Goal: Task Accomplishment & Management: Manage account settings

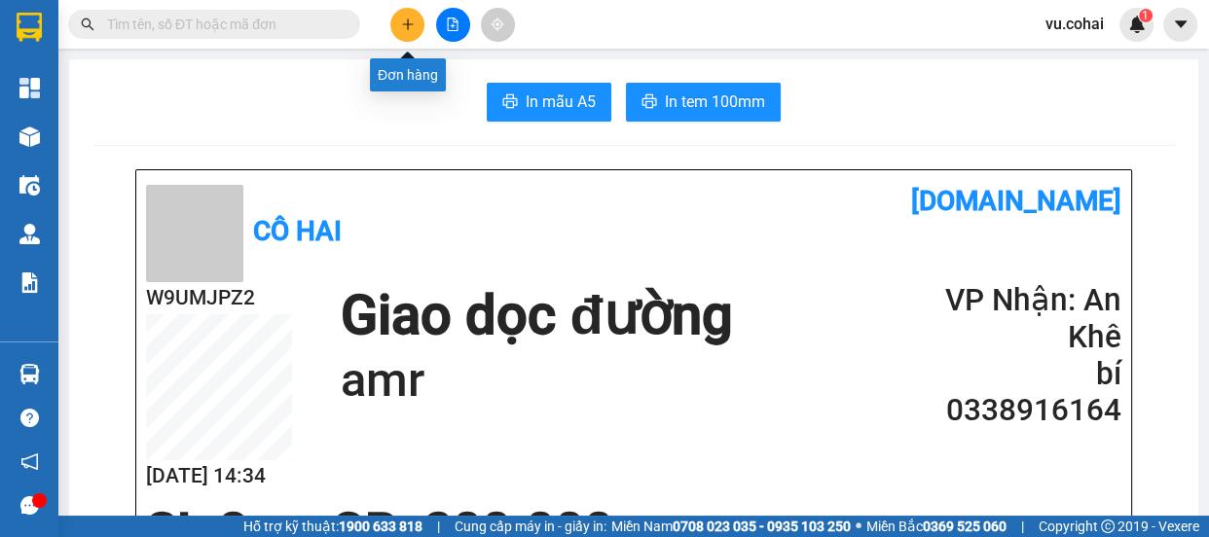
click at [401, 26] on icon "plus" at bounding box center [408, 25] width 14 height 14
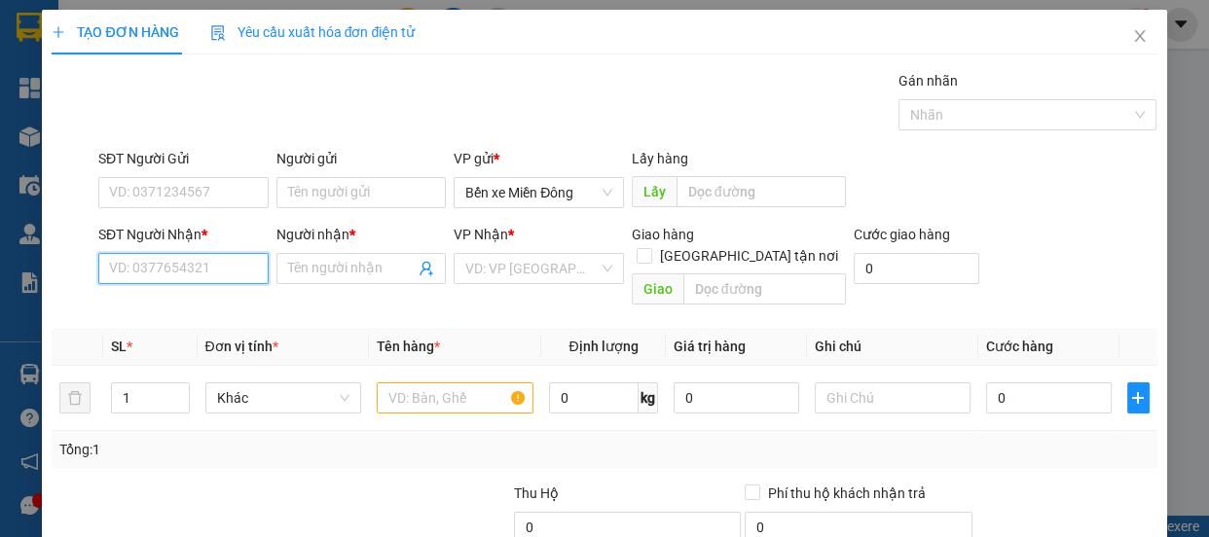
click at [204, 273] on input "SĐT Người Nhận *" at bounding box center [183, 268] width 170 height 31
click at [204, 263] on input "SĐT Người Nhận *" at bounding box center [183, 268] width 170 height 31
type input "3"
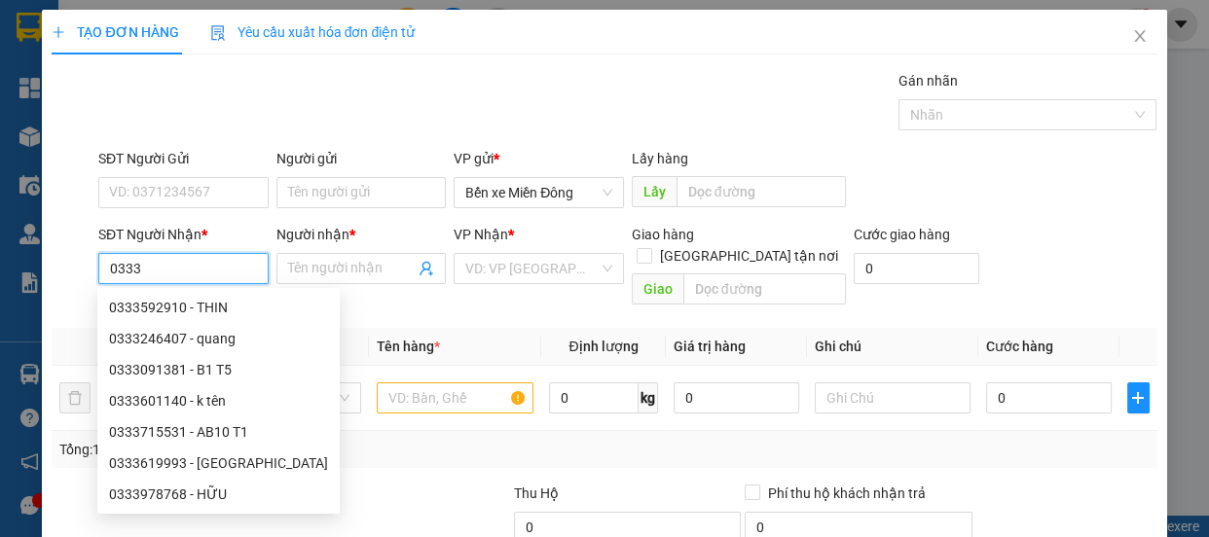
click at [207, 333] on div "0333246407 - quang" at bounding box center [218, 338] width 219 height 21
type input "0333246407"
type input "quang"
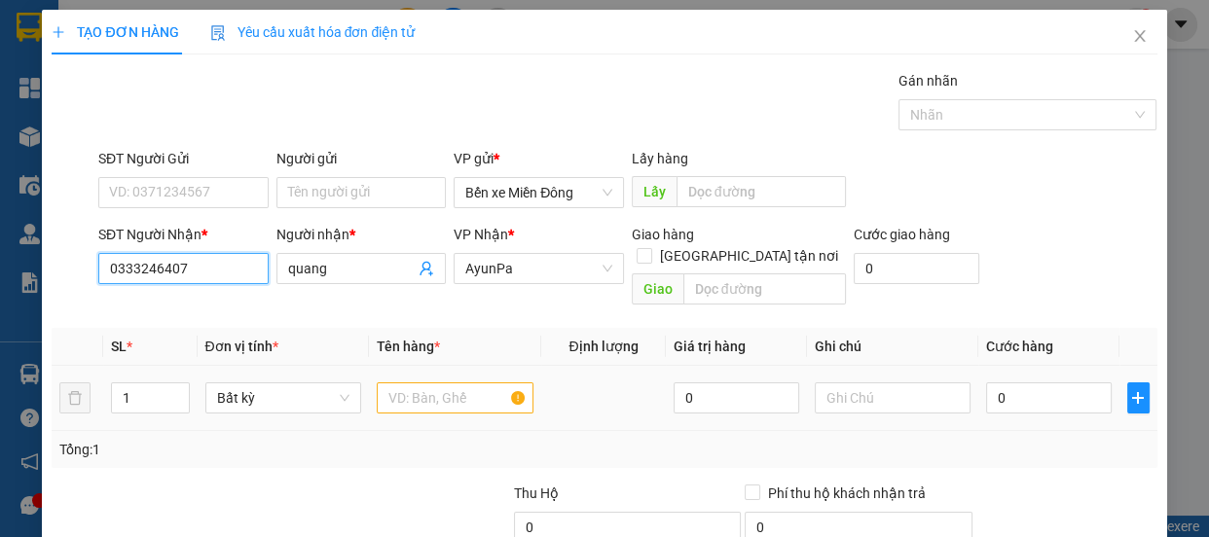
type input "0333246407"
click at [439, 383] on input "text" at bounding box center [455, 398] width 157 height 31
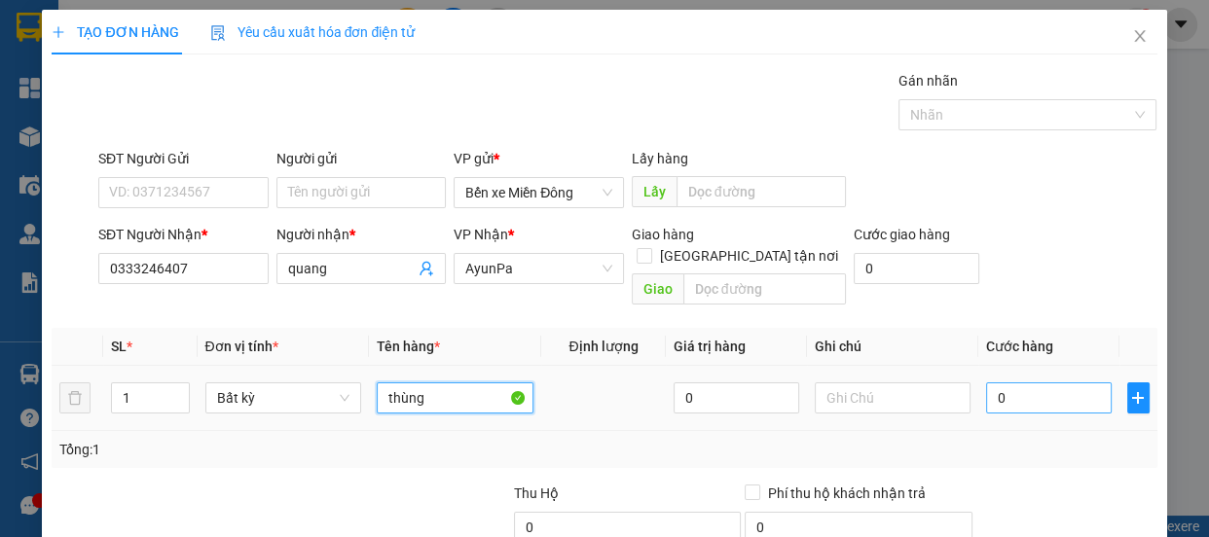
type input "thùng"
click at [1048, 385] on input "0" at bounding box center [1049, 398] width 126 height 31
type input "005"
type input "5"
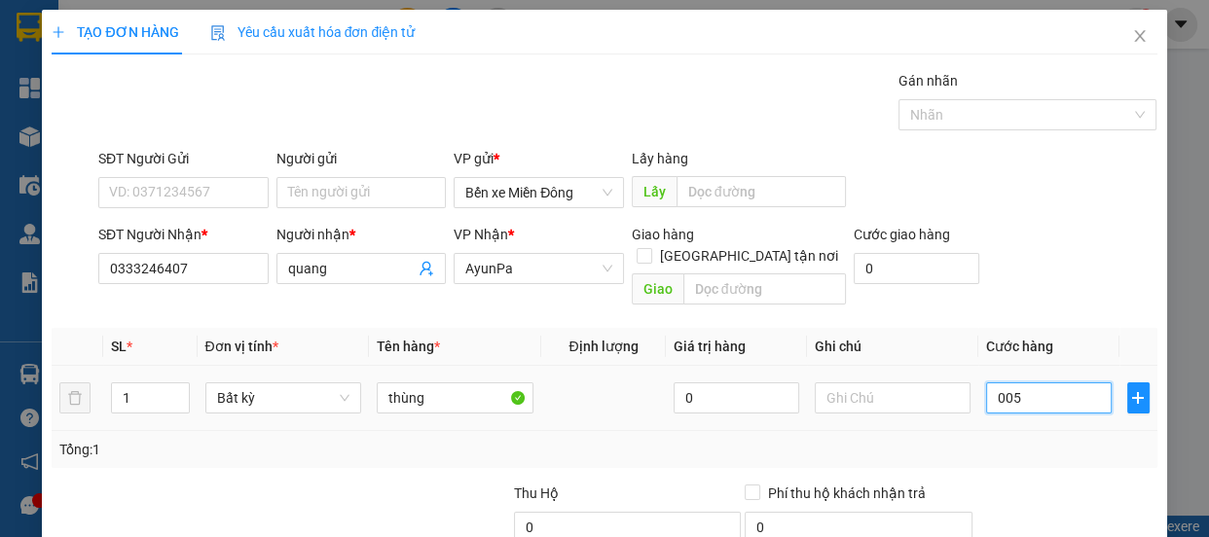
type input "0.050"
type input "50"
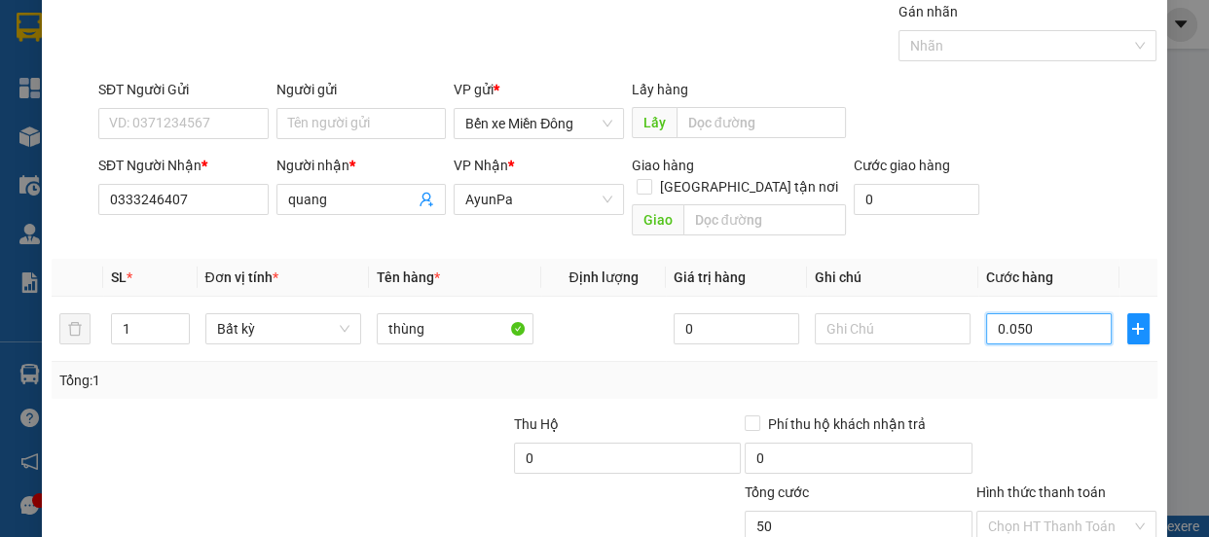
scroll to position [176, 0]
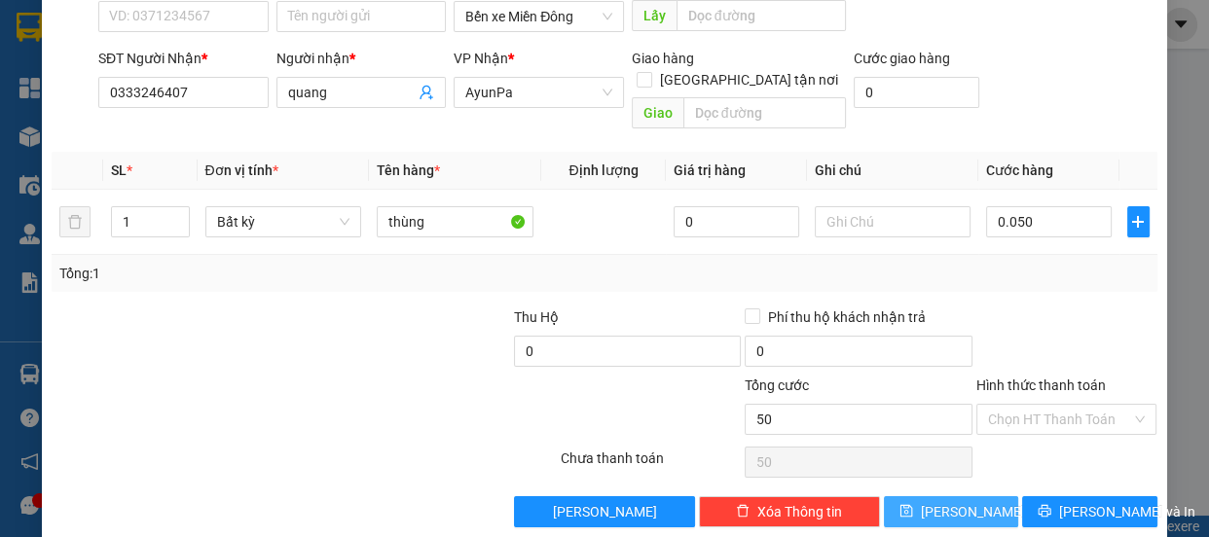
type input "50.000"
click at [963, 497] on button "[PERSON_NAME]" at bounding box center [951, 512] width 134 height 31
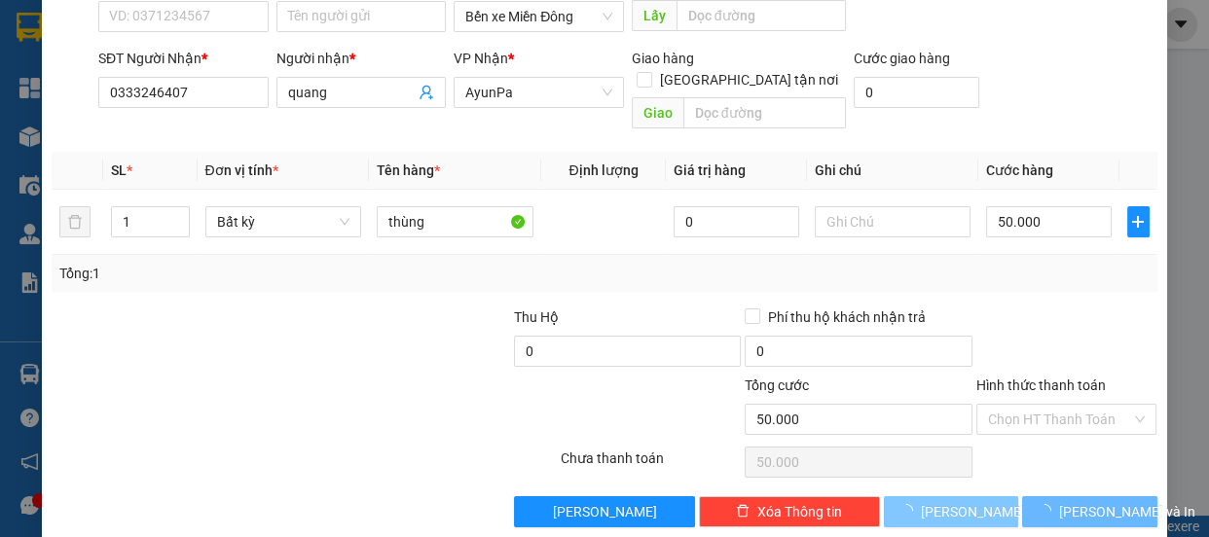
type input "0"
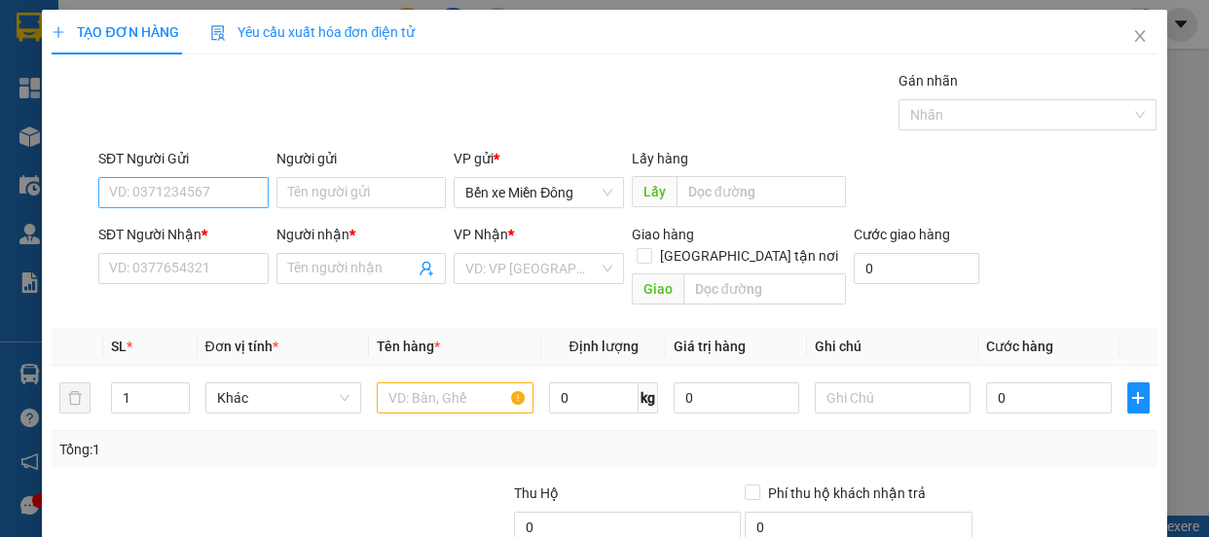
scroll to position [0, 0]
click at [182, 273] on input "SĐT Người Nhận *" at bounding box center [183, 268] width 170 height 31
click at [198, 271] on input "SĐT Người Nhận *" at bounding box center [183, 268] width 170 height 31
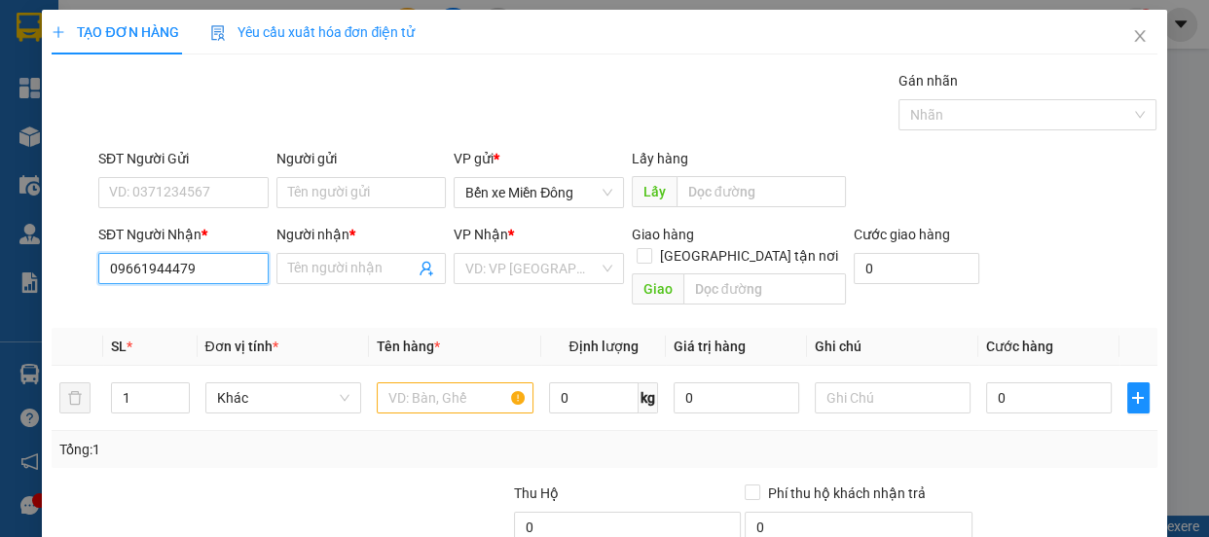
click at [164, 273] on input "09661944479" at bounding box center [183, 268] width 170 height 31
type input "0966194479"
click at [251, 312] on div "0966194479 - A TUÂN" at bounding box center [181, 307] width 145 height 21
type input "A TUÂN"
type input "0966194479"
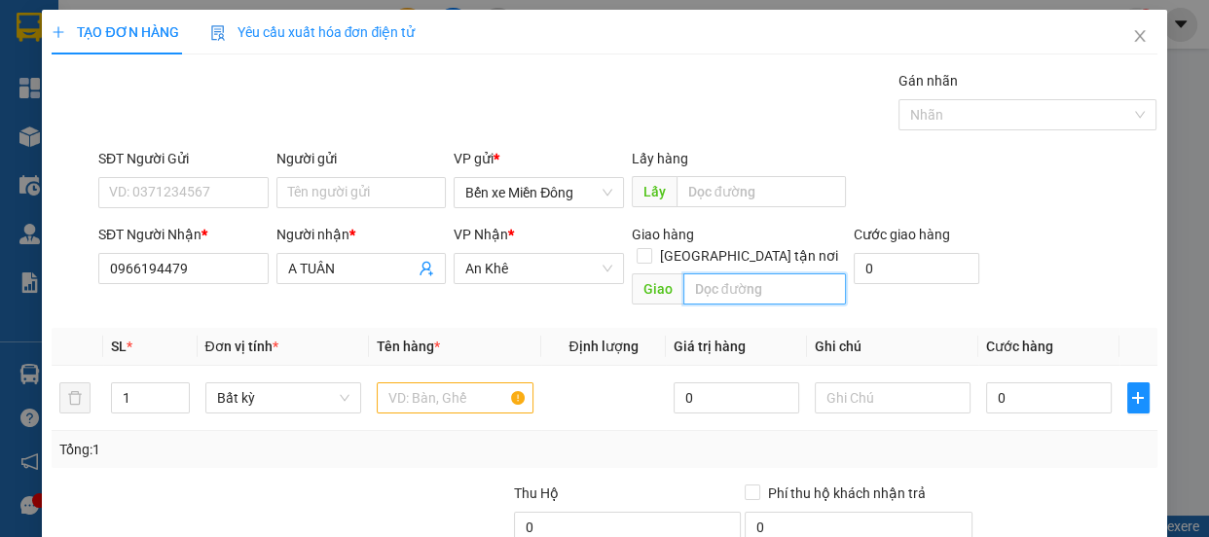
click at [724, 274] on input "text" at bounding box center [765, 289] width 163 height 31
type input "poto"
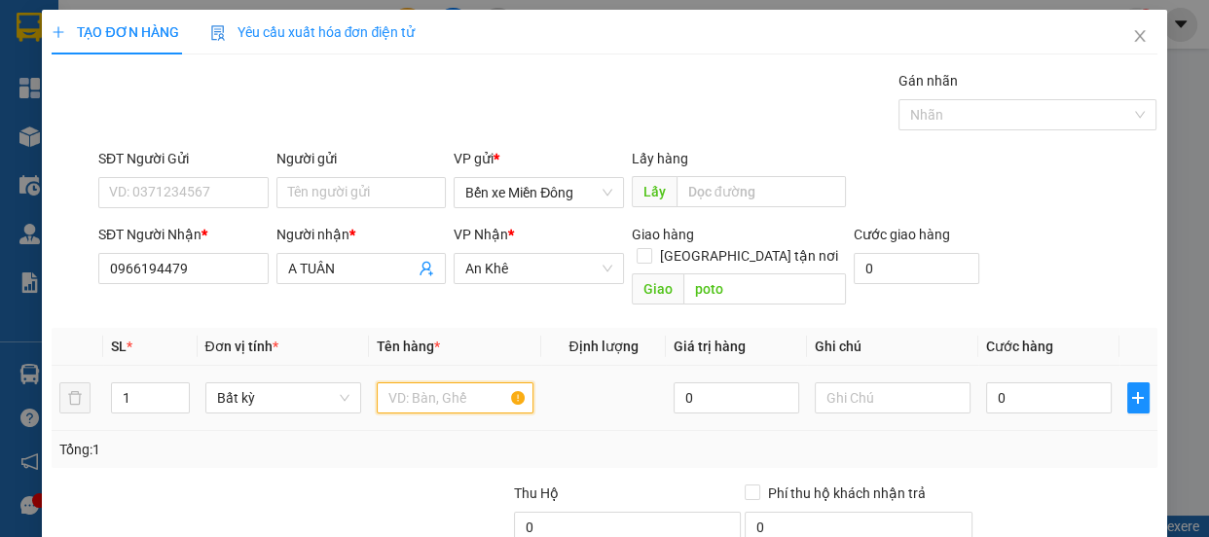
click at [457, 383] on input "text" at bounding box center [455, 398] width 157 height 31
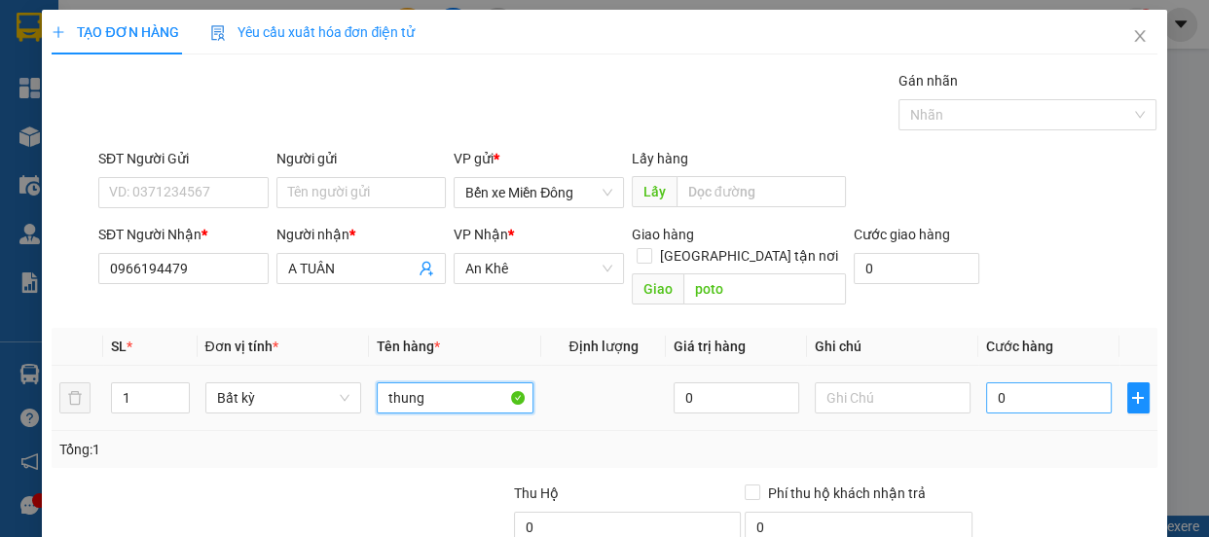
type input "thung"
type input "007"
type input "7"
type input "0.070"
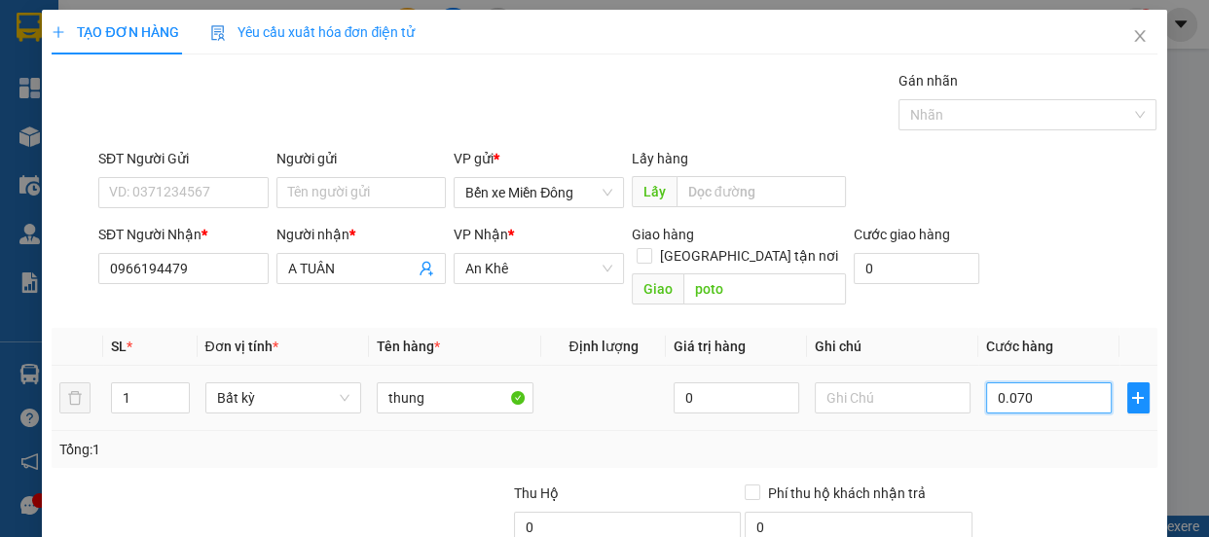
type input "70"
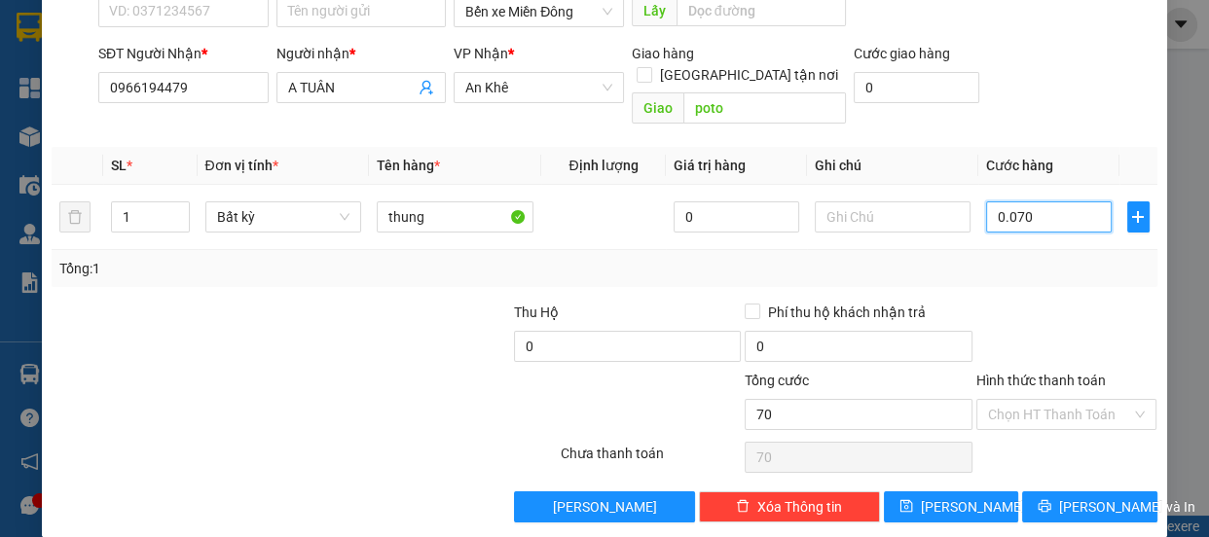
scroll to position [182, 0]
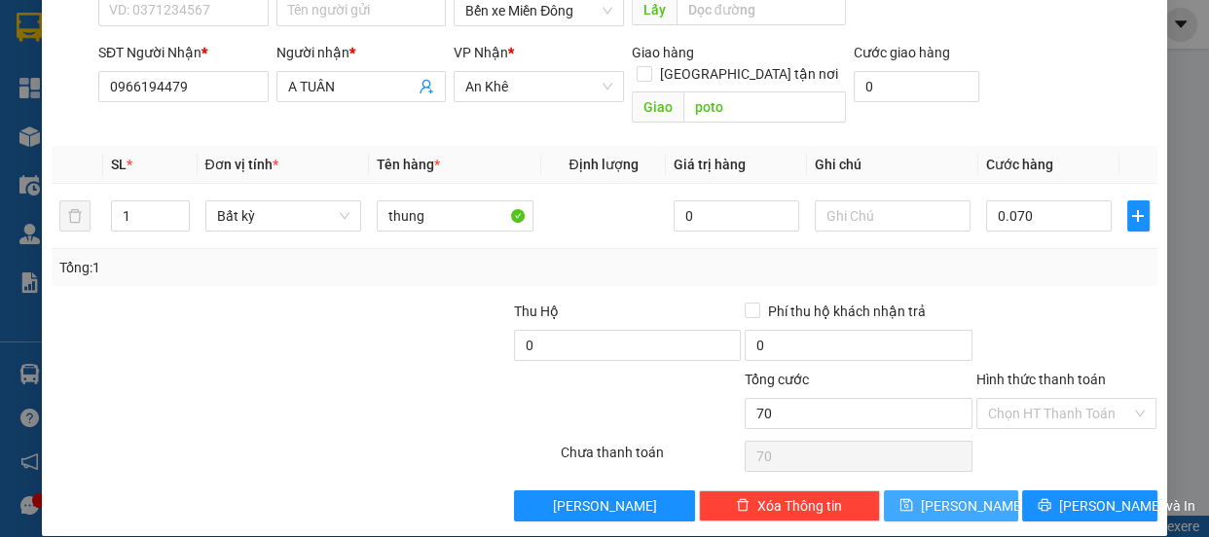
click at [981, 491] on button "[PERSON_NAME]" at bounding box center [951, 506] width 134 height 31
type input "70.000"
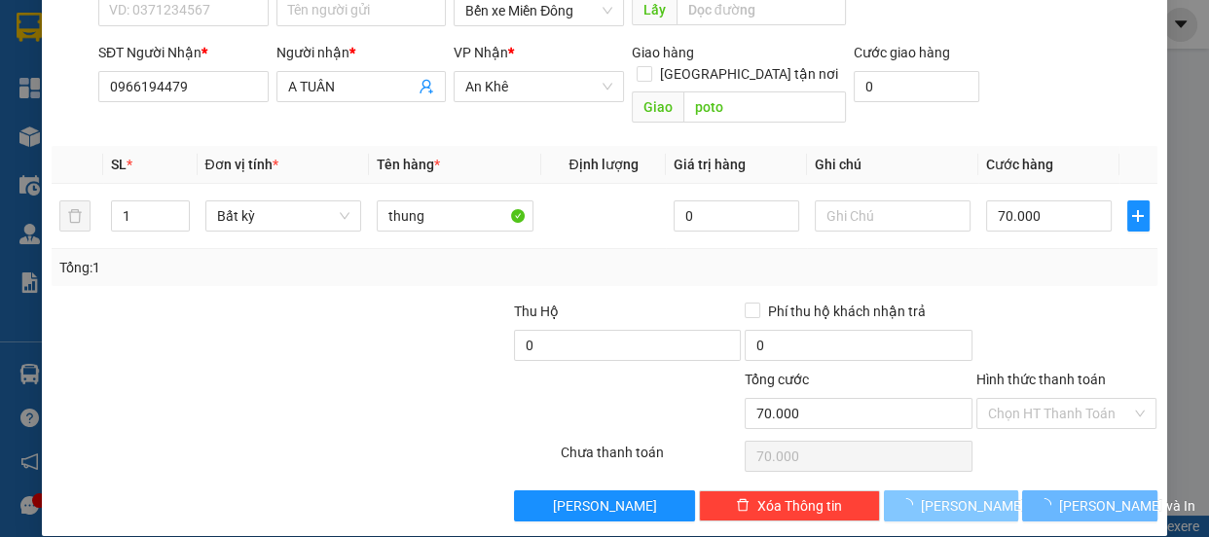
type input "0"
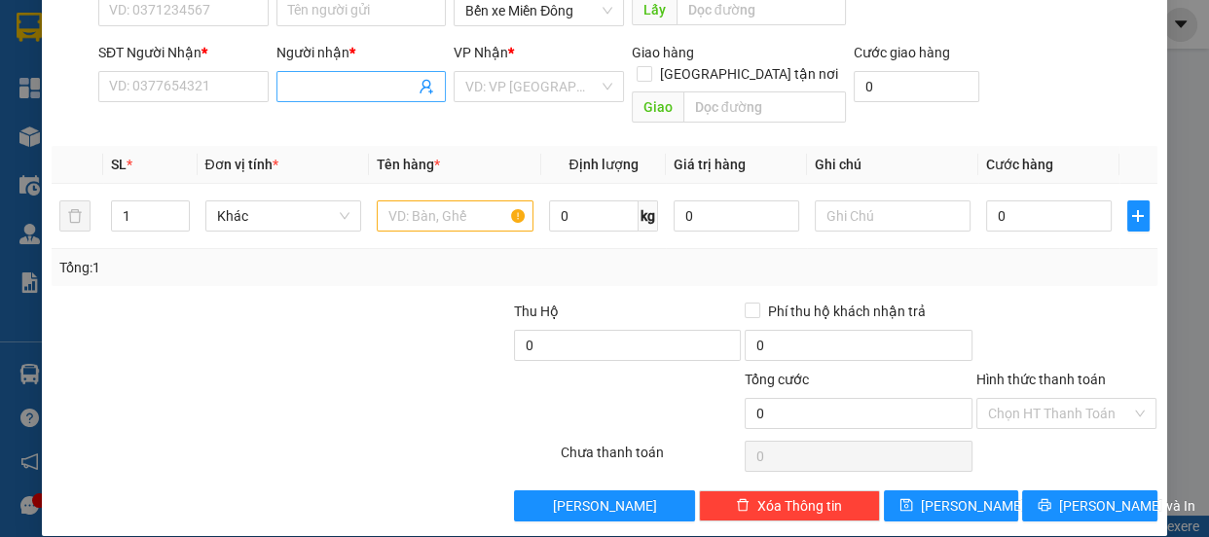
click at [326, 90] on input "Người nhận *" at bounding box center [352, 86] width 128 height 21
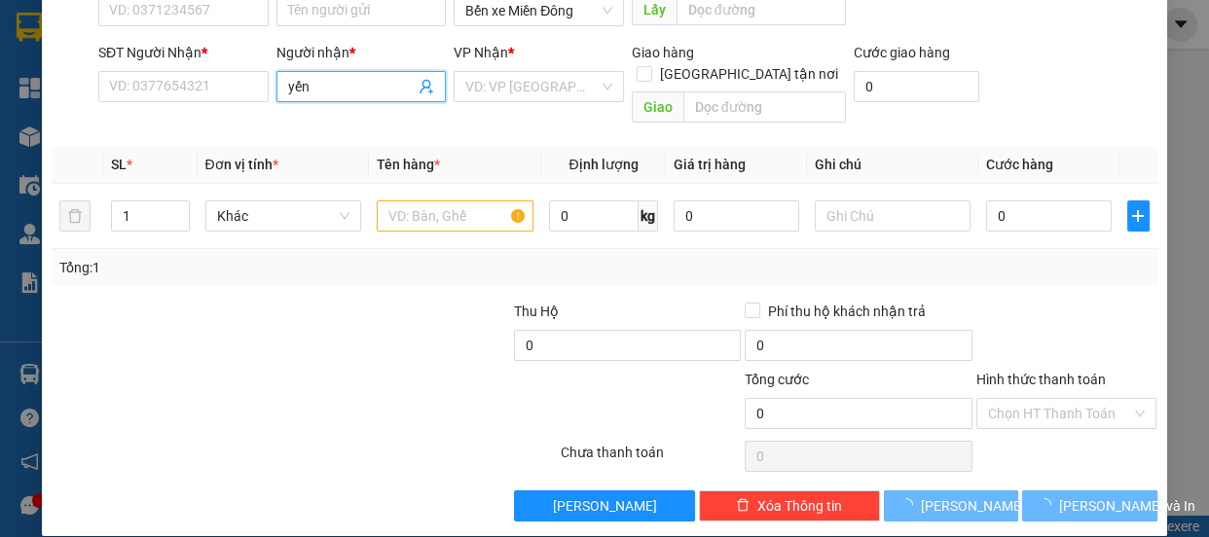
click at [326, 90] on input "yến" at bounding box center [352, 86] width 128 height 21
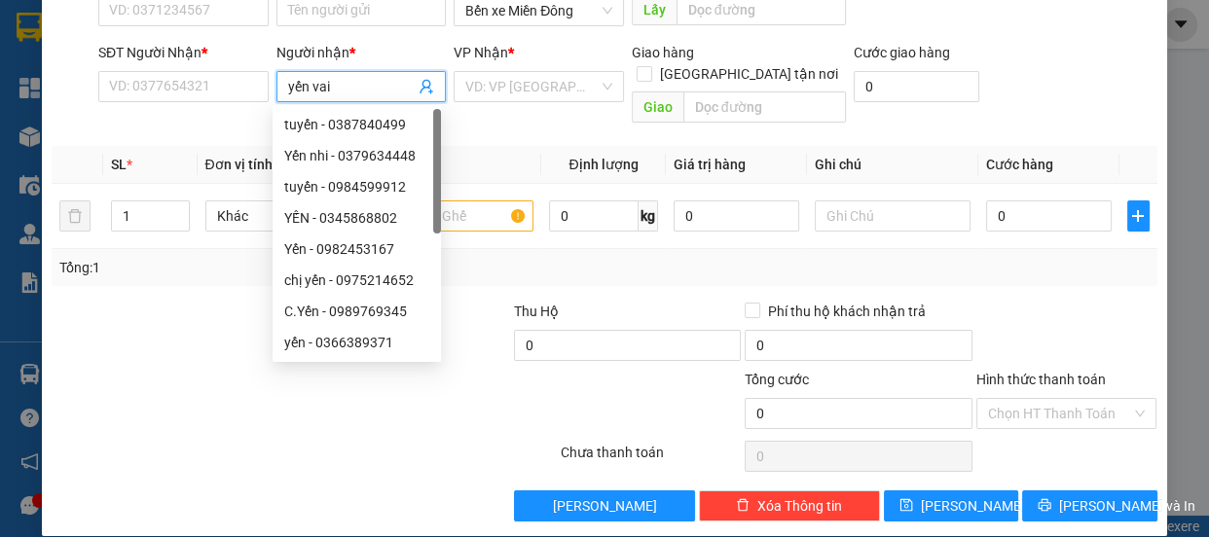
type input "yến vải"
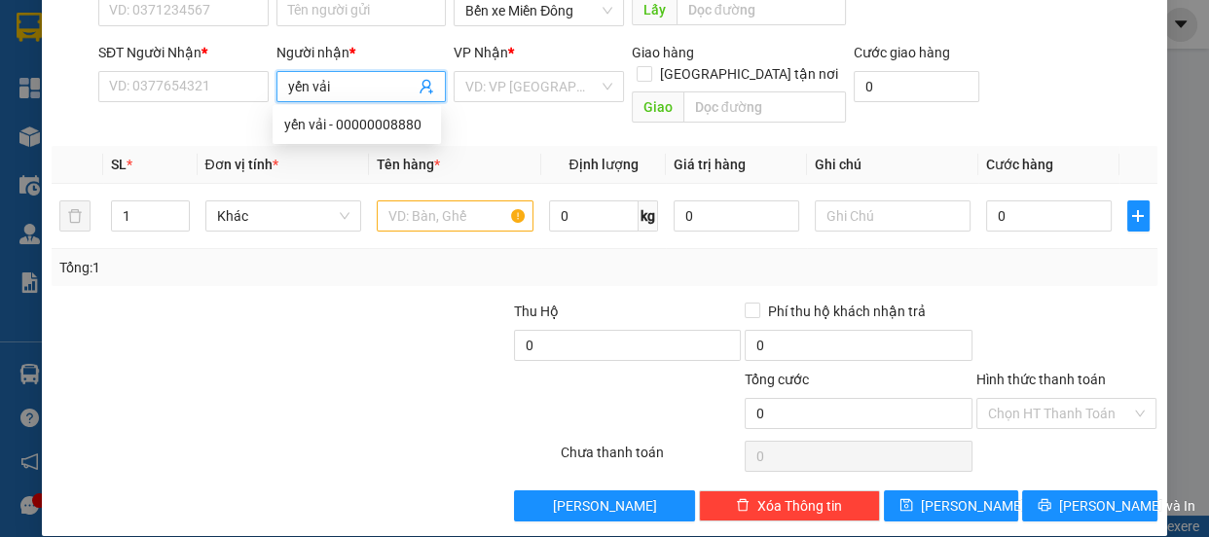
click at [404, 127] on div "yến vải - 00000008880" at bounding box center [356, 124] width 145 height 21
type input "00000008880"
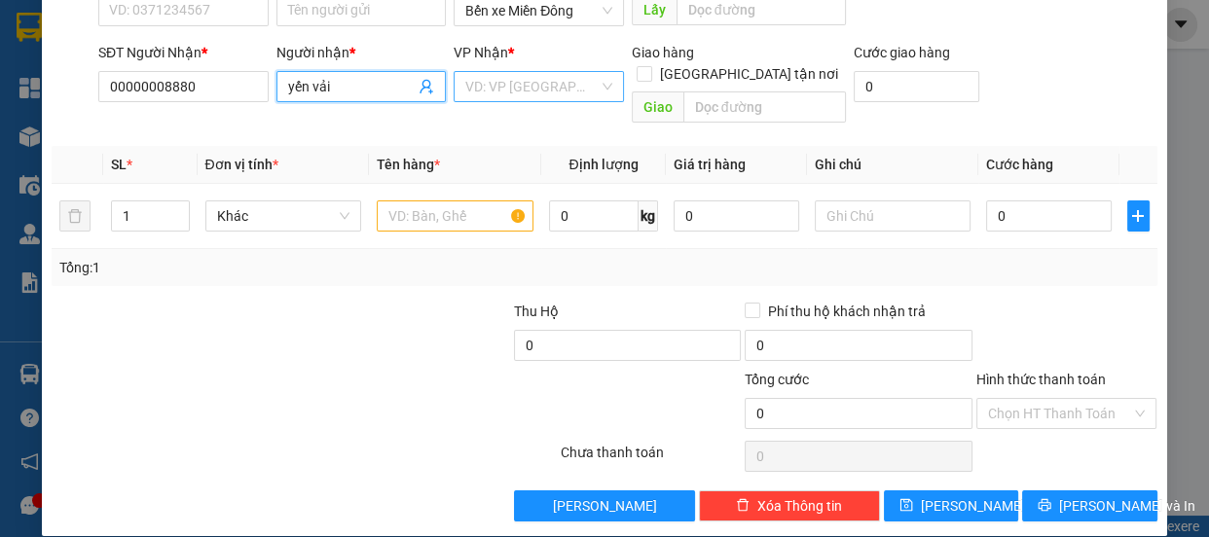
type input "yến vải"
drag, startPoint x: 512, startPoint y: 89, endPoint x: 383, endPoint y: 94, distance: 129.6
click at [510, 89] on input "search" at bounding box center [531, 86] width 133 height 29
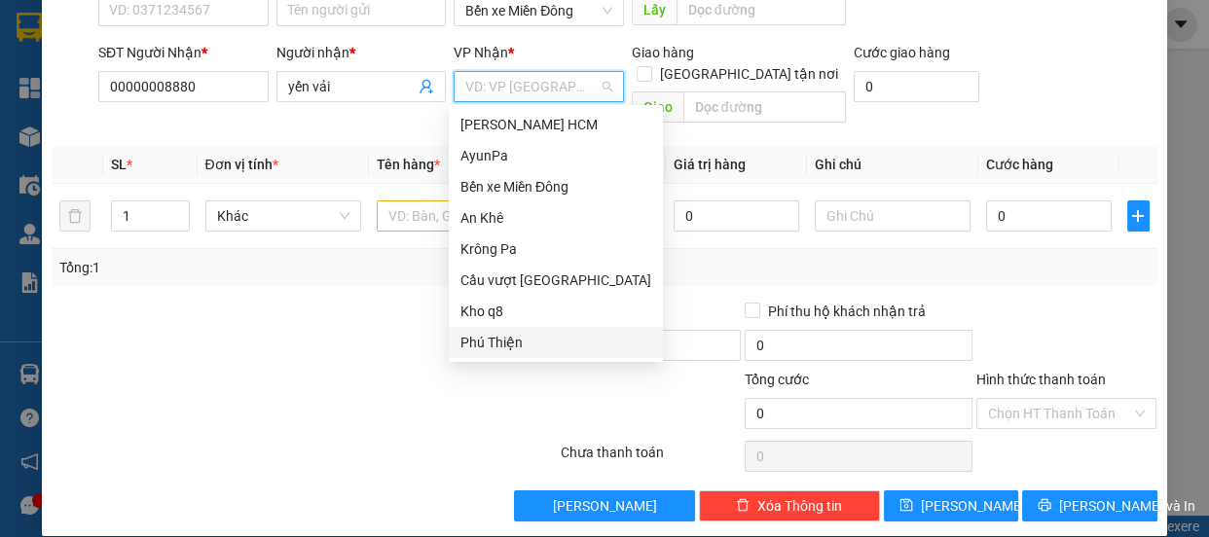
click at [500, 350] on div "Phú Thiện" at bounding box center [556, 342] width 191 height 21
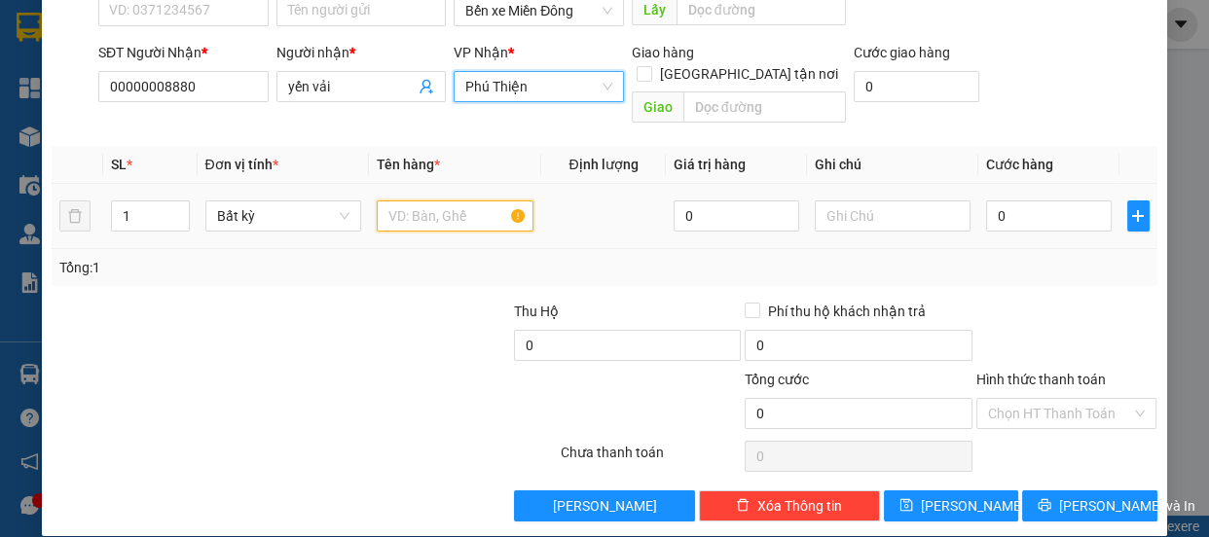
click at [419, 201] on input "text" at bounding box center [455, 216] width 157 height 31
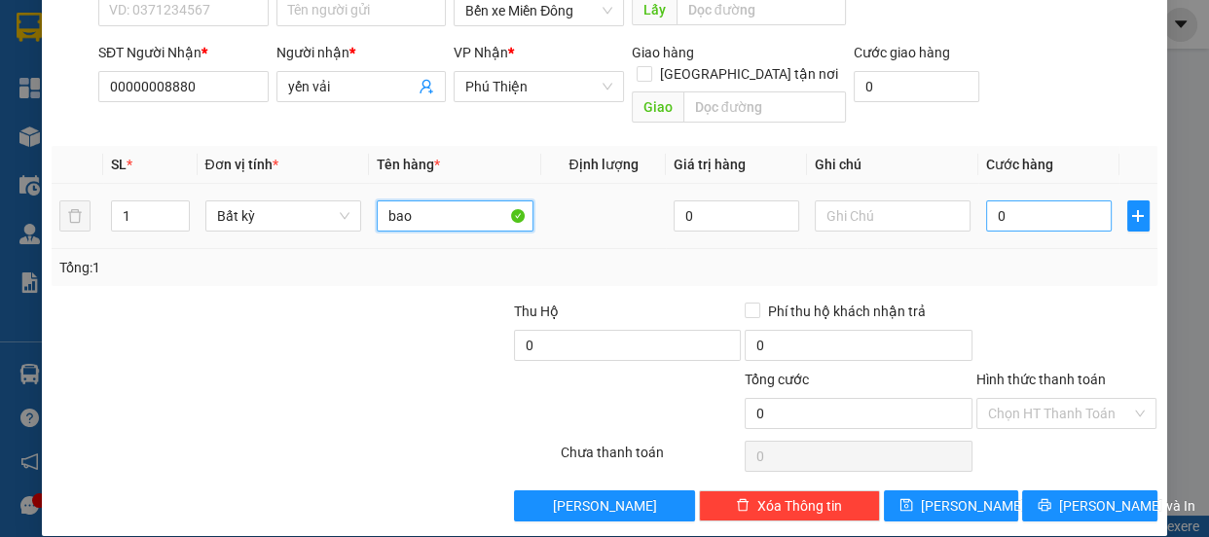
type input "bao"
click at [1018, 201] on input "0" at bounding box center [1049, 216] width 126 height 31
type input "007"
type input "7"
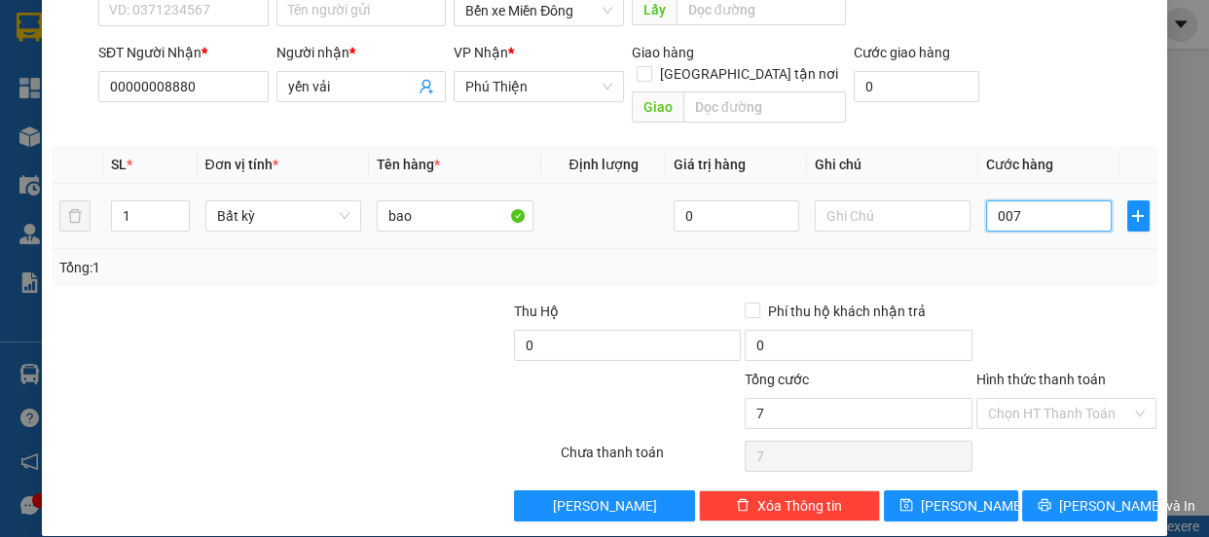
type input "0.070"
type input "70"
click at [1081, 499] on div "TẠO ĐƠN HÀNG Yêu cầu xuất hóa đơn điện tử Transit Pickup Surcharge Ids Transit …" at bounding box center [604, 182] width 1125 height 709
type input "70.000"
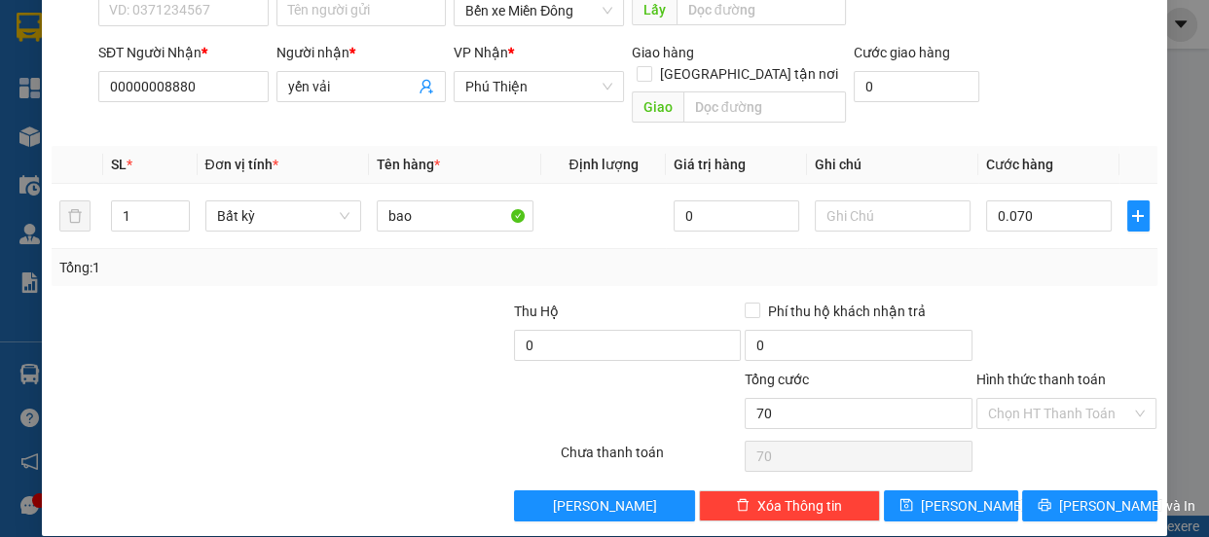
type input "70.000"
click at [1080, 496] on span "[PERSON_NAME] và In" at bounding box center [1127, 506] width 136 height 21
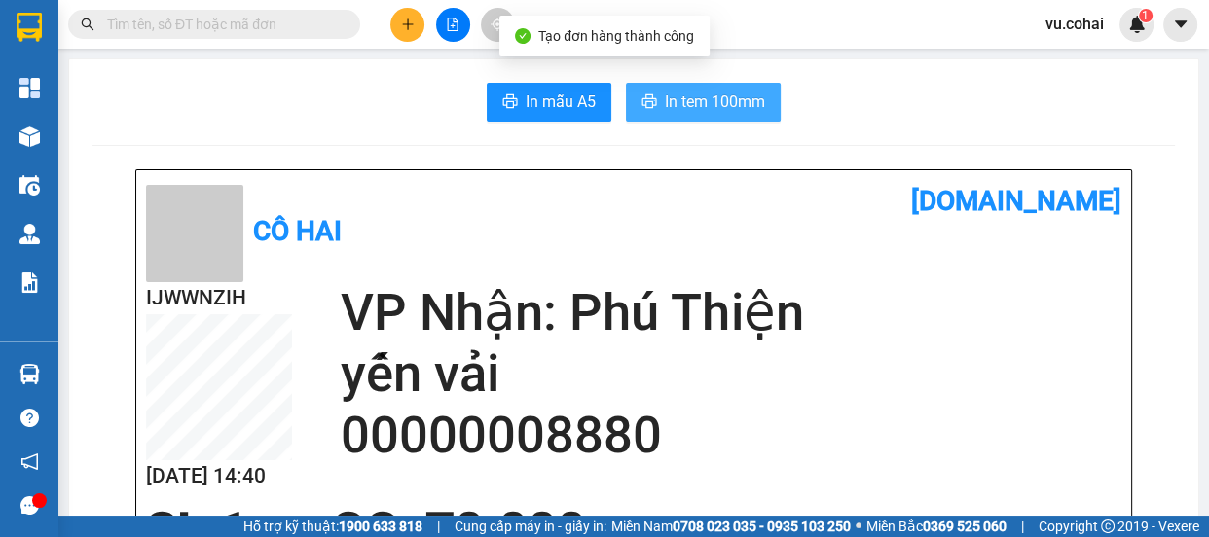
click at [705, 106] on span "In tem 100mm" at bounding box center [715, 102] width 100 height 24
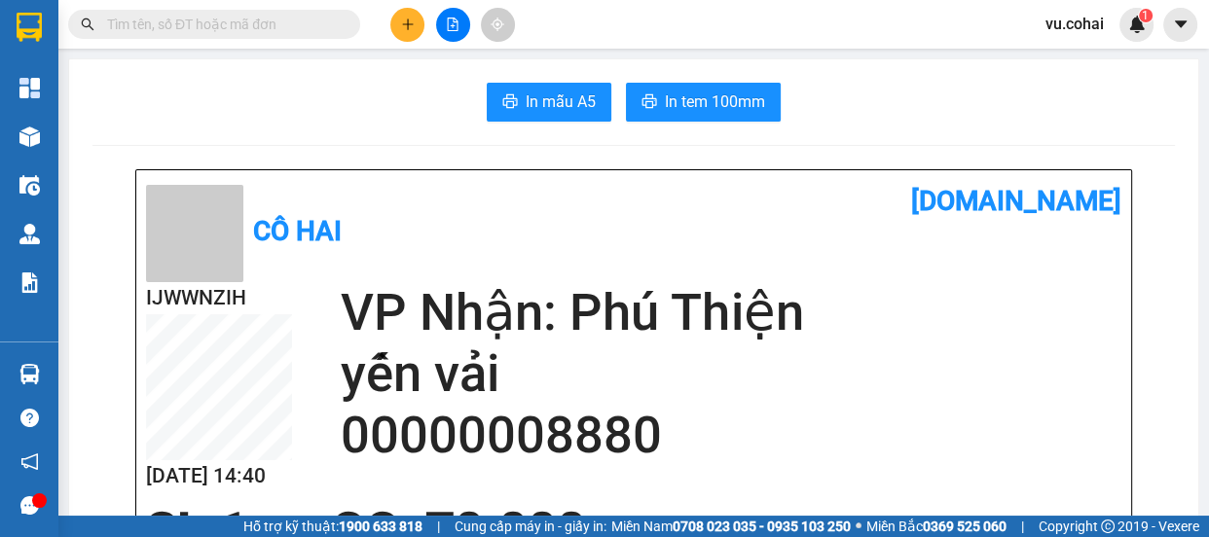
click at [652, 275] on div "Cô Hai vexere.com" at bounding box center [634, 231] width 976 height 102
click at [397, 2] on div "Kết quả tìm kiếm ( 0 ) Bộ lọc No Data vu.cohai 1" at bounding box center [604, 24] width 1209 height 49
click at [405, 26] on icon "plus" at bounding box center [408, 25] width 14 height 14
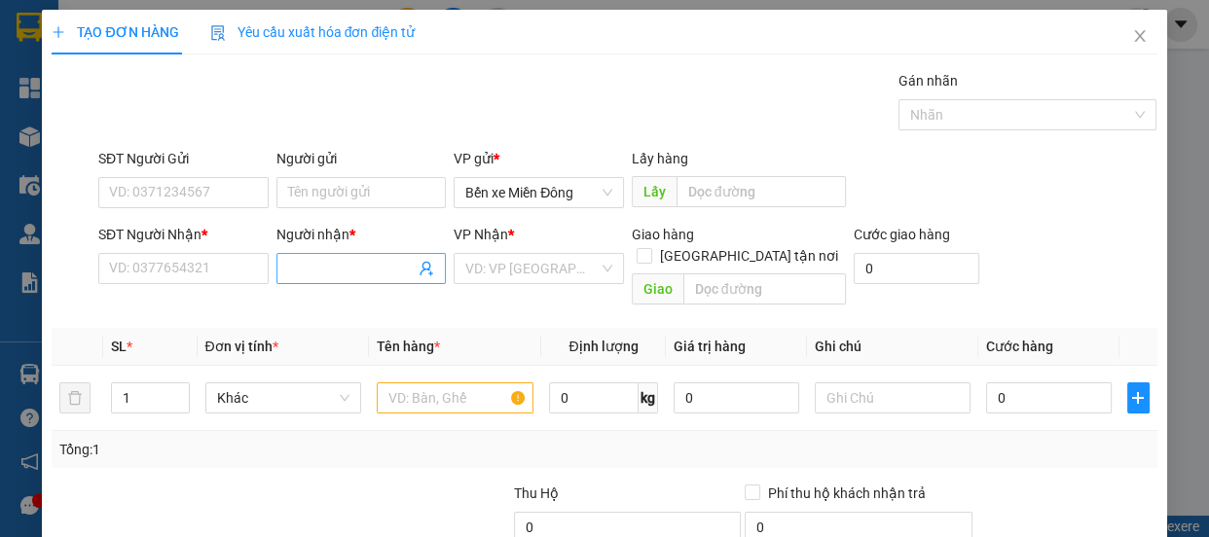
click at [321, 276] on input "Người nhận *" at bounding box center [352, 268] width 128 height 21
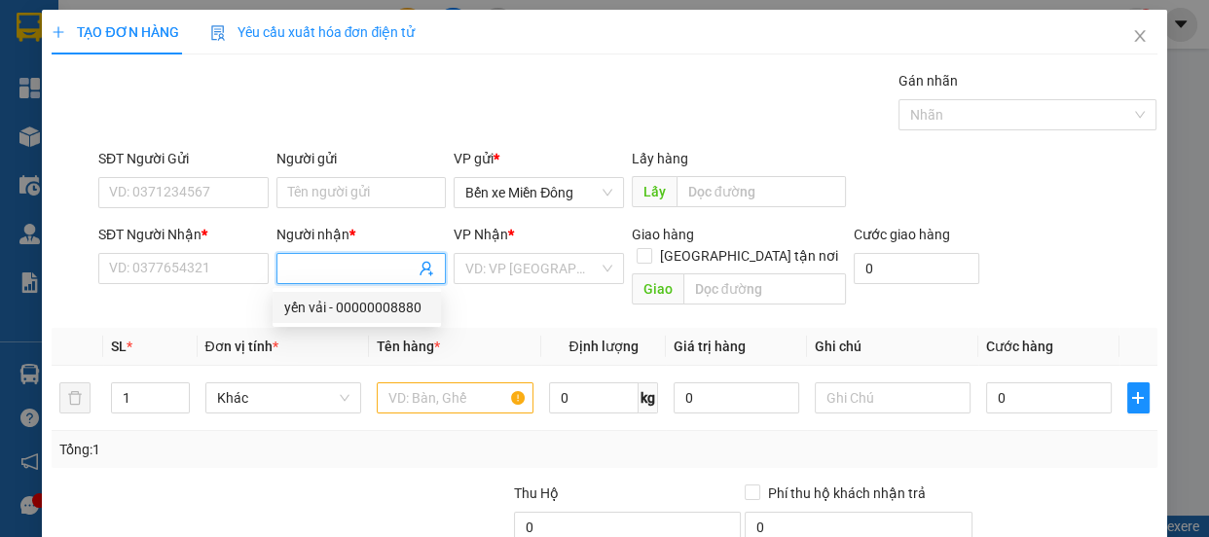
click at [337, 266] on input "Người nhận *" at bounding box center [352, 268] width 128 height 21
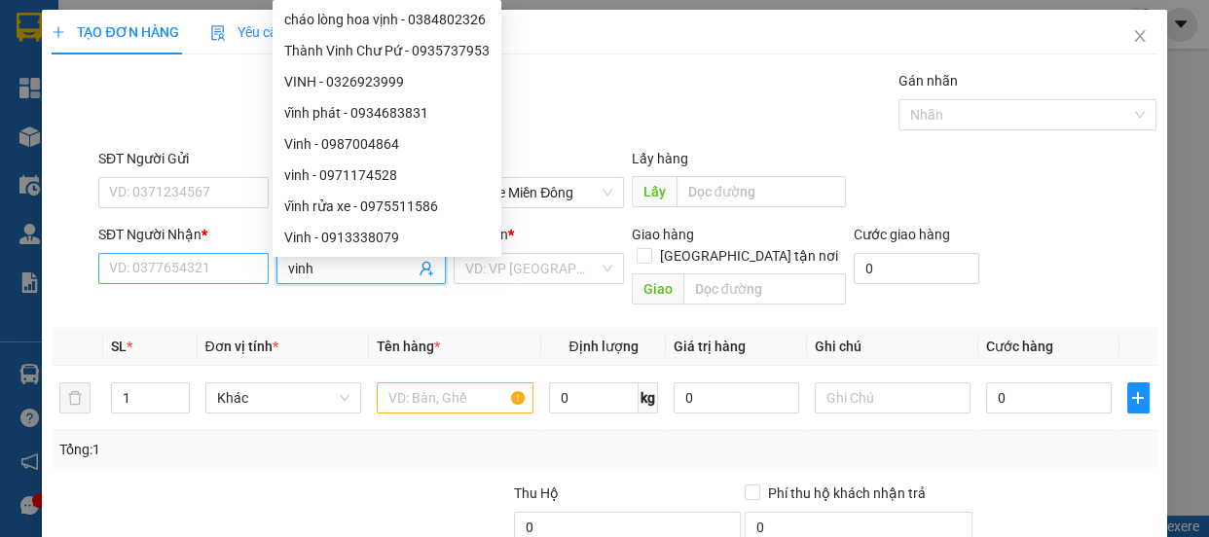
type input "vinh"
click at [190, 271] on input "SĐT Người Nhận *" at bounding box center [183, 268] width 170 height 31
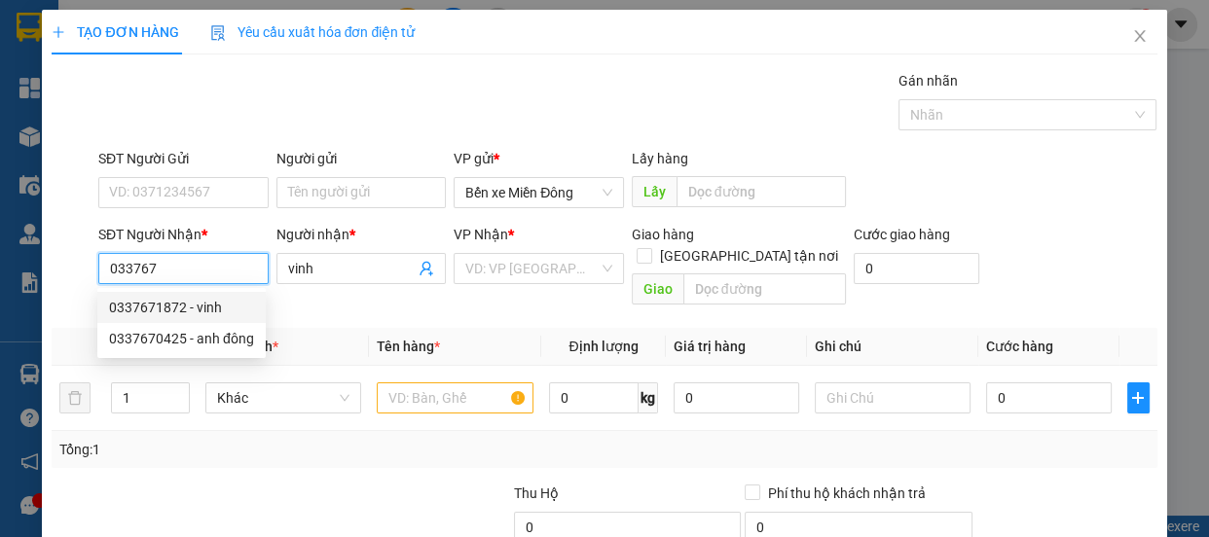
click at [190, 311] on div "0337671872 - vinh" at bounding box center [181, 307] width 145 height 21
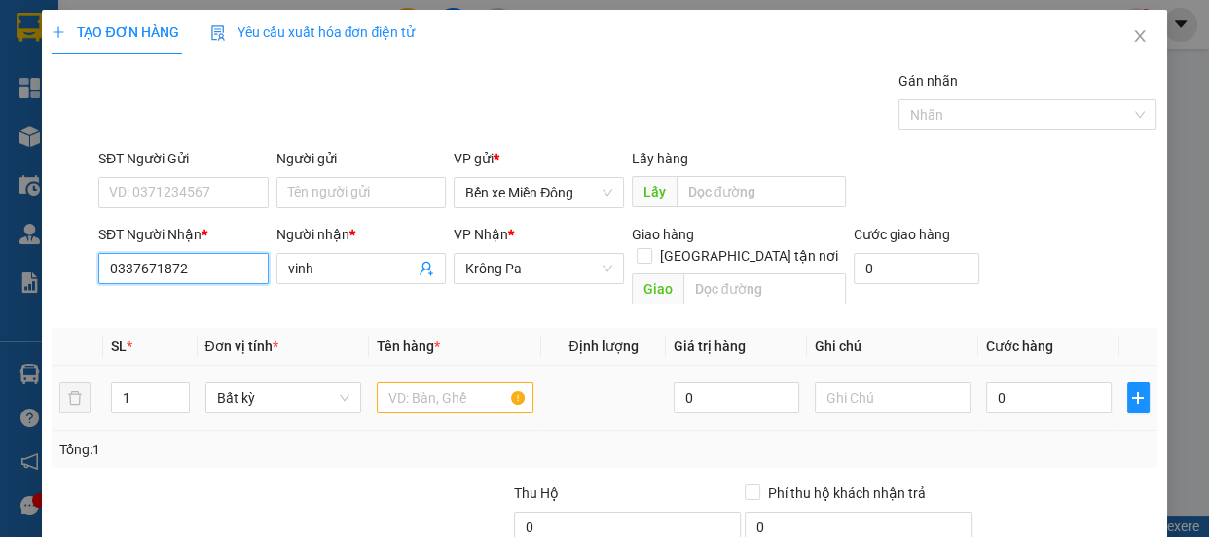
type input "0337671872"
click at [457, 384] on input "text" at bounding box center [455, 398] width 157 height 31
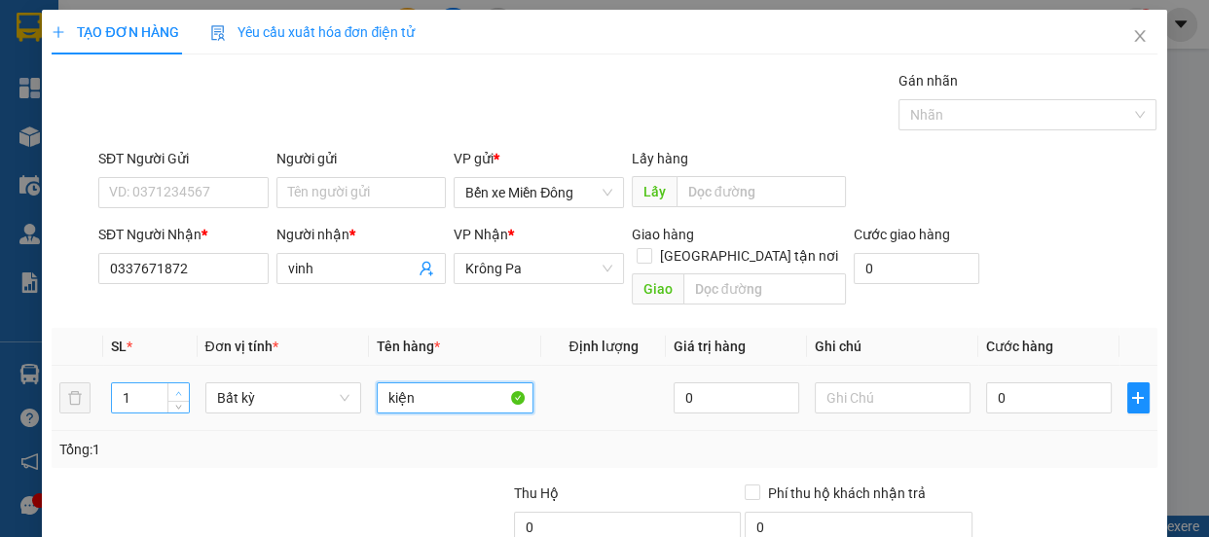
type input "kiện"
click at [176, 384] on span "Increase Value" at bounding box center [177, 393] width 21 height 18
type input "2"
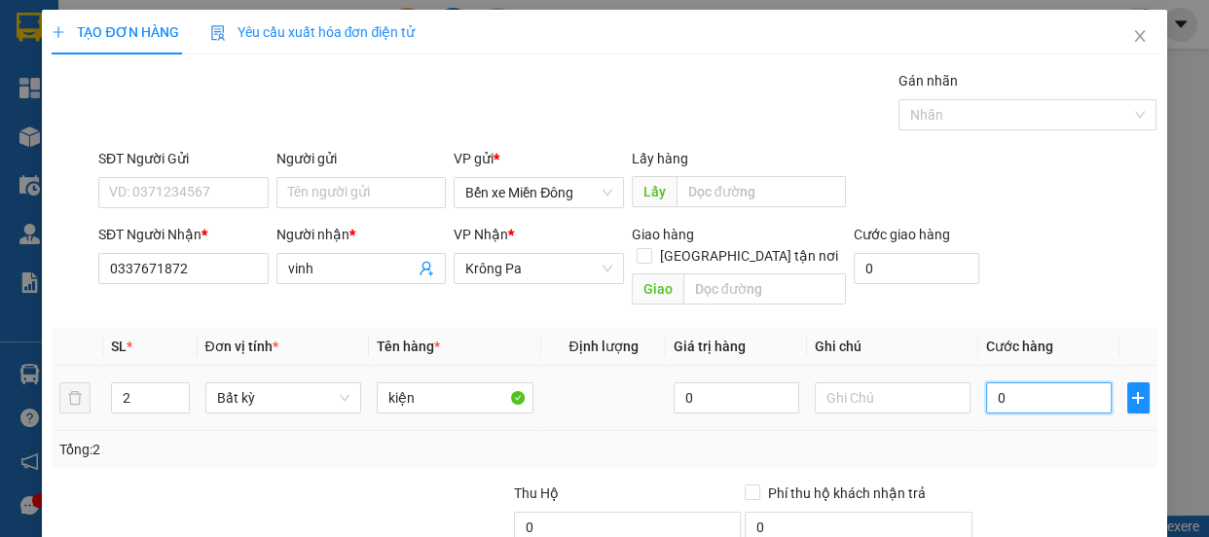
type input "001"
type input "1"
type input "0.012"
type input "12"
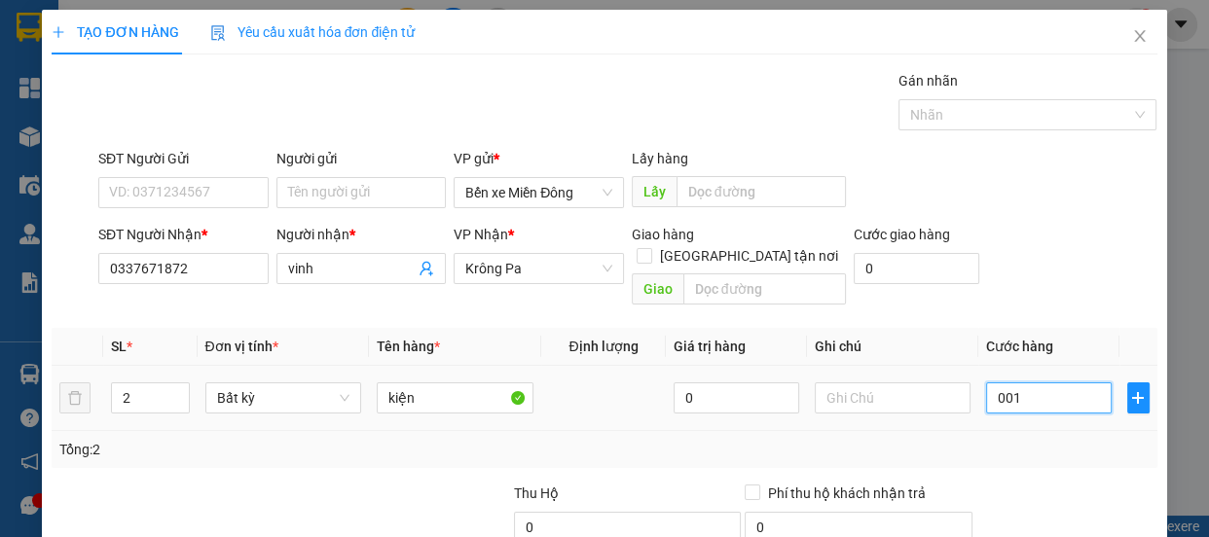
type input "12"
type input "000.120"
type input "120"
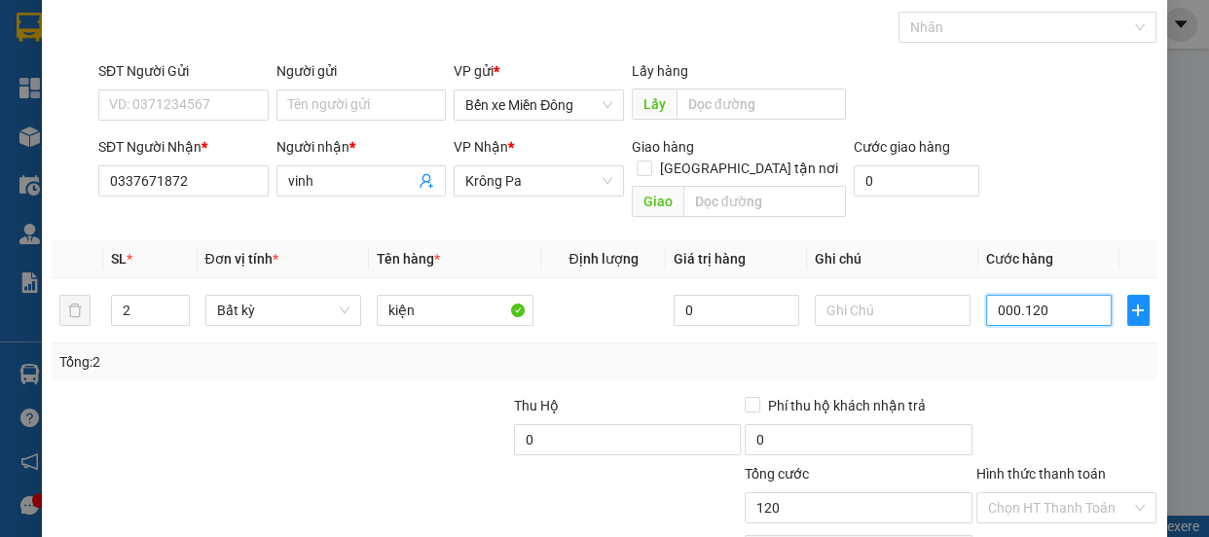
scroll to position [182, 0]
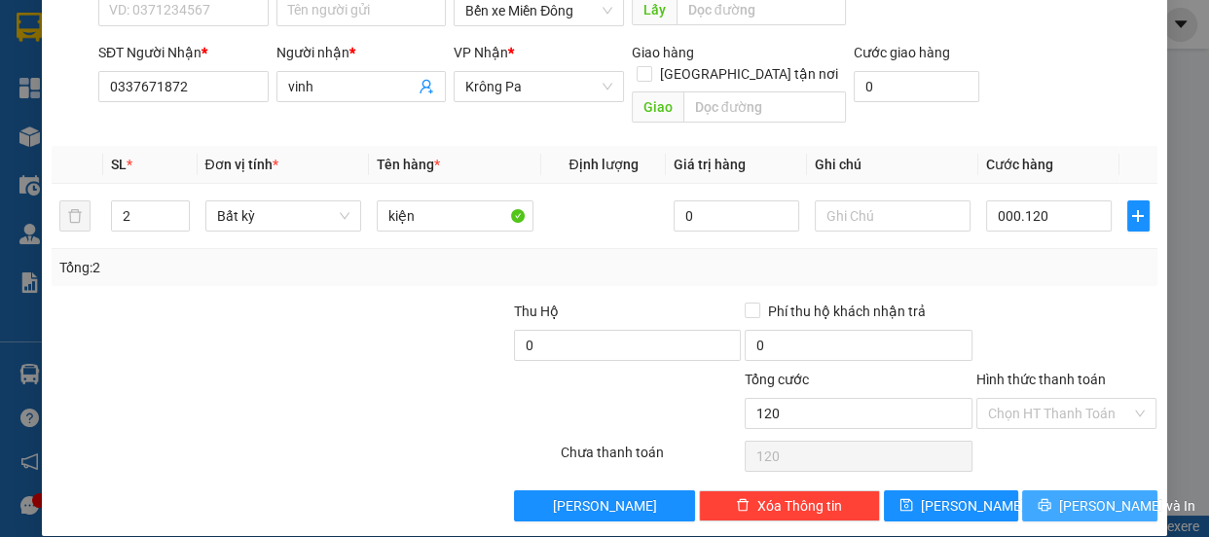
type input "120.000"
click at [1080, 496] on span "[PERSON_NAME] và In" at bounding box center [1127, 506] width 136 height 21
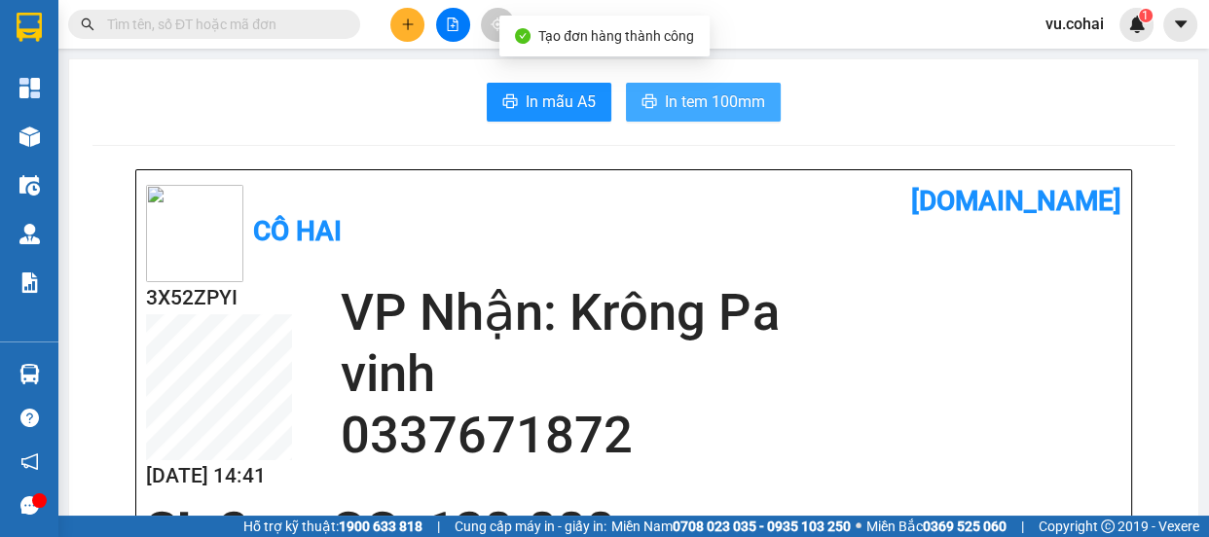
click at [685, 110] on span "In tem 100mm" at bounding box center [715, 102] width 100 height 24
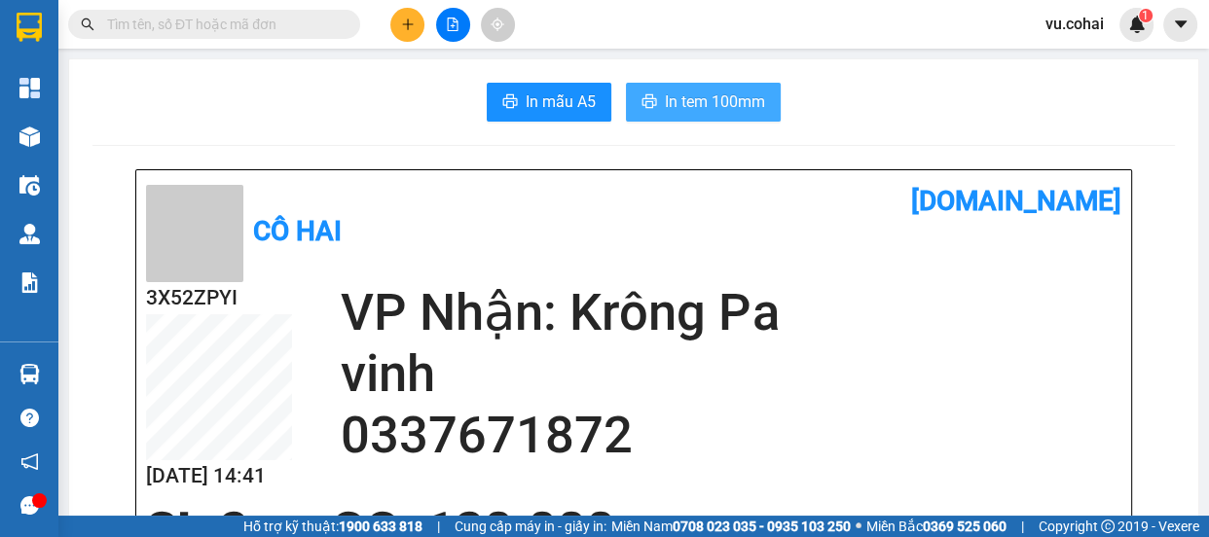
click at [690, 103] on span "In tem 100mm" at bounding box center [715, 102] width 100 height 24
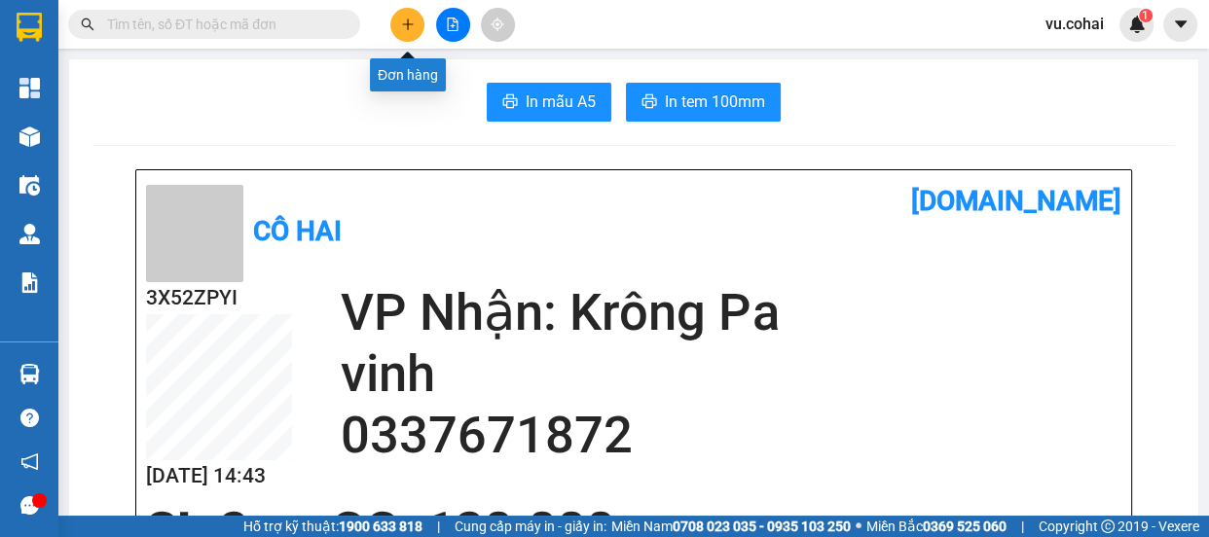
click at [413, 22] on icon "plus" at bounding box center [408, 25] width 14 height 14
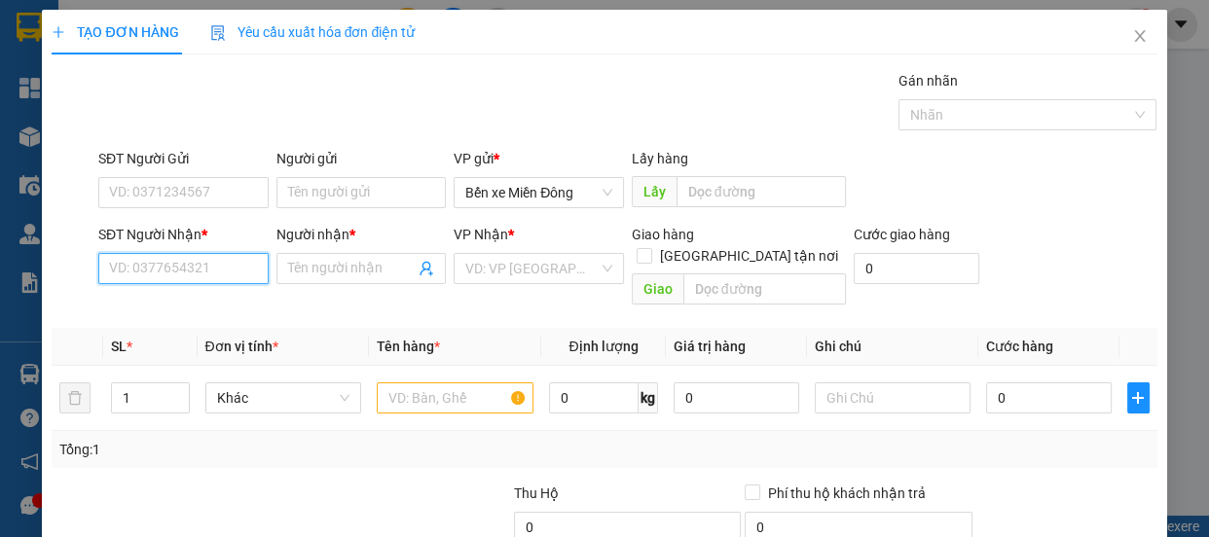
click at [190, 269] on input "SĐT Người Nhận *" at bounding box center [183, 268] width 170 height 31
click at [337, 273] on input "Người nhận *" at bounding box center [352, 268] width 128 height 21
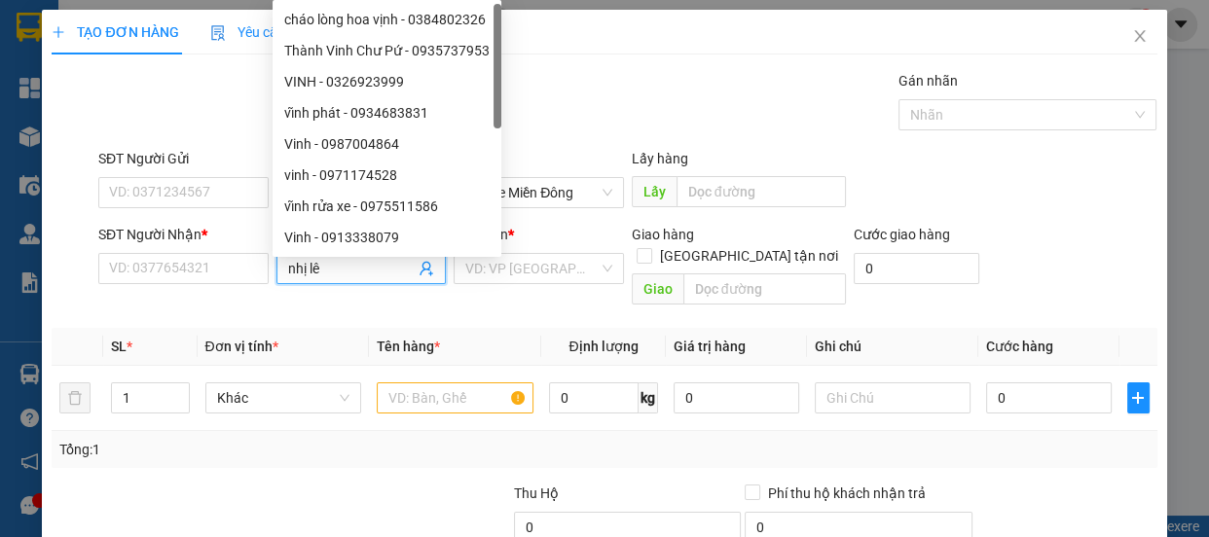
type input "nhị lệ"
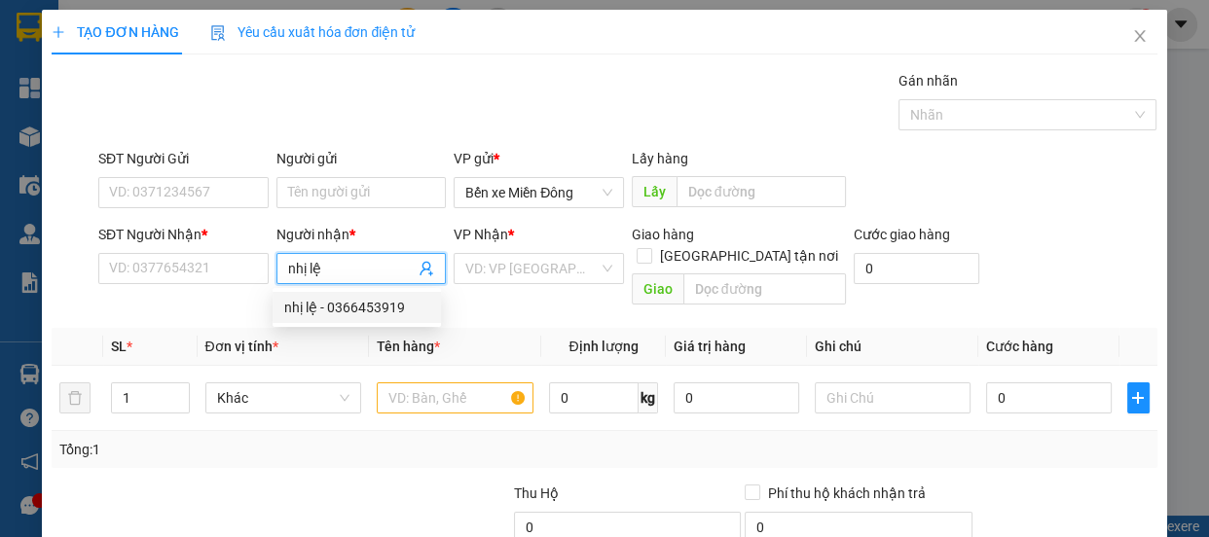
click at [362, 301] on div "nhị lệ - 0366453919" at bounding box center [356, 307] width 145 height 21
type input "0366453919"
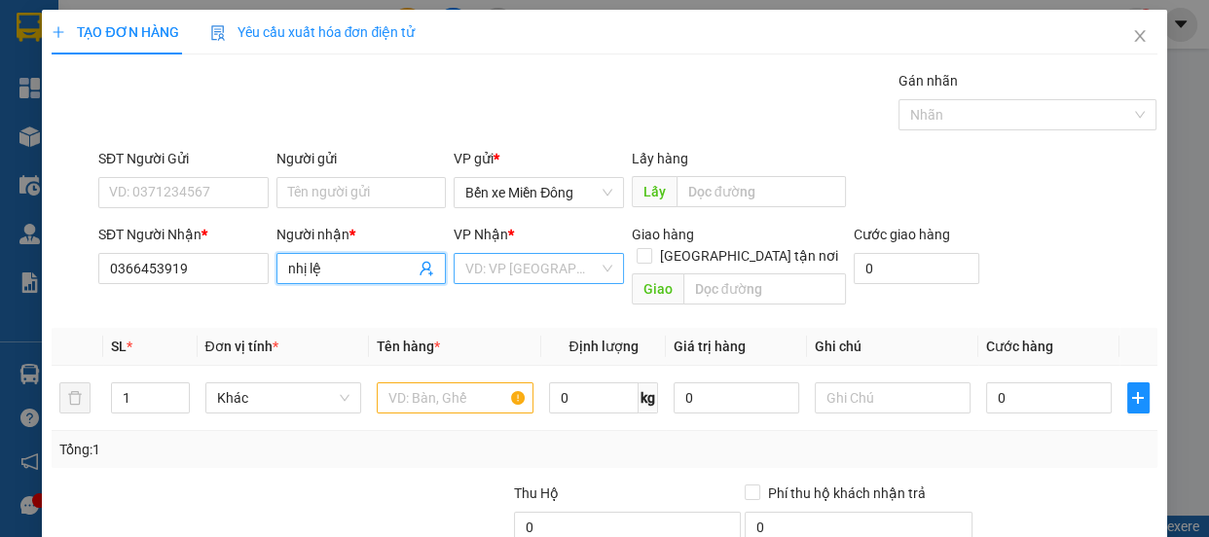
type input "nhị lệ"
click at [518, 255] on body "Kết quả tìm kiếm ( 0 ) Bộ lọc No Data vu.cohai 1 Tổng Quan Kho hàng mới Điều hà…" at bounding box center [604, 268] width 1209 height 537
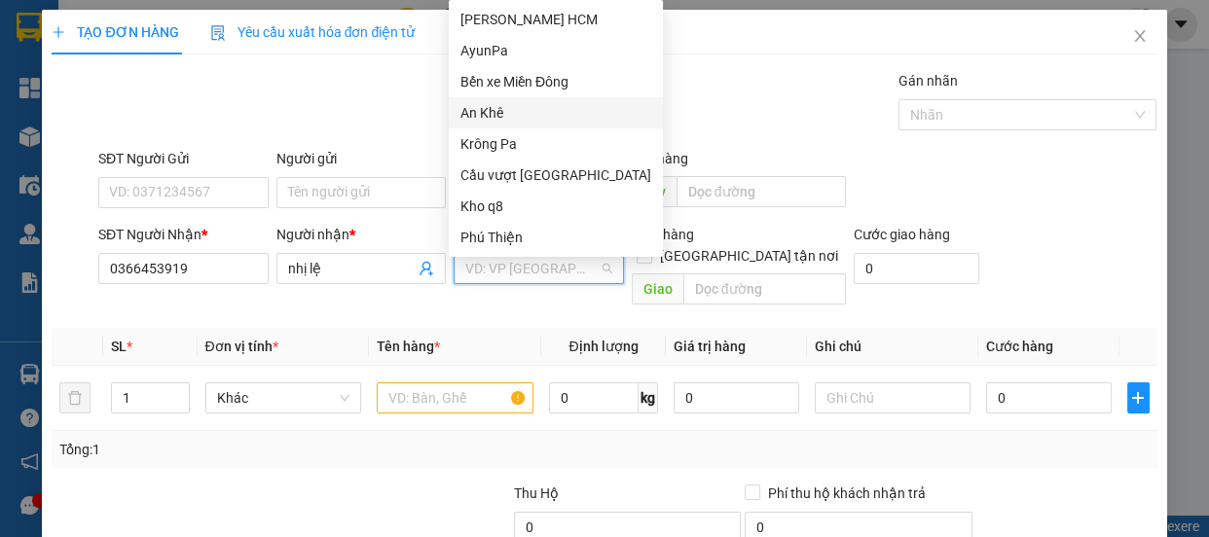
click at [477, 116] on div "An Khê" at bounding box center [556, 112] width 191 height 21
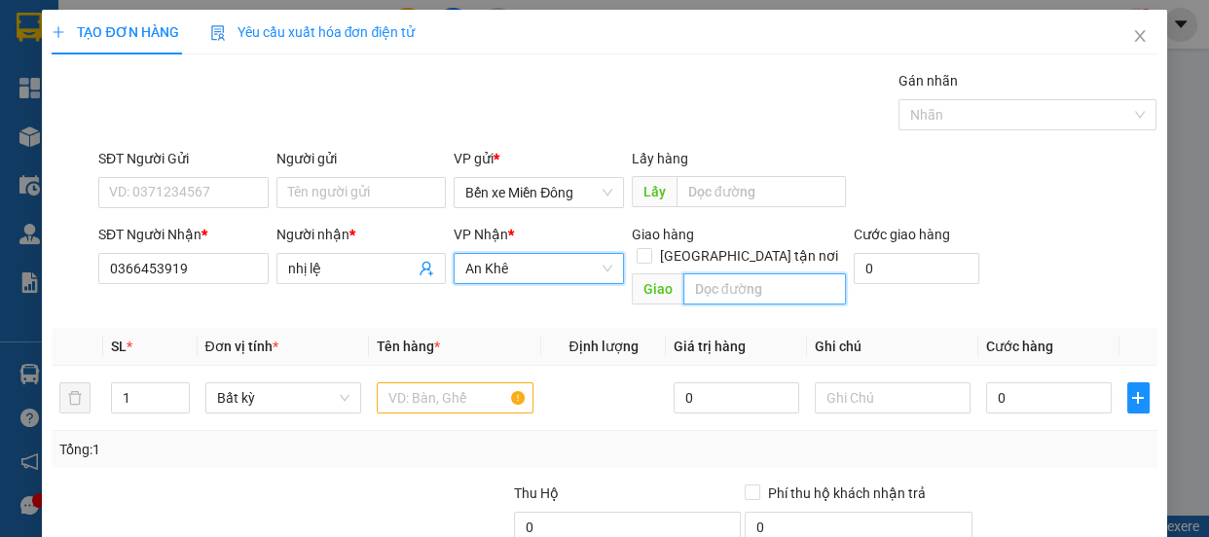
click at [711, 274] on input "text" at bounding box center [765, 289] width 163 height 31
type input "kcr"
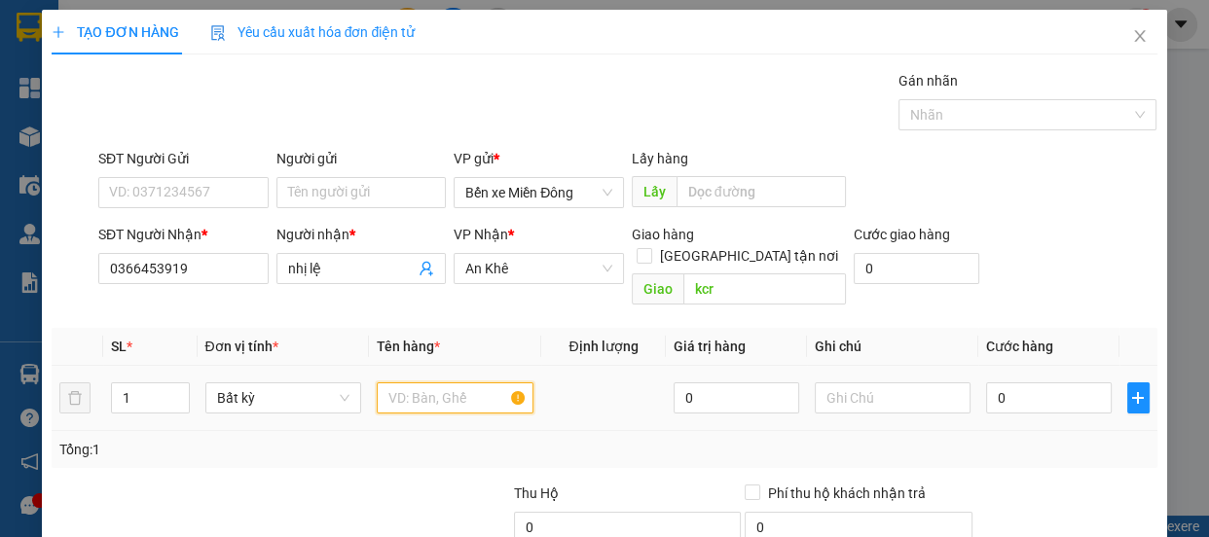
click at [460, 383] on input "text" at bounding box center [455, 398] width 157 height 31
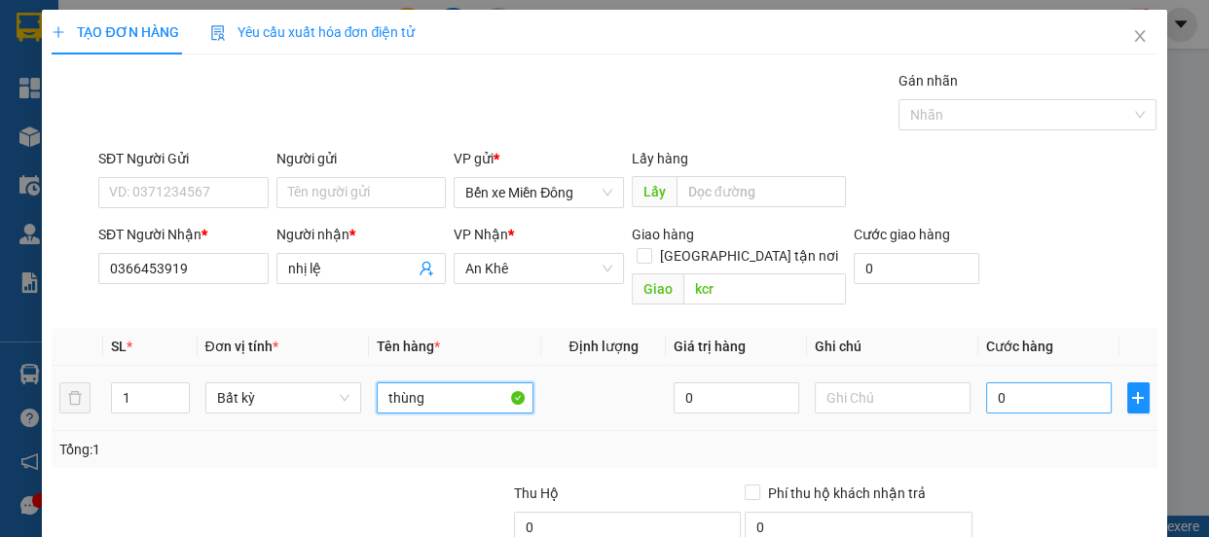
type input "thùng"
click at [1061, 389] on input "0" at bounding box center [1049, 398] width 126 height 31
type input "008"
type input "8"
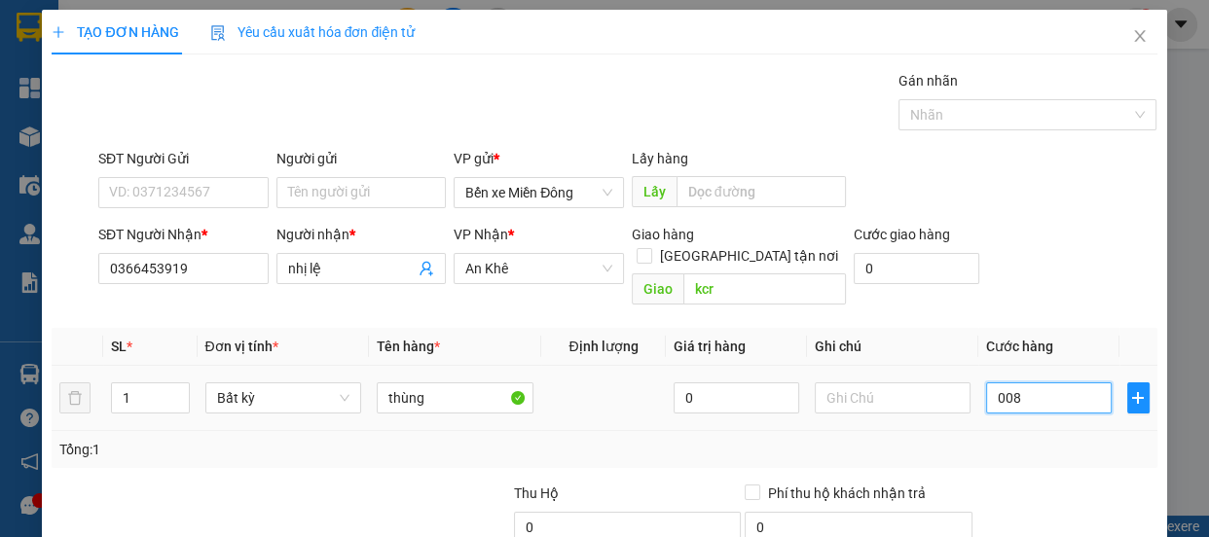
type input "0.080"
type input "80"
type input "80.000"
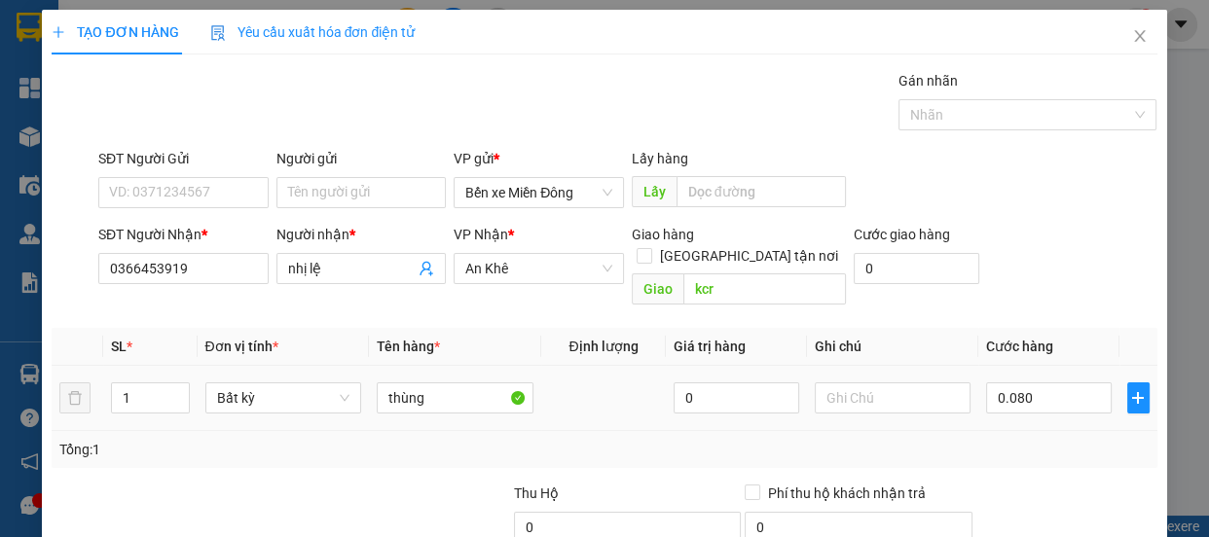
type input "80.000"
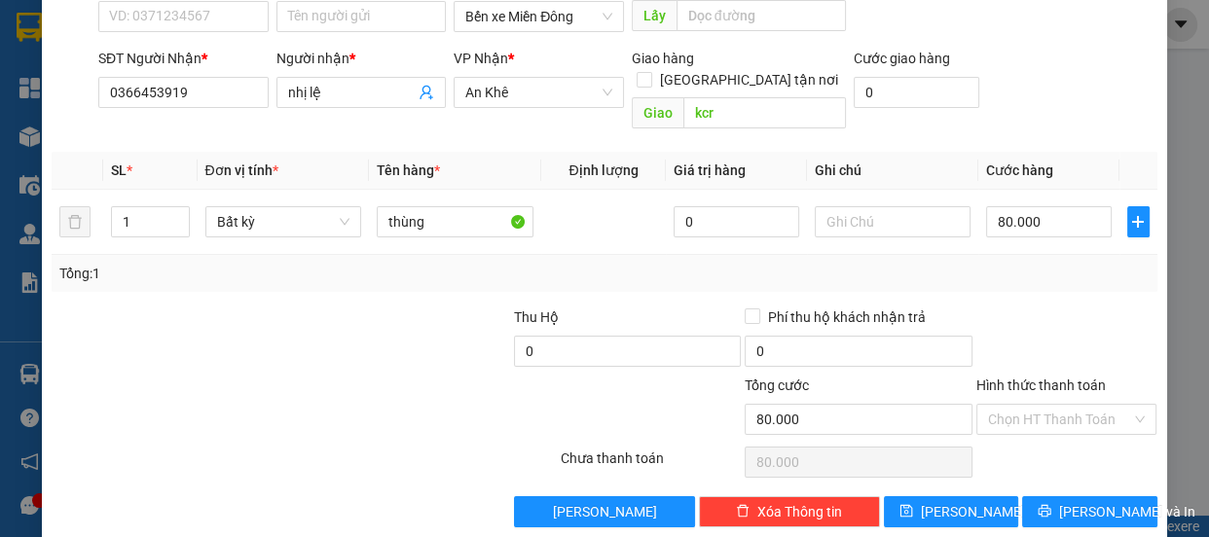
drag, startPoint x: 1013, startPoint y: 504, endPoint x: 1129, endPoint y: 447, distance: 130.2
click at [1129, 447] on div "Chọn HT Thanh Toán" at bounding box center [1067, 462] width 185 height 39
click at [983, 497] on button "[PERSON_NAME]" at bounding box center [951, 512] width 134 height 31
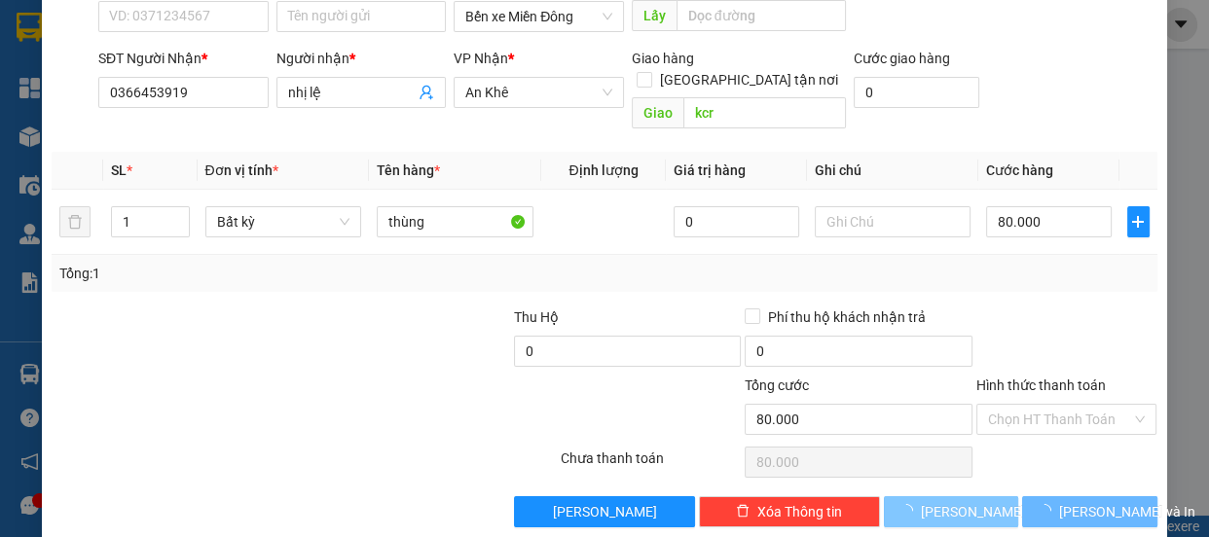
type input "0"
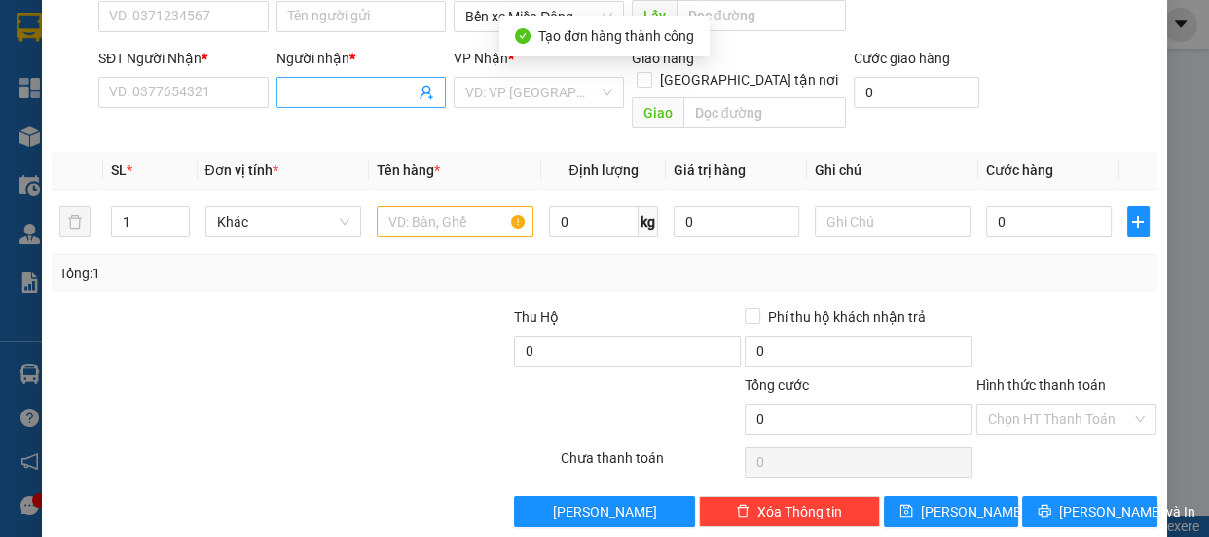
click at [334, 88] on input "Người nhận *" at bounding box center [352, 92] width 128 height 21
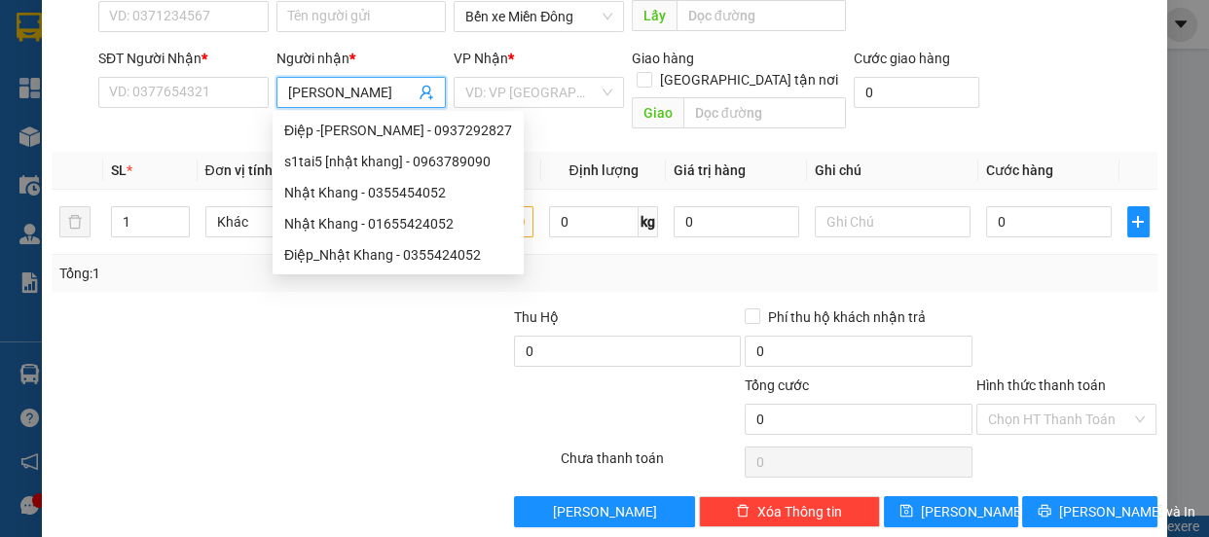
type input "nhật khang"
click at [437, 195] on div "Nhật Khang - 0355454052" at bounding box center [398, 192] width 228 height 21
type input "0355454052"
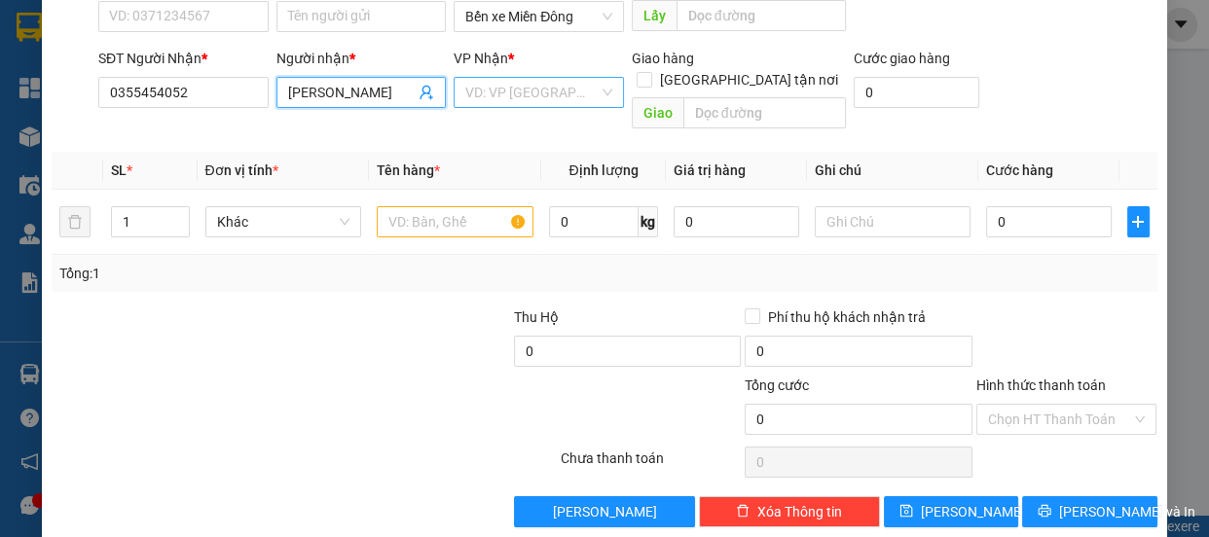
type input "Nhật Khang"
click at [521, 88] on input "search" at bounding box center [531, 92] width 133 height 29
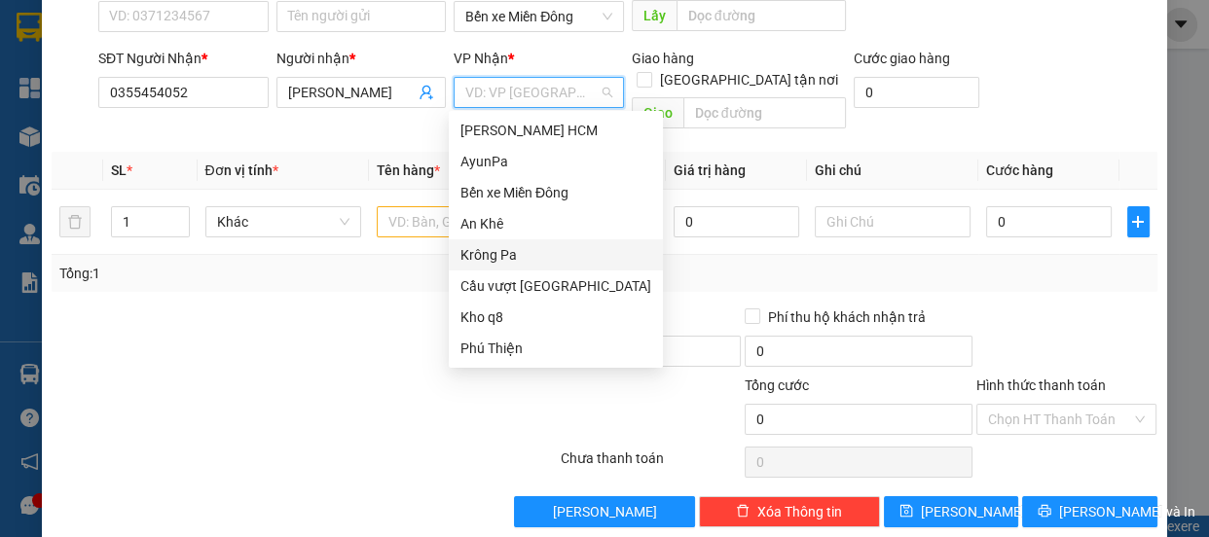
drag, startPoint x: 504, startPoint y: 256, endPoint x: 427, endPoint y: 198, distance: 96.6
click at [503, 256] on div "Krông Pa" at bounding box center [556, 254] width 191 height 21
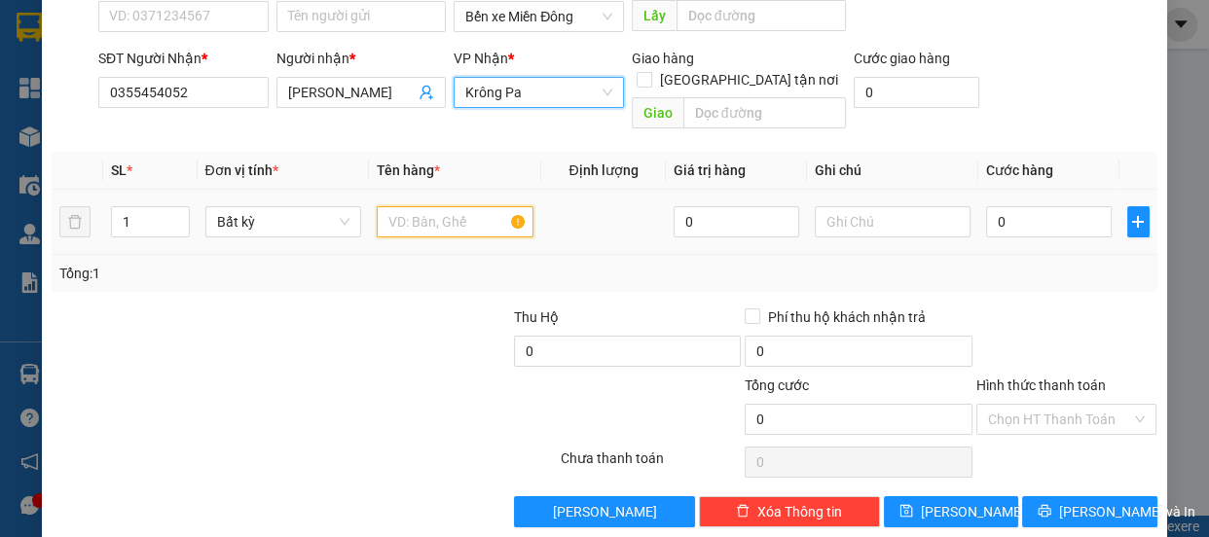
click at [428, 206] on input "text" at bounding box center [455, 221] width 157 height 31
click at [179, 214] on icon "up" at bounding box center [178, 217] width 7 height 7
click at [457, 207] on input "text" at bounding box center [455, 221] width 157 height 31
click at [182, 211] on span "up" at bounding box center [179, 217] width 12 height 12
type input "4"
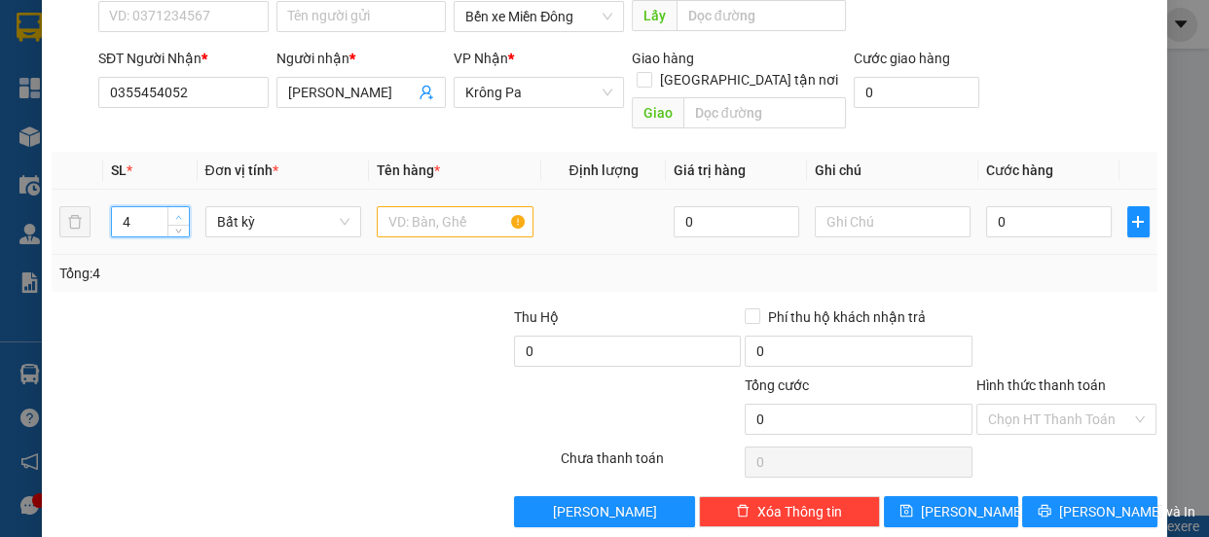
click at [182, 211] on span "up" at bounding box center [179, 217] width 12 height 12
click at [458, 206] on input "text" at bounding box center [455, 221] width 157 height 31
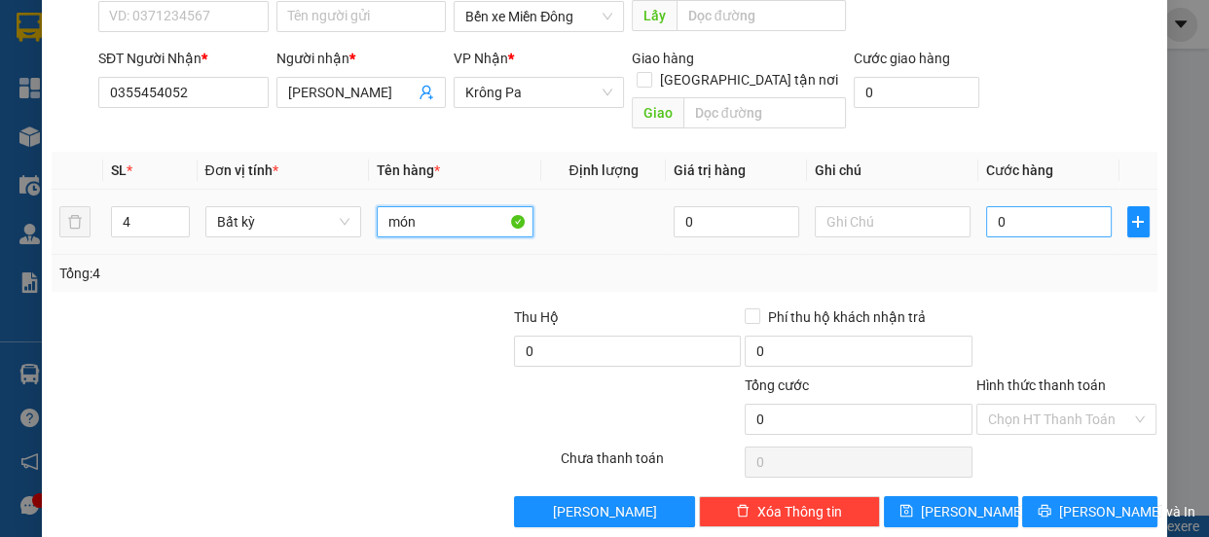
type input "món"
click at [1055, 206] on input "0" at bounding box center [1049, 221] width 126 height 31
type input "002"
type input "2"
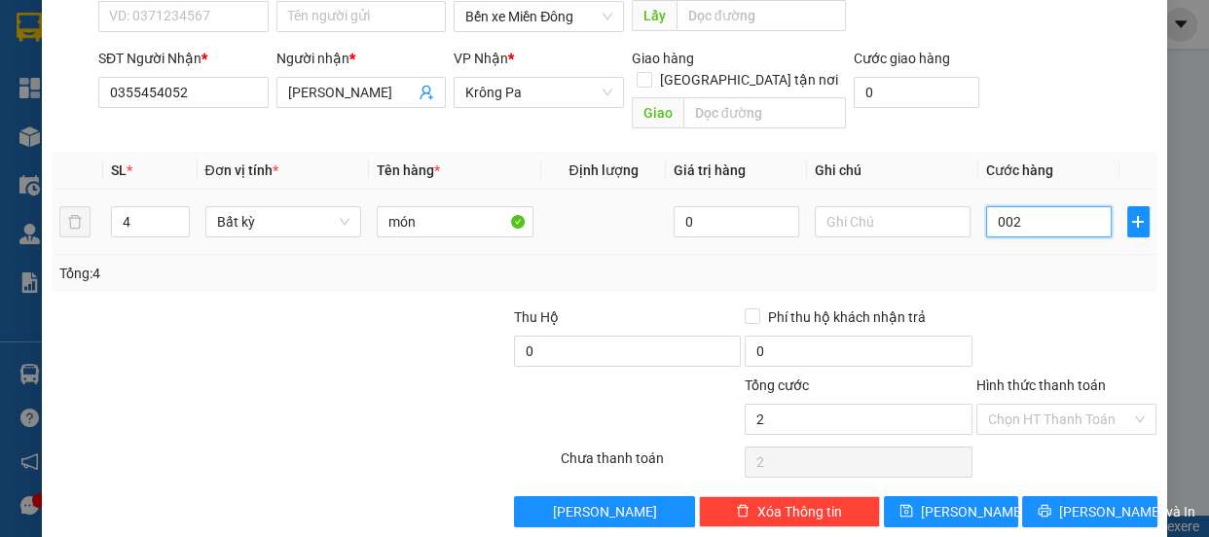
type input "0.028"
type input "28"
type input "000.280"
type input "280"
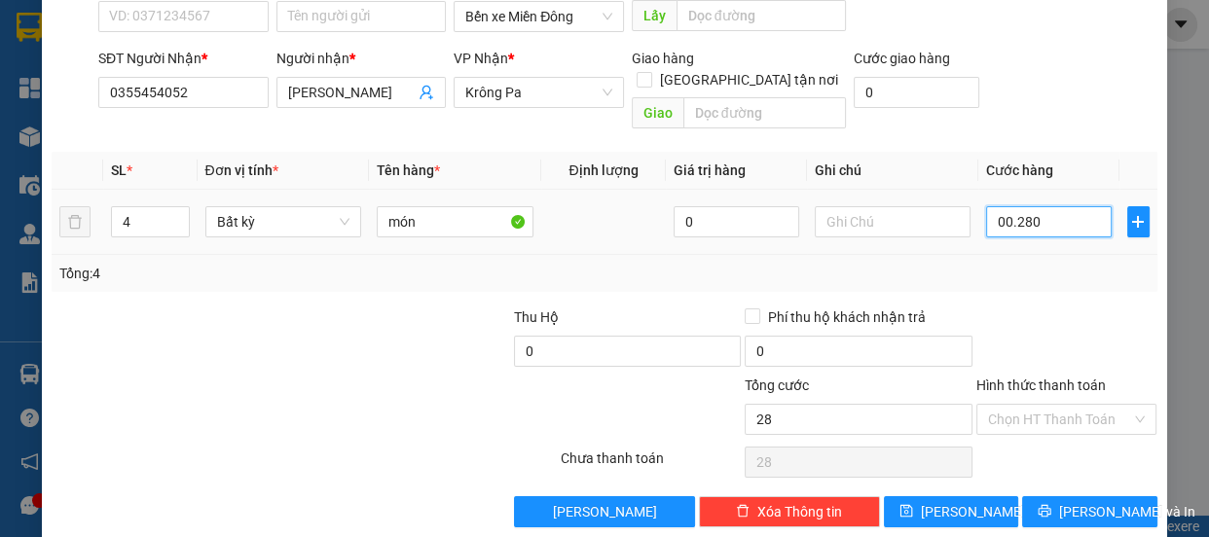
type input "280"
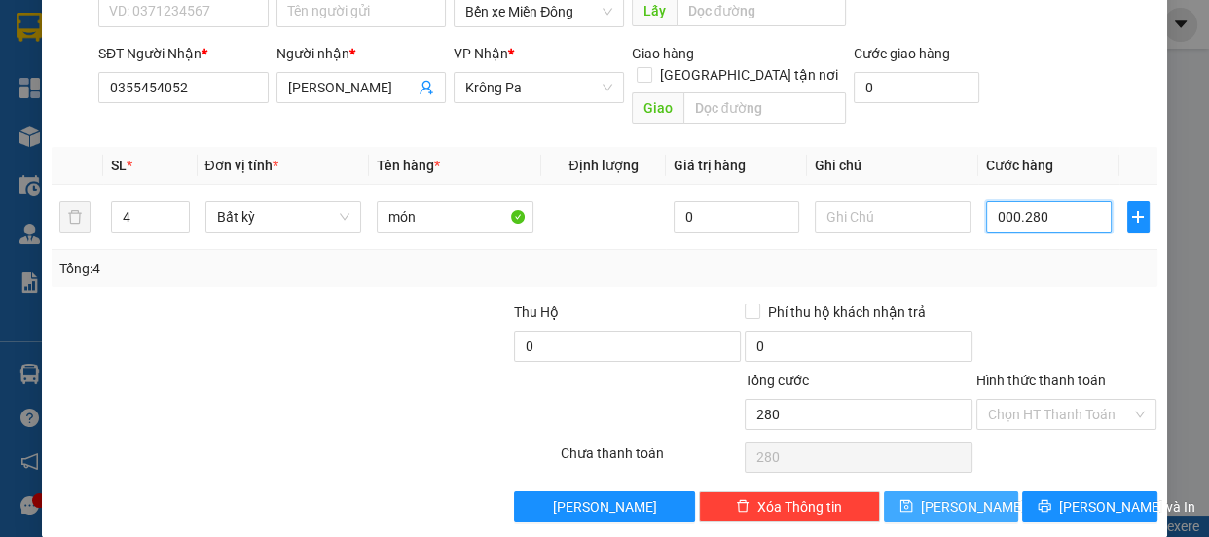
scroll to position [182, 0]
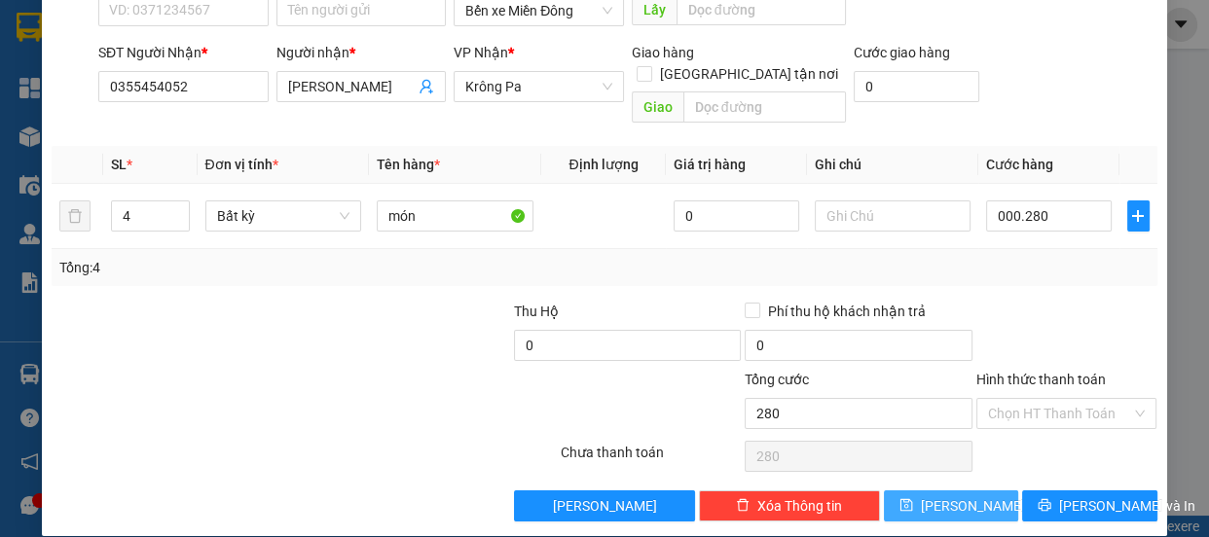
type input "280.000"
drag, startPoint x: 973, startPoint y: 477, endPoint x: 967, endPoint y: 452, distance: 26.0
click at [973, 491] on button "[PERSON_NAME]" at bounding box center [951, 506] width 134 height 31
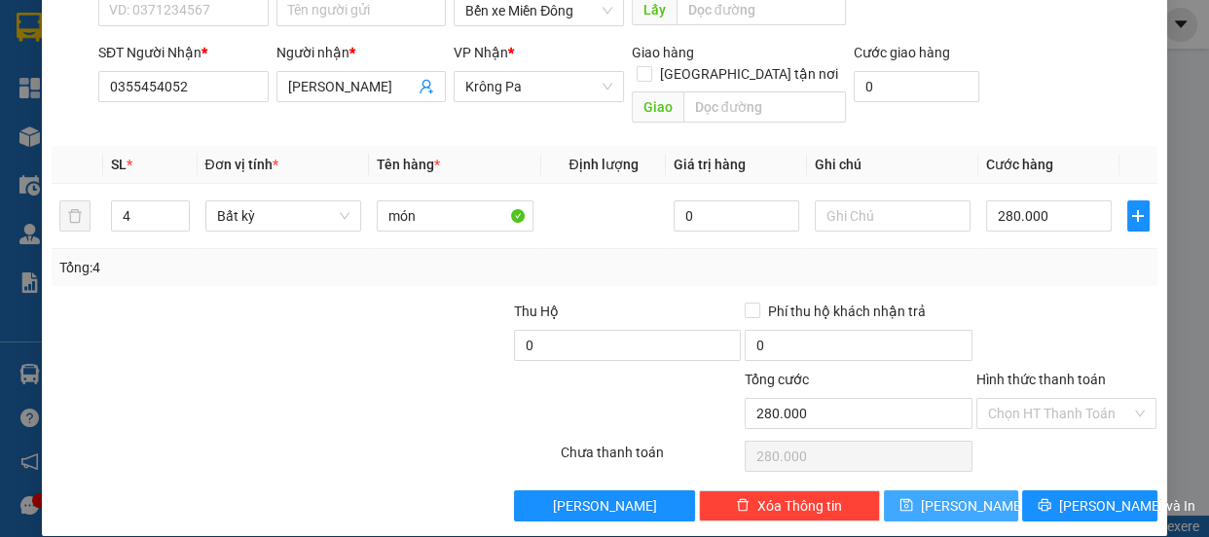
type input "1"
type input "0"
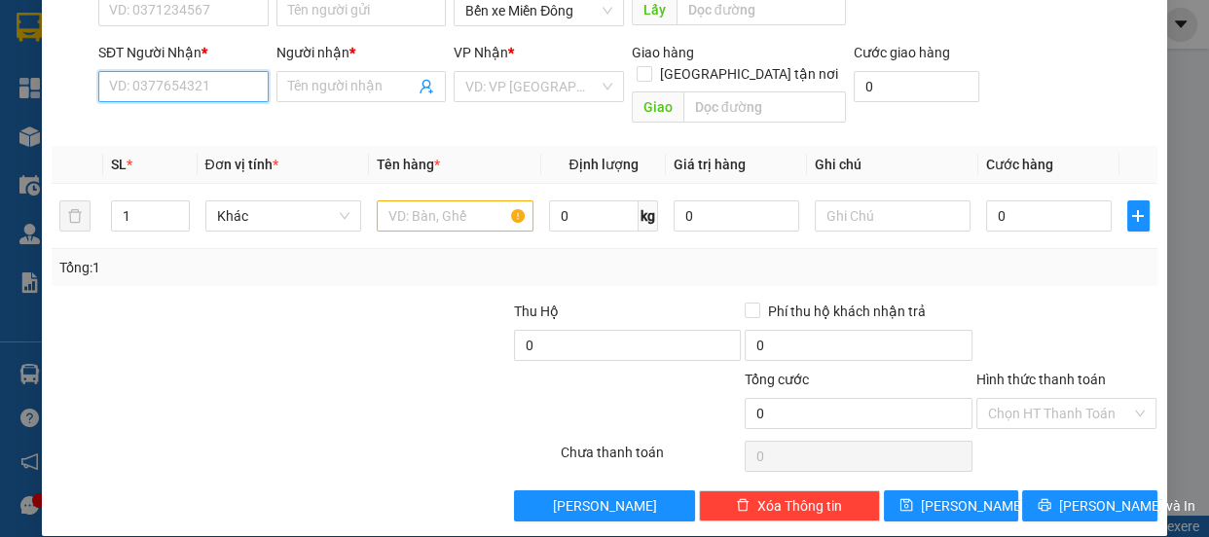
click at [169, 88] on input "SĐT Người Nhận *" at bounding box center [183, 86] width 170 height 31
click at [311, 88] on input "Người nhận *" at bounding box center [352, 86] width 128 height 21
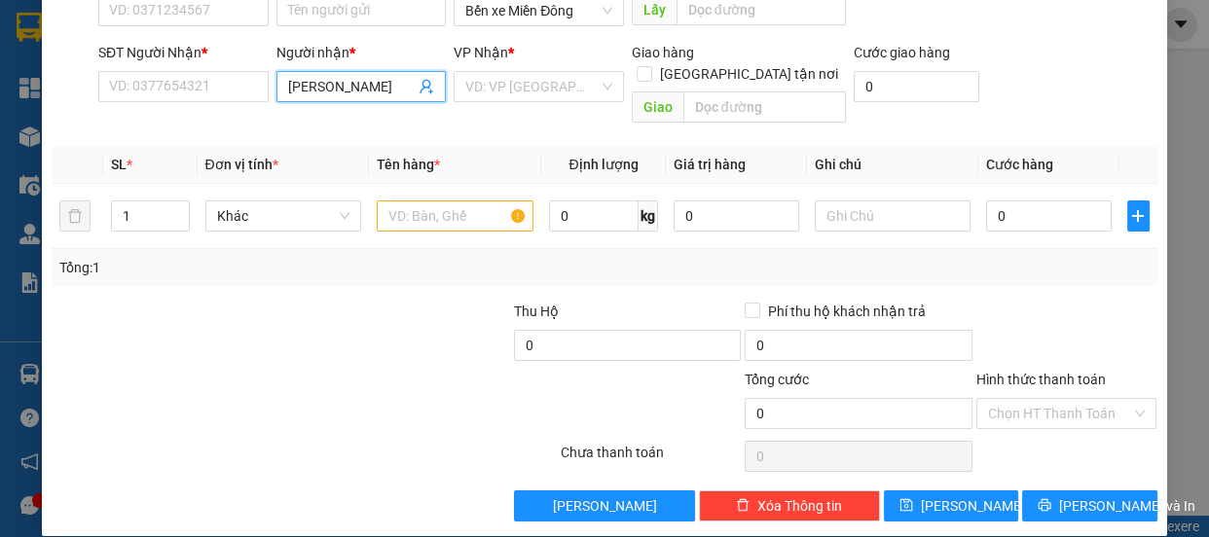
scroll to position [0, 0]
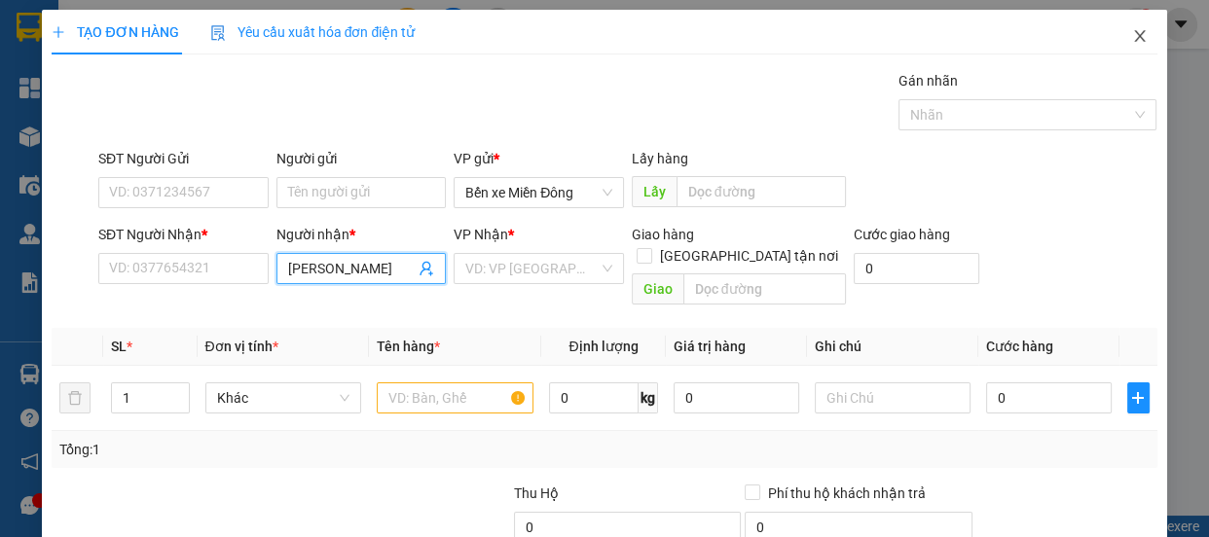
type input "ngọc hòa"
click at [1132, 39] on icon "close" at bounding box center [1140, 36] width 16 height 16
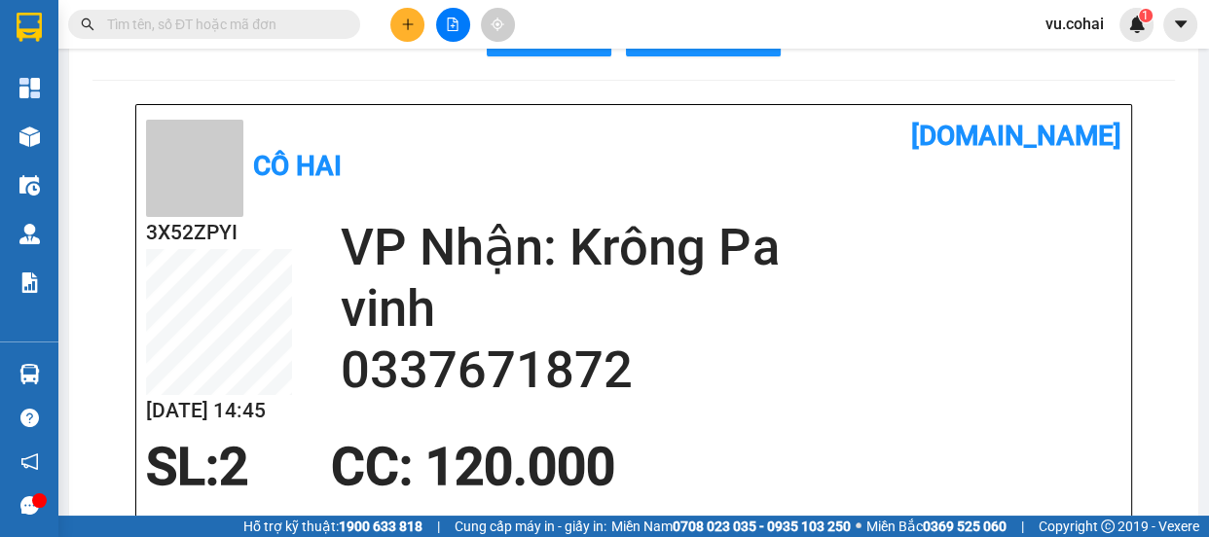
scroll to position [176, 0]
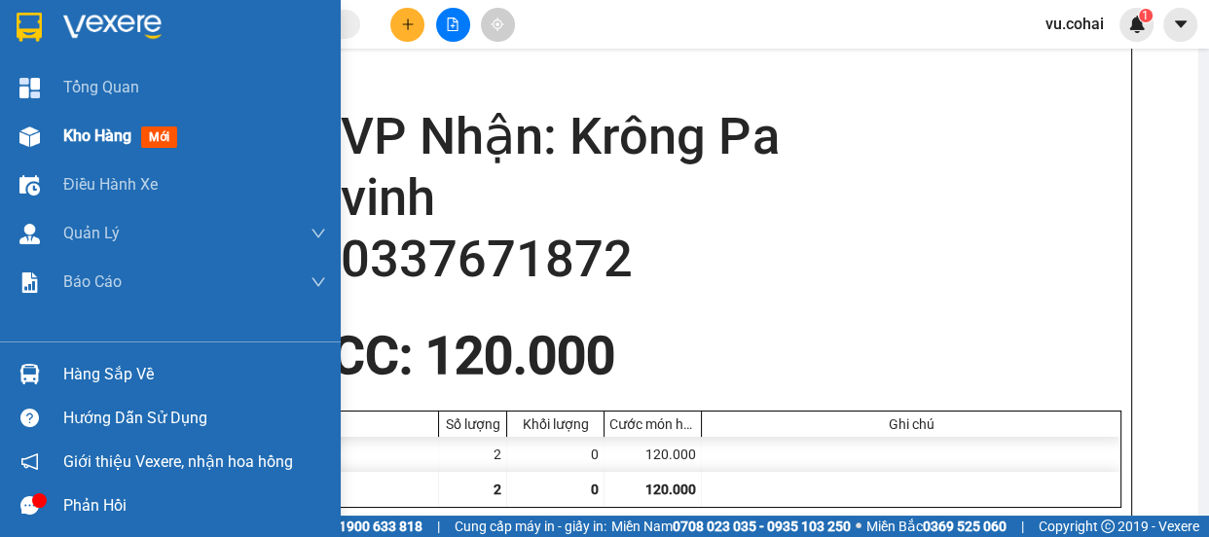
click at [86, 143] on span "Kho hàng" at bounding box center [97, 136] width 68 height 19
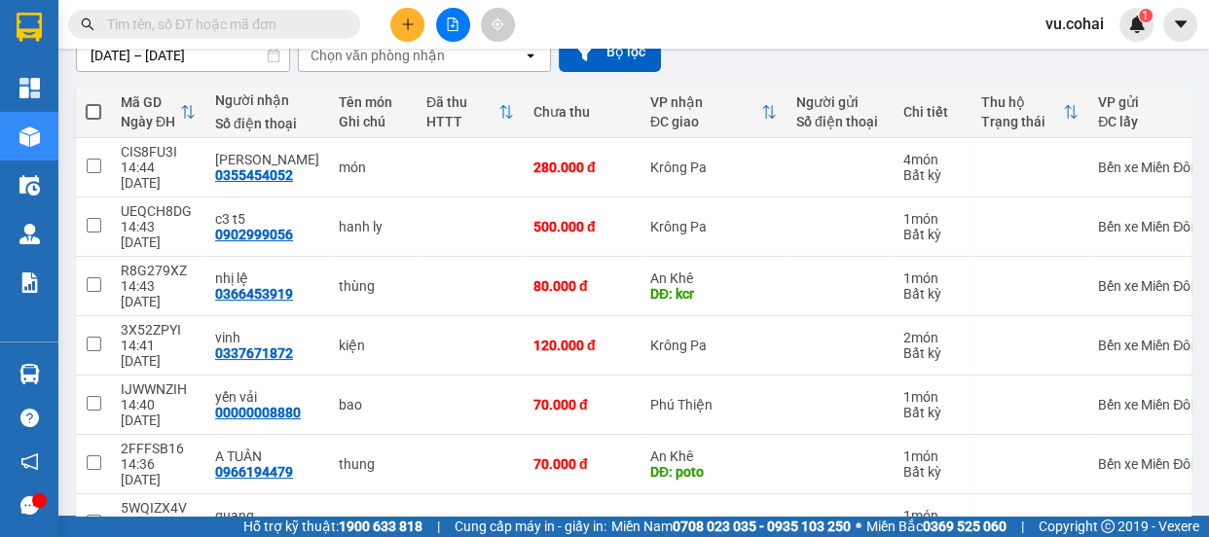
scroll to position [91, 0]
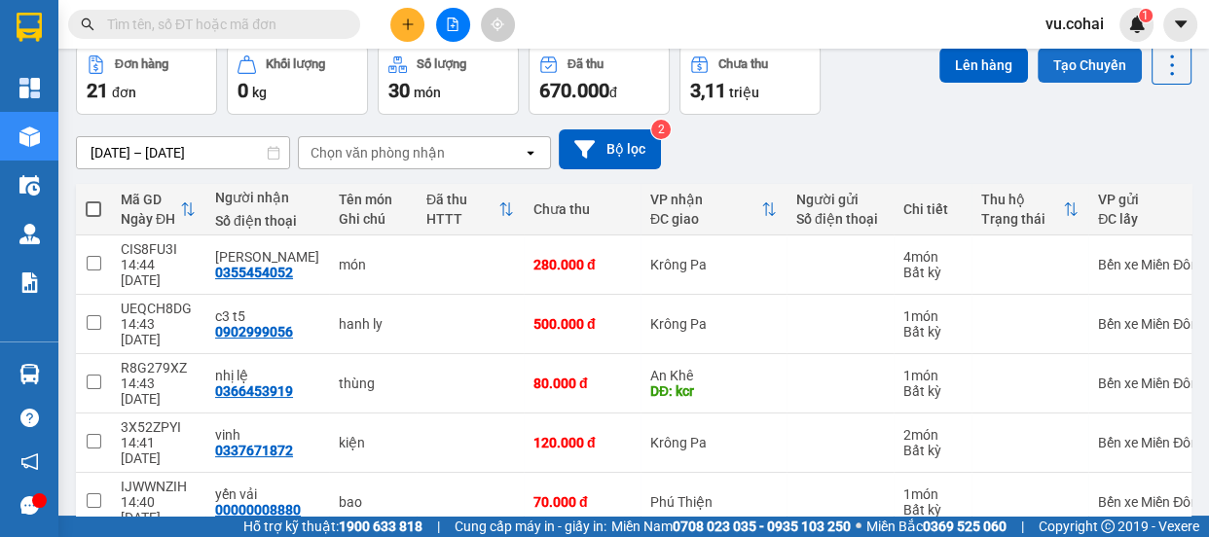
drag, startPoint x: 1053, startPoint y: 57, endPoint x: 1038, endPoint y: 62, distance: 15.4
click at [1051, 58] on button "Tạo Chuyến" at bounding box center [1090, 65] width 104 height 35
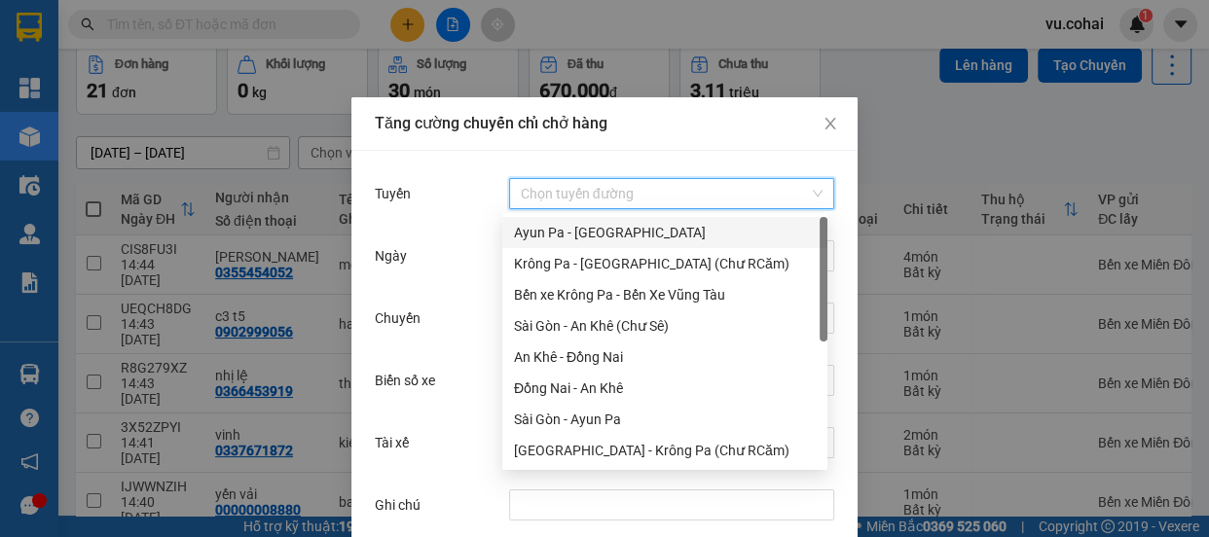
click at [596, 189] on input "Tuyến" at bounding box center [665, 193] width 288 height 29
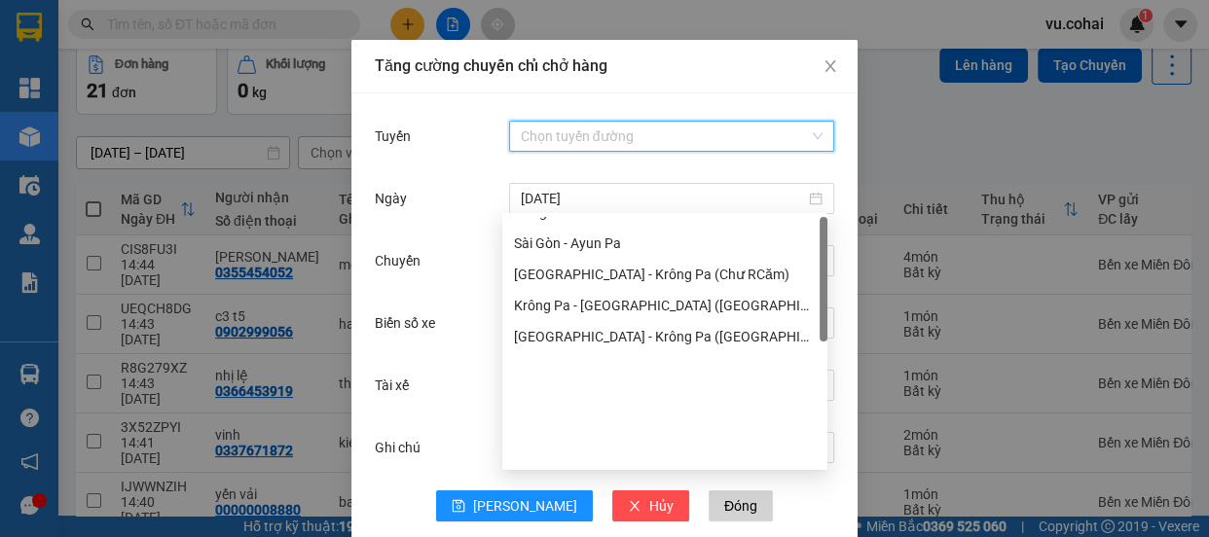
scroll to position [88, 0]
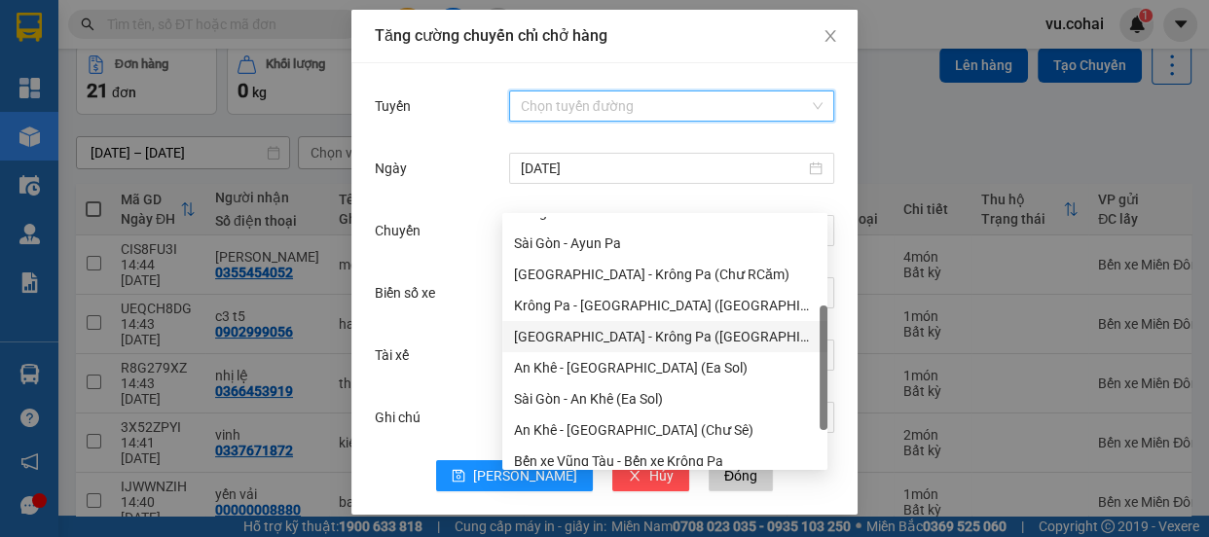
click at [608, 330] on div "[GEOGRAPHIC_DATA] - Krông Pa ([GEOGRAPHIC_DATA])" at bounding box center [665, 336] width 302 height 21
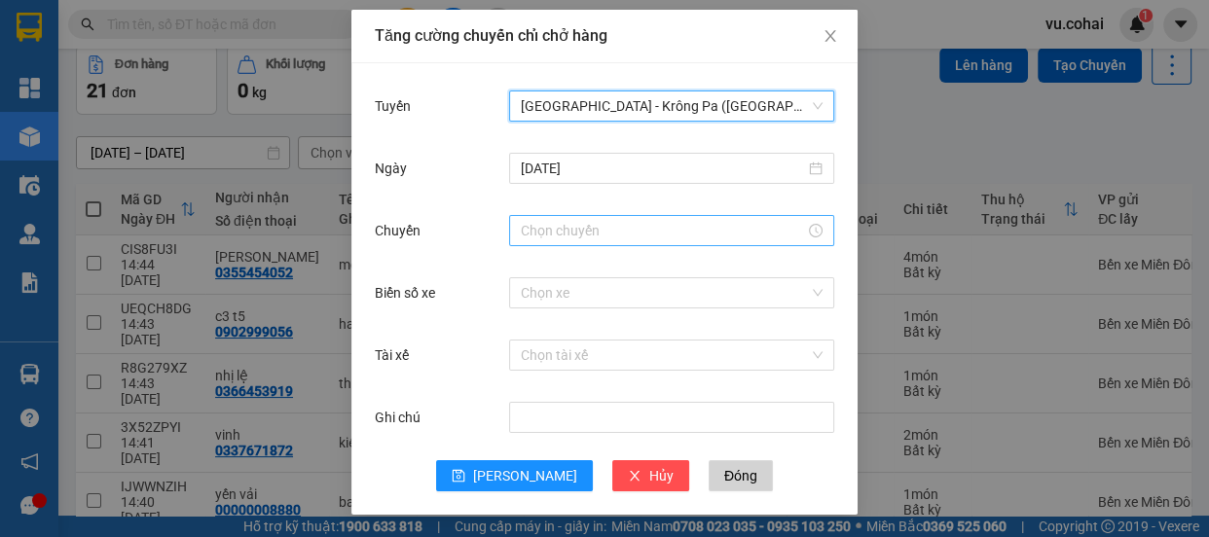
click at [563, 238] on body "Kết quả tìm kiếm ( 0 ) Bộ lọc No Data vu.cohai 1 Tổng Quan Kho hàng mới Điều hà…" at bounding box center [604, 268] width 1209 height 537
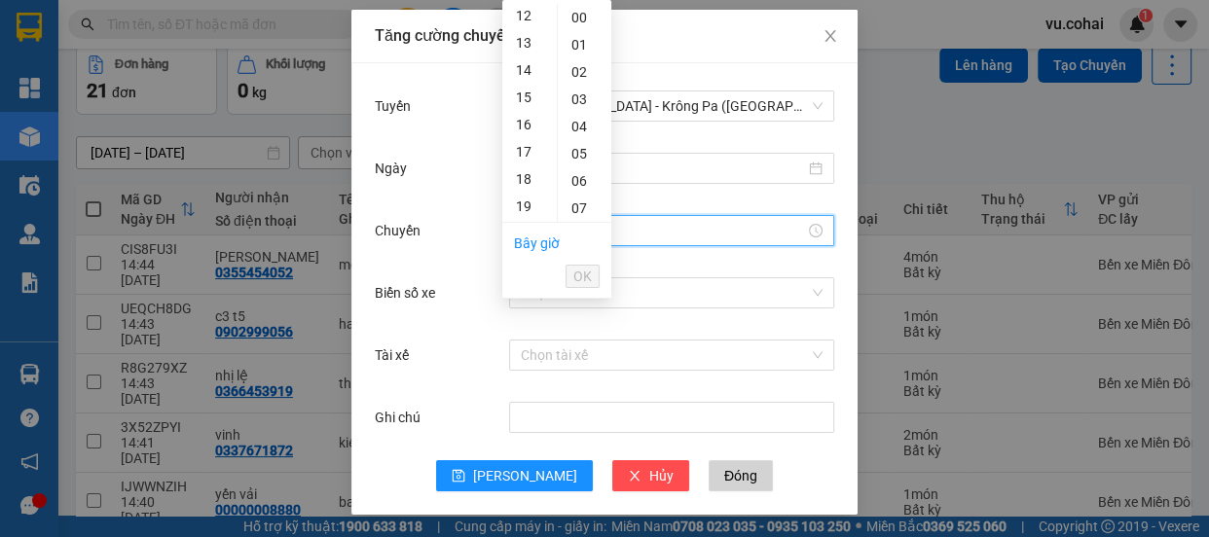
scroll to position [442, 0]
click at [527, 70] on div "18" at bounding box center [529, 66] width 55 height 27
type input "18:00"
click at [581, 269] on span "OK" at bounding box center [583, 276] width 19 height 21
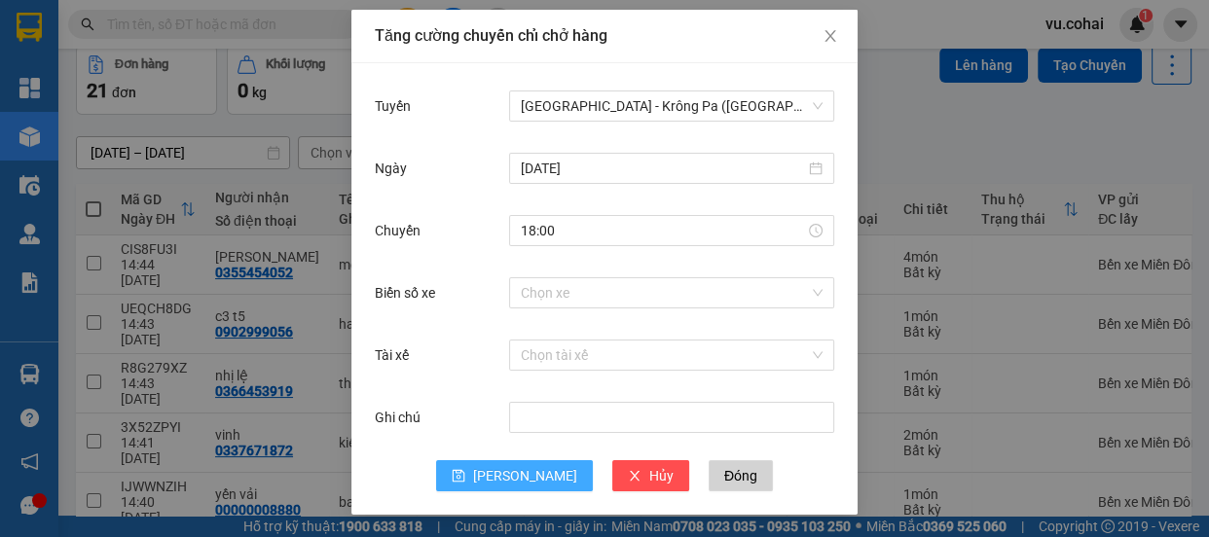
click at [500, 479] on button "[PERSON_NAME]" at bounding box center [514, 476] width 157 height 31
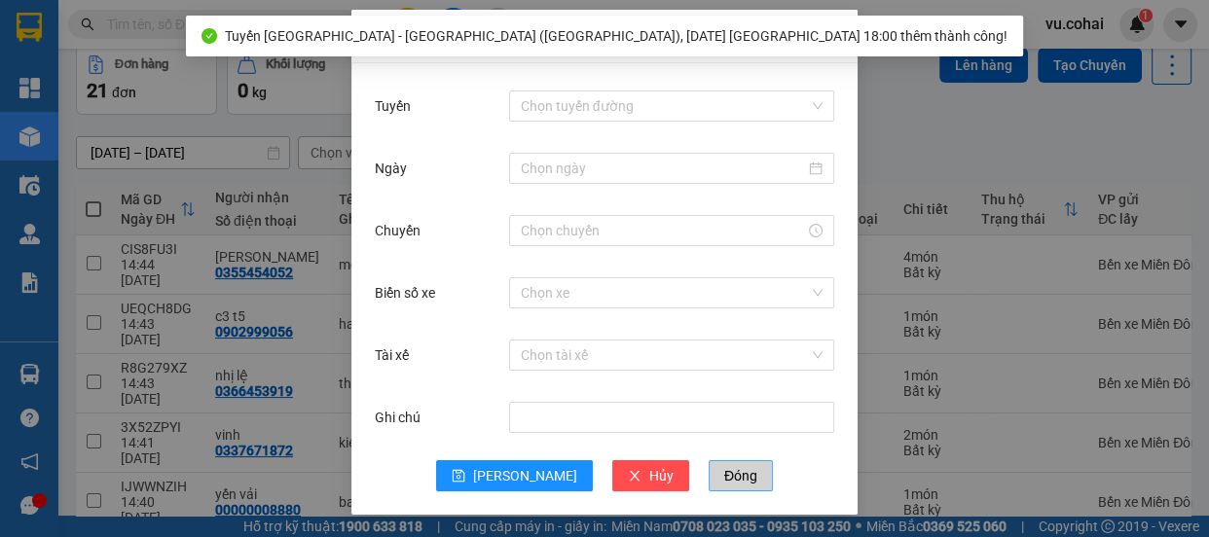
click at [724, 479] on span "Đóng" at bounding box center [740, 475] width 33 height 21
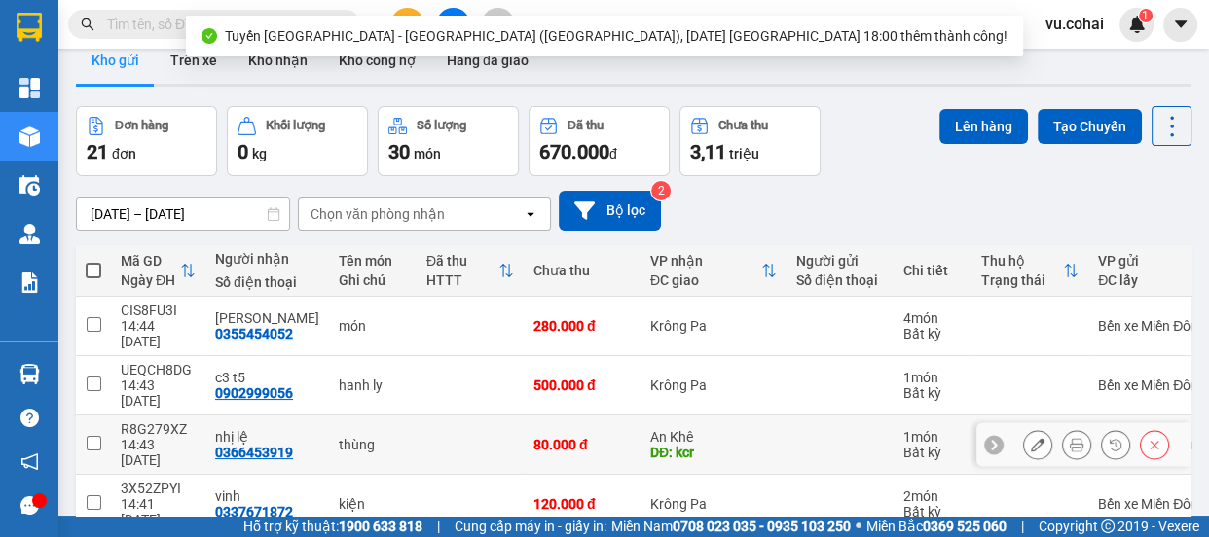
scroll to position [2, 0]
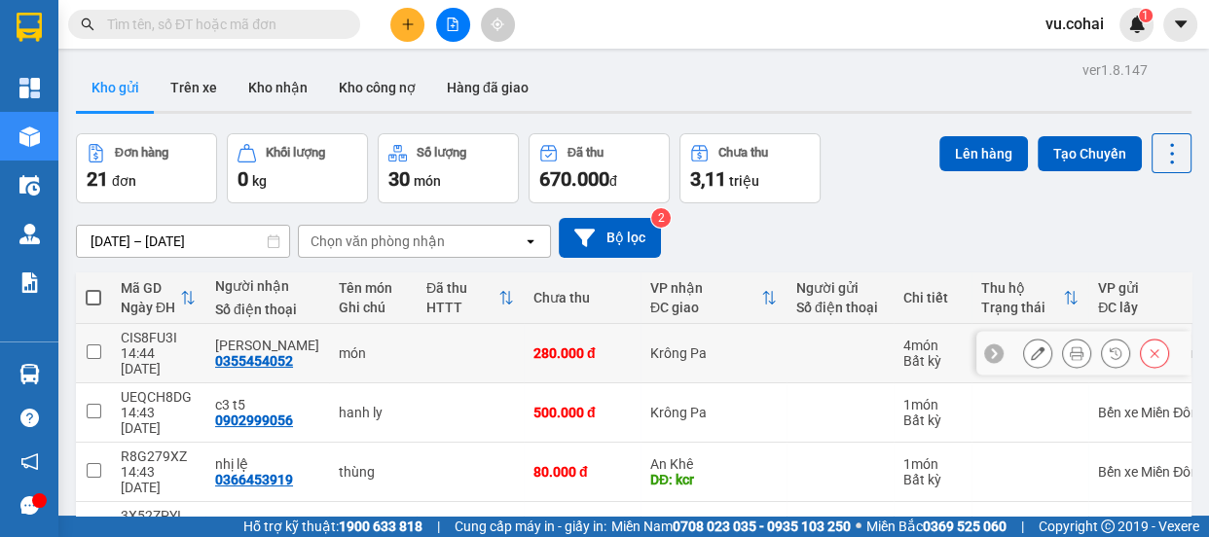
click at [89, 351] on td at bounding box center [93, 353] width 35 height 59
checkbox input "true"
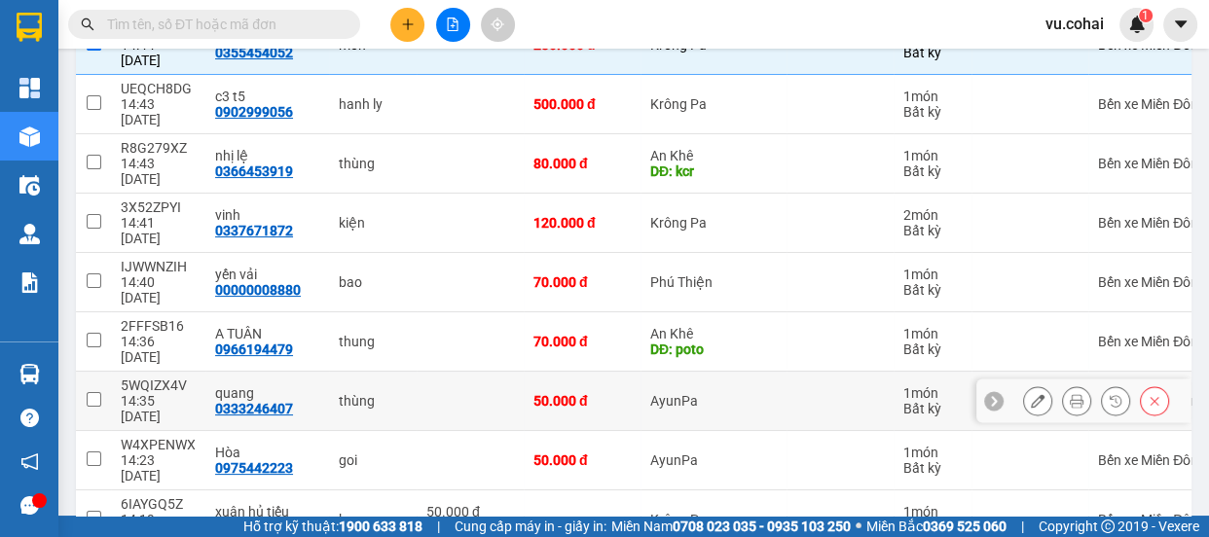
scroll to position [333, 0]
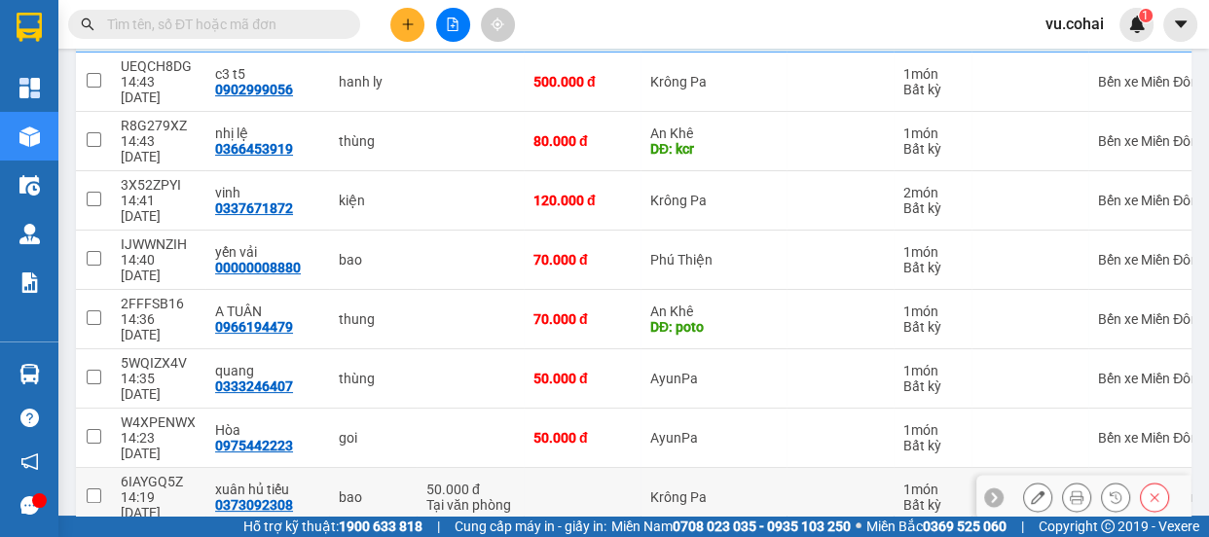
click at [94, 489] on input "checkbox" at bounding box center [94, 496] width 15 height 15
checkbox input "true"
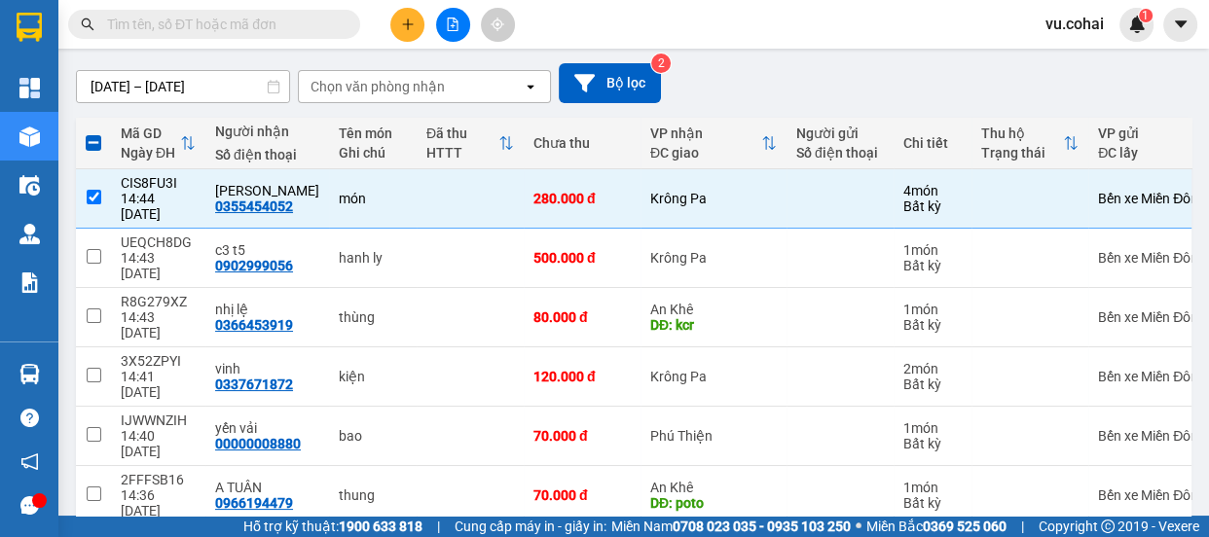
scroll to position [0, 0]
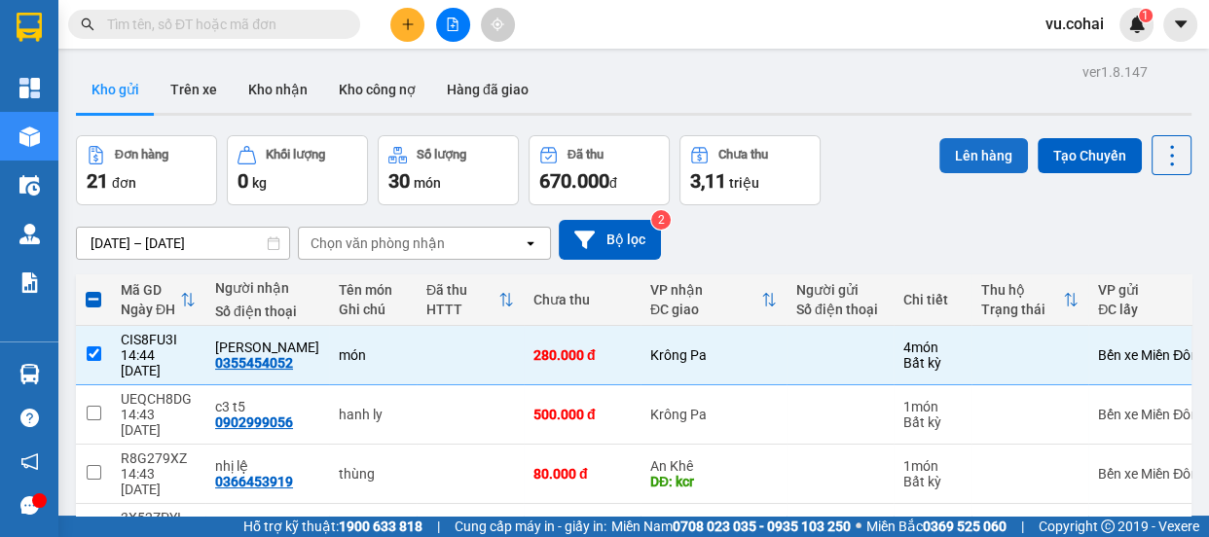
click at [966, 157] on button "Lên hàng" at bounding box center [984, 155] width 89 height 35
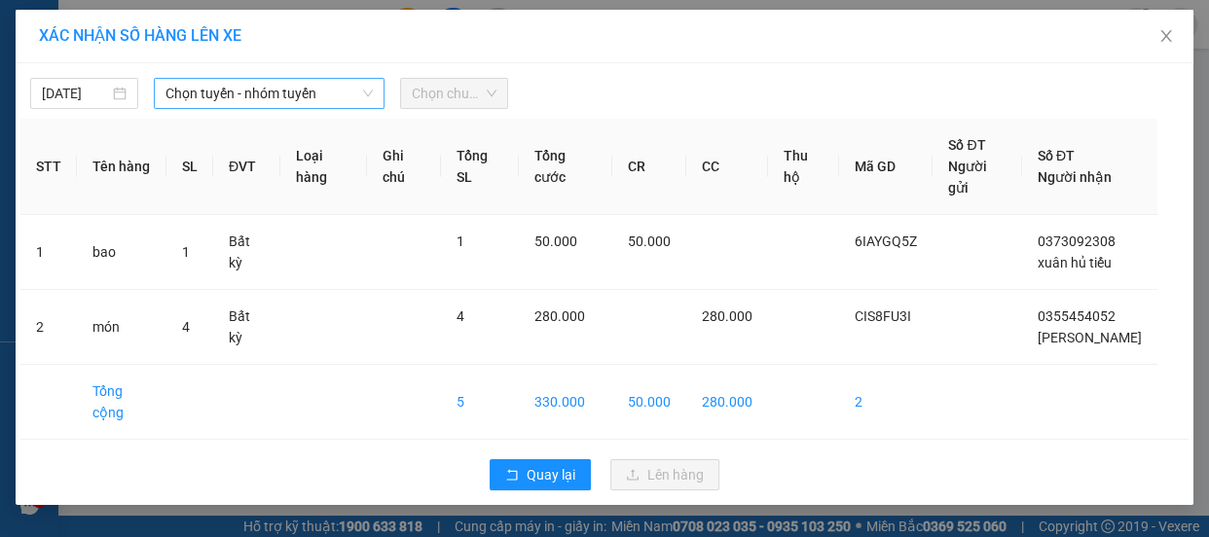
click at [263, 99] on span "Chọn tuyến - nhóm tuyến" at bounding box center [269, 93] width 207 height 29
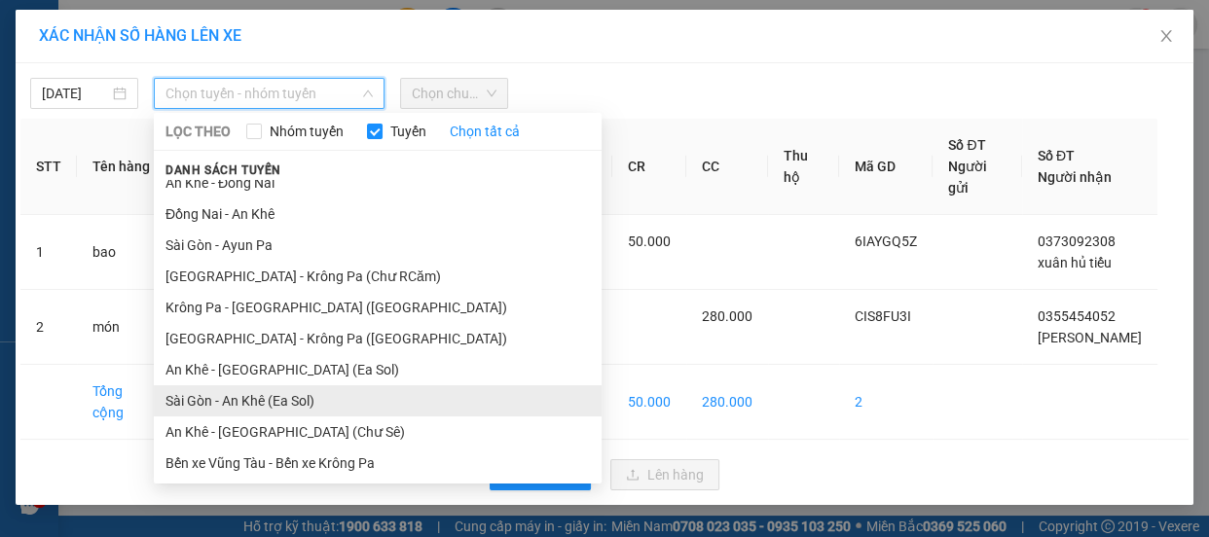
scroll to position [176, 0]
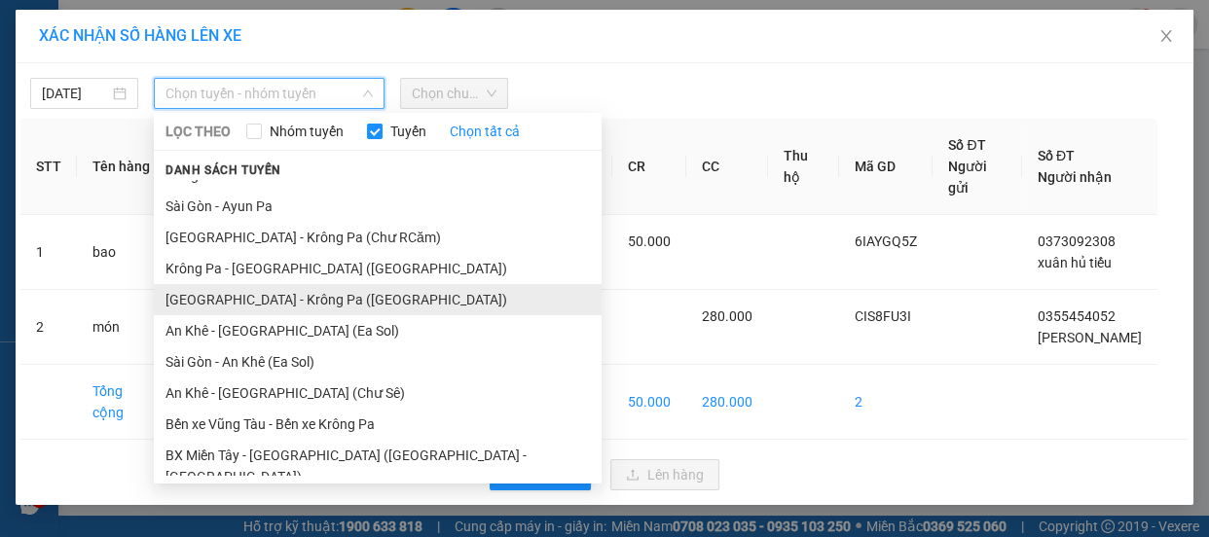
click at [282, 302] on li "[GEOGRAPHIC_DATA] - Krông Pa ([GEOGRAPHIC_DATA])" at bounding box center [378, 299] width 448 height 31
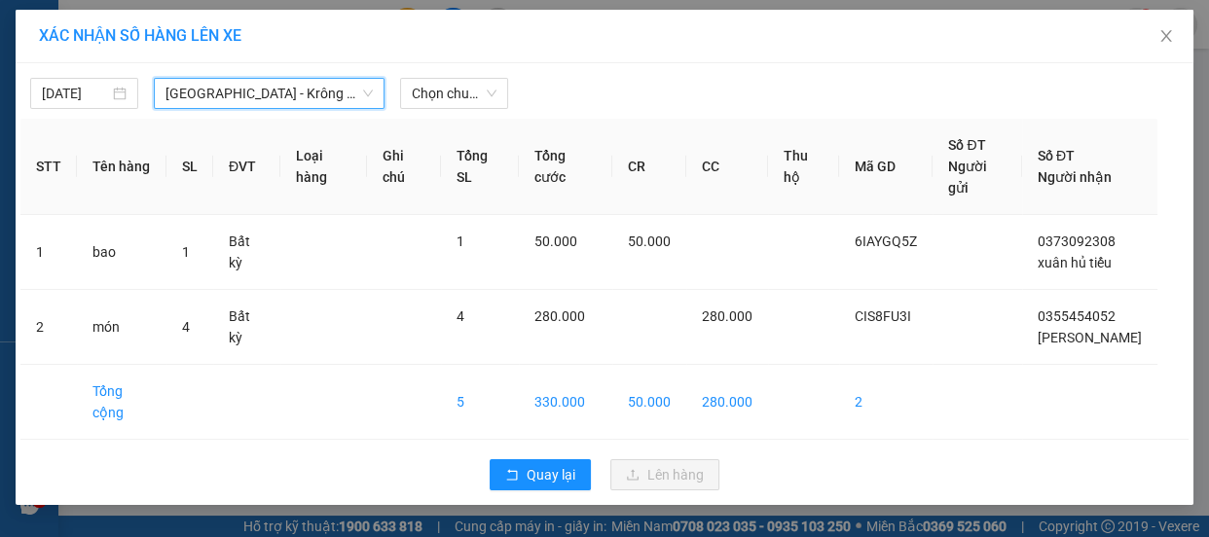
click at [445, 71] on div "15/10/2025 Sài Gòn - Krông Pa (Uar) Sài Gòn - Krông Pa (Uar) LỌC THEO Nhóm tuyế…" at bounding box center [604, 88] width 1168 height 41
click at [275, 93] on span "[GEOGRAPHIC_DATA] - Krông Pa ([GEOGRAPHIC_DATA])" at bounding box center [269, 93] width 207 height 29
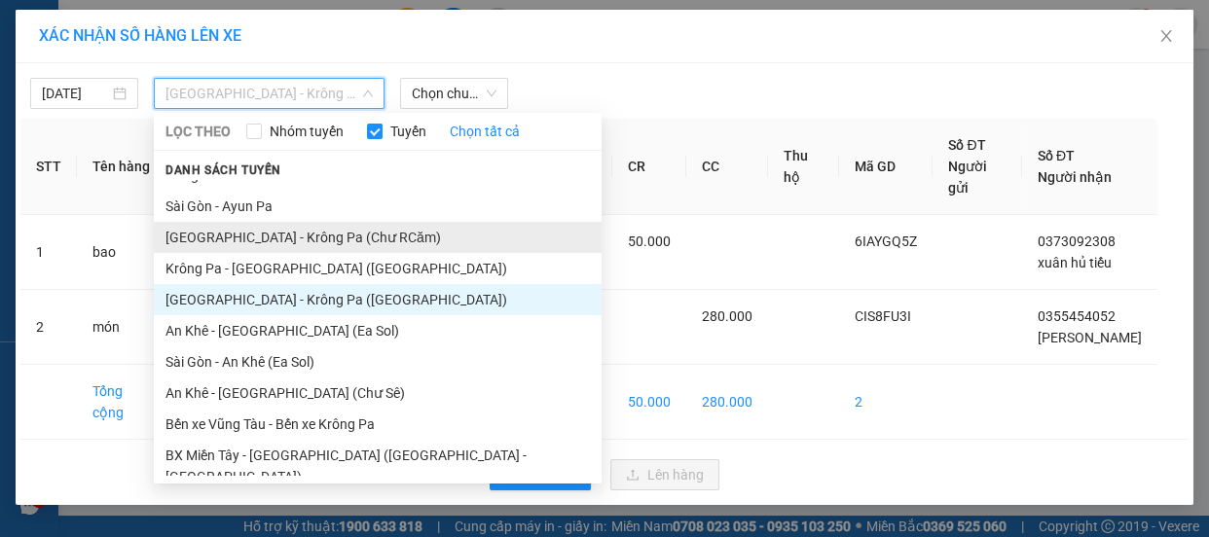
click at [321, 243] on li "[GEOGRAPHIC_DATA] - Krông Pa (Chư RCăm)" at bounding box center [378, 237] width 448 height 31
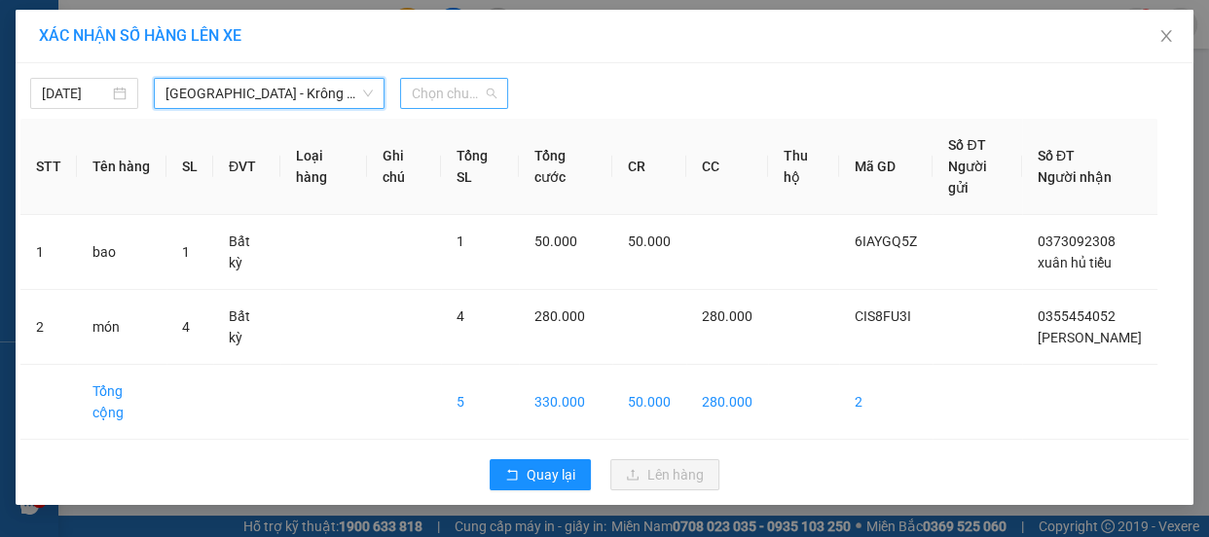
click at [444, 86] on span "Chọn chuyến" at bounding box center [454, 93] width 85 height 29
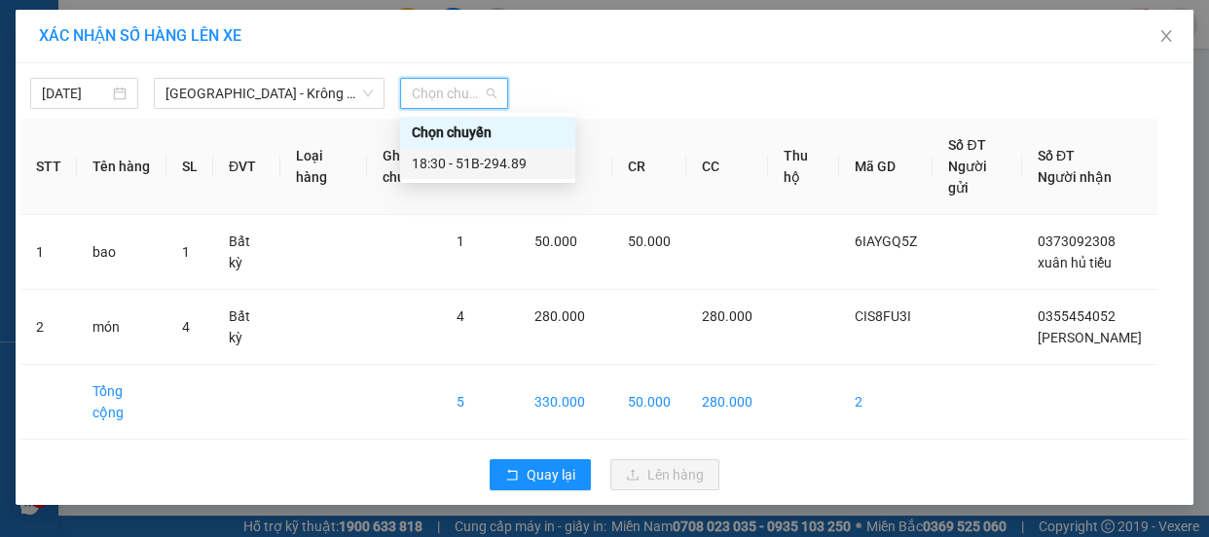
click at [473, 156] on div "18:30 - 51B-294.89" at bounding box center [488, 163] width 152 height 21
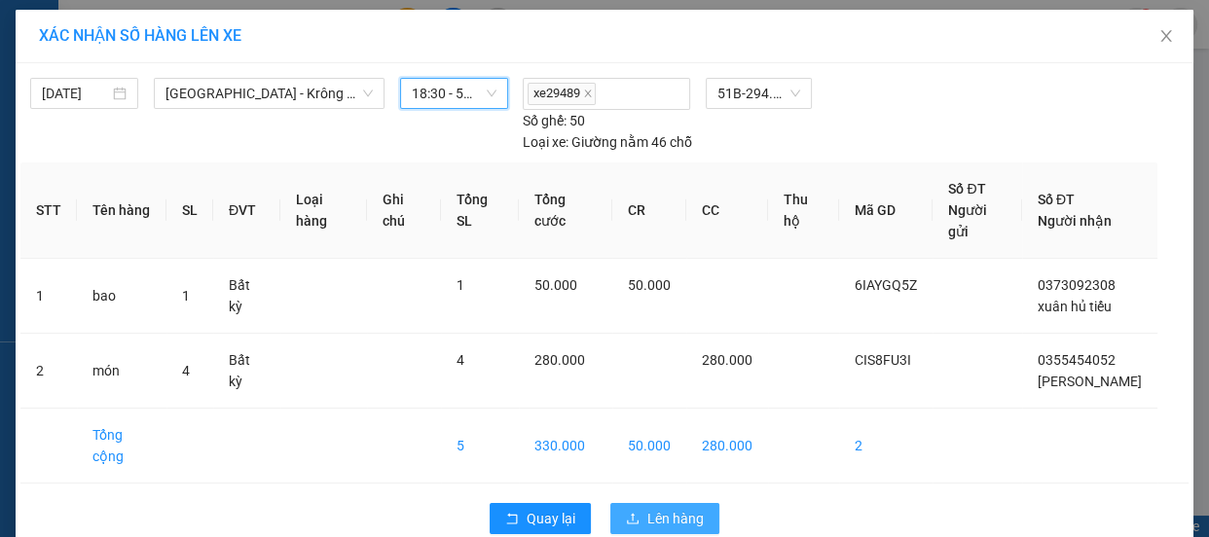
click at [667, 508] on span "Lên hàng" at bounding box center [676, 518] width 56 height 21
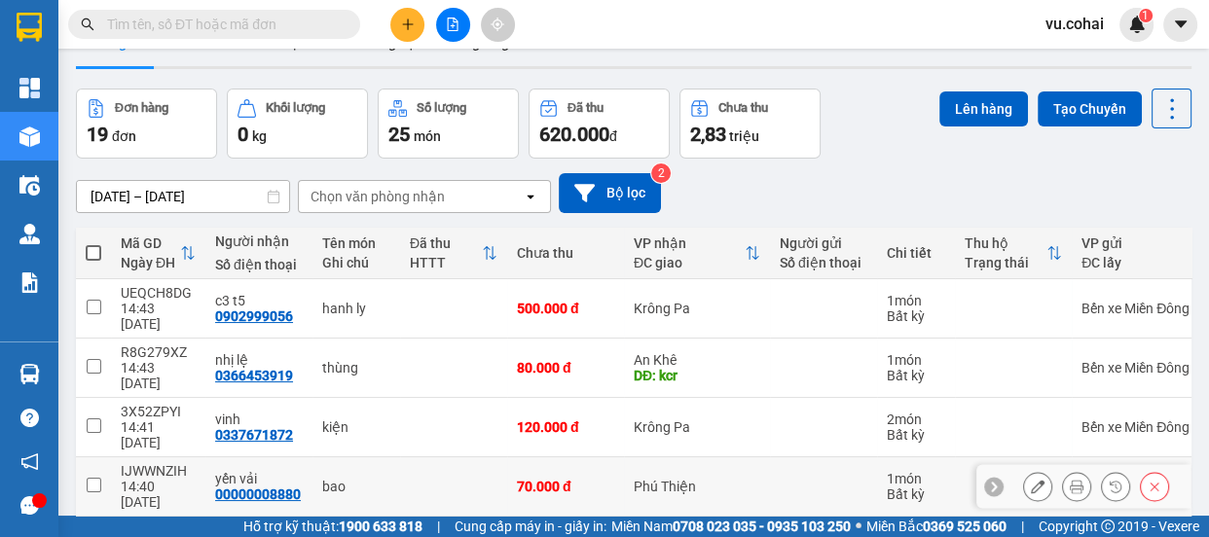
scroll to position [88, 0]
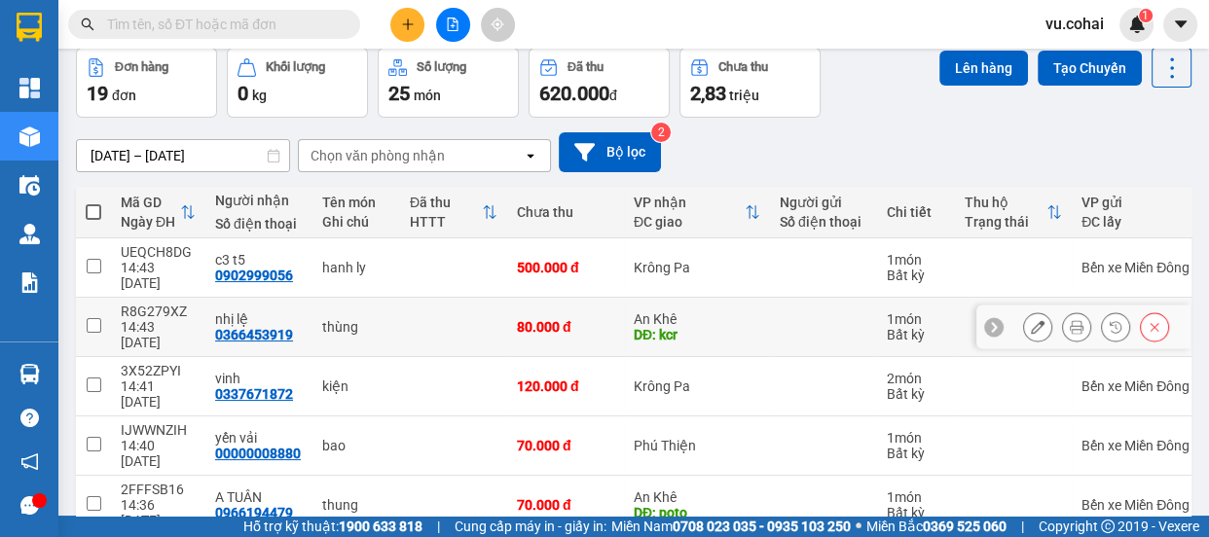
click at [100, 305] on td at bounding box center [93, 327] width 35 height 59
checkbox input "true"
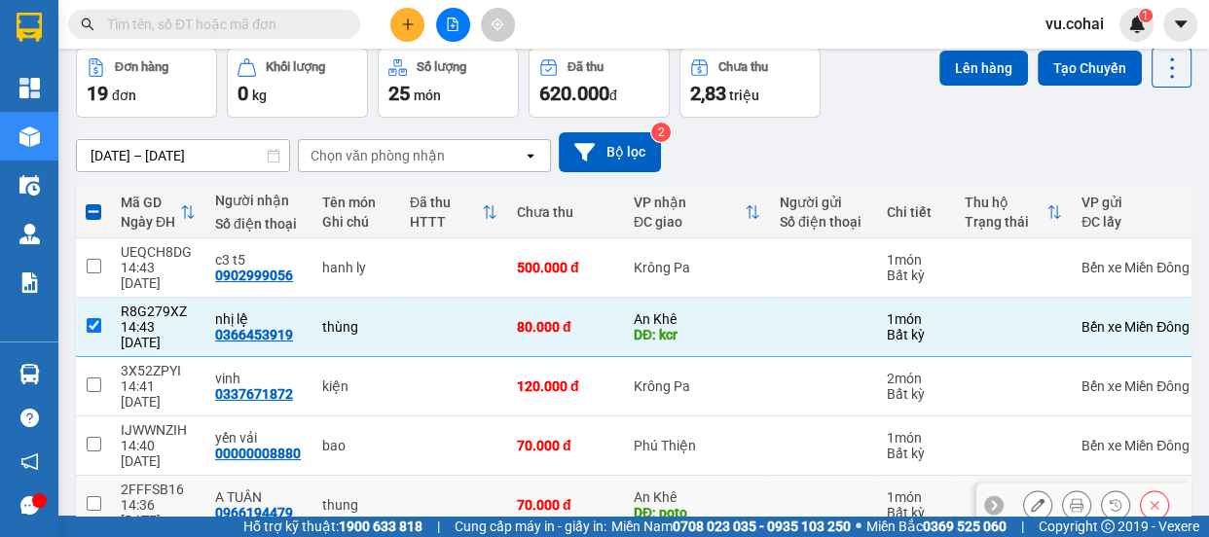
click at [95, 476] on td at bounding box center [93, 505] width 35 height 59
checkbox input "true"
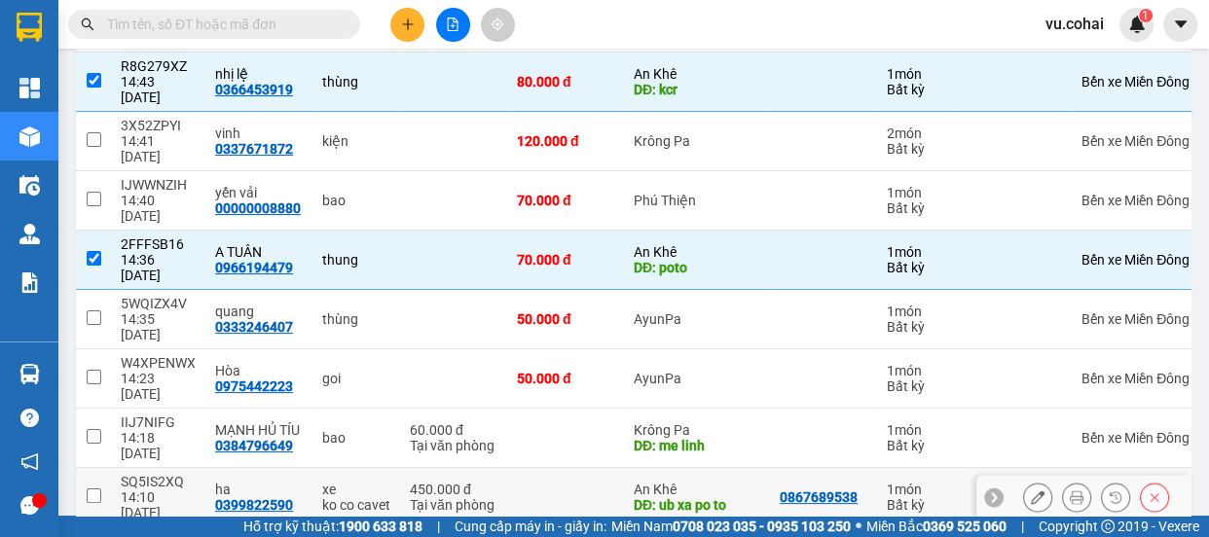
scroll to position [68, 0]
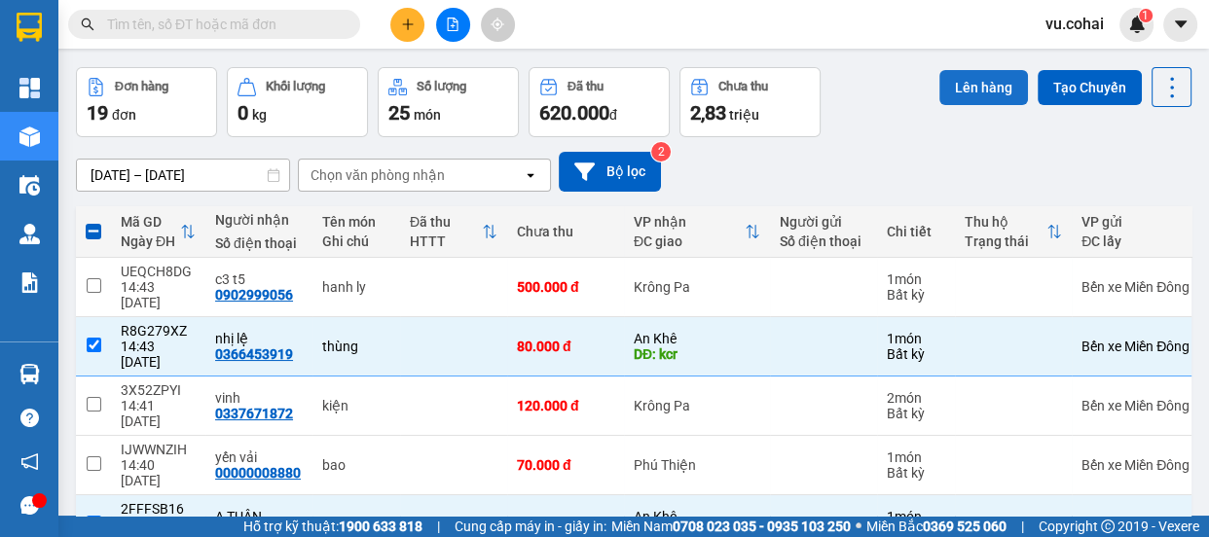
click at [963, 84] on button "Lên hàng" at bounding box center [984, 87] width 89 height 35
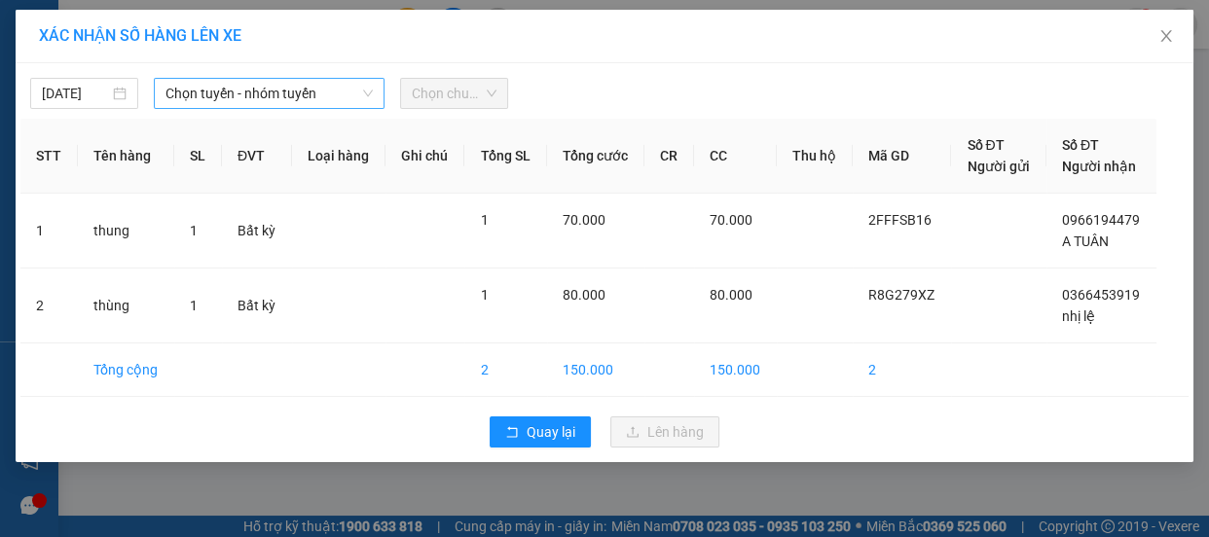
click at [282, 88] on span "Chọn tuyến - nhóm tuyến" at bounding box center [269, 93] width 207 height 29
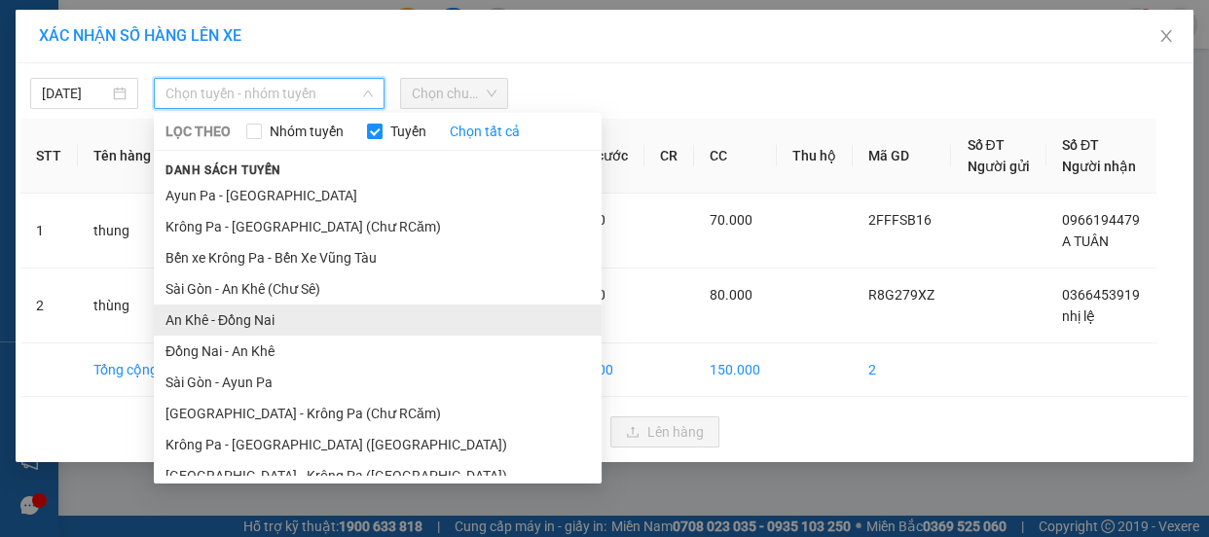
click at [296, 305] on li "An Khê - Đồng Nai" at bounding box center [378, 320] width 448 height 31
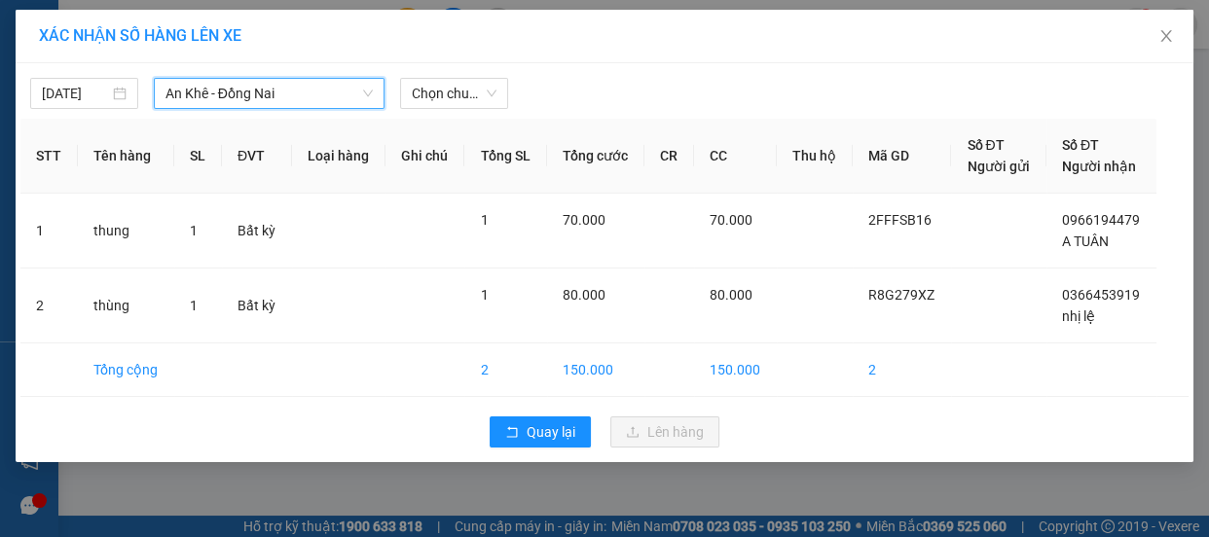
click at [283, 99] on span "An Khê - Đồng Nai" at bounding box center [269, 93] width 207 height 29
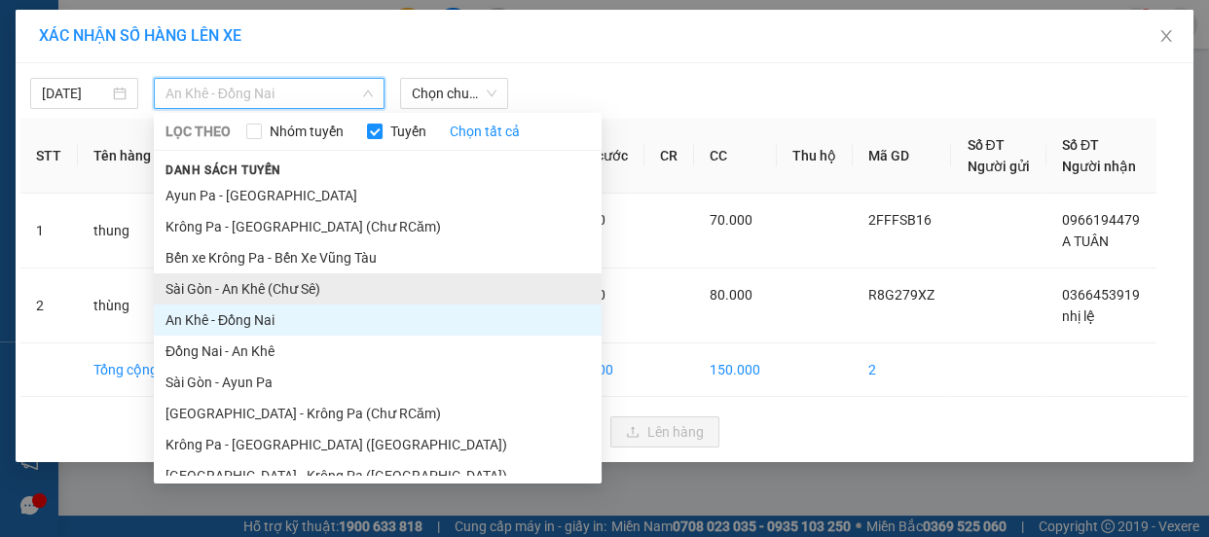
click at [302, 285] on li "Sài Gòn - An Khê (Chư Sê)" at bounding box center [378, 289] width 448 height 31
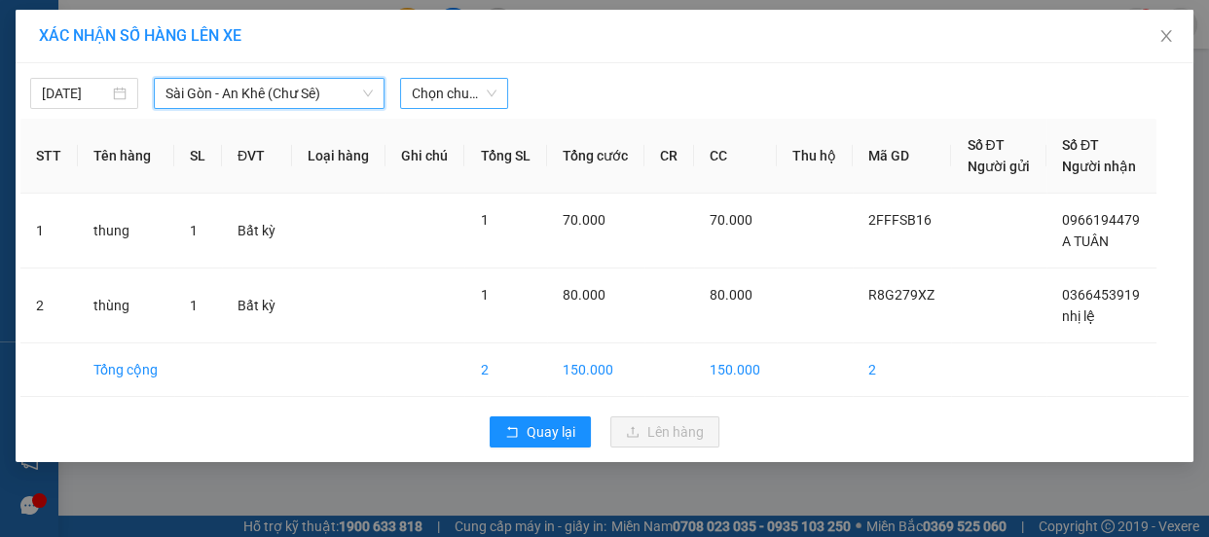
click at [450, 94] on span "Chọn chuyến" at bounding box center [454, 93] width 85 height 29
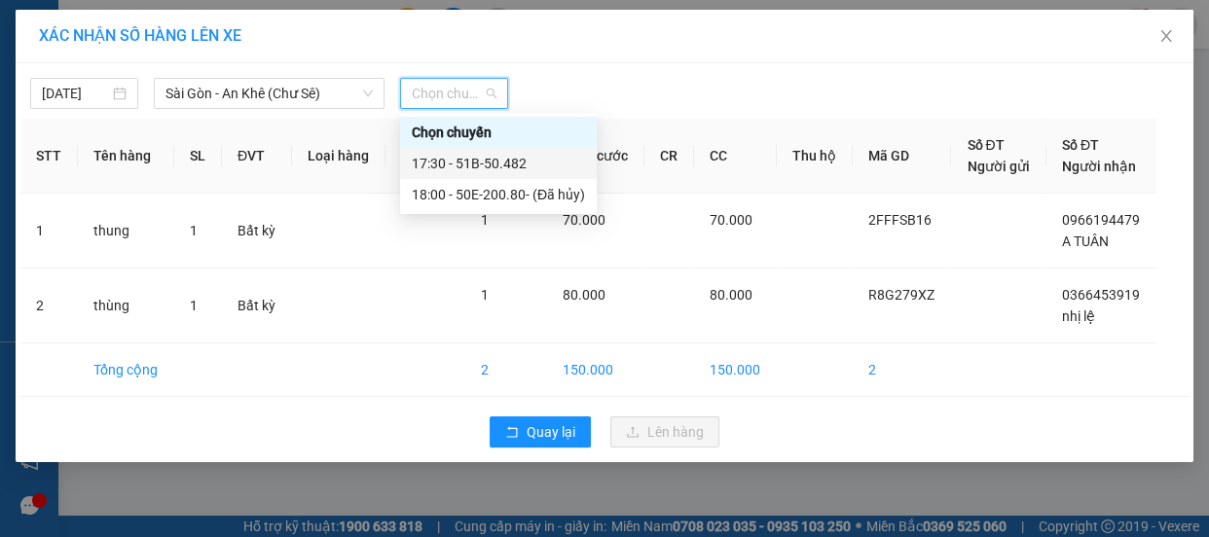
click at [488, 162] on div "17:30 - 51B-50.482" at bounding box center [498, 163] width 173 height 21
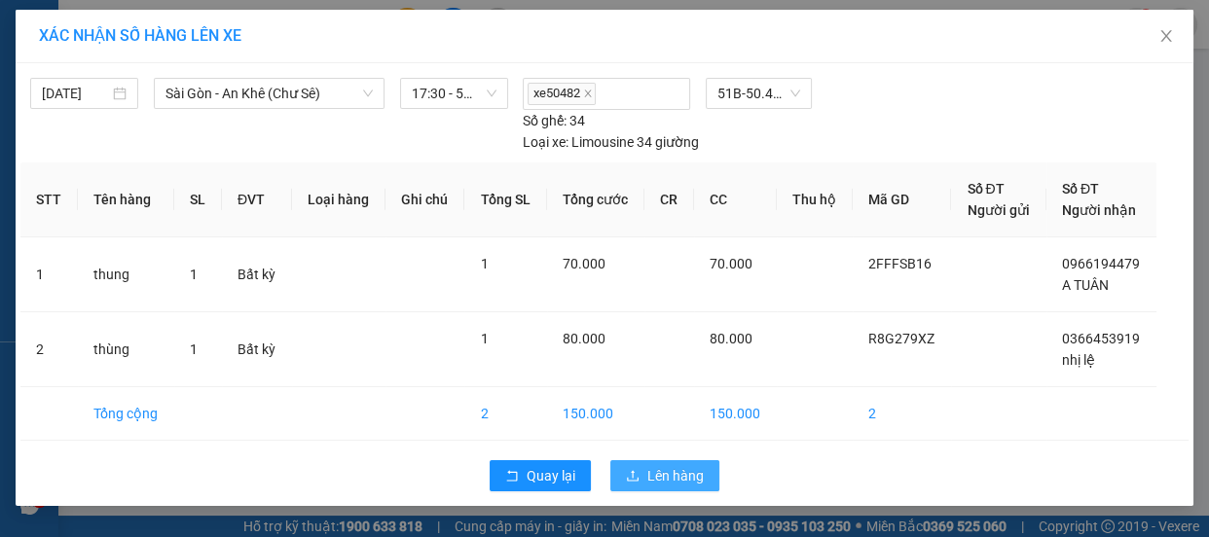
click at [690, 482] on span "Lên hàng" at bounding box center [676, 475] width 56 height 21
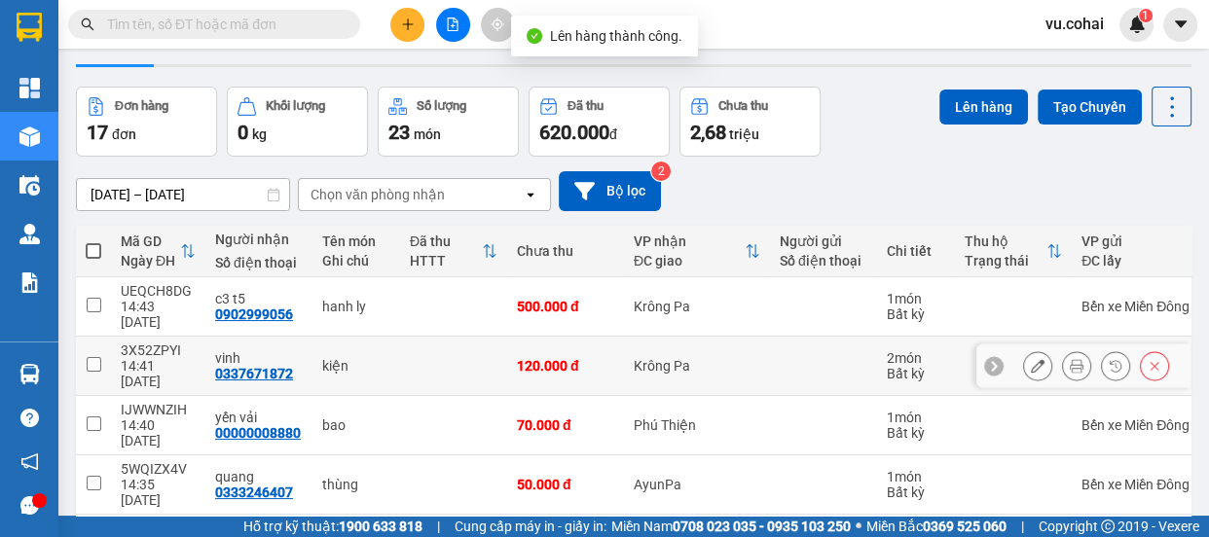
scroll to position [88, 0]
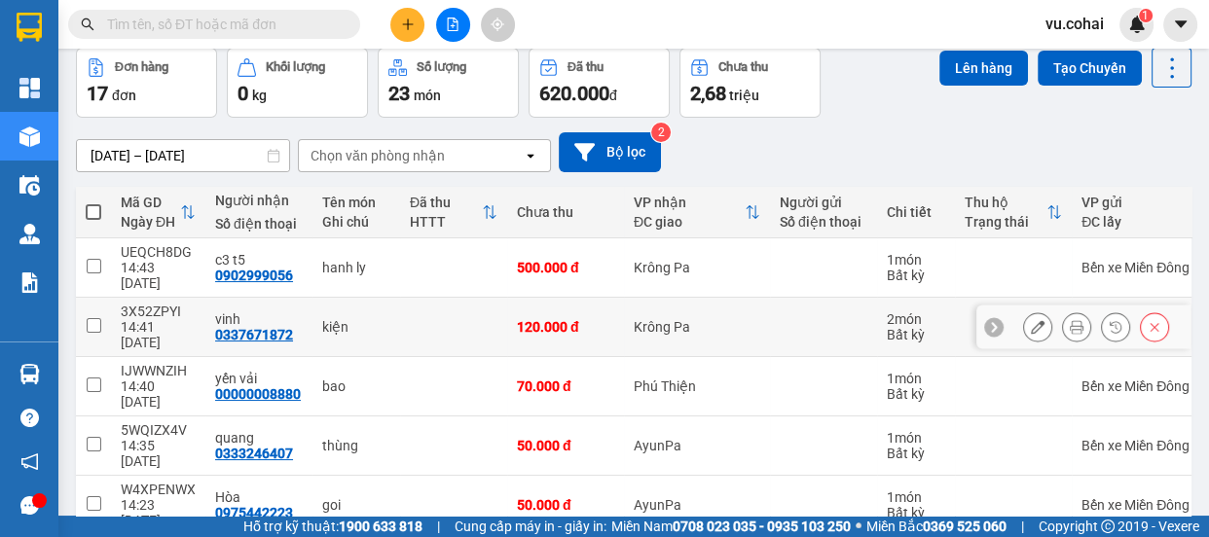
drag, startPoint x: 97, startPoint y: 305, endPoint x: 93, endPoint y: 319, distance: 15.4
click at [96, 318] on input "checkbox" at bounding box center [94, 325] width 15 height 15
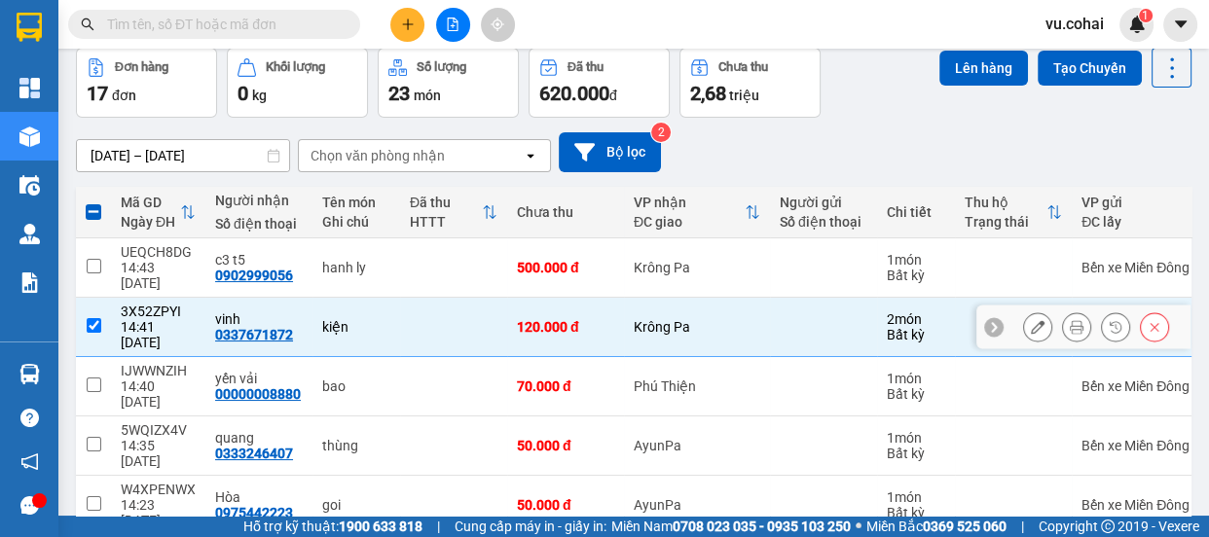
click at [93, 318] on input "checkbox" at bounding box center [94, 325] width 15 height 15
checkbox input "false"
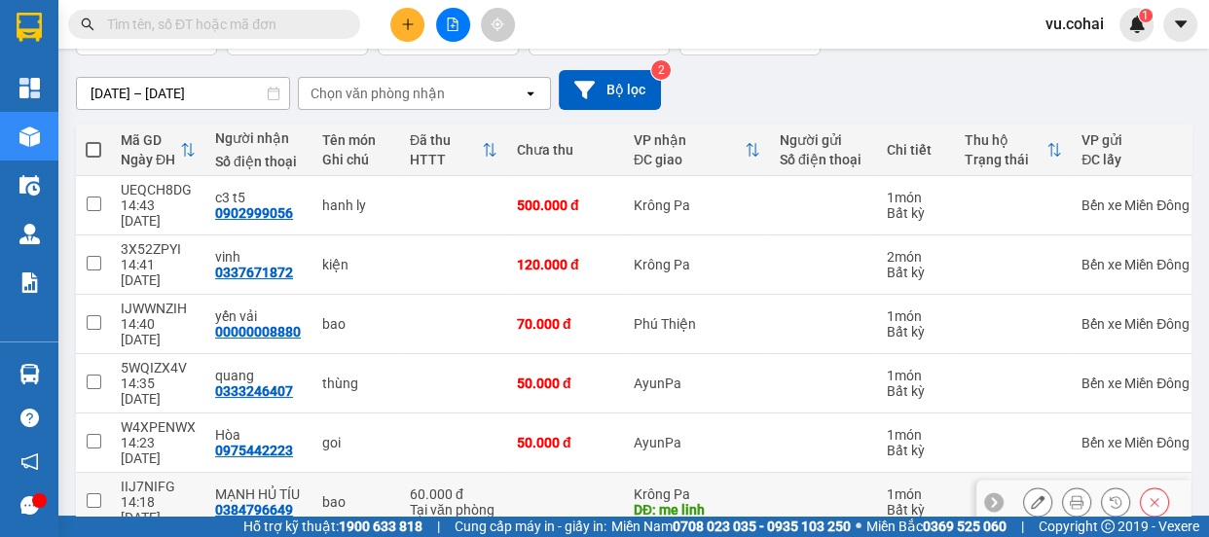
scroll to position [176, 0]
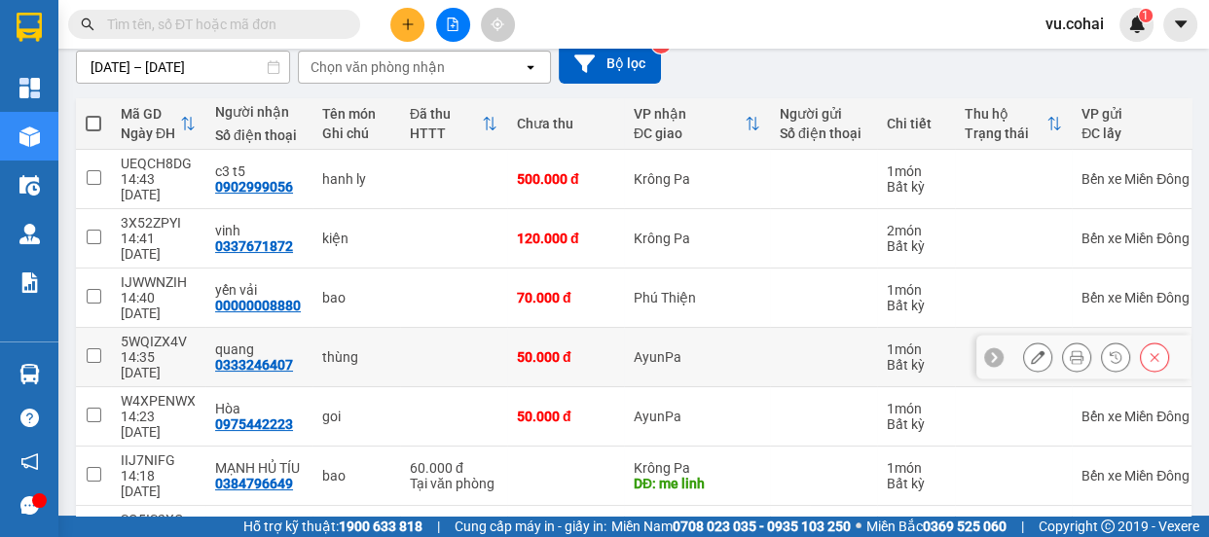
click at [94, 349] on input "checkbox" at bounding box center [94, 356] width 15 height 15
checkbox input "true"
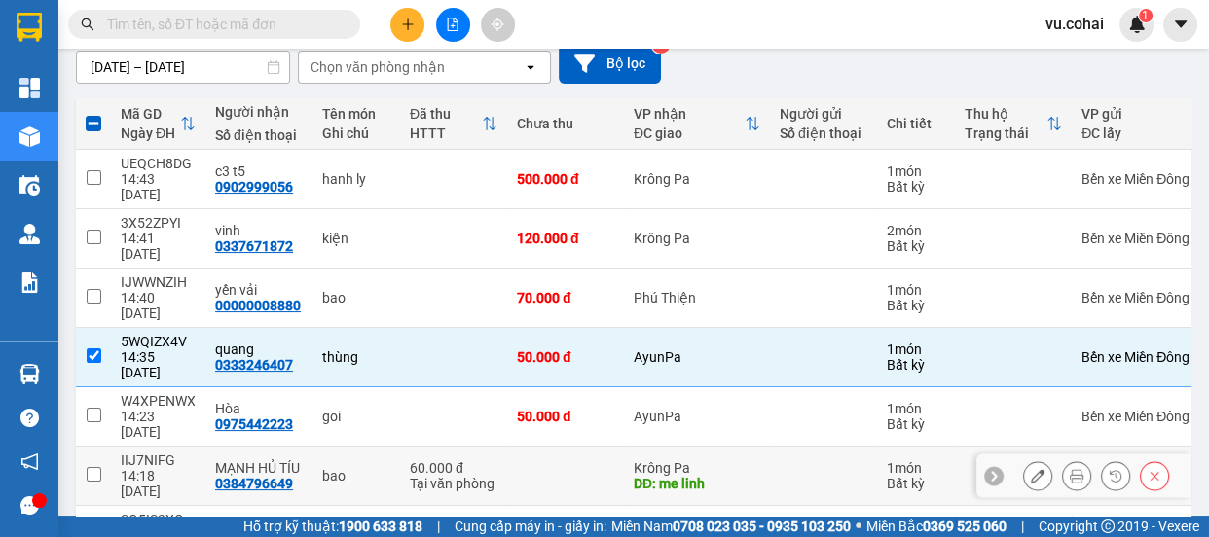
scroll to position [265, 0]
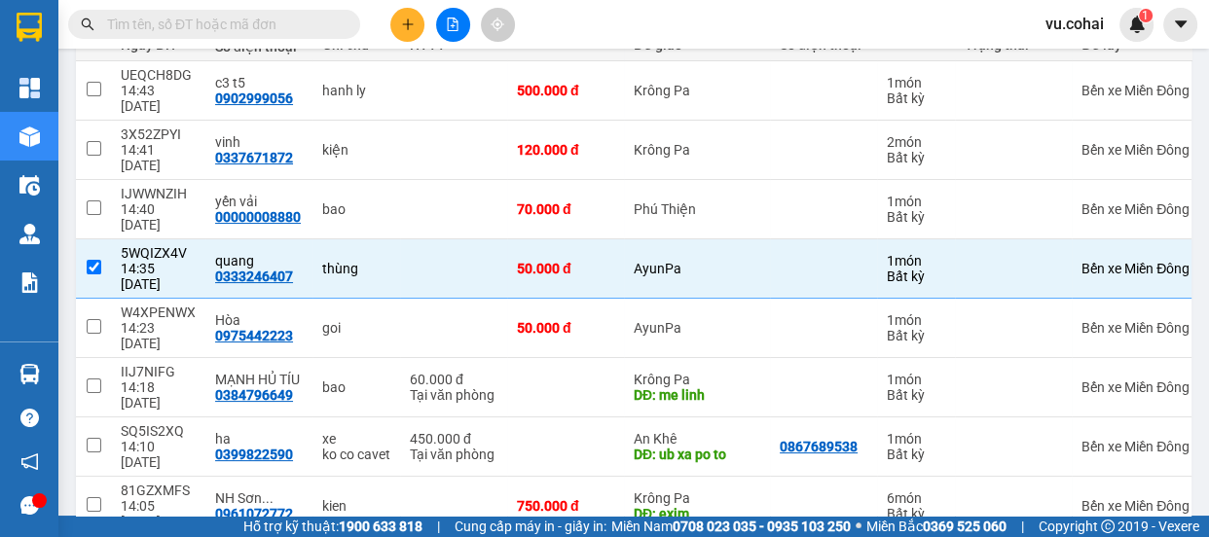
checkbox input "true"
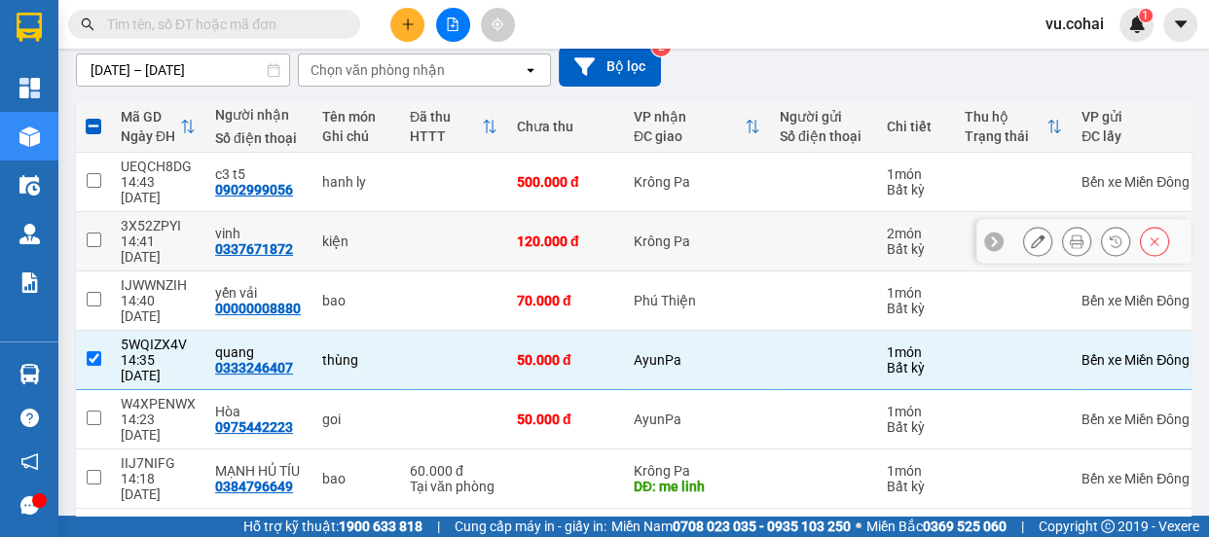
scroll to position [88, 0]
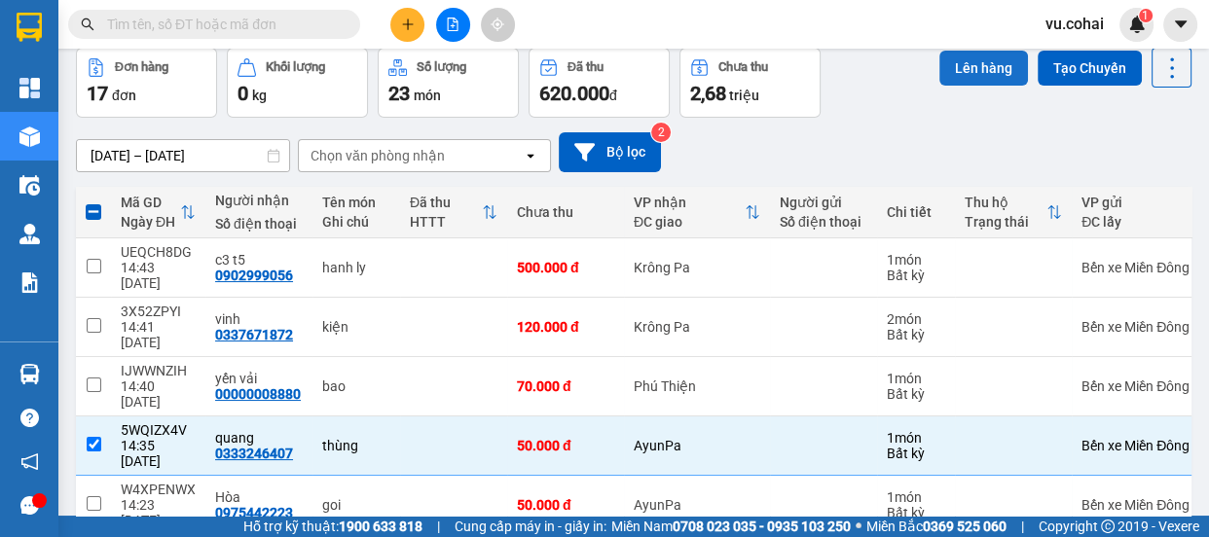
click at [944, 72] on button "Lên hàng" at bounding box center [984, 68] width 89 height 35
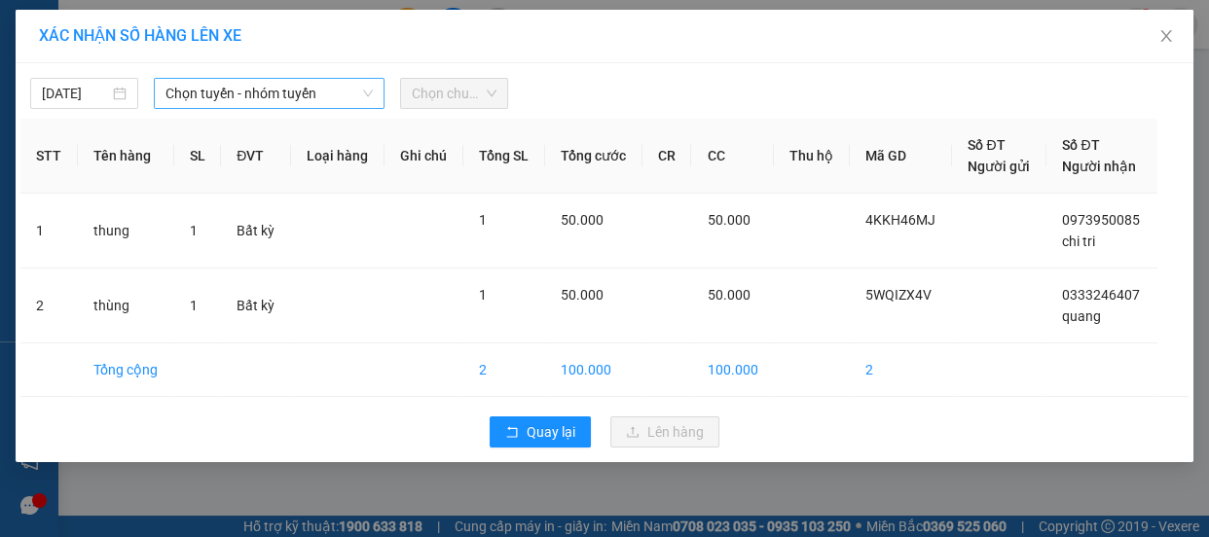
click at [305, 105] on span "Chọn tuyến - nhóm tuyến" at bounding box center [269, 93] width 207 height 29
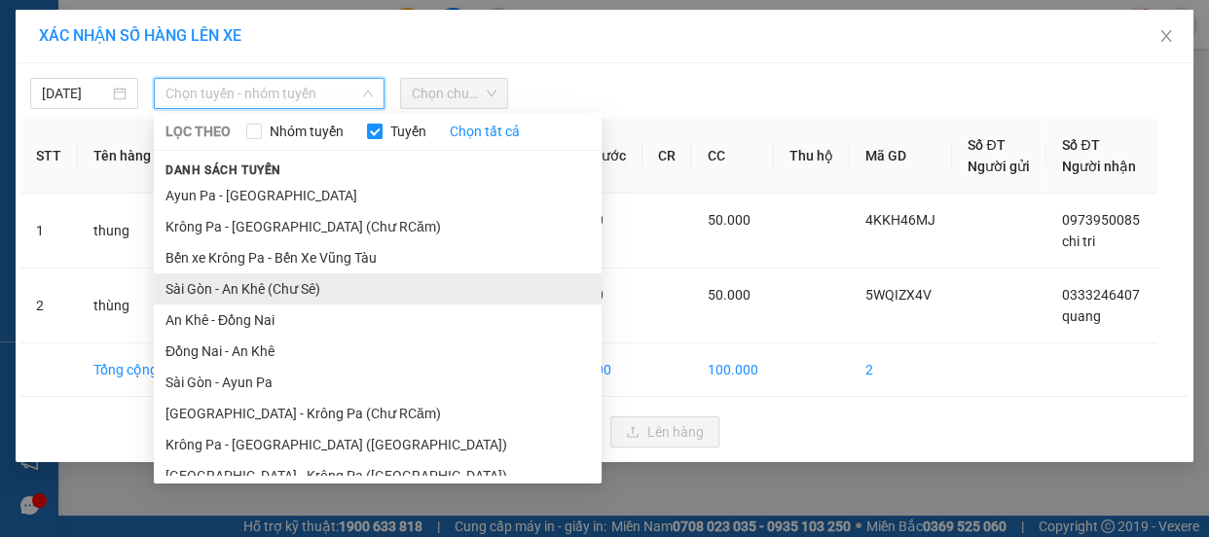
click at [284, 293] on li "Sài Gòn - An Khê (Chư Sê)" at bounding box center [378, 289] width 448 height 31
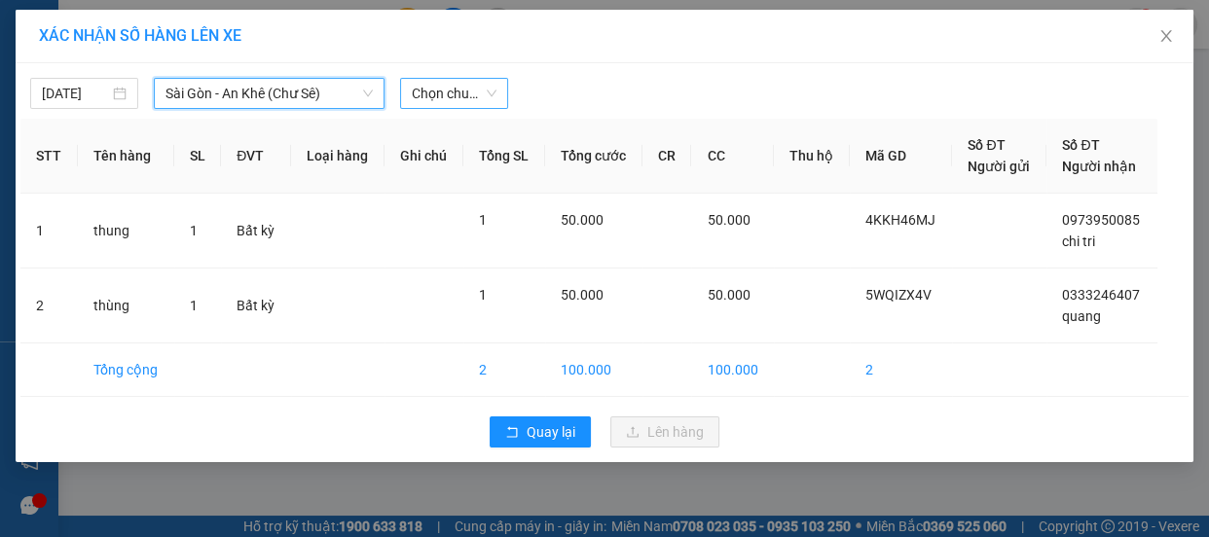
click at [457, 102] on span "Chọn chuyến" at bounding box center [454, 93] width 85 height 29
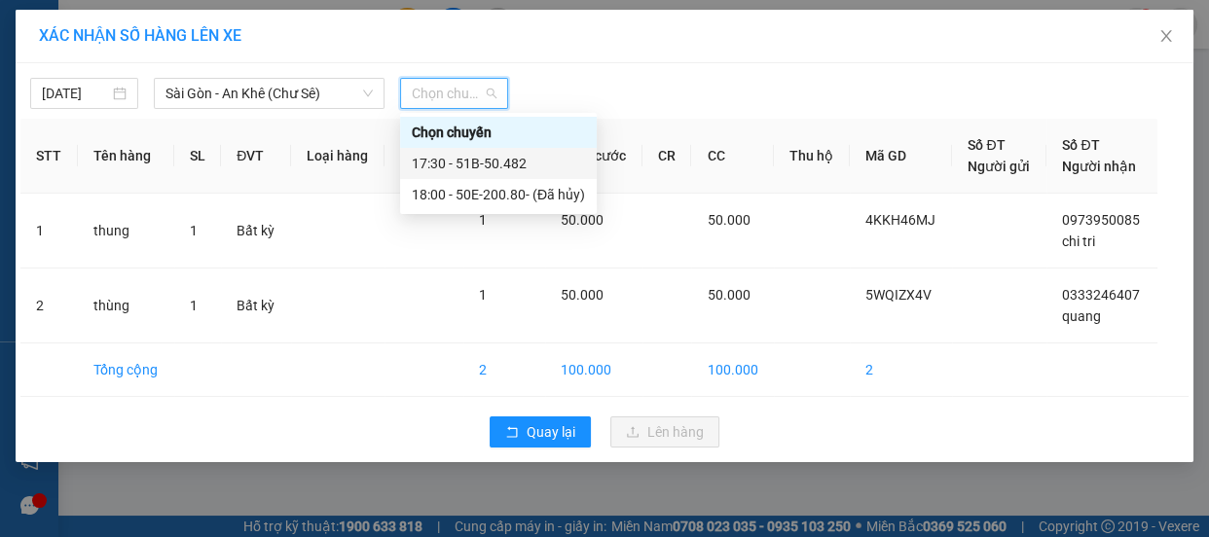
click at [506, 166] on div "17:30 - 51B-50.482" at bounding box center [498, 163] width 173 height 21
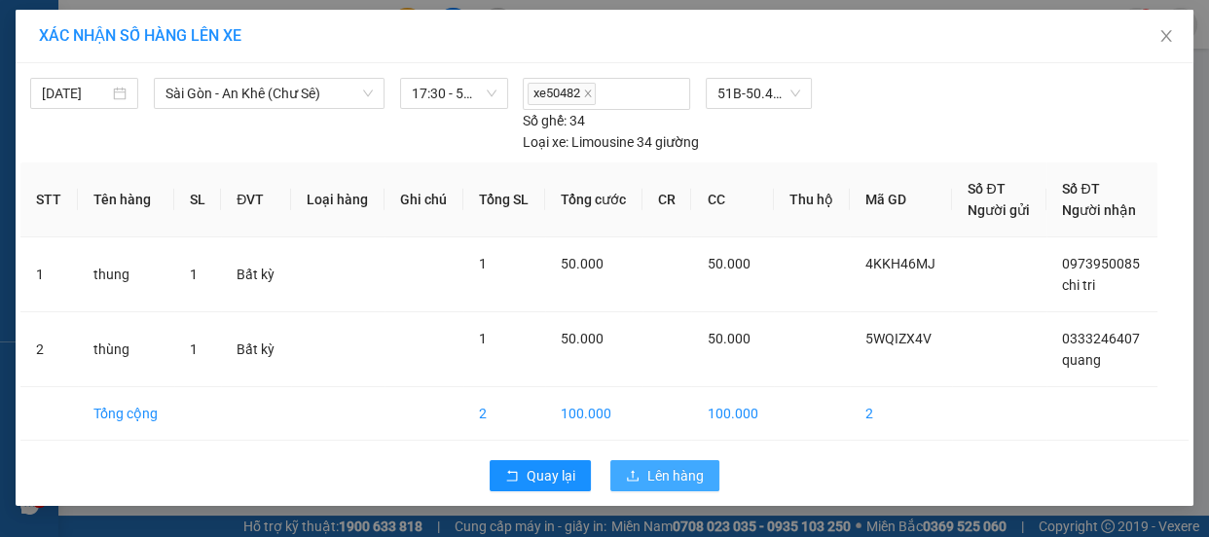
click at [661, 461] on button "Lên hàng" at bounding box center [665, 476] width 109 height 31
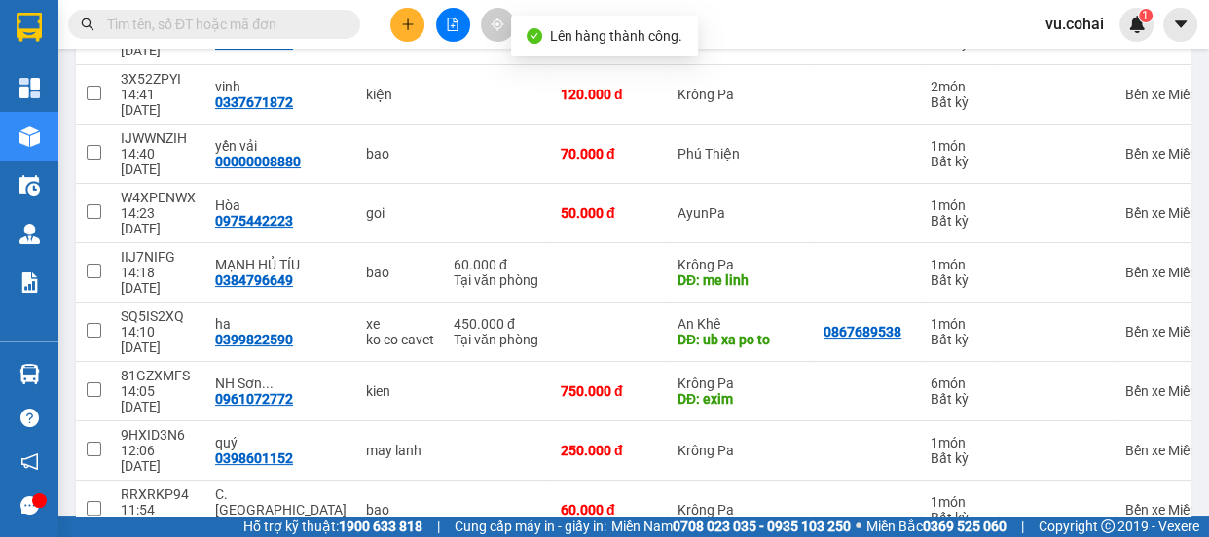
scroll to position [333, 0]
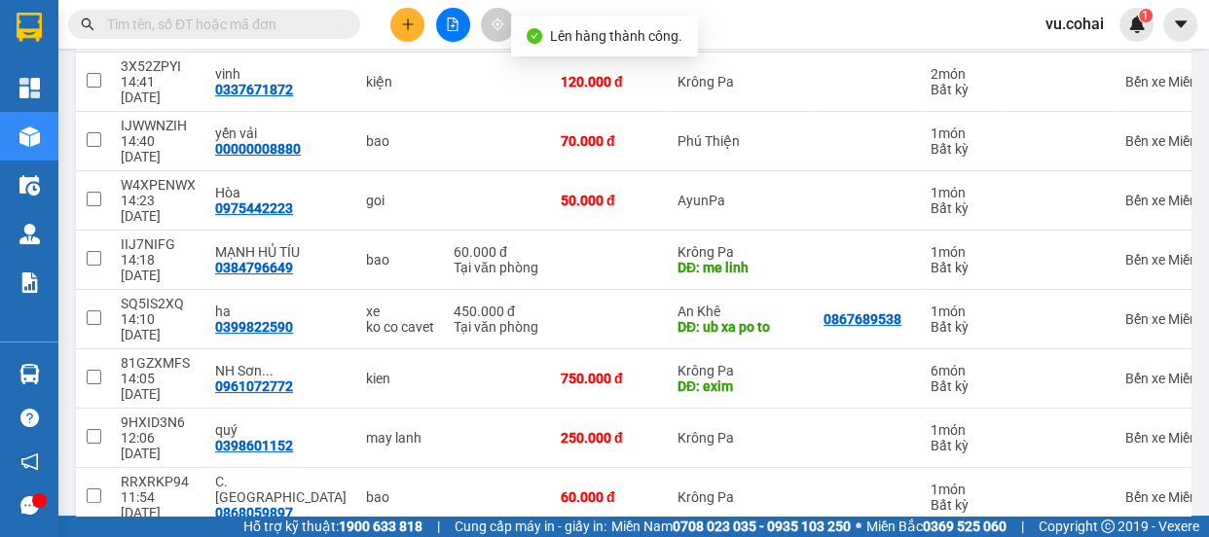
checkbox input "true"
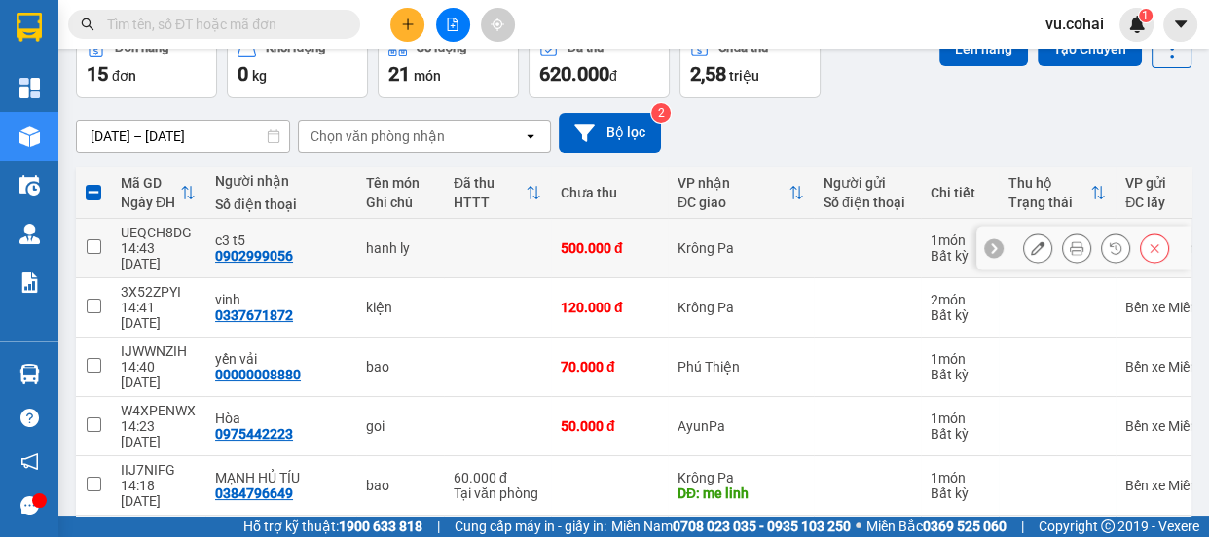
scroll to position [68, 0]
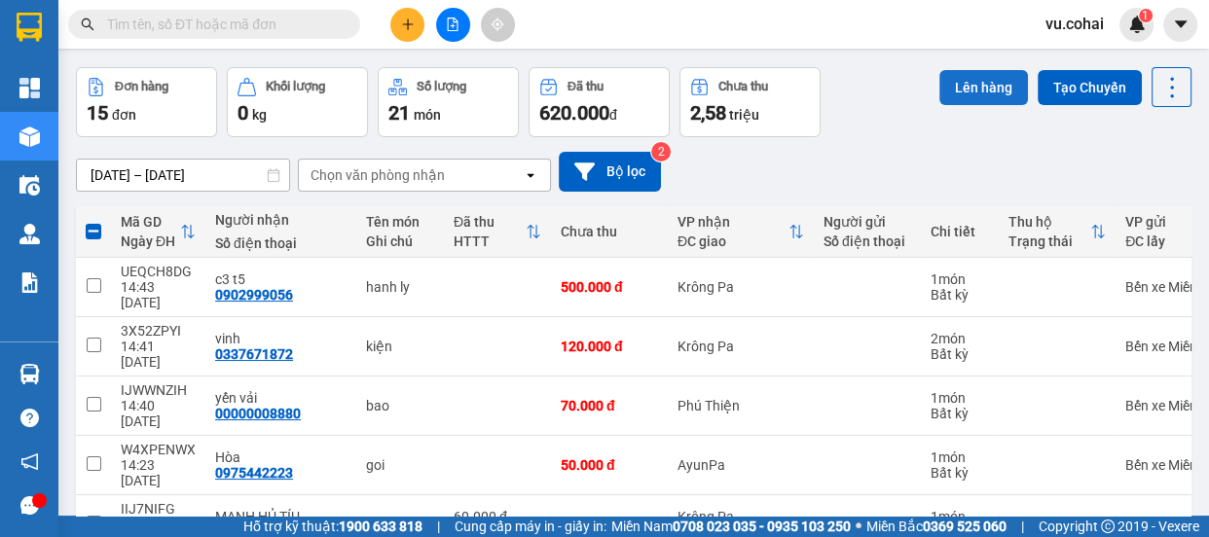
click at [954, 88] on button "Lên hàng" at bounding box center [984, 87] width 89 height 35
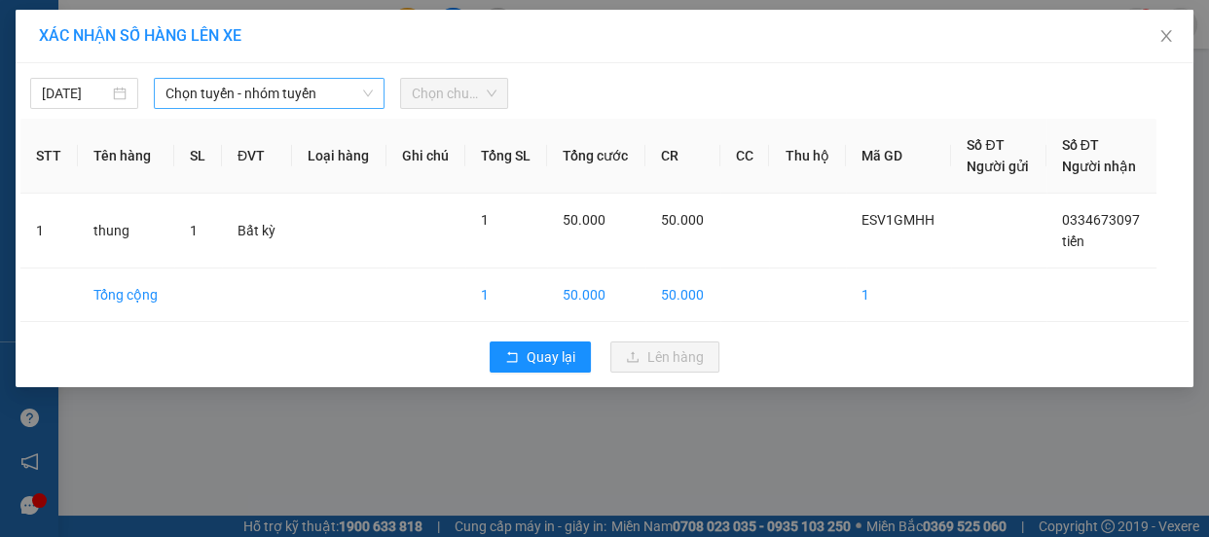
click at [273, 98] on span "Chọn tuyến - nhóm tuyến" at bounding box center [269, 93] width 207 height 29
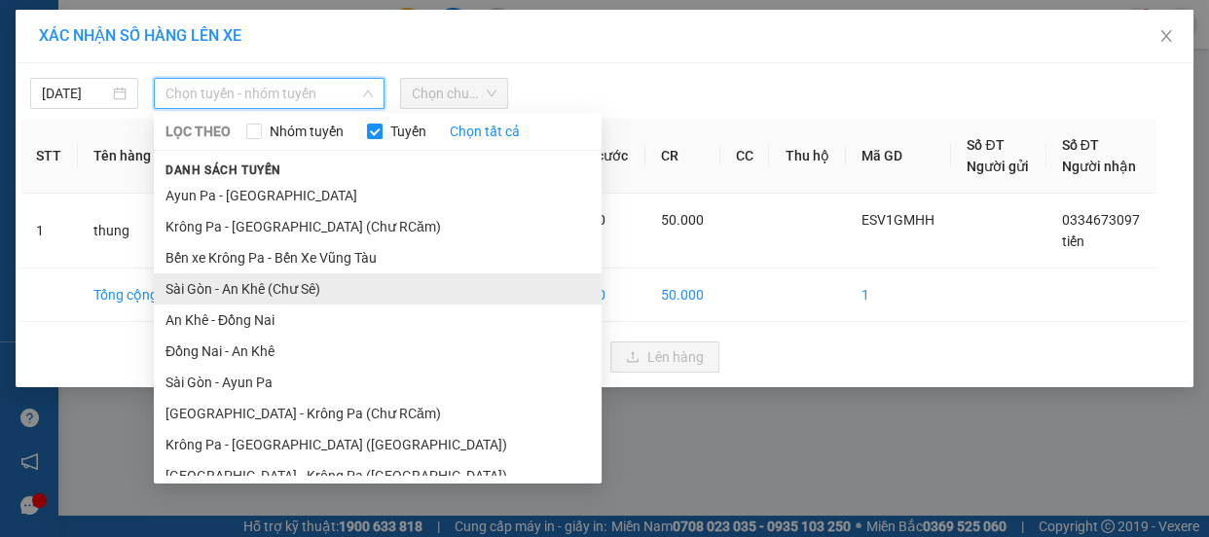
click at [294, 294] on li "Sài Gòn - An Khê (Chư Sê)" at bounding box center [378, 289] width 448 height 31
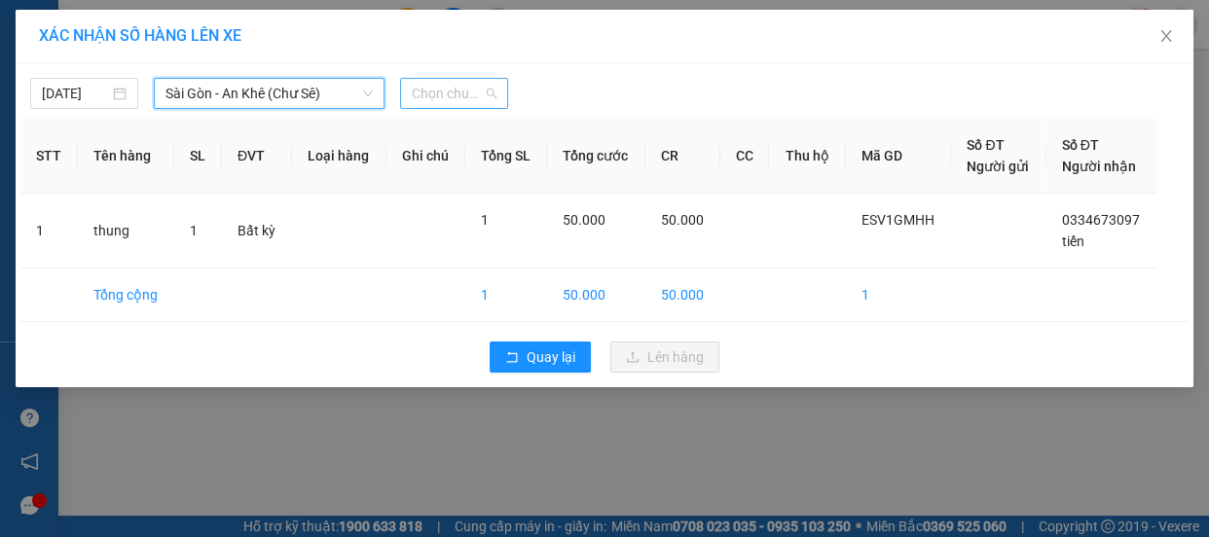
click at [456, 90] on span "Chọn chuyến" at bounding box center [454, 93] width 85 height 29
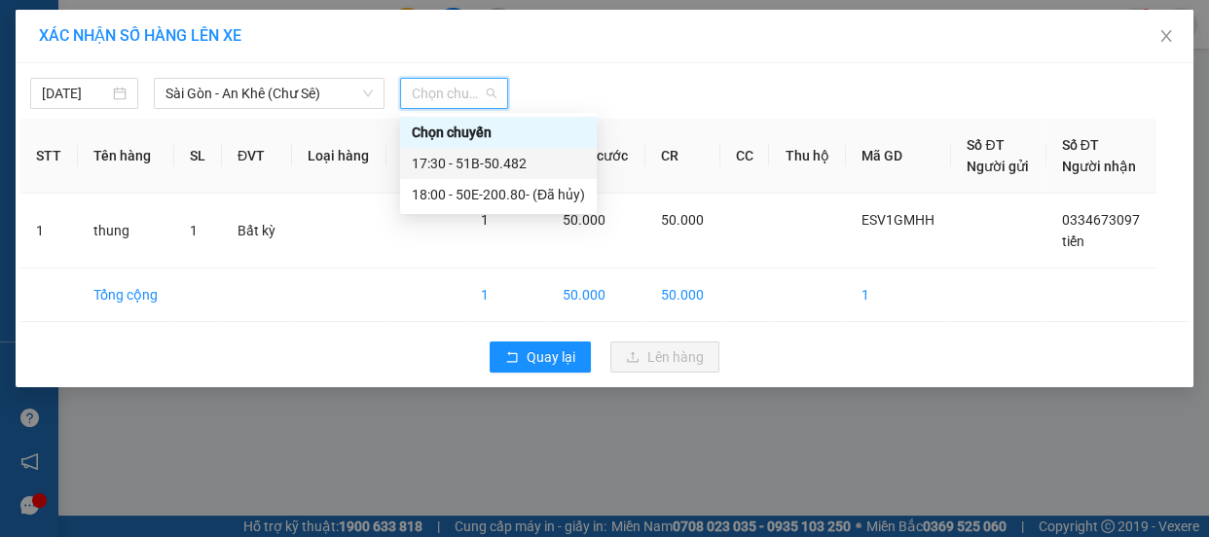
click at [491, 163] on div "17:30 - 51B-50.482" at bounding box center [498, 163] width 173 height 21
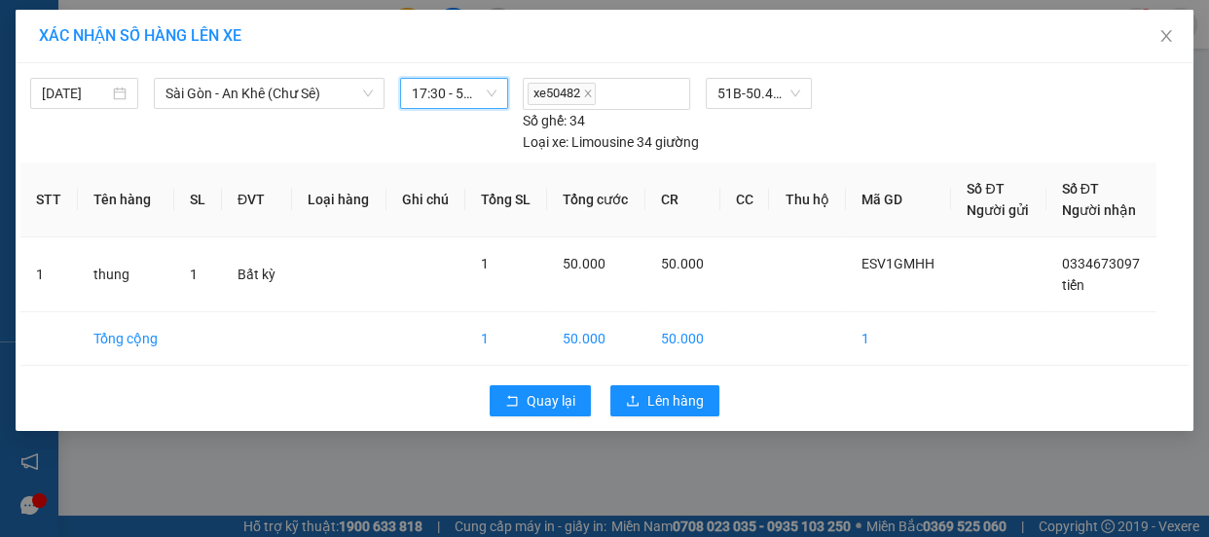
click at [647, 419] on div "Quay lại Lên hàng" at bounding box center [604, 401] width 1168 height 51
drag, startPoint x: 650, startPoint y: 405, endPoint x: 650, endPoint y: 393, distance: 11.7
click at [650, 403] on span "Lên hàng" at bounding box center [676, 400] width 56 height 21
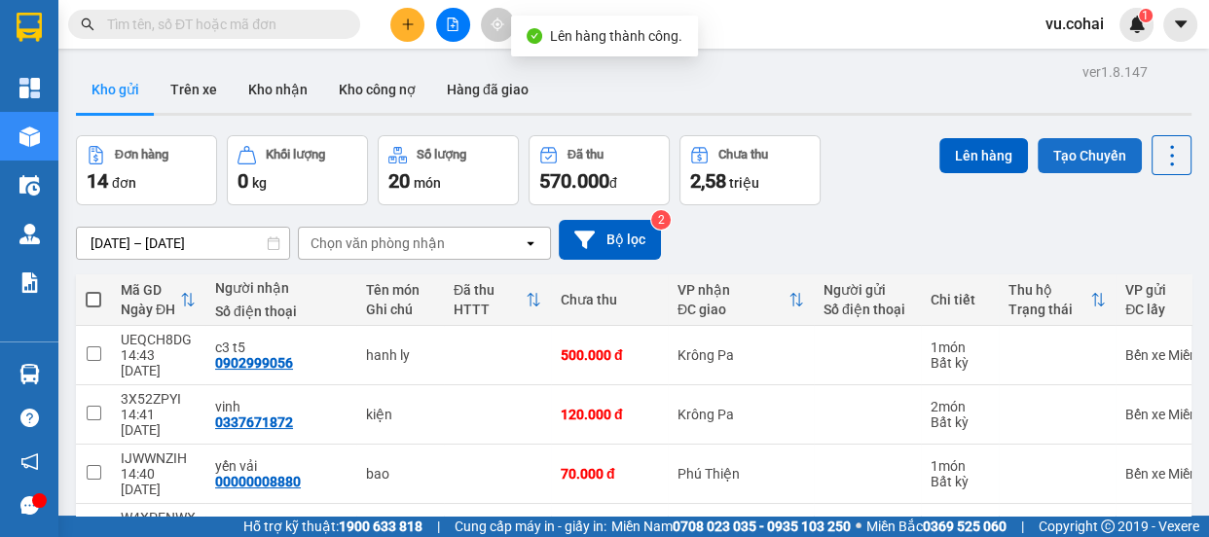
drag, startPoint x: 1074, startPoint y: 146, endPoint x: 1063, endPoint y: 149, distance: 11.1
click at [1071, 146] on button "Tạo Chuyến" at bounding box center [1090, 155] width 104 height 35
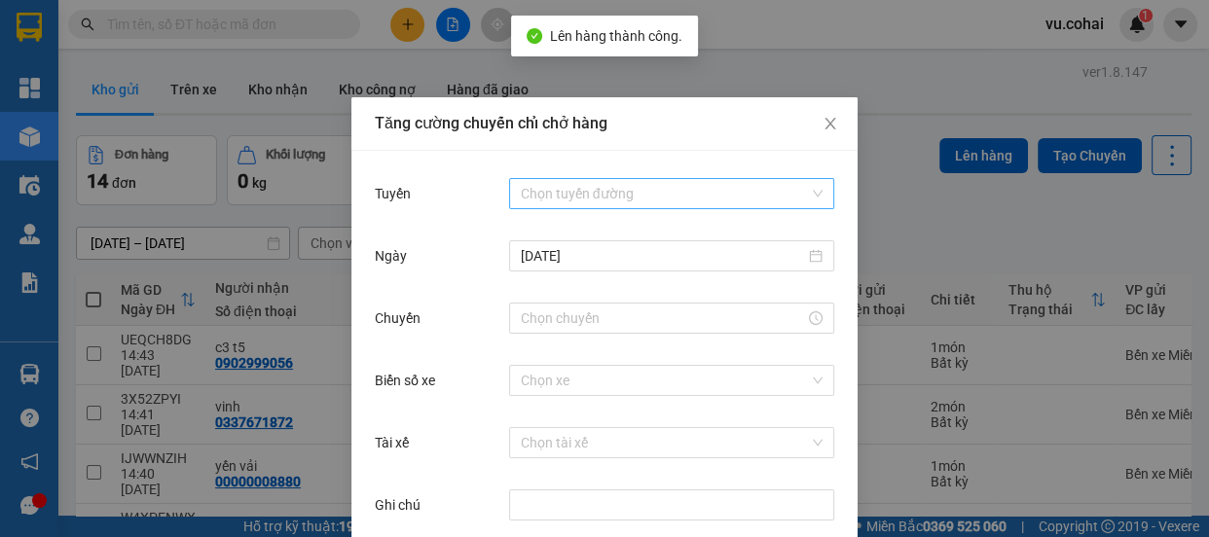
click at [594, 188] on input "Tuyến" at bounding box center [665, 193] width 288 height 29
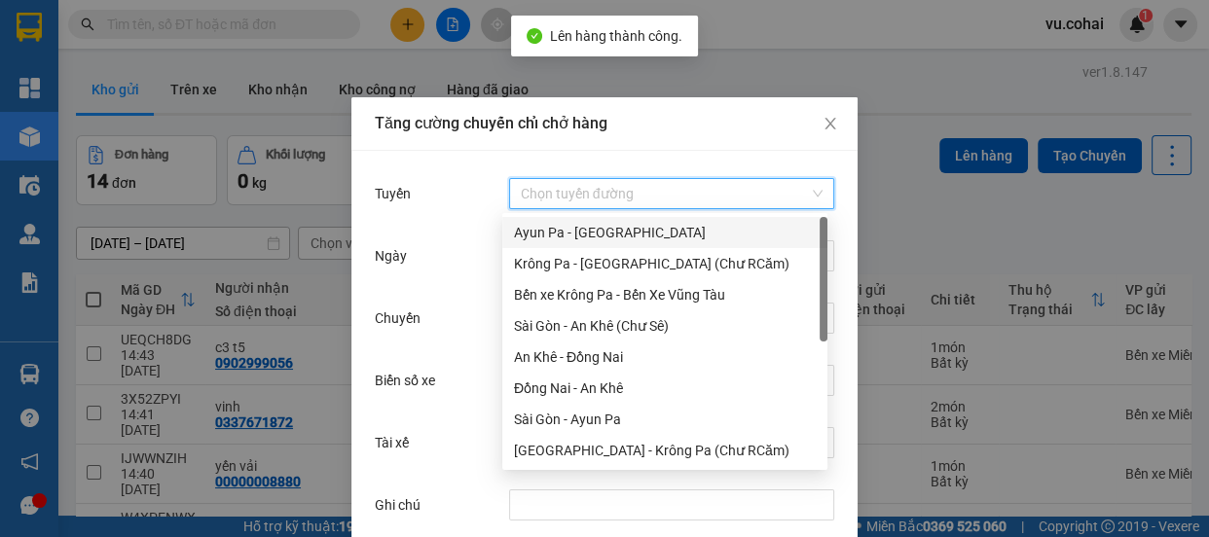
scroll to position [248, 0]
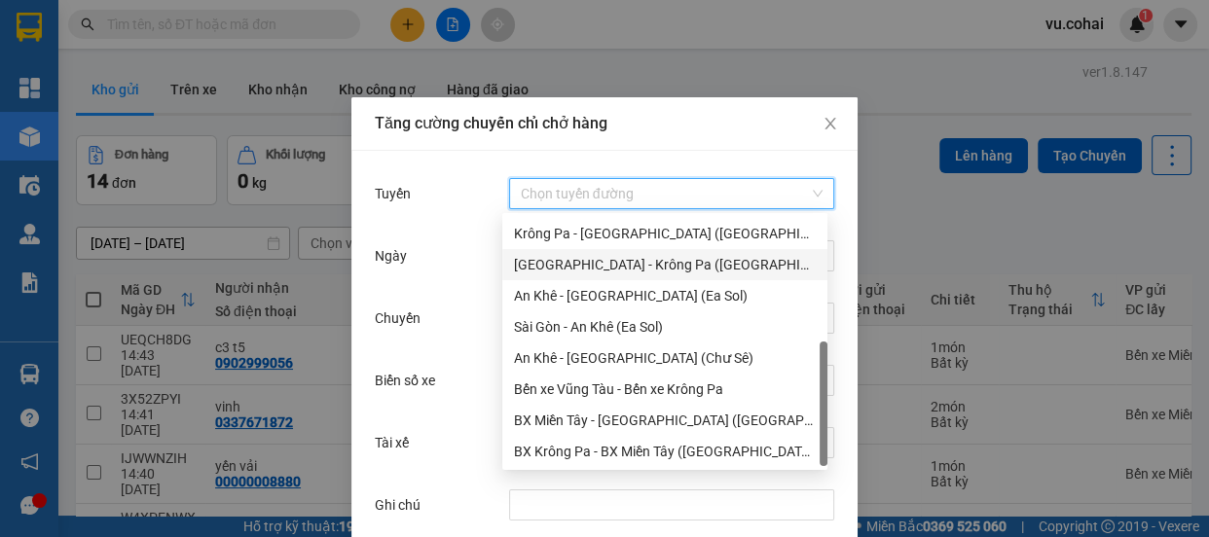
click at [621, 263] on div "[GEOGRAPHIC_DATA] - Krông Pa ([GEOGRAPHIC_DATA])" at bounding box center [665, 264] width 302 height 21
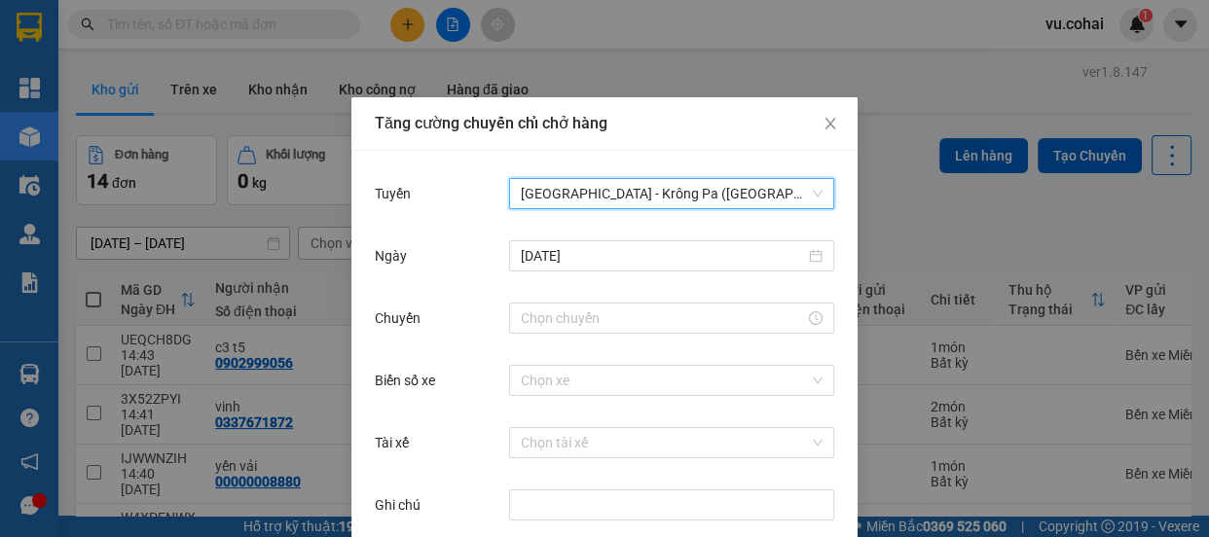
scroll to position [88, 0]
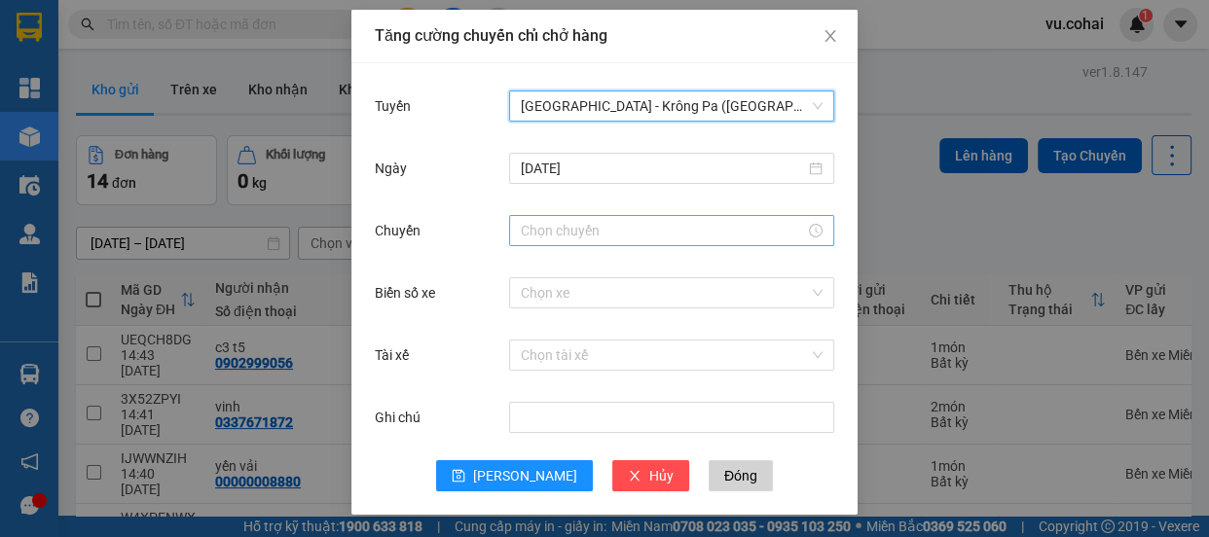
click at [537, 232] on body "Kết quả tìm kiếm ( 0 ) Bộ lọc No Data vu.cohai 1 Tổng Quan Kho hàng mới Điều hà…" at bounding box center [604, 268] width 1209 height 537
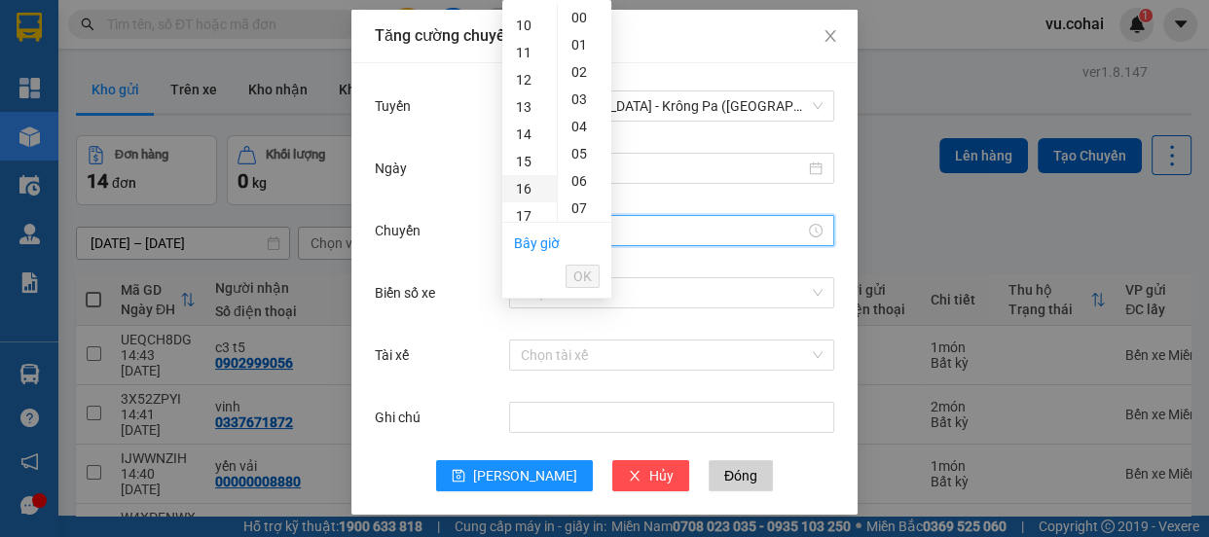
scroll to position [442, 0]
click at [521, 68] on div "18" at bounding box center [529, 66] width 55 height 27
type input "18:00"
click at [584, 270] on span "OK" at bounding box center [583, 276] width 19 height 21
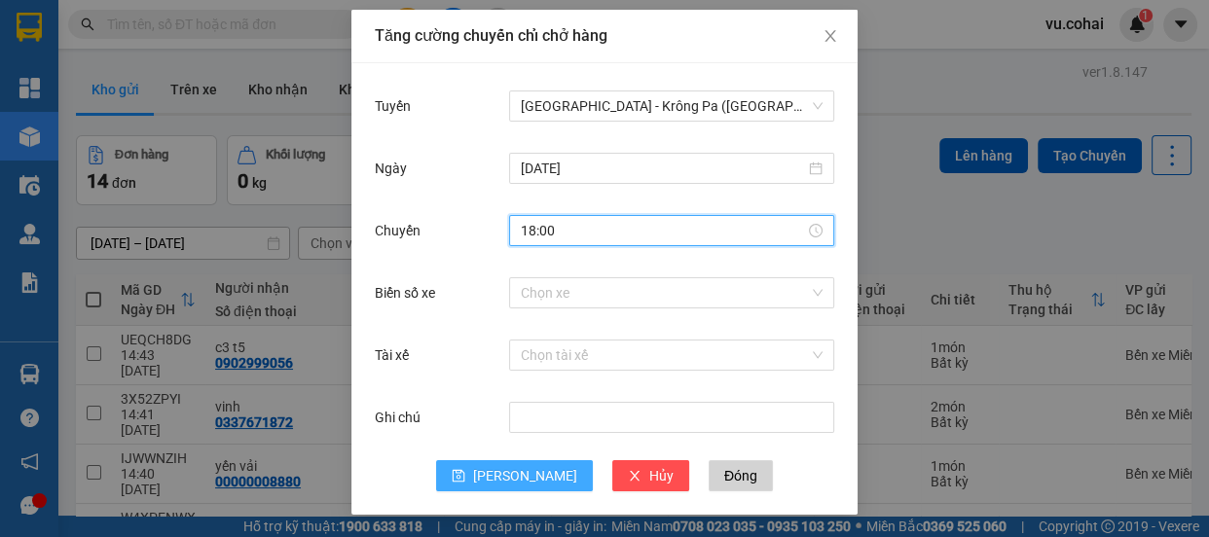
click at [517, 482] on span "[PERSON_NAME]" at bounding box center [525, 475] width 104 height 21
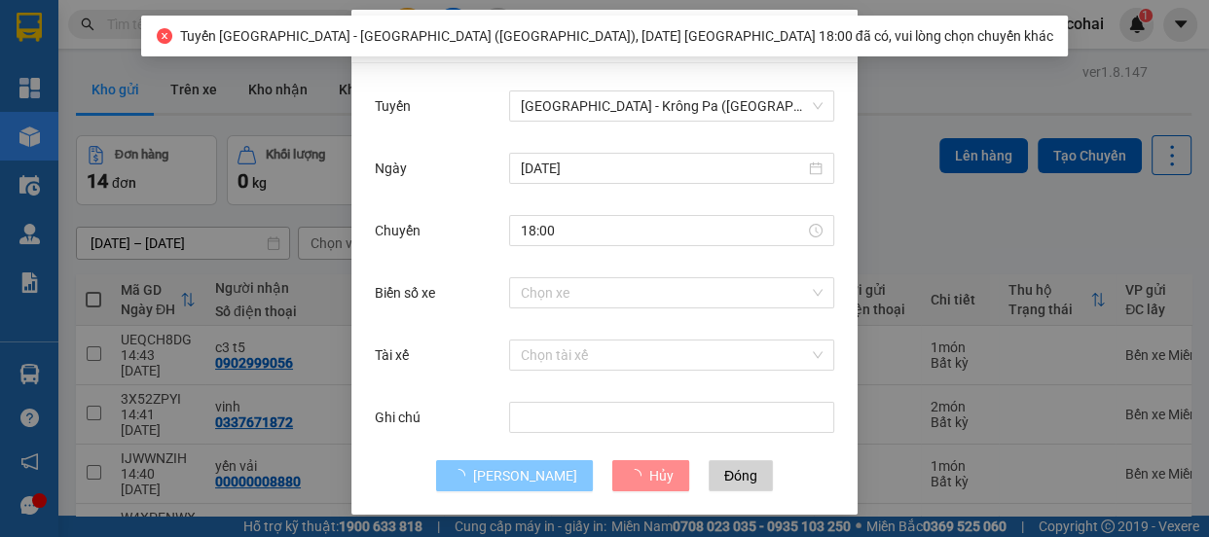
click at [473, 476] on span "loading" at bounding box center [462, 476] width 21 height 14
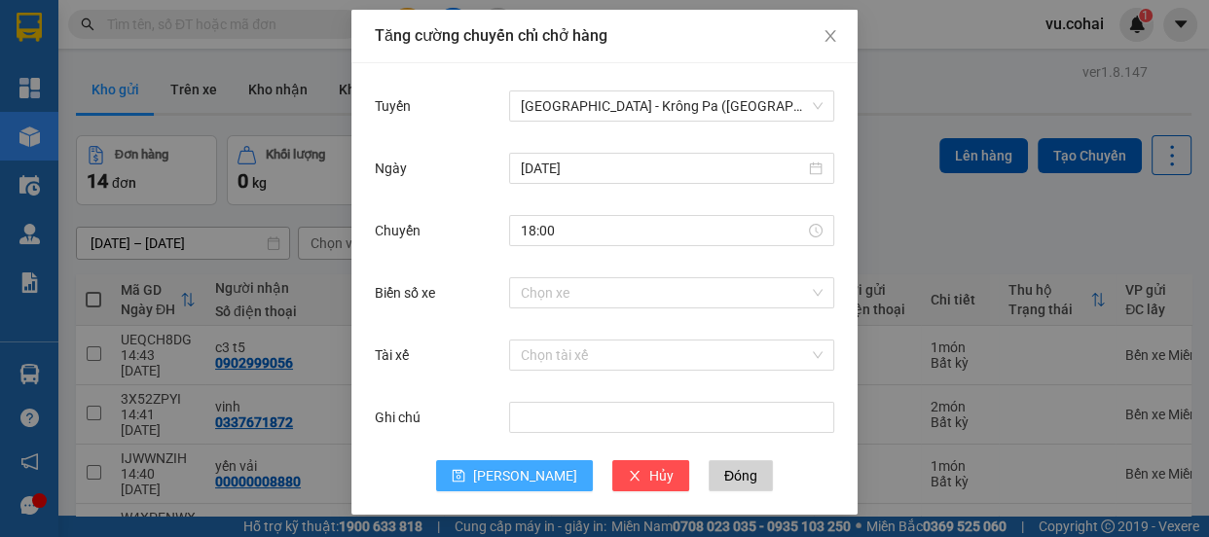
click at [504, 476] on button "[PERSON_NAME]" at bounding box center [514, 476] width 157 height 31
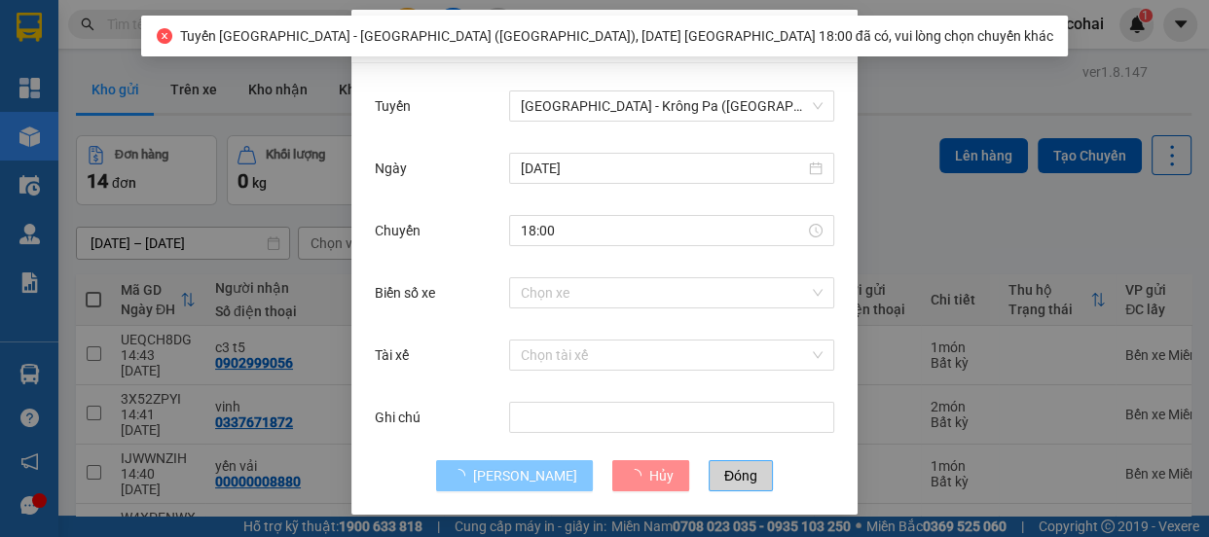
click at [709, 487] on button "Đóng" at bounding box center [741, 476] width 64 height 31
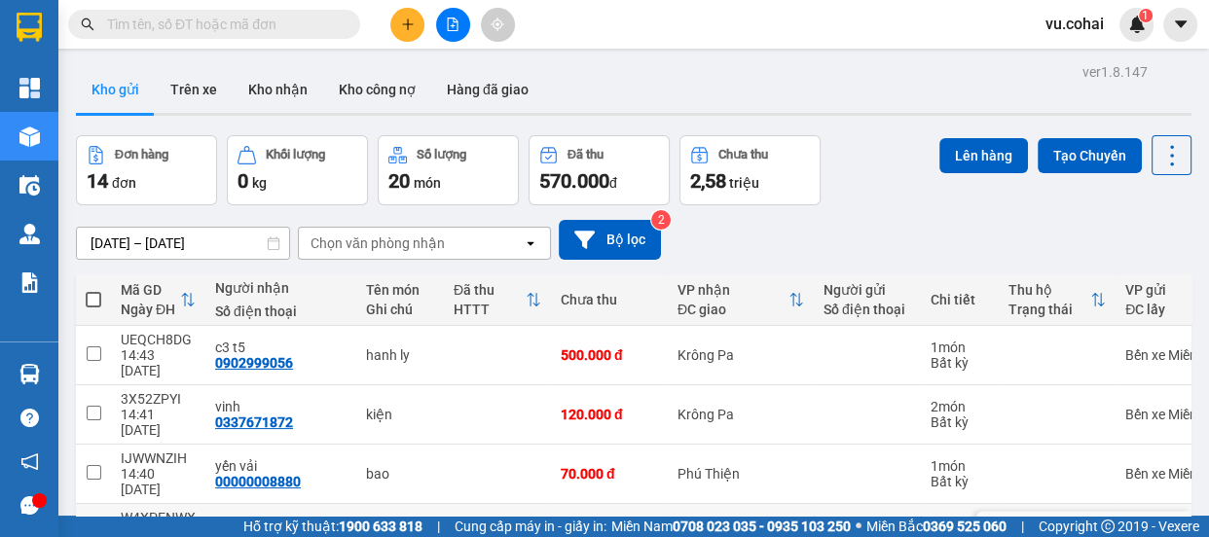
drag, startPoint x: 91, startPoint y: 476, endPoint x: 249, endPoint y: 418, distance: 169.1
click at [109, 504] on td at bounding box center [93, 533] width 35 height 59
checkbox input "true"
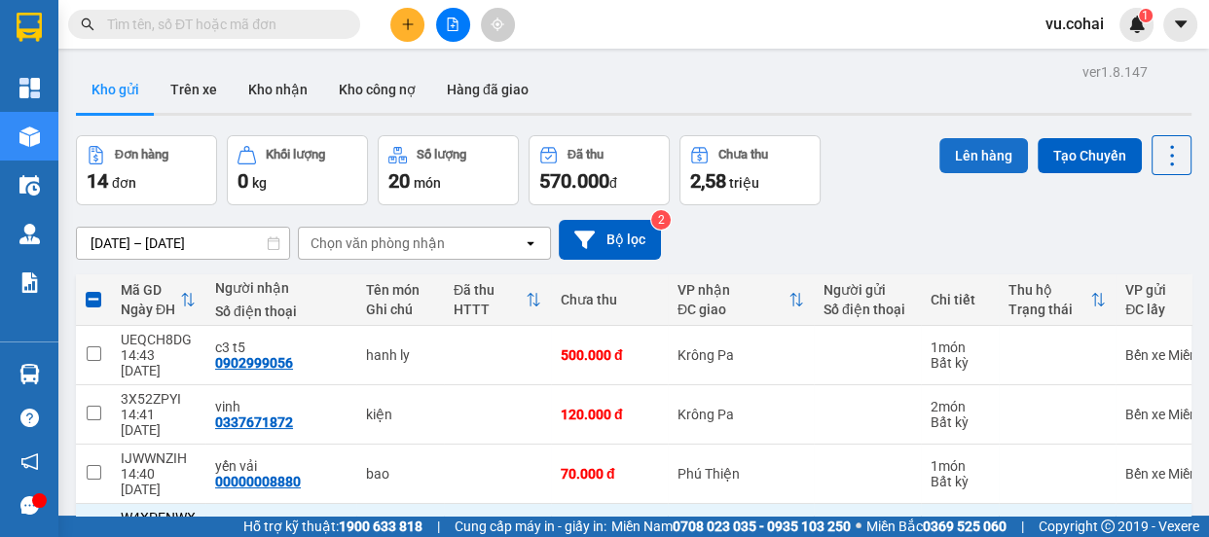
click at [964, 159] on button "Lên hàng" at bounding box center [984, 155] width 89 height 35
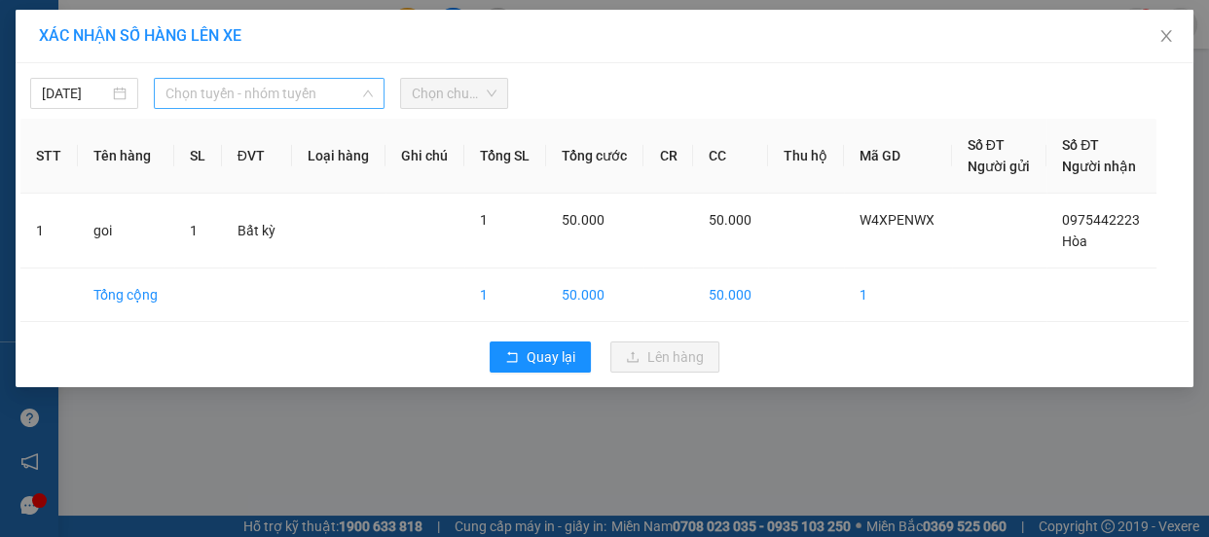
click at [302, 97] on span "Chọn tuyến - nhóm tuyến" at bounding box center [269, 93] width 207 height 29
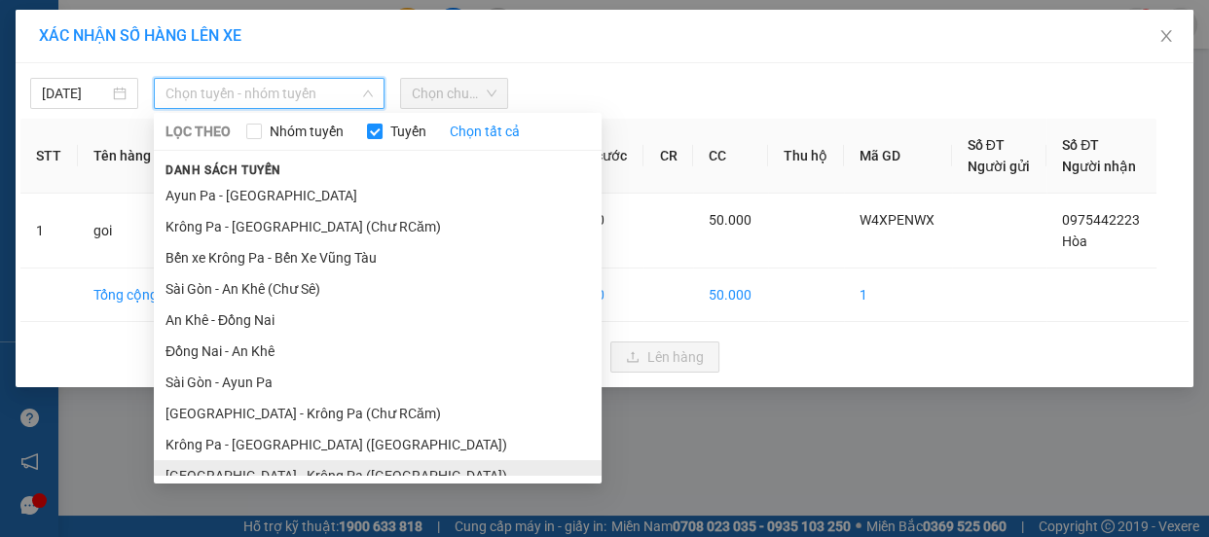
scroll to position [203, 0]
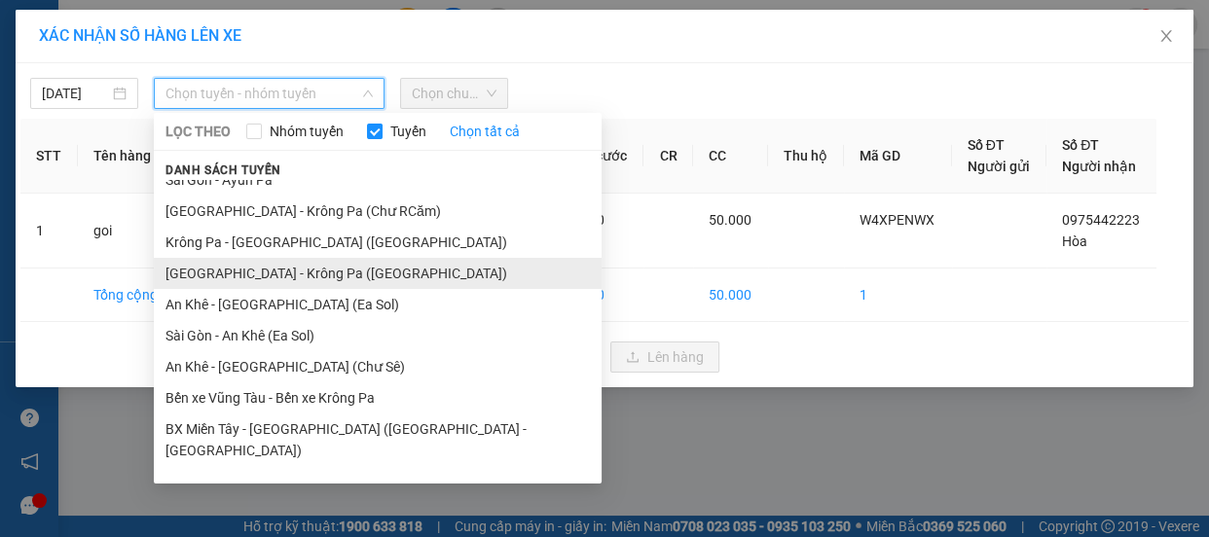
click at [285, 275] on li "[GEOGRAPHIC_DATA] - Krông Pa ([GEOGRAPHIC_DATA])" at bounding box center [378, 273] width 448 height 31
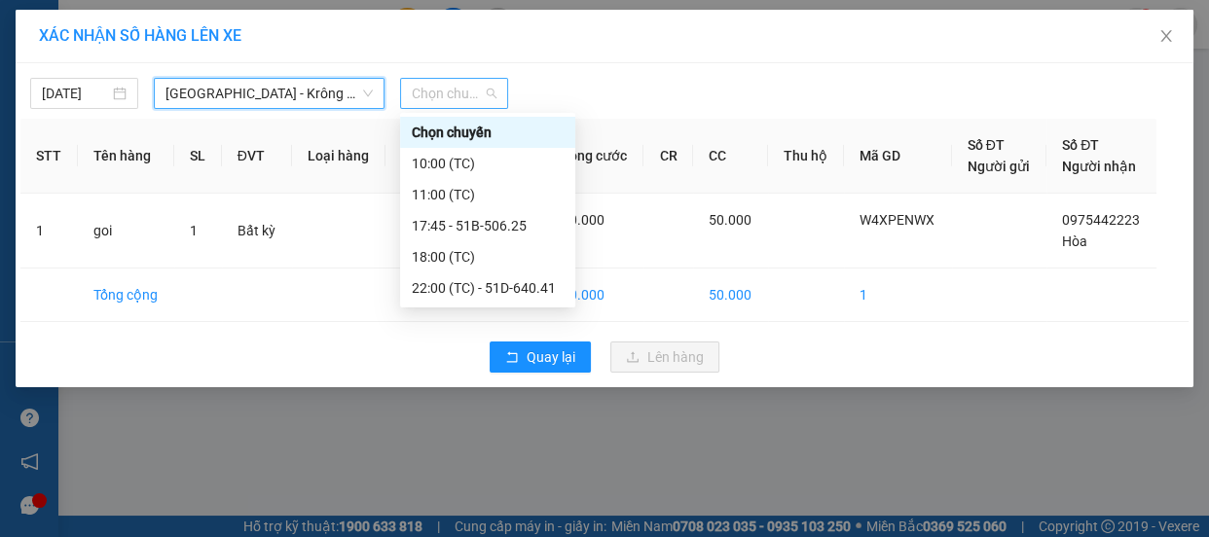
click at [453, 87] on span "Chọn chuyến" at bounding box center [454, 93] width 85 height 29
click at [431, 255] on div "18:00 (TC)" at bounding box center [488, 256] width 152 height 21
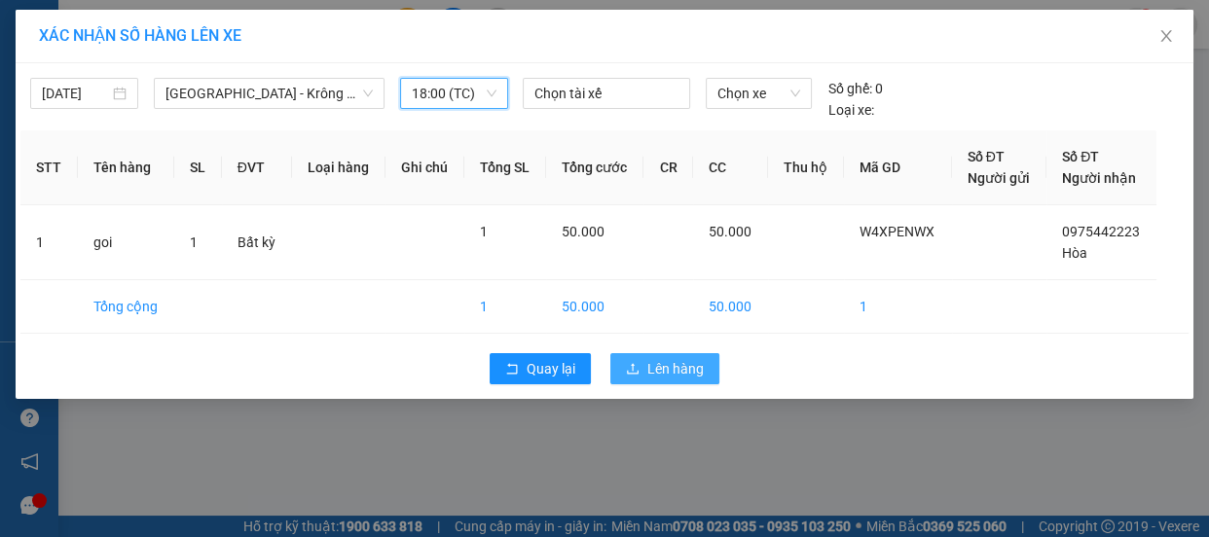
click at [671, 370] on span "Lên hàng" at bounding box center [676, 368] width 56 height 21
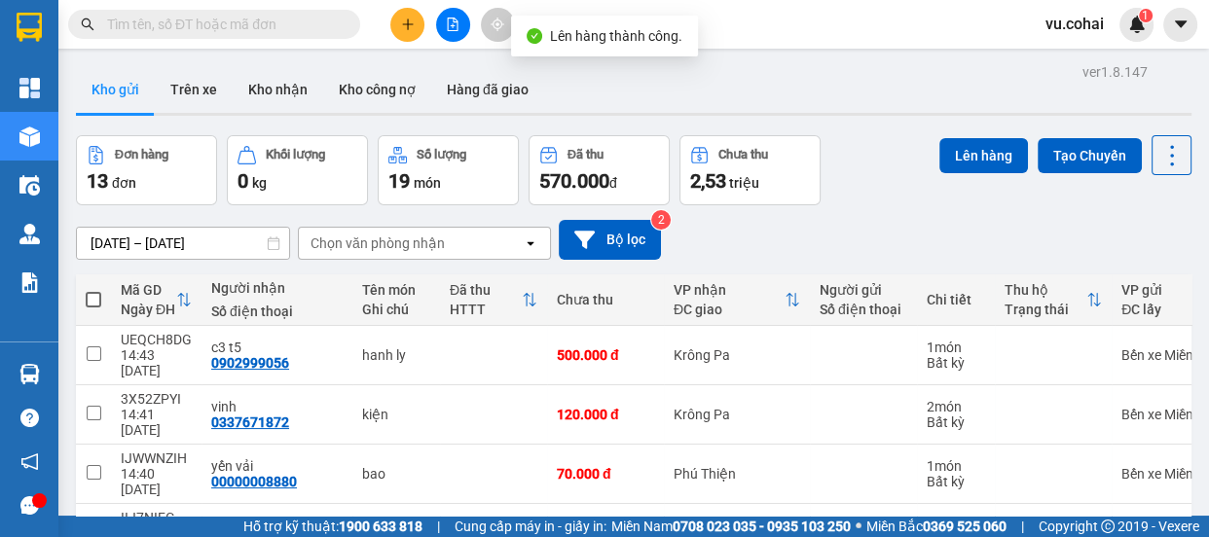
click at [397, 23] on button at bounding box center [407, 25] width 34 height 34
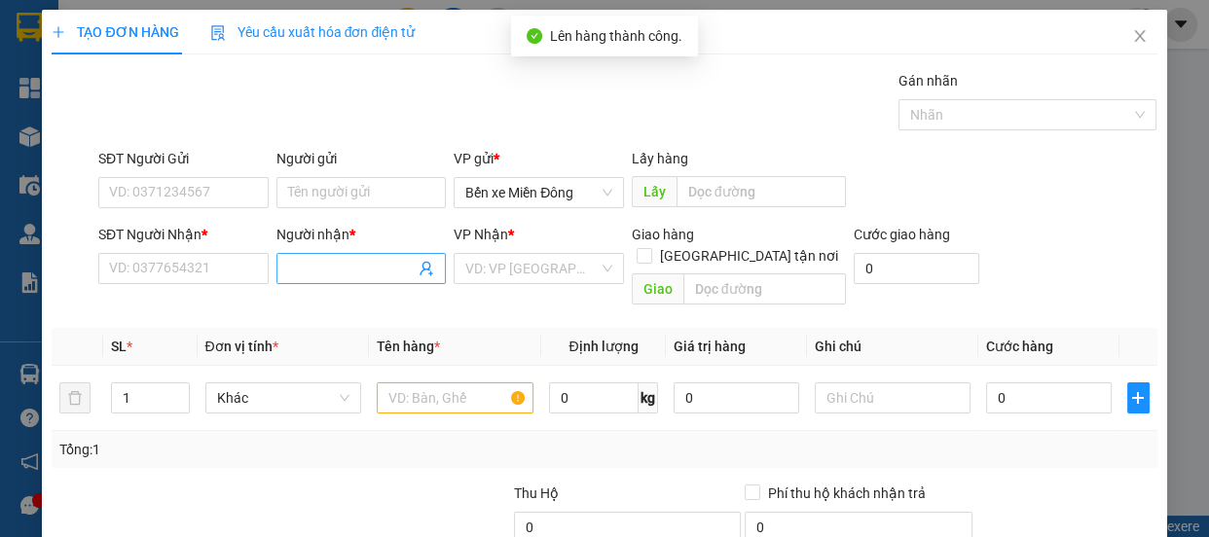
click at [339, 272] on input "Người nhận *" at bounding box center [352, 268] width 128 height 21
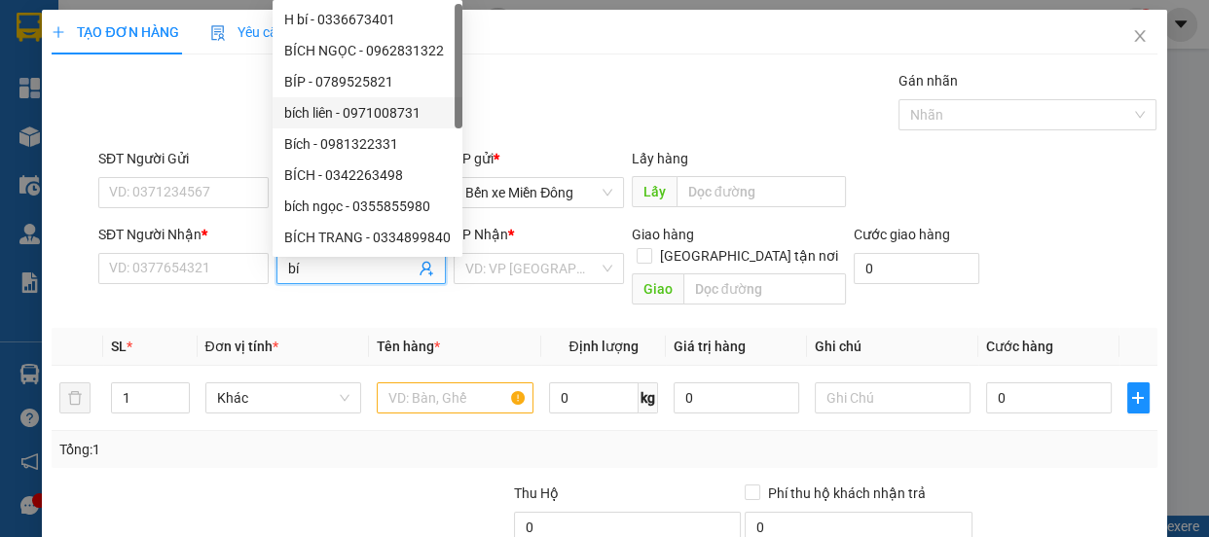
scroll to position [61, 0]
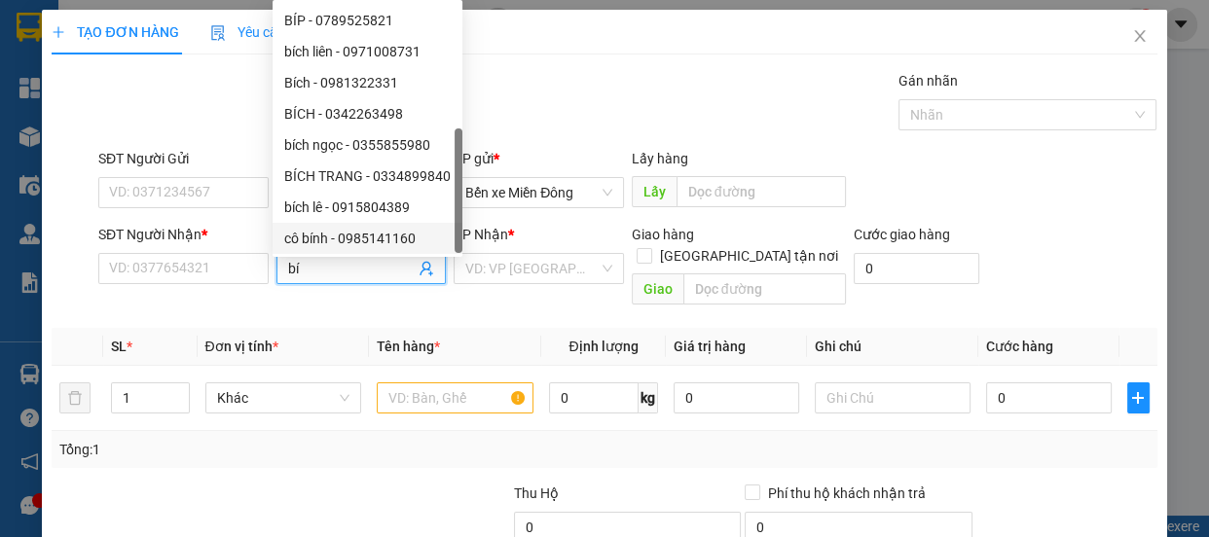
click at [330, 277] on input "bí" at bounding box center [352, 268] width 128 height 21
type input "bí"
click at [1132, 30] on icon "close" at bounding box center [1140, 36] width 16 height 16
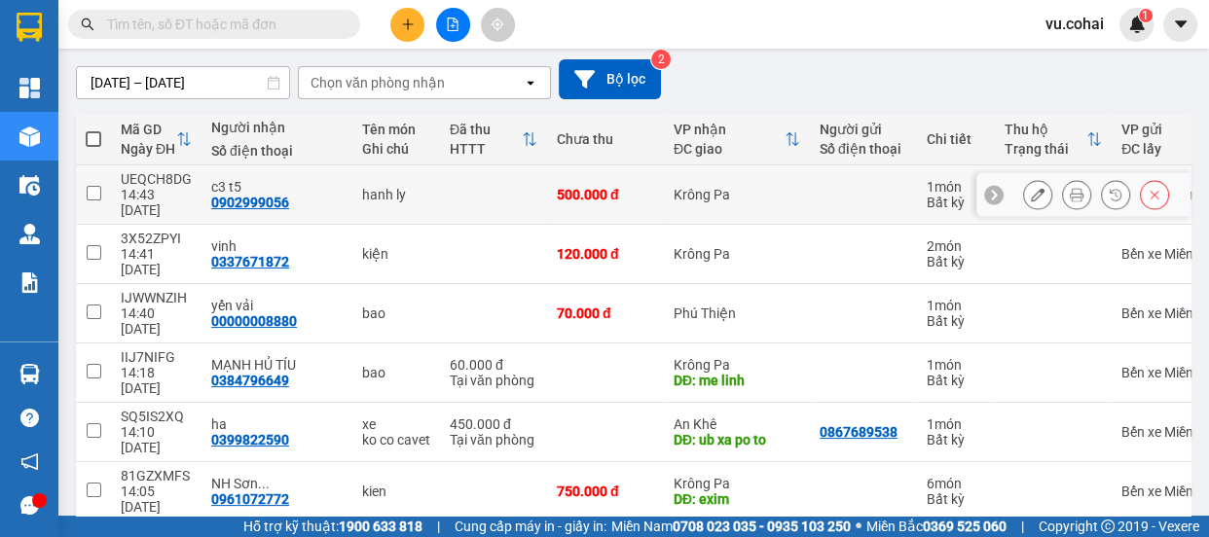
scroll to position [156, 0]
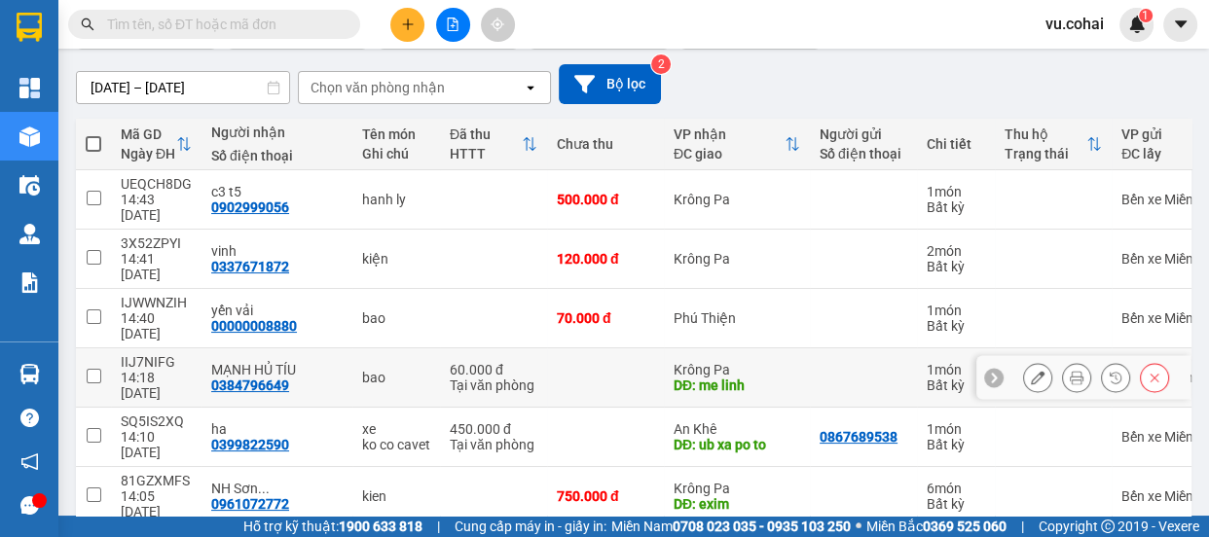
drag, startPoint x: 91, startPoint y: 313, endPoint x: 120, endPoint y: 311, distance: 29.3
click at [92, 369] on input "checkbox" at bounding box center [94, 376] width 15 height 15
checkbox input "true"
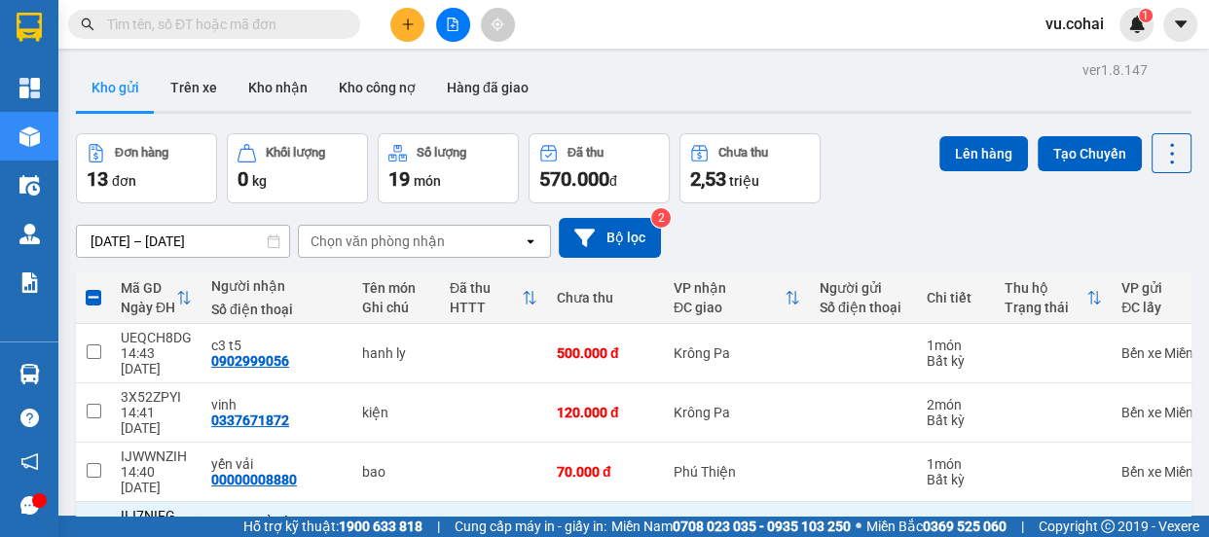
scroll to position [0, 0]
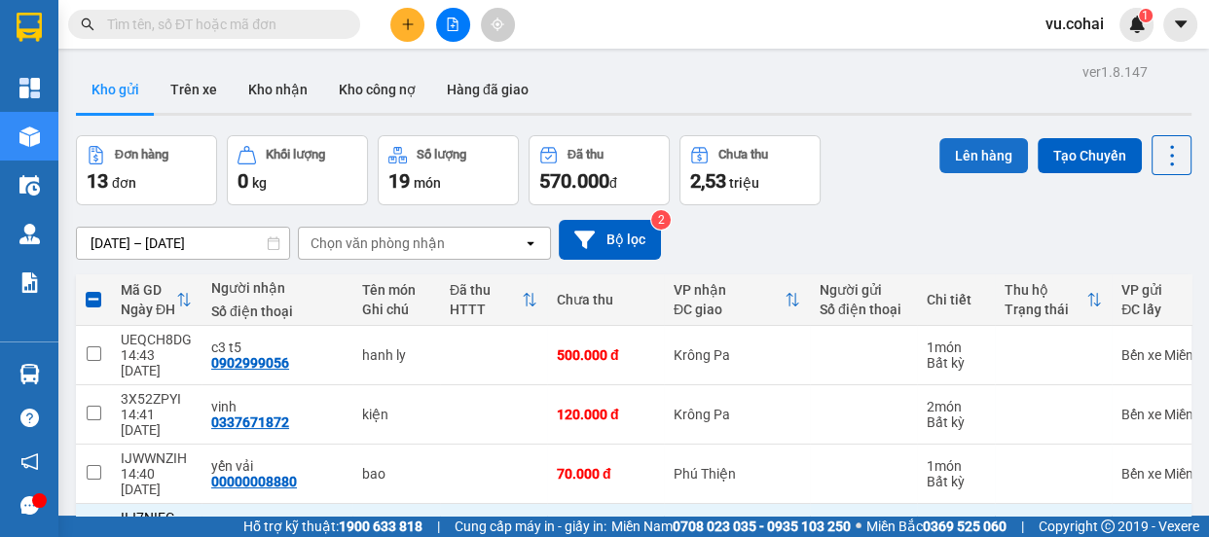
click at [996, 139] on button "Lên hàng" at bounding box center [984, 155] width 89 height 35
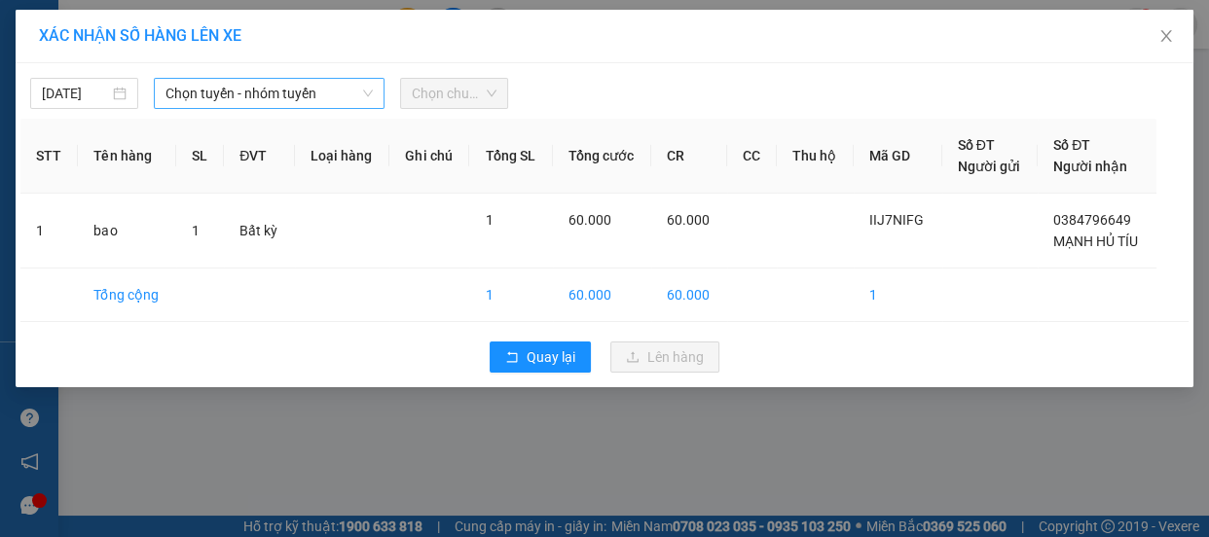
click at [258, 83] on span "Chọn tuyến - nhóm tuyến" at bounding box center [269, 93] width 207 height 29
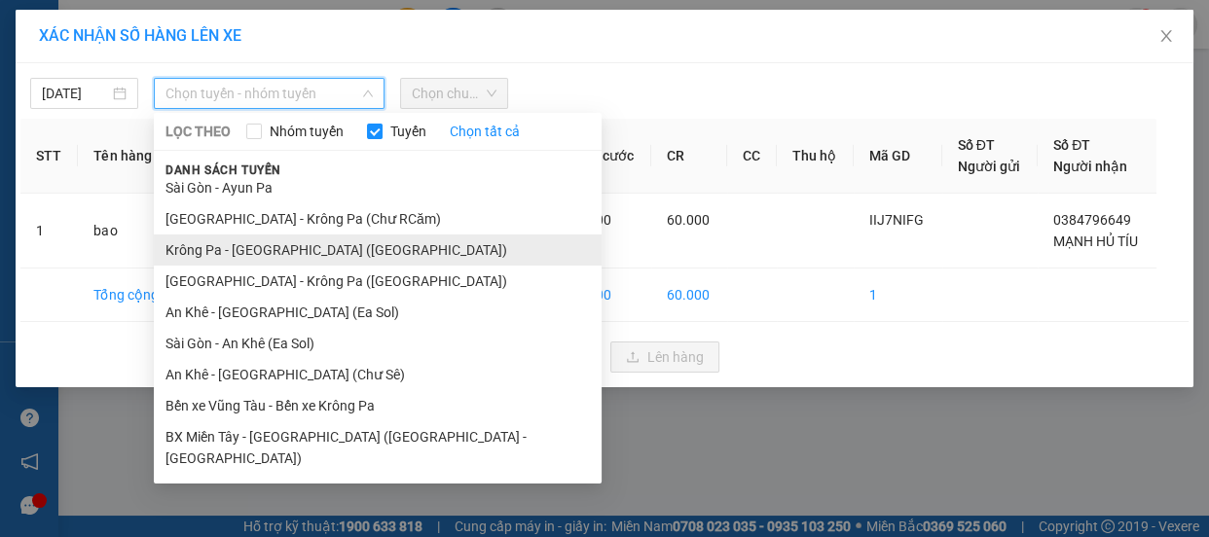
scroll to position [203, 0]
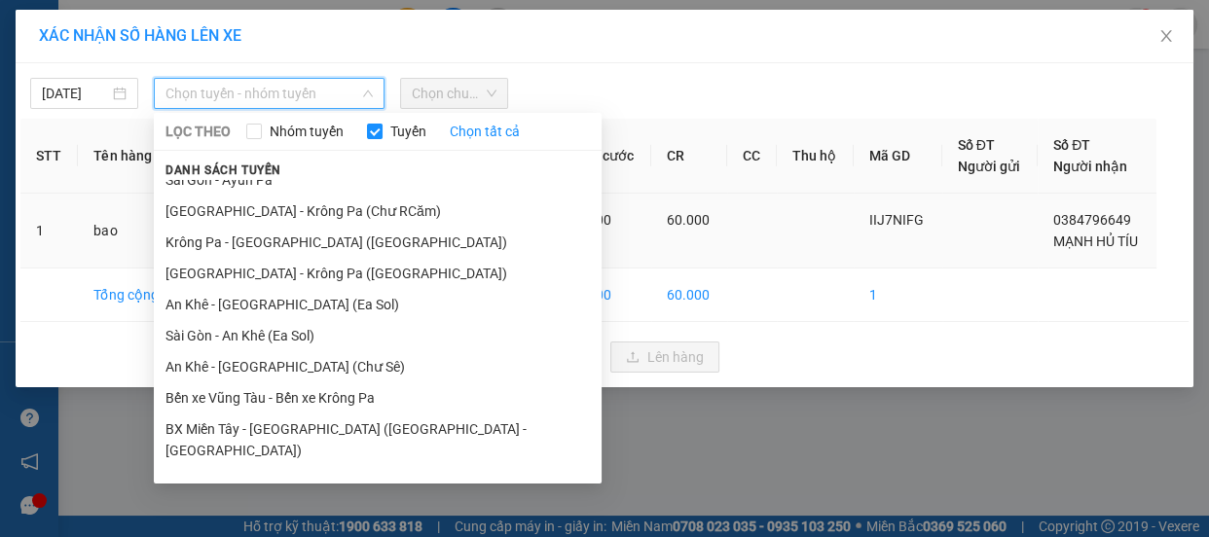
drag, startPoint x: 264, startPoint y: 272, endPoint x: 283, endPoint y: 255, distance: 25.6
click at [268, 268] on li "[GEOGRAPHIC_DATA] - Krông Pa ([GEOGRAPHIC_DATA])" at bounding box center [378, 273] width 448 height 31
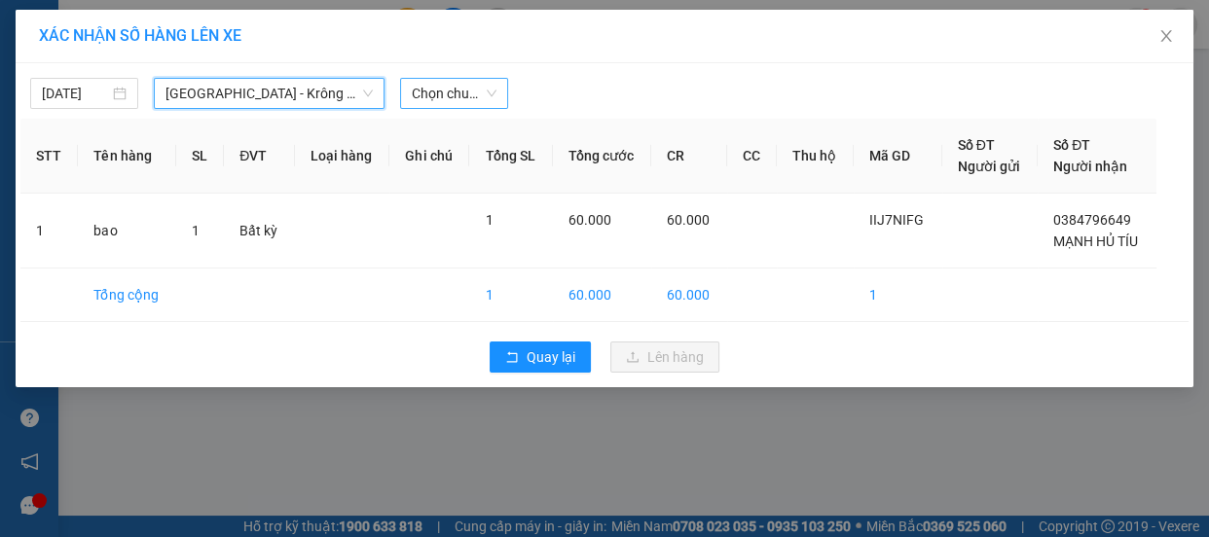
click at [448, 96] on span "Chọn chuyến" at bounding box center [454, 93] width 85 height 29
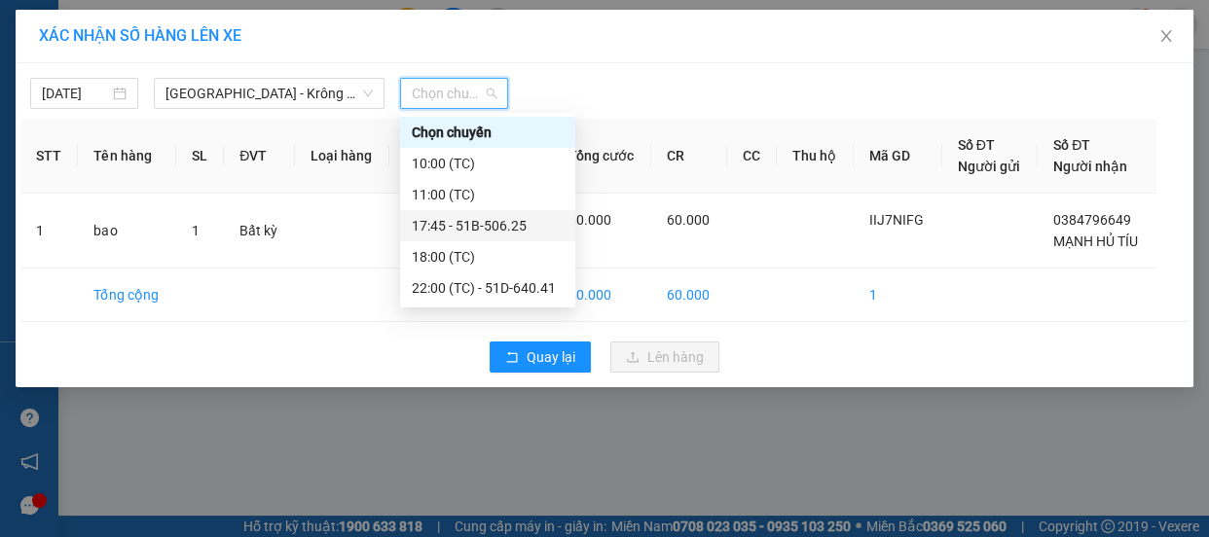
click at [479, 229] on div "17:45 - 51B-506.25" at bounding box center [488, 225] width 152 height 21
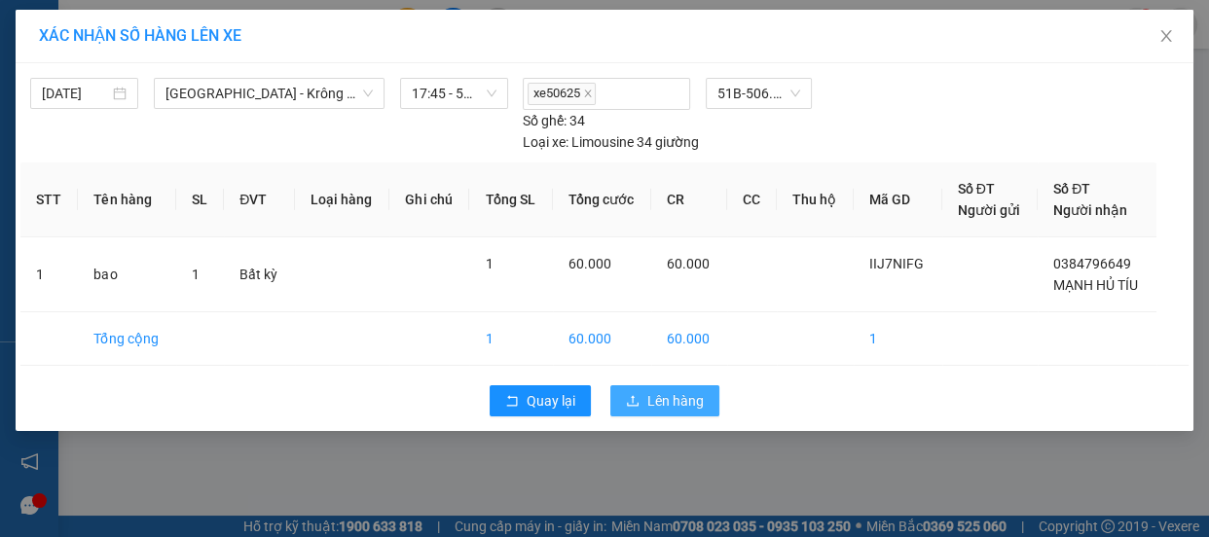
click at [662, 398] on span "Lên hàng" at bounding box center [676, 400] width 56 height 21
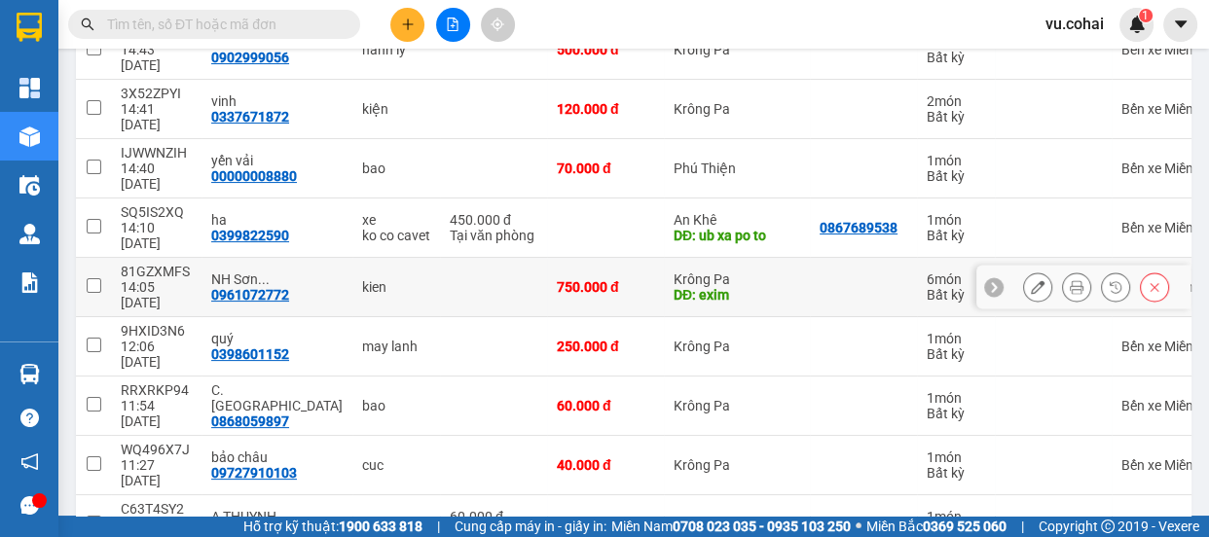
scroll to position [333, 0]
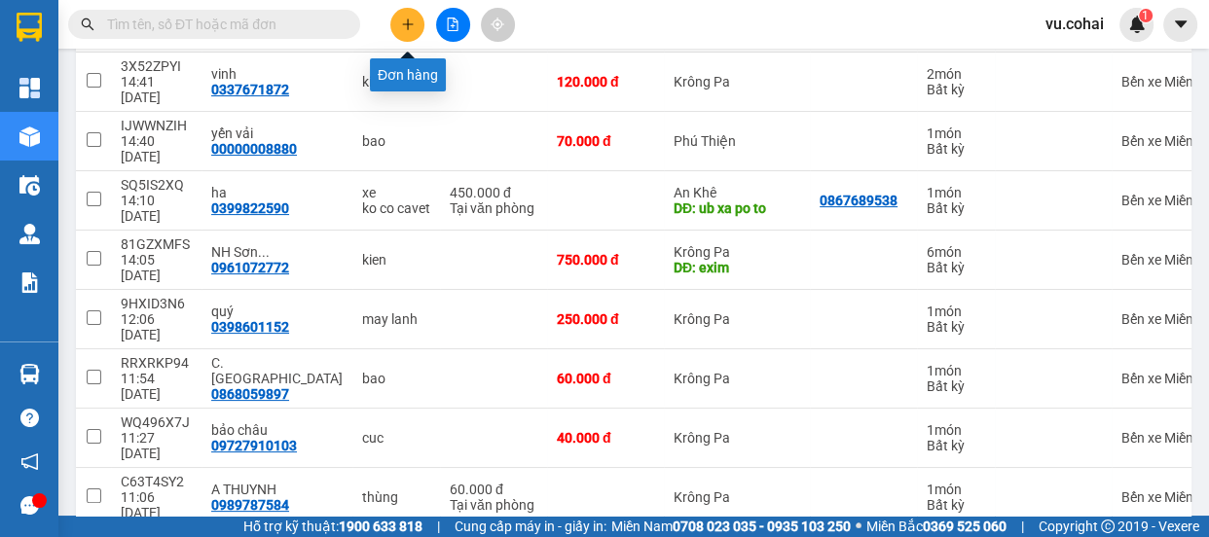
click at [410, 27] on icon "plus" at bounding box center [408, 25] width 14 height 14
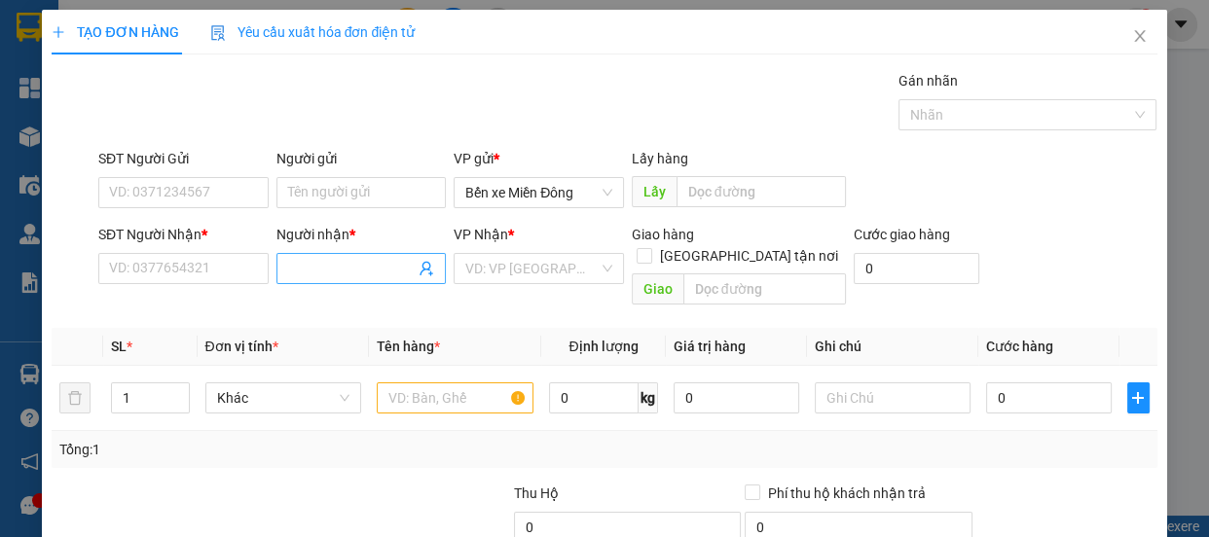
click at [320, 268] on input "Người nhận *" at bounding box center [352, 268] width 128 height 21
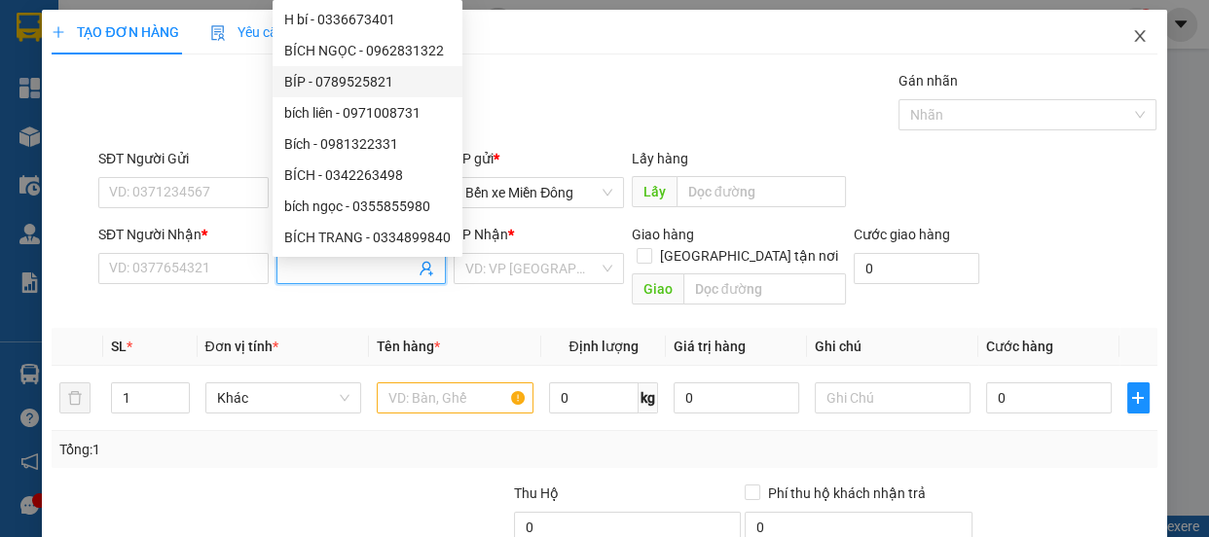
click at [1132, 31] on icon "close" at bounding box center [1140, 36] width 16 height 16
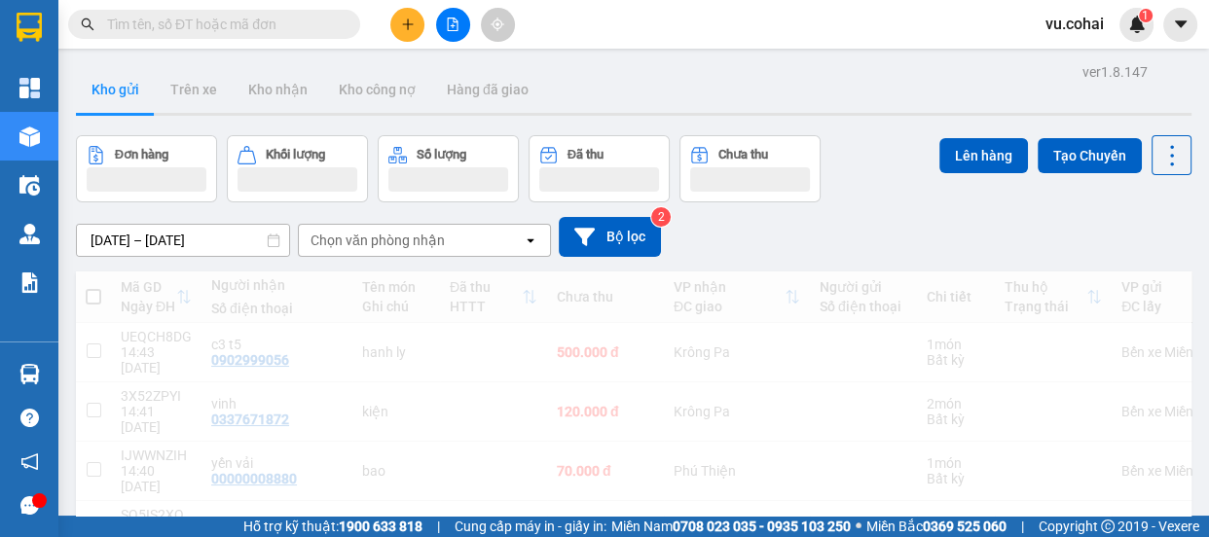
click at [145, 265] on div "01/10/2025 – 15/10/2025 Press the down arrow key to interact with the calendar …" at bounding box center [634, 237] width 1116 height 69
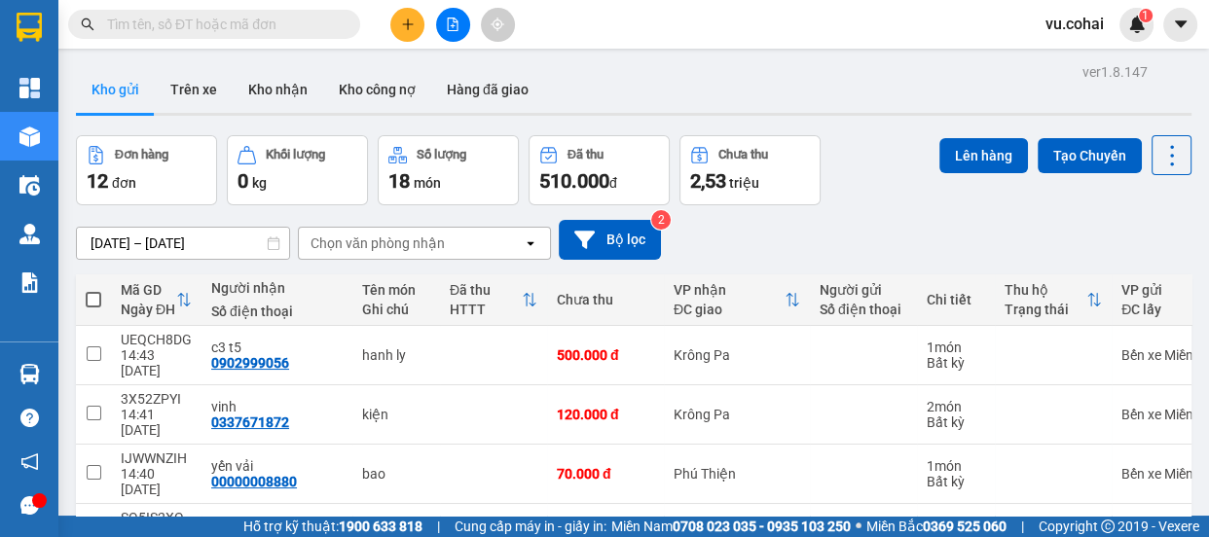
click at [404, 28] on icon "plus" at bounding box center [408, 25] width 14 height 14
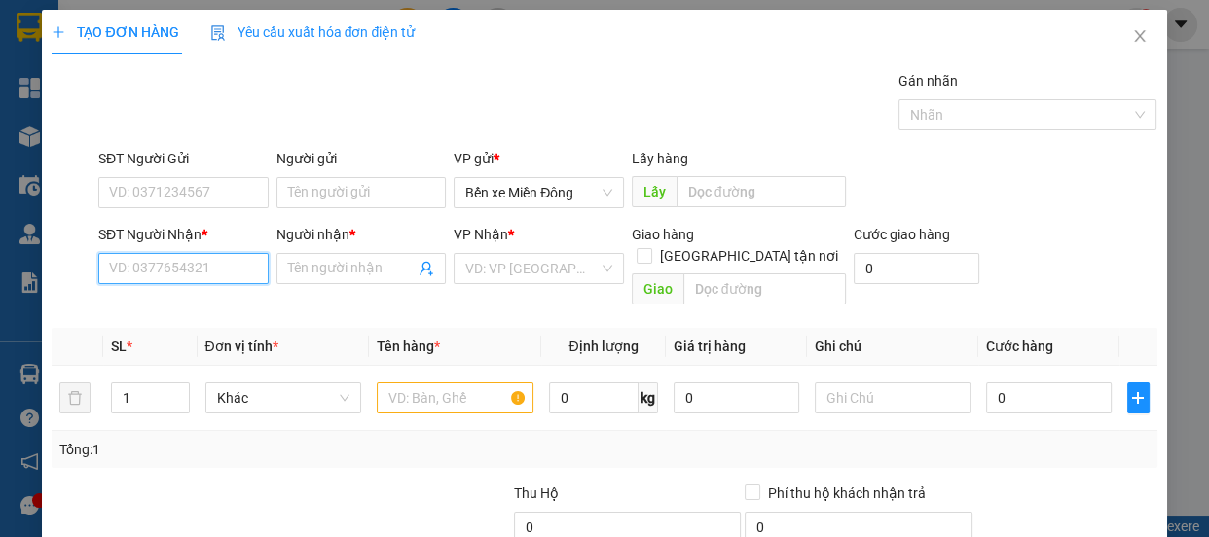
click at [172, 270] on input "SĐT Người Nhận *" at bounding box center [183, 268] width 170 height 31
click at [231, 279] on input "SĐT Người Nhận *" at bounding box center [183, 268] width 170 height 31
click at [223, 278] on input "SĐT Người Nhận *" at bounding box center [183, 268] width 170 height 31
click at [204, 275] on input "SĐT Người Nhận *" at bounding box center [183, 268] width 170 height 31
click at [204, 261] on input "SĐT Người Nhận *" at bounding box center [183, 268] width 170 height 31
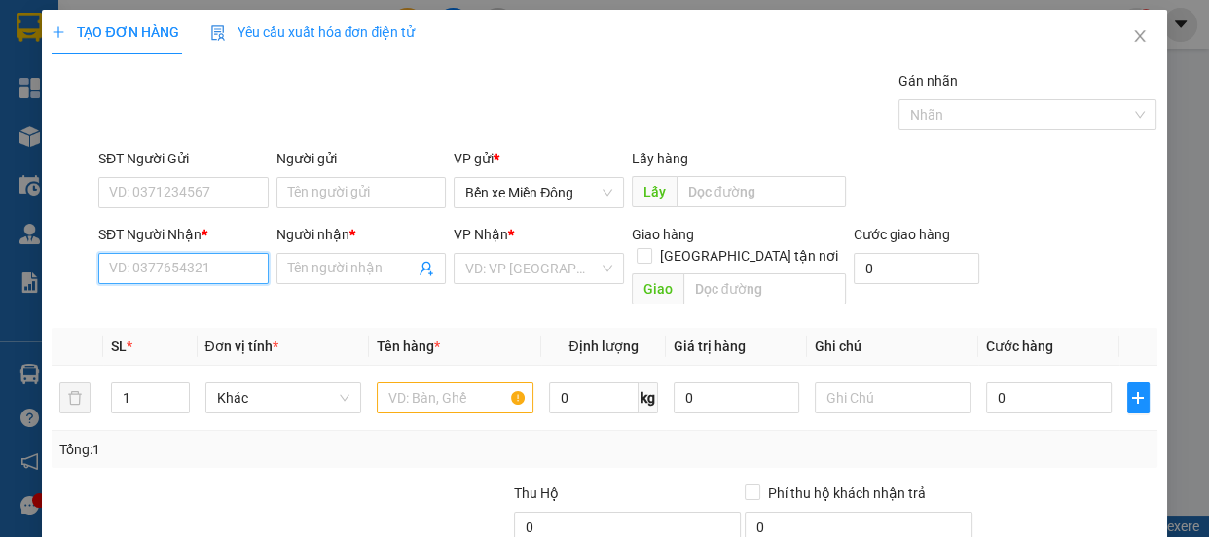
click at [230, 273] on input "SĐT Người Nhận *" at bounding box center [183, 268] width 170 height 31
click at [1134, 37] on icon "close" at bounding box center [1139, 36] width 11 height 12
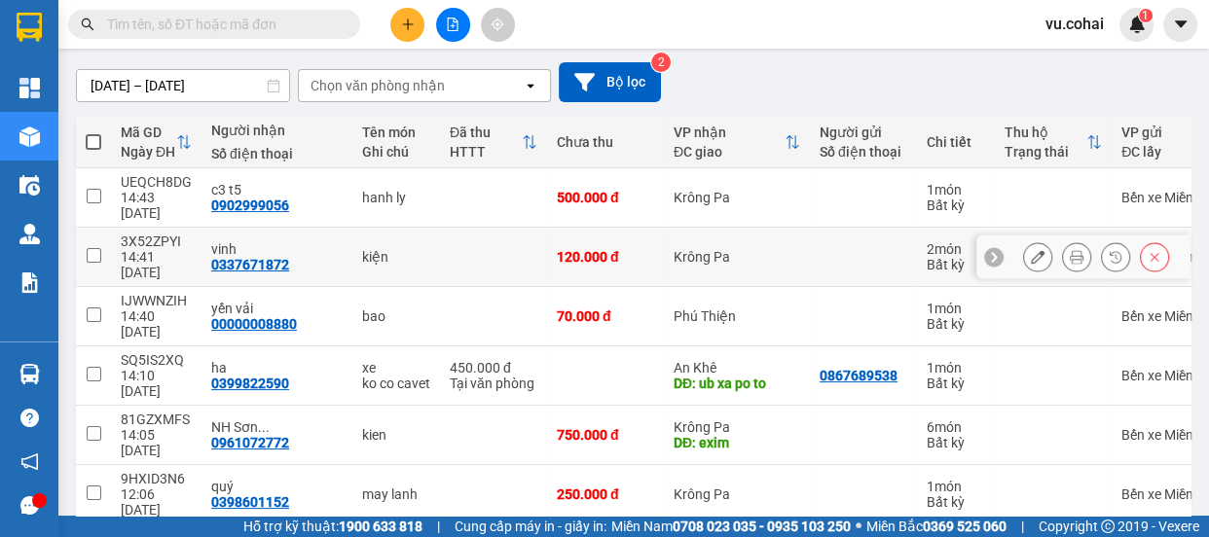
scroll to position [176, 0]
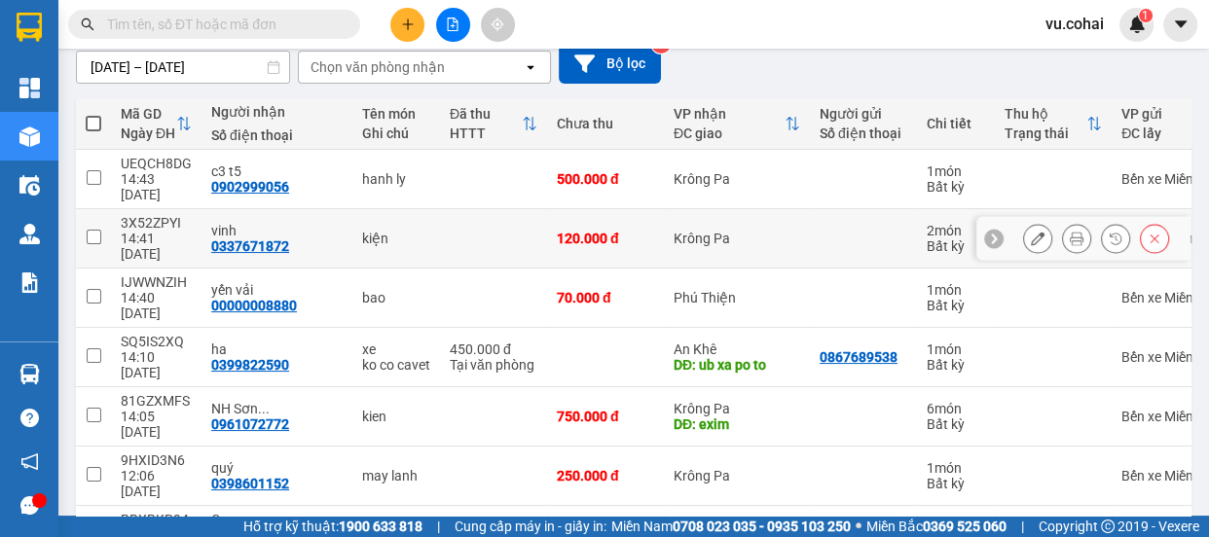
click at [98, 230] on input "checkbox" at bounding box center [94, 237] width 15 height 15
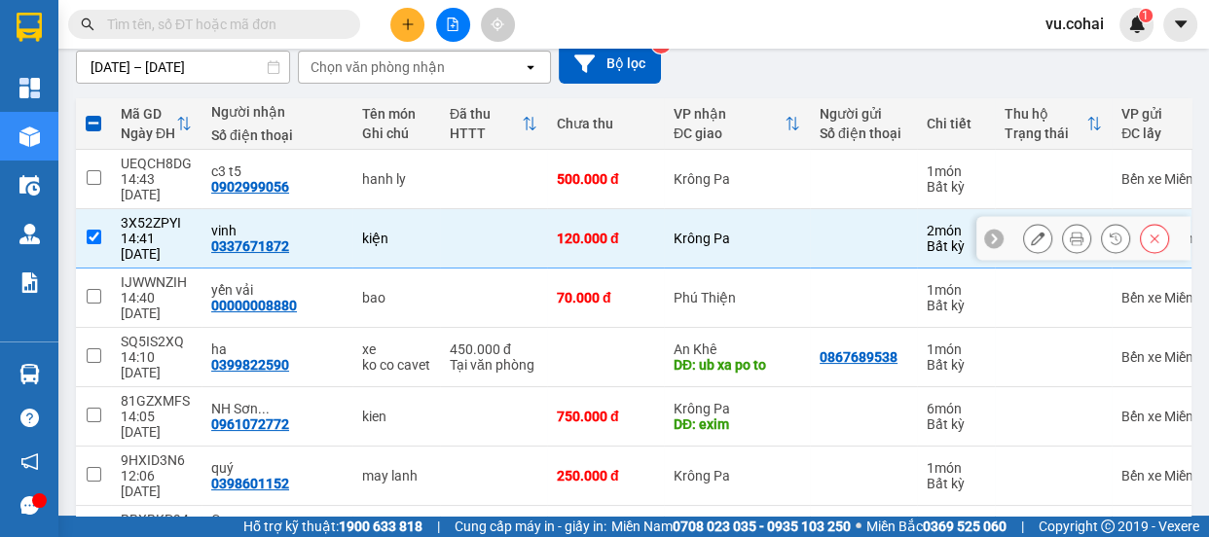
click at [102, 209] on td at bounding box center [93, 238] width 35 height 59
checkbox input "false"
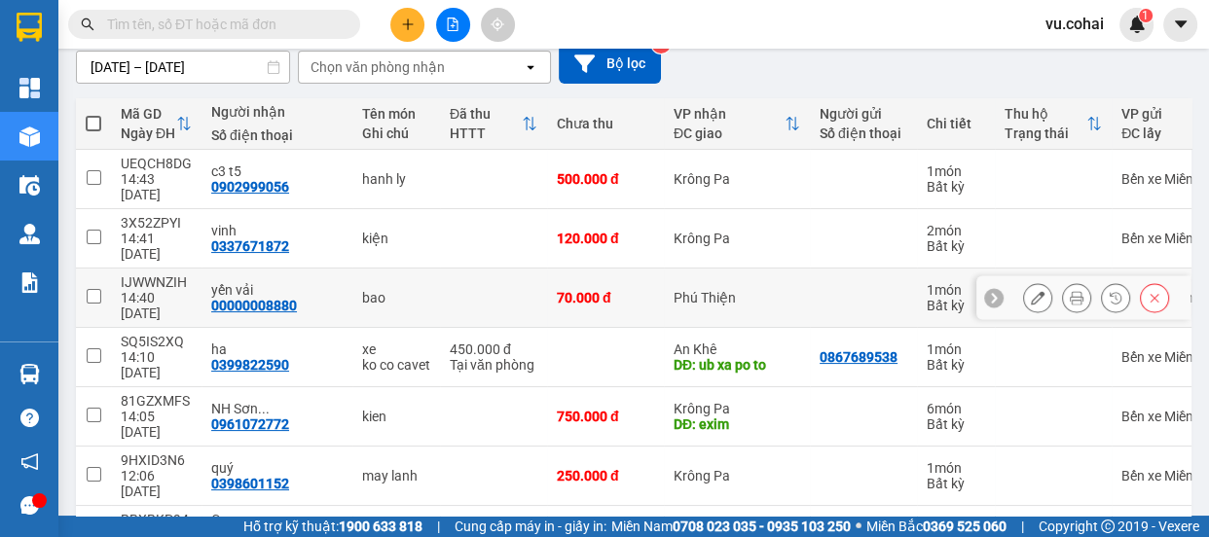
scroll to position [265, 0]
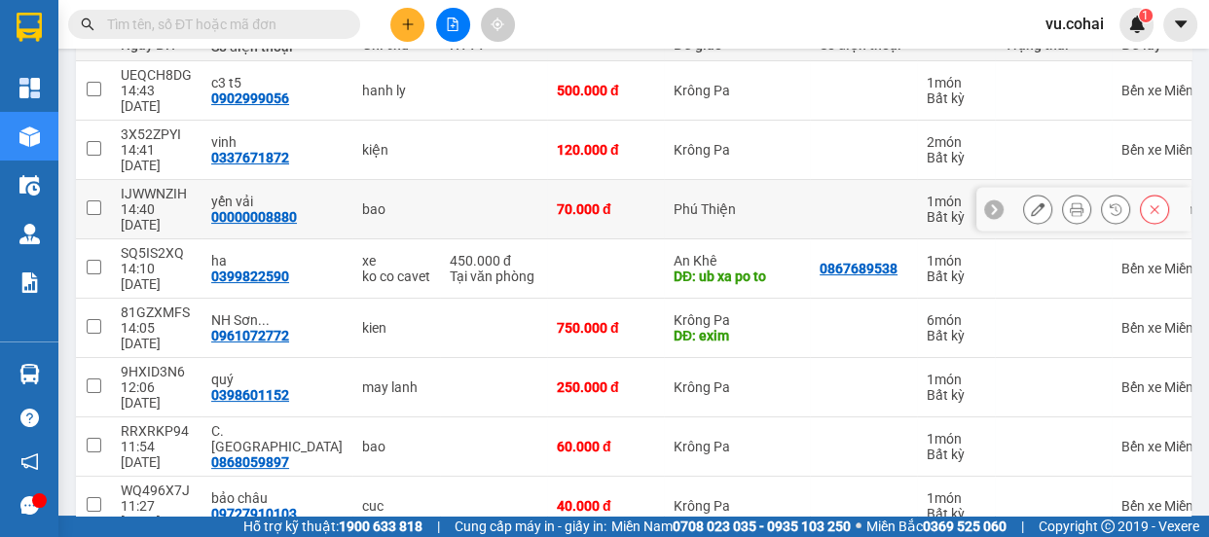
click at [96, 201] on input "checkbox" at bounding box center [94, 208] width 15 height 15
checkbox input "true"
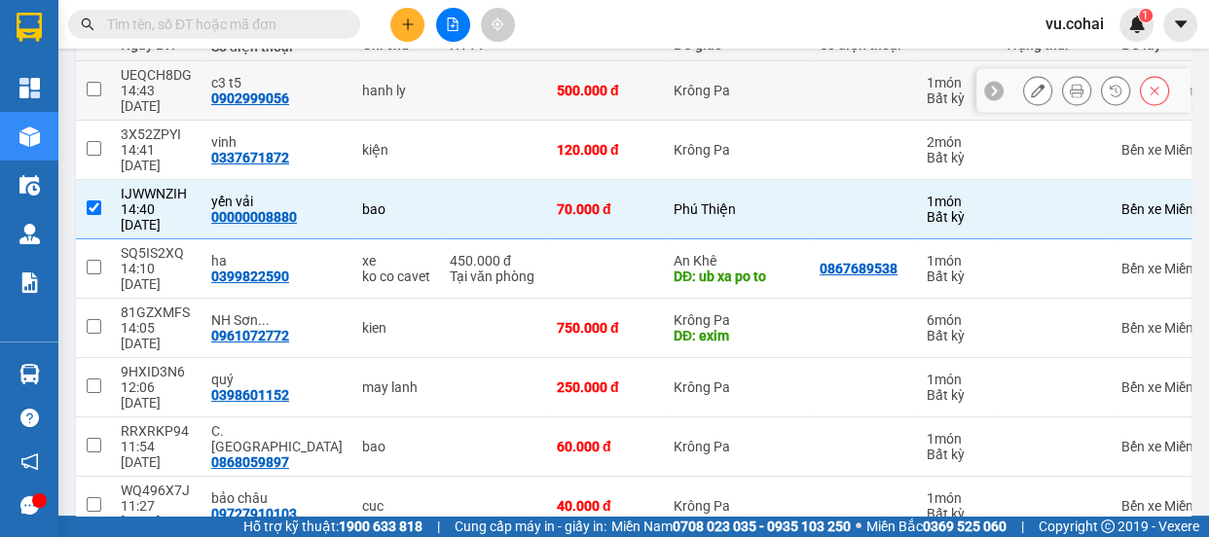
scroll to position [0, 0]
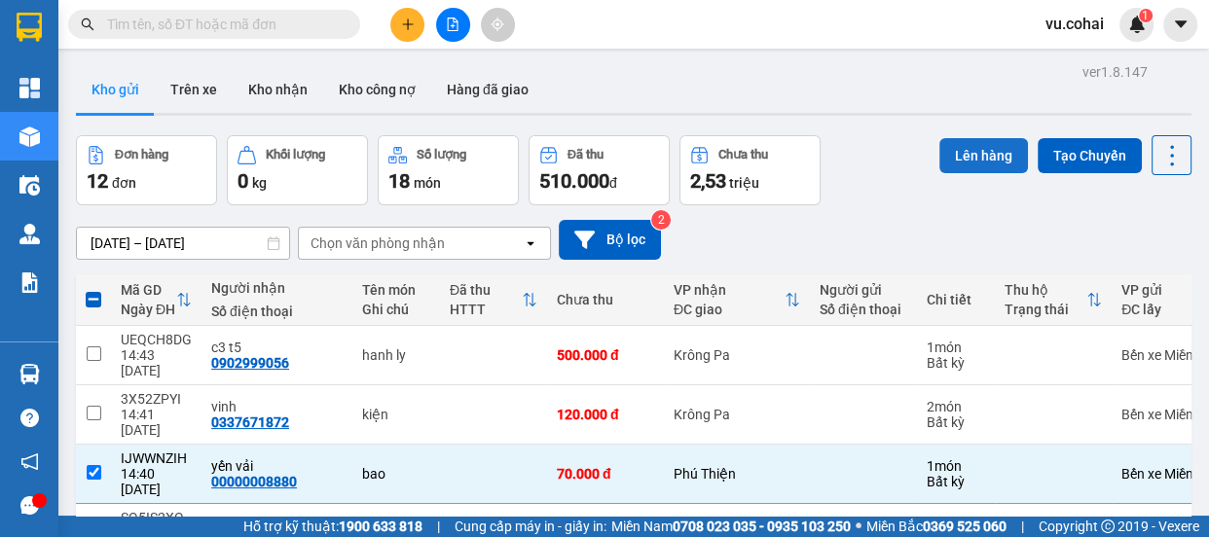
drag, startPoint x: 954, startPoint y: 161, endPoint x: 944, endPoint y: 158, distance: 10.2
click at [953, 161] on button "Lên hàng" at bounding box center [984, 155] width 89 height 35
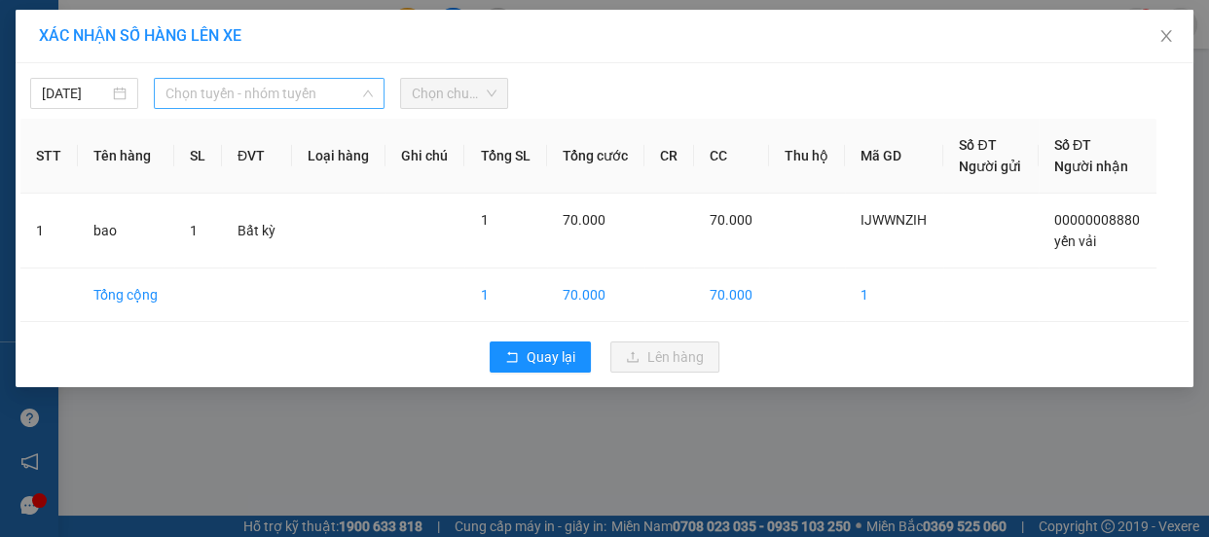
click at [278, 96] on span "Chọn tuyến - nhóm tuyến" at bounding box center [269, 93] width 207 height 29
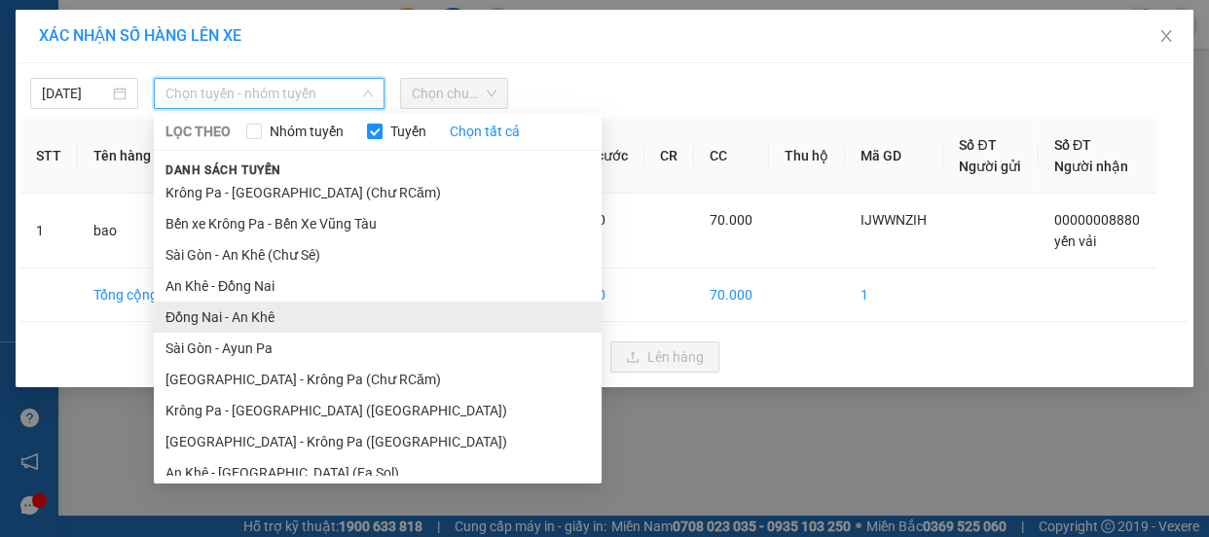
scroll to position [88, 0]
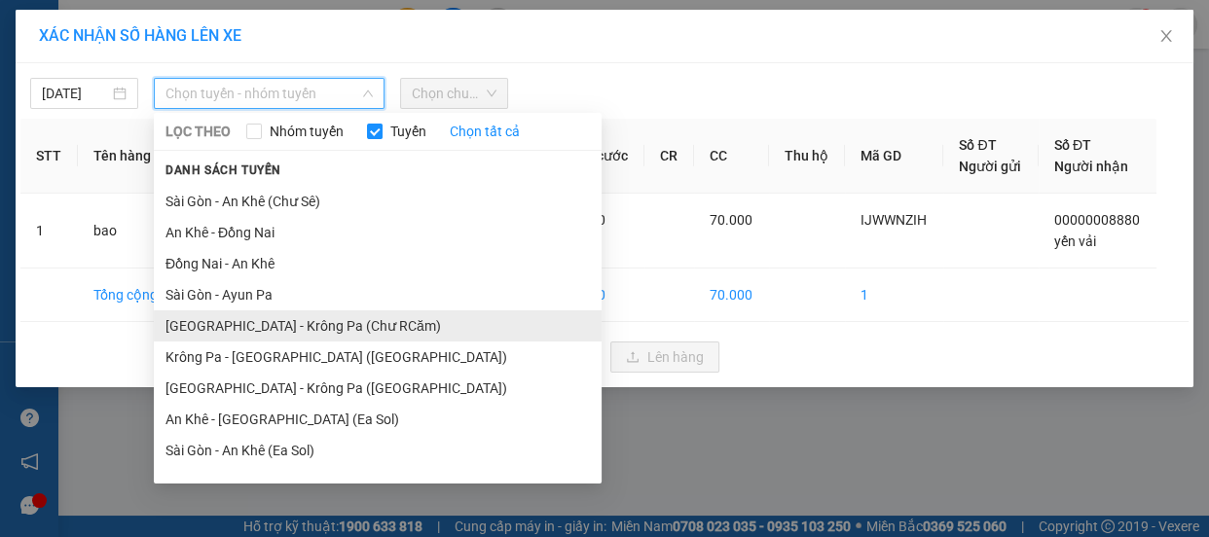
click at [291, 322] on li "[GEOGRAPHIC_DATA] - Krông Pa (Chư RCăm)" at bounding box center [378, 326] width 448 height 31
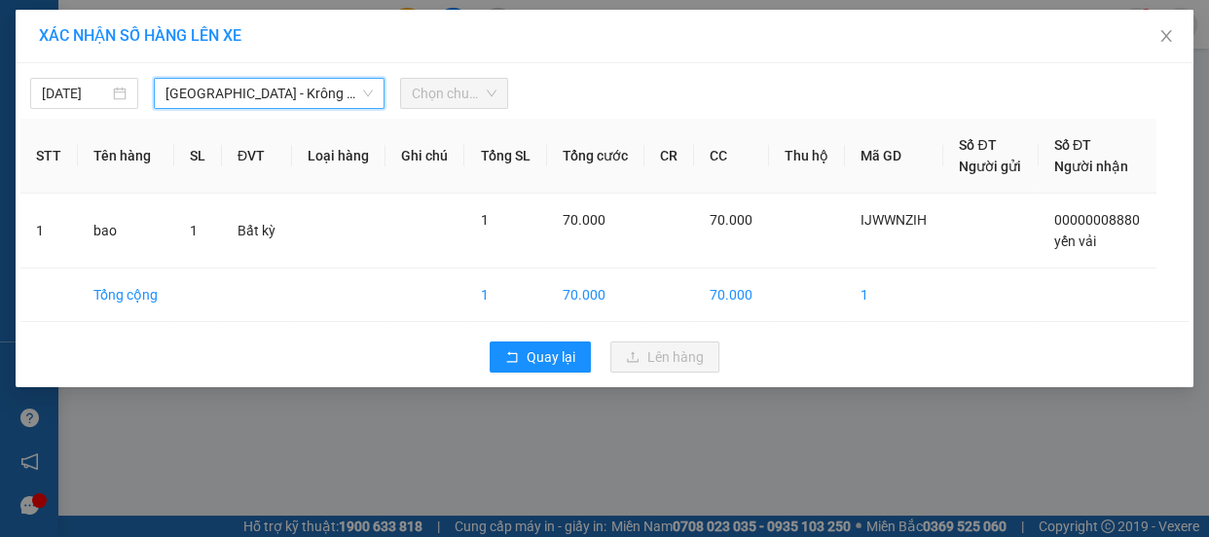
click at [450, 83] on span "Chọn chuyến" at bounding box center [454, 93] width 85 height 29
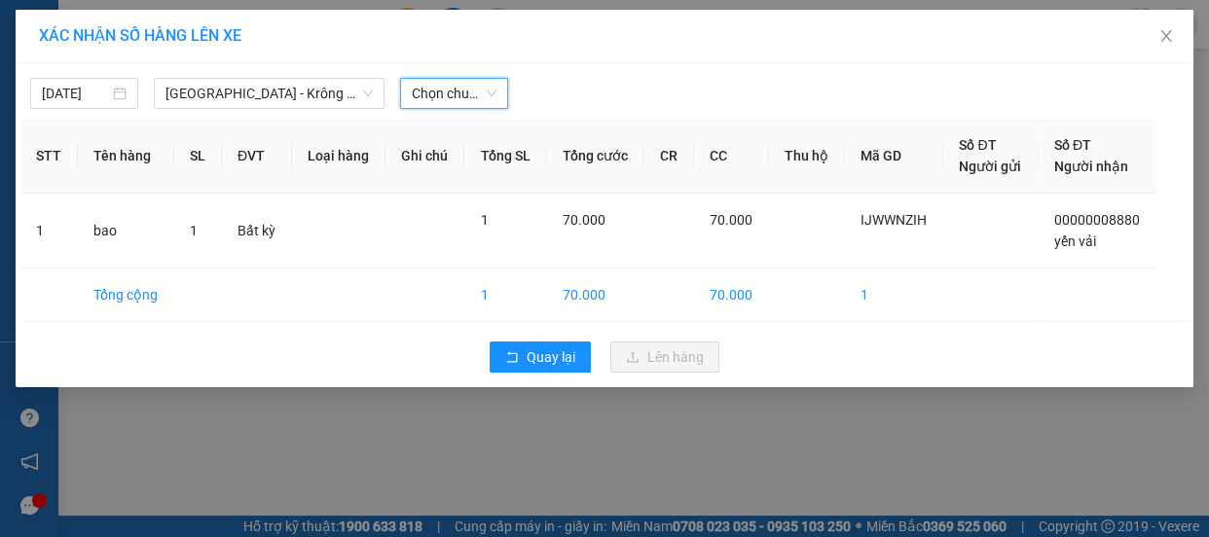
click at [454, 101] on span "Chọn chuyến" at bounding box center [454, 93] width 85 height 29
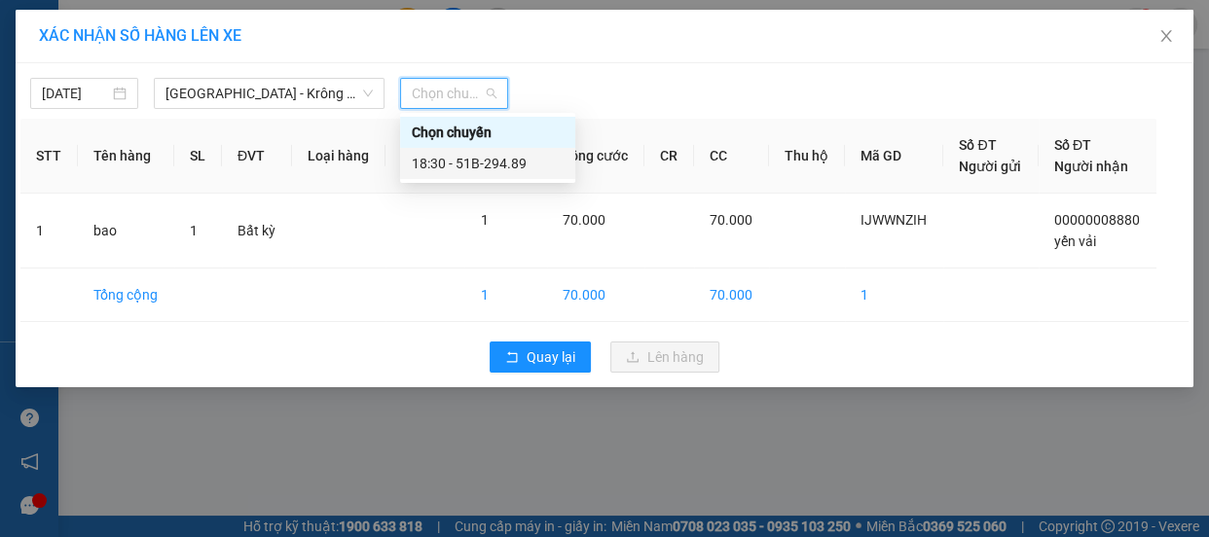
click at [500, 163] on div "18:30 - 51B-294.89" at bounding box center [488, 163] width 152 height 21
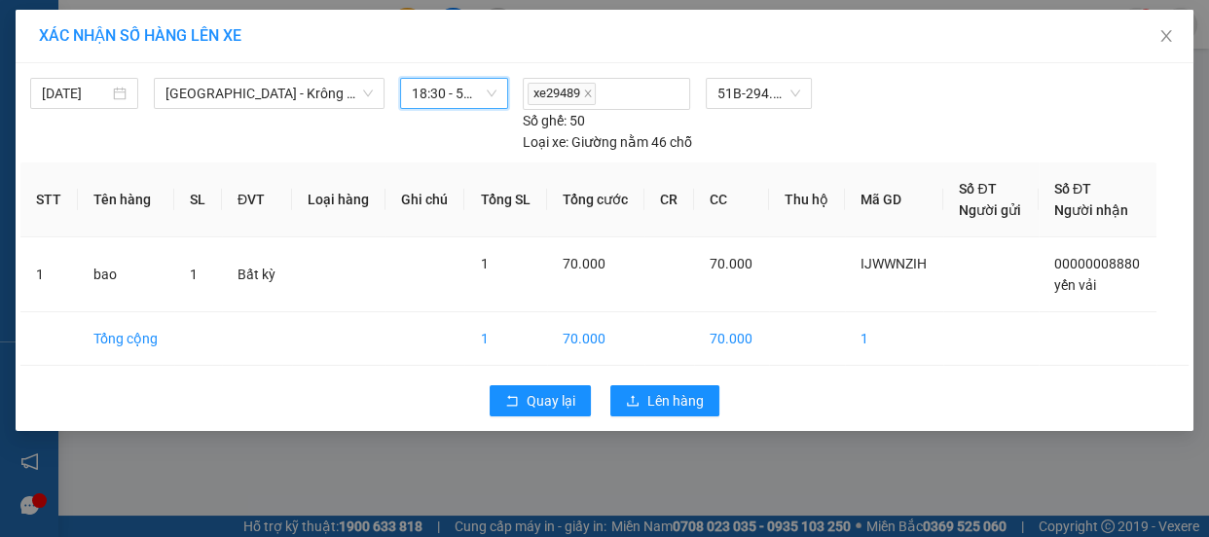
click at [440, 91] on span "18:30 - 51B-294.89" at bounding box center [454, 93] width 85 height 29
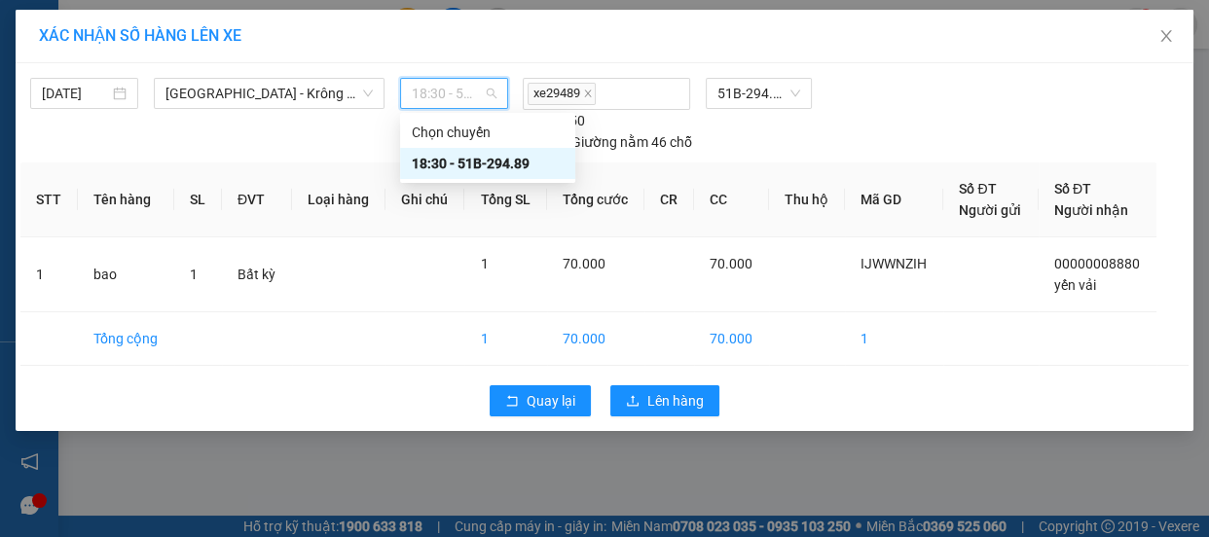
click at [479, 161] on div "18:30 - 51B-294.89" at bounding box center [488, 163] width 152 height 21
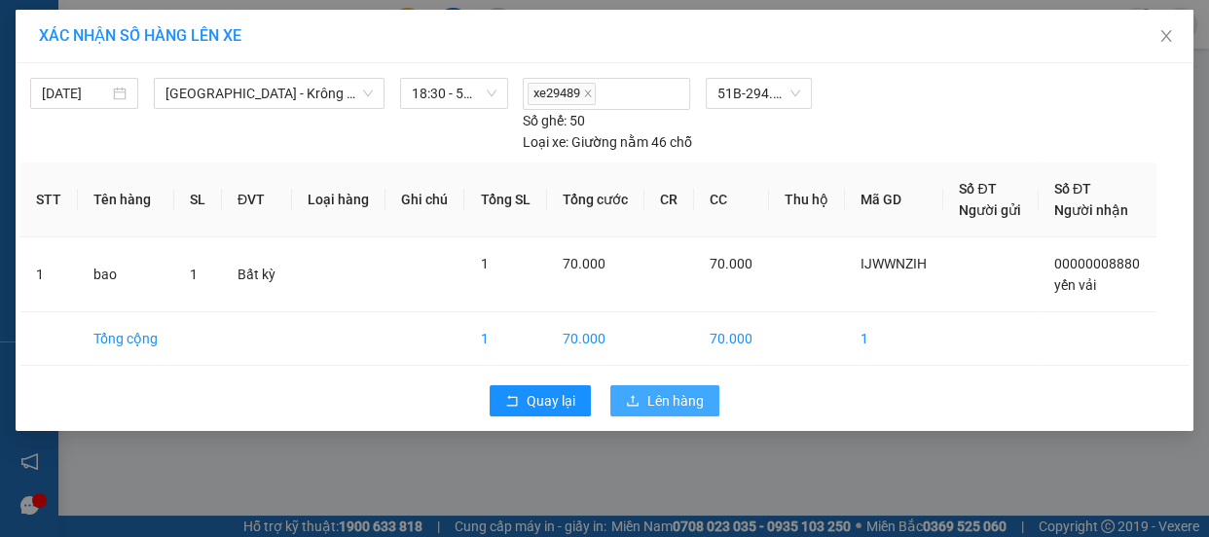
click at [672, 390] on span "Lên hàng" at bounding box center [676, 400] width 56 height 21
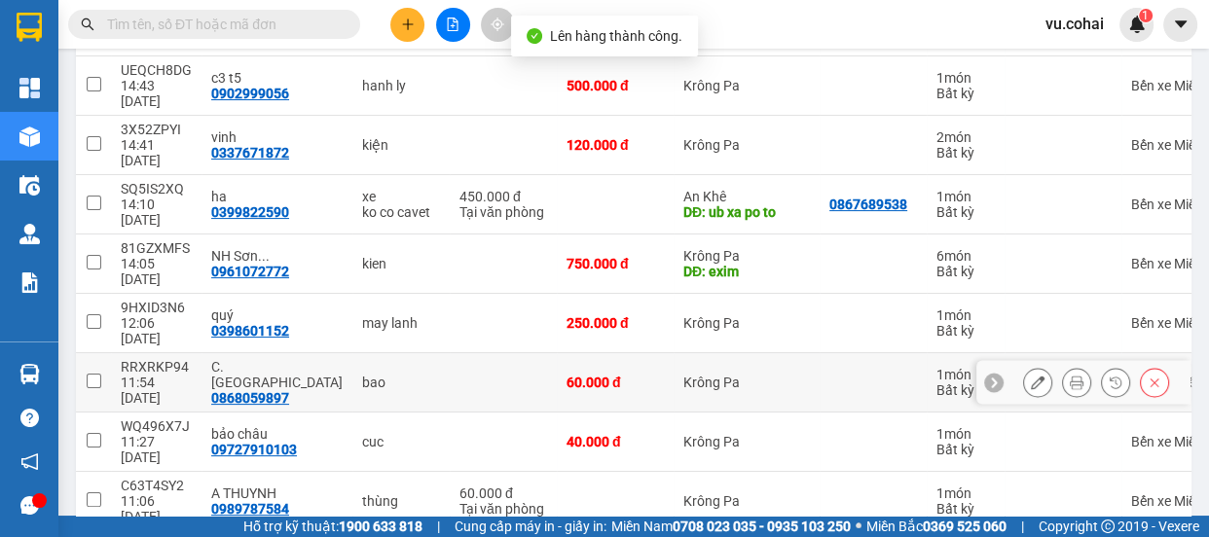
scroll to position [333, 0]
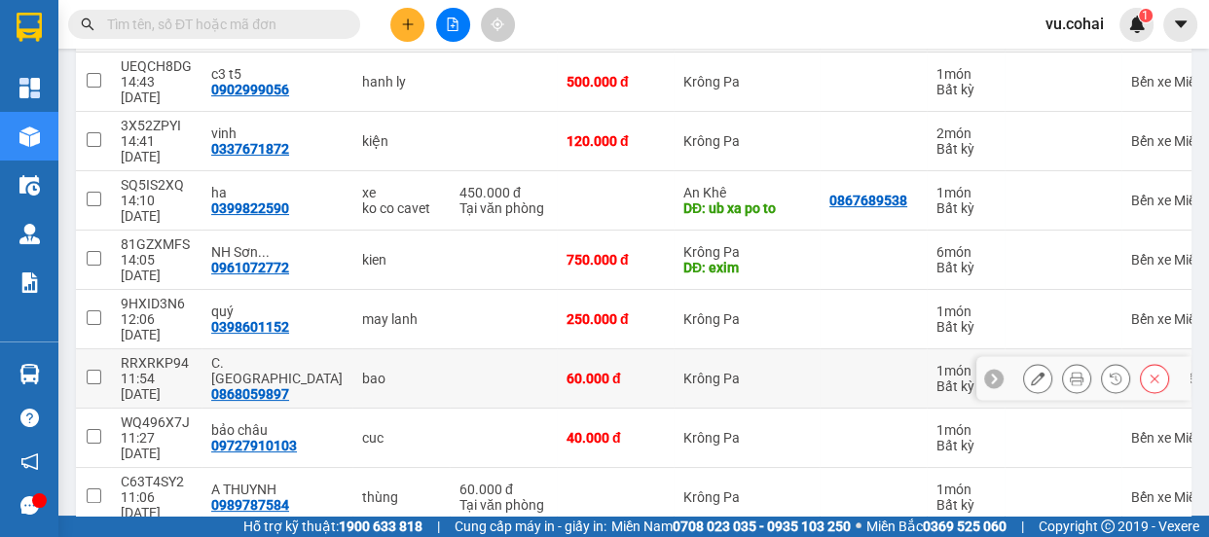
drag, startPoint x: 101, startPoint y: 273, endPoint x: 108, endPoint y: 294, distance: 22.5
click at [101, 350] on td at bounding box center [93, 379] width 35 height 59
checkbox input "true"
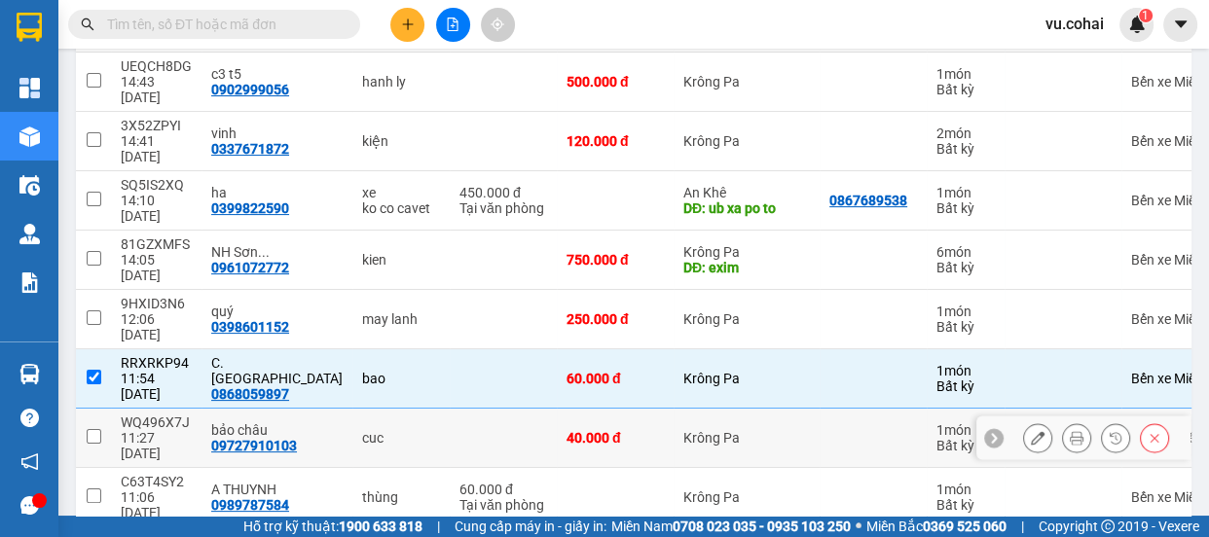
click at [101, 409] on td at bounding box center [93, 438] width 35 height 59
checkbox input "true"
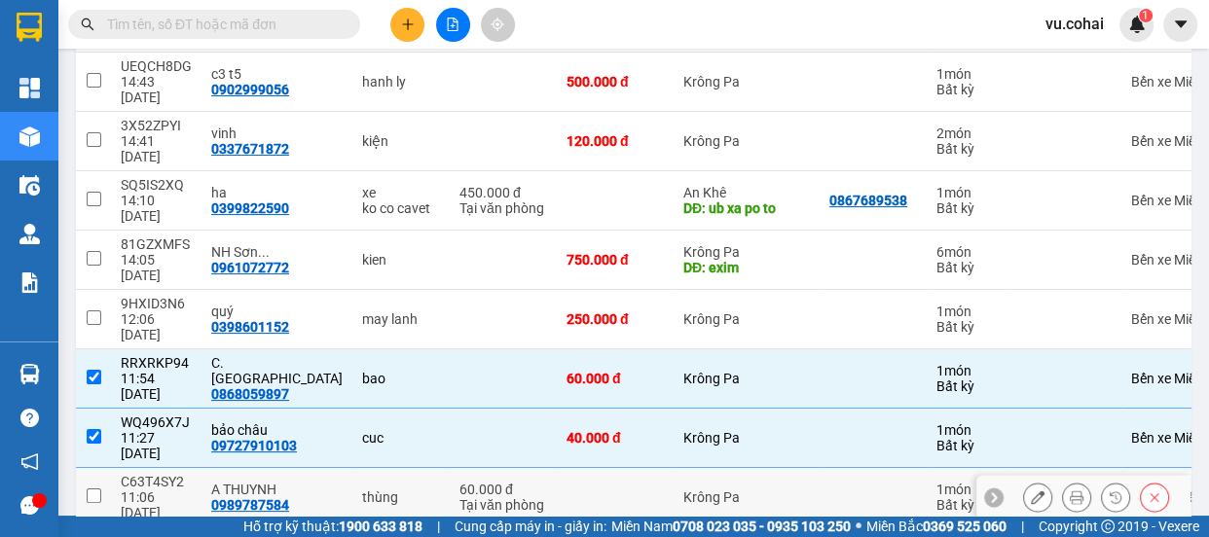
click at [101, 468] on td at bounding box center [93, 497] width 35 height 59
checkbox input "true"
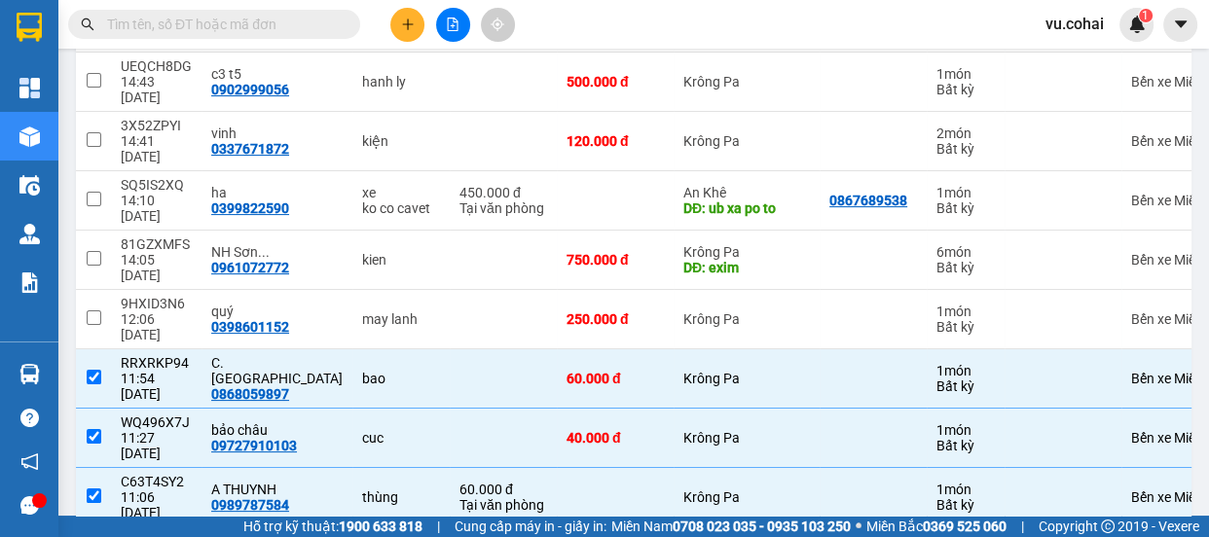
checkbox input "true"
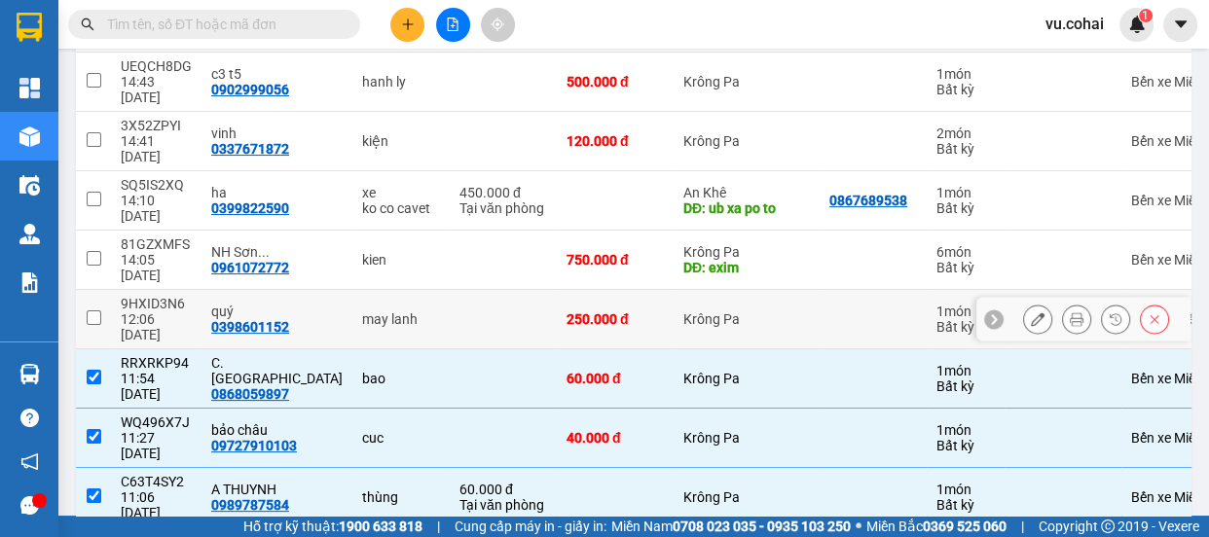
click at [94, 311] on input "checkbox" at bounding box center [94, 318] width 15 height 15
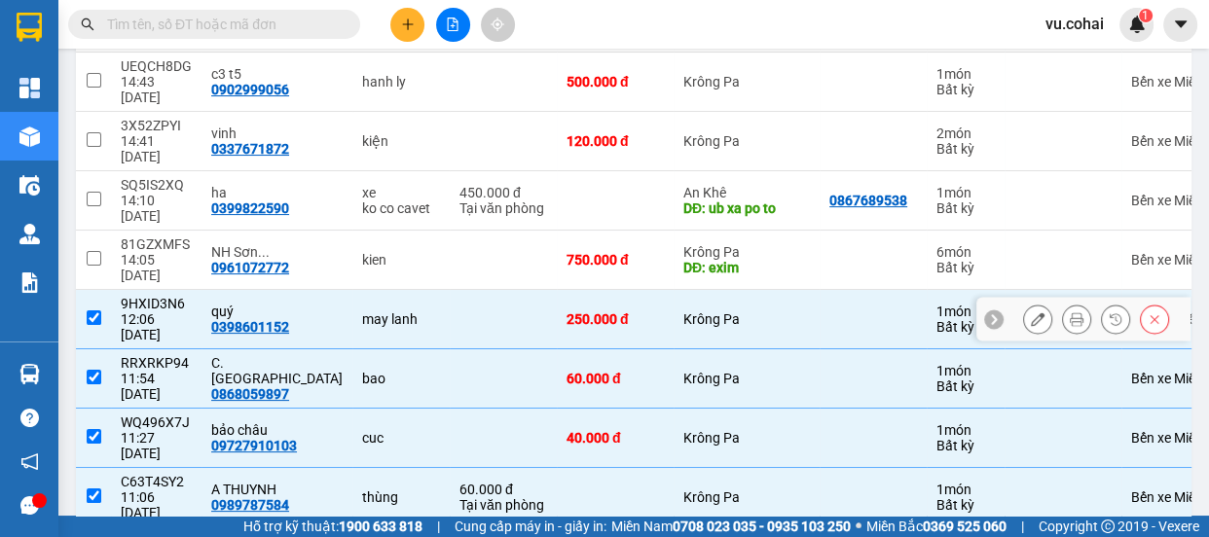
drag, startPoint x: 96, startPoint y: 234, endPoint x: 170, endPoint y: 230, distance: 74.1
click at [100, 290] on td at bounding box center [93, 319] width 35 height 59
checkbox input "false"
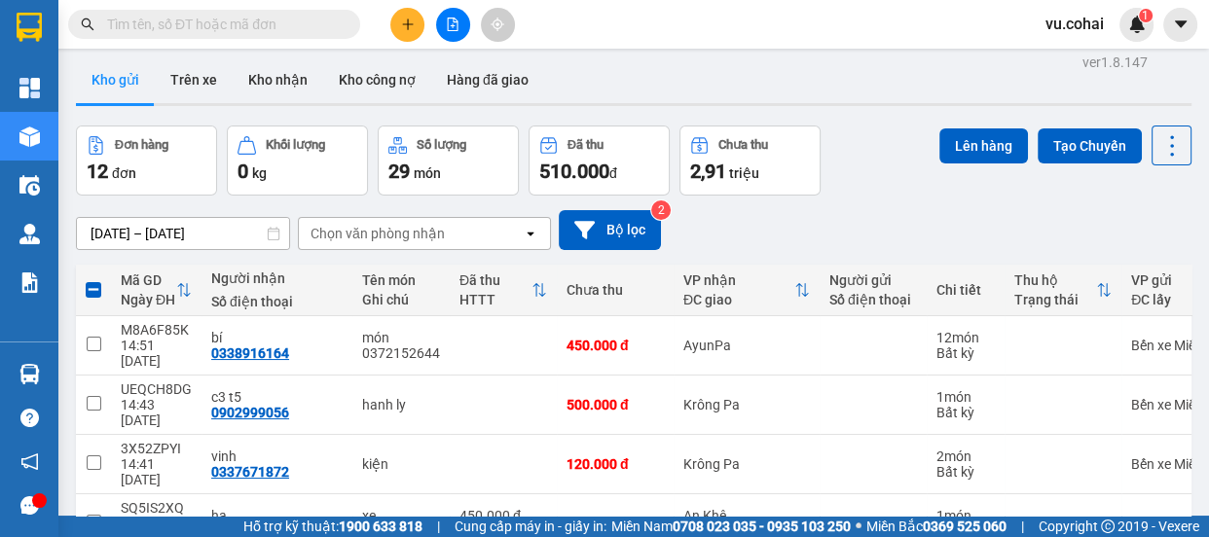
scroll to position [0, 0]
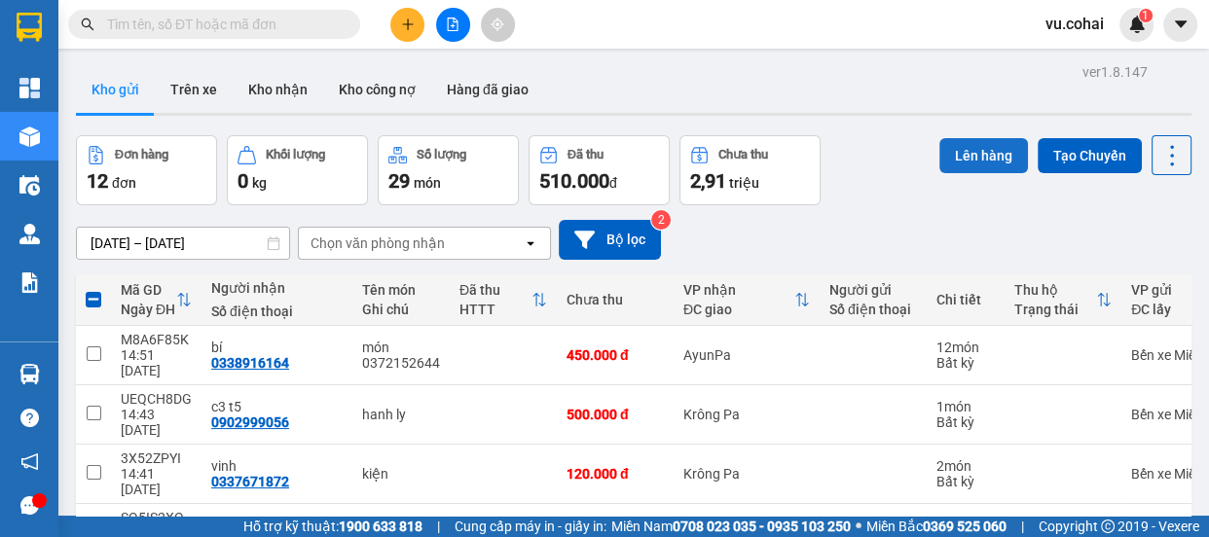
click at [949, 160] on button "Lên hàng" at bounding box center [984, 155] width 89 height 35
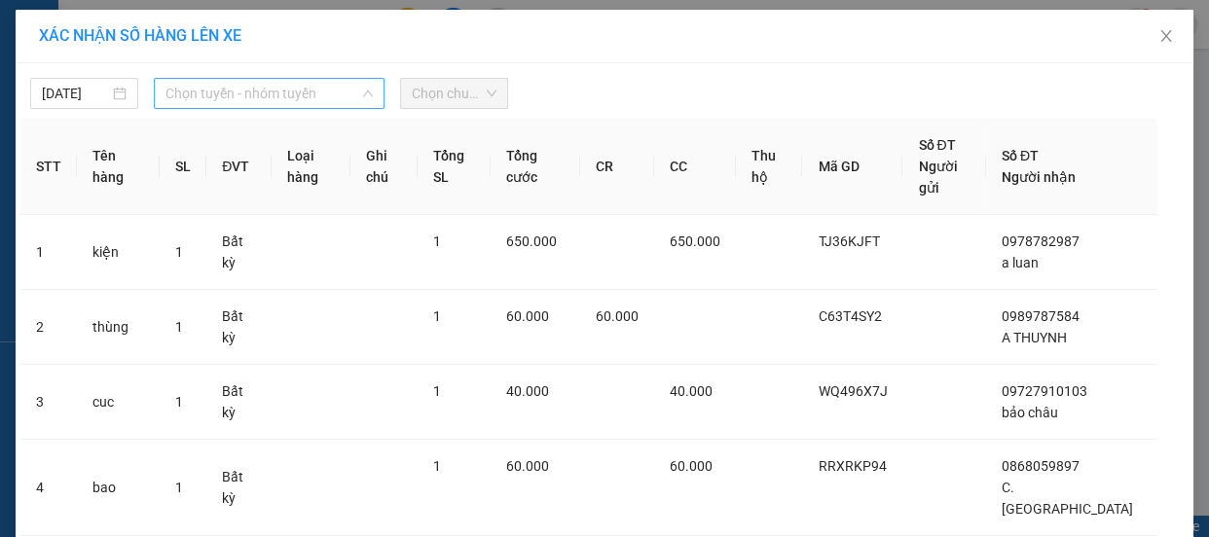
click at [315, 93] on span "Chọn tuyến - nhóm tuyến" at bounding box center [269, 93] width 207 height 29
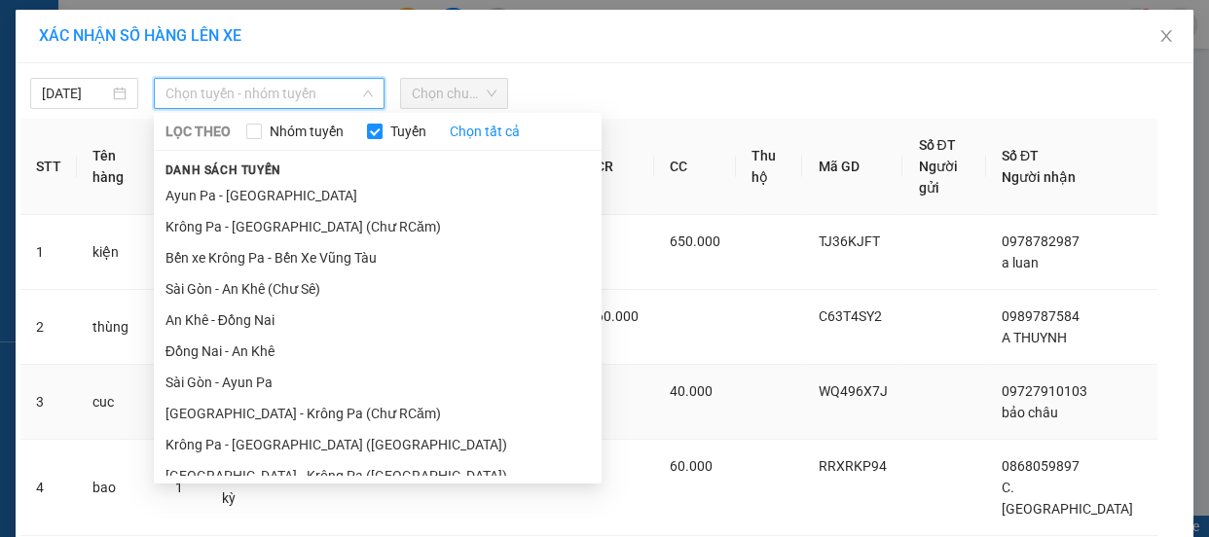
drag, startPoint x: 304, startPoint y: 411, endPoint x: 318, endPoint y: 390, distance: 25.1
click at [308, 409] on li "[GEOGRAPHIC_DATA] - Krông Pa (Chư RCăm)" at bounding box center [378, 413] width 448 height 31
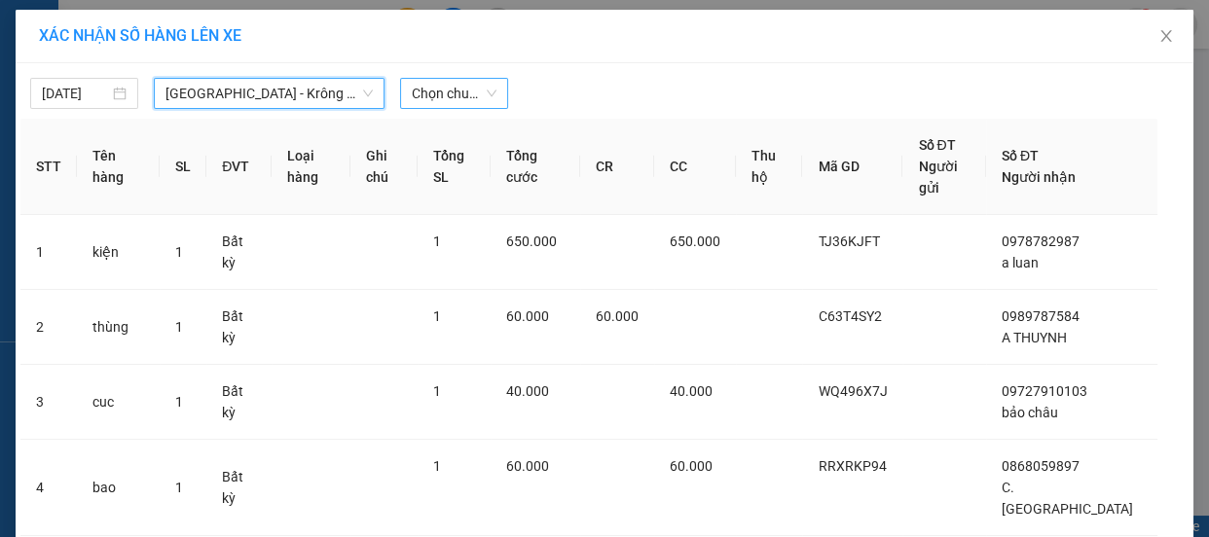
click at [467, 97] on span "Chọn chuyến" at bounding box center [454, 93] width 85 height 29
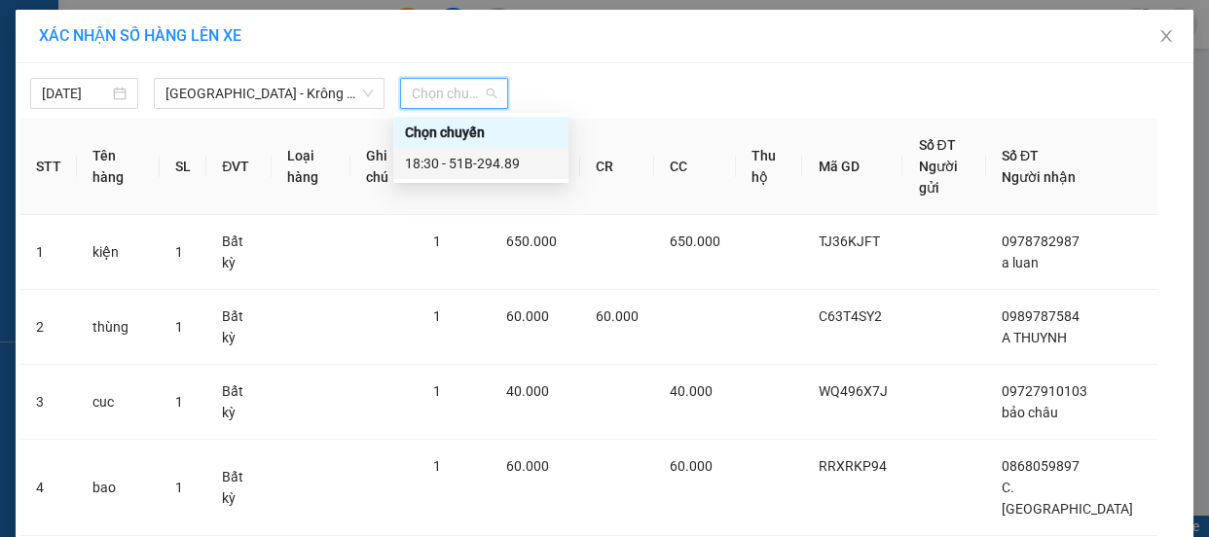
click at [484, 165] on div "18:30 - 51B-294.89" at bounding box center [481, 163] width 152 height 21
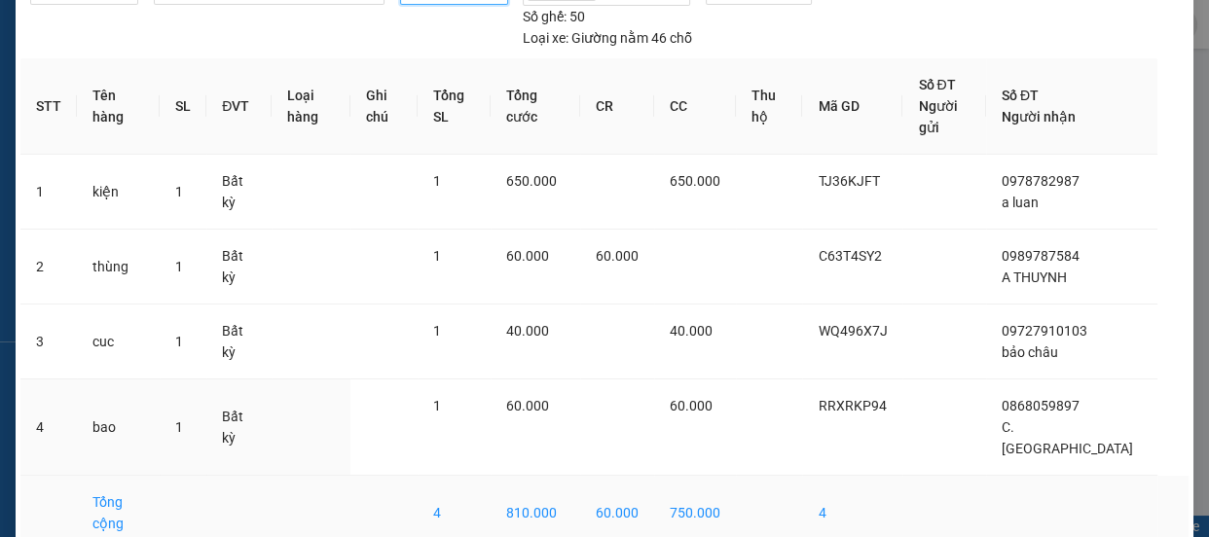
scroll to position [109, 0]
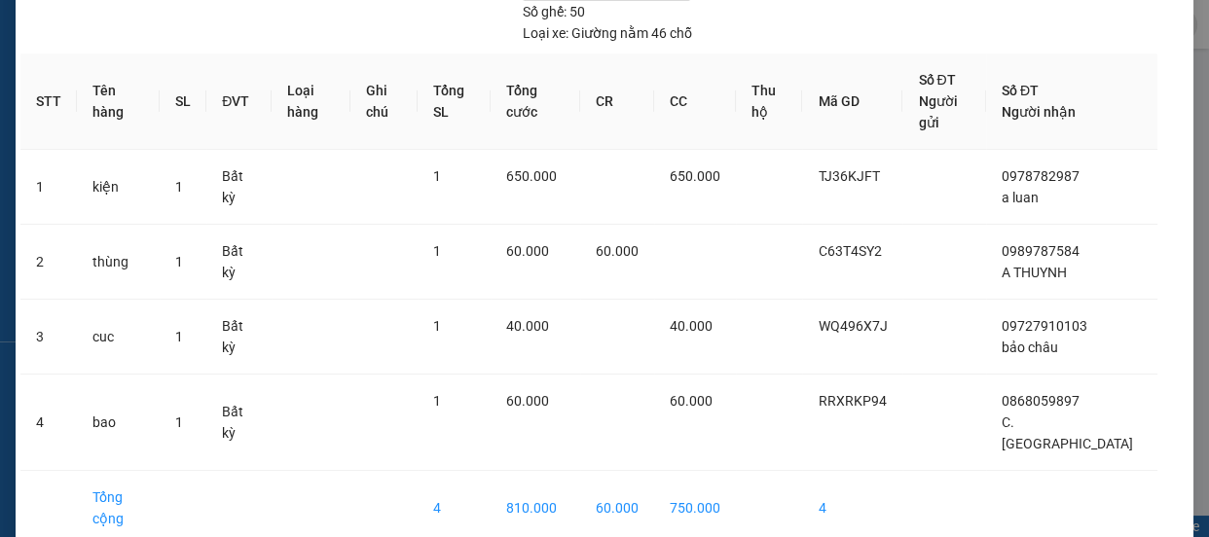
drag, startPoint x: 657, startPoint y: 494, endPoint x: 659, endPoint y: 468, distance: 25.4
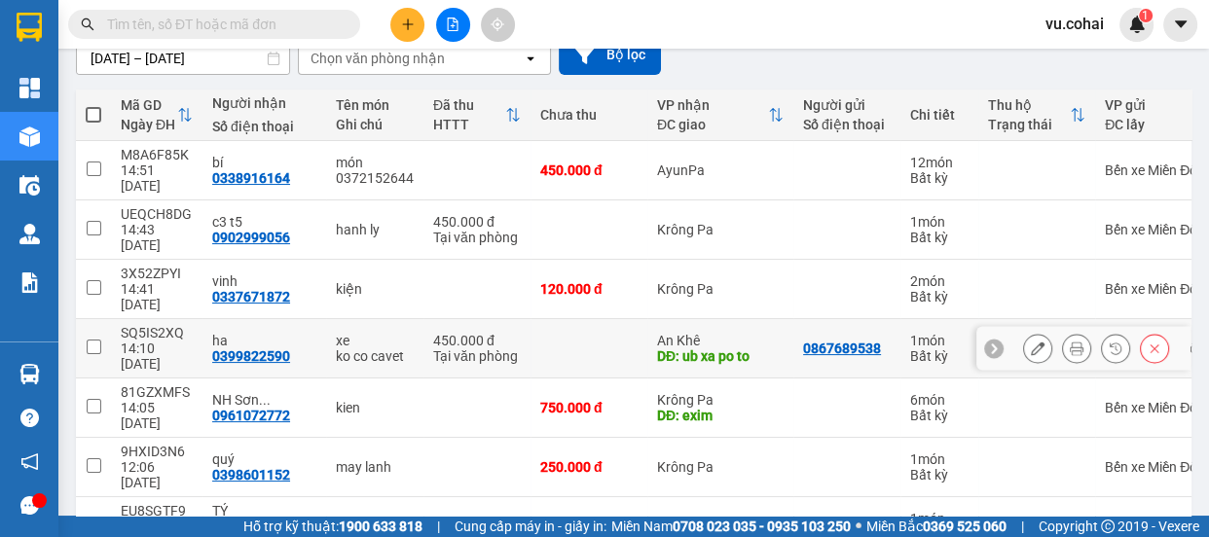
scroll to position [157, 0]
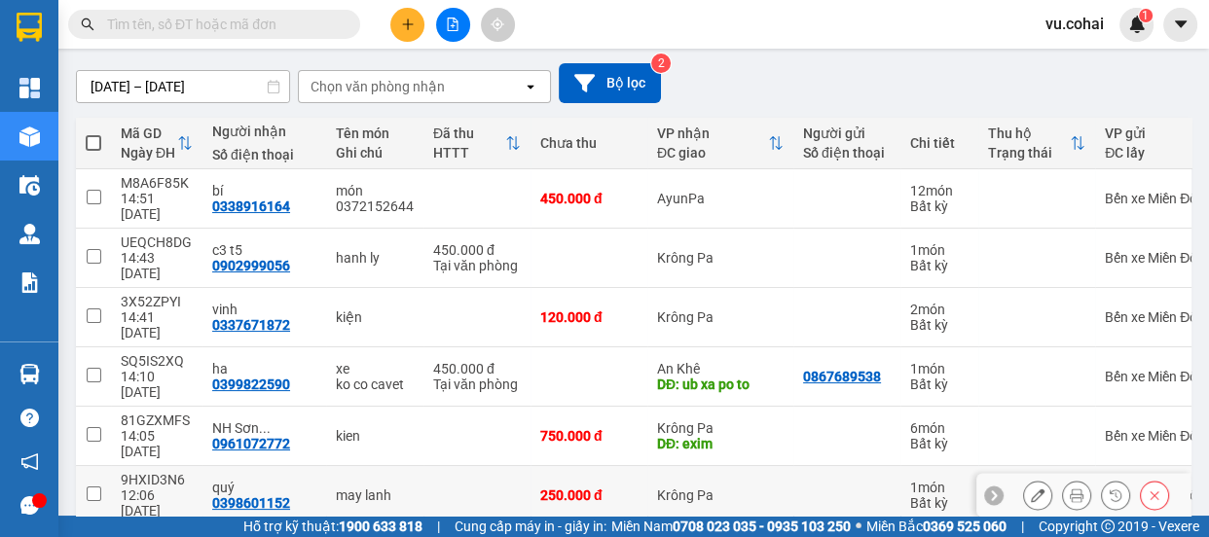
click at [1024, 479] on button at bounding box center [1037, 496] width 27 height 34
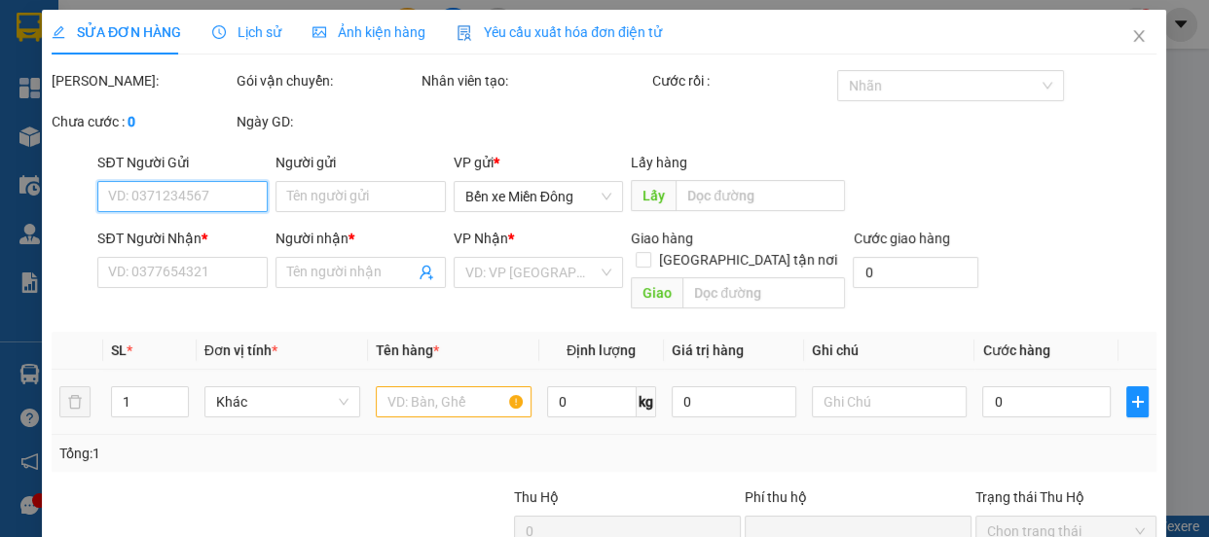
type input "0398601152"
type input "quý"
type input "0"
type input "250.000"
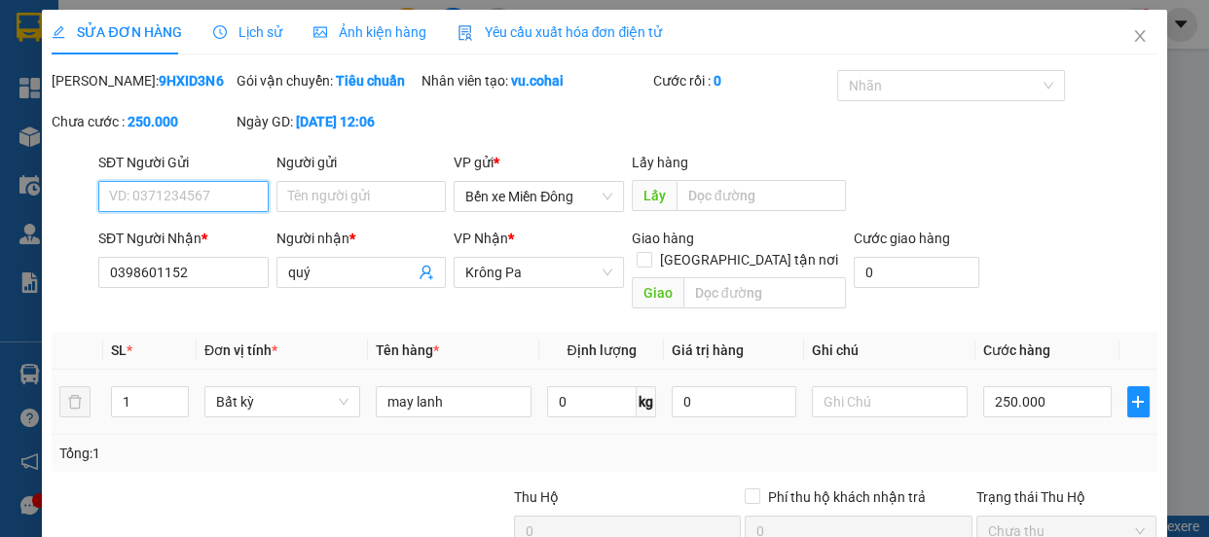
scroll to position [176, 0]
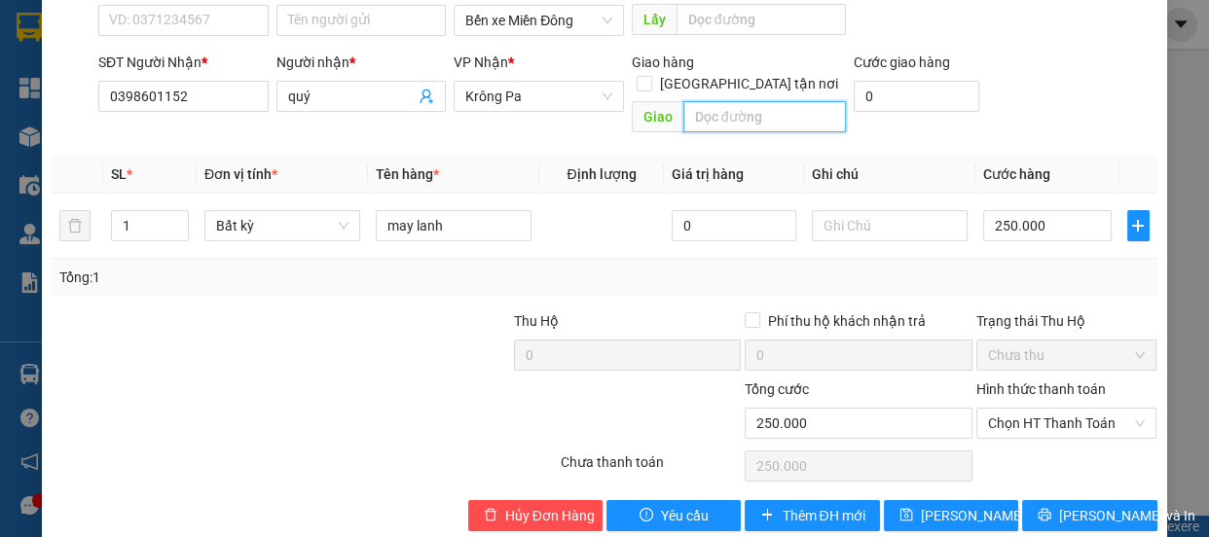
click at [722, 117] on input "text" at bounding box center [765, 116] width 163 height 31
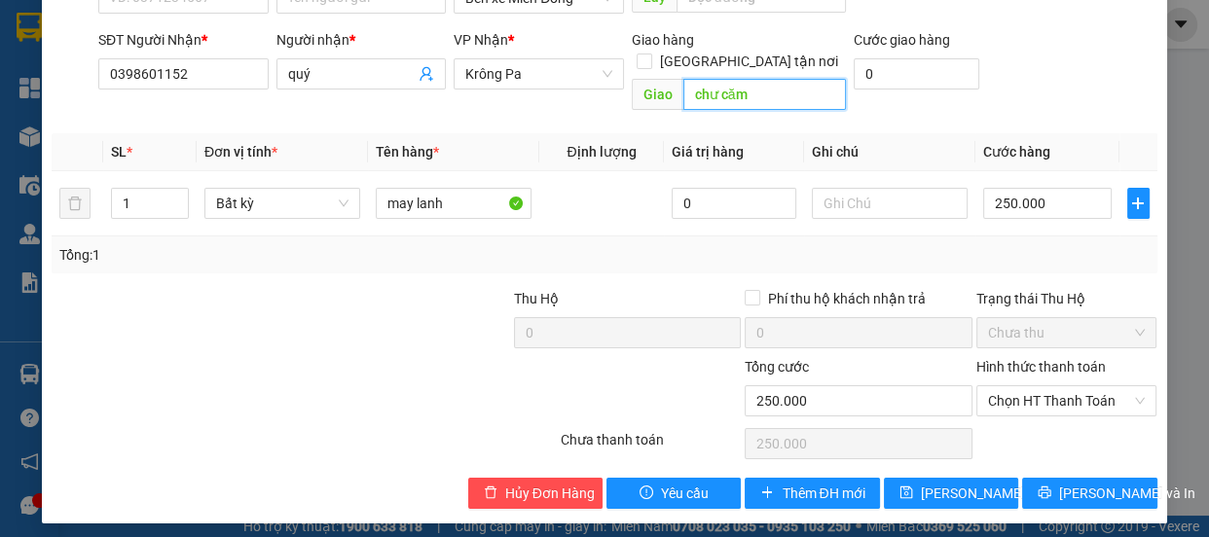
scroll to position [207, 0]
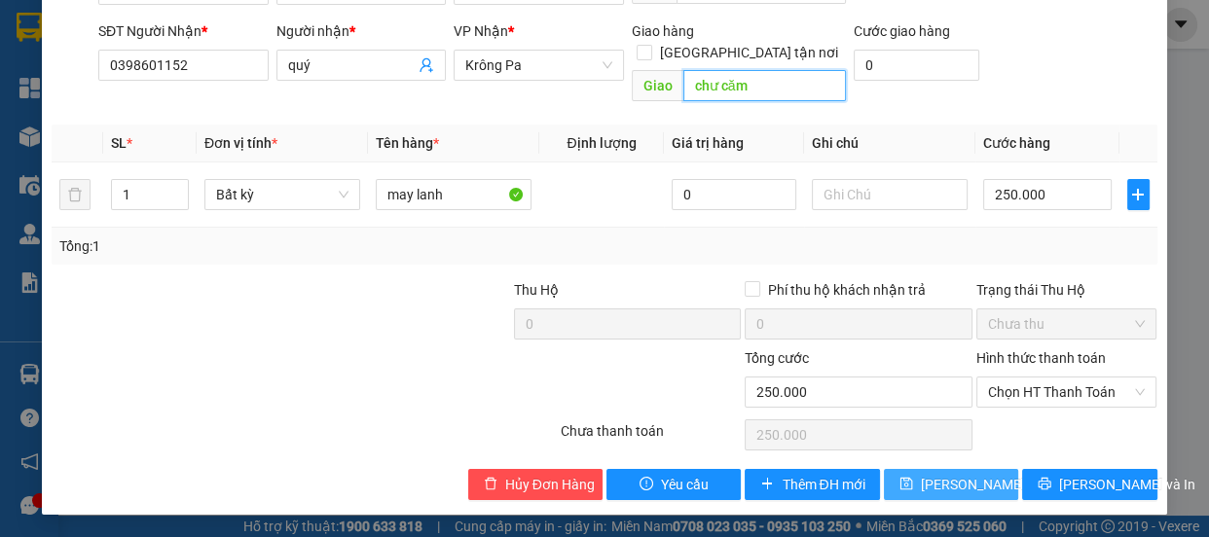
type input "chư căm"
click at [935, 489] on span "[PERSON_NAME] thay đổi" at bounding box center [999, 484] width 156 height 21
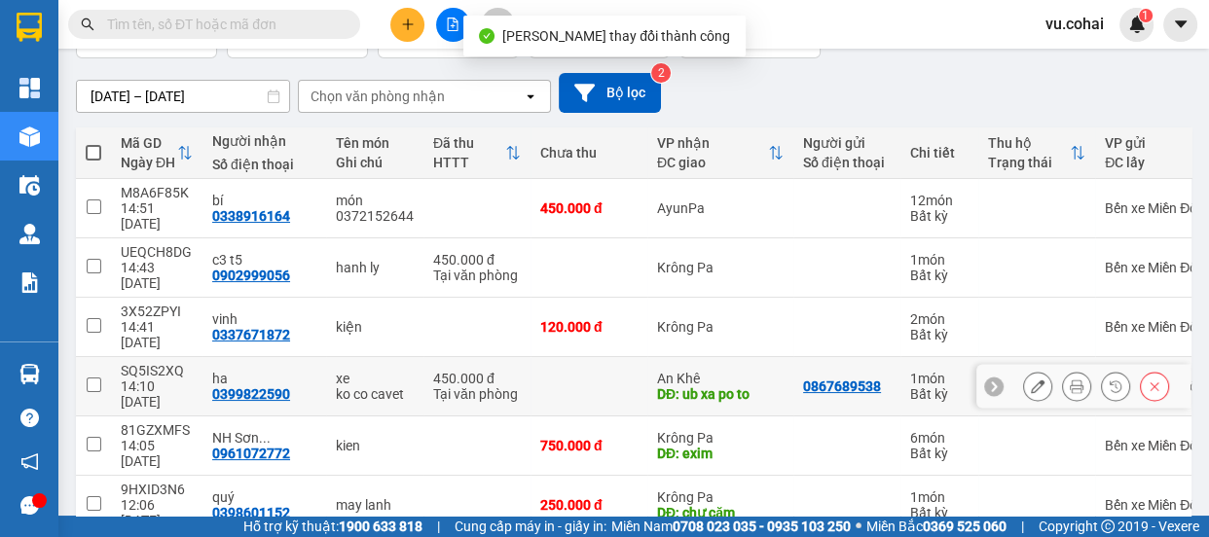
scroll to position [176, 0]
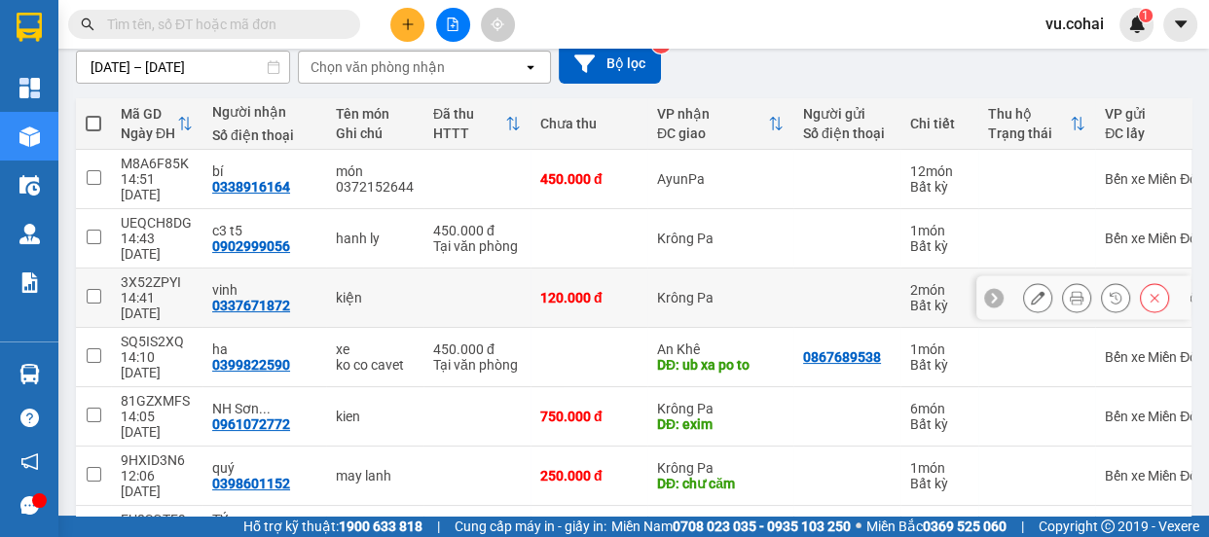
click at [95, 269] on td at bounding box center [93, 298] width 35 height 59
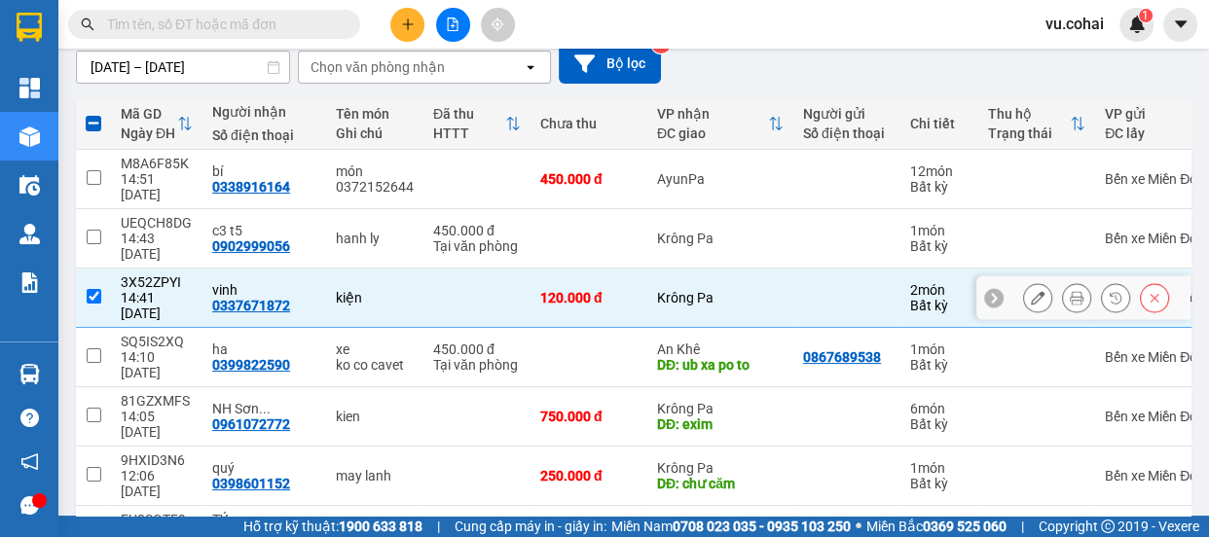
click at [92, 289] on input "checkbox" at bounding box center [94, 296] width 15 height 15
checkbox input "false"
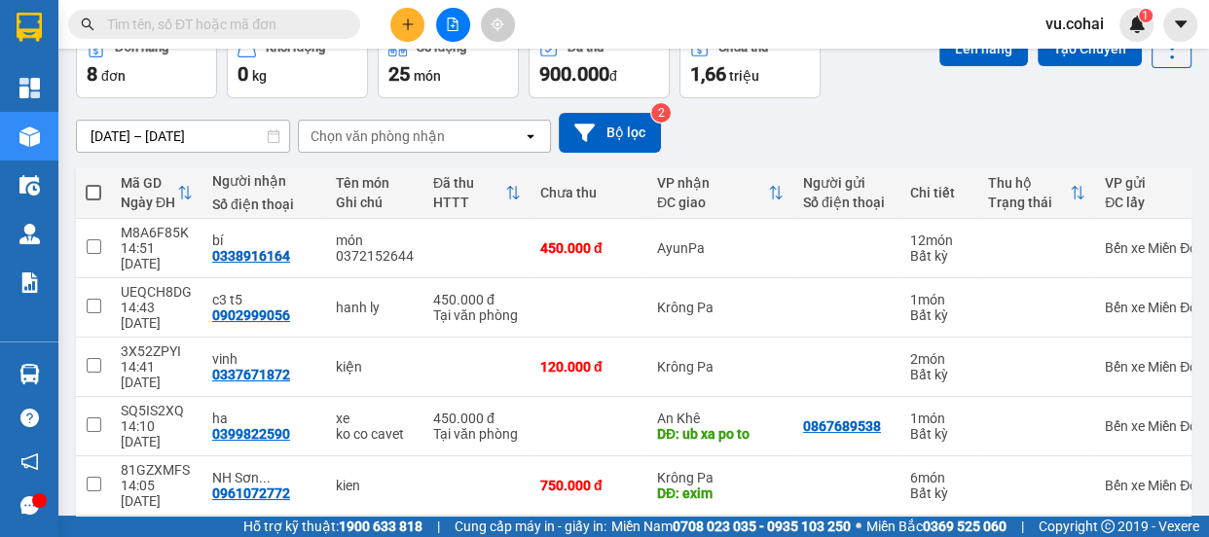
scroll to position [245, 0]
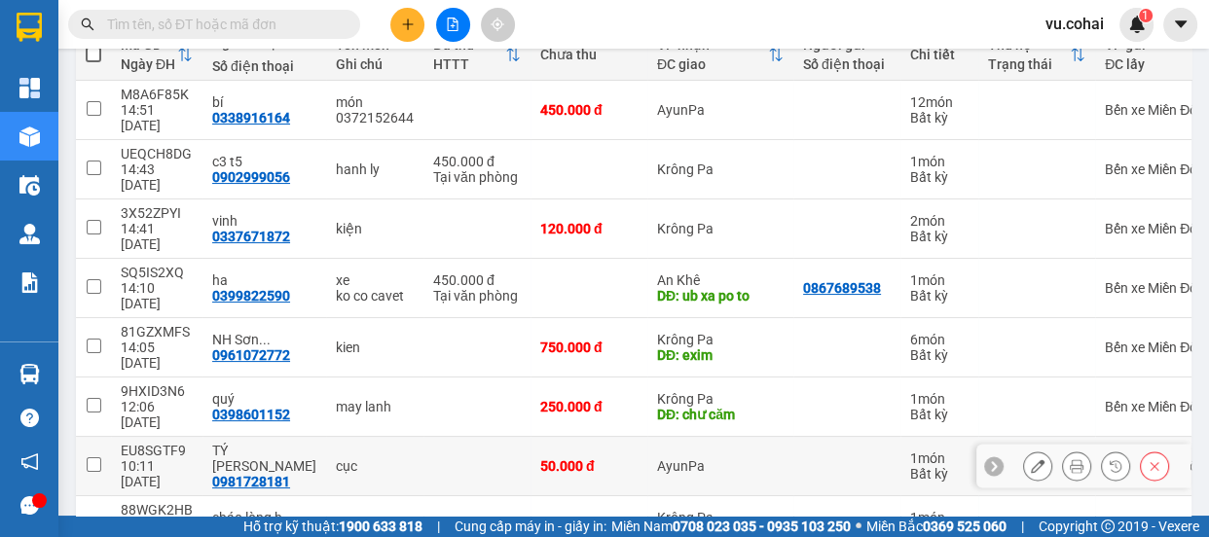
click at [94, 458] on input "checkbox" at bounding box center [94, 465] width 15 height 15
checkbox input "true"
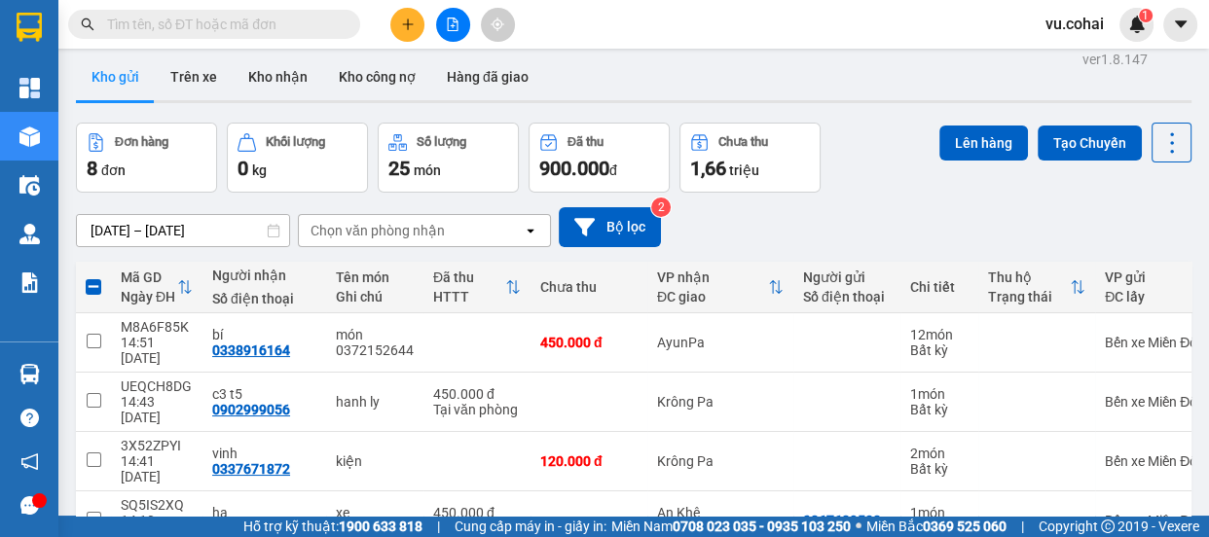
scroll to position [0, 0]
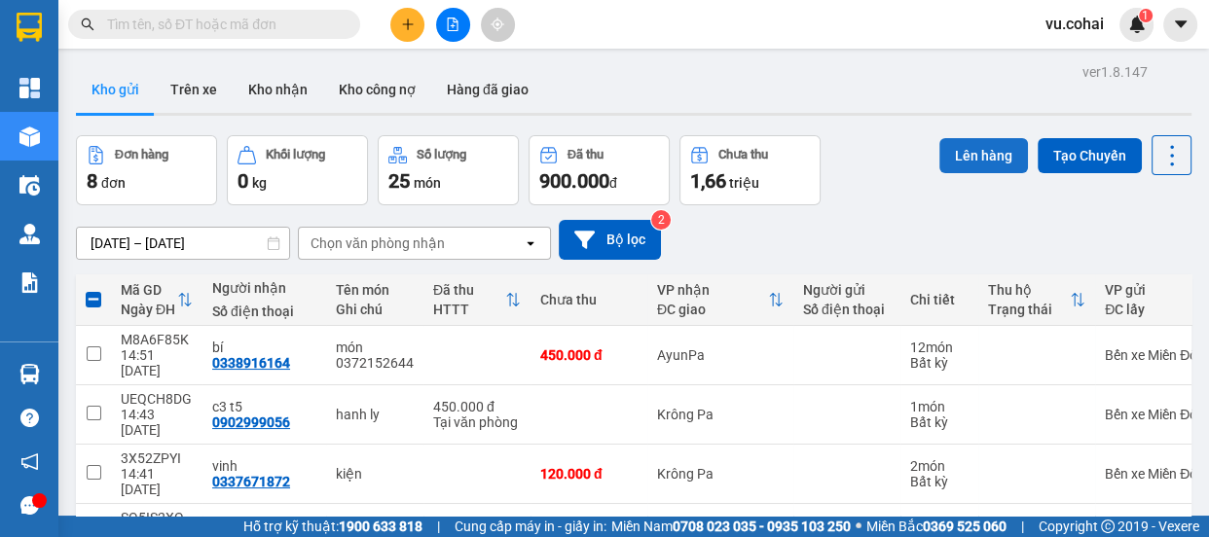
click at [959, 159] on button "Lên hàng" at bounding box center [984, 155] width 89 height 35
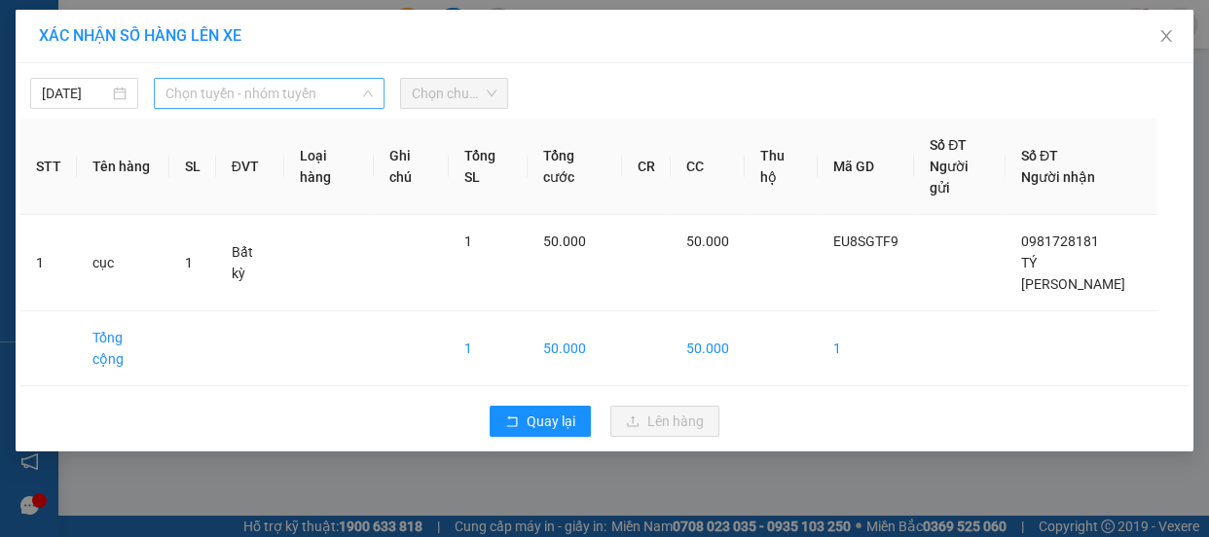
click at [246, 95] on span "Chọn tuyến - nhóm tuyến" at bounding box center [269, 93] width 207 height 29
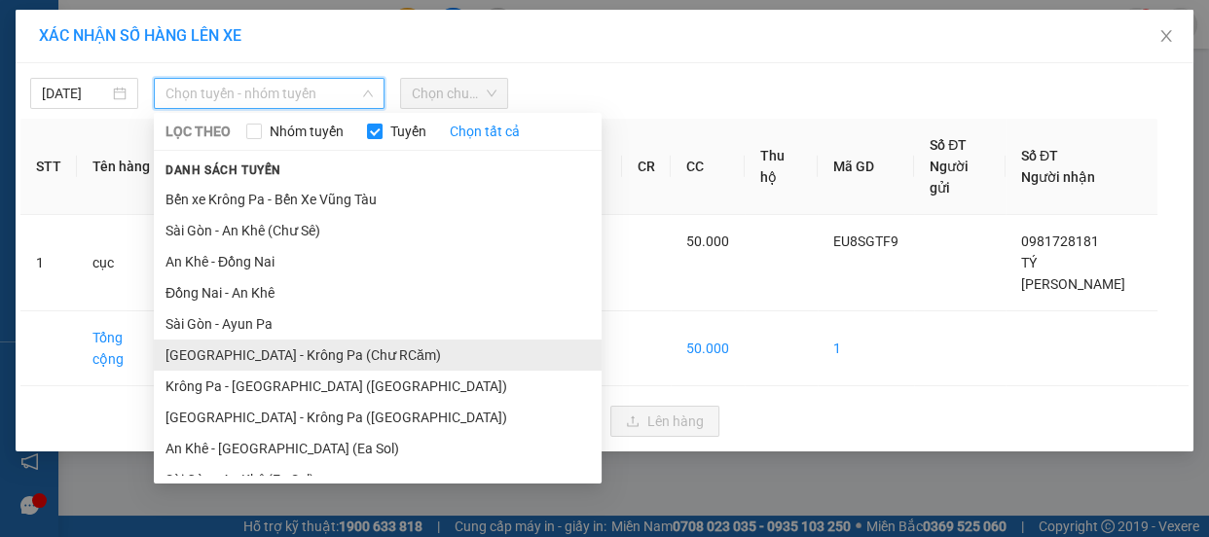
scroll to position [88, 0]
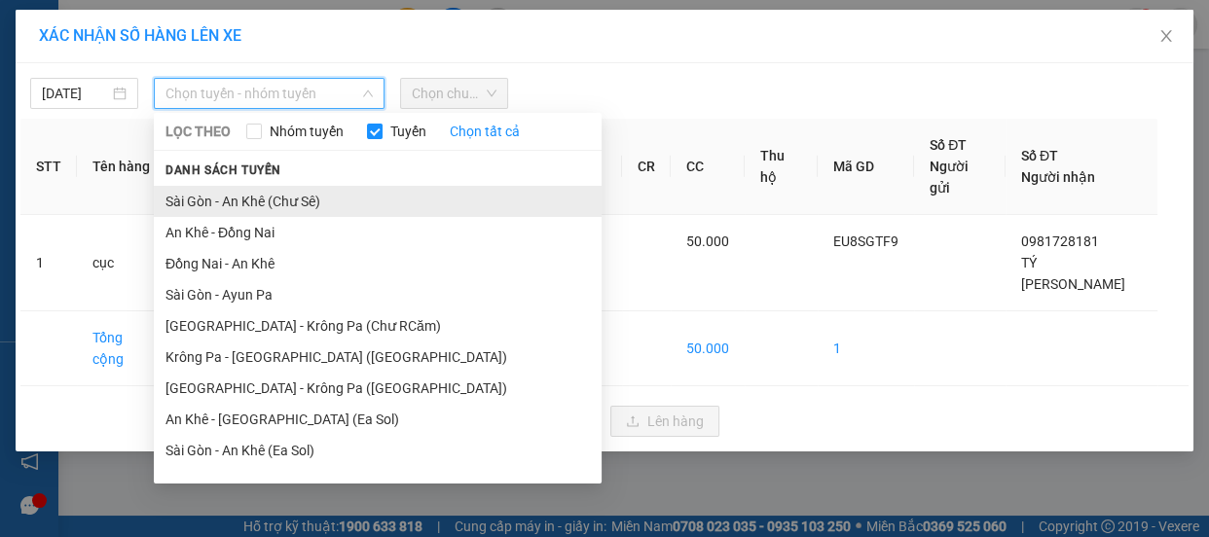
click at [272, 197] on li "Sài Gòn - An Khê (Chư Sê)" at bounding box center [378, 201] width 448 height 31
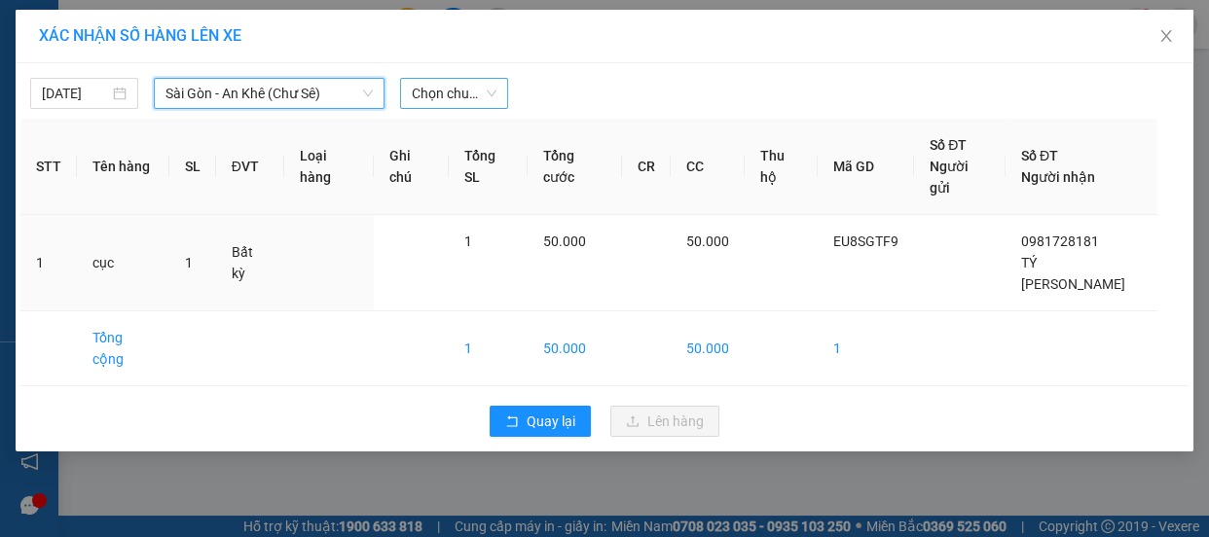
click at [465, 93] on span "Chọn chuyến" at bounding box center [454, 93] width 85 height 29
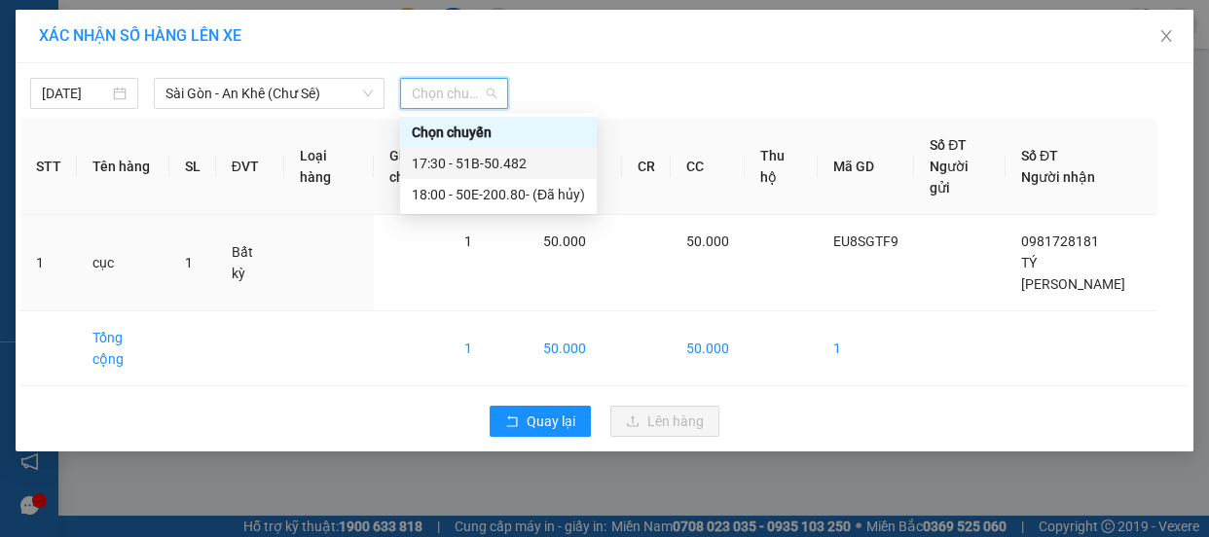
click at [504, 167] on div "17:30 - 51B-50.482" at bounding box center [498, 163] width 173 height 21
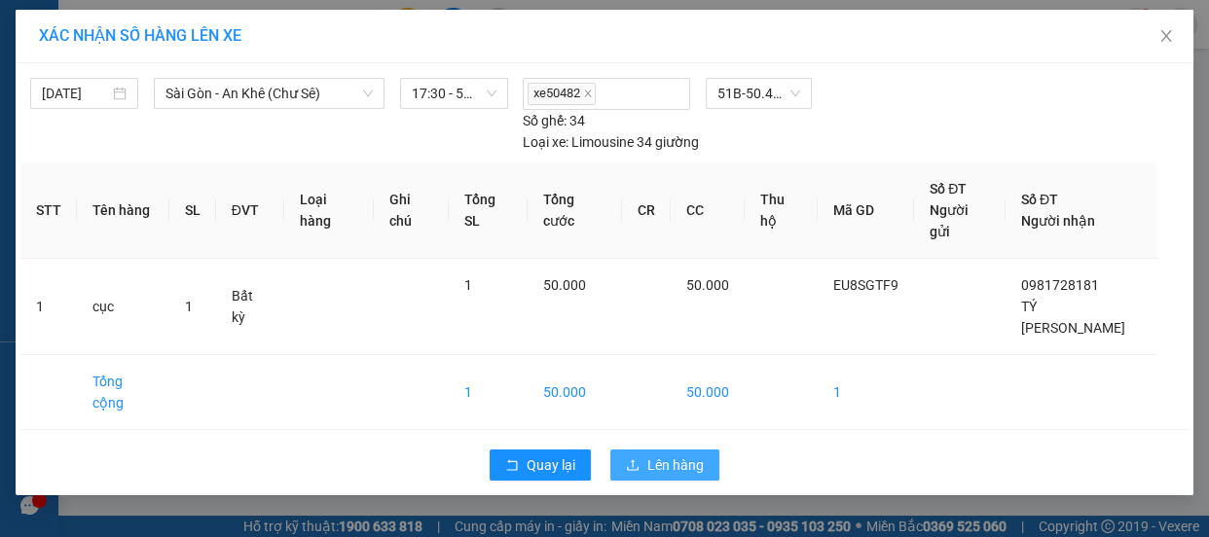
click at [681, 455] on span "Lên hàng" at bounding box center [676, 465] width 56 height 21
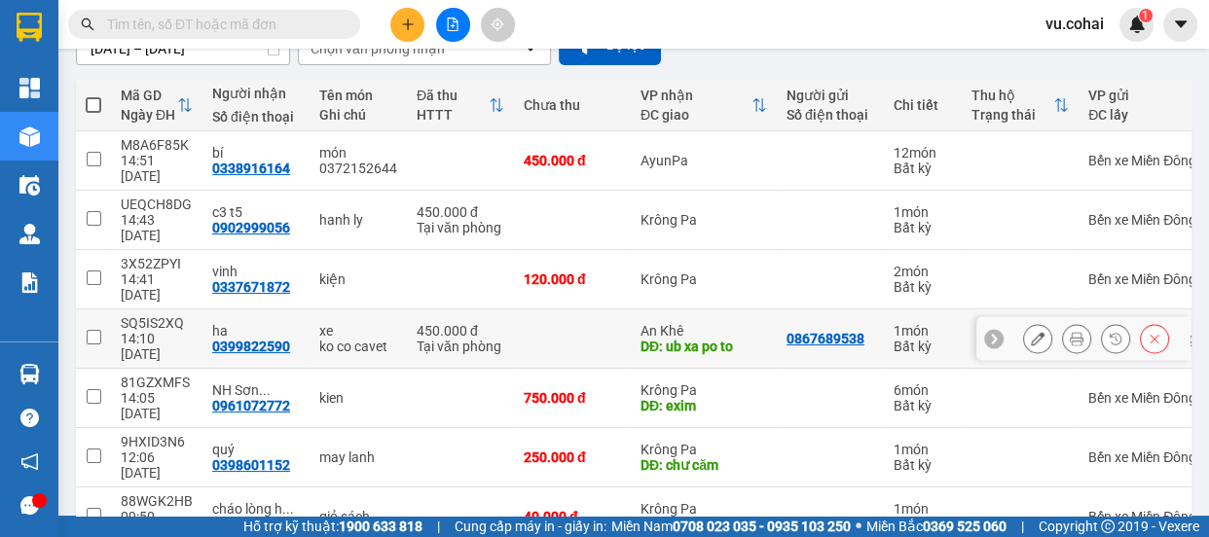
scroll to position [203, 0]
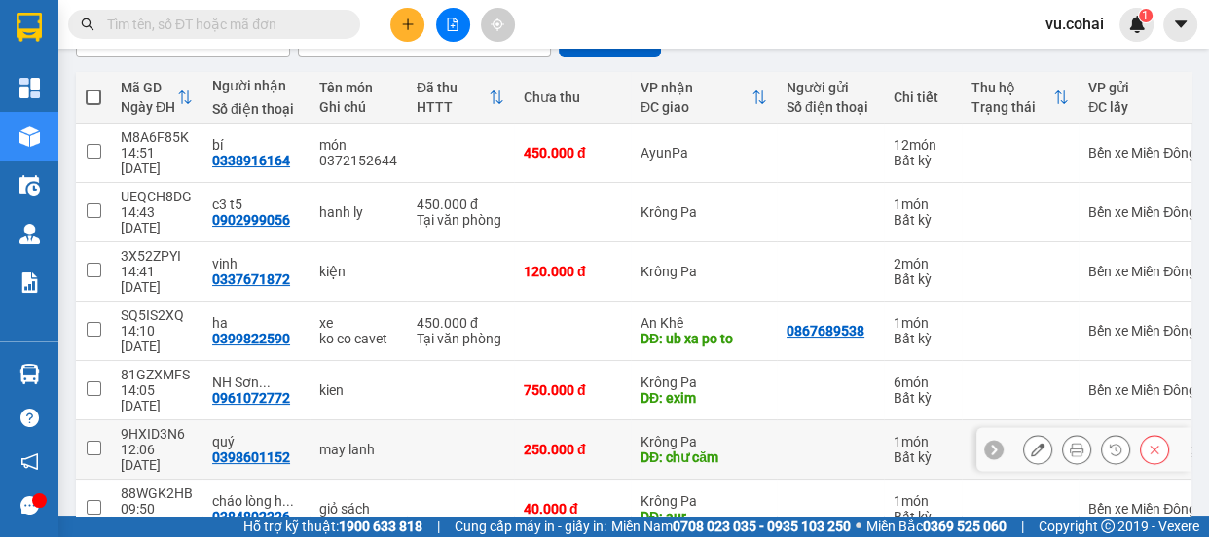
click at [104, 421] on td at bounding box center [93, 450] width 35 height 59
checkbox input "true"
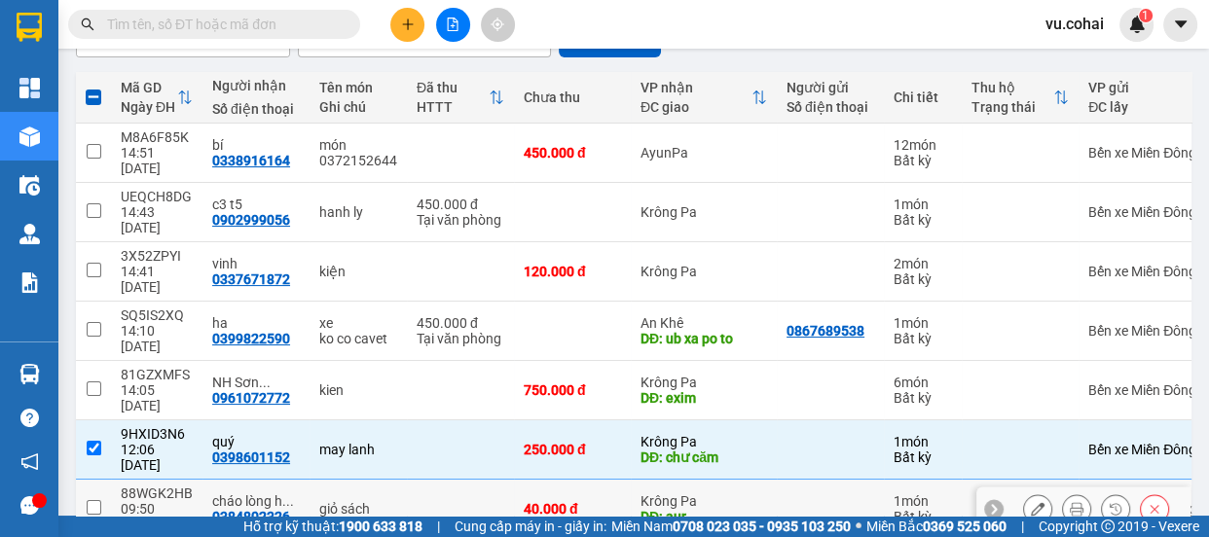
click at [114, 480] on td "88WGK2HB 09:50 15/10" at bounding box center [157, 509] width 92 height 59
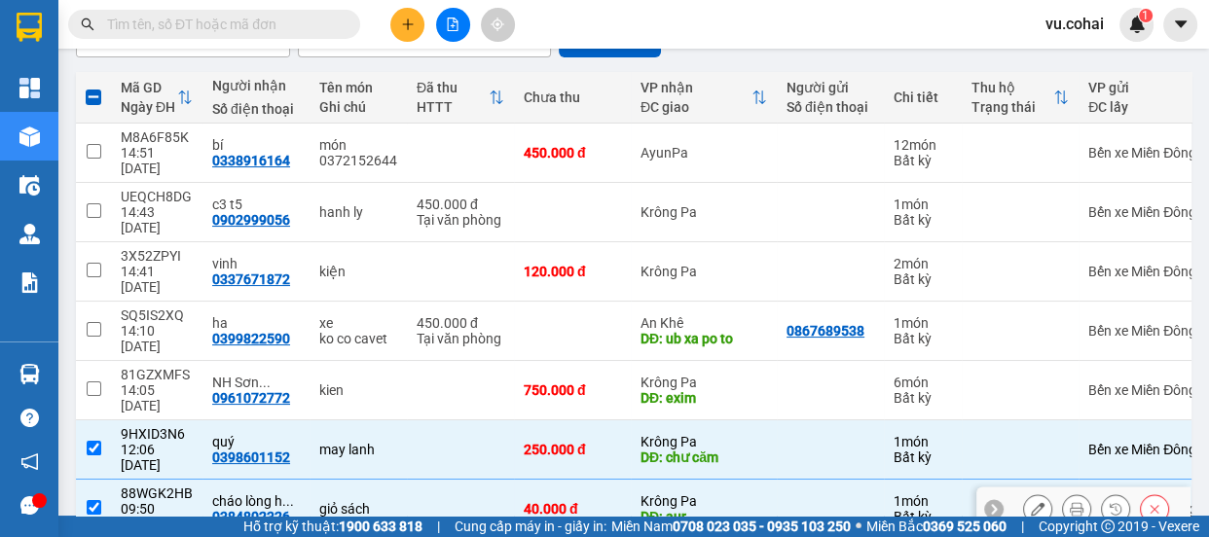
click at [104, 480] on td at bounding box center [93, 509] width 35 height 59
checkbox input "false"
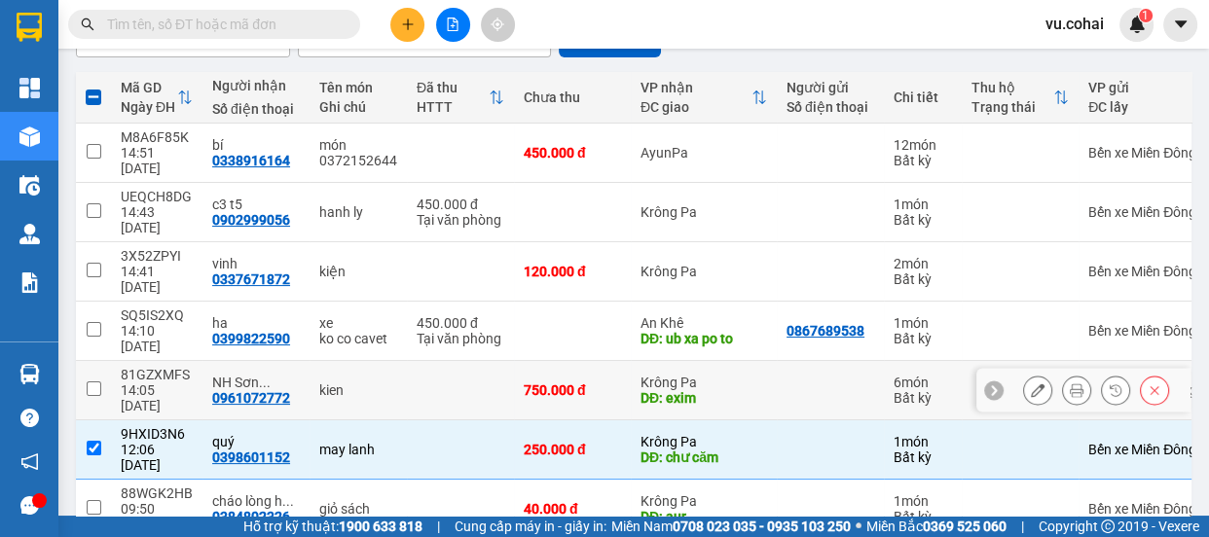
click at [93, 382] on input "checkbox" at bounding box center [94, 389] width 15 height 15
checkbox input "true"
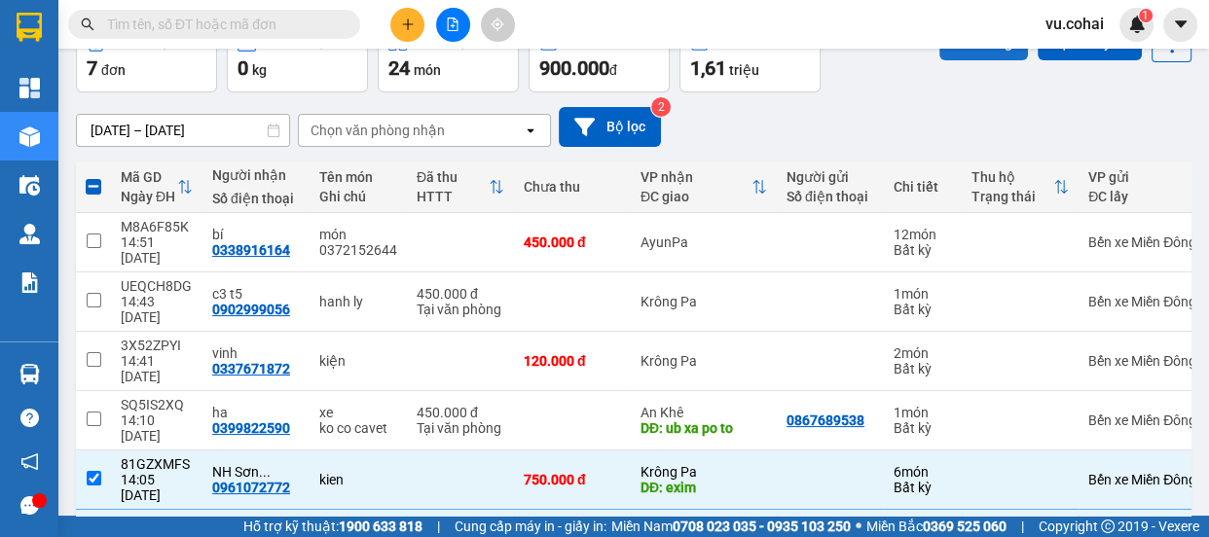
scroll to position [0, 0]
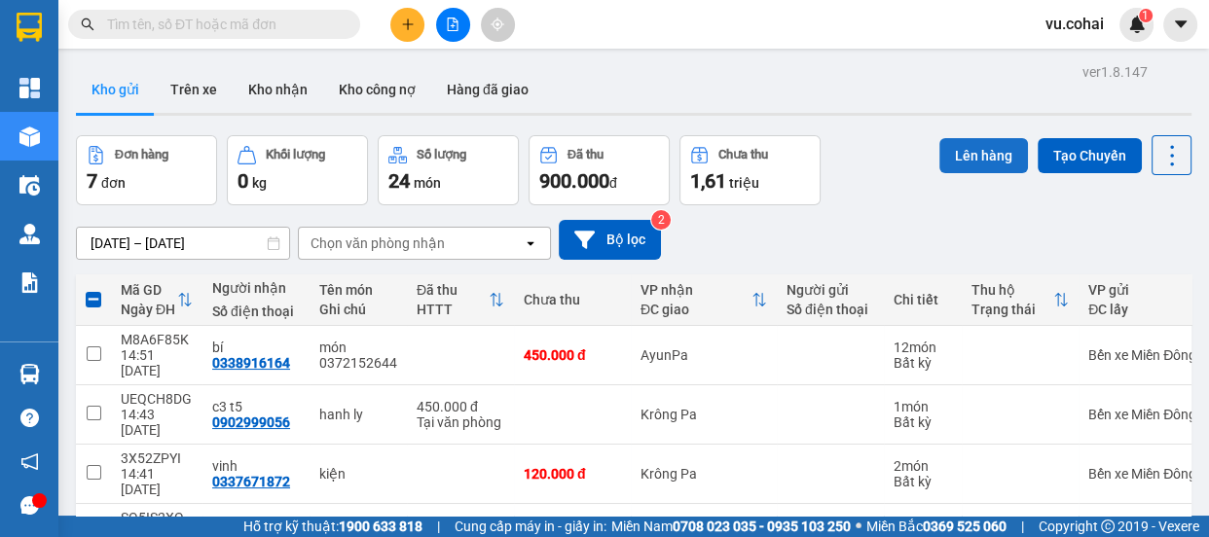
click at [975, 145] on button "Lên hàng" at bounding box center [984, 155] width 89 height 35
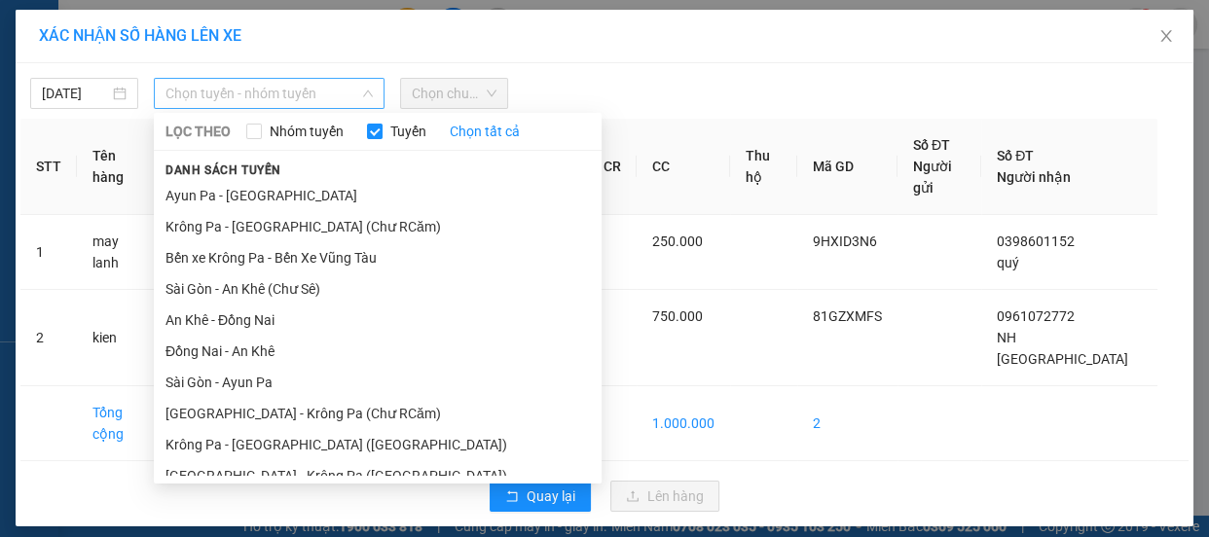
click at [276, 83] on span "Chọn tuyến - nhóm tuyến" at bounding box center [269, 93] width 207 height 29
drag, startPoint x: 291, startPoint y: 415, endPoint x: 350, endPoint y: 331, distance: 102.1
click at [292, 413] on li "[GEOGRAPHIC_DATA] - Krông Pa (Chư RCăm)" at bounding box center [378, 413] width 448 height 31
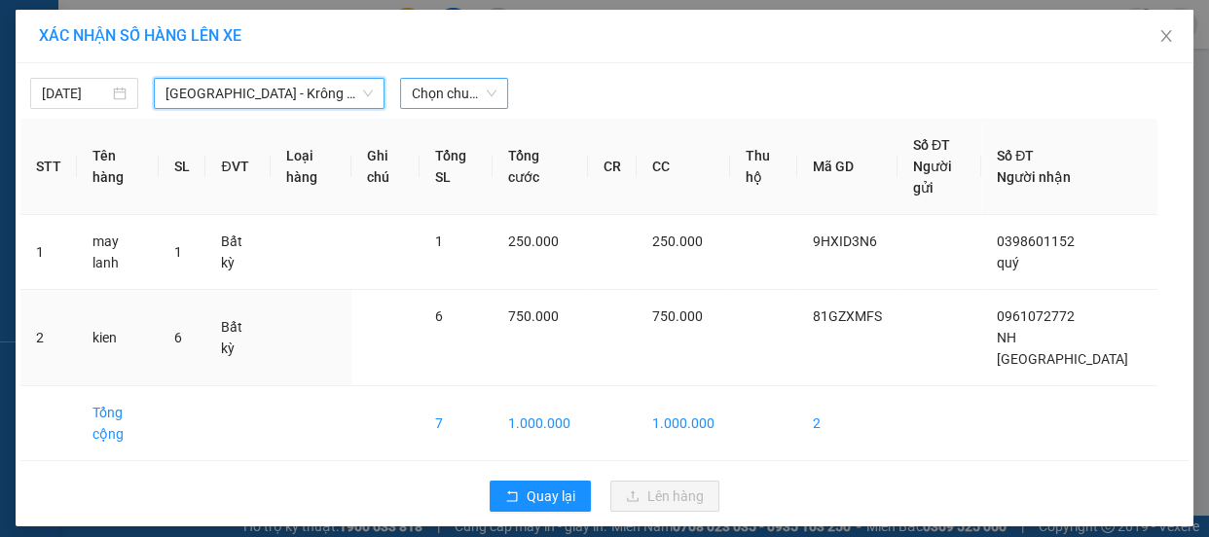
click at [457, 94] on span "Chọn chuyến" at bounding box center [454, 93] width 85 height 29
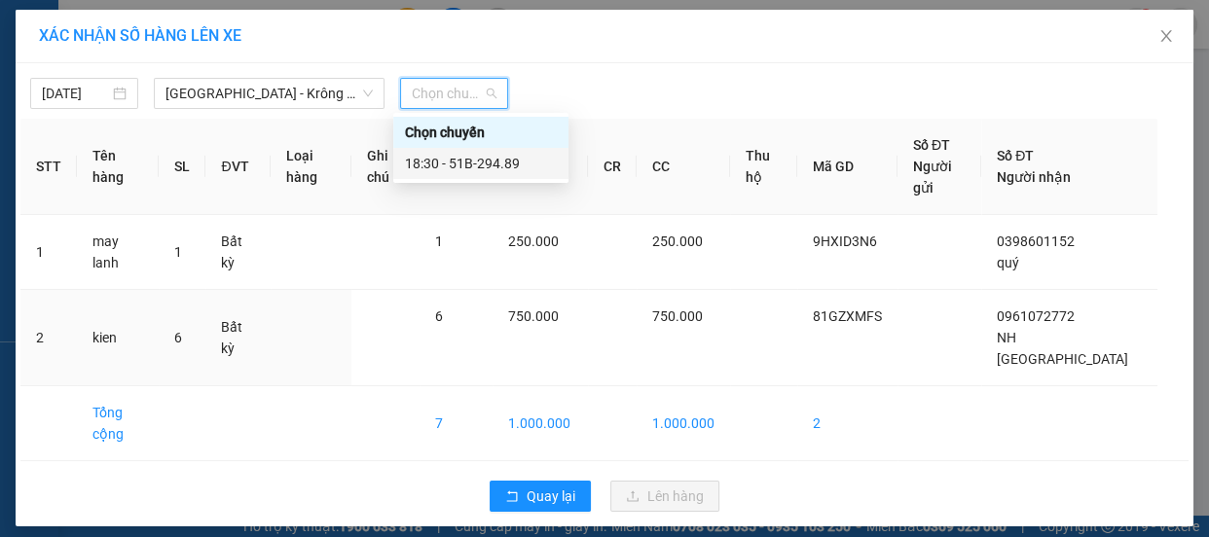
click at [493, 169] on div "18:30 - 51B-294.89" at bounding box center [481, 163] width 152 height 21
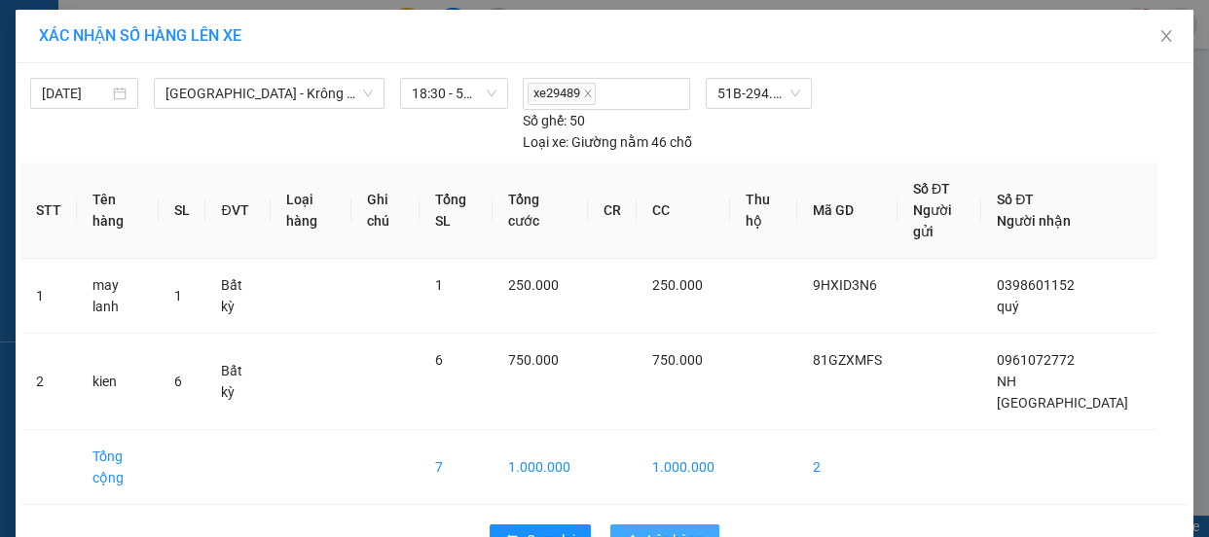
click at [648, 530] on span "Lên hàng" at bounding box center [676, 540] width 56 height 21
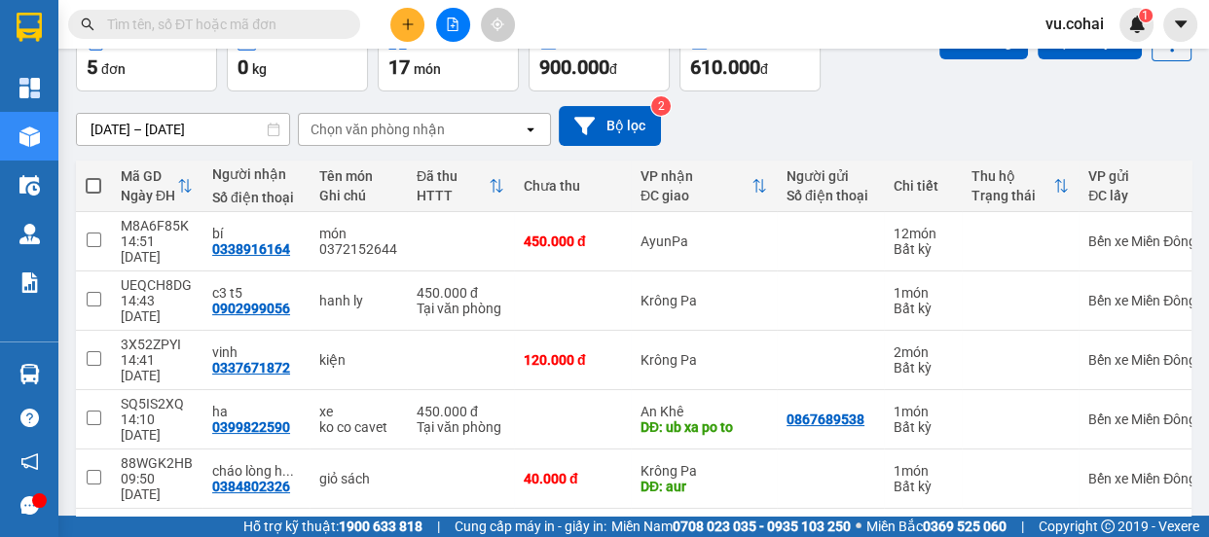
scroll to position [115, 0]
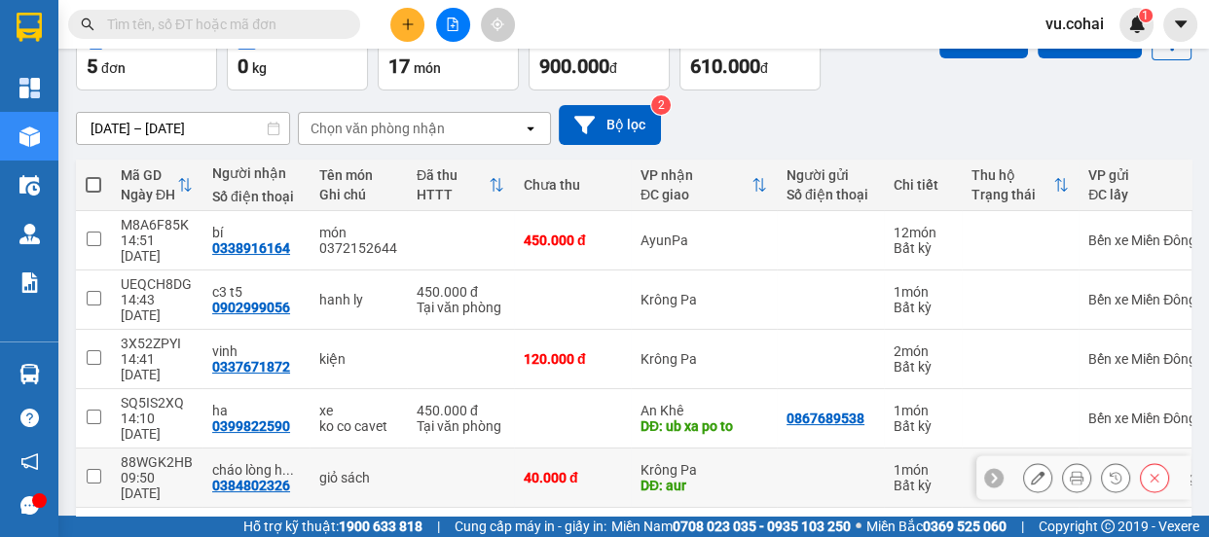
click at [97, 469] on input "checkbox" at bounding box center [94, 476] width 15 height 15
checkbox input "true"
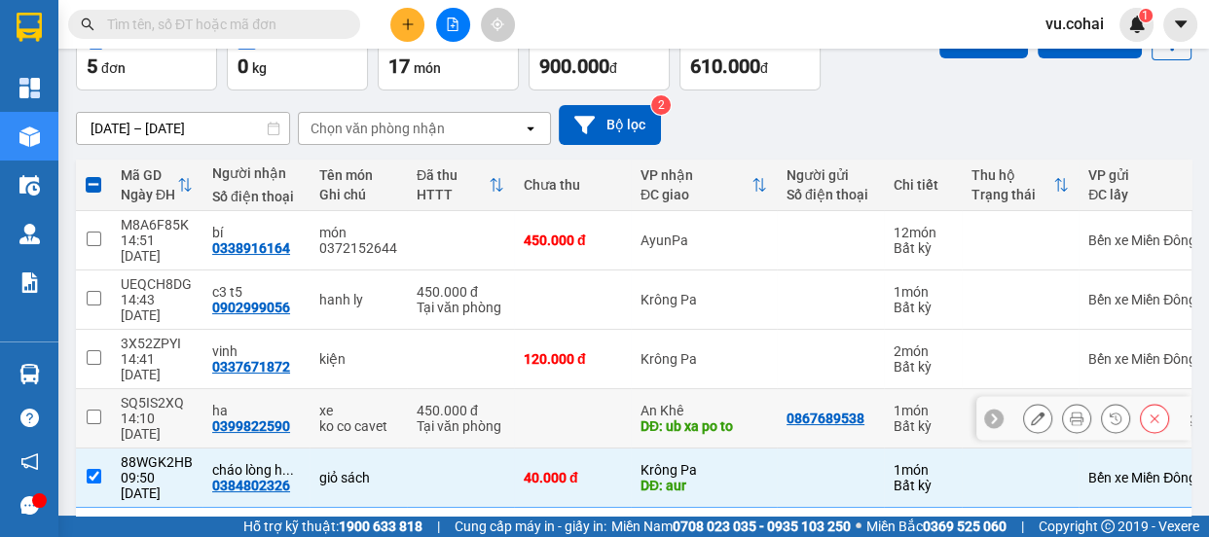
click at [95, 410] on input "checkbox" at bounding box center [94, 417] width 15 height 15
checkbox input "true"
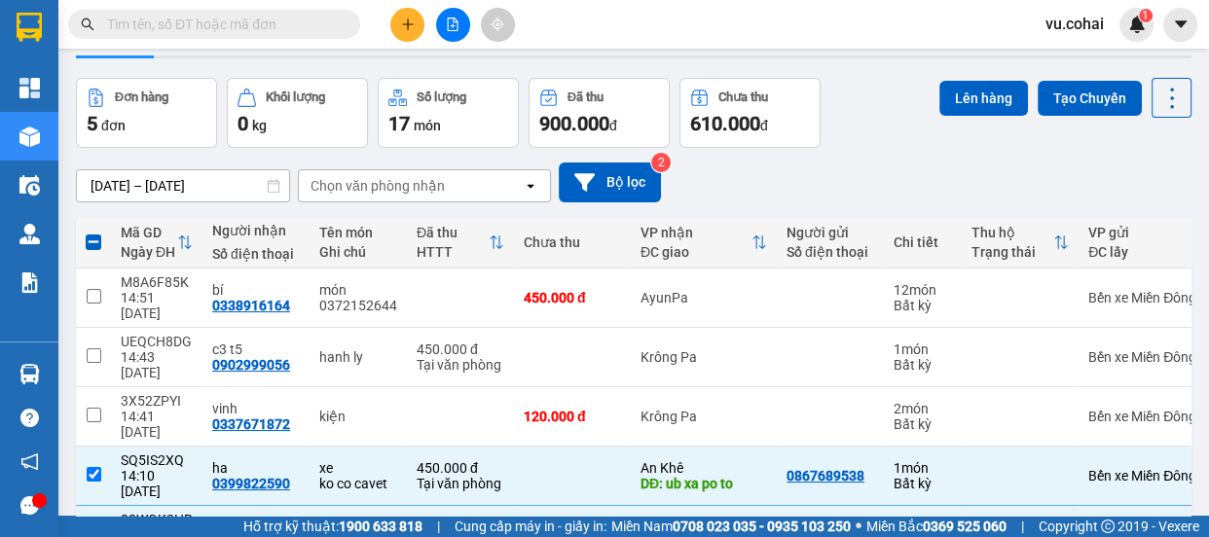
scroll to position [0, 0]
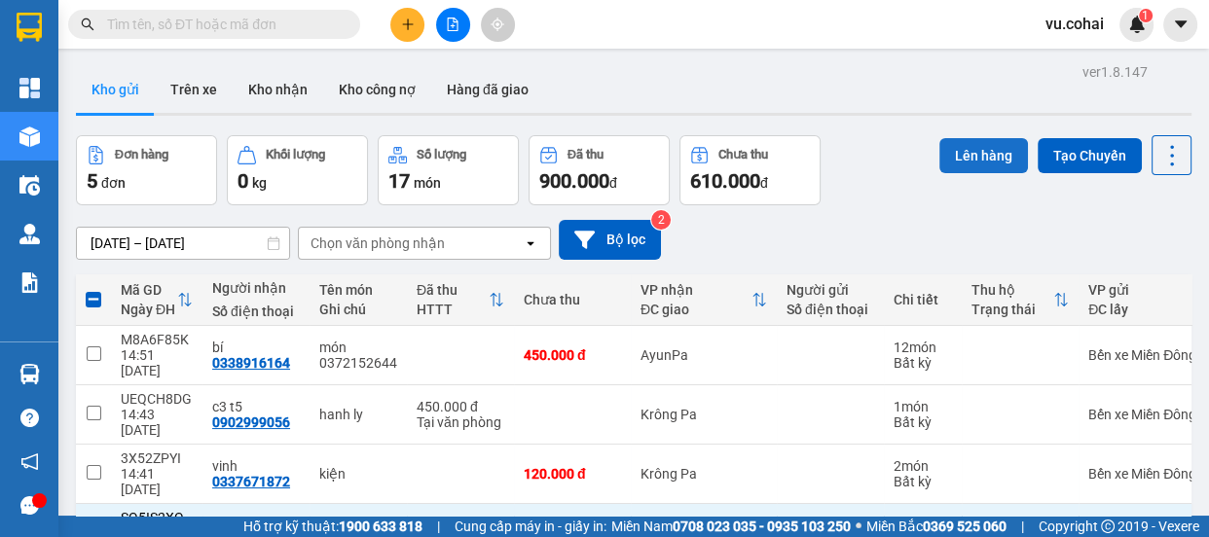
click at [967, 146] on button "Lên hàng" at bounding box center [984, 155] width 89 height 35
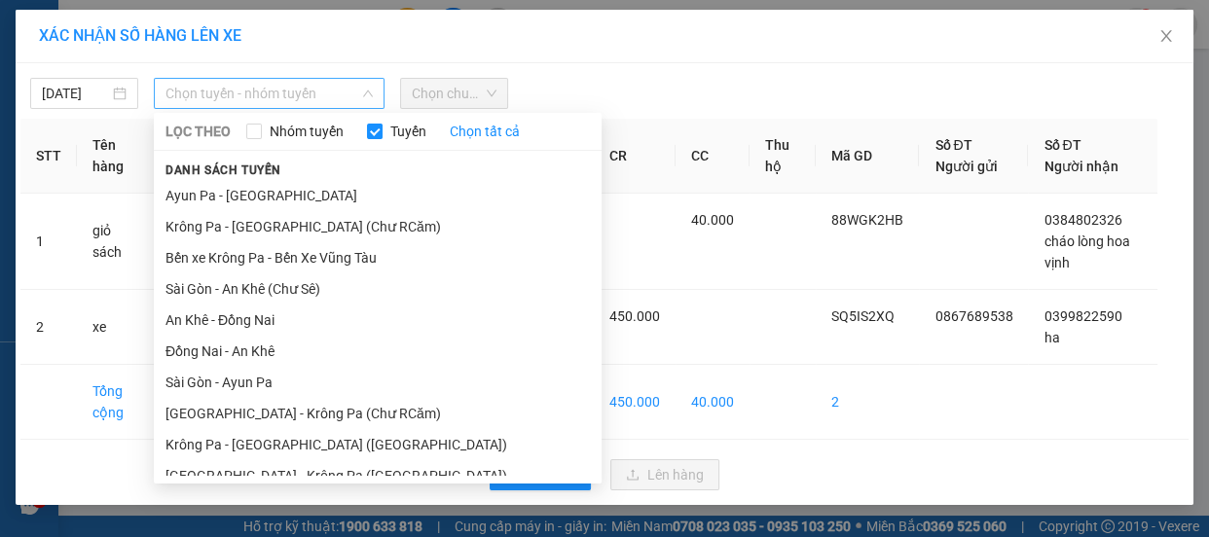
drag, startPoint x: 242, startPoint y: 92, endPoint x: 253, endPoint y: 104, distance: 16.6
click at [244, 91] on span "Chọn tuyến - nhóm tuyến" at bounding box center [269, 93] width 207 height 29
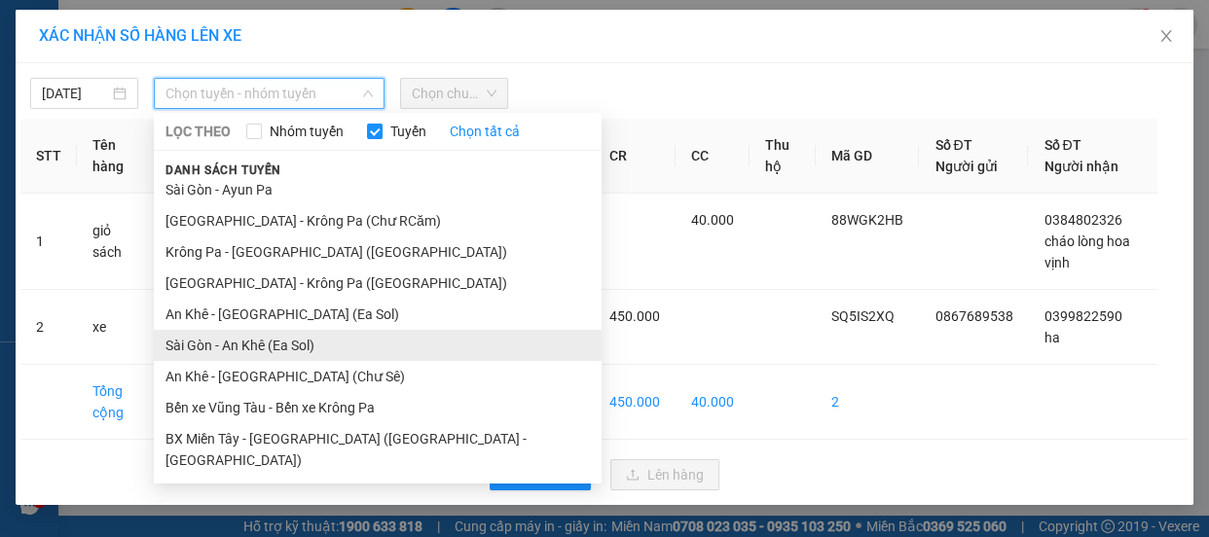
scroll to position [203, 0]
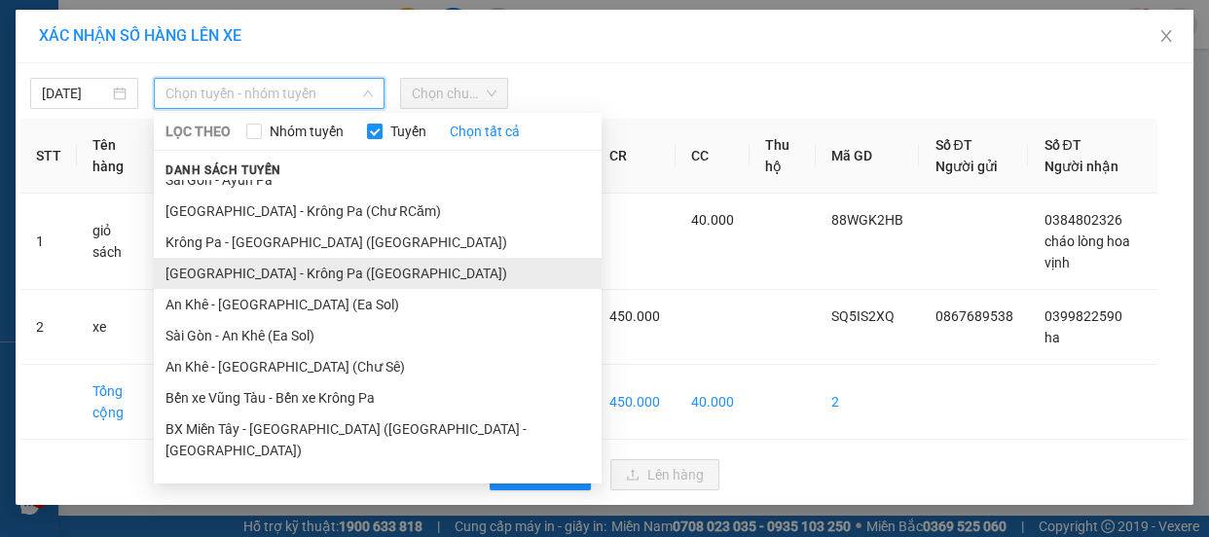
click at [281, 281] on li "[GEOGRAPHIC_DATA] - Krông Pa ([GEOGRAPHIC_DATA])" at bounding box center [378, 273] width 448 height 31
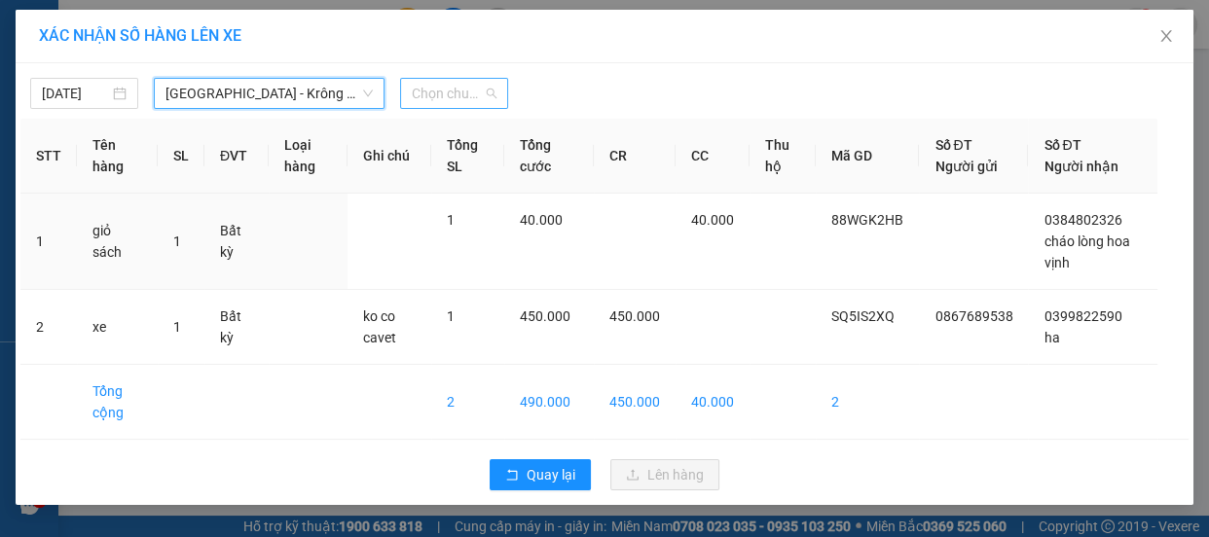
click at [466, 93] on span "Chọn chuyến" at bounding box center [454, 93] width 85 height 29
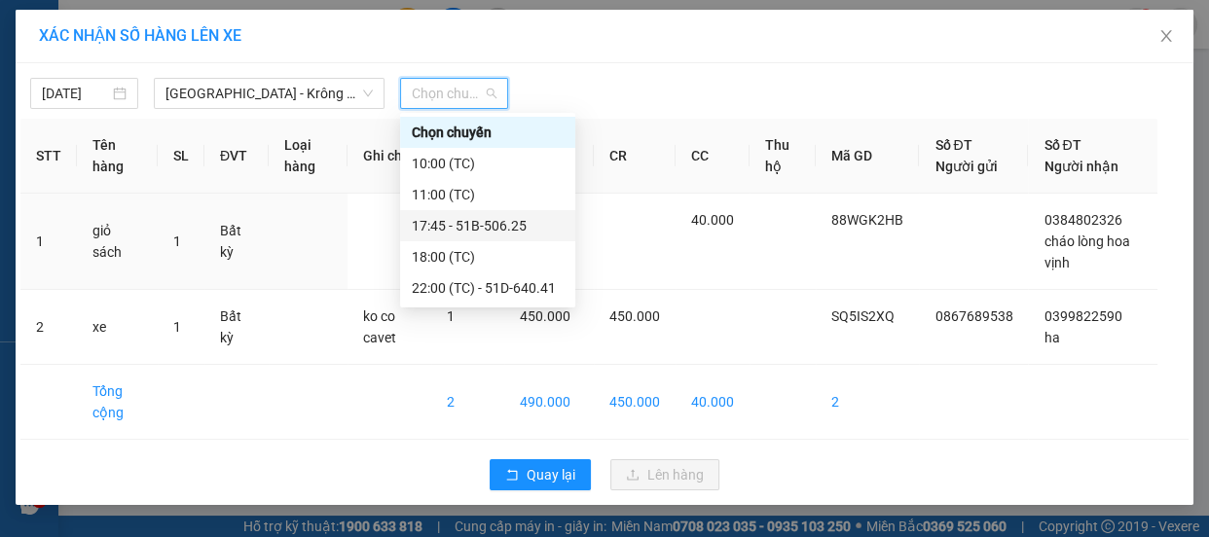
click at [480, 235] on div "17:45 - 51B-506.25" at bounding box center [488, 225] width 152 height 21
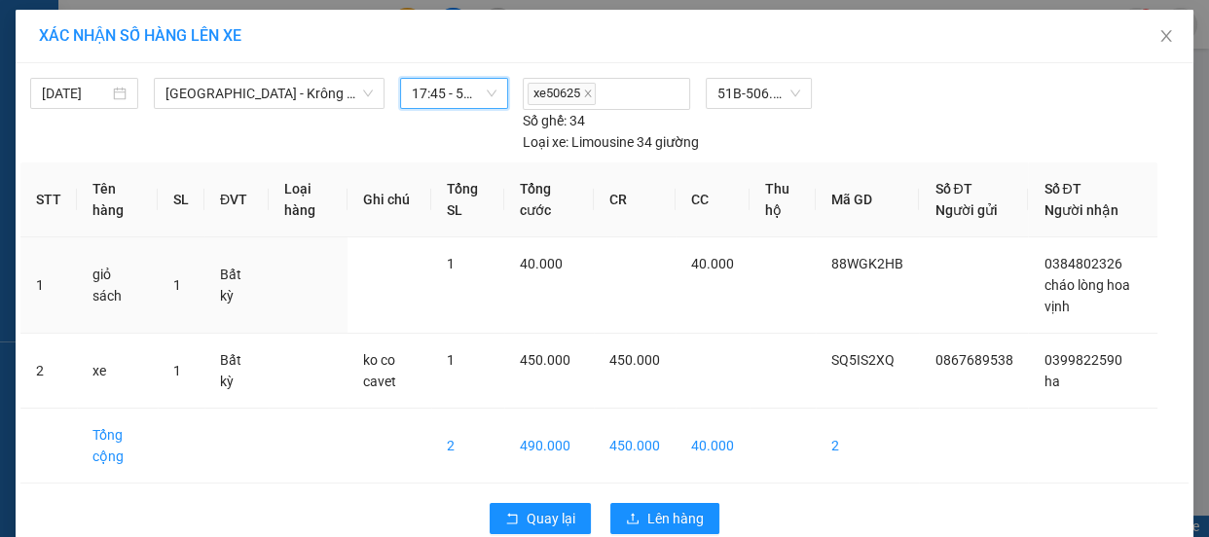
click at [463, 81] on span "17:45 - 51B-506.25" at bounding box center [454, 93] width 85 height 29
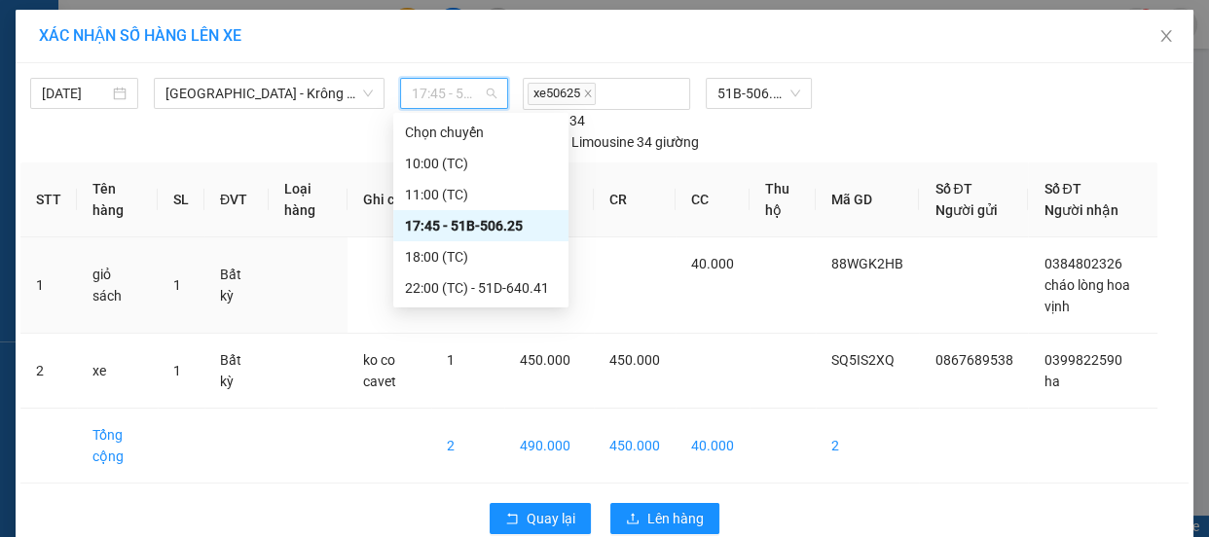
click at [475, 231] on div "17:45 - 51B-506.25" at bounding box center [481, 225] width 152 height 21
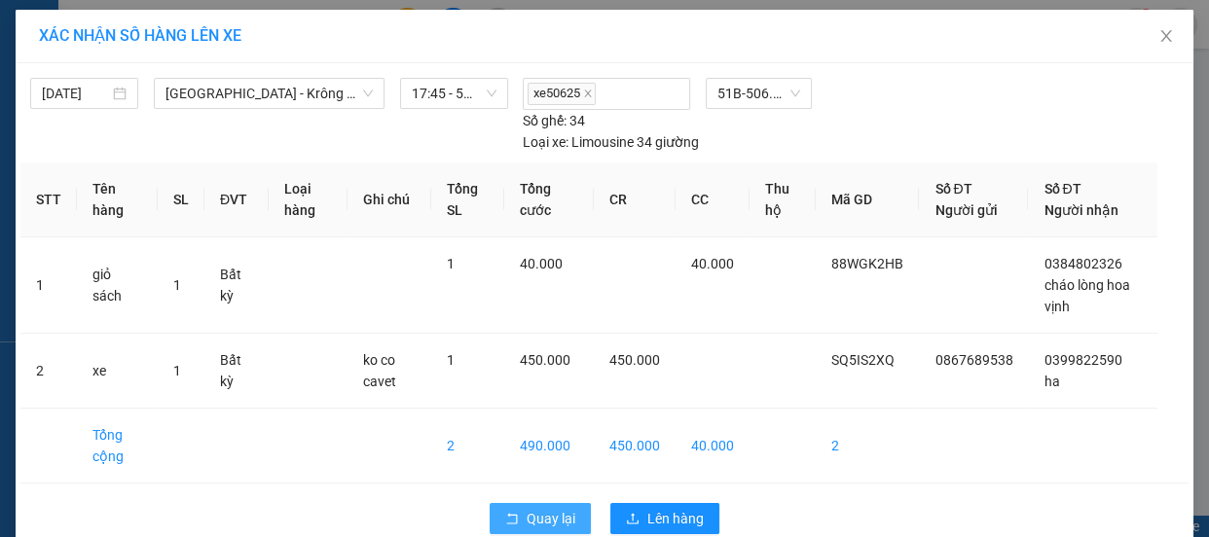
click at [539, 521] on span "Quay lại" at bounding box center [551, 518] width 49 height 21
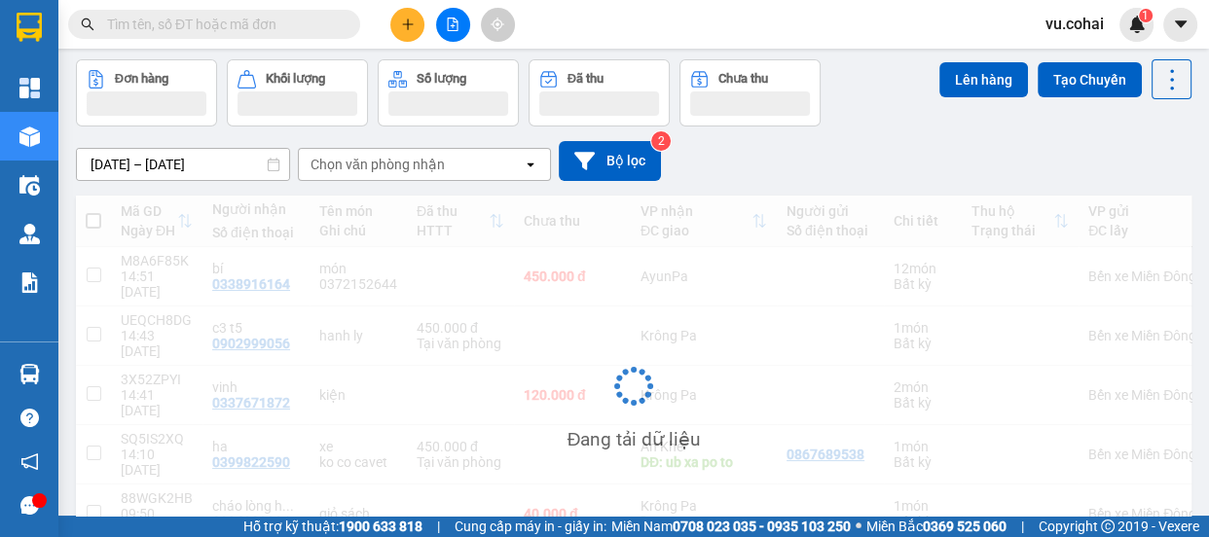
scroll to position [112, 0]
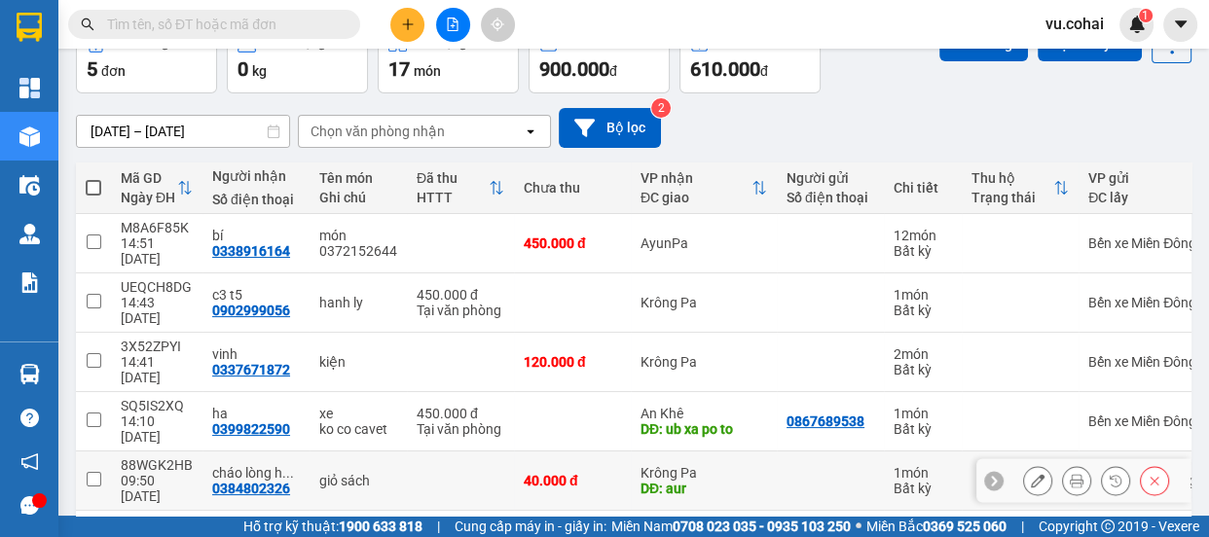
click at [94, 472] on input "checkbox" at bounding box center [94, 479] width 15 height 15
checkbox input "true"
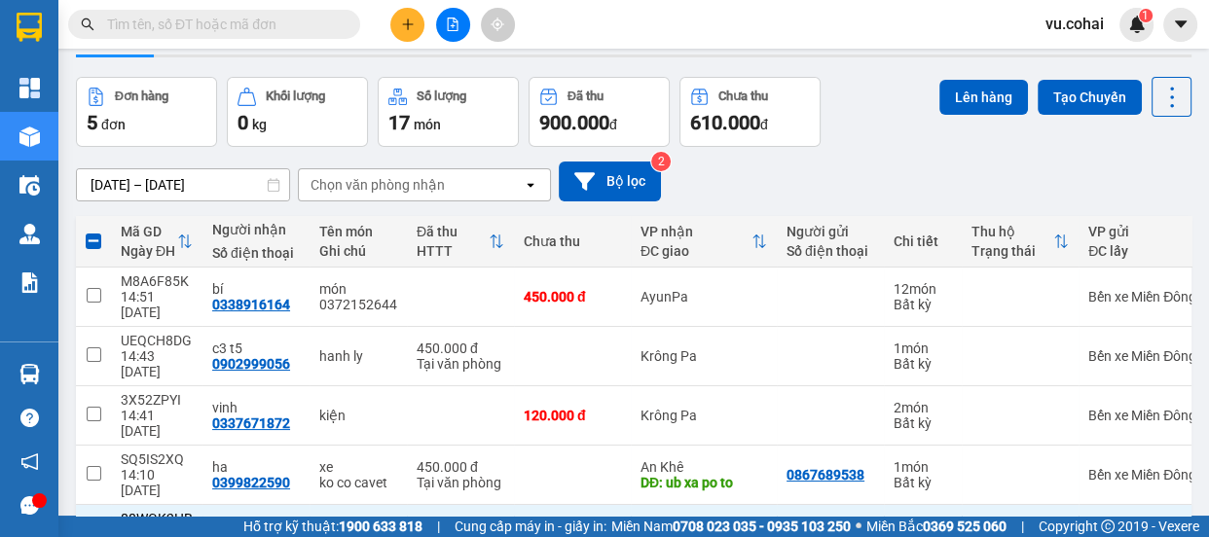
scroll to position [0, 0]
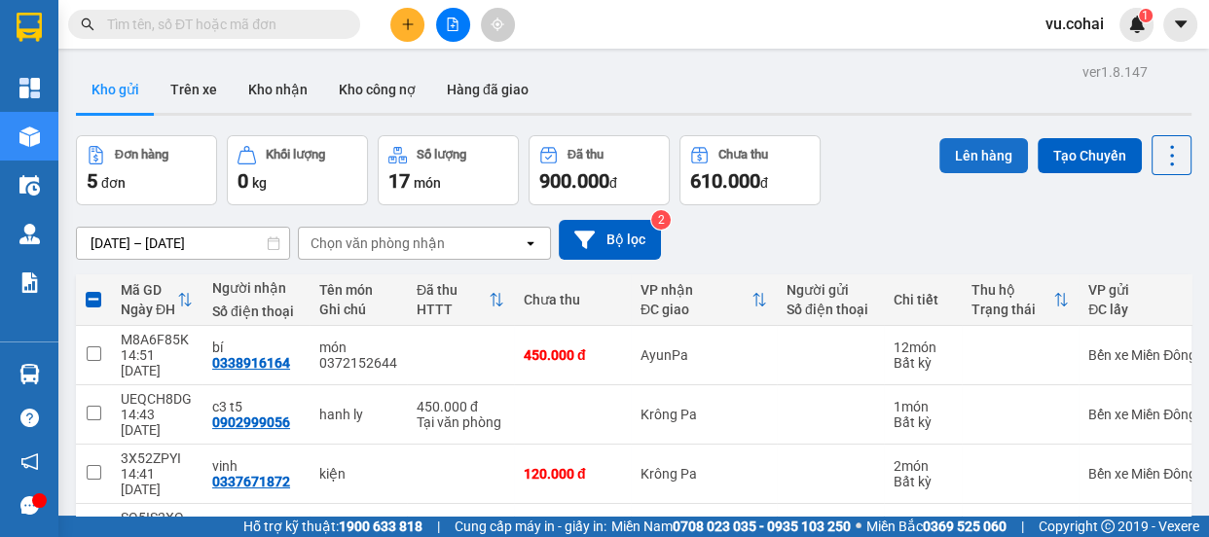
click at [957, 155] on button "Lên hàng" at bounding box center [984, 155] width 89 height 35
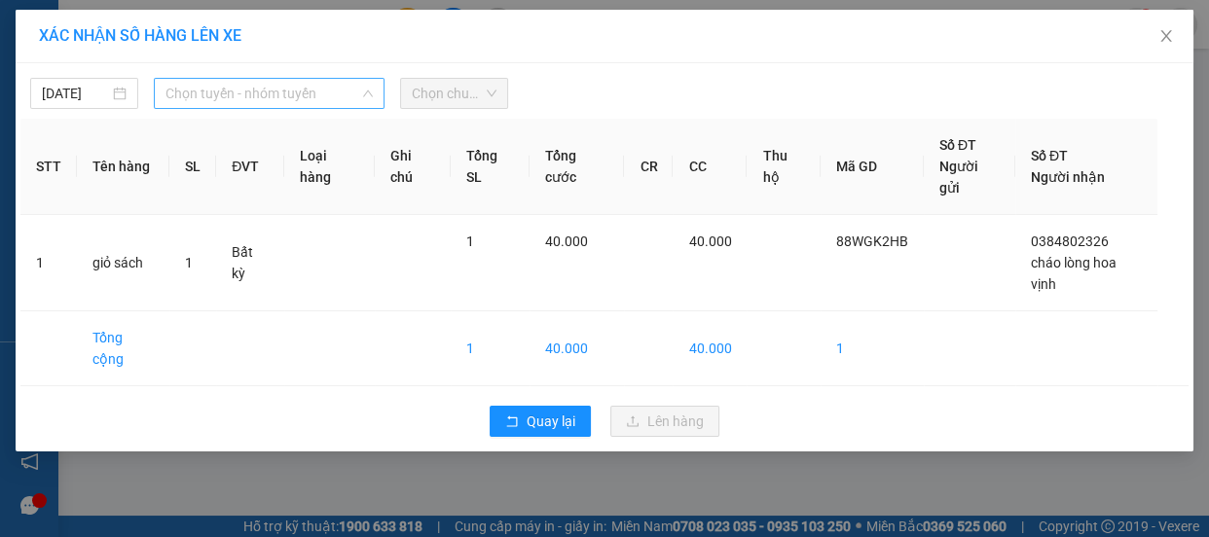
click at [279, 97] on span "Chọn tuyến - nhóm tuyến" at bounding box center [269, 93] width 207 height 29
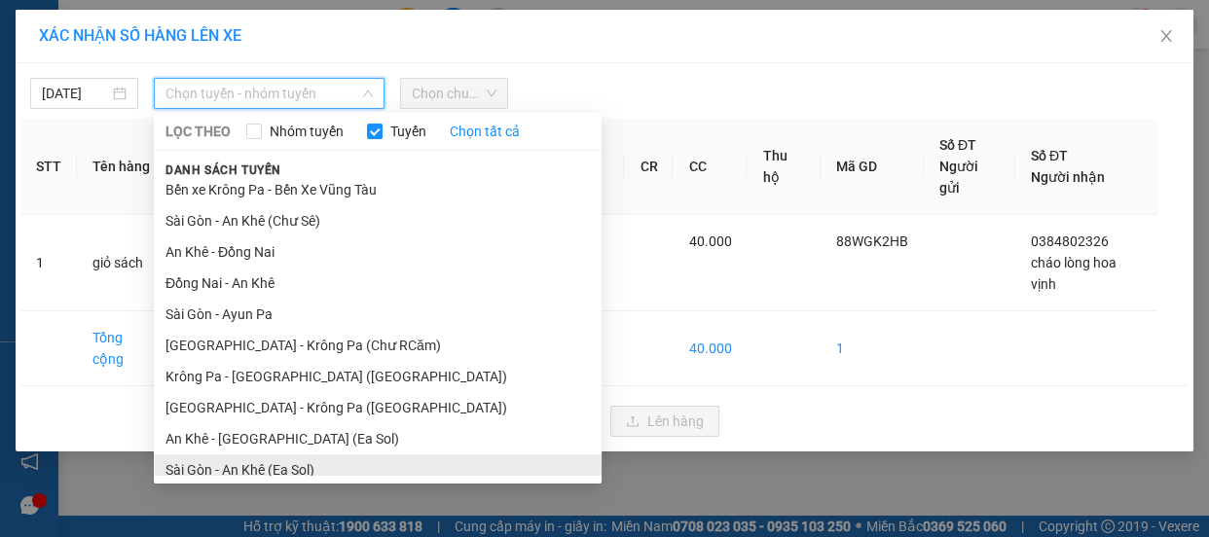
scroll to position [203, 0]
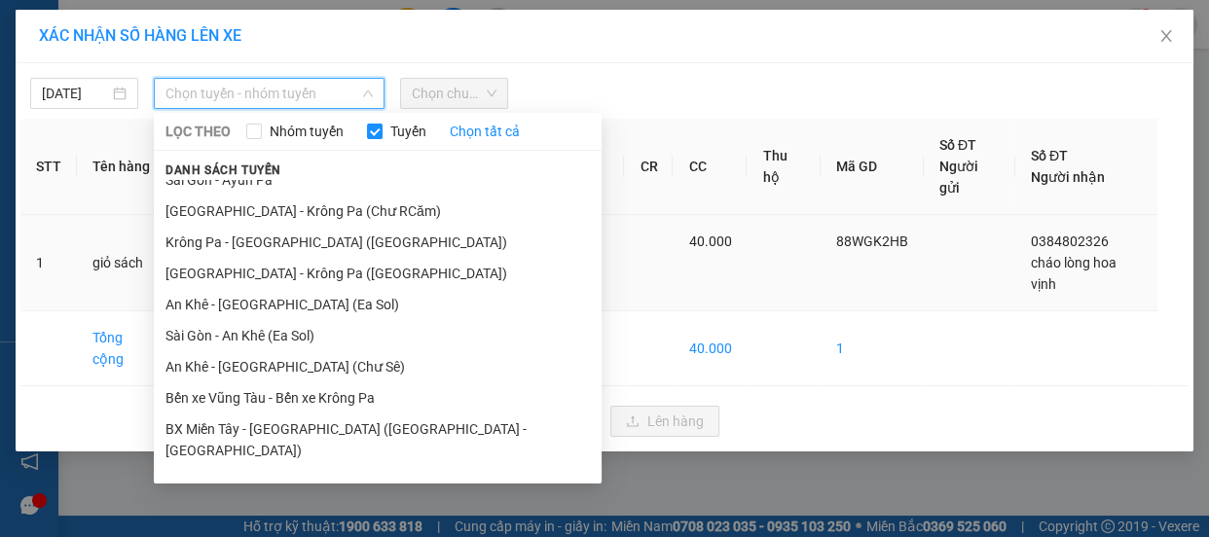
drag, startPoint x: 284, startPoint y: 276, endPoint x: 311, endPoint y: 243, distance: 41.5
click at [286, 272] on li "[GEOGRAPHIC_DATA] - Krông Pa ([GEOGRAPHIC_DATA])" at bounding box center [378, 273] width 448 height 31
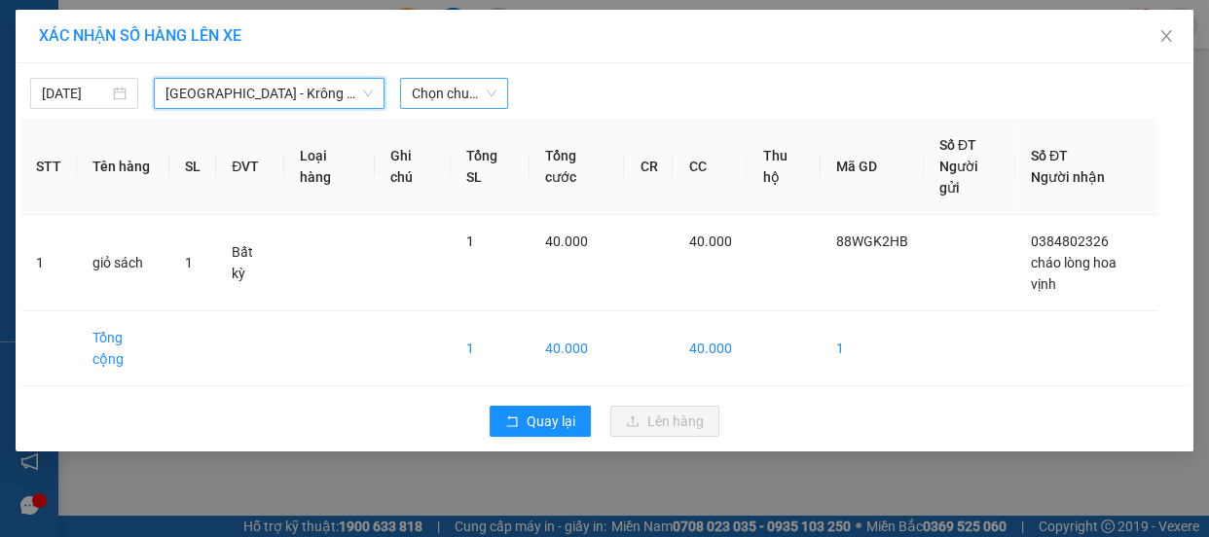
click at [434, 106] on span "Chọn chuyến" at bounding box center [454, 93] width 85 height 29
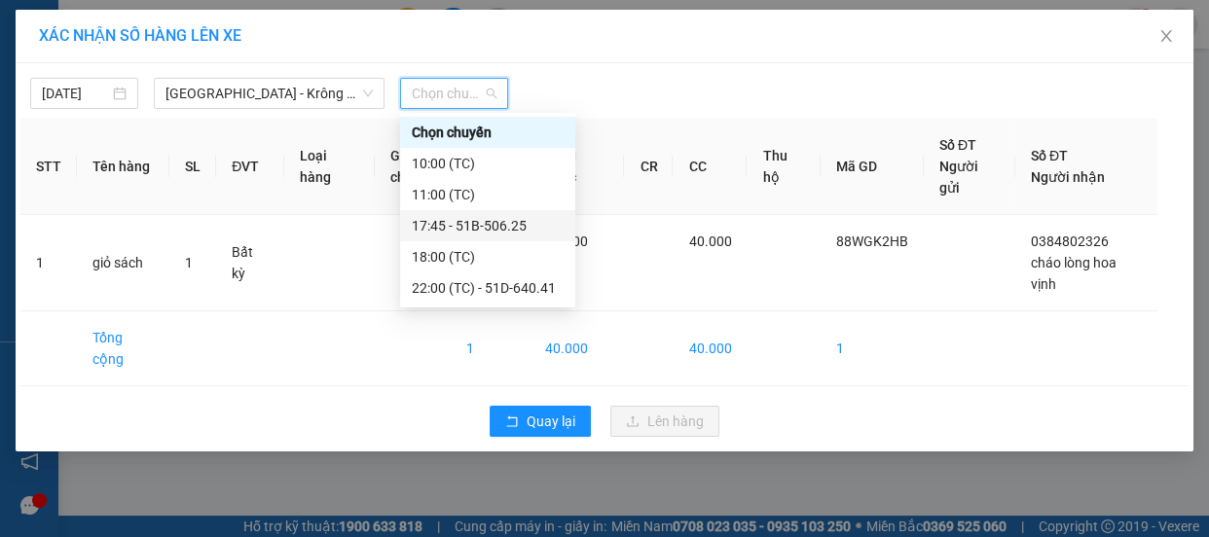
click at [500, 222] on div "17:45 - 51B-506.25" at bounding box center [488, 225] width 152 height 21
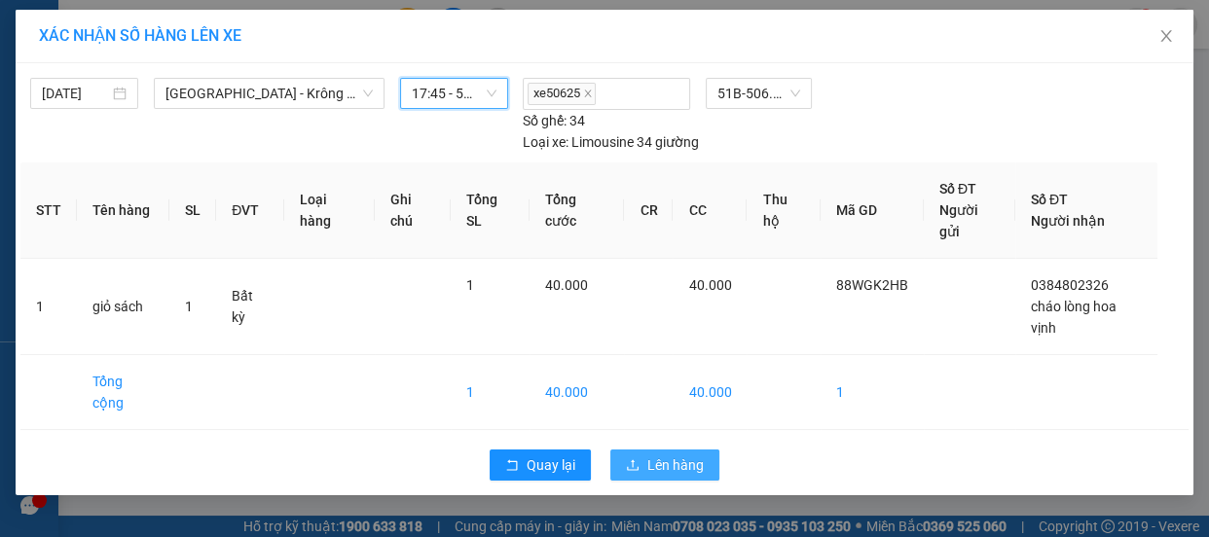
click at [657, 457] on span "Lên hàng" at bounding box center [676, 465] width 56 height 21
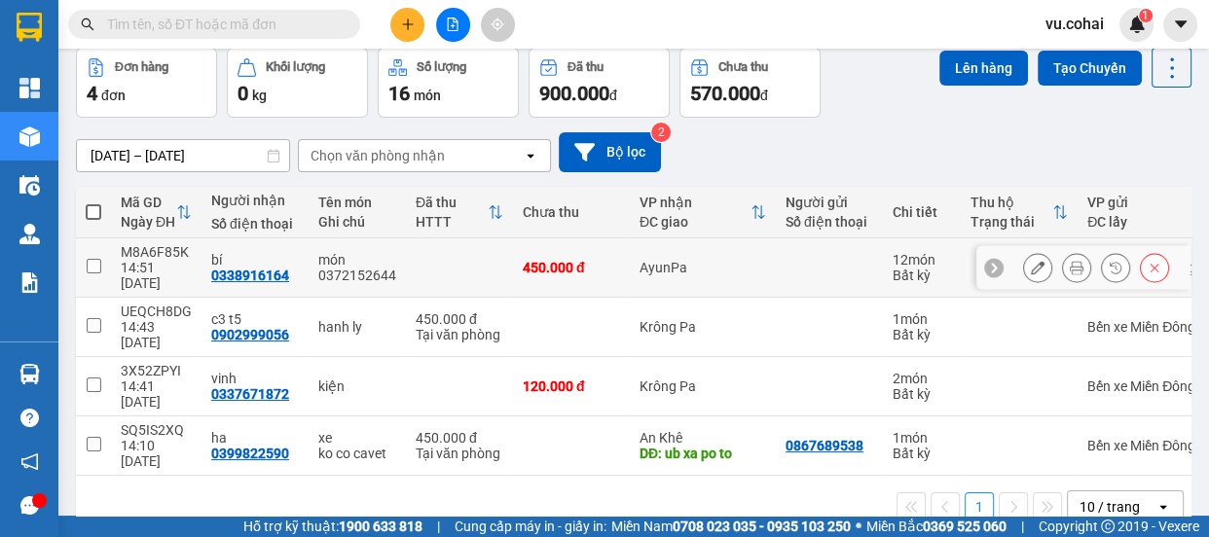
scroll to position [89, 0]
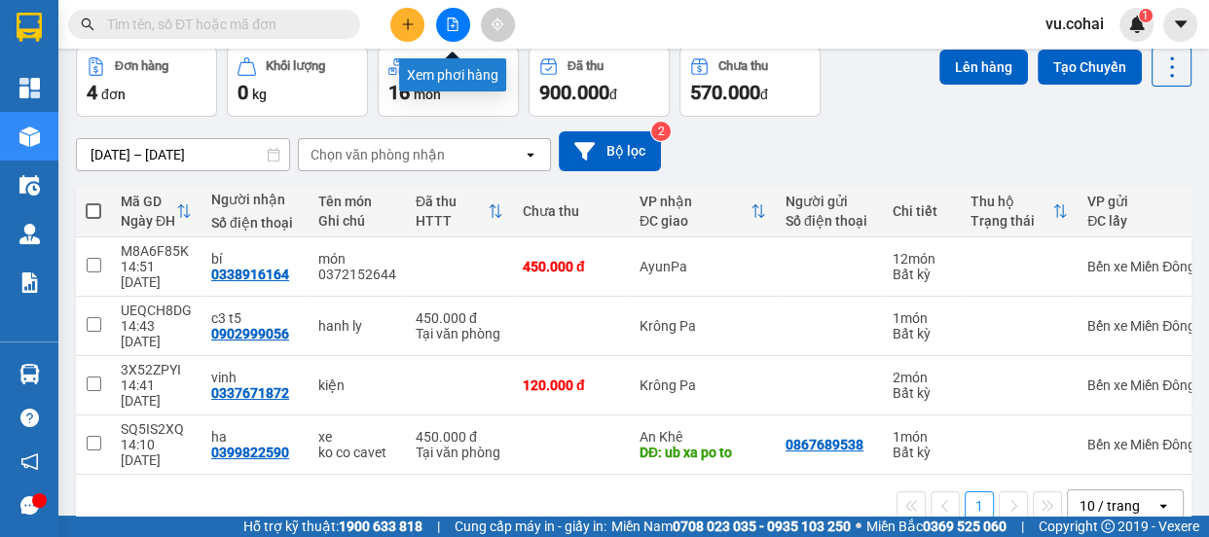
click at [447, 28] on icon "file-add" at bounding box center [453, 25] width 14 height 14
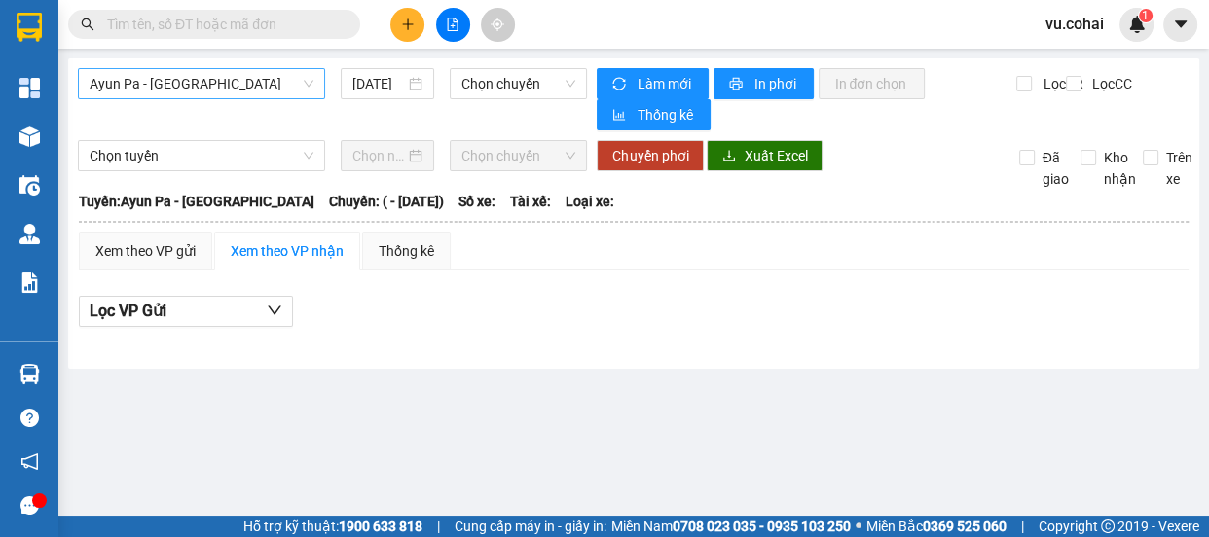
click at [249, 90] on span "Ayun Pa - [GEOGRAPHIC_DATA]" at bounding box center [202, 83] width 224 height 29
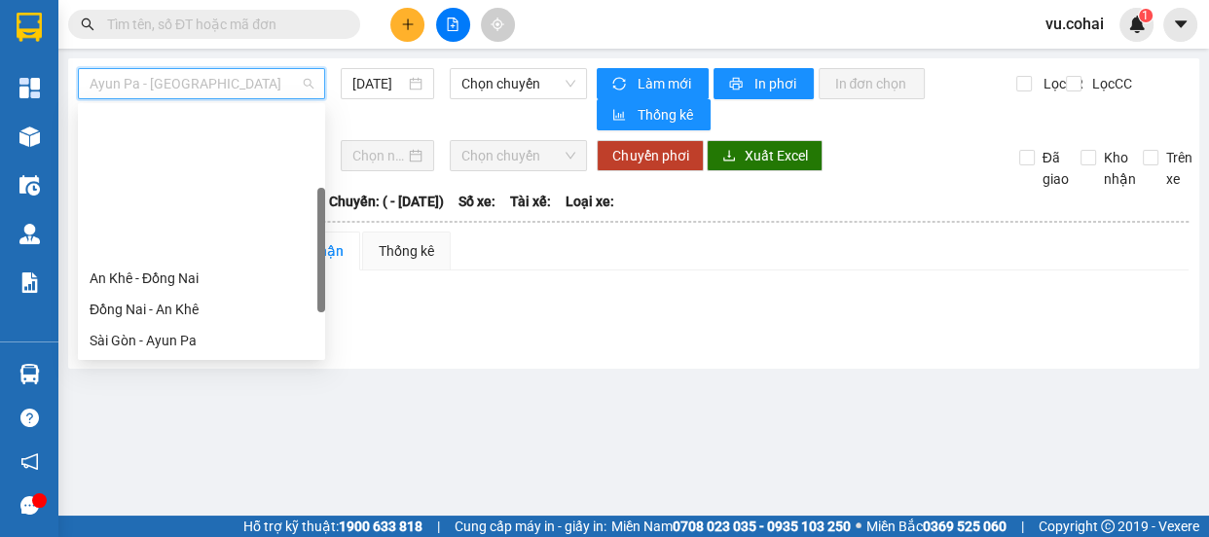
scroll to position [265, 0]
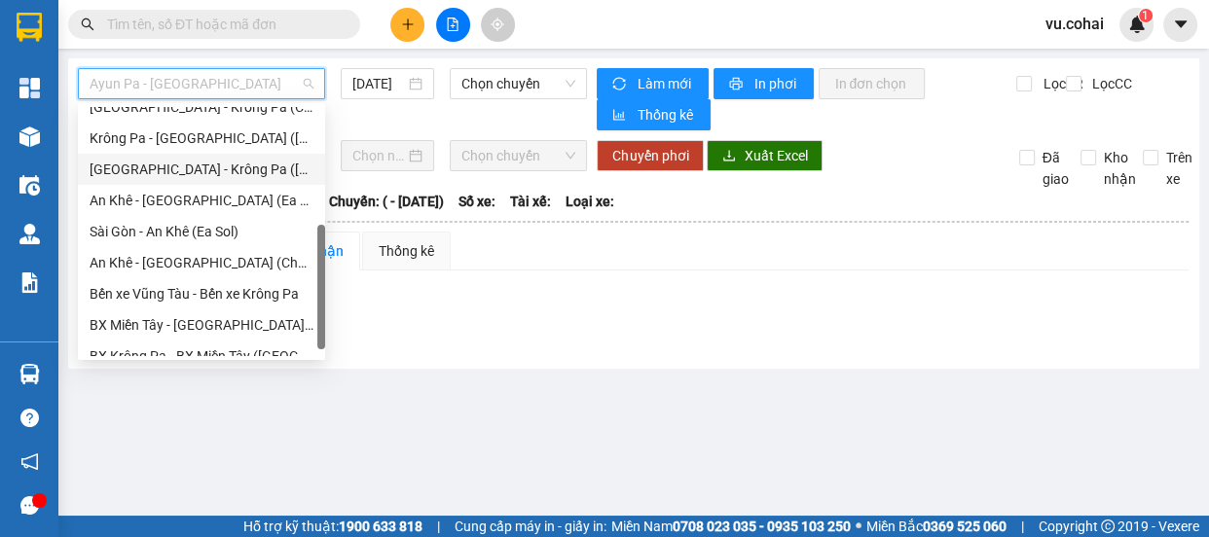
click at [200, 160] on div "[GEOGRAPHIC_DATA] - Krông Pa ([GEOGRAPHIC_DATA])" at bounding box center [202, 169] width 224 height 21
type input "[DATE]"
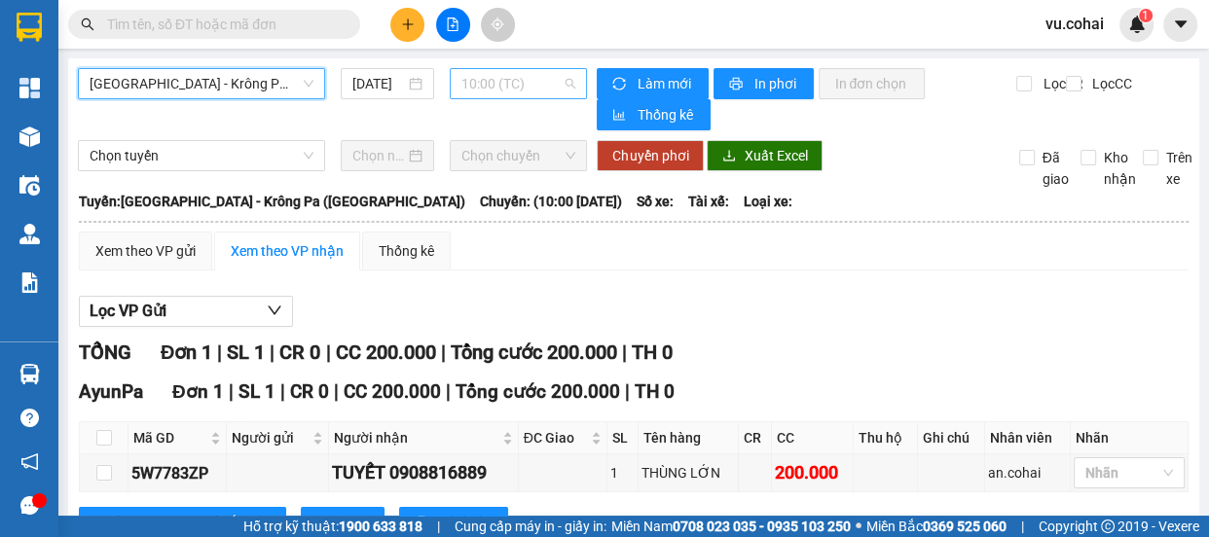
click at [482, 79] on span "10:00 (TC)" at bounding box center [519, 83] width 114 height 29
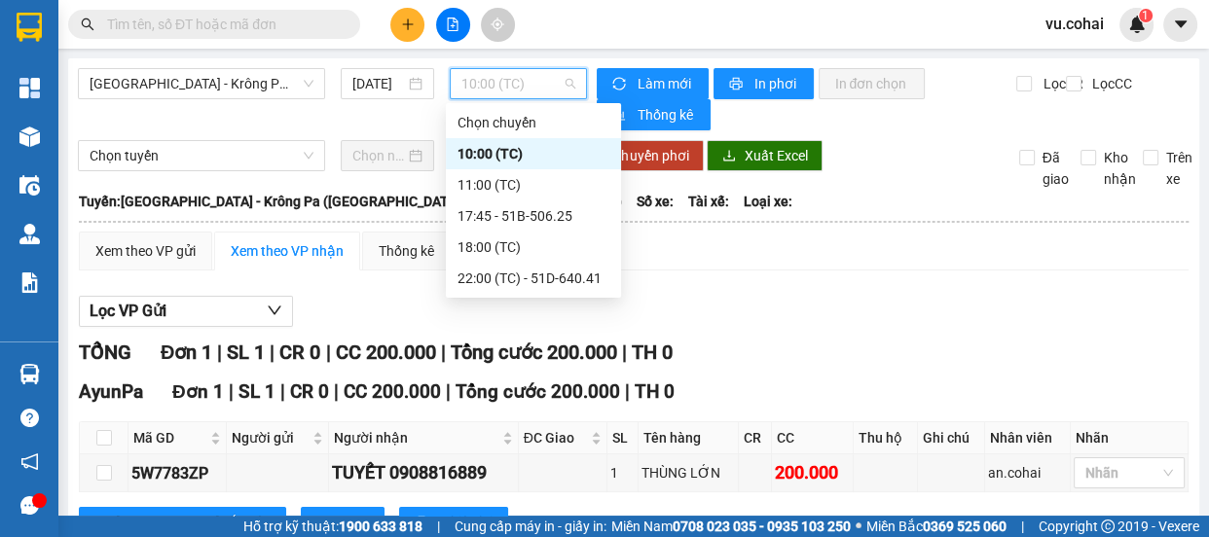
click at [496, 156] on div "10:00 (TC)" at bounding box center [534, 153] width 152 height 21
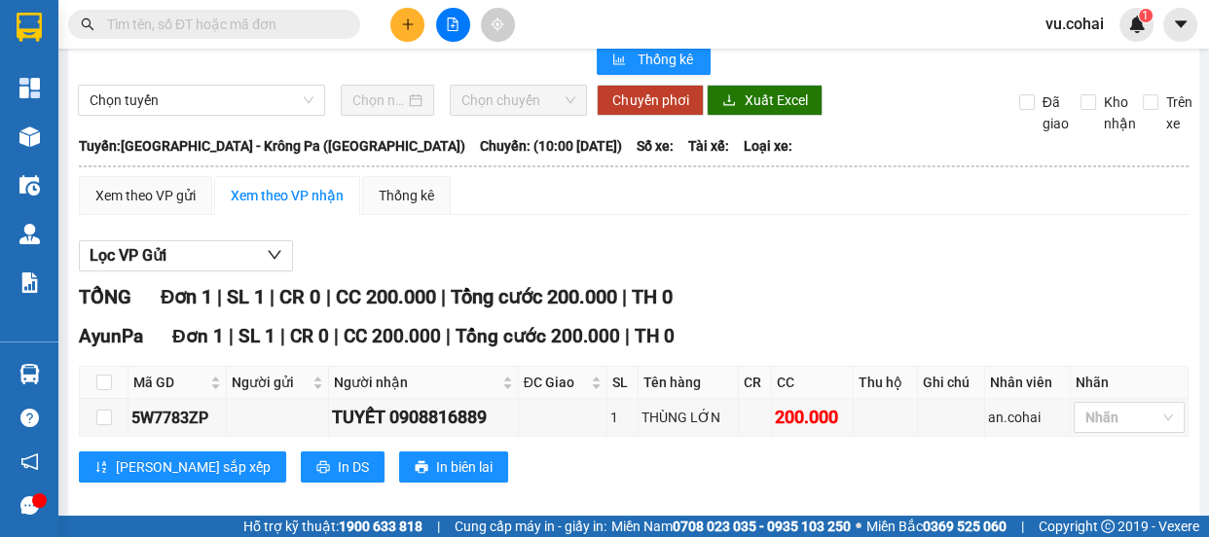
scroll to position [76, 0]
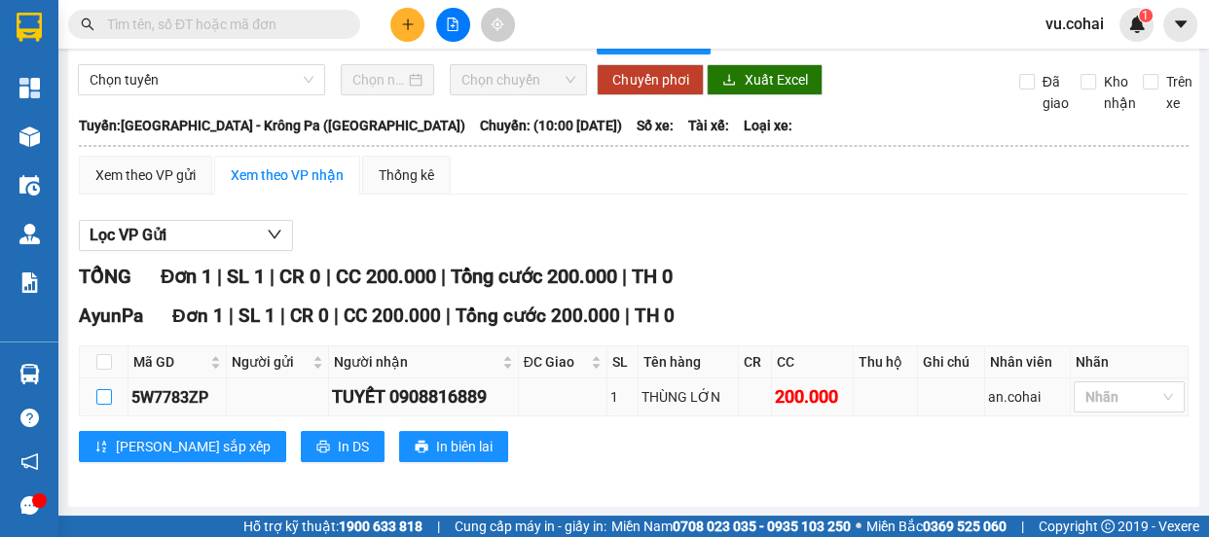
click at [98, 403] on input "checkbox" at bounding box center [104, 397] width 16 height 16
checkbox input "true"
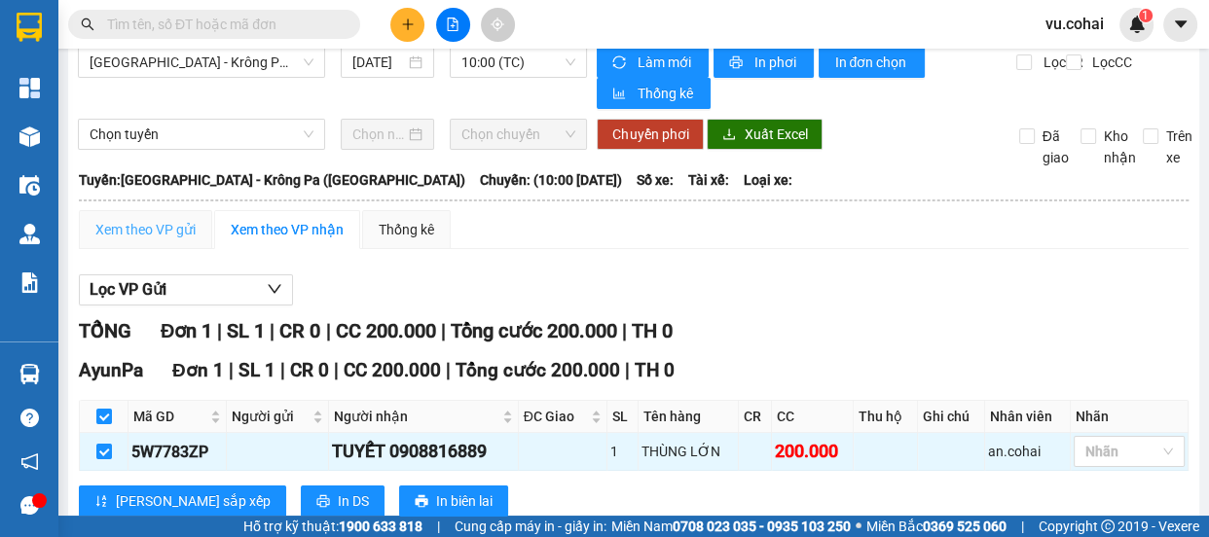
scroll to position [0, 0]
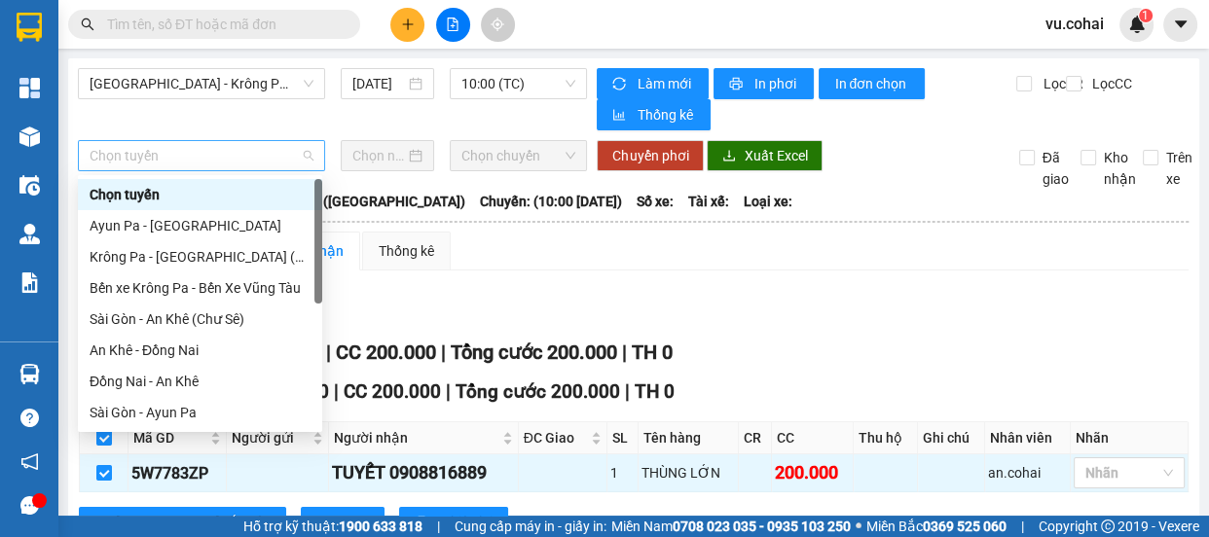
click at [178, 154] on span "Chọn tuyến" at bounding box center [202, 155] width 224 height 29
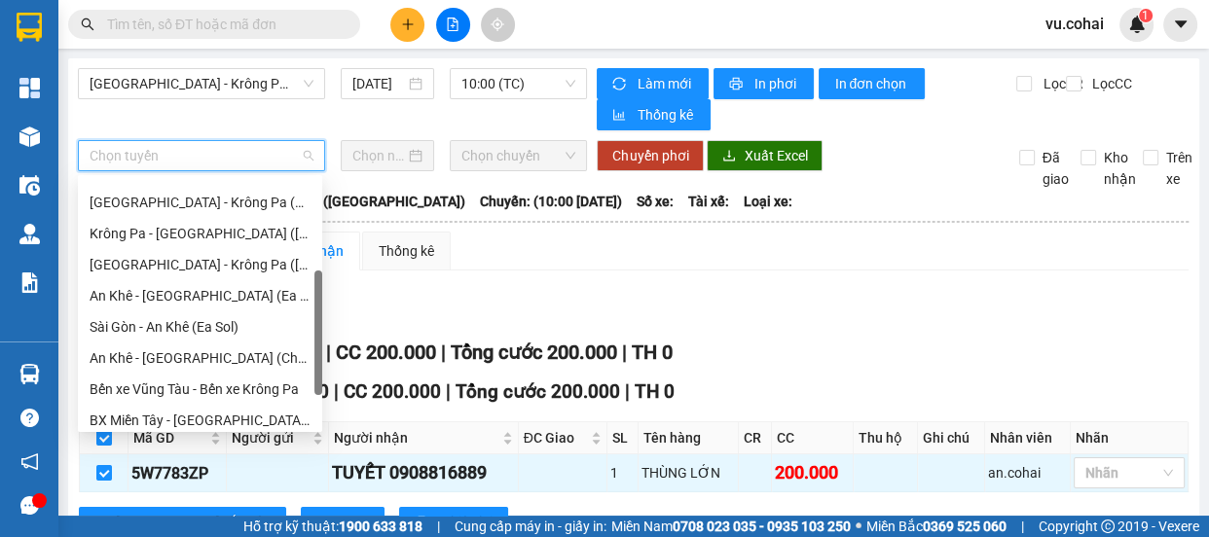
scroll to position [279, 0]
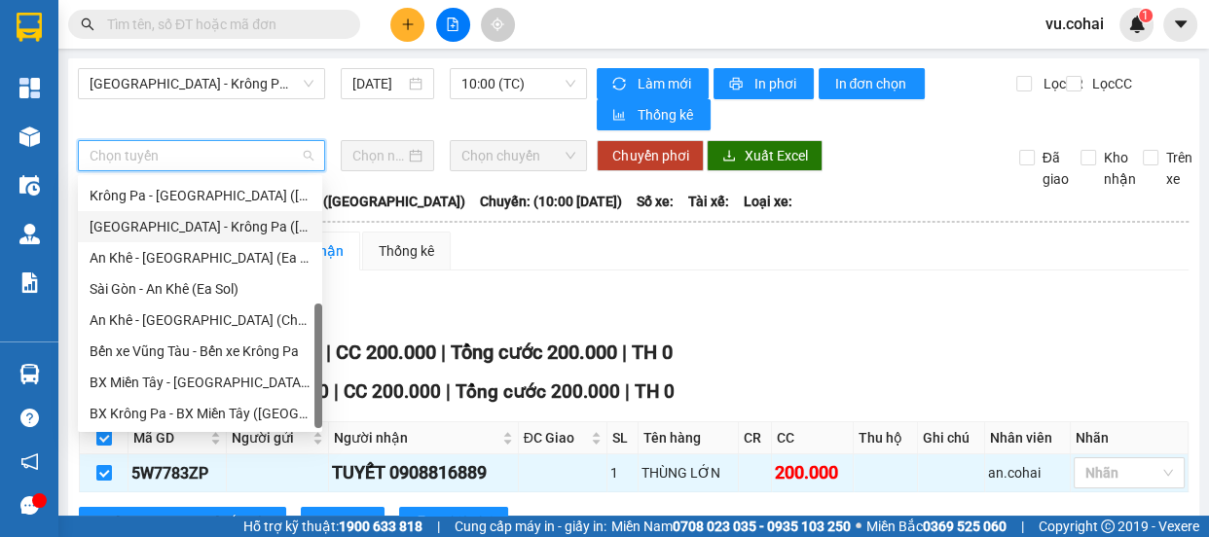
click at [211, 232] on div "[GEOGRAPHIC_DATA] - Krông Pa ([GEOGRAPHIC_DATA])" at bounding box center [200, 226] width 221 height 21
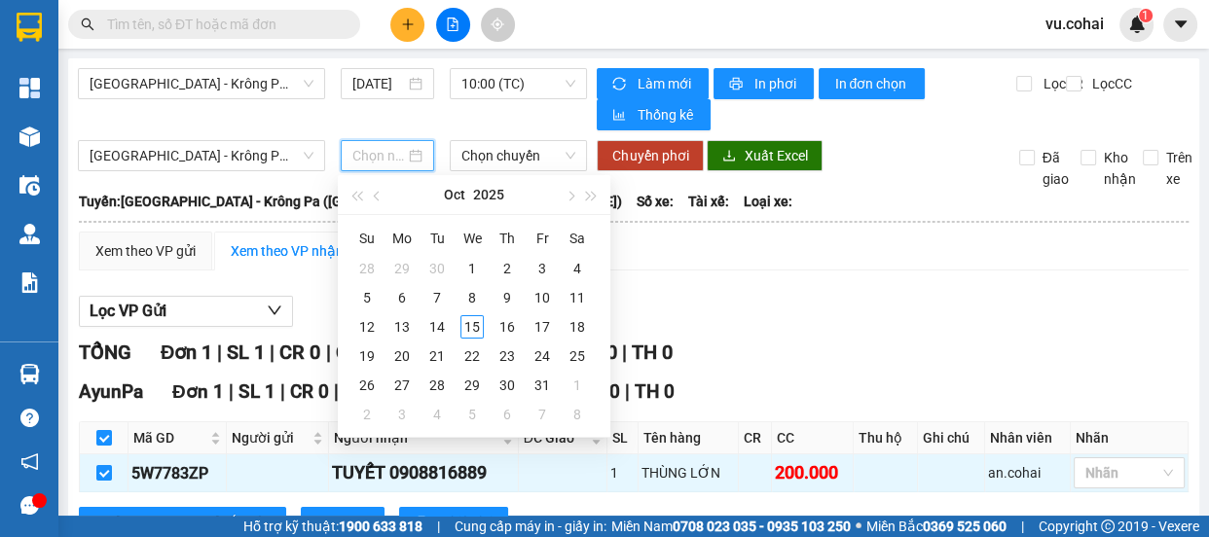
click at [367, 159] on input at bounding box center [378, 155] width 53 height 21
type input "[DATE]"
click at [471, 330] on div "15" at bounding box center [472, 326] width 23 height 23
type input "[DATE]"
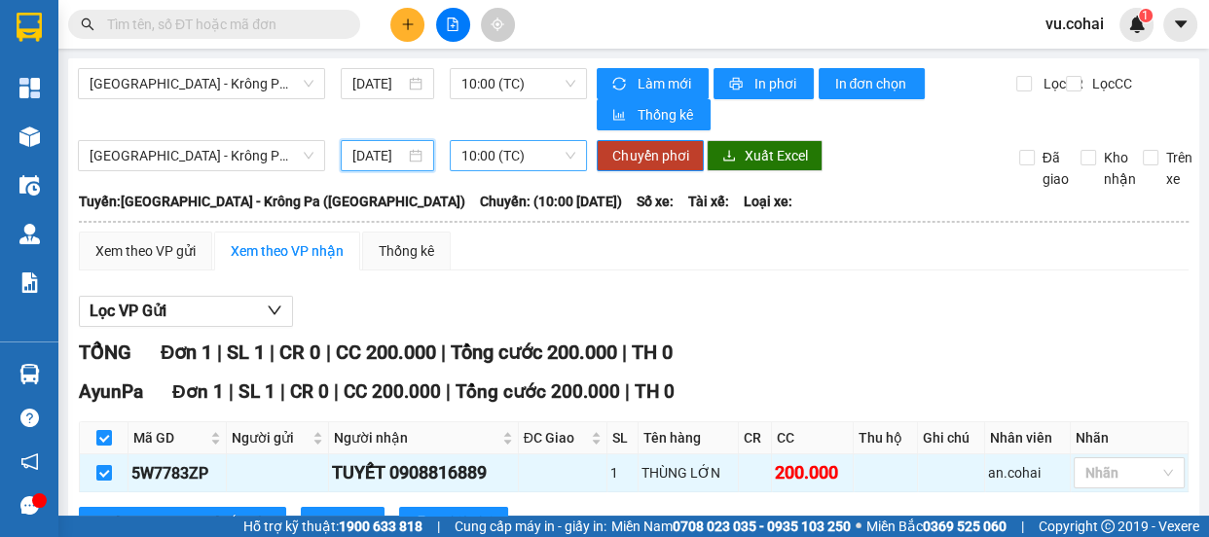
click at [501, 147] on span "10:00 (TC)" at bounding box center [519, 155] width 114 height 29
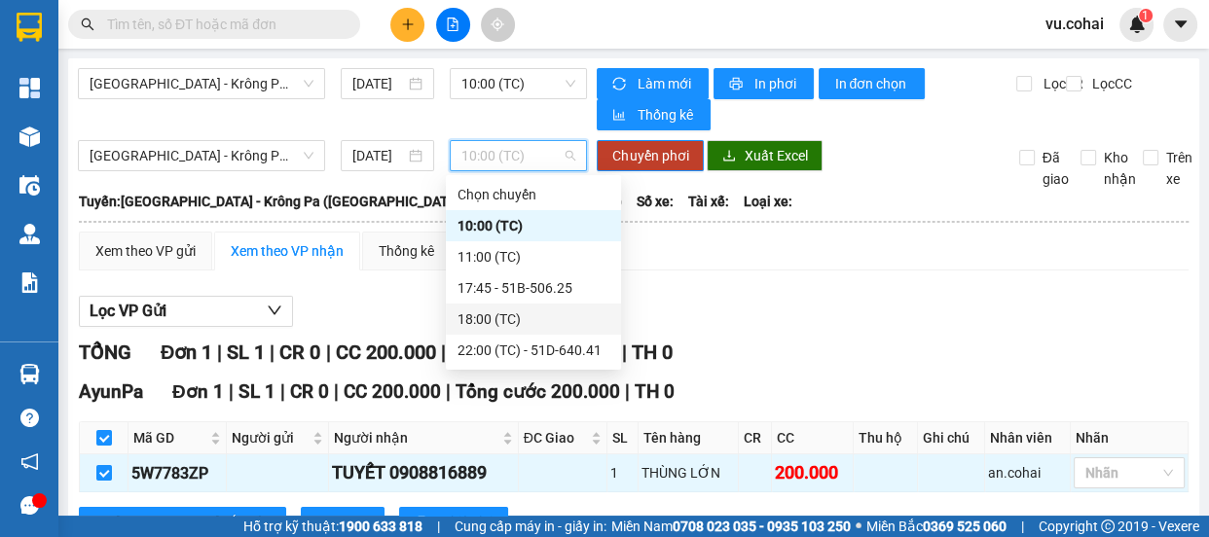
click at [484, 315] on div "18:00 (TC)" at bounding box center [534, 319] width 152 height 21
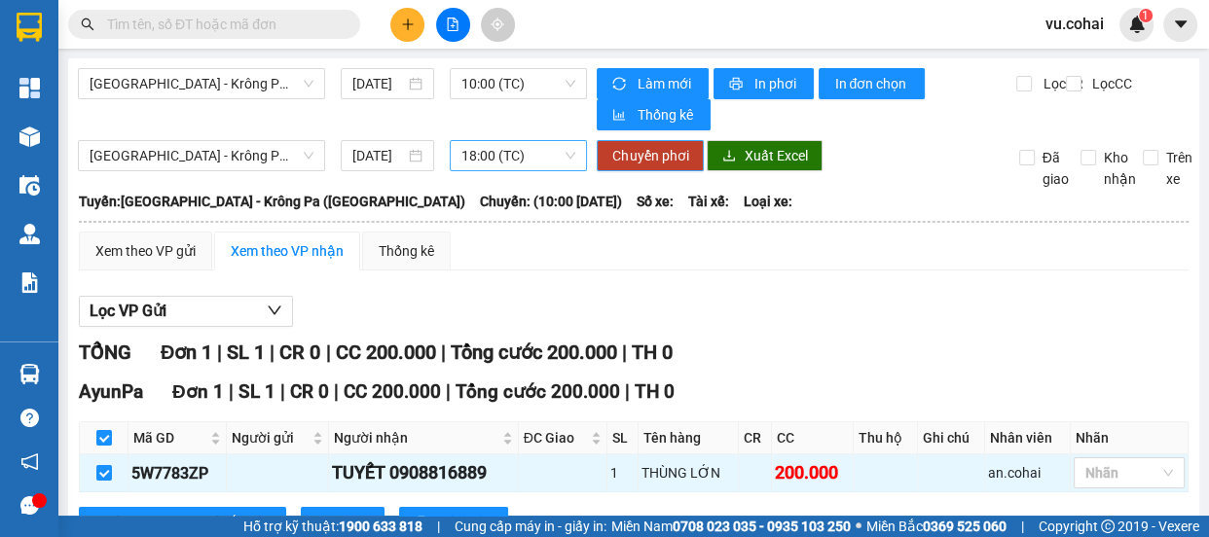
drag, startPoint x: 643, startPoint y: 160, endPoint x: 508, endPoint y: 166, distance: 134.5
click at [508, 166] on div "Sài Gòn - Krông Pa (Uar) 15/10/2025 18:00 (TC) Chuyển phơi Xuất Excel Đã giao K…" at bounding box center [634, 165] width 1112 height 50
click at [508, 166] on span "18:00 (TC)" at bounding box center [519, 155] width 114 height 29
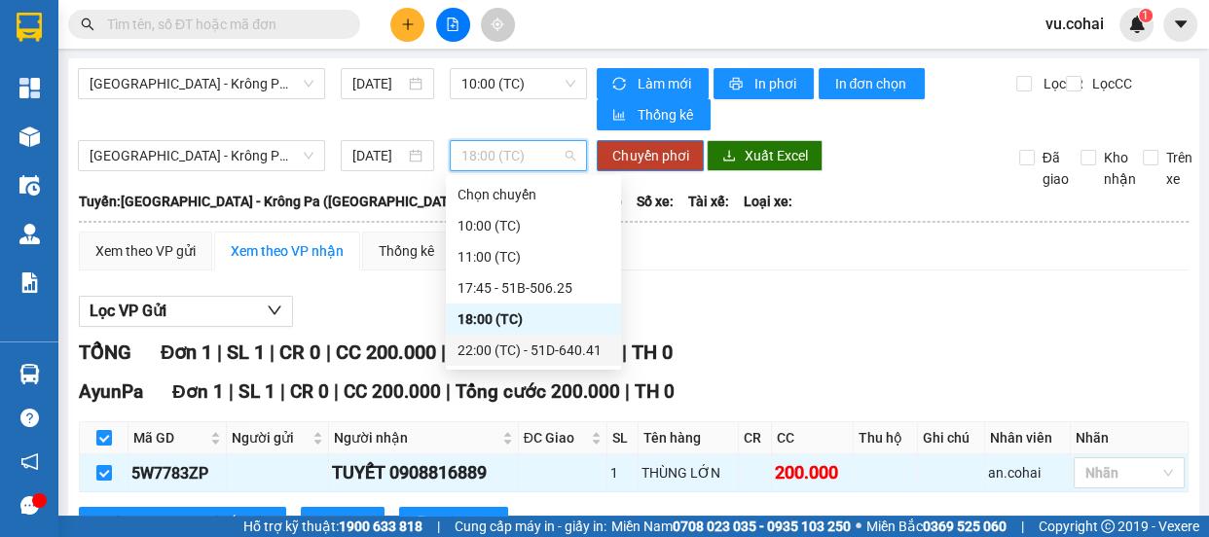
click at [513, 349] on div "22:00 (TC) - 51D-640.41" at bounding box center [534, 350] width 152 height 21
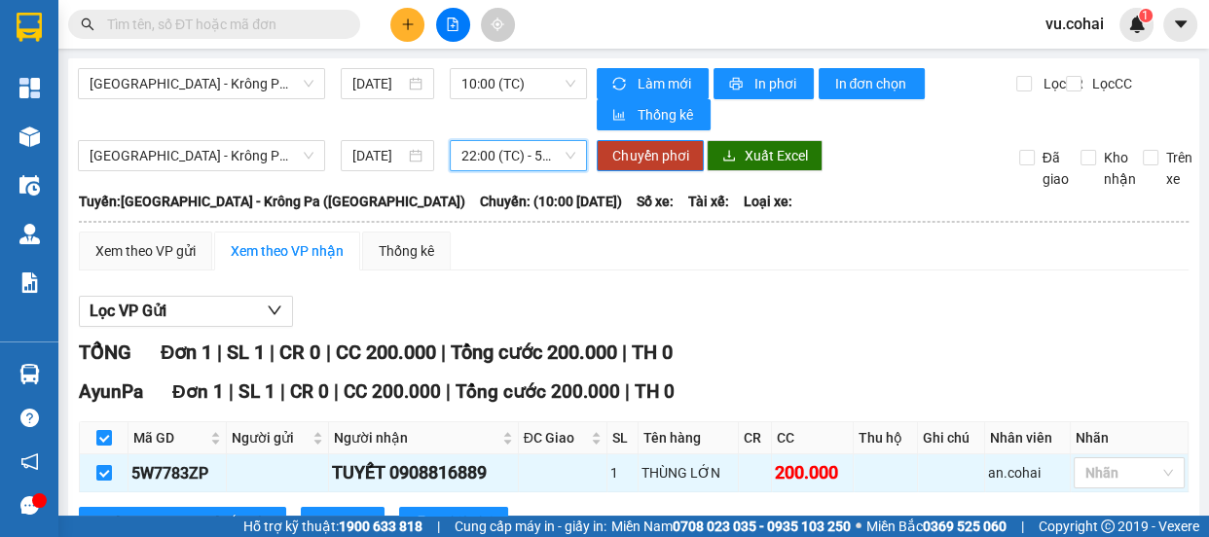
click at [491, 146] on span "22:00 (TC) - 51D-640.41" at bounding box center [519, 155] width 114 height 29
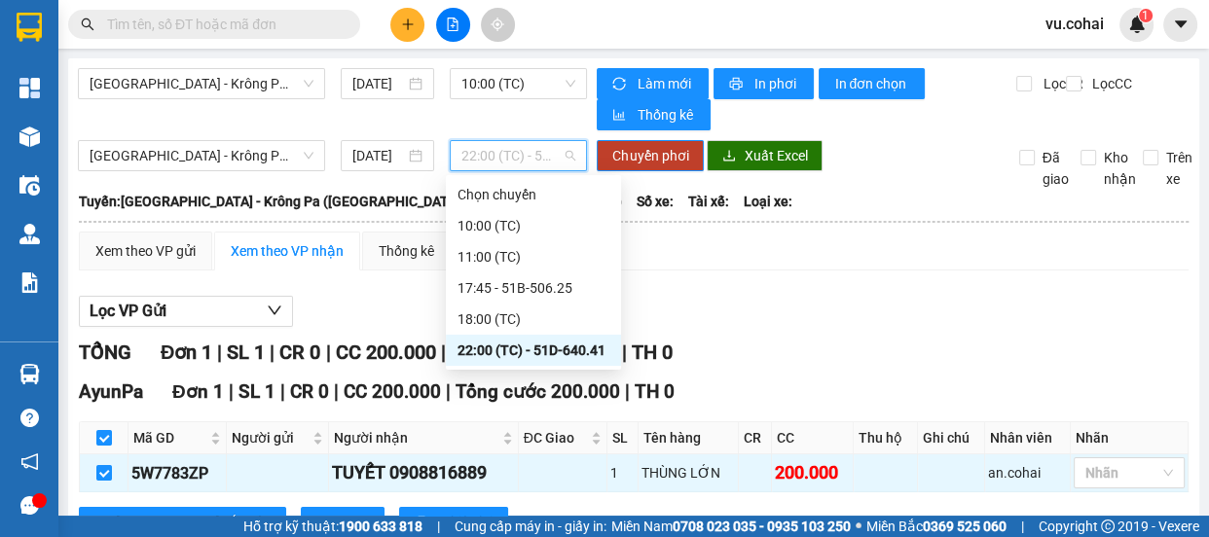
drag, startPoint x: 537, startPoint y: 348, endPoint x: 548, endPoint y: 328, distance: 22.2
click at [540, 341] on div "22:00 (TC) - 51D-640.41" at bounding box center [534, 350] width 152 height 21
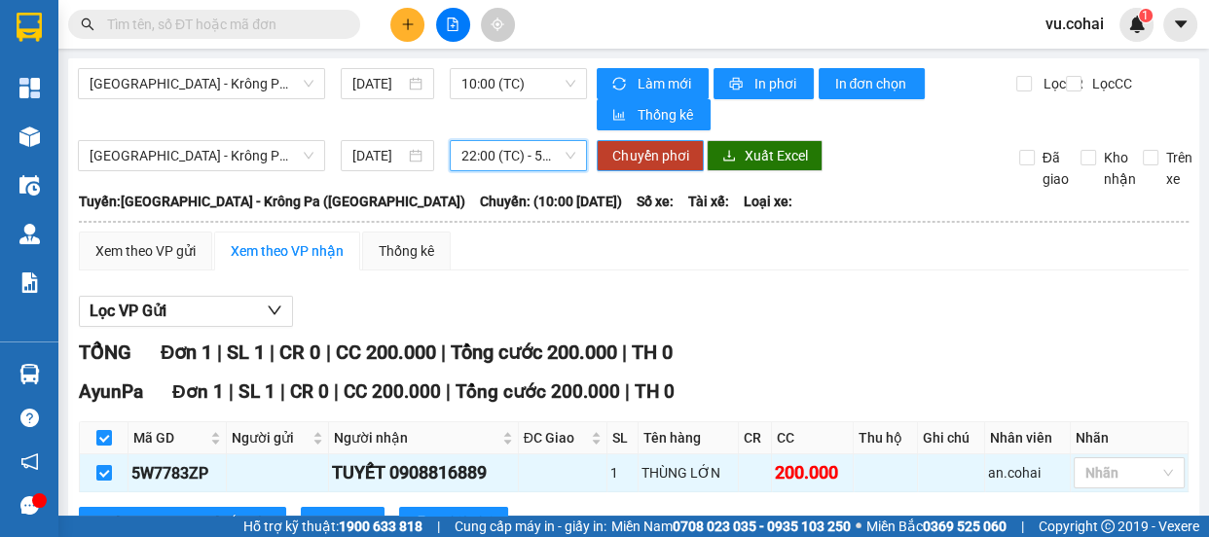
click at [651, 160] on span "Chuyển phơi" at bounding box center [650, 155] width 76 height 21
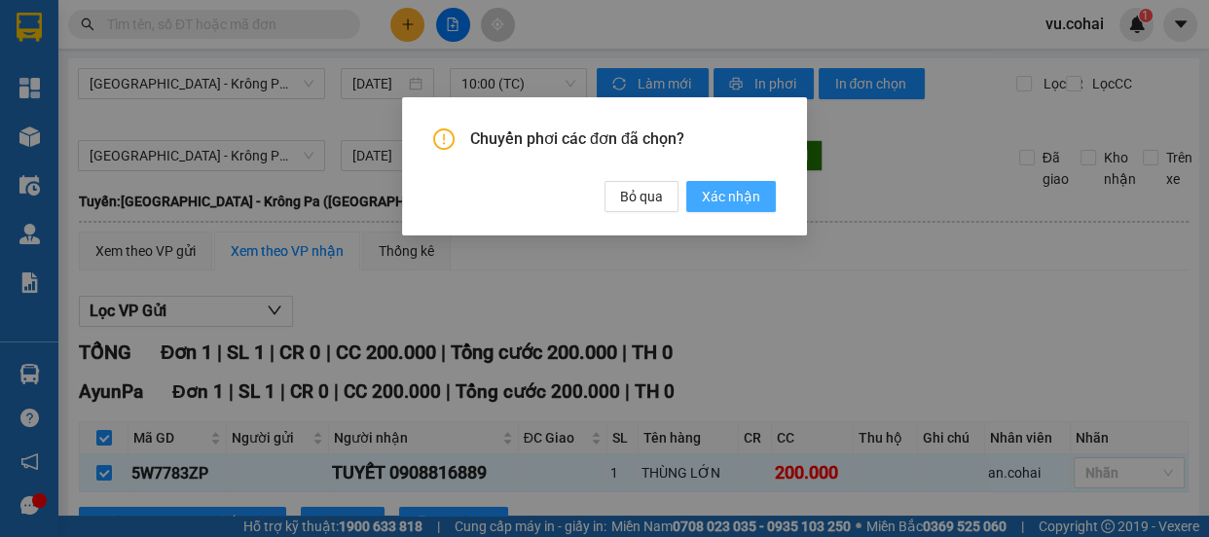
click at [730, 194] on span "Xác nhận" at bounding box center [731, 196] width 58 height 21
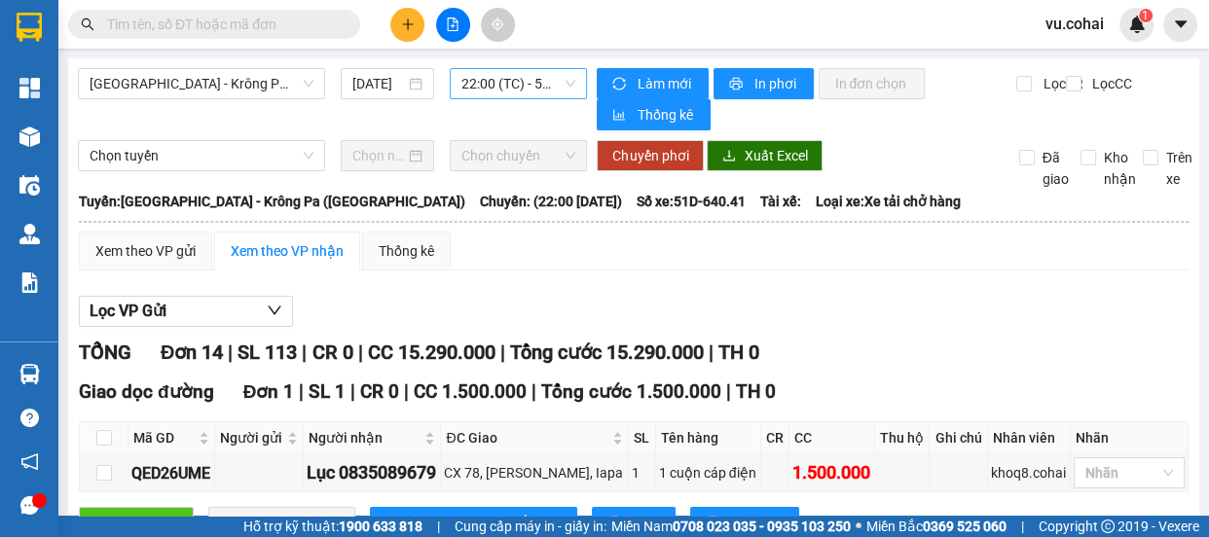
click at [516, 81] on span "22:00 (TC) - 51D-640.41" at bounding box center [519, 83] width 114 height 29
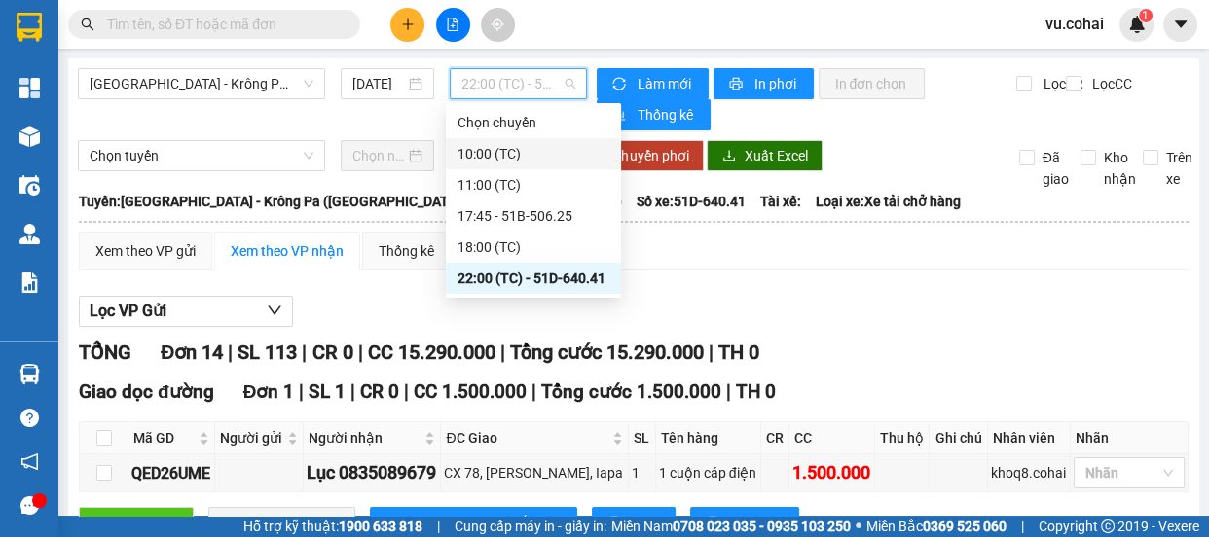
click at [515, 154] on div "10:00 (TC)" at bounding box center [534, 153] width 152 height 21
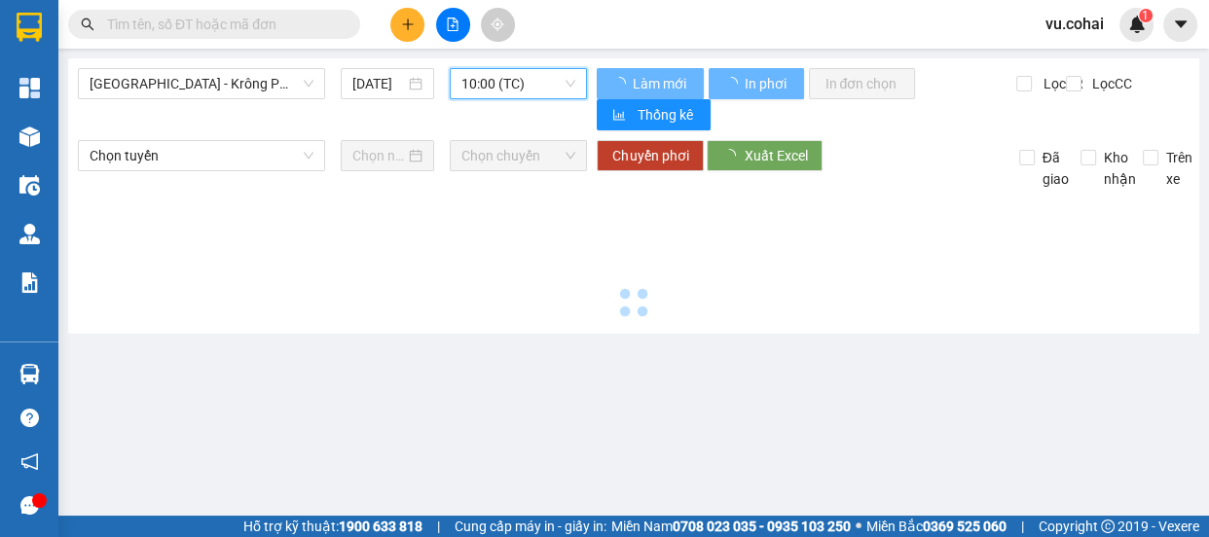
click at [477, 86] on span "10:00 (TC)" at bounding box center [519, 83] width 114 height 29
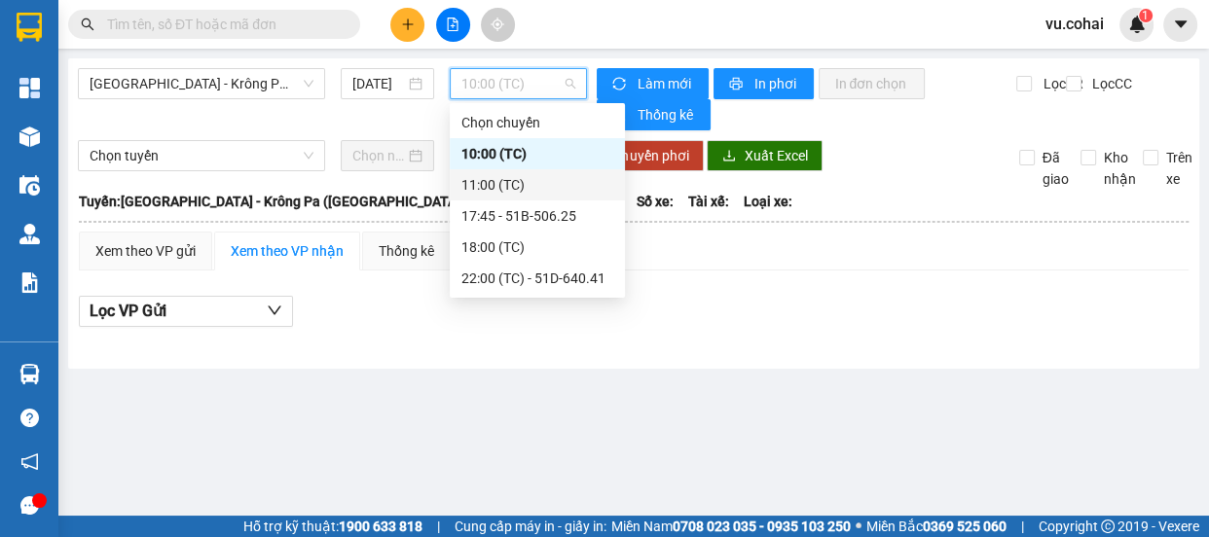
click at [494, 185] on div "11:00 (TC)" at bounding box center [538, 184] width 152 height 21
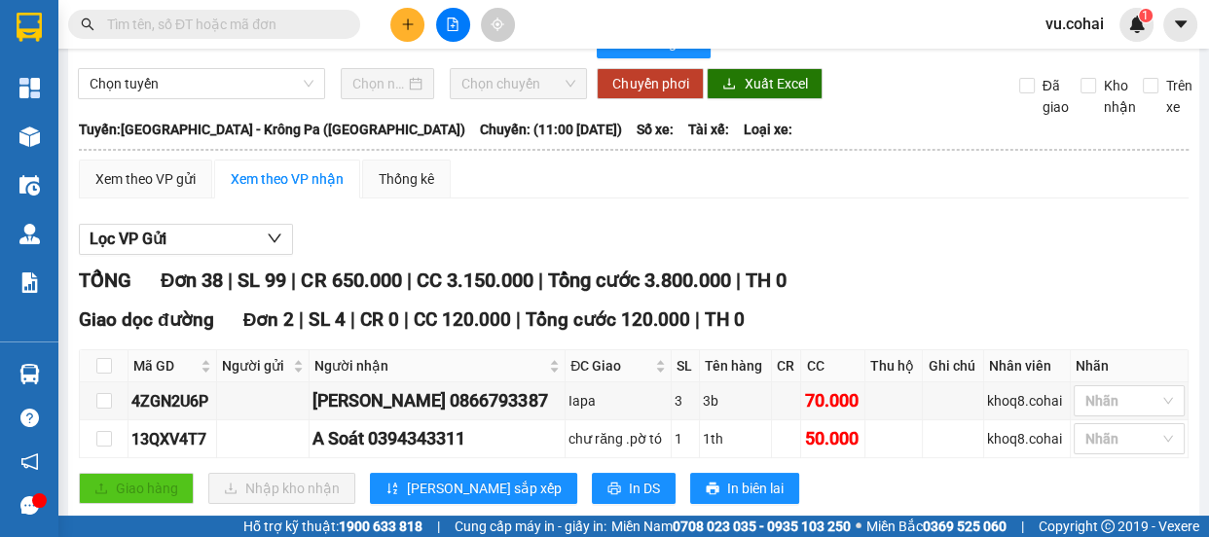
scroll to position [176, 0]
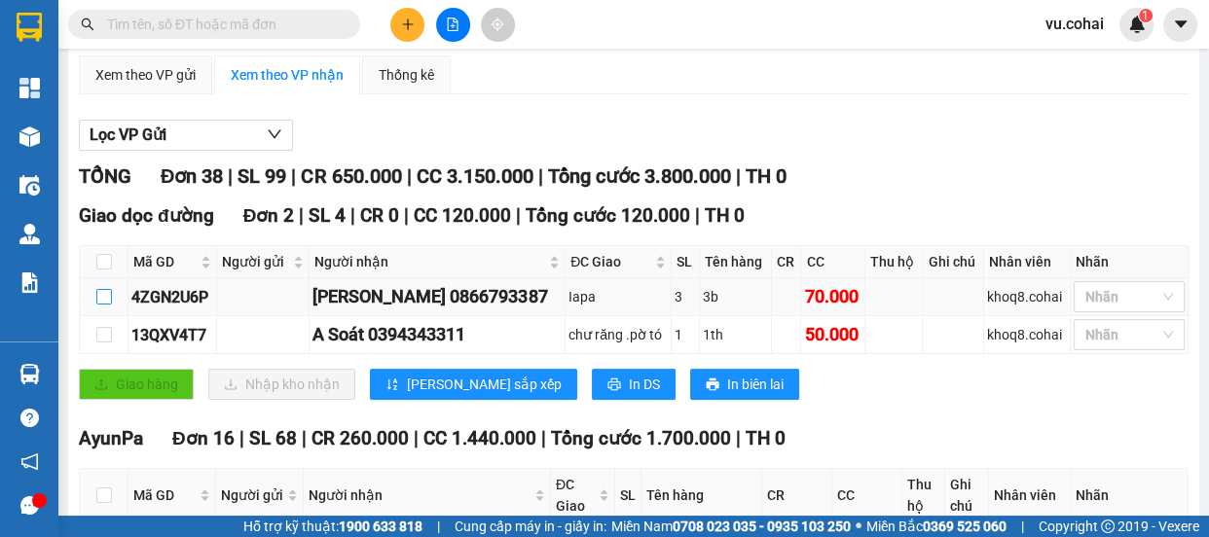
drag, startPoint x: 102, startPoint y: 292, endPoint x: 84, endPoint y: 263, distance: 34.6
click at [102, 292] on input "checkbox" at bounding box center [104, 297] width 16 height 16
checkbox input "true"
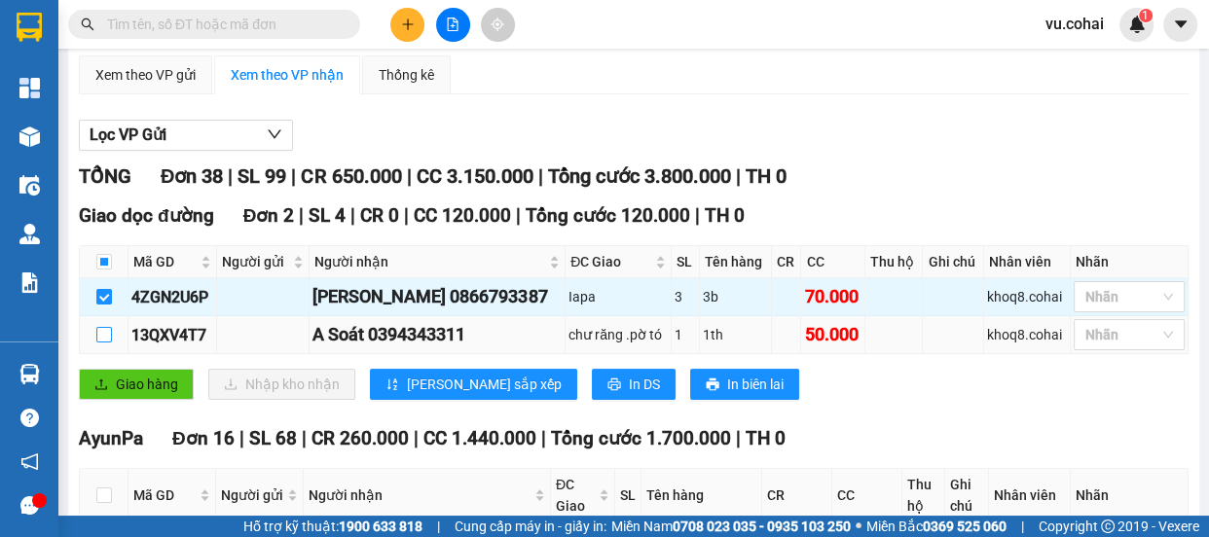
click at [105, 332] on input "checkbox" at bounding box center [104, 335] width 16 height 16
checkbox input "true"
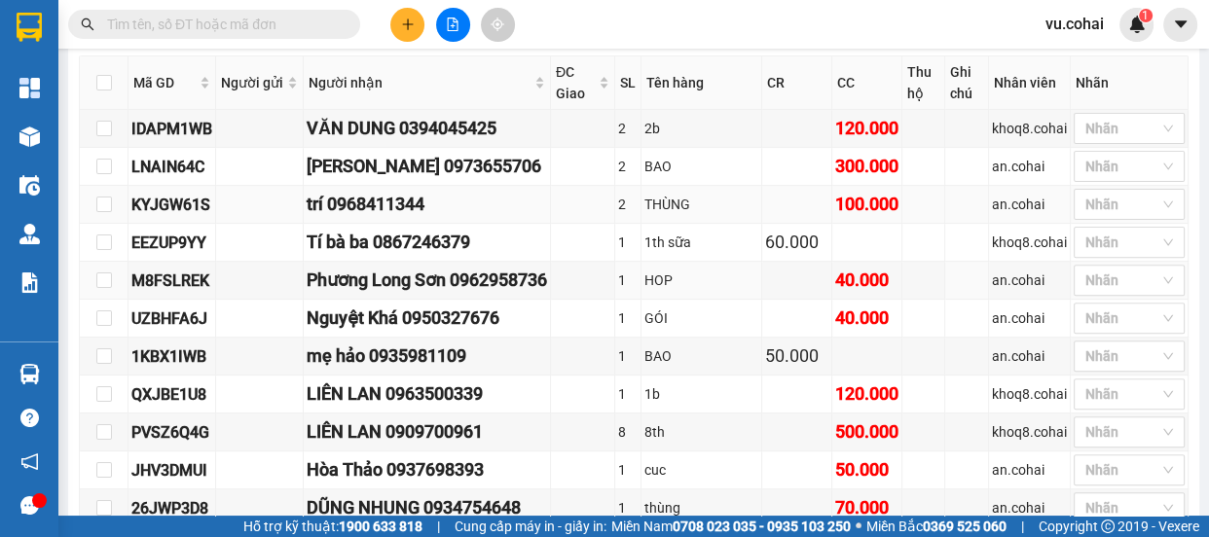
scroll to position [619, 0]
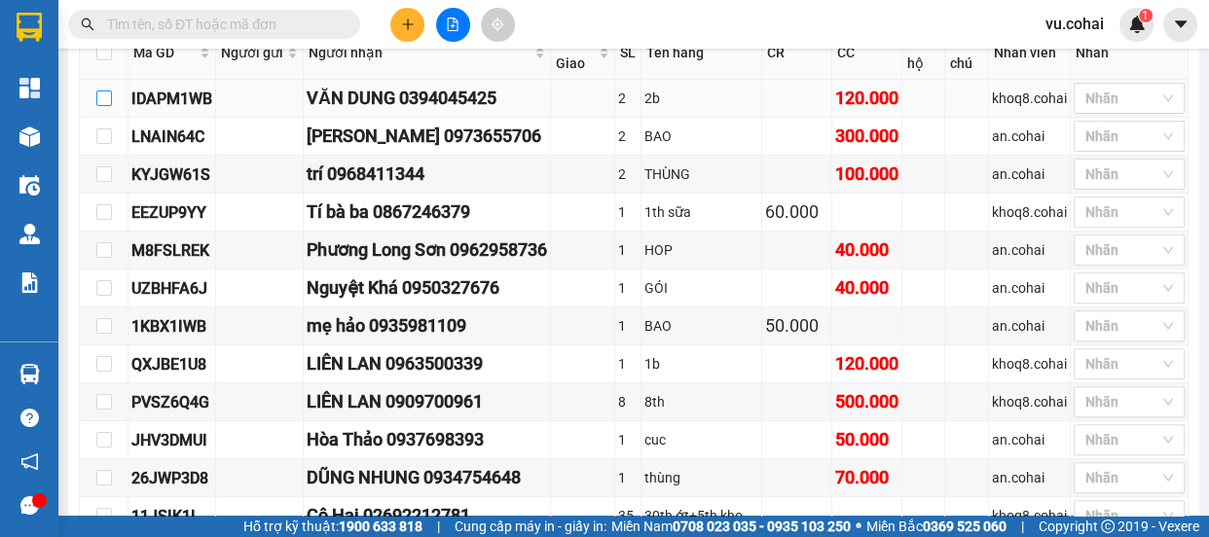
click at [106, 96] on input "checkbox" at bounding box center [104, 99] width 16 height 16
checkbox input "true"
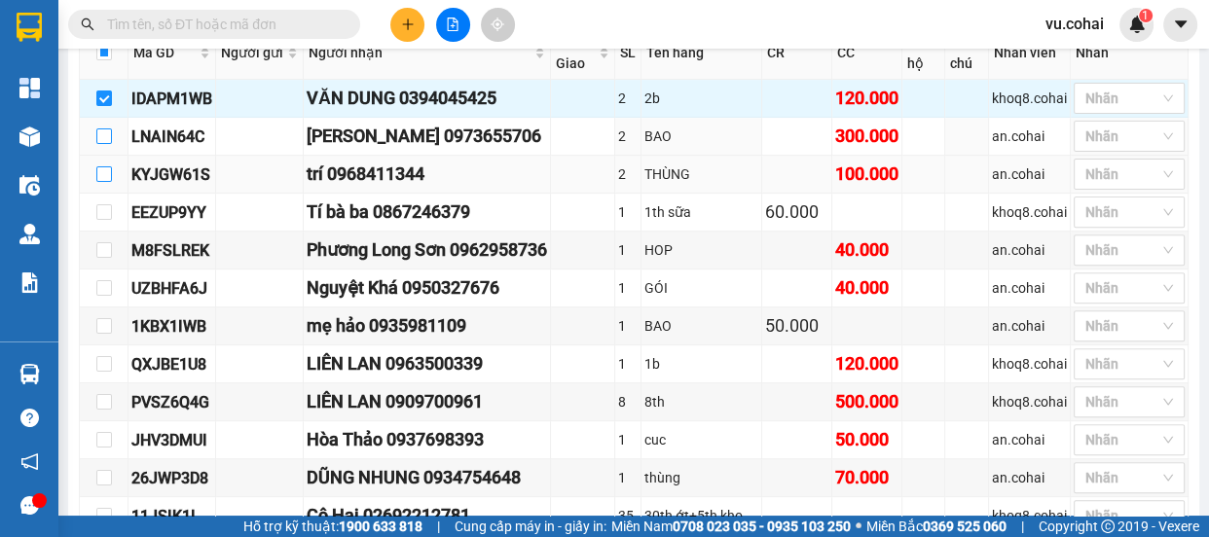
click at [99, 133] on input "checkbox" at bounding box center [104, 137] width 16 height 16
checkbox input "true"
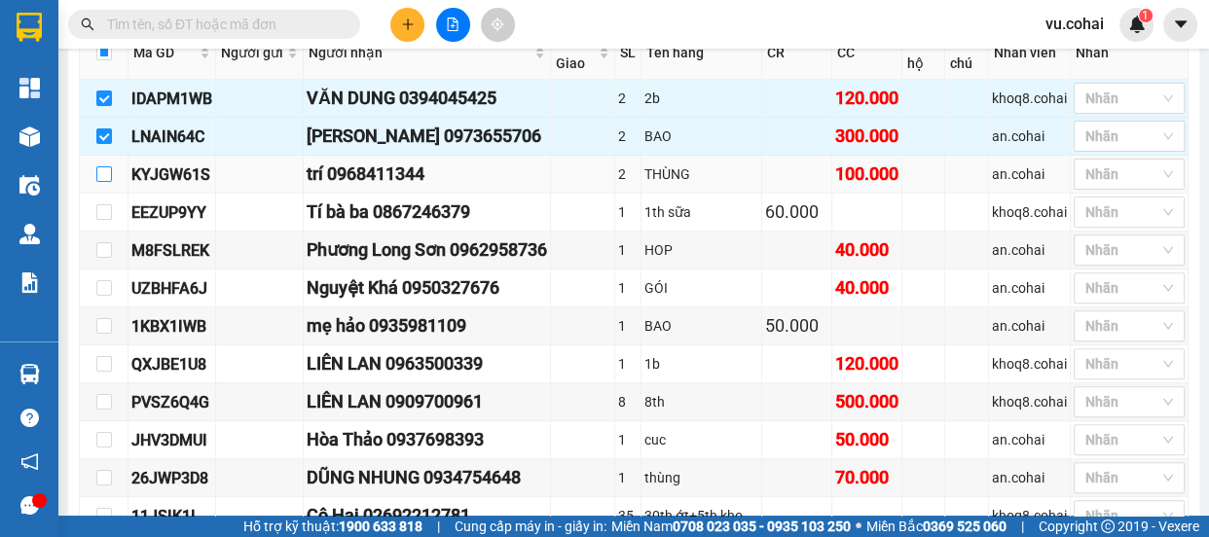
click at [98, 168] on input "checkbox" at bounding box center [104, 175] width 16 height 16
checkbox input "true"
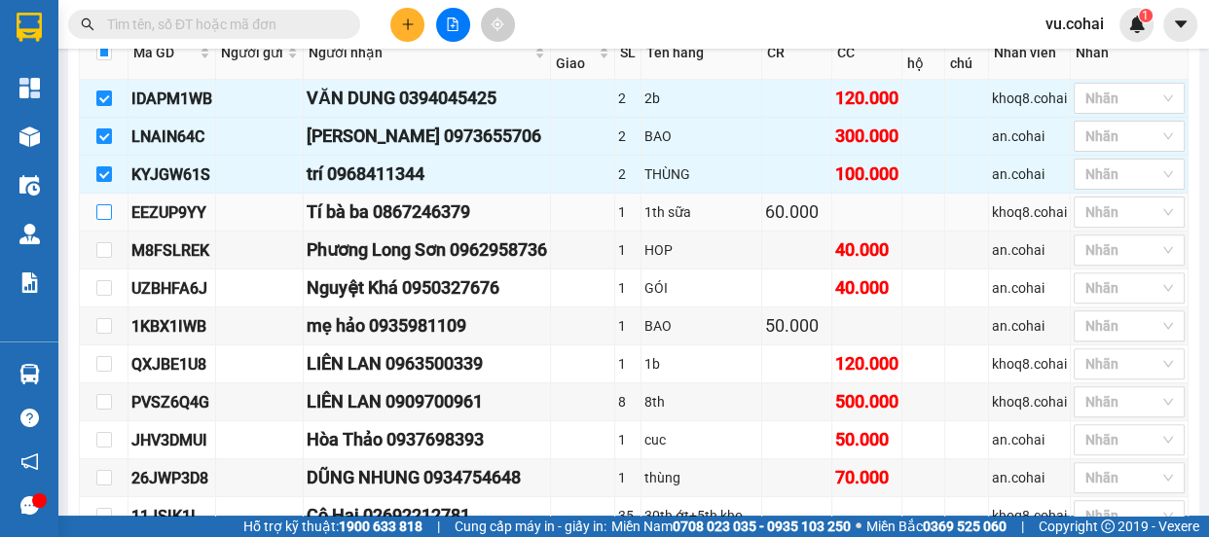
click at [97, 210] on input "checkbox" at bounding box center [104, 212] width 16 height 16
checkbox input "true"
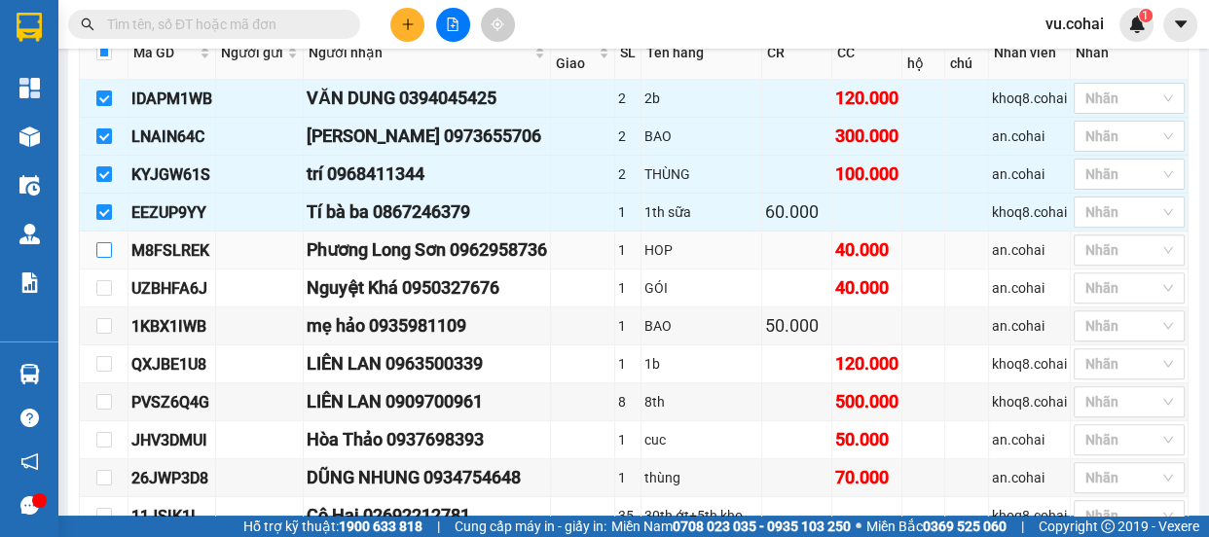
click at [104, 249] on input "checkbox" at bounding box center [104, 250] width 16 height 16
checkbox input "true"
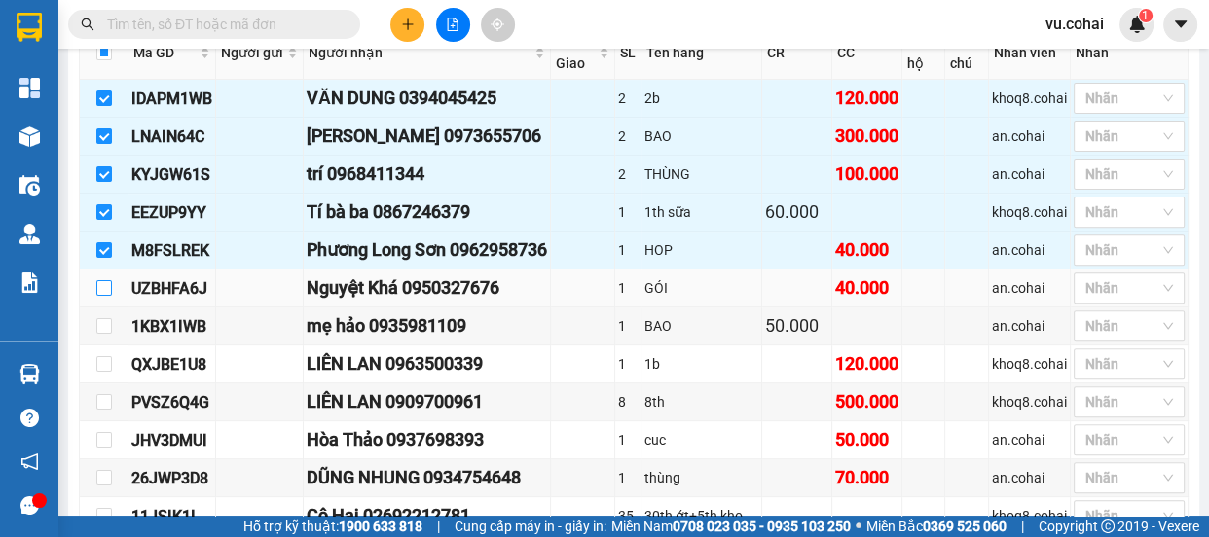
click at [100, 280] on input "checkbox" at bounding box center [104, 288] width 16 height 16
checkbox input "true"
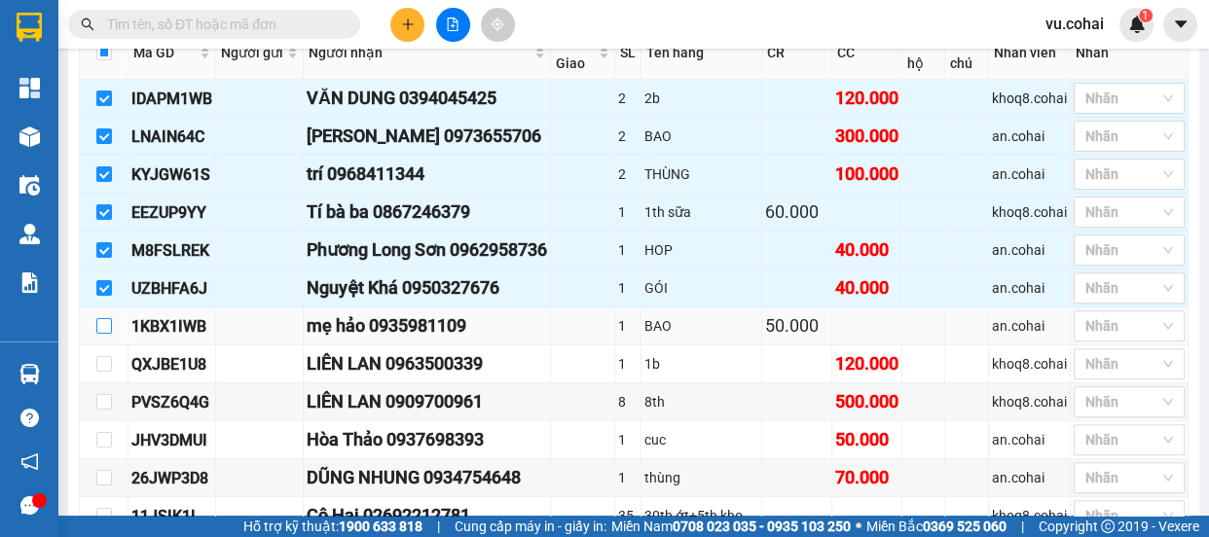
click at [100, 321] on input "checkbox" at bounding box center [104, 326] width 16 height 16
checkbox input "true"
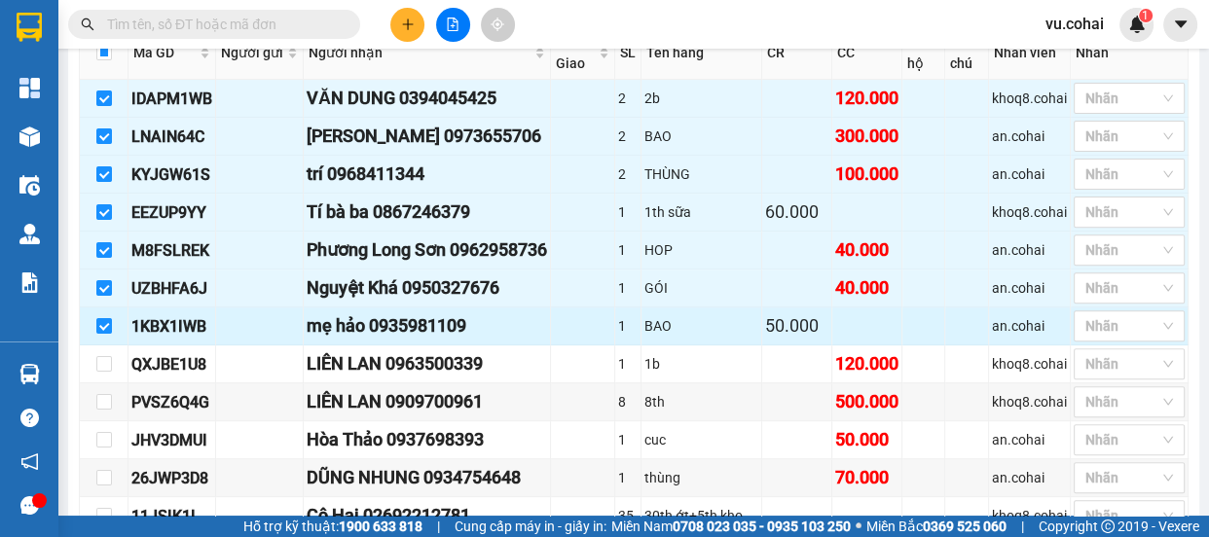
scroll to position [708, 0]
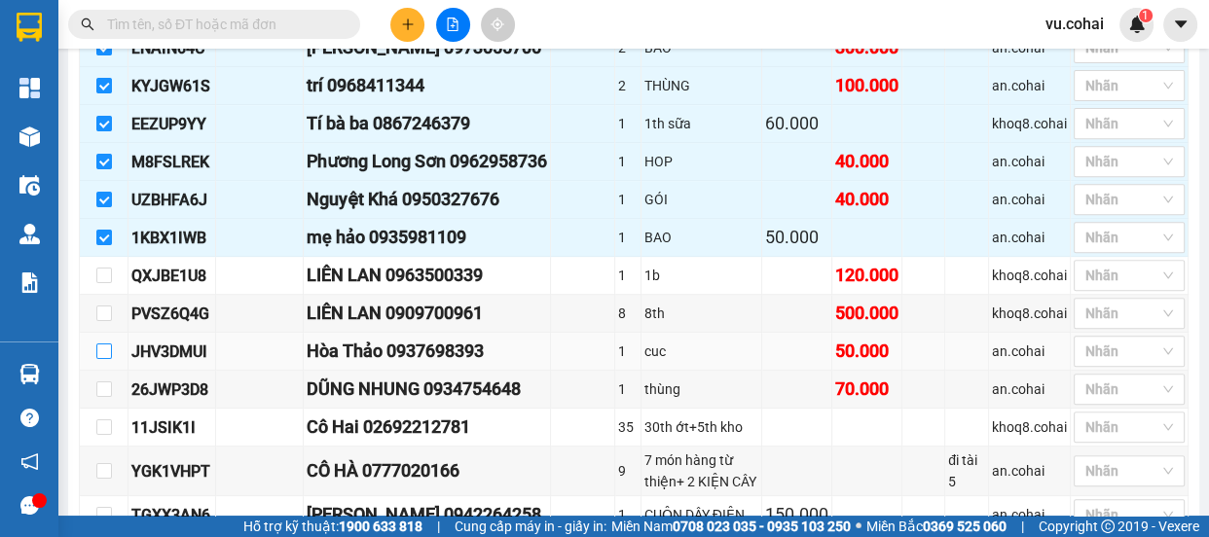
click at [97, 348] on input "checkbox" at bounding box center [104, 352] width 16 height 16
checkbox input "true"
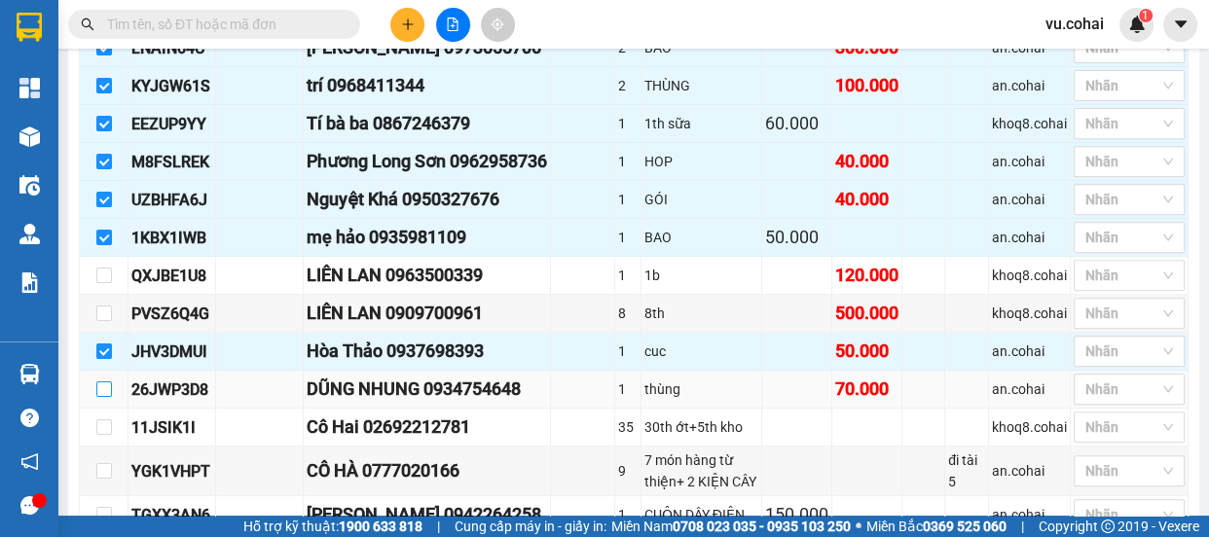
click at [100, 382] on input "checkbox" at bounding box center [104, 390] width 16 height 16
checkbox input "true"
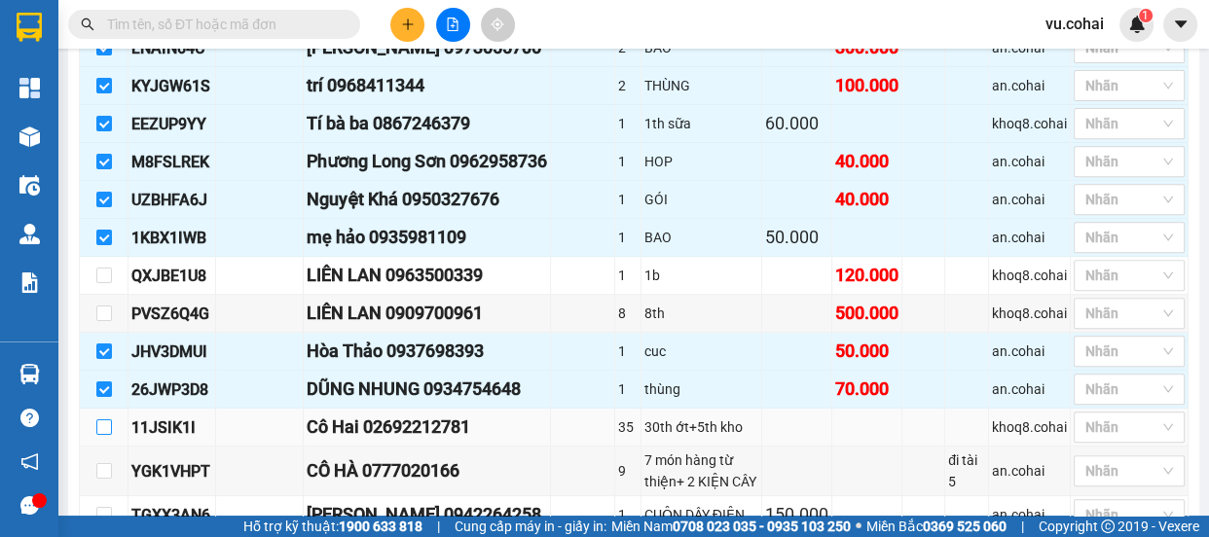
click at [101, 427] on input "checkbox" at bounding box center [104, 428] width 16 height 16
checkbox input "true"
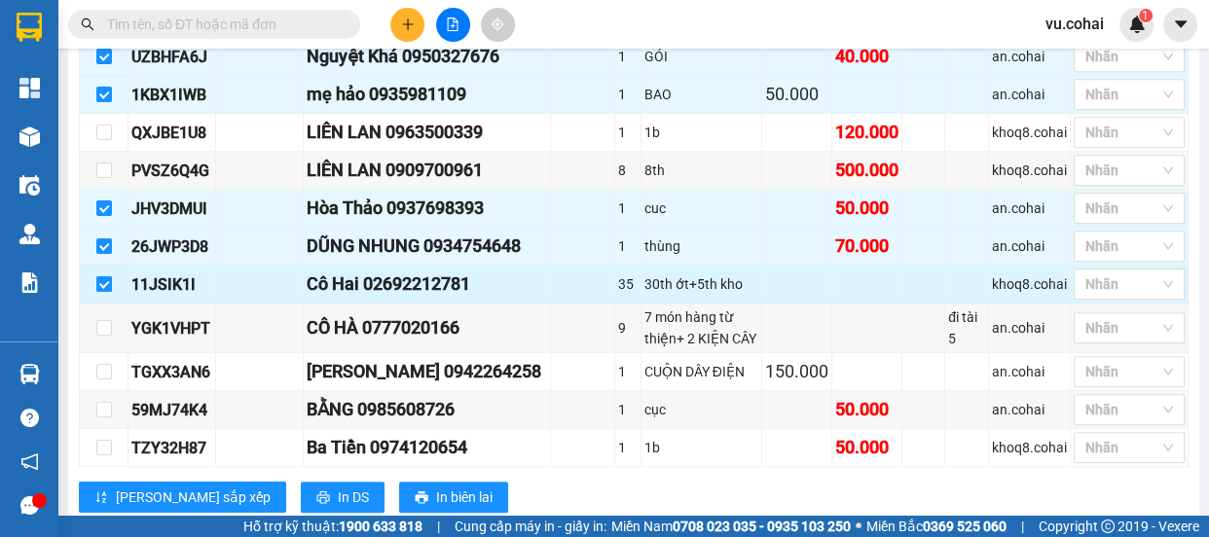
scroll to position [885, 0]
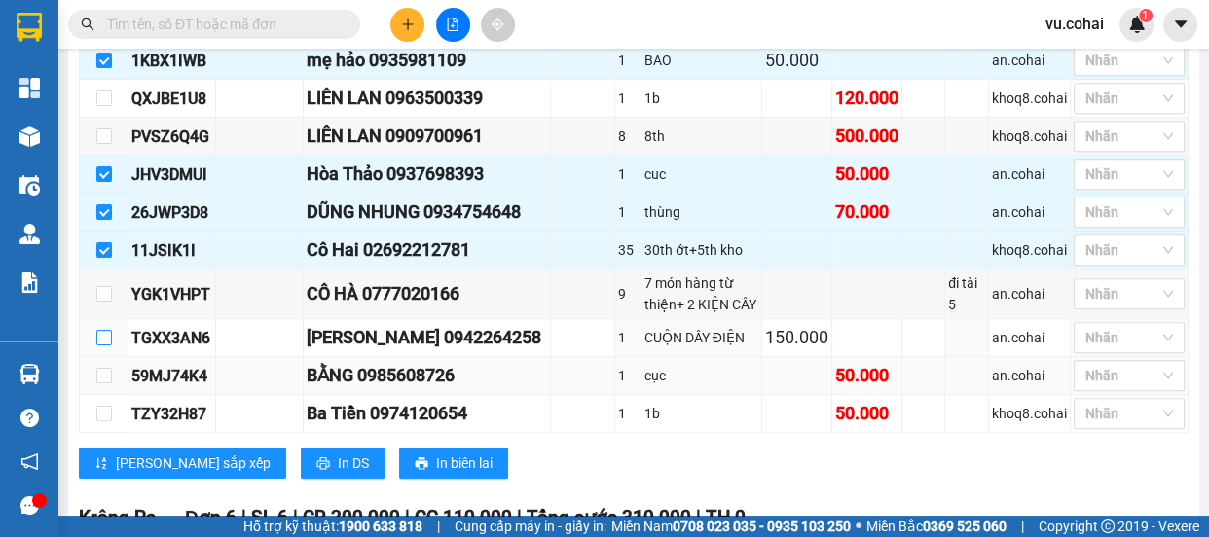
drag, startPoint x: 105, startPoint y: 380, endPoint x: 99, endPoint y: 400, distance: 21.3
click at [105, 346] on input "checkbox" at bounding box center [104, 338] width 16 height 16
checkbox input "true"
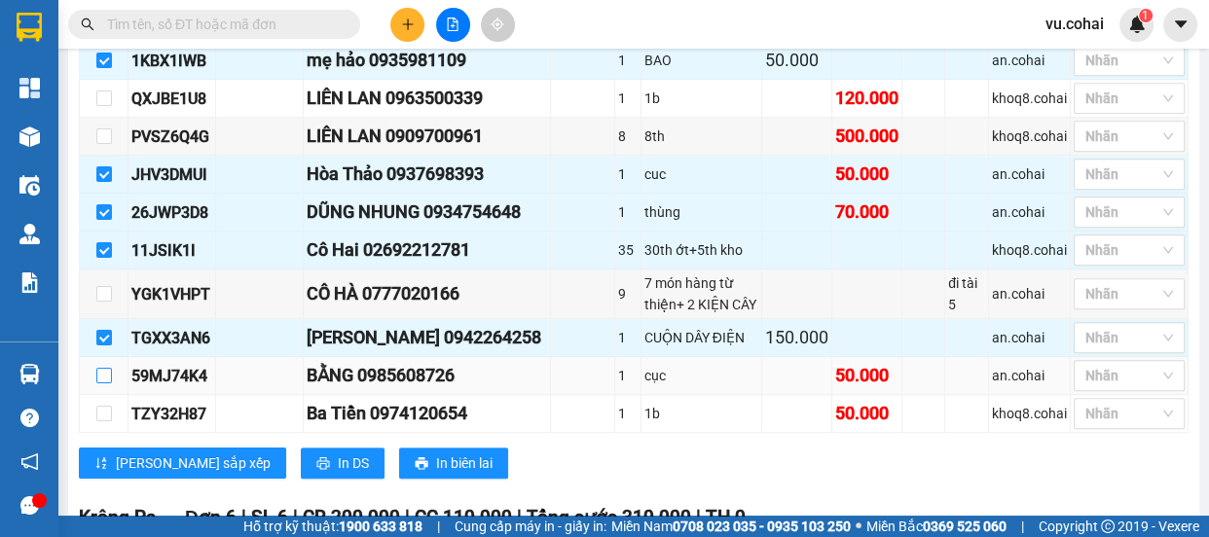
click at [104, 387] on label at bounding box center [104, 375] width 16 height 21
click at [104, 384] on input "checkbox" at bounding box center [104, 376] width 16 height 16
checkbox input "true"
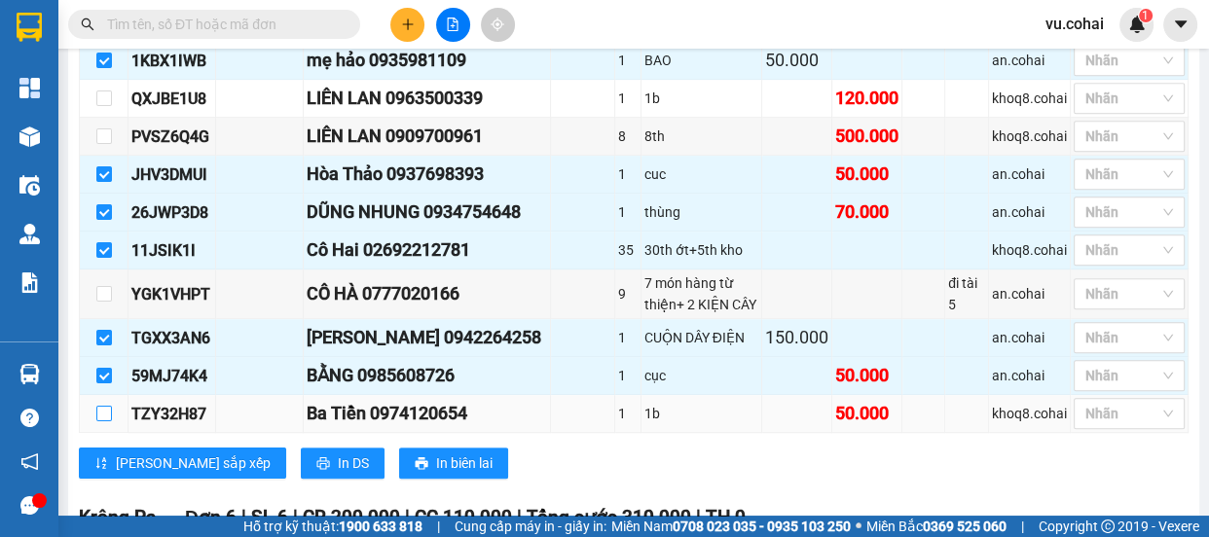
click at [106, 422] on input "checkbox" at bounding box center [104, 414] width 16 height 16
checkbox input "true"
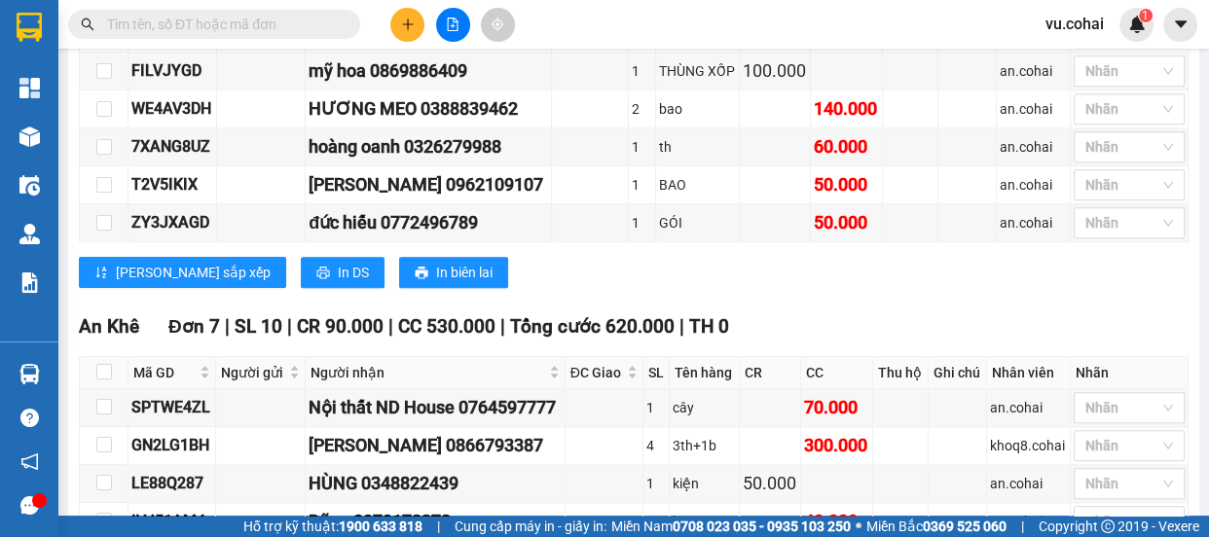
scroll to position [1947, 0]
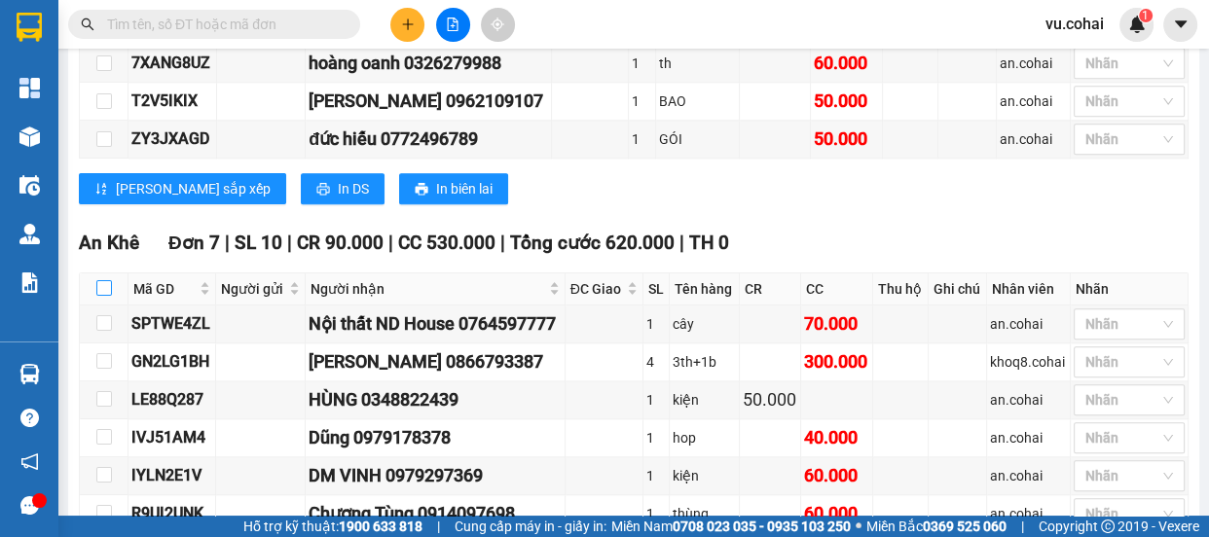
click at [98, 296] on input "checkbox" at bounding box center [104, 288] width 16 height 16
checkbox input "true"
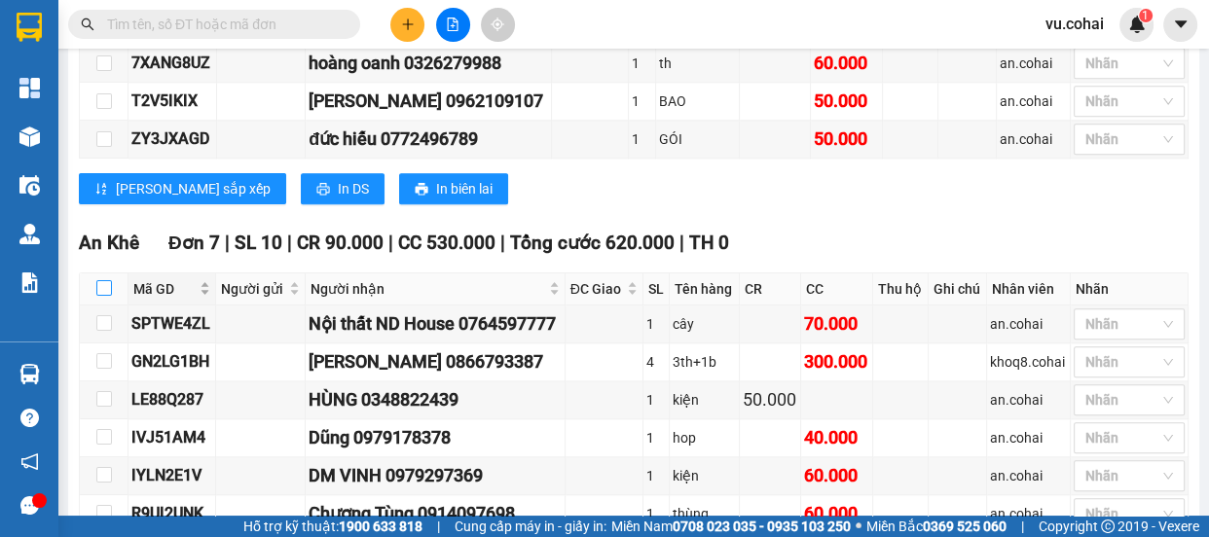
checkbox input "true"
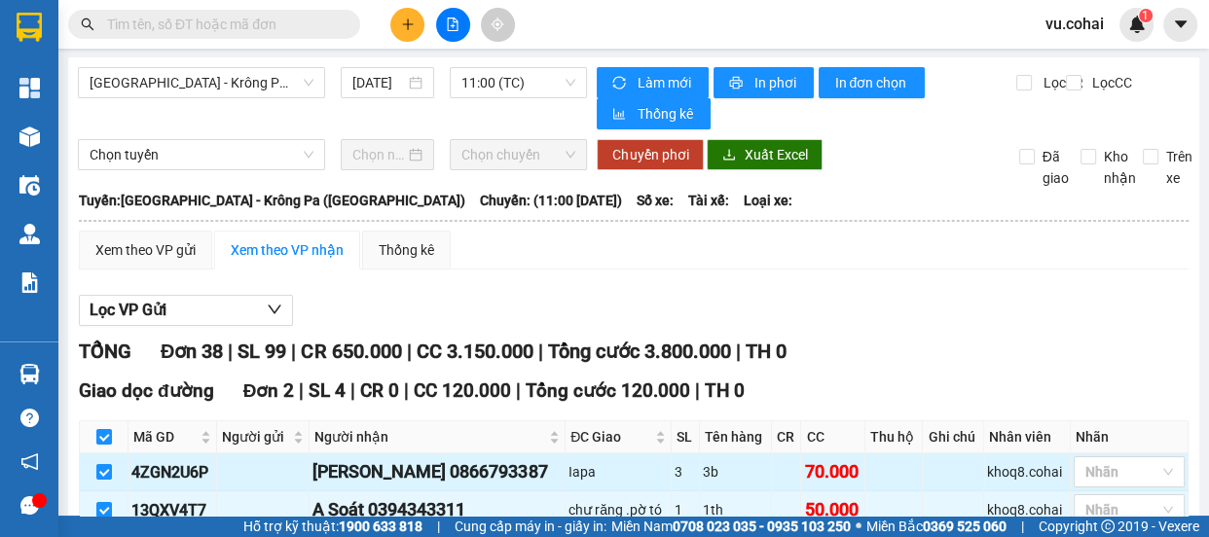
scroll to position [0, 0]
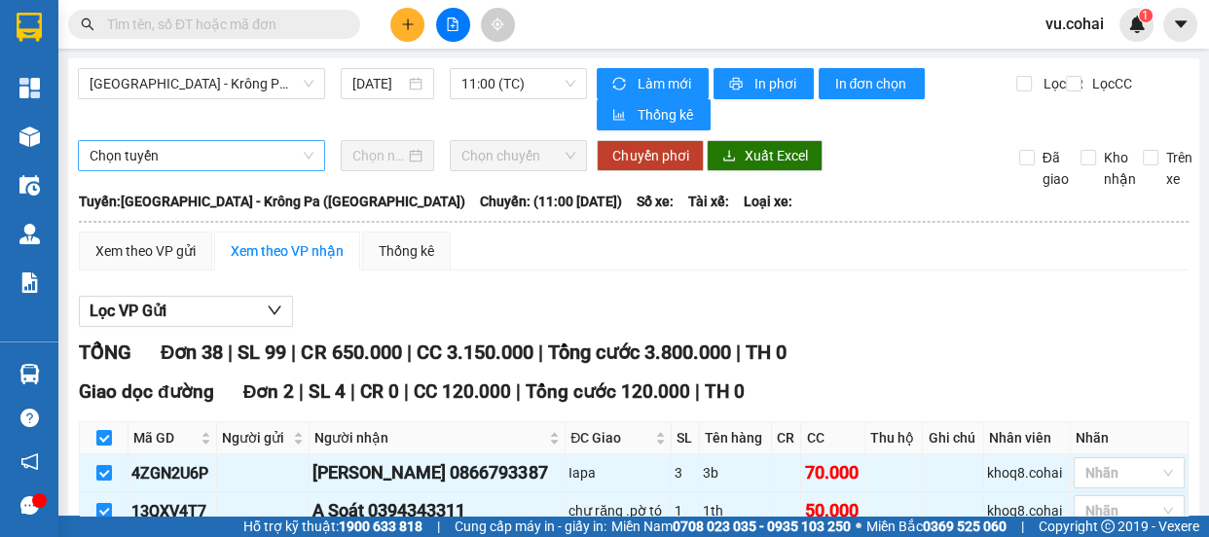
click at [207, 152] on span "Chọn tuyến" at bounding box center [202, 155] width 224 height 29
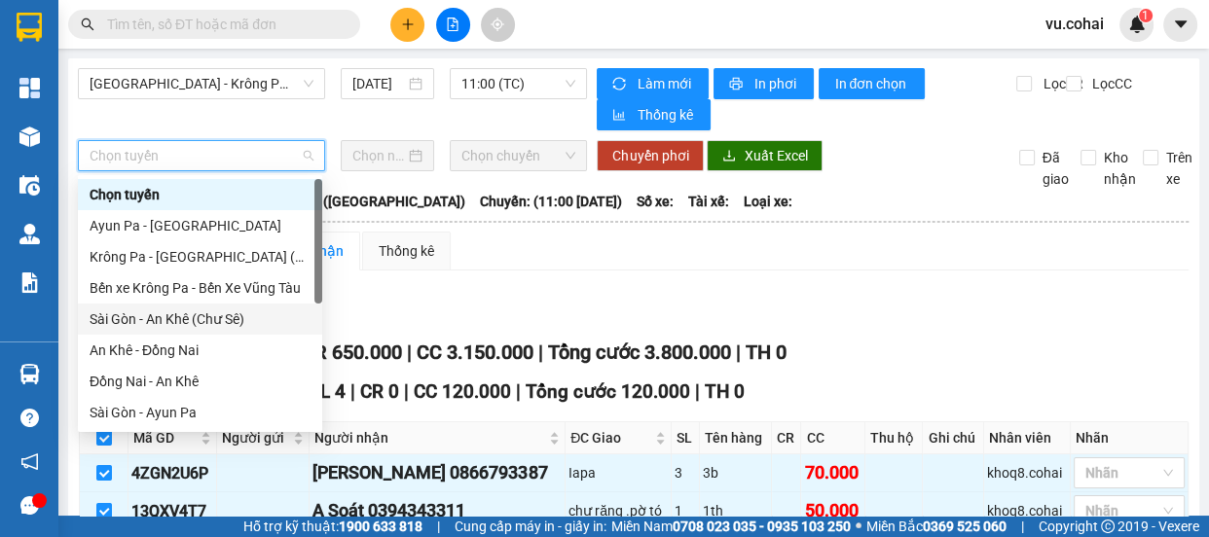
click at [215, 320] on div "Sài Gòn - An Khê (Chư Sê)" at bounding box center [200, 319] width 221 height 21
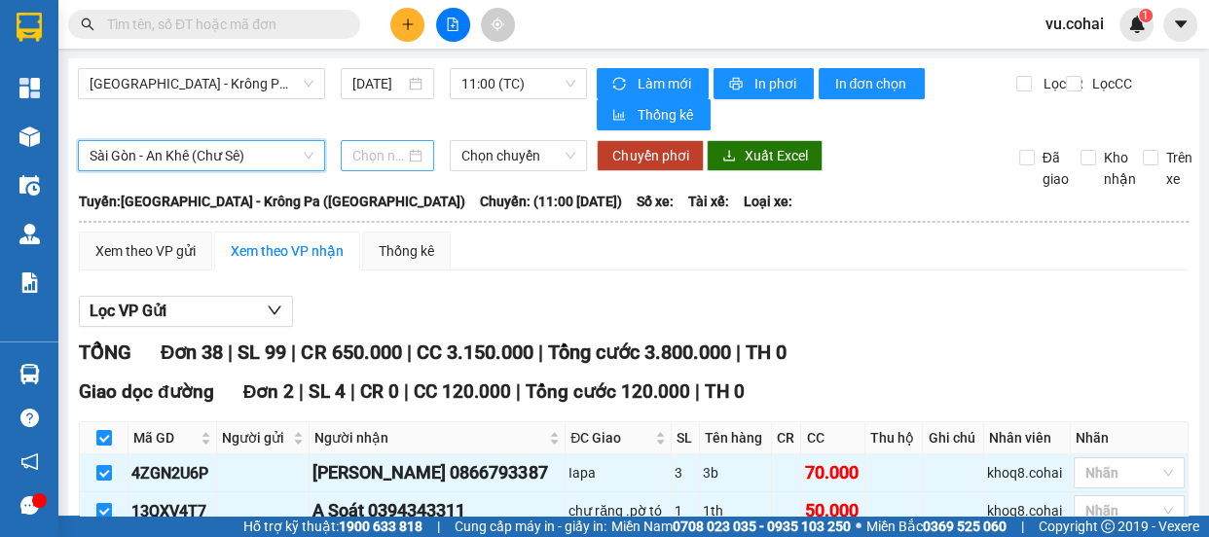
click at [371, 160] on input at bounding box center [378, 155] width 53 height 21
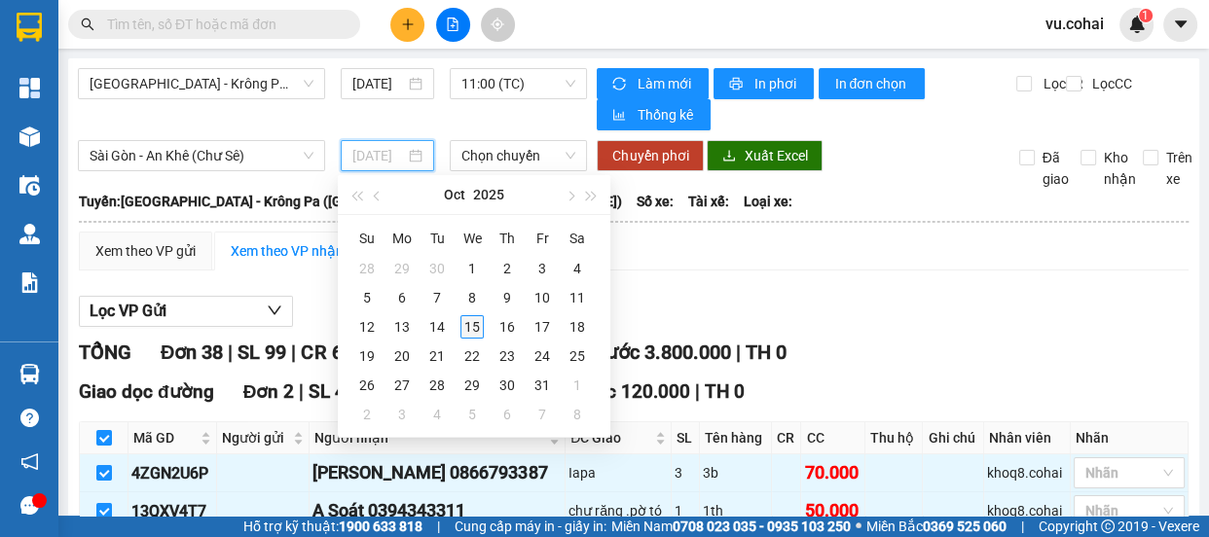
type input "[DATE]"
click at [471, 328] on div "15" at bounding box center [472, 326] width 23 height 23
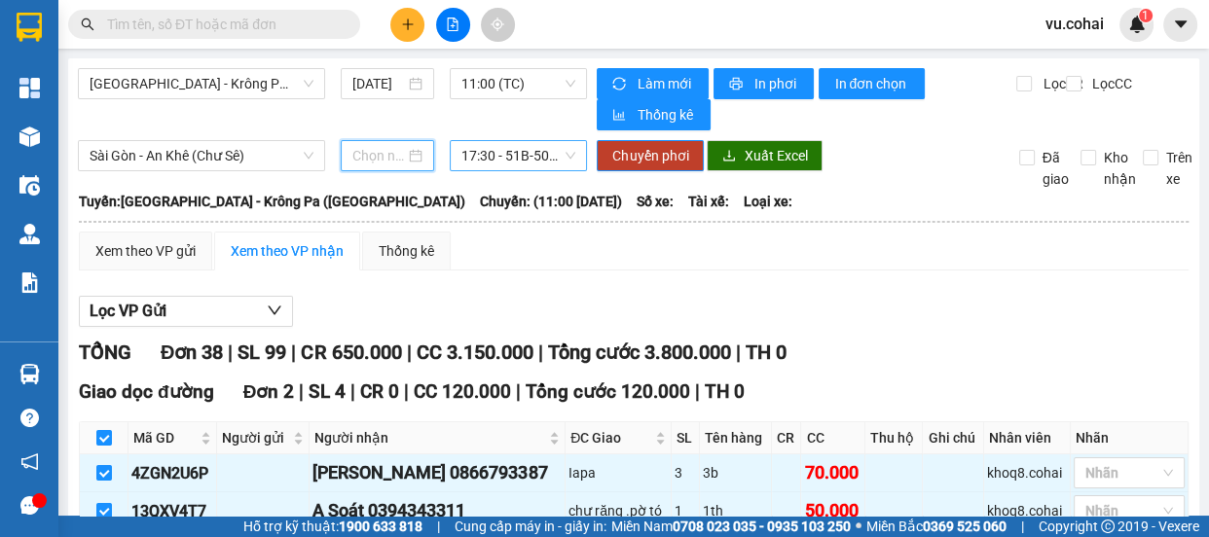
type input "[DATE]"
click at [516, 153] on span "17:30 - 51B-50.482" at bounding box center [519, 155] width 114 height 29
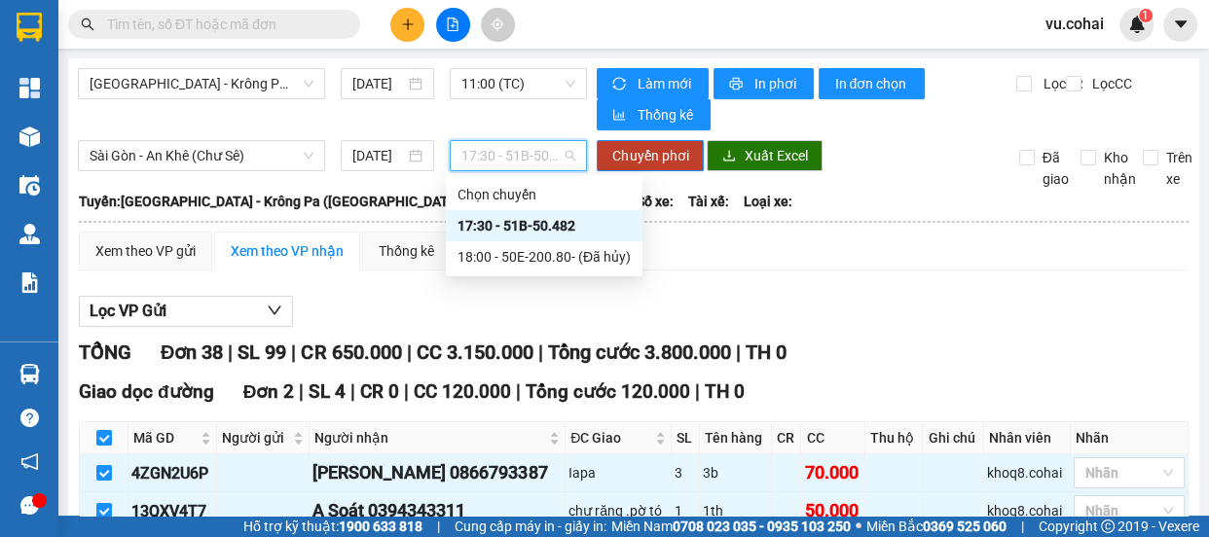
click at [542, 223] on div "17:30 - 51B-50.482" at bounding box center [544, 225] width 173 height 21
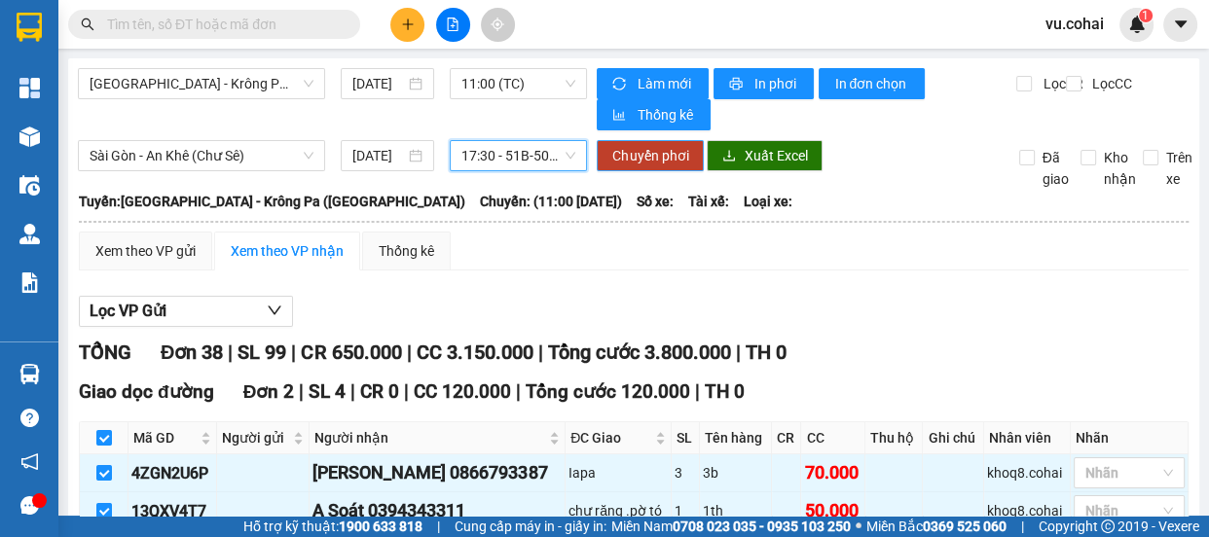
click at [652, 156] on span "Chuyển phơi" at bounding box center [650, 155] width 76 height 21
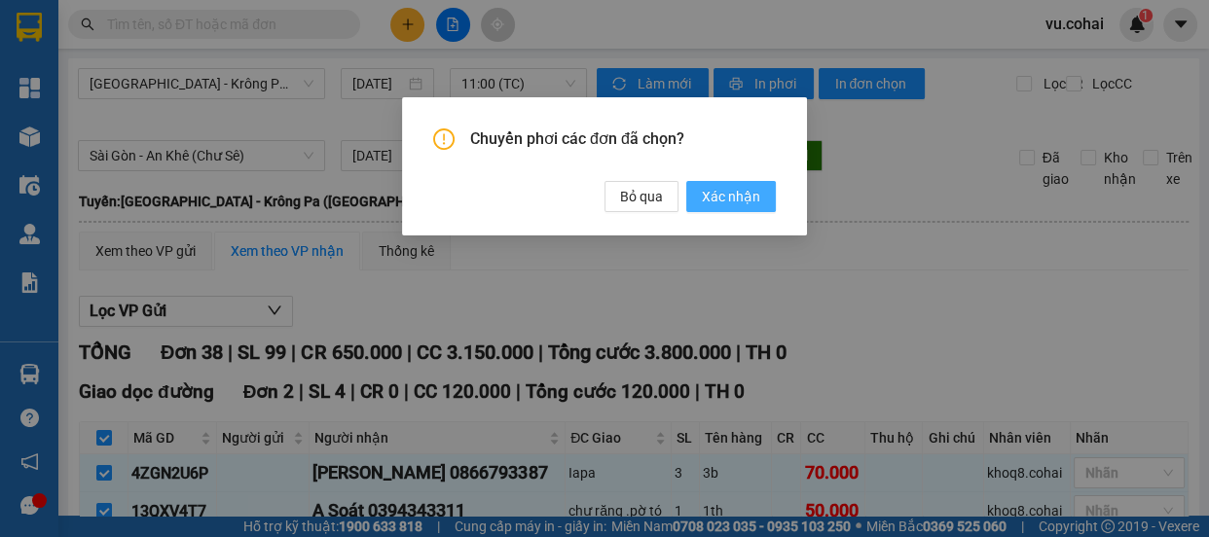
click at [737, 195] on span "Xác nhận" at bounding box center [731, 196] width 58 height 21
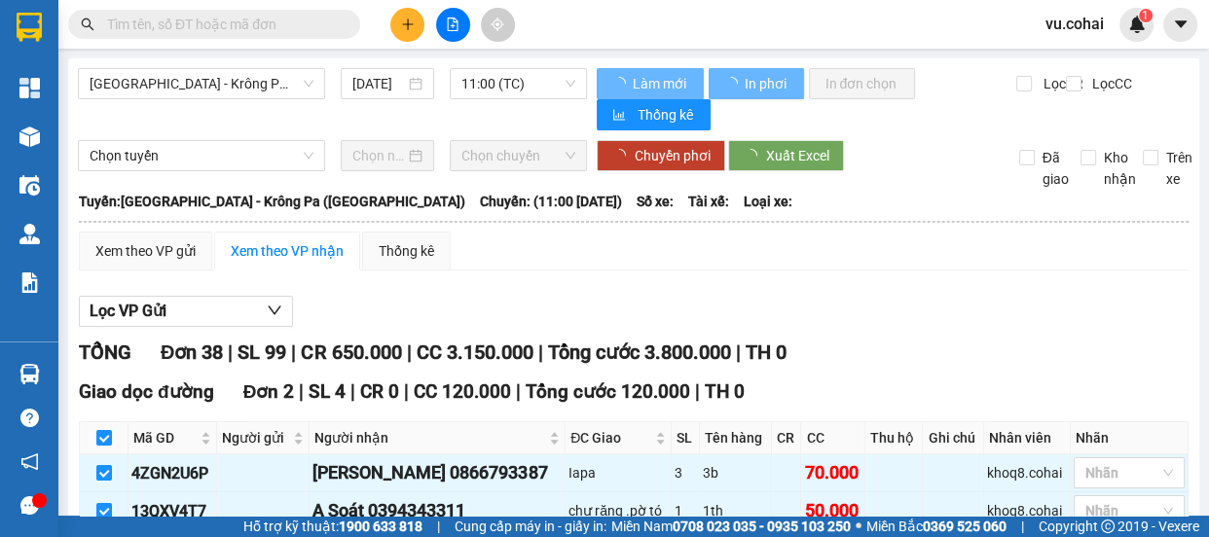
checkbox input "false"
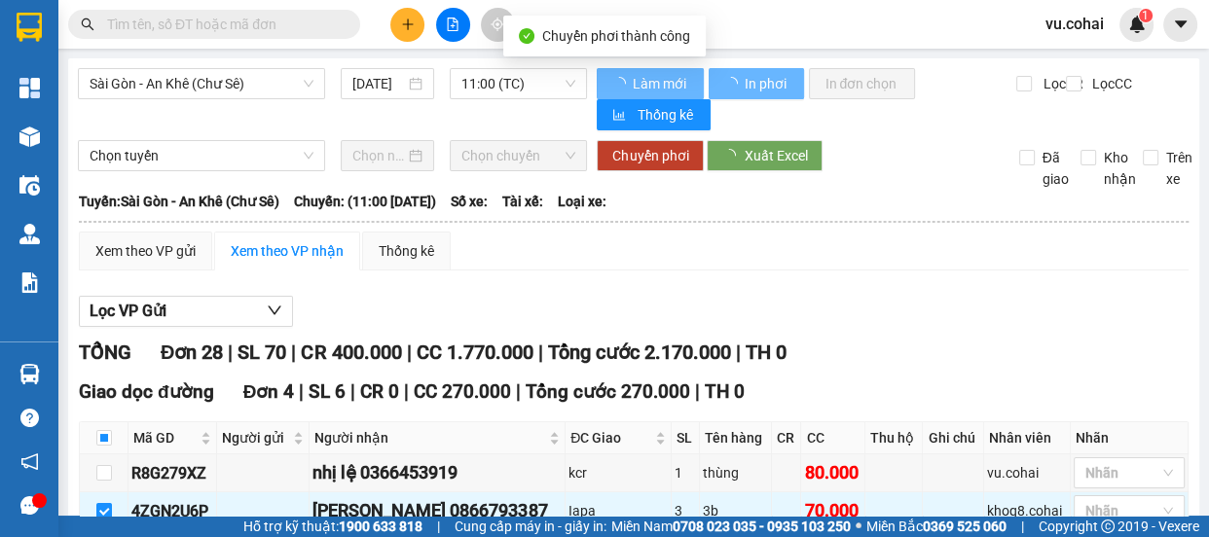
checkbox input "false"
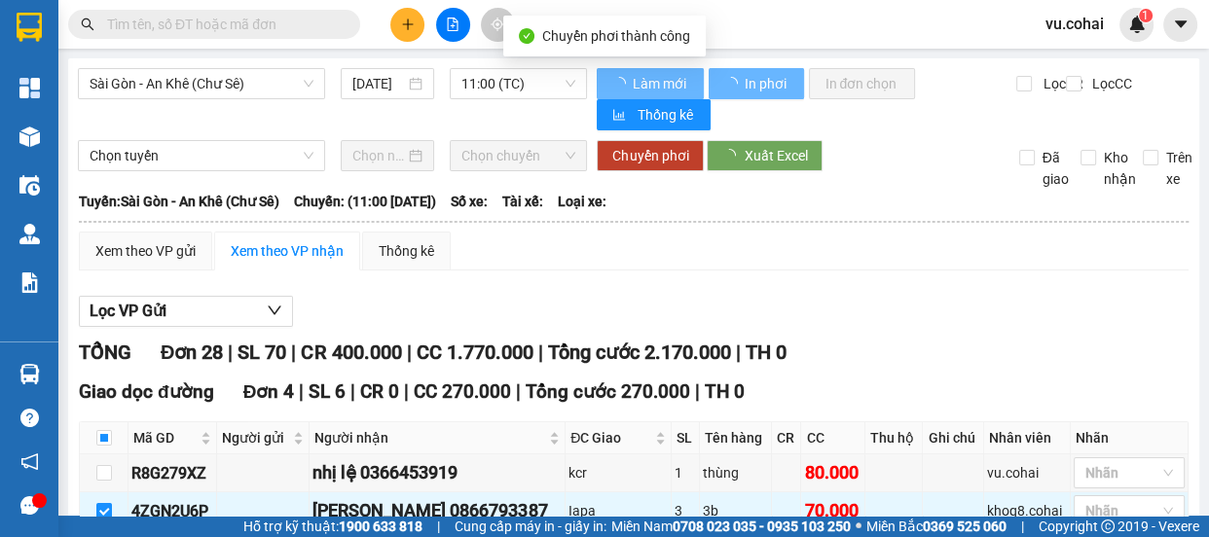
checkbox input "false"
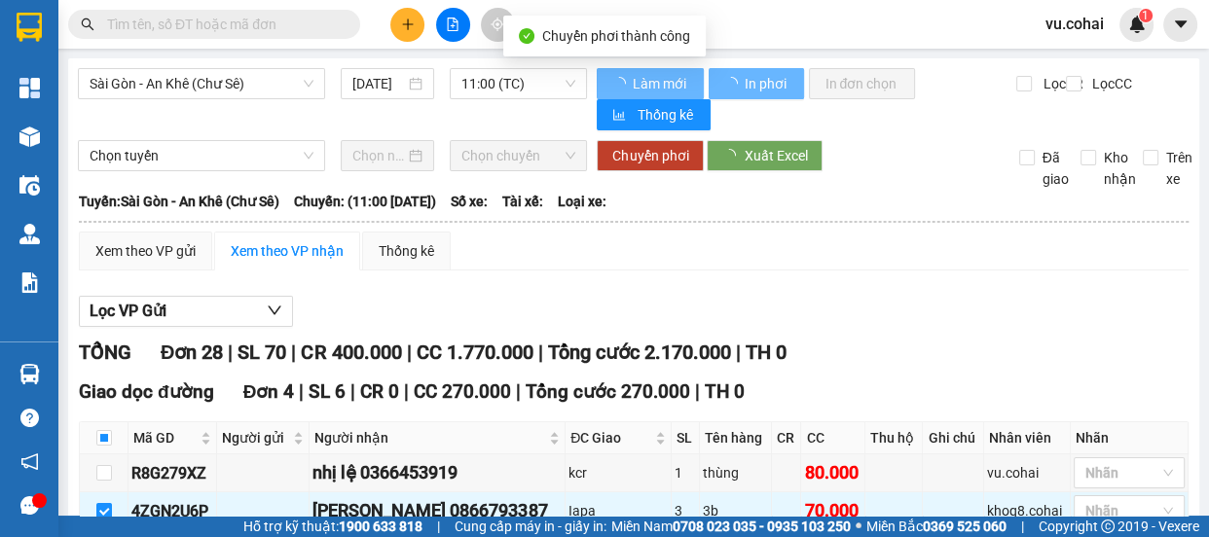
checkbox input "false"
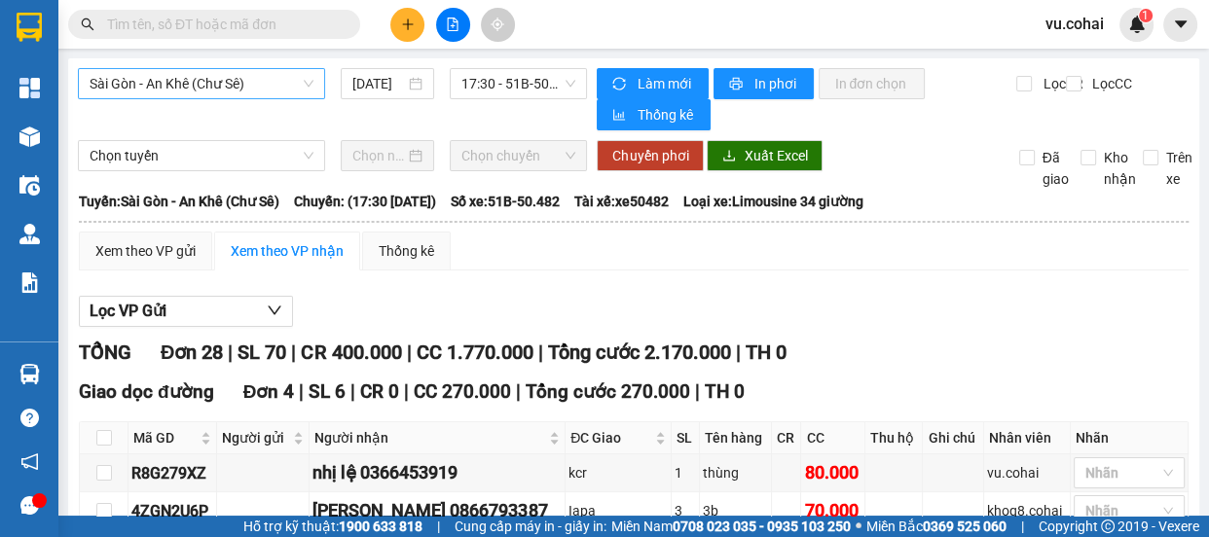
click at [250, 93] on span "Sài Gòn - An Khê (Chư Sê)" at bounding box center [202, 83] width 224 height 29
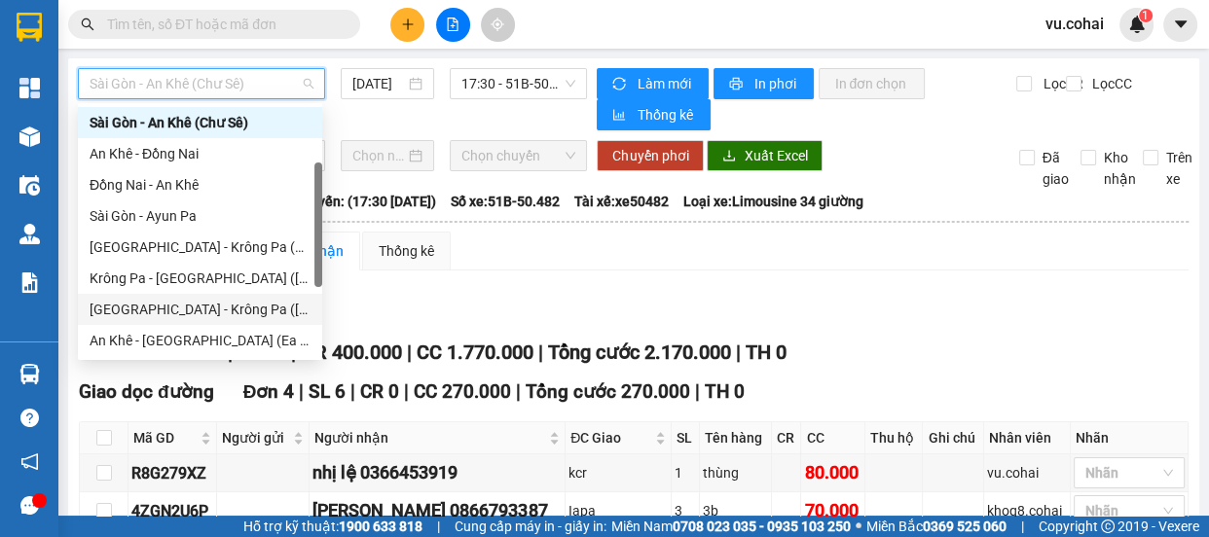
click at [206, 312] on div "[GEOGRAPHIC_DATA] - Krông Pa ([GEOGRAPHIC_DATA])" at bounding box center [200, 309] width 221 height 21
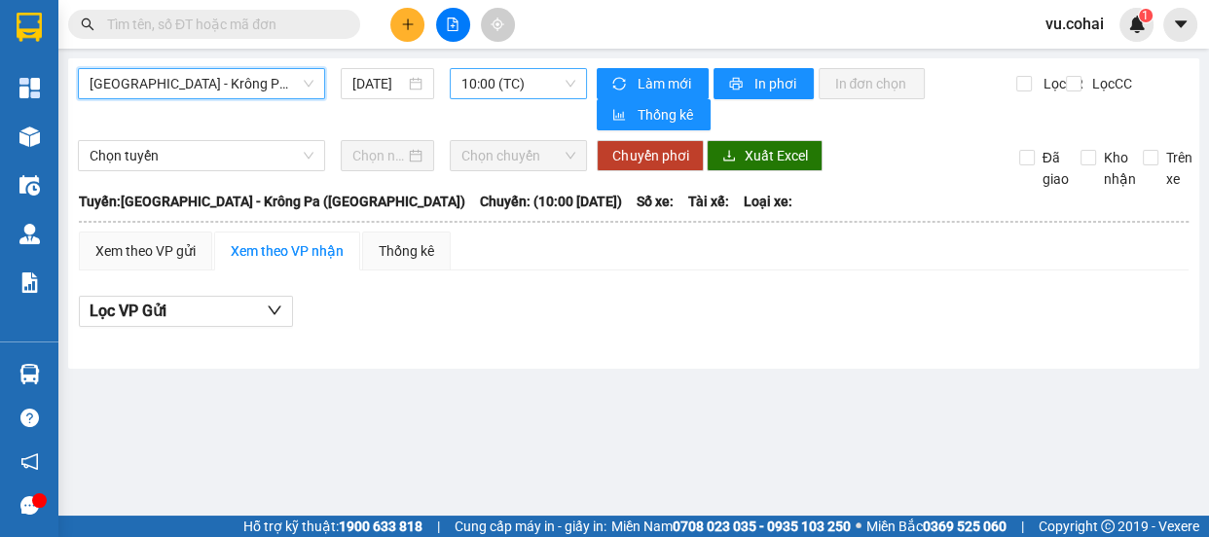
click at [502, 78] on span "10:00 (TC)" at bounding box center [519, 83] width 114 height 29
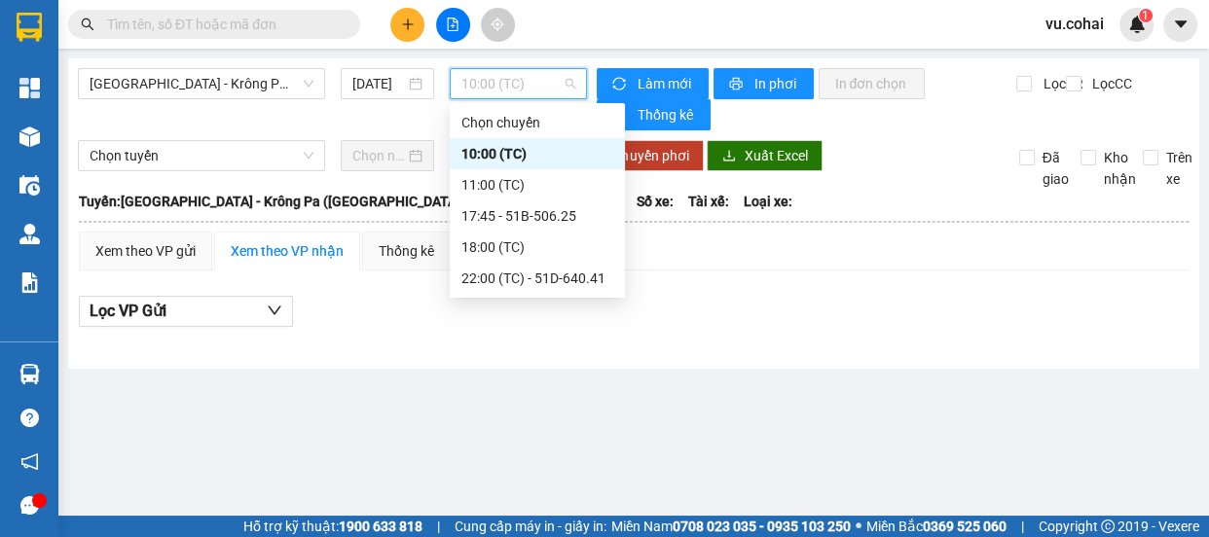
click at [509, 152] on div "10:00 (TC)" at bounding box center [538, 153] width 152 height 21
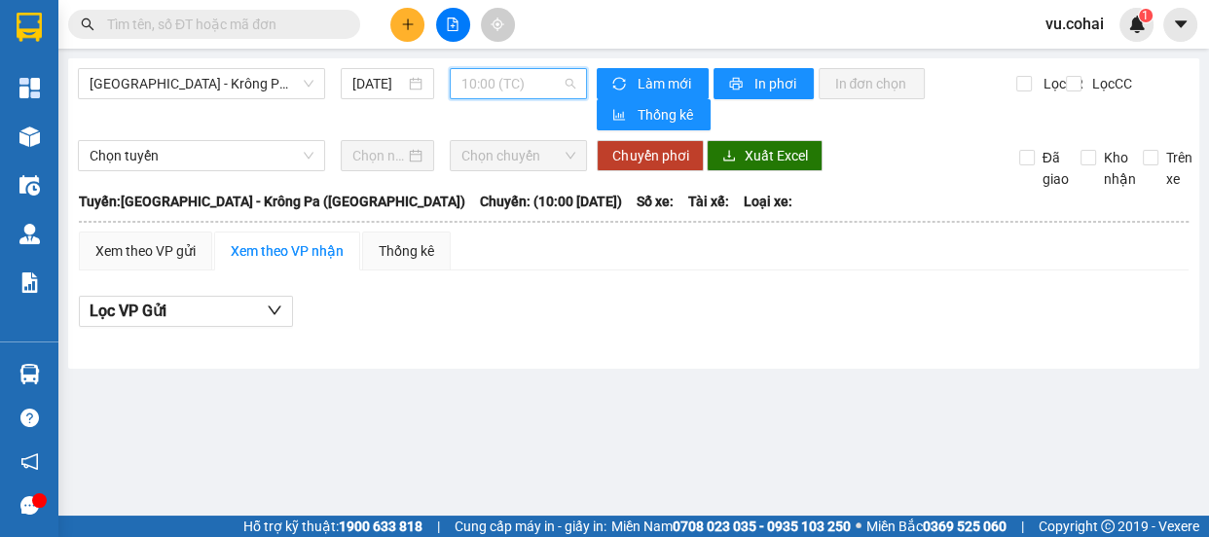
click at [501, 79] on span "10:00 (TC)" at bounding box center [519, 83] width 114 height 29
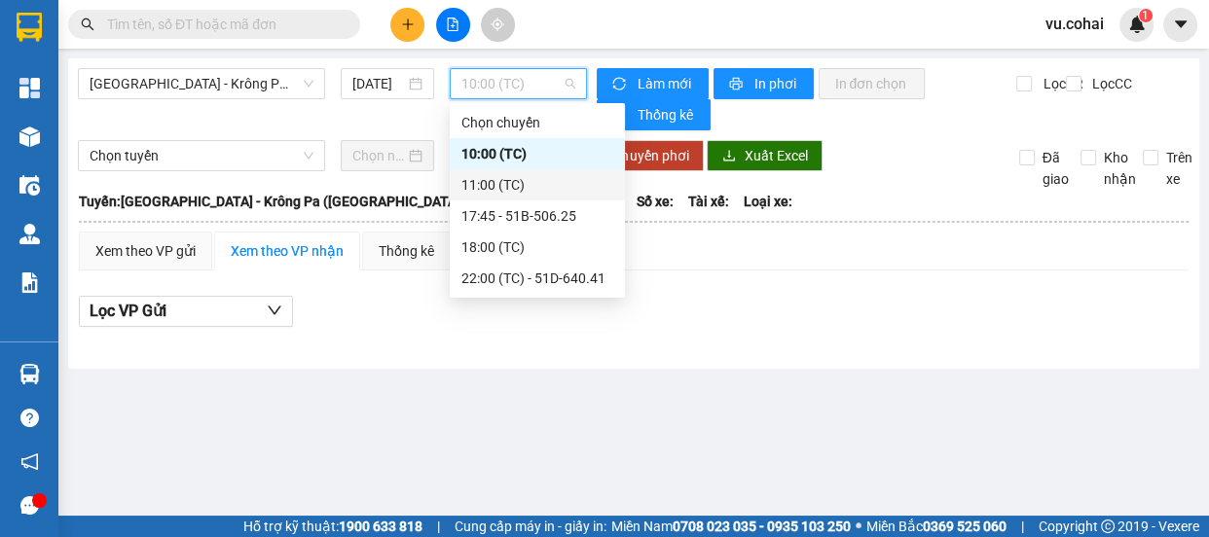
click at [500, 192] on div "11:00 (TC)" at bounding box center [538, 184] width 152 height 21
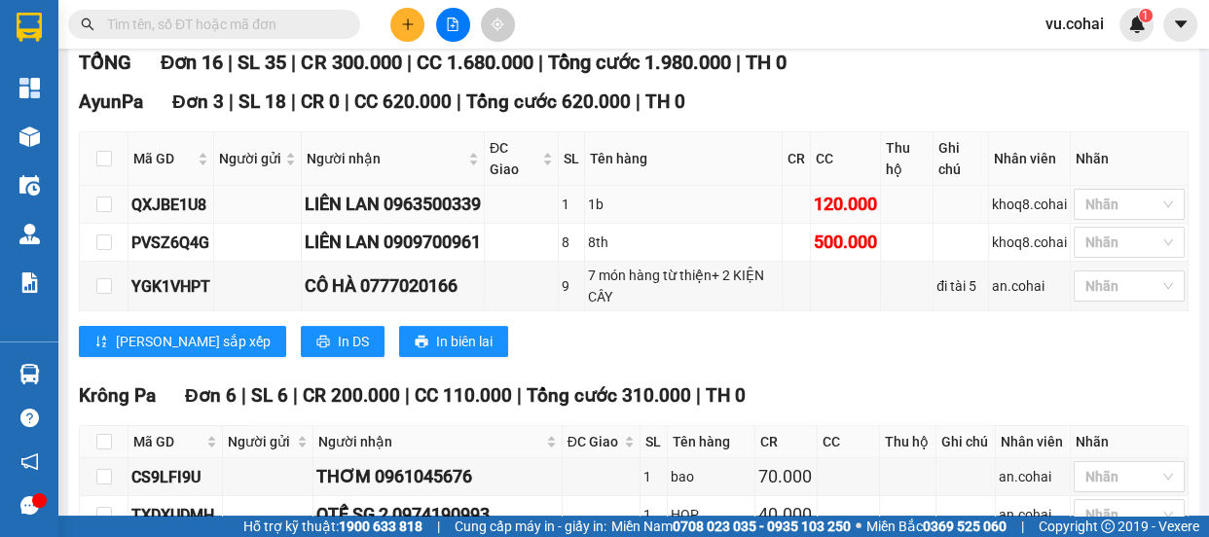
scroll to position [265, 0]
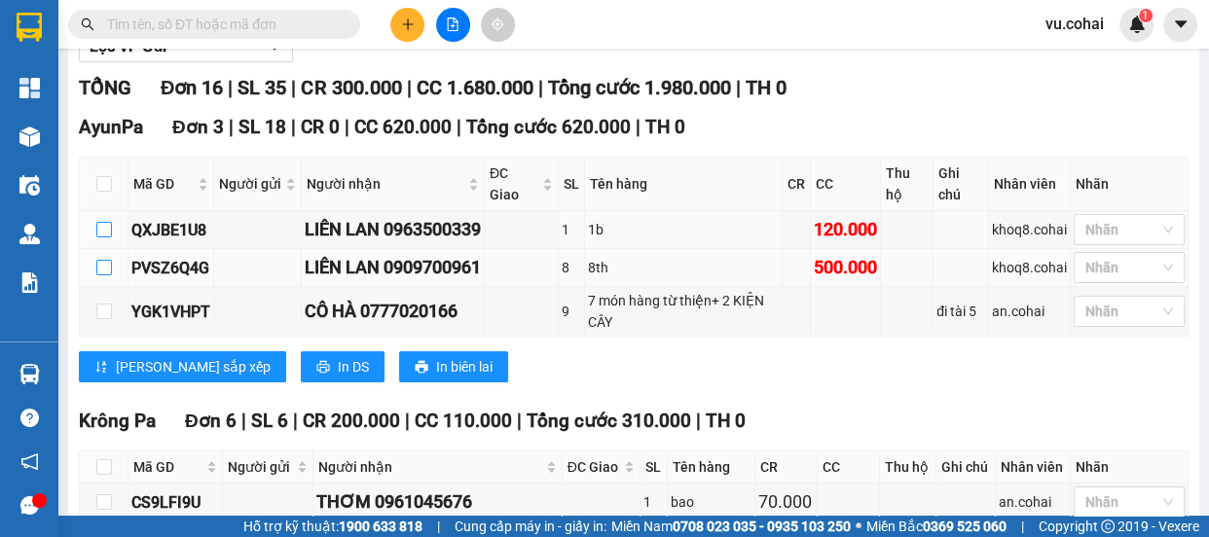
drag, startPoint x: 105, startPoint y: 231, endPoint x: 106, endPoint y: 254, distance: 23.4
click at [105, 234] on input "checkbox" at bounding box center [104, 230] width 16 height 16
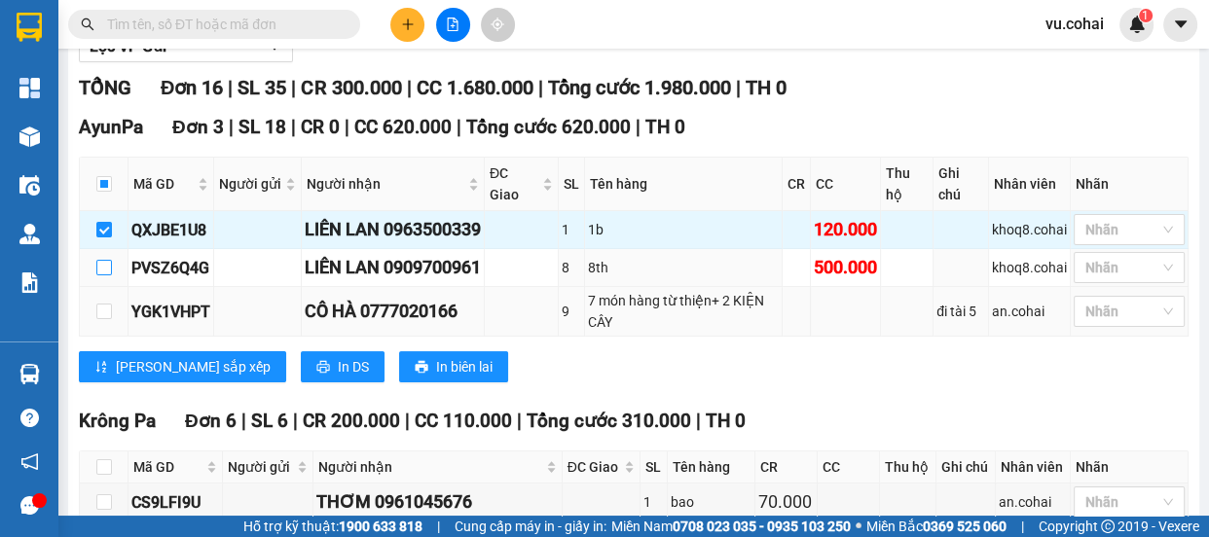
drag, startPoint x: 107, startPoint y: 267, endPoint x: 111, endPoint y: 302, distance: 35.3
click at [109, 269] on input "checkbox" at bounding box center [104, 268] width 16 height 16
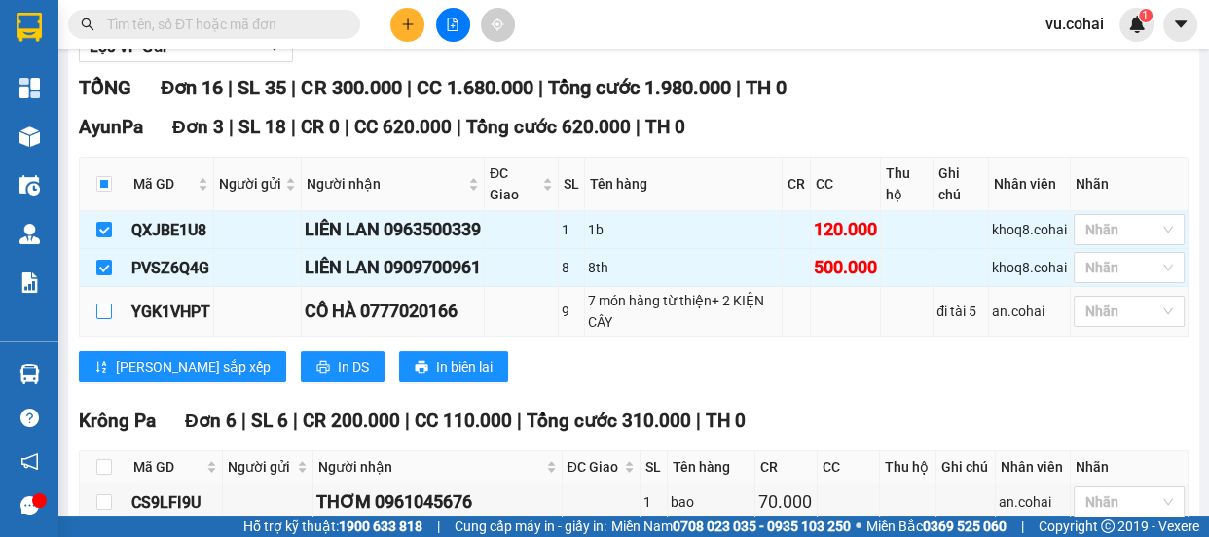
click at [101, 318] on label at bounding box center [104, 311] width 16 height 21
click at [101, 318] on input "checkbox" at bounding box center [104, 312] width 16 height 16
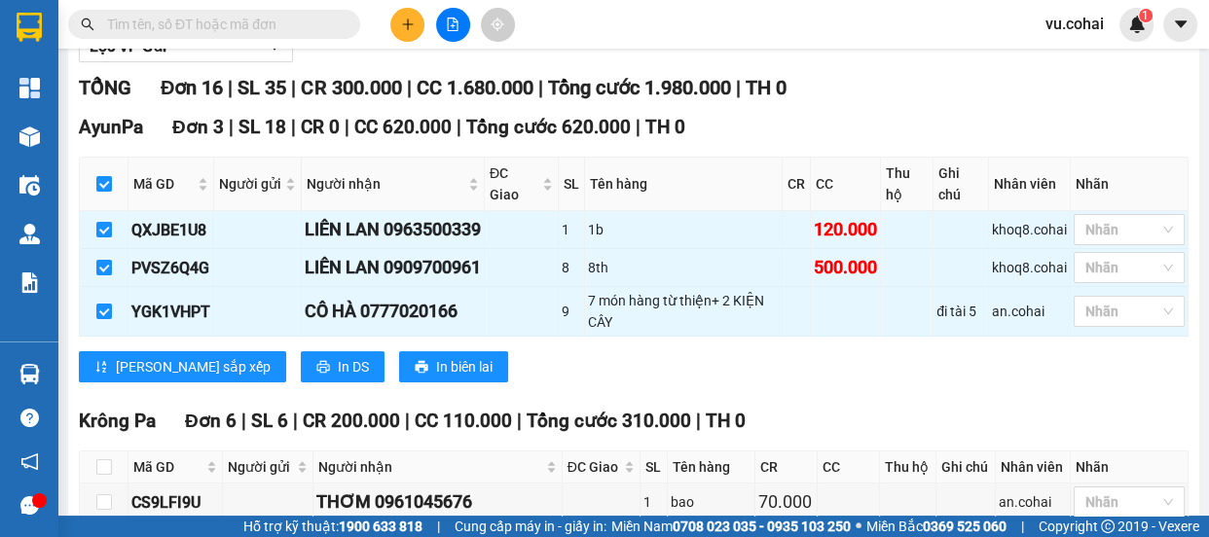
scroll to position [0, 0]
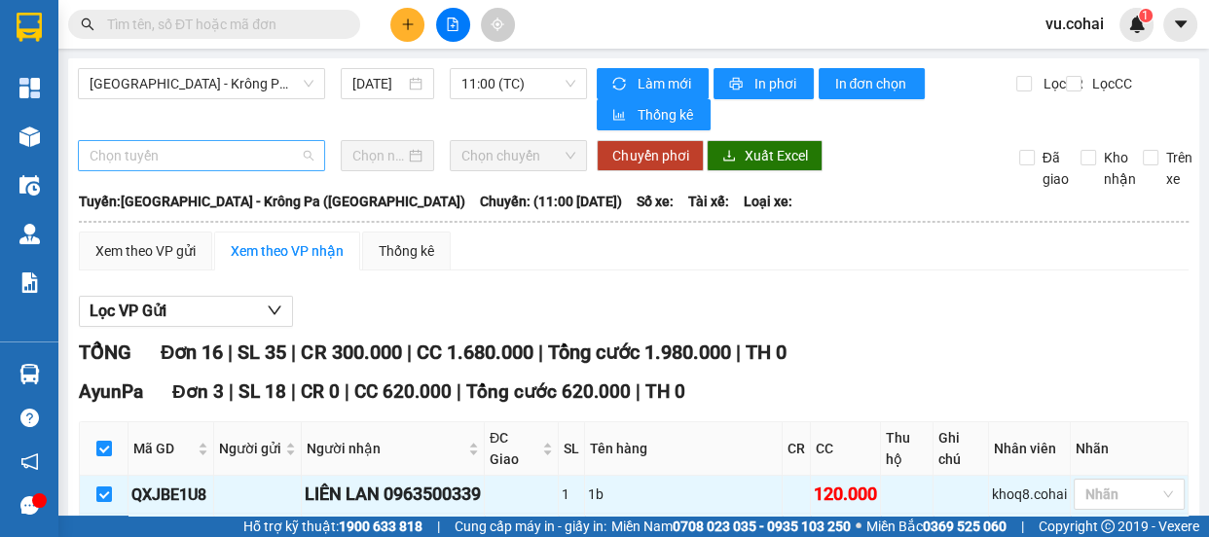
click at [208, 166] on span "Chọn tuyến" at bounding box center [202, 155] width 224 height 29
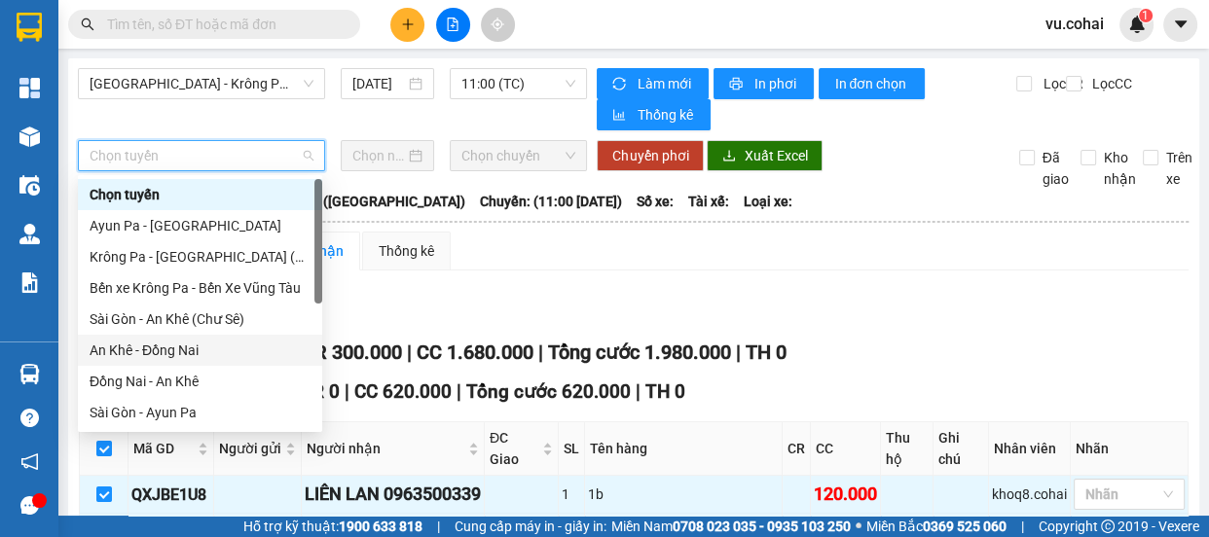
scroll to position [265, 0]
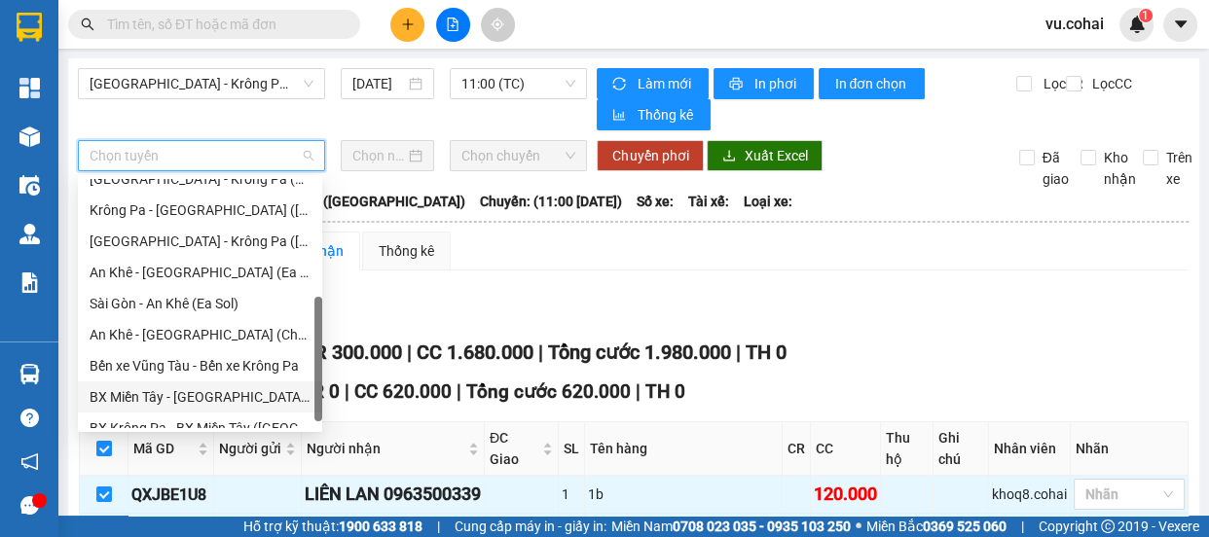
click at [170, 395] on div "BX Miền Tây - [GEOGRAPHIC_DATA] ([GEOGRAPHIC_DATA] - [GEOGRAPHIC_DATA])" at bounding box center [200, 397] width 221 height 21
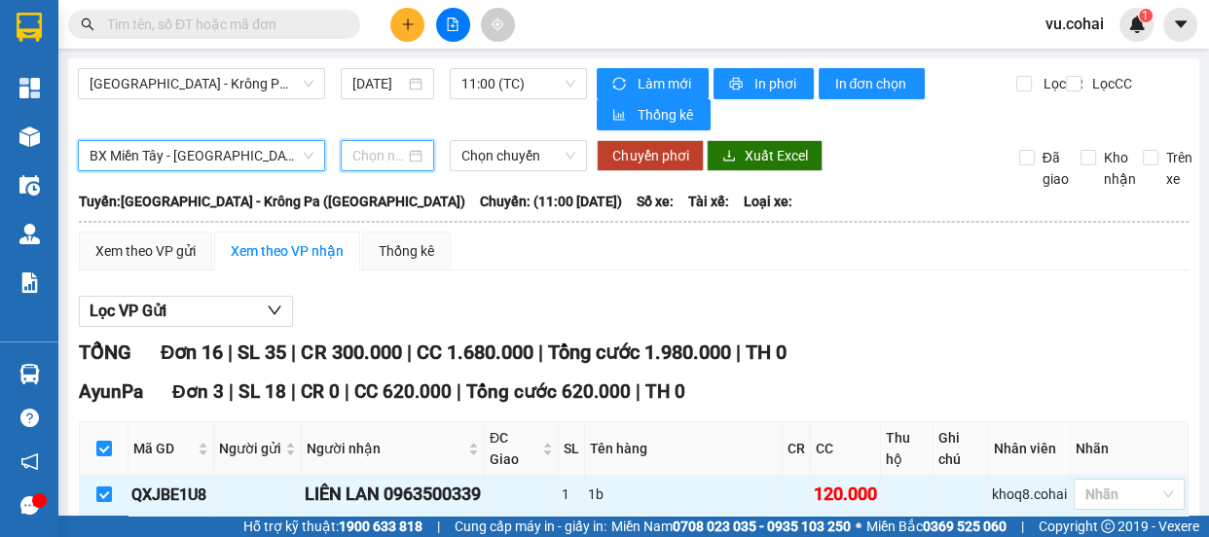
click at [365, 158] on input at bounding box center [378, 155] width 53 height 21
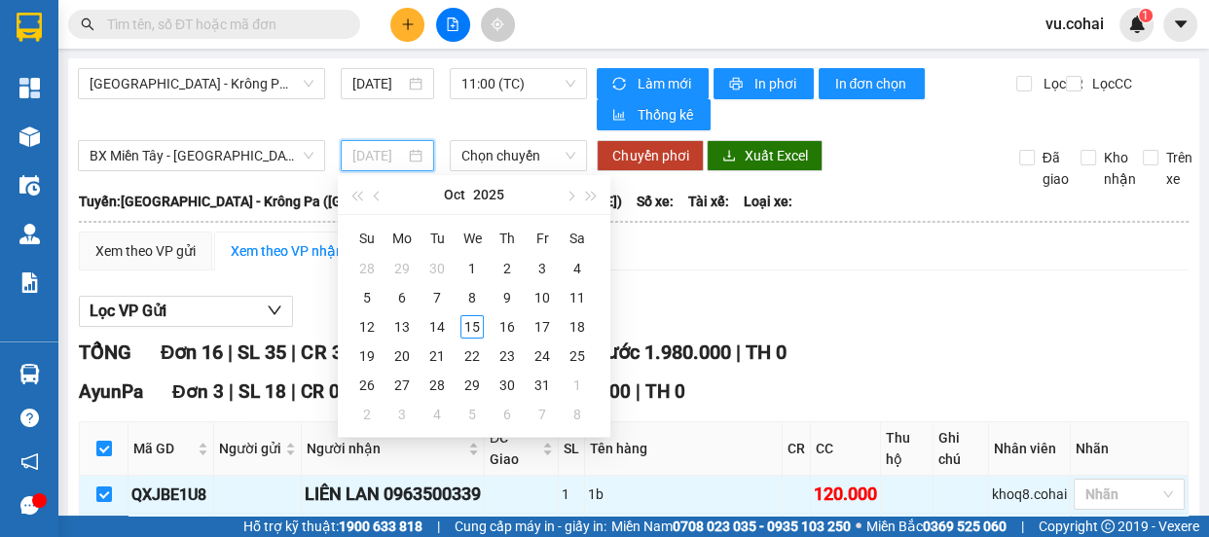
drag, startPoint x: 474, startPoint y: 334, endPoint x: 492, endPoint y: 221, distance: 114.3
click at [473, 332] on div "15" at bounding box center [472, 326] width 23 height 23
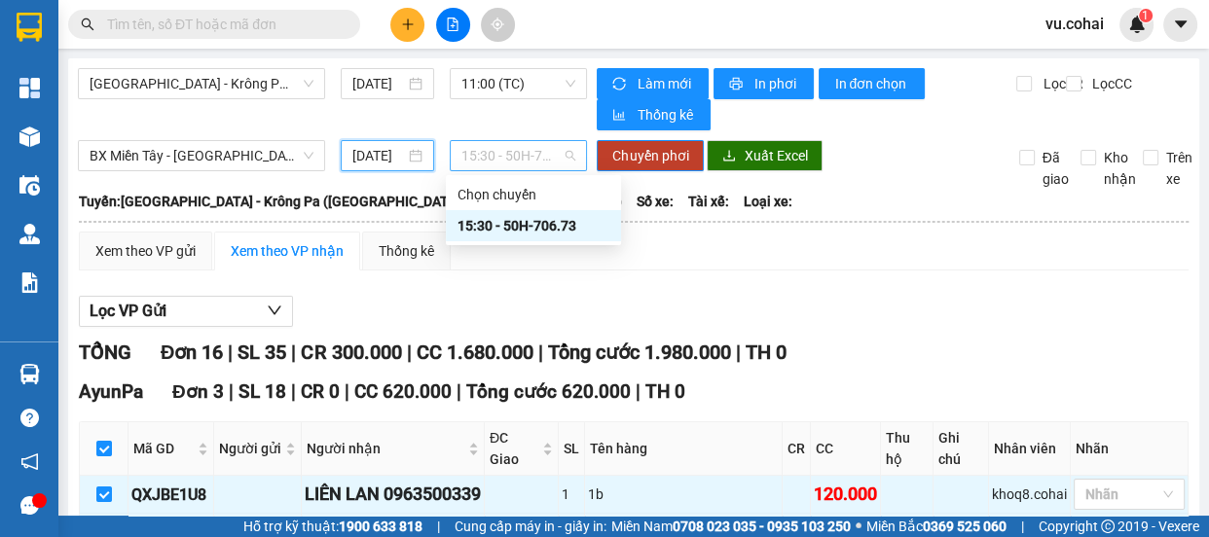
click at [504, 155] on span "15:30 - 50H-706.73" at bounding box center [519, 155] width 114 height 29
click at [534, 228] on div "15:30 - 50H-706.73" at bounding box center [534, 225] width 152 height 21
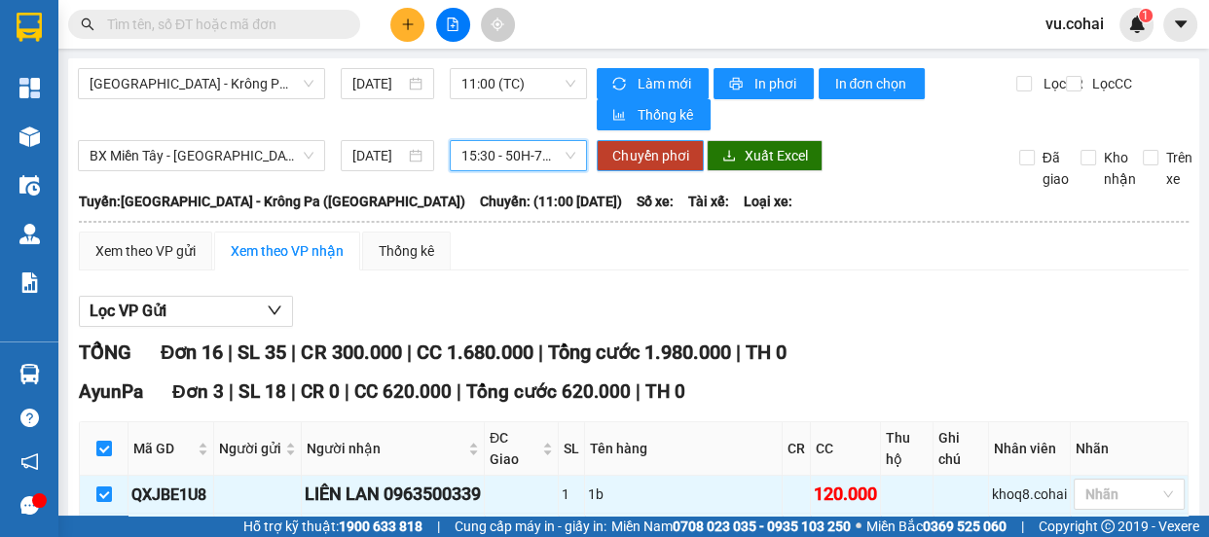
click at [653, 150] on span "Chuyển phơi" at bounding box center [650, 155] width 76 height 21
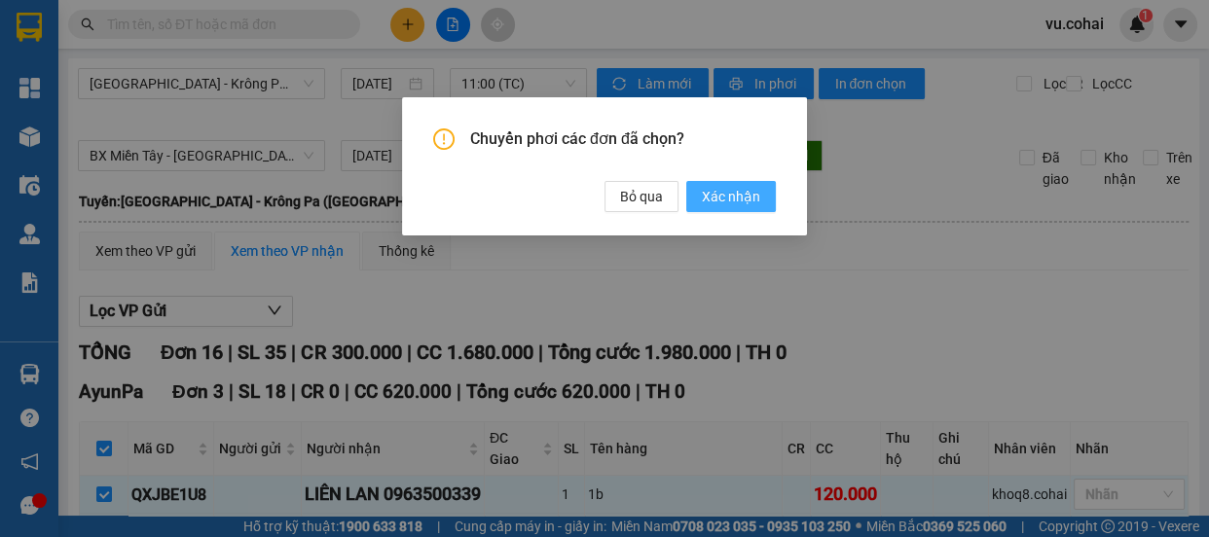
click at [719, 190] on span "Xác nhận" at bounding box center [731, 196] width 58 height 21
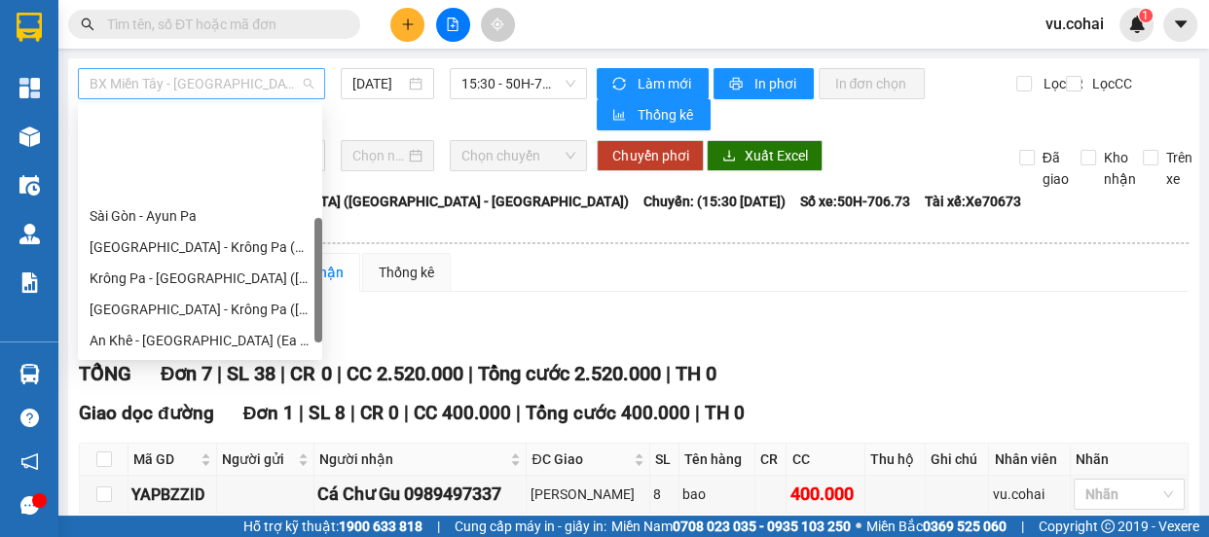
scroll to position [249, 0]
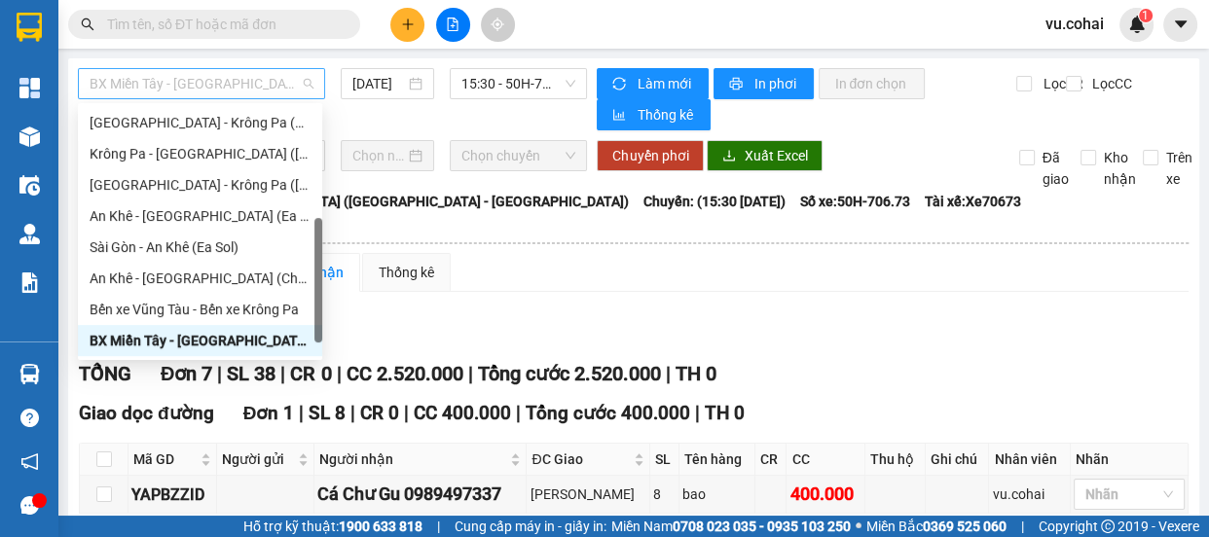
click at [227, 91] on span "BX Miền Tây - [GEOGRAPHIC_DATA] ([GEOGRAPHIC_DATA] - [GEOGRAPHIC_DATA])" at bounding box center [202, 83] width 224 height 29
click at [212, 182] on div "[GEOGRAPHIC_DATA] - Krông Pa ([GEOGRAPHIC_DATA])" at bounding box center [200, 184] width 221 height 21
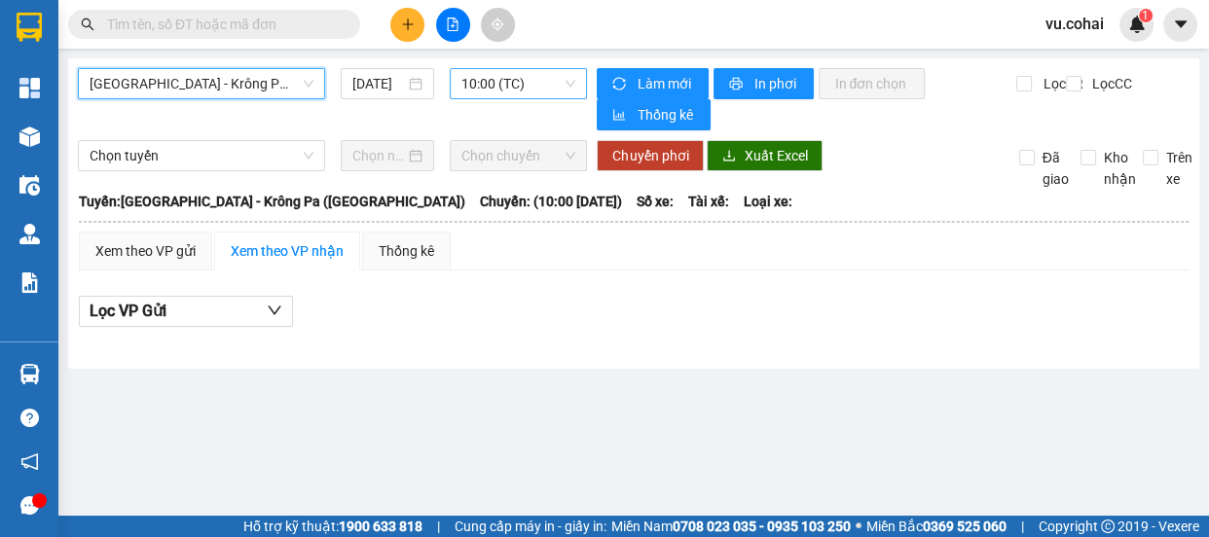
click at [524, 82] on span "10:00 (TC)" at bounding box center [519, 83] width 114 height 29
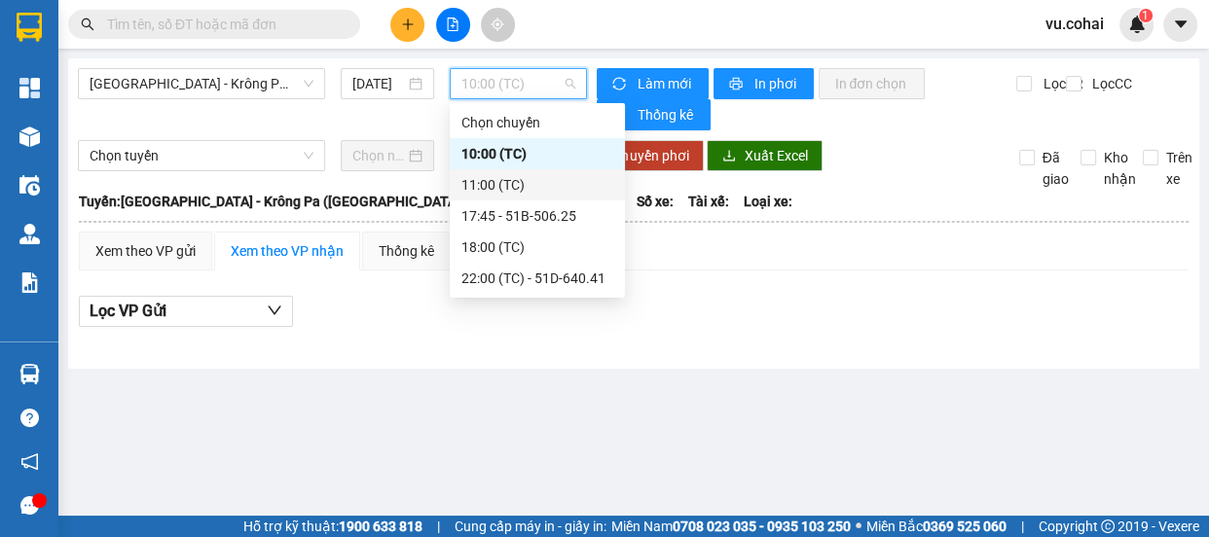
click at [500, 194] on div "11:00 (TC)" at bounding box center [538, 184] width 152 height 21
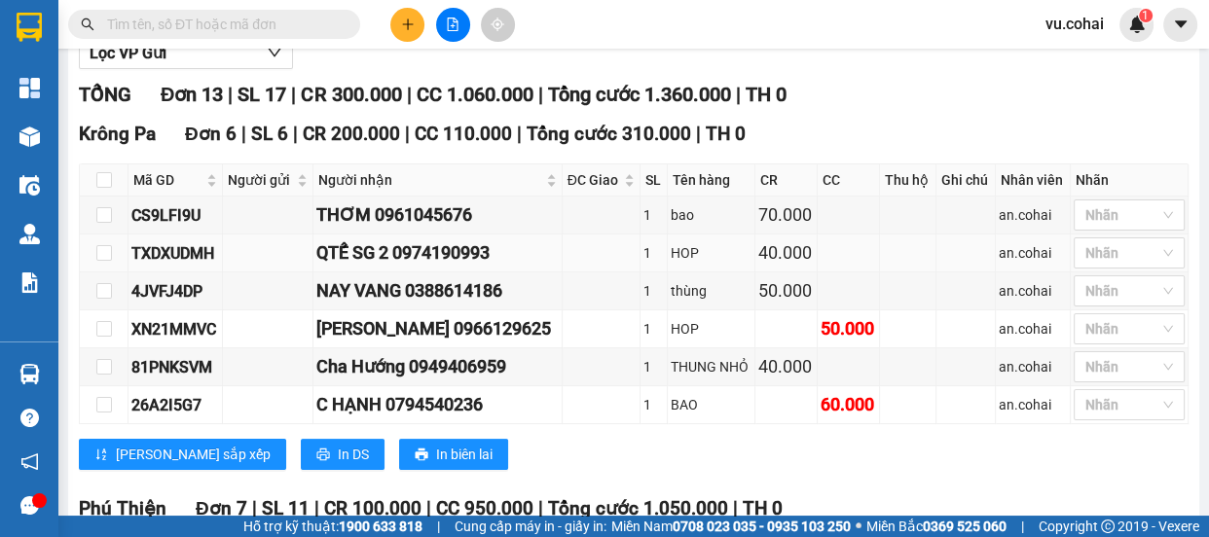
scroll to position [265, 0]
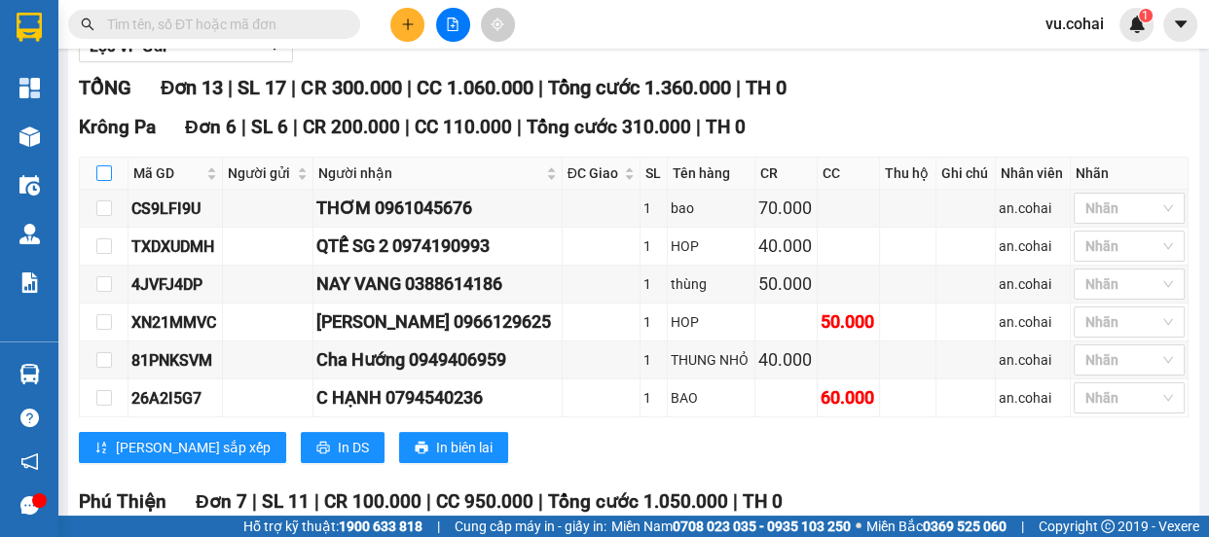
click at [99, 169] on input "checkbox" at bounding box center [104, 174] width 16 height 16
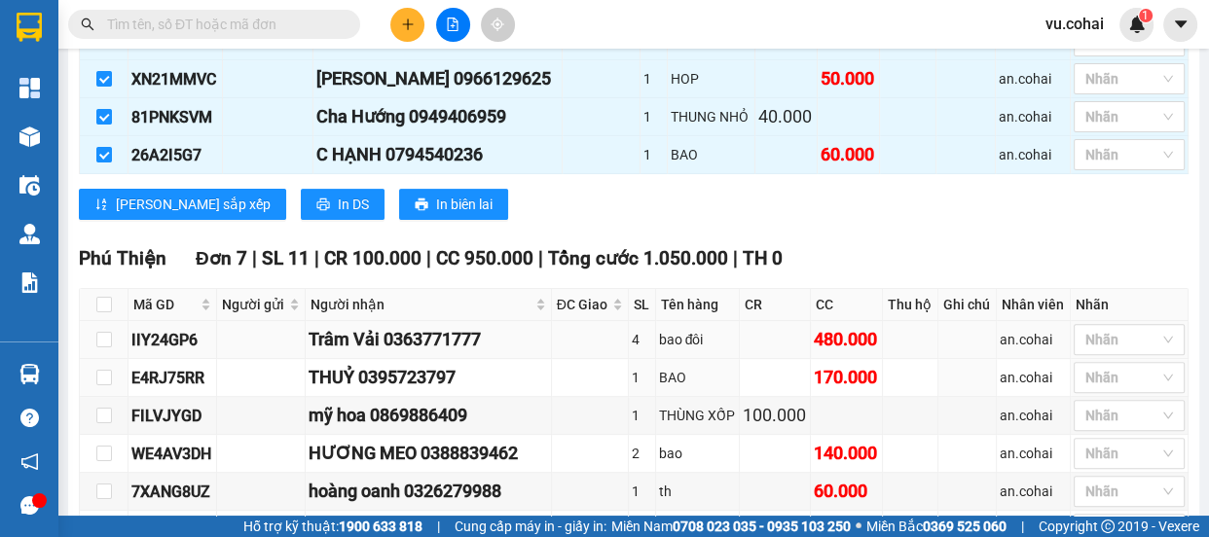
scroll to position [675, 0]
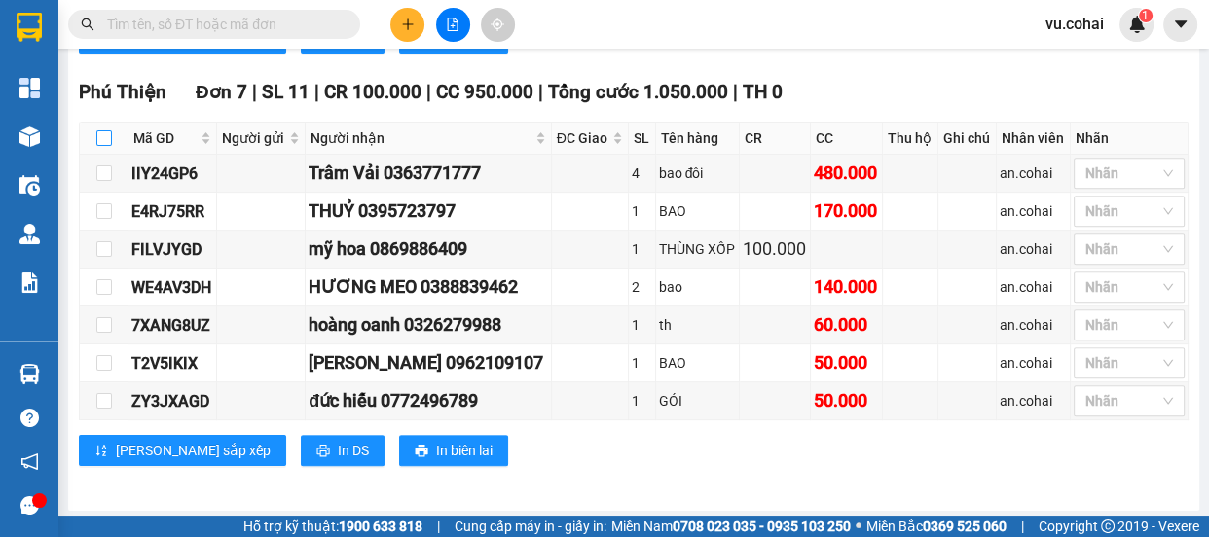
click at [97, 136] on input "checkbox" at bounding box center [104, 138] width 16 height 16
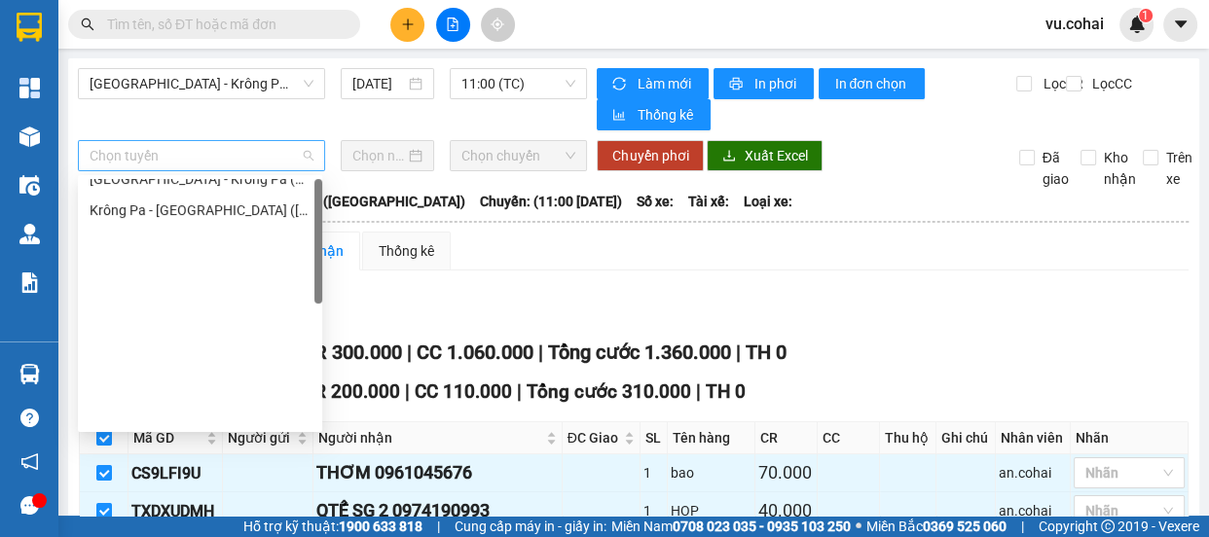
scroll to position [0, 0]
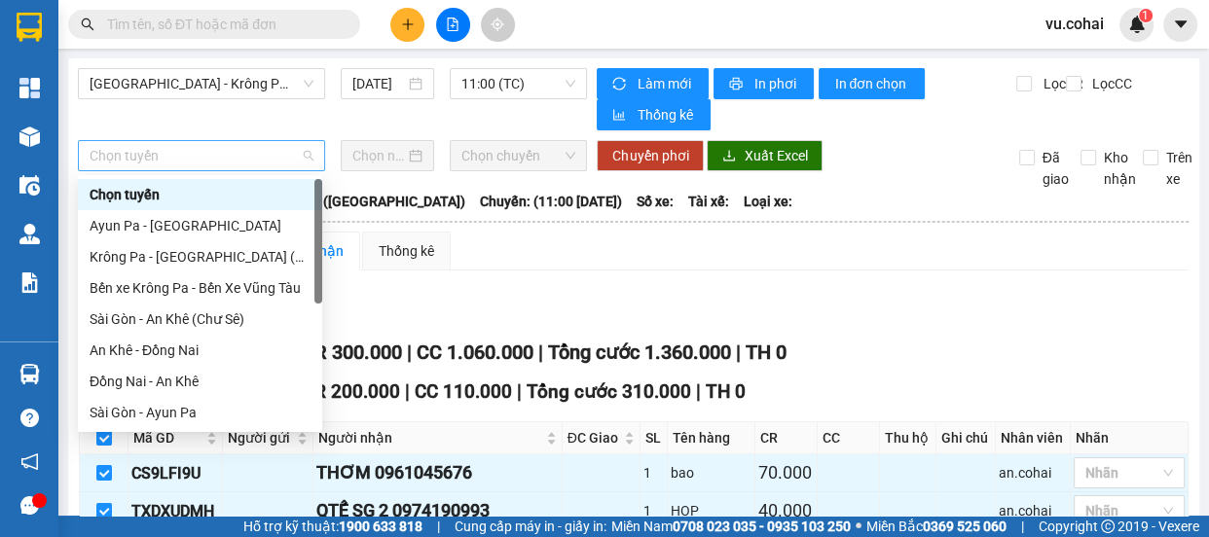
click at [223, 157] on span "Chọn tuyến" at bounding box center [202, 155] width 224 height 29
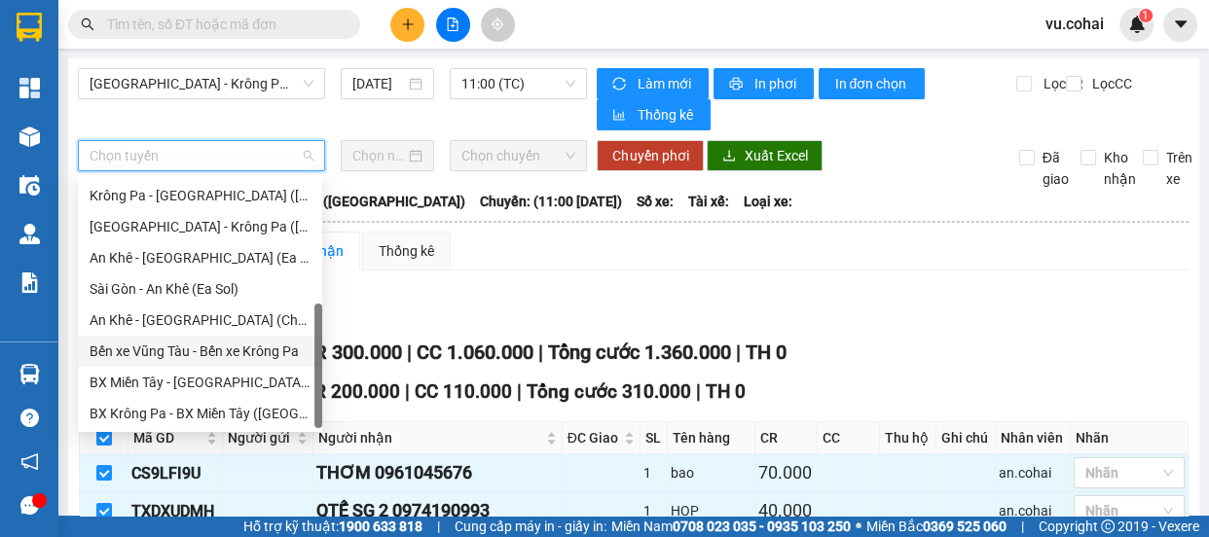
scroll to position [103, 0]
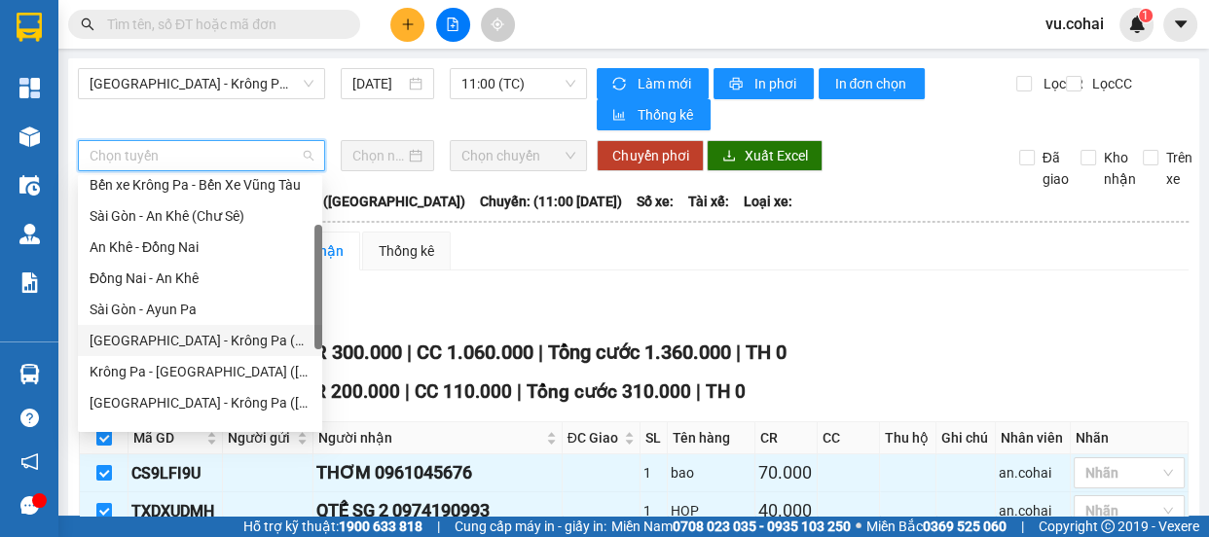
drag, startPoint x: 215, startPoint y: 338, endPoint x: 208, endPoint y: 304, distance: 34.8
click at [214, 338] on div "[GEOGRAPHIC_DATA] - Krông Pa (Chư RCăm)" at bounding box center [200, 340] width 221 height 21
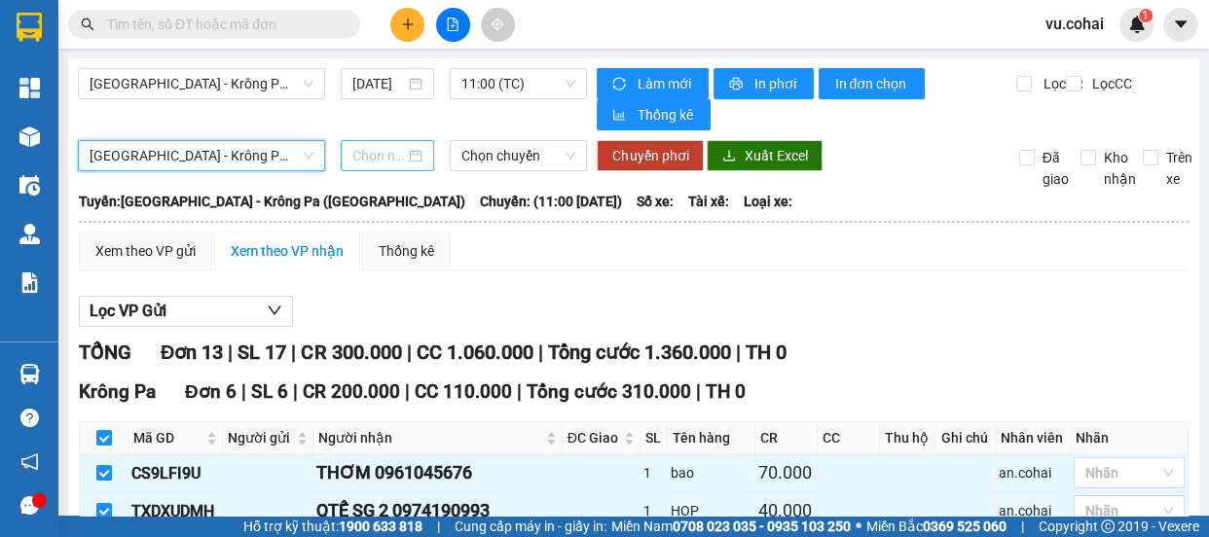
click at [389, 162] on input at bounding box center [378, 155] width 53 height 21
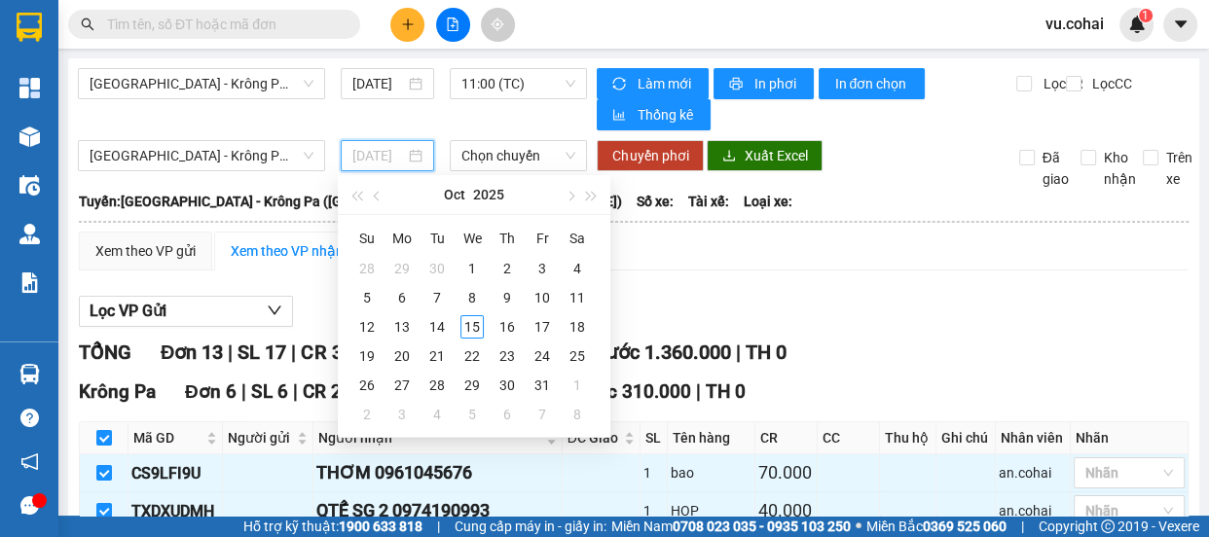
drag, startPoint x: 471, startPoint y: 325, endPoint x: 486, endPoint y: 203, distance: 123.6
click at [473, 318] on div "15" at bounding box center [472, 326] width 23 height 23
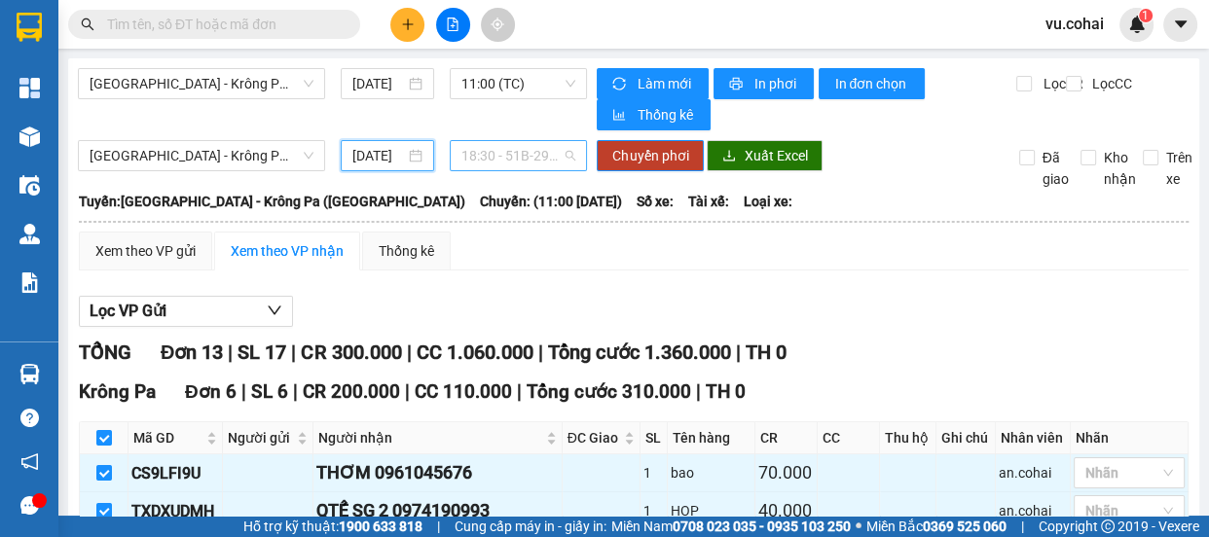
click at [484, 160] on span "18:30 - 51B-294.89" at bounding box center [519, 155] width 114 height 29
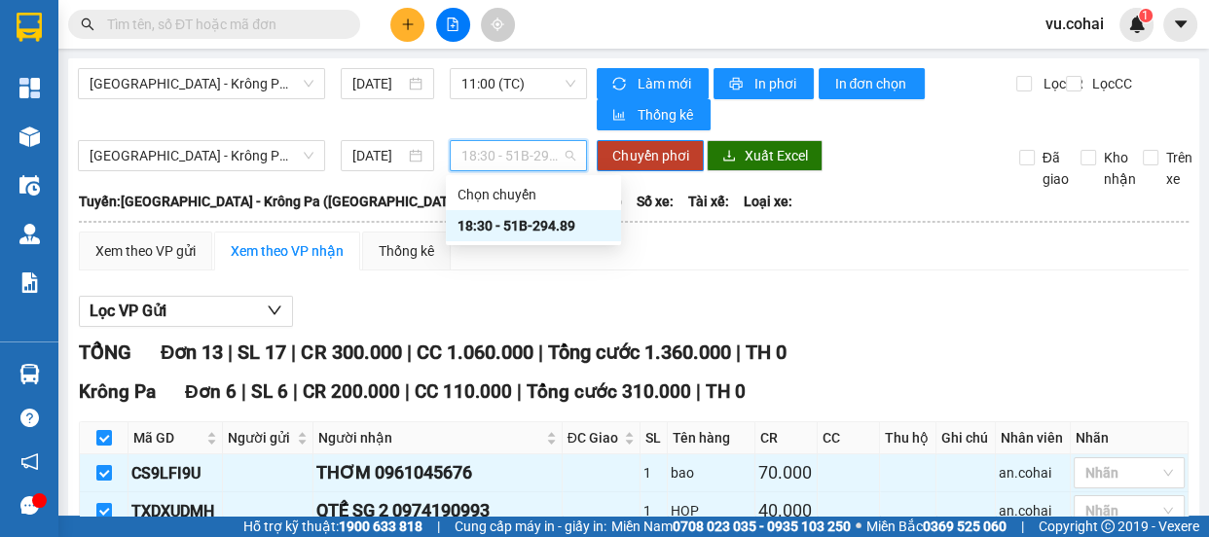
click at [511, 225] on div "18:30 - 51B-294.89" at bounding box center [534, 225] width 152 height 21
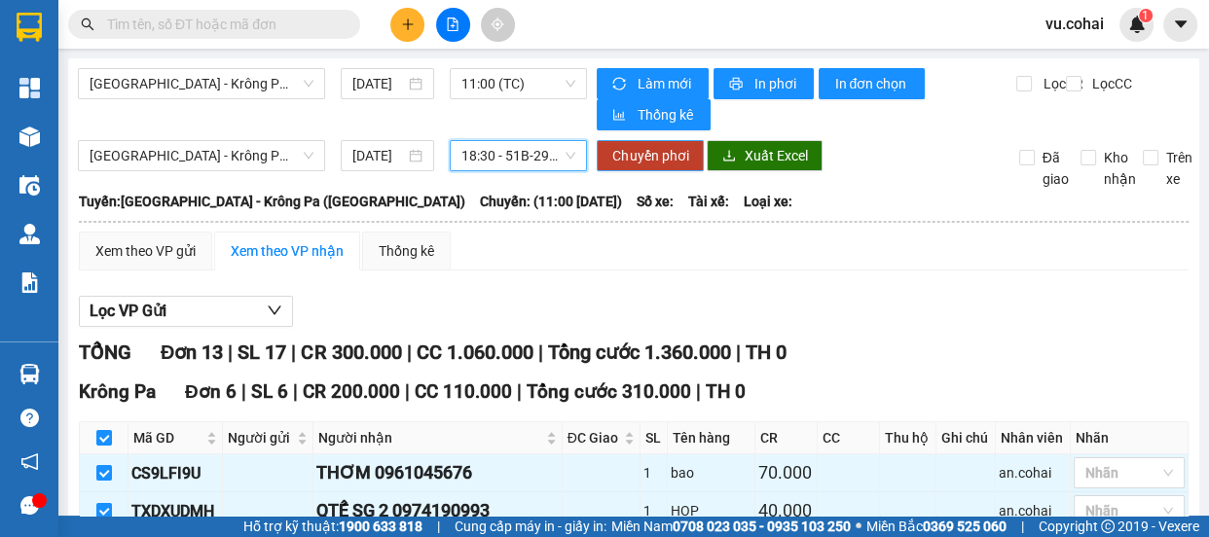
click at [638, 164] on span "Chuyển phơi" at bounding box center [650, 155] width 76 height 21
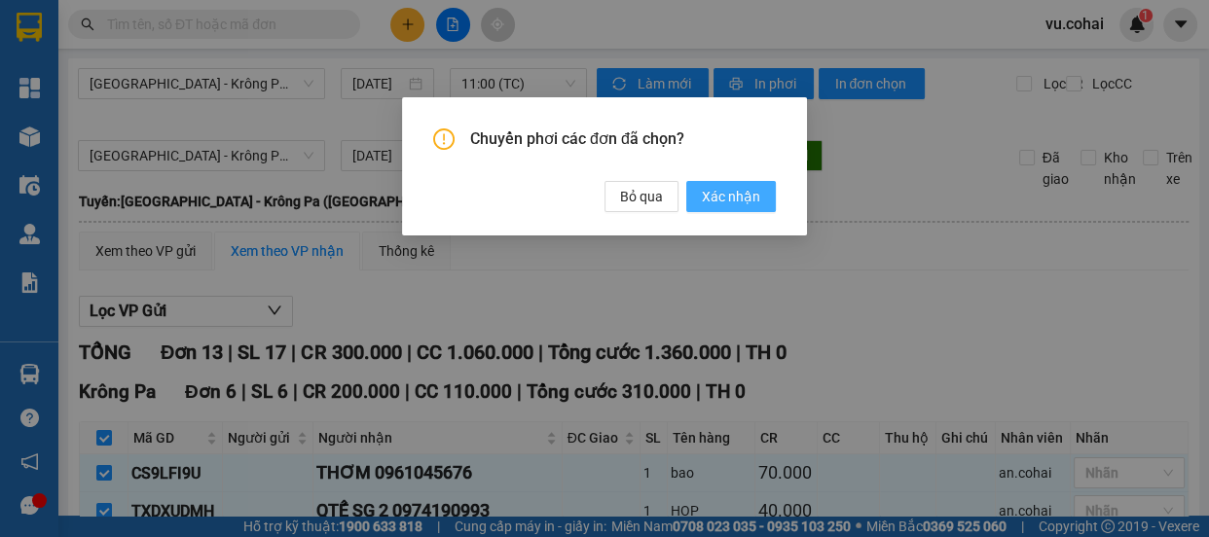
click at [718, 196] on span "Xác nhận" at bounding box center [731, 196] width 58 height 21
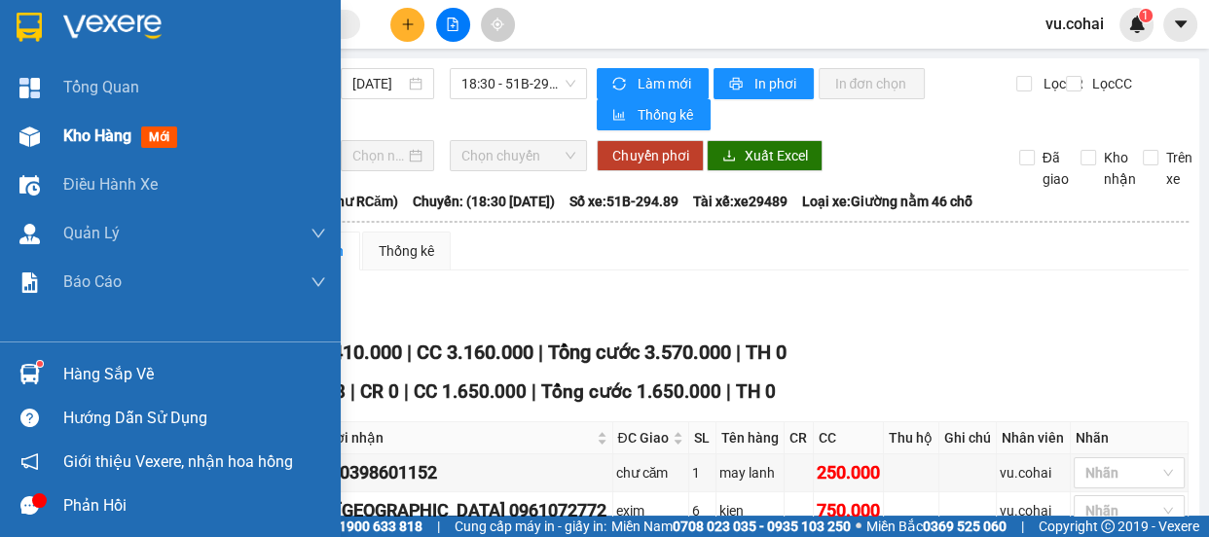
click at [92, 138] on span "Kho hàng" at bounding box center [97, 136] width 68 height 19
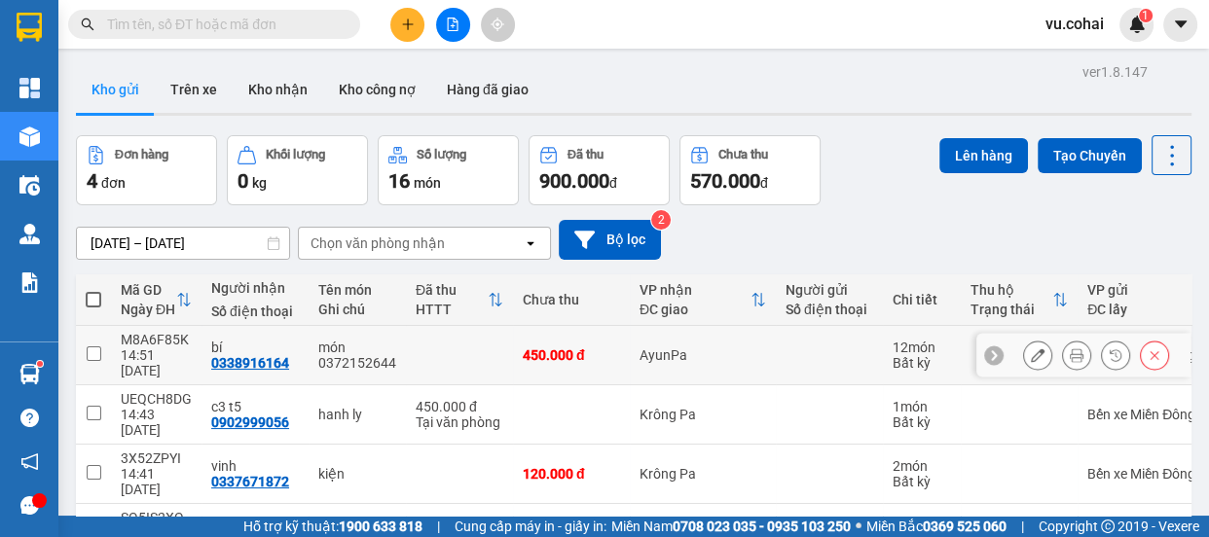
click at [89, 347] on input "checkbox" at bounding box center [94, 354] width 15 height 15
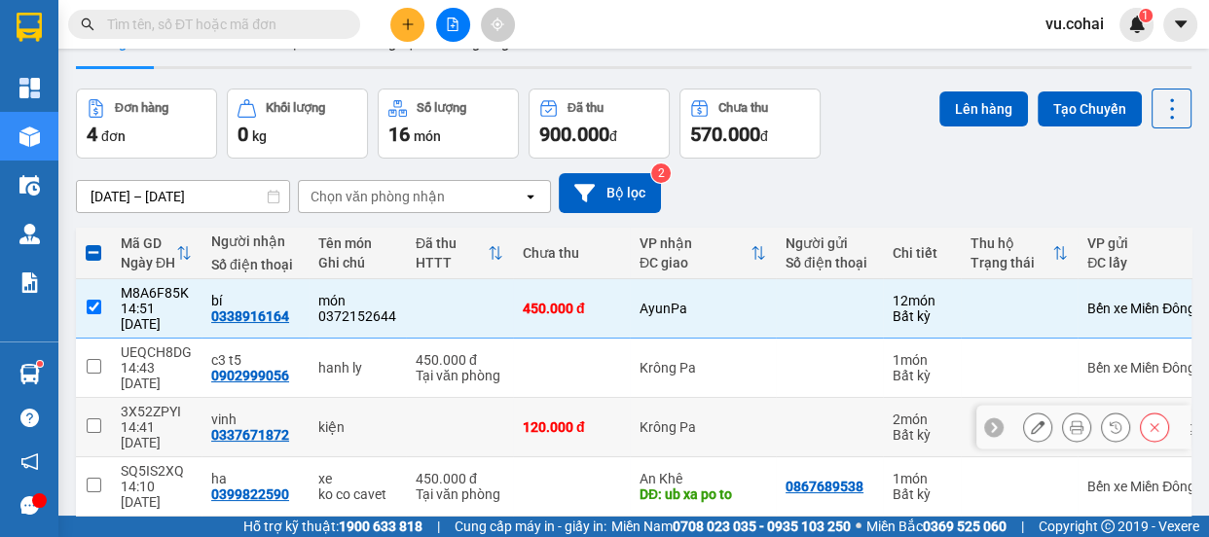
scroll to position [88, 0]
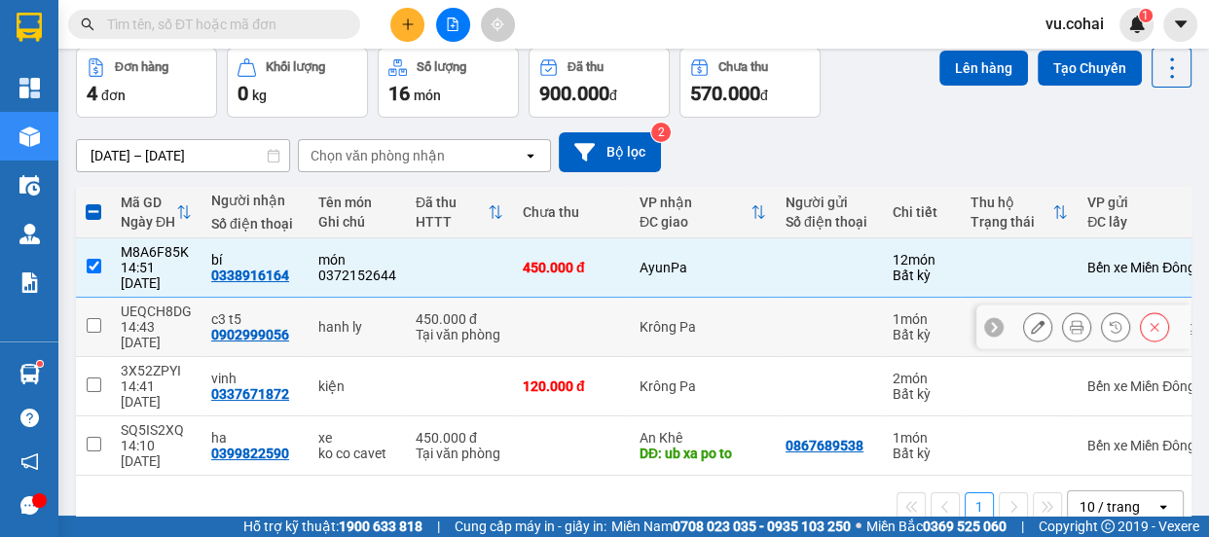
click at [90, 318] on input "checkbox" at bounding box center [94, 325] width 15 height 15
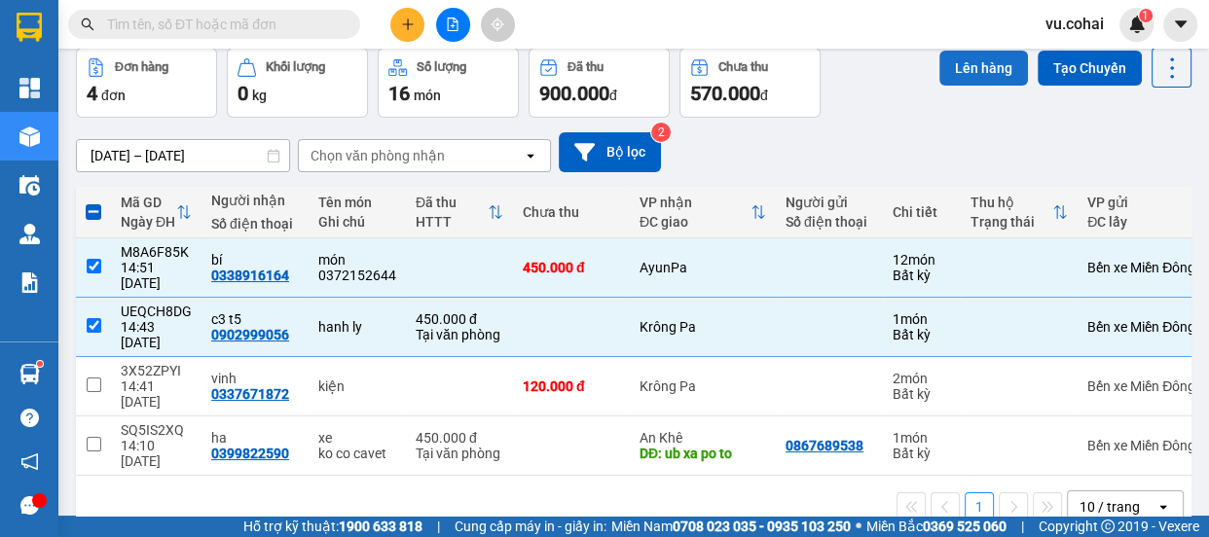
click at [954, 76] on button "Lên hàng" at bounding box center [984, 68] width 89 height 35
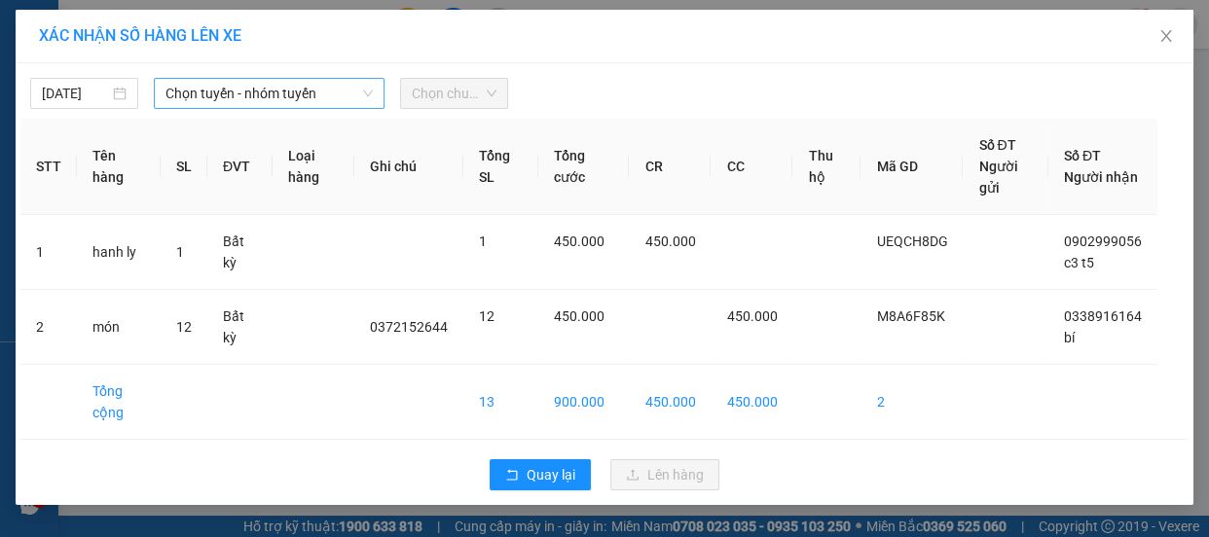
click at [253, 97] on span "Chọn tuyến - nhóm tuyến" at bounding box center [269, 93] width 207 height 29
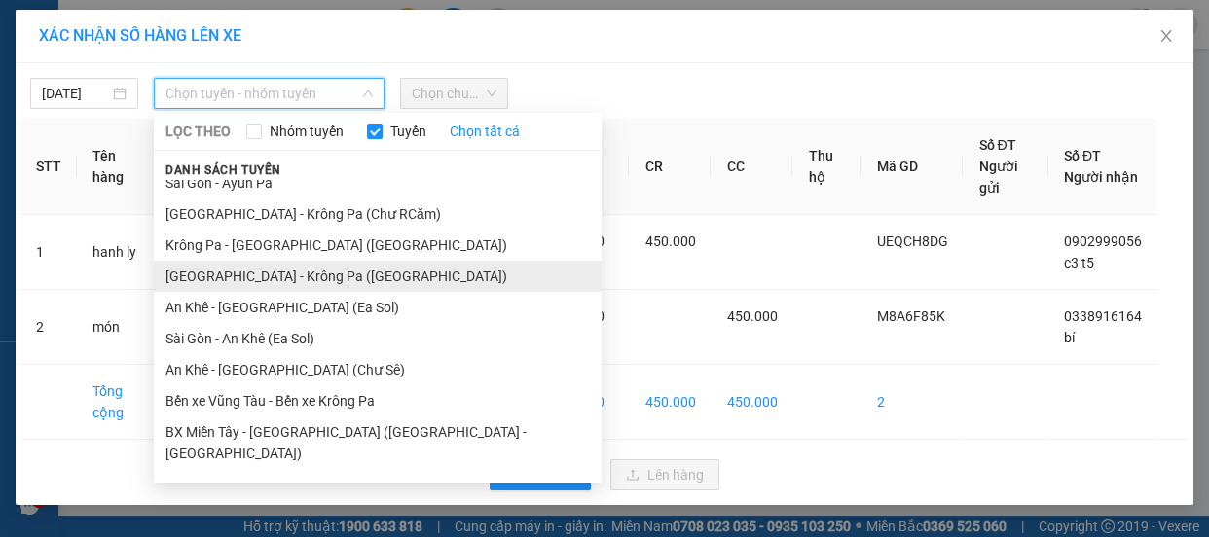
scroll to position [203, 0]
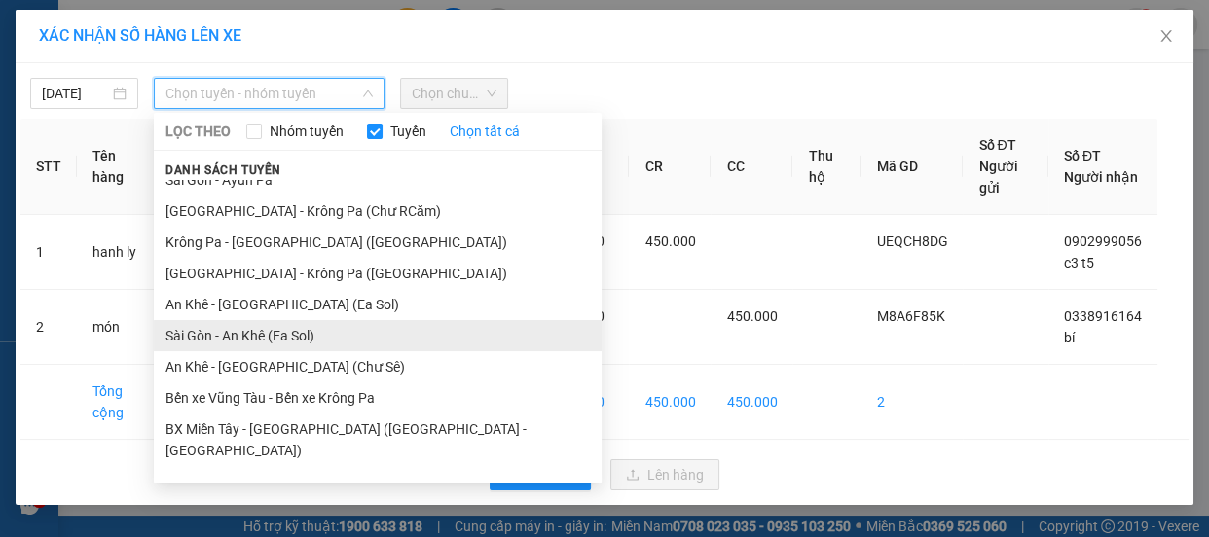
drag, startPoint x: 281, startPoint y: 303, endPoint x: 287, endPoint y: 321, distance: 19.4
click at [287, 321] on ul "Ayun Pa - Sài Gòn Krông Pa - Sài Gòn (Chư RCăm) Bến xe Krông Pa - Bến Xe Vũng T…" at bounding box center [378, 328] width 448 height 296
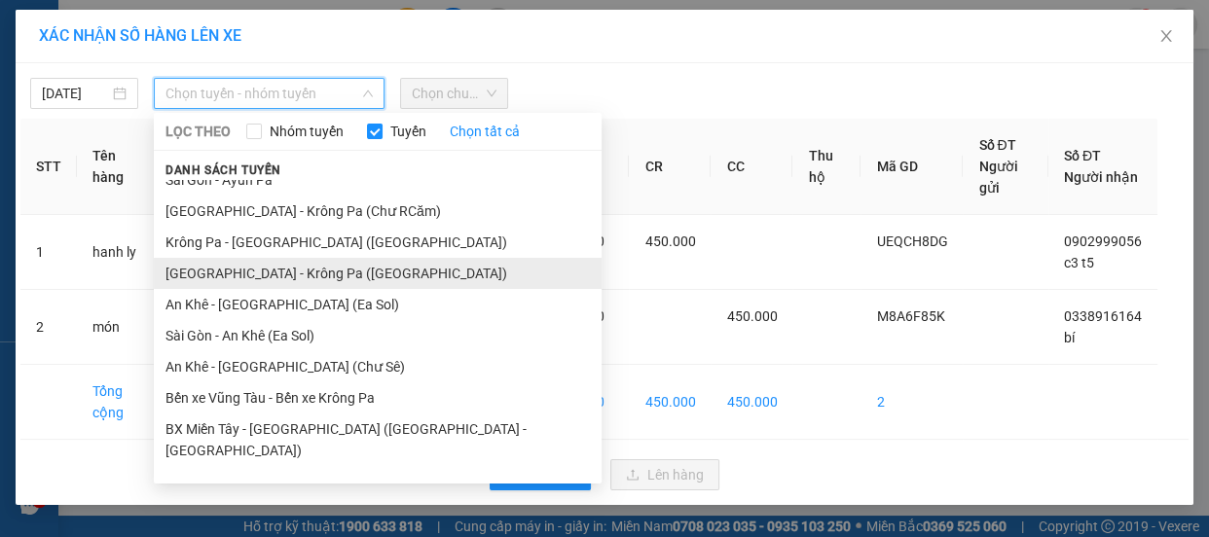
click at [287, 274] on li "[GEOGRAPHIC_DATA] - Krông Pa ([GEOGRAPHIC_DATA])" at bounding box center [378, 273] width 448 height 31
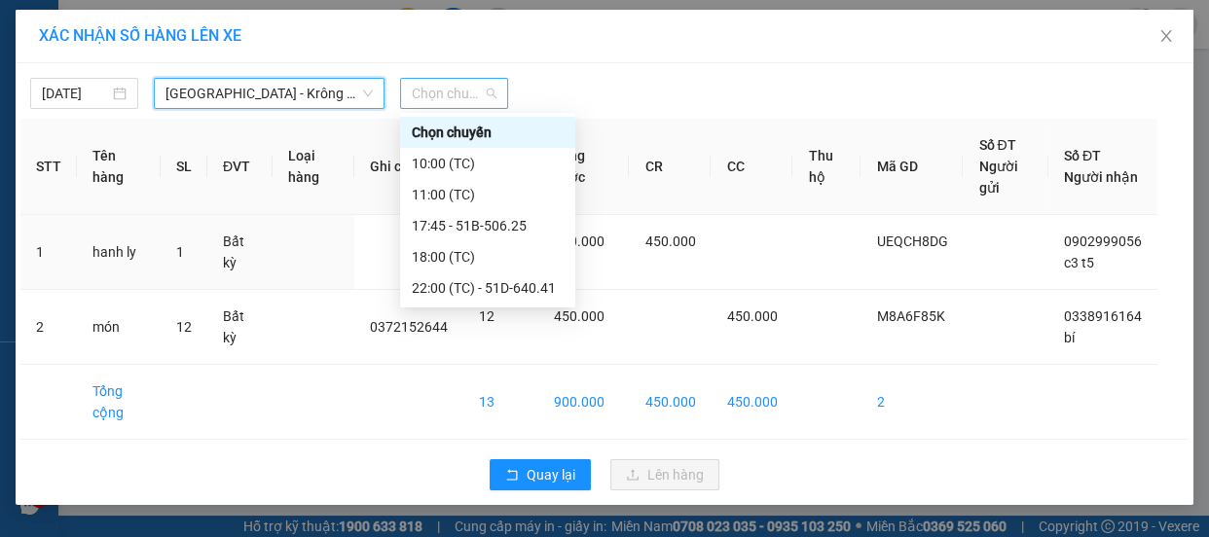
click at [447, 98] on span "Chọn chuyến" at bounding box center [454, 93] width 85 height 29
click at [497, 225] on div "17:45 - 51B-506.25" at bounding box center [488, 225] width 152 height 21
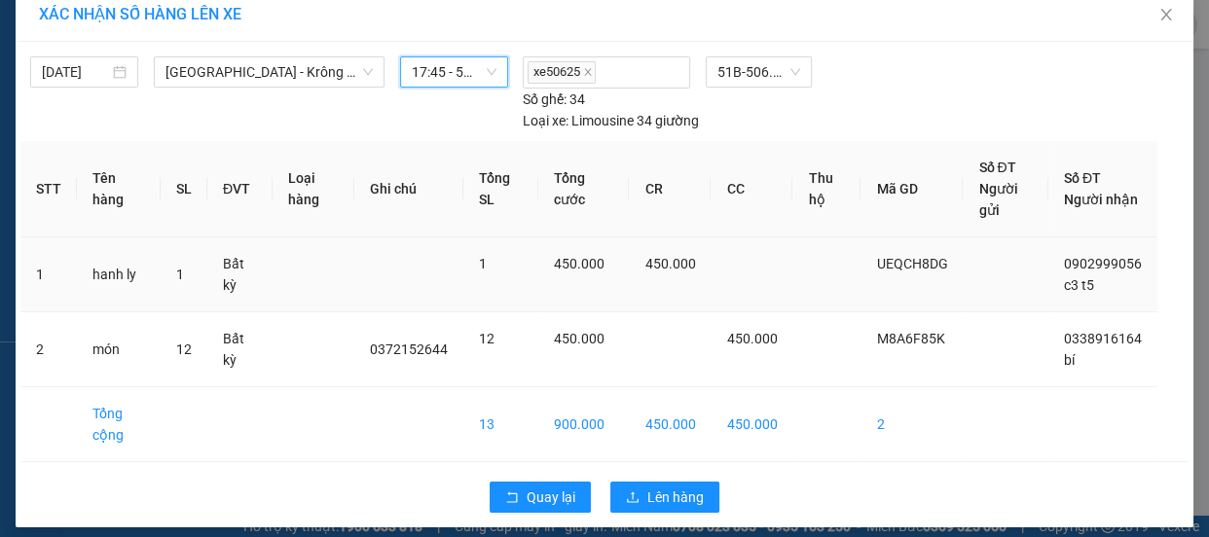
scroll to position [34, 0]
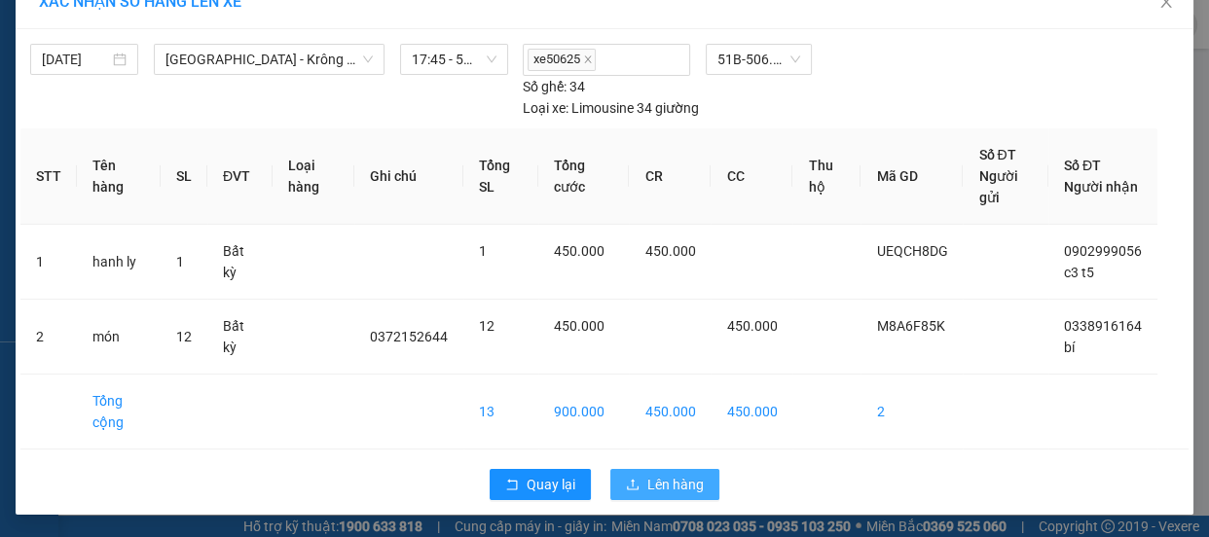
click at [653, 487] on span "Lên hàng" at bounding box center [676, 484] width 56 height 21
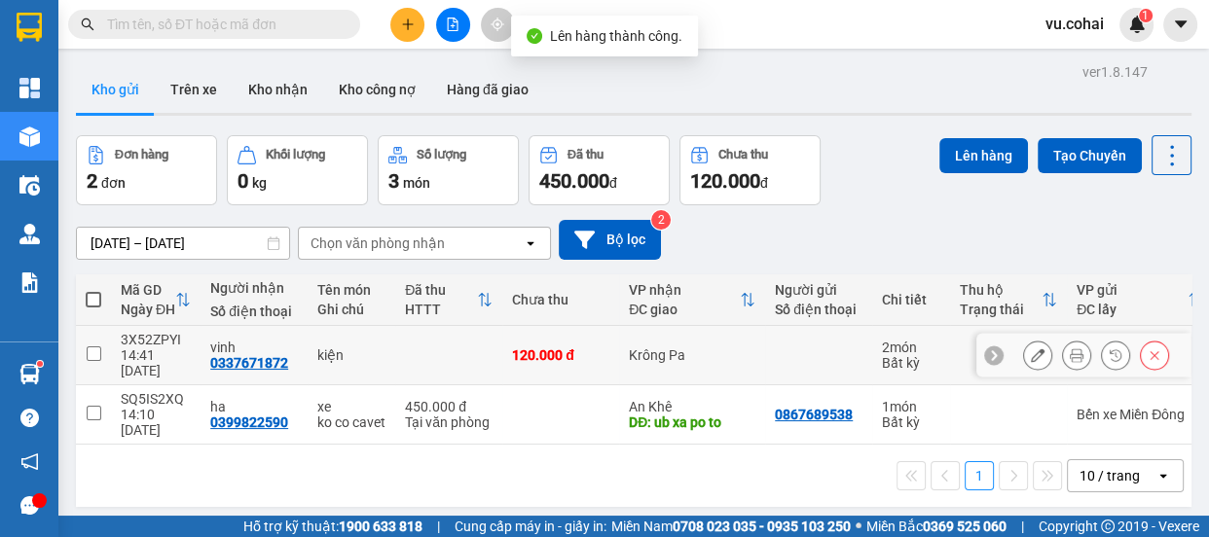
click at [94, 351] on input "checkbox" at bounding box center [94, 354] width 15 height 15
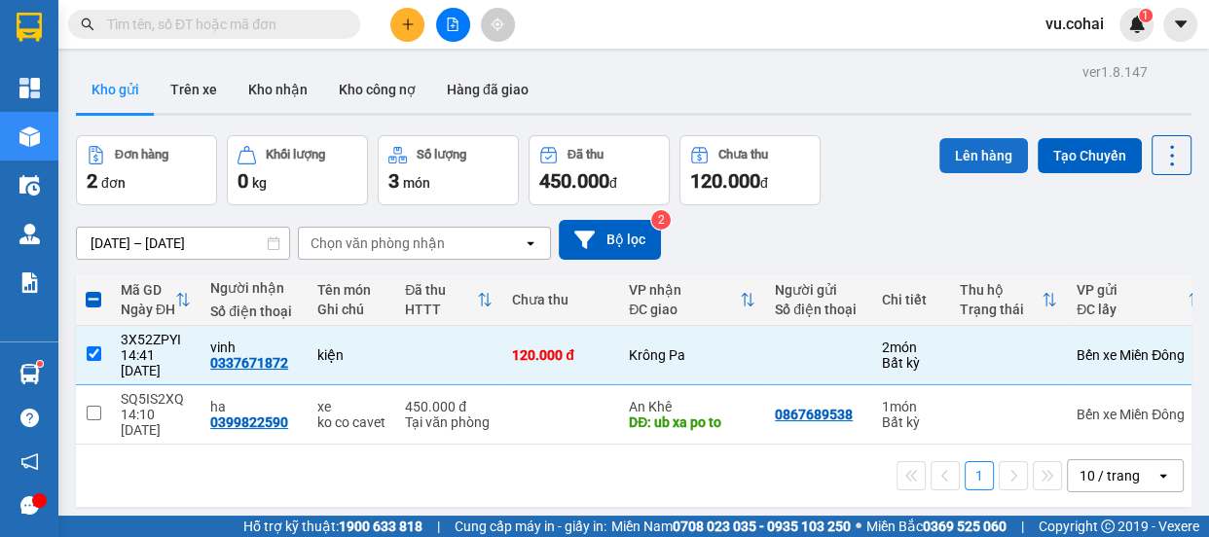
click at [951, 156] on button "Lên hàng" at bounding box center [984, 155] width 89 height 35
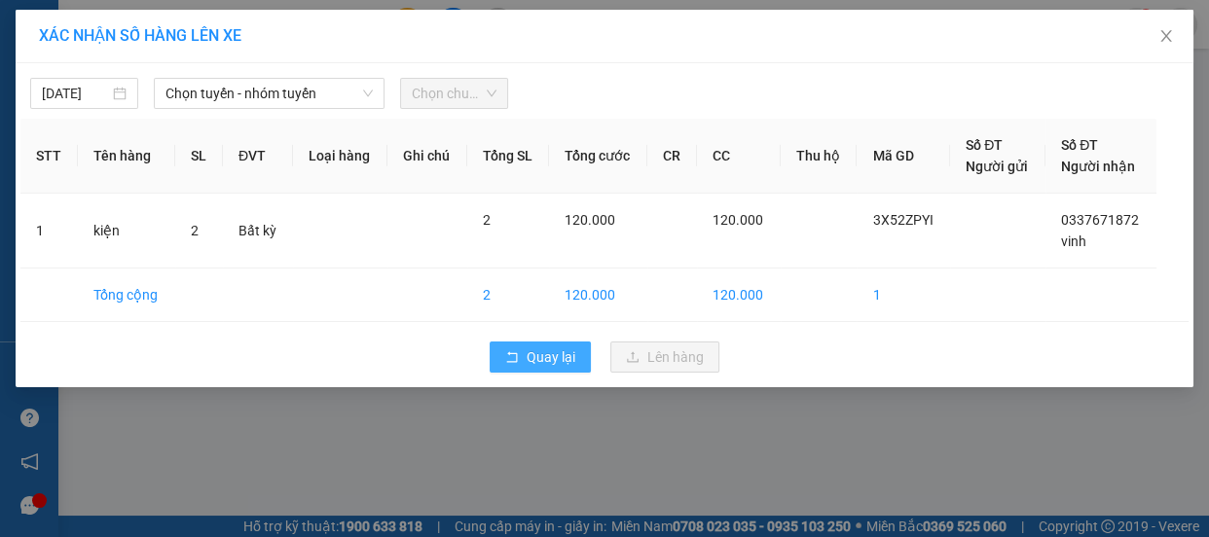
click at [544, 358] on span "Quay lại" at bounding box center [551, 357] width 49 height 21
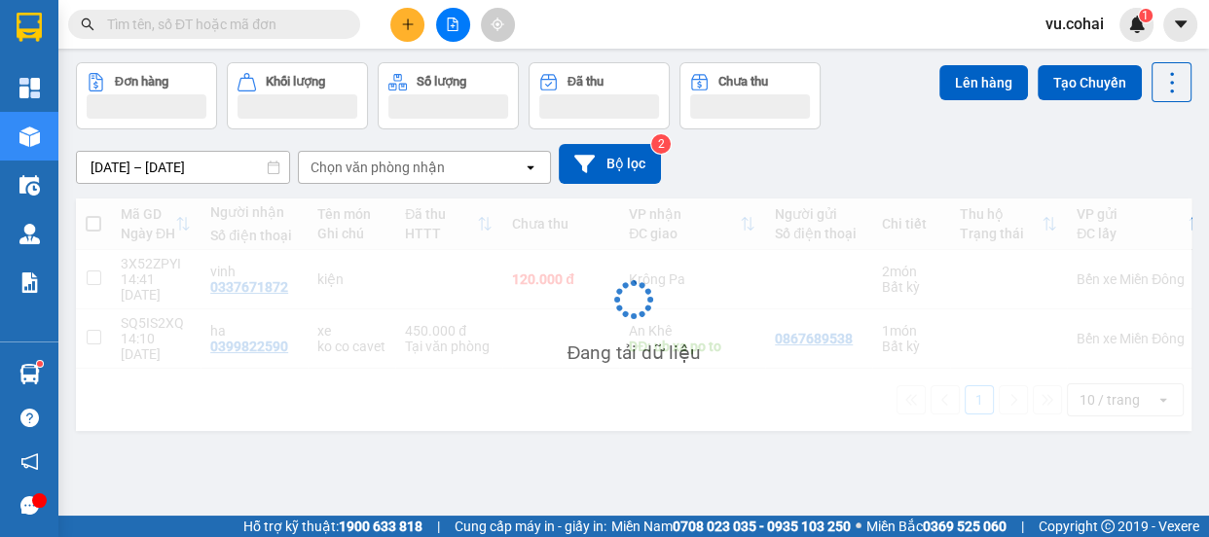
scroll to position [89, 0]
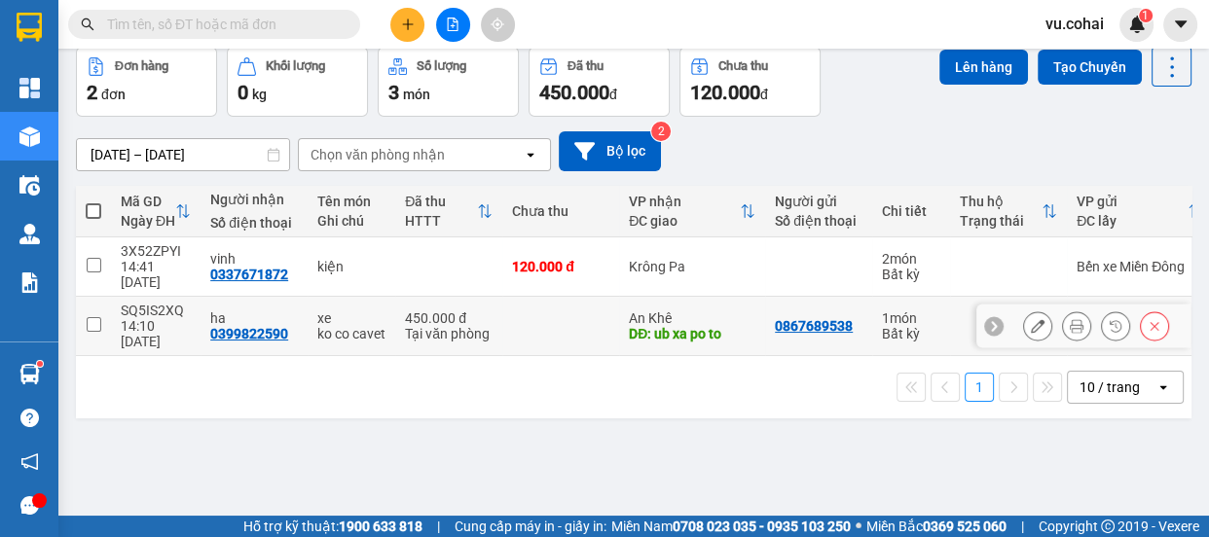
click at [91, 317] on input "checkbox" at bounding box center [94, 324] width 15 height 15
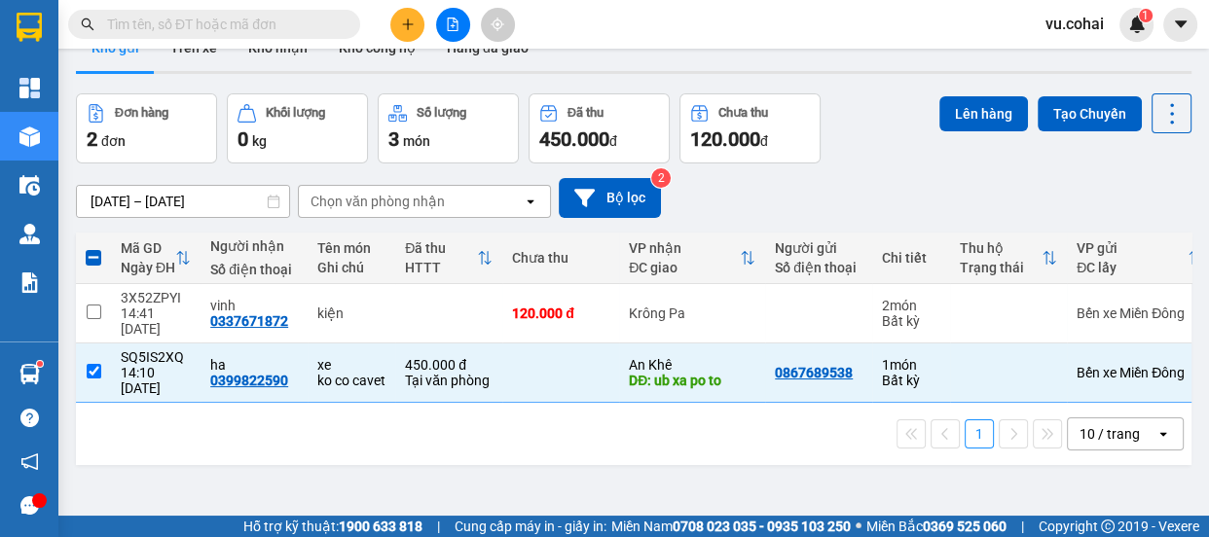
scroll to position [0, 0]
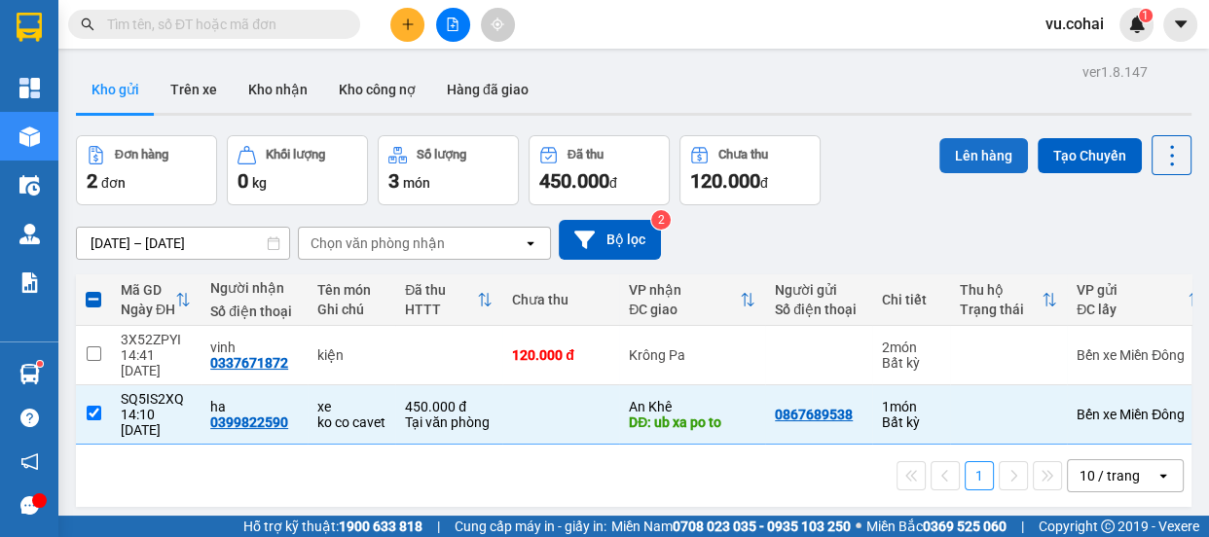
drag, startPoint x: 981, startPoint y: 163, endPoint x: 966, endPoint y: 163, distance: 14.6
click at [972, 163] on button "Lên hàng" at bounding box center [984, 155] width 89 height 35
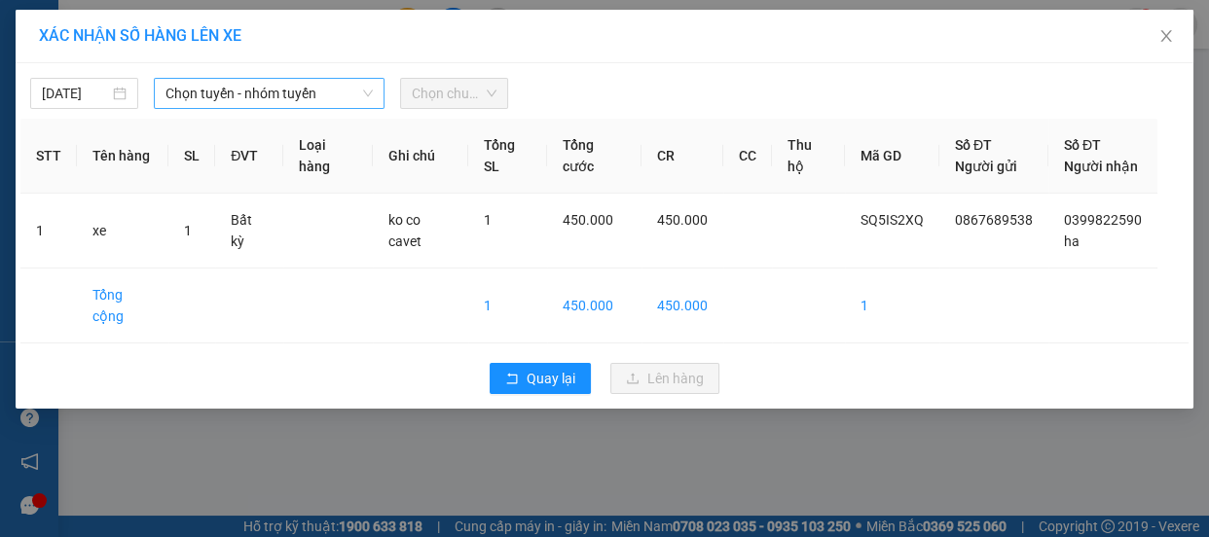
click at [263, 94] on span "Chọn tuyến - nhóm tuyến" at bounding box center [269, 93] width 207 height 29
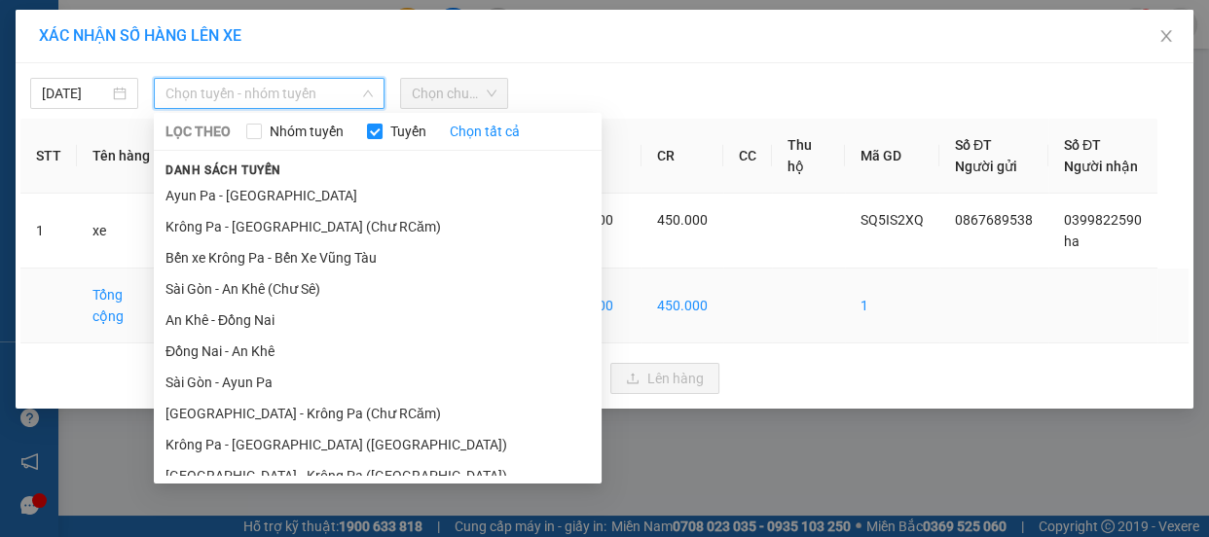
drag, startPoint x: 306, startPoint y: 298, endPoint x: 310, endPoint y: 287, distance: 11.4
click at [306, 297] on li "Sài Gòn - An Khê (Chư Sê)" at bounding box center [378, 289] width 448 height 31
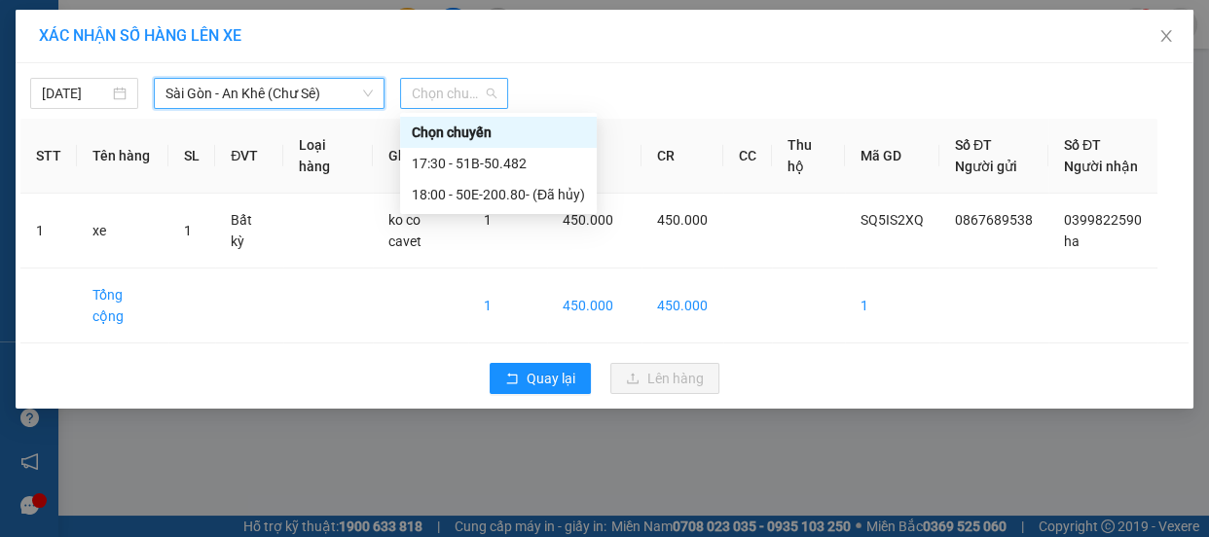
click at [467, 93] on span "Chọn chuyến" at bounding box center [454, 93] width 85 height 29
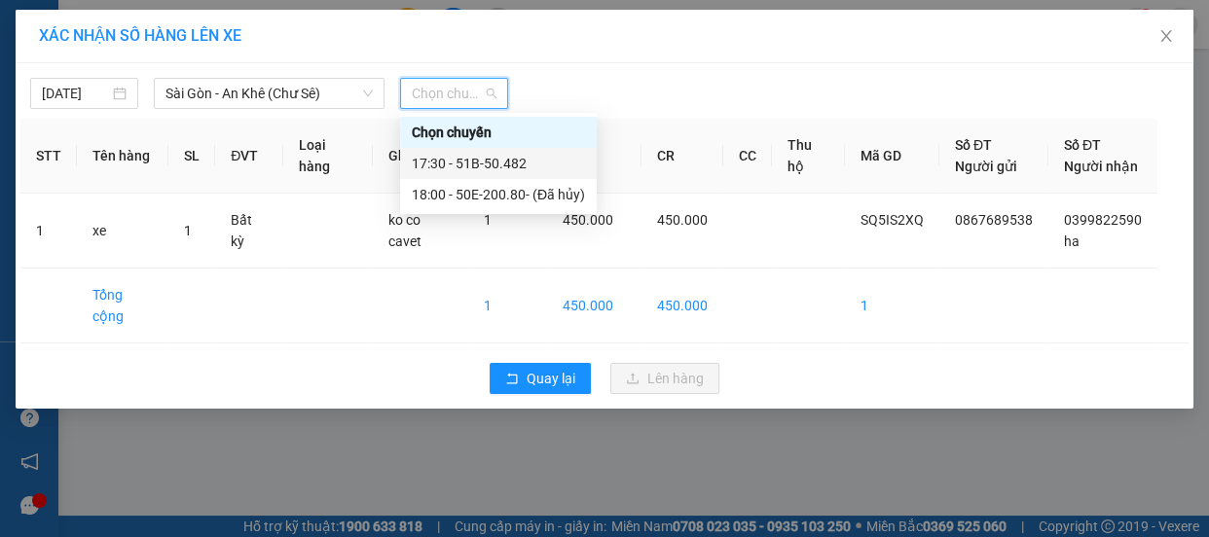
click at [496, 159] on div "17:30 - 51B-50.482" at bounding box center [498, 163] width 173 height 21
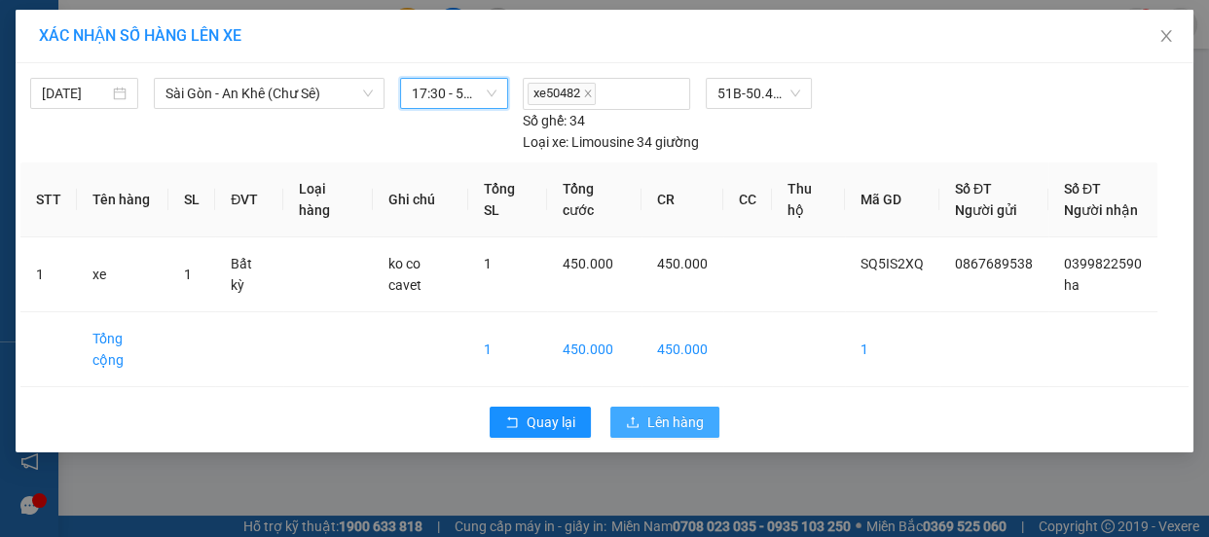
drag, startPoint x: 664, startPoint y: 409, endPoint x: 652, endPoint y: 381, distance: 30.6
click at [662, 412] on span "Lên hàng" at bounding box center [676, 422] width 56 height 21
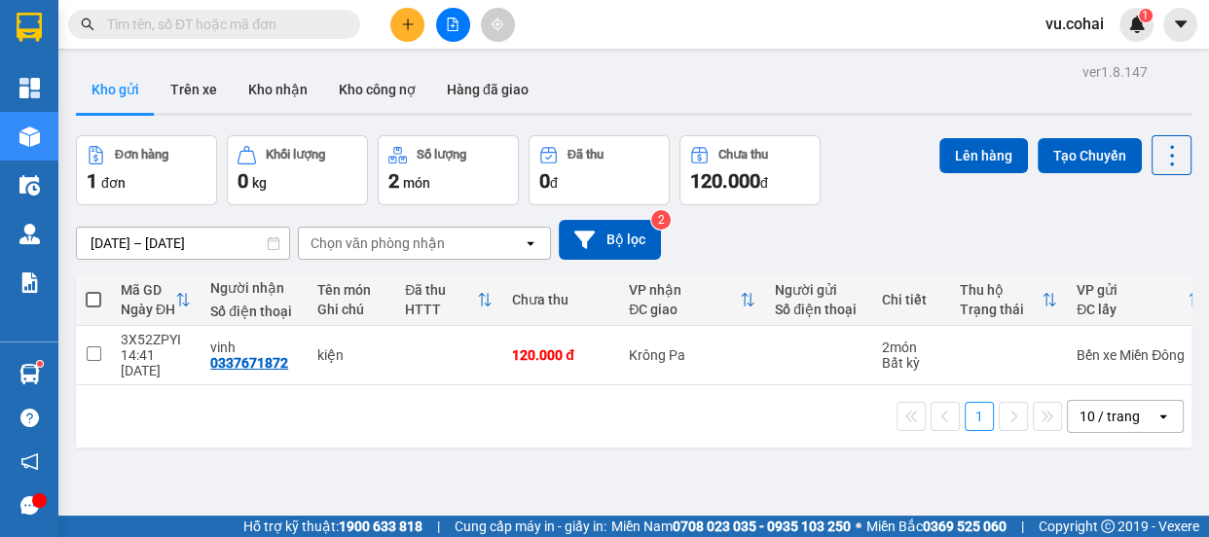
click at [447, 32] on button at bounding box center [453, 25] width 34 height 34
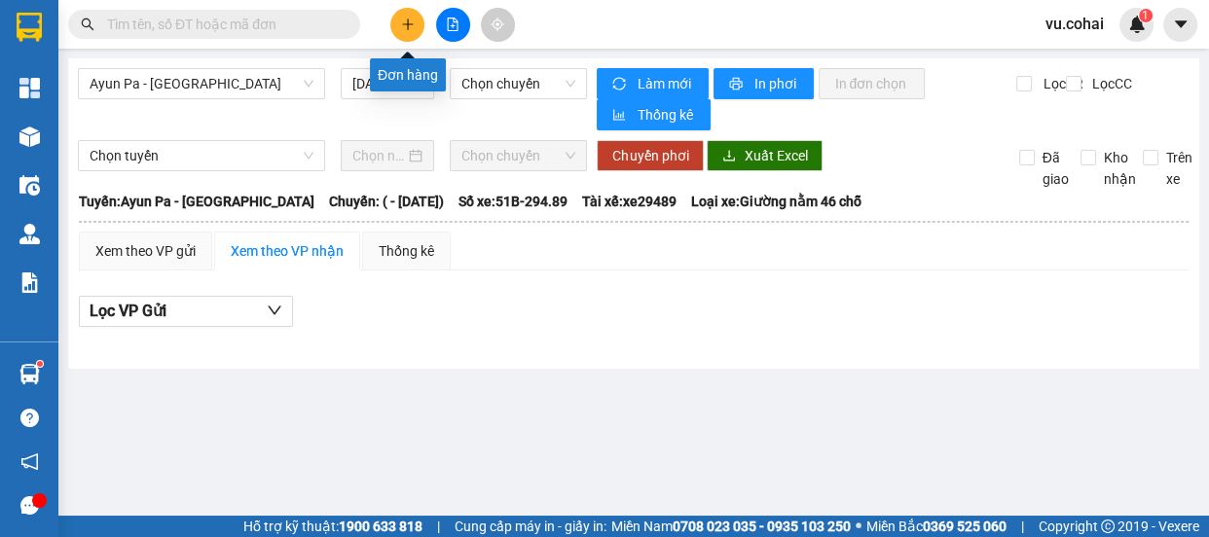
click at [399, 23] on button at bounding box center [407, 25] width 34 height 34
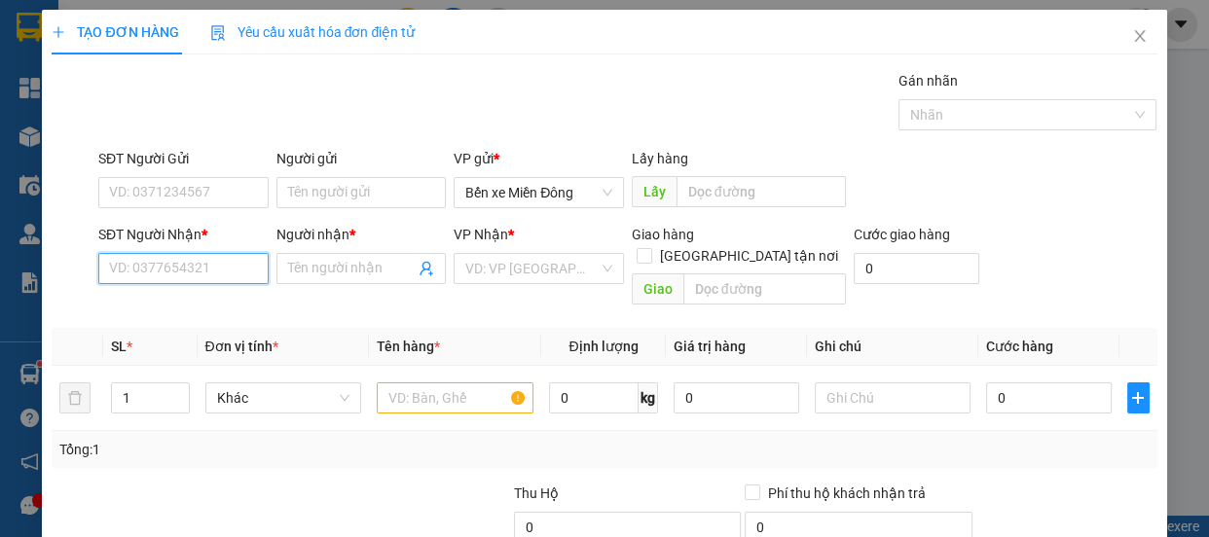
click at [190, 264] on input "SĐT Người Nhận *" at bounding box center [183, 268] width 170 height 31
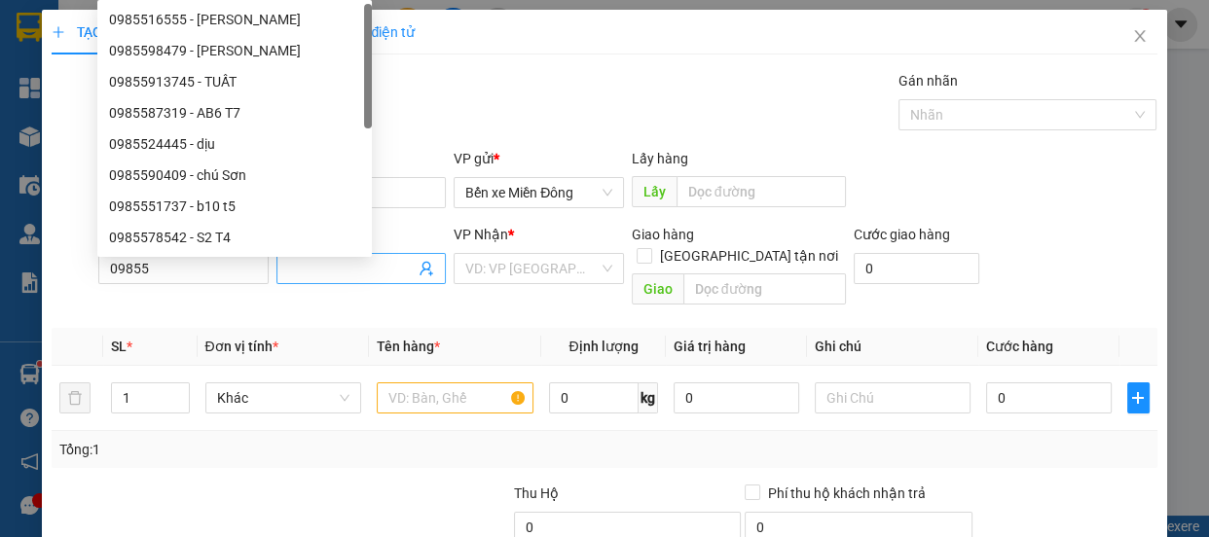
click at [329, 264] on input "Người nhận *" at bounding box center [352, 268] width 128 height 21
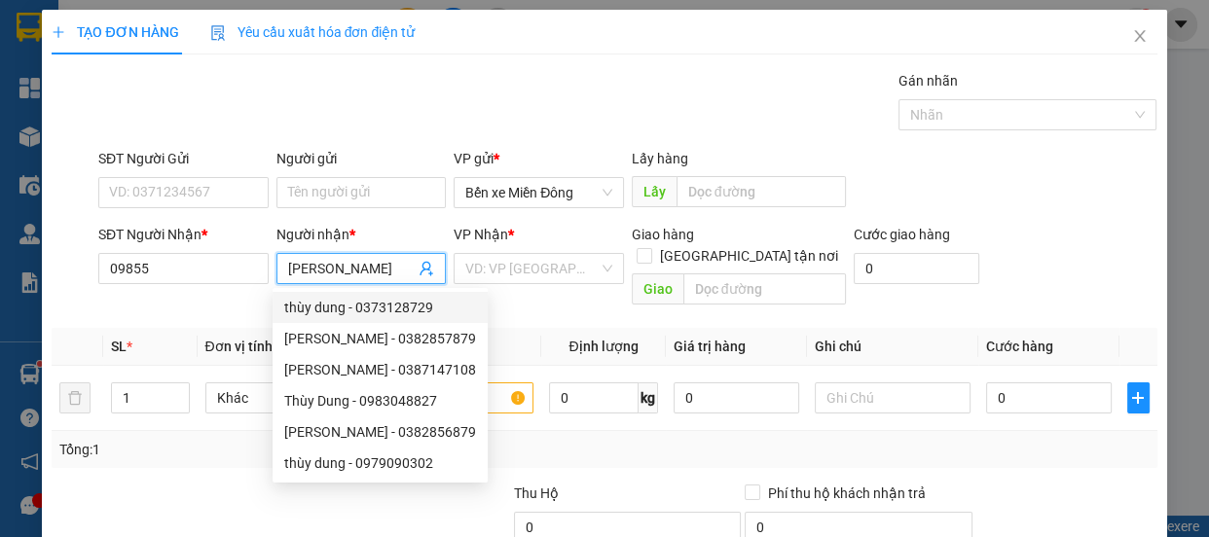
click at [406, 308] on div "thùy dung - 0373128729" at bounding box center [380, 307] width 192 height 21
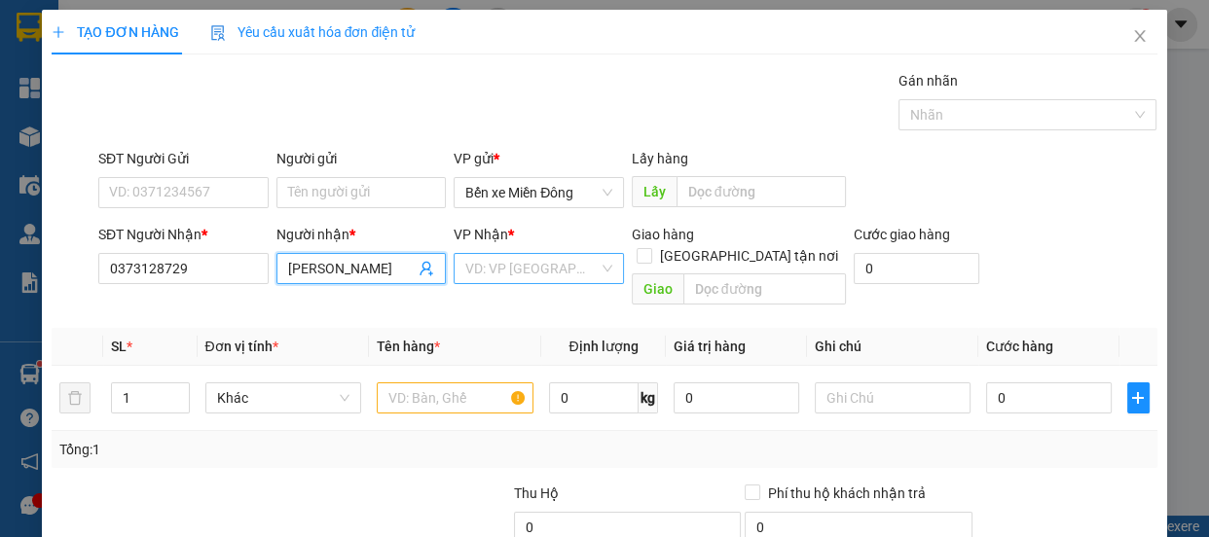
click at [567, 276] on input "search" at bounding box center [531, 268] width 133 height 29
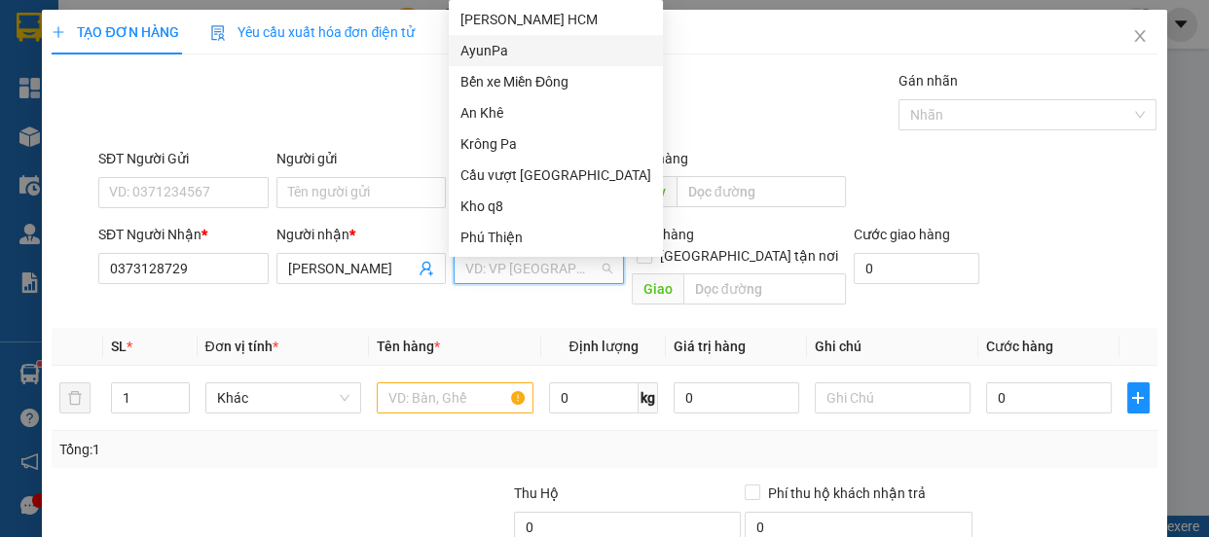
click at [505, 45] on div "AyunPa" at bounding box center [556, 50] width 191 height 21
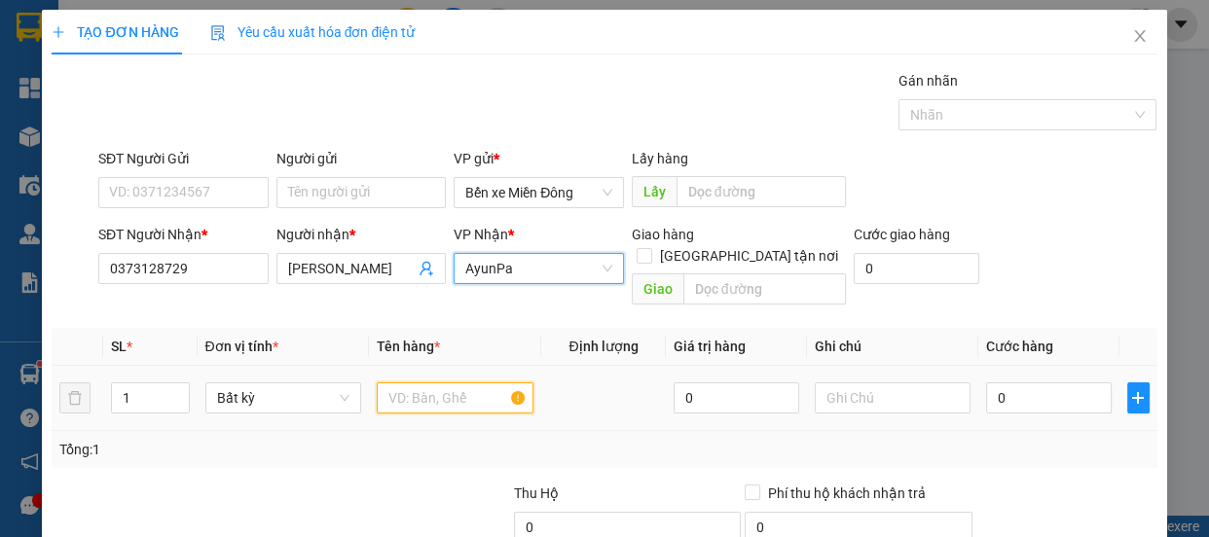
click at [441, 383] on input "text" at bounding box center [455, 398] width 157 height 31
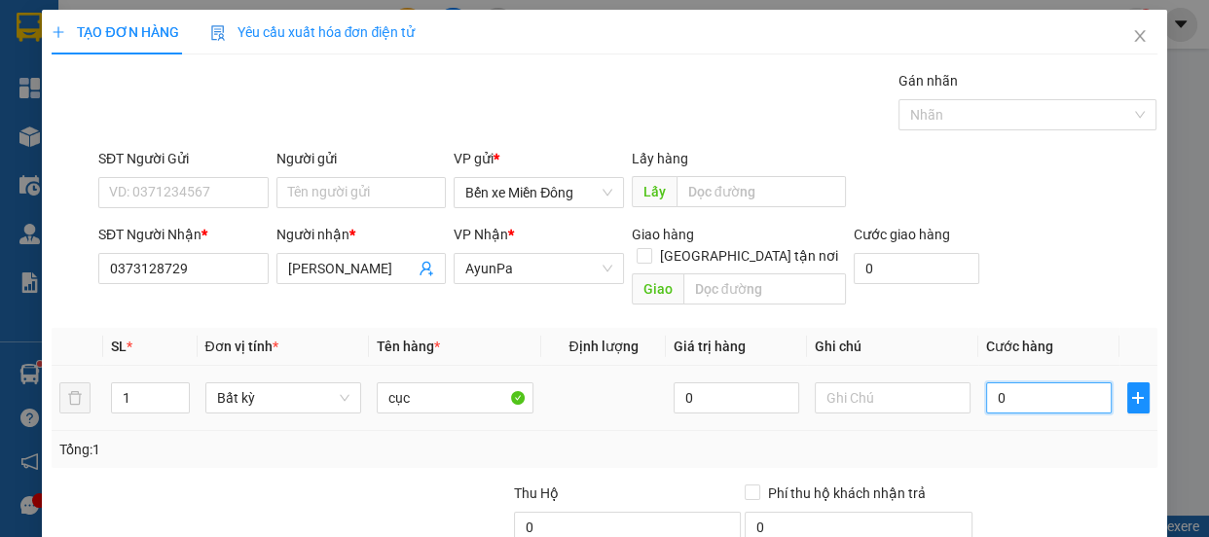
click at [1039, 390] on input "0" at bounding box center [1049, 398] width 126 height 31
click at [1039, 389] on input "0" at bounding box center [1049, 398] width 126 height 31
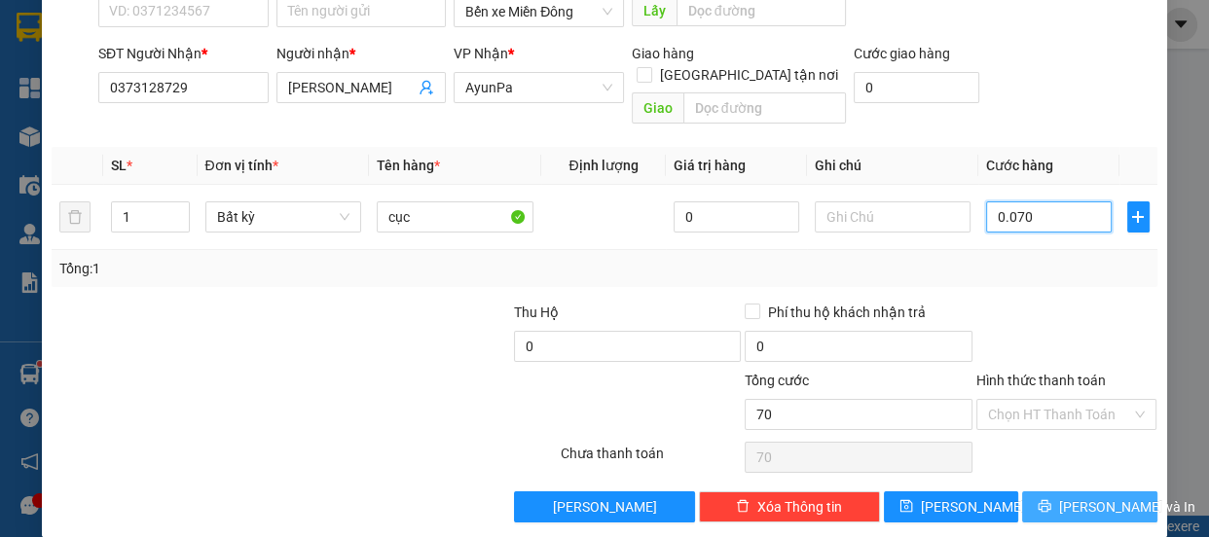
scroll to position [182, 0]
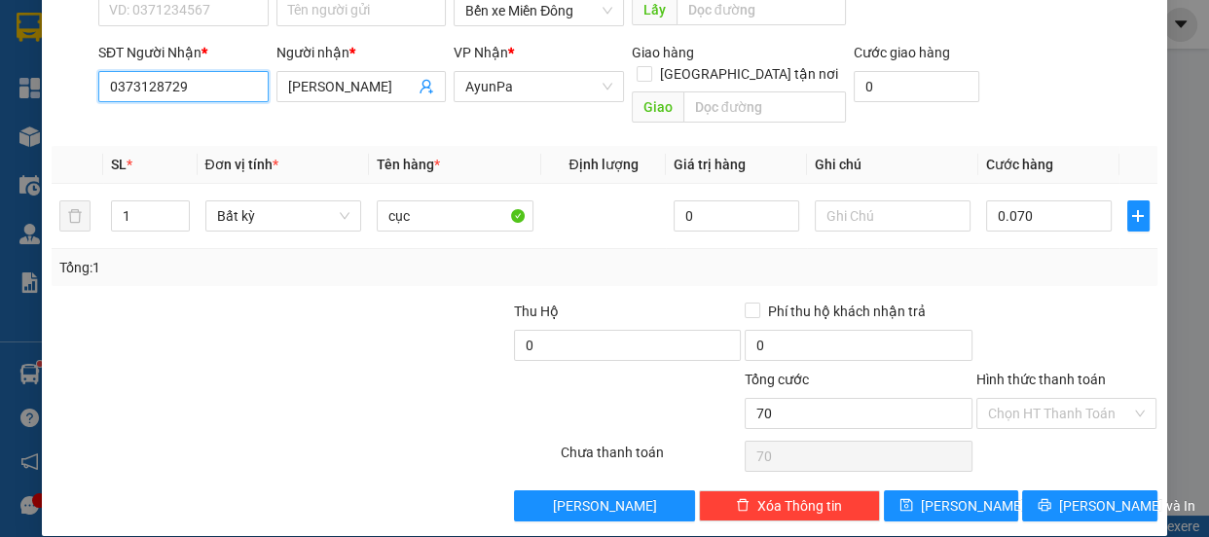
click at [207, 82] on input "0373128729" at bounding box center [183, 86] width 170 height 31
click at [204, 90] on input "0373128729" at bounding box center [183, 86] width 170 height 31
click at [343, 88] on input "[PERSON_NAME]" at bounding box center [352, 86] width 128 height 21
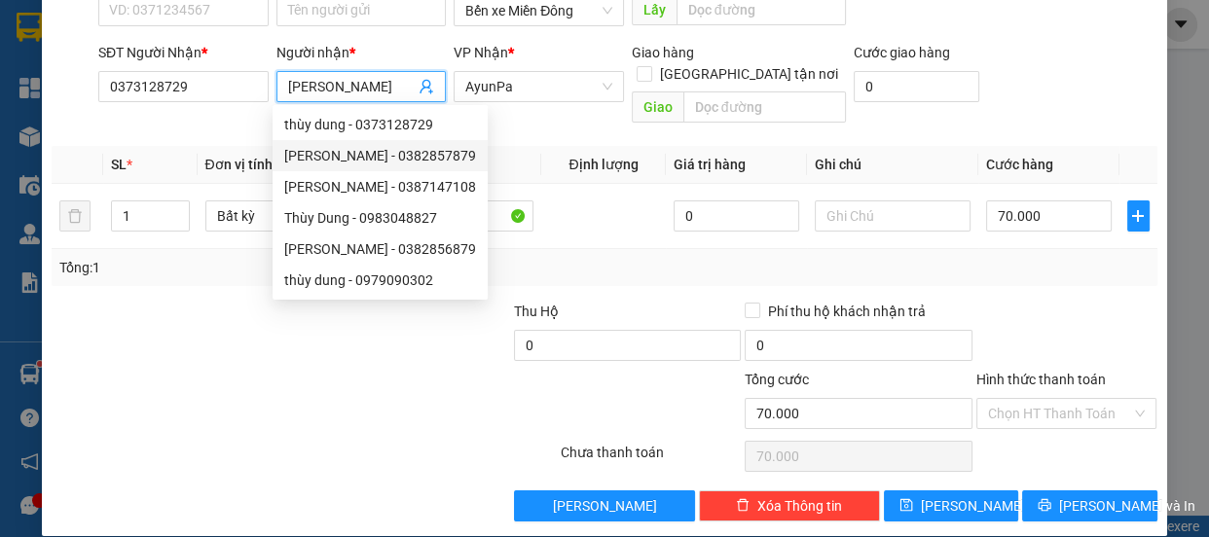
click at [418, 164] on div "[PERSON_NAME] - 0382857879" at bounding box center [380, 155] width 192 height 21
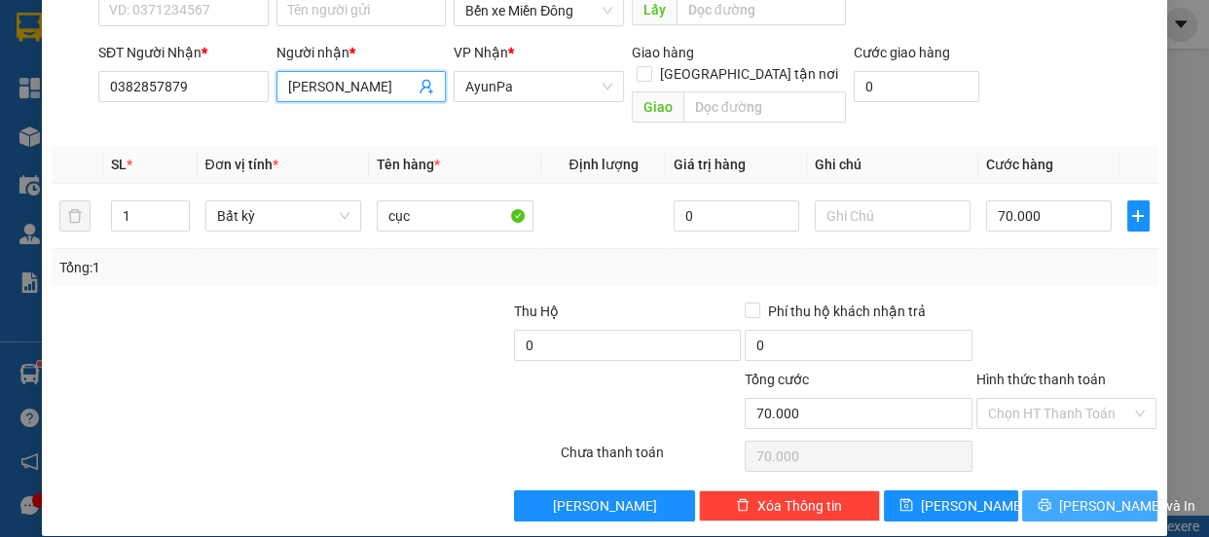
click at [1097, 496] on span "[PERSON_NAME] và In" at bounding box center [1127, 506] width 136 height 21
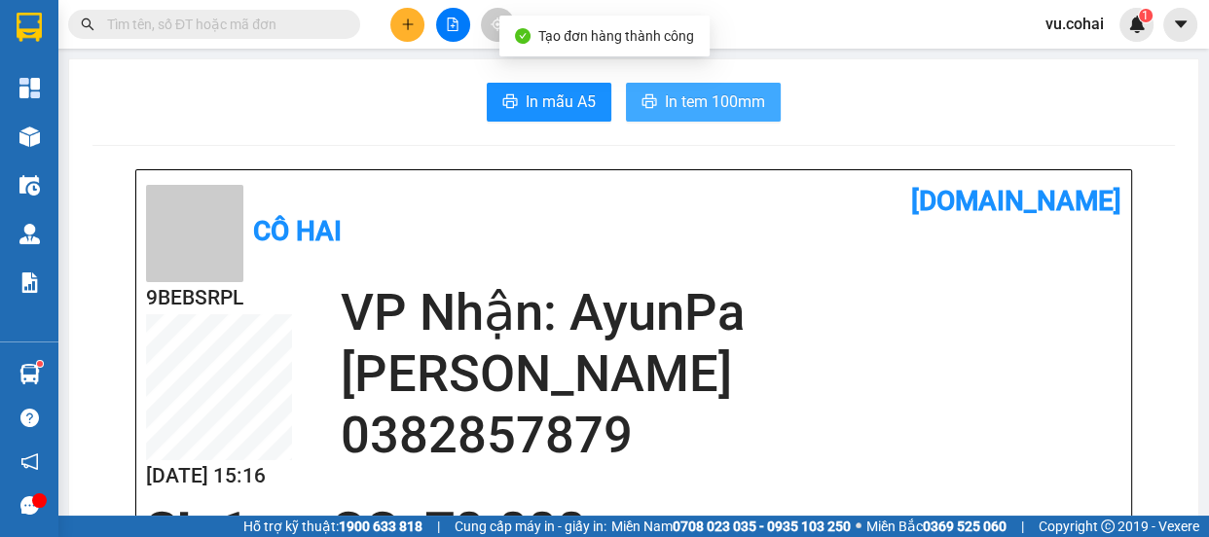
click at [688, 98] on span "In tem 100mm" at bounding box center [715, 102] width 100 height 24
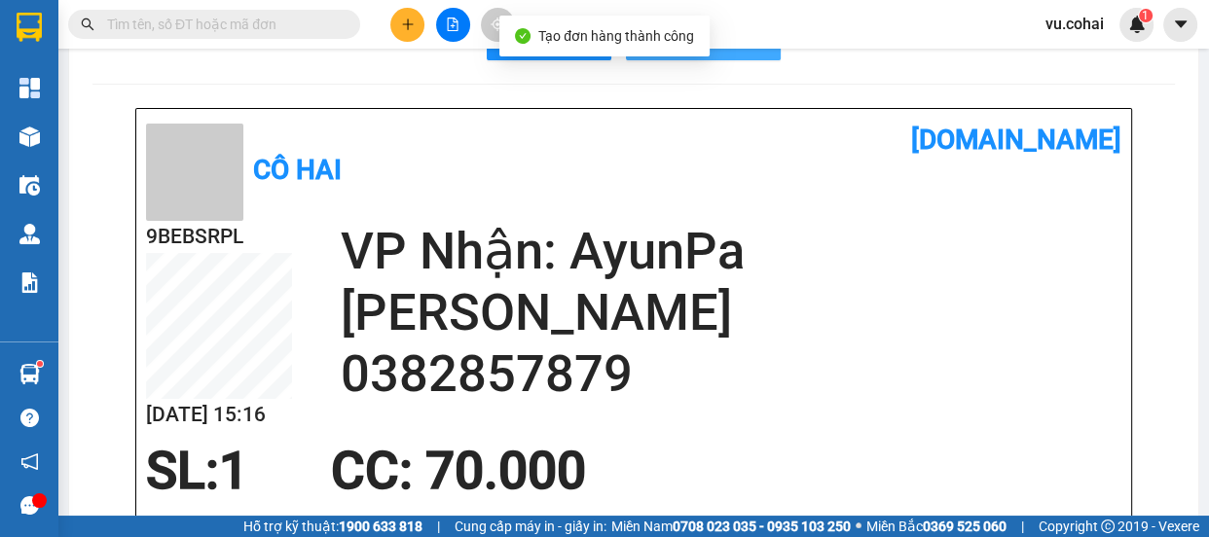
scroll to position [88, 0]
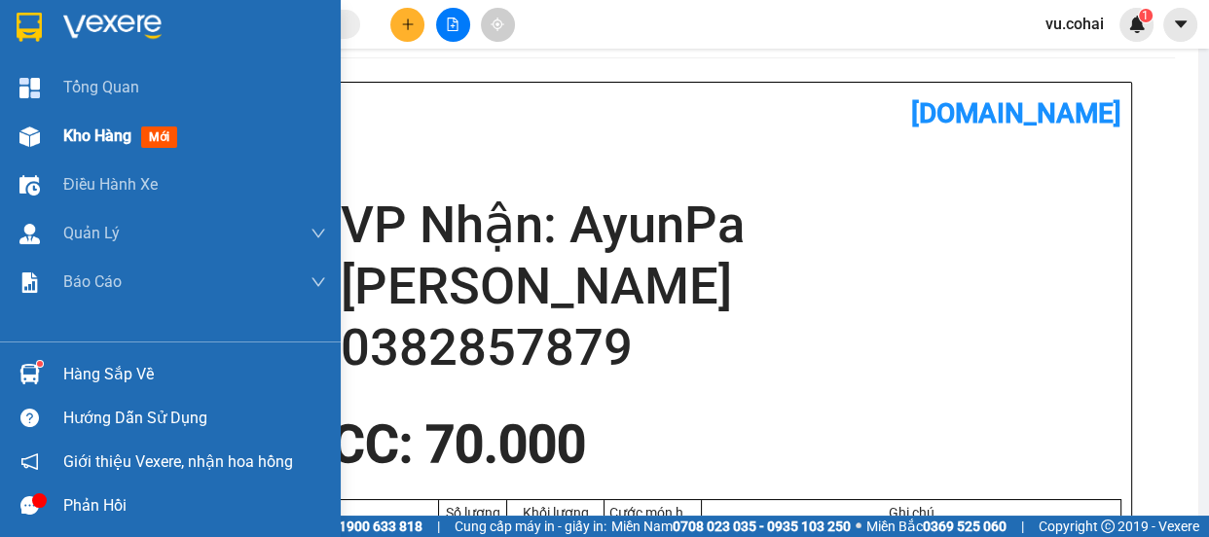
click at [106, 137] on span "Kho hàng" at bounding box center [97, 136] width 68 height 19
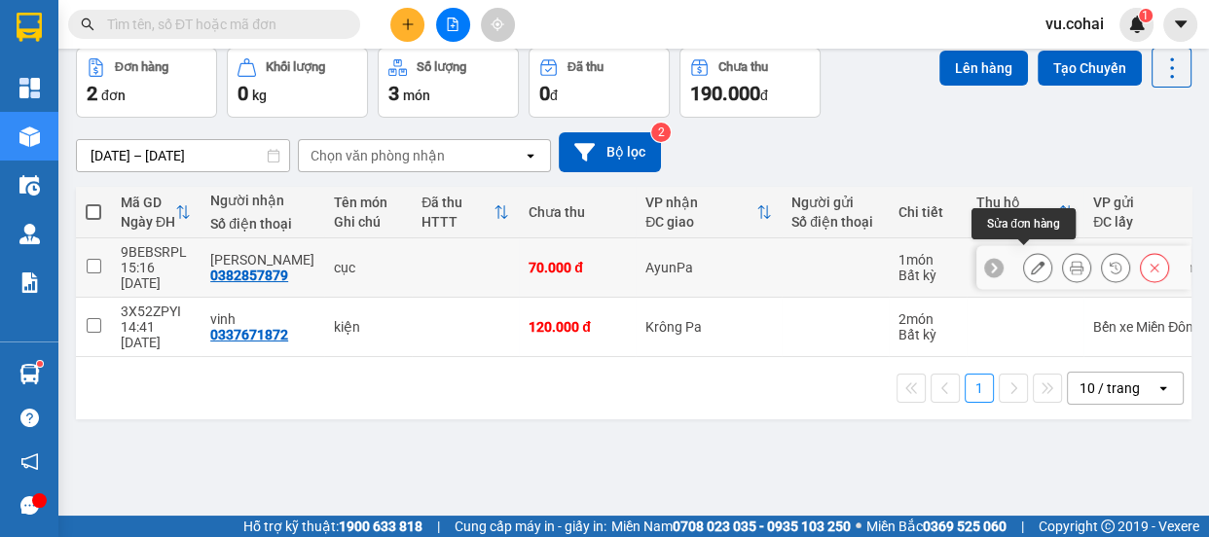
click at [1024, 259] on button at bounding box center [1037, 268] width 27 height 34
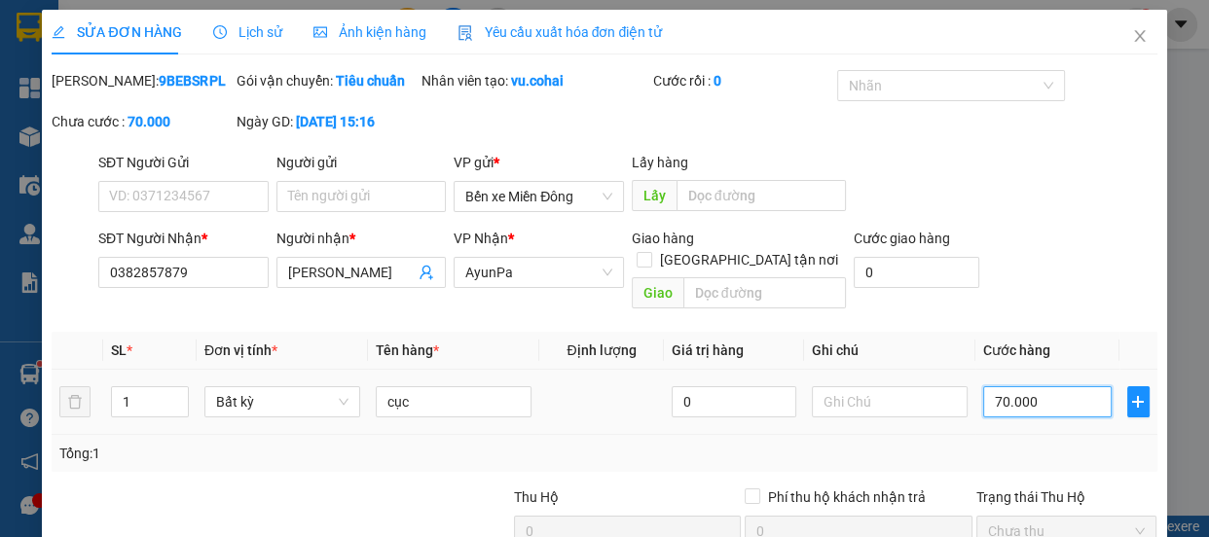
click at [1056, 409] on input "70.000" at bounding box center [1047, 402] width 129 height 31
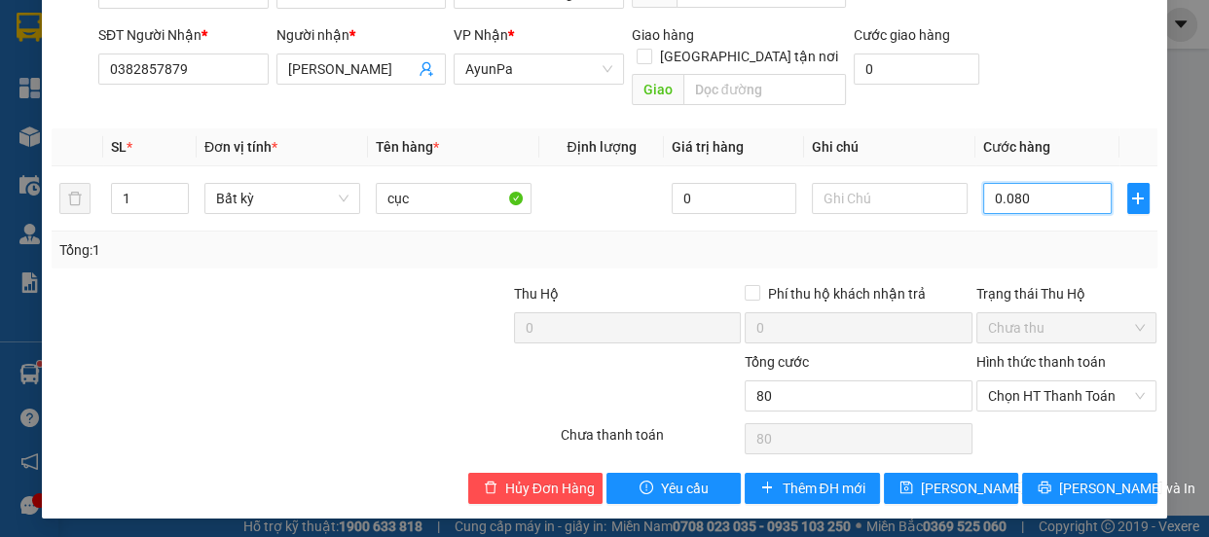
scroll to position [207, 0]
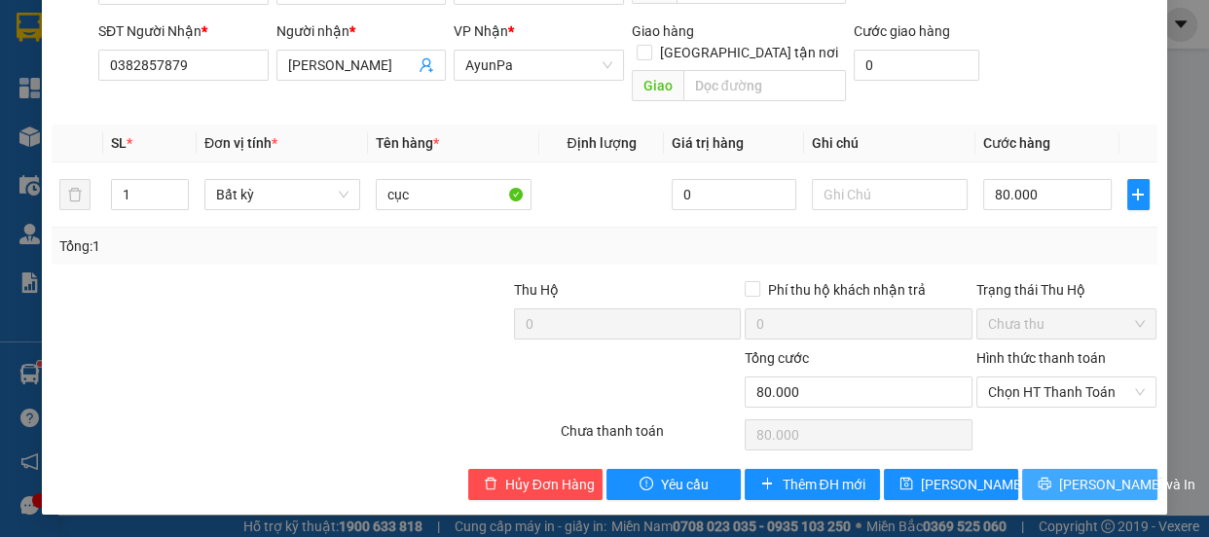
click at [1101, 492] on span "[PERSON_NAME] và In" at bounding box center [1127, 484] width 136 height 21
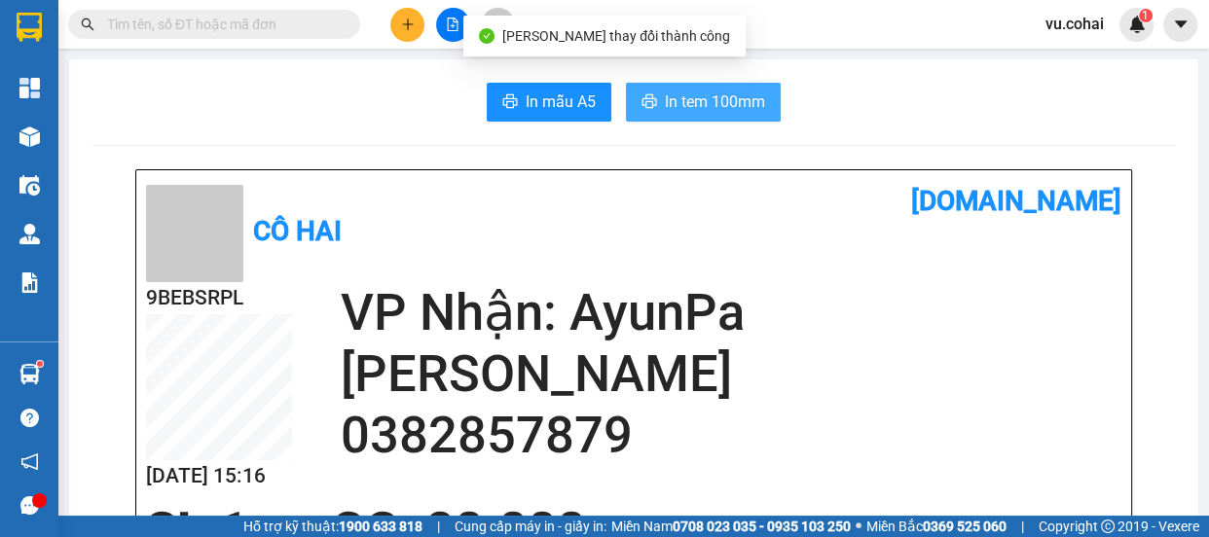
click at [725, 102] on span "In tem 100mm" at bounding box center [715, 102] width 100 height 24
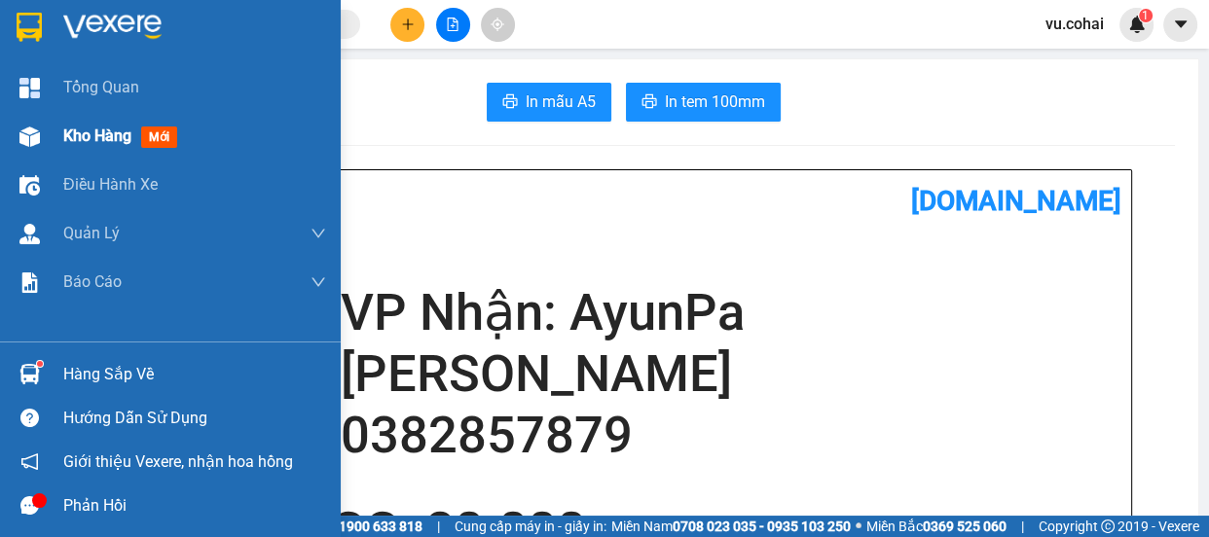
click at [94, 141] on span "Kho hàng" at bounding box center [97, 136] width 68 height 19
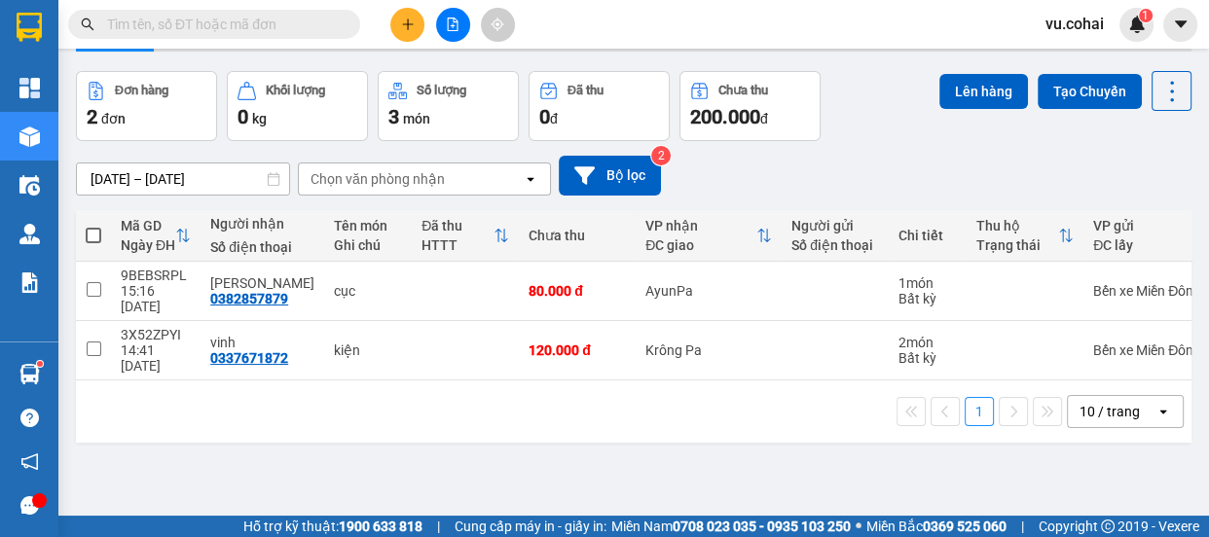
scroll to position [89, 0]
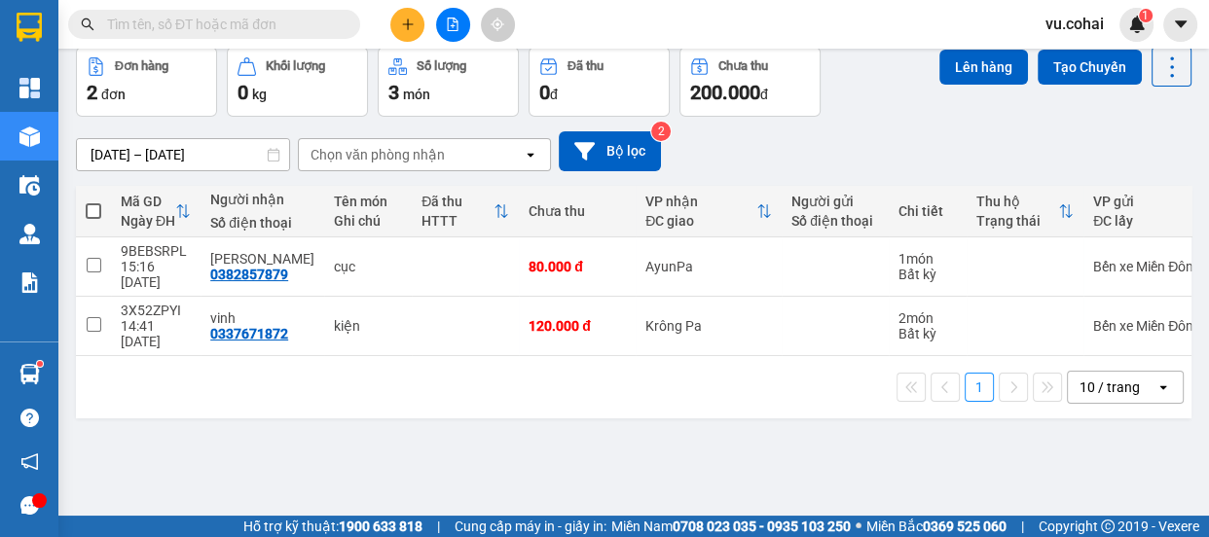
click at [408, 31] on button at bounding box center [407, 25] width 34 height 34
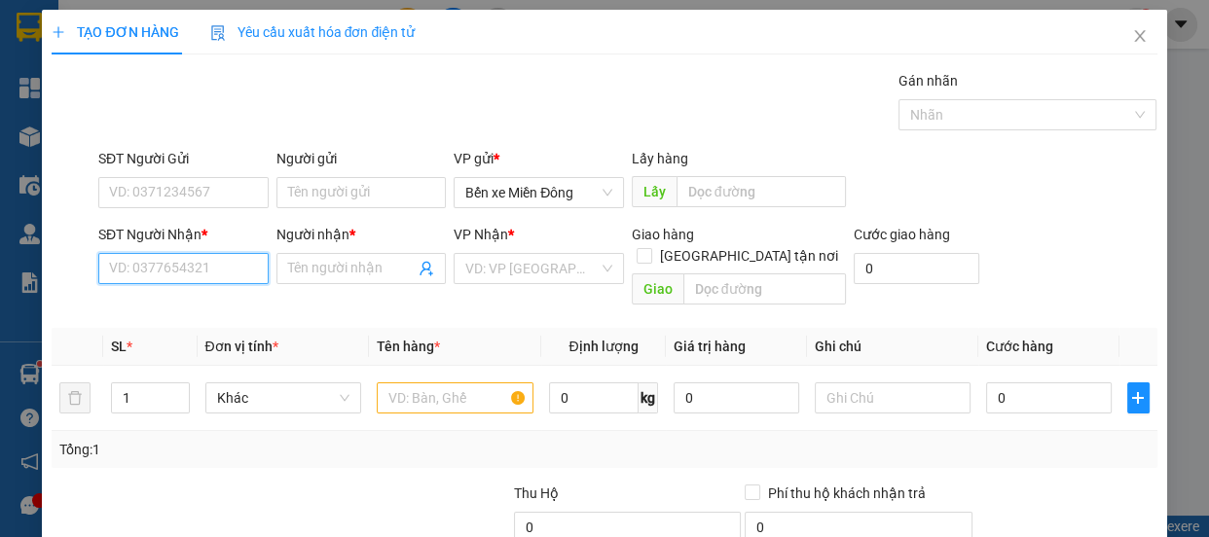
click at [193, 263] on input "SĐT Người Nhận *" at bounding box center [183, 268] width 170 height 31
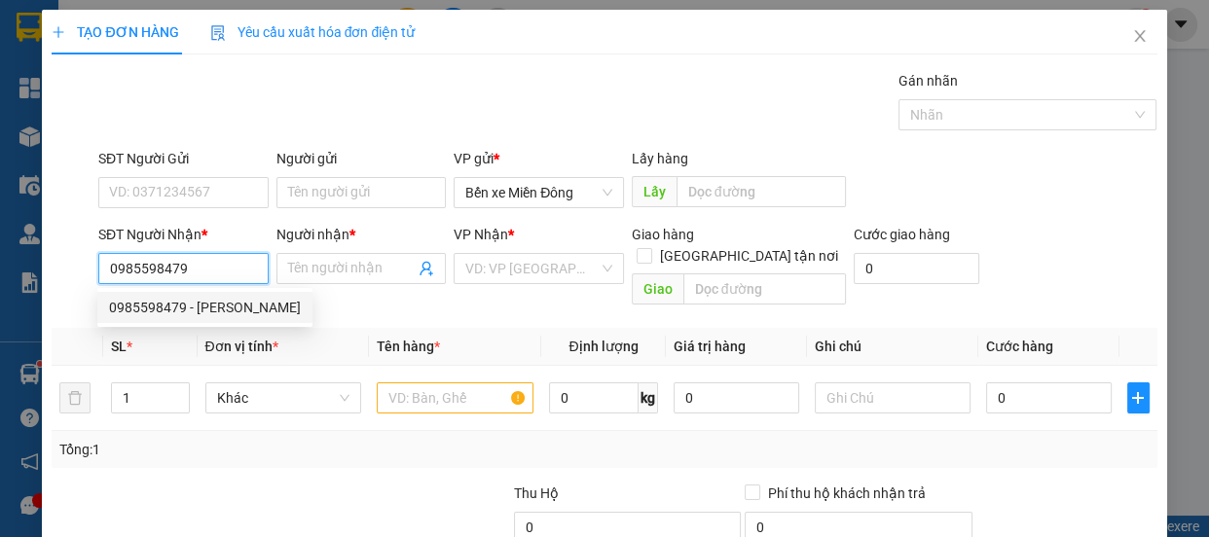
click at [207, 314] on div "0985598479 - LỆ THỦY" at bounding box center [205, 307] width 192 height 21
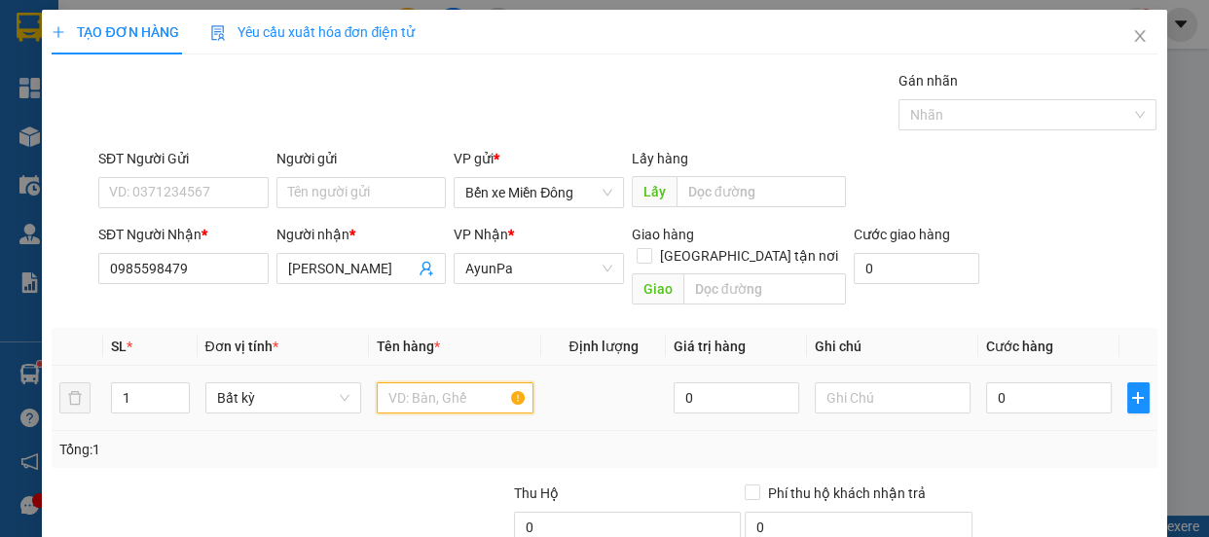
click at [425, 383] on input "text" at bounding box center [455, 398] width 157 height 31
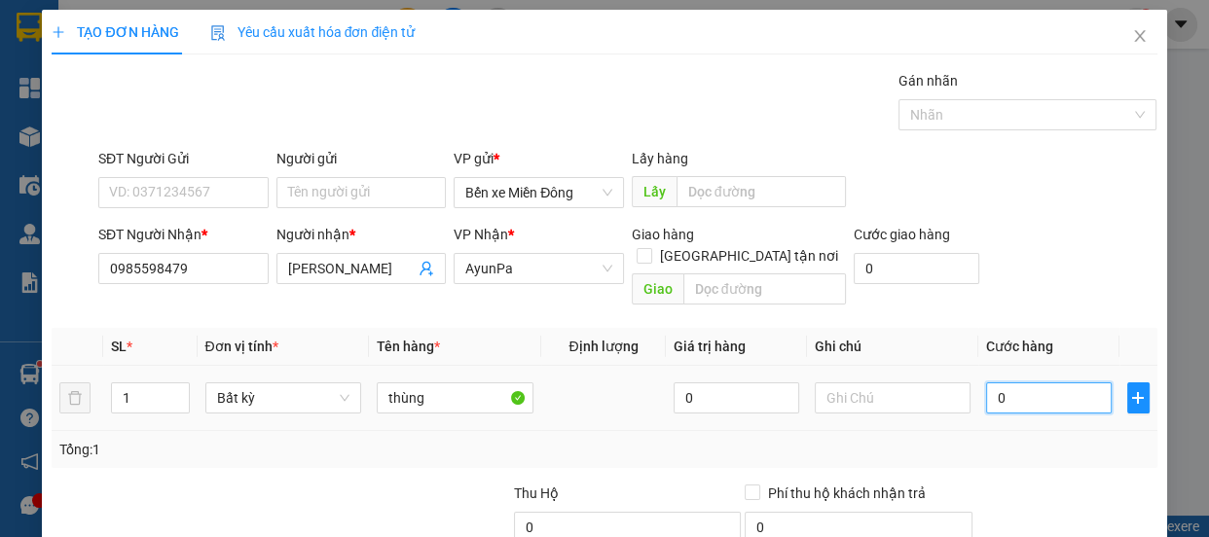
click at [1003, 383] on input "0" at bounding box center [1049, 398] width 126 height 31
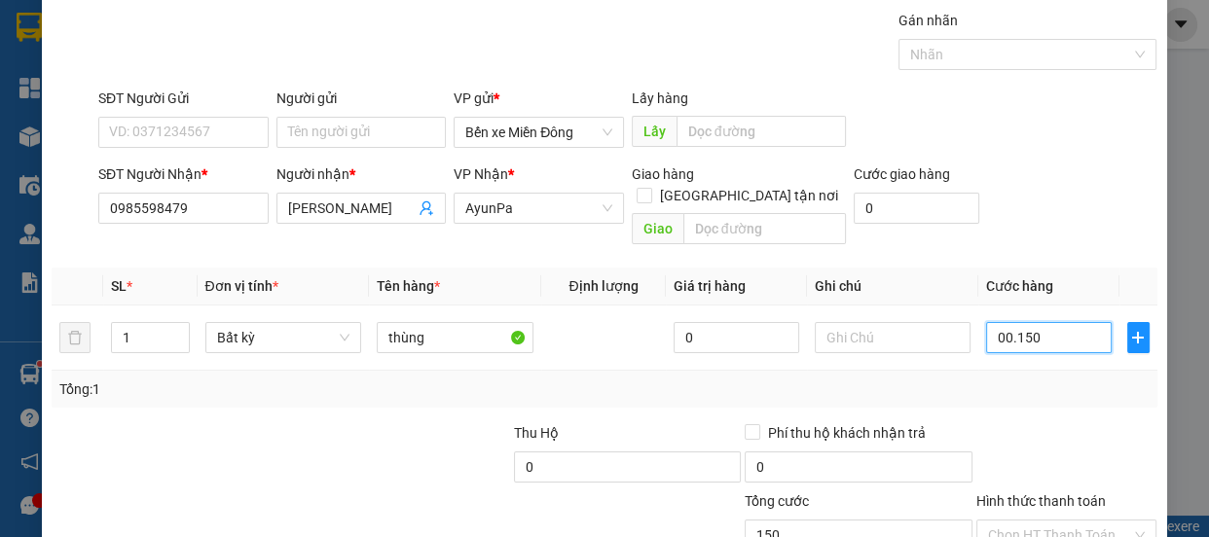
scroll to position [182, 0]
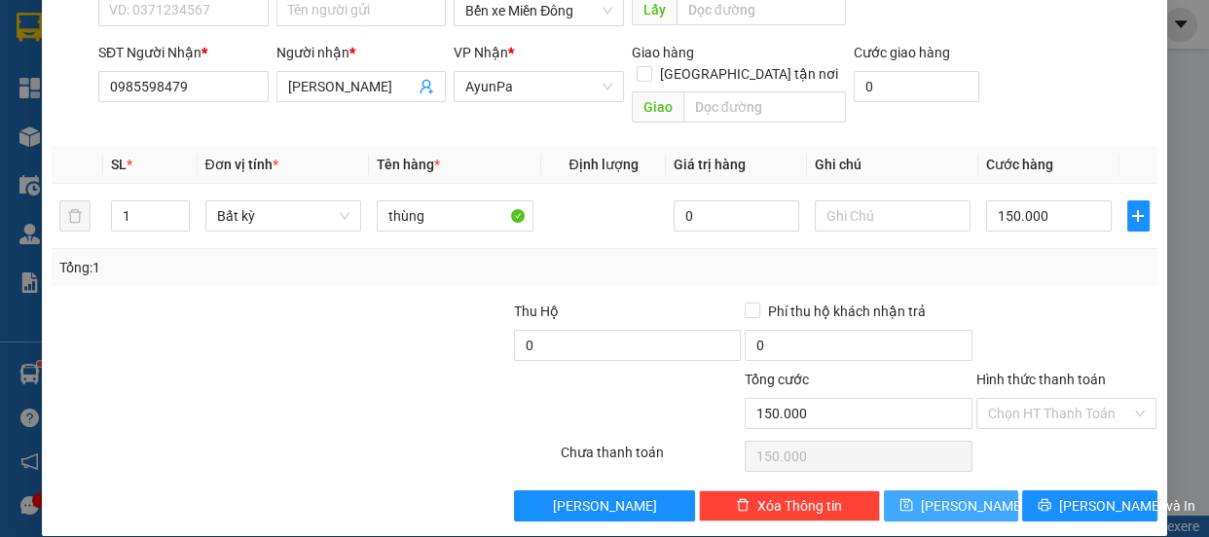
click at [974, 491] on button "[PERSON_NAME]" at bounding box center [951, 506] width 134 height 31
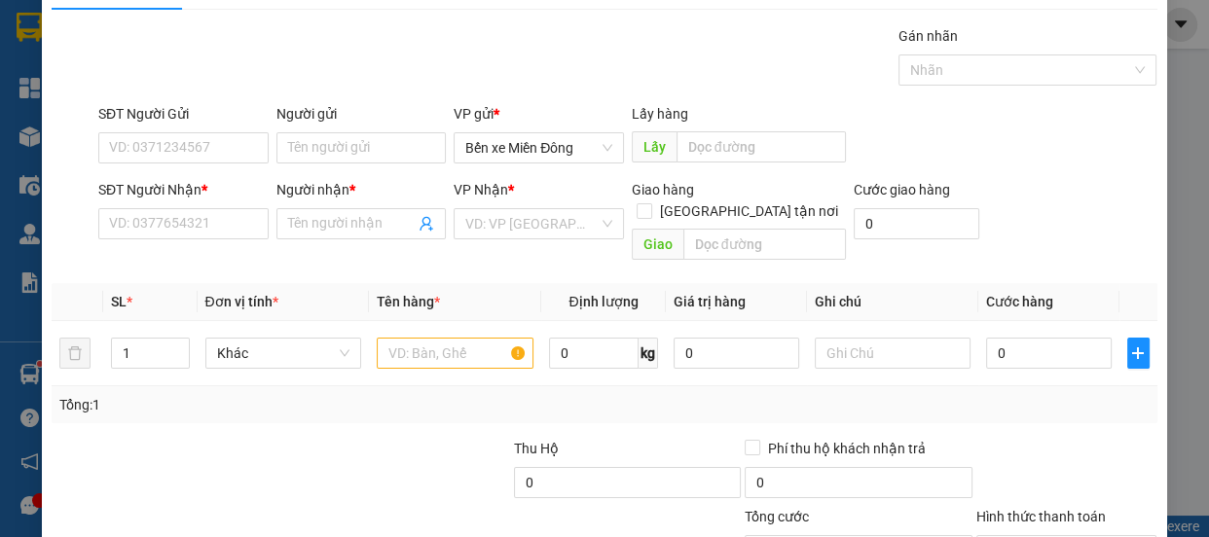
scroll to position [0, 0]
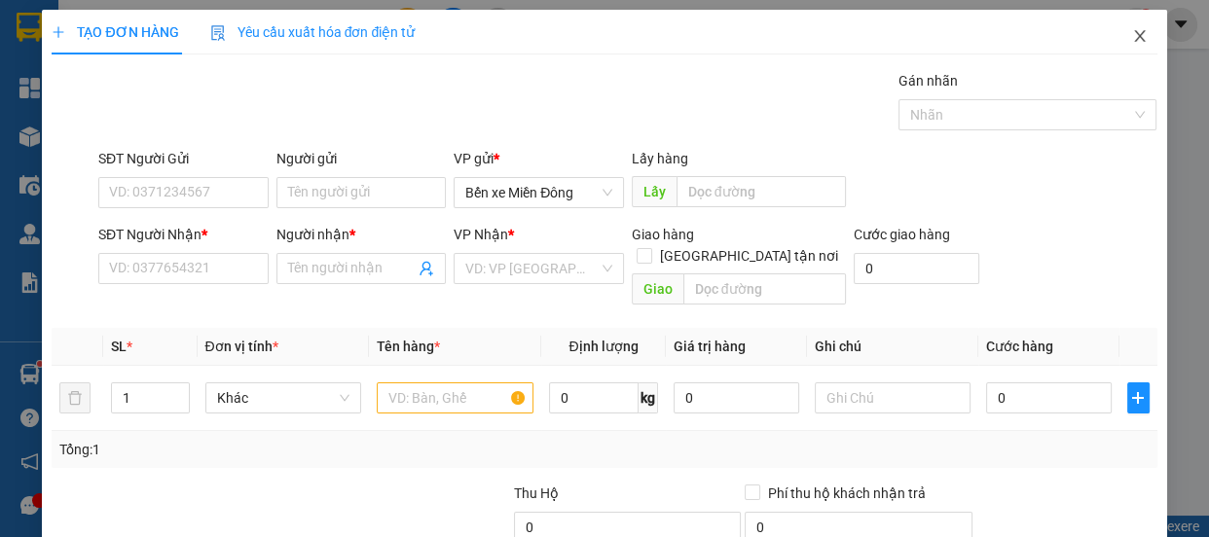
click at [1132, 35] on icon "close" at bounding box center [1140, 36] width 16 height 16
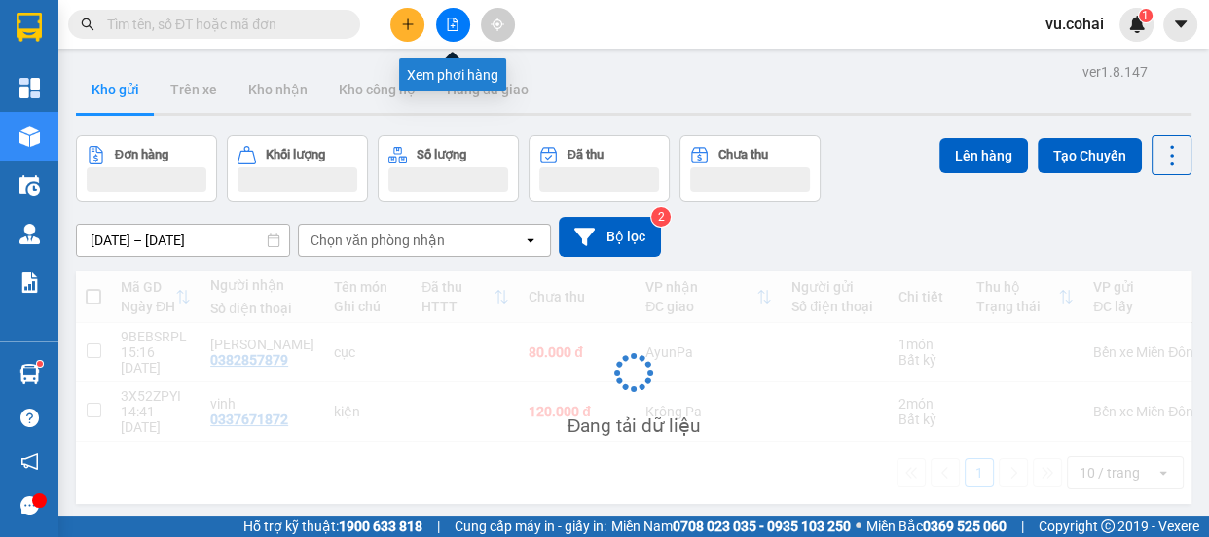
click at [449, 24] on icon "file-add" at bounding box center [453, 25] width 14 height 14
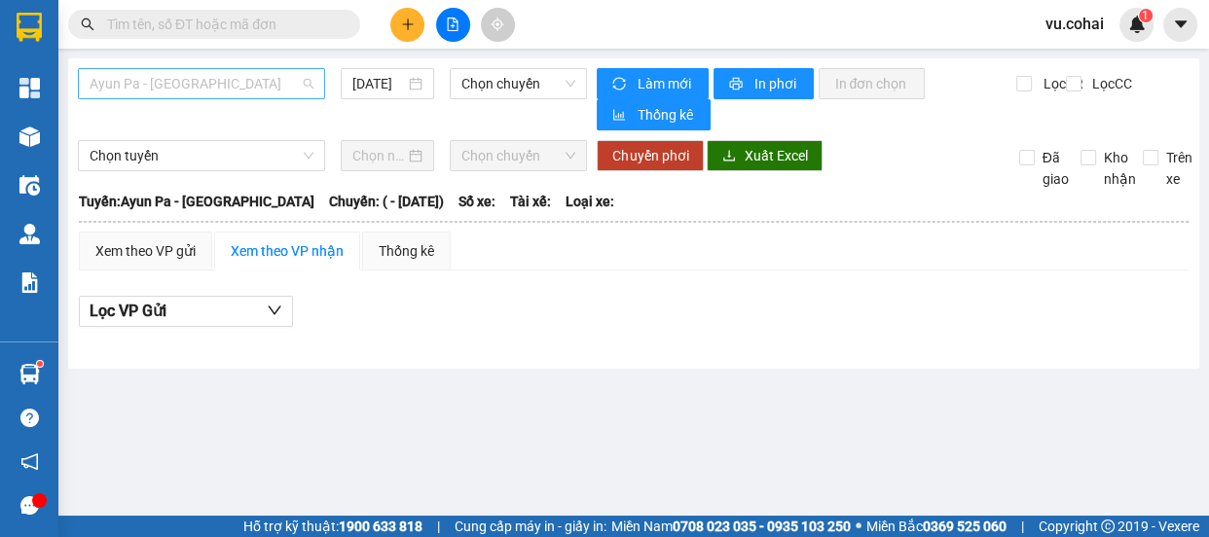
click at [232, 81] on span "Ayun Pa - [GEOGRAPHIC_DATA]" at bounding box center [202, 83] width 224 height 29
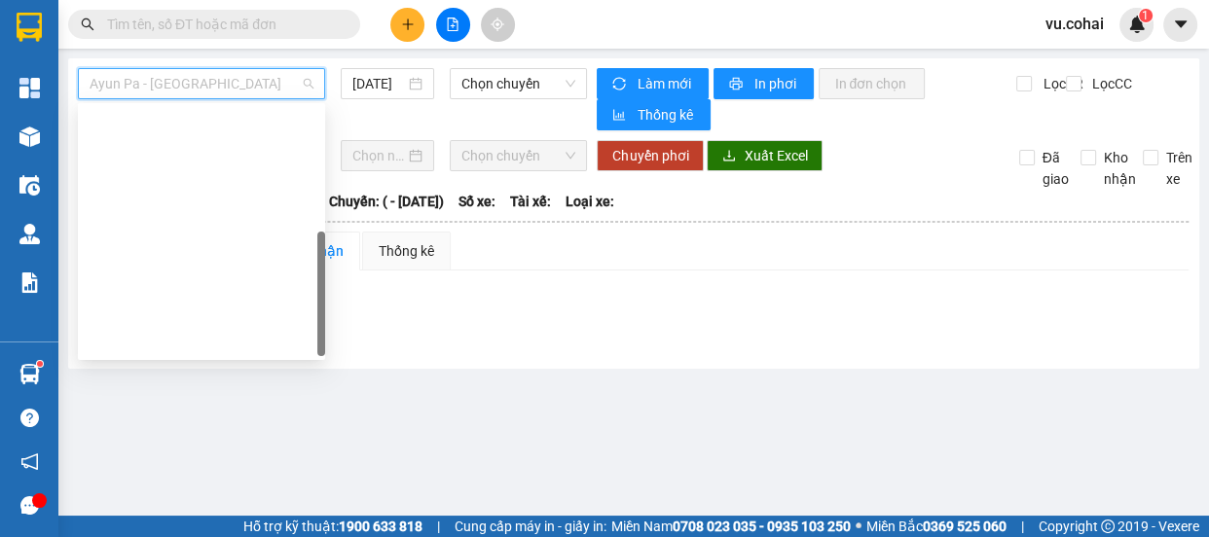
scroll to position [279, 0]
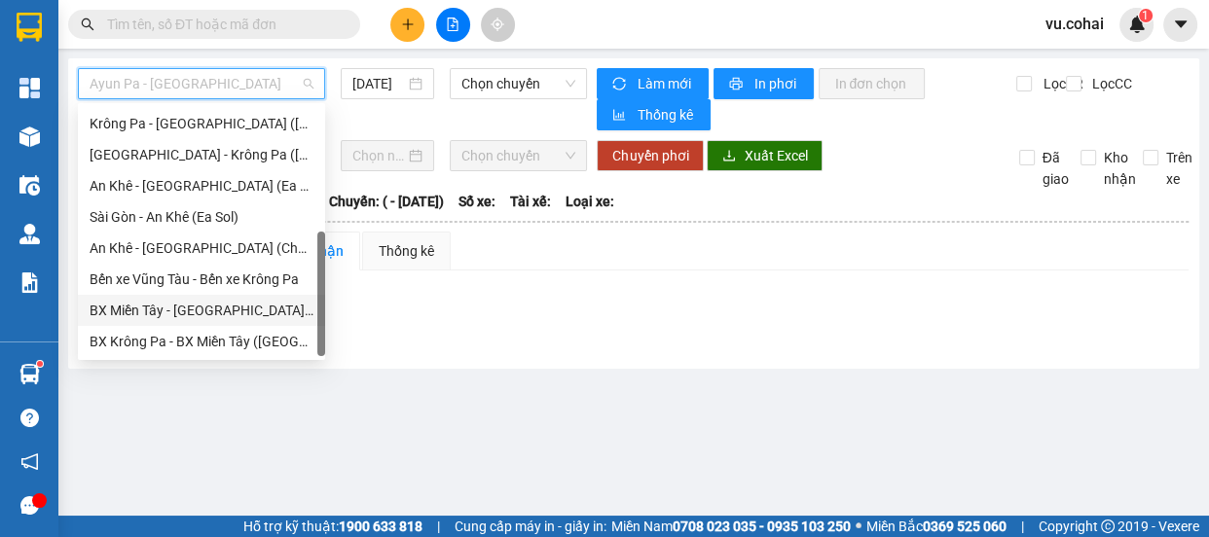
click at [224, 308] on div "BX Miền Tây - [GEOGRAPHIC_DATA] ([GEOGRAPHIC_DATA] - [GEOGRAPHIC_DATA])" at bounding box center [202, 310] width 224 height 21
type input "[DATE]"
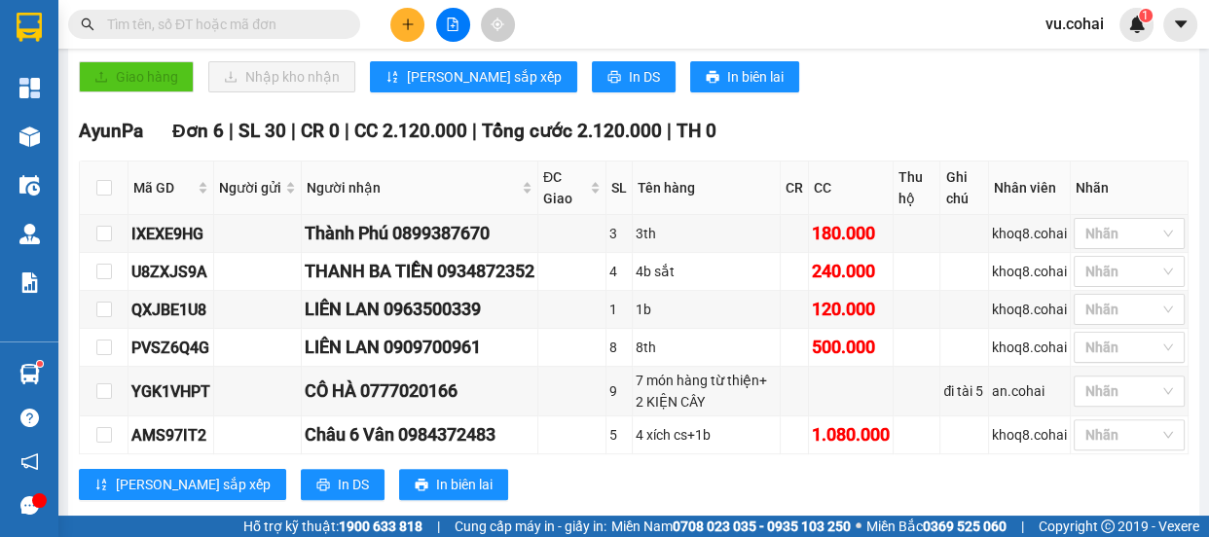
scroll to position [482, 0]
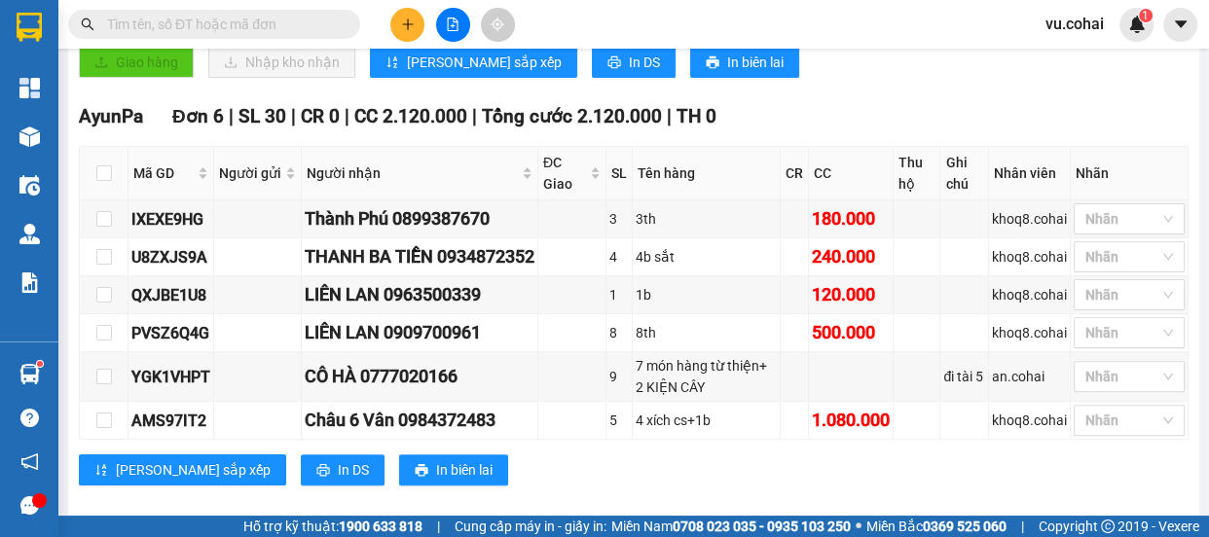
click at [694, 77] on div "TỔNG Đơn 7 | SL 38 | CR 0 | CC 2.520.000 | Tổng cước 2.520.000 | TH 0 Giao dọc …" at bounding box center [634, 193] width 1110 height 633
click at [407, 21] on icon "plus" at bounding box center [407, 24] width 1 height 11
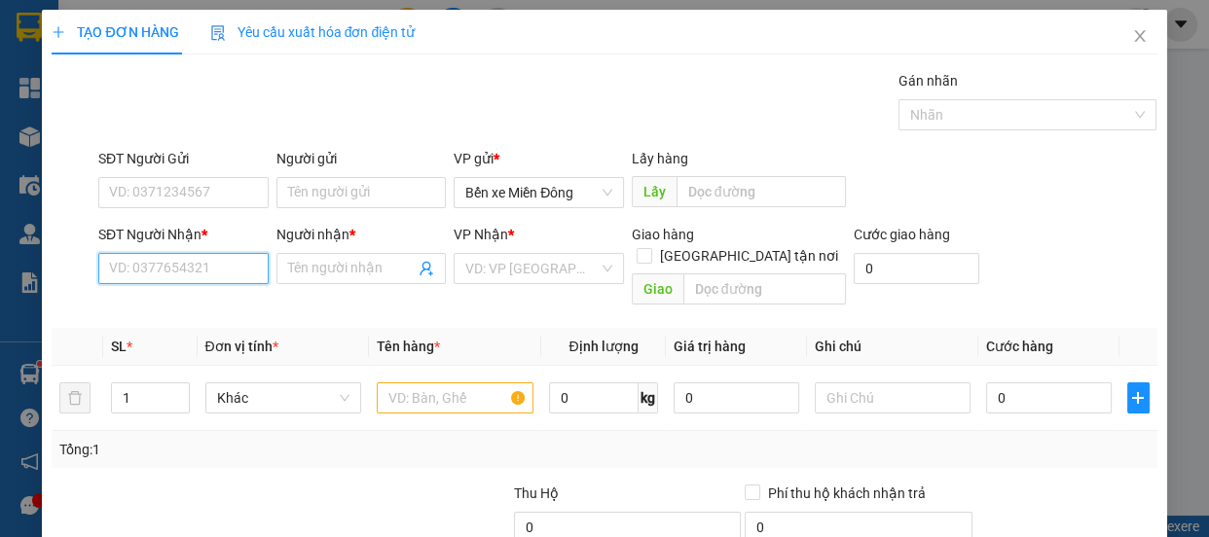
click at [167, 281] on input "SĐT Người Nhận *" at bounding box center [183, 268] width 170 height 31
click at [208, 275] on input "SĐT Người Nhận *" at bounding box center [183, 268] width 170 height 31
click at [211, 272] on input "SĐT Người Nhận *" at bounding box center [183, 268] width 170 height 31
click at [162, 306] on div "0367111165 - VŨ" at bounding box center [181, 307] width 145 height 21
type input "0367111165"
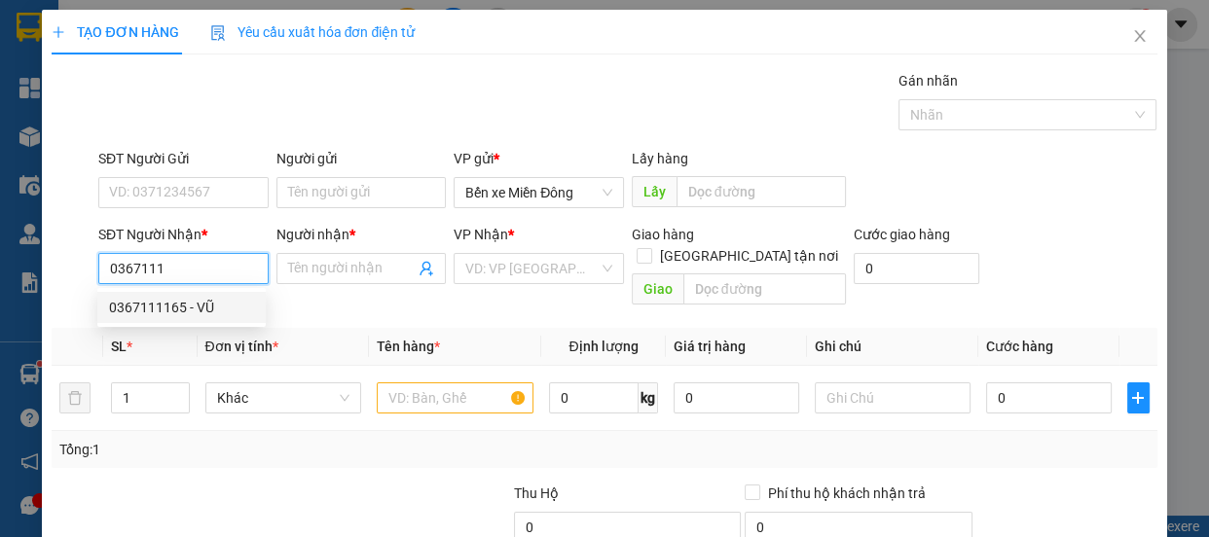
type input "VŨ"
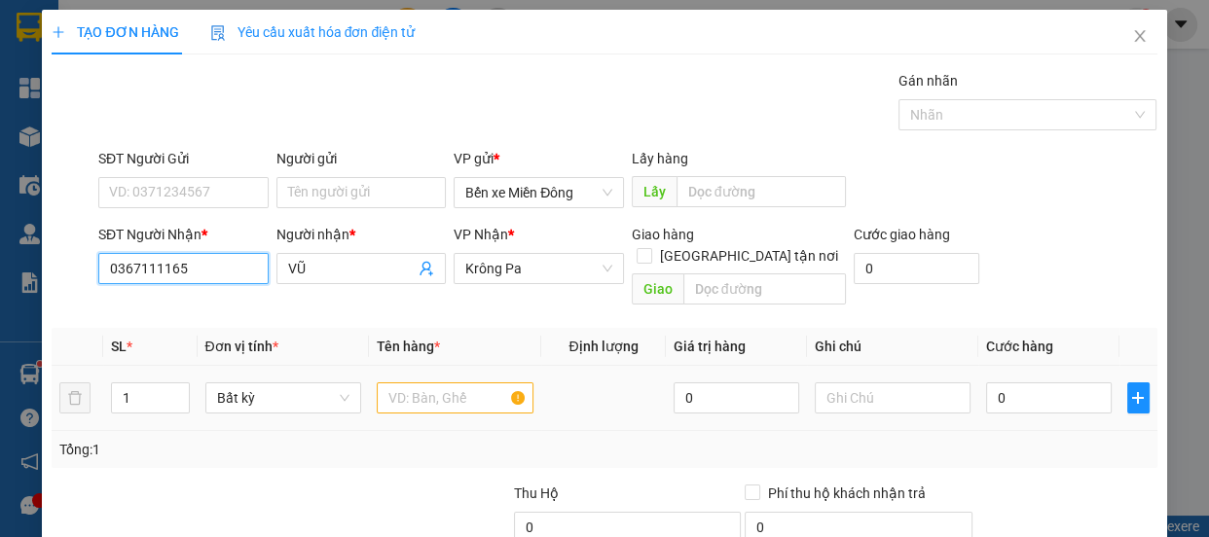
type input "0367111165"
click at [462, 384] on input "text" at bounding box center [455, 398] width 157 height 31
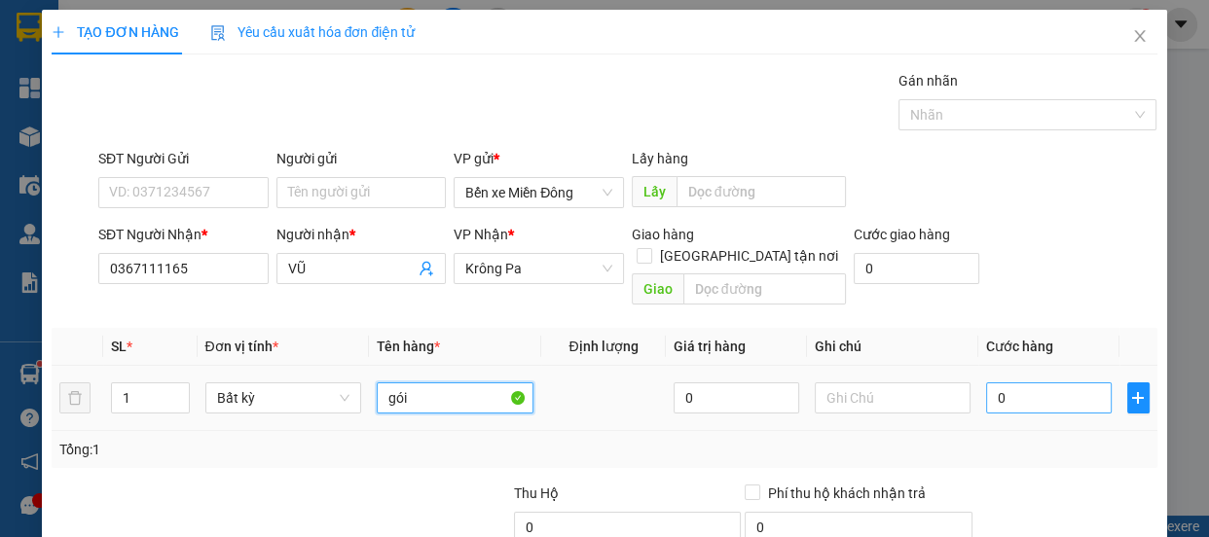
type input "gói"
click at [995, 383] on input "0" at bounding box center [1049, 398] width 126 height 31
type input "004"
type input "4"
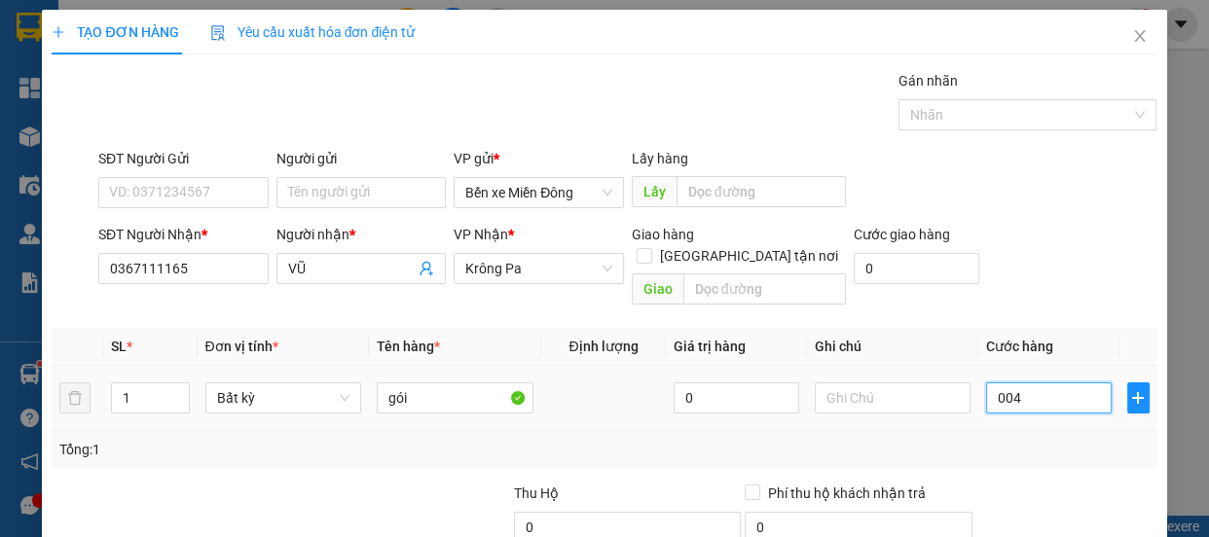
type input "0.040"
type input "40"
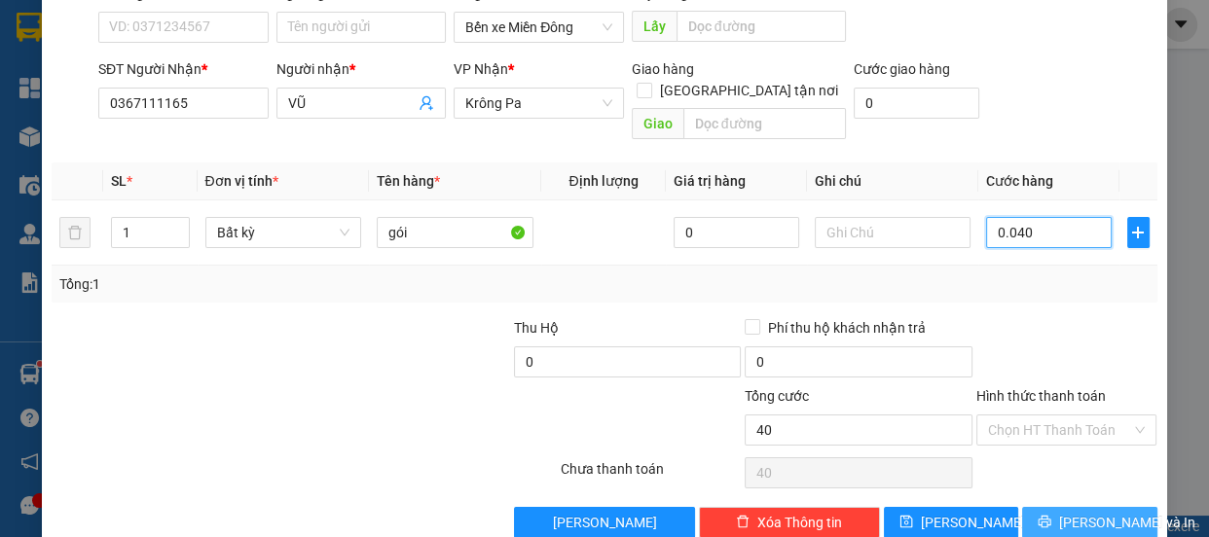
scroll to position [182, 0]
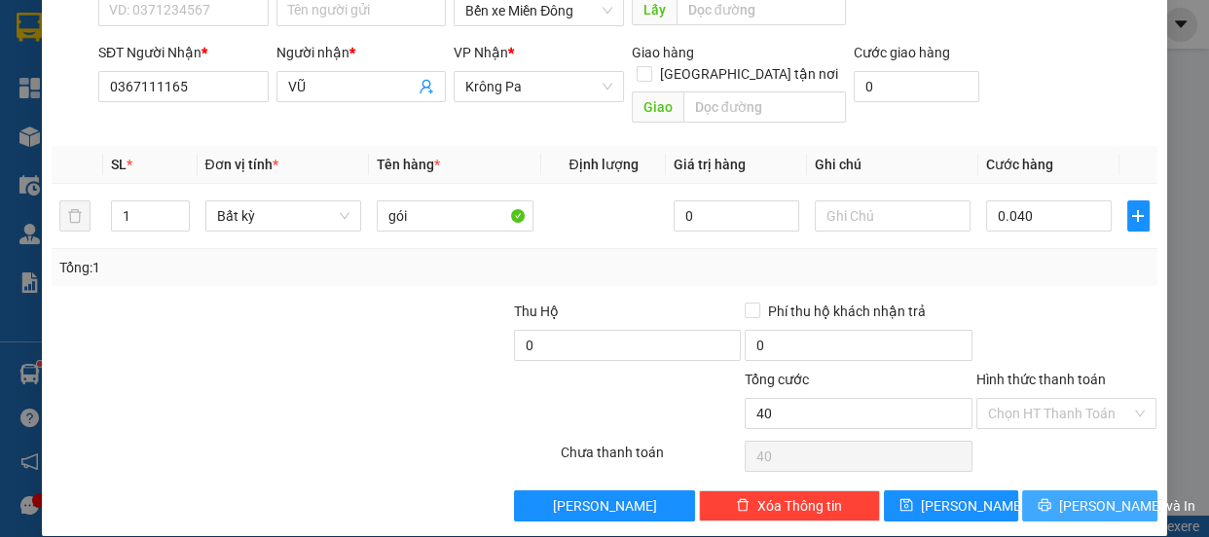
type input "40.000"
click at [1083, 496] on span "[PERSON_NAME] và In" at bounding box center [1127, 506] width 136 height 21
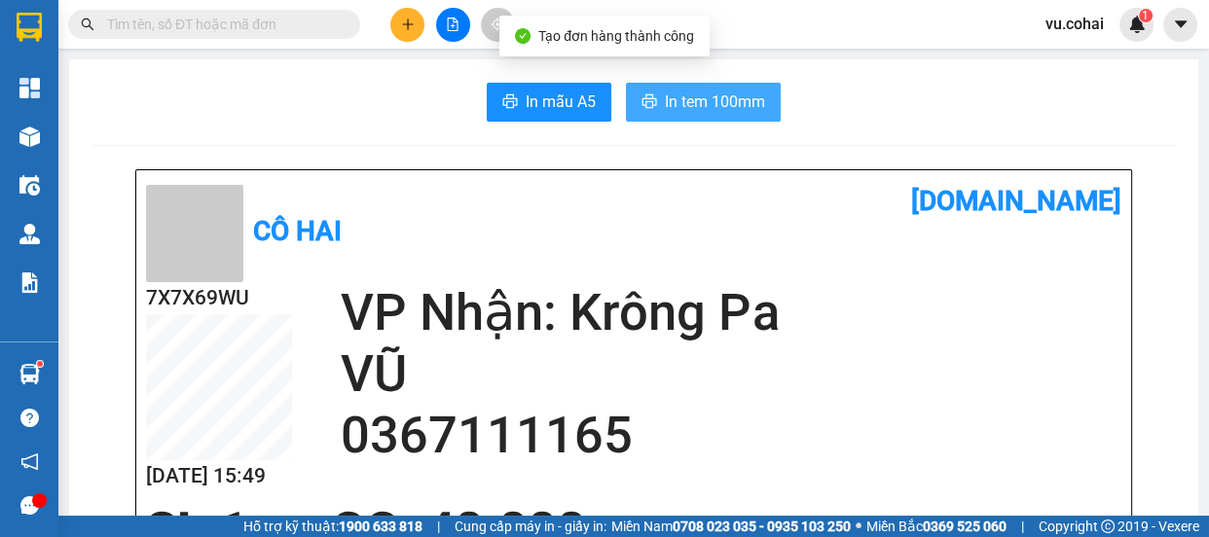
click at [707, 111] on span "In tem 100mm" at bounding box center [715, 102] width 100 height 24
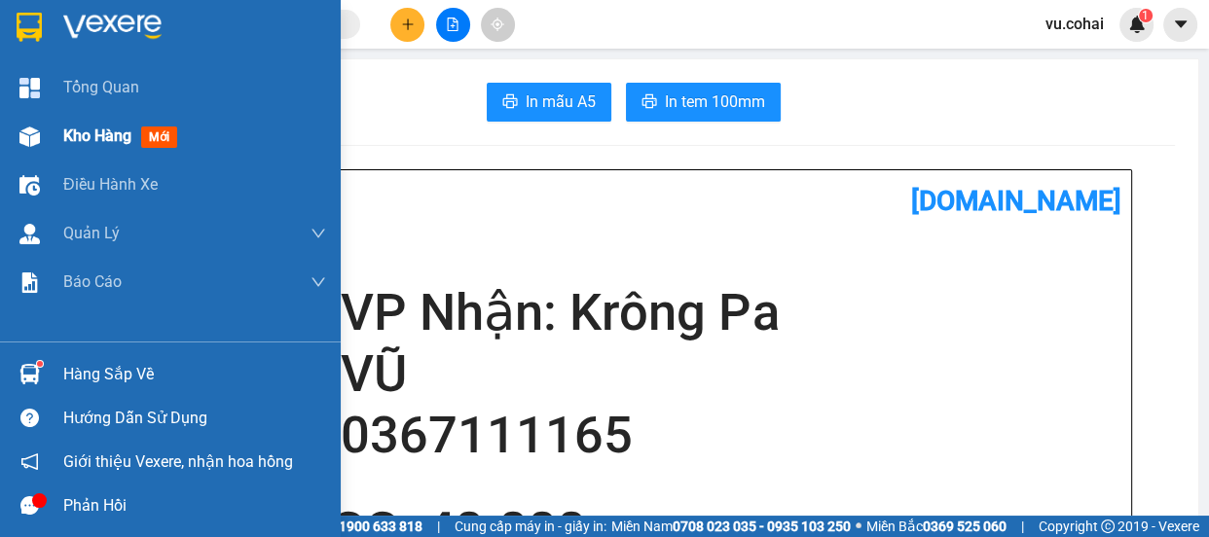
click at [101, 138] on span "Kho hàng" at bounding box center [97, 136] width 68 height 19
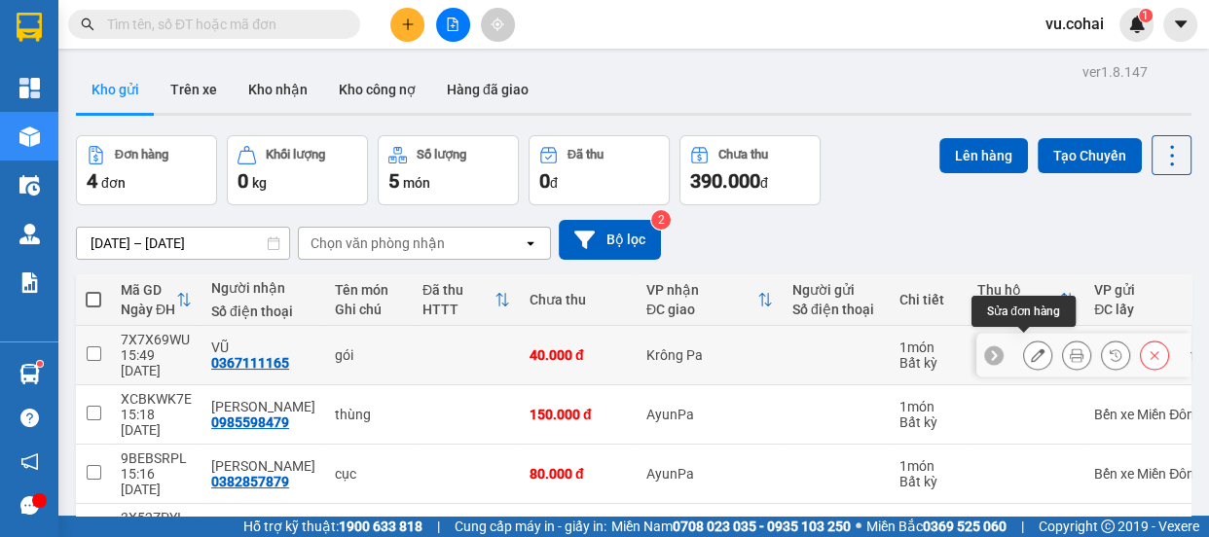
click at [1024, 344] on button at bounding box center [1037, 356] width 27 height 34
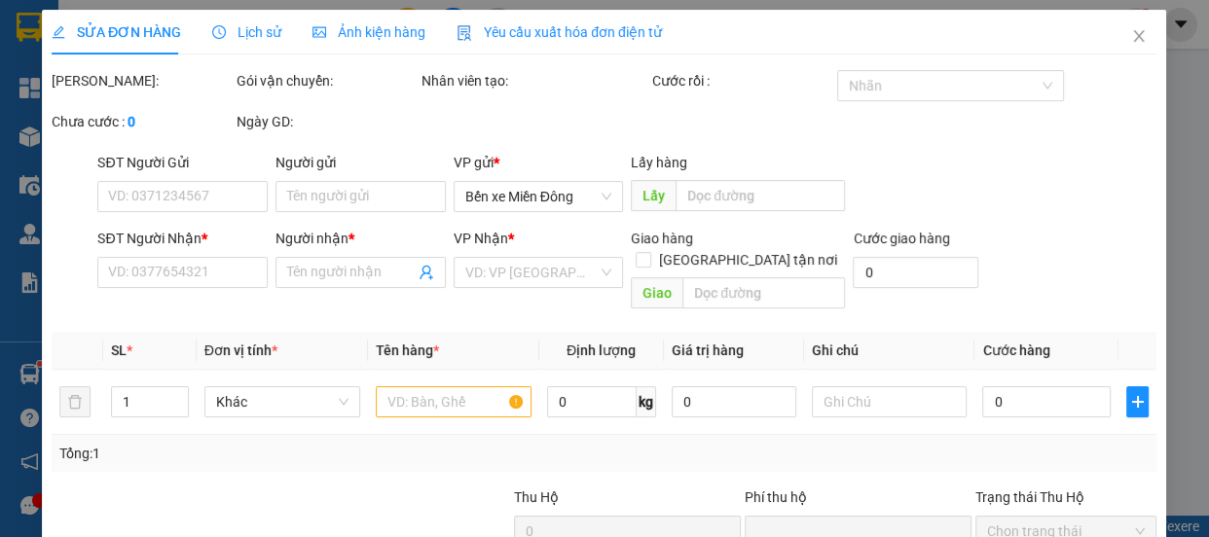
type input "0367111165"
type input "VŨ"
type input "0"
type input "40.000"
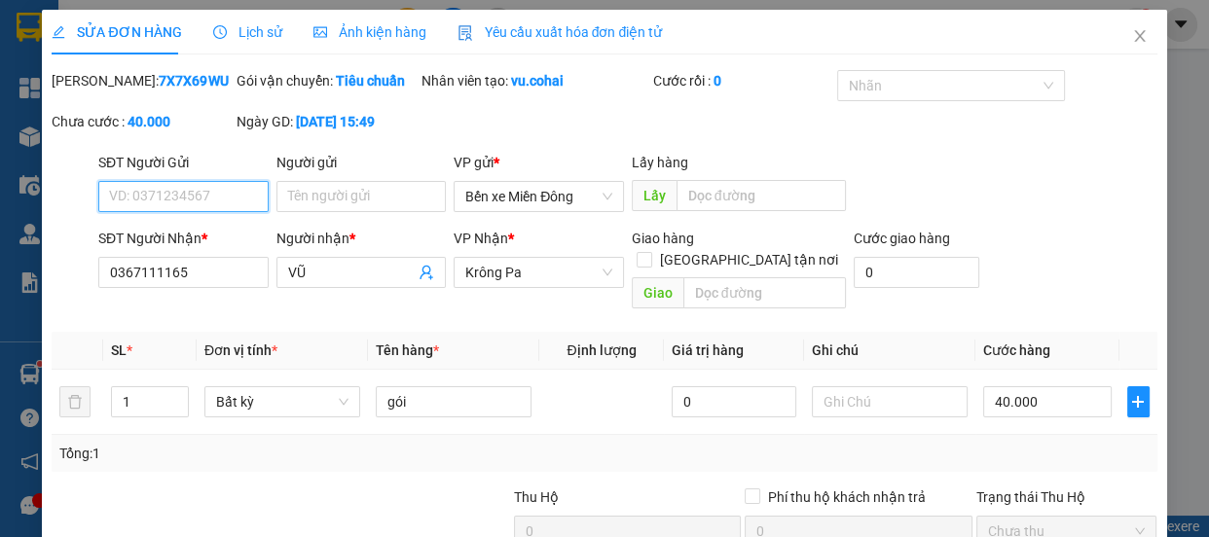
scroll to position [176, 0]
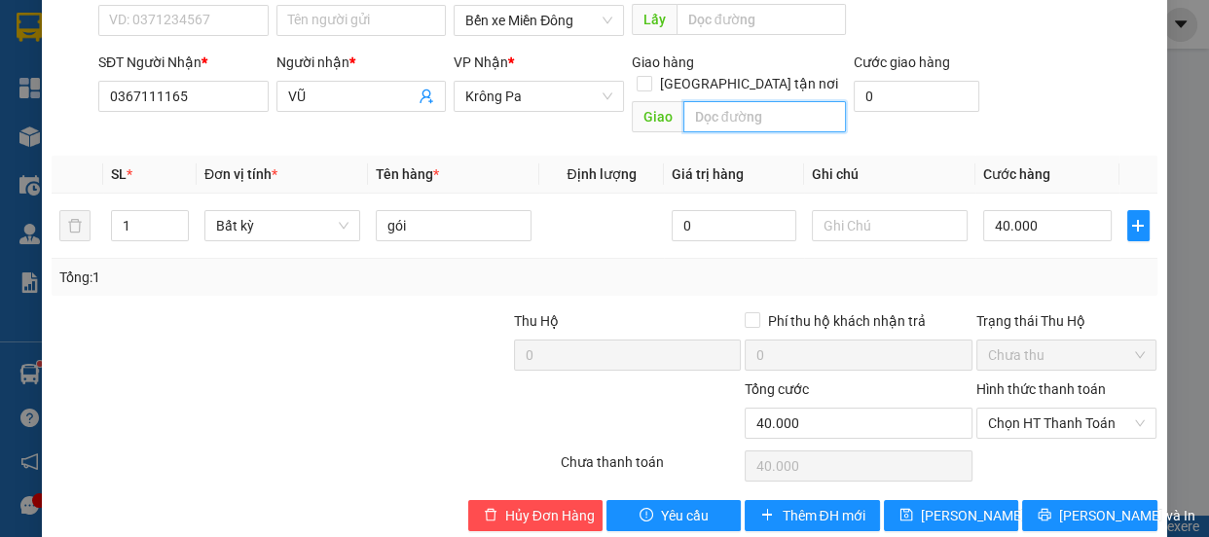
click at [719, 117] on input "text" at bounding box center [765, 116] width 163 height 31
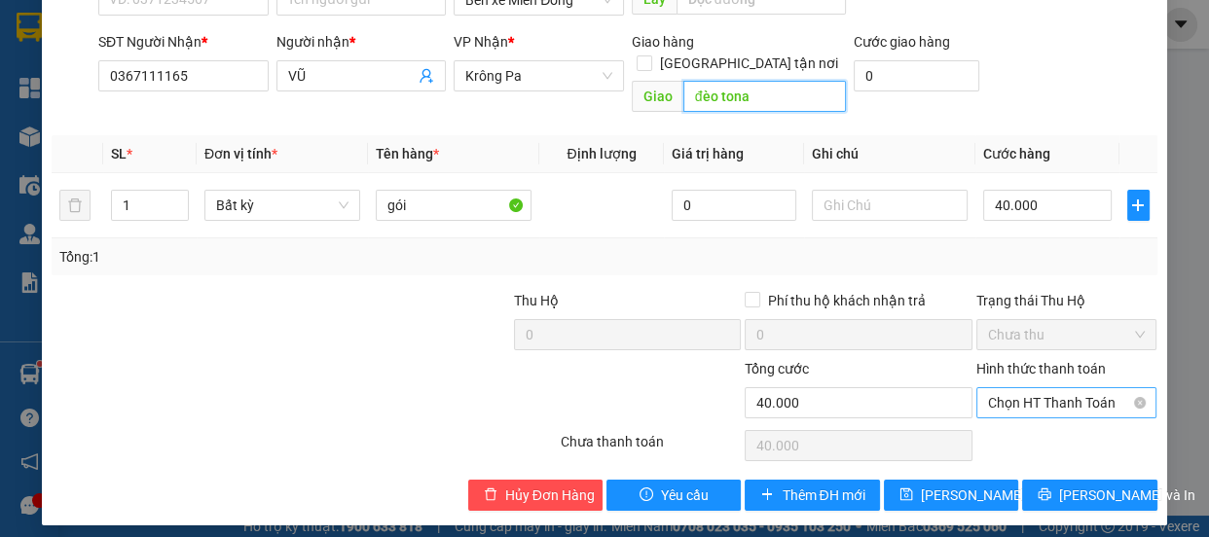
scroll to position [207, 0]
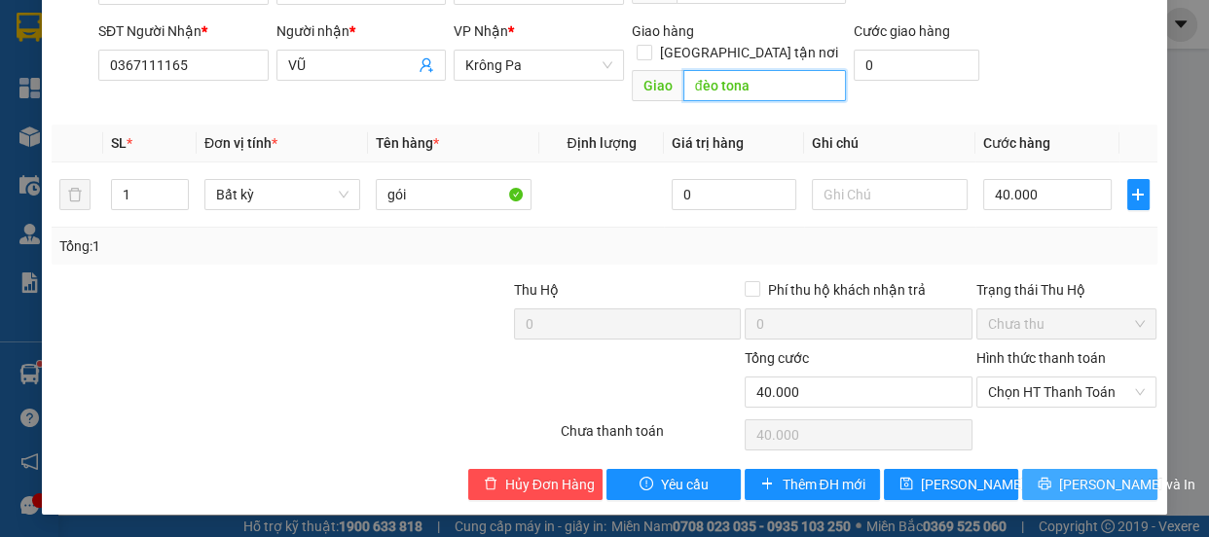
type input "đèo tona"
click at [1061, 483] on span "[PERSON_NAME] và In" at bounding box center [1127, 484] width 136 height 21
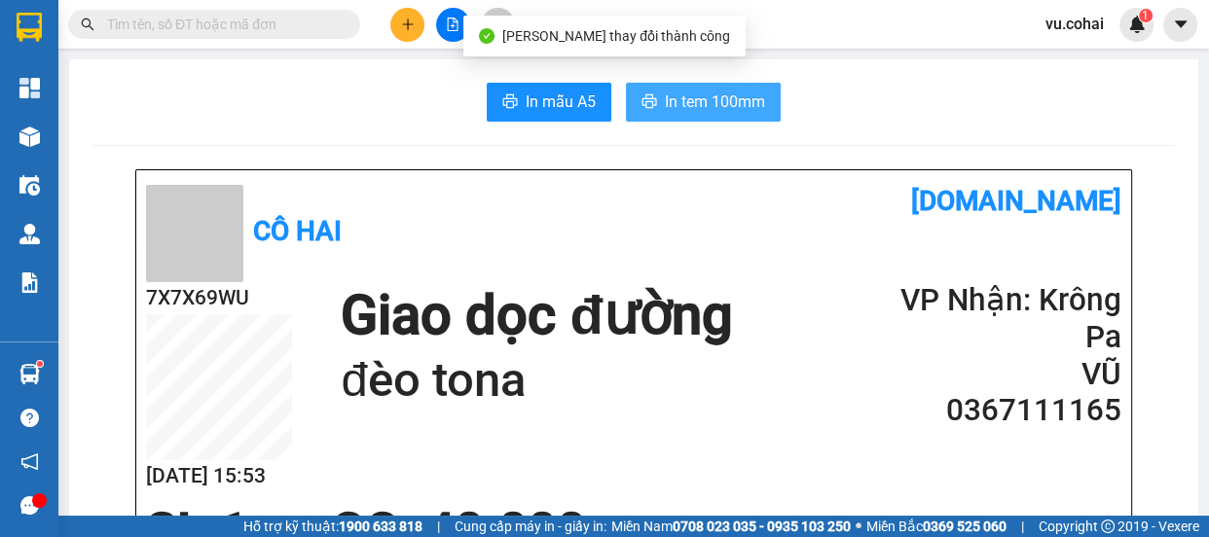
click at [706, 106] on span "In tem 100mm" at bounding box center [715, 102] width 100 height 24
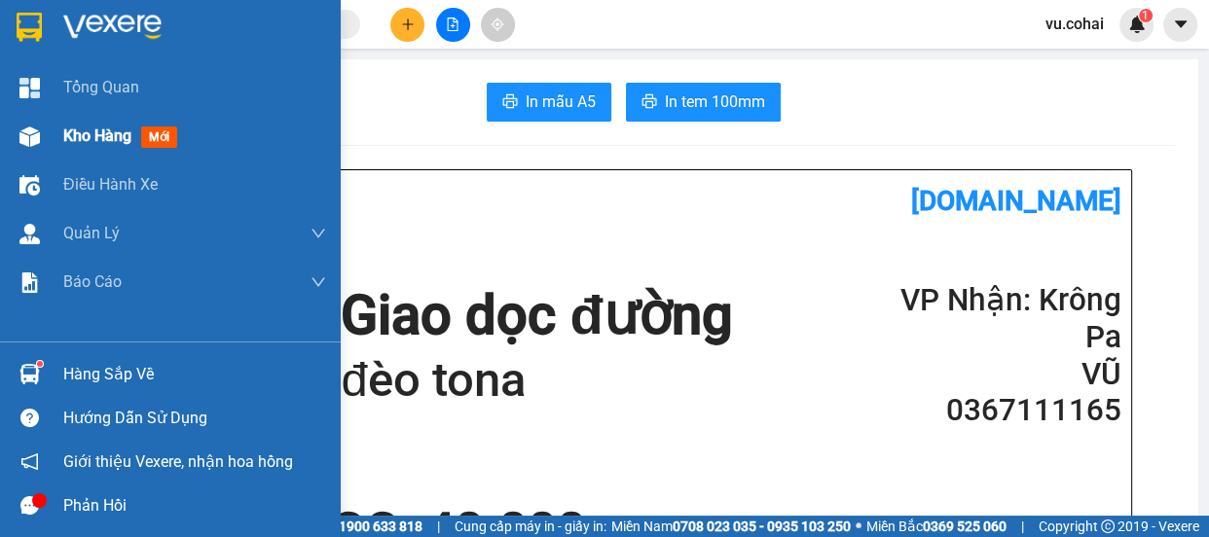
click at [78, 136] on span "Kho hàng" at bounding box center [97, 136] width 68 height 19
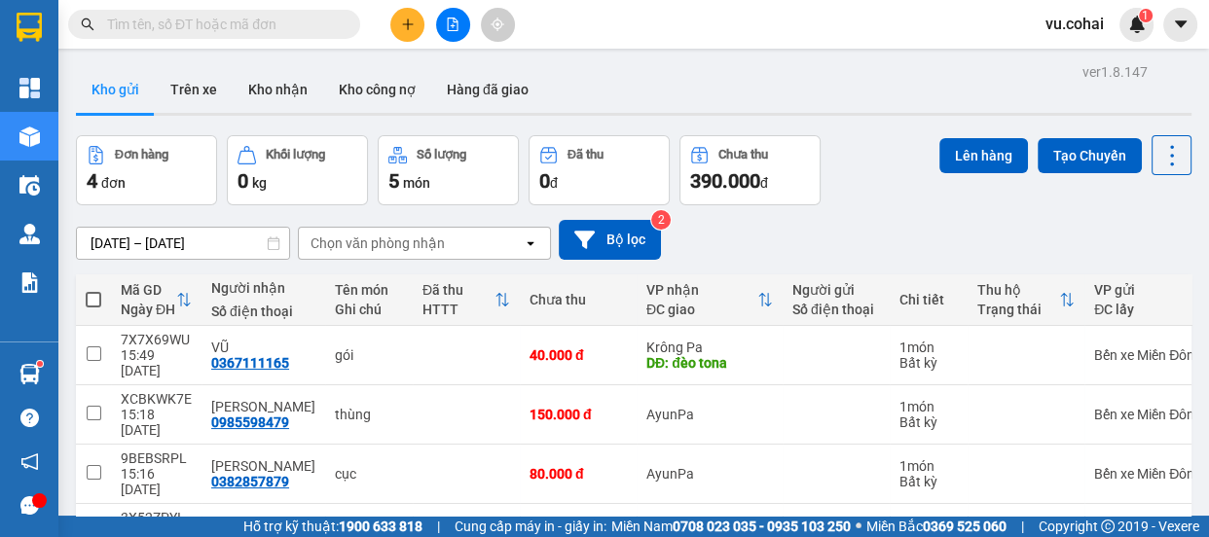
scroll to position [89, 0]
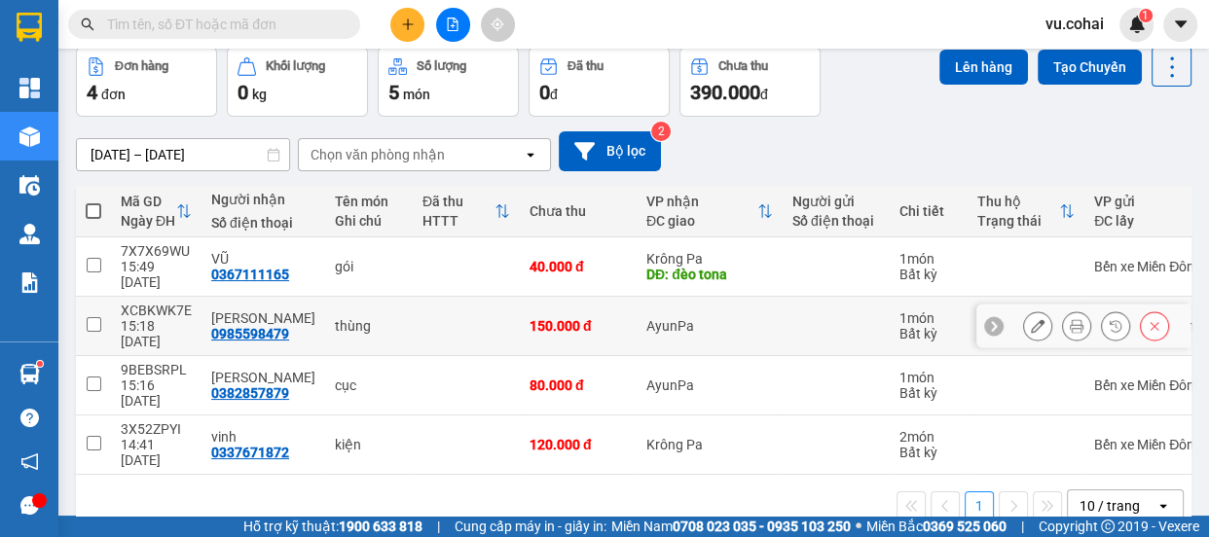
click at [88, 317] on input "checkbox" at bounding box center [94, 324] width 15 height 15
checkbox input "true"
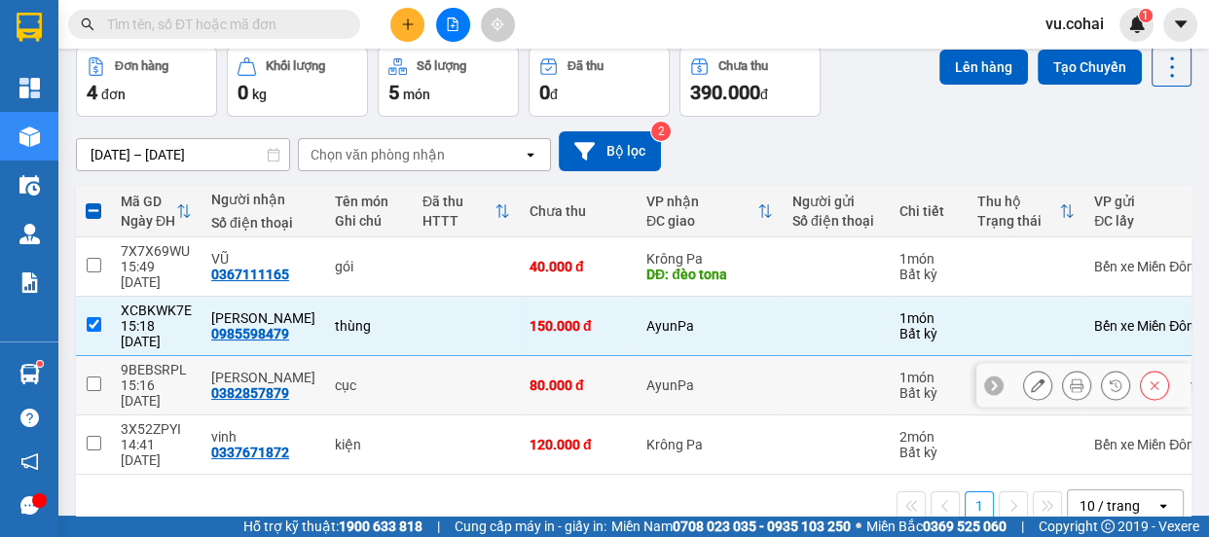
click at [104, 356] on td at bounding box center [93, 385] width 35 height 59
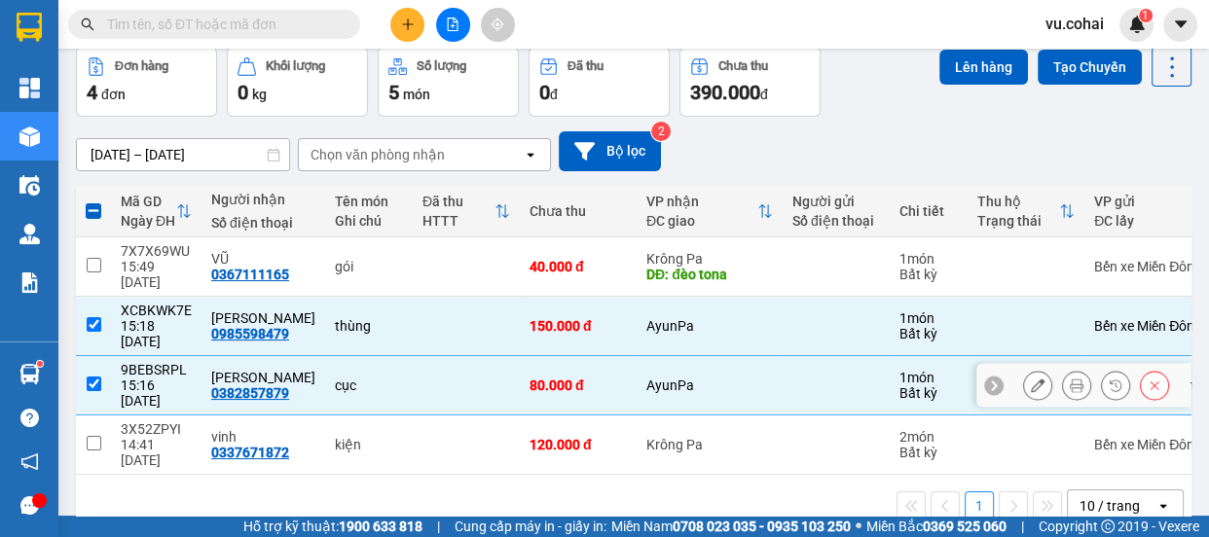
click at [102, 356] on td at bounding box center [93, 385] width 35 height 59
checkbox input "false"
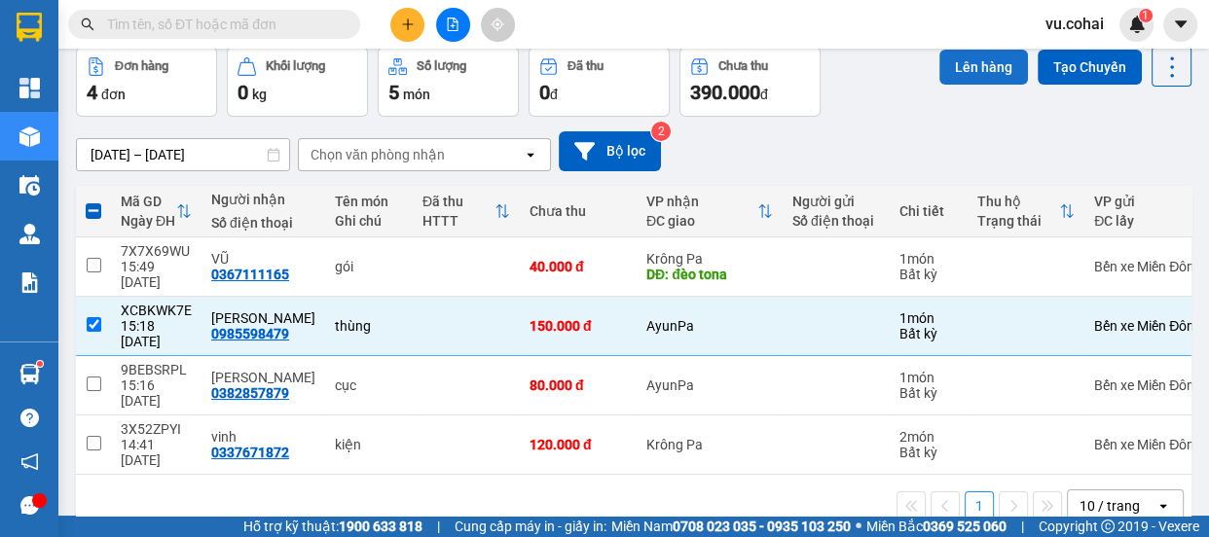
click at [960, 78] on button "Lên hàng" at bounding box center [984, 67] width 89 height 35
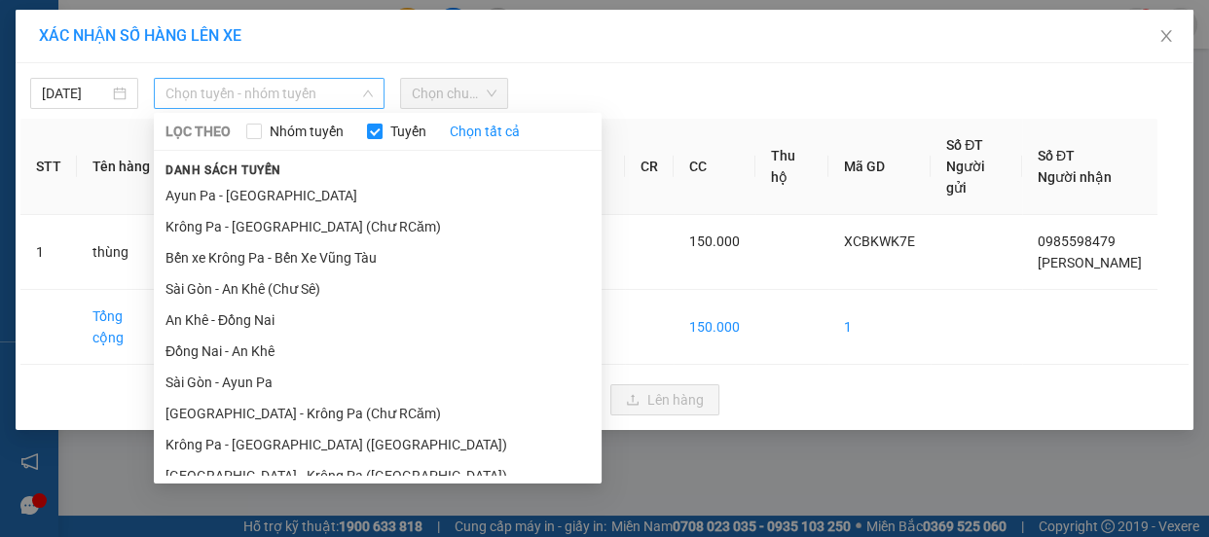
click at [313, 86] on span "Chọn tuyến - nhóm tuyến" at bounding box center [269, 93] width 207 height 29
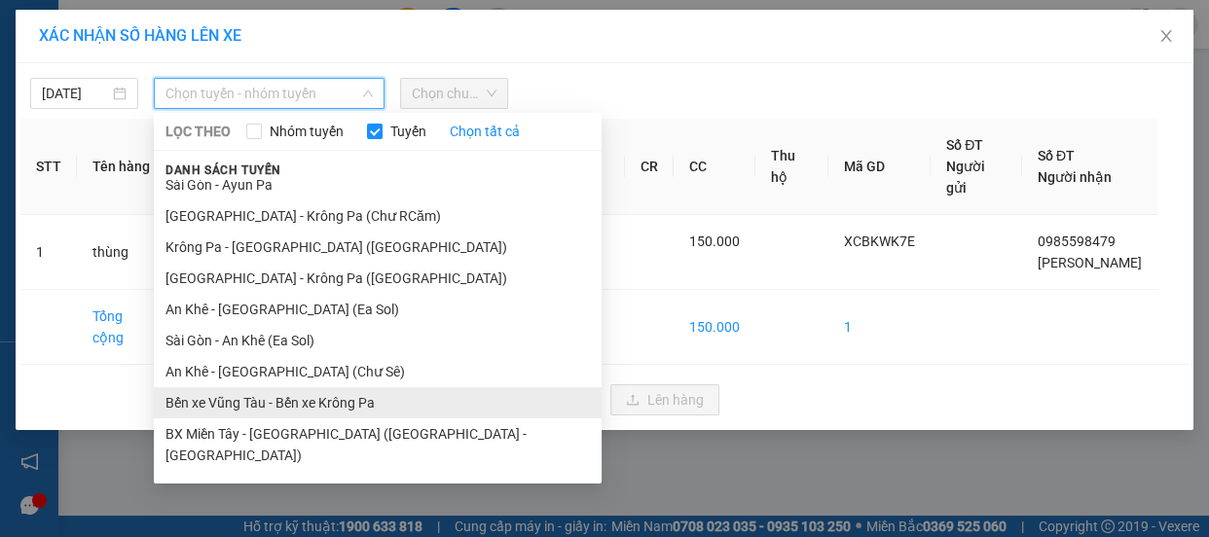
scroll to position [203, 0]
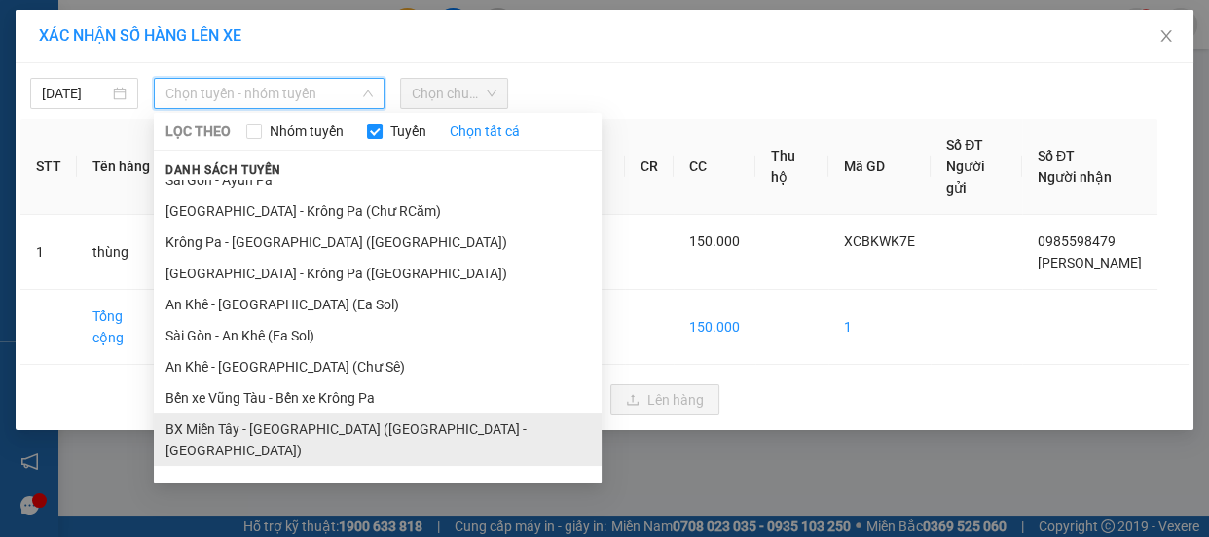
click at [292, 431] on li "BX Miền Tây - [GEOGRAPHIC_DATA] ([GEOGRAPHIC_DATA] - [GEOGRAPHIC_DATA])" at bounding box center [378, 440] width 448 height 53
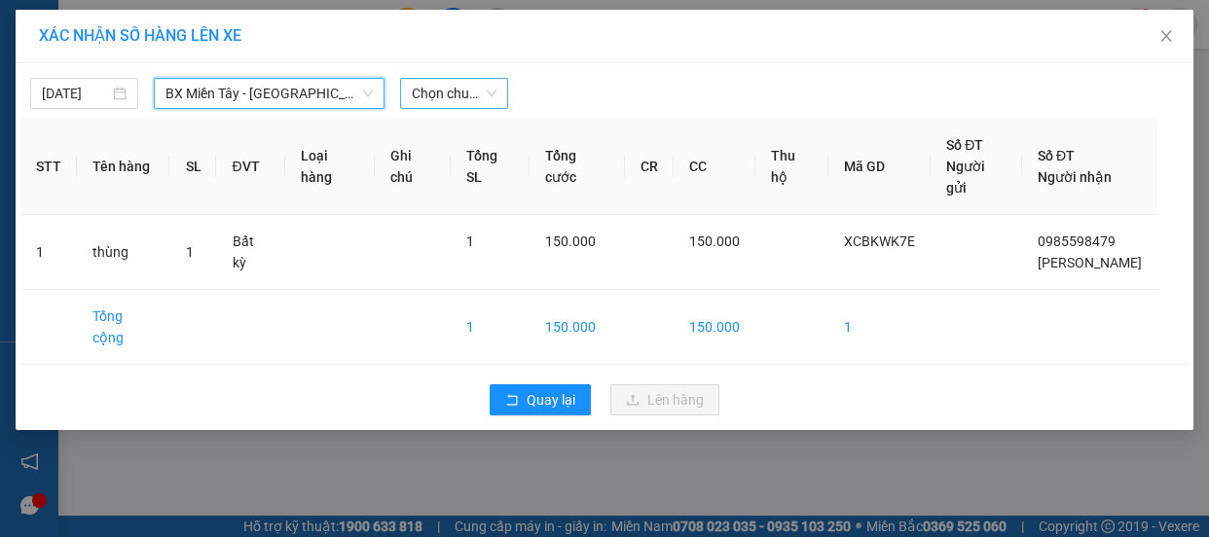
click at [453, 97] on span "Chọn chuyến" at bounding box center [454, 93] width 85 height 29
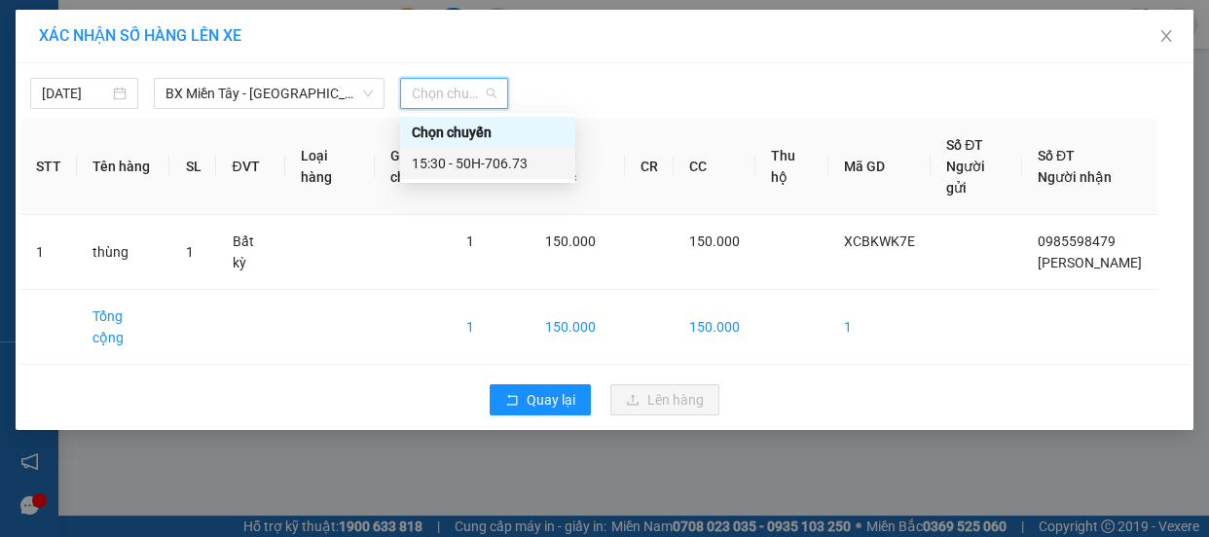
click at [501, 163] on div "15:30 - 50H-706.73" at bounding box center [488, 163] width 152 height 21
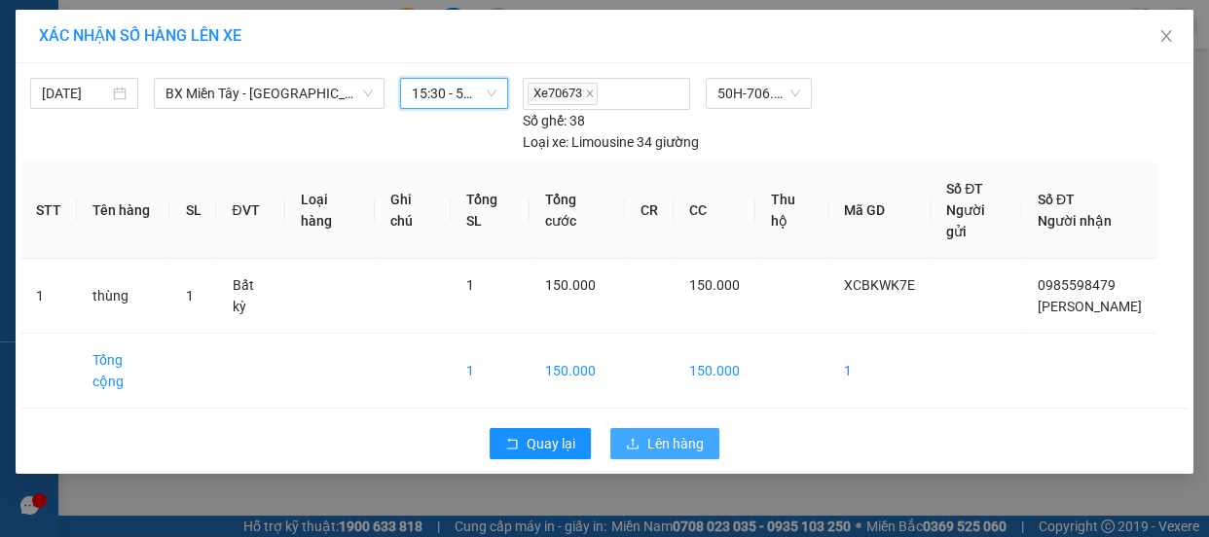
click at [650, 433] on span "Lên hàng" at bounding box center [676, 443] width 56 height 21
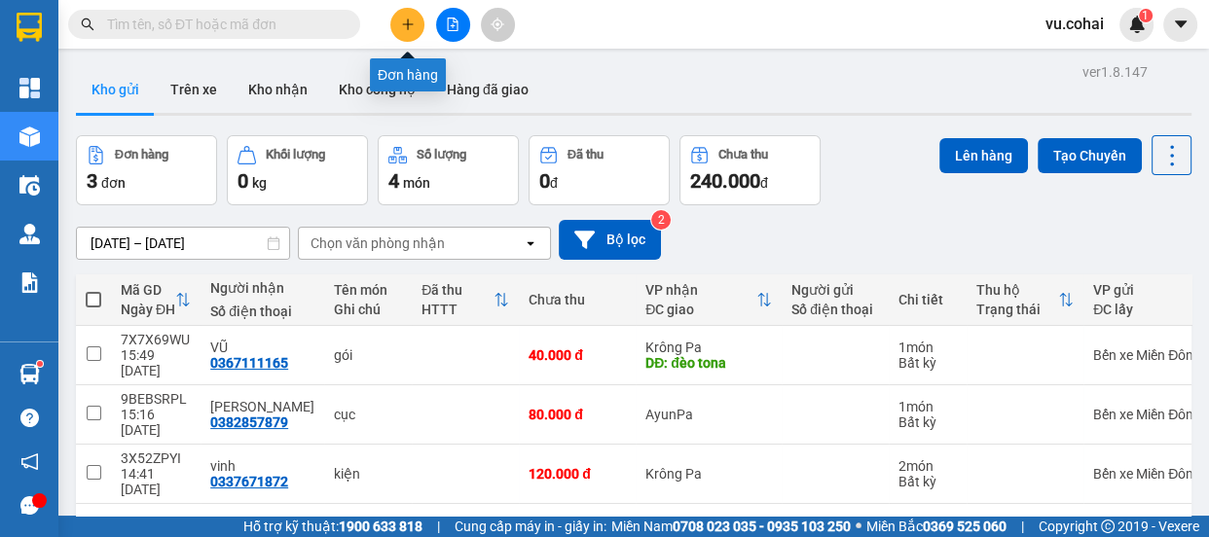
click at [401, 28] on icon "plus" at bounding box center [408, 25] width 14 height 14
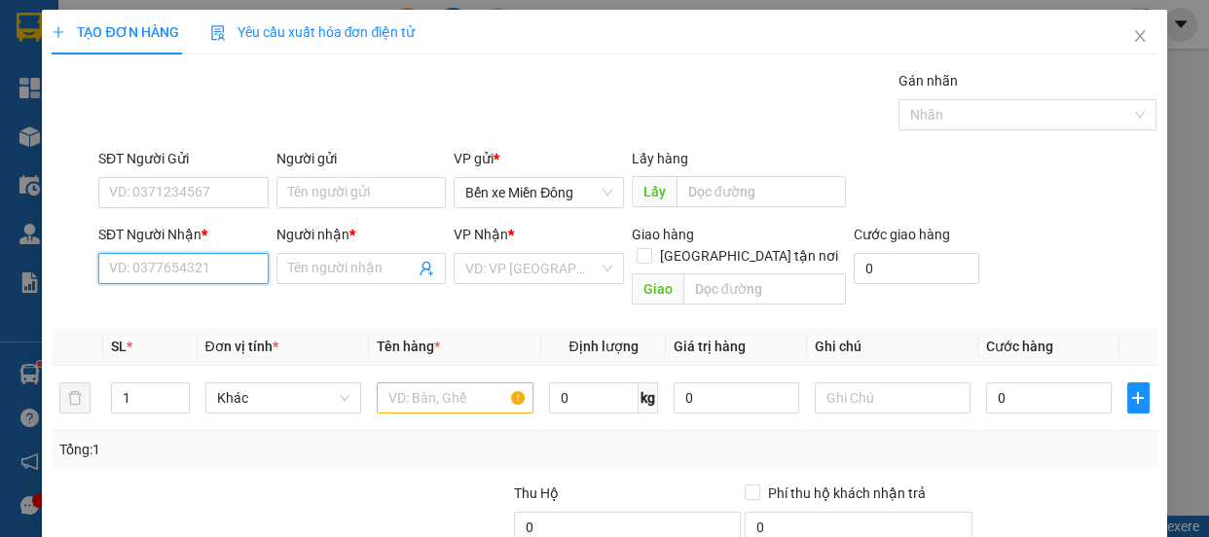
drag, startPoint x: 204, startPoint y: 267, endPoint x: 180, endPoint y: 248, distance: 29.8
click at [199, 262] on input "SĐT Người Nhận *" at bounding box center [183, 268] width 170 height 31
click at [196, 311] on div "0862448774 - phuong" at bounding box center [181, 307] width 145 height 21
type input "0862448774"
type input "phuong"
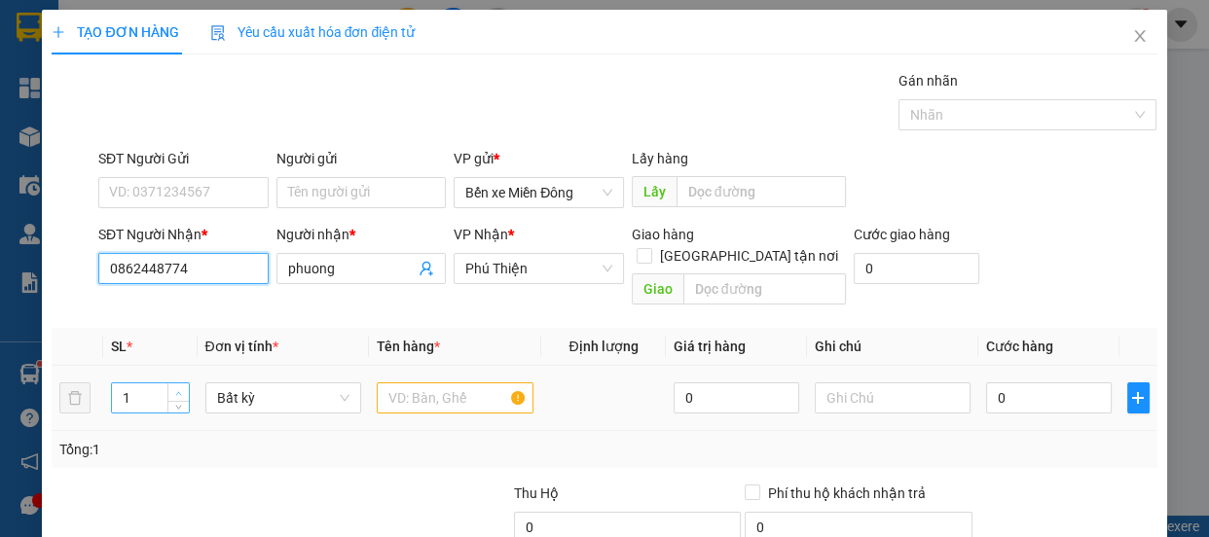
type input "0862448774"
click at [180, 388] on span "up" at bounding box center [179, 394] width 12 height 12
type input "1"
click at [175, 401] on icon "down" at bounding box center [178, 404] width 7 height 7
click at [437, 383] on input "text" at bounding box center [455, 398] width 157 height 31
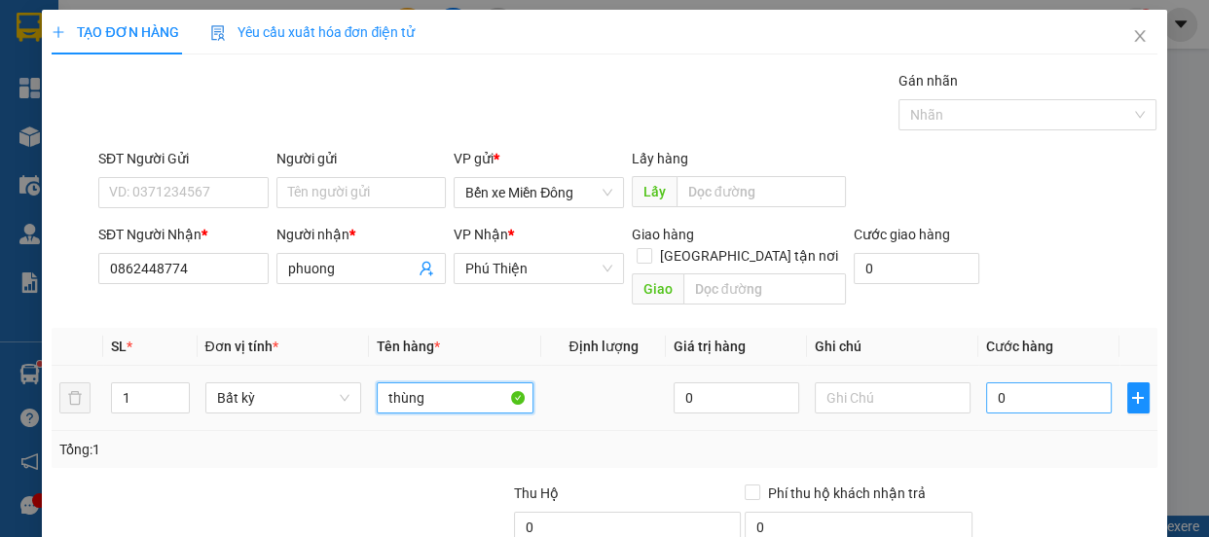
type input "thùng"
click at [1052, 383] on input "0" at bounding box center [1049, 398] width 126 height 31
type input "008"
type input "8"
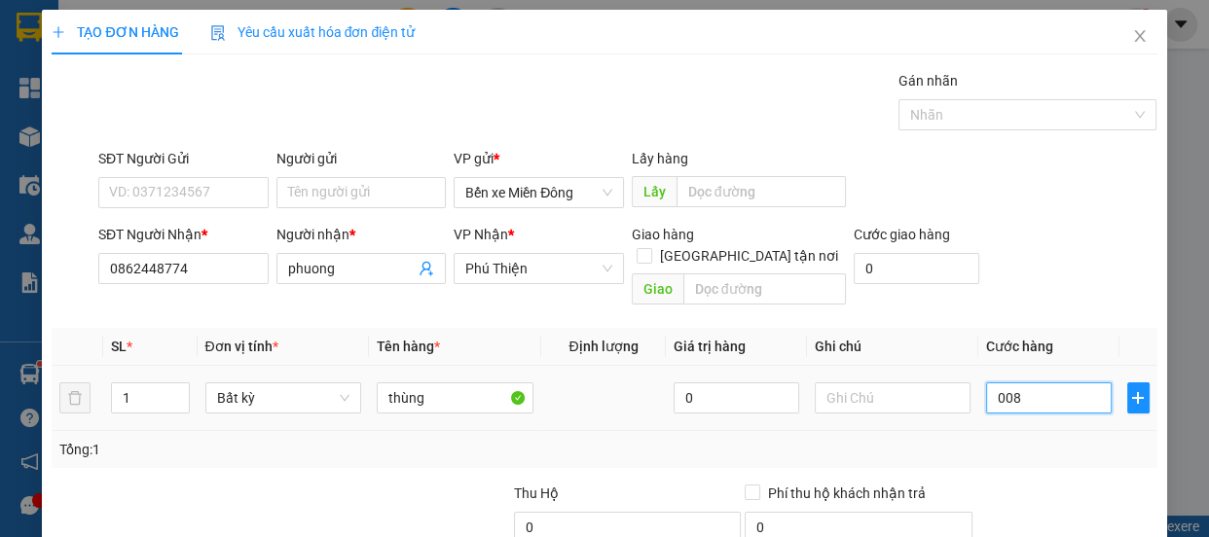
type input "0.080"
type input "80"
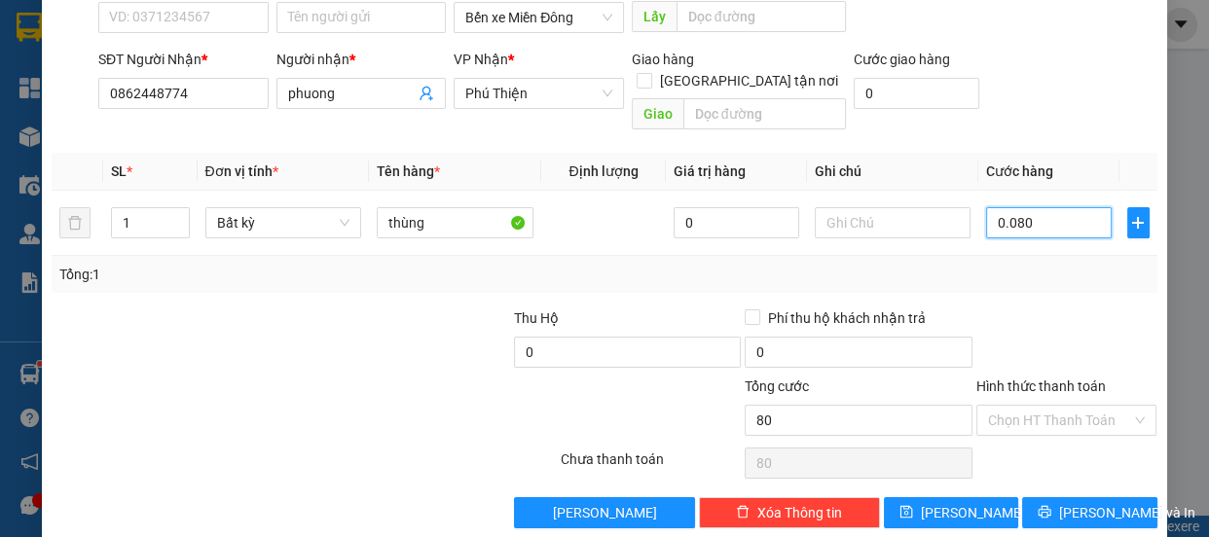
scroll to position [182, 0]
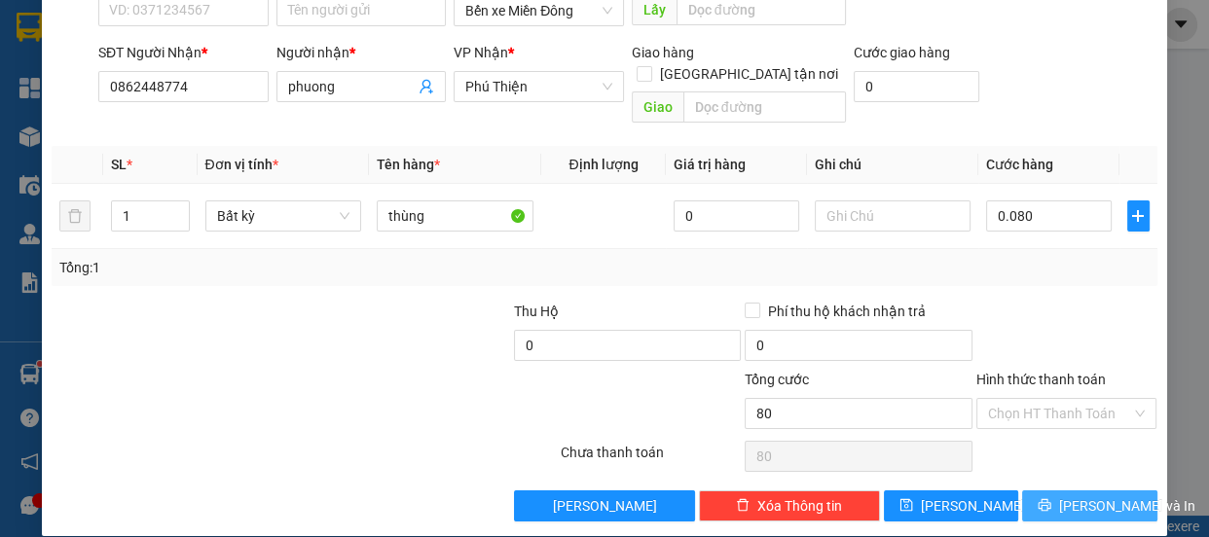
type input "80.000"
drag, startPoint x: 1085, startPoint y: 476, endPoint x: 1065, endPoint y: 350, distance: 128.1
click at [1073, 389] on div "Transit Pickup Surcharge Ids Transit Deliver Surcharge Ids Transit Deliver Surc…" at bounding box center [604, 205] width 1105 height 634
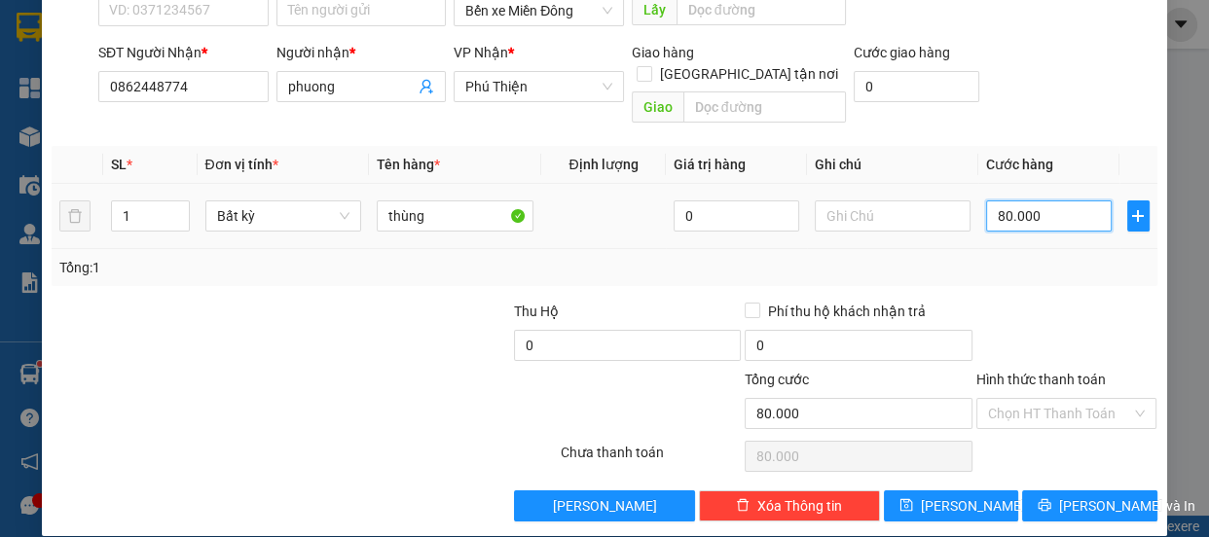
click at [1037, 201] on input "80.000" at bounding box center [1049, 216] width 126 height 31
type input "0"
type input "008"
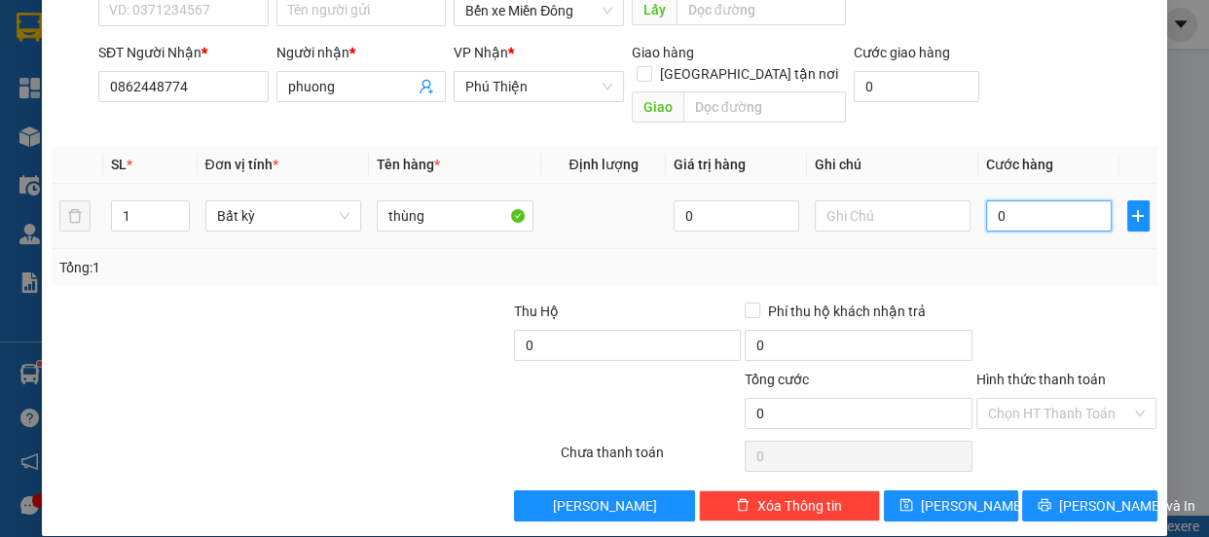
type input "8"
type input "0.080"
type input "80"
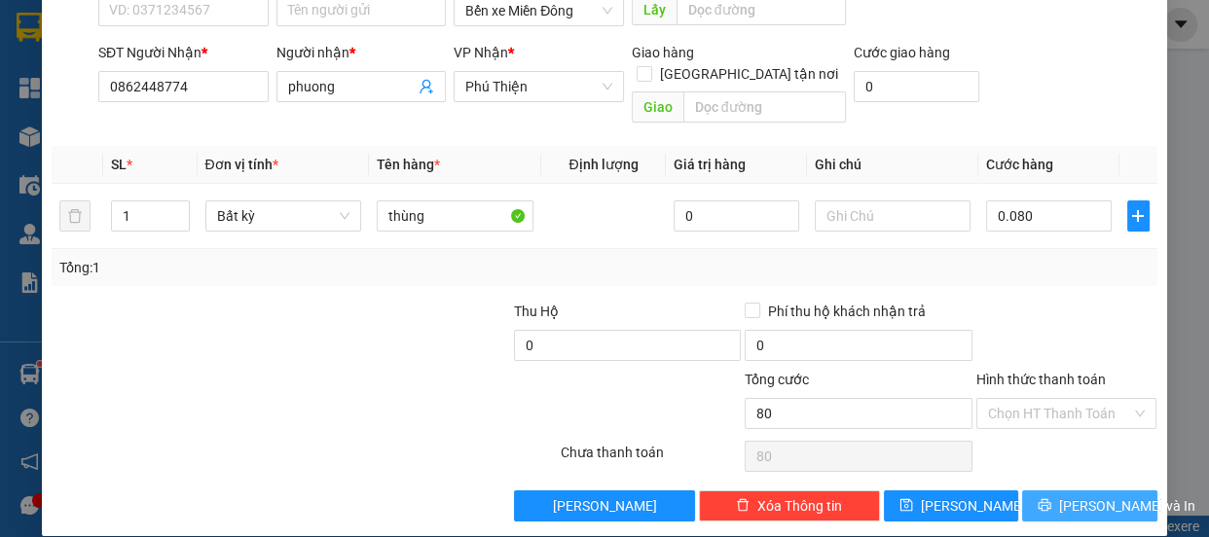
type input "80.000"
drag, startPoint x: 1083, startPoint y: 483, endPoint x: 1074, endPoint y: 475, distance: 11.7
click at [1082, 496] on span "[PERSON_NAME] và In" at bounding box center [1127, 506] width 136 height 21
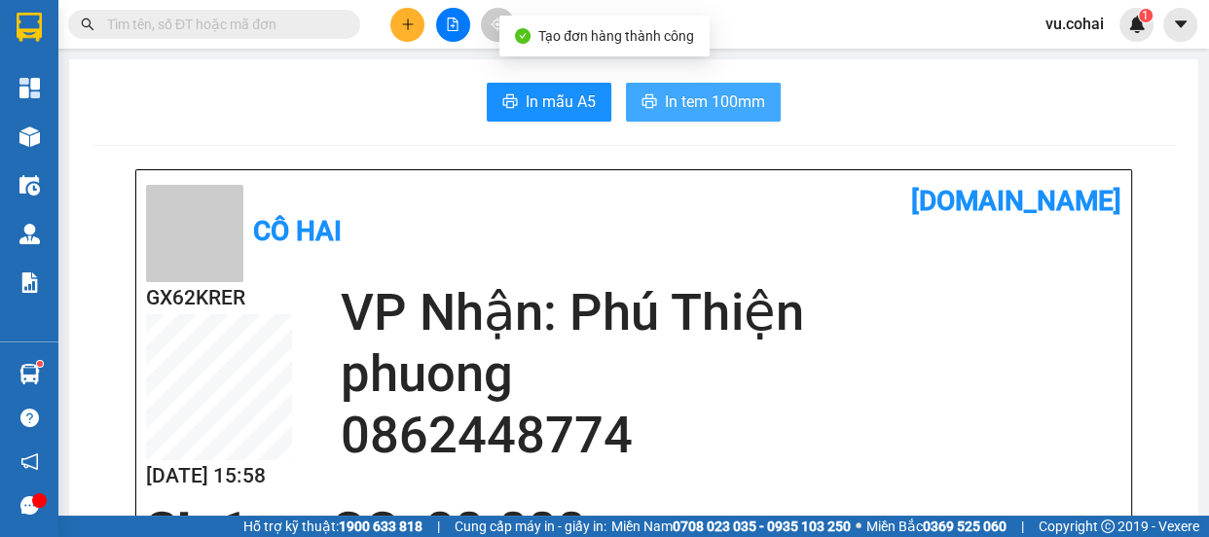
click at [737, 115] on button "In tem 100mm" at bounding box center [703, 102] width 155 height 39
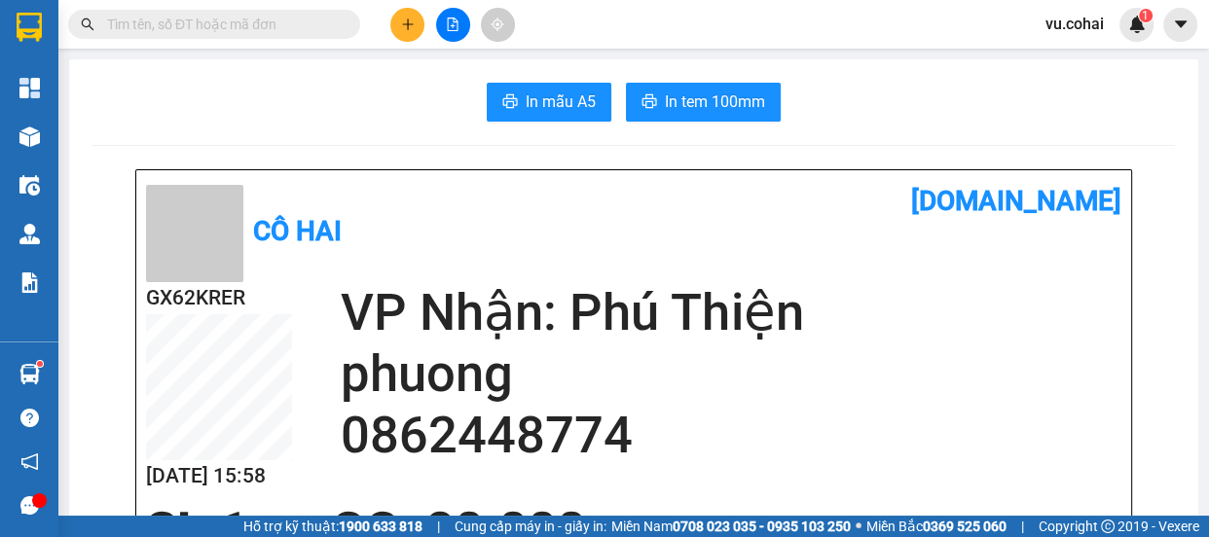
click at [444, 16] on button at bounding box center [453, 25] width 34 height 34
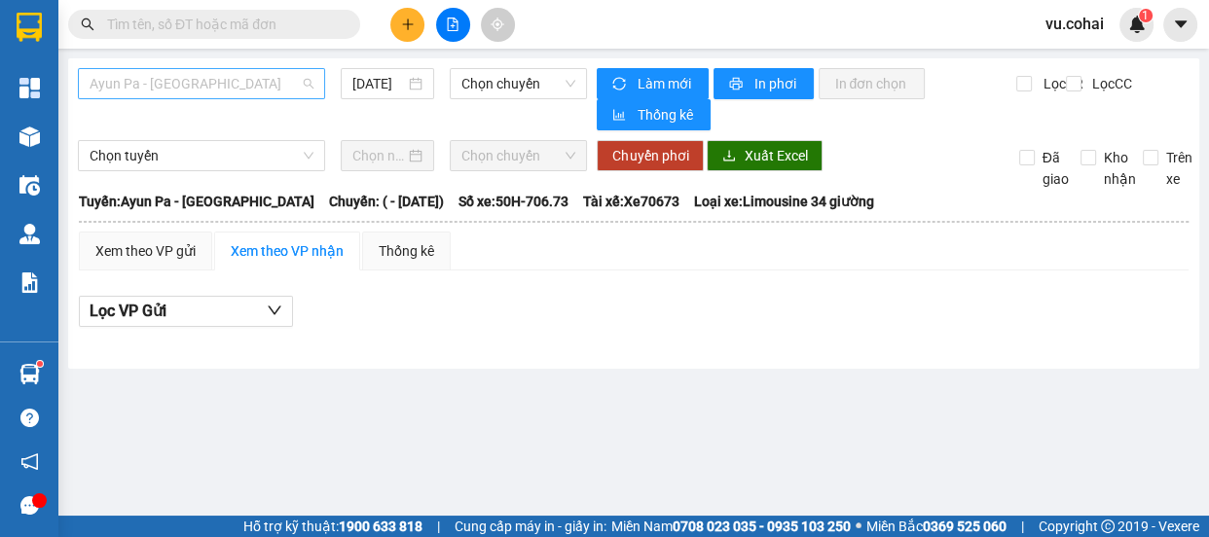
click at [200, 84] on span "Ayun Pa - [GEOGRAPHIC_DATA]" at bounding box center [202, 83] width 224 height 29
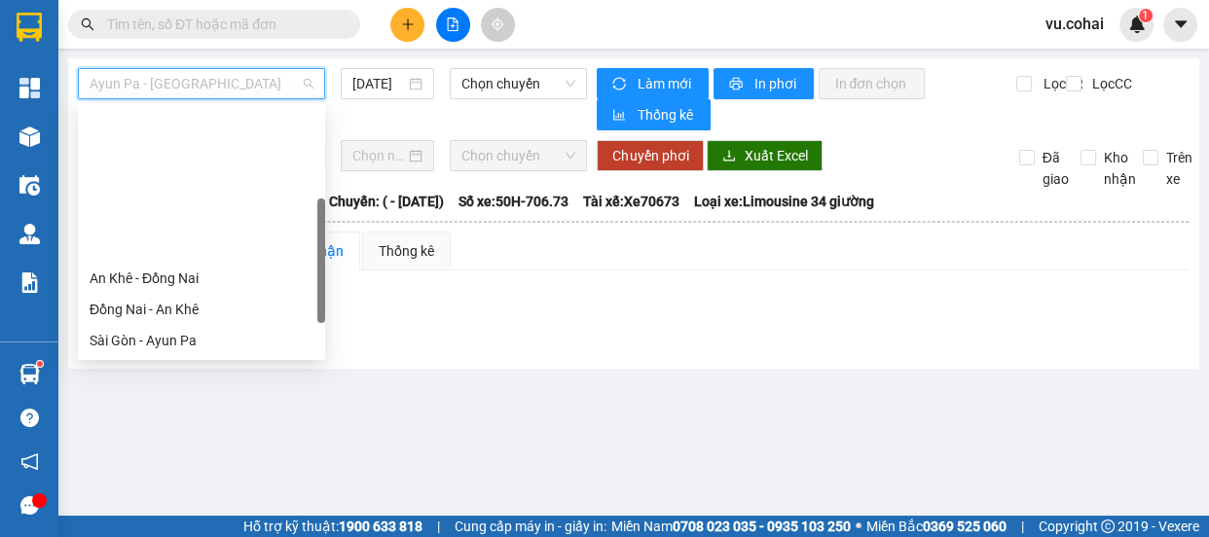
scroll to position [279, 0]
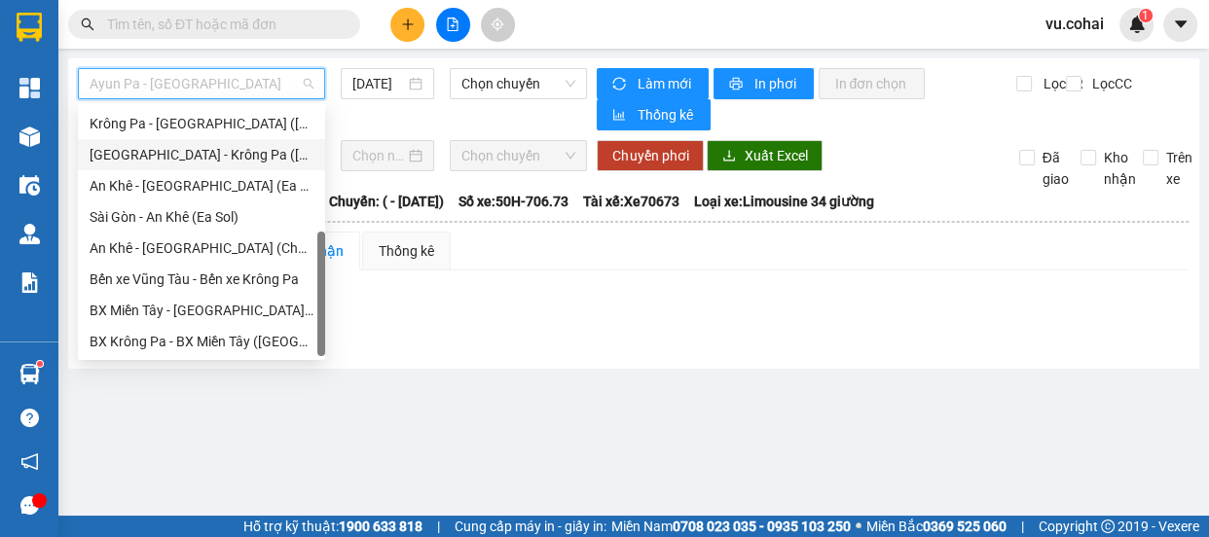
click at [214, 159] on div "[GEOGRAPHIC_DATA] - Krông Pa ([GEOGRAPHIC_DATA])" at bounding box center [202, 154] width 224 height 21
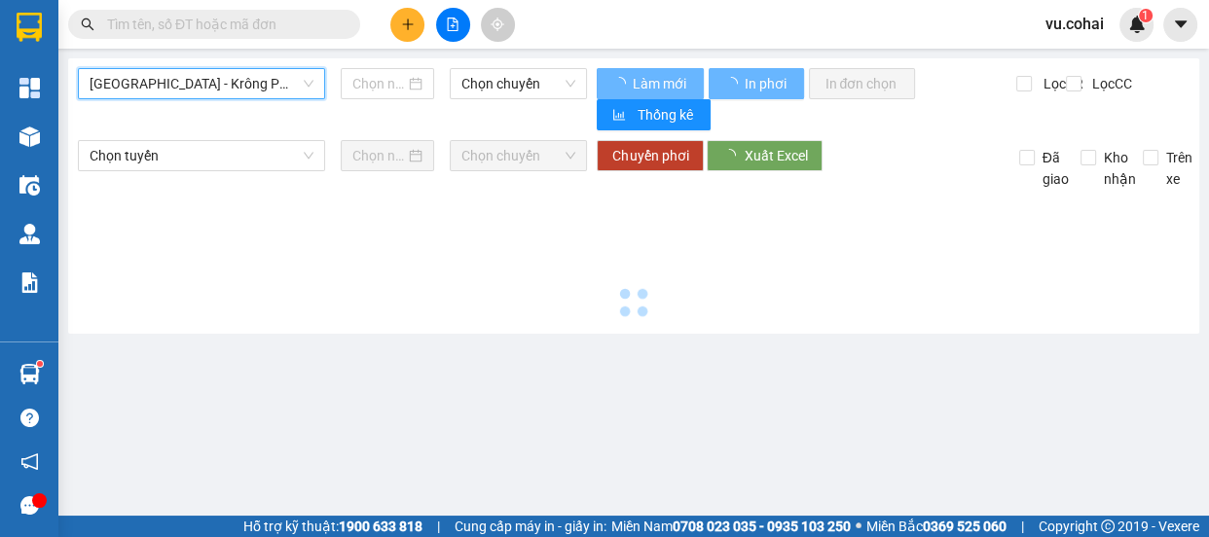
type input "[DATE]"
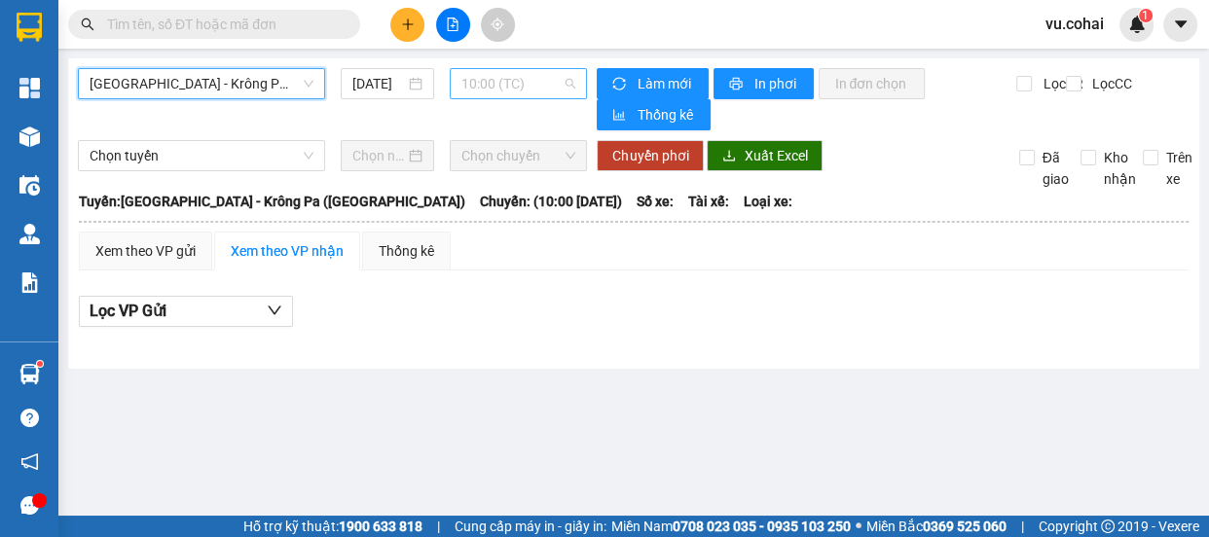
click at [516, 86] on span "10:00 (TC)" at bounding box center [519, 83] width 114 height 29
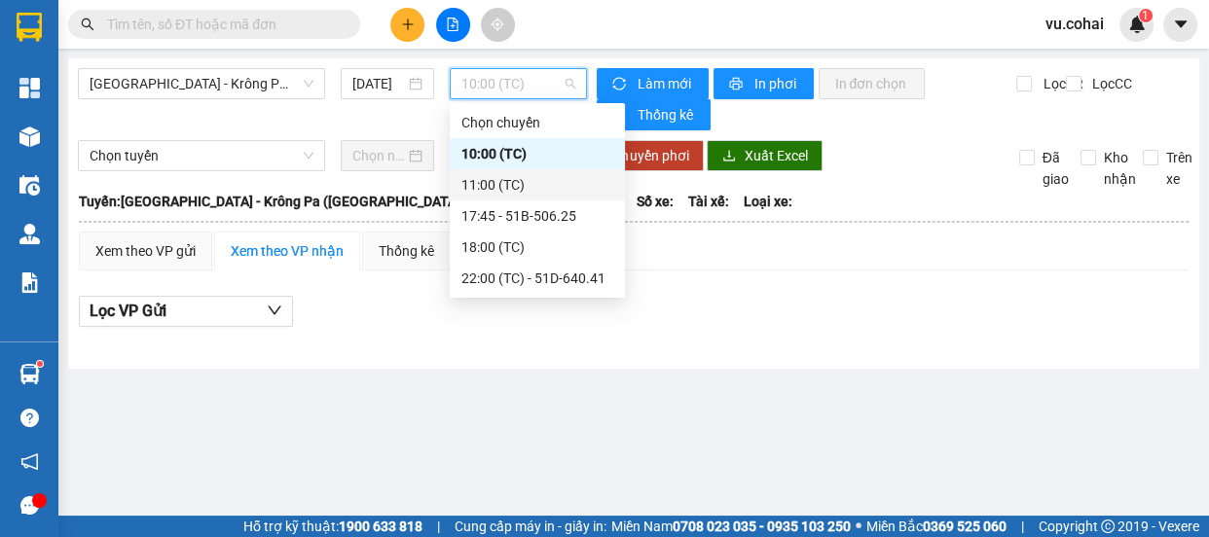
drag, startPoint x: 518, startPoint y: 185, endPoint x: 507, endPoint y: 180, distance: 11.8
click at [517, 185] on div "11:00 (TC)" at bounding box center [538, 184] width 152 height 21
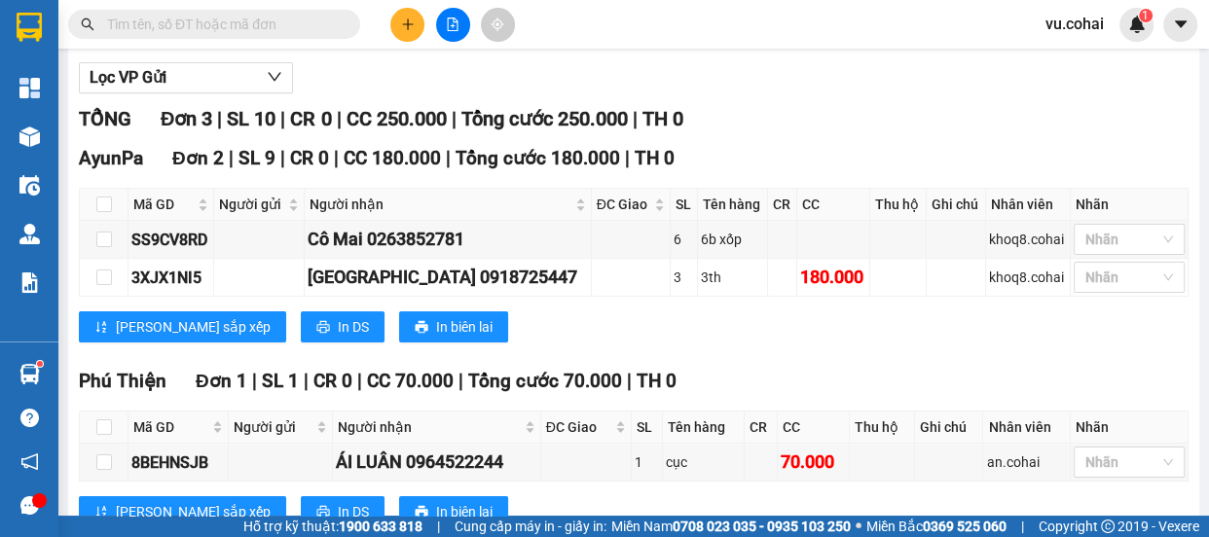
scroll to position [298, 0]
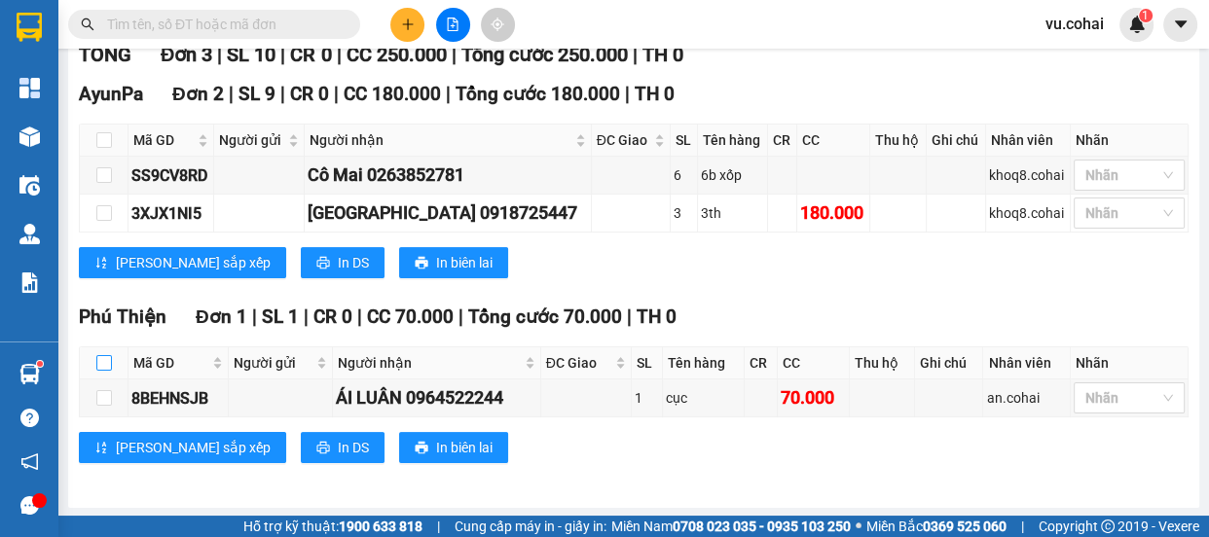
click at [103, 365] on input "checkbox" at bounding box center [104, 363] width 16 height 16
checkbox input "true"
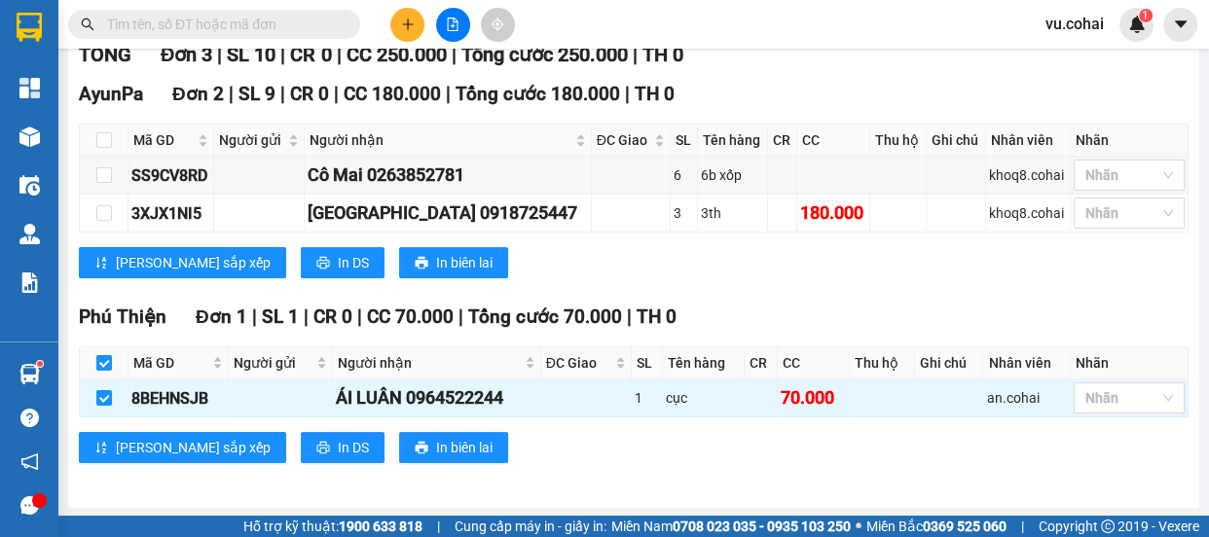
scroll to position [0, 0]
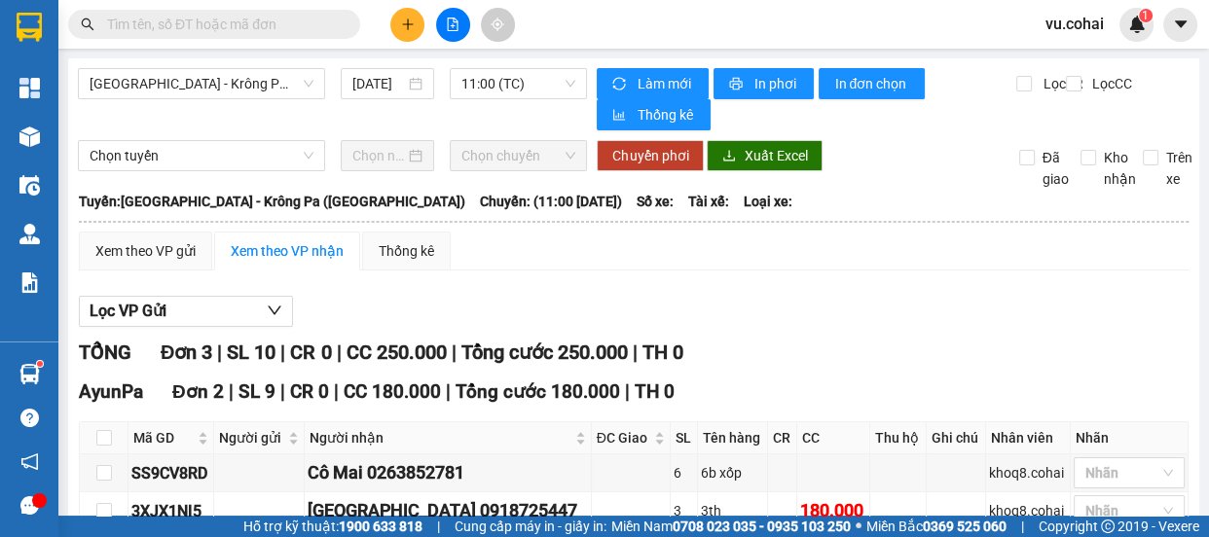
click at [220, 150] on span "Chọn tuyến" at bounding box center [202, 155] width 224 height 29
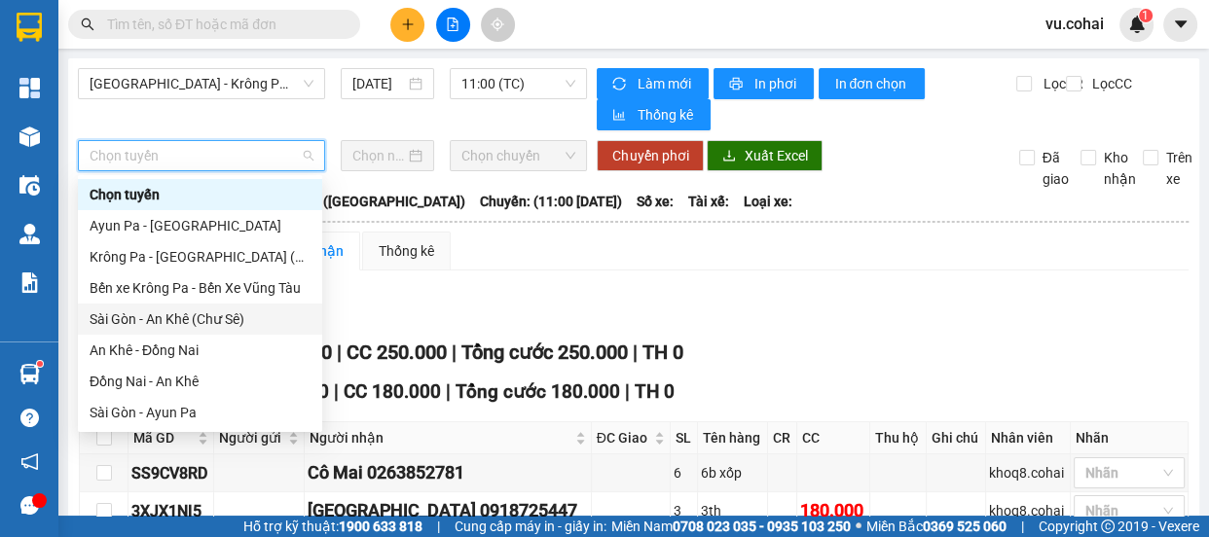
click at [241, 319] on div "Sài Gòn - An Khê (Chư Sê)" at bounding box center [200, 319] width 221 height 21
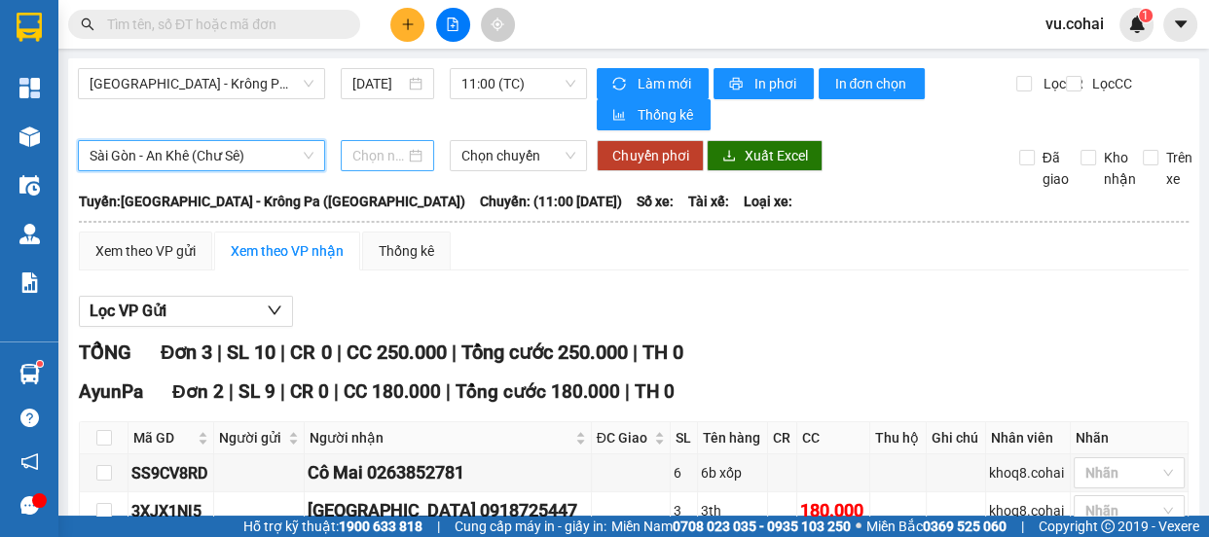
click at [389, 160] on input at bounding box center [378, 155] width 53 height 21
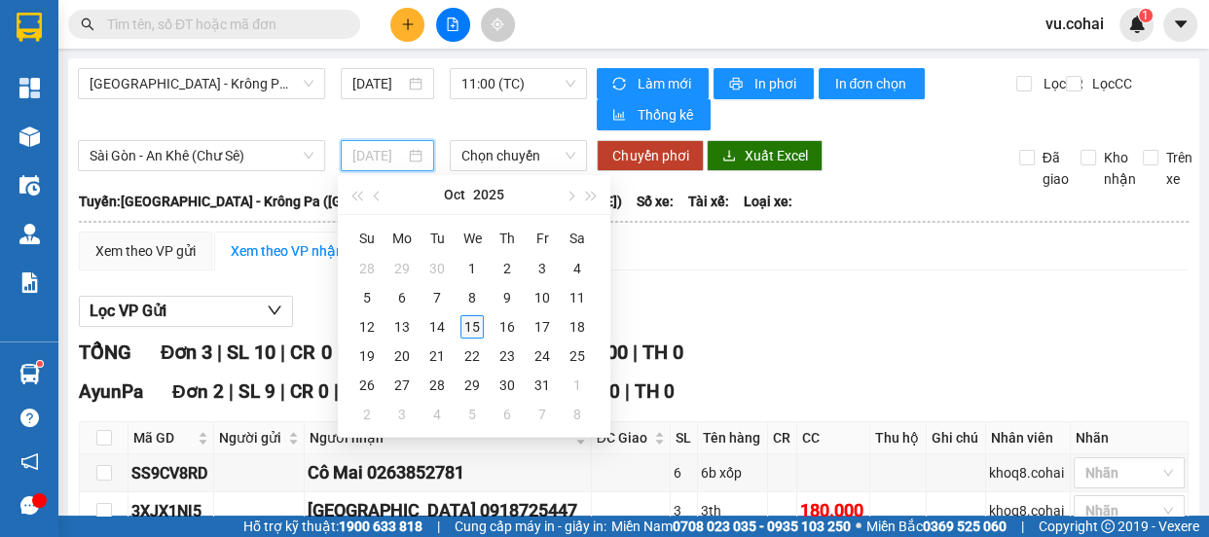
type input "[DATE]"
drag, startPoint x: 470, startPoint y: 326, endPoint x: 473, endPoint y: 209, distance: 116.9
click at [472, 319] on div "15" at bounding box center [472, 326] width 23 height 23
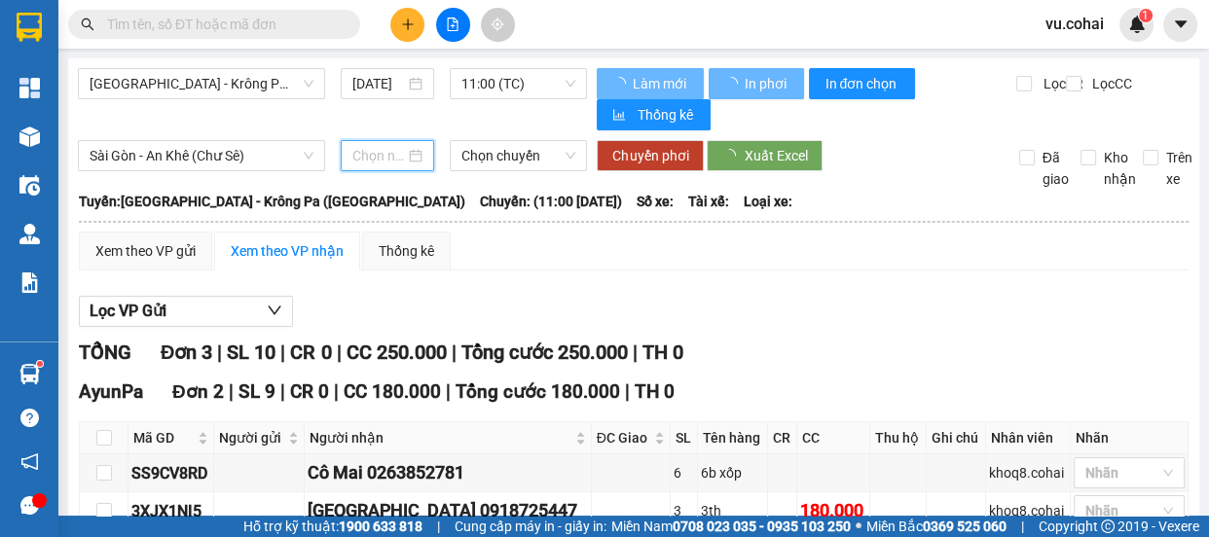
type input "[DATE]"
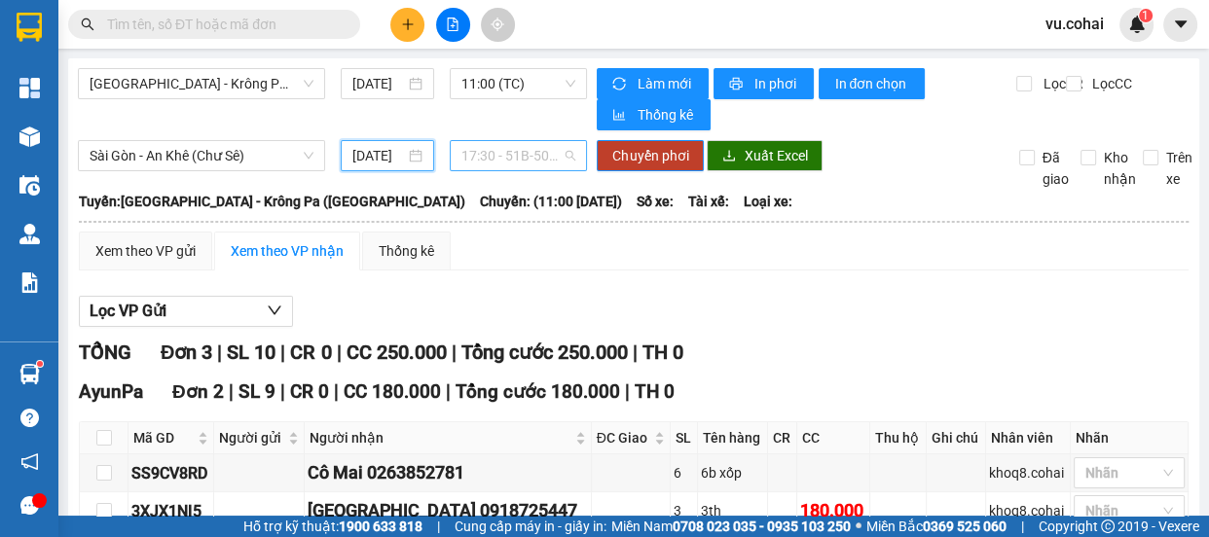
click at [511, 168] on span "17:30 - 51B-50.482" at bounding box center [519, 155] width 114 height 29
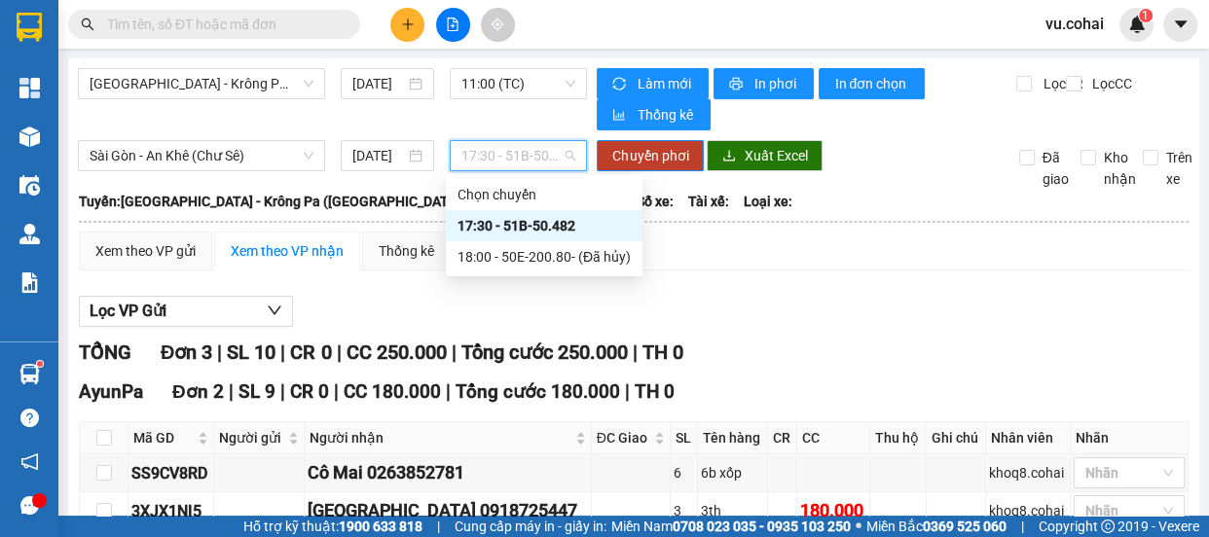
click at [556, 222] on div "17:30 - 51B-50.482" at bounding box center [544, 225] width 173 height 21
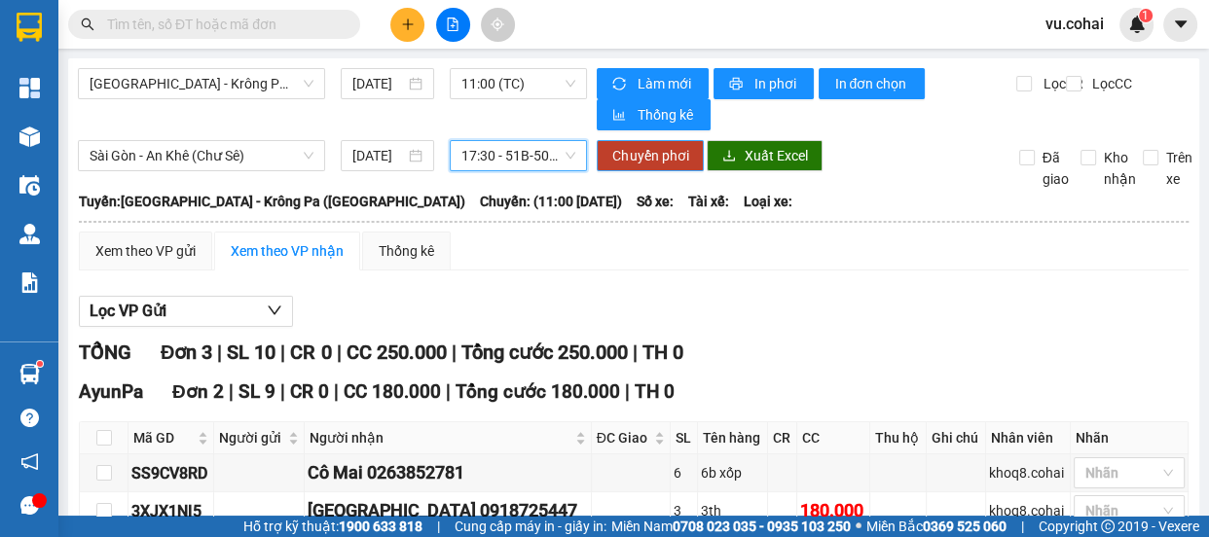
click at [634, 167] on button "Chuyển phơi" at bounding box center [650, 155] width 107 height 31
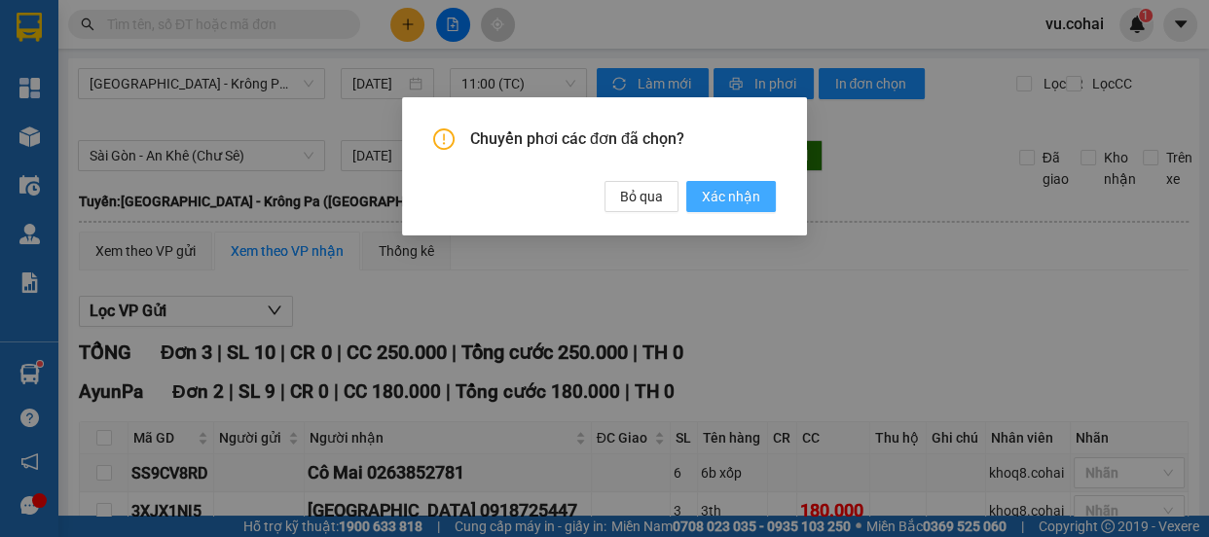
click at [730, 204] on span "Xác nhận" at bounding box center [731, 196] width 58 height 21
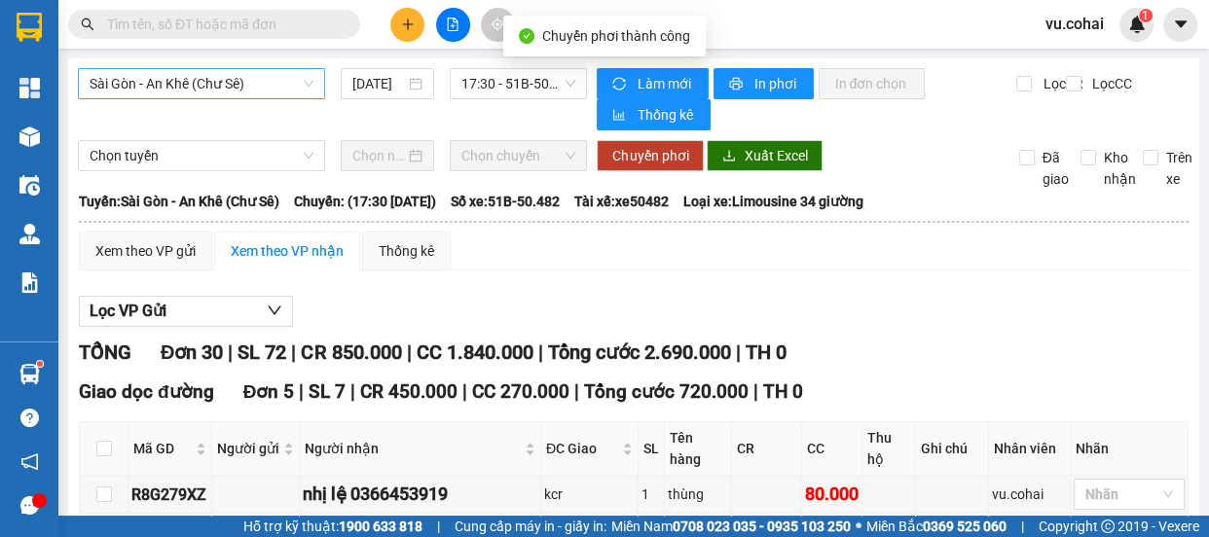
click at [275, 89] on span "Sài Gòn - An Khê (Chư Sê)" at bounding box center [202, 83] width 224 height 29
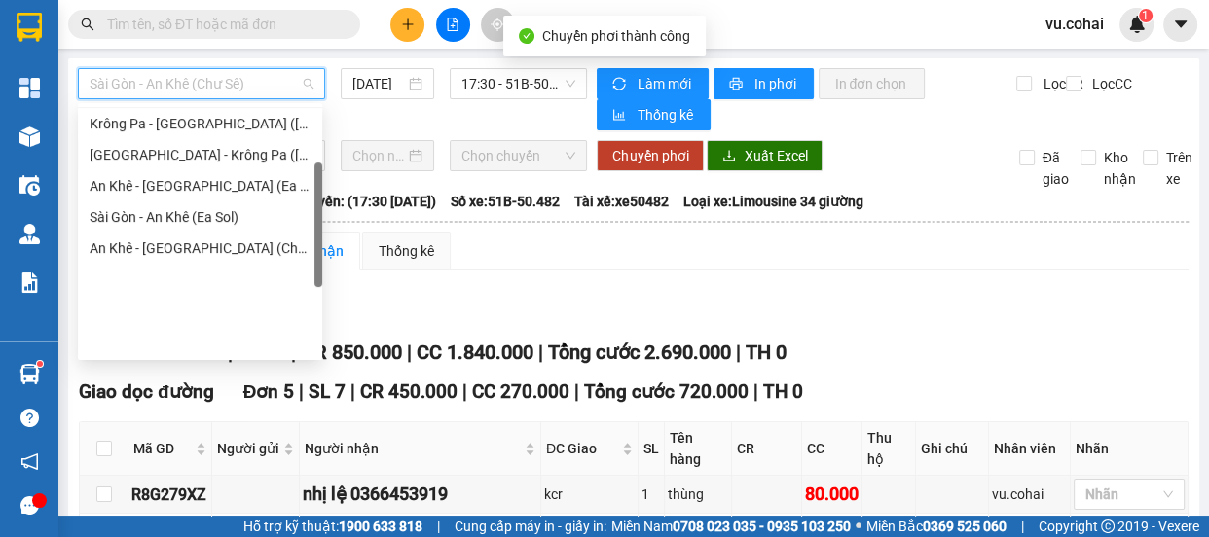
scroll to position [125, 0]
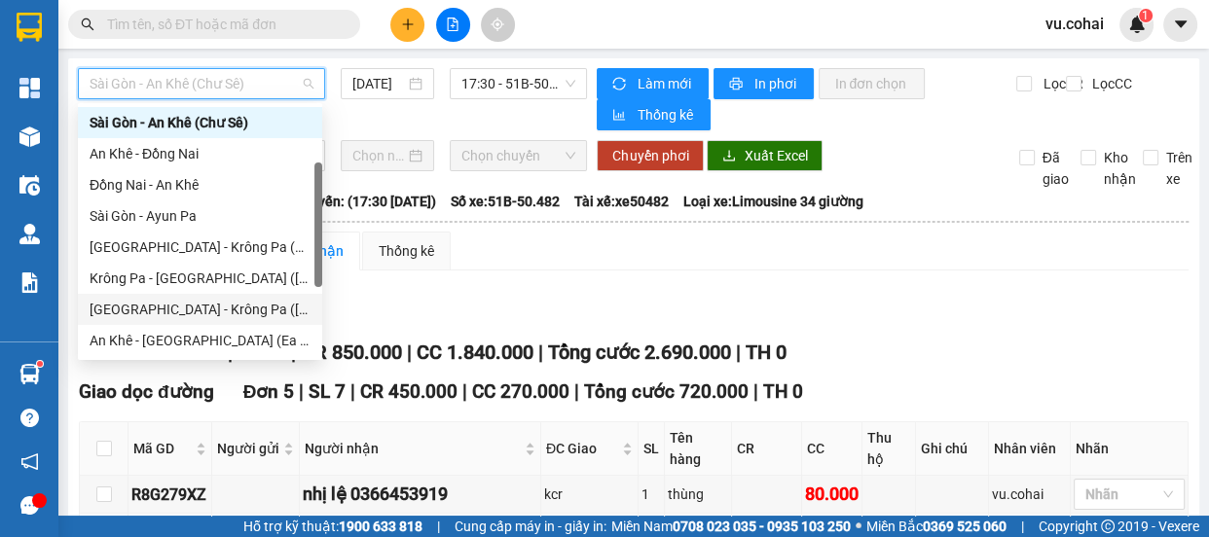
click at [223, 312] on div "[GEOGRAPHIC_DATA] - Krông Pa ([GEOGRAPHIC_DATA])" at bounding box center [200, 309] width 221 height 21
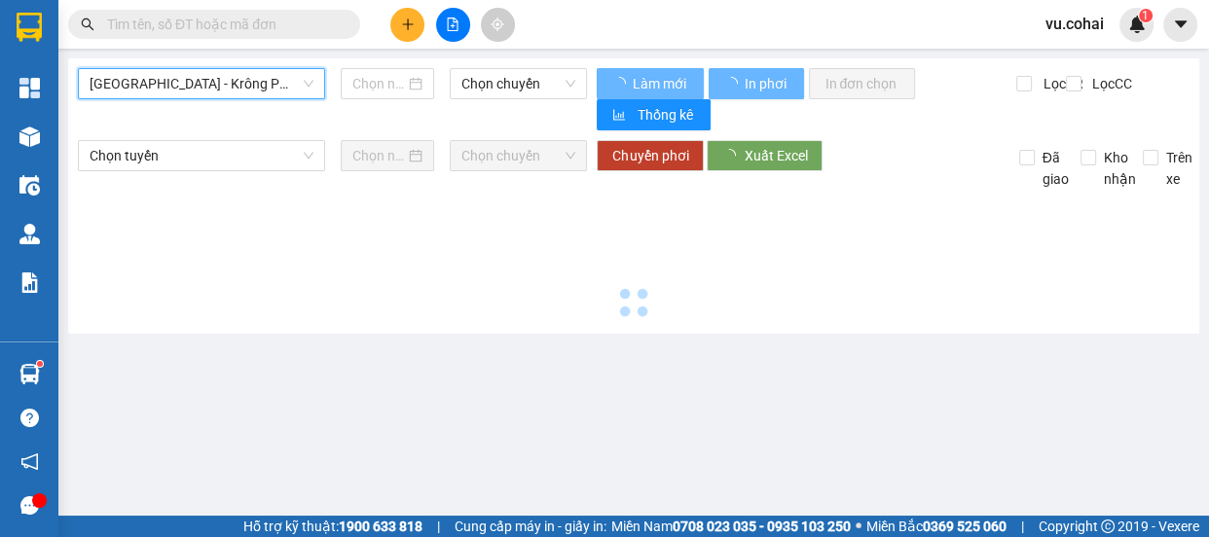
type input "[DATE]"
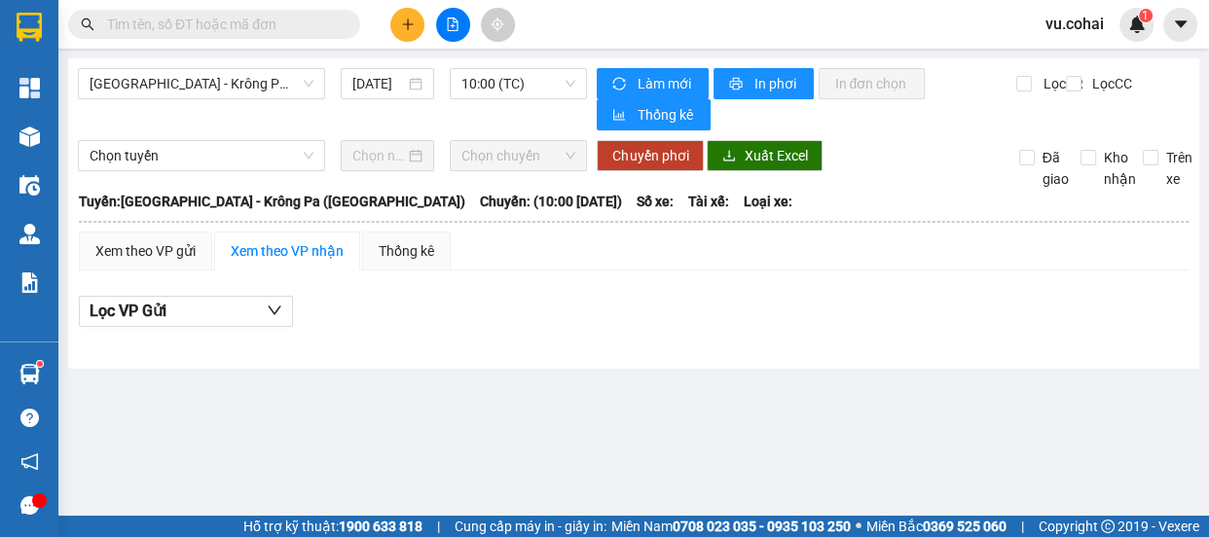
click at [502, 67] on div "[GEOGRAPHIC_DATA] - [GEOGRAPHIC_DATA] ([GEOGRAPHIC_DATA]) [DATE] 10:00 (TC) Làm…" at bounding box center [633, 213] width 1131 height 311
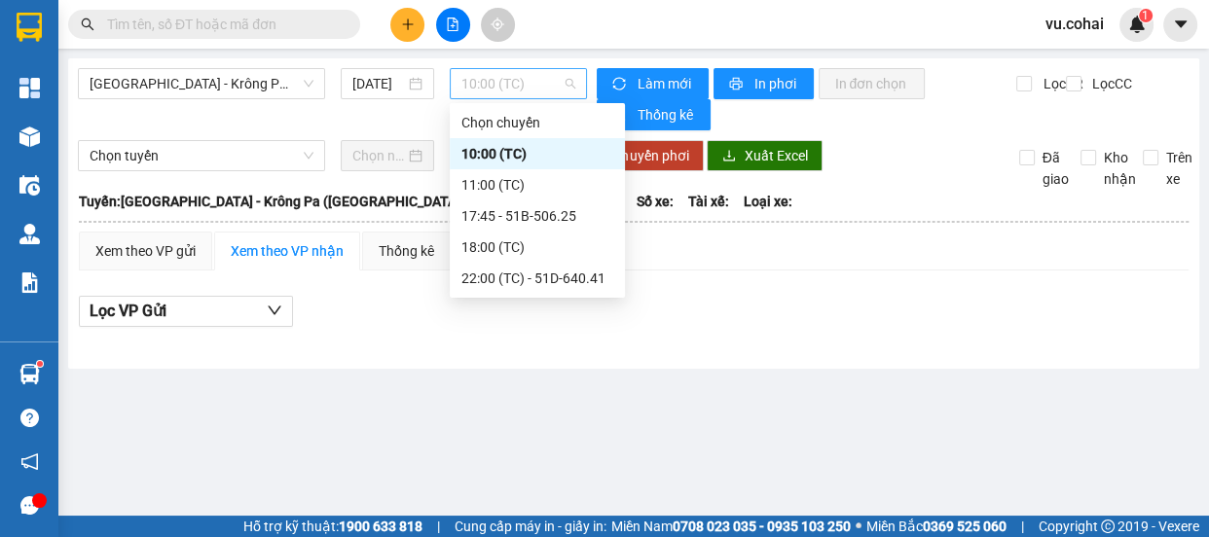
click at [504, 80] on span "10:00 (TC)" at bounding box center [519, 83] width 114 height 29
click at [511, 193] on div "11:00 (TC)" at bounding box center [538, 184] width 152 height 21
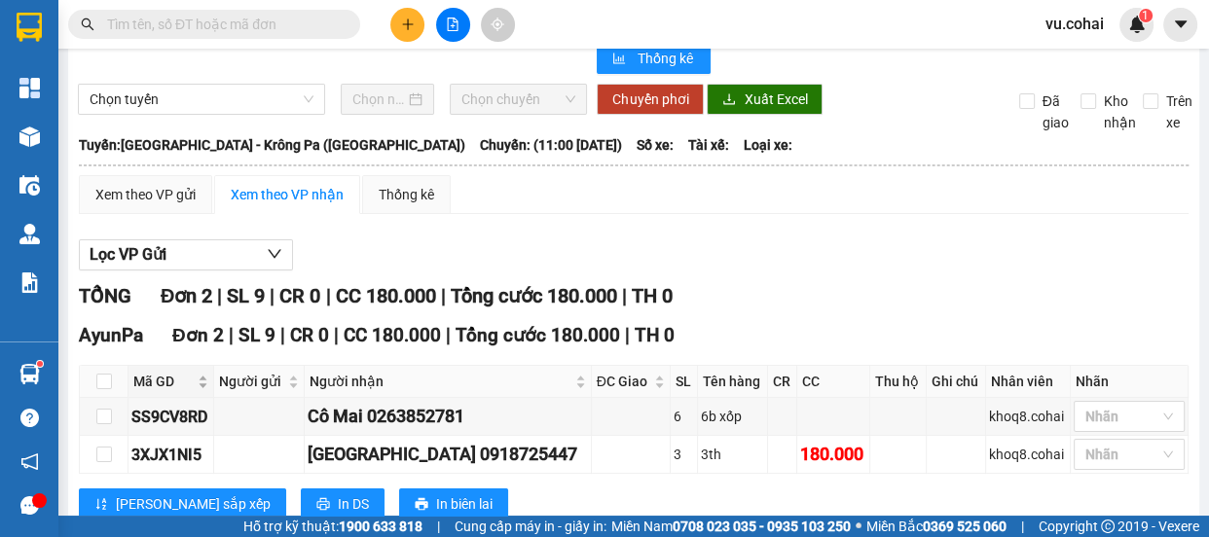
scroll to position [114, 0]
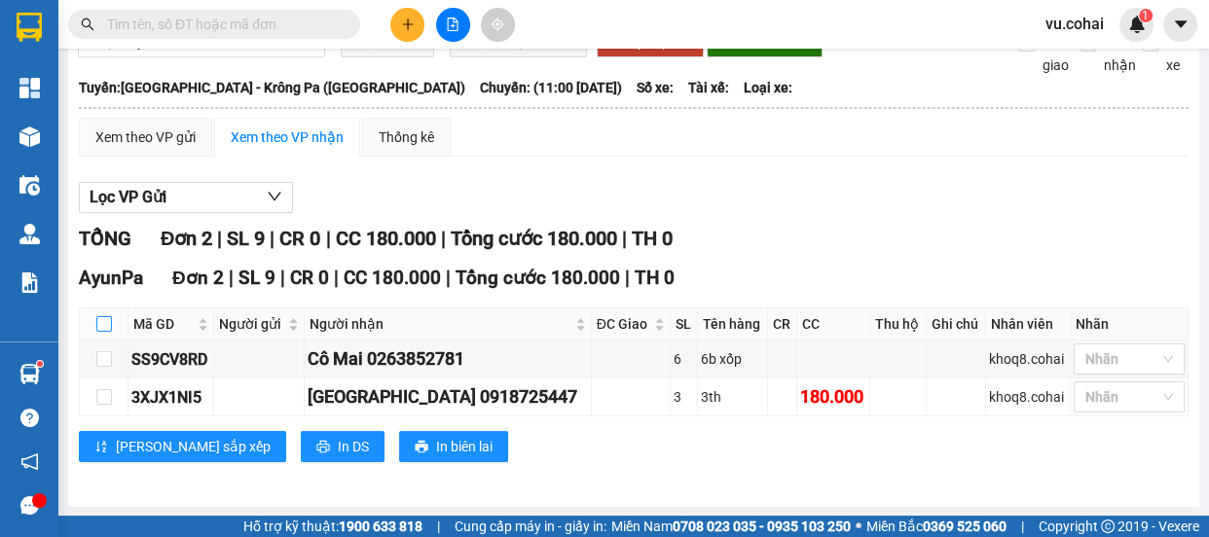
click at [104, 321] on input "checkbox" at bounding box center [104, 324] width 16 height 16
checkbox input "true"
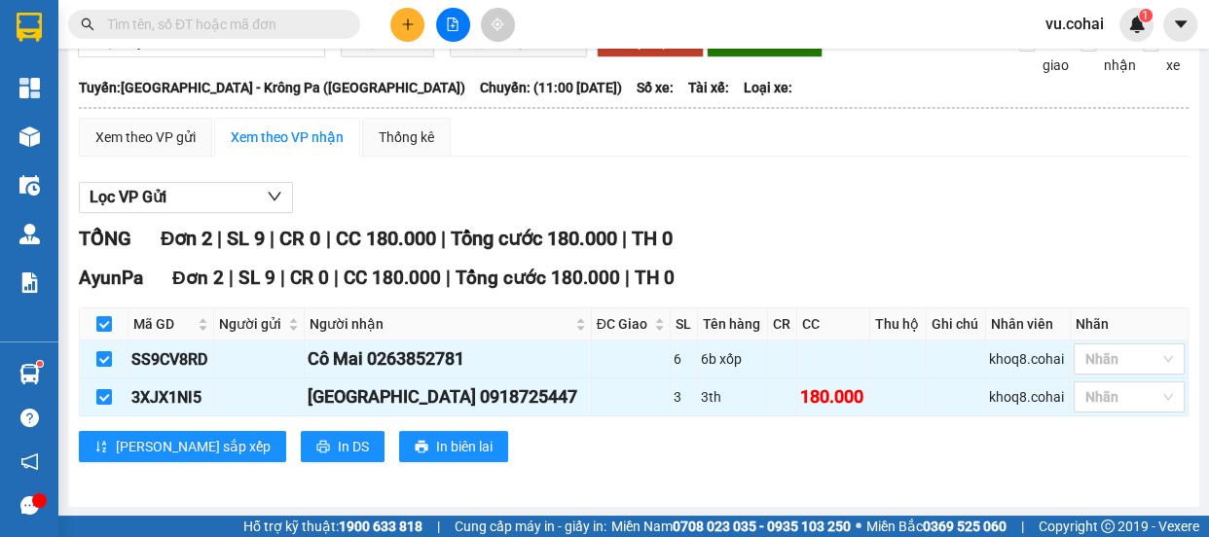
scroll to position [0, 0]
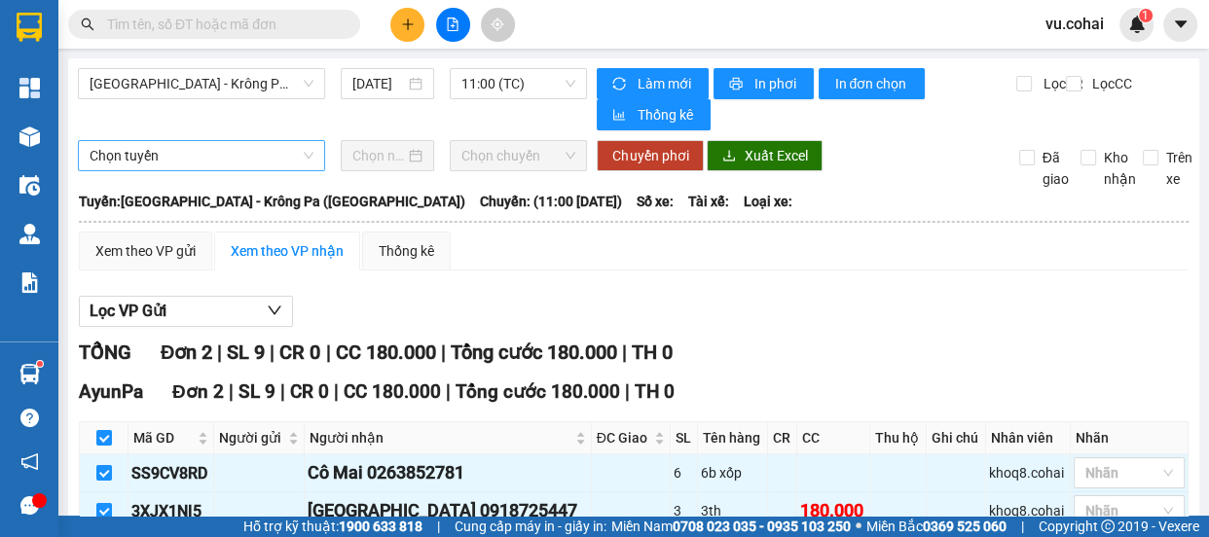
click at [230, 157] on span "Chọn tuyến" at bounding box center [202, 155] width 224 height 29
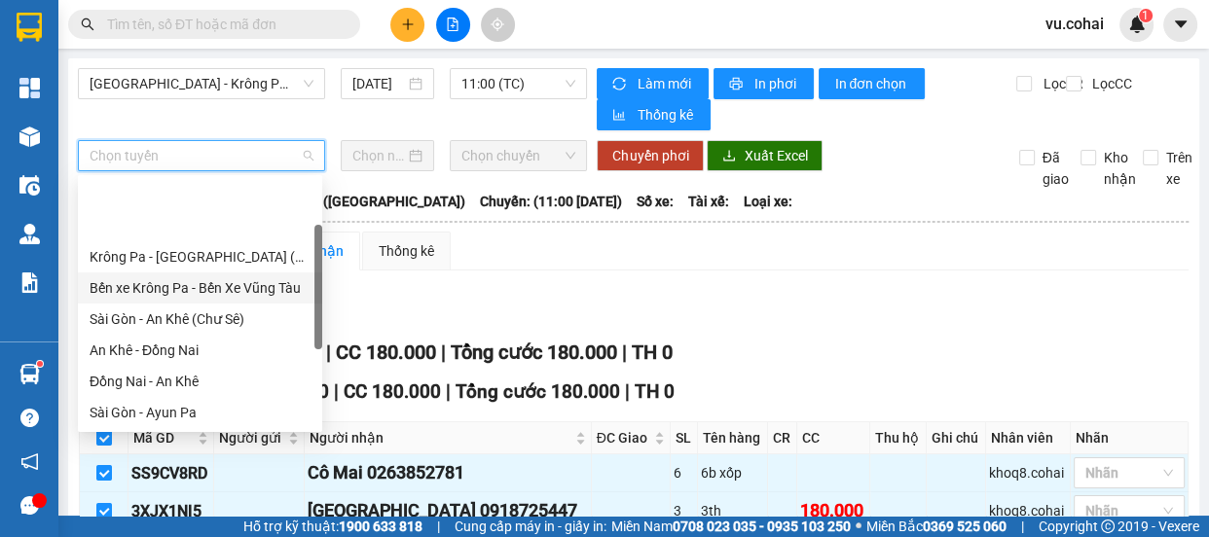
scroll to position [279, 0]
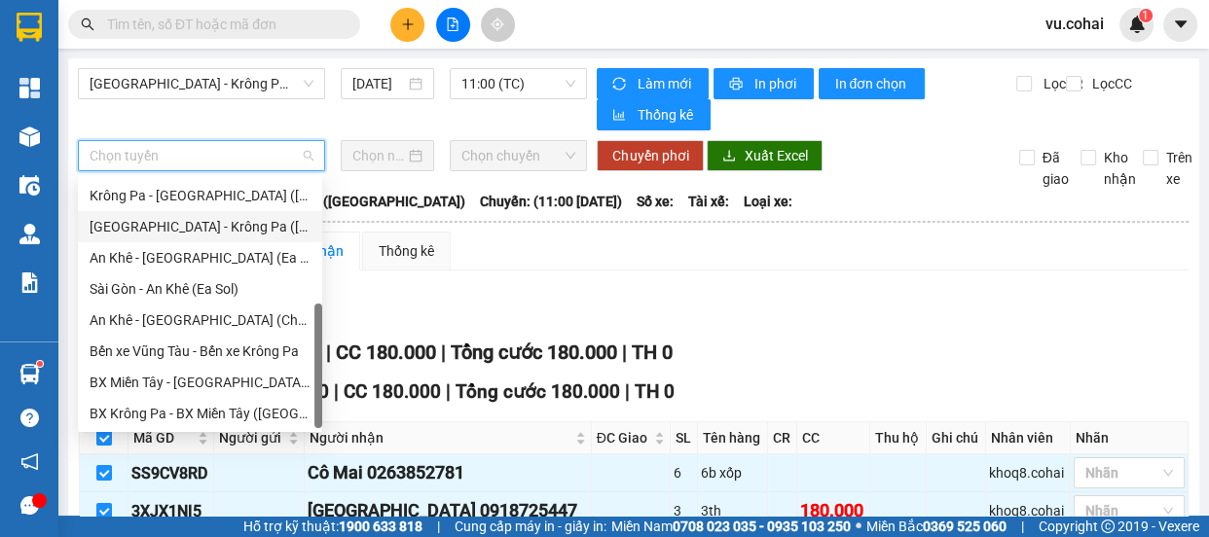
click at [218, 223] on div "[GEOGRAPHIC_DATA] - Krông Pa ([GEOGRAPHIC_DATA])" at bounding box center [200, 226] width 221 height 21
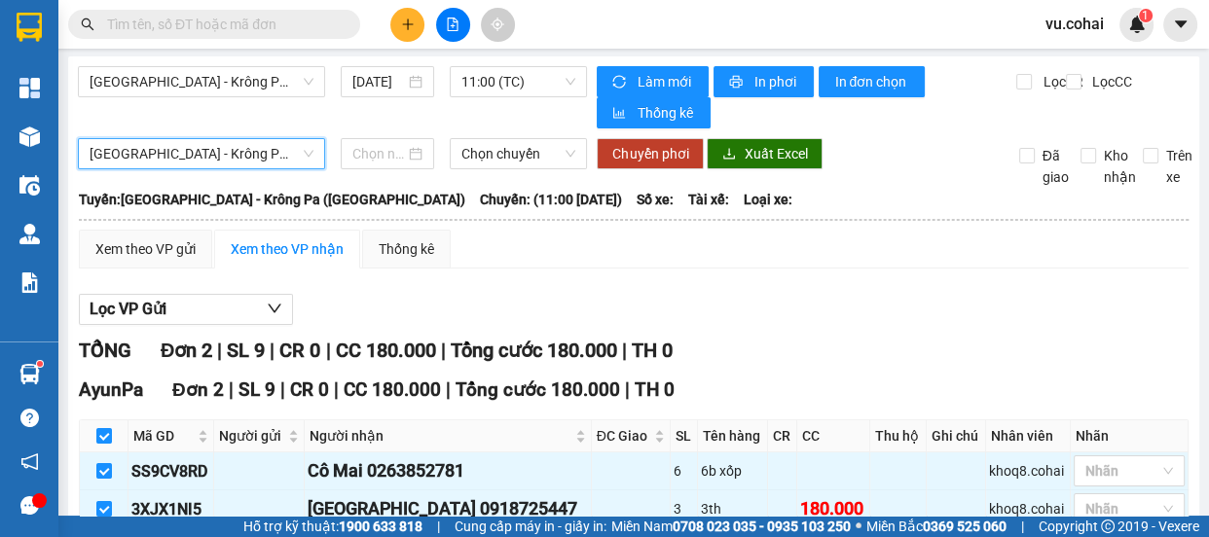
scroll to position [0, 0]
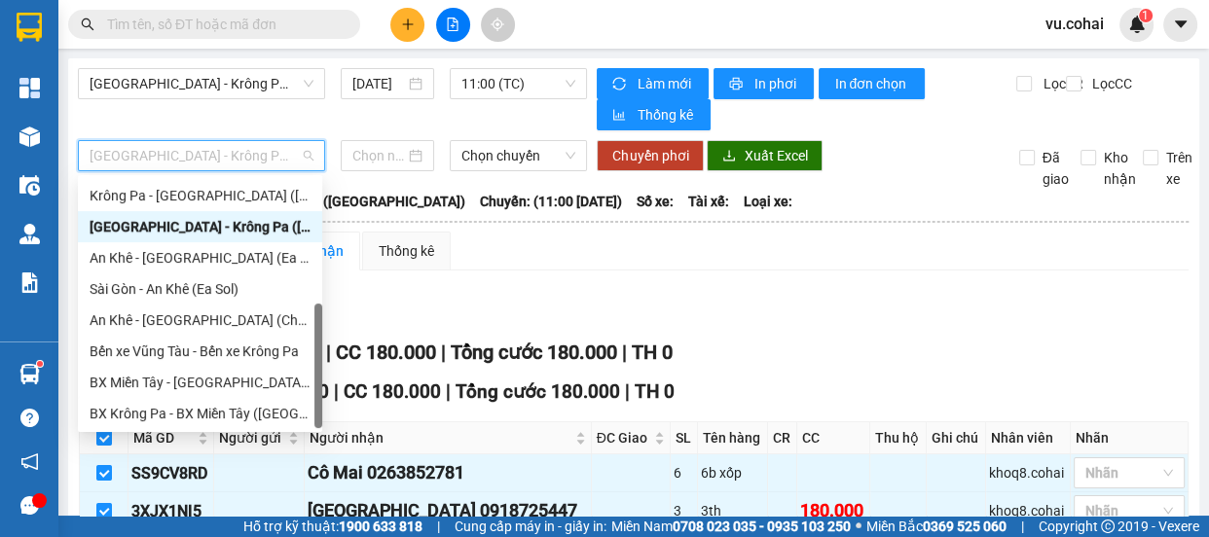
click at [240, 162] on span "[GEOGRAPHIC_DATA] - Krông Pa ([GEOGRAPHIC_DATA])" at bounding box center [202, 155] width 224 height 29
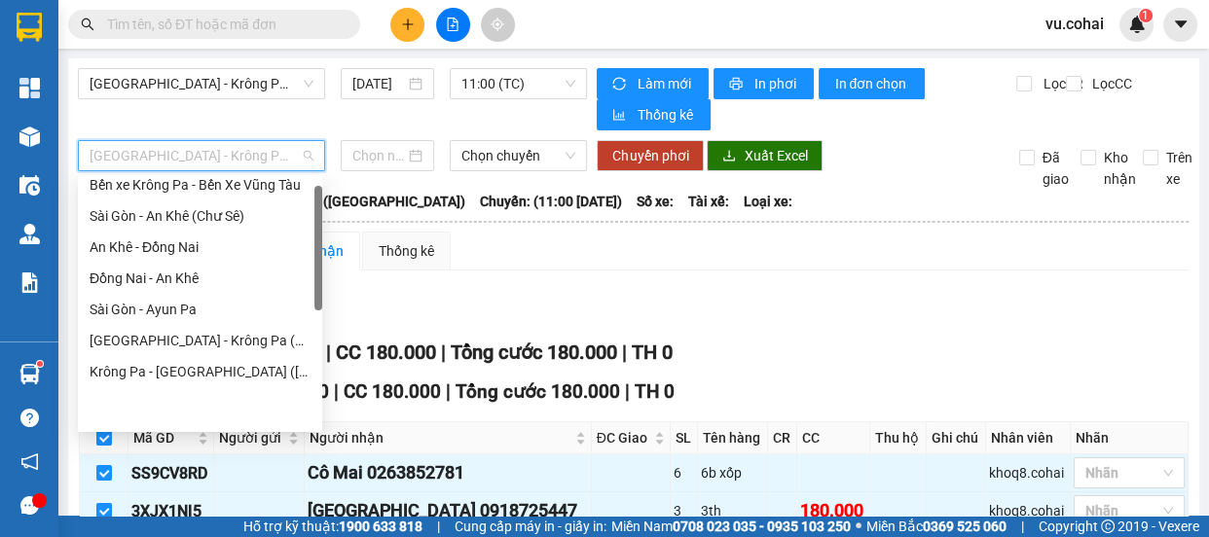
scroll to position [15, 0]
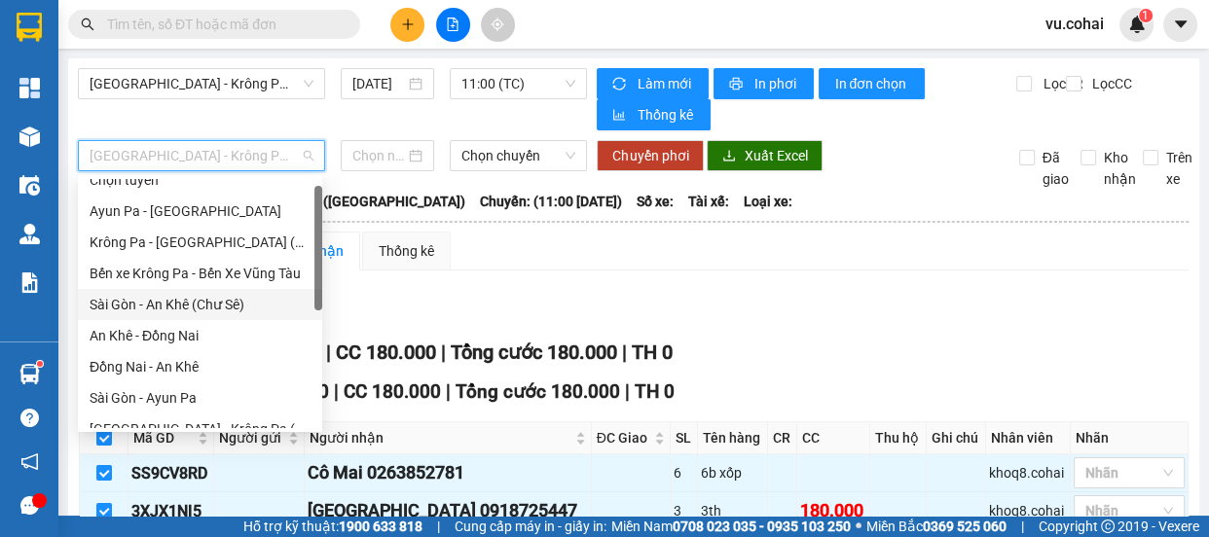
click at [223, 309] on div "Sài Gòn - An Khê (Chư Sê)" at bounding box center [200, 304] width 221 height 21
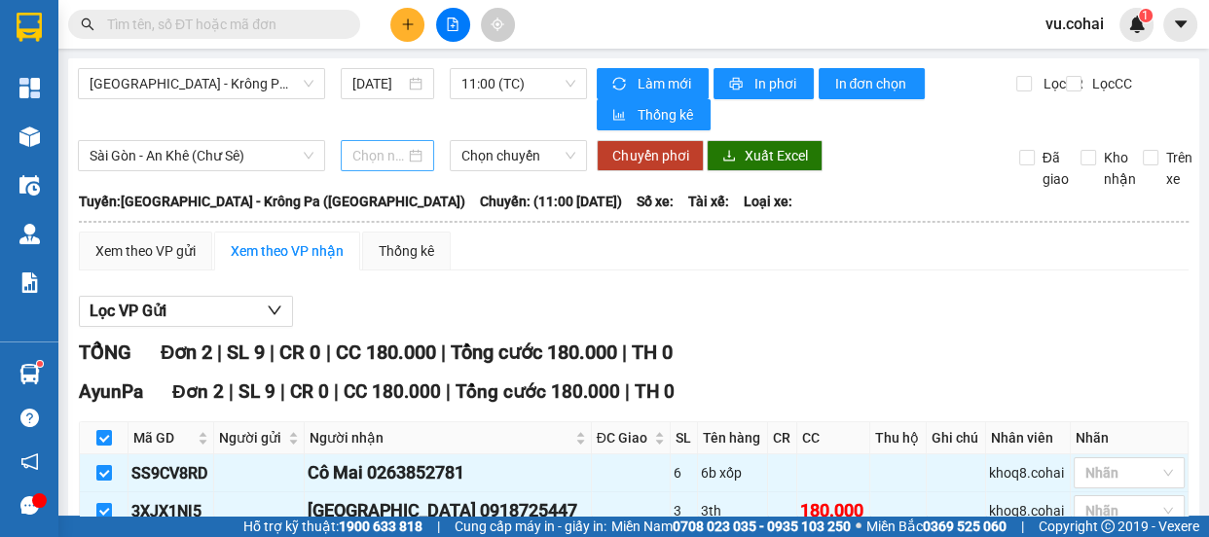
click at [407, 142] on div at bounding box center [387, 155] width 93 height 31
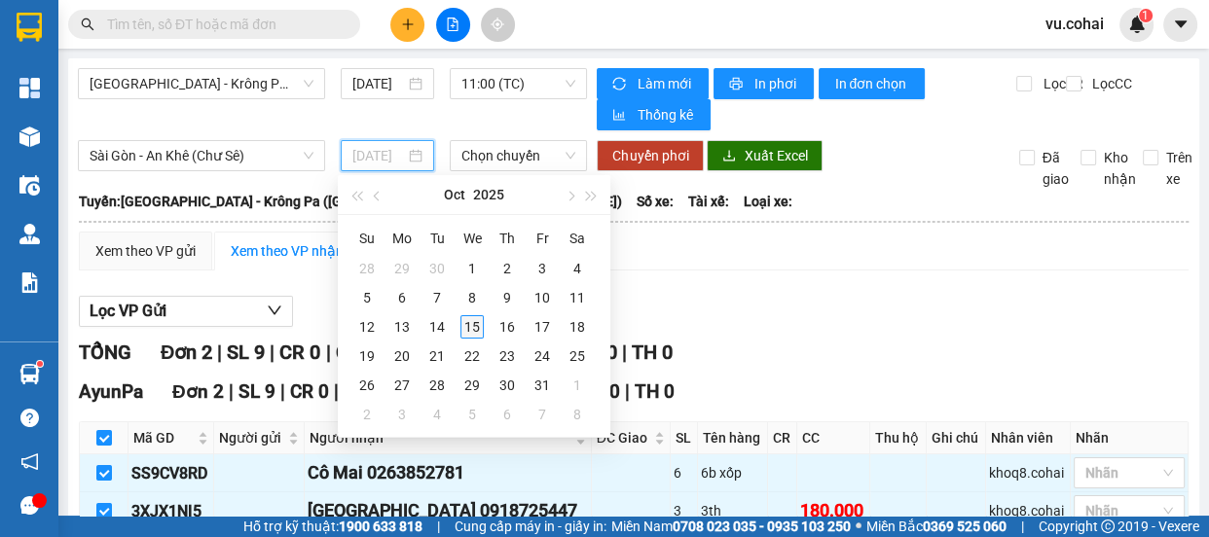
type input "[DATE]"
drag, startPoint x: 482, startPoint y: 327, endPoint x: 466, endPoint y: 323, distance: 16.1
click at [478, 327] on div "15" at bounding box center [472, 326] width 23 height 23
type input "[DATE]"
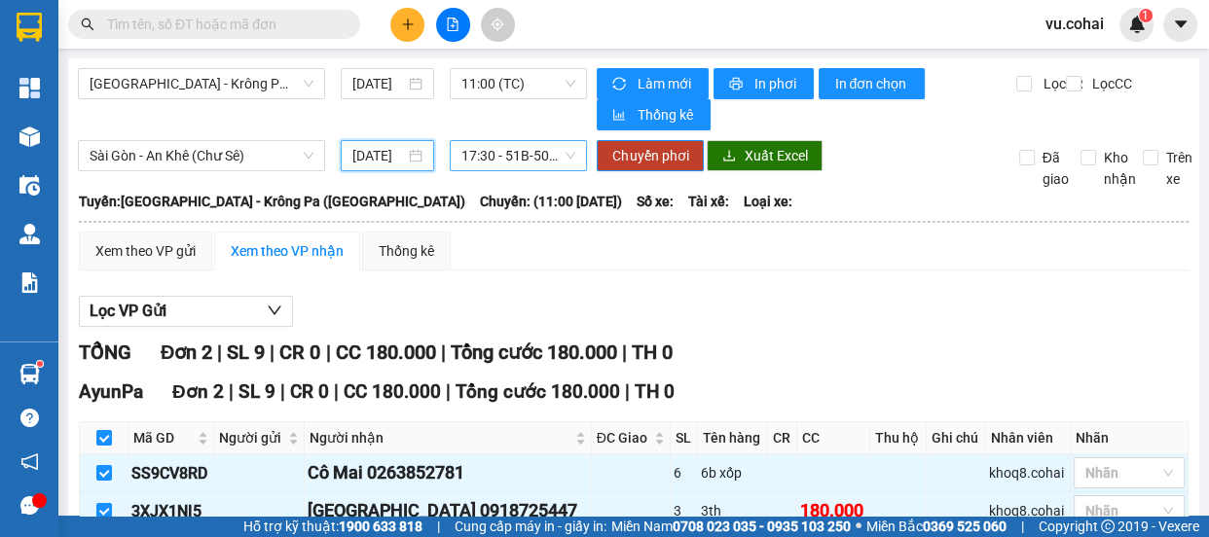
click at [505, 167] on span "17:30 - 51B-50.482" at bounding box center [519, 155] width 114 height 29
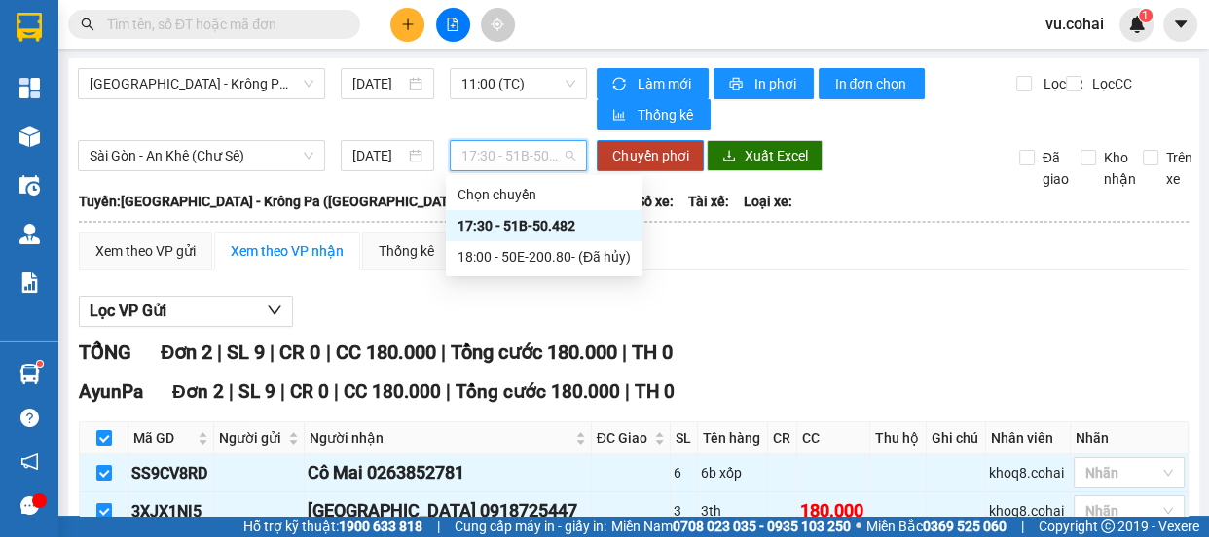
click at [542, 227] on div "17:30 - 51B-50.482" at bounding box center [544, 225] width 173 height 21
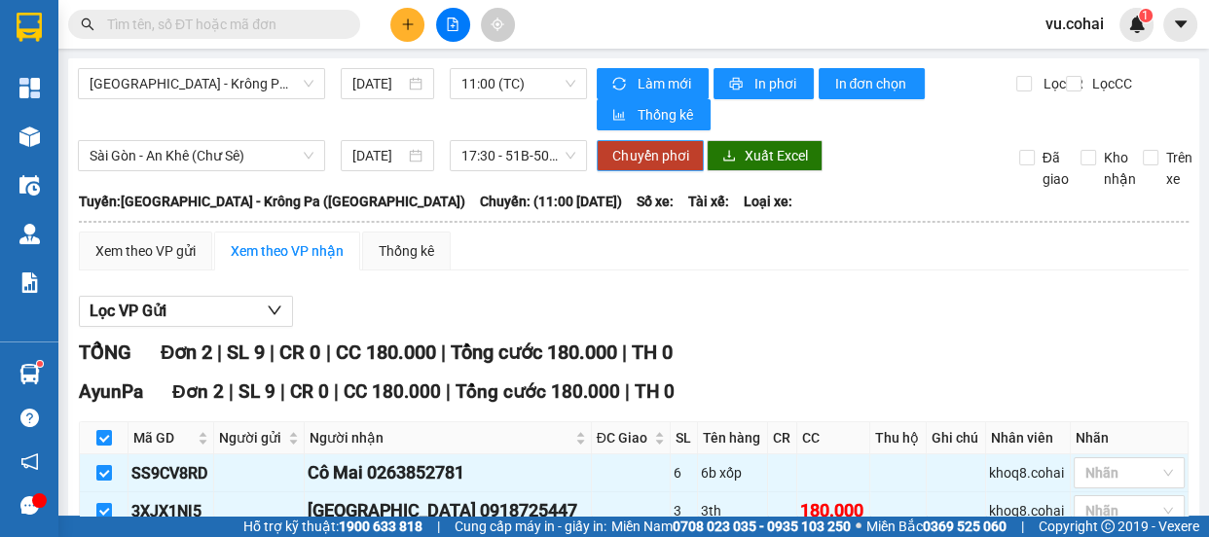
click at [634, 166] on button "Chuyển phơi" at bounding box center [650, 155] width 107 height 31
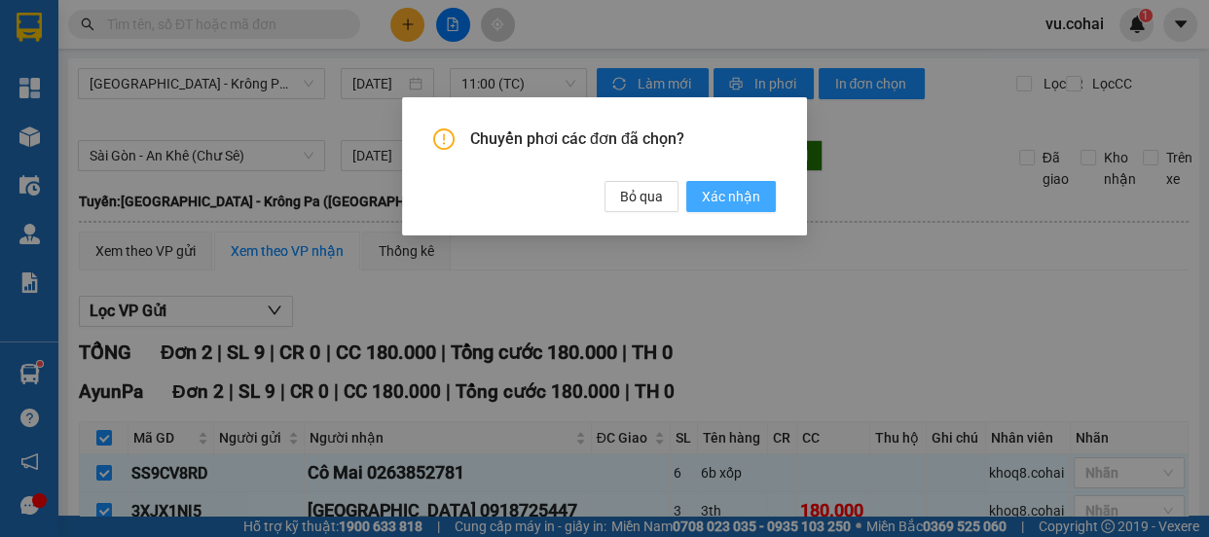
click at [716, 195] on span "Xác nhận" at bounding box center [731, 196] width 58 height 21
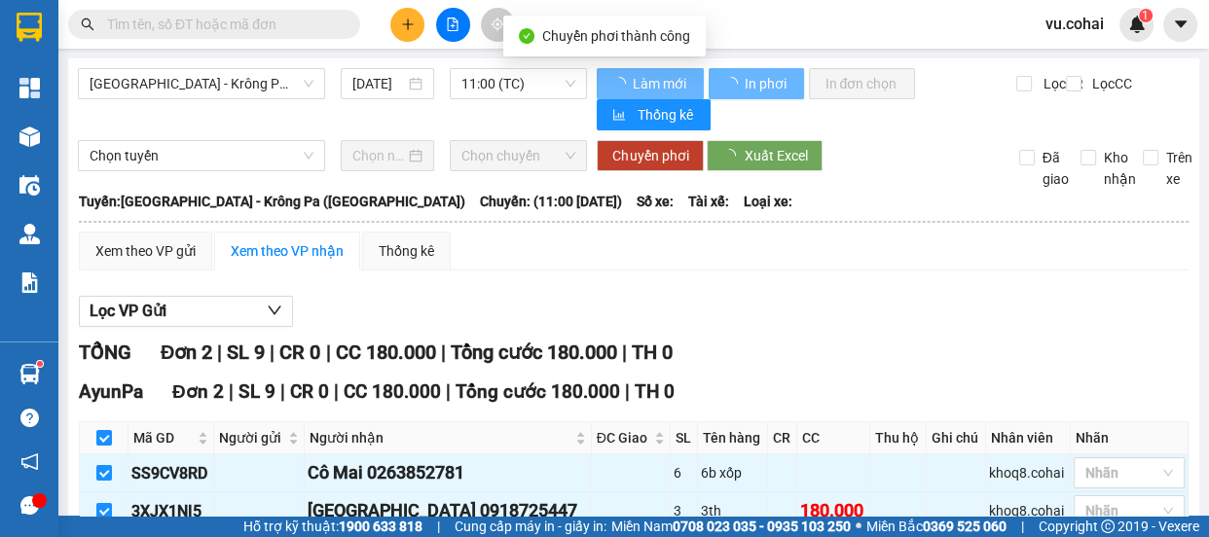
checkbox input "false"
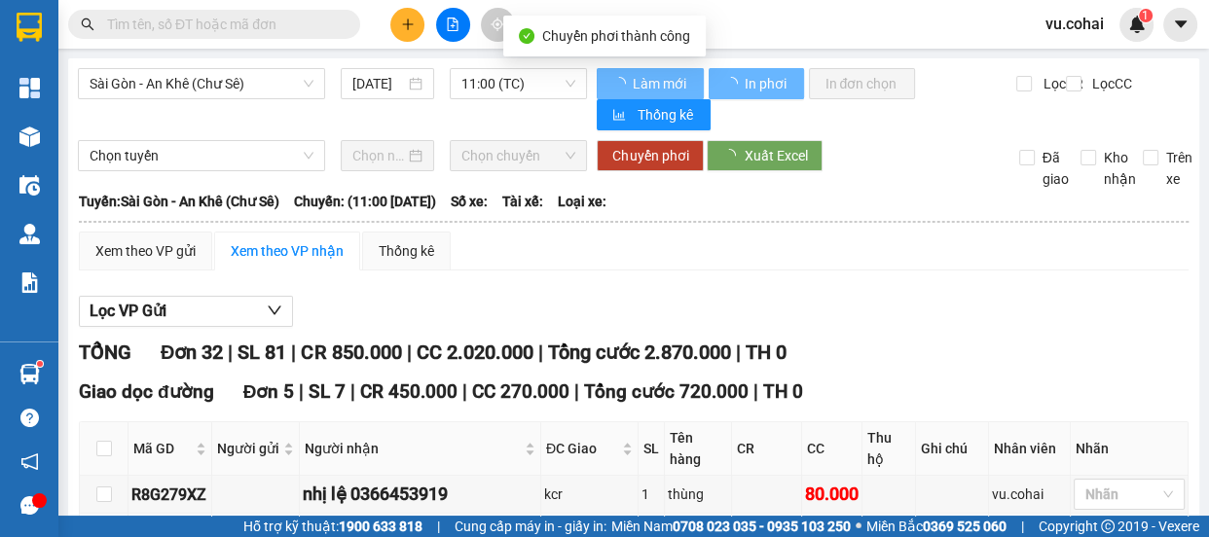
checkbox input "false"
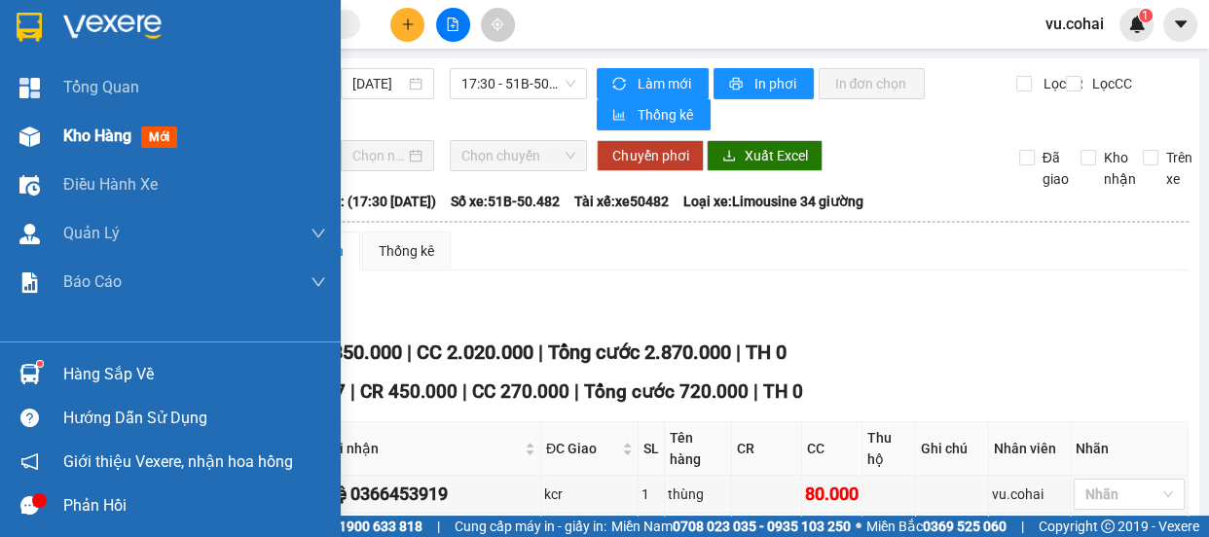
click at [97, 144] on span "Kho hàng" at bounding box center [97, 136] width 68 height 19
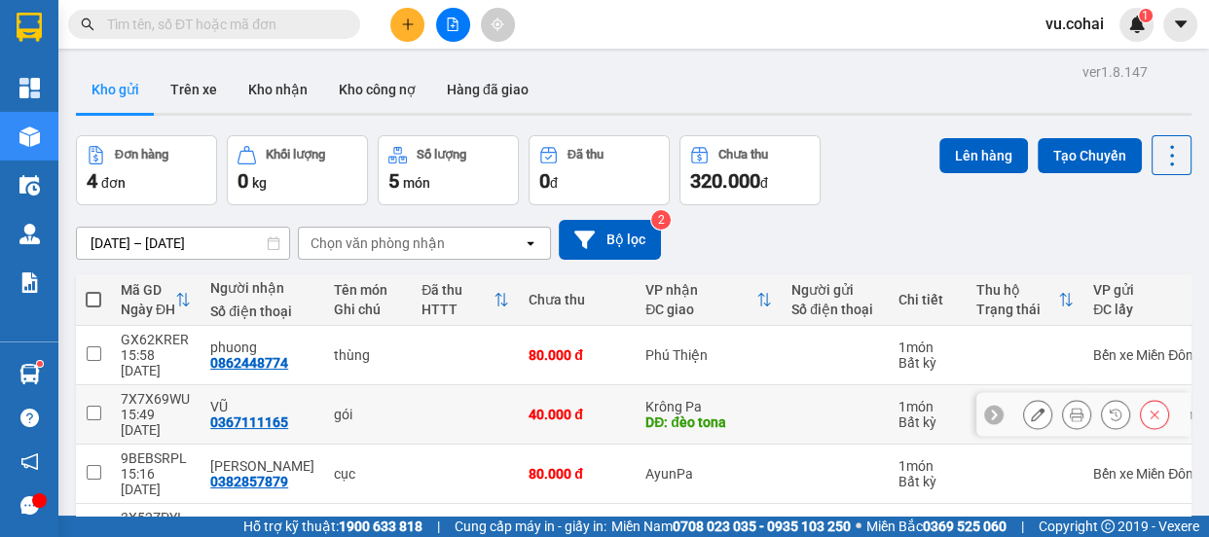
scroll to position [89, 0]
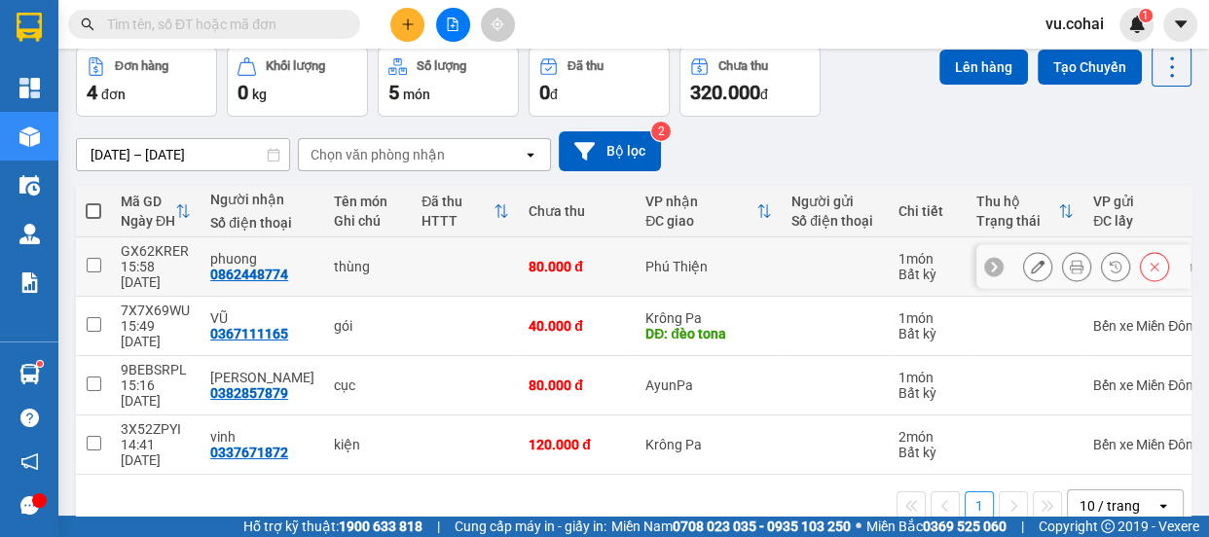
click at [97, 259] on input "checkbox" at bounding box center [94, 265] width 15 height 15
checkbox input "true"
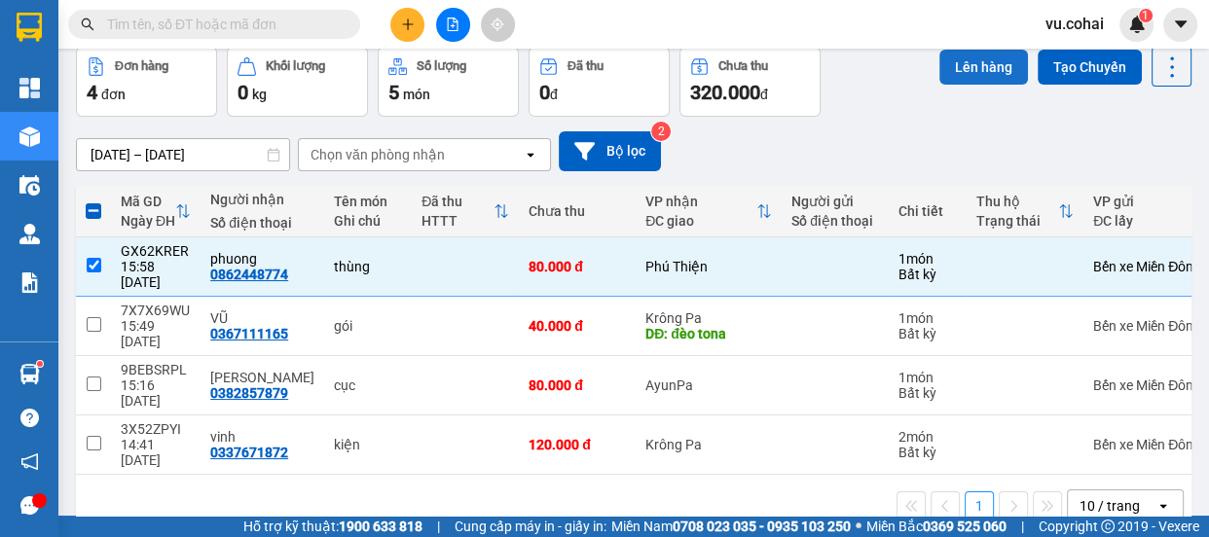
click at [962, 66] on button "Lên hàng" at bounding box center [984, 67] width 89 height 35
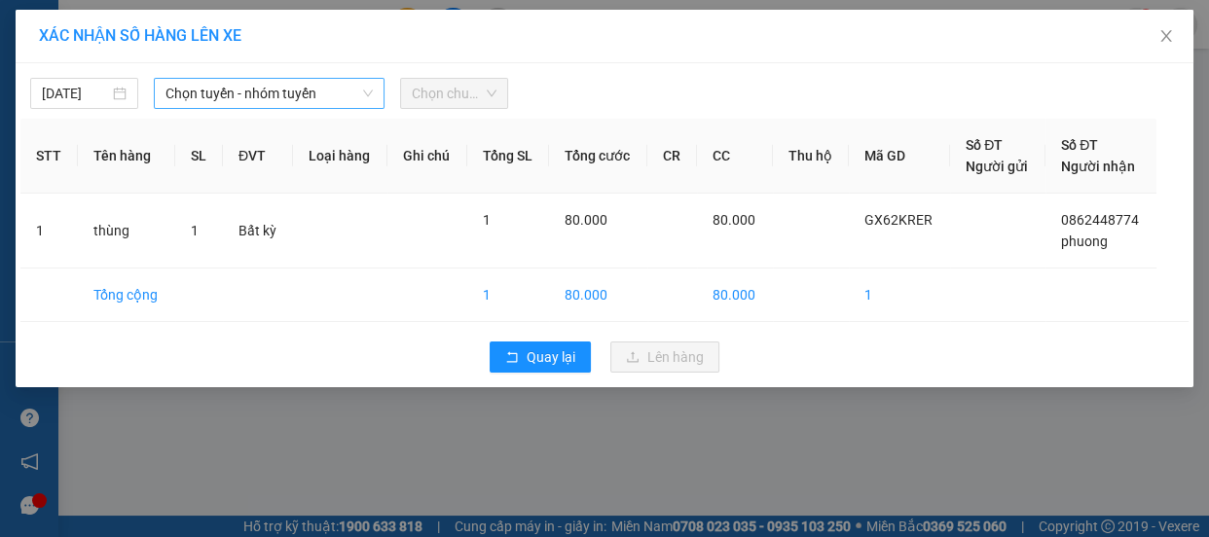
click at [332, 88] on span "Chọn tuyến - nhóm tuyến" at bounding box center [269, 93] width 207 height 29
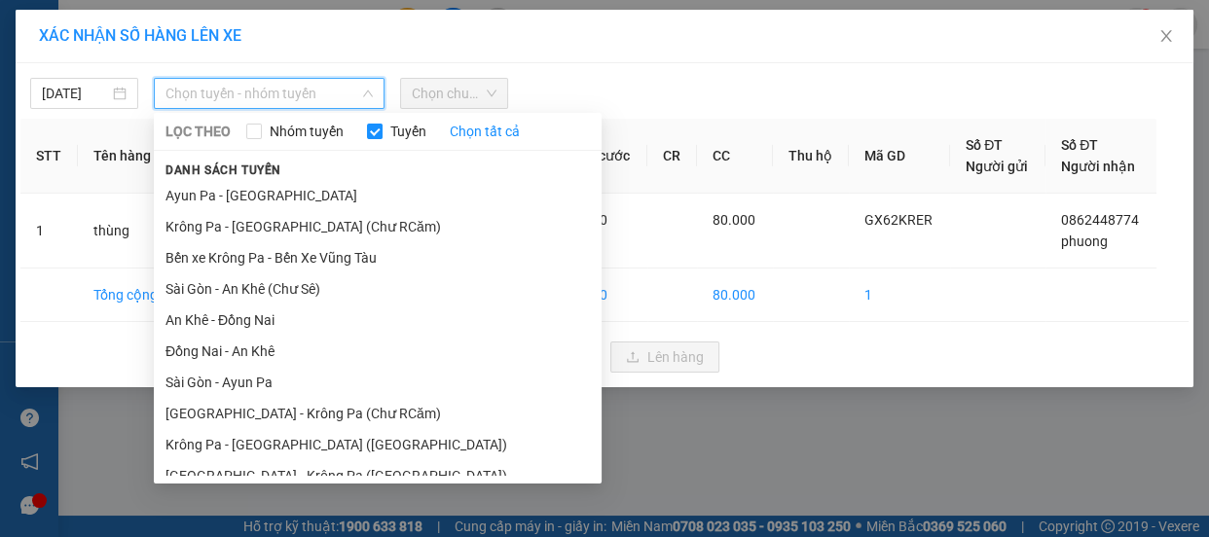
drag, startPoint x: 323, startPoint y: 404, endPoint x: 356, endPoint y: 323, distance: 87.3
click at [323, 400] on li "[GEOGRAPHIC_DATA] - Krông Pa (Chư RCăm)" at bounding box center [378, 413] width 448 height 31
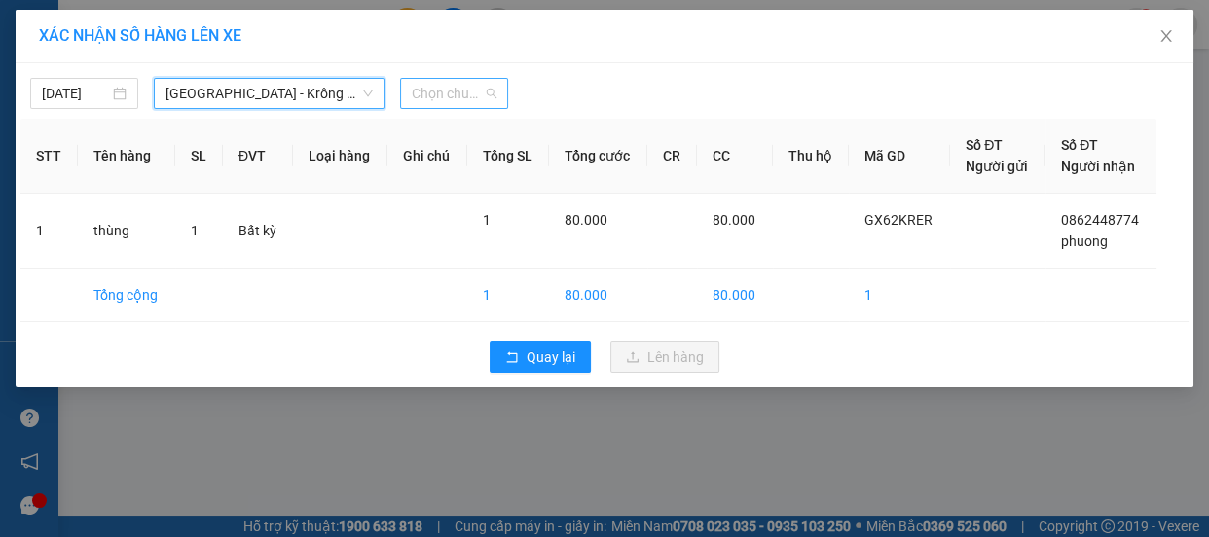
click at [449, 106] on span "Chọn chuyến" at bounding box center [454, 93] width 85 height 29
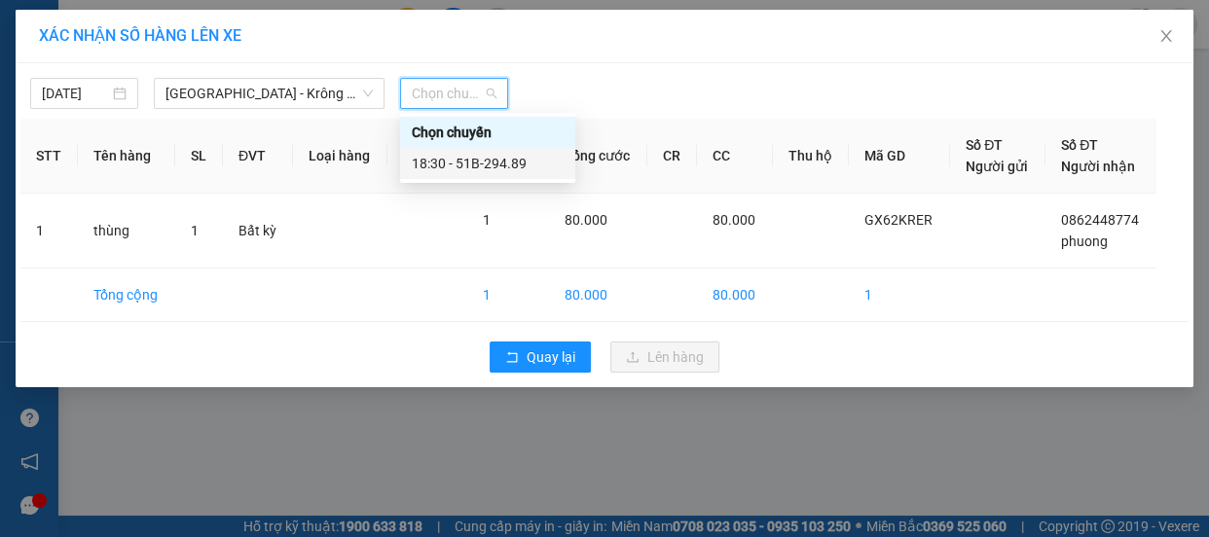
click at [505, 160] on div "18:30 - 51B-294.89" at bounding box center [488, 163] width 152 height 21
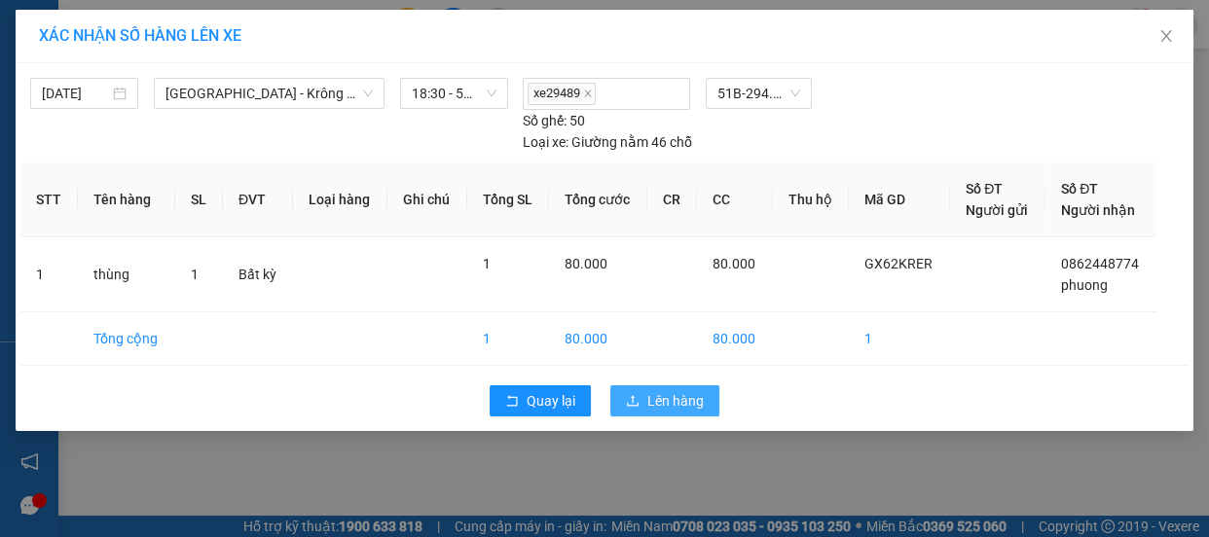
click at [676, 390] on span "Lên hàng" at bounding box center [676, 400] width 56 height 21
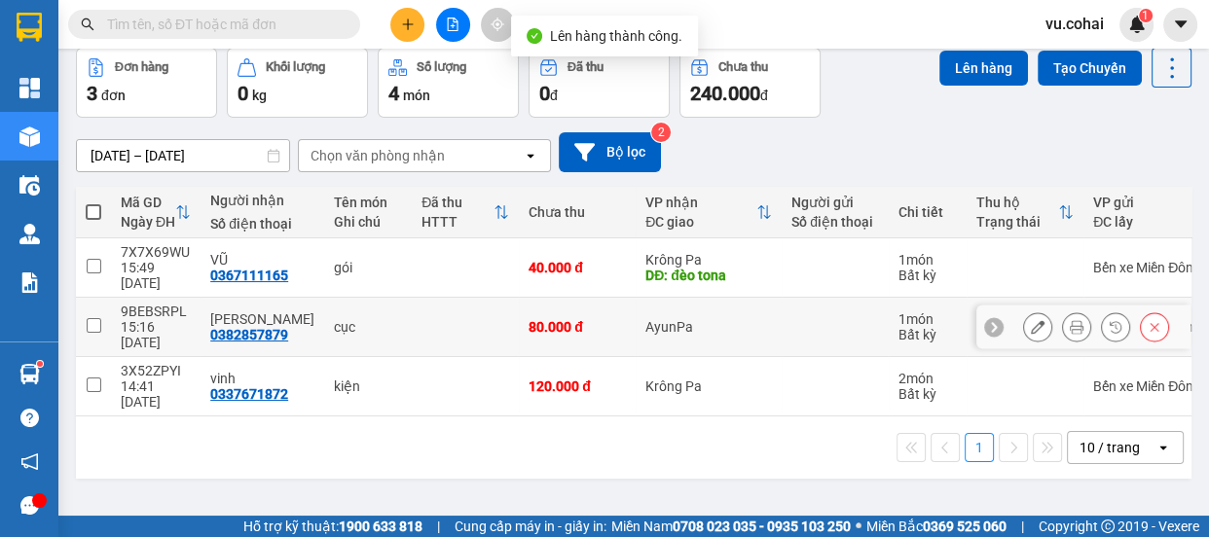
scroll to position [89, 0]
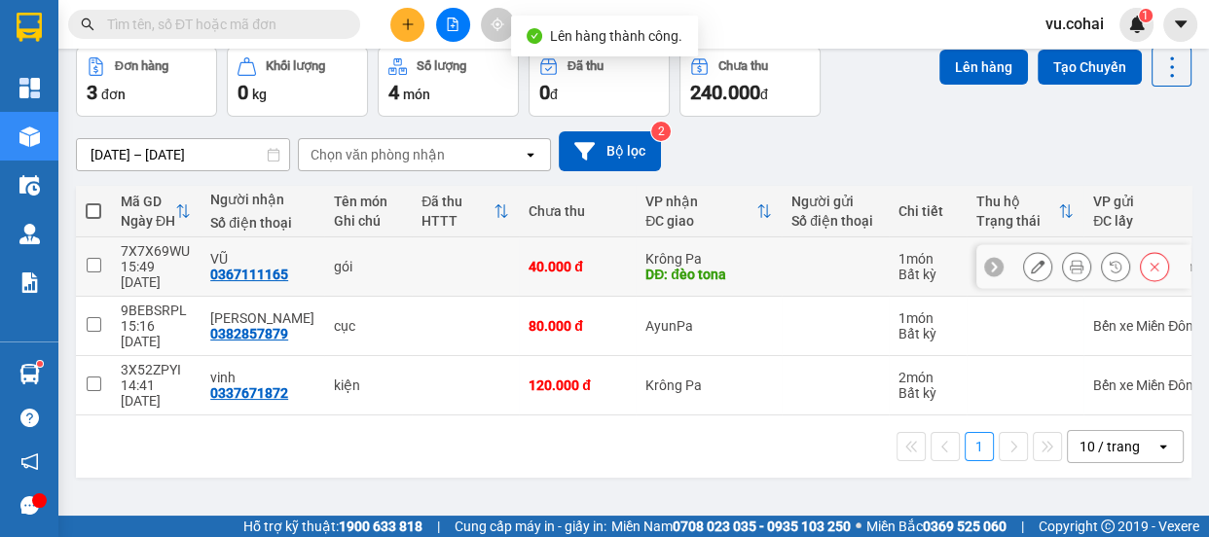
click at [97, 263] on input "checkbox" at bounding box center [94, 265] width 15 height 15
checkbox input "true"
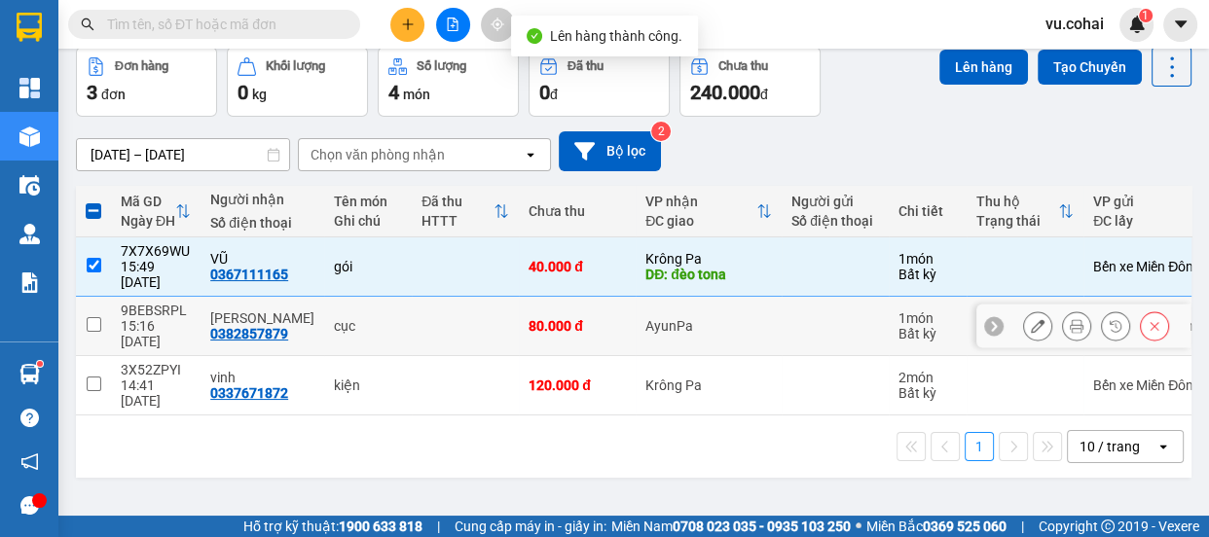
click at [108, 304] on td at bounding box center [93, 326] width 35 height 59
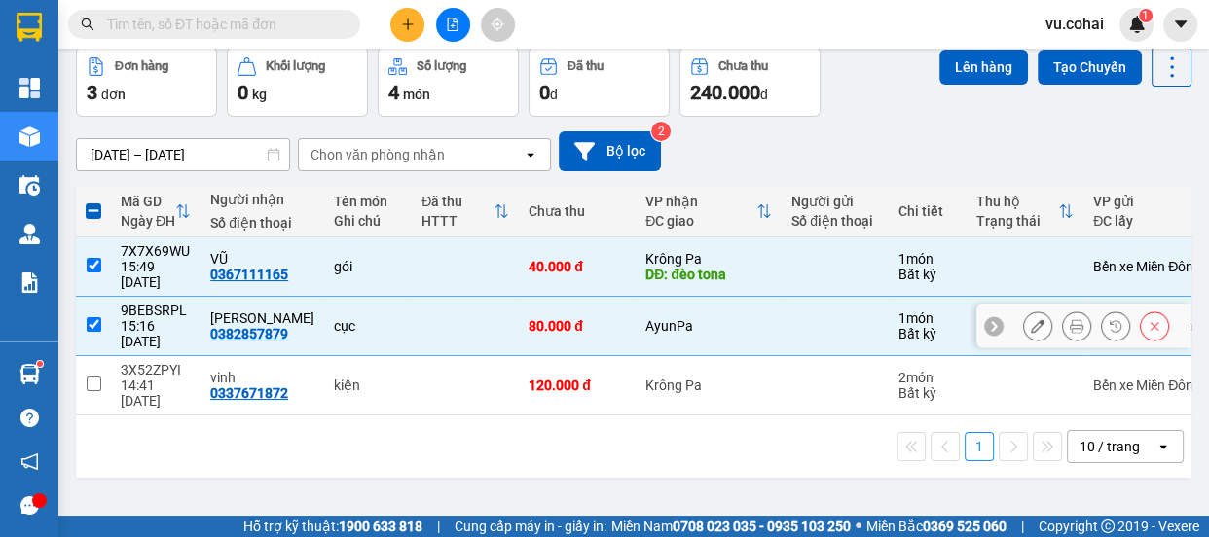
click at [101, 304] on td at bounding box center [93, 326] width 35 height 59
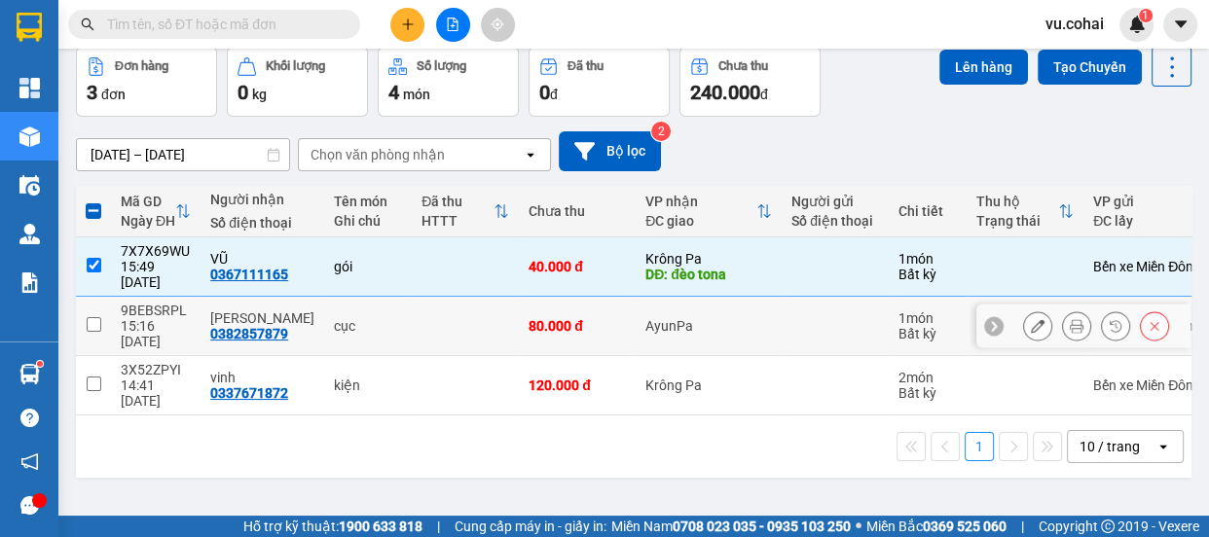
click at [100, 307] on td at bounding box center [93, 326] width 35 height 59
checkbox input "true"
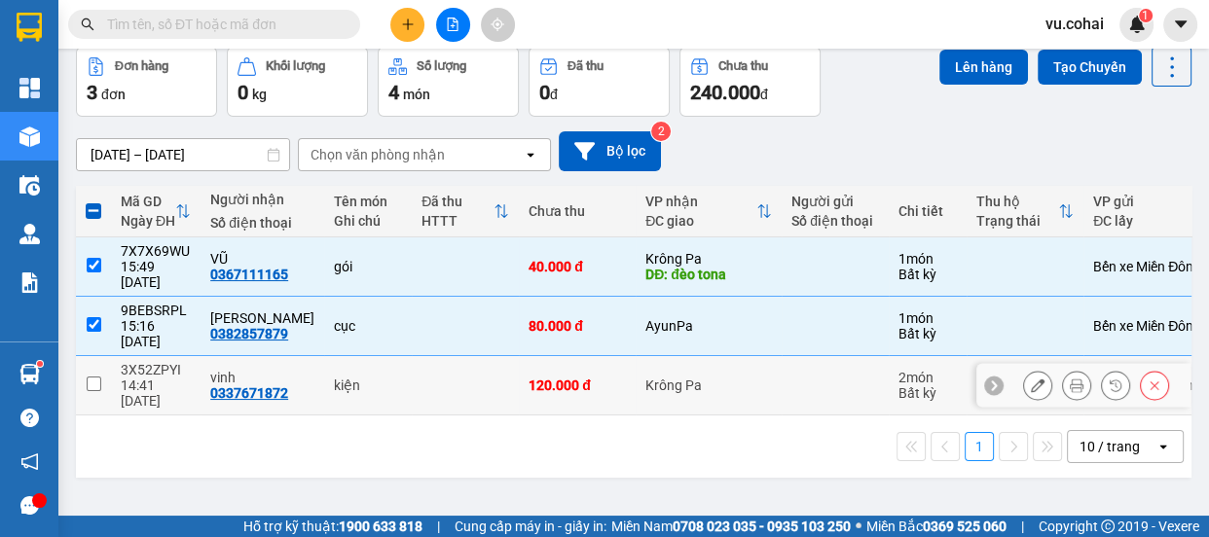
click at [112, 359] on td "3X52ZPYI 14:41 [DATE]" at bounding box center [156, 385] width 90 height 59
checkbox input "true"
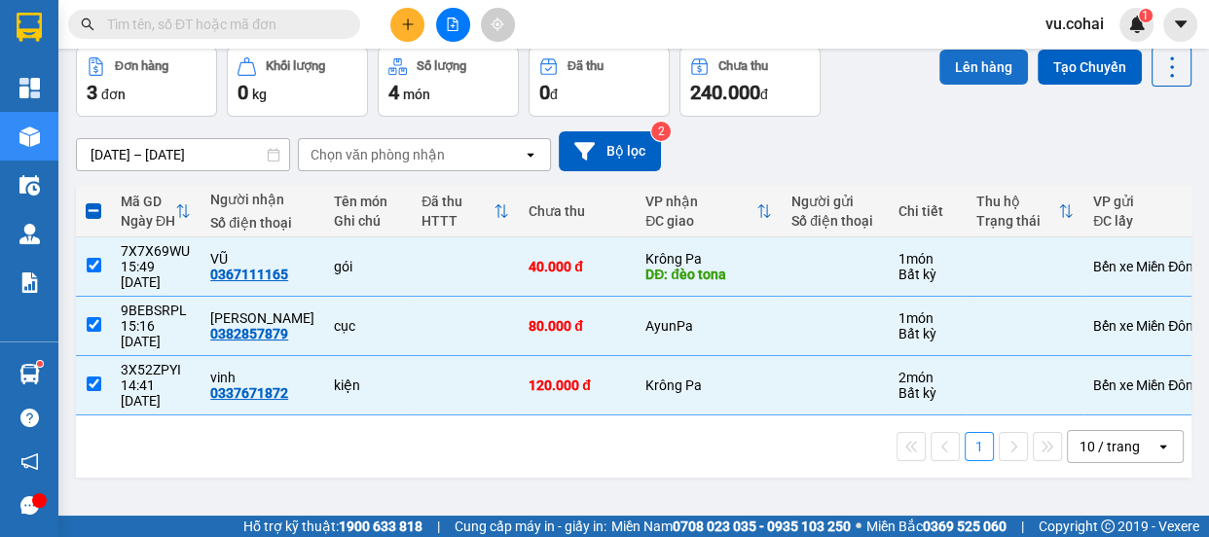
click at [978, 71] on button "Lên hàng" at bounding box center [984, 67] width 89 height 35
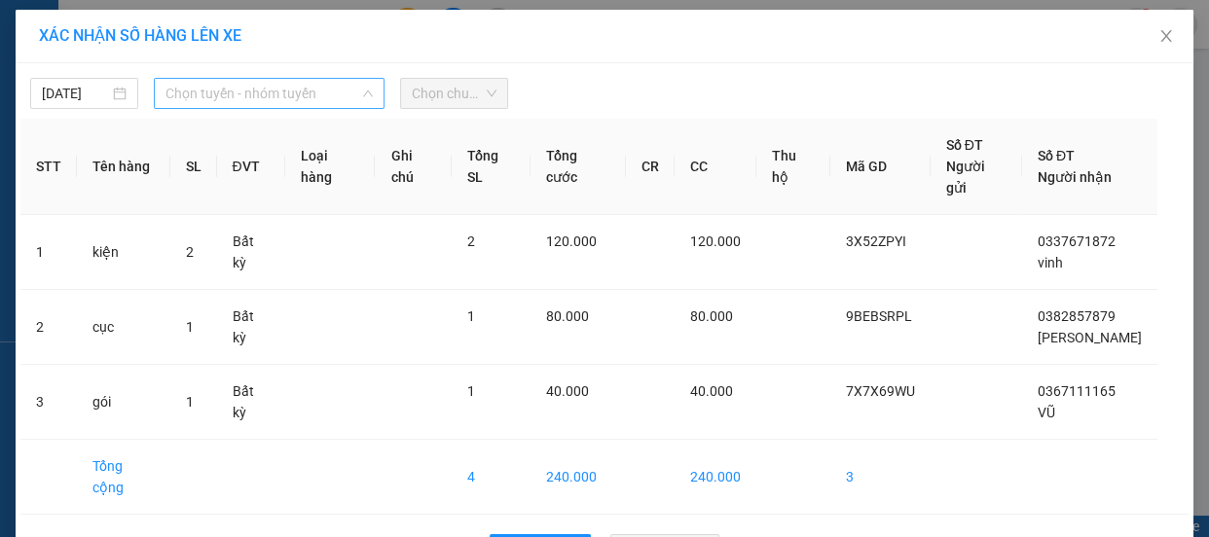
click at [308, 93] on span "Chọn tuyến - nhóm tuyến" at bounding box center [269, 93] width 207 height 29
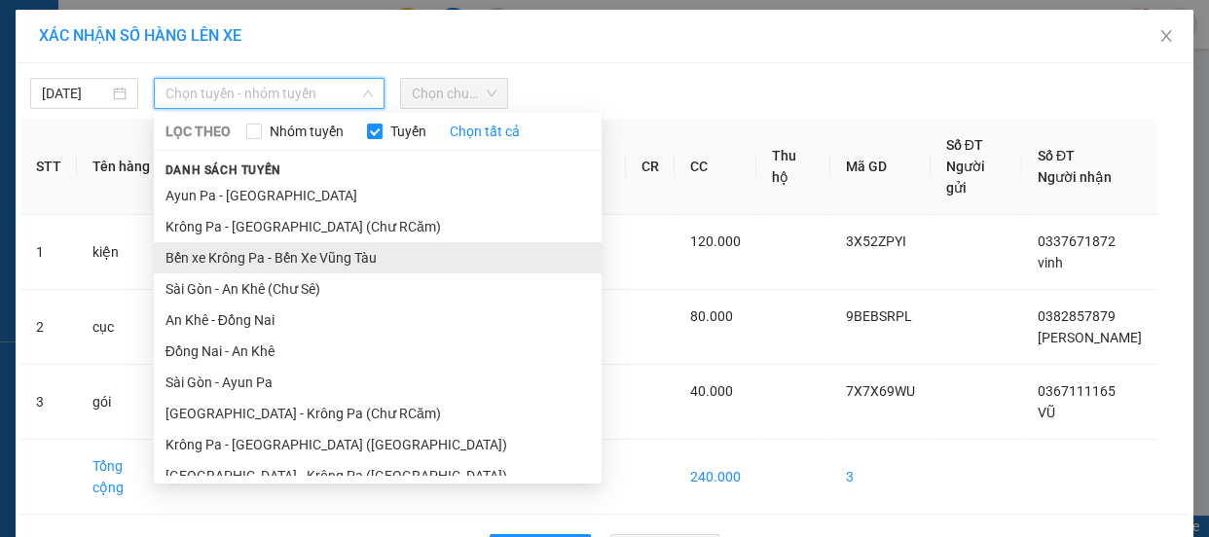
scroll to position [203, 0]
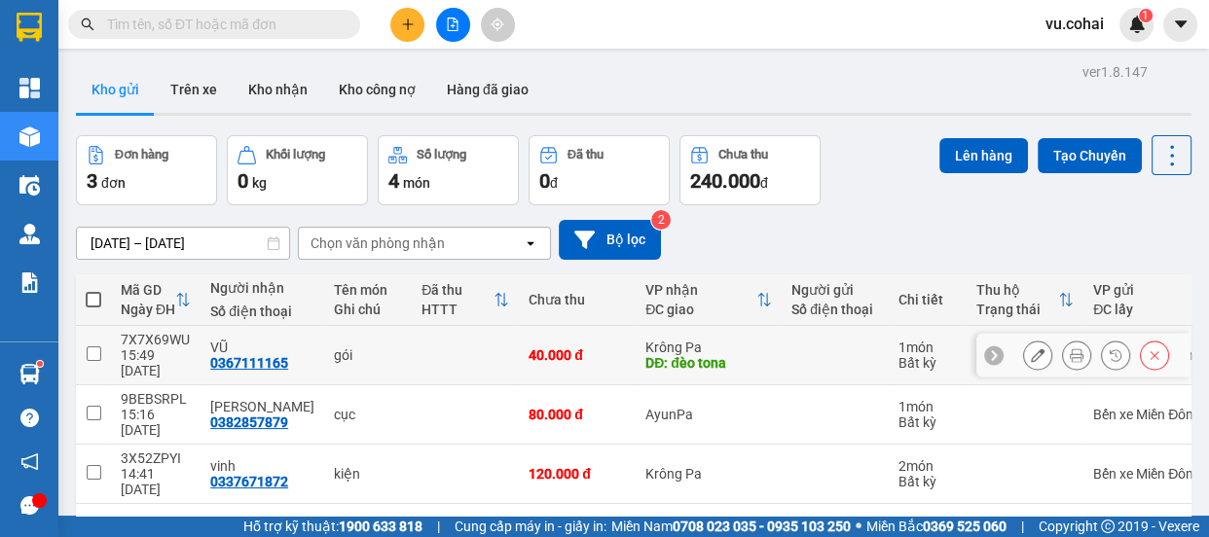
click at [103, 346] on td at bounding box center [93, 355] width 35 height 59
checkbox input "true"
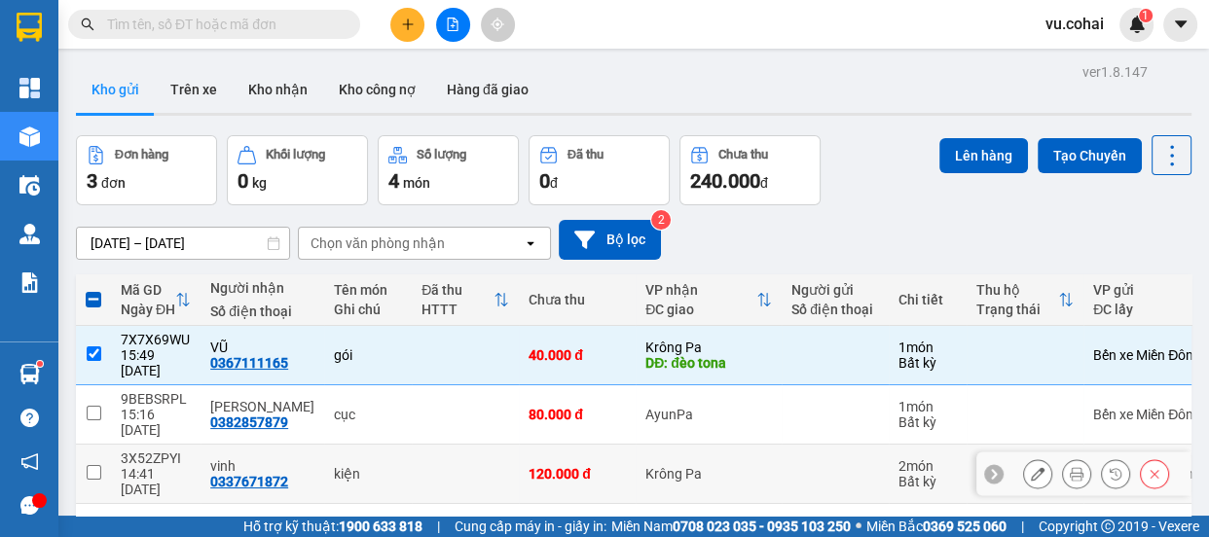
click at [88, 465] on input "checkbox" at bounding box center [94, 472] width 15 height 15
checkbox input "true"
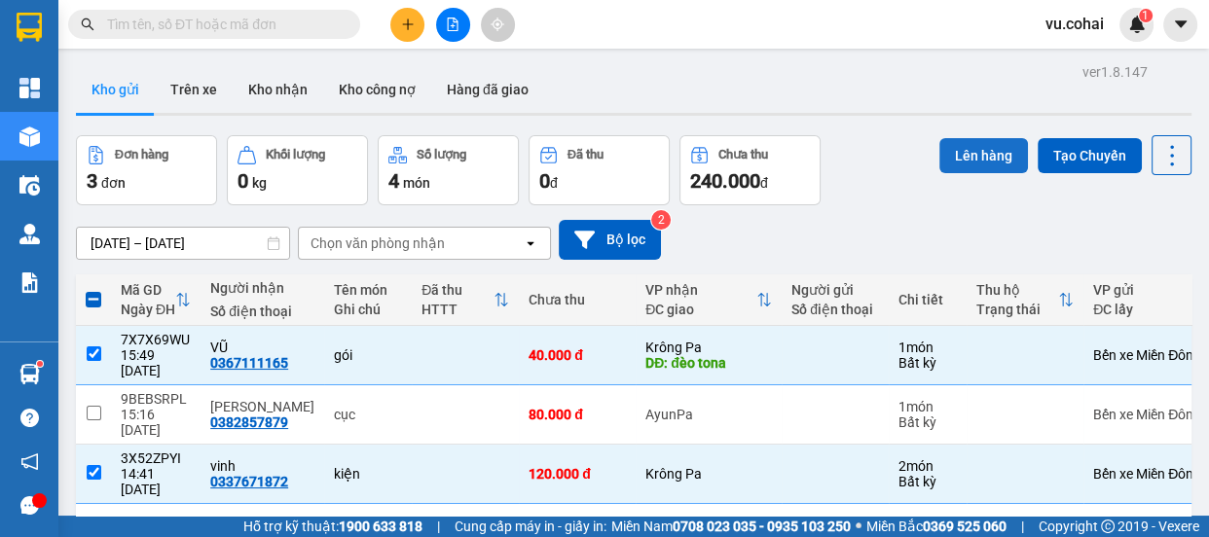
click at [985, 160] on button "Lên hàng" at bounding box center [984, 155] width 89 height 35
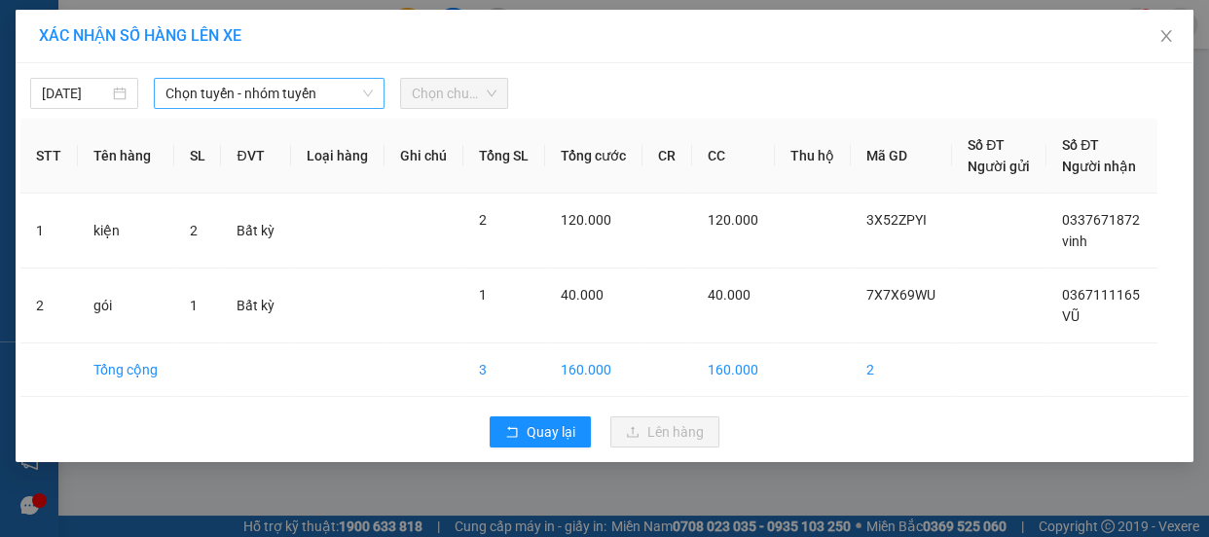
click at [303, 93] on span "Chọn tuyến - nhóm tuyến" at bounding box center [269, 93] width 207 height 29
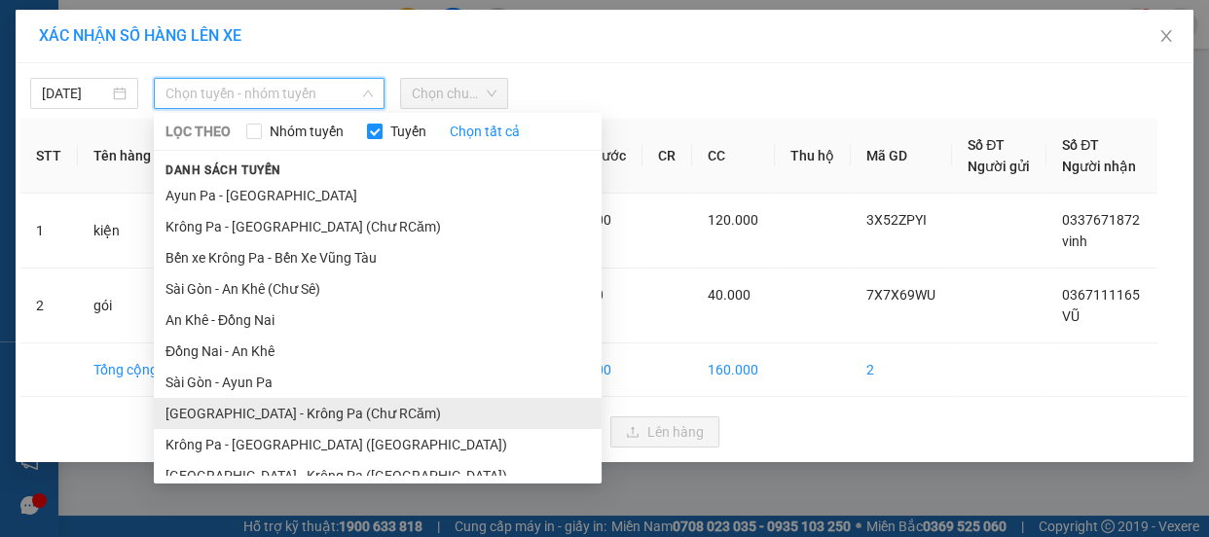
click at [345, 409] on li "[GEOGRAPHIC_DATA] - Krông Pa (Chư RCăm)" at bounding box center [378, 413] width 448 height 31
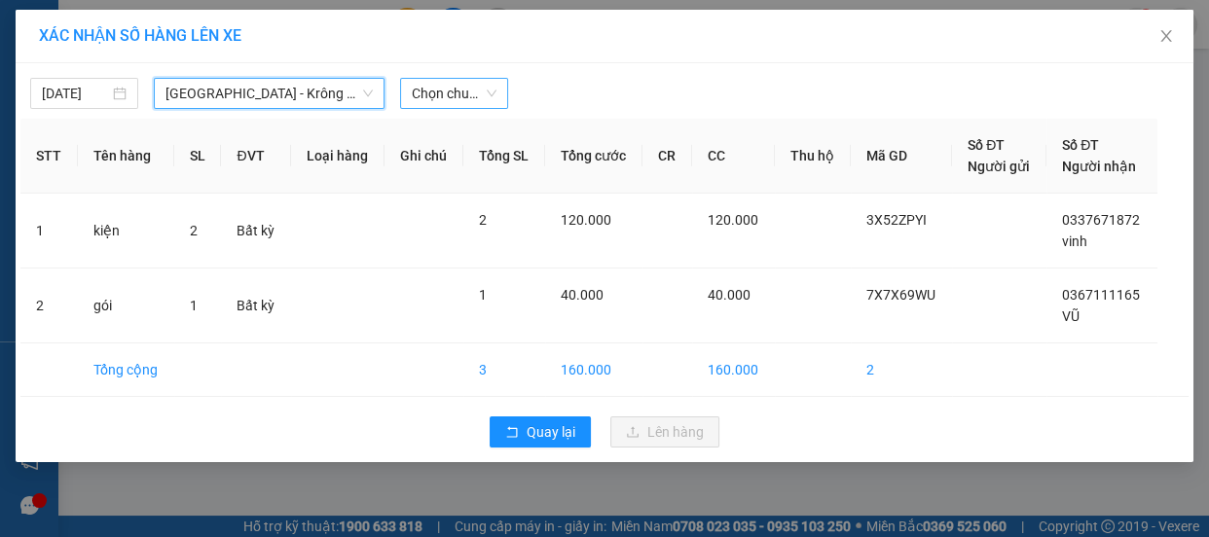
click at [459, 89] on span "Chọn chuyến" at bounding box center [454, 93] width 85 height 29
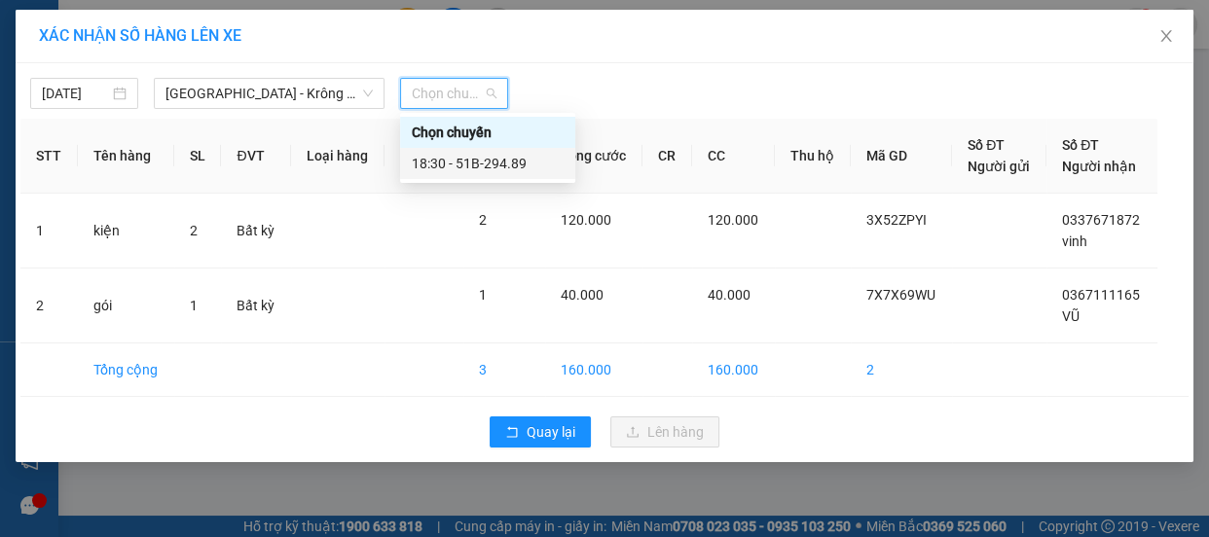
click at [503, 166] on div "18:30 - 51B-294.89" at bounding box center [488, 163] width 152 height 21
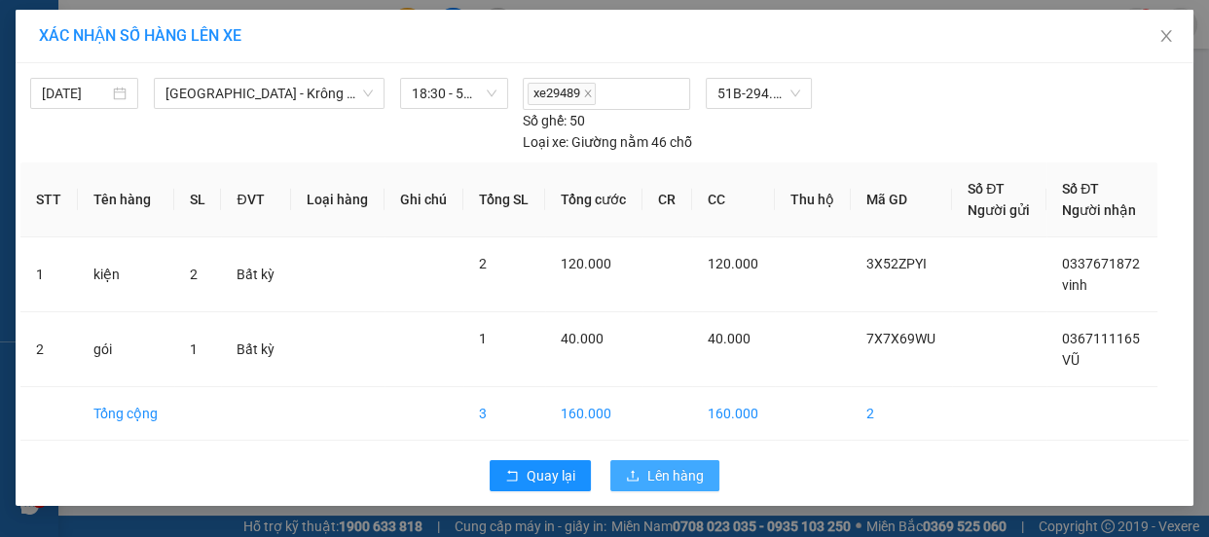
drag, startPoint x: 674, startPoint y: 441, endPoint x: 664, endPoint y: 433, distance: 12.5
click at [672, 465] on span "Lên hàng" at bounding box center [676, 475] width 56 height 21
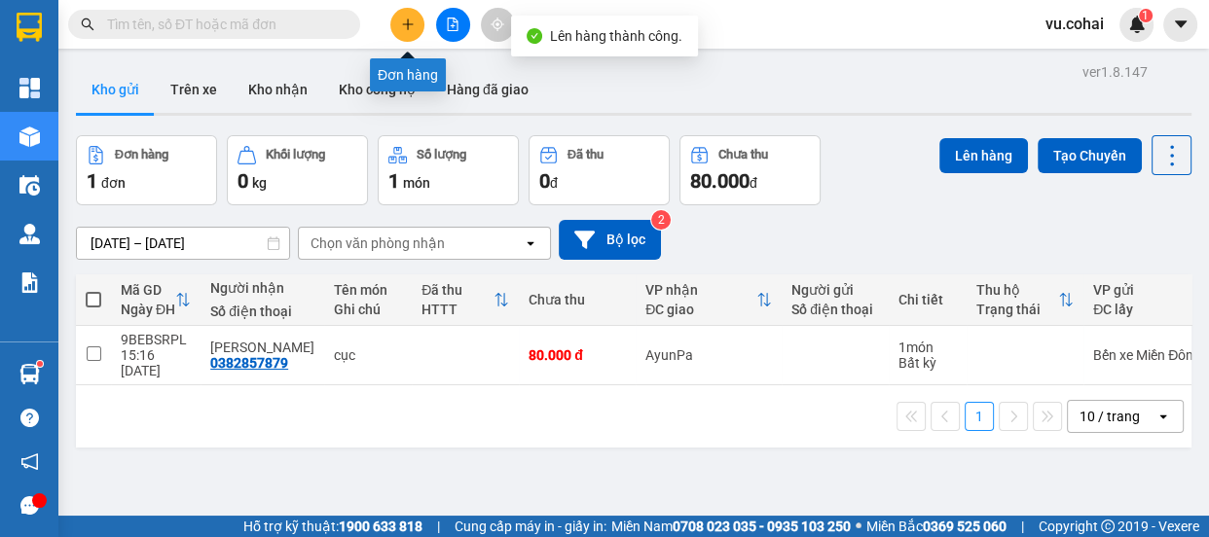
click at [412, 26] on icon "plus" at bounding box center [408, 25] width 14 height 14
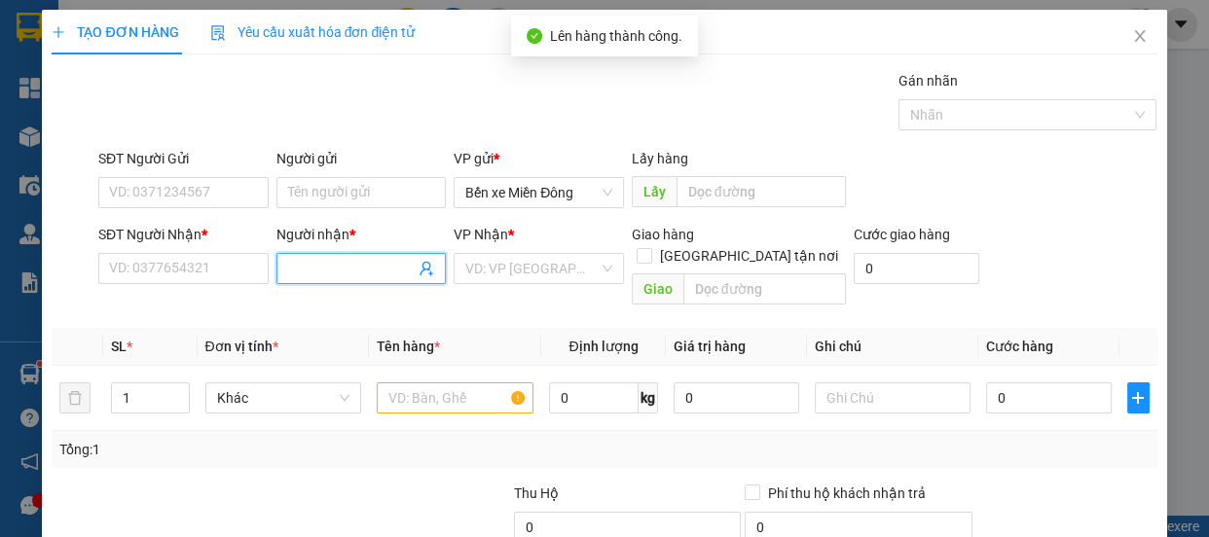
click at [325, 263] on input "Người nhận *" at bounding box center [352, 268] width 128 height 21
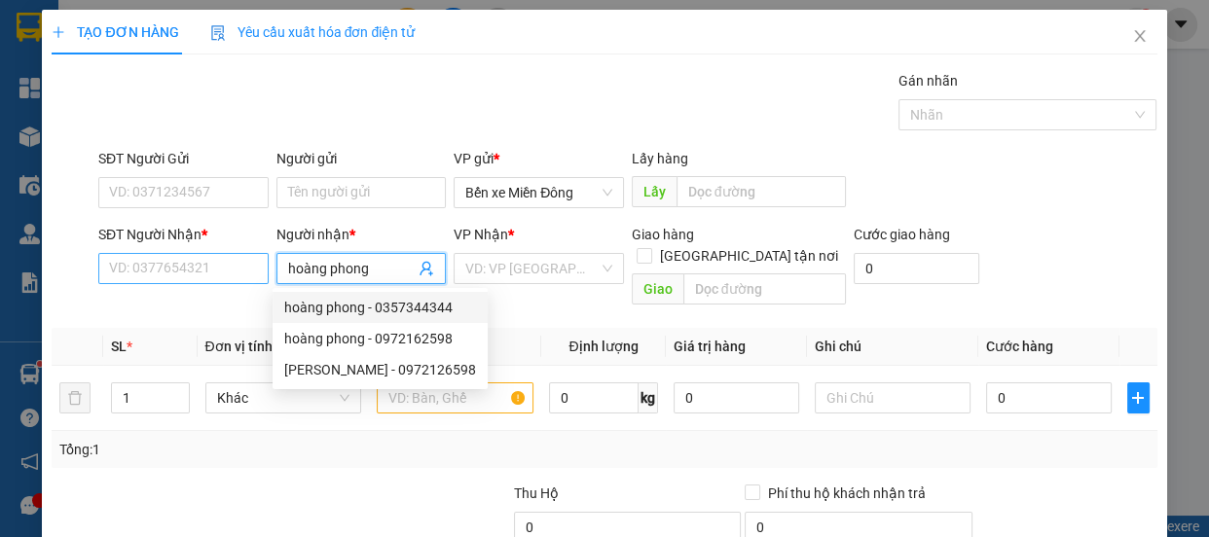
type input "hoàng phong"
click at [179, 272] on input "SĐT Người Nhận *" at bounding box center [183, 268] width 170 height 31
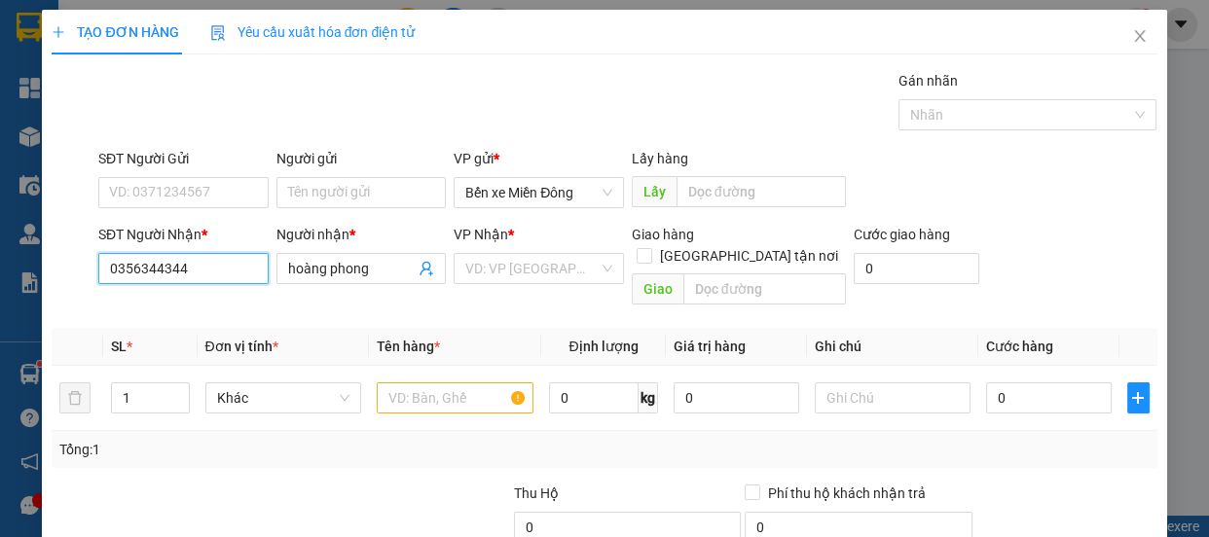
click at [124, 268] on input "0356344344" at bounding box center [183, 268] width 170 height 31
type input "0356344344"
click at [531, 277] on input "search" at bounding box center [531, 268] width 133 height 29
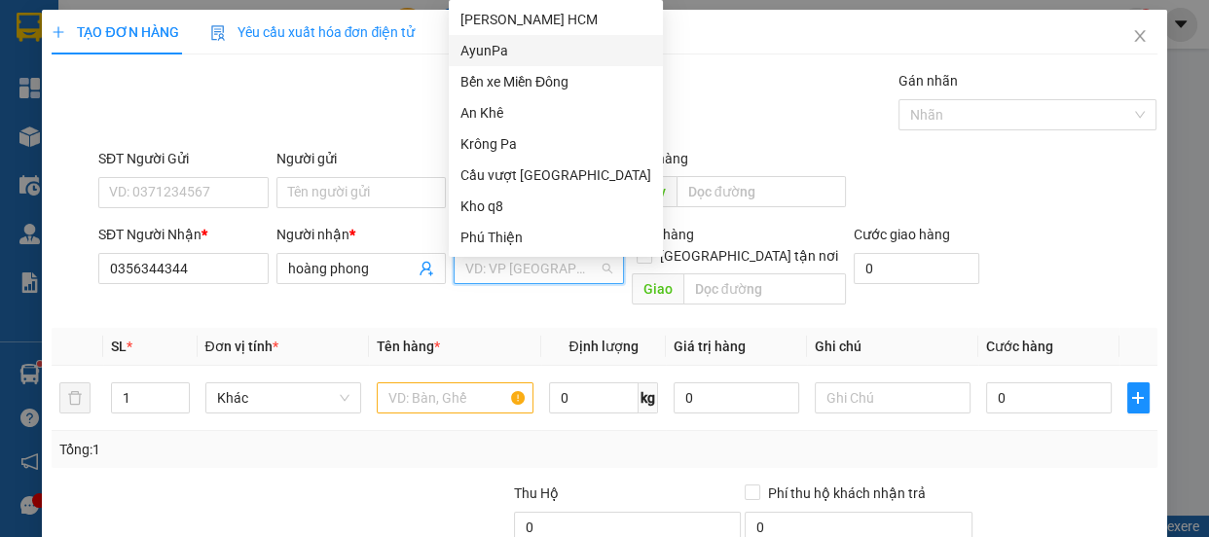
click at [491, 49] on div "AyunPa" at bounding box center [556, 50] width 191 height 21
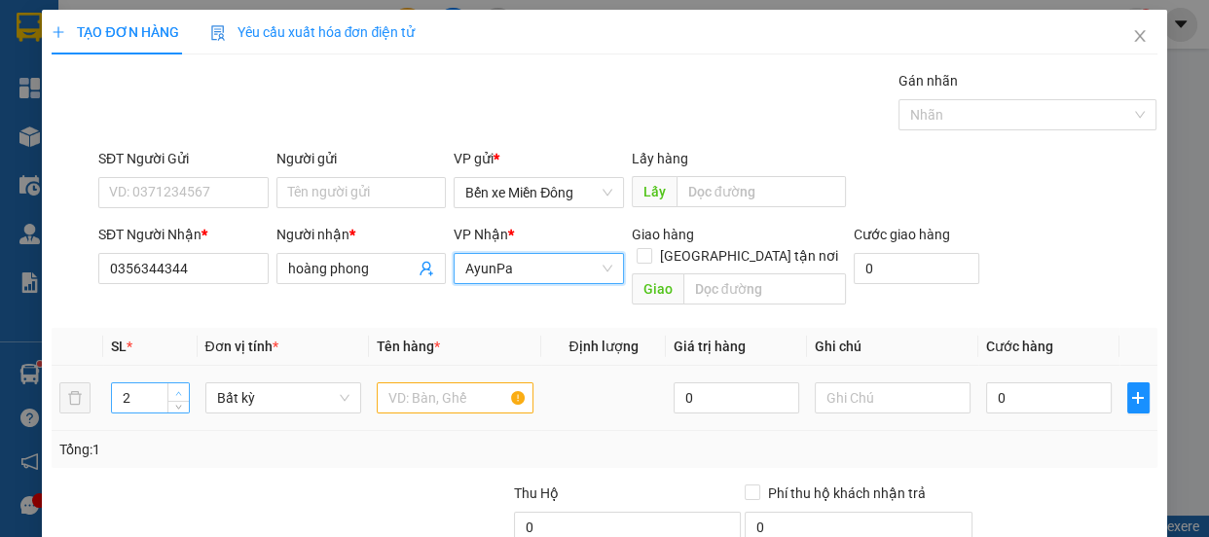
click at [175, 390] on icon "up" at bounding box center [178, 393] width 7 height 7
type input "5"
click at [175, 390] on icon "up" at bounding box center [178, 393] width 7 height 7
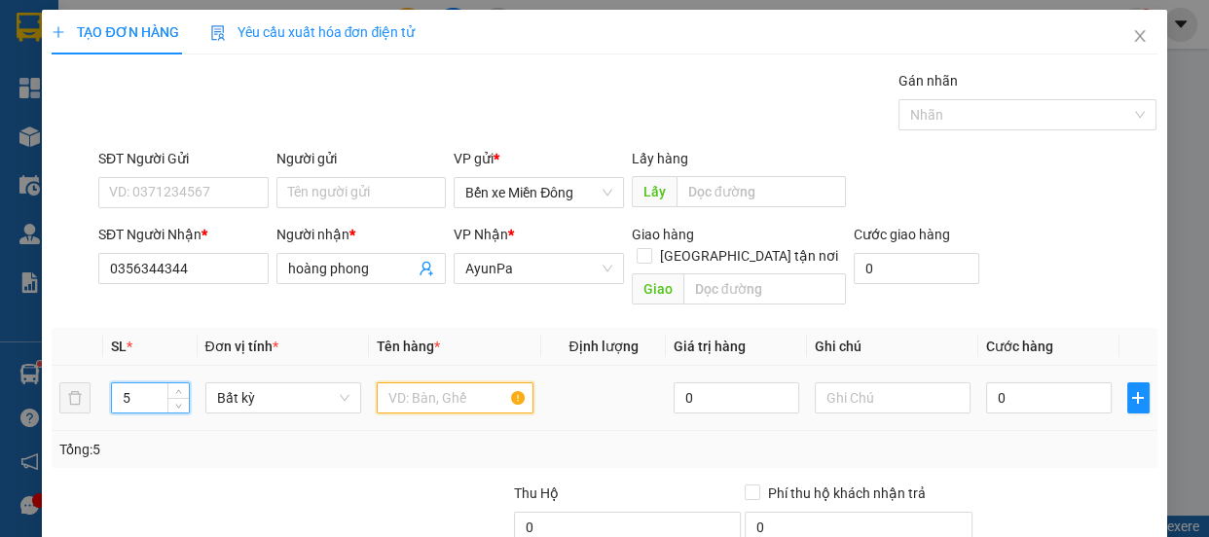
click at [421, 383] on input "text" at bounding box center [455, 398] width 157 height 31
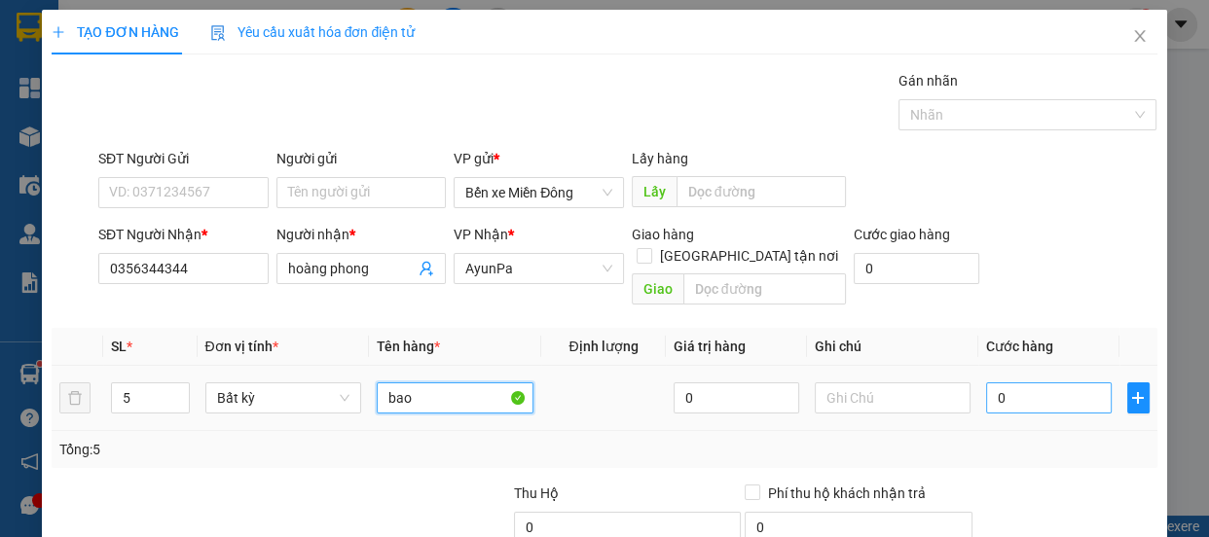
type input "bao"
click at [1009, 383] on input "0" at bounding box center [1049, 398] width 126 height 31
click at [1040, 383] on input "0" at bounding box center [1049, 398] width 126 height 31
click at [986, 383] on input "0" at bounding box center [1049, 398] width 126 height 31
click at [1058, 383] on input "0" at bounding box center [1049, 398] width 126 height 31
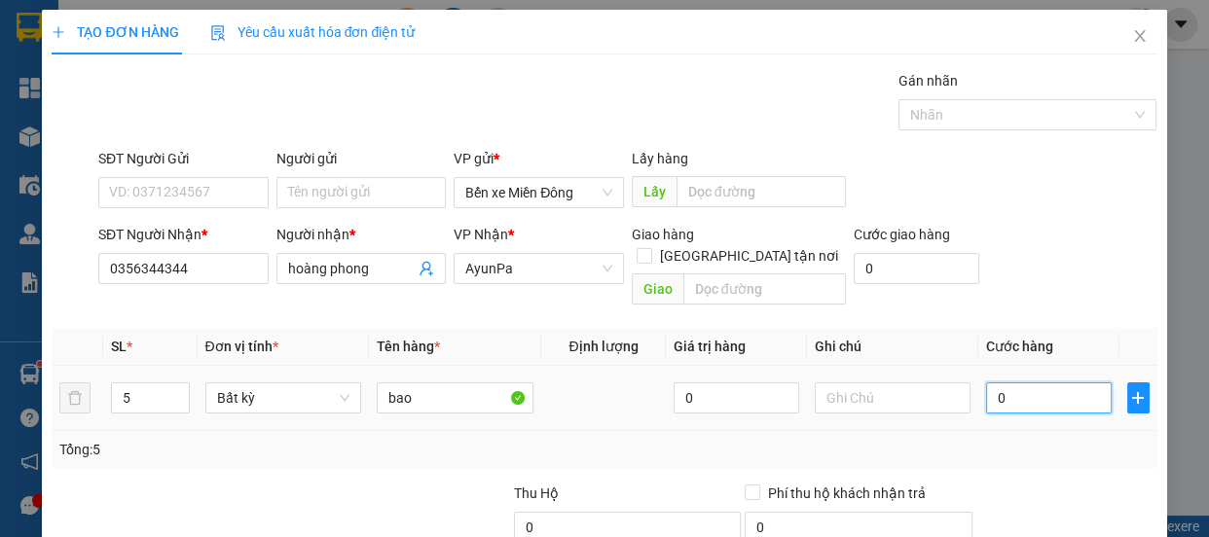
scroll to position [182, 0]
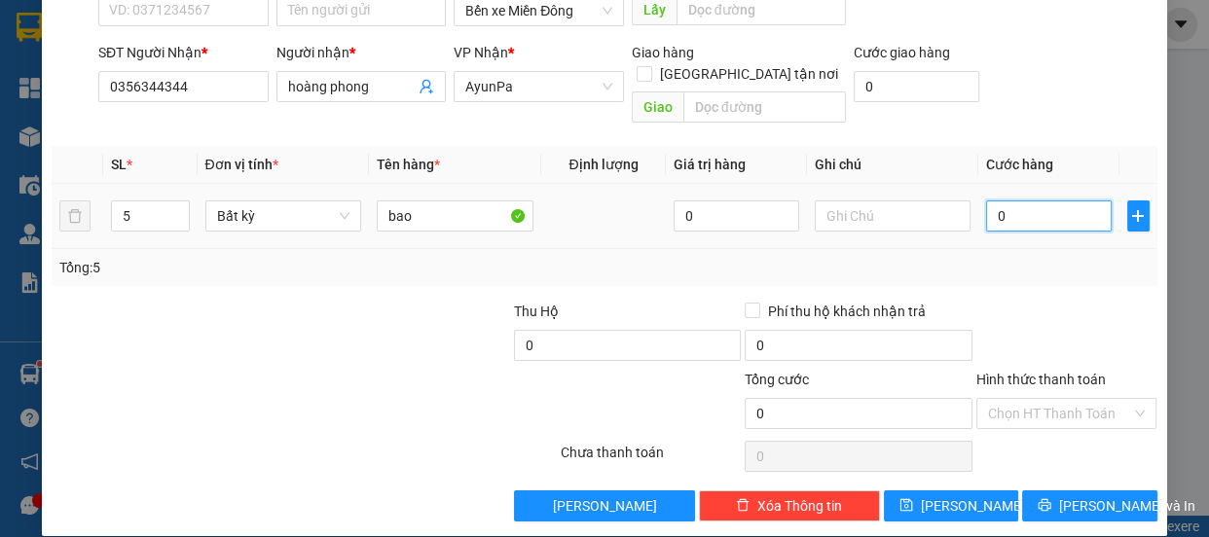
click at [1013, 201] on input "0" at bounding box center [1049, 216] width 126 height 31
type input "003"
type input "3"
type input "0.035"
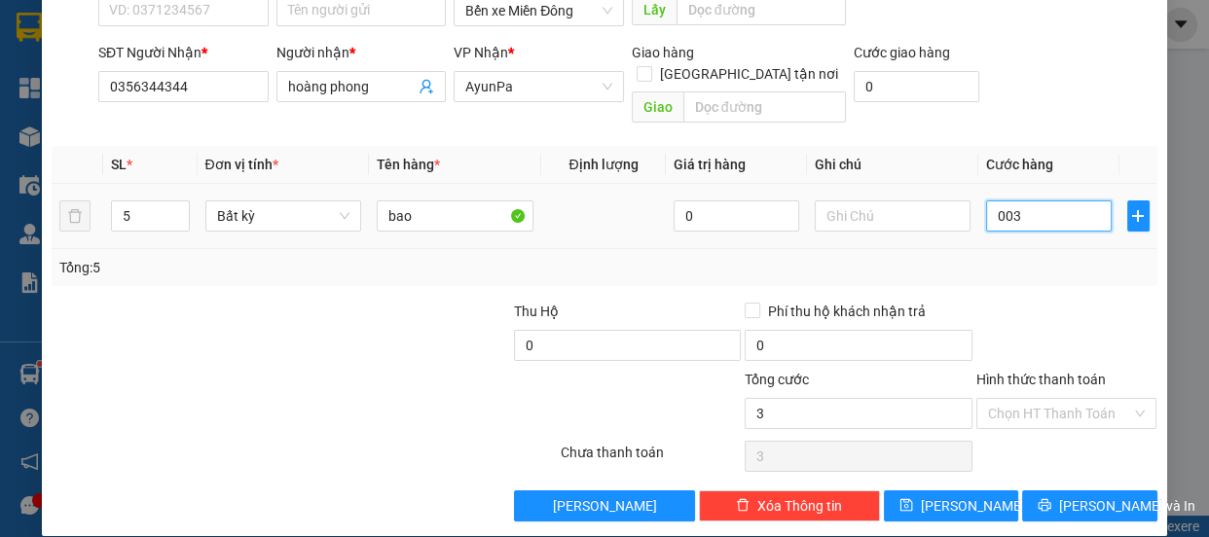
type input "35"
type input "00.350"
type input "350"
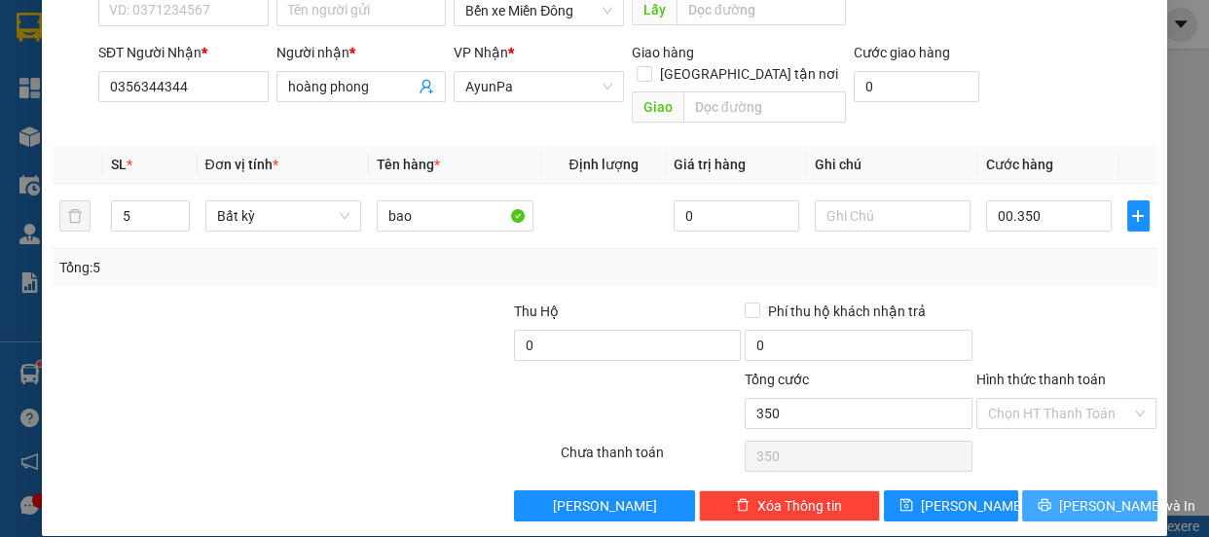
type input "350.000"
click at [1061, 496] on span "[PERSON_NAME] và In" at bounding box center [1127, 506] width 136 height 21
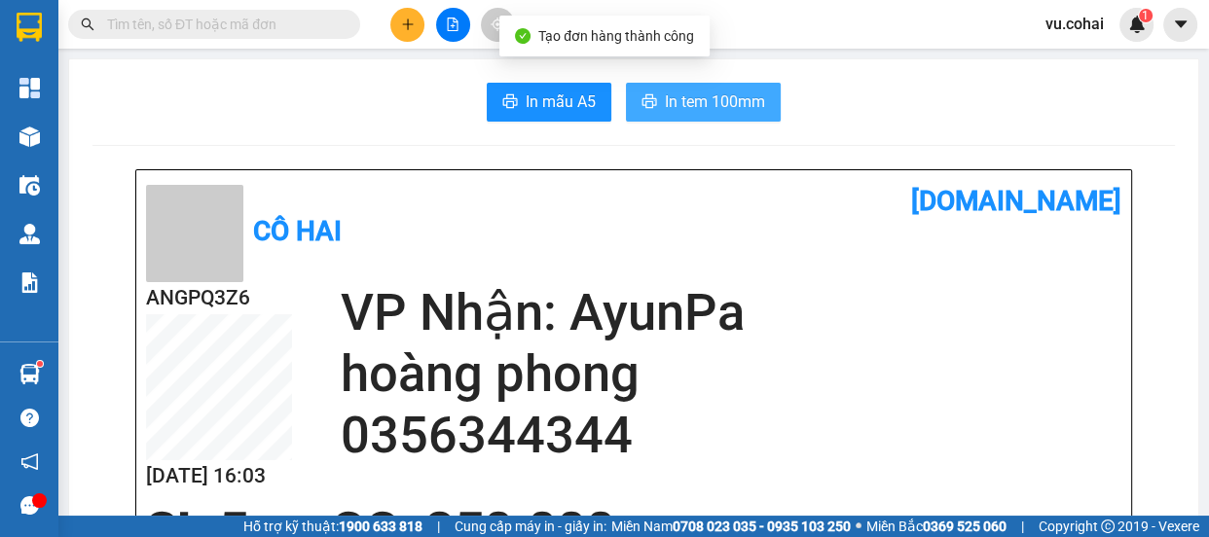
click at [687, 93] on span "In tem 100mm" at bounding box center [715, 102] width 100 height 24
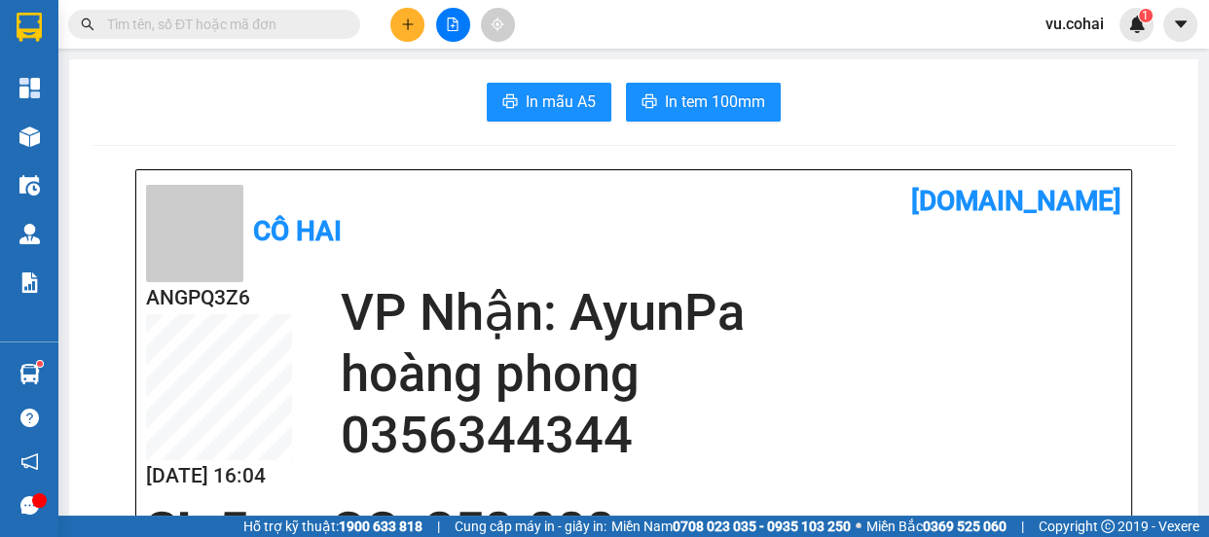
click at [401, 34] on button at bounding box center [407, 25] width 34 height 34
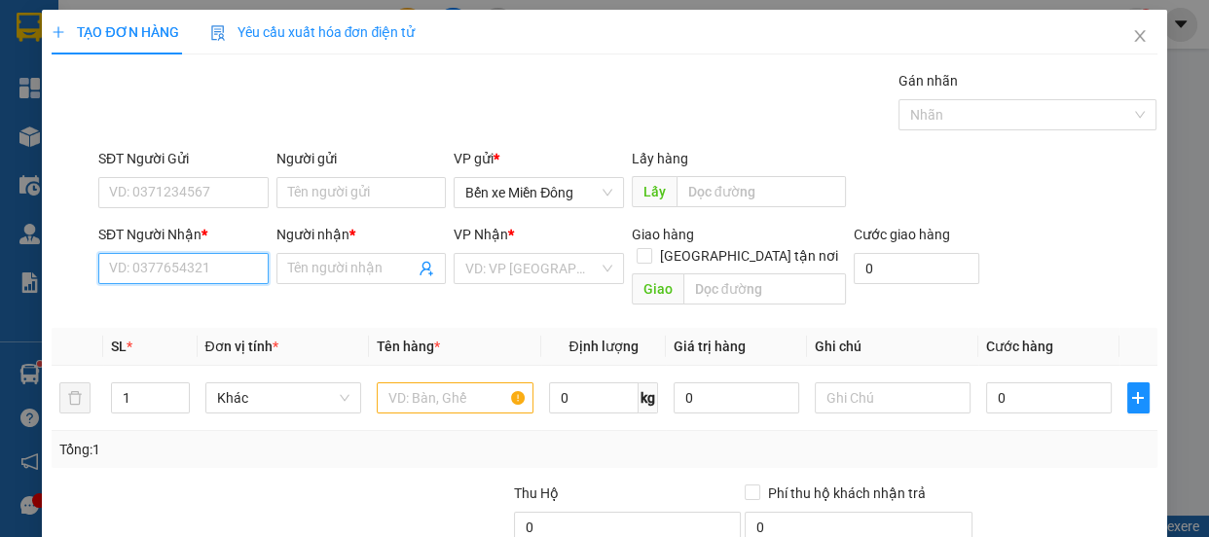
click at [172, 273] on input "SĐT Người Nhận *" at bounding box center [183, 268] width 170 height 31
type input "0983420096"
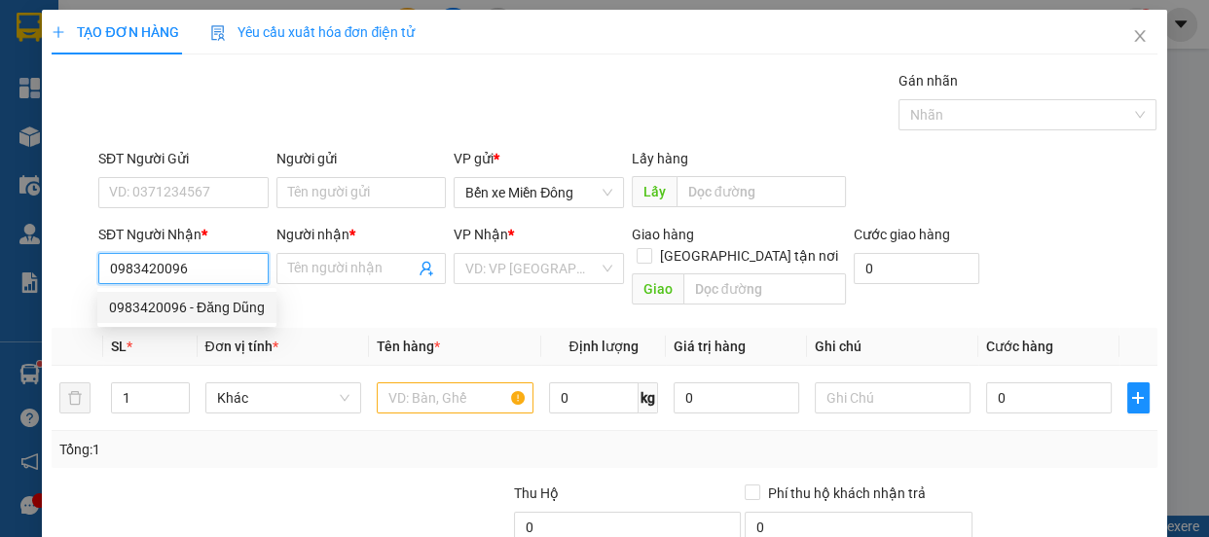
click at [213, 310] on div "0983420096 - Đăng Dũng" at bounding box center [187, 307] width 156 height 21
type input "[PERSON_NAME]"
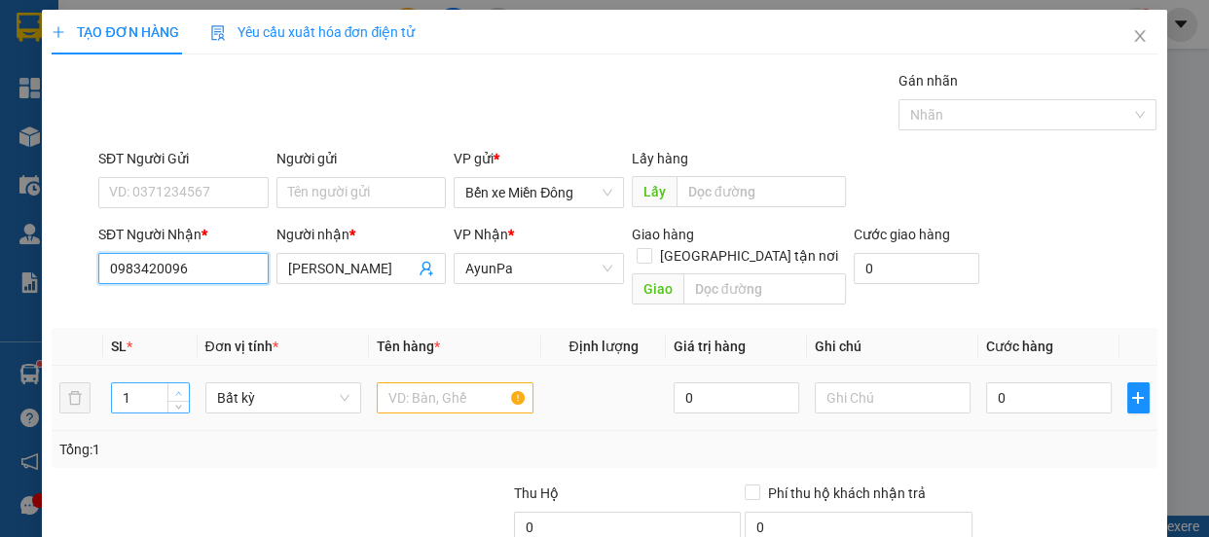
type input "0983420096"
click at [180, 388] on span "up" at bounding box center [179, 394] width 12 height 12
click at [176, 391] on icon "up" at bounding box center [179, 393] width 6 height 4
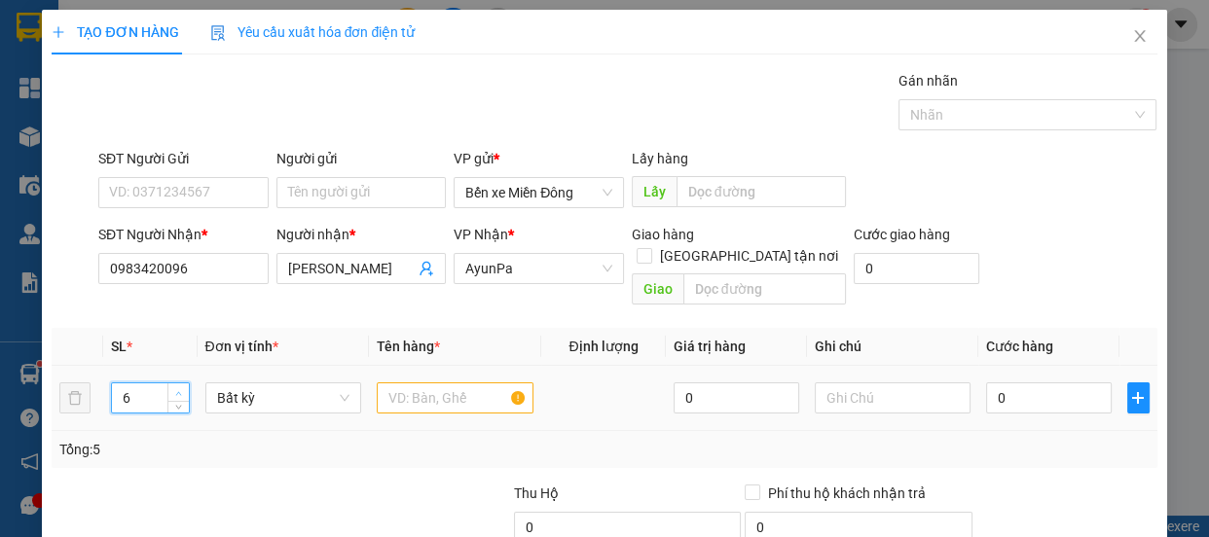
click at [176, 391] on icon "up" at bounding box center [179, 393] width 6 height 4
type input "8"
click at [176, 391] on icon "up" at bounding box center [179, 393] width 6 height 4
drag, startPoint x: 401, startPoint y: 379, endPoint x: 400, endPoint y: 367, distance: 11.7
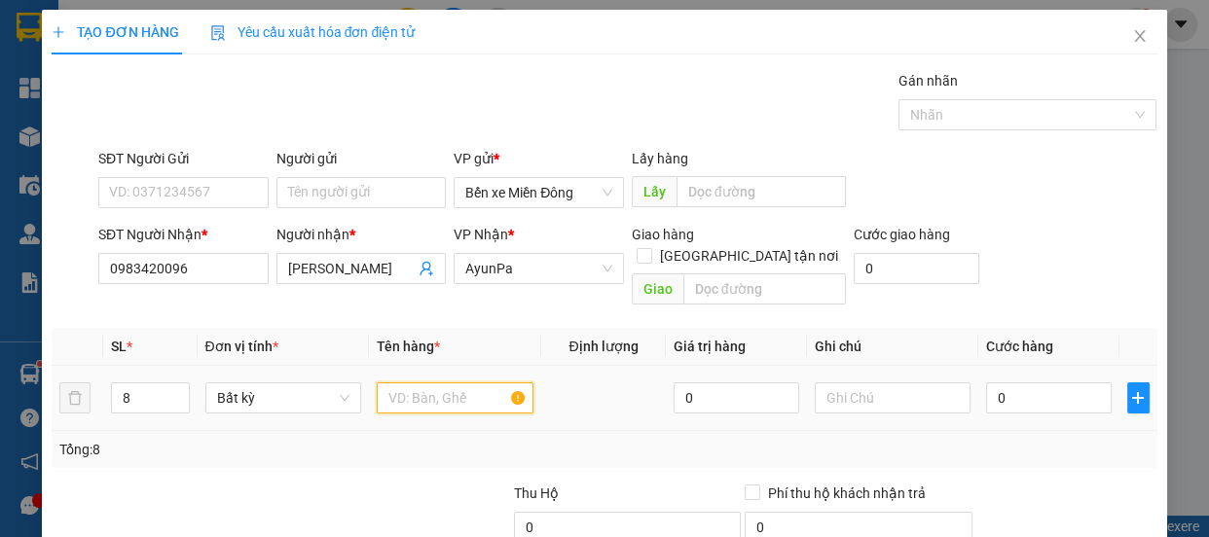
click at [401, 383] on input "text" at bounding box center [455, 398] width 157 height 31
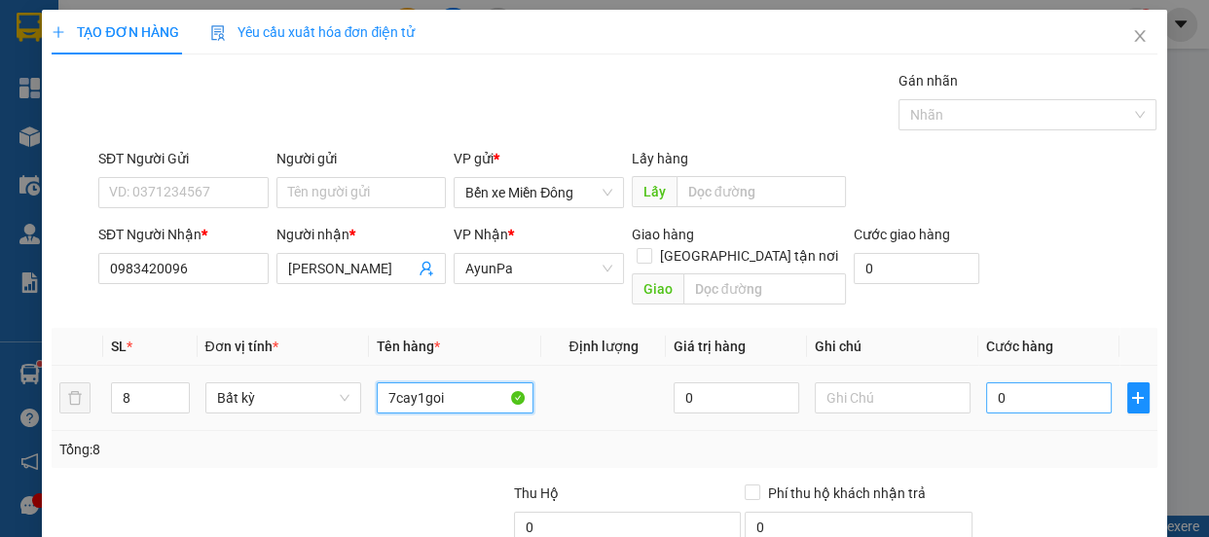
type input "7cay1goi"
drag, startPoint x: 1023, startPoint y: 361, endPoint x: 1018, endPoint y: 348, distance: 14.8
click at [1021, 379] on div "0" at bounding box center [1049, 398] width 126 height 39
type input "004"
type input "4"
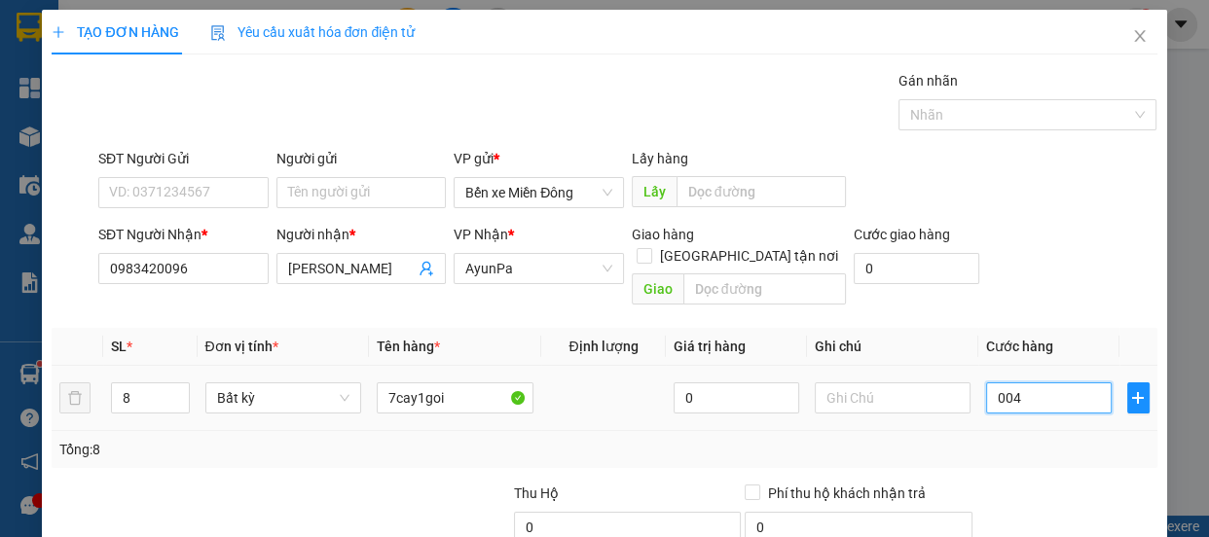
type input "4"
type input "0.049"
type input "49"
type input "00.490"
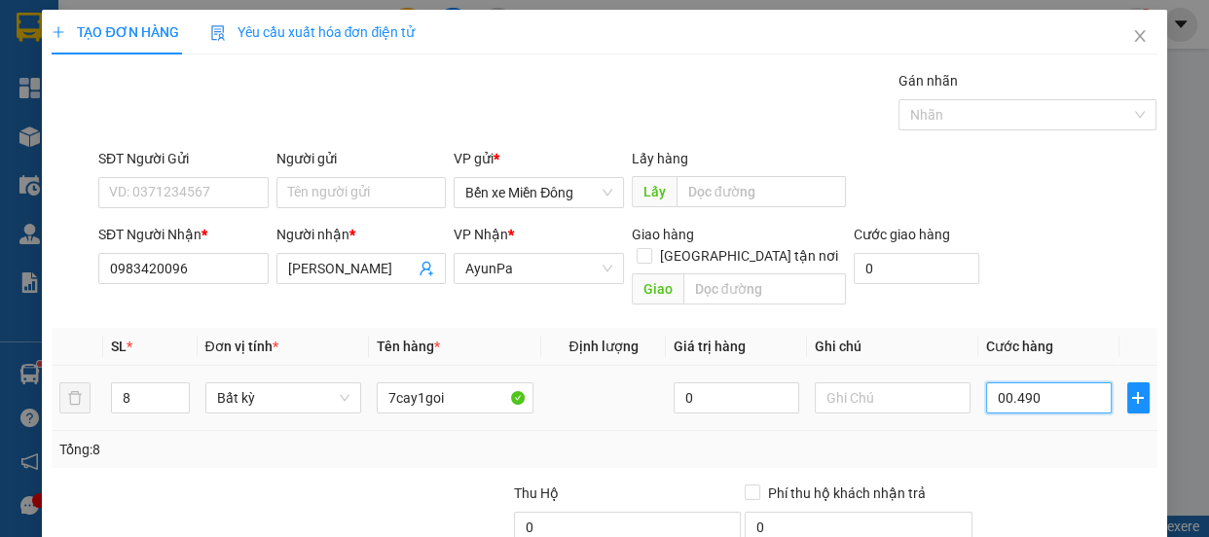
type input "490"
type input "00.049"
type input "49"
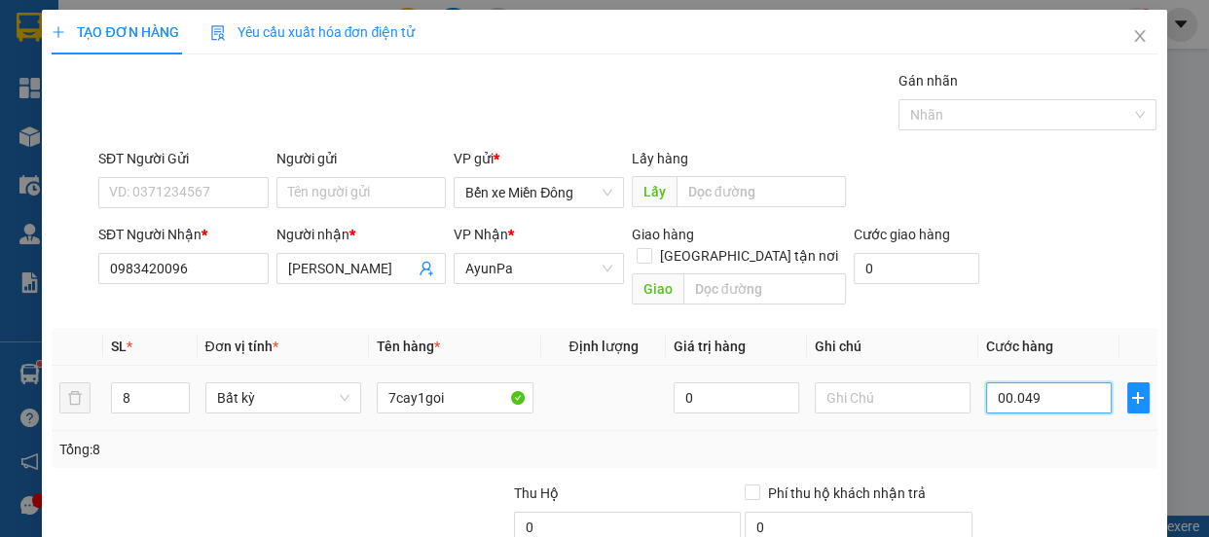
type input "0.004"
type input "4"
type input "000"
type input "0"
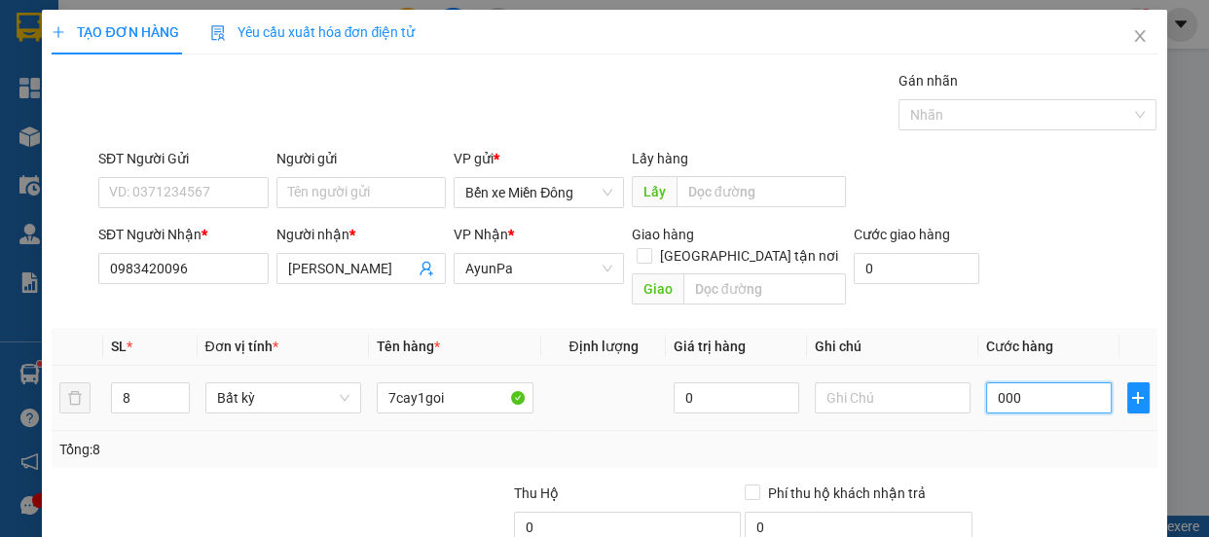
type input "0"
type input "0.004"
type input "4"
type input "00.048"
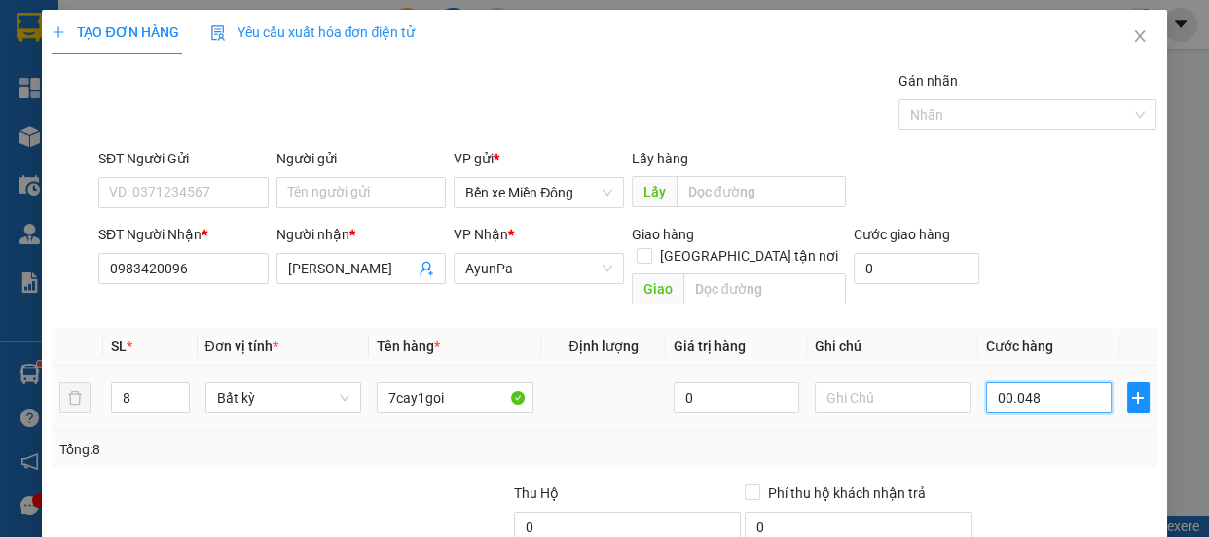
type input "48"
type input "0.000.480"
type input "480"
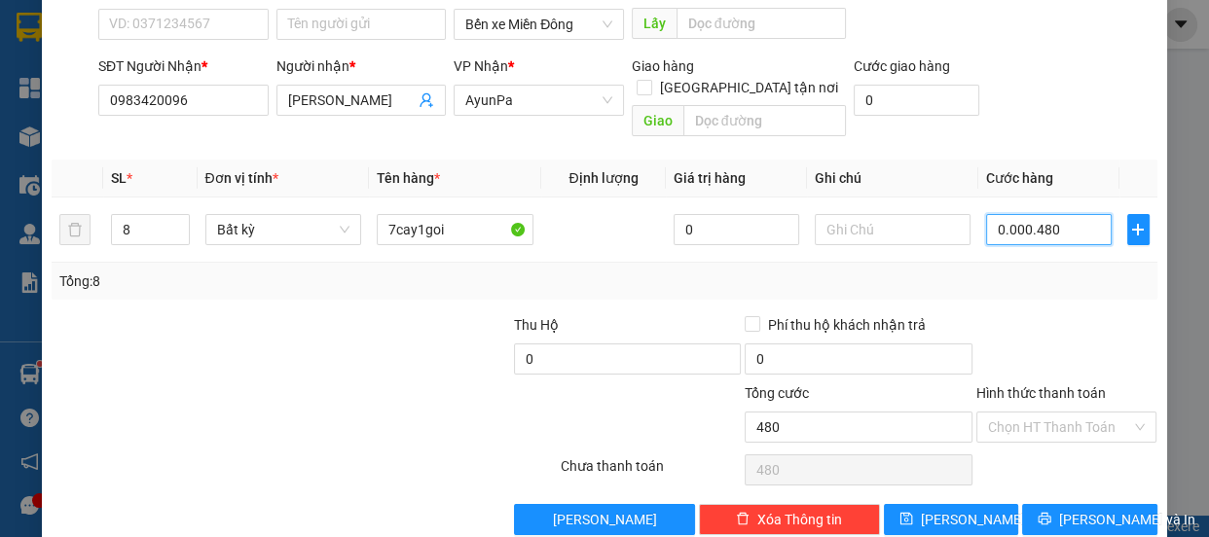
scroll to position [182, 0]
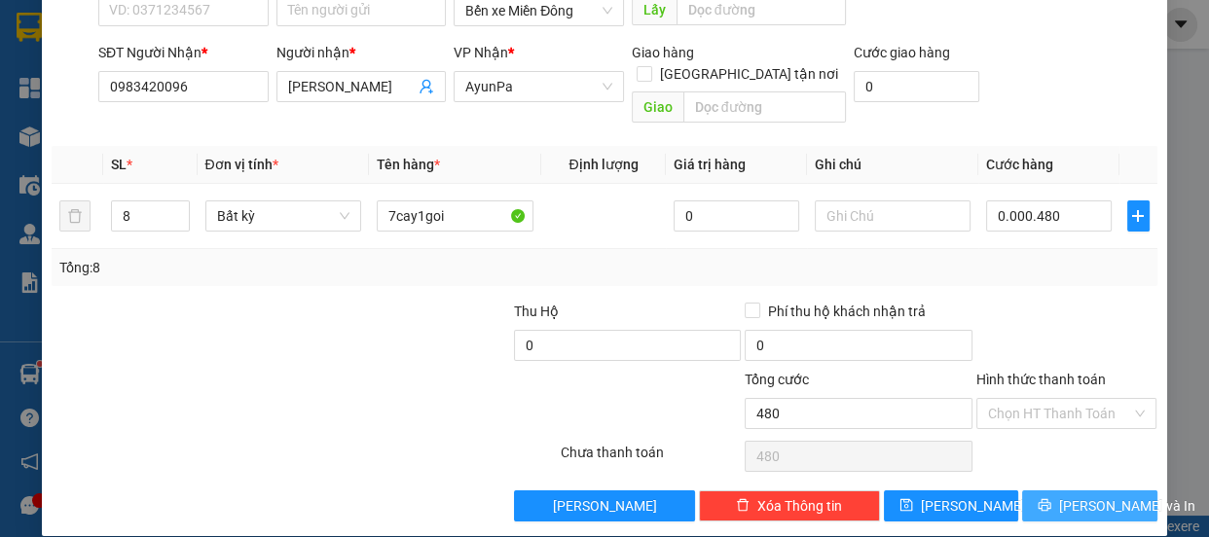
type input "480.000"
click at [1101, 496] on span "[PERSON_NAME] và In" at bounding box center [1127, 506] width 136 height 21
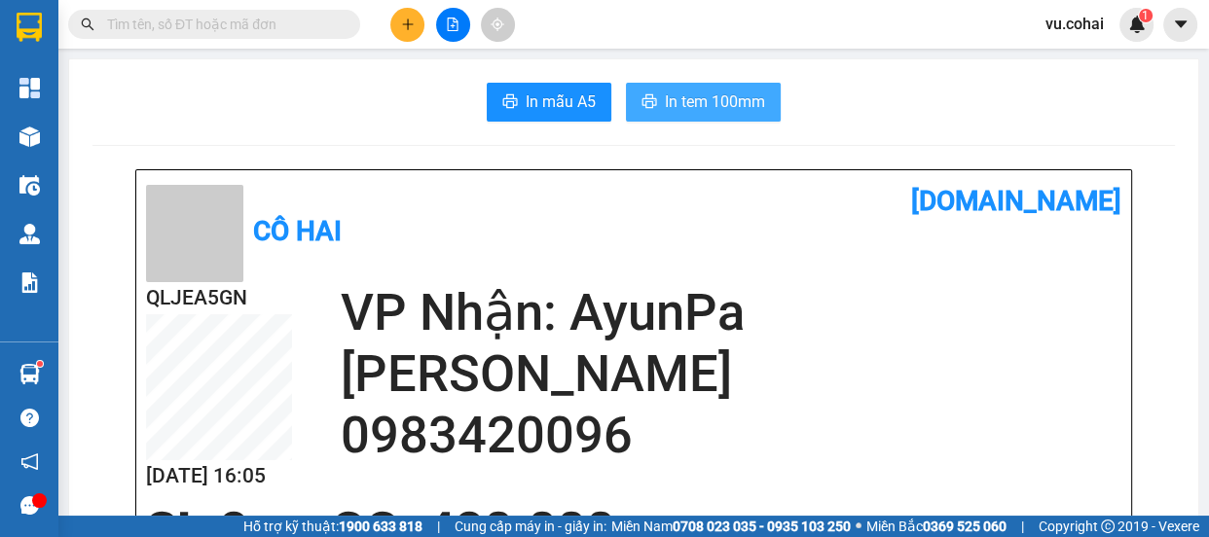
click at [711, 98] on span "In tem 100mm" at bounding box center [715, 102] width 100 height 24
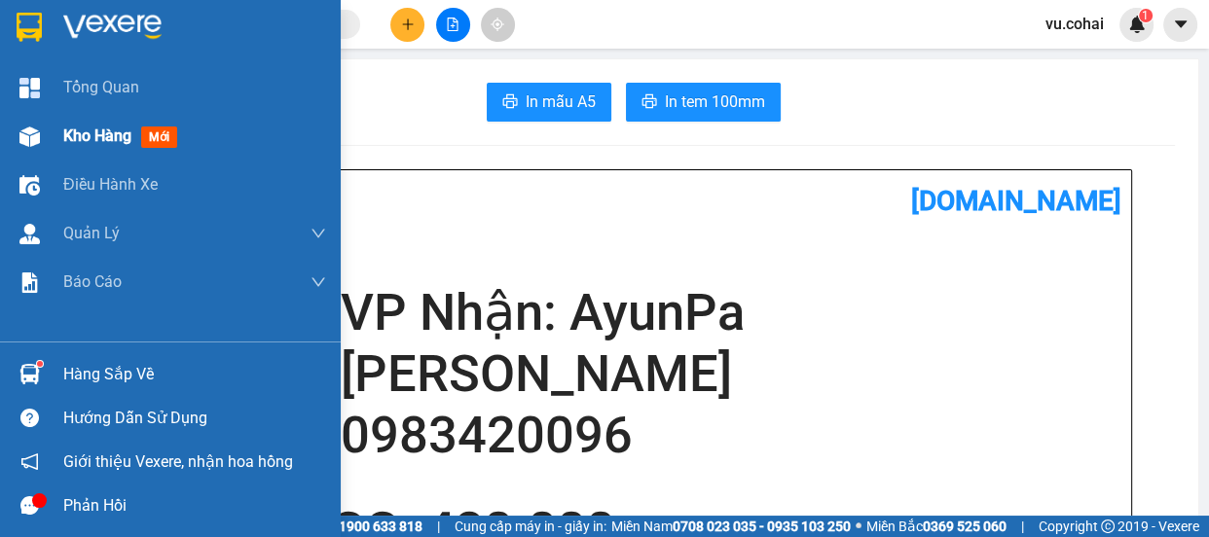
click at [93, 139] on span "Kho hàng" at bounding box center [97, 136] width 68 height 19
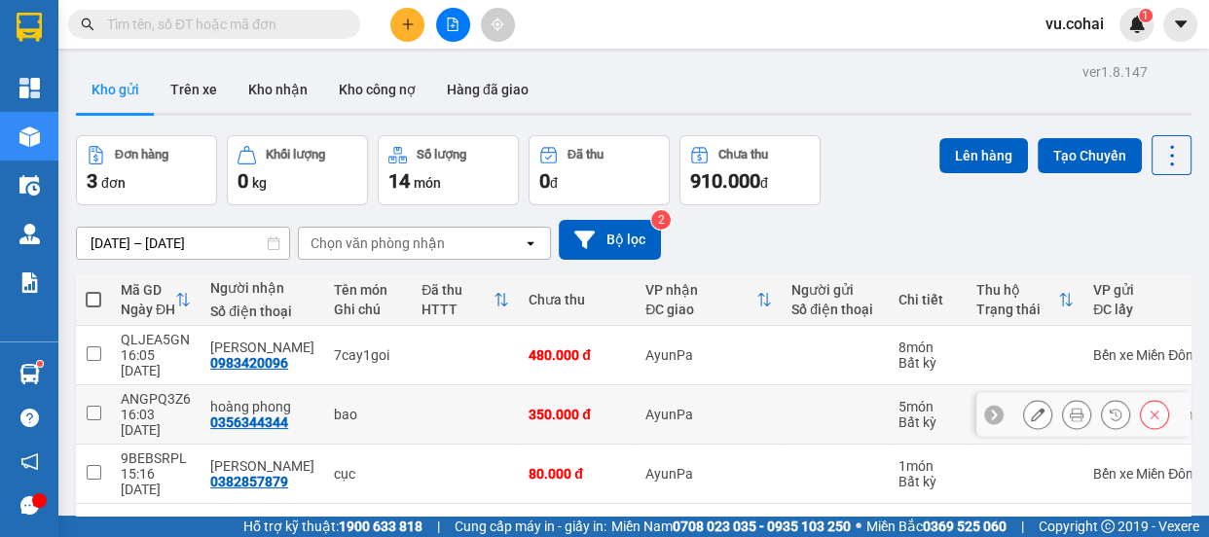
click at [1070, 408] on icon at bounding box center [1077, 415] width 14 height 14
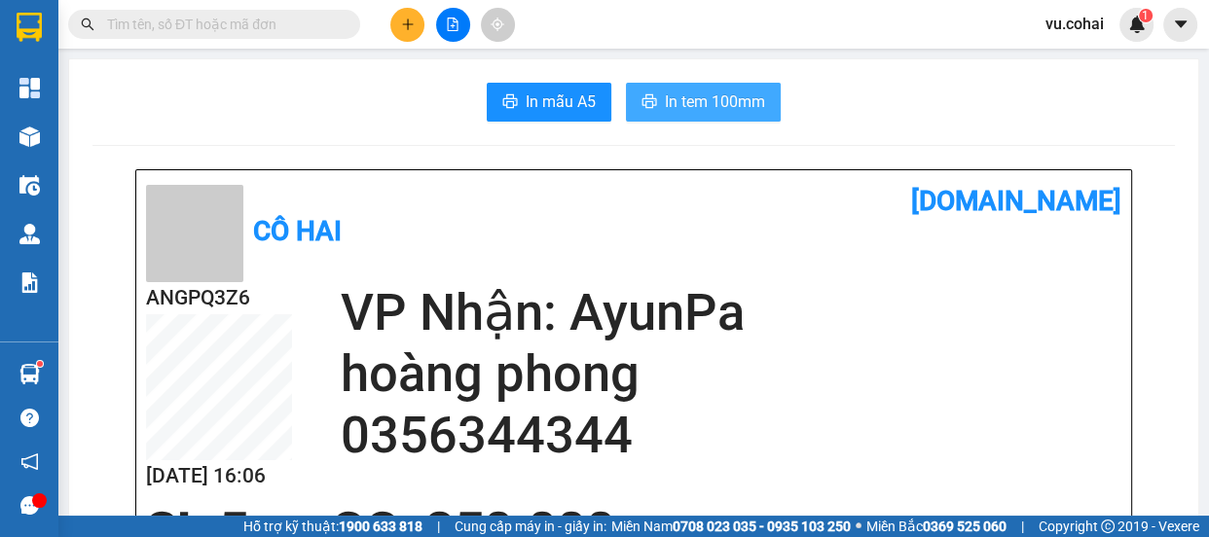
click at [721, 111] on span "In tem 100mm" at bounding box center [715, 102] width 100 height 24
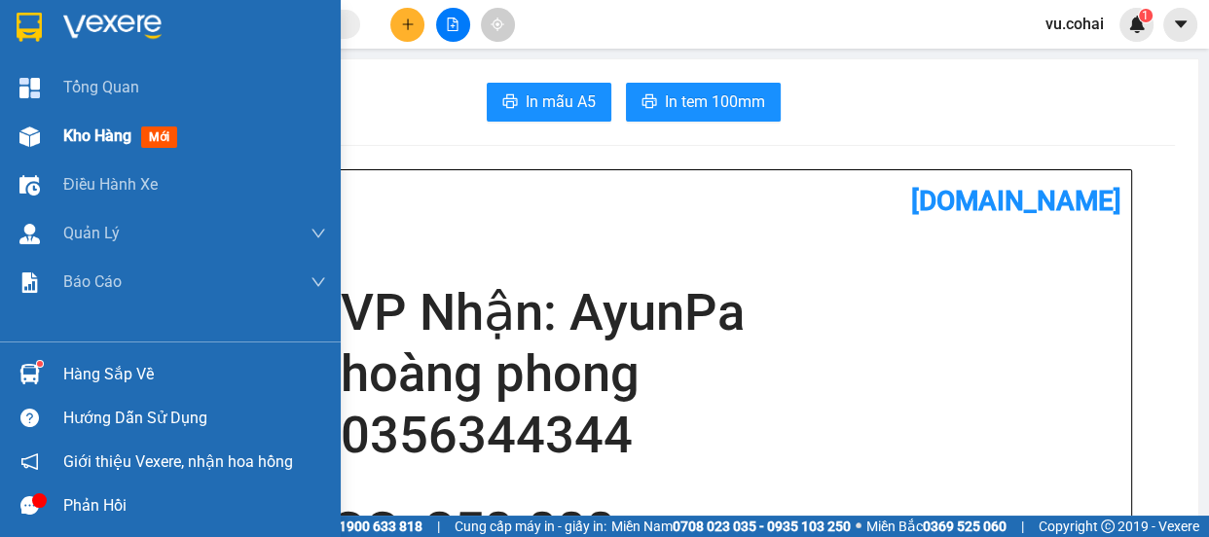
click at [120, 143] on span "Kho hàng" at bounding box center [97, 136] width 68 height 19
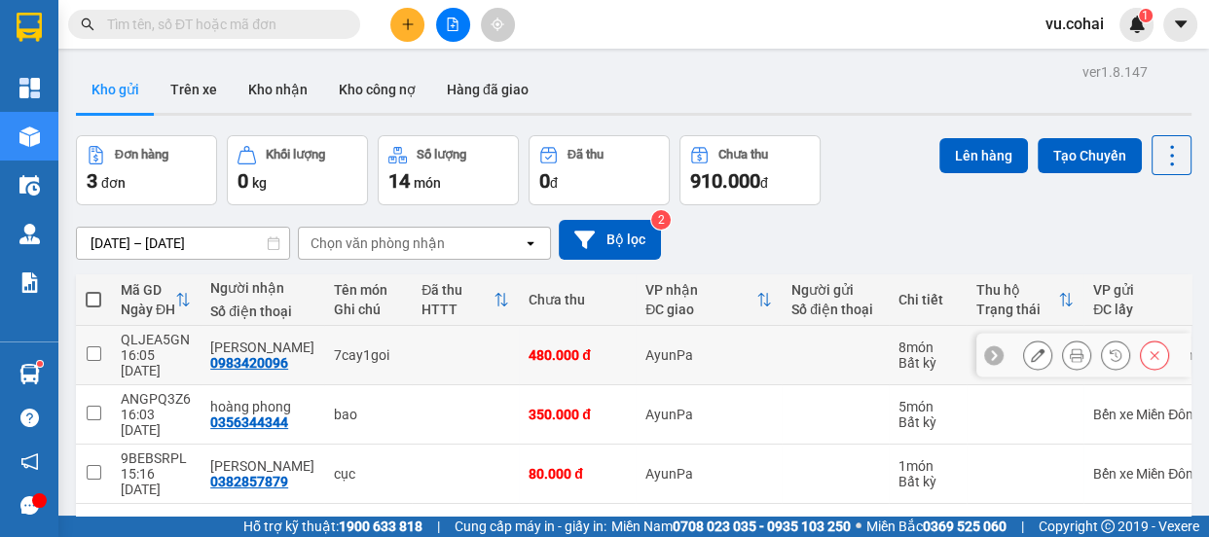
click at [96, 347] on input "checkbox" at bounding box center [94, 354] width 15 height 15
checkbox input "true"
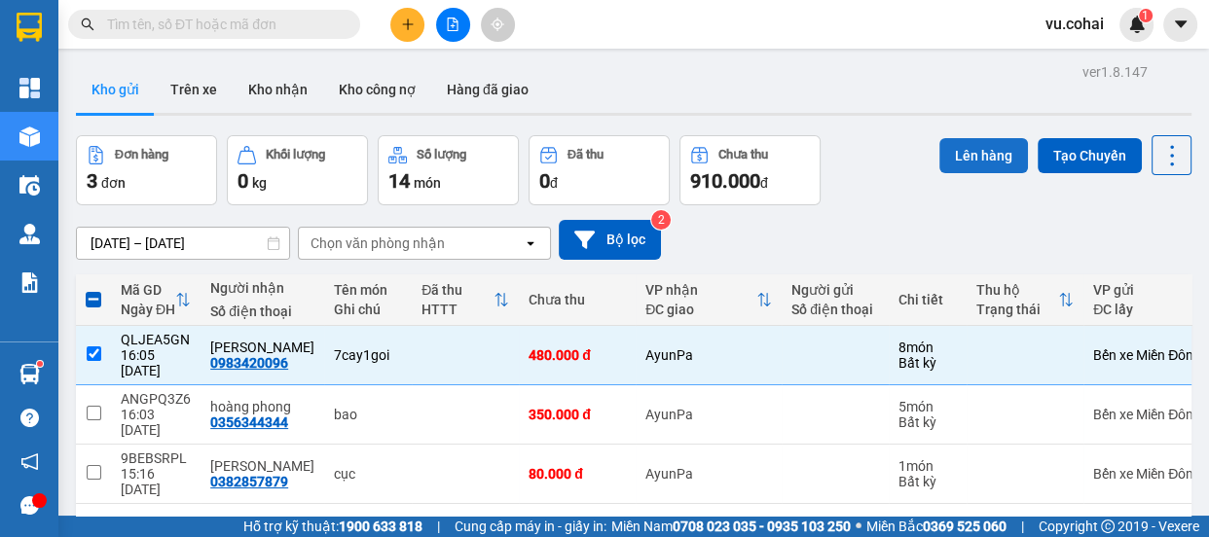
click at [971, 152] on button "Lên hàng" at bounding box center [984, 155] width 89 height 35
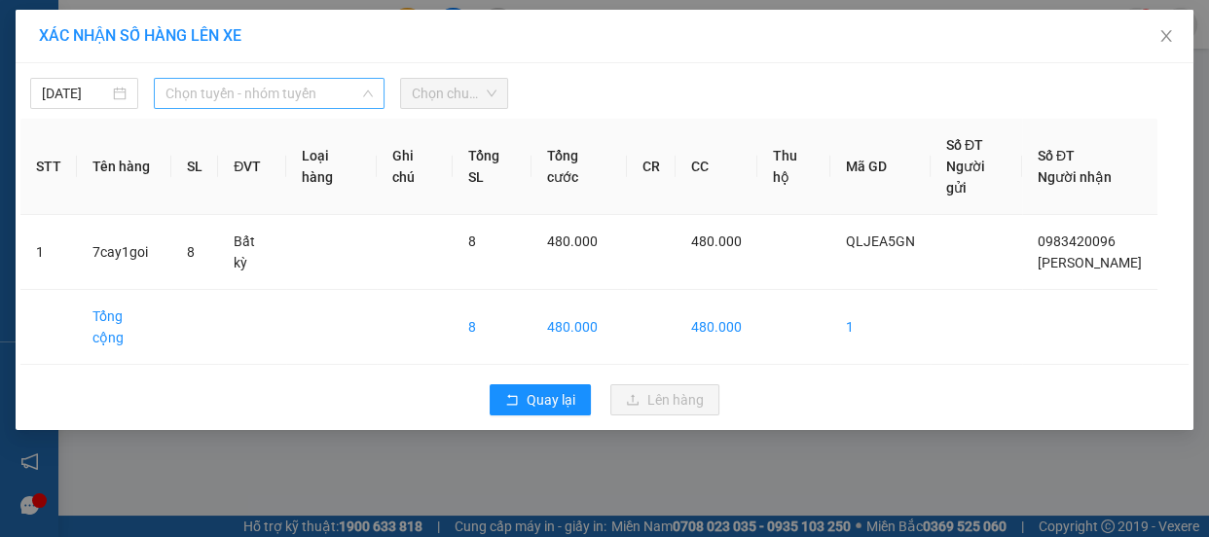
click at [263, 96] on span "Chọn tuyến - nhóm tuyến" at bounding box center [269, 93] width 207 height 29
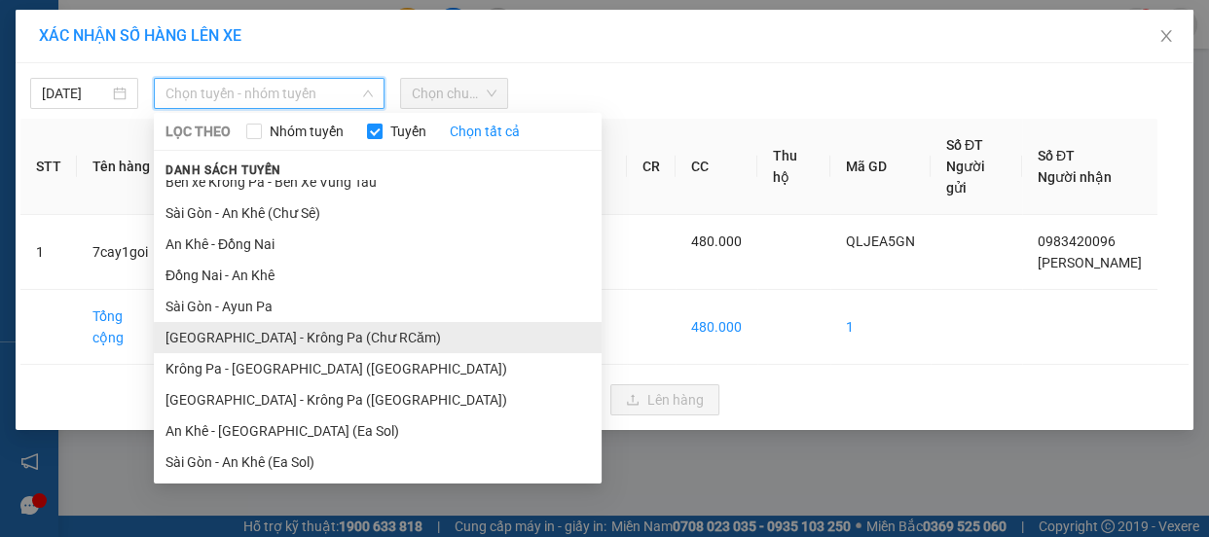
scroll to position [176, 0]
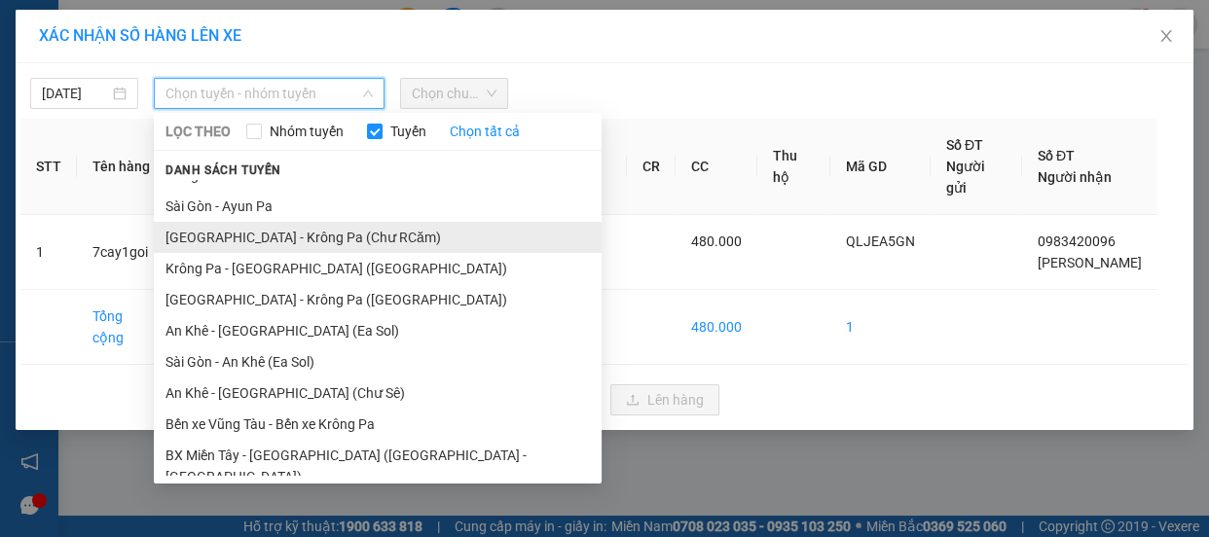
click at [327, 233] on li "[GEOGRAPHIC_DATA] - Krông Pa (Chư RCăm)" at bounding box center [378, 237] width 448 height 31
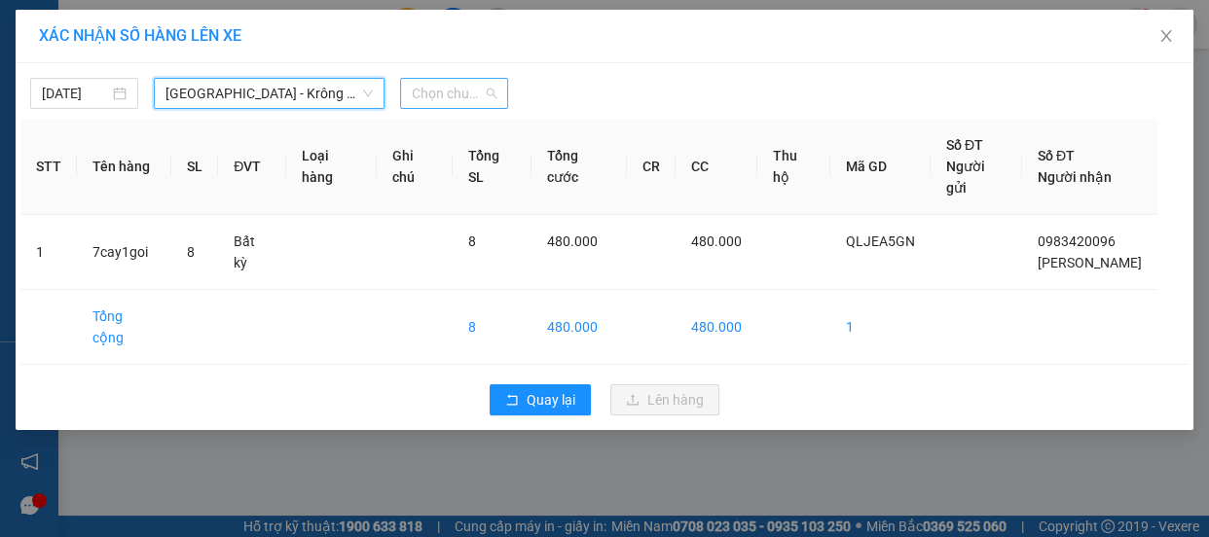
click at [463, 93] on span "Chọn chuyến" at bounding box center [454, 93] width 85 height 29
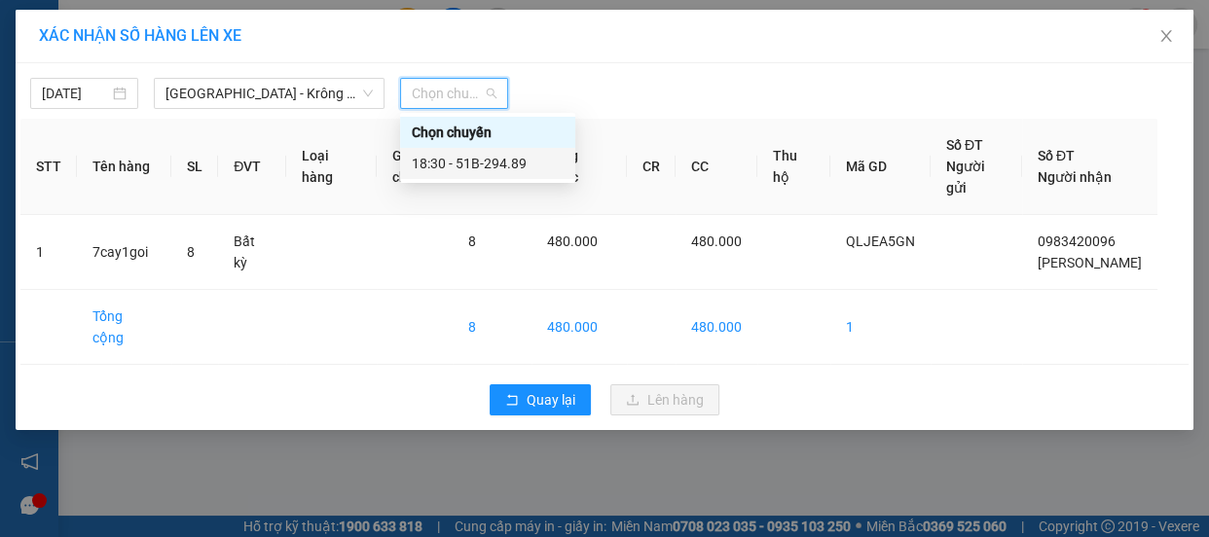
click at [499, 170] on div "18:30 - 51B-294.89" at bounding box center [488, 163] width 152 height 21
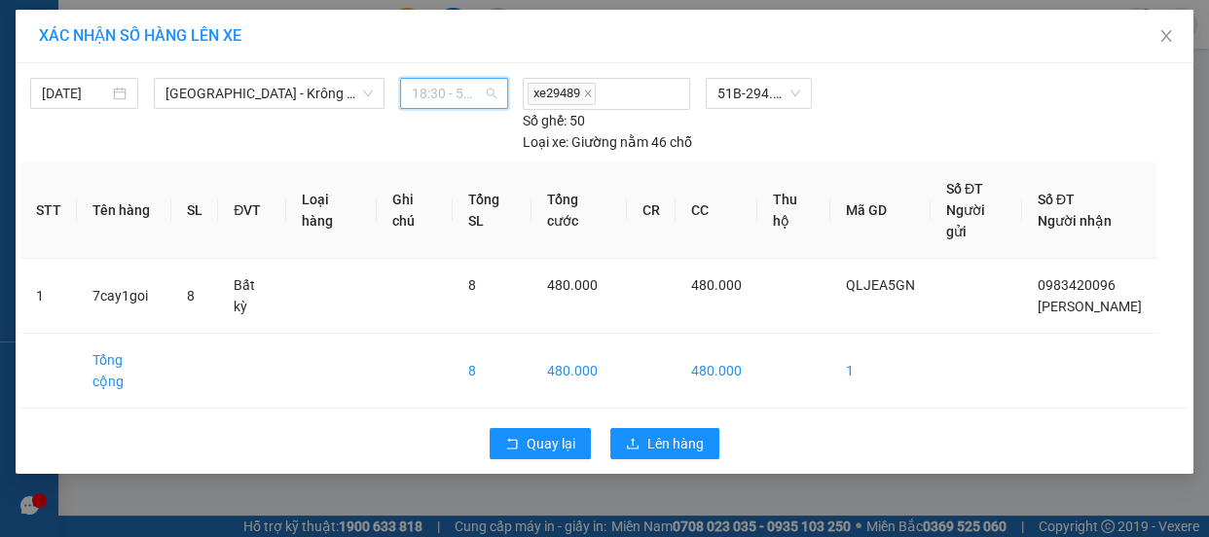
click at [457, 96] on span "18:30 - 51B-294.89" at bounding box center [454, 93] width 85 height 29
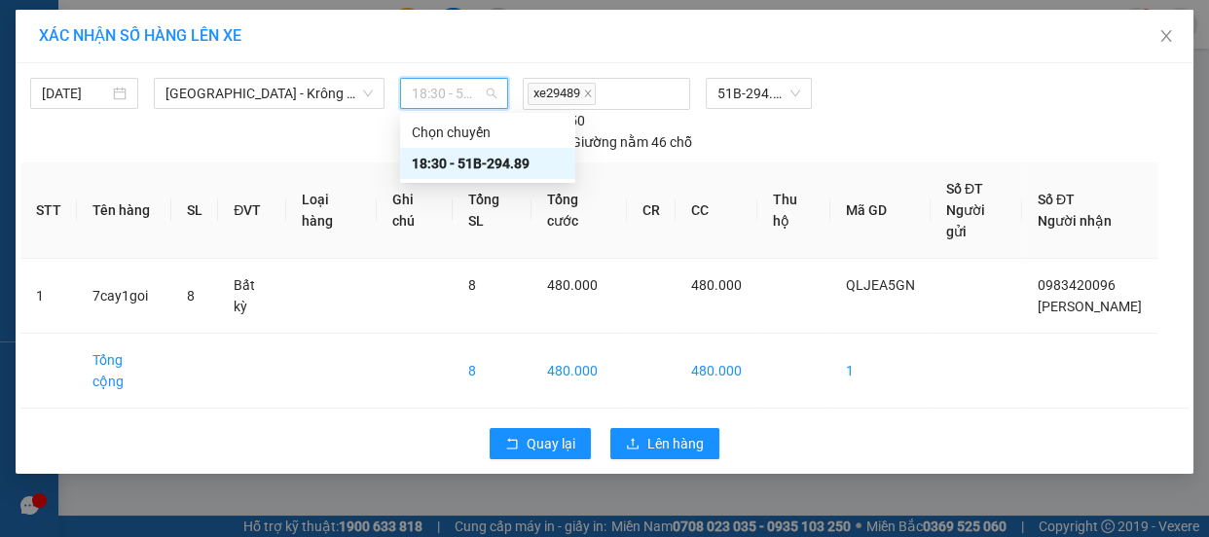
click at [510, 163] on div "18:30 - 51B-294.89" at bounding box center [488, 163] width 152 height 21
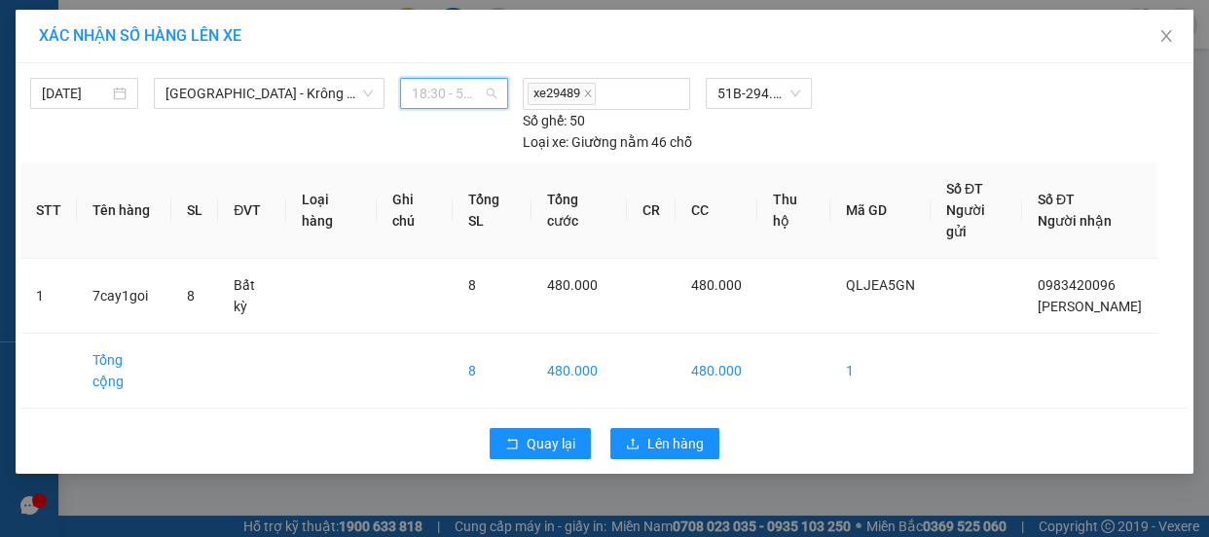
click at [461, 83] on span "18:30 - 51B-294.89" at bounding box center [454, 93] width 85 height 29
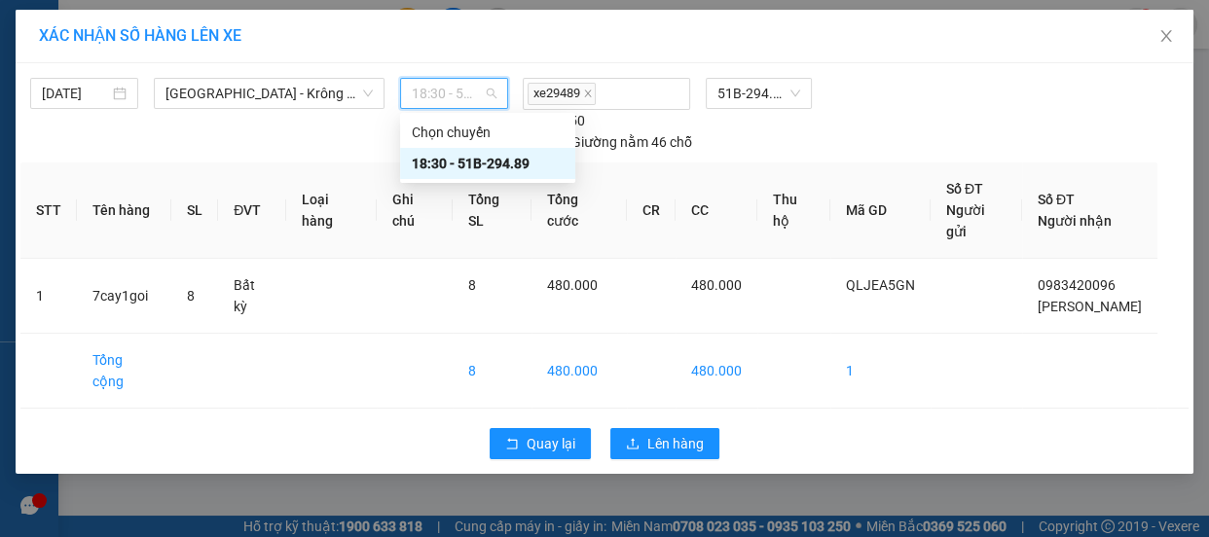
click at [503, 173] on div "18:30 - 51B-294.89" at bounding box center [488, 163] width 152 height 21
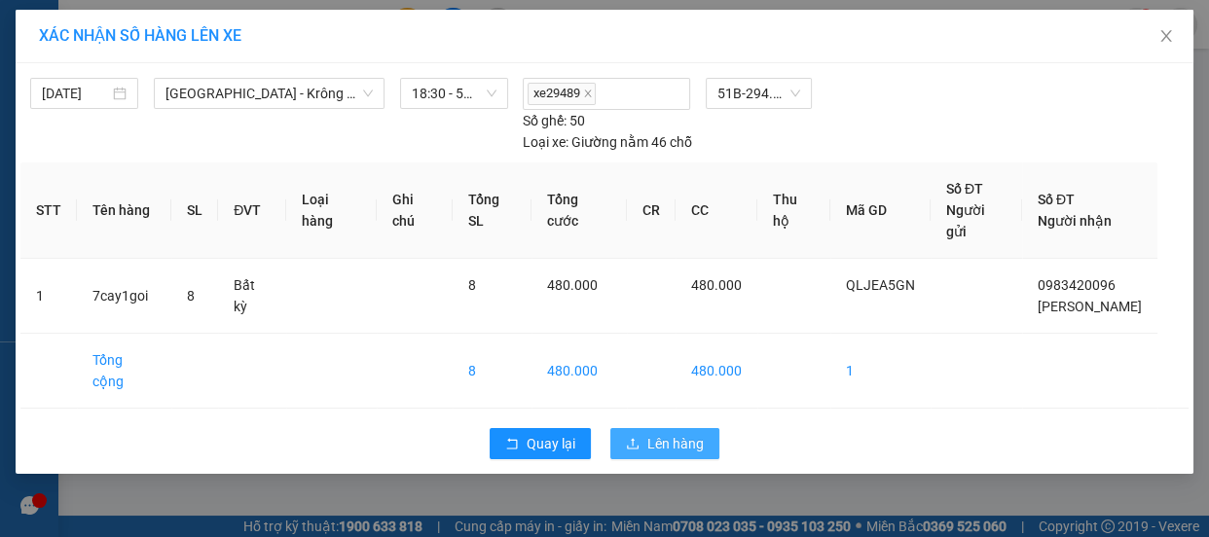
click at [658, 433] on span "Lên hàng" at bounding box center [676, 443] width 56 height 21
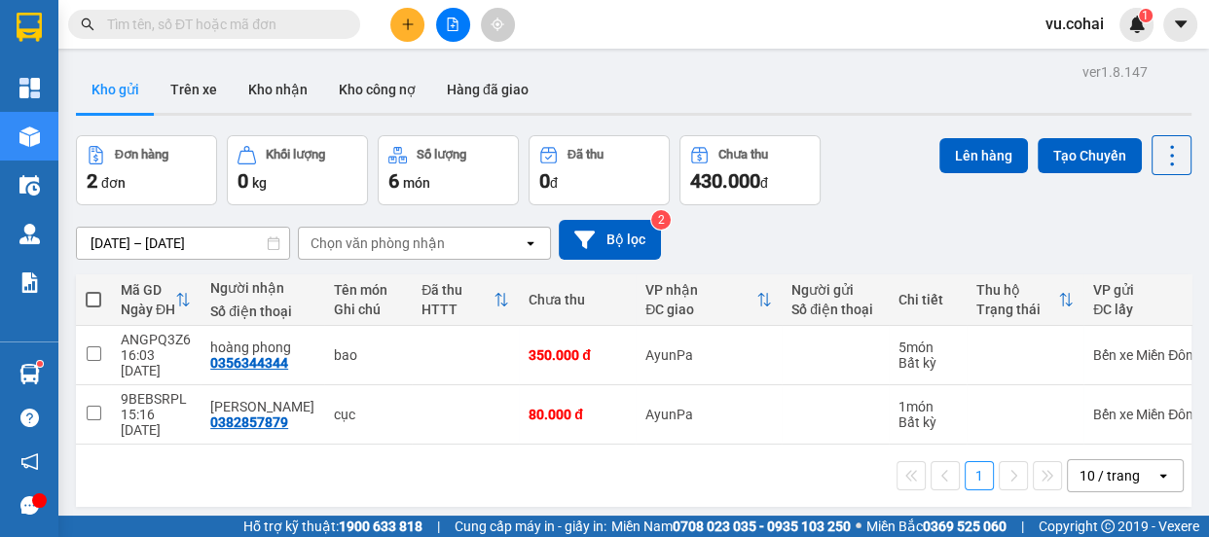
drag, startPoint x: 88, startPoint y: 293, endPoint x: 133, endPoint y: 285, distance: 46.4
click at [91, 293] on span at bounding box center [94, 300] width 16 height 16
click at [93, 290] on input "checkbox" at bounding box center [93, 290] width 0 height 0
checkbox input "true"
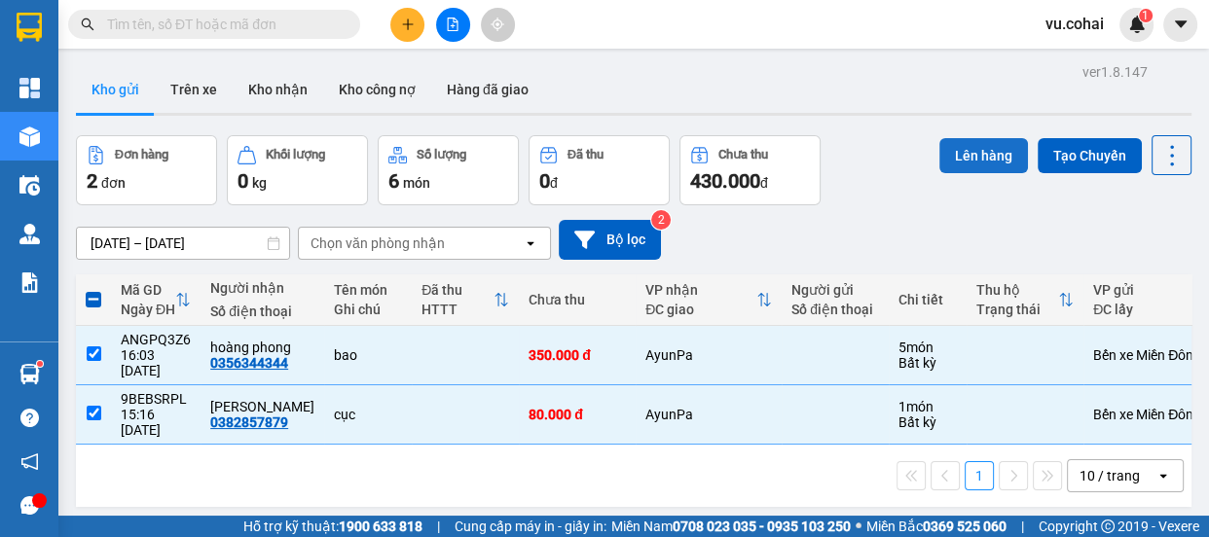
click at [974, 152] on button "Lên hàng" at bounding box center [984, 155] width 89 height 35
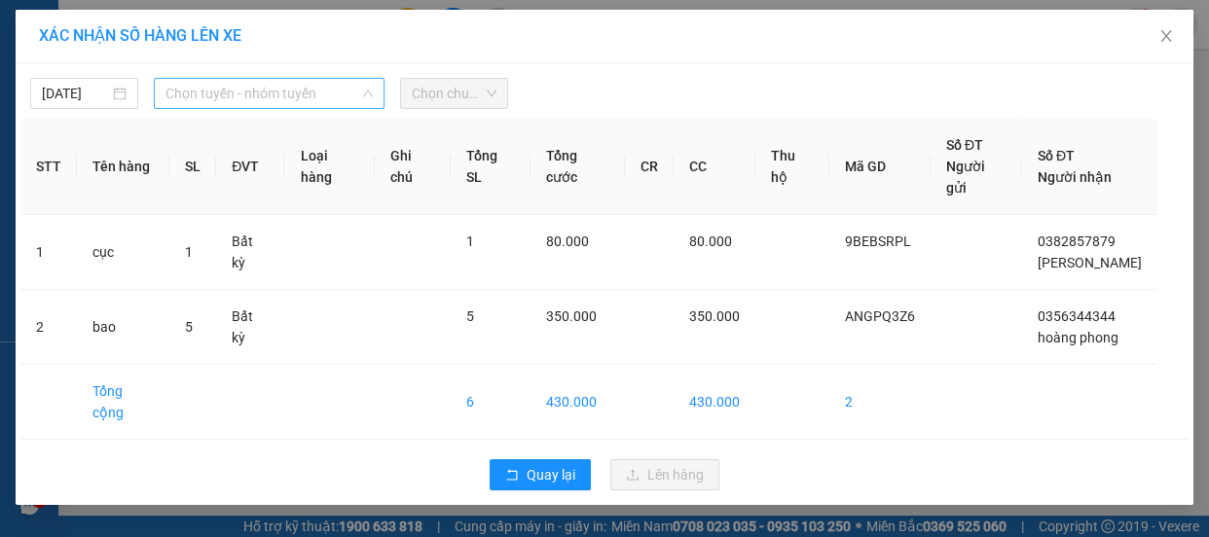
click at [256, 92] on span "Chọn tuyến - nhóm tuyến" at bounding box center [269, 93] width 207 height 29
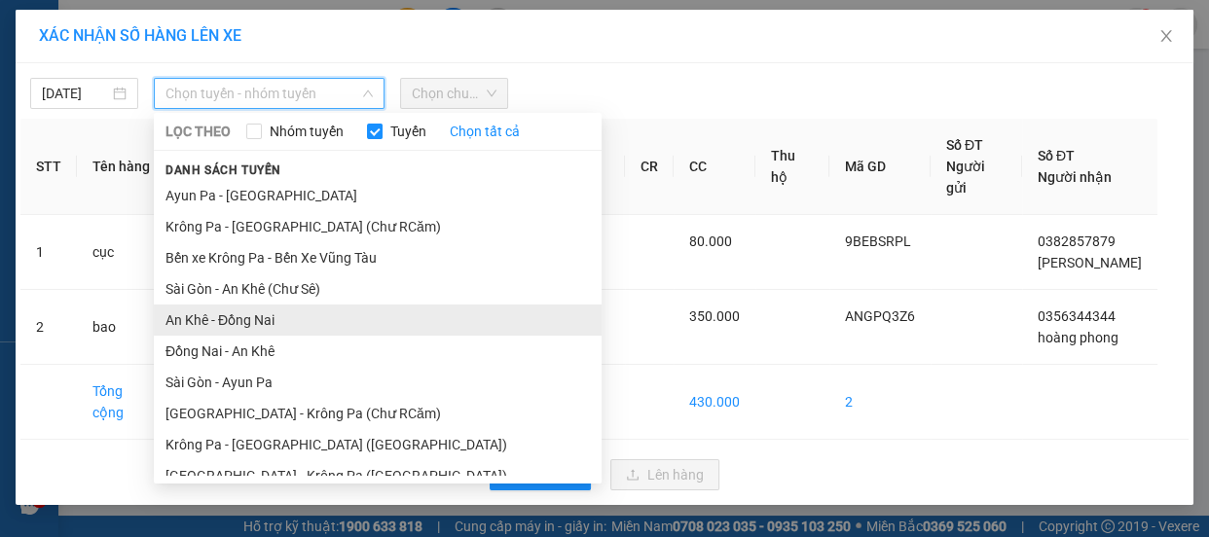
scroll to position [203, 0]
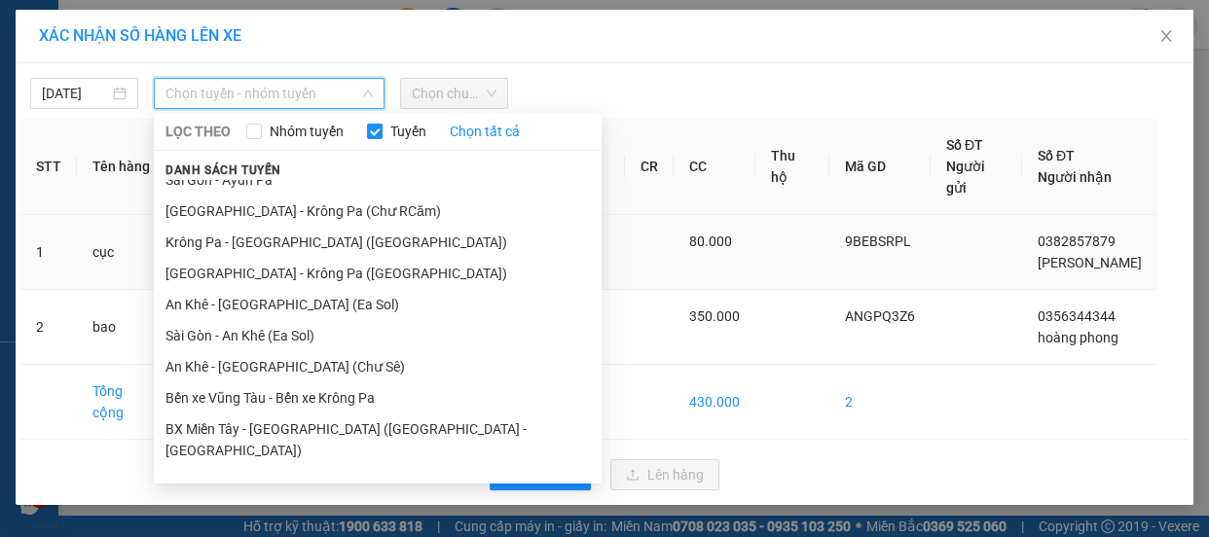
click at [281, 272] on li "[GEOGRAPHIC_DATA] - Krông Pa ([GEOGRAPHIC_DATA])" at bounding box center [378, 273] width 448 height 31
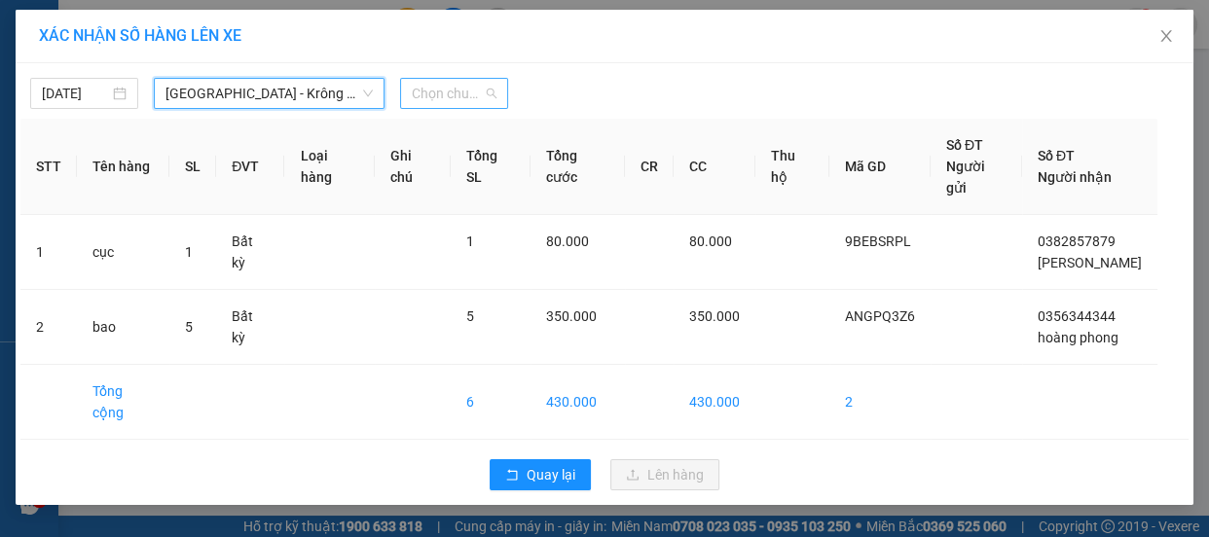
click at [463, 97] on span "Chọn chuyến" at bounding box center [454, 93] width 85 height 29
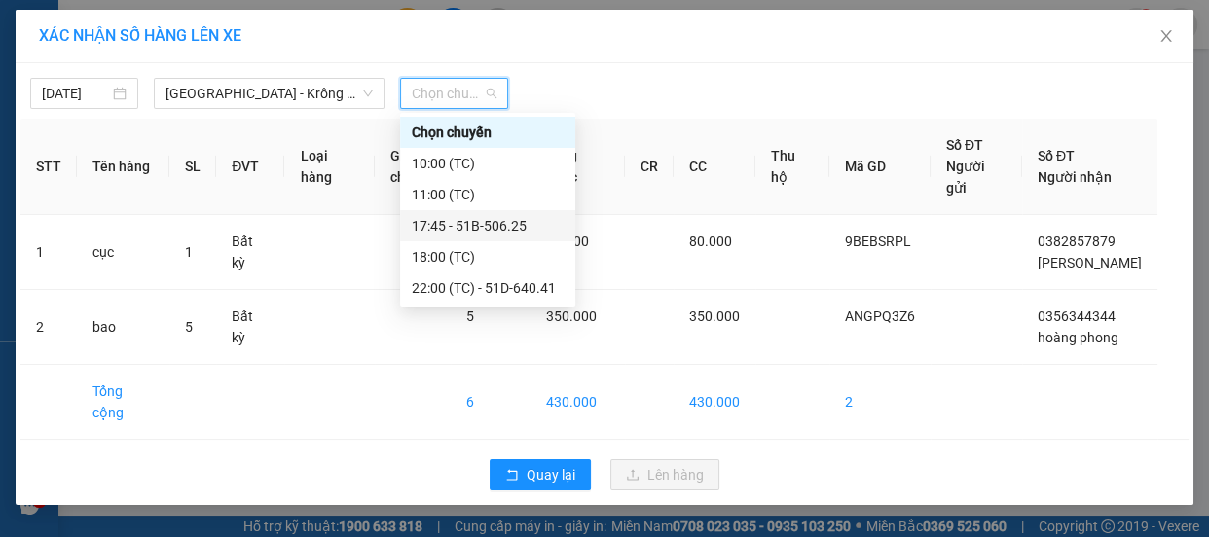
click at [486, 233] on div "17:45 - 51B-506.25" at bounding box center [488, 225] width 152 height 21
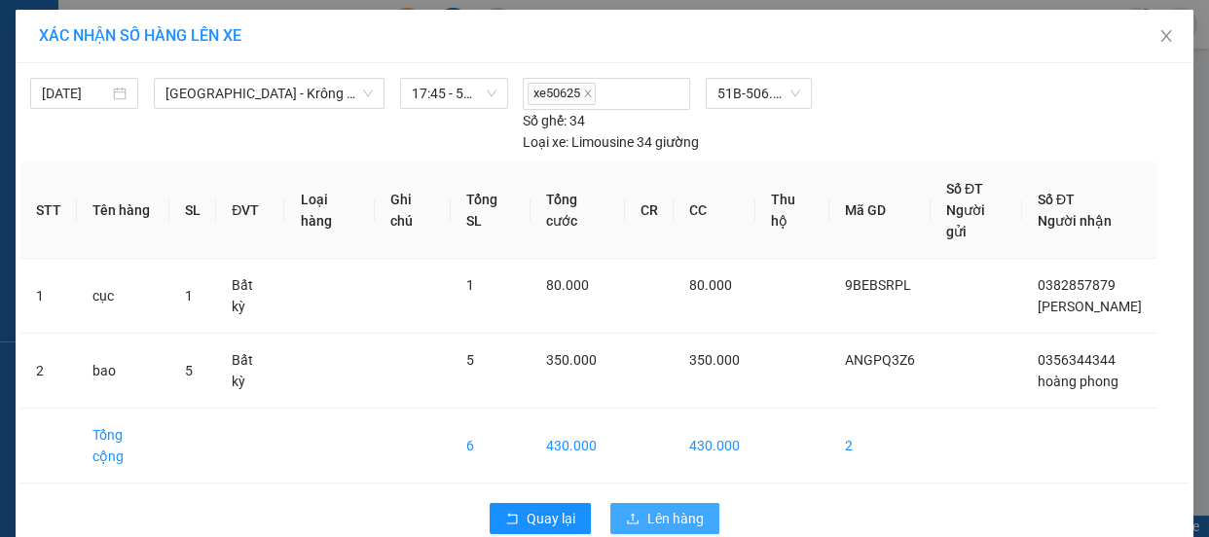
click at [670, 508] on span "Lên hàng" at bounding box center [676, 518] width 56 height 21
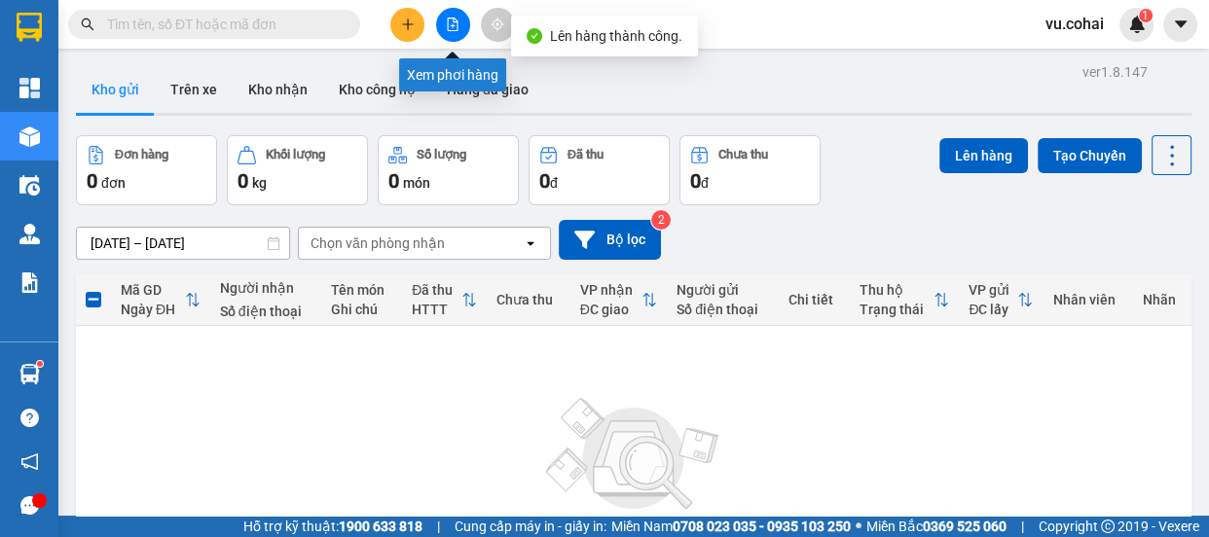
click at [448, 27] on icon "file-add" at bounding box center [453, 25] width 11 height 14
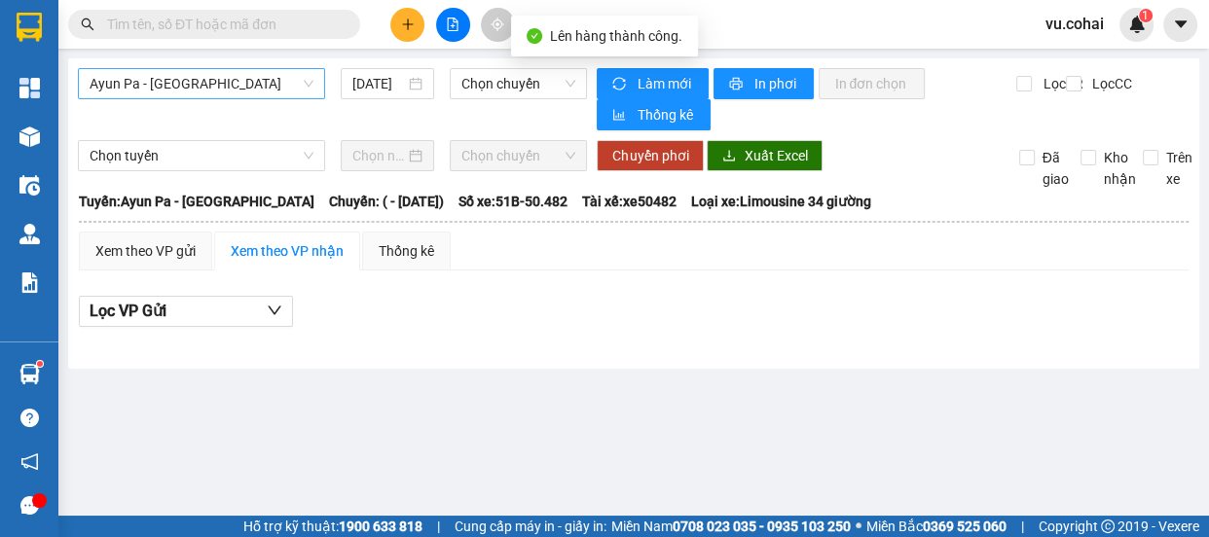
click at [233, 81] on span "Ayun Pa - [GEOGRAPHIC_DATA]" at bounding box center [202, 83] width 224 height 29
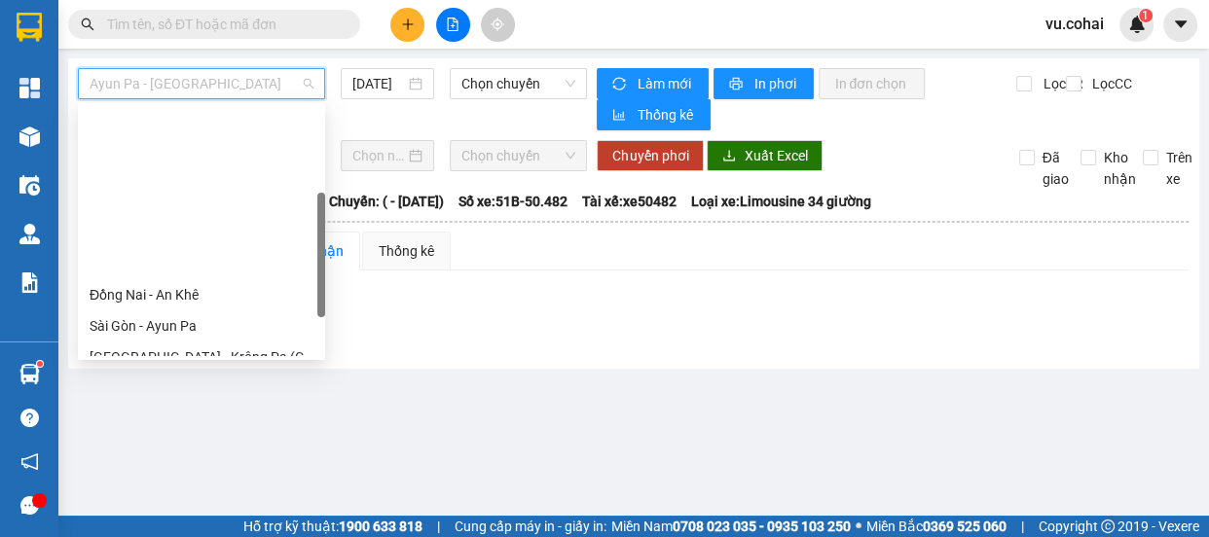
scroll to position [192, 0]
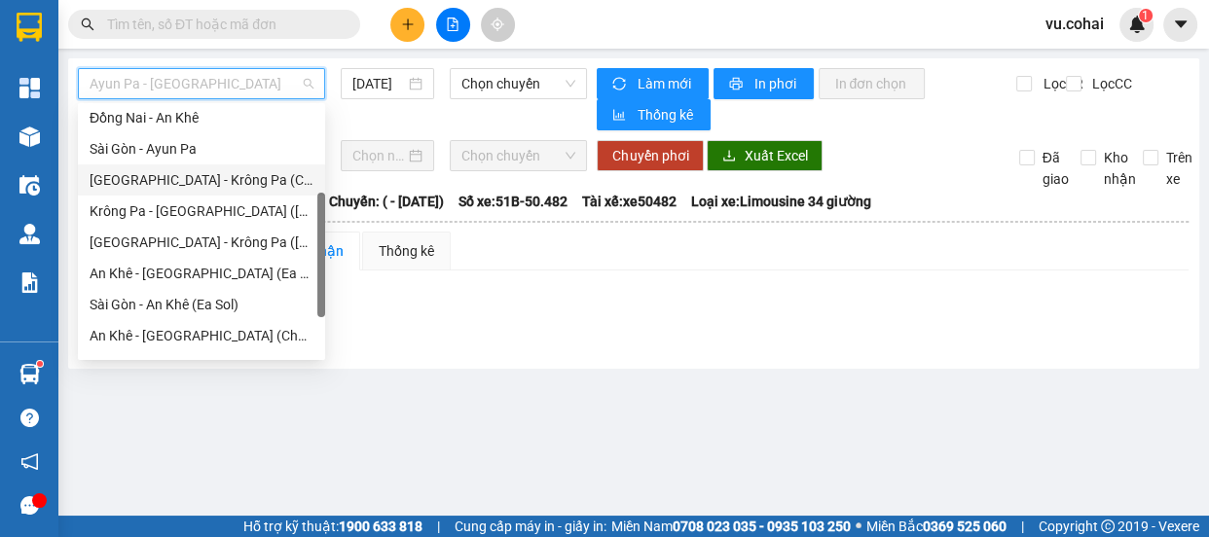
click at [241, 183] on div "[GEOGRAPHIC_DATA] - Krông Pa (Chư RCăm)" at bounding box center [202, 179] width 224 height 21
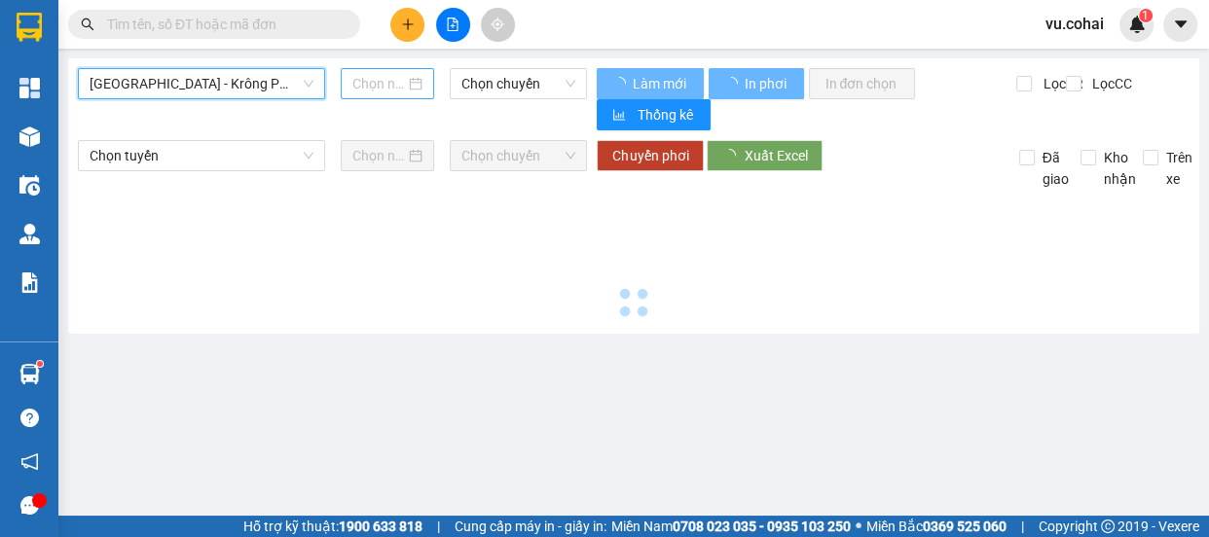
type input "[DATE]"
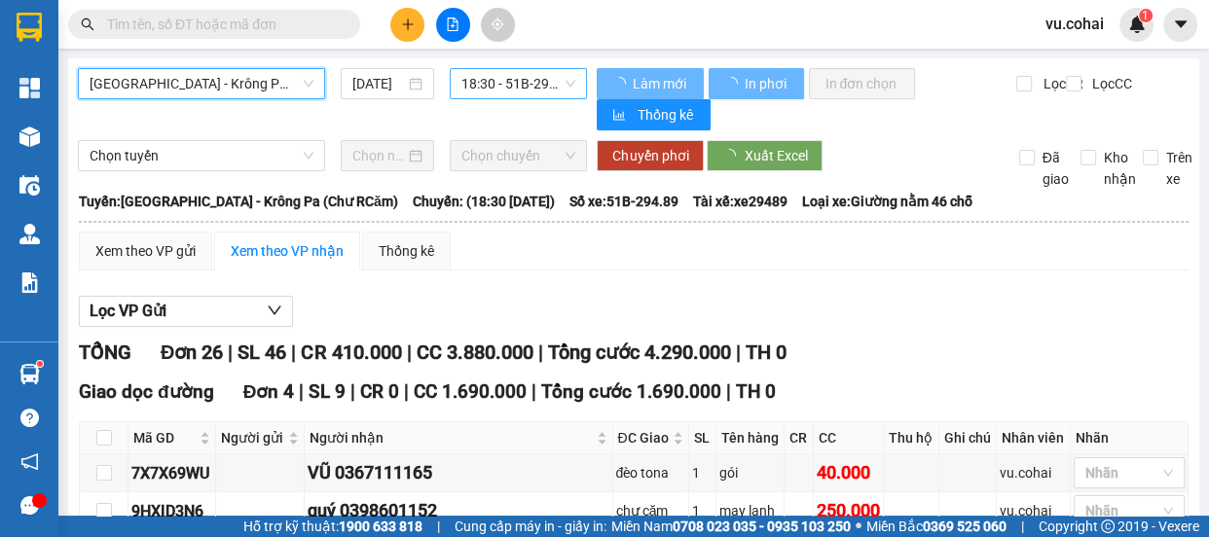
click at [496, 83] on span "18:30 - 51B-294.89" at bounding box center [519, 83] width 114 height 29
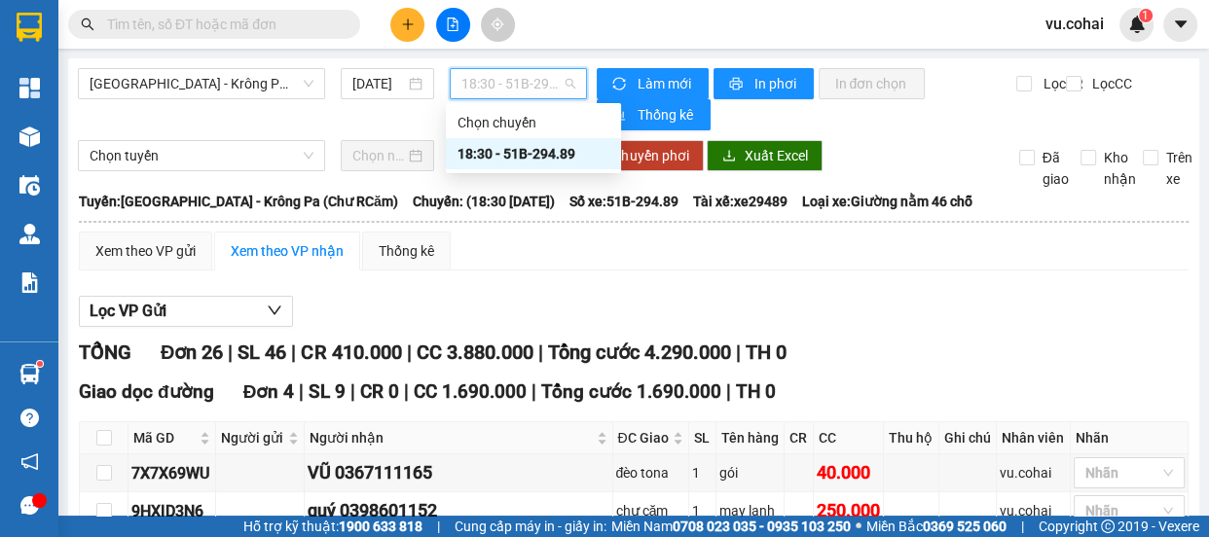
click at [536, 158] on div "18:30 - 51B-294.89" at bounding box center [534, 153] width 152 height 21
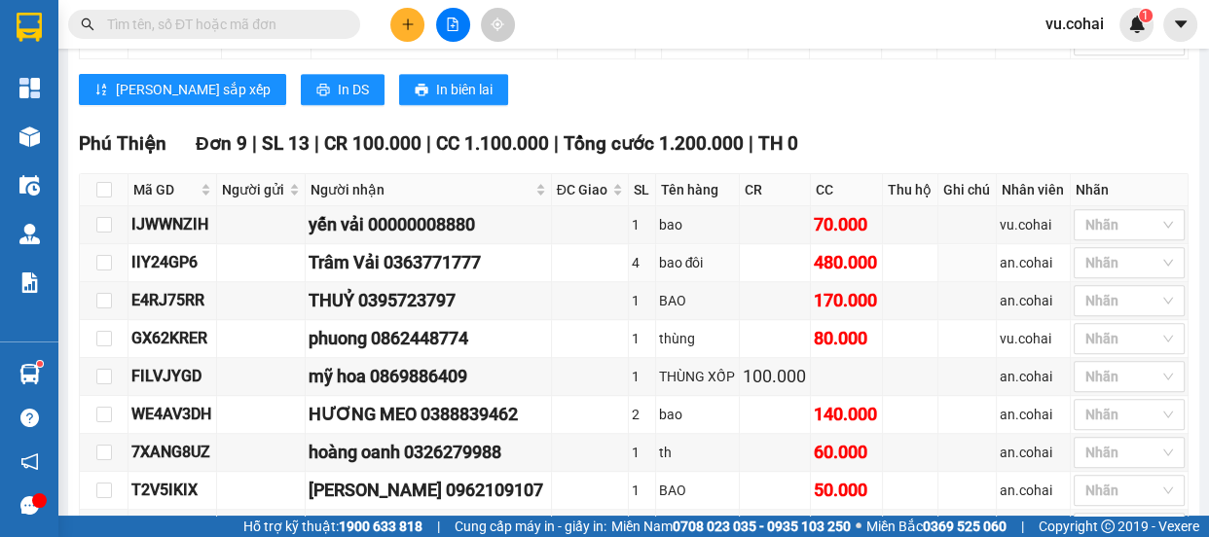
scroll to position [1458, 0]
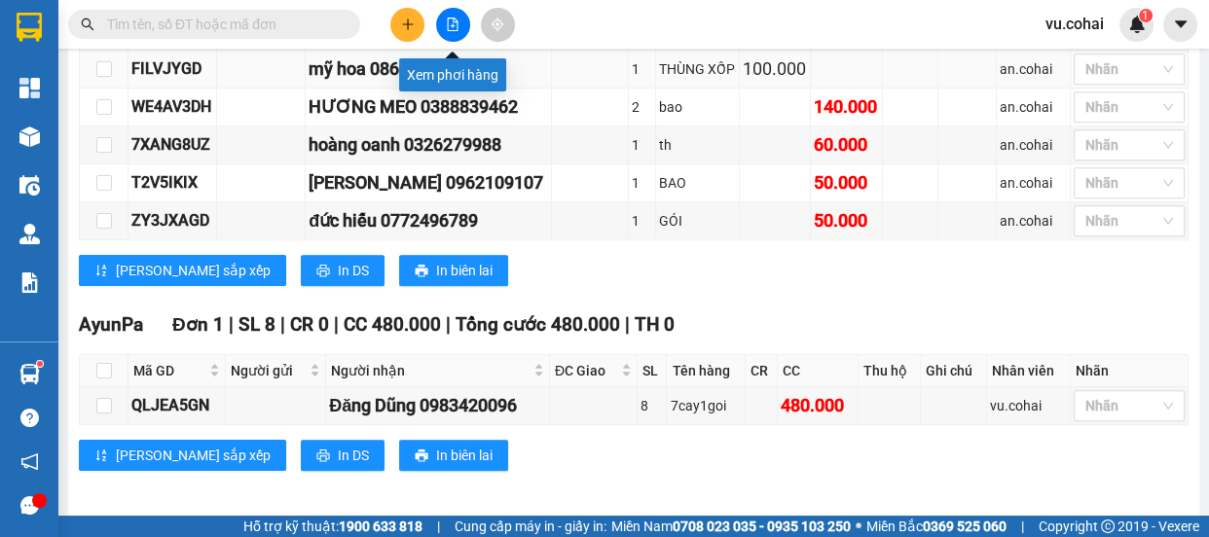
drag, startPoint x: 452, startPoint y: 19, endPoint x: 273, endPoint y: 78, distance: 188.4
click at [448, 19] on icon "file-add" at bounding box center [453, 25] width 11 height 14
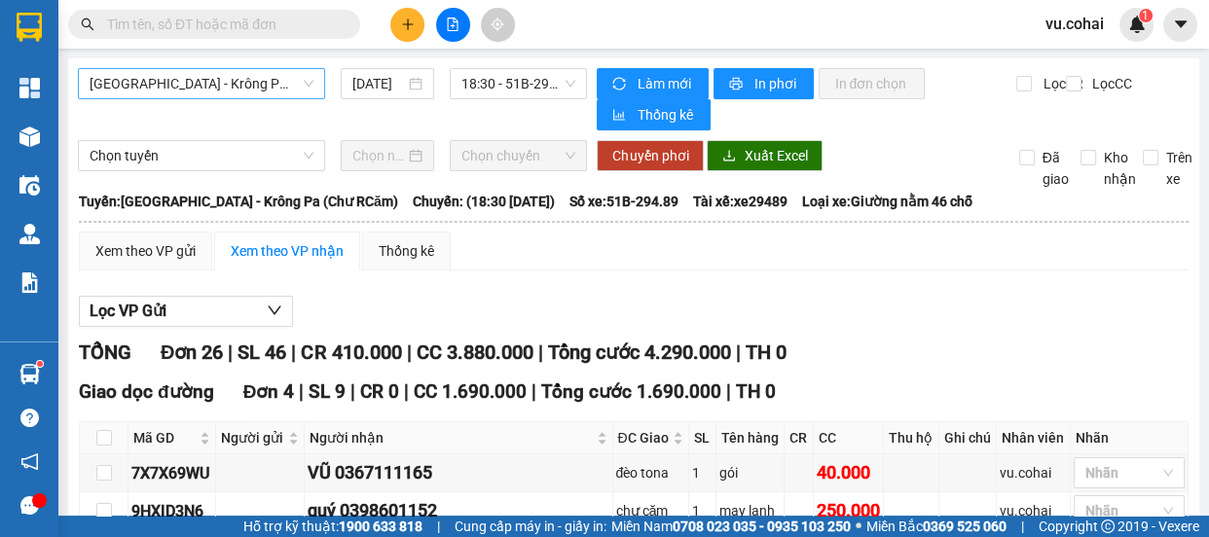
click at [194, 83] on span "[GEOGRAPHIC_DATA] - Krông Pa (Chư RCăm)" at bounding box center [202, 83] width 224 height 29
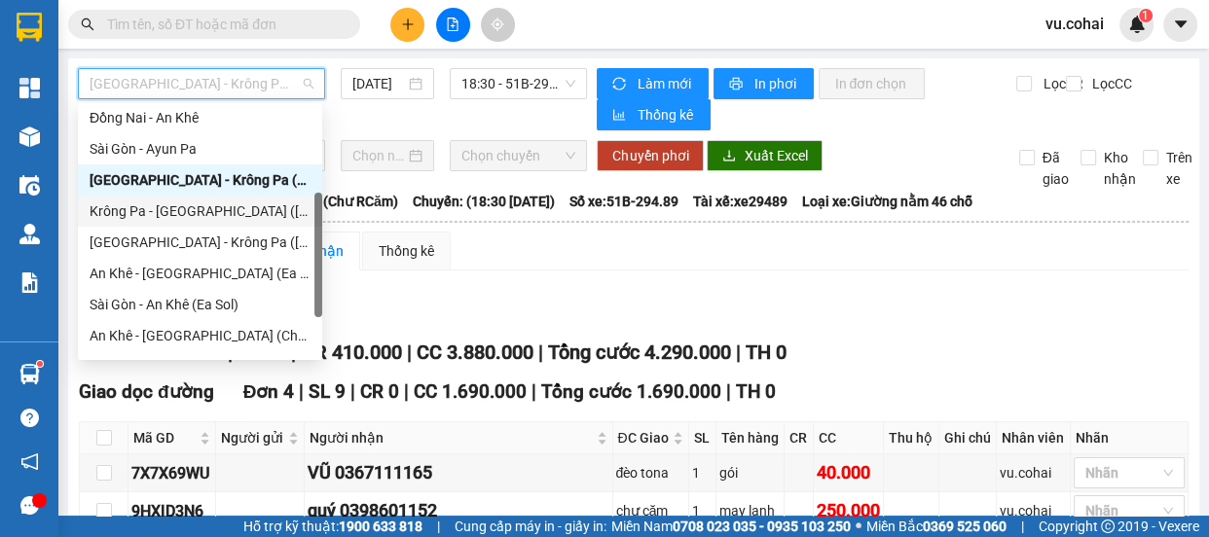
click at [165, 209] on div "Krông Pa - [GEOGRAPHIC_DATA] ([GEOGRAPHIC_DATA])" at bounding box center [200, 211] width 221 height 21
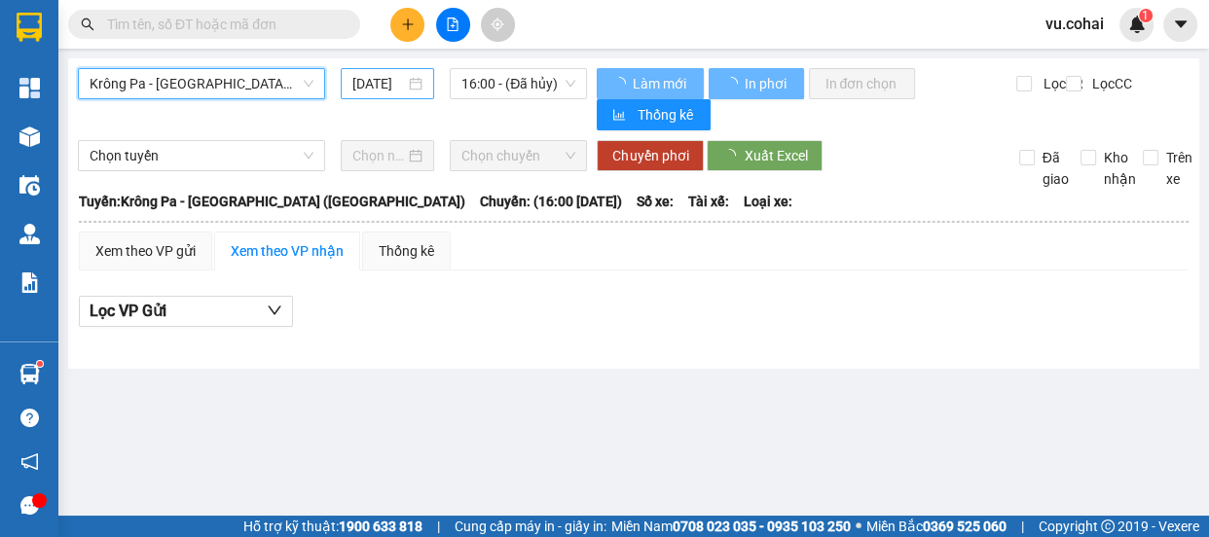
click at [384, 78] on input "[DATE]" at bounding box center [378, 83] width 53 height 21
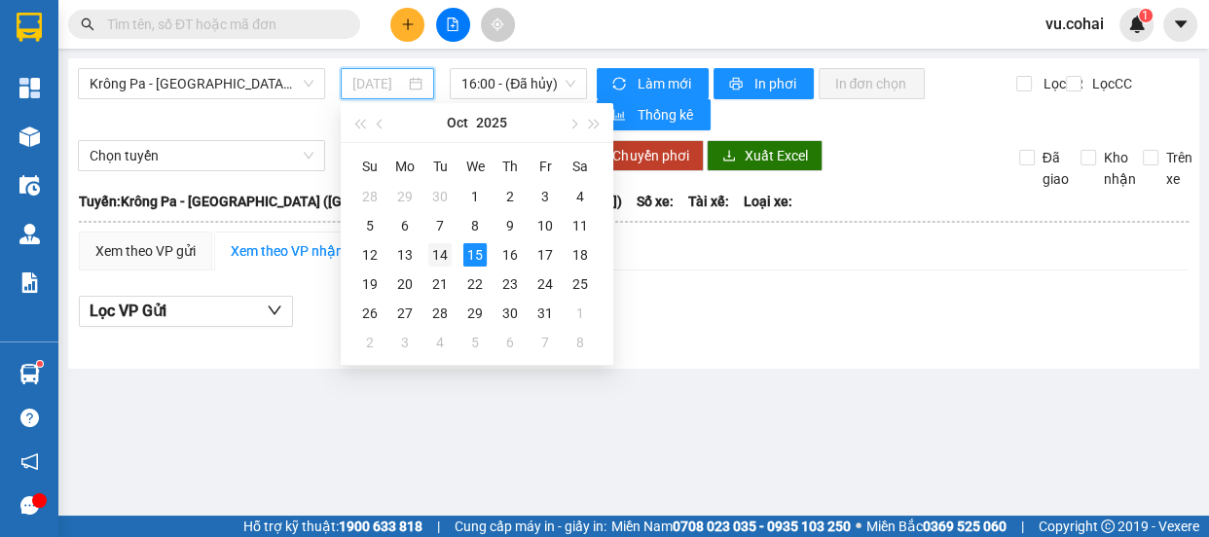
click at [436, 263] on div "14" at bounding box center [439, 254] width 23 height 23
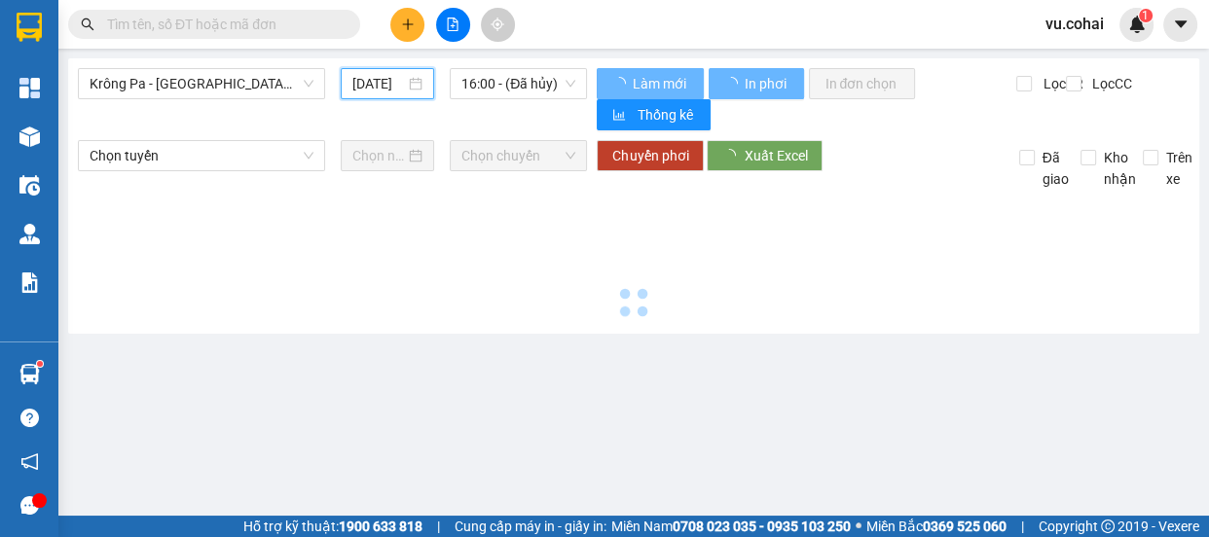
type input "[DATE]"
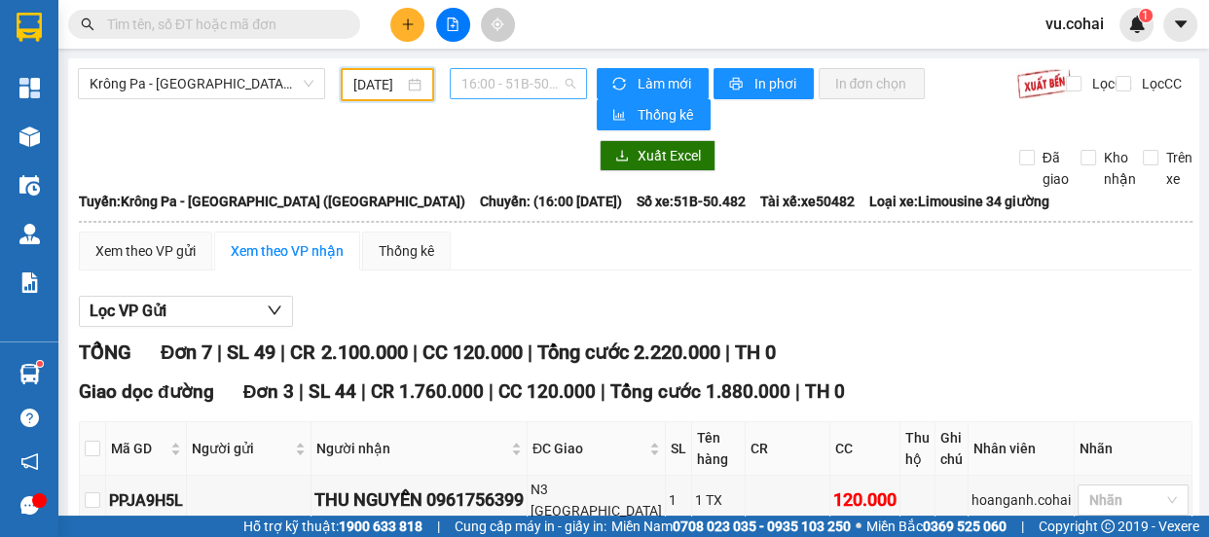
click at [521, 77] on span "16:00 - 51B-50.482" at bounding box center [519, 83] width 114 height 29
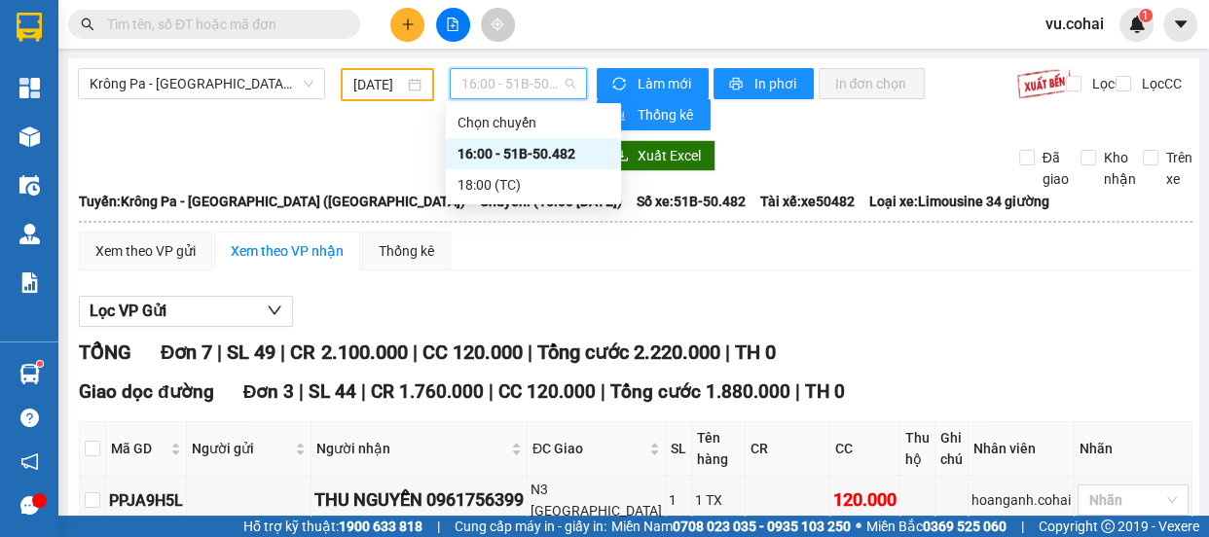
click at [536, 155] on div "16:00 - 51B-50.482" at bounding box center [534, 153] width 152 height 21
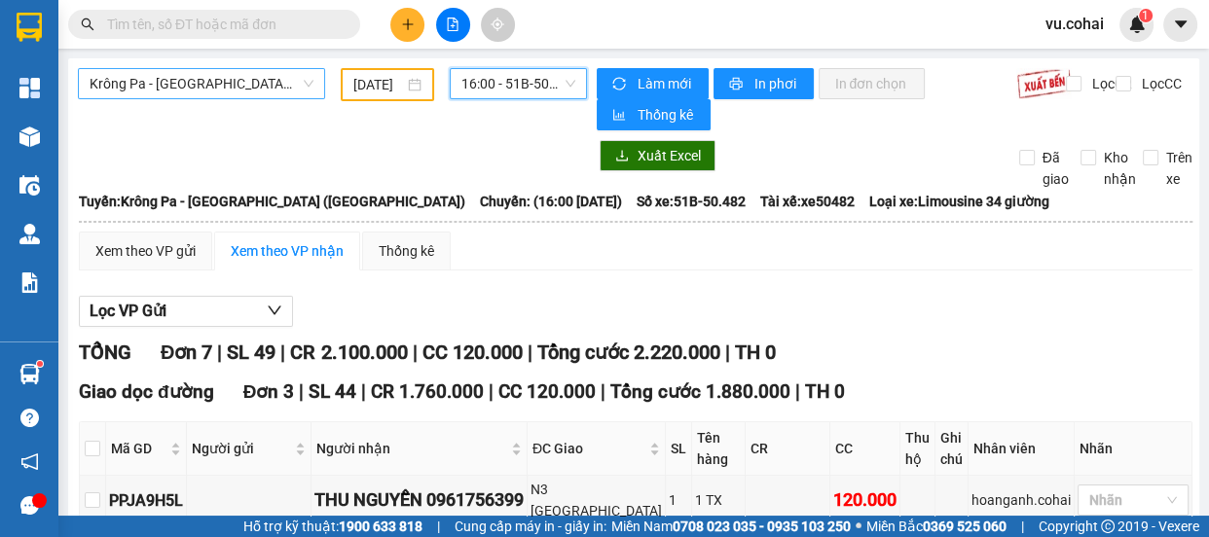
click at [235, 78] on span "Krông Pa - [GEOGRAPHIC_DATA] ([GEOGRAPHIC_DATA])" at bounding box center [202, 83] width 224 height 29
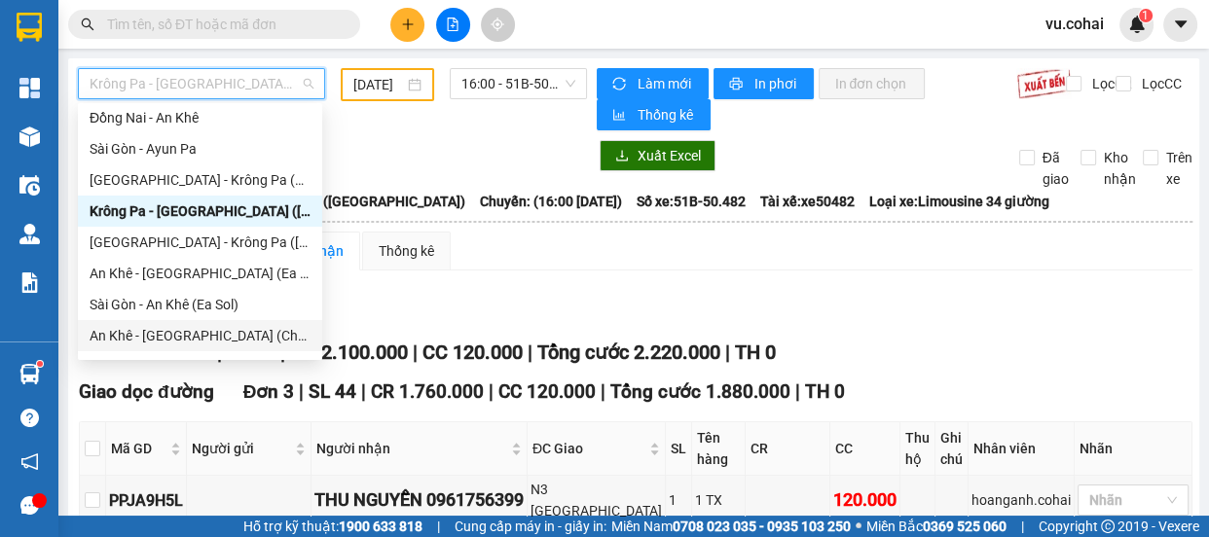
click at [187, 338] on div "An Khê - [GEOGRAPHIC_DATA] (Chư Sê)" at bounding box center [200, 335] width 221 height 21
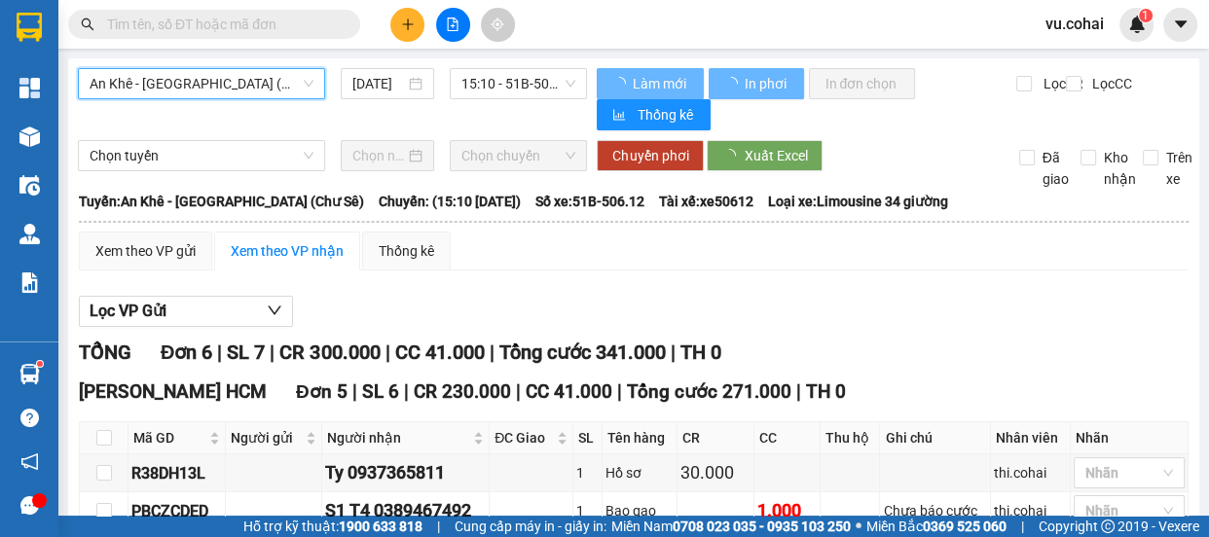
click at [358, 88] on input "[DATE]" at bounding box center [378, 83] width 53 height 21
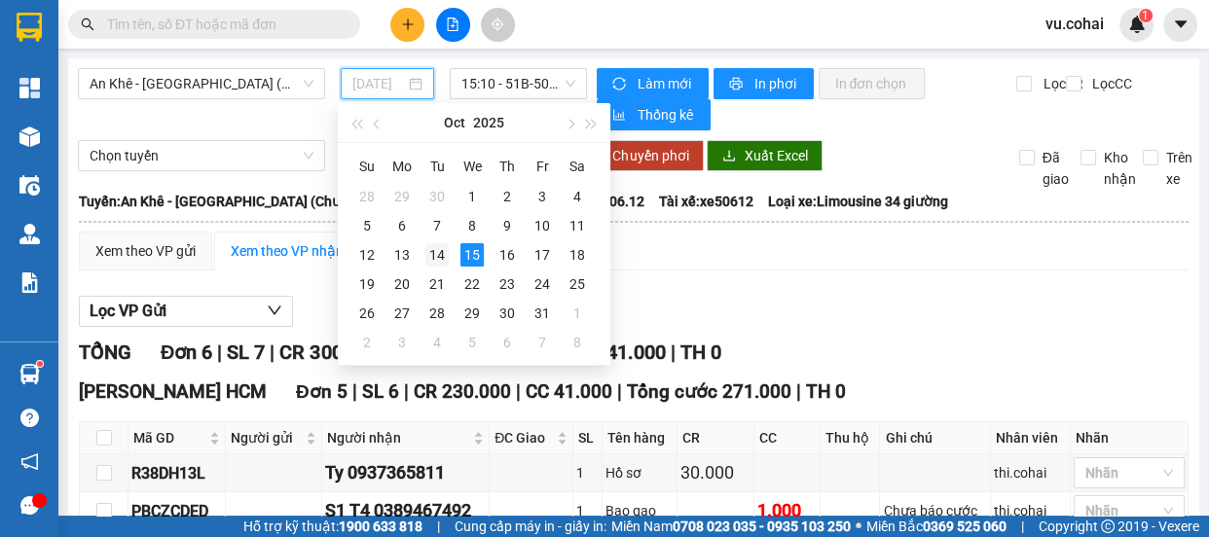
click at [433, 260] on div "14" at bounding box center [437, 254] width 23 height 23
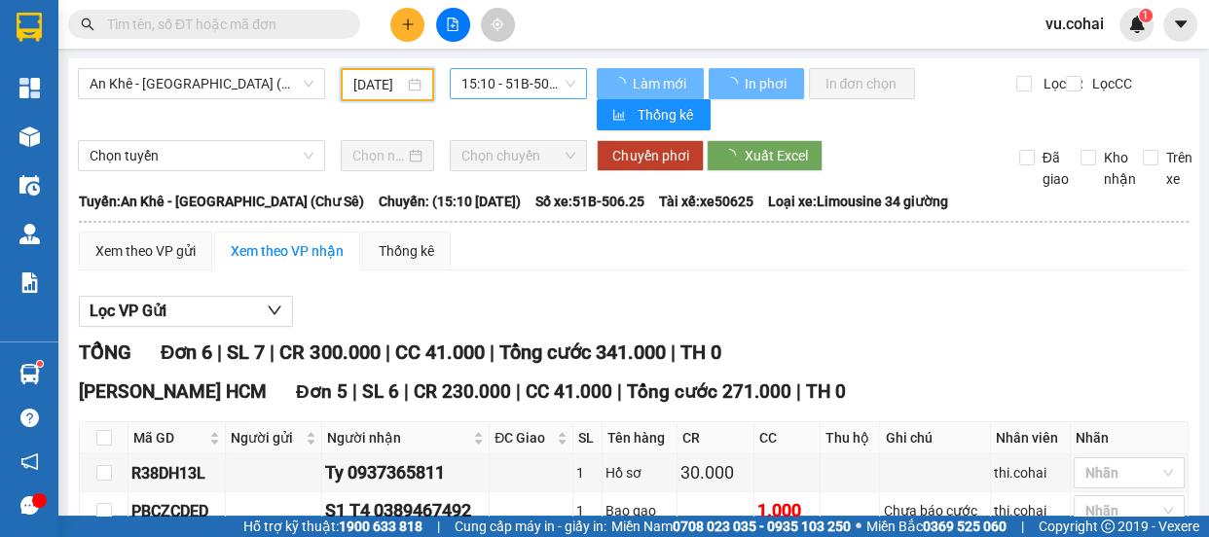
type input "[DATE]"
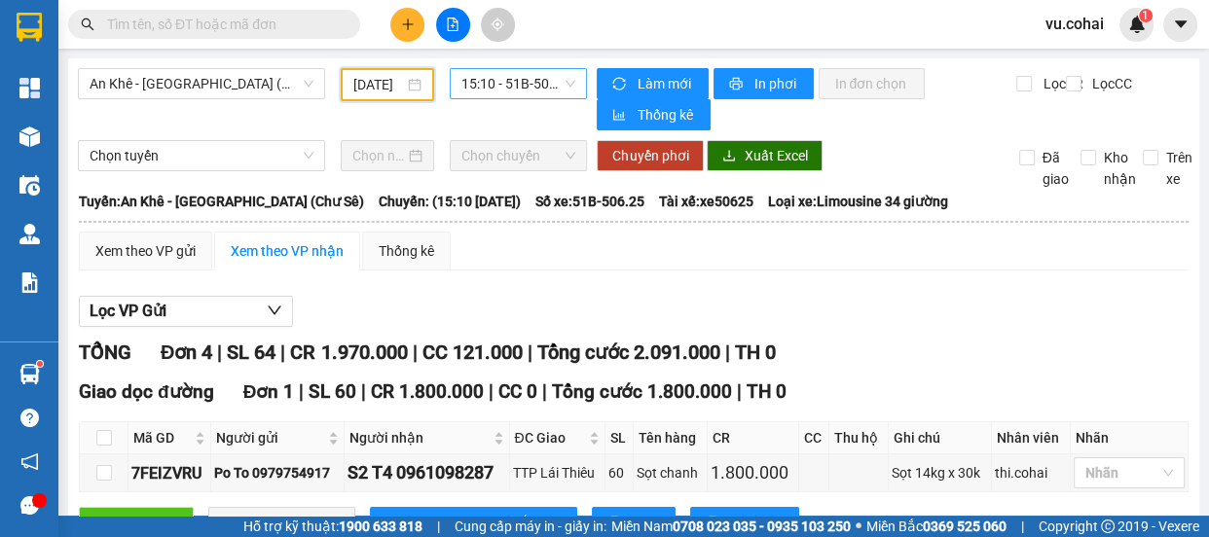
click at [508, 80] on span "15:10 - 51B-506.25" at bounding box center [519, 83] width 114 height 29
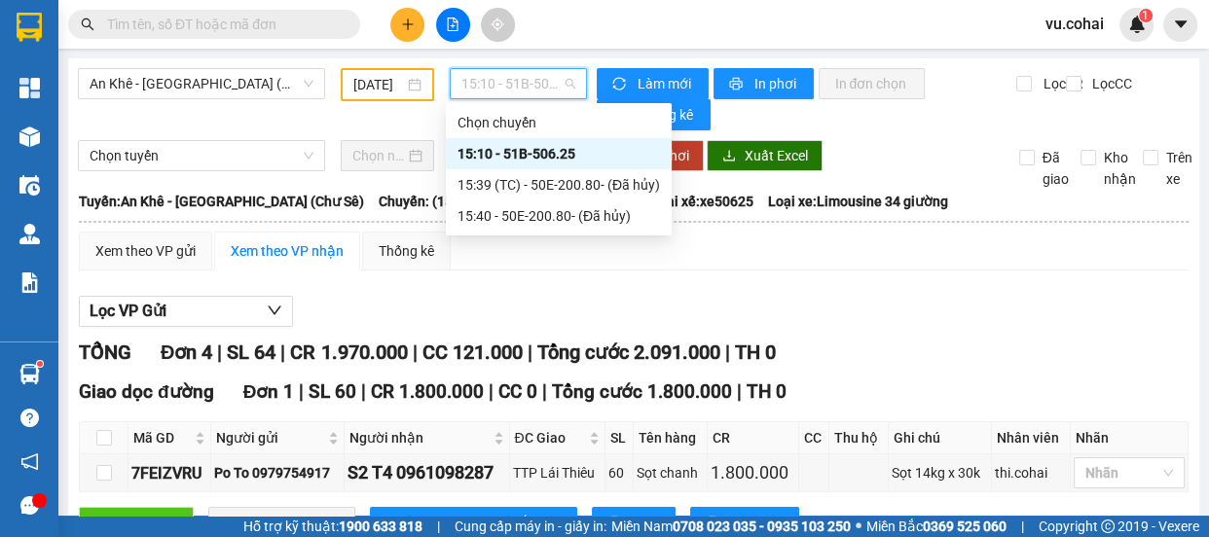
click at [526, 156] on div "15:10 - 51B-506.25" at bounding box center [559, 153] width 203 height 21
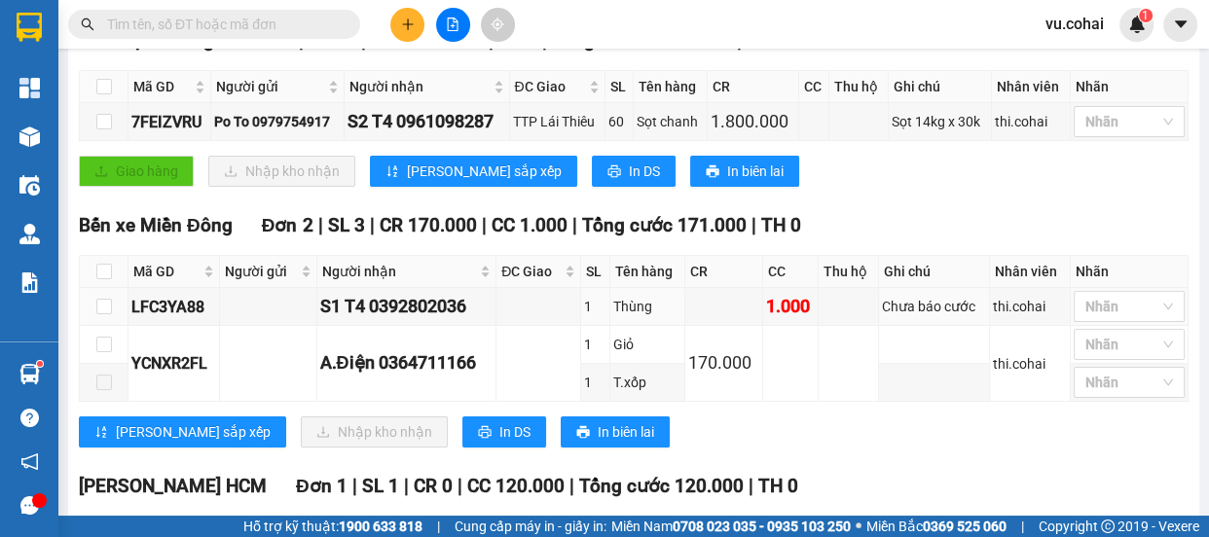
scroll to position [346, 0]
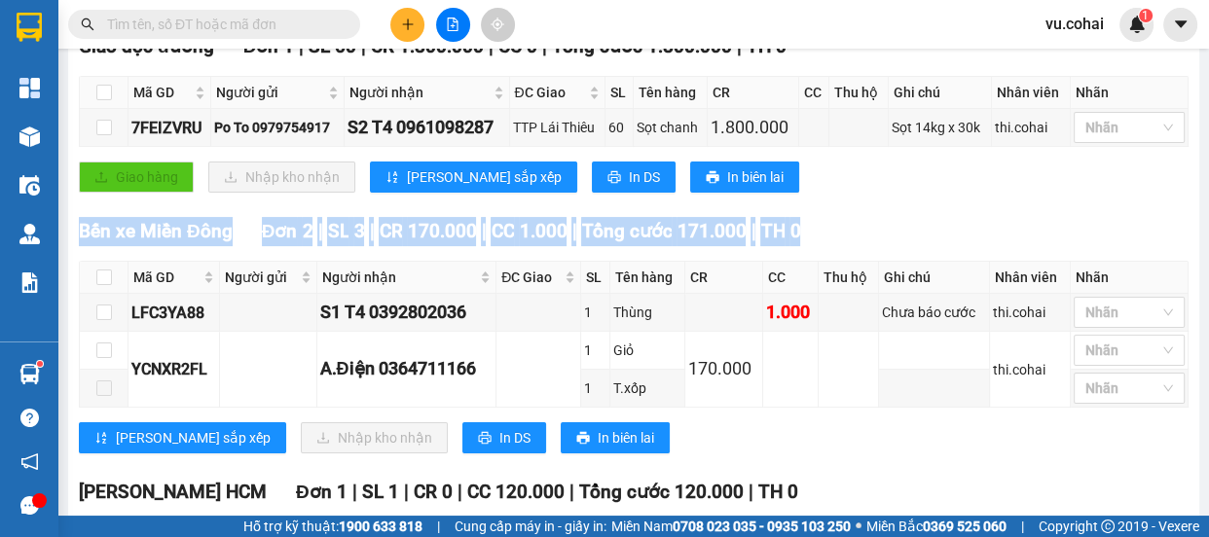
drag, startPoint x: 986, startPoint y: 221, endPoint x: 993, endPoint y: 193, distance: 29.0
click at [993, 193] on div "TỔNG Đơn 4 | SL 64 | CR 1.970.000 | CC 121.000 | Tổng cước 2.091.000 | TH 0 Gia…" at bounding box center [634, 327] width 1110 height 671
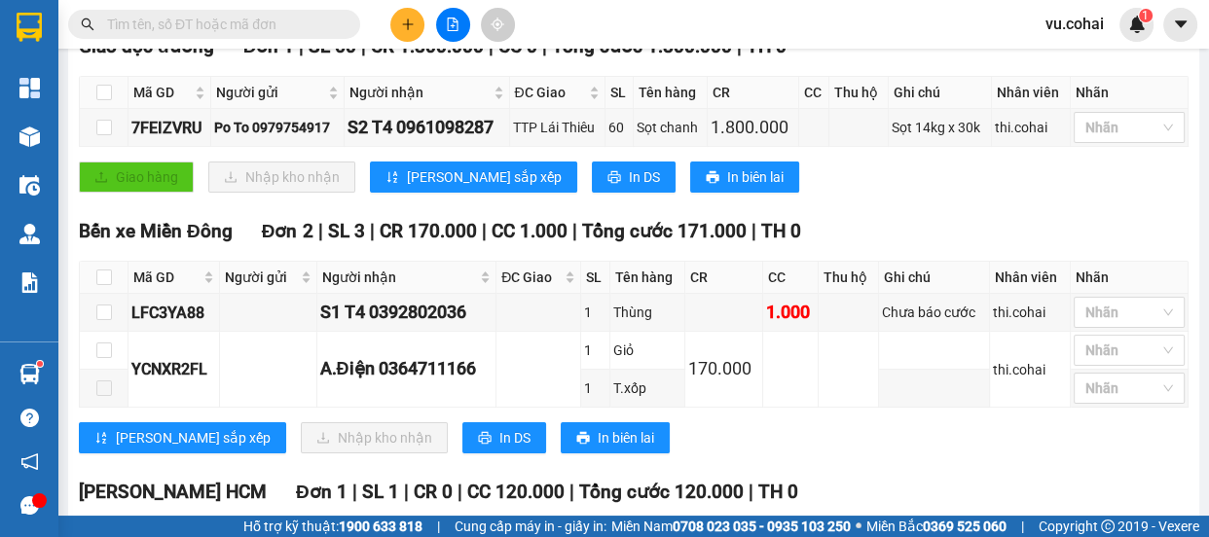
click at [1042, 204] on div "Giao dọc đường Đơn 1 | SL 60 | CR 1.800.000 | CC 0 | Tổng cước 1.800.000 | TH 0…" at bounding box center [634, 119] width 1110 height 175
drag, startPoint x: 1122, startPoint y: 164, endPoint x: 1207, endPoint y: 100, distance: 106.5
click at [1207, 100] on main "An Khê - [GEOGRAPHIC_DATA] (Chư Sê) [DATE] 15:10 - 51B-506.25 Làm mới In phơi I…" at bounding box center [604, 258] width 1209 height 516
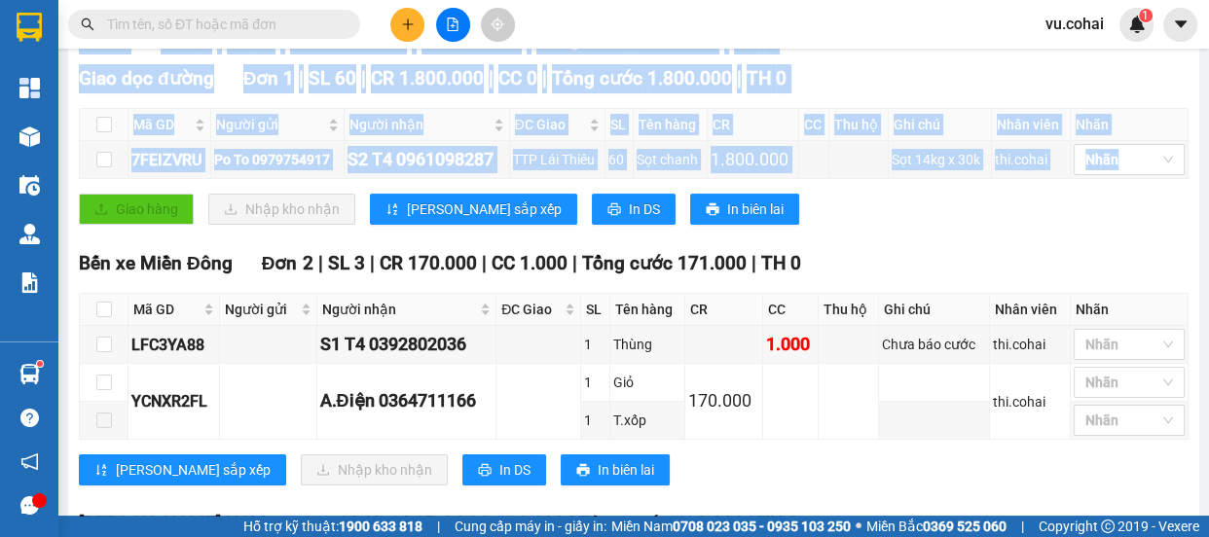
scroll to position [316, 0]
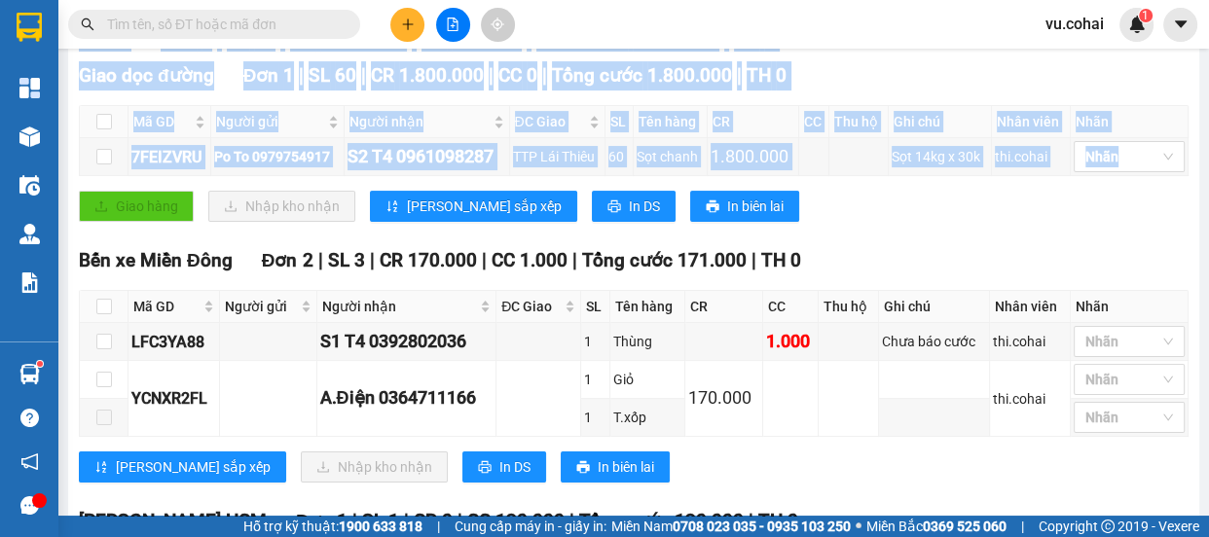
click at [885, 246] on div "Bến xe [GEOGRAPHIC_DATA] 2 | SL 3 | CR 170.000 | CC 1.000 | Tổng cước 171.000 |…" at bounding box center [634, 260] width 1110 height 29
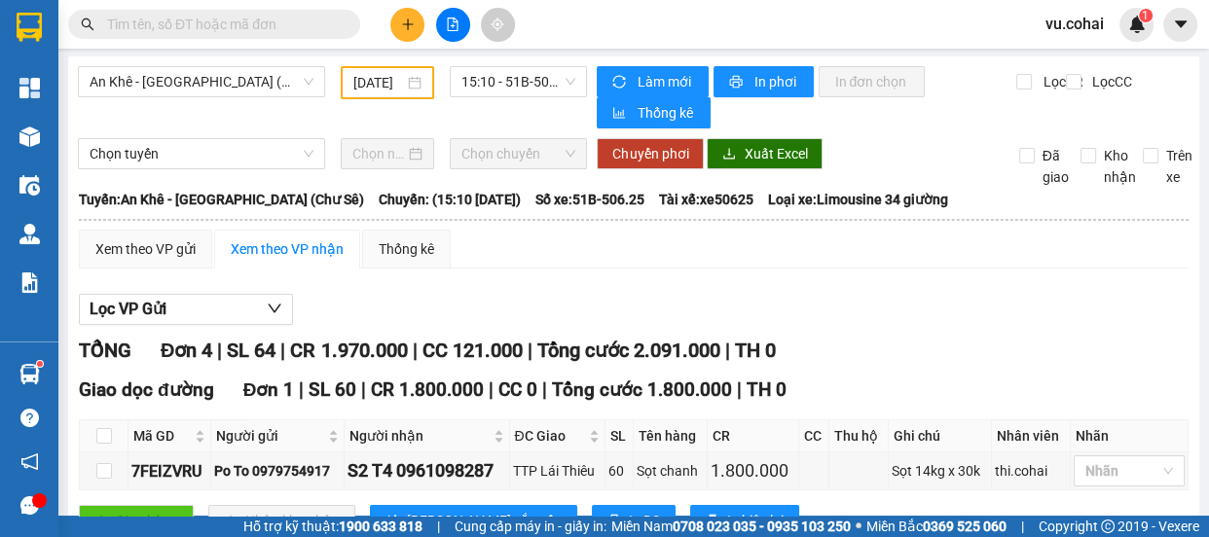
scroll to position [0, 0]
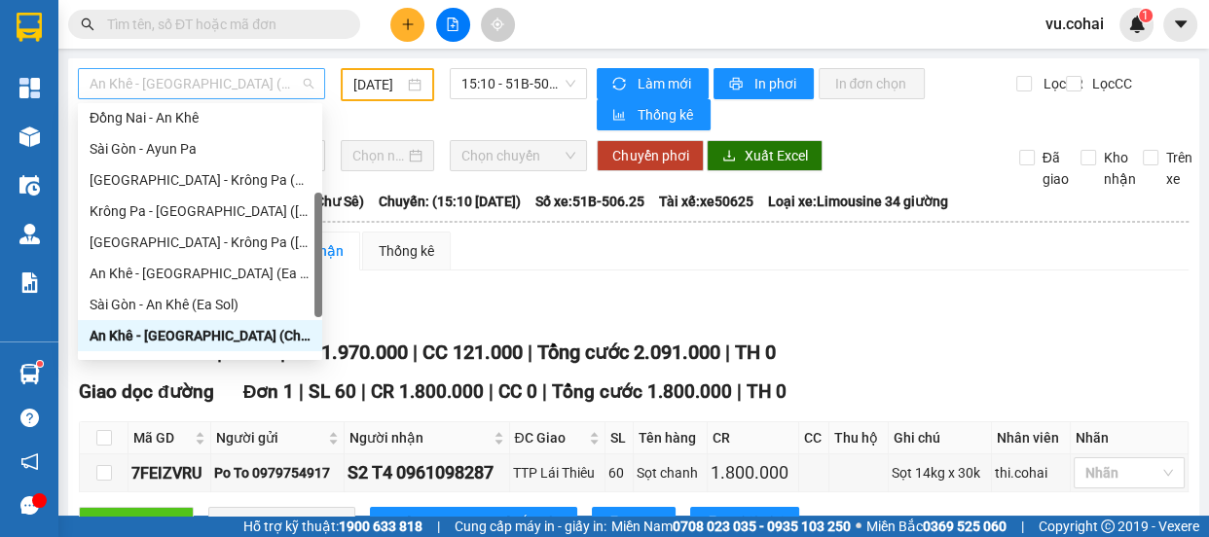
click at [259, 87] on span "An Khê - [GEOGRAPHIC_DATA] (Chư Sê)" at bounding box center [202, 83] width 224 height 29
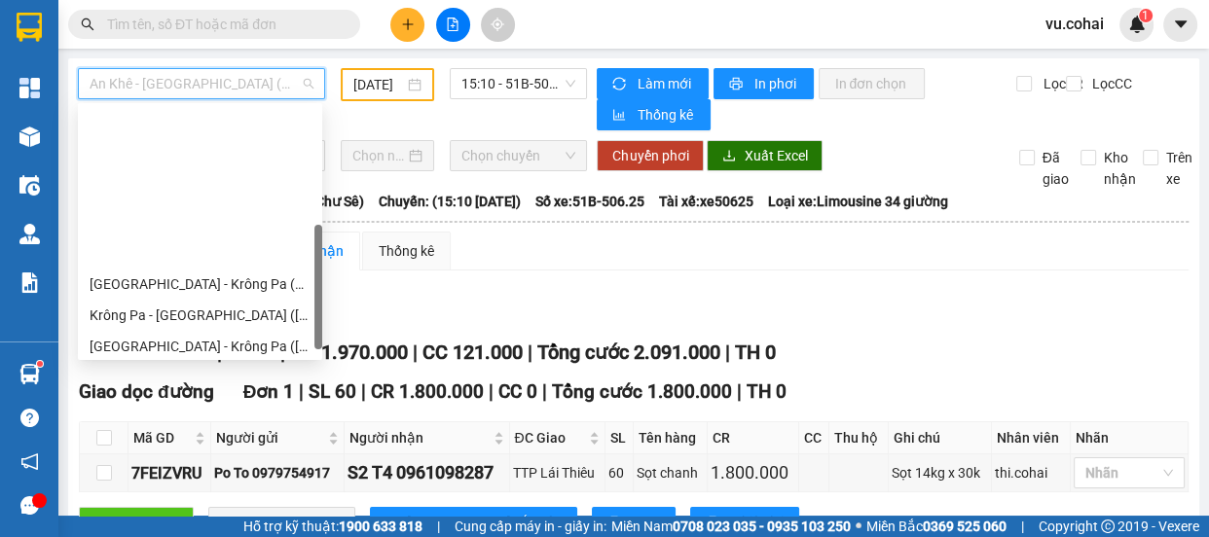
scroll to position [279, 0]
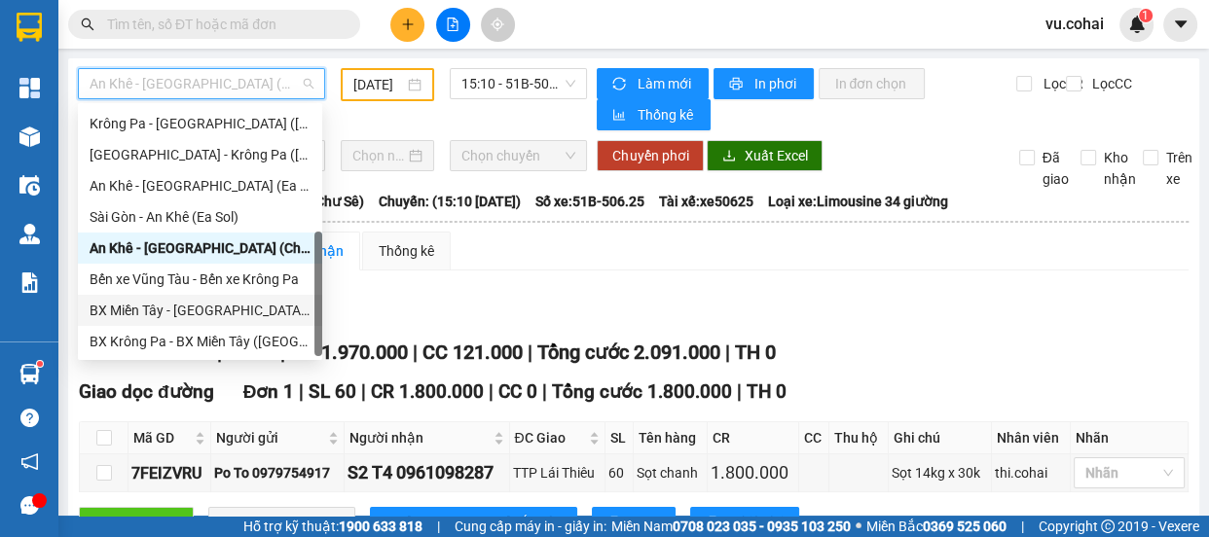
click at [205, 313] on div "BX Miền Tây - [GEOGRAPHIC_DATA] ([GEOGRAPHIC_DATA] - [GEOGRAPHIC_DATA])" at bounding box center [200, 310] width 221 height 21
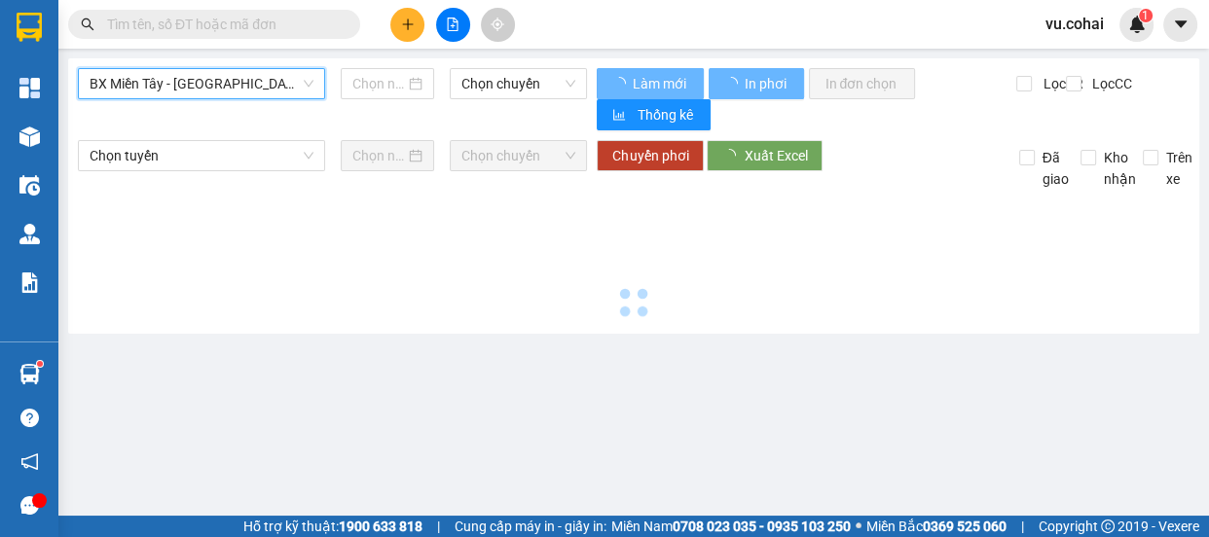
type input "[DATE]"
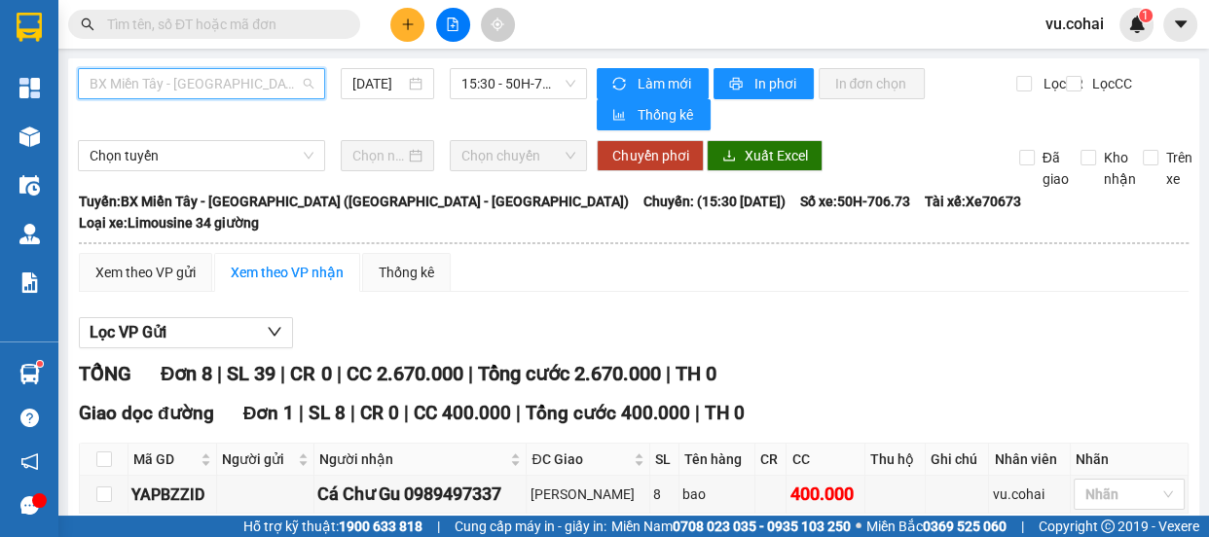
click at [226, 88] on span "BX Miền Tây - [GEOGRAPHIC_DATA] ([GEOGRAPHIC_DATA] - [GEOGRAPHIC_DATA])" at bounding box center [202, 83] width 224 height 29
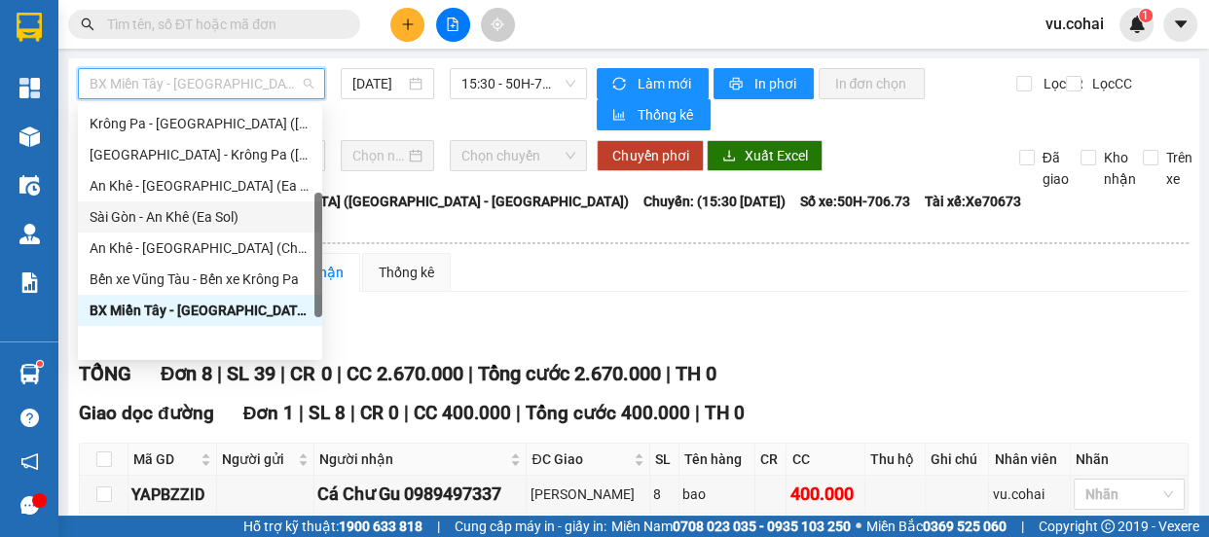
scroll to position [15, 0]
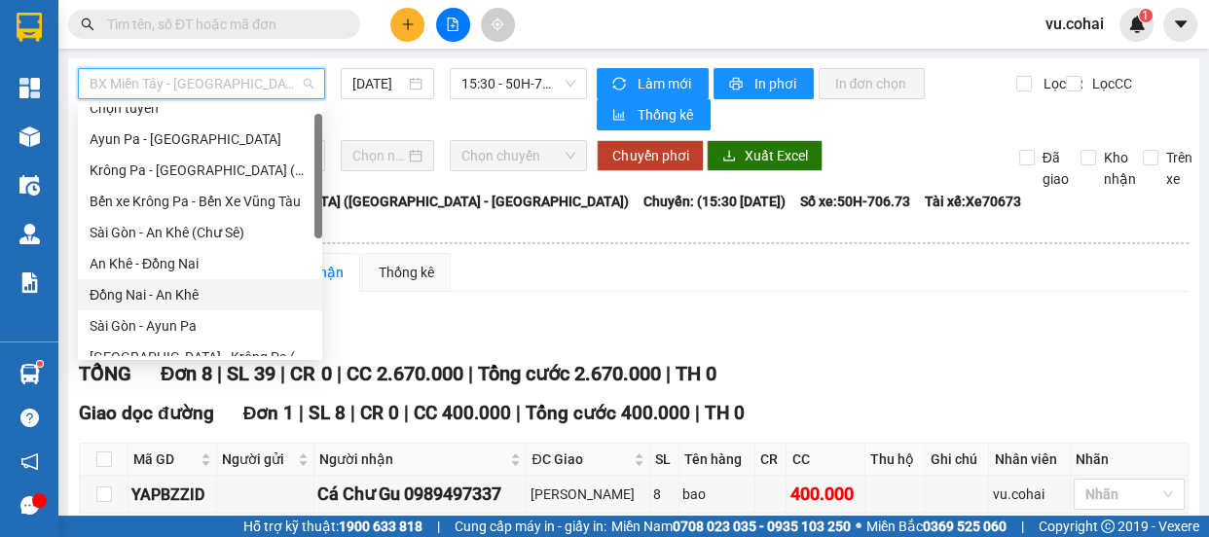
click at [198, 293] on div "Đồng Nai - An Khê" at bounding box center [200, 294] width 221 height 21
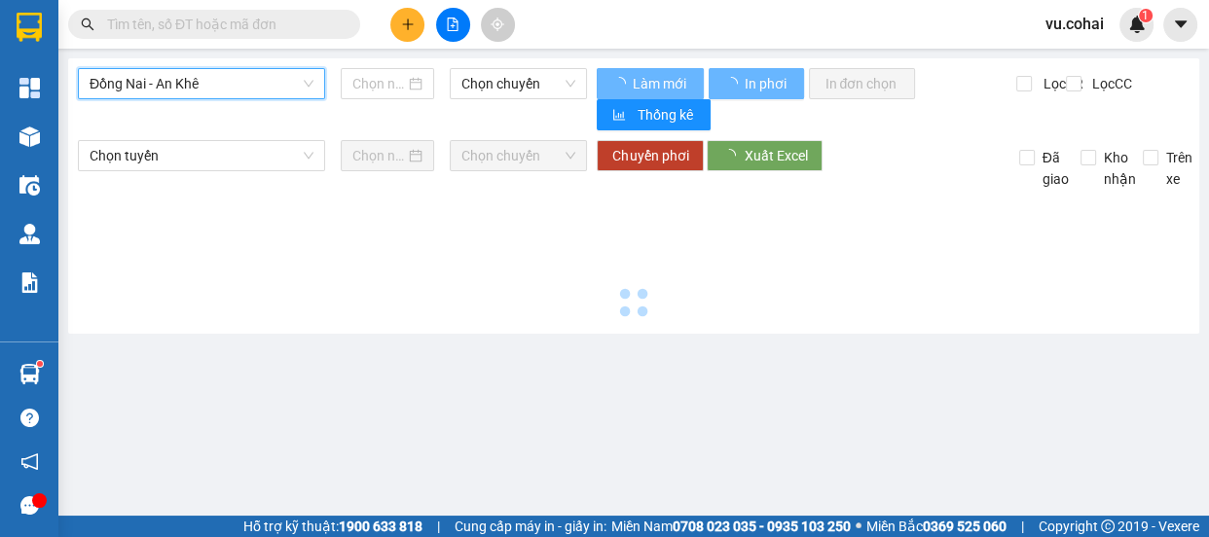
type input "[DATE]"
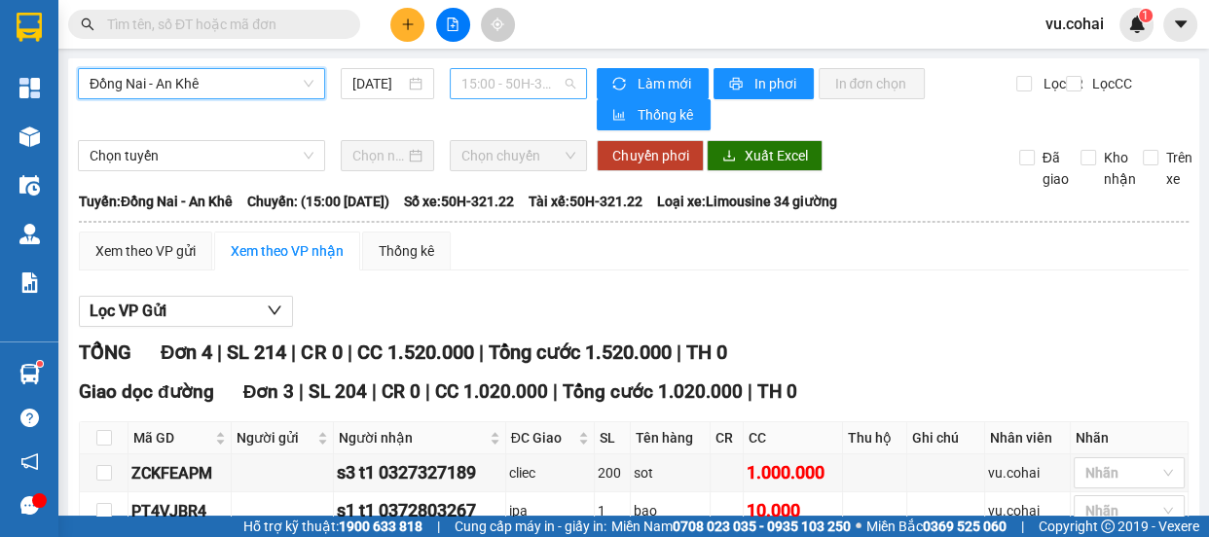
click at [512, 81] on span "15:00 - 50H-321.22" at bounding box center [519, 83] width 114 height 29
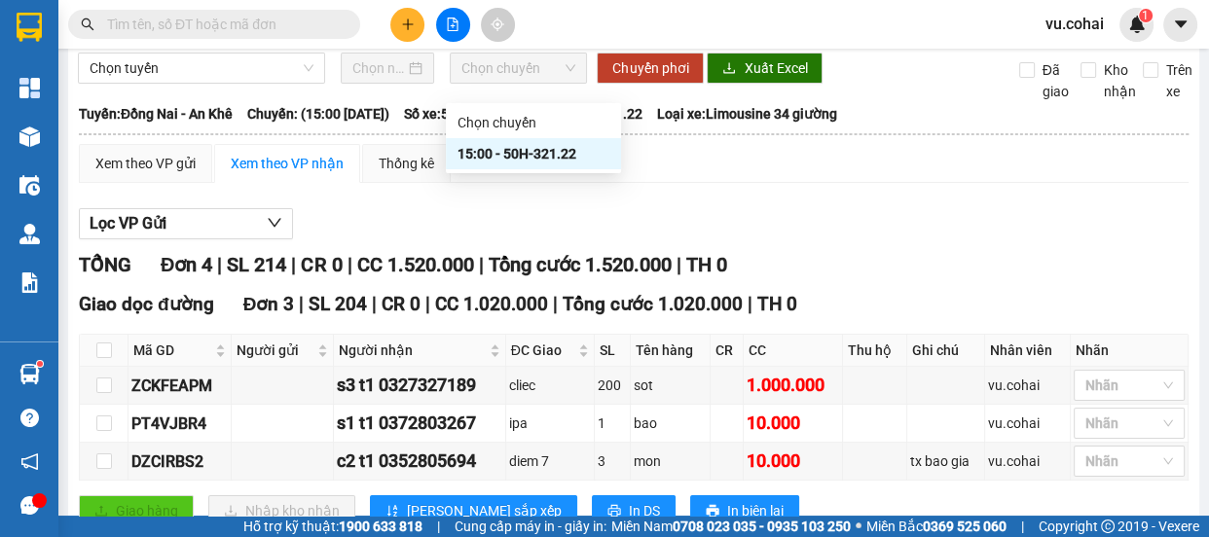
click at [602, 286] on div "TỔNG Đơn 4 | SL 214 | CR 0 | CC 1.520.000 | Tổng cước 1.520.000 | TH 0 Giao dọc…" at bounding box center [634, 493] width 1110 height 486
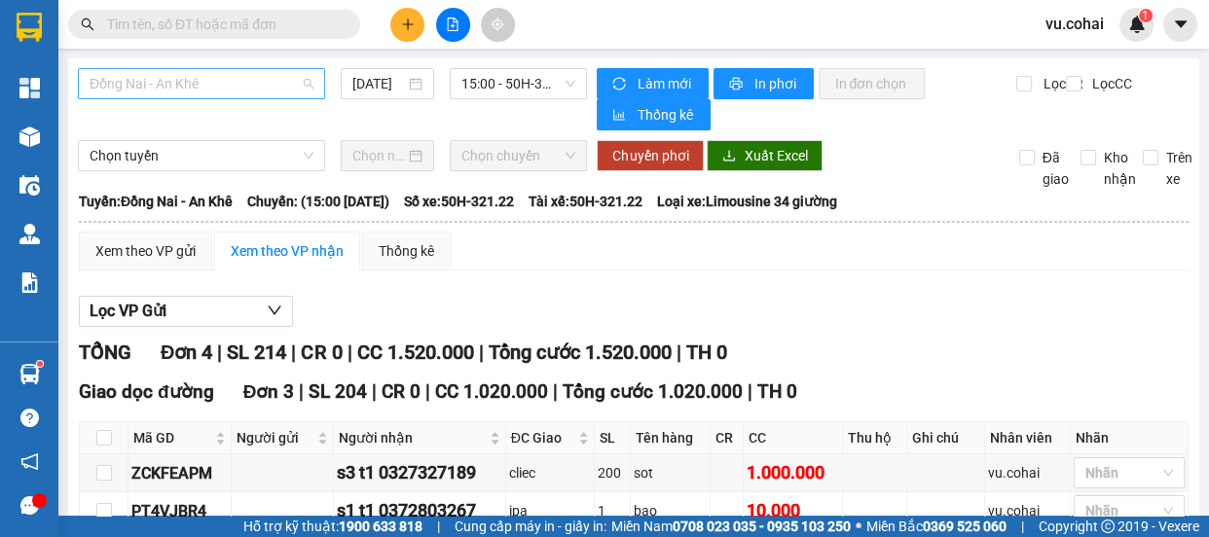
click at [230, 77] on span "Đồng Nai - An Khê" at bounding box center [202, 83] width 224 height 29
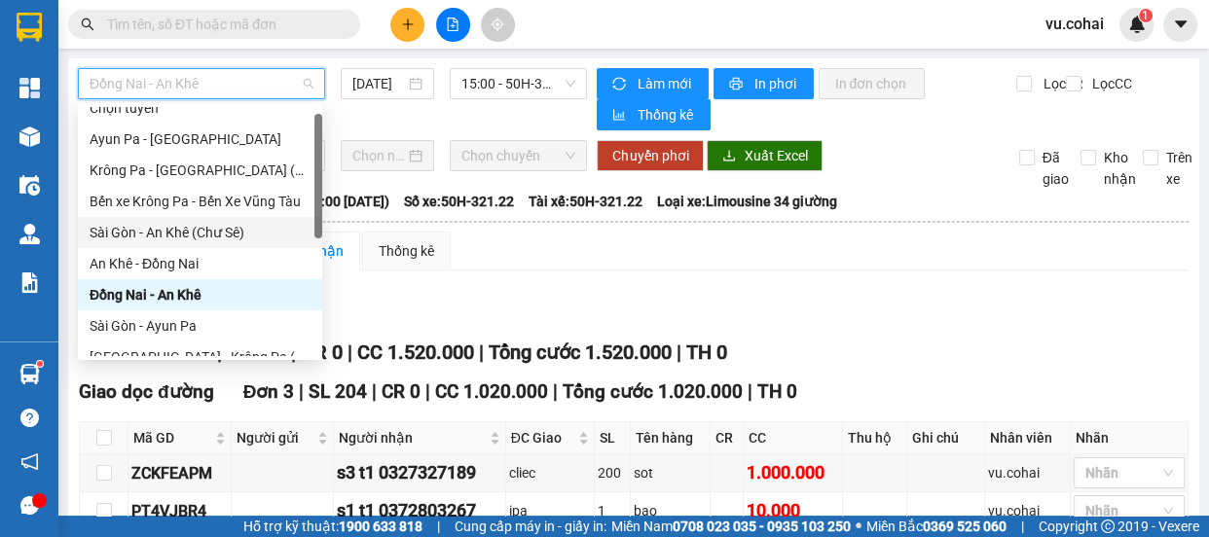
scroll to position [279, 0]
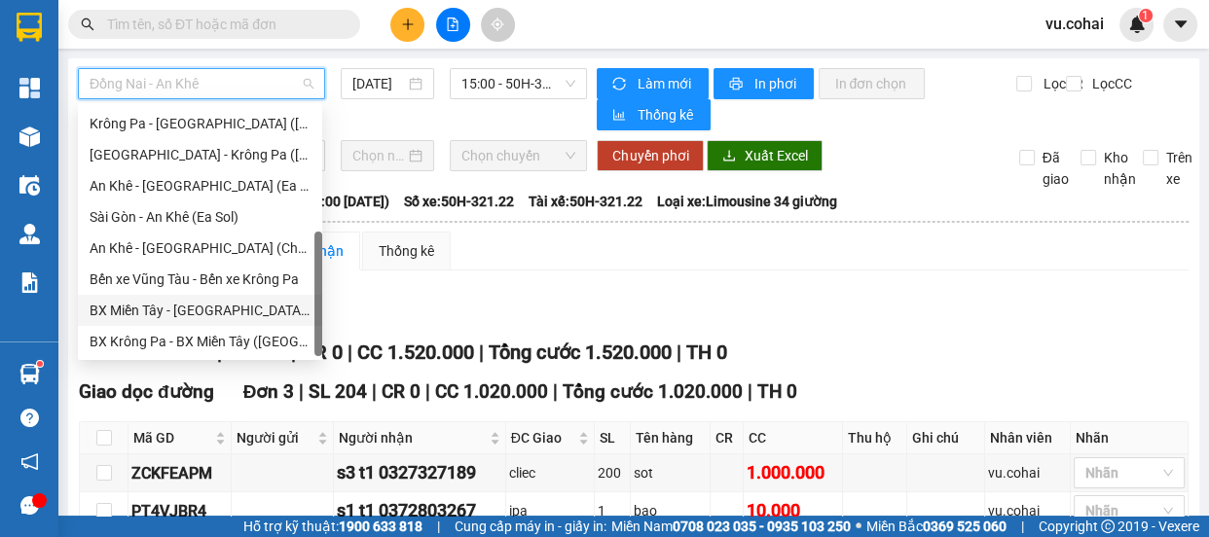
click at [211, 312] on div "BX Miền Tây - [GEOGRAPHIC_DATA] ([GEOGRAPHIC_DATA] - [GEOGRAPHIC_DATA])" at bounding box center [200, 310] width 221 height 21
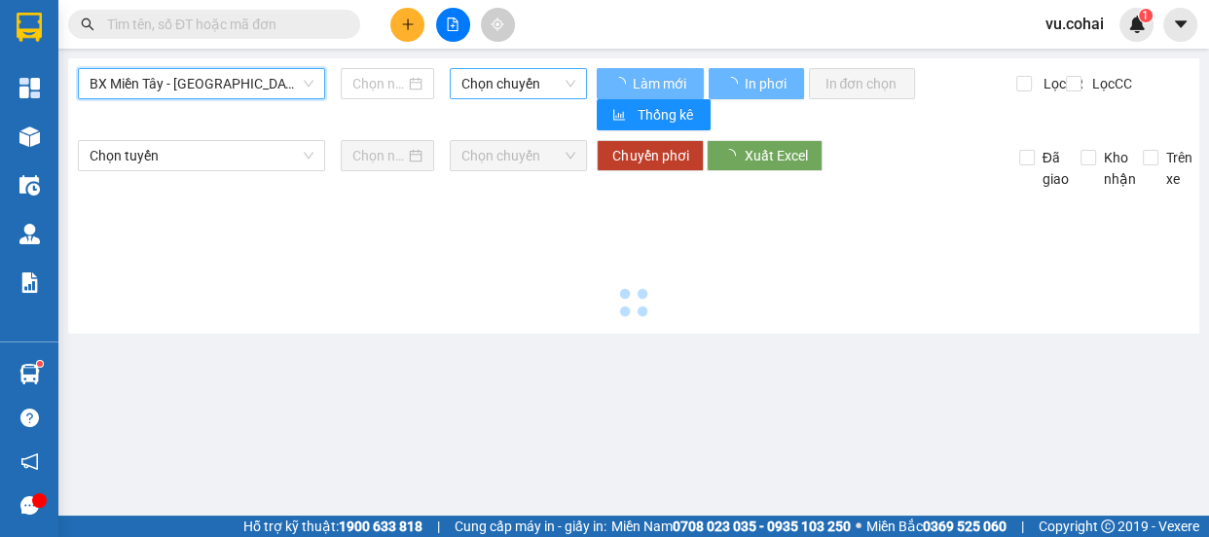
type input "[DATE]"
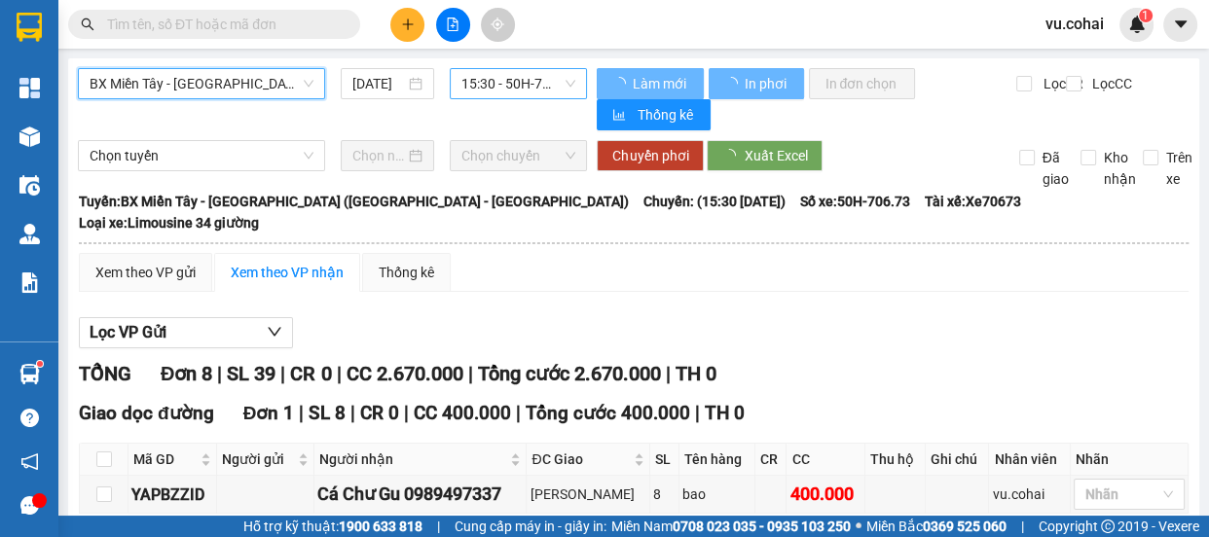
click at [523, 78] on span "15:30 - 50H-706.73" at bounding box center [519, 83] width 114 height 29
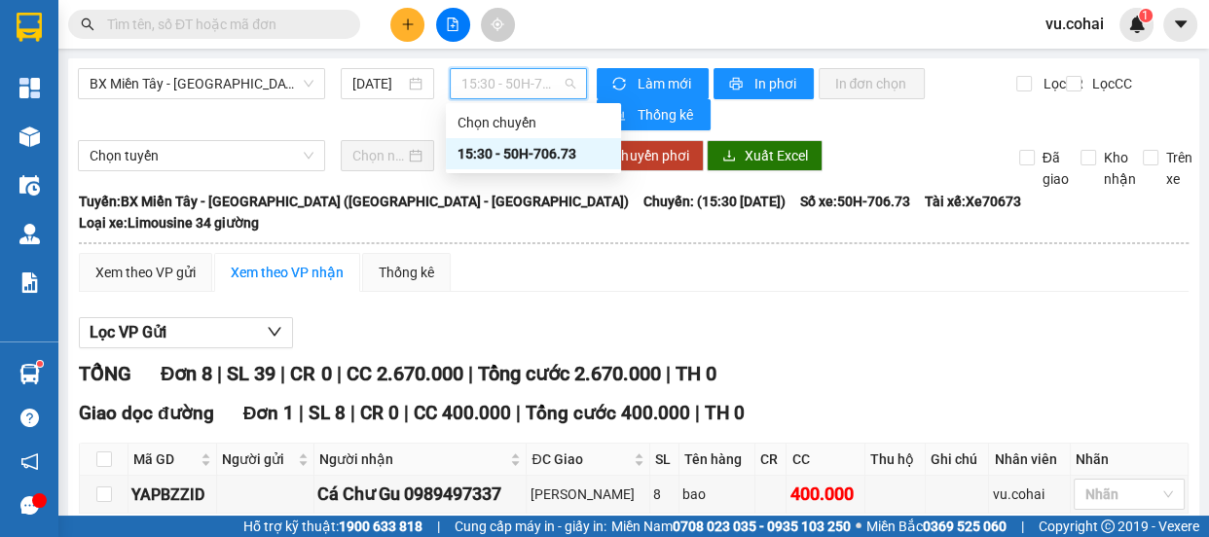
click at [539, 161] on div "15:30 - 50H-706.73" at bounding box center [534, 153] width 152 height 21
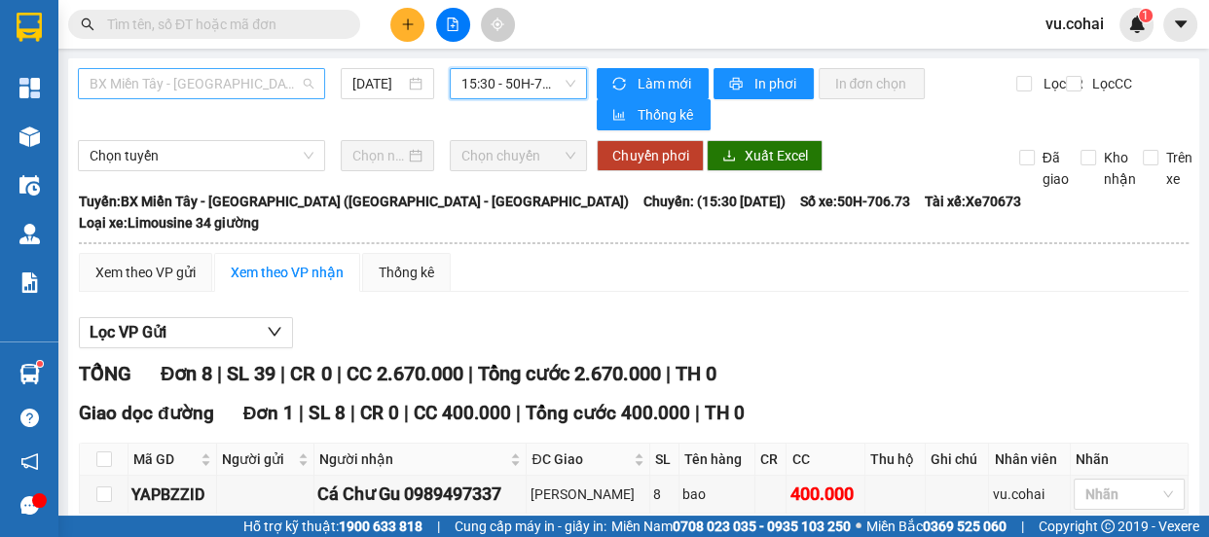
click at [175, 88] on span "BX Miền Tây - [GEOGRAPHIC_DATA] ([GEOGRAPHIC_DATA] - [GEOGRAPHIC_DATA])" at bounding box center [202, 83] width 224 height 29
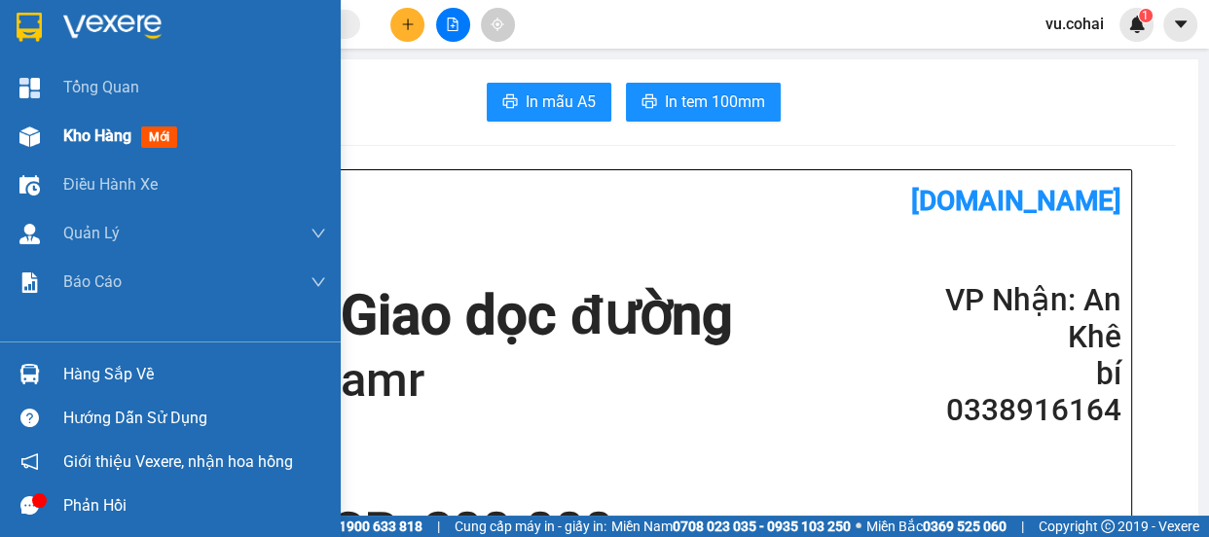
click at [72, 135] on span "Kho hàng" at bounding box center [97, 136] width 68 height 19
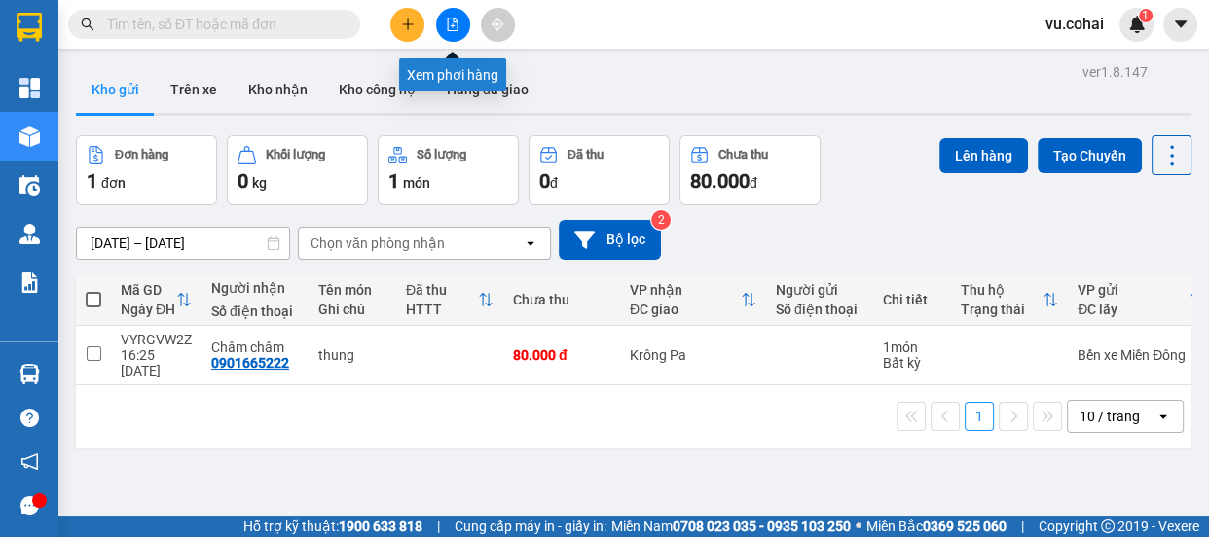
click at [453, 29] on icon "file-add" at bounding box center [453, 25] width 11 height 14
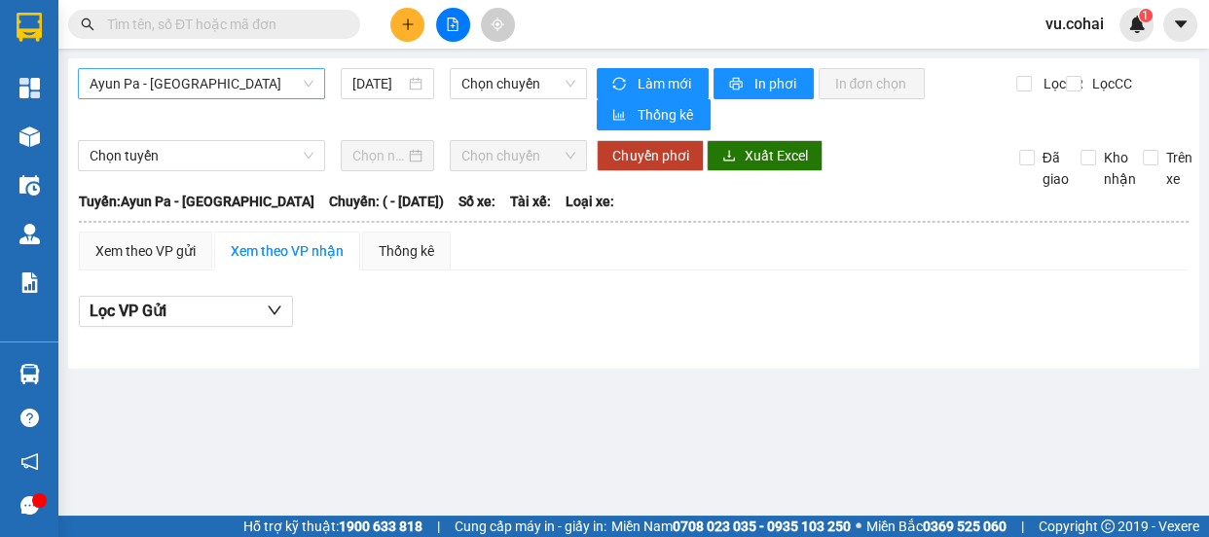
click at [230, 91] on span "Ayun Pa - [GEOGRAPHIC_DATA]" at bounding box center [202, 83] width 224 height 29
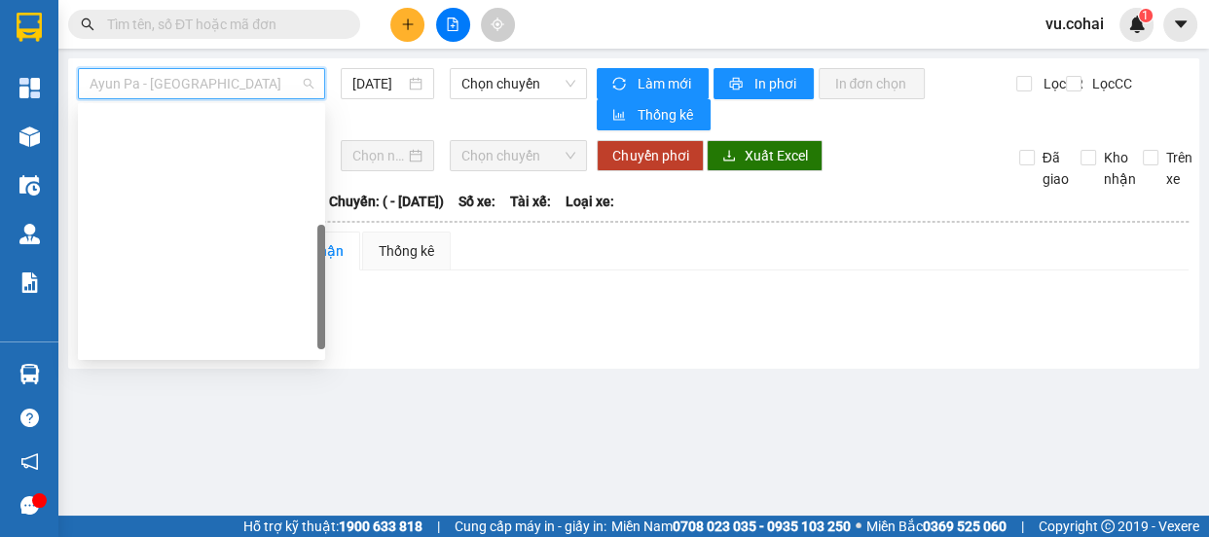
scroll to position [279, 0]
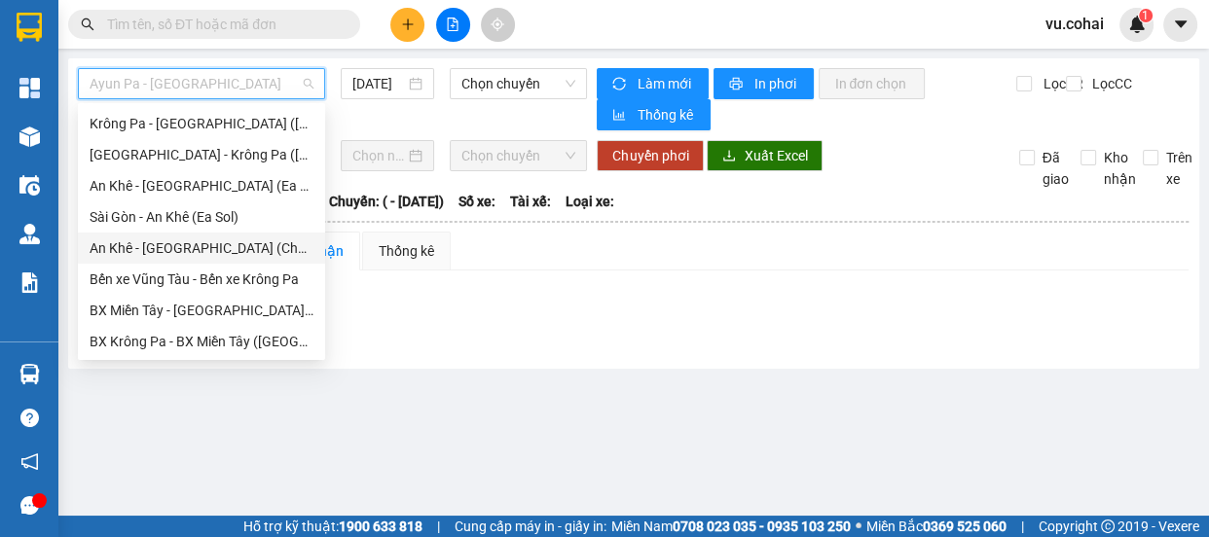
click at [211, 242] on div "An Khê - [GEOGRAPHIC_DATA] (Chư Sê)" at bounding box center [202, 248] width 224 height 21
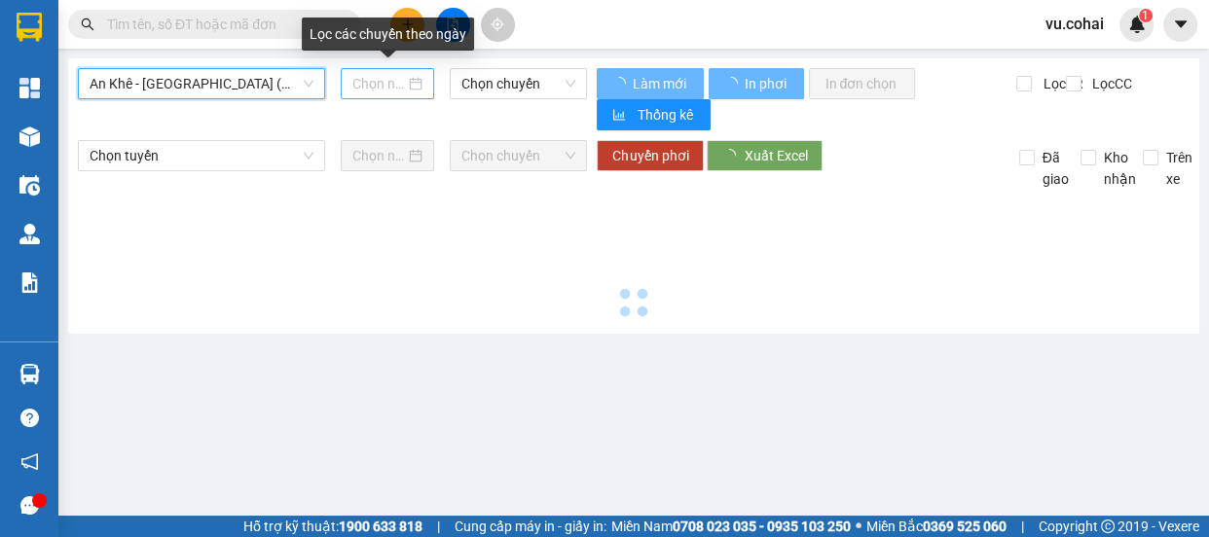
click at [390, 88] on input at bounding box center [378, 83] width 53 height 21
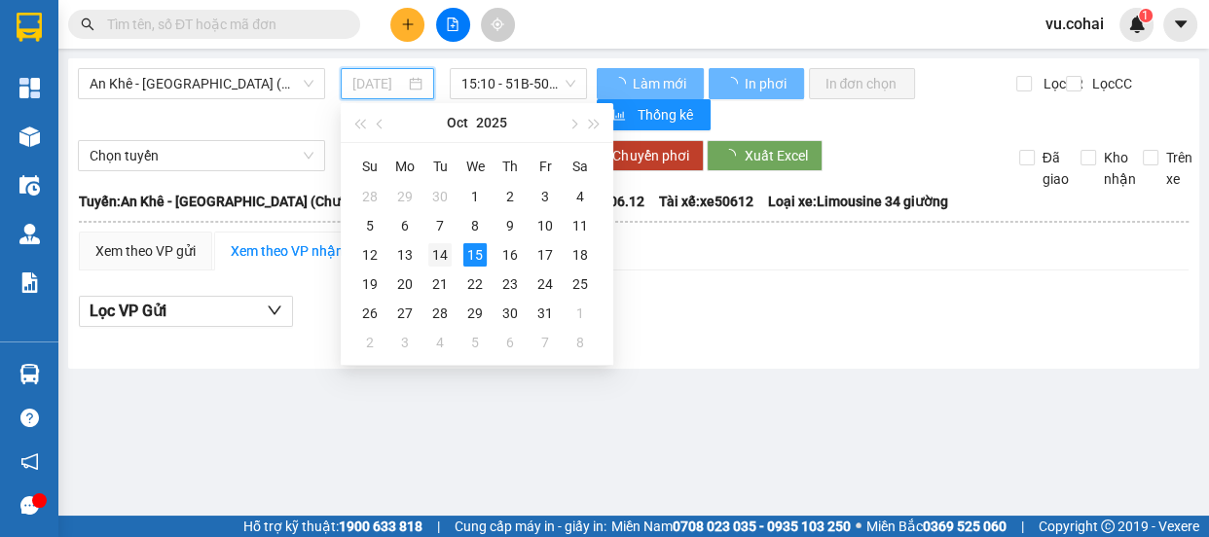
click at [441, 244] on div "14" at bounding box center [439, 254] width 23 height 23
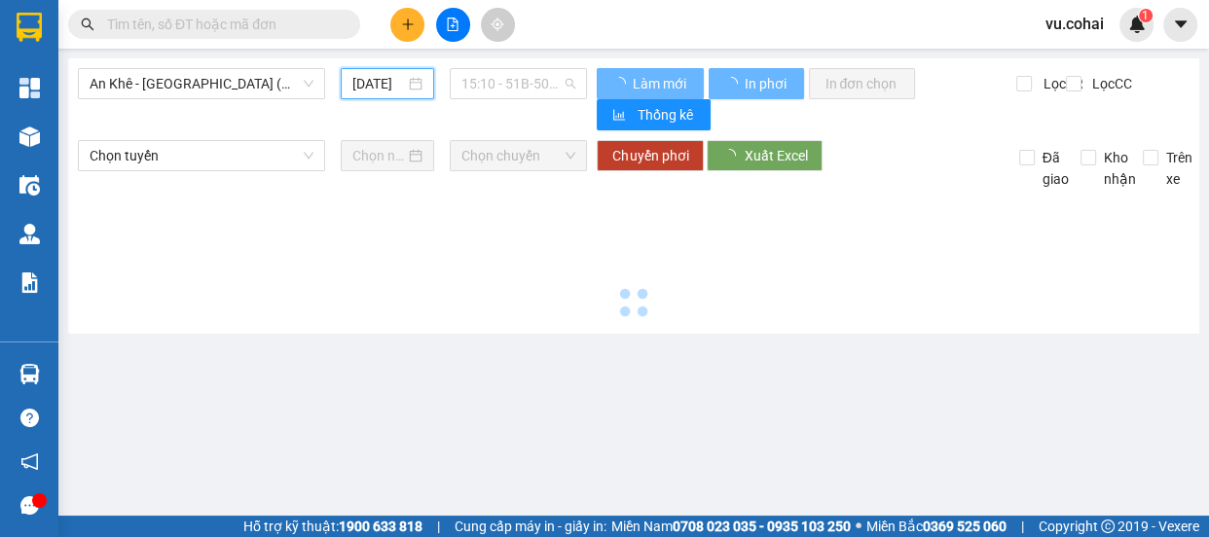
drag, startPoint x: 525, startPoint y: 83, endPoint x: 532, endPoint y: 113, distance: 30.9
click at [525, 84] on span "15:10 - 51B-506.12" at bounding box center [519, 83] width 114 height 29
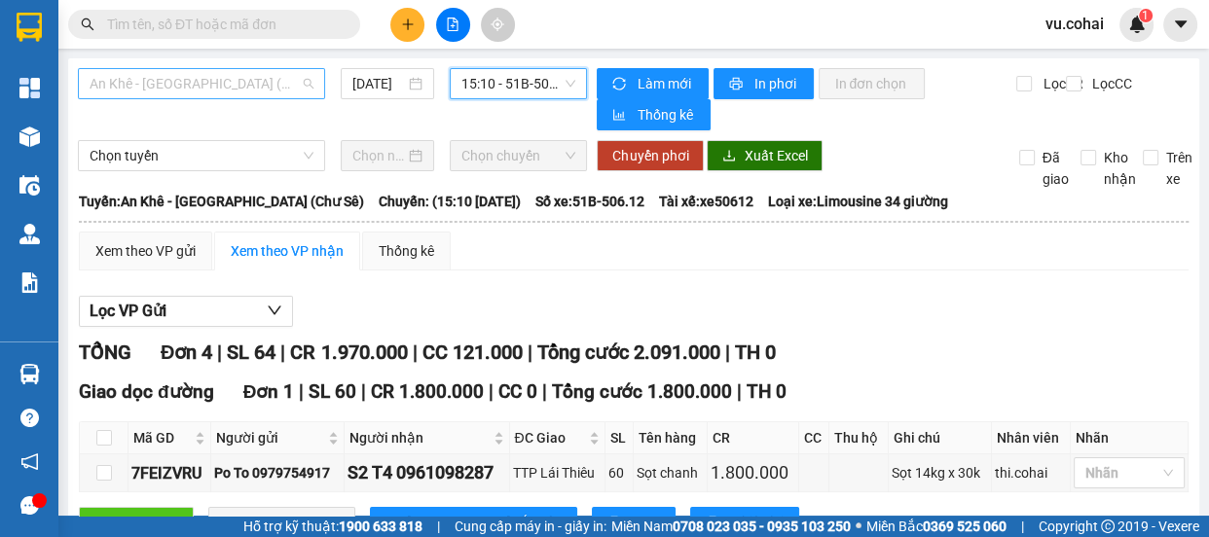
click at [167, 83] on span "An Khê - [GEOGRAPHIC_DATA] (Chư Sê)" at bounding box center [202, 83] width 224 height 29
type input "[DATE]"
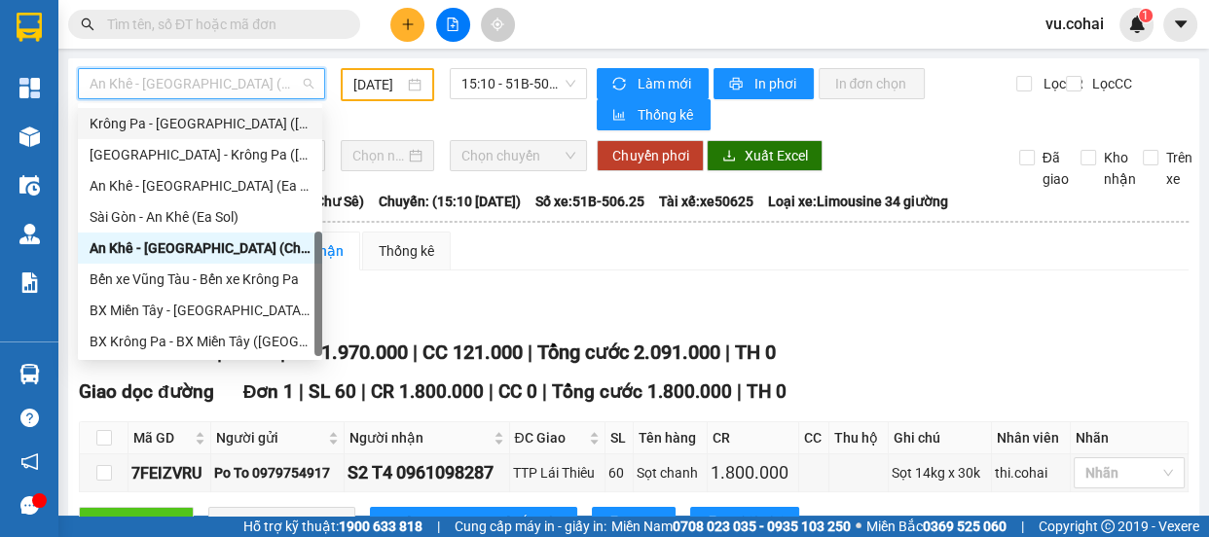
click at [210, 119] on div "Krông Pa - [GEOGRAPHIC_DATA] ([GEOGRAPHIC_DATA])" at bounding box center [200, 123] width 221 height 21
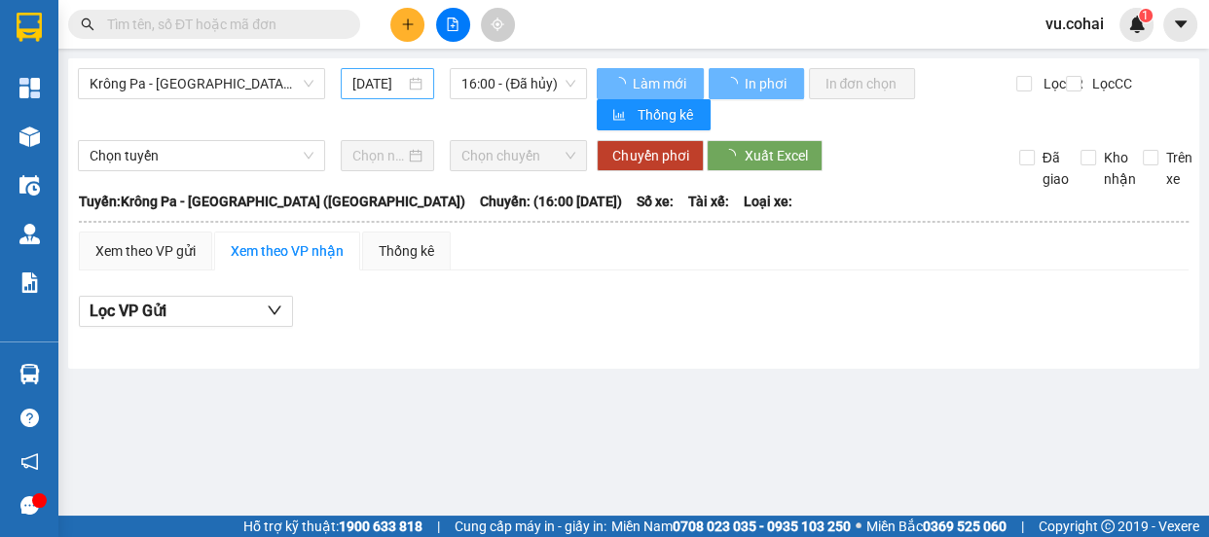
click at [418, 81] on div "[DATE]" at bounding box center [387, 83] width 70 height 21
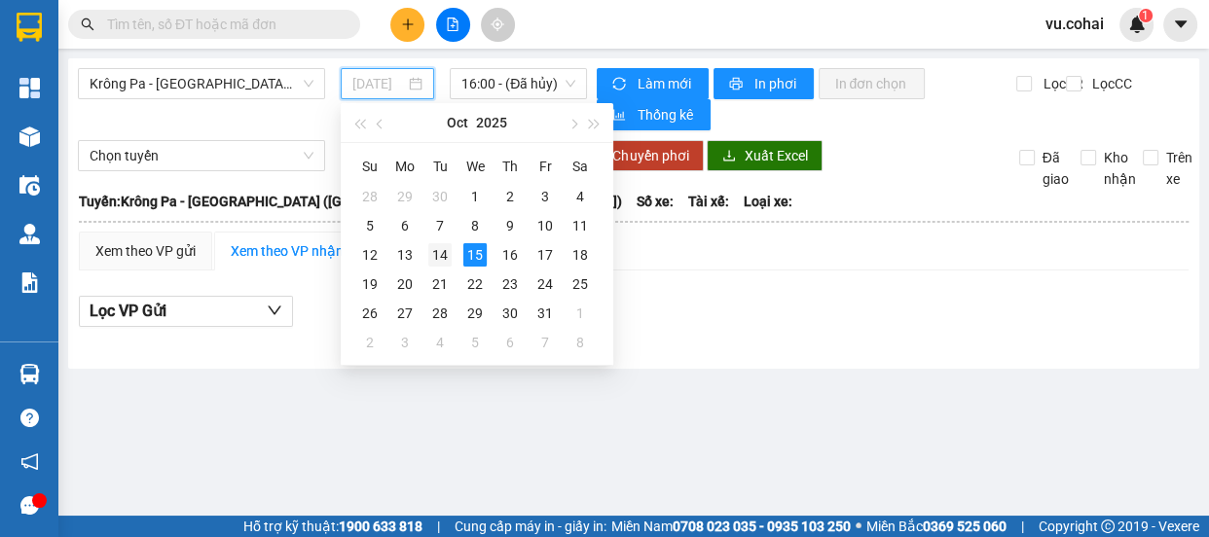
click at [444, 262] on div "14" at bounding box center [439, 254] width 23 height 23
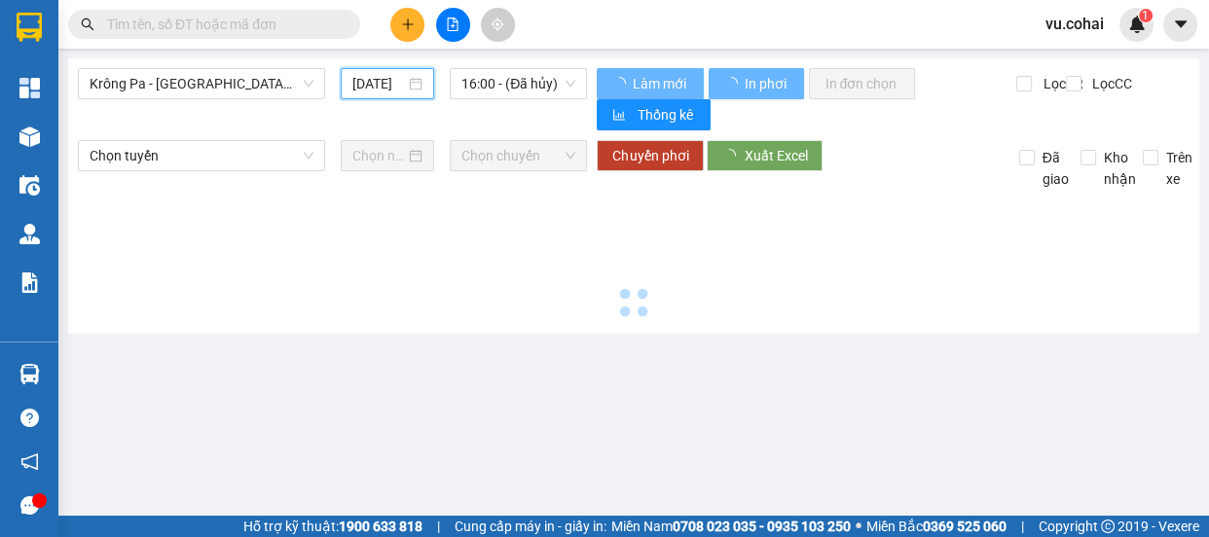
type input "[DATE]"
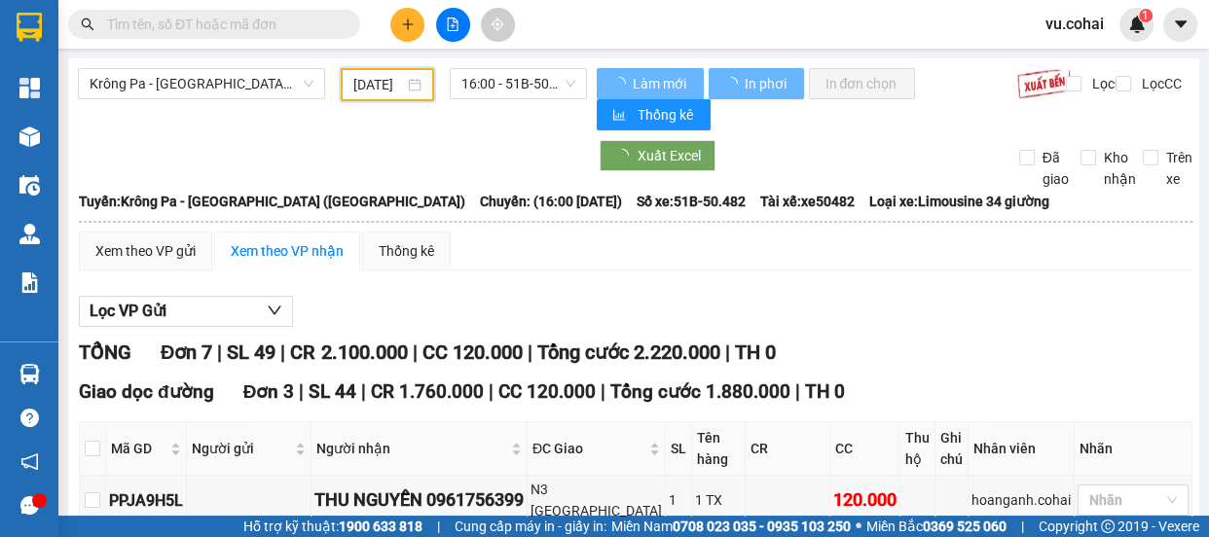
click at [548, 81] on span "16:00 - 51B-50.482" at bounding box center [519, 83] width 114 height 29
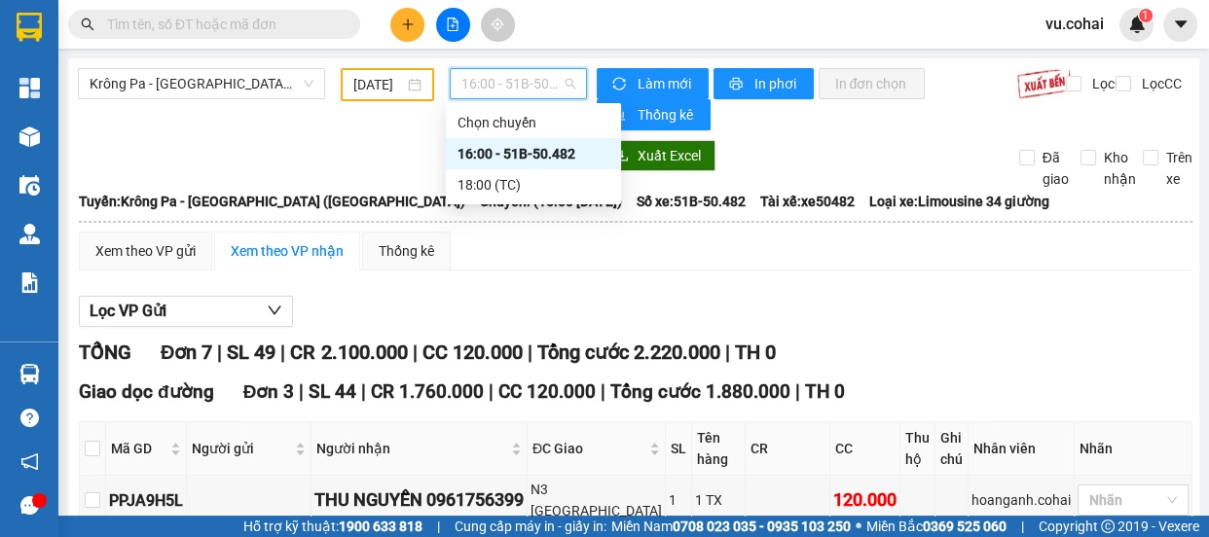
click at [549, 161] on div "16:00 - 51B-50.482" at bounding box center [534, 153] width 152 height 21
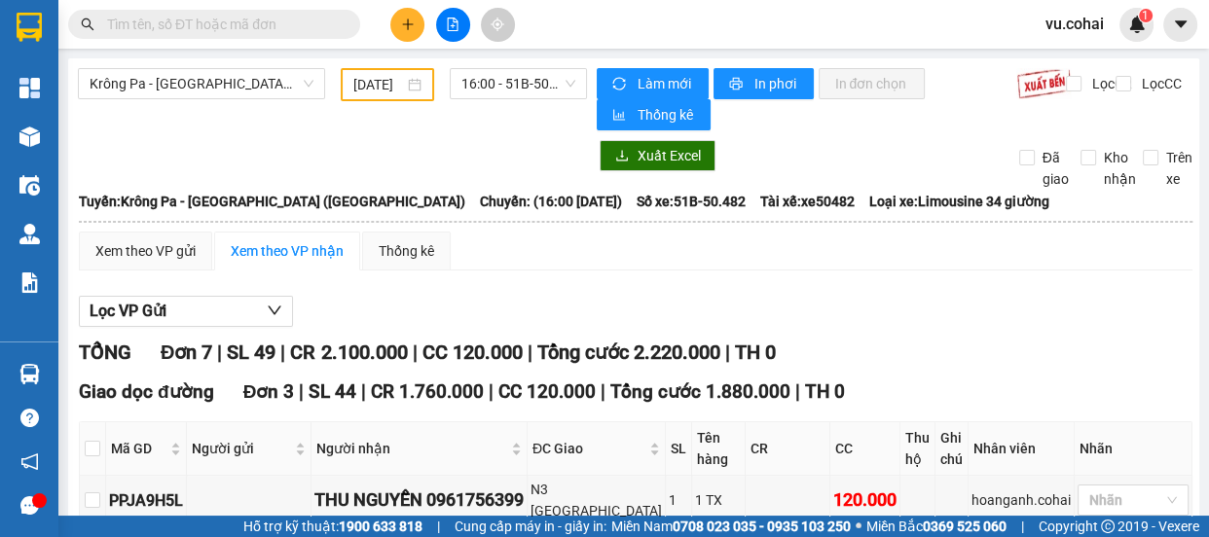
click at [200, 99] on div "Krông Pa - [GEOGRAPHIC_DATA] ([GEOGRAPHIC_DATA])" at bounding box center [201, 84] width 263 height 33
click at [199, 77] on span "Krông Pa - [GEOGRAPHIC_DATA] ([GEOGRAPHIC_DATA])" at bounding box center [202, 83] width 224 height 29
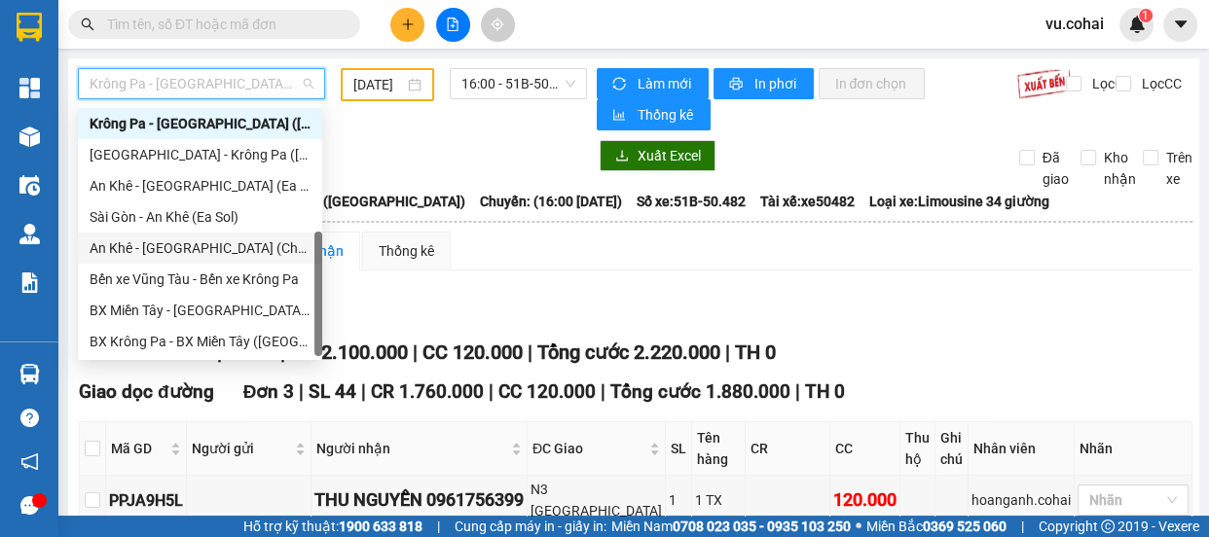
click at [193, 253] on div "An Khê - [GEOGRAPHIC_DATA] (Chư Sê)" at bounding box center [200, 248] width 221 height 21
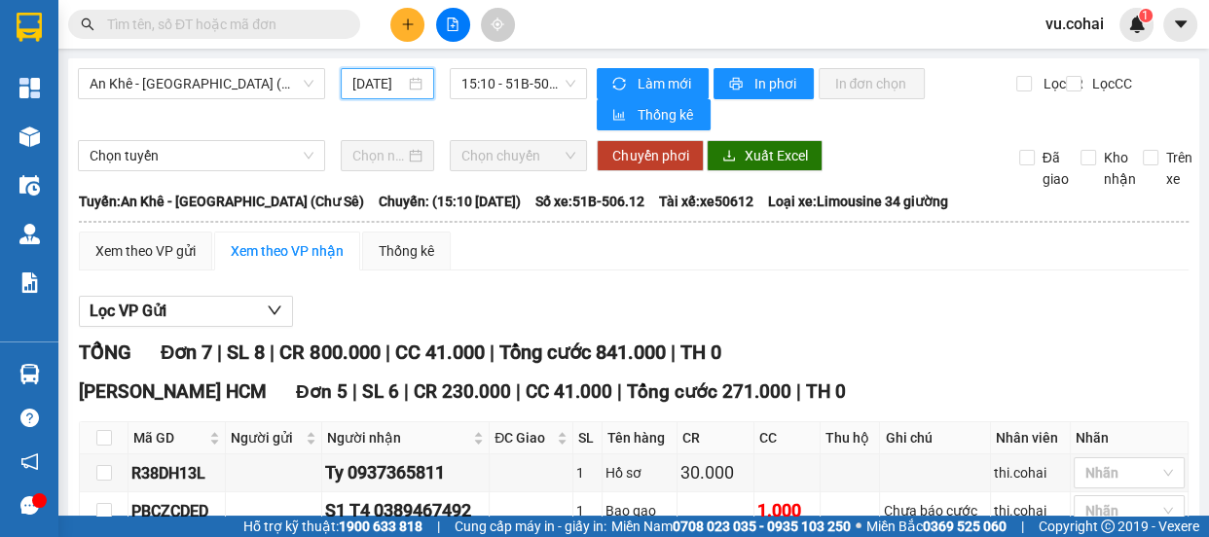
click at [386, 82] on input "[DATE]" at bounding box center [378, 83] width 53 height 21
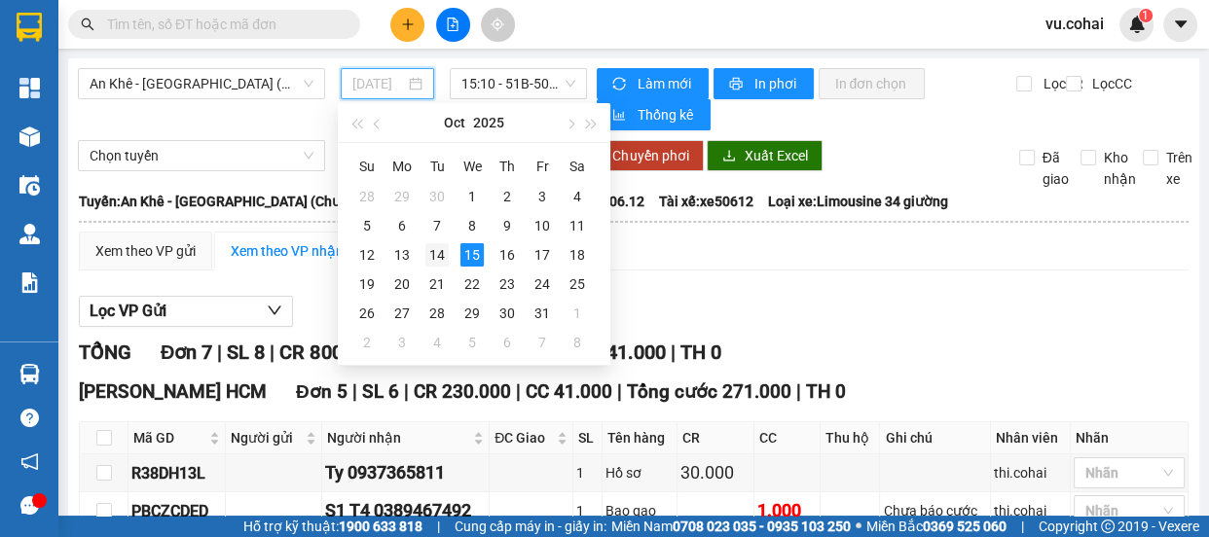
click at [432, 257] on div "14" at bounding box center [437, 254] width 23 height 23
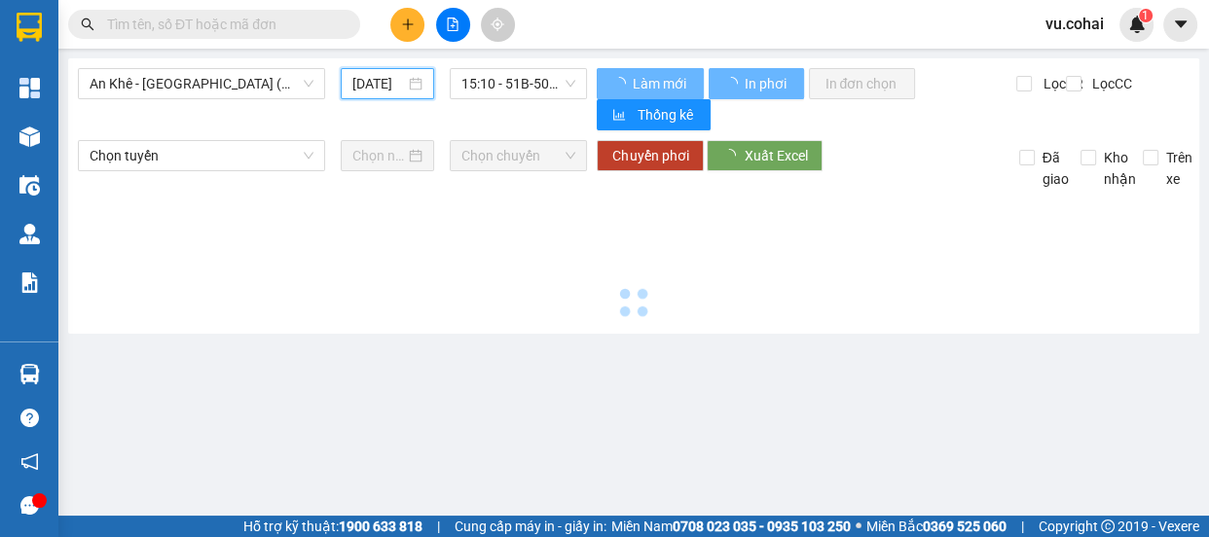
type input "[DATE]"
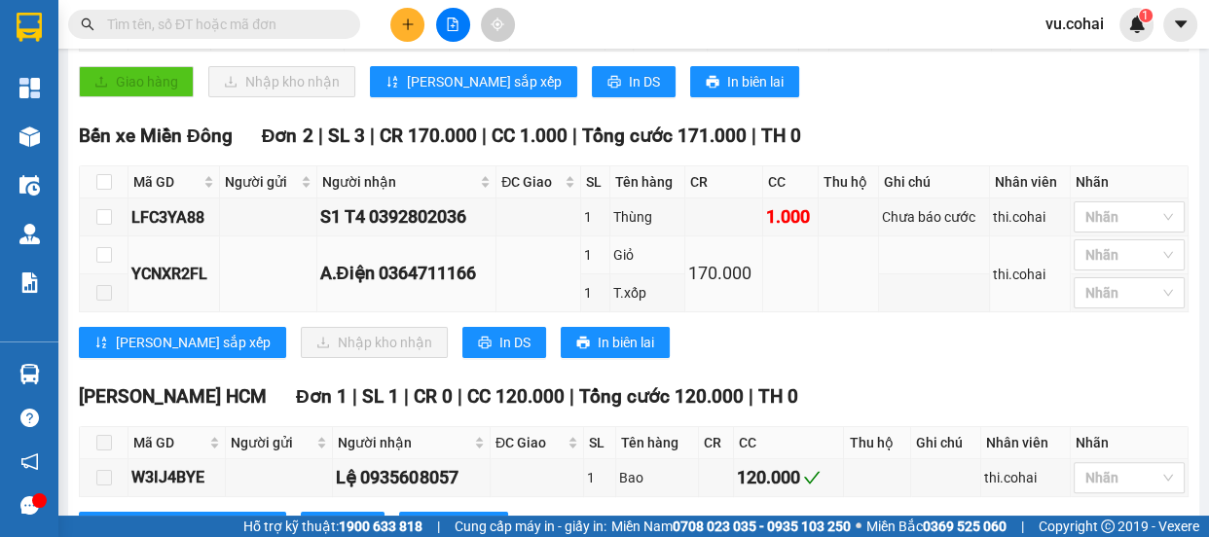
scroll to position [520, 0]
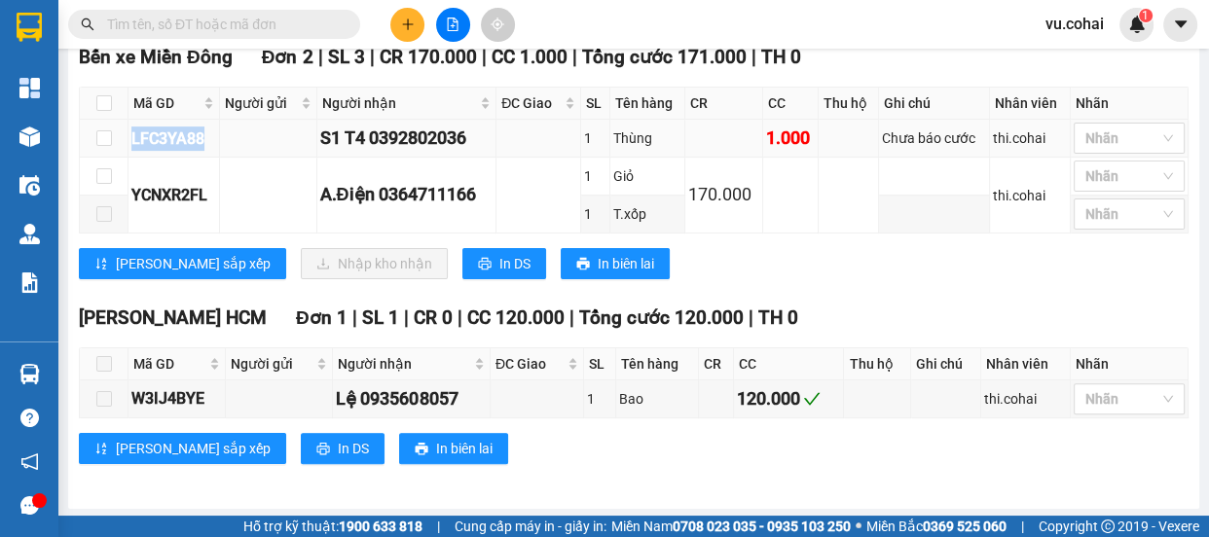
drag, startPoint x: 207, startPoint y: 136, endPoint x: 131, endPoint y: 134, distance: 76.0
click at [131, 134] on div "LFC3YA88" at bounding box center [173, 139] width 85 height 24
copy div "LFC3YA88"
click at [222, 28] on input "text" at bounding box center [222, 24] width 230 height 21
click at [1100, 136] on div at bounding box center [1120, 138] width 82 height 23
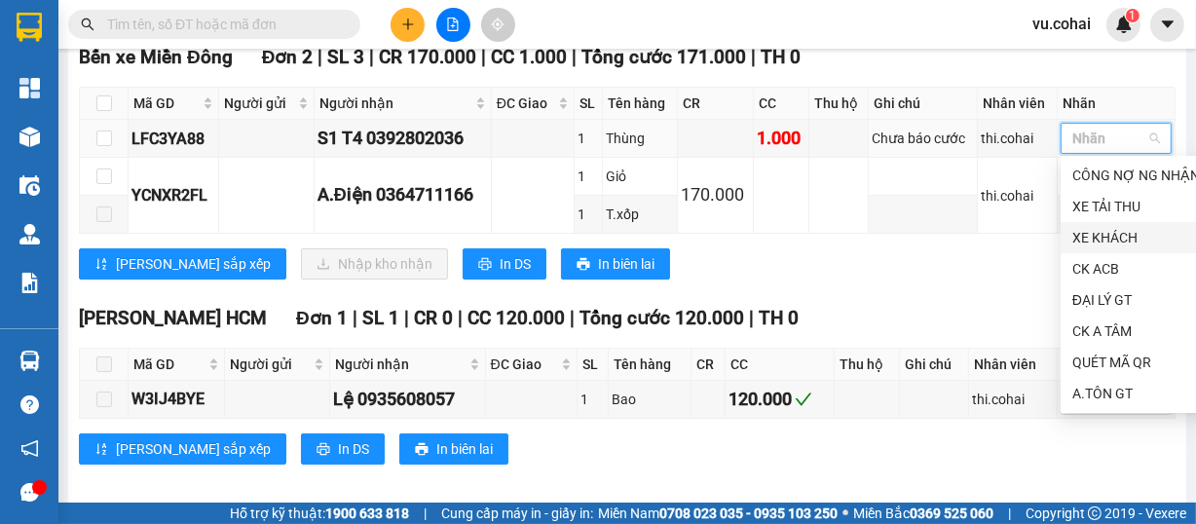
click at [1129, 243] on div "XE KHÁCH" at bounding box center [1136, 237] width 128 height 21
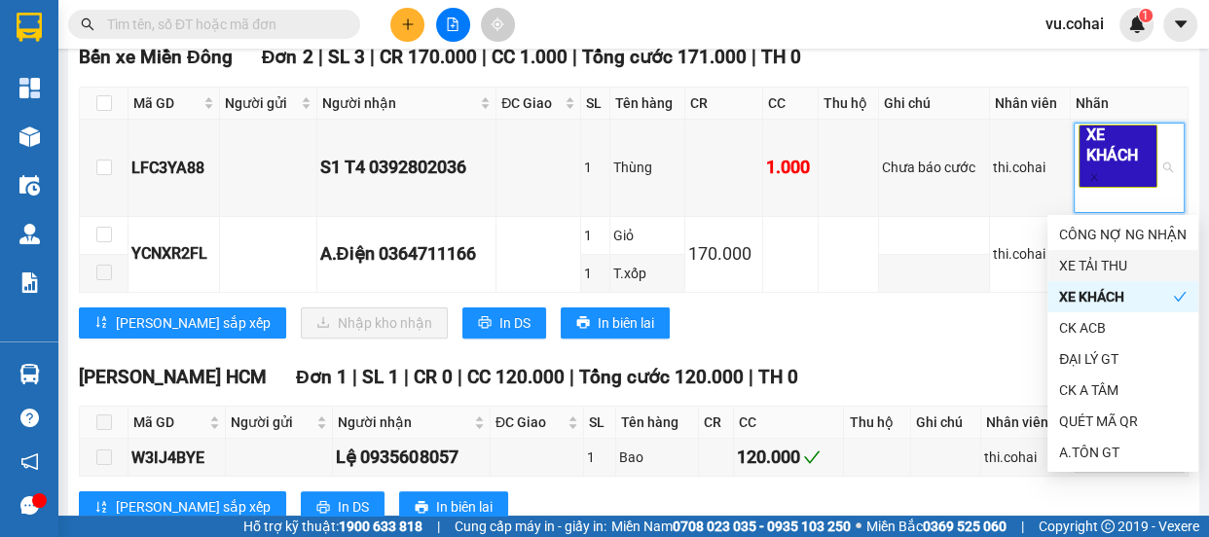
click at [881, 319] on div "Lưu sắp xếp Nhập kho nhận In DS In biên lai" at bounding box center [634, 323] width 1110 height 31
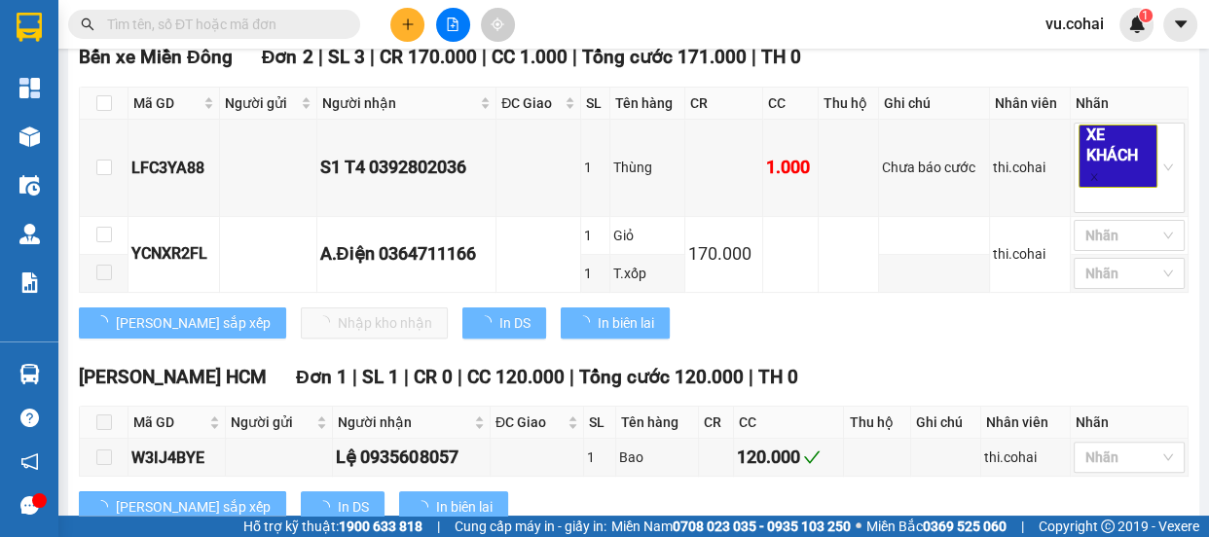
click at [881, 293] on div "Bến xe Miền Đông Đơn 2 | SL 3 | CR 170.000 | CC 1.000 | Tổng cước 171.000 | TH …" at bounding box center [634, 198] width 1110 height 310
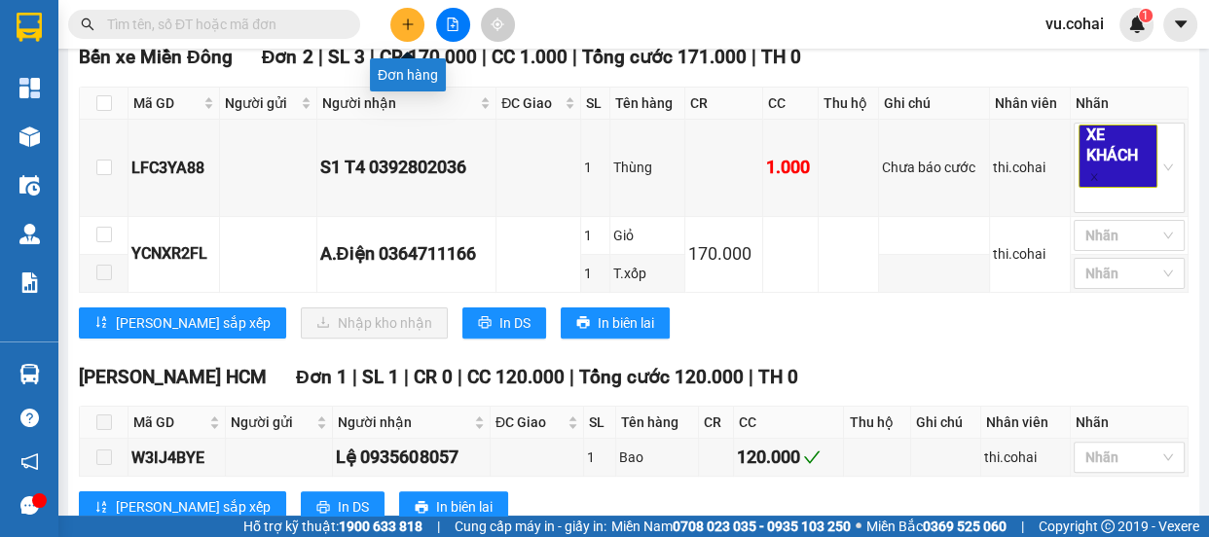
click at [402, 19] on icon "plus" at bounding box center [408, 25] width 14 height 14
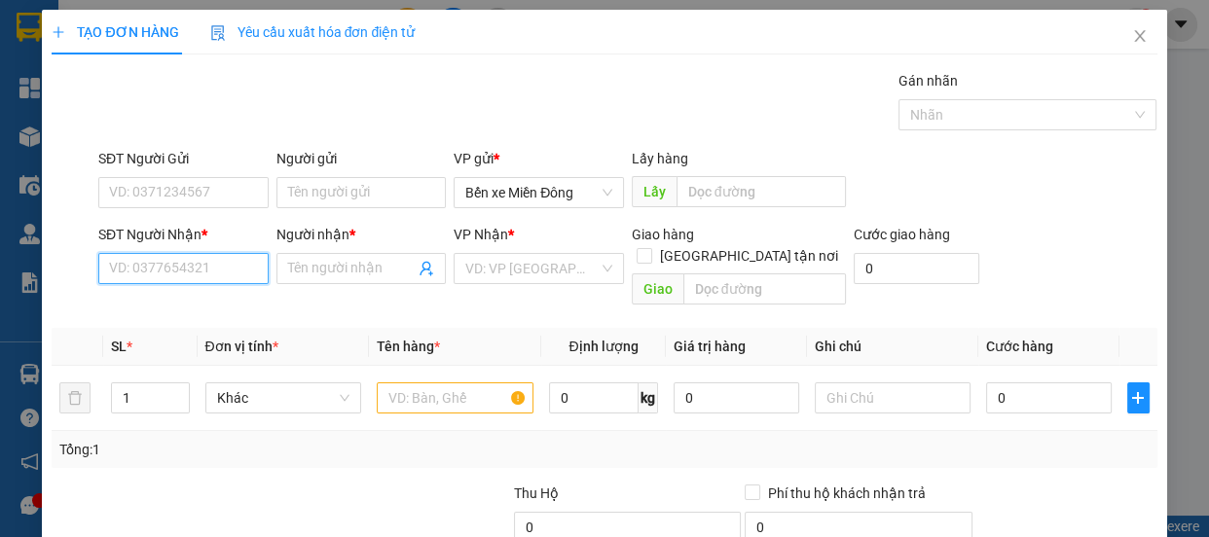
drag, startPoint x: 232, startPoint y: 278, endPoint x: 228, endPoint y: 267, distance: 12.3
click at [230, 274] on input "SĐT Người Nhận *" at bounding box center [183, 268] width 170 height 31
type input "0946784395"
click at [202, 308] on div "0946784395 - TUYÊN" at bounding box center [181, 307] width 145 height 21
type input "TUYÊN"
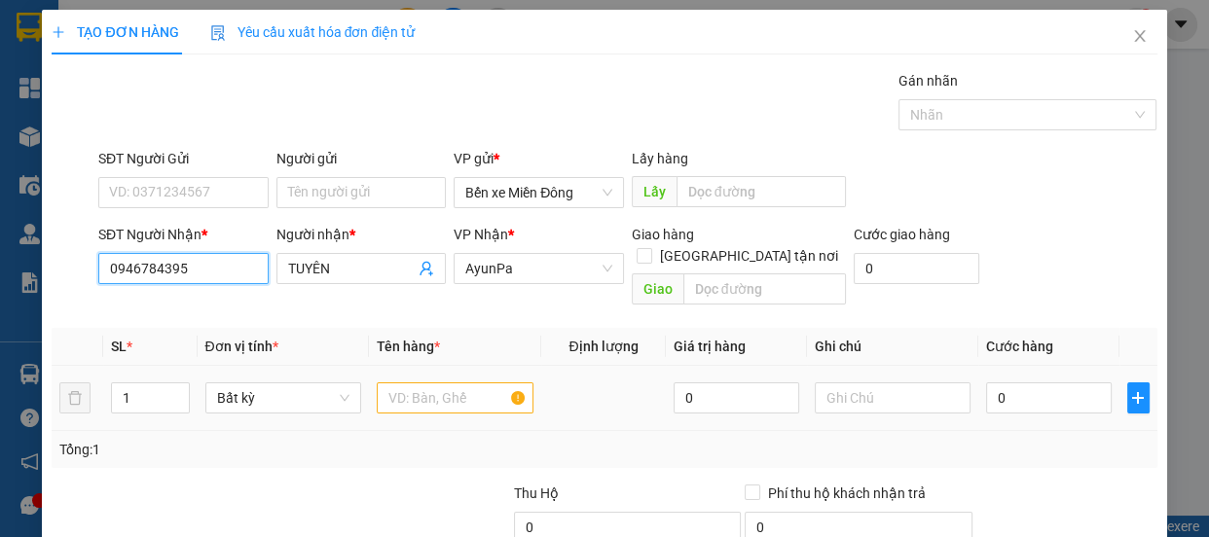
type input "0946784395"
click at [474, 383] on input "text" at bounding box center [455, 398] width 157 height 31
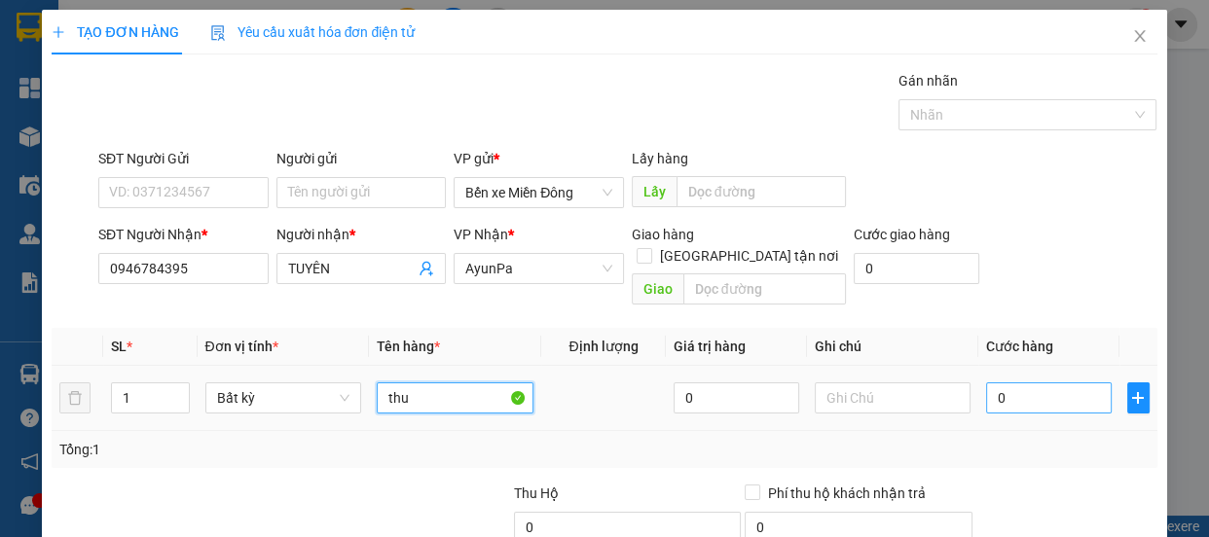
type input "thu"
click at [1069, 383] on input "0" at bounding box center [1049, 398] width 126 height 31
type input "004"
type input "4"
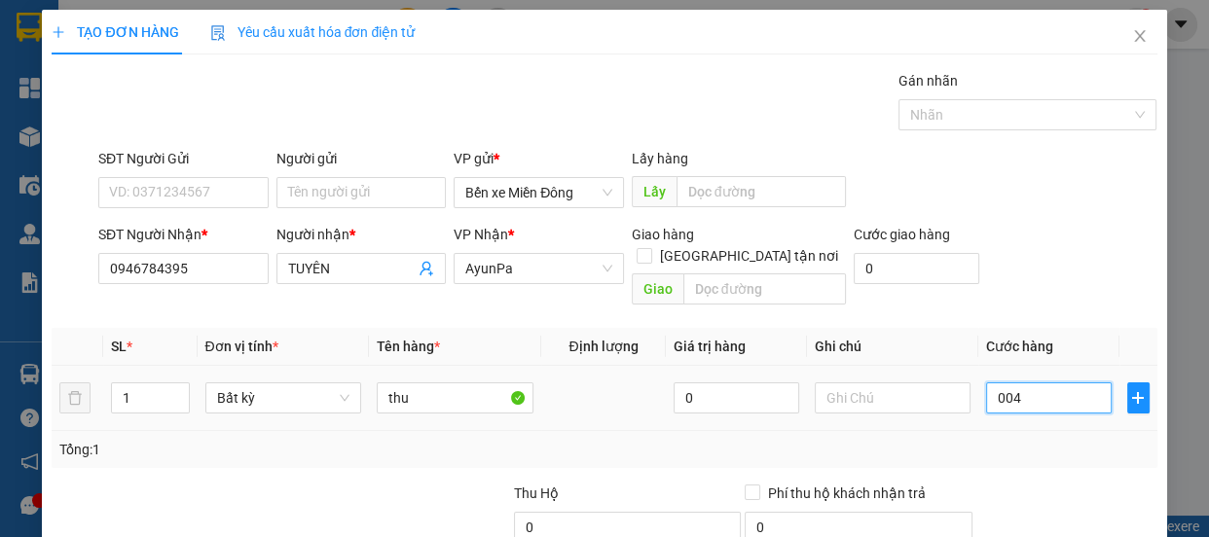
type input "0.040"
type input "40"
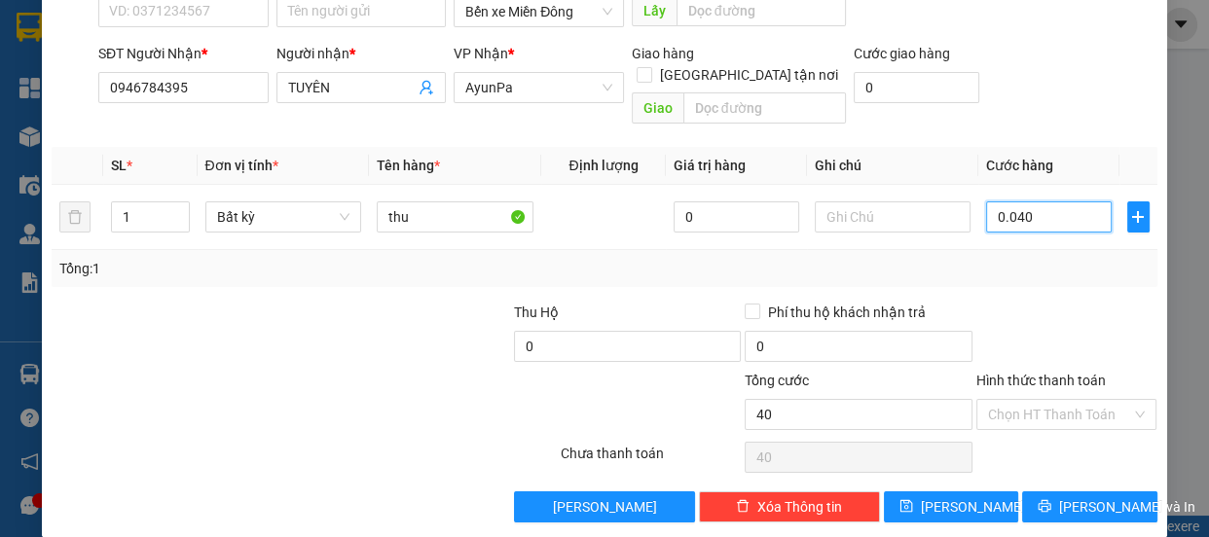
scroll to position [182, 0]
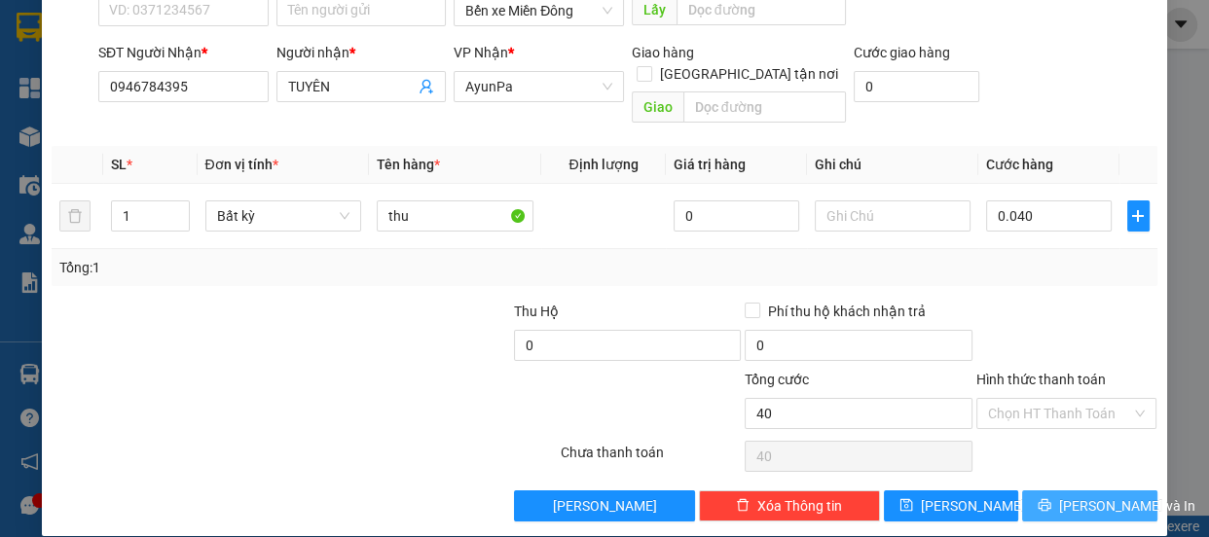
type input "40.000"
click at [1056, 491] on button "[PERSON_NAME] và In" at bounding box center [1089, 506] width 134 height 31
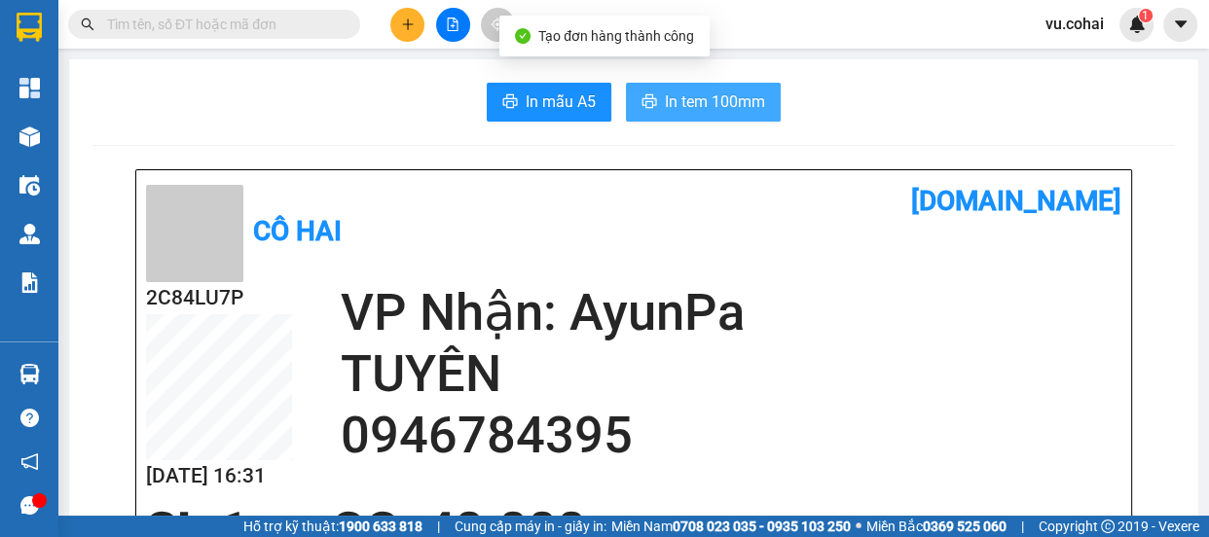
click at [683, 106] on span "In tem 100mm" at bounding box center [715, 102] width 100 height 24
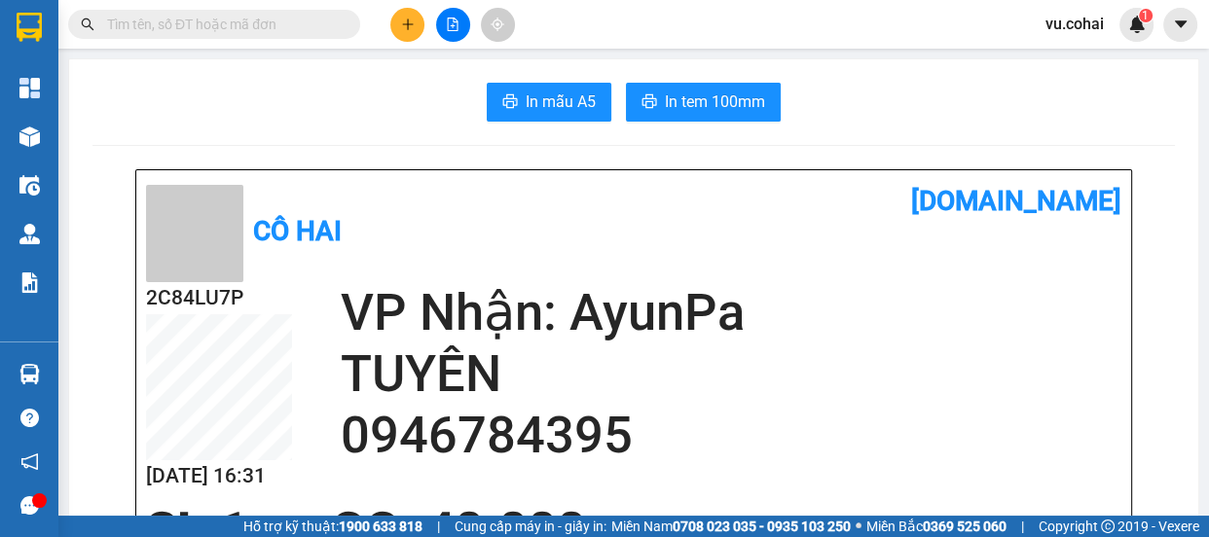
click at [734, 211] on h1 "[DOMAIN_NAME]" at bounding box center [878, 201] width 488 height 43
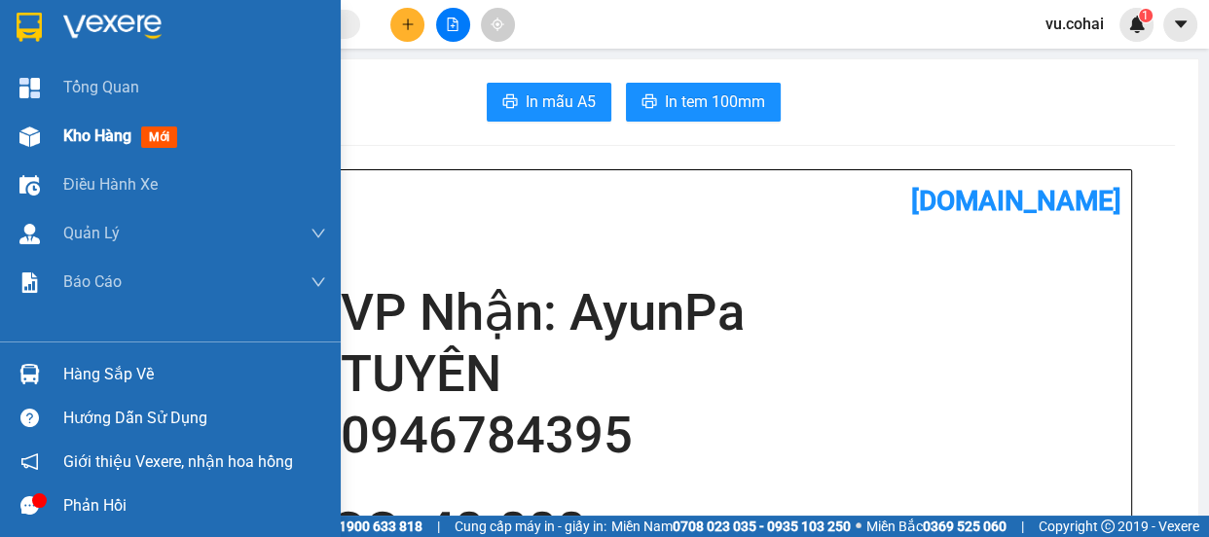
click at [106, 154] on div "Kho hàng mới" at bounding box center [194, 136] width 263 height 49
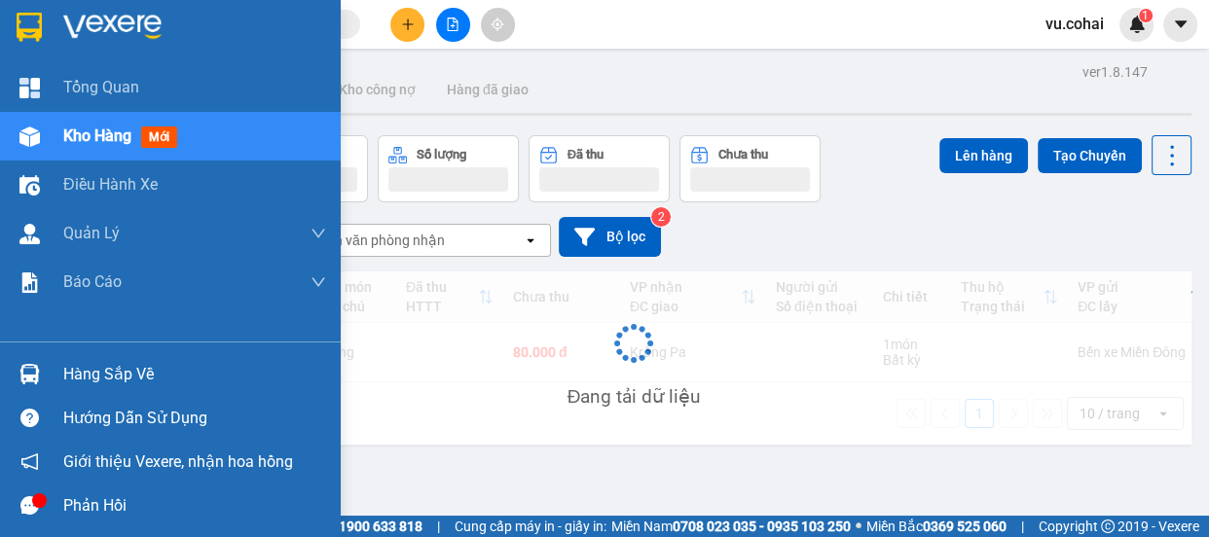
click at [100, 138] on span "Kho hàng" at bounding box center [97, 136] width 68 height 19
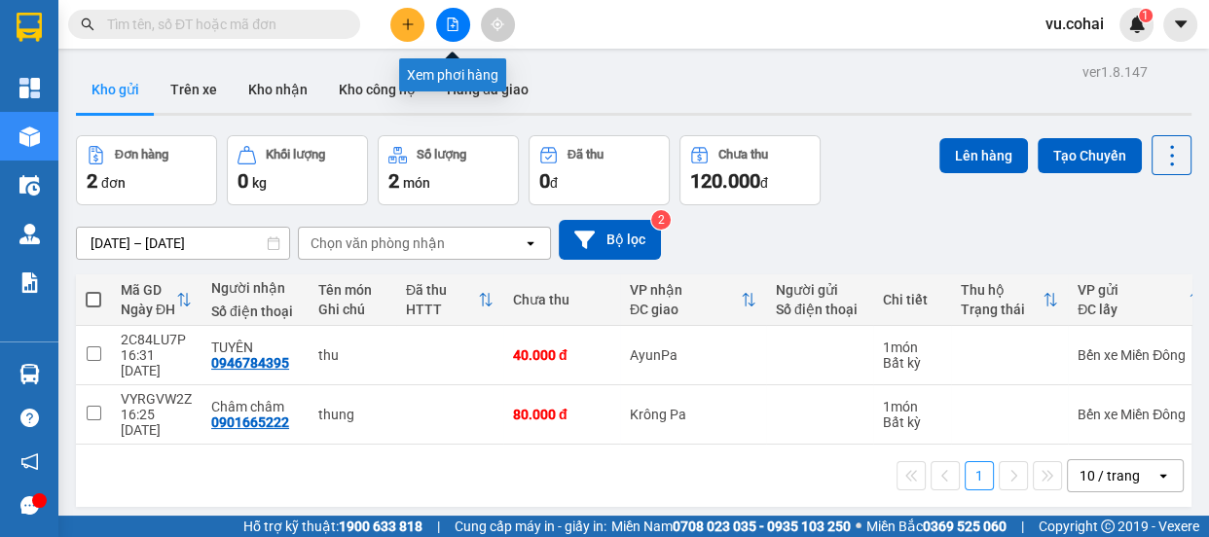
click at [453, 19] on icon "file-add" at bounding box center [453, 25] width 11 height 14
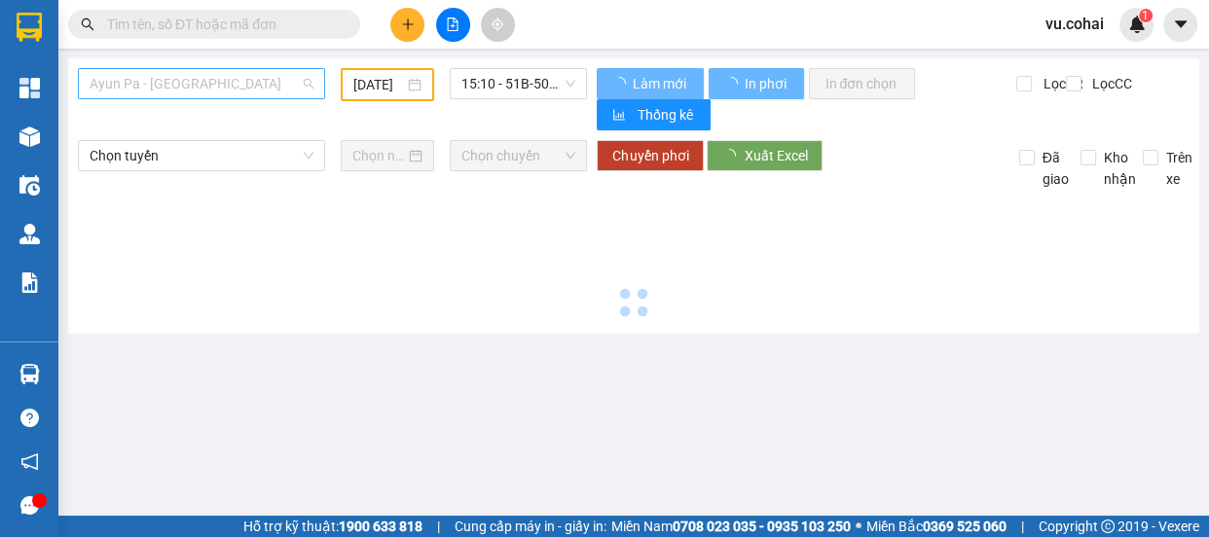
click at [168, 81] on span "Ayun Pa - [GEOGRAPHIC_DATA]" at bounding box center [202, 83] width 224 height 29
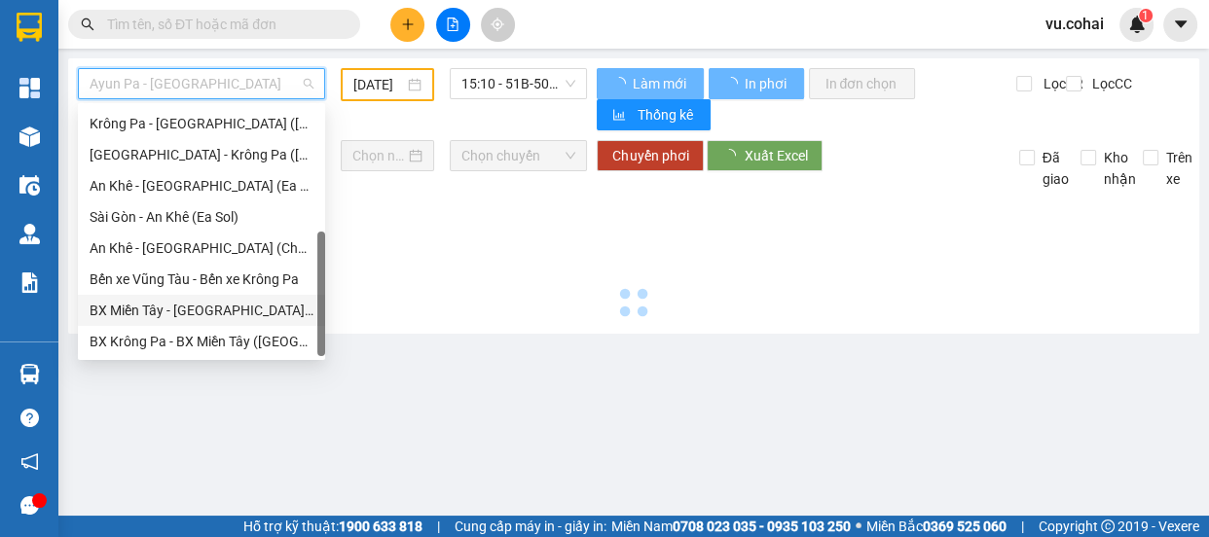
scroll to position [15, 0]
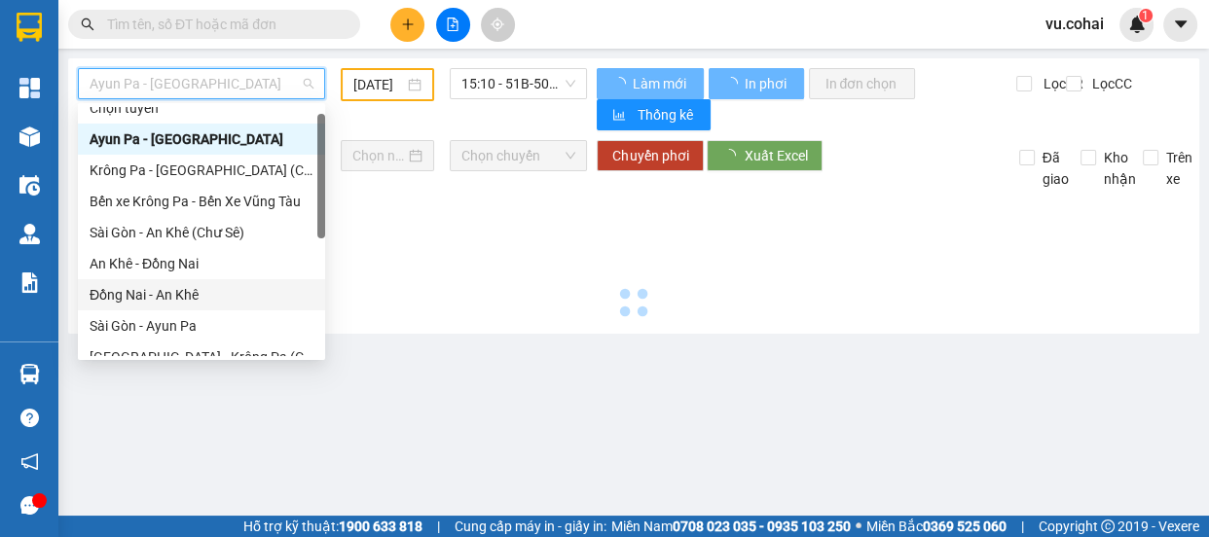
click at [157, 300] on div "Đồng Nai - An Khê" at bounding box center [202, 294] width 224 height 21
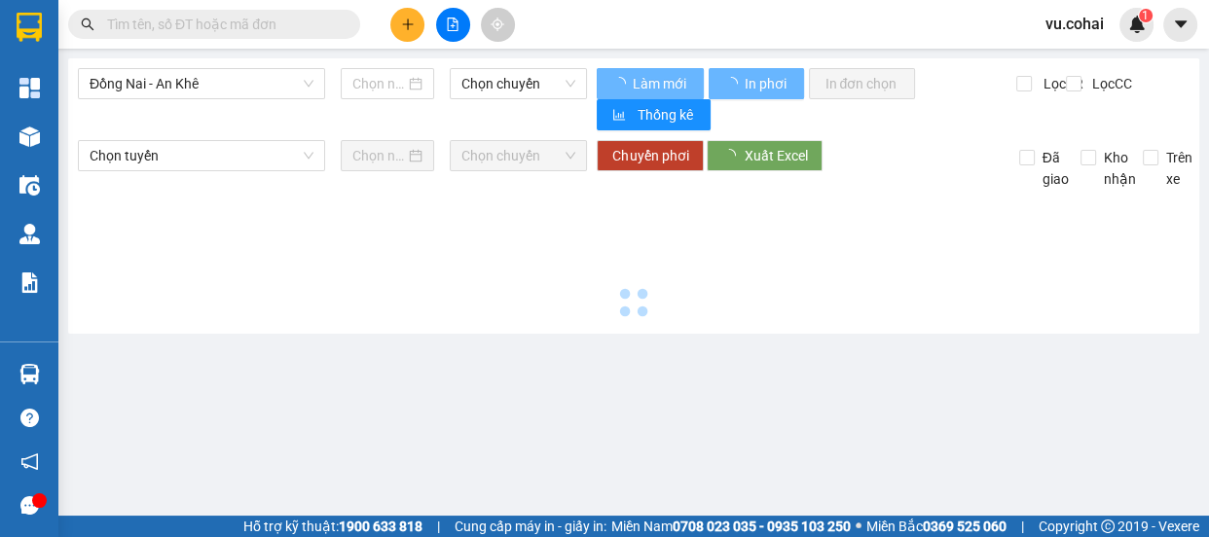
type input "[DATE]"
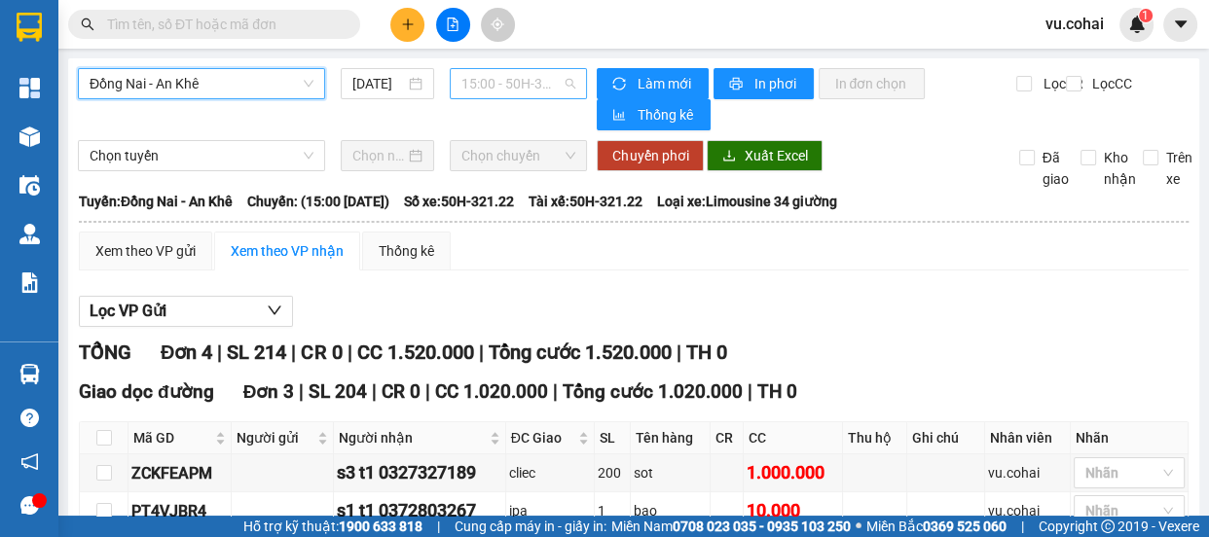
click at [504, 90] on span "15:00 - 50H-321.22" at bounding box center [519, 83] width 114 height 29
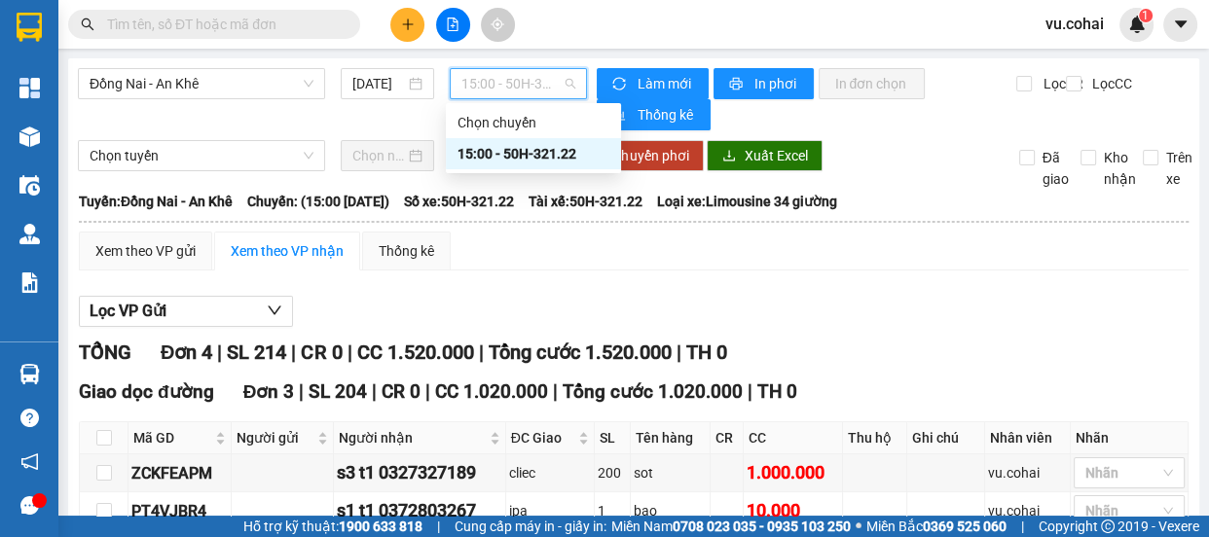
click at [536, 152] on div "15:00 - 50H-321.22" at bounding box center [534, 153] width 152 height 21
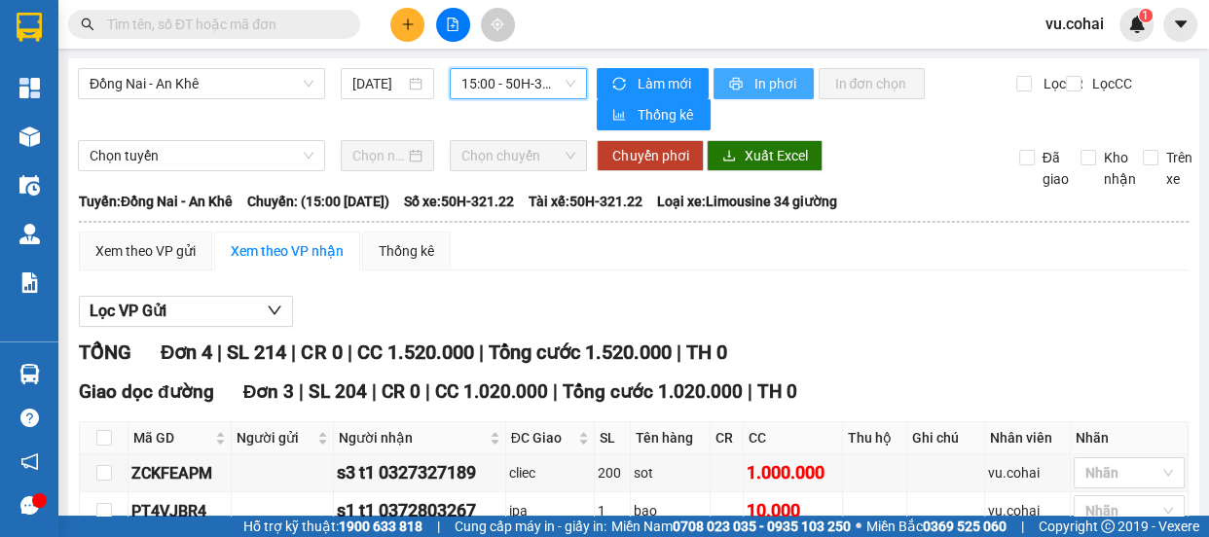
click at [776, 82] on span "In phơi" at bounding box center [776, 83] width 45 height 21
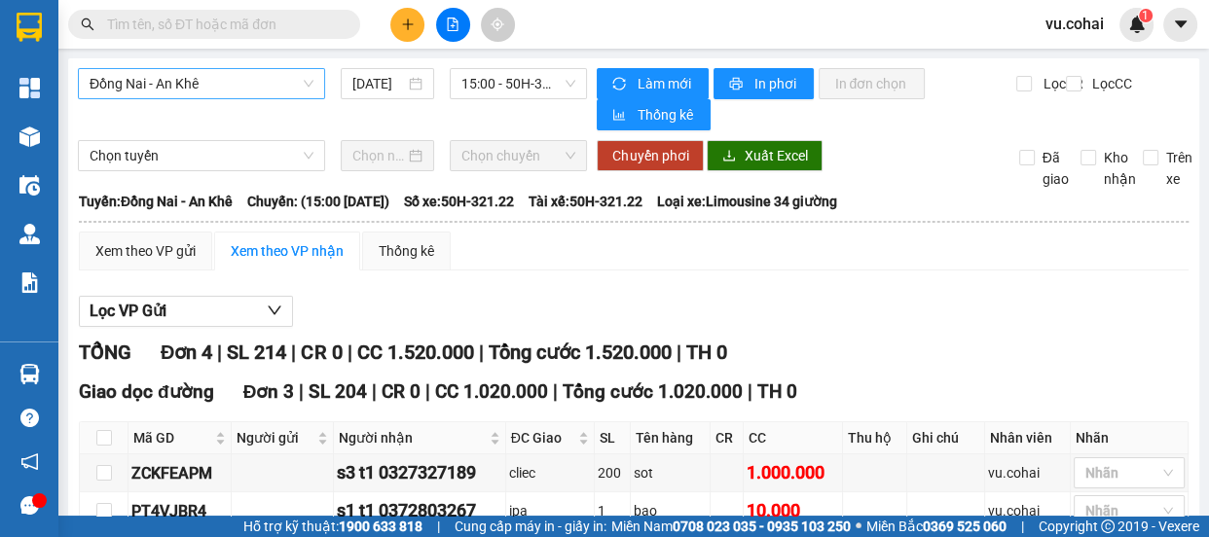
click at [202, 93] on span "Đồng Nai - An Khê" at bounding box center [202, 83] width 224 height 29
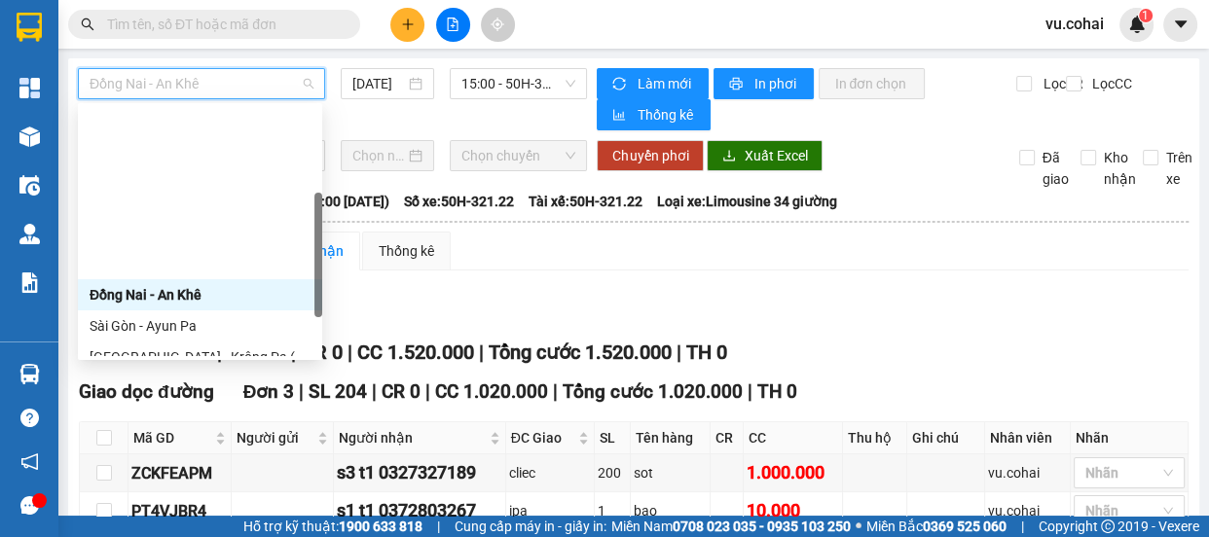
scroll to position [279, 0]
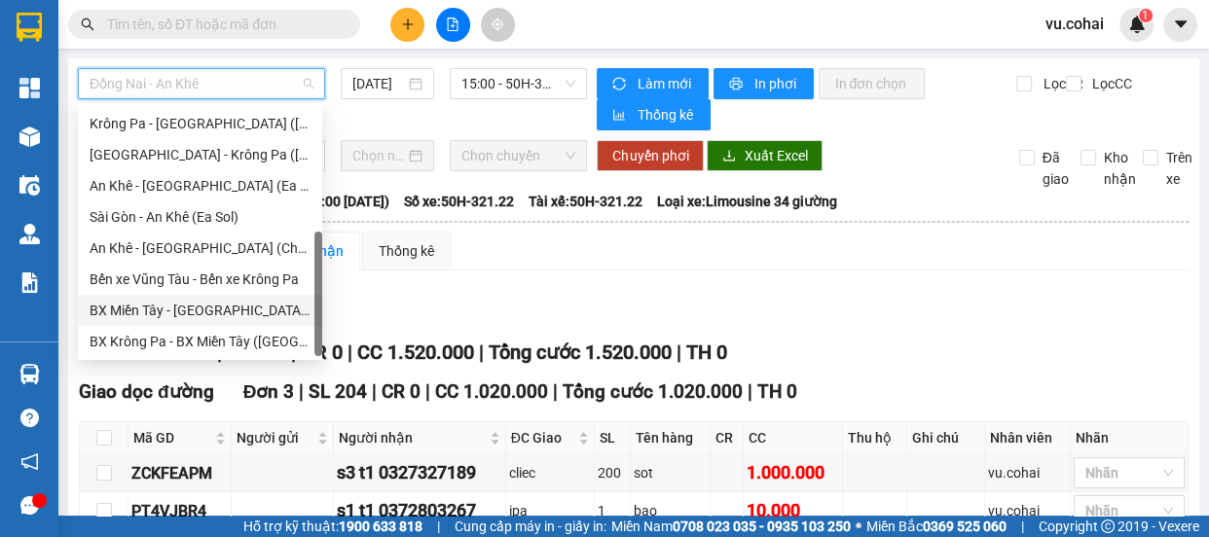
click at [146, 304] on div "BX Miền Tây - [GEOGRAPHIC_DATA] ([GEOGRAPHIC_DATA] - [GEOGRAPHIC_DATA])" at bounding box center [200, 310] width 221 height 21
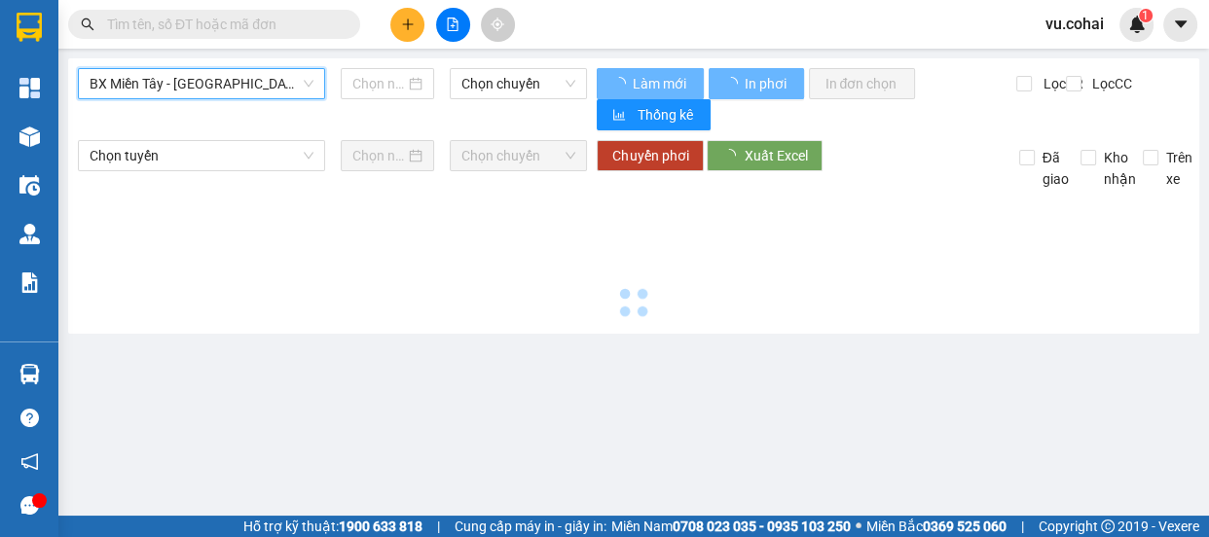
type input "[DATE]"
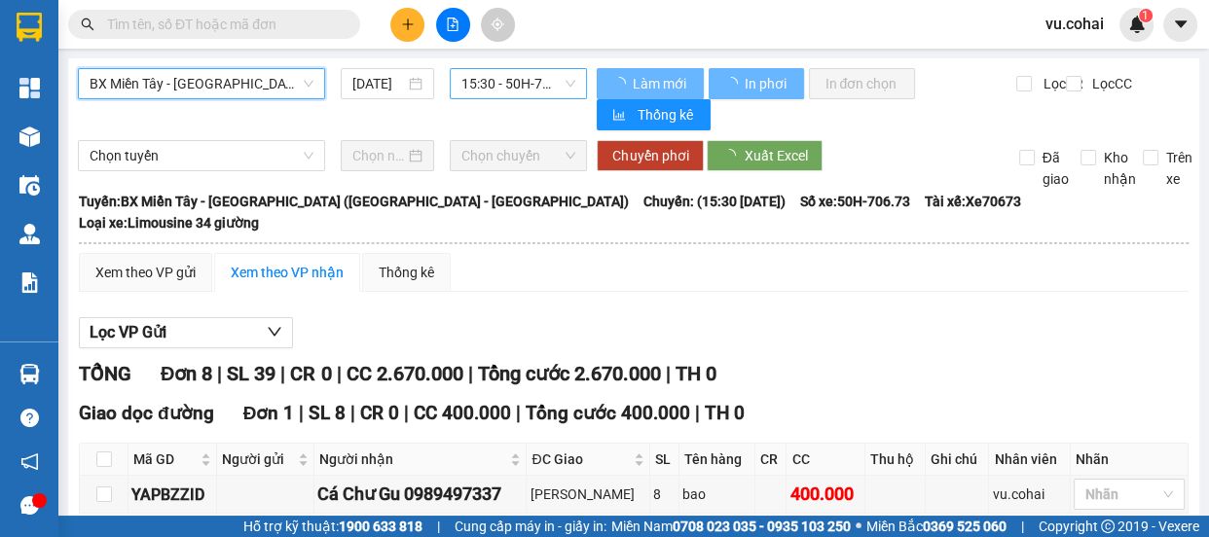
click at [506, 79] on span "15:30 - 50H-706.73" at bounding box center [519, 83] width 114 height 29
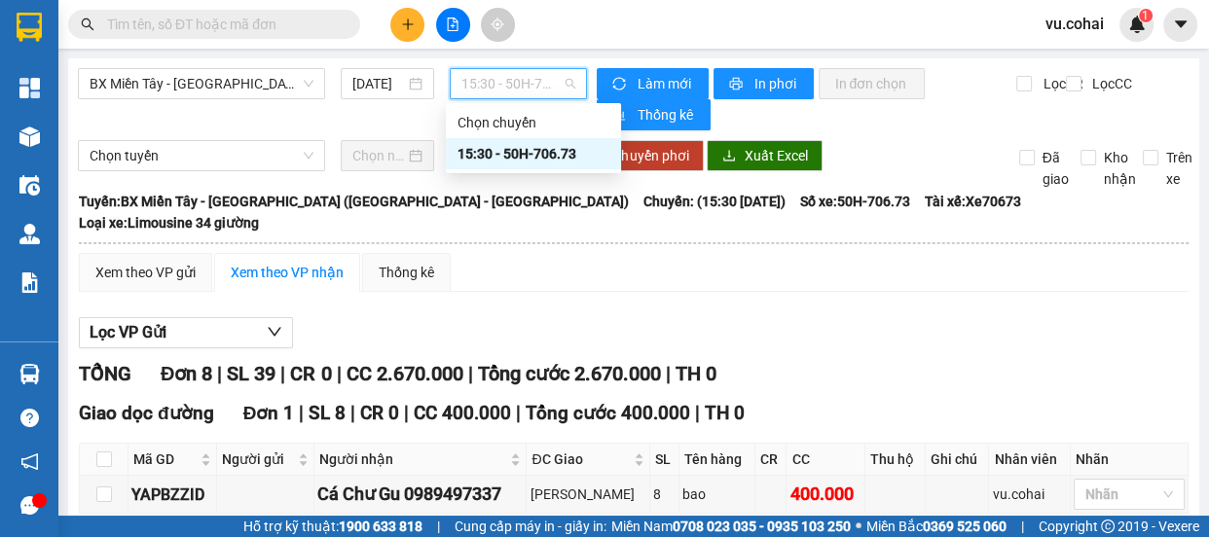
click at [516, 154] on div "15:30 - 50H-706.73" at bounding box center [534, 153] width 152 height 21
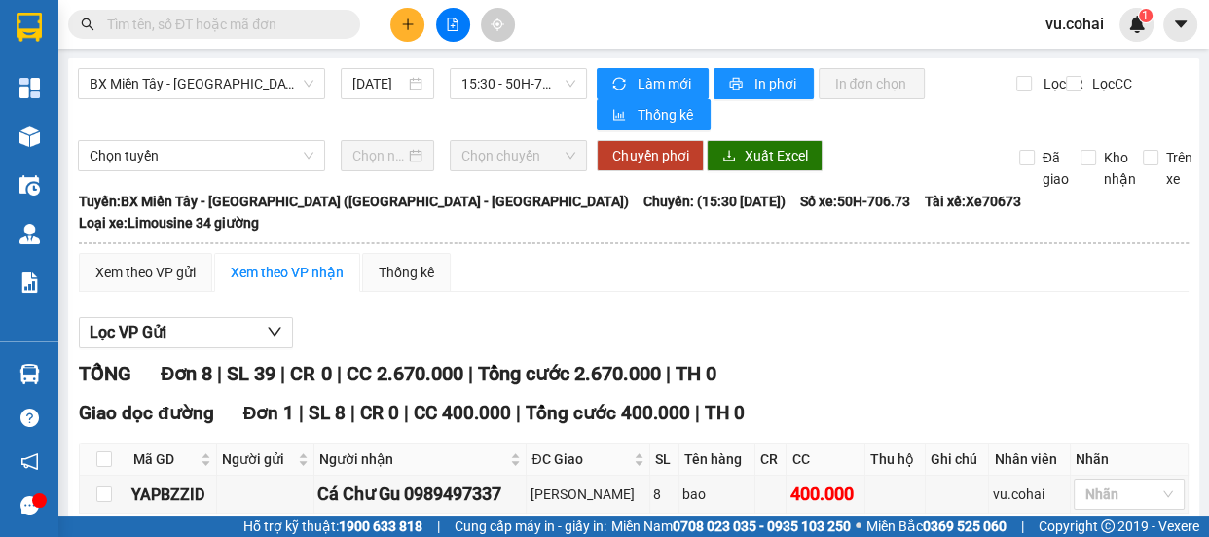
click at [777, 99] on div "Làm mới In phơi In đơn chọn Thống kê" at bounding box center [807, 99] width 420 height 62
click at [775, 75] on span "In phơi" at bounding box center [776, 83] width 45 height 21
click at [402, 30] on icon "plus" at bounding box center [408, 25] width 14 height 14
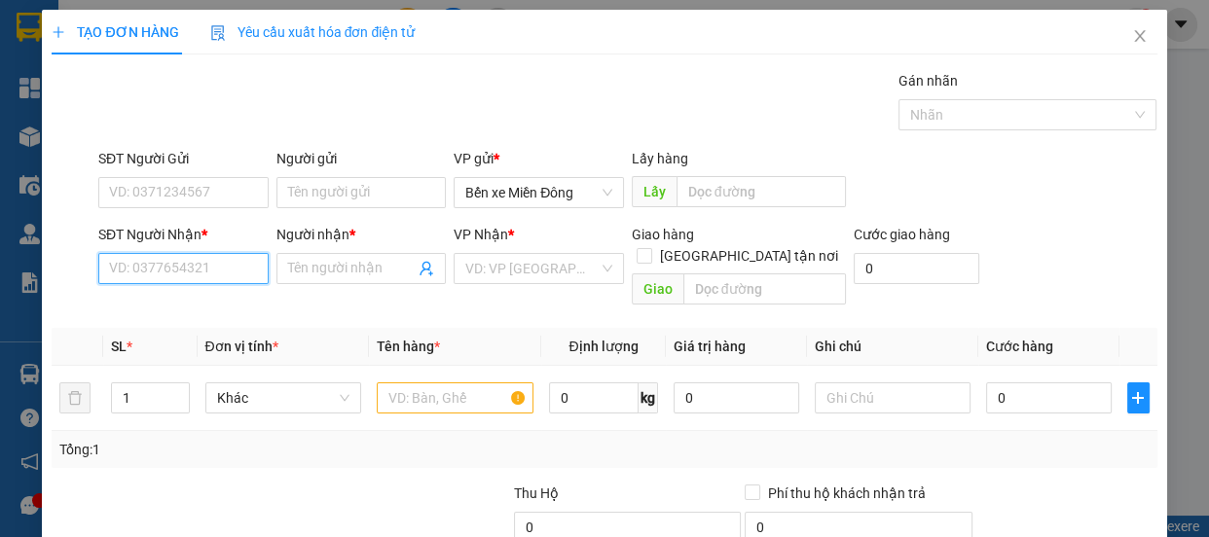
click at [190, 275] on input "SĐT Người Nhận *" at bounding box center [183, 268] width 170 height 31
type input "0333629095"
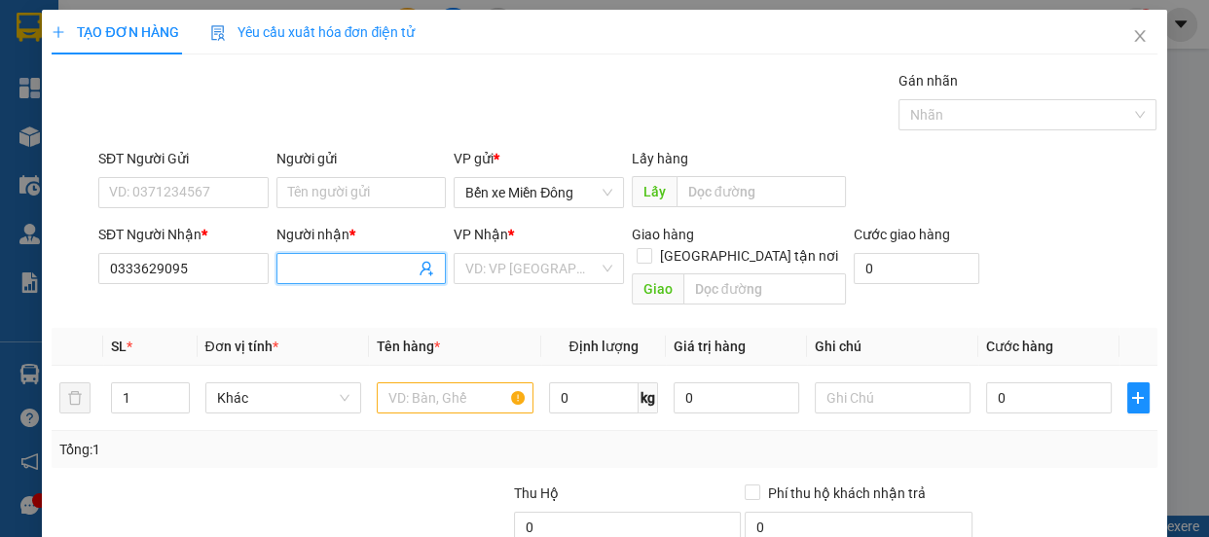
click at [342, 276] on input "Người nhận *" at bounding box center [352, 268] width 128 height 21
type input "thiếu"
click at [546, 263] on input "search" at bounding box center [531, 268] width 133 height 29
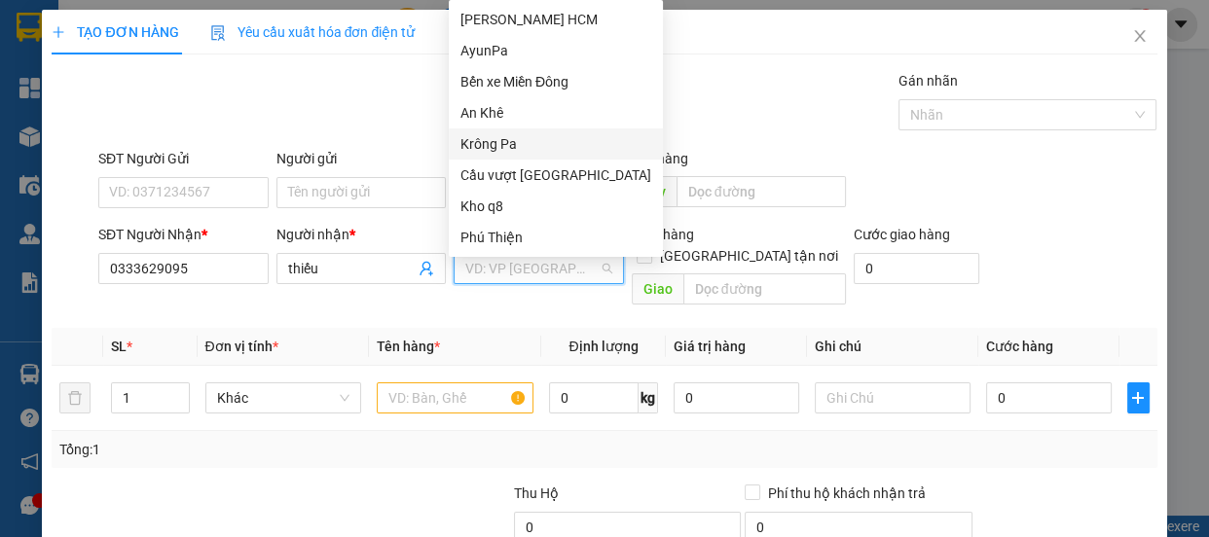
click at [504, 150] on div "Krông Pa" at bounding box center [556, 143] width 191 height 21
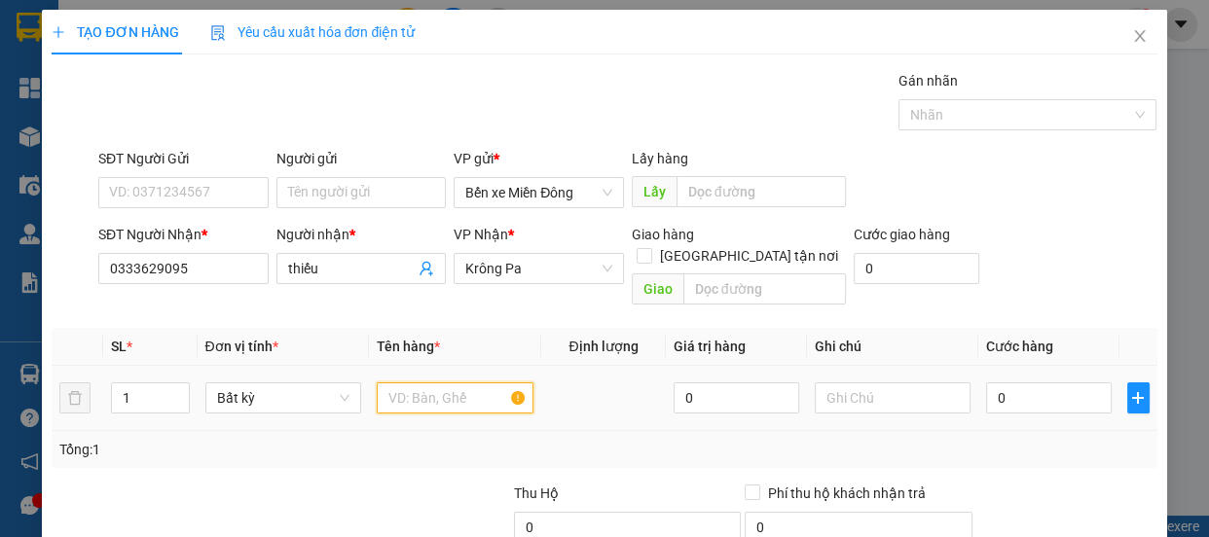
click at [458, 383] on input "text" at bounding box center [455, 398] width 157 height 31
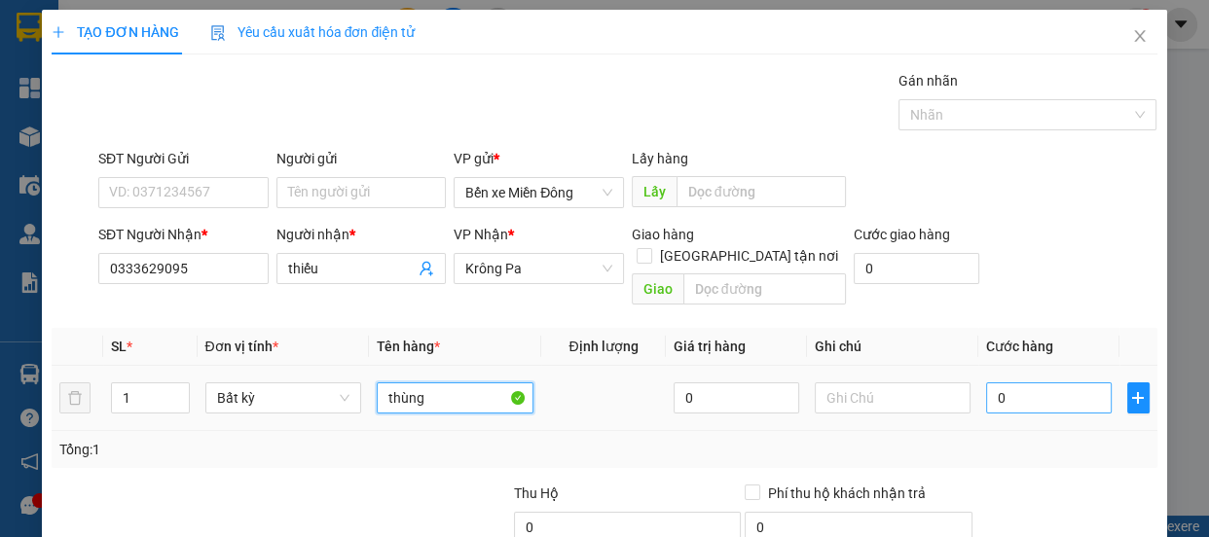
type input "thùng"
click at [1060, 383] on input "0" at bounding box center [1049, 398] width 126 height 31
type input "005"
type input "5"
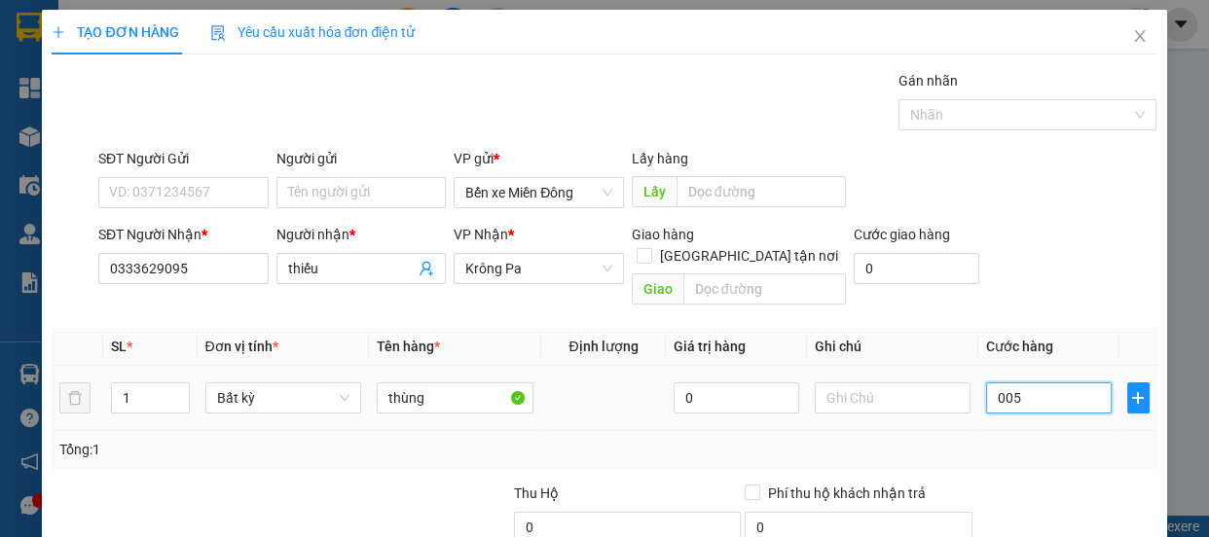
type input "0.050"
type input "50"
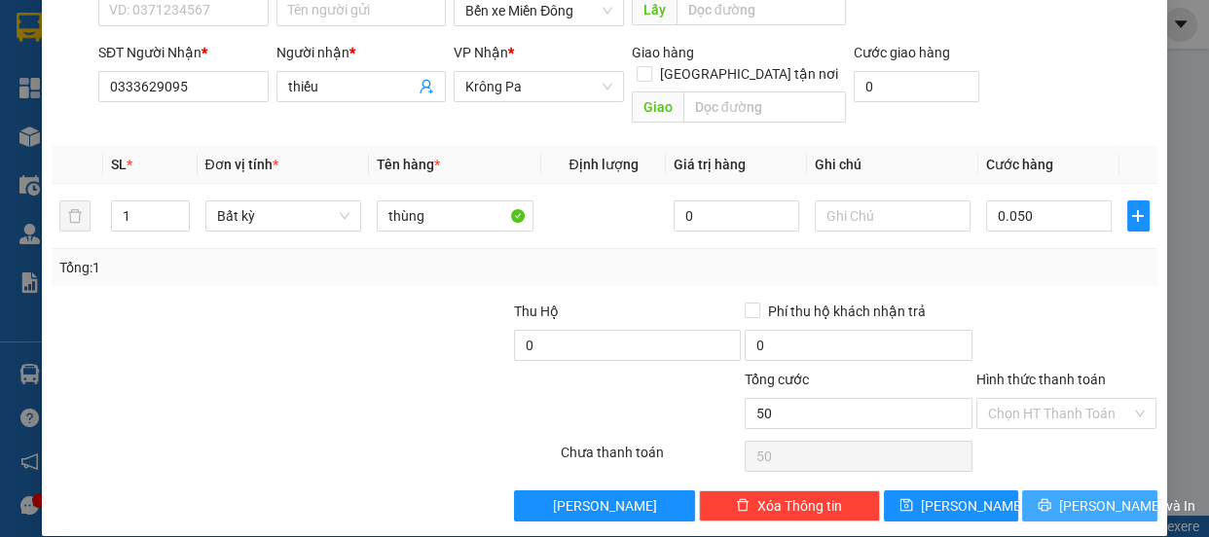
click at [1083, 496] on span "[PERSON_NAME] và In" at bounding box center [1127, 506] width 136 height 21
type input "50.000"
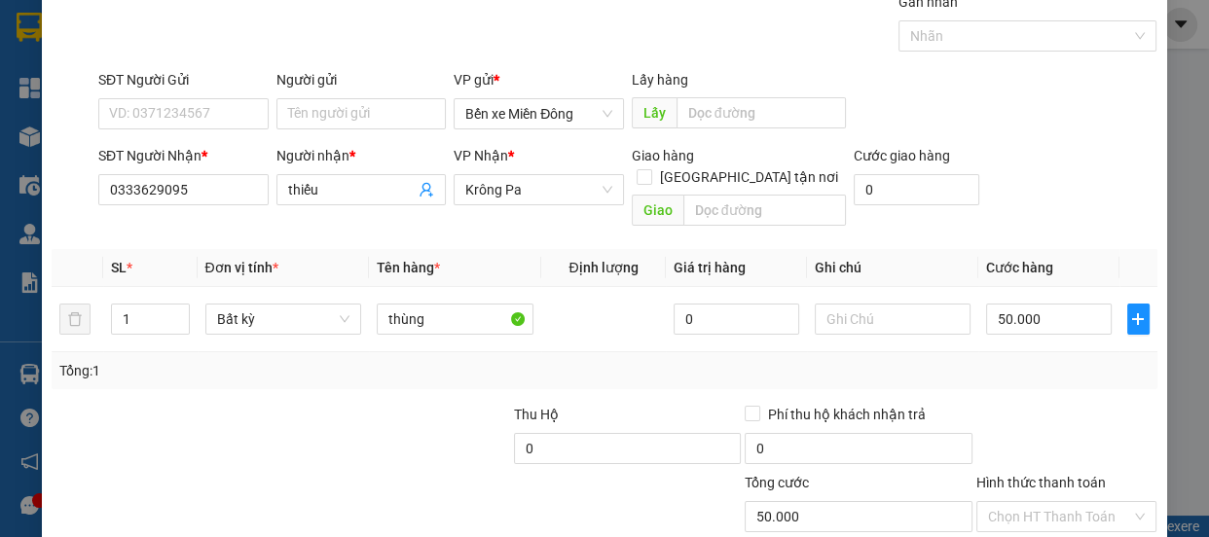
scroll to position [0, 0]
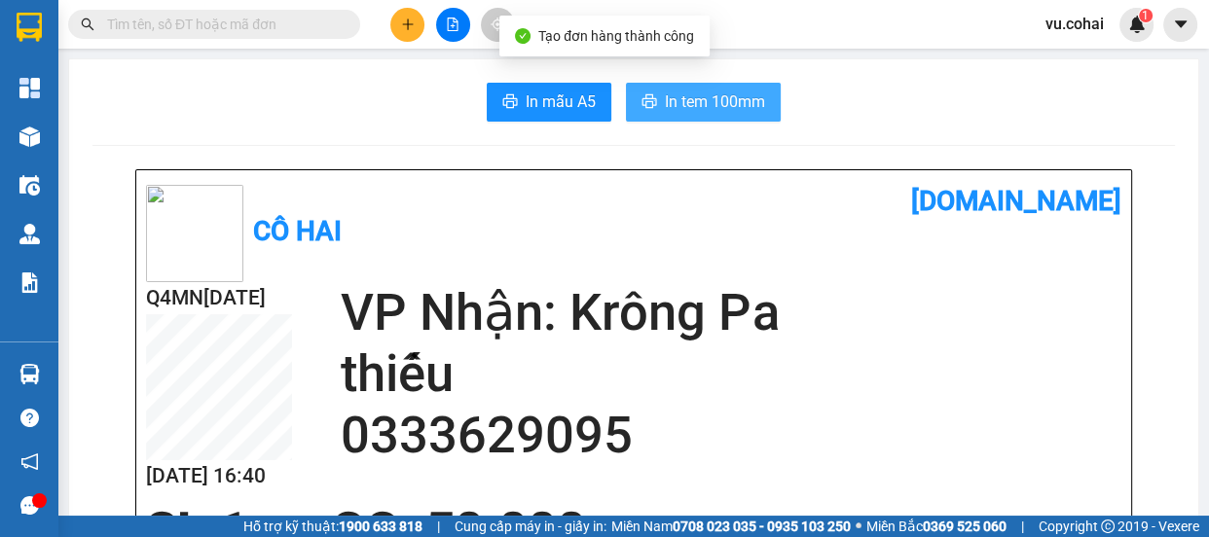
click at [703, 102] on span "In tem 100mm" at bounding box center [715, 102] width 100 height 24
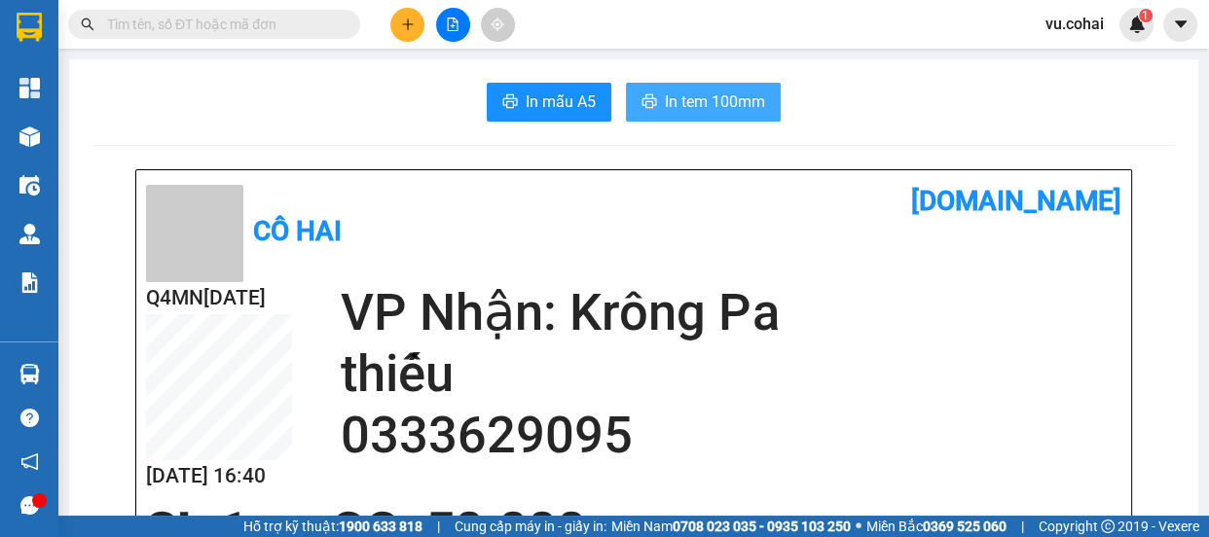
click at [722, 105] on span "In tem 100mm" at bounding box center [715, 102] width 100 height 24
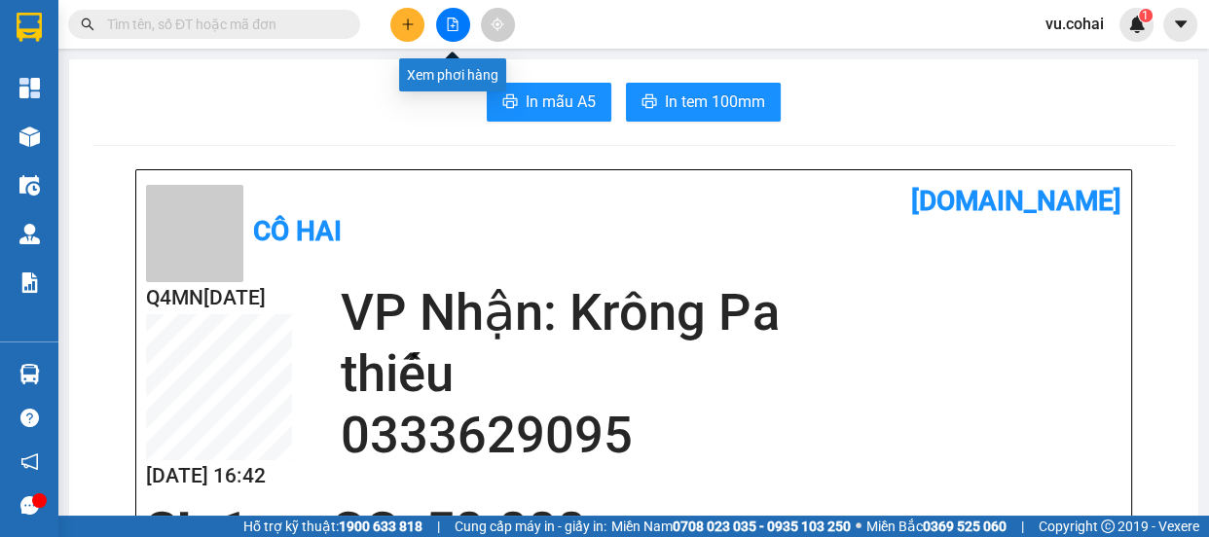
click at [441, 18] on button at bounding box center [453, 25] width 34 height 34
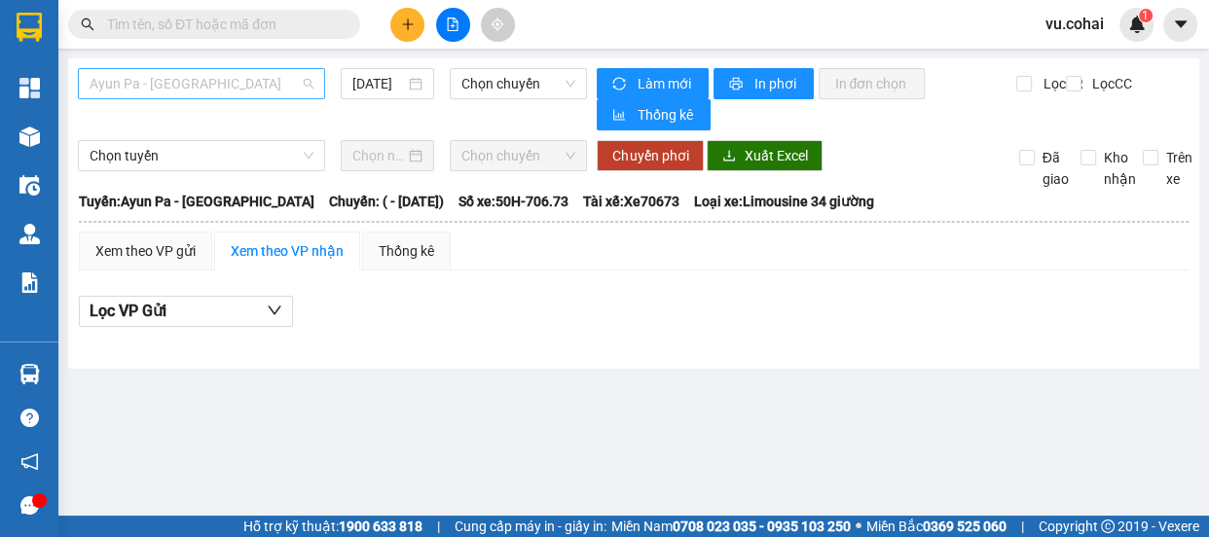
click at [166, 84] on span "Ayun Pa - [GEOGRAPHIC_DATA]" at bounding box center [202, 83] width 224 height 29
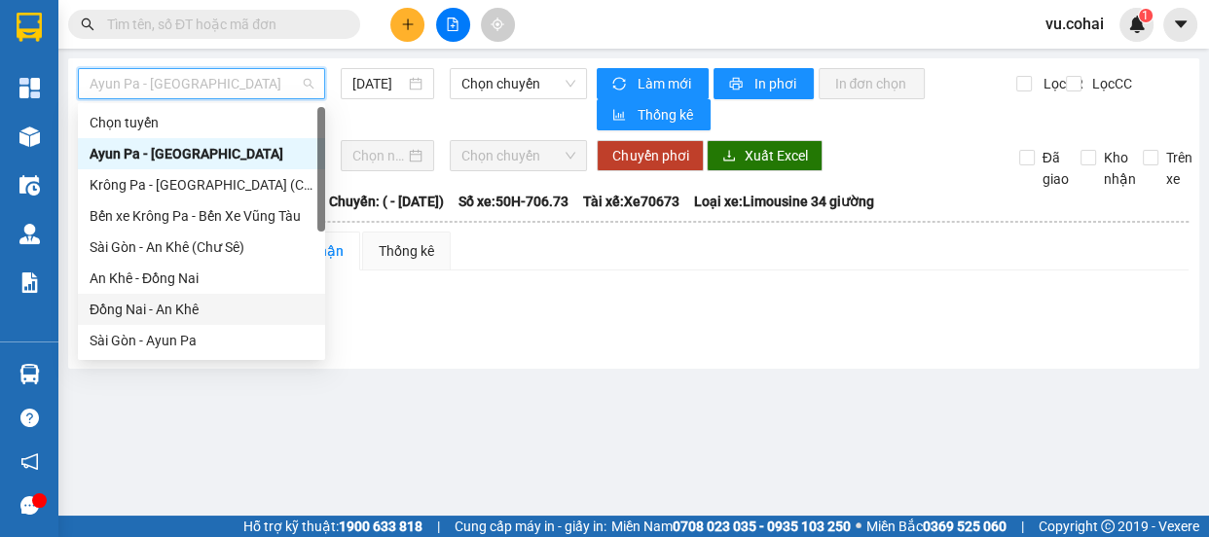
click at [164, 312] on div "Đồng Nai - An Khê" at bounding box center [202, 309] width 224 height 21
type input "[DATE]"
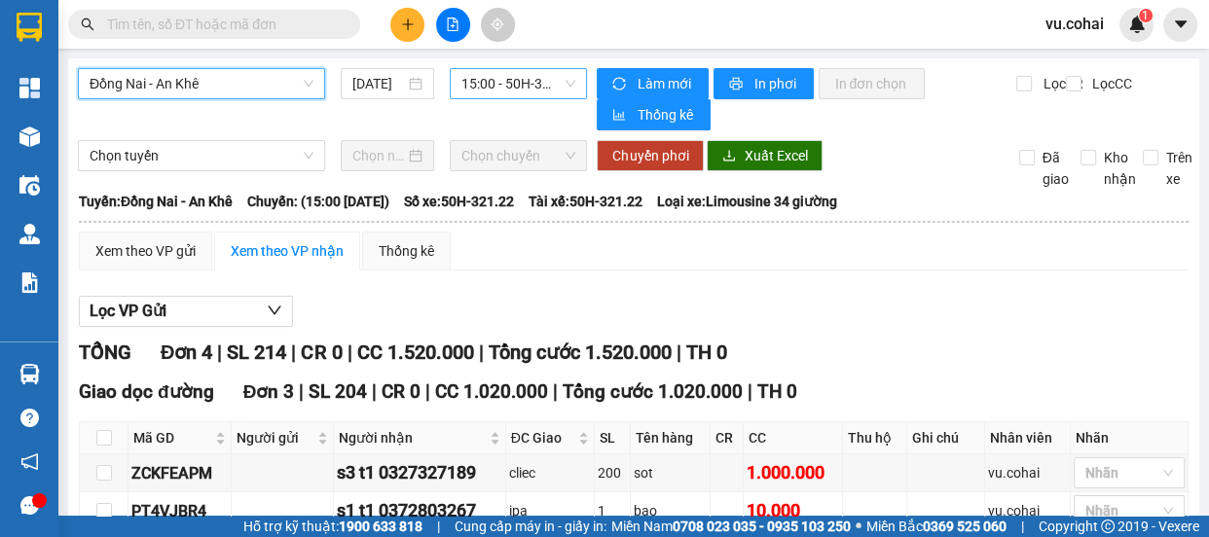
click at [524, 74] on span "15:00 - 50H-321.22" at bounding box center [519, 83] width 114 height 29
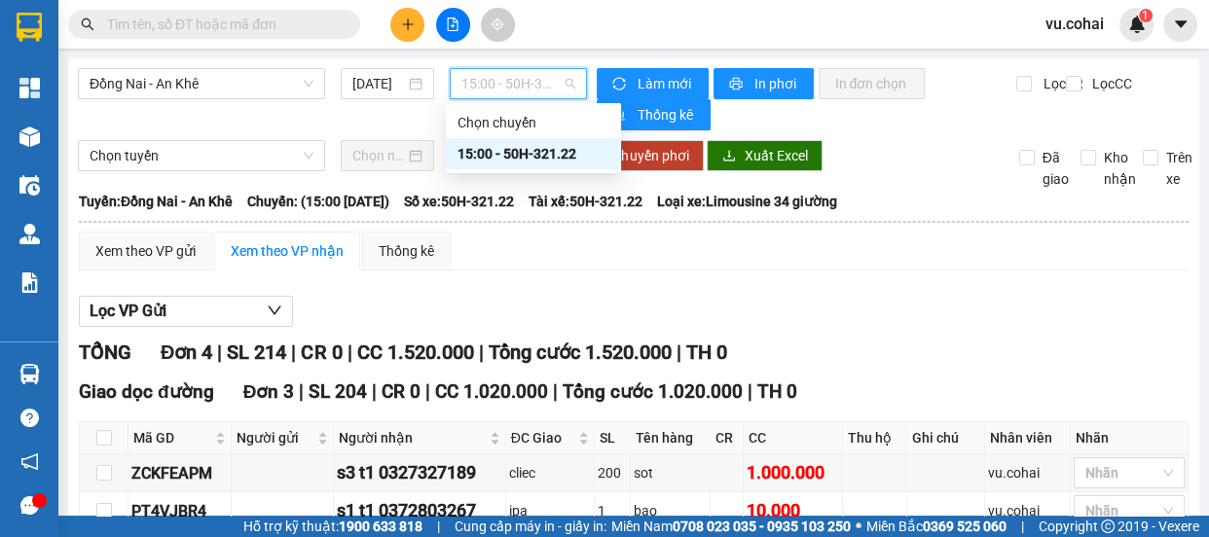
click at [545, 150] on div "15:00 - 50H-321.22" at bounding box center [534, 153] width 152 height 21
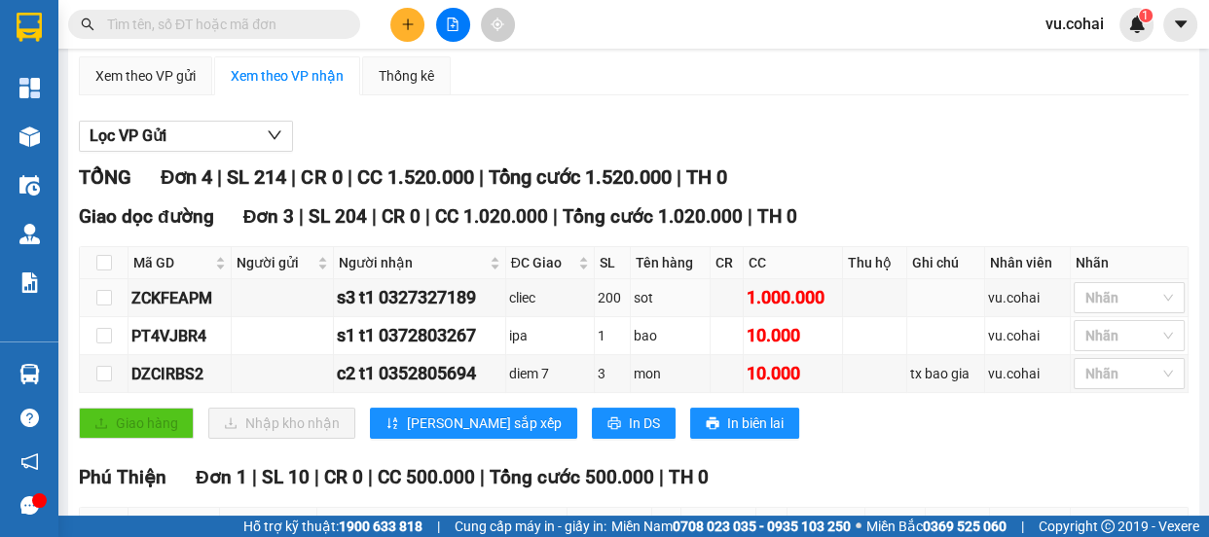
scroll to position [159, 0]
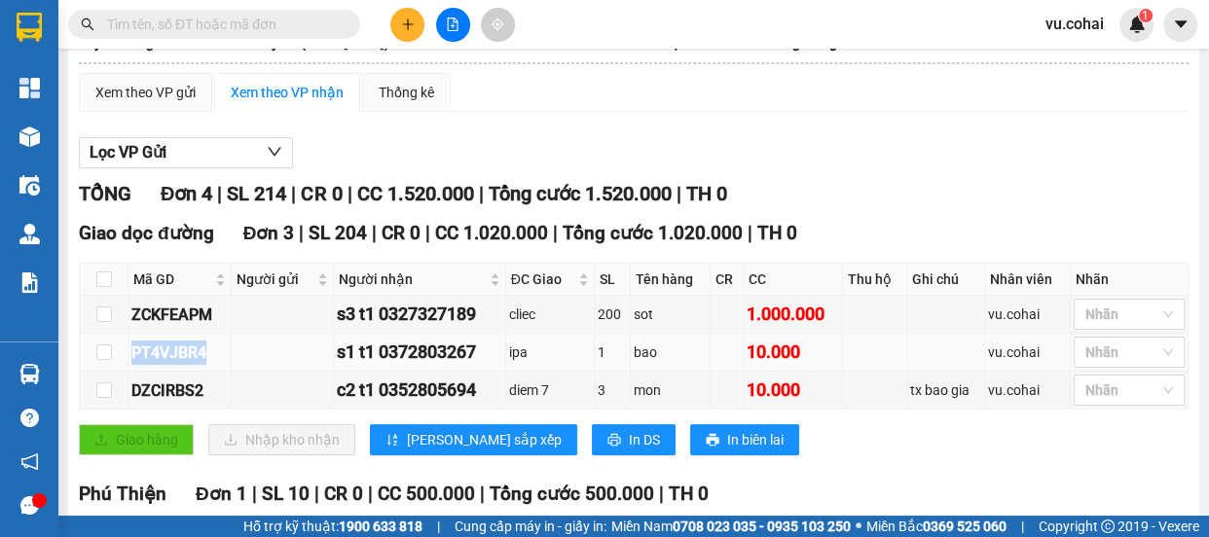
drag, startPoint x: 212, startPoint y: 354, endPoint x: 131, endPoint y: 353, distance: 80.8
click at [131, 353] on div "PT4VJBR4" at bounding box center [179, 353] width 96 height 24
copy div "PT4VJBR4"
click at [231, 29] on input "text" at bounding box center [222, 24] width 230 height 21
paste input "PT4VJBR4"
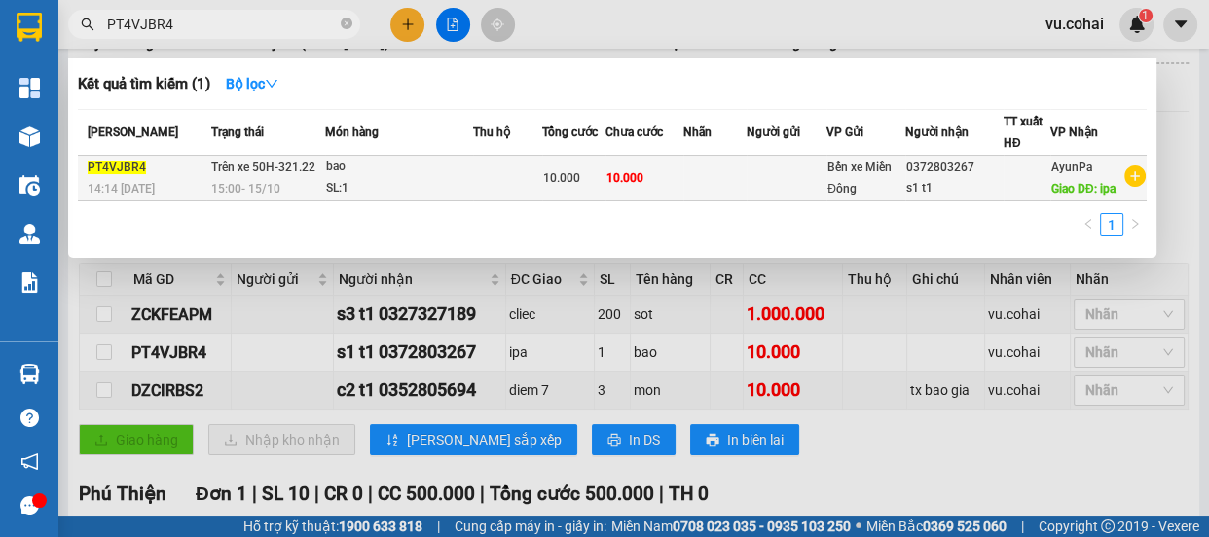
type input "PT4VJBR4"
click at [721, 158] on td at bounding box center [715, 179] width 63 height 46
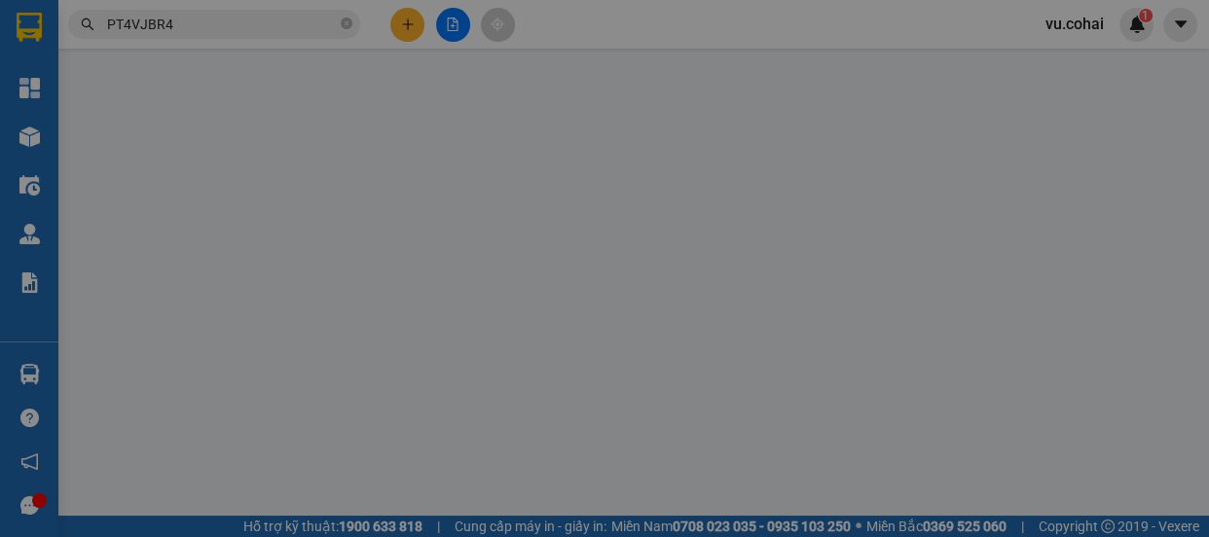
type input "0372803267"
type input "s1 t1"
type input "ipa"
type input "0"
type input "10.000"
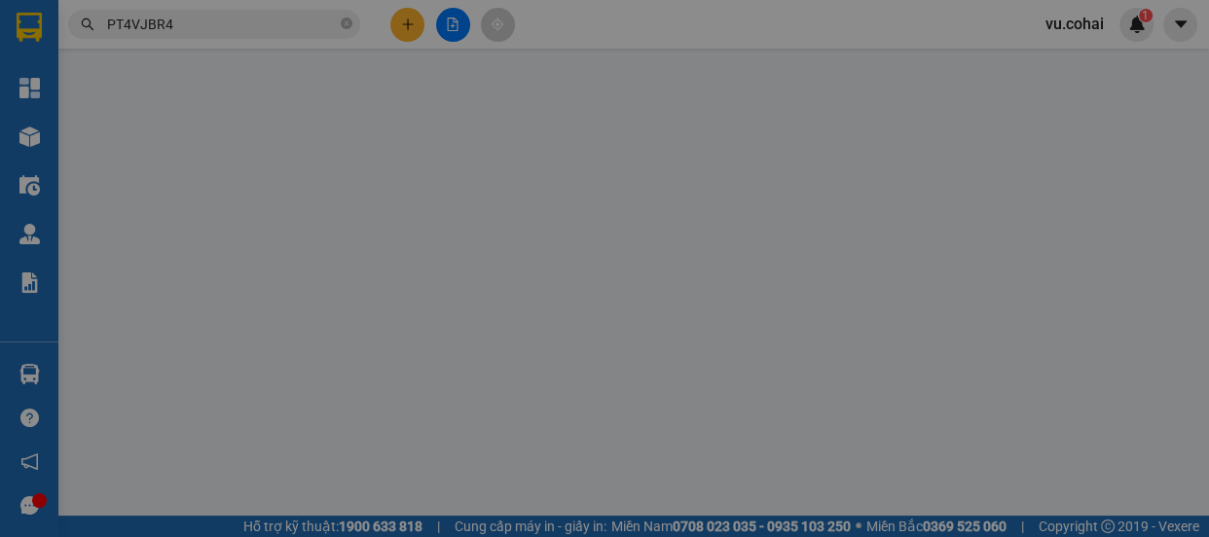
type input "10.000"
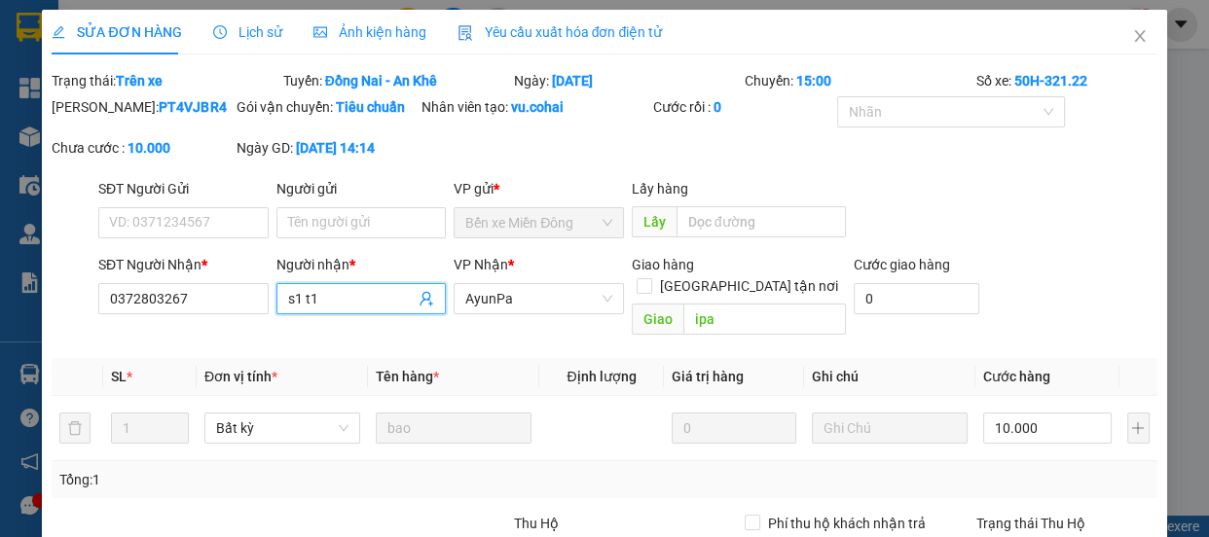
click at [300, 310] on input "s1 t1" at bounding box center [352, 298] width 128 height 21
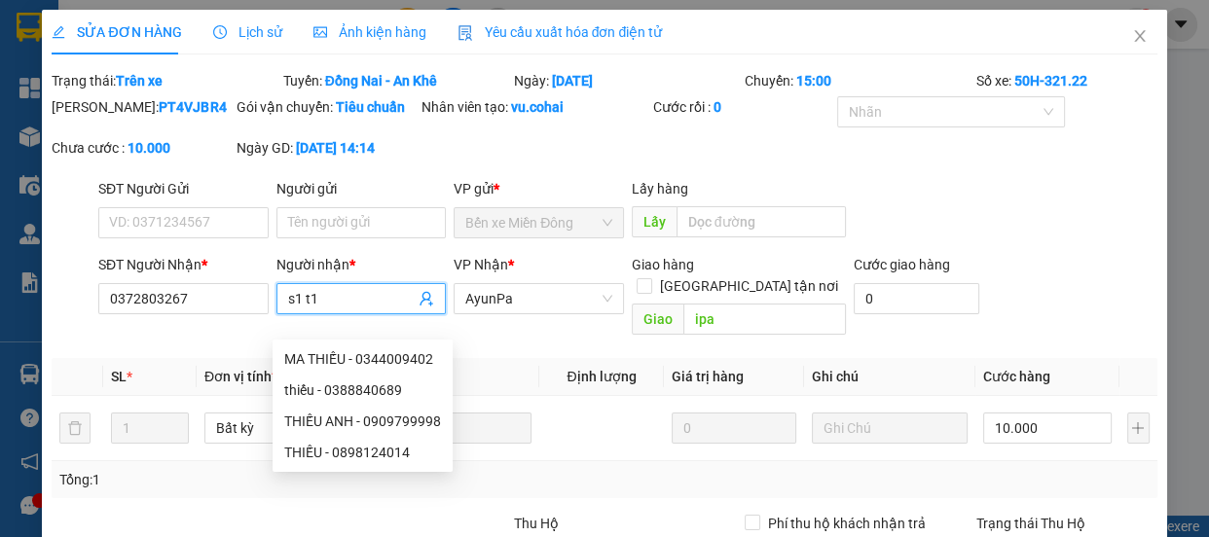
click at [295, 310] on input "s1 t1" at bounding box center [352, 298] width 128 height 21
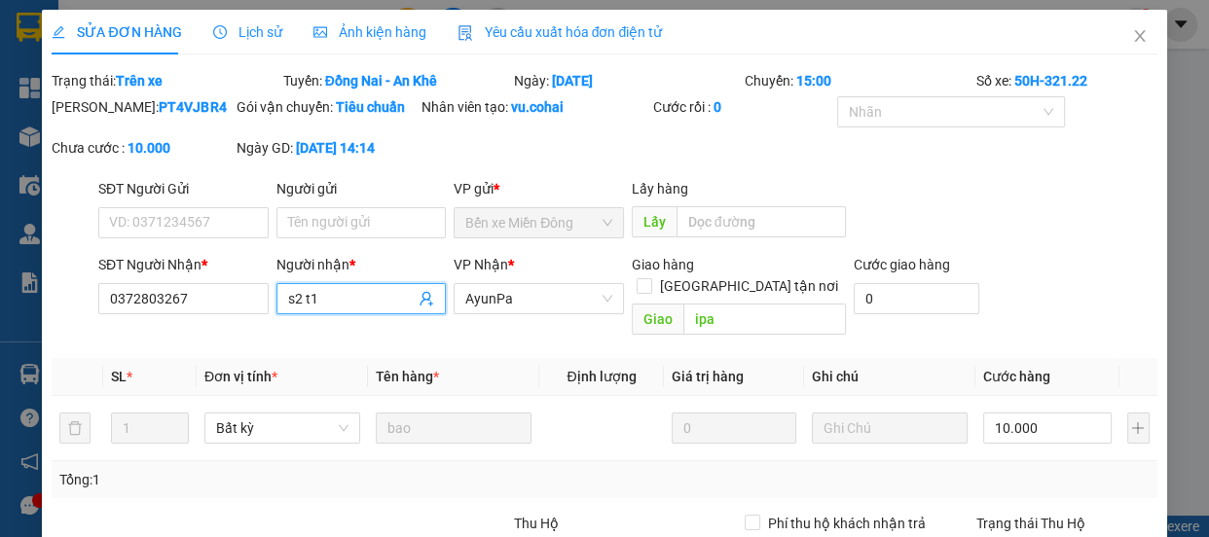
scroll to position [234, 0]
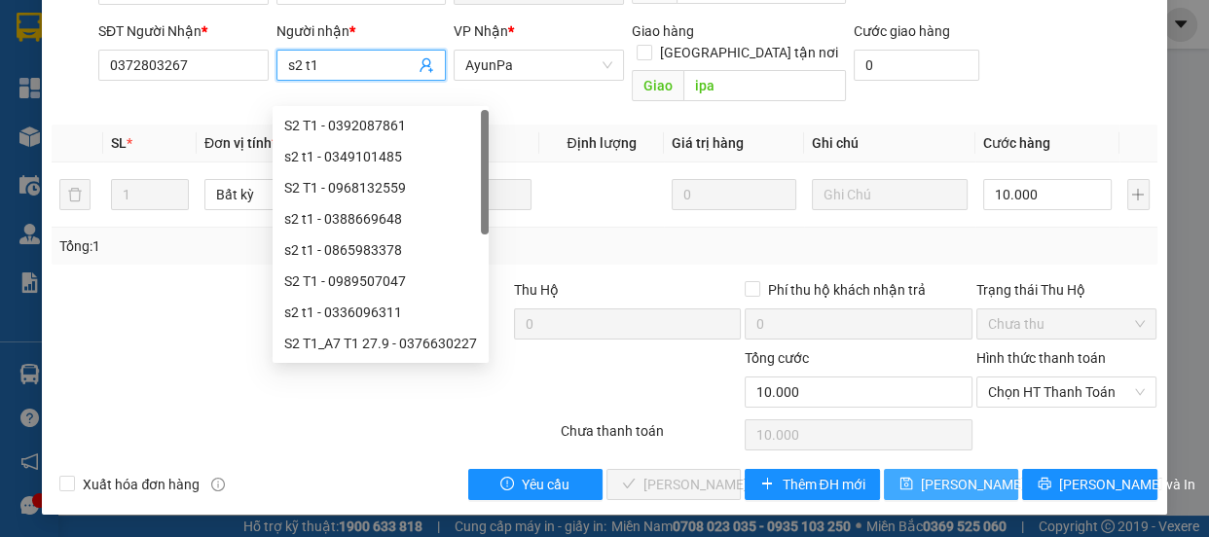
type input "s2 t1"
click at [950, 498] on button "[PERSON_NAME] thay đổi" at bounding box center [951, 484] width 134 height 31
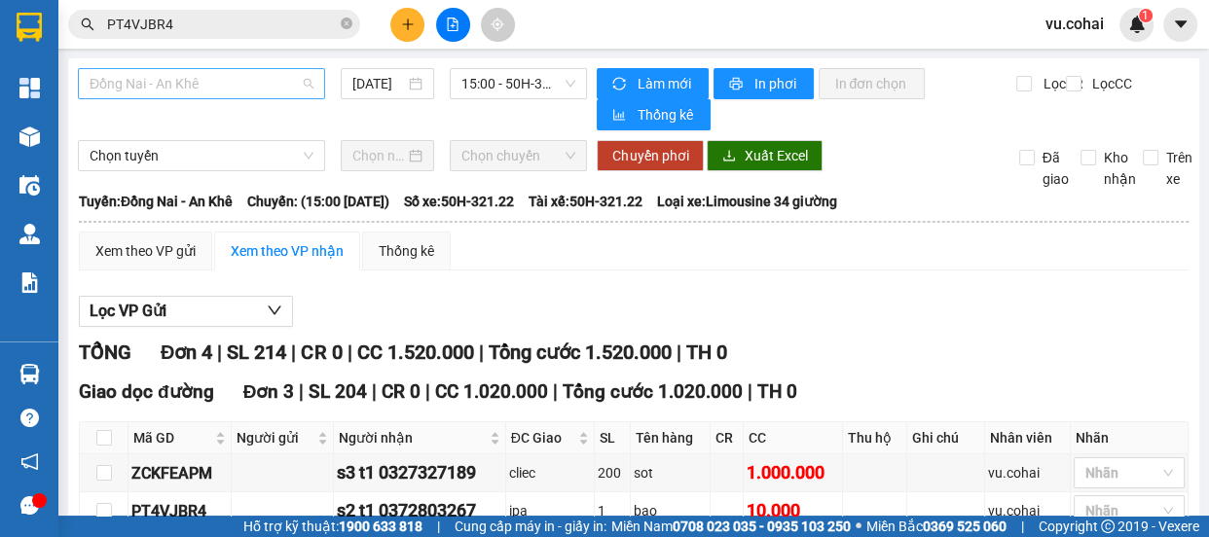
click at [212, 97] on span "Đồng Nai - An Khê" at bounding box center [202, 83] width 224 height 29
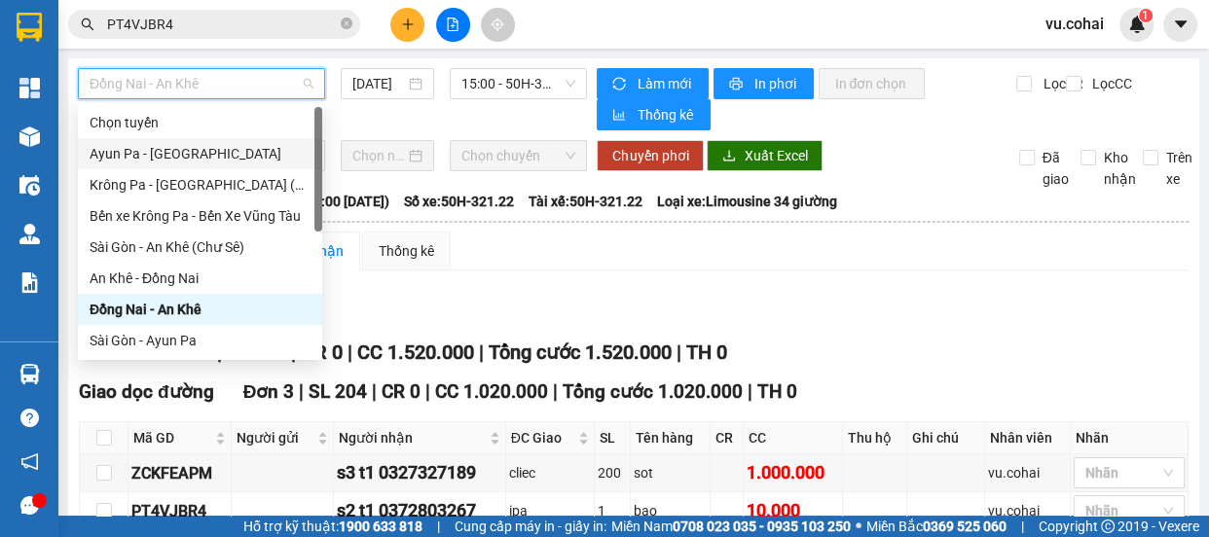
scroll to position [279, 0]
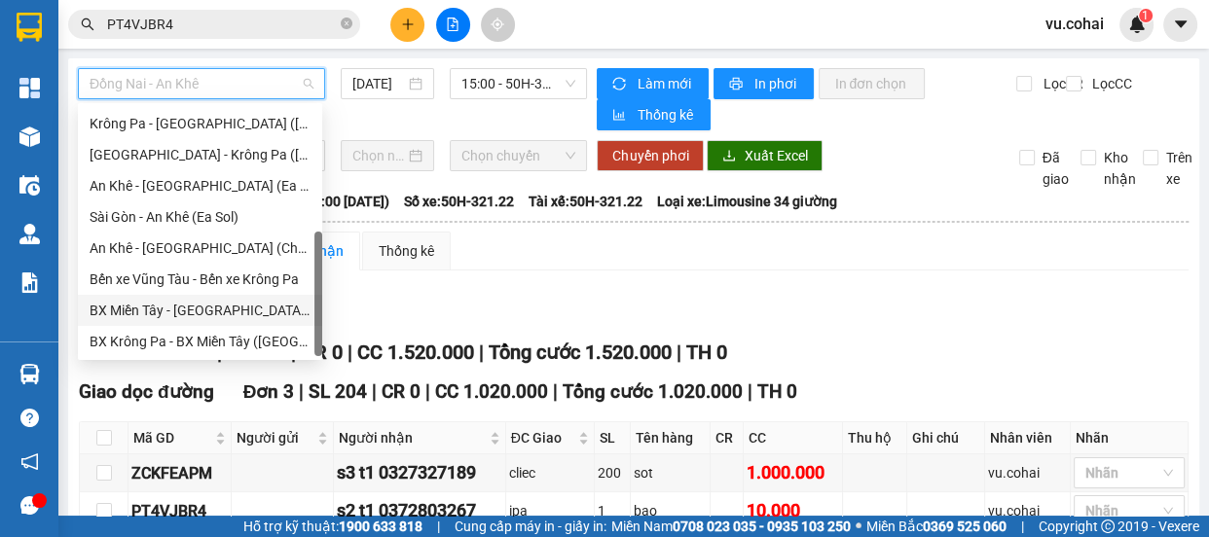
click at [218, 312] on div "BX Miền Tây - [GEOGRAPHIC_DATA] ([GEOGRAPHIC_DATA] - [GEOGRAPHIC_DATA])" at bounding box center [200, 310] width 221 height 21
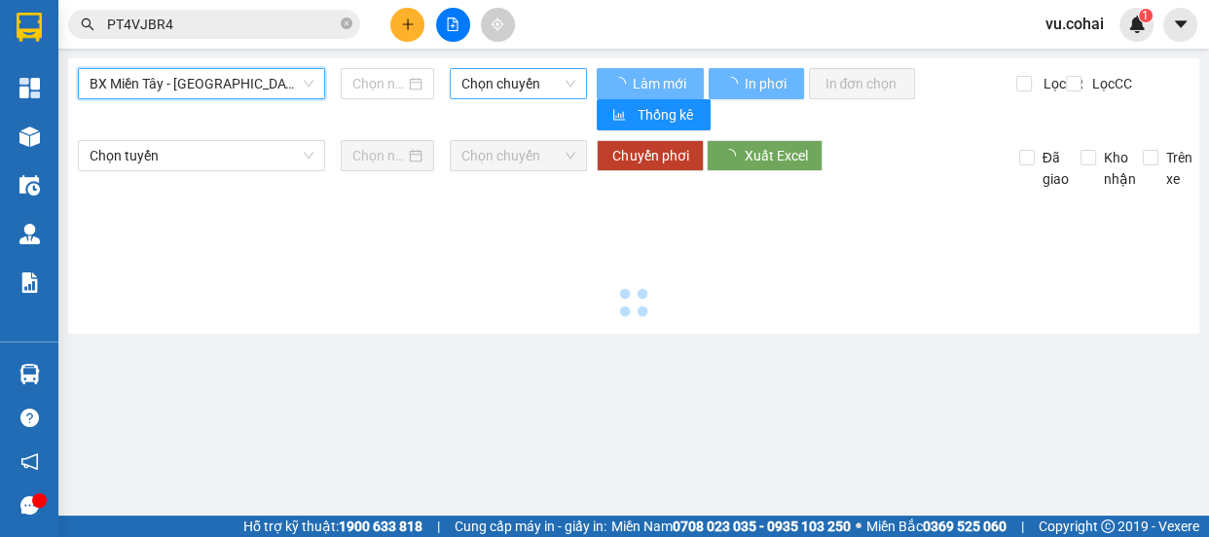
type input "[DATE]"
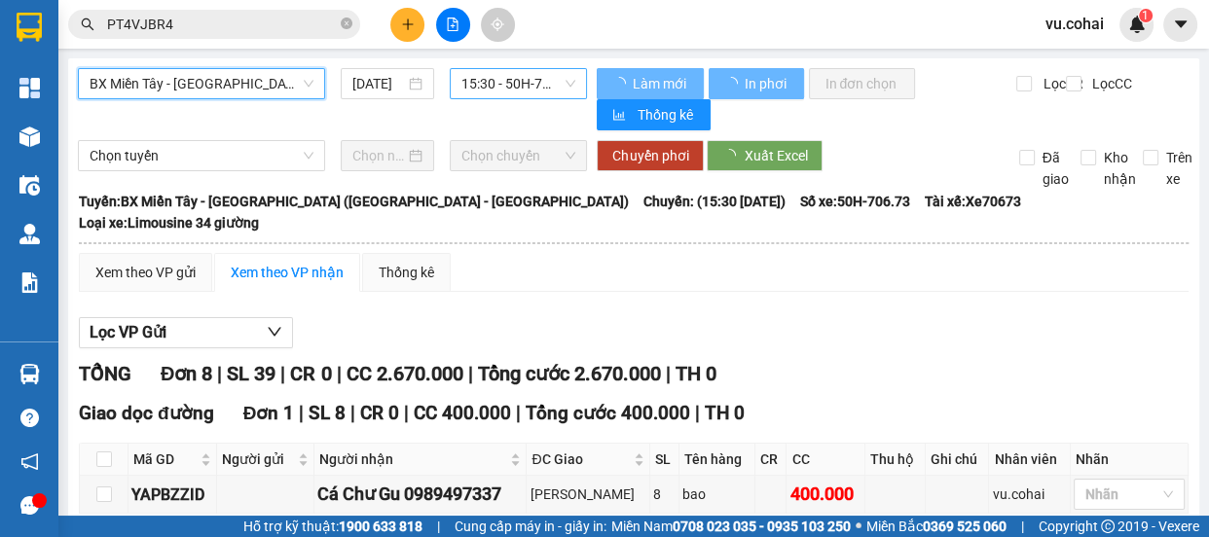
click at [506, 87] on span "15:30 - 50H-706.73" at bounding box center [519, 83] width 114 height 29
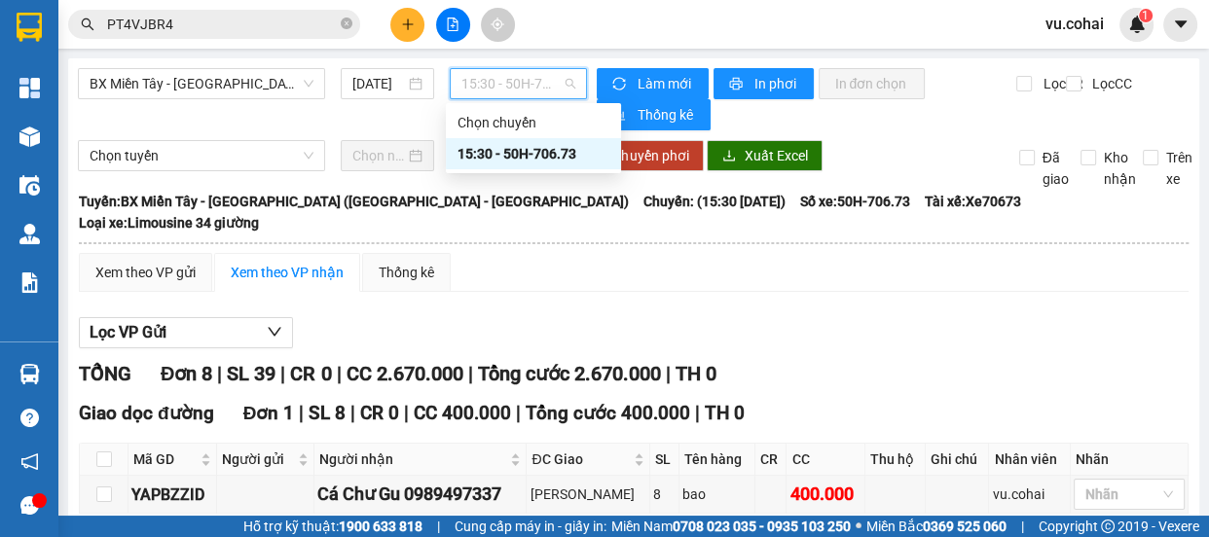
click at [532, 145] on div "15:30 - 50H-706.73" at bounding box center [534, 153] width 152 height 21
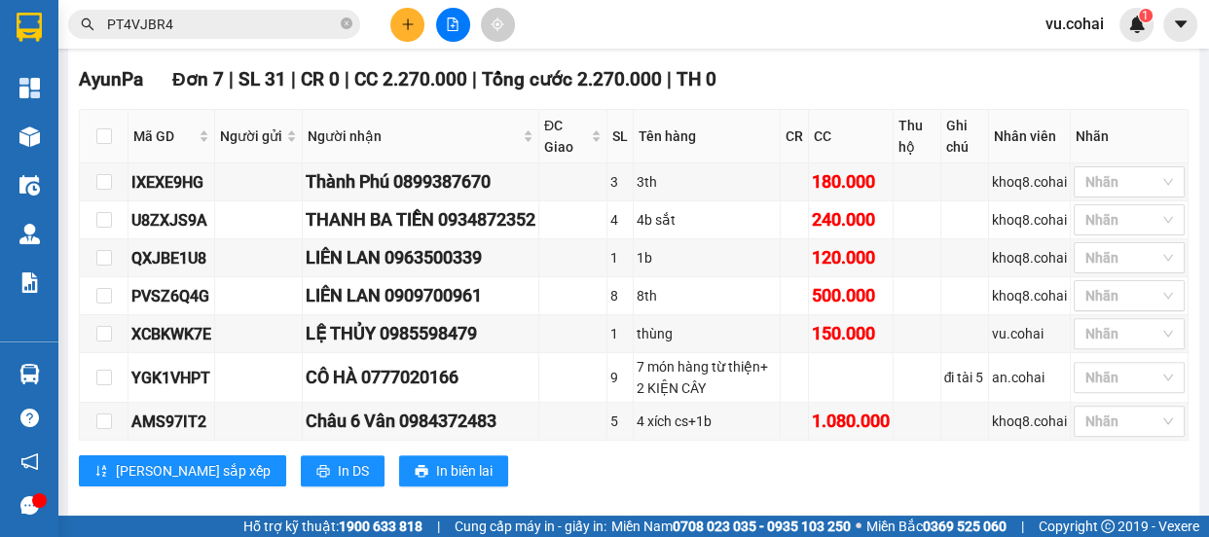
scroll to position [68, 0]
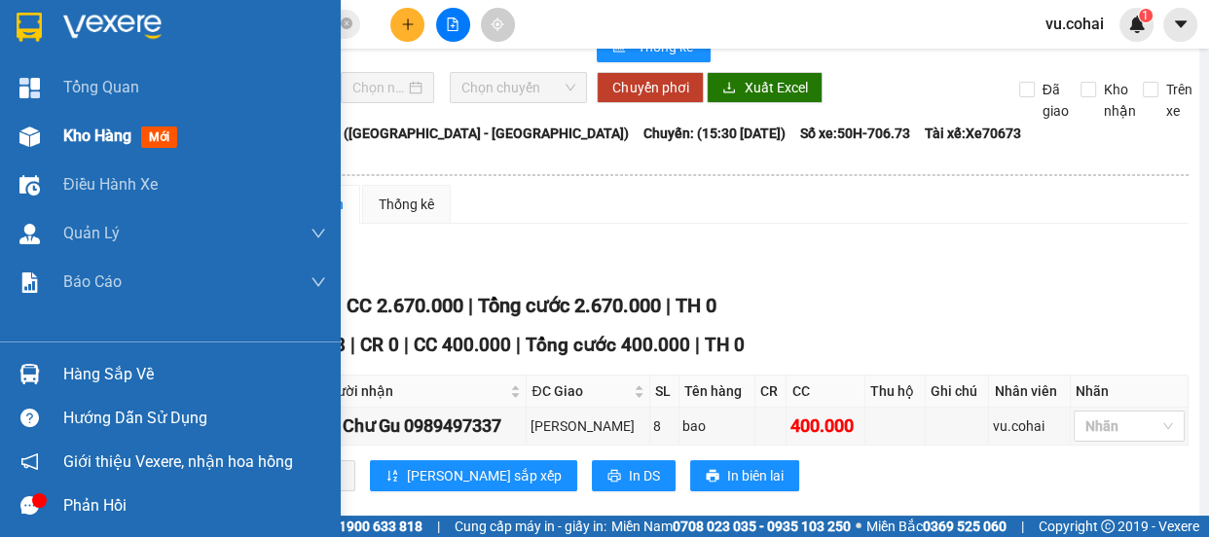
click at [88, 132] on span "Kho hàng" at bounding box center [97, 136] width 68 height 19
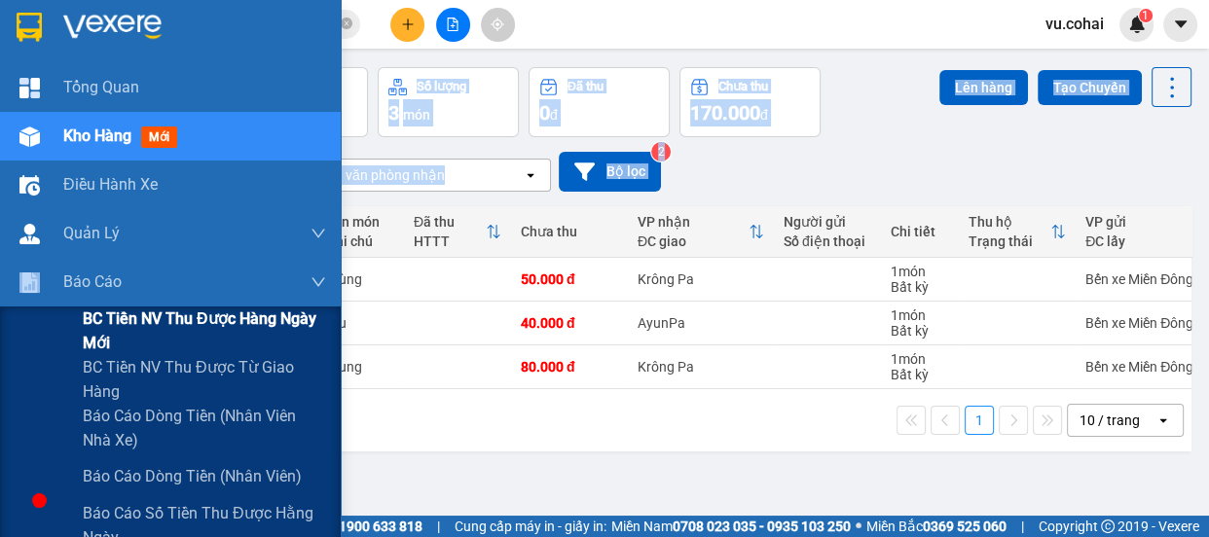
drag, startPoint x: 28, startPoint y: 279, endPoint x: 138, endPoint y: 336, distance: 123.7
click at [78, 324] on section "Kết quả tìm kiếm ( 1 ) Bộ lọc Mã ĐH Trạng thái Món hàng Thu hộ Tổng cước Chưa c…" at bounding box center [604, 268] width 1209 height 537
drag, startPoint x: 140, startPoint y: 338, endPoint x: 606, endPoint y: 303, distance: 466.7
click at [273, 352] on span "BC Tiền NV thu được hàng ngày mới" at bounding box center [204, 331] width 243 height 49
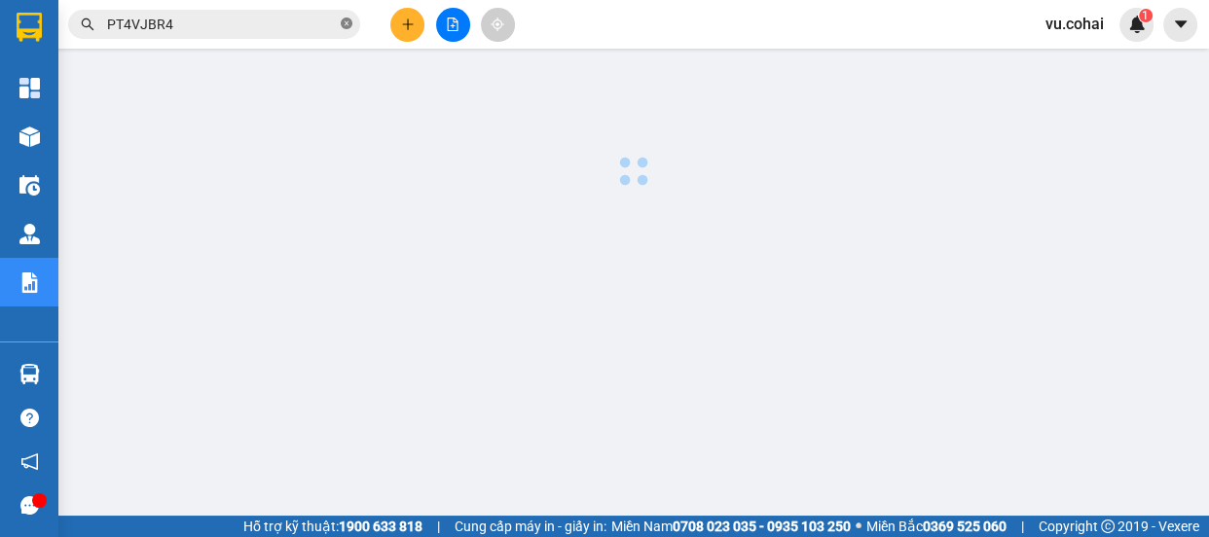
click at [344, 16] on span at bounding box center [347, 25] width 12 height 19
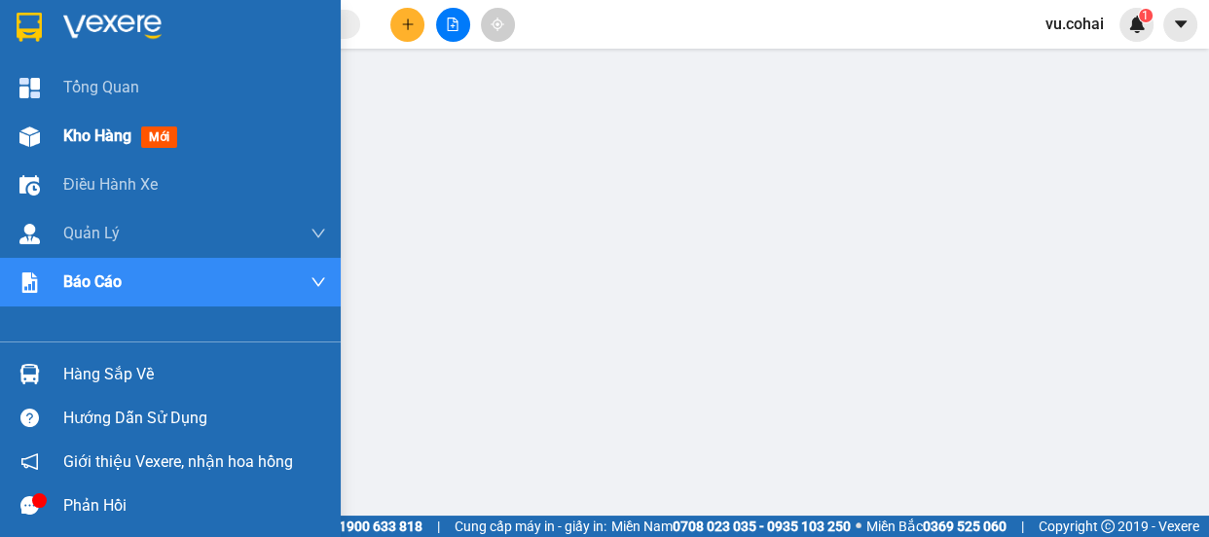
click at [83, 138] on span "Kho hàng" at bounding box center [97, 136] width 68 height 19
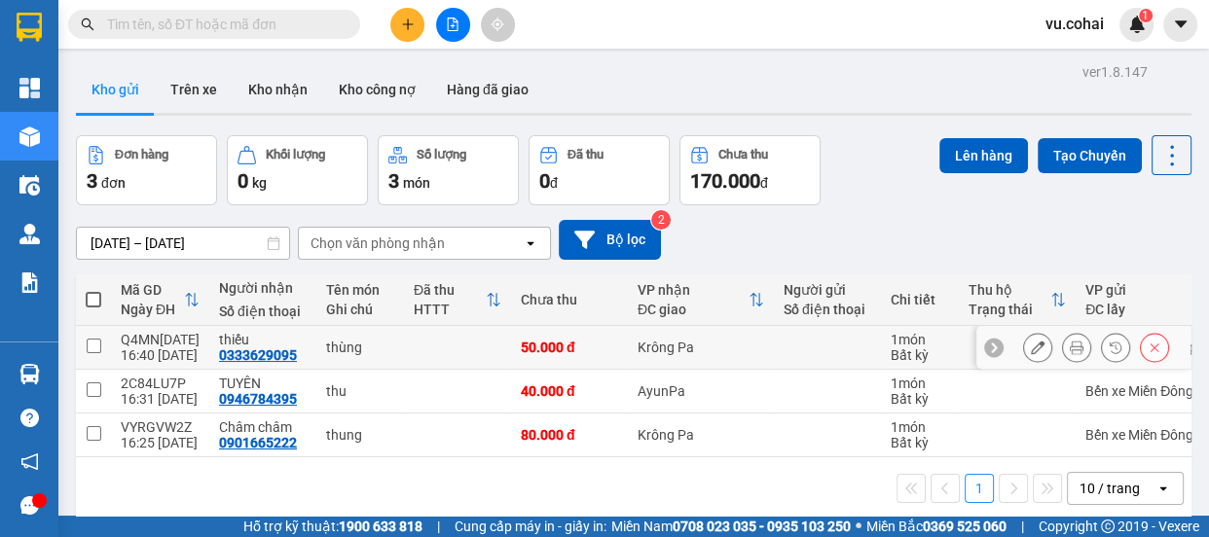
click at [89, 348] on input "checkbox" at bounding box center [94, 346] width 15 height 15
checkbox input "true"
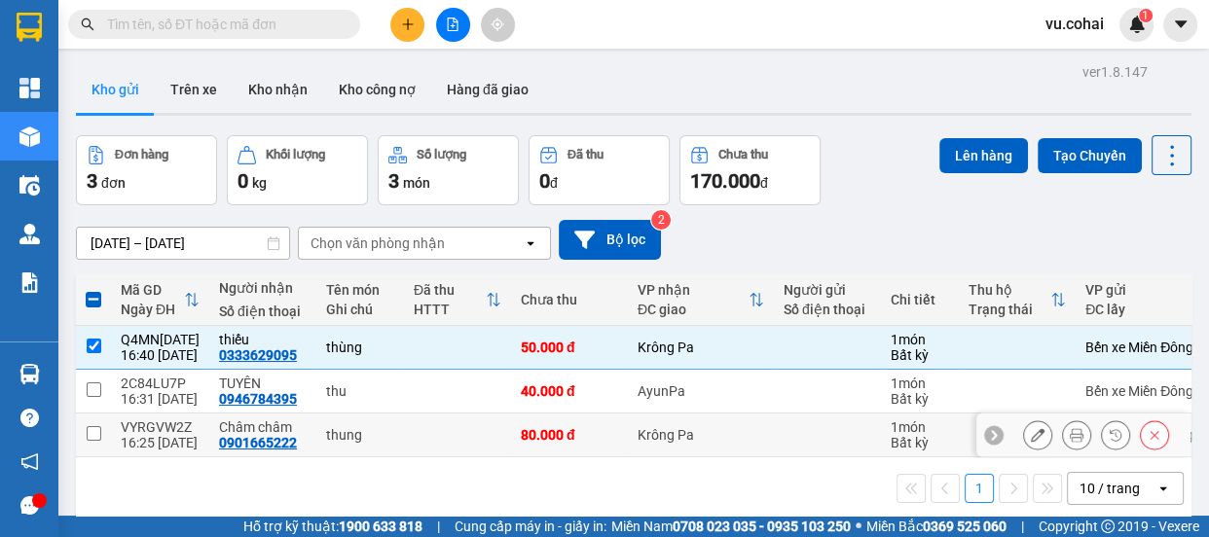
drag, startPoint x: 95, startPoint y: 437, endPoint x: 107, endPoint y: 429, distance: 14.0
click at [96, 434] on input "checkbox" at bounding box center [94, 433] width 15 height 15
checkbox input "true"
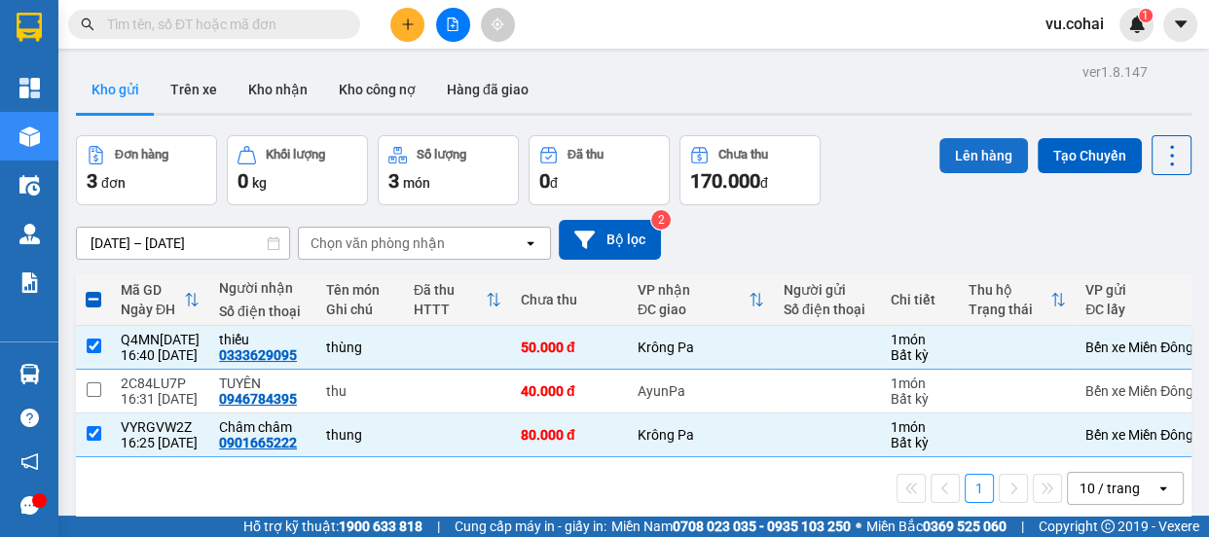
click at [971, 156] on button "Lên hàng" at bounding box center [984, 155] width 89 height 35
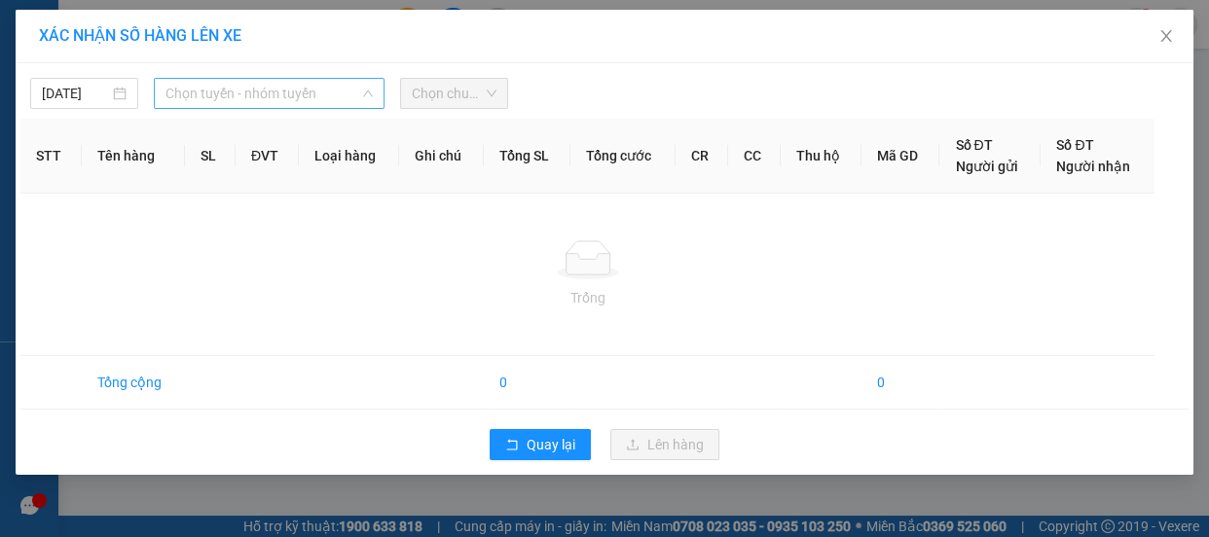
click at [238, 96] on span "Chọn tuyến - nhóm tuyến" at bounding box center [269, 93] width 207 height 29
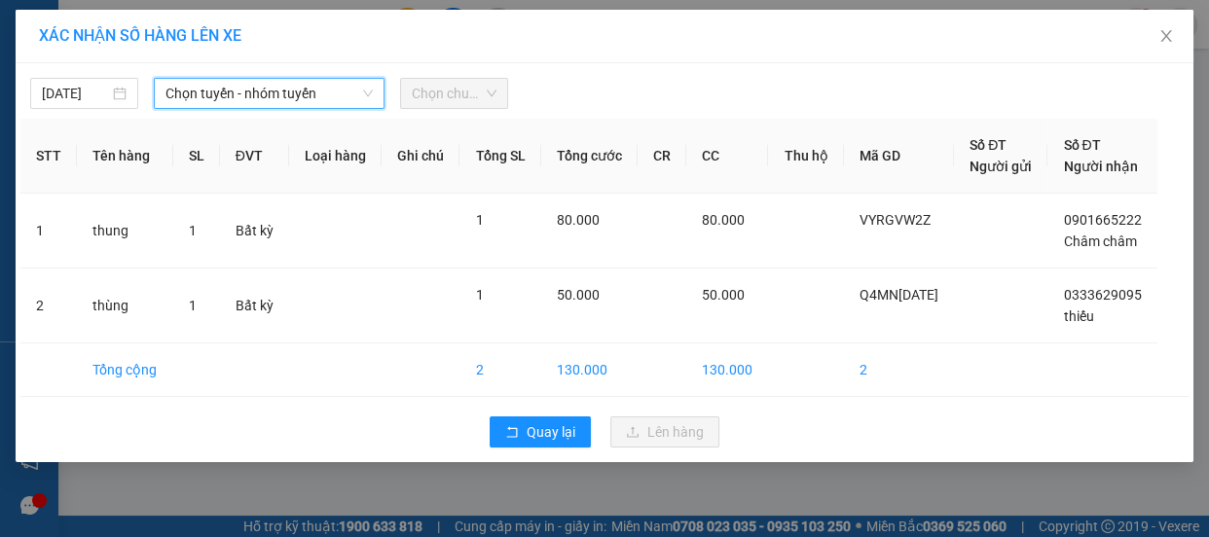
click at [455, 101] on span "Chọn chuyến" at bounding box center [454, 93] width 85 height 29
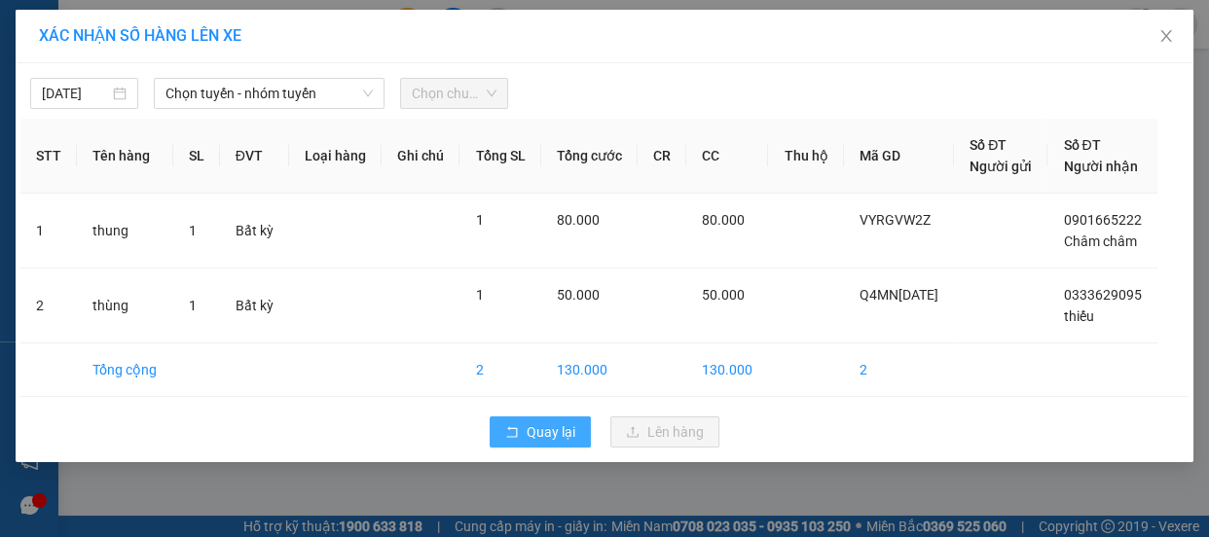
click at [542, 437] on span "Quay lại" at bounding box center [551, 432] width 49 height 21
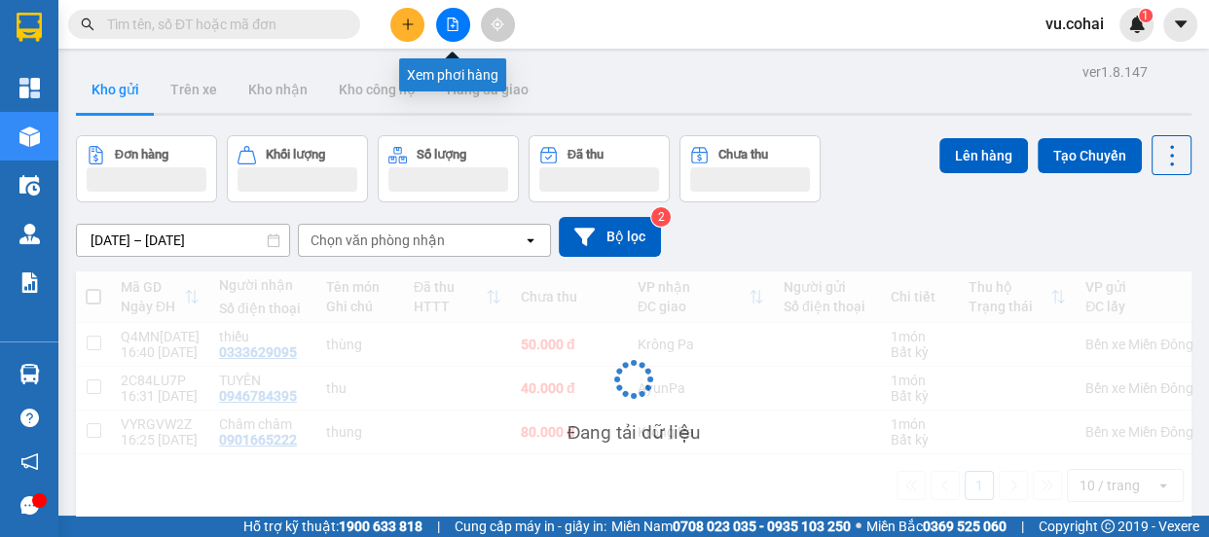
click at [450, 26] on icon "file-add" at bounding box center [453, 25] width 14 height 14
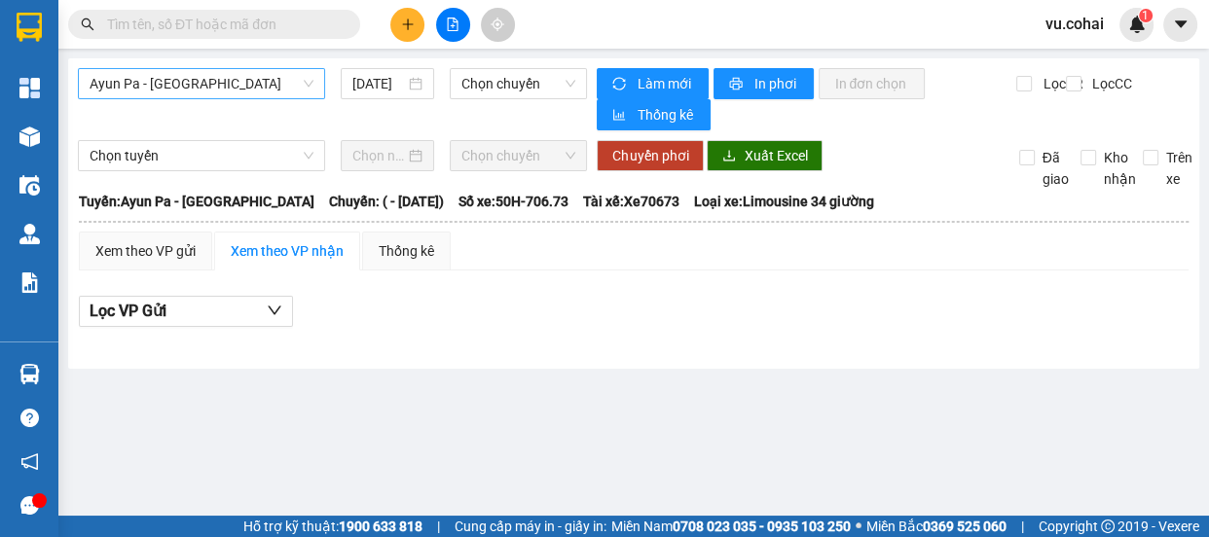
click at [227, 86] on span "Ayun Pa - [GEOGRAPHIC_DATA]" at bounding box center [202, 83] width 224 height 29
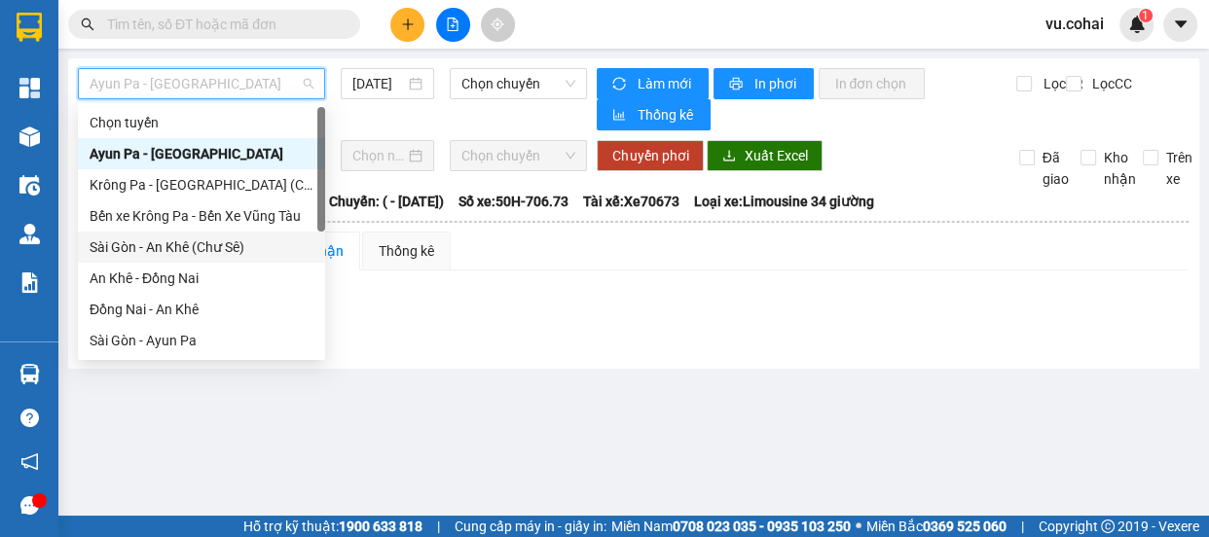
click at [222, 248] on div "Sài Gòn - An Khê (Chư Sê)" at bounding box center [202, 247] width 224 height 21
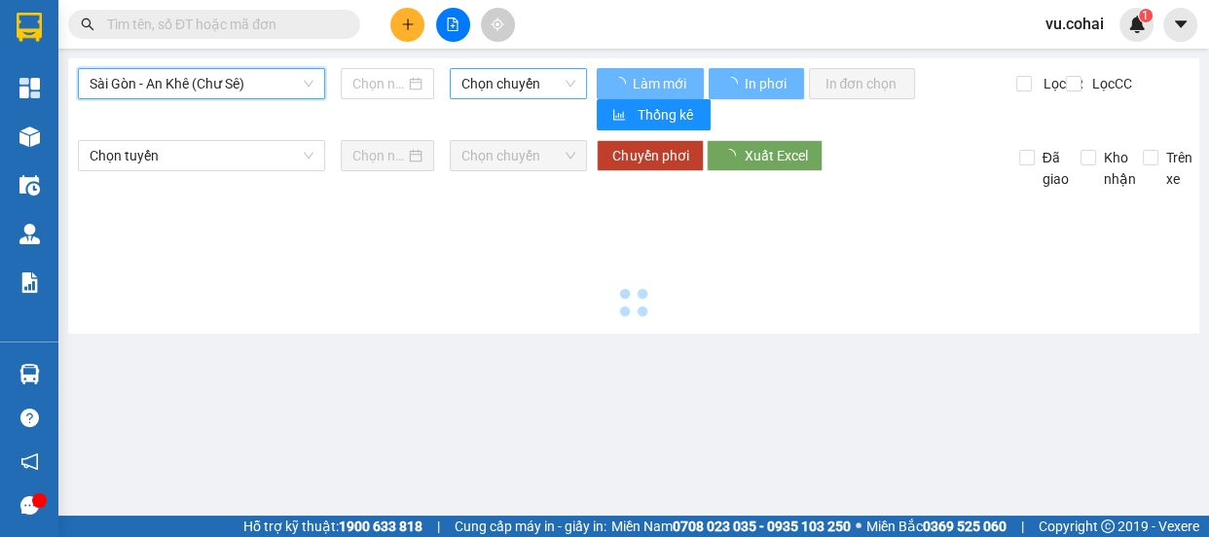
type input "[DATE]"
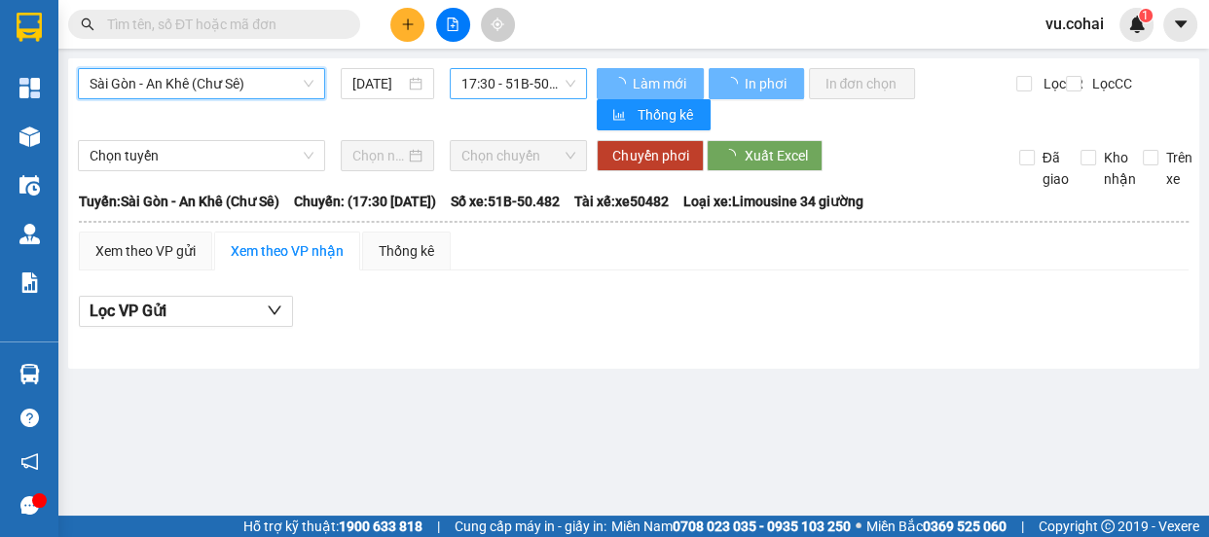
click at [486, 89] on span "17:30 - 51B-50.482" at bounding box center [519, 83] width 114 height 29
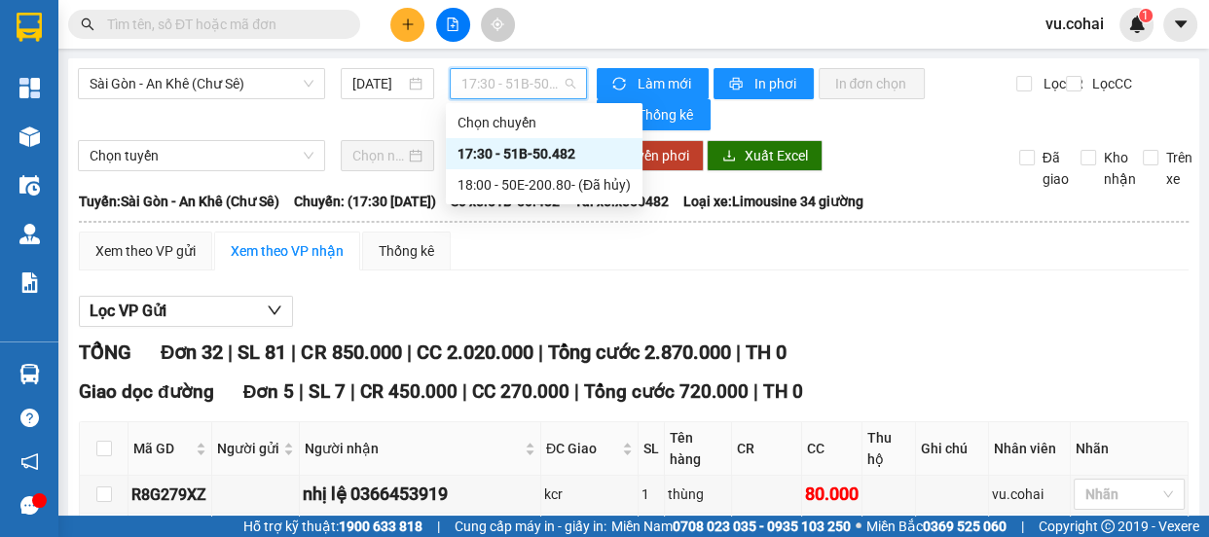
click at [536, 152] on div "17:30 - 51B-50.482" at bounding box center [544, 153] width 173 height 21
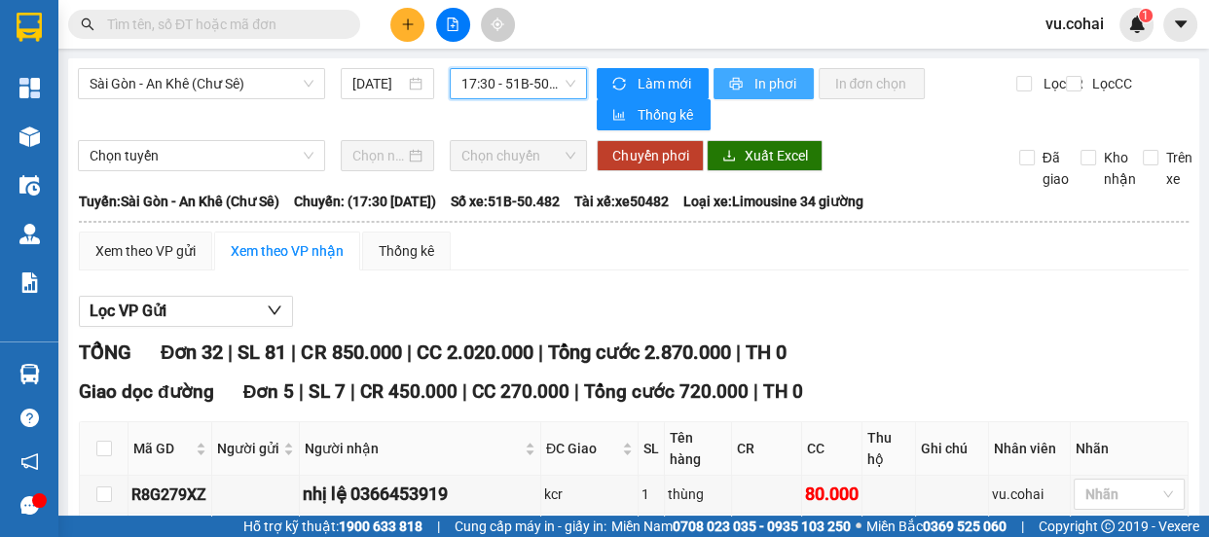
click at [754, 87] on span "In phơi" at bounding box center [776, 83] width 45 height 21
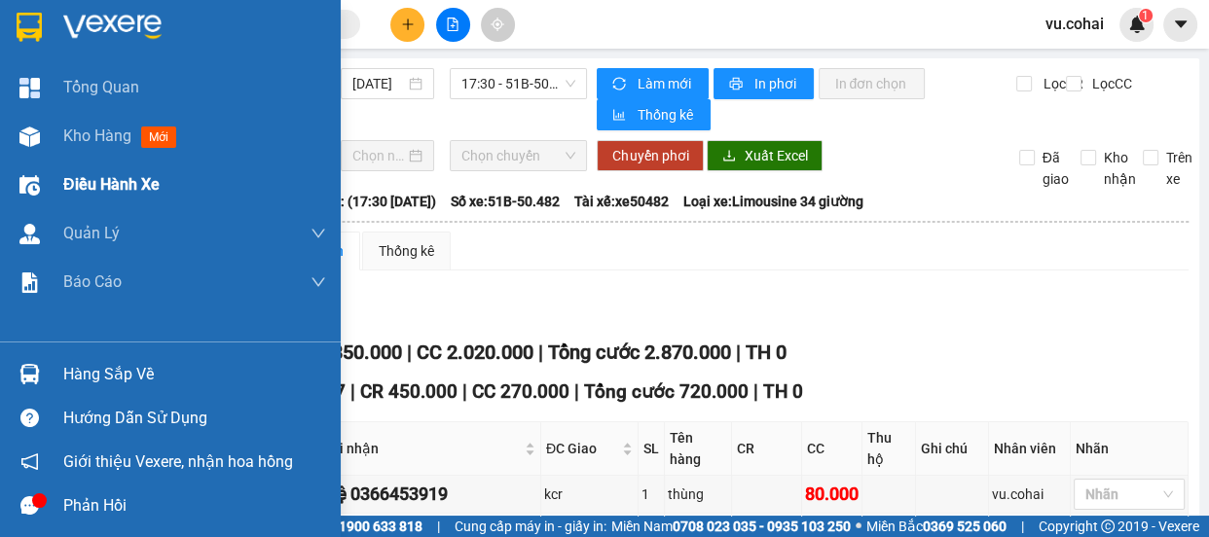
drag, startPoint x: 83, startPoint y: 141, endPoint x: 207, endPoint y: 164, distance: 126.6
click at [83, 141] on span "Kho hàng" at bounding box center [97, 136] width 68 height 19
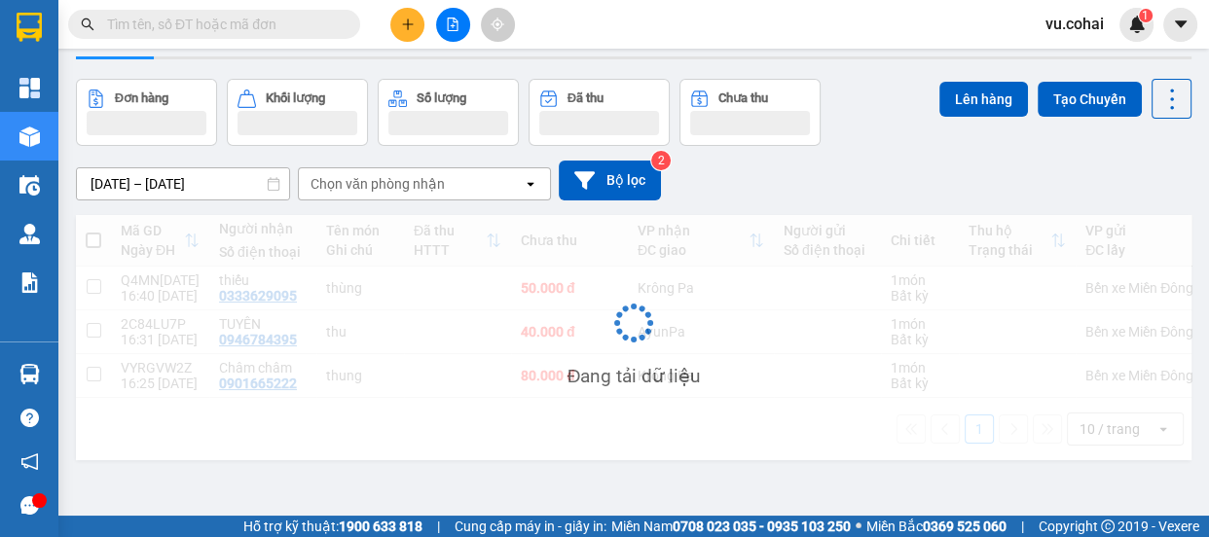
scroll to position [88, 0]
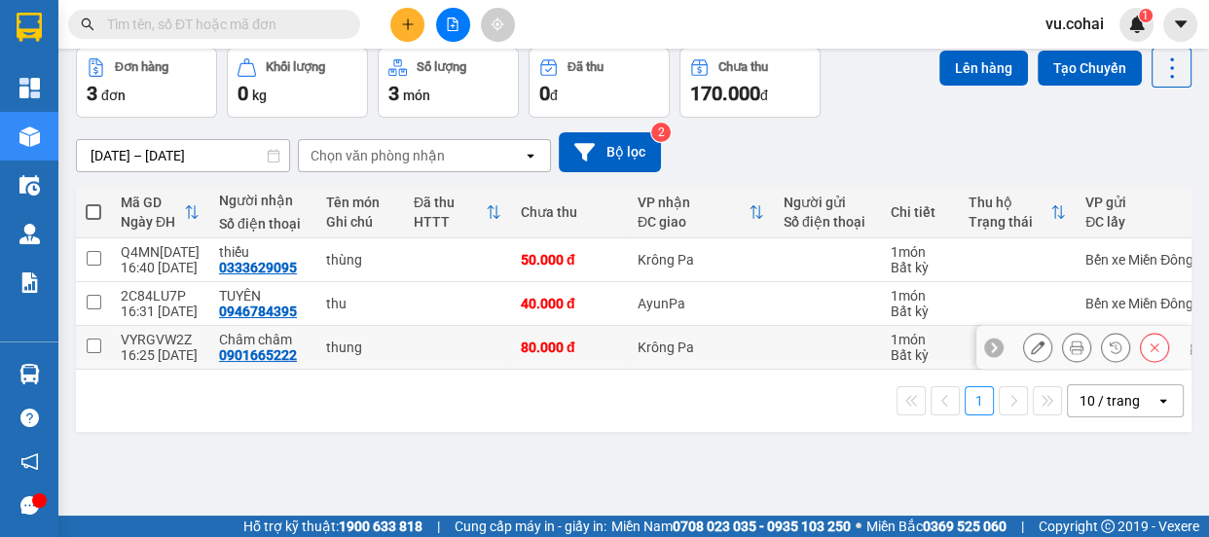
click at [88, 343] on input "checkbox" at bounding box center [94, 346] width 15 height 15
checkbox input "true"
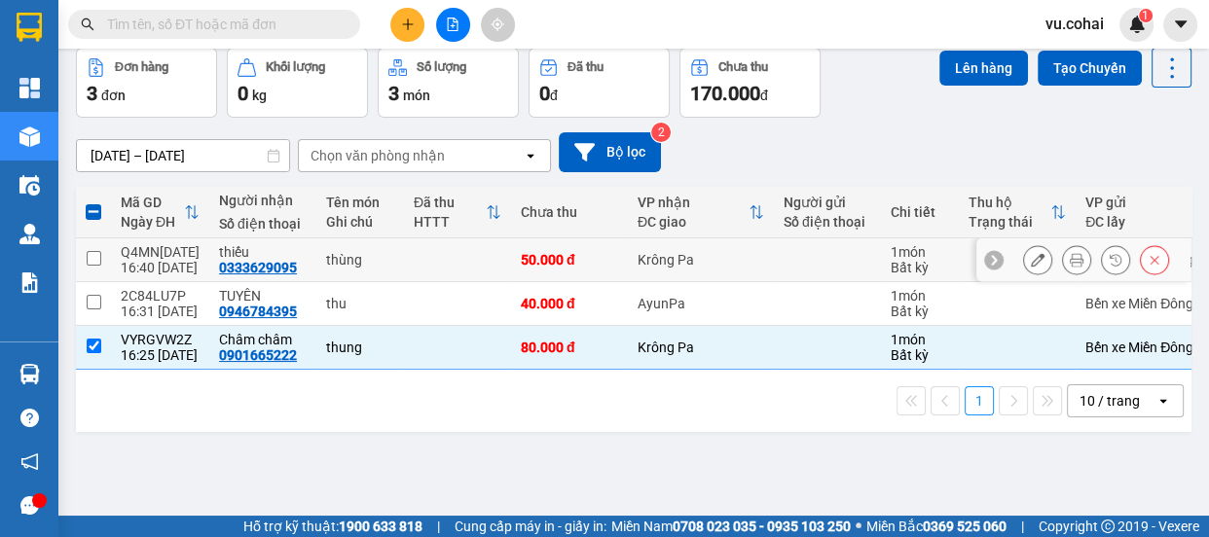
drag, startPoint x: 87, startPoint y: 254, endPoint x: 176, endPoint y: 227, distance: 93.6
click at [92, 253] on input "checkbox" at bounding box center [94, 258] width 15 height 15
checkbox input "true"
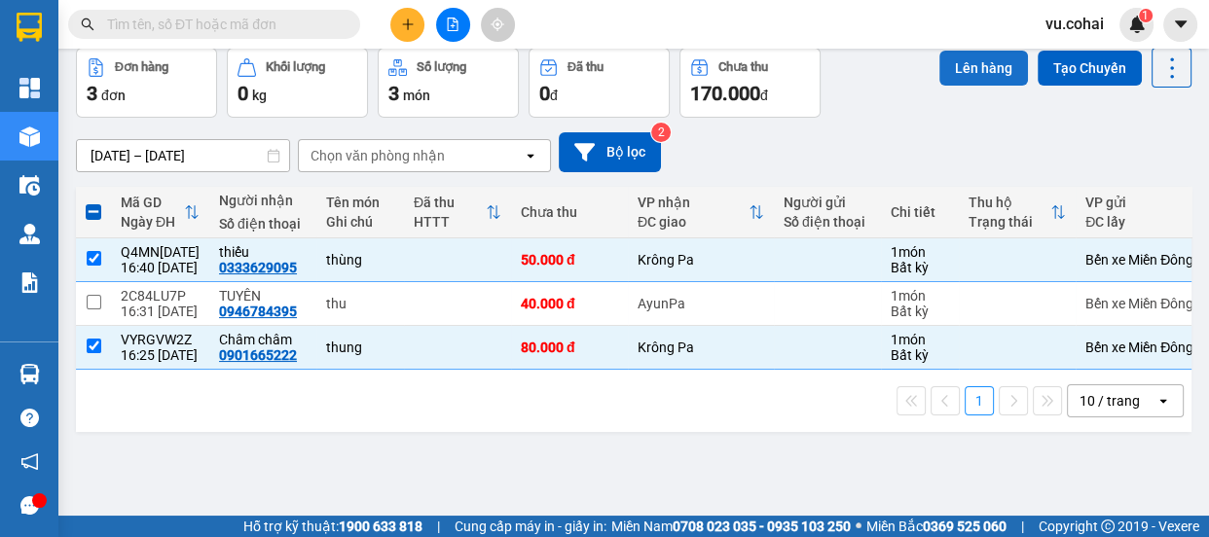
click at [978, 68] on button "Lên hàng" at bounding box center [984, 68] width 89 height 35
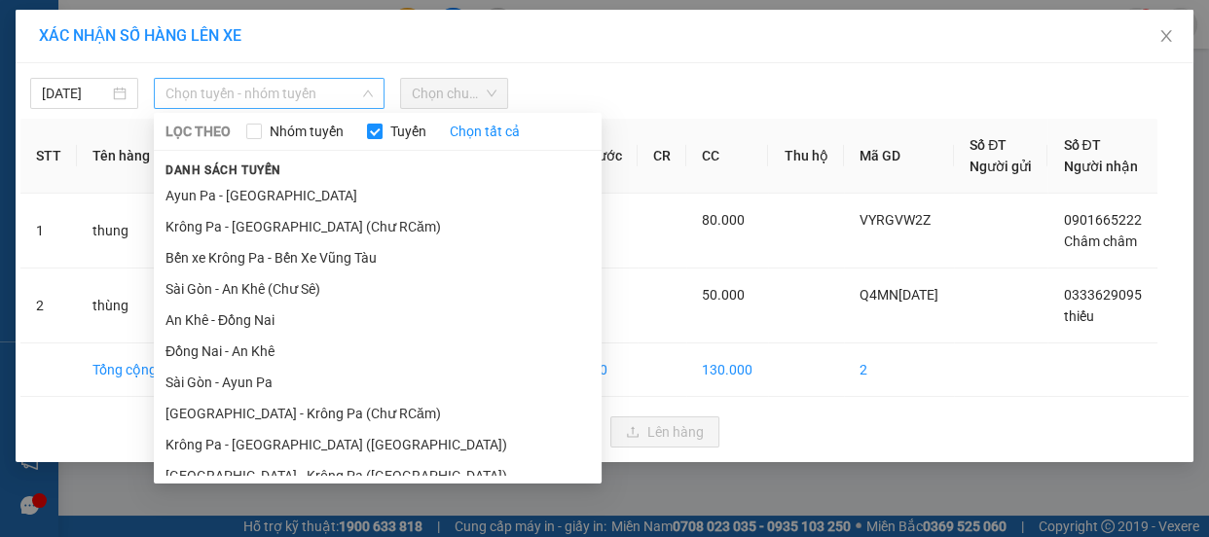
click at [296, 89] on span "Chọn tuyến - nhóm tuyến" at bounding box center [269, 93] width 207 height 29
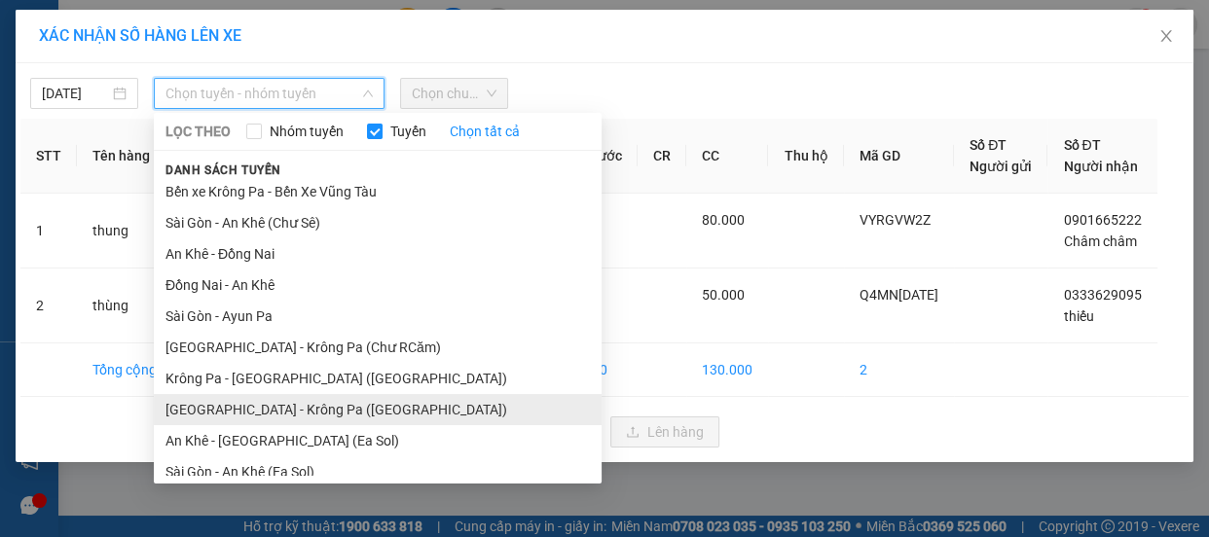
scroll to position [203, 0]
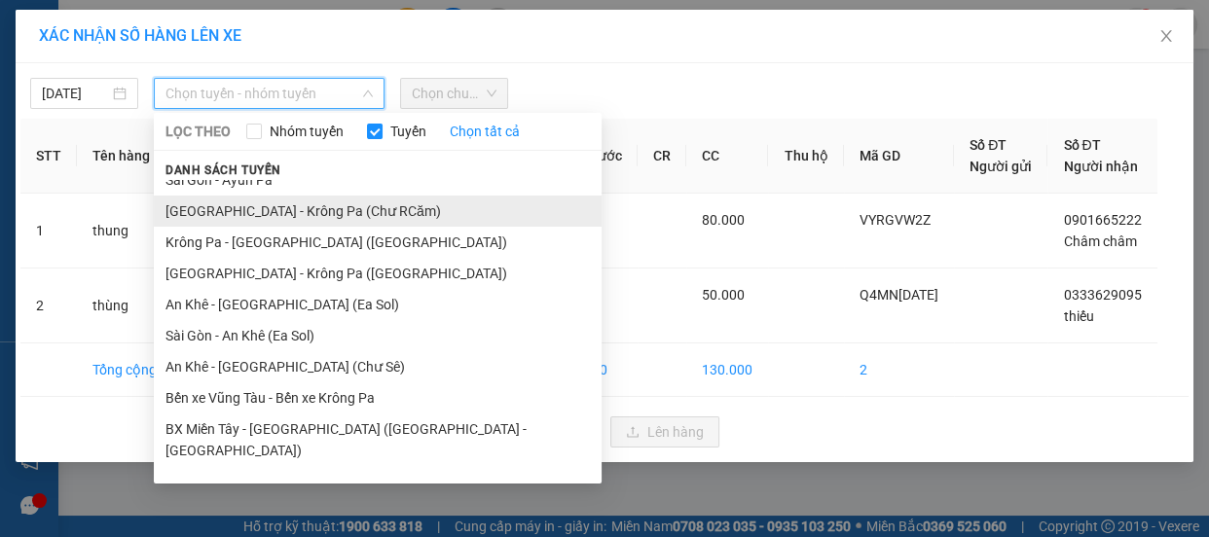
click at [325, 216] on li "[GEOGRAPHIC_DATA] - Krông Pa (Chư RCăm)" at bounding box center [378, 211] width 448 height 31
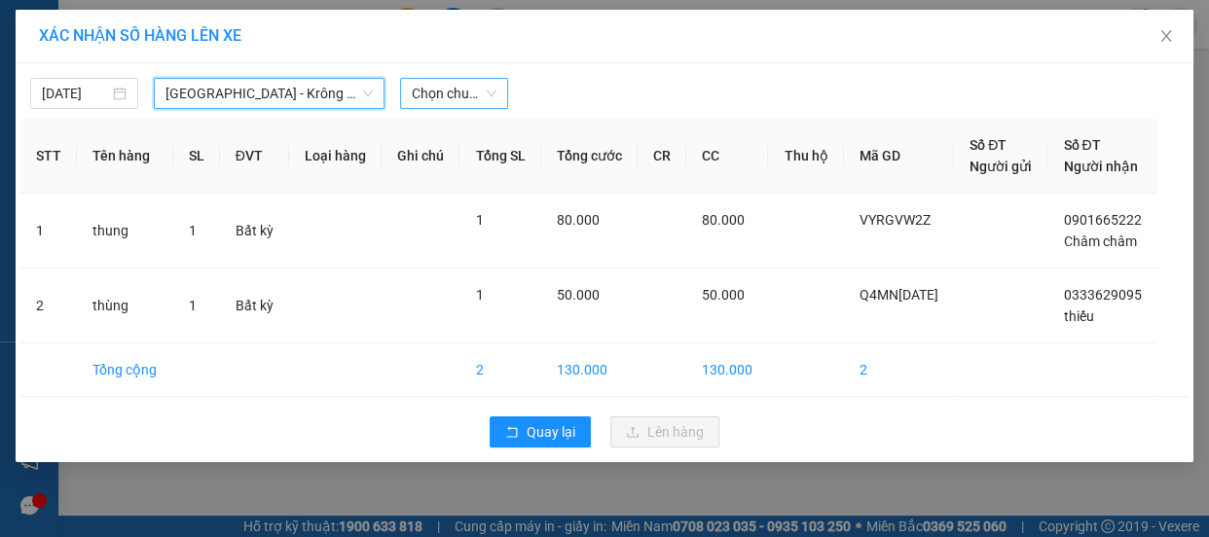
click at [460, 94] on span "Chọn chuyến" at bounding box center [454, 93] width 85 height 29
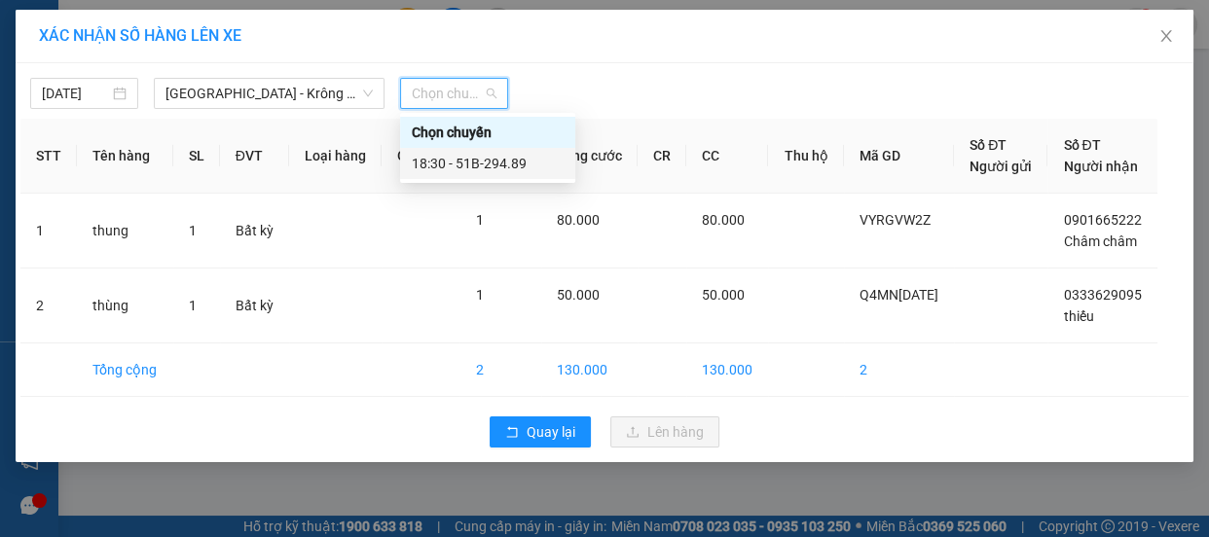
click at [494, 167] on div "18:30 - 51B-294.89" at bounding box center [488, 163] width 152 height 21
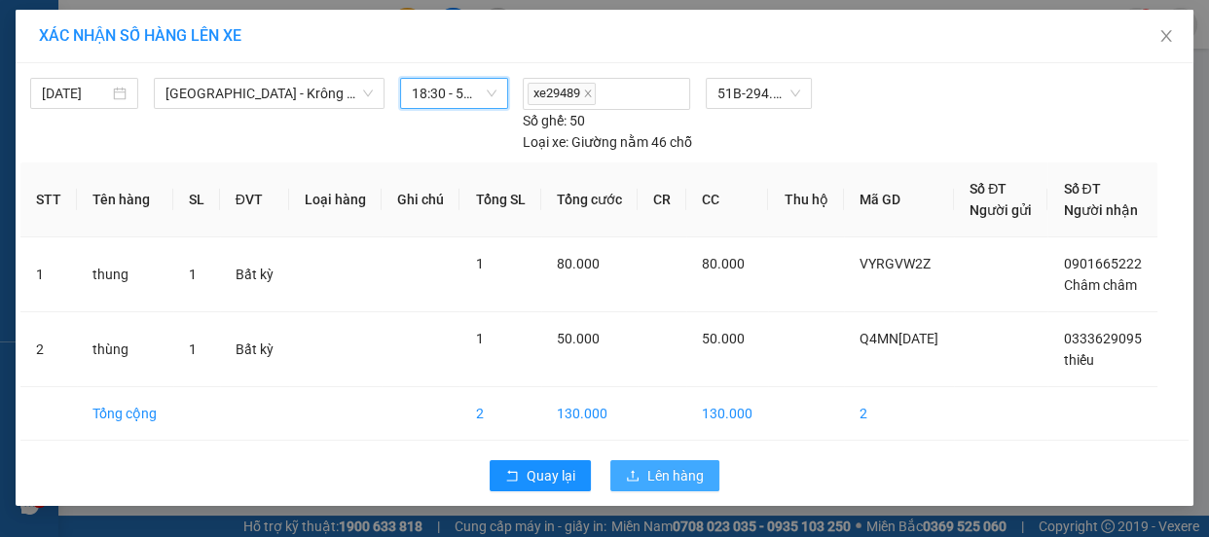
click at [685, 465] on span "Lên hàng" at bounding box center [676, 475] width 56 height 21
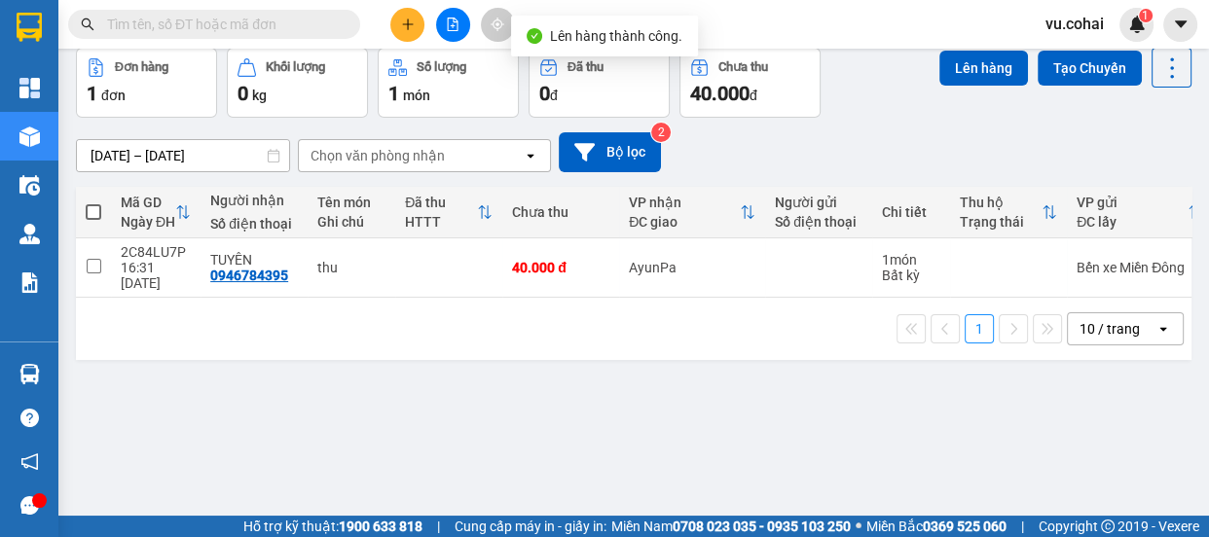
scroll to position [89, 0]
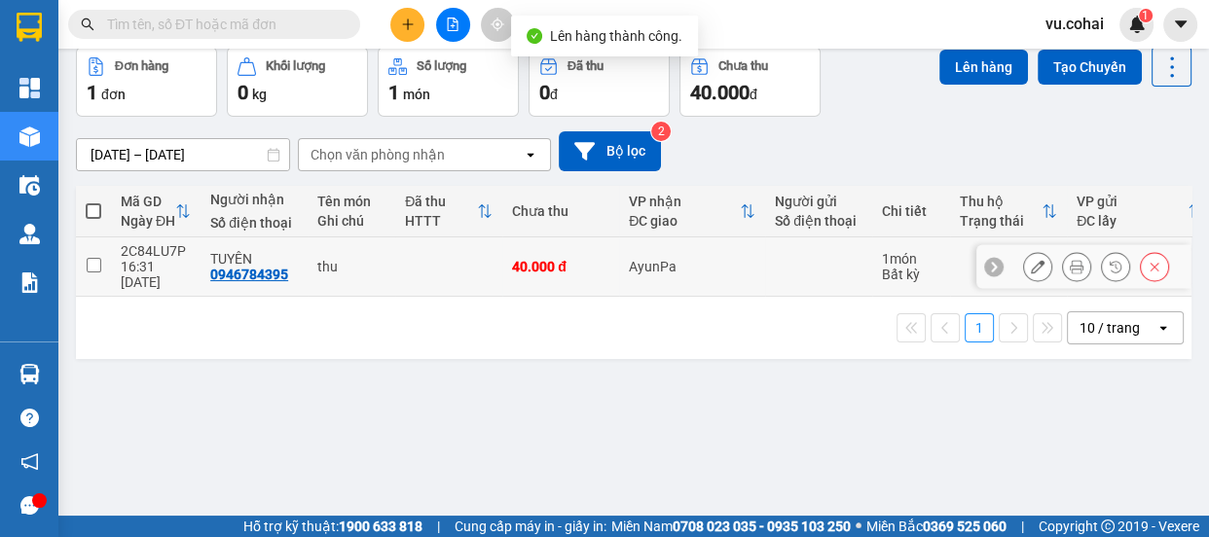
click at [84, 271] on td at bounding box center [93, 267] width 35 height 59
checkbox input "true"
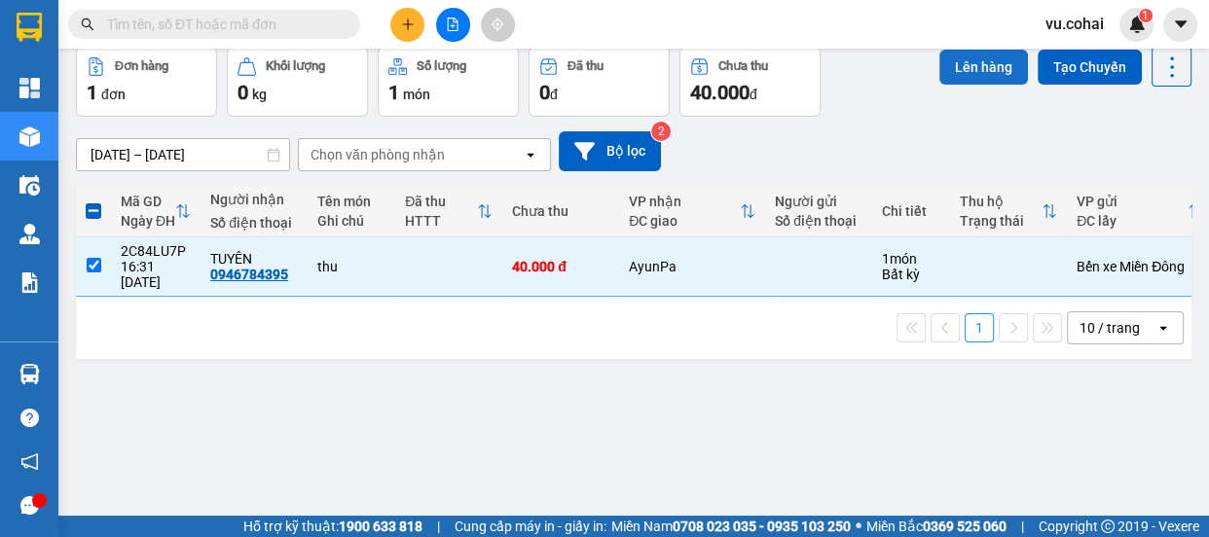
click at [981, 81] on button "Lên hàng" at bounding box center [984, 67] width 89 height 35
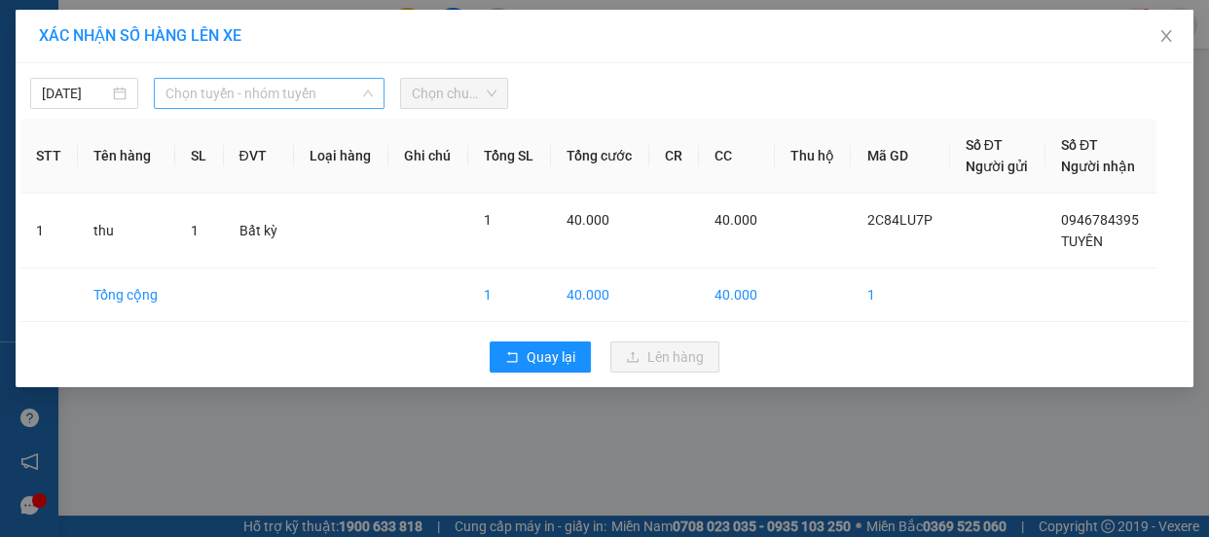
click at [331, 95] on span "Chọn tuyến - nhóm tuyến" at bounding box center [269, 93] width 207 height 29
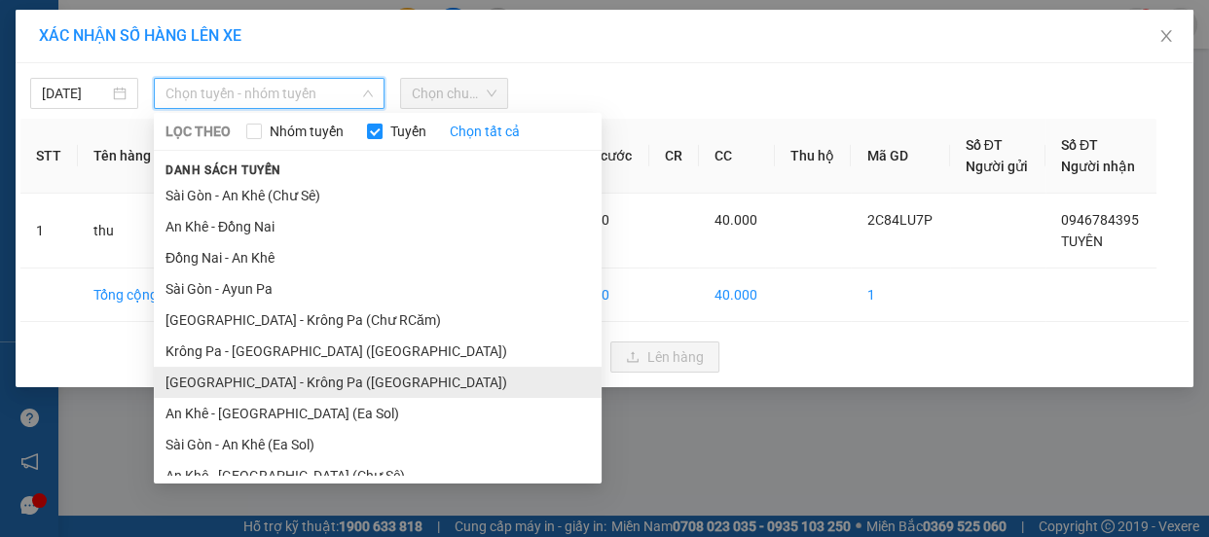
scroll to position [176, 0]
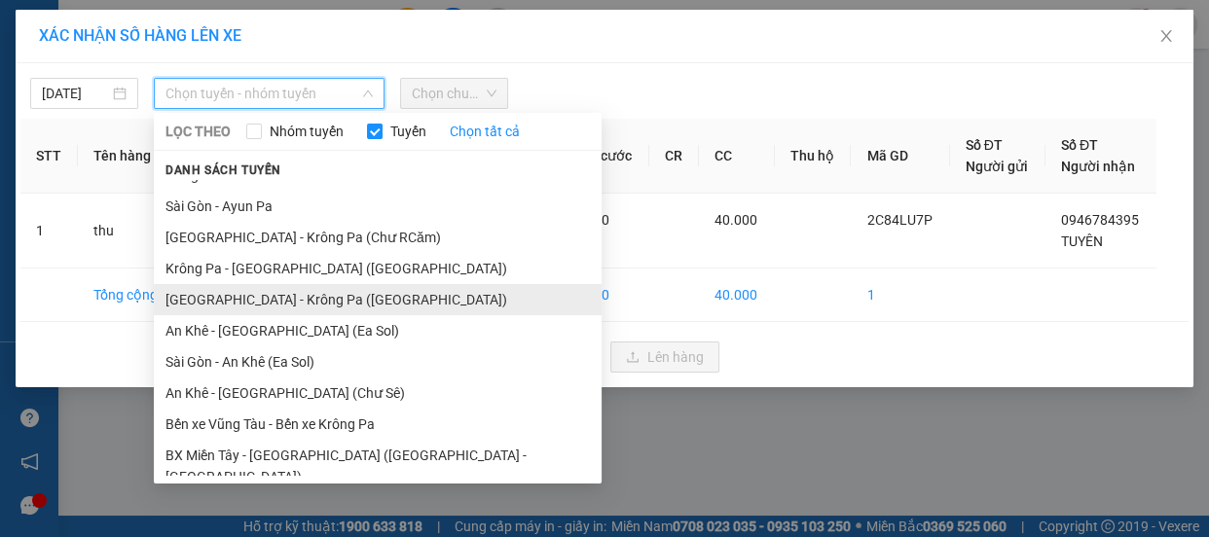
click at [313, 300] on li "[GEOGRAPHIC_DATA] - Krông Pa ([GEOGRAPHIC_DATA])" at bounding box center [378, 299] width 448 height 31
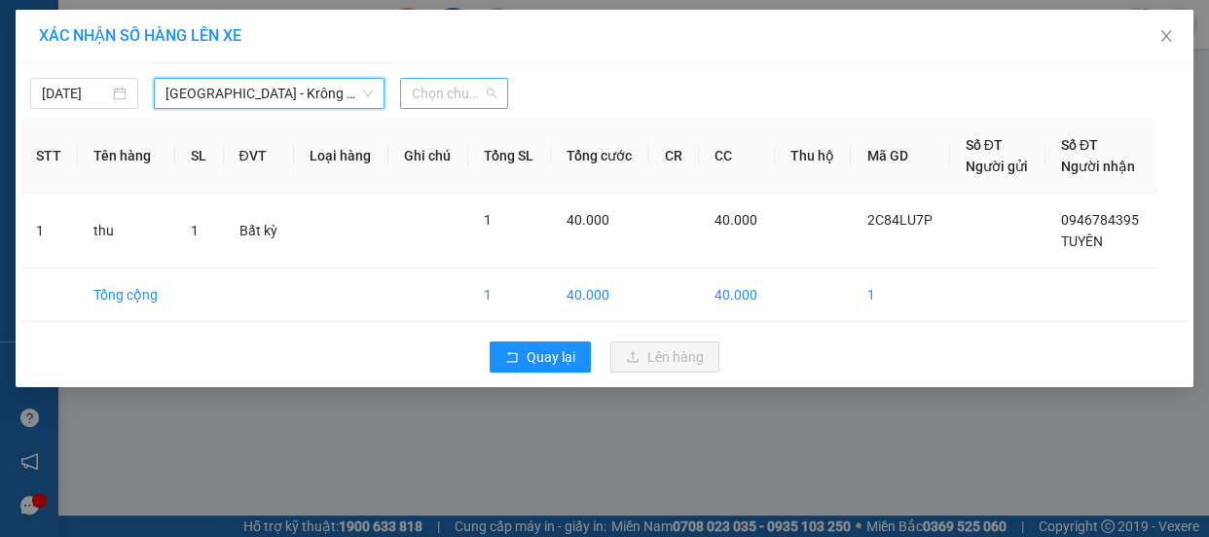
click at [456, 91] on span "Chọn chuyến" at bounding box center [454, 93] width 85 height 29
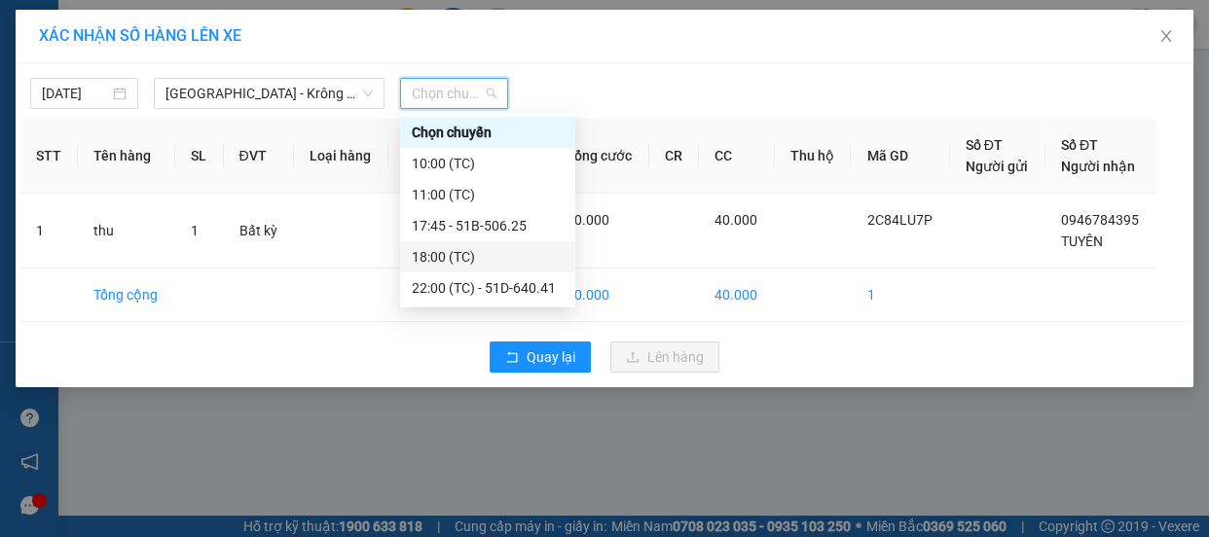
click at [452, 249] on div "18:00 (TC)" at bounding box center [488, 256] width 152 height 21
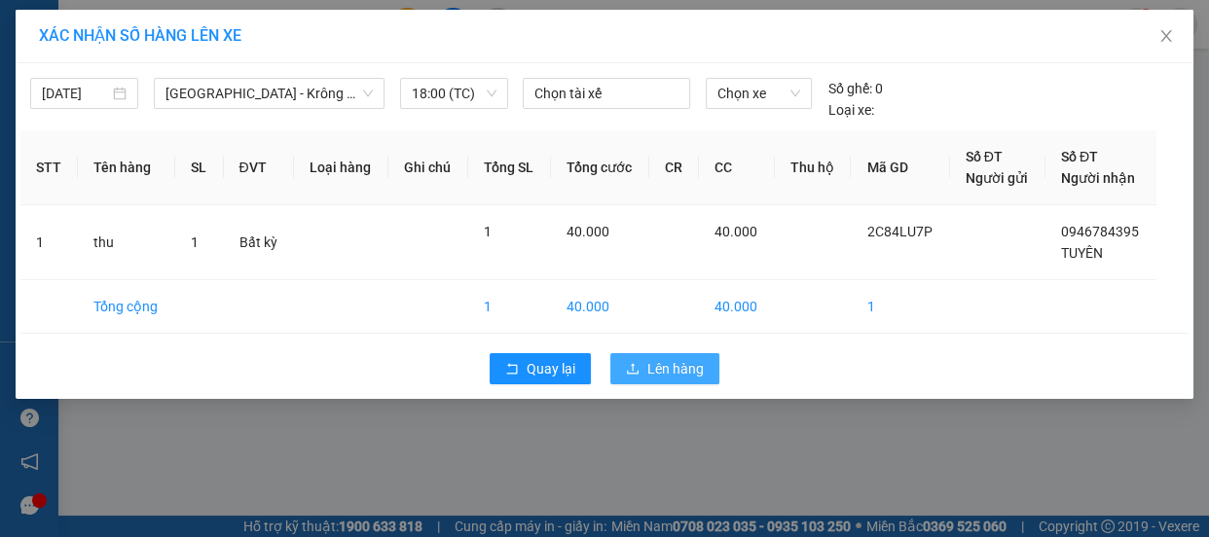
click at [672, 370] on span "Lên hàng" at bounding box center [676, 368] width 56 height 21
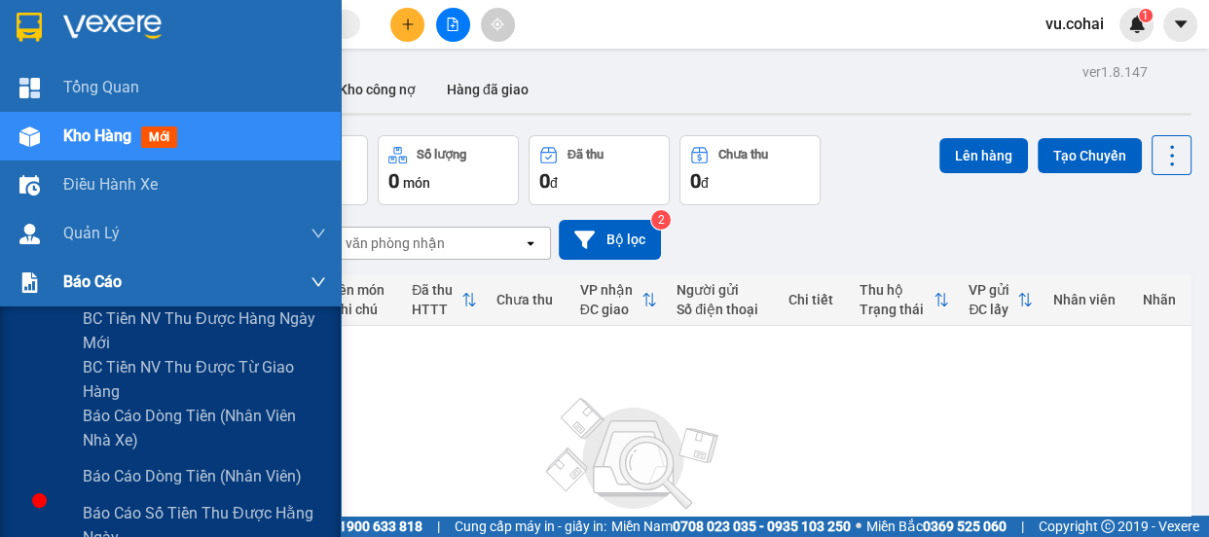
click at [71, 282] on span "Báo cáo" at bounding box center [92, 282] width 58 height 24
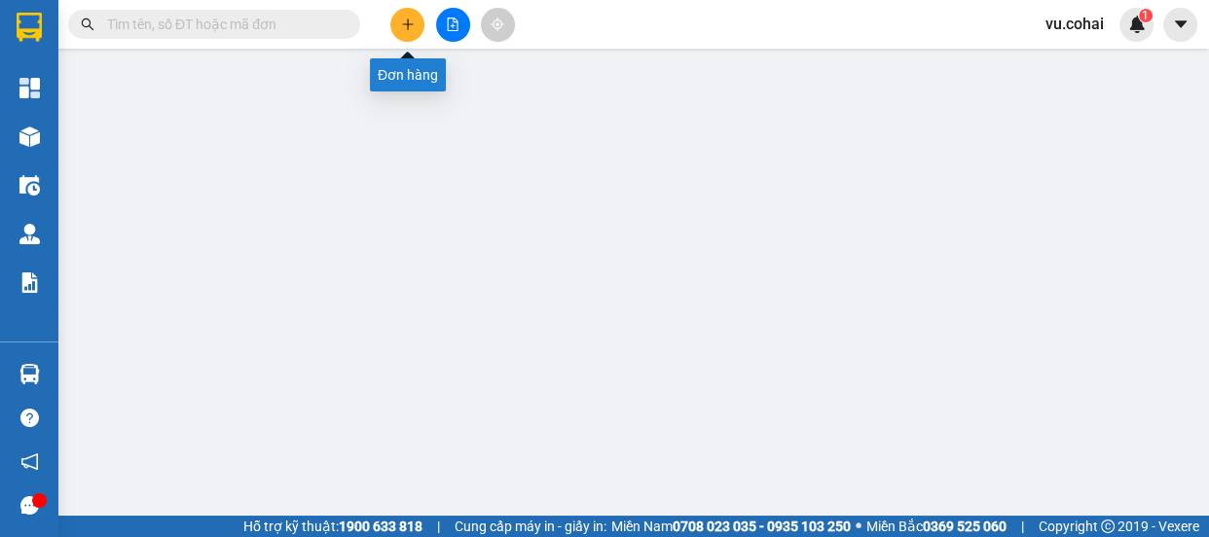
click at [408, 27] on icon "plus" at bounding box center [407, 24] width 1 height 11
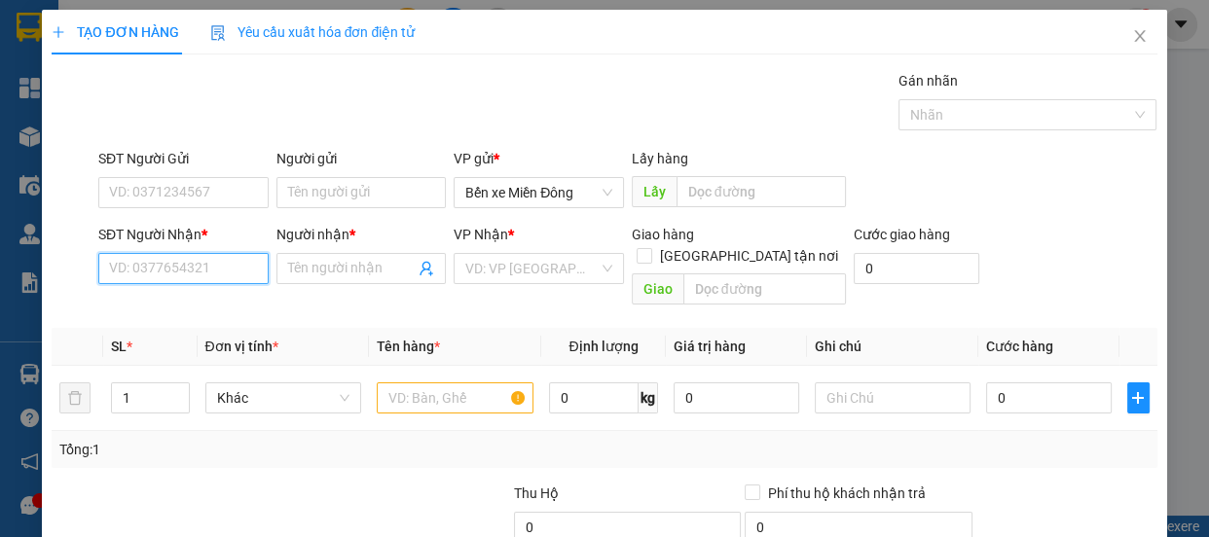
click at [175, 269] on input "SĐT Người Nhận *" at bounding box center [183, 268] width 170 height 31
type input "09"
click at [1134, 42] on icon "close" at bounding box center [1139, 36] width 11 height 12
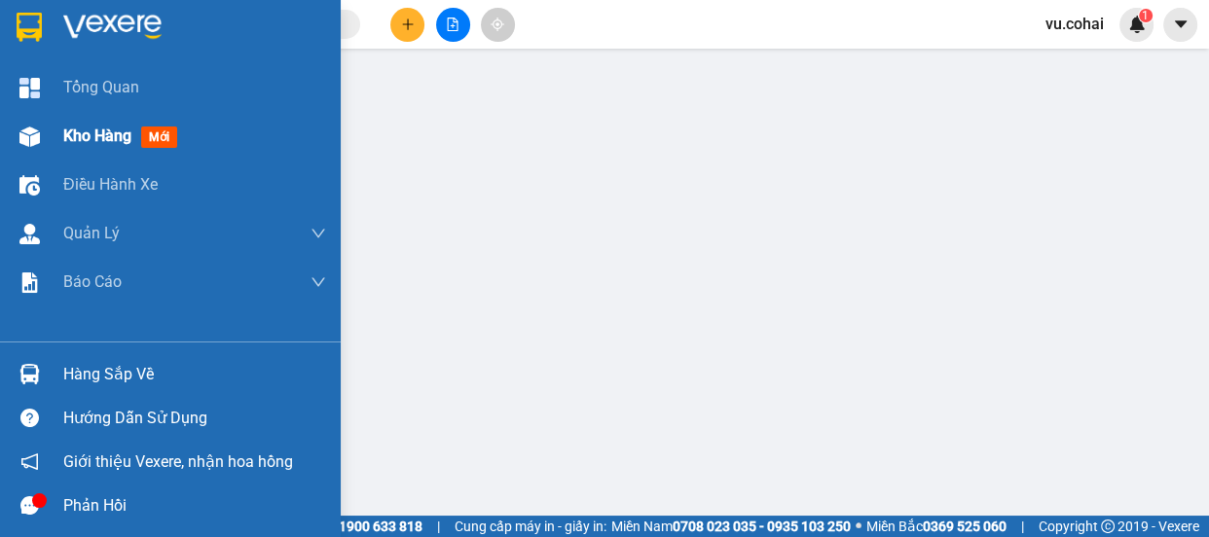
click at [97, 143] on span "Kho hàng" at bounding box center [97, 136] width 68 height 19
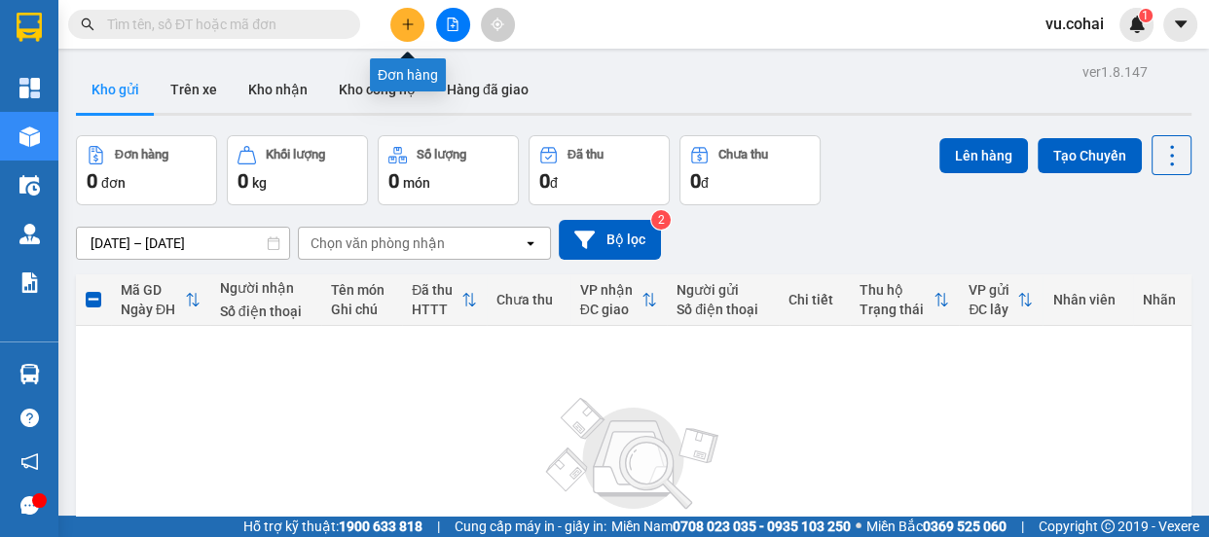
click at [409, 24] on icon "plus" at bounding box center [407, 23] width 11 height 1
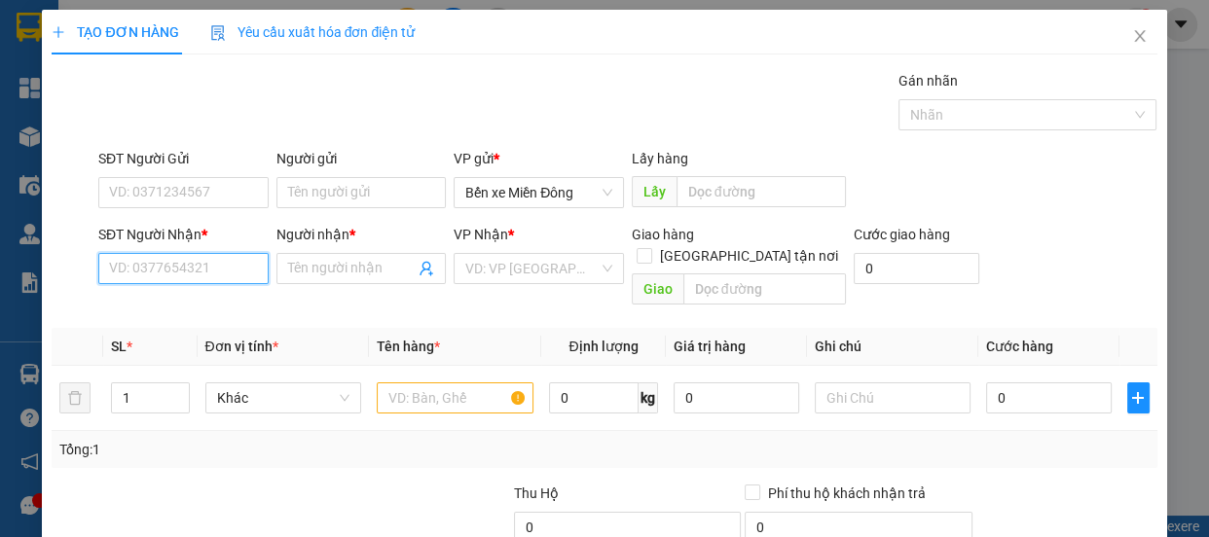
click at [161, 270] on input "SĐT Người Nhận *" at bounding box center [183, 268] width 170 height 31
click at [180, 272] on input "0982240" at bounding box center [183, 268] width 170 height 31
type input "0982240696"
click at [318, 269] on input "Người nhận *" at bounding box center [352, 268] width 128 height 21
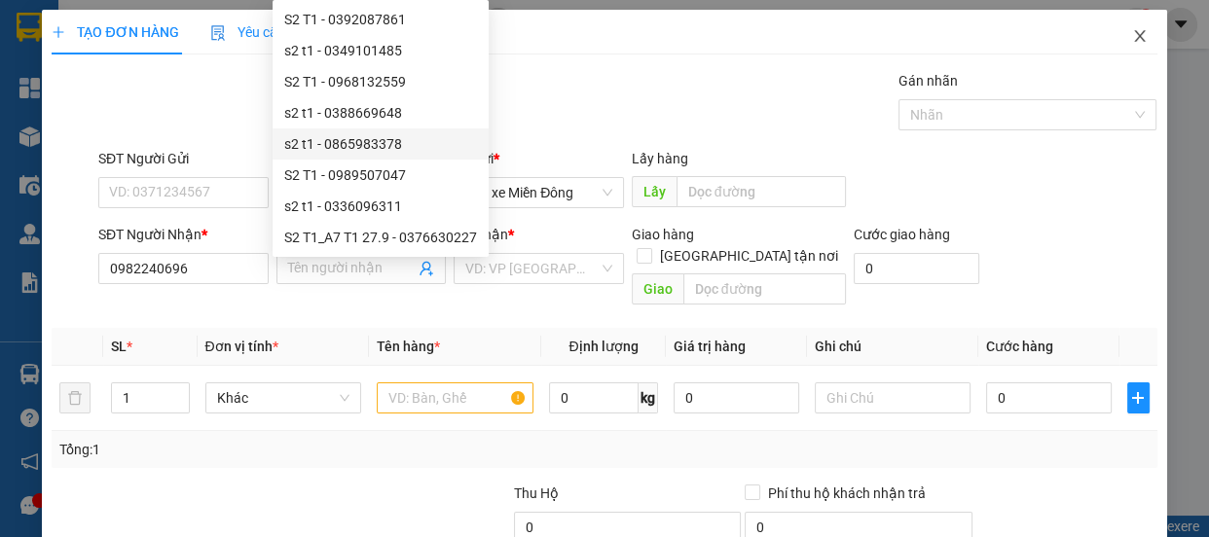
click at [1134, 38] on span "Close" at bounding box center [1140, 37] width 55 height 55
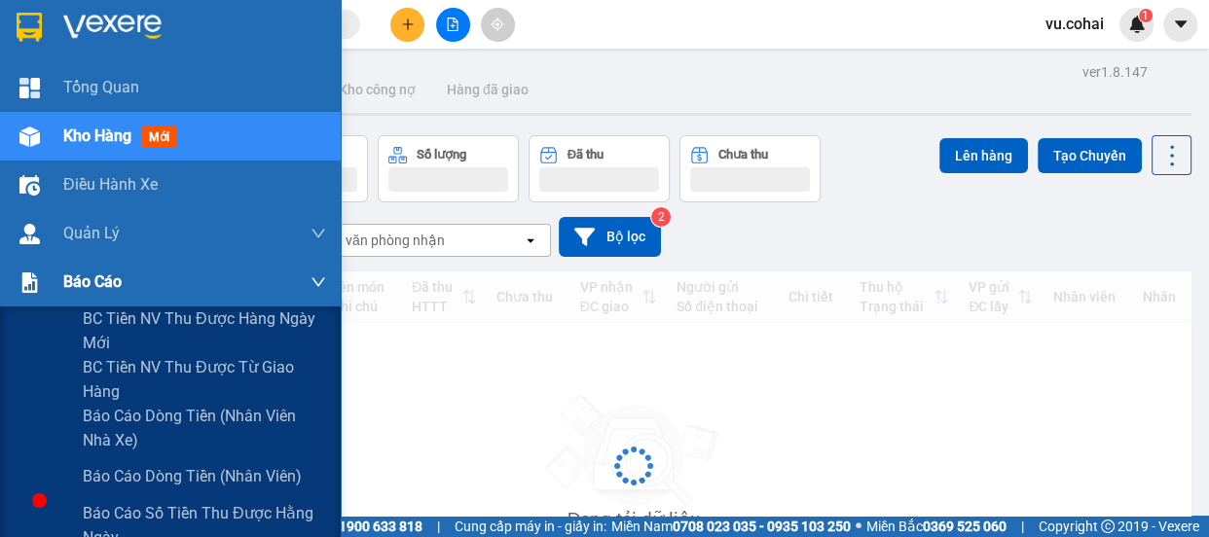
click at [79, 285] on span "Báo cáo" at bounding box center [92, 282] width 58 height 24
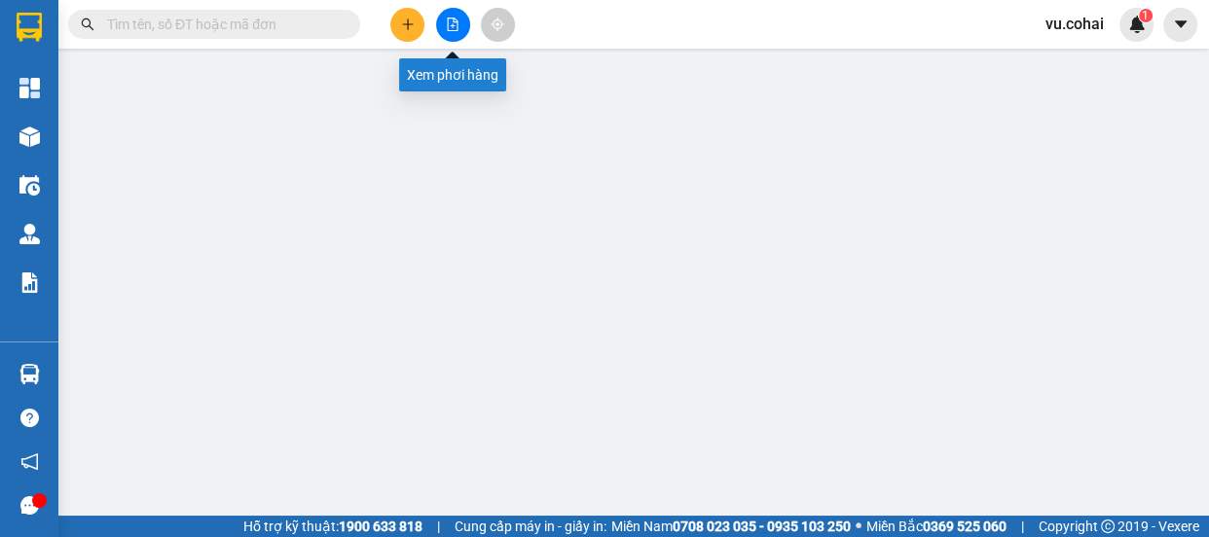
click at [462, 20] on button at bounding box center [453, 25] width 34 height 34
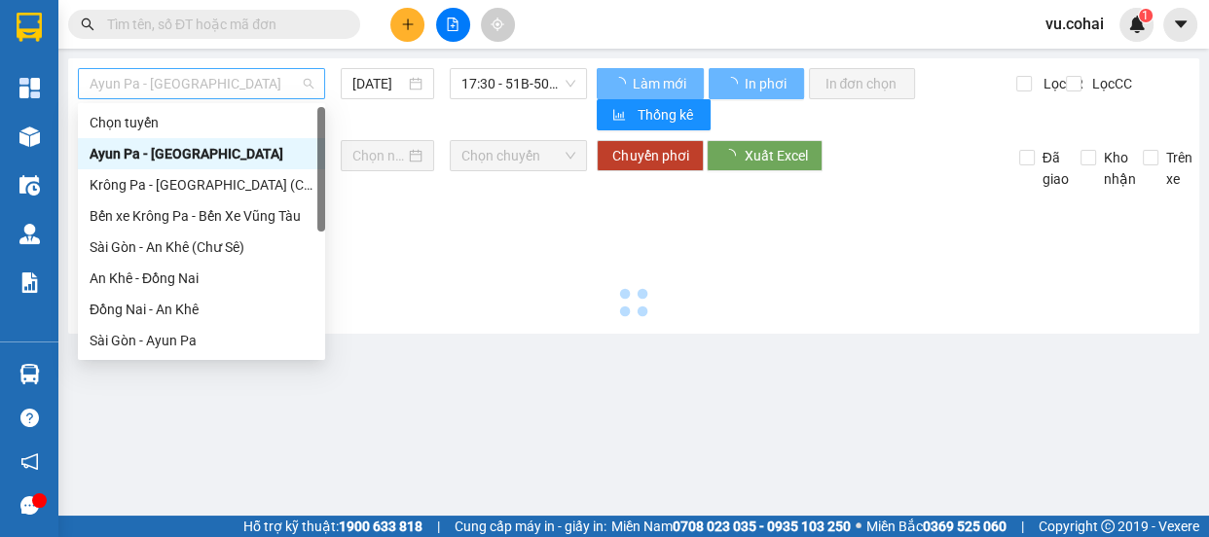
click at [224, 87] on span "Ayun Pa - [GEOGRAPHIC_DATA]" at bounding box center [202, 83] width 224 height 29
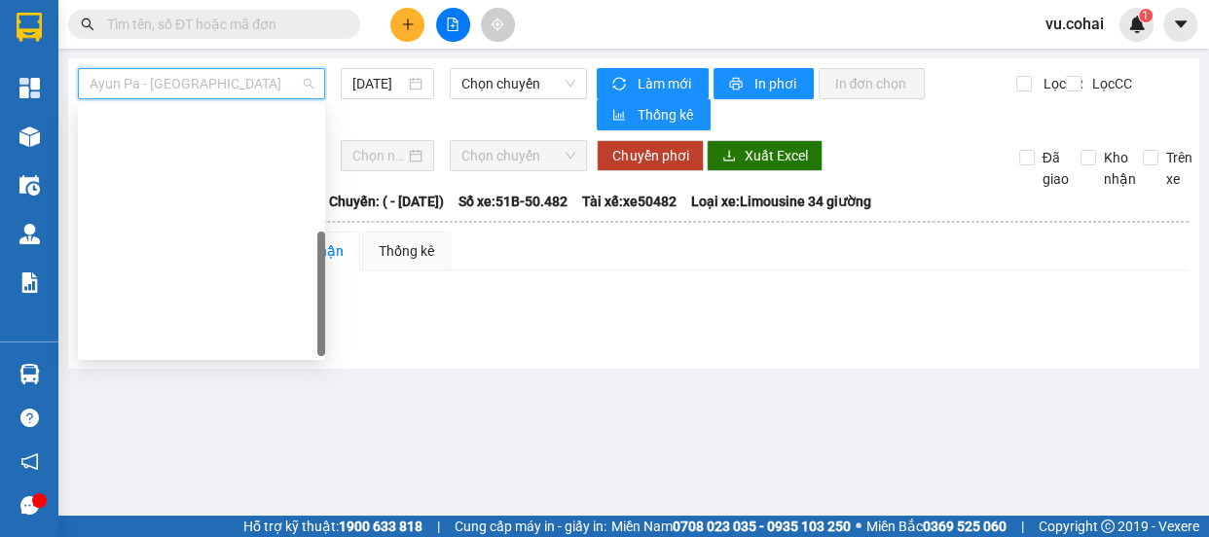
scroll to position [279, 0]
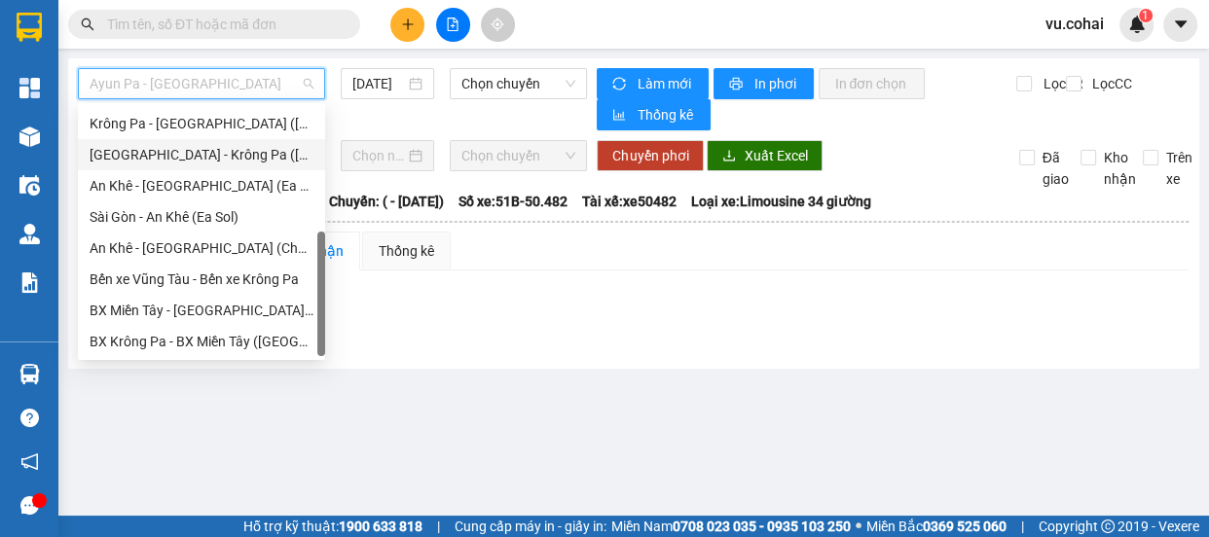
click at [214, 158] on div "[GEOGRAPHIC_DATA] - Krông Pa ([GEOGRAPHIC_DATA])" at bounding box center [202, 154] width 224 height 21
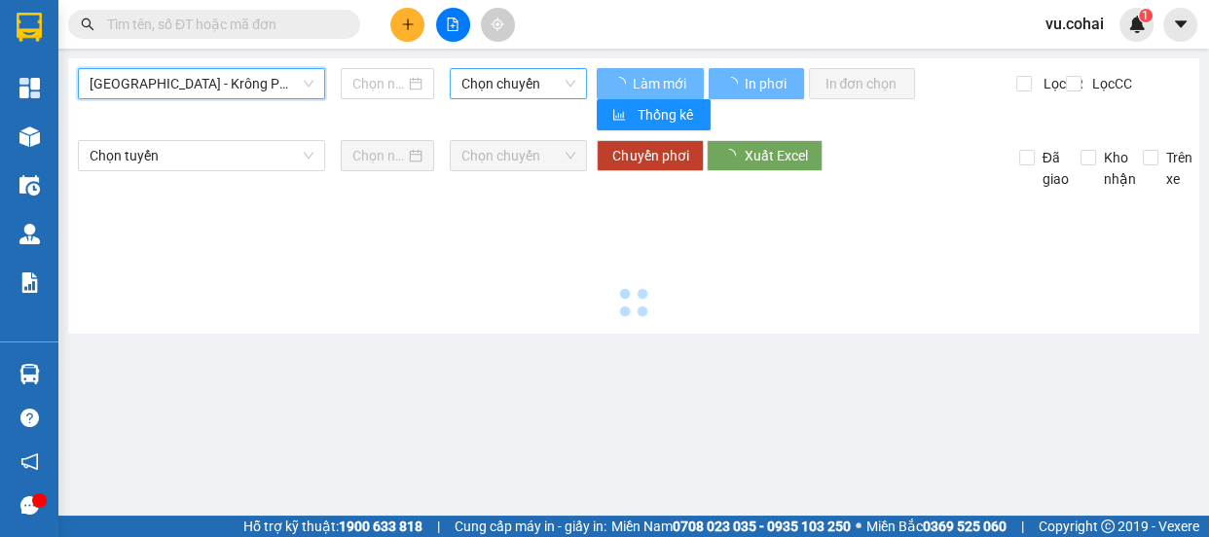
type input "[DATE]"
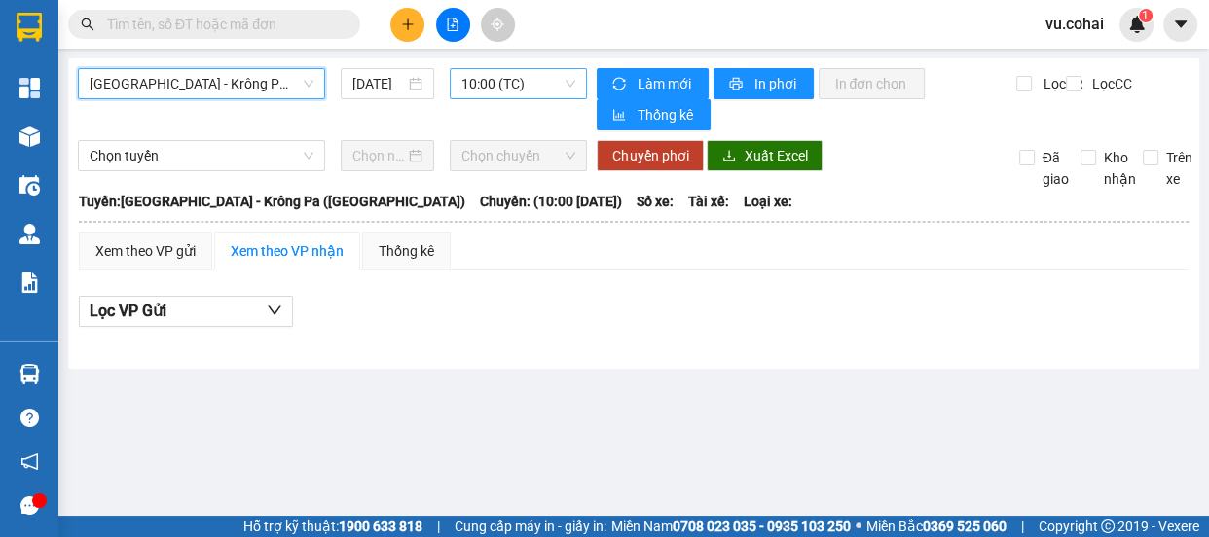
click at [493, 78] on span "10:00 (TC)" at bounding box center [519, 83] width 114 height 29
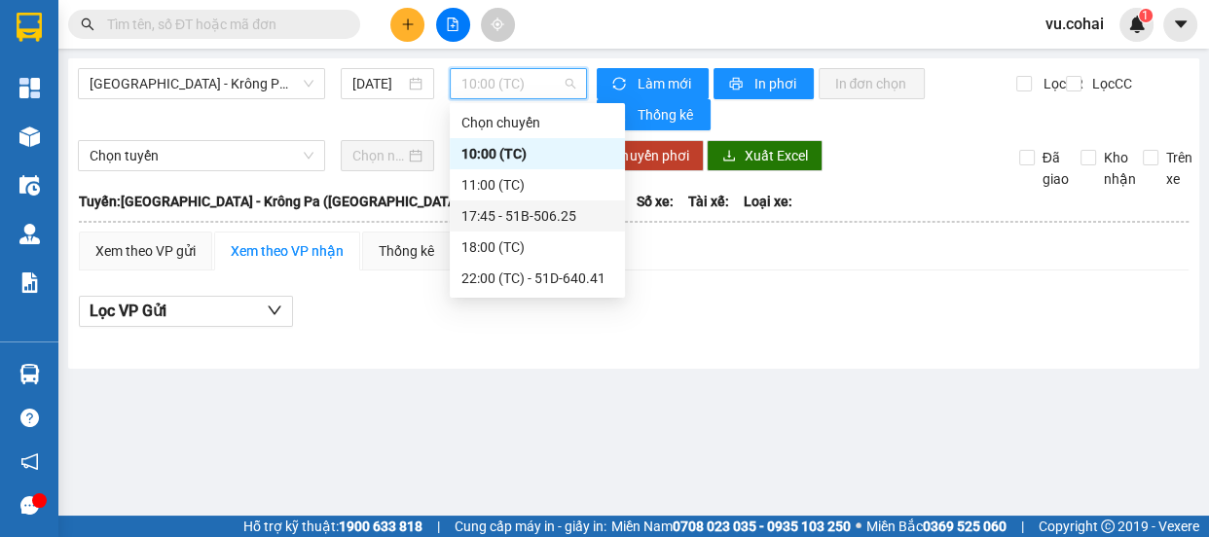
click at [545, 212] on div "17:45 - 51B-506.25" at bounding box center [538, 215] width 152 height 21
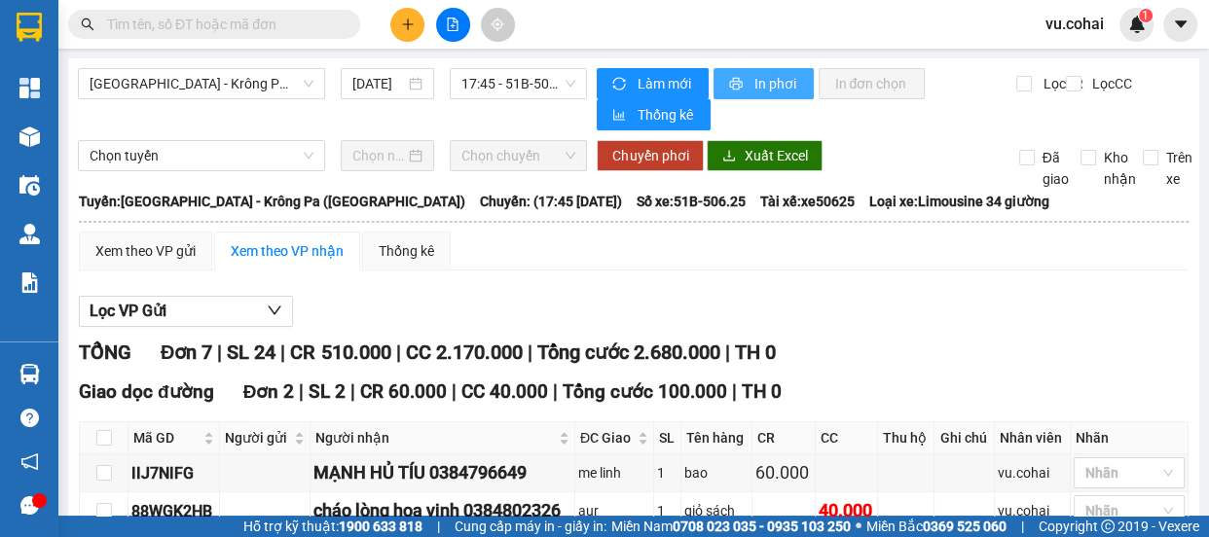
click at [774, 88] on span "In phơi" at bounding box center [776, 83] width 45 height 21
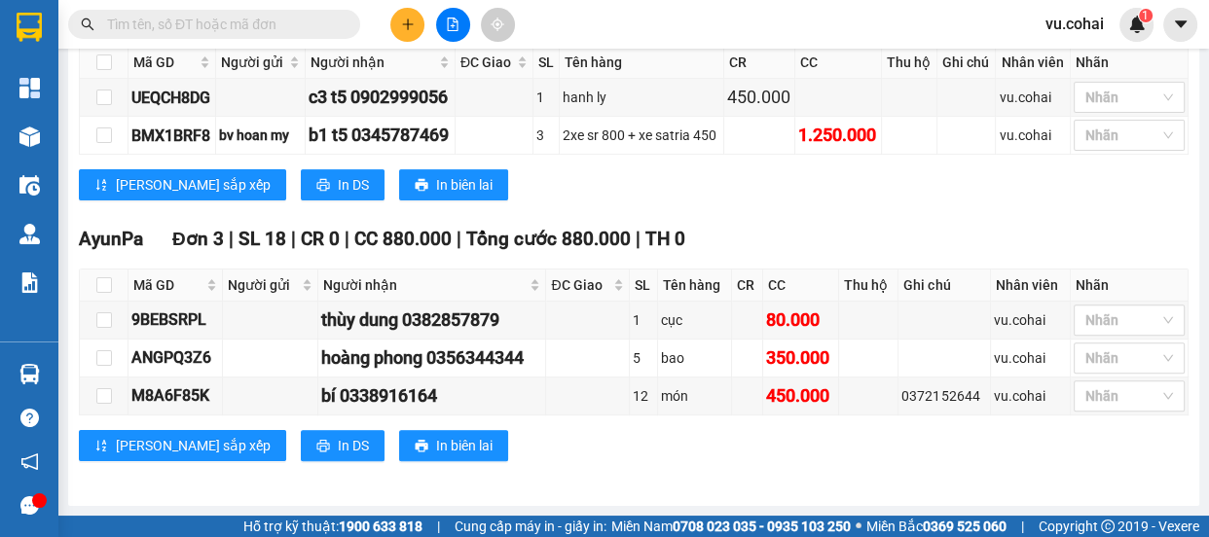
scroll to position [629, 0]
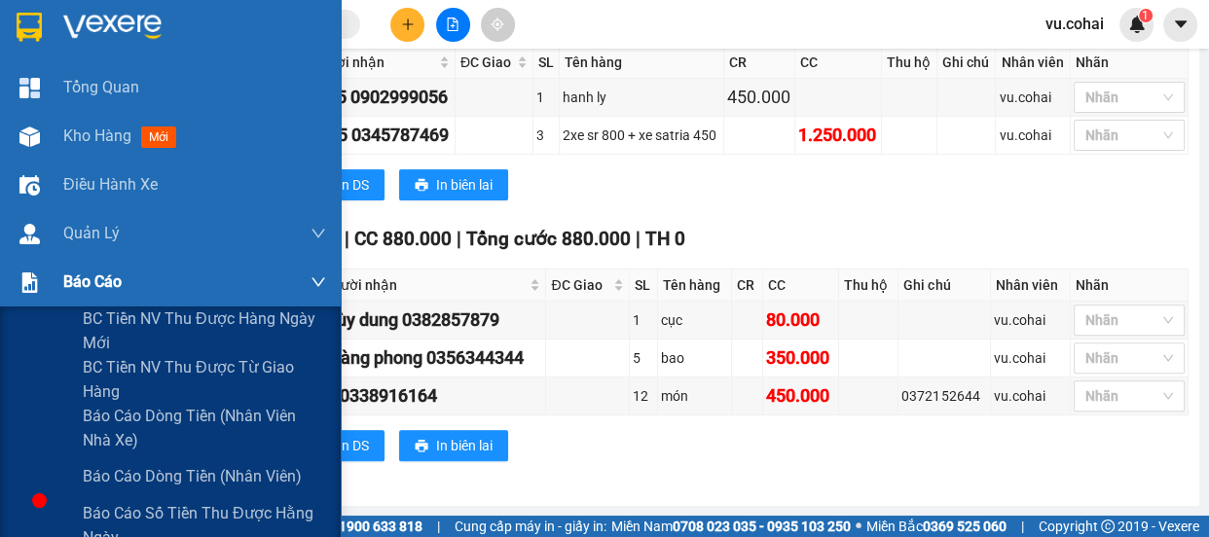
click at [93, 290] on span "Báo cáo" at bounding box center [92, 282] width 58 height 24
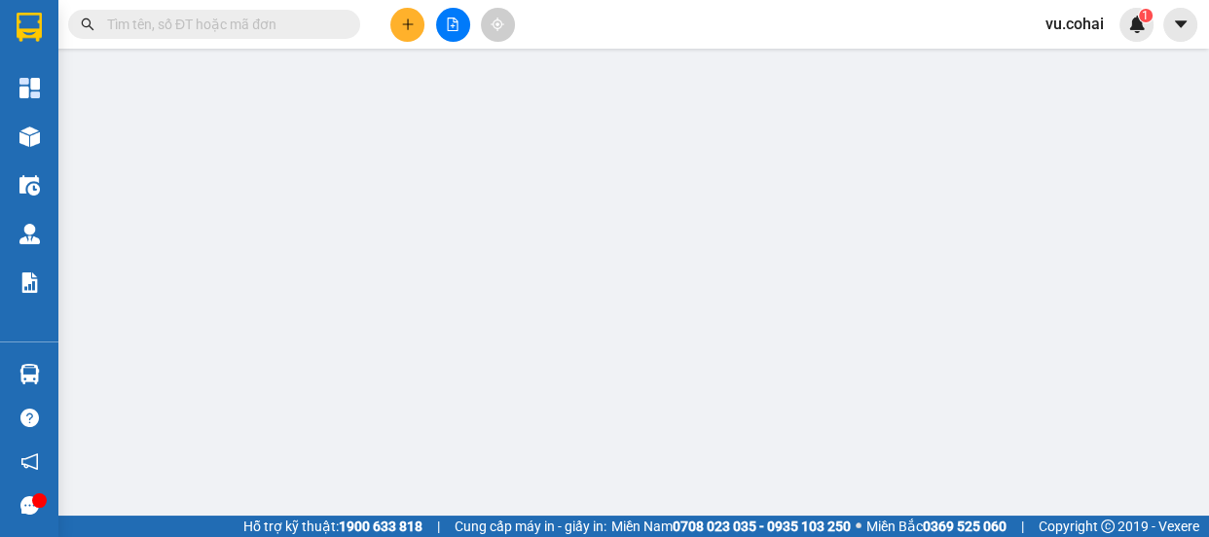
click at [288, 23] on input "text" at bounding box center [222, 24] width 230 height 21
click at [407, 22] on icon "plus" at bounding box center [407, 24] width 1 height 11
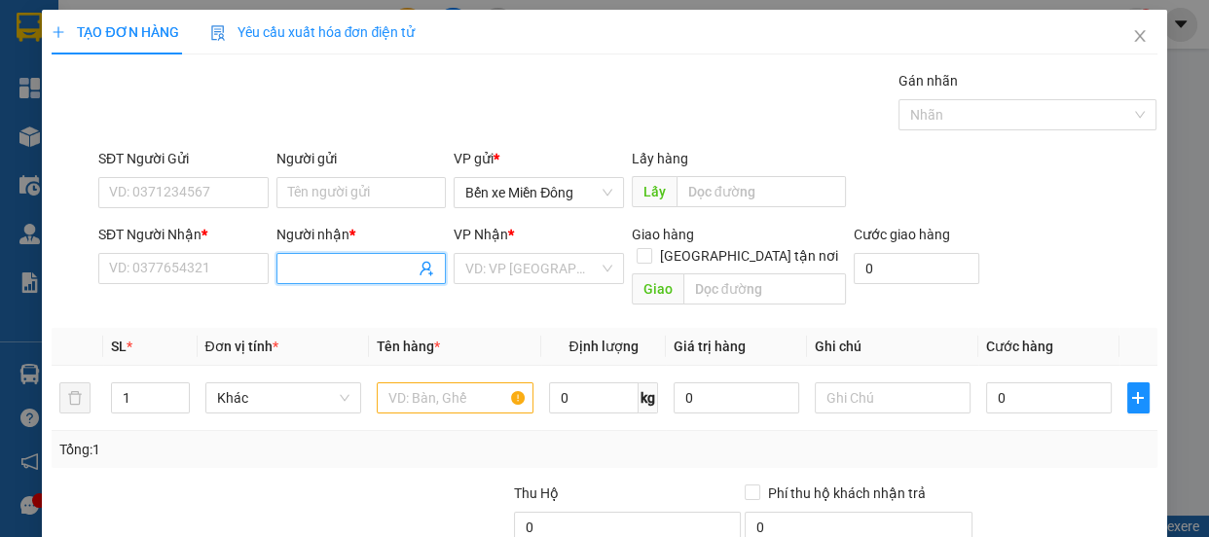
click at [322, 268] on input "Người nhận *" at bounding box center [352, 268] width 128 height 21
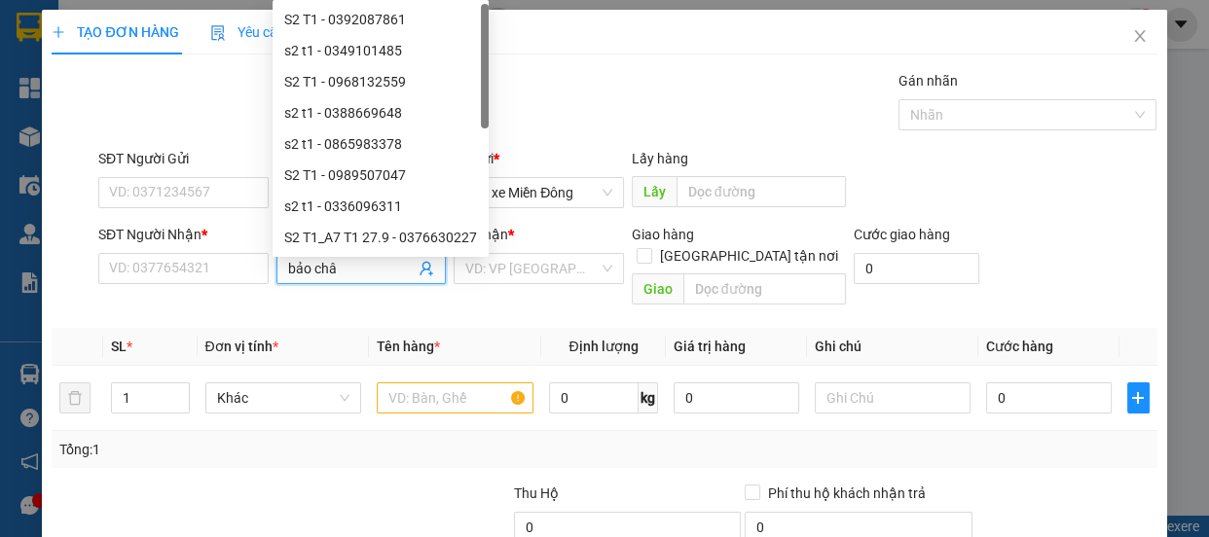
type input "bảo châu"
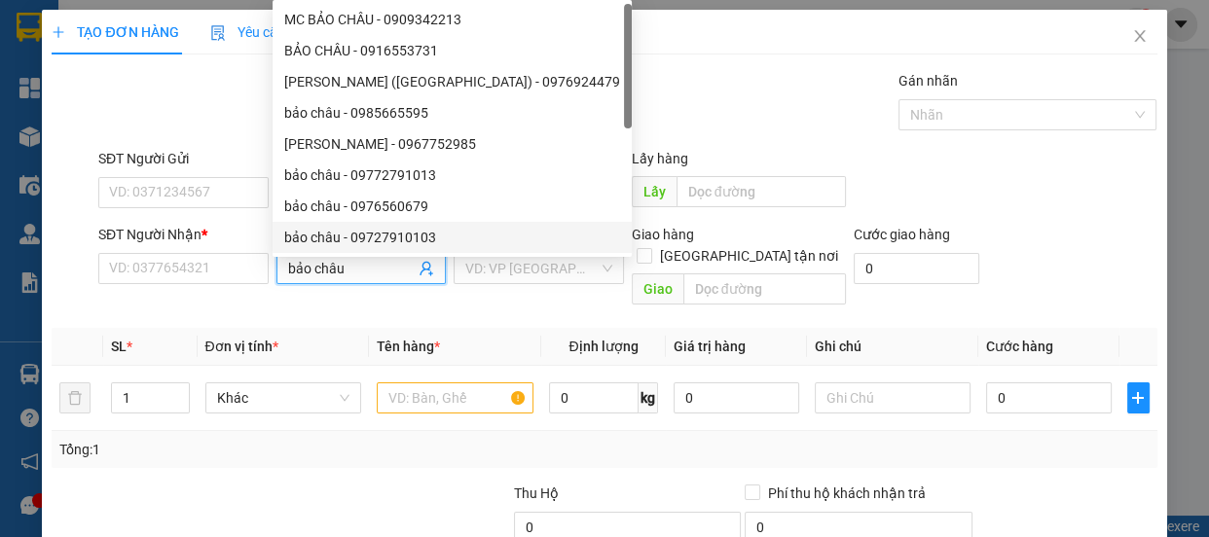
click at [375, 237] on div "bảo châu - 09727910103" at bounding box center [452, 237] width 336 height 21
type input "09727910103"
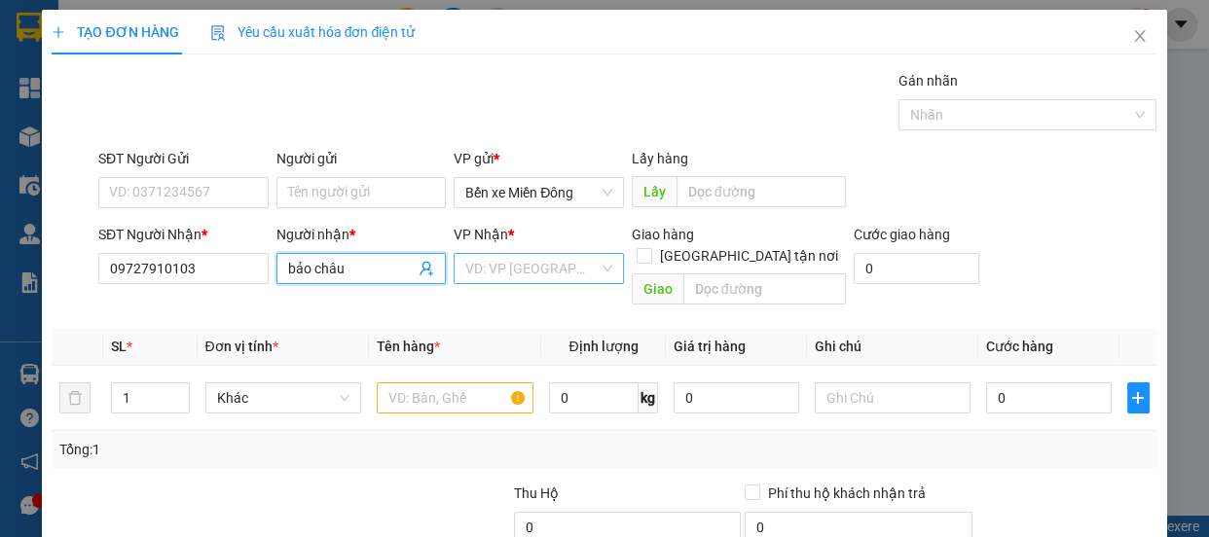
type input "bảo châu"
click at [533, 275] on input "search" at bounding box center [531, 268] width 133 height 29
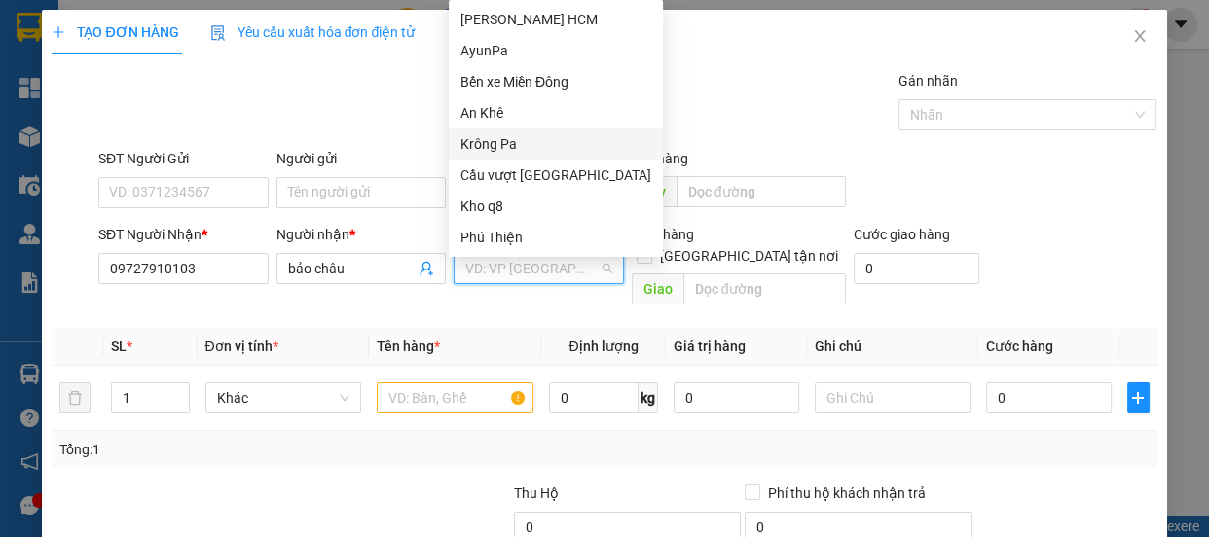
click at [496, 152] on div "Krông Pa" at bounding box center [556, 144] width 214 height 31
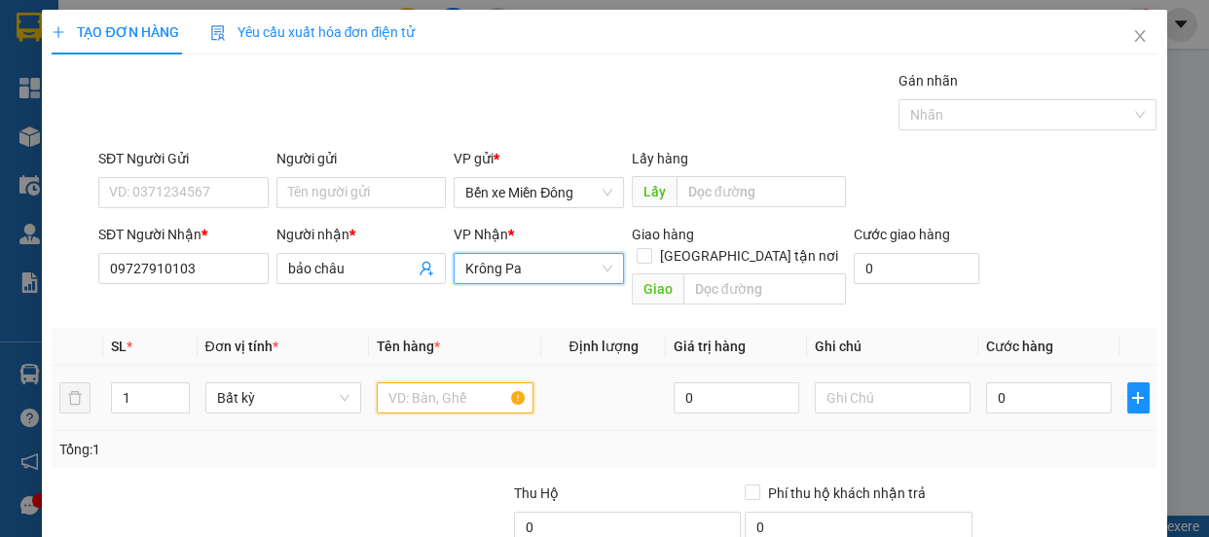
click at [457, 383] on input "text" at bounding box center [455, 398] width 157 height 31
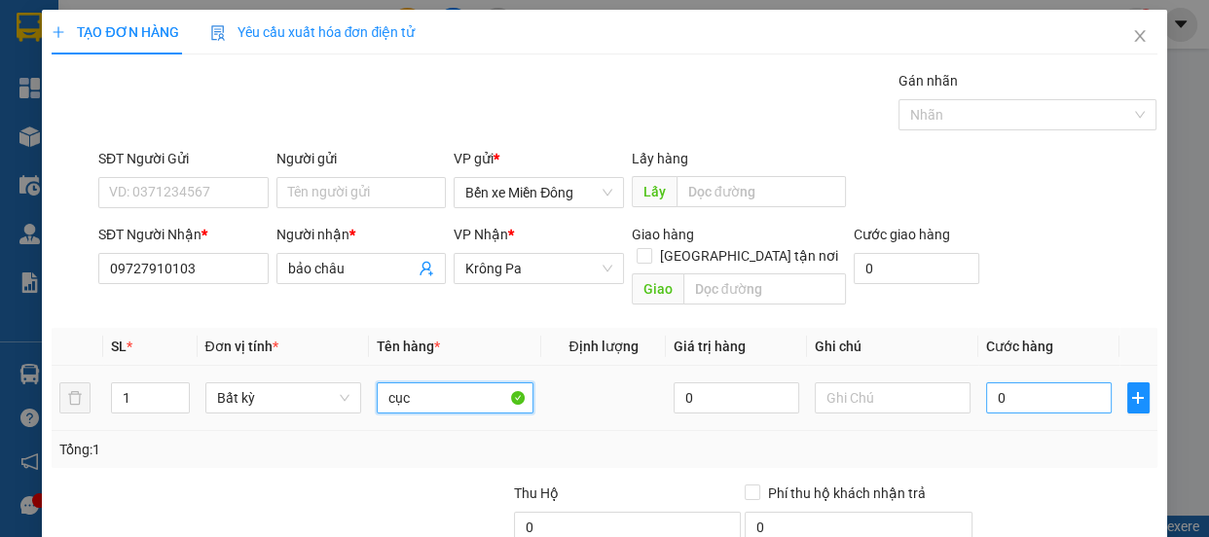
type input "cục"
click at [1014, 383] on input "0" at bounding box center [1049, 398] width 126 height 31
type input "004"
type input "4"
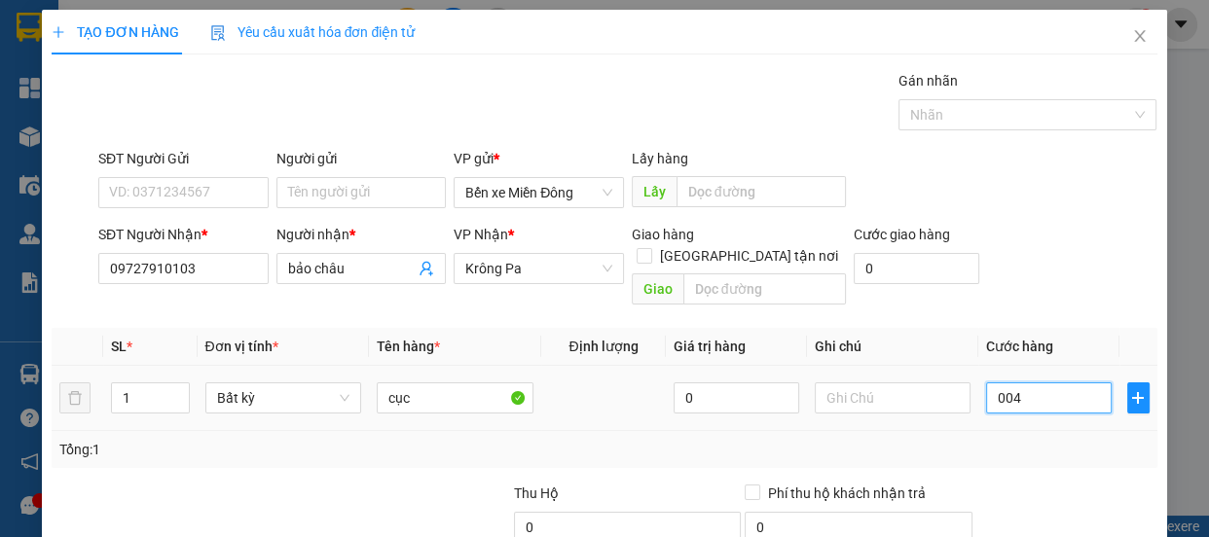
type input "0.040"
type input "40"
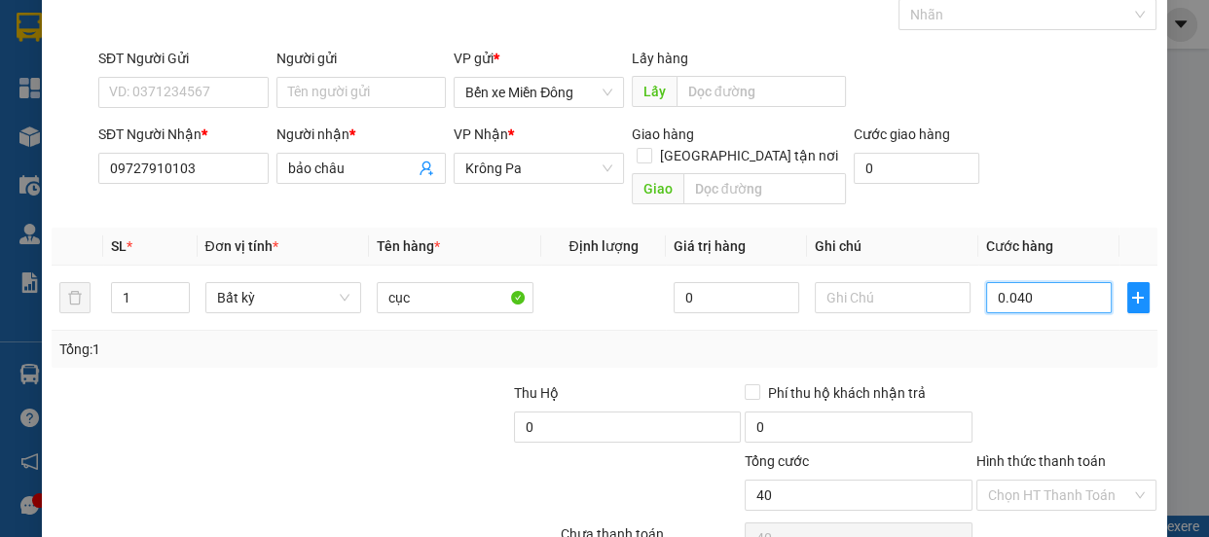
scroll to position [182, 0]
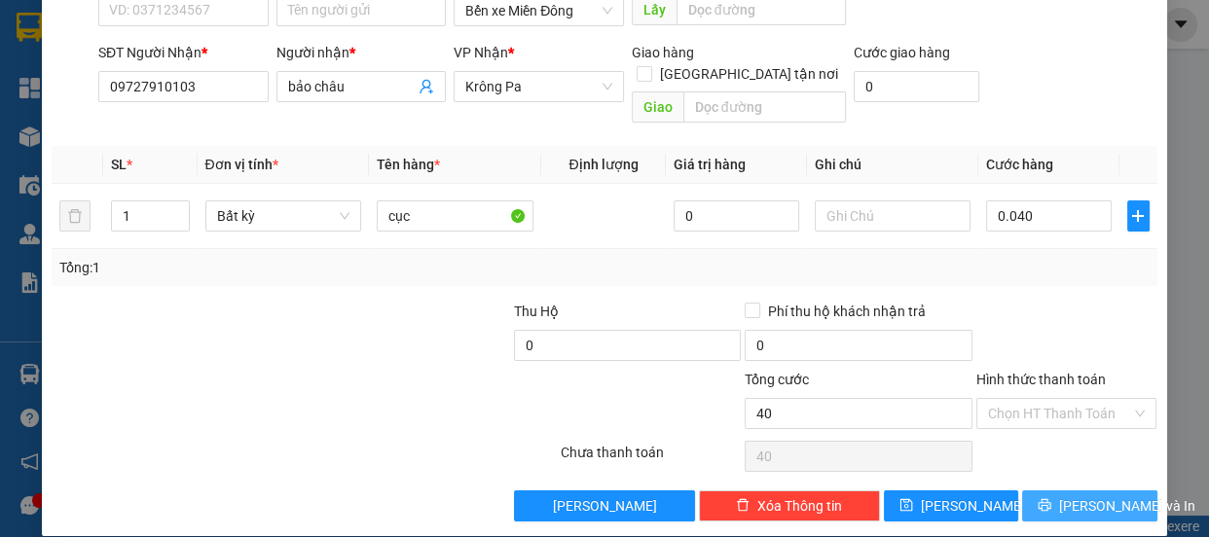
click at [1097, 496] on span "[PERSON_NAME] và In" at bounding box center [1127, 506] width 136 height 21
type input "40.000"
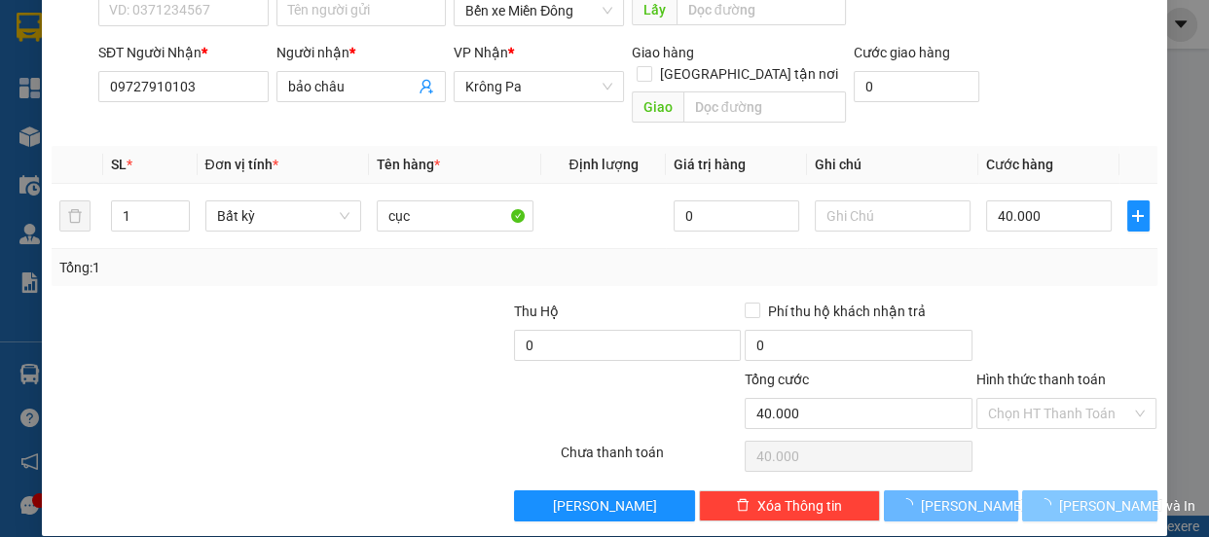
scroll to position [147, 0]
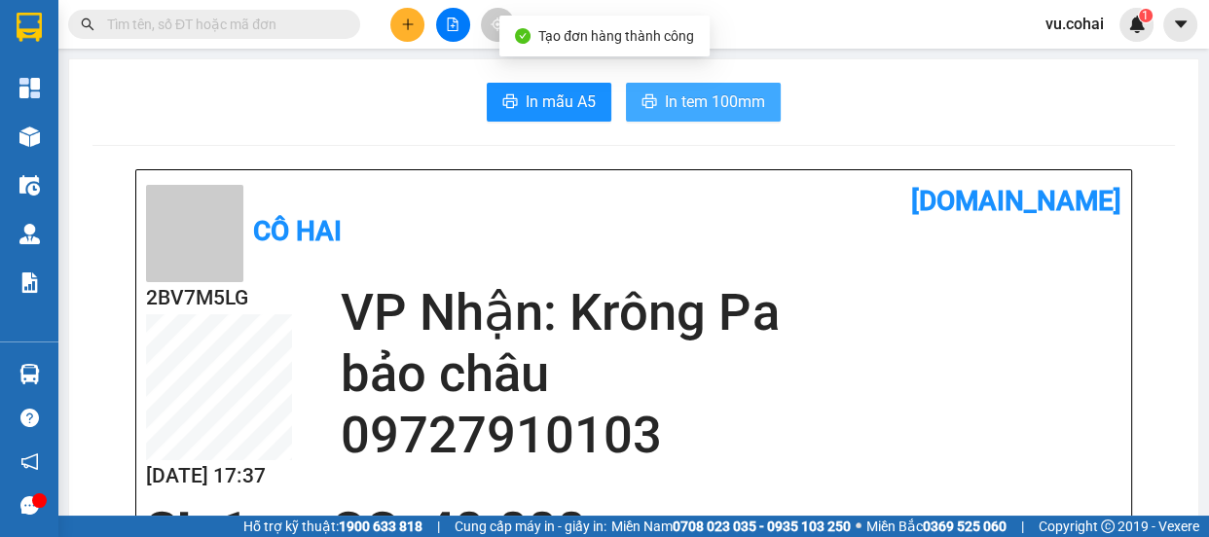
drag, startPoint x: 683, startPoint y: 77, endPoint x: 689, endPoint y: 97, distance: 21.6
click at [693, 102] on span "In tem 100mm" at bounding box center [715, 102] width 100 height 24
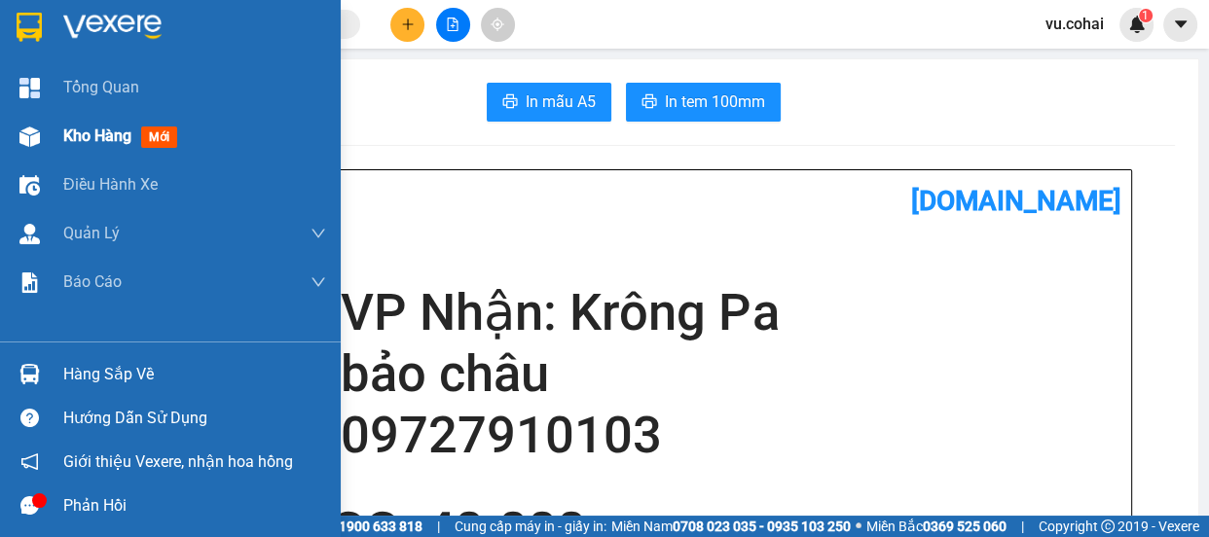
drag, startPoint x: 115, startPoint y: 146, endPoint x: 185, endPoint y: 140, distance: 70.3
click at [116, 145] on span "Kho hàng" at bounding box center [97, 136] width 68 height 19
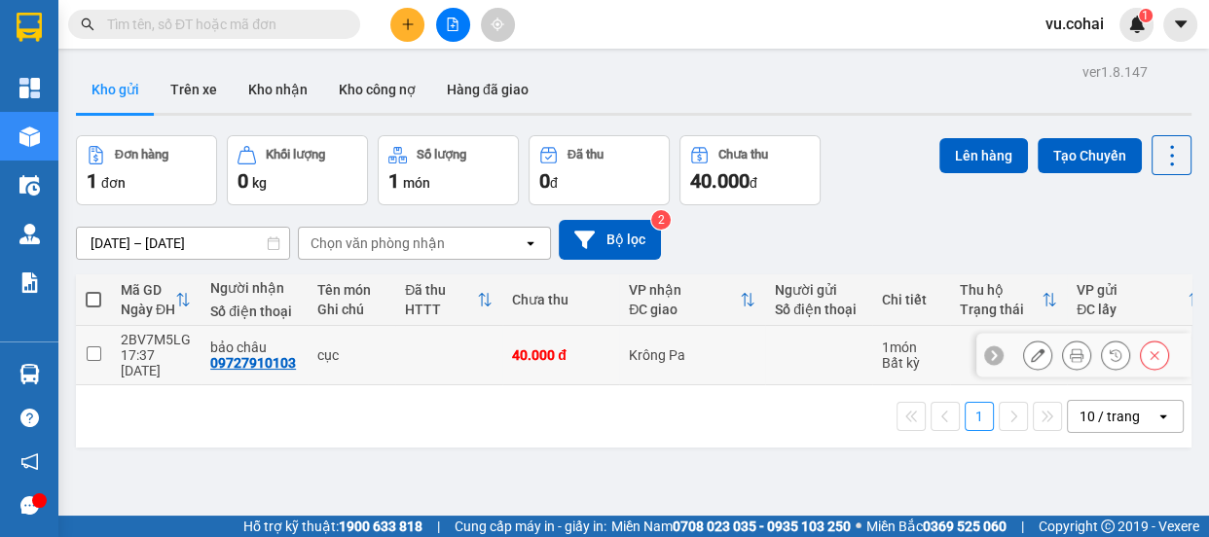
click at [1031, 349] on icon at bounding box center [1038, 356] width 14 height 14
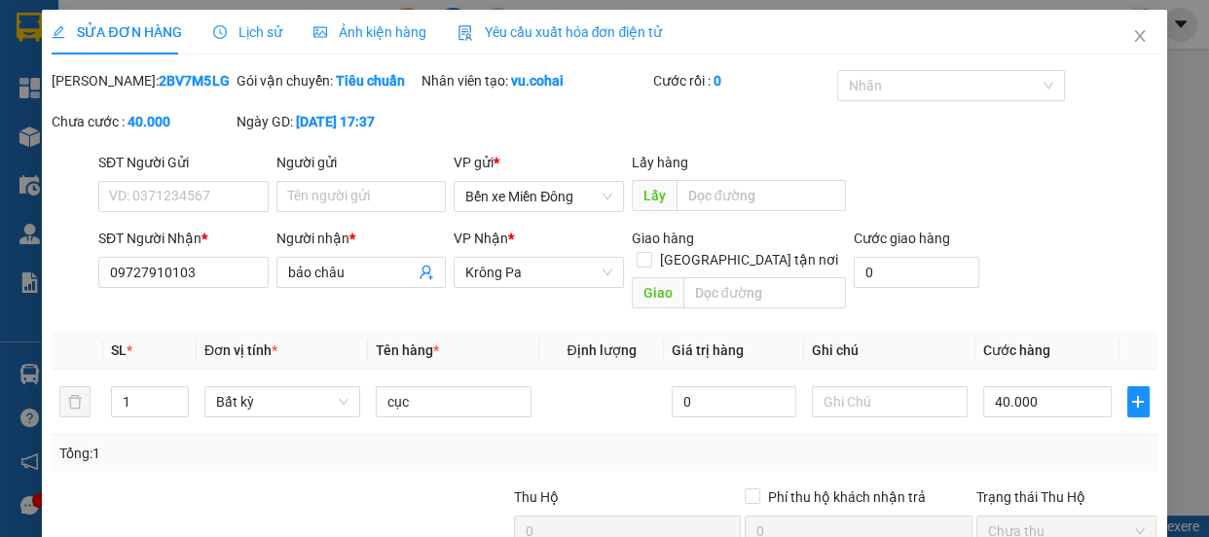
type input "09727910103"
type input "bảo châu"
type input "0"
type input "40.000"
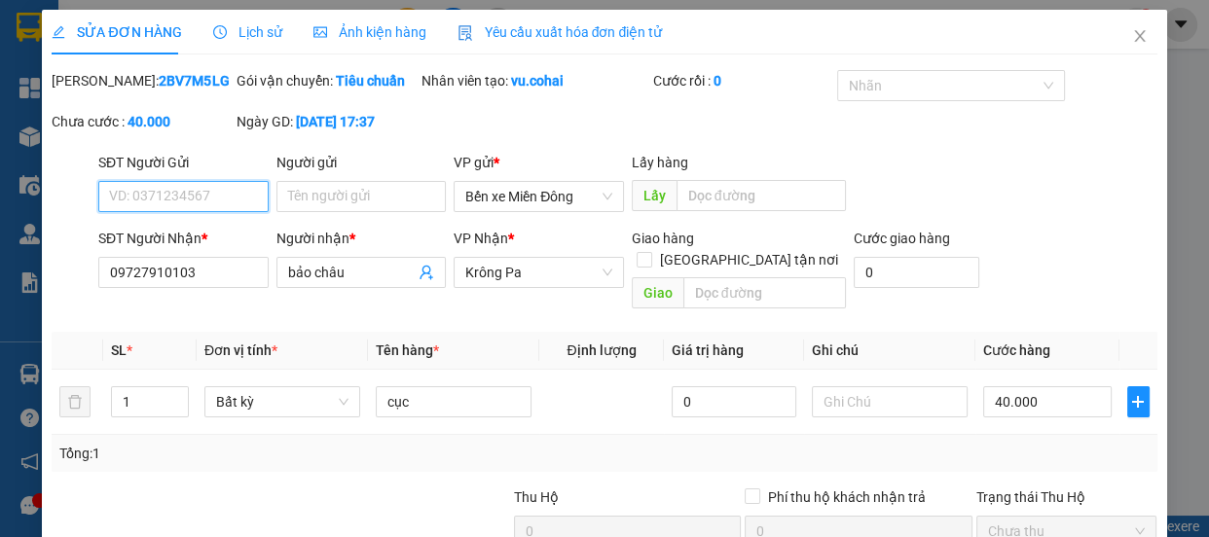
scroll to position [176, 0]
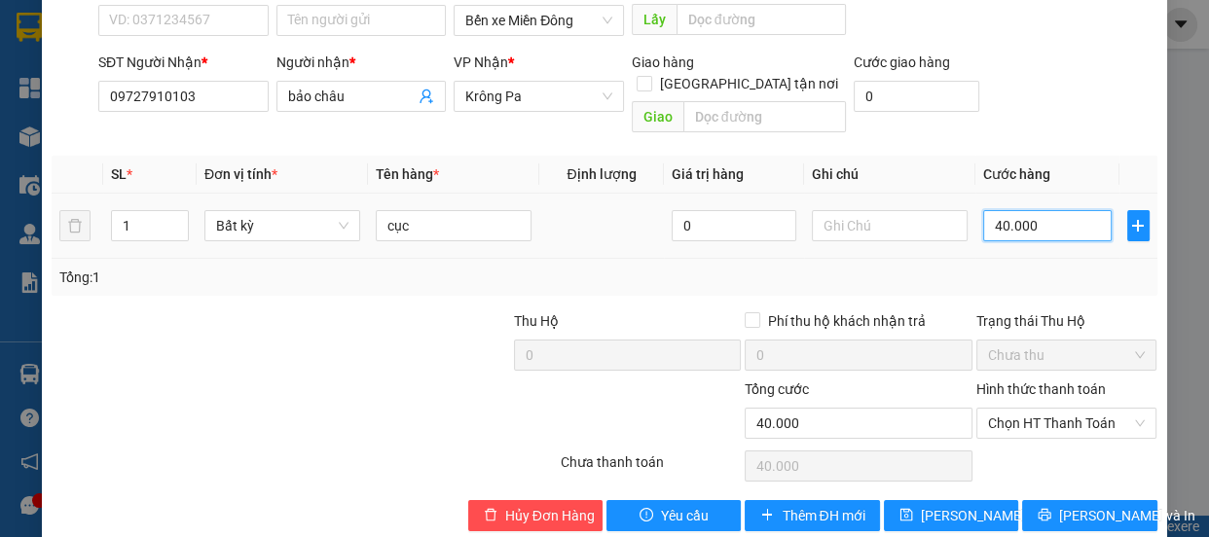
click at [1042, 227] on input "40.000" at bounding box center [1047, 225] width 129 height 31
type input "0"
type input "5"
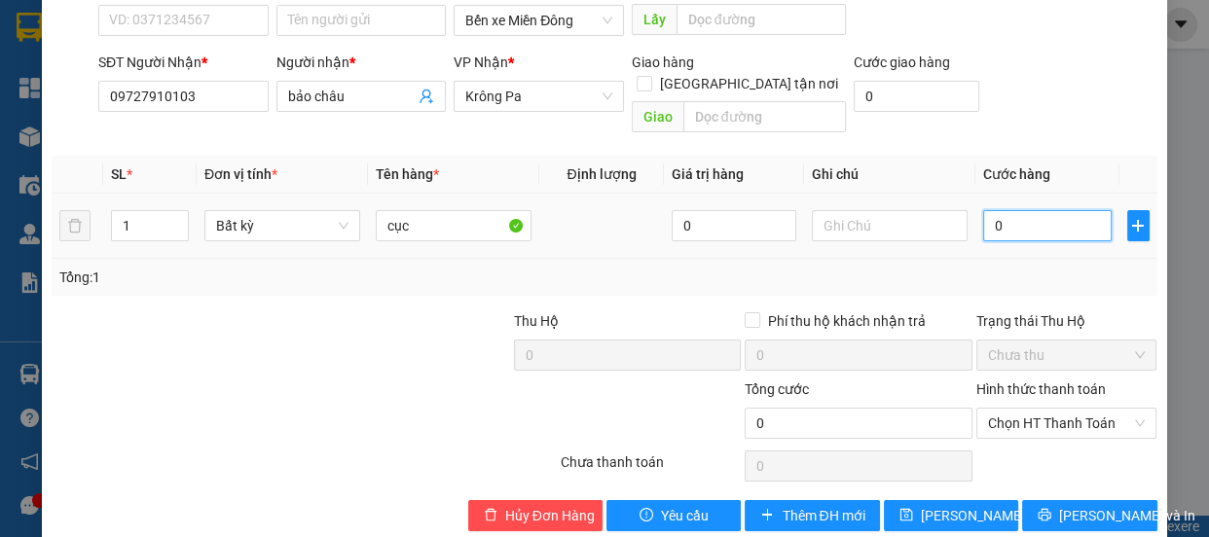
type input "5"
type input "005"
type input "50"
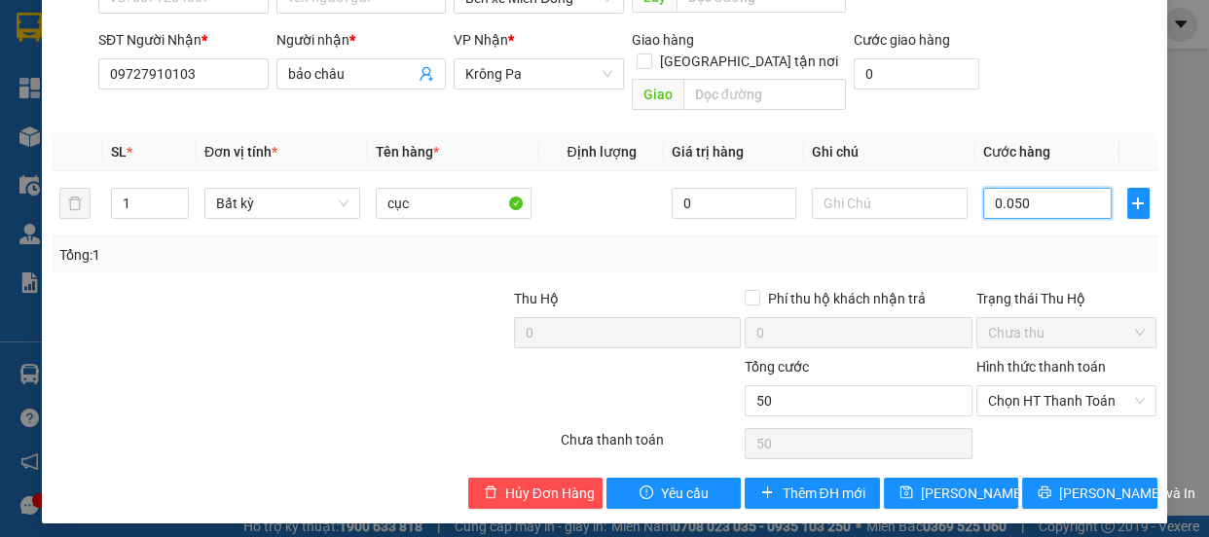
scroll to position [207, 0]
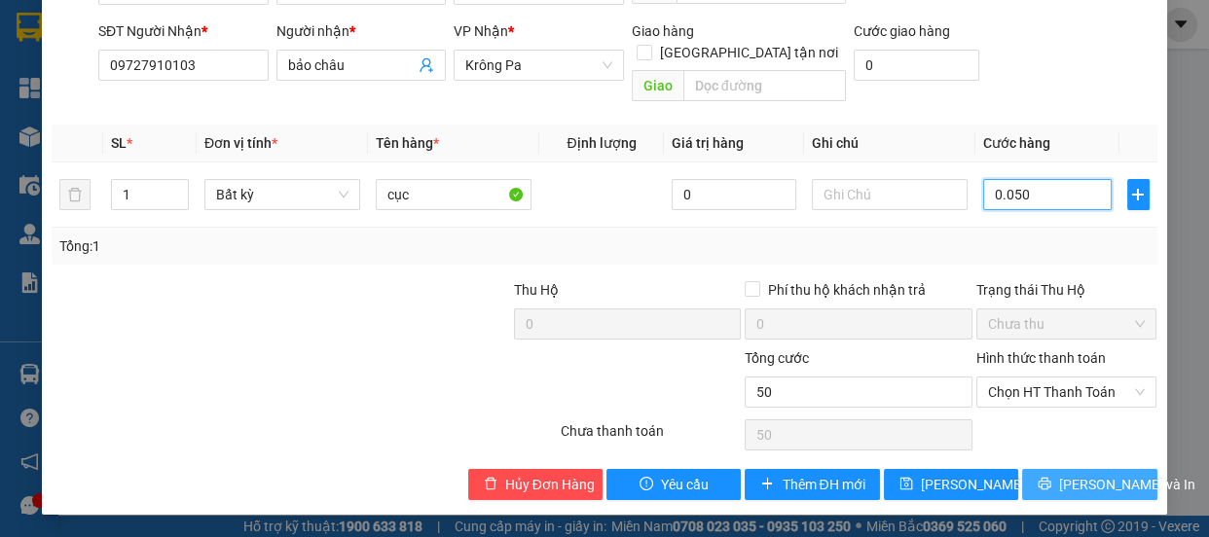
type input "0.050"
type input "50.000"
click at [1065, 472] on button "[PERSON_NAME] và In" at bounding box center [1089, 484] width 134 height 31
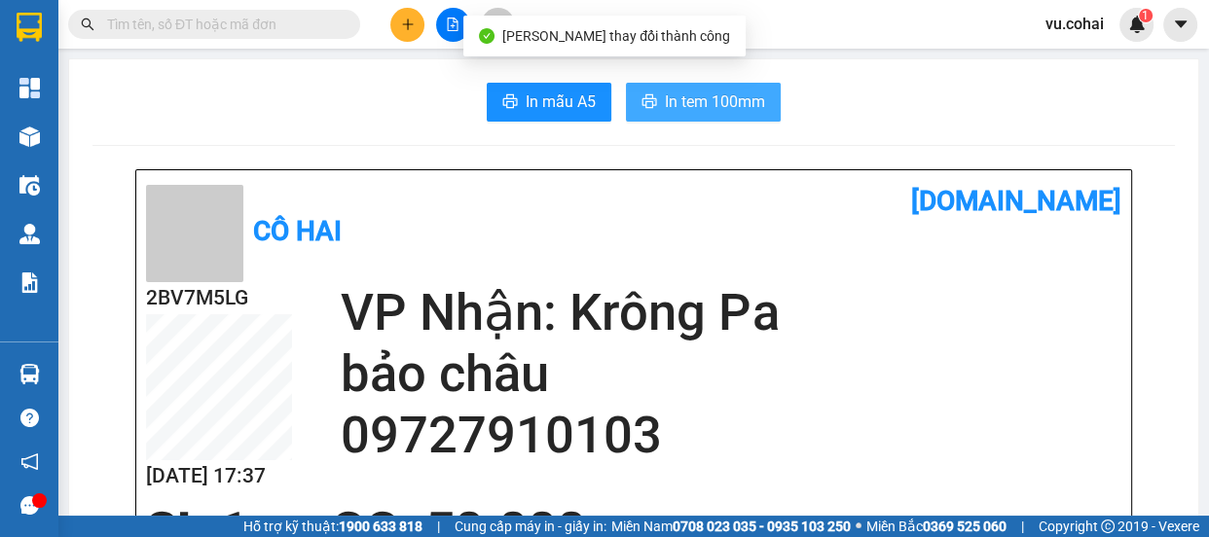
click at [673, 112] on span "In tem 100mm" at bounding box center [715, 102] width 100 height 24
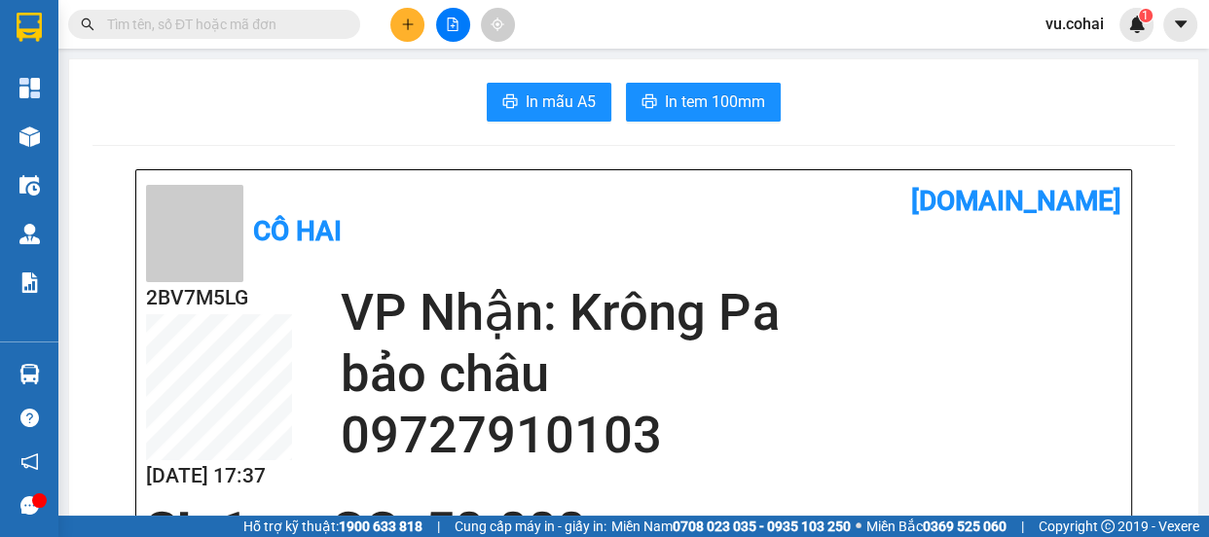
click at [395, 28] on button at bounding box center [407, 25] width 34 height 34
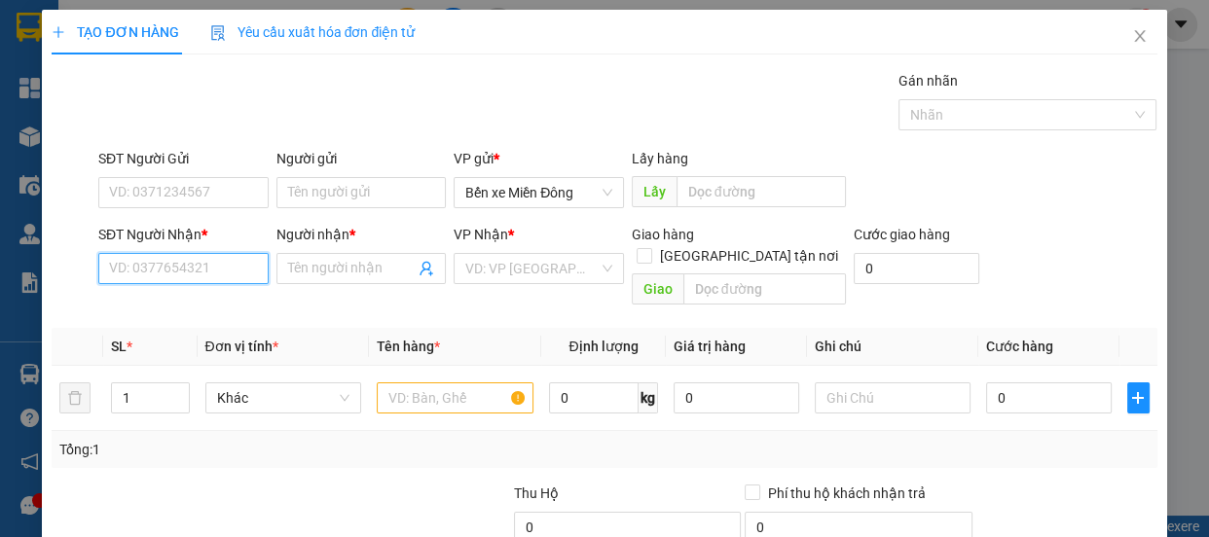
click at [157, 270] on input "SĐT Người Nhận *" at bounding box center [183, 268] width 170 height 31
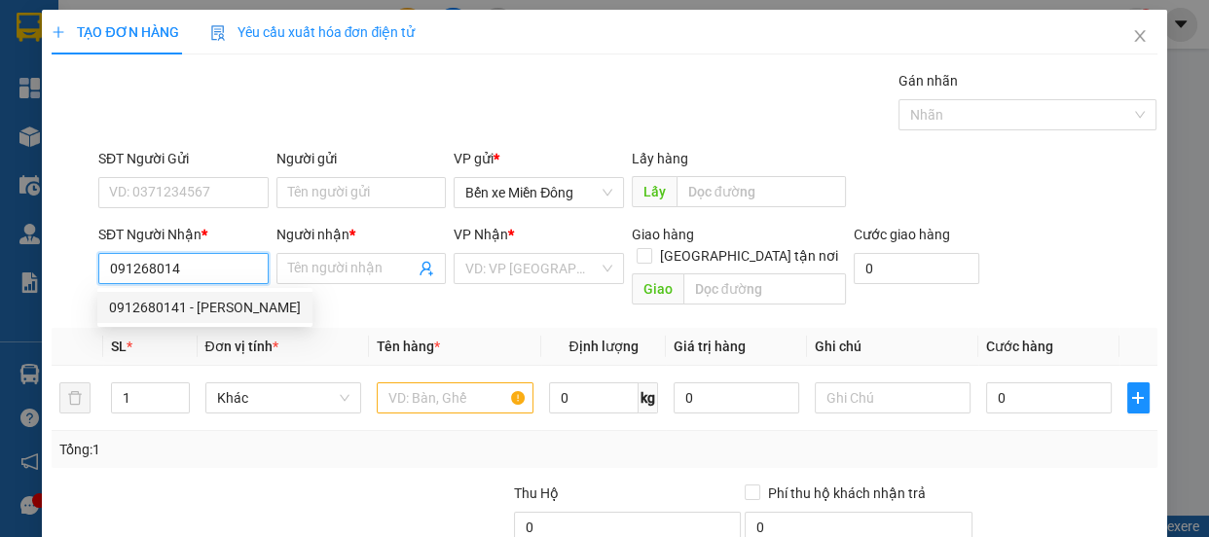
click at [195, 312] on div "0912680141 - Thanh truc" at bounding box center [205, 307] width 192 height 21
type input "0912680141"
type input "Thanh truc"
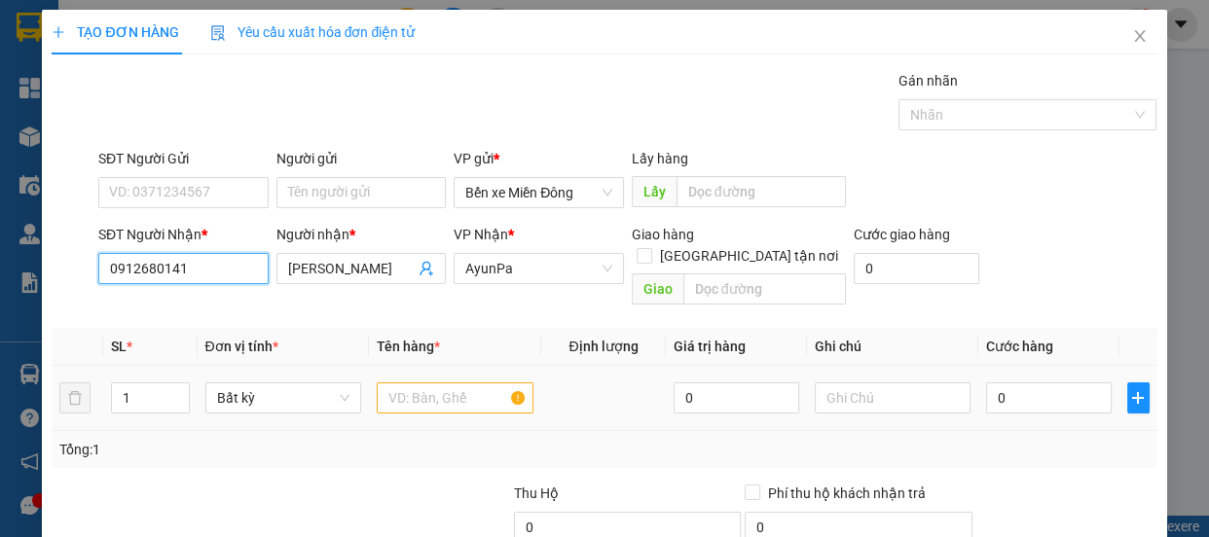
type input "0912680141"
click at [447, 383] on input "text" at bounding box center [455, 398] width 157 height 31
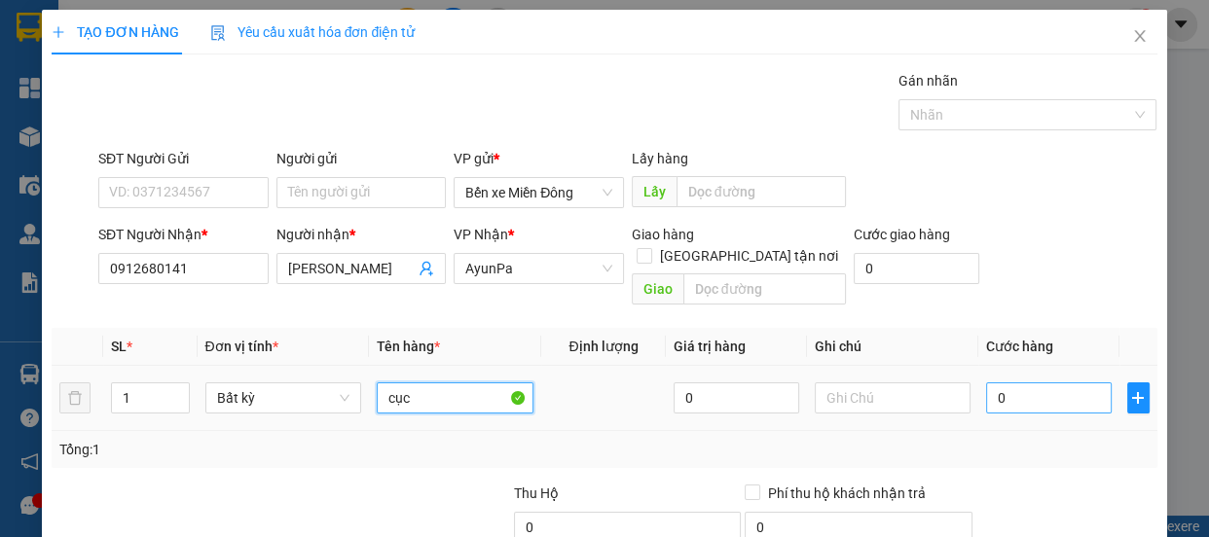
type input "cục"
click at [1005, 390] on input "0" at bounding box center [1049, 398] width 126 height 31
type input "005"
type input "5"
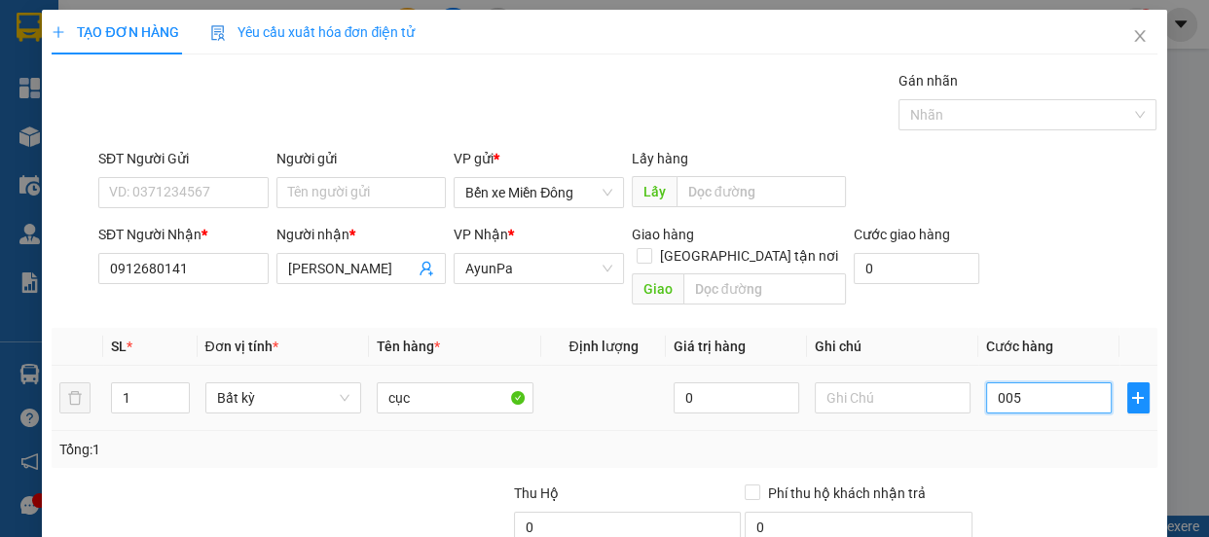
type input "0.050"
type input "50"
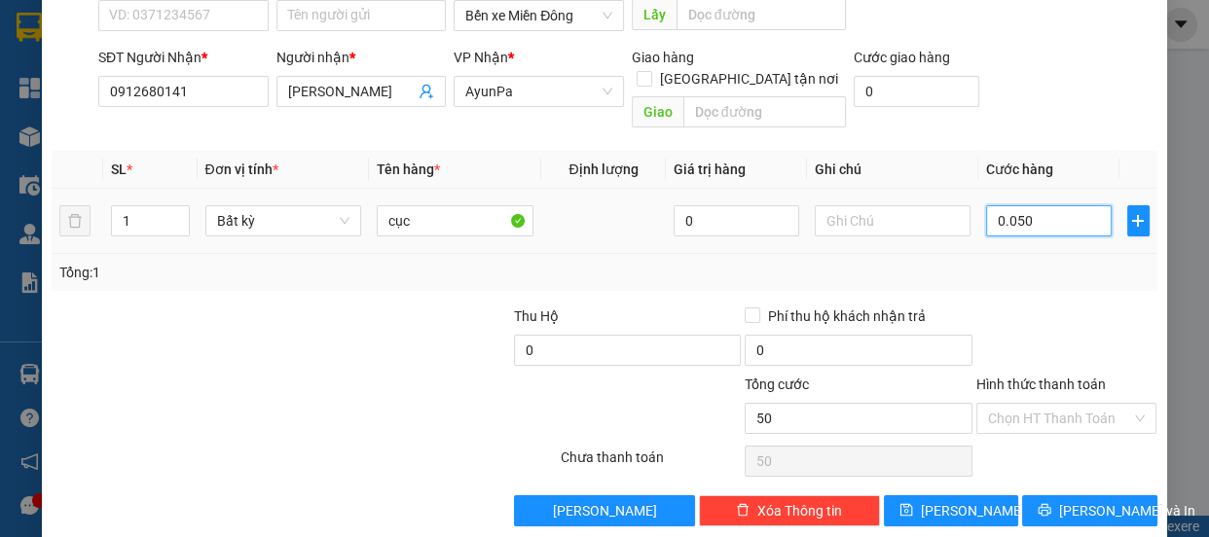
scroll to position [182, 0]
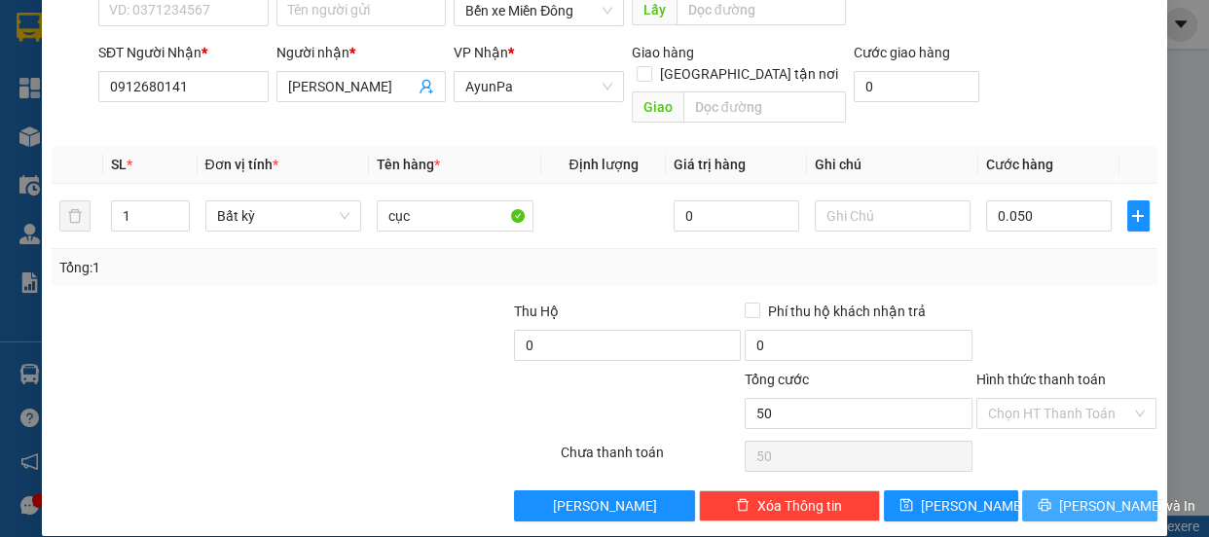
type input "50.000"
click at [1087, 496] on span "[PERSON_NAME] và In" at bounding box center [1127, 506] width 136 height 21
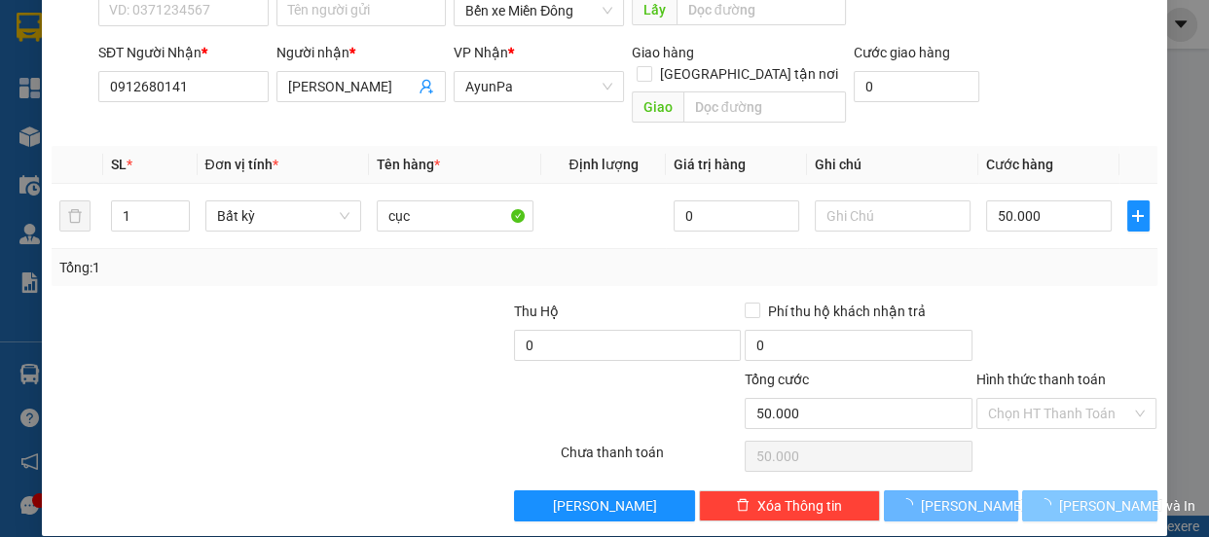
scroll to position [98, 0]
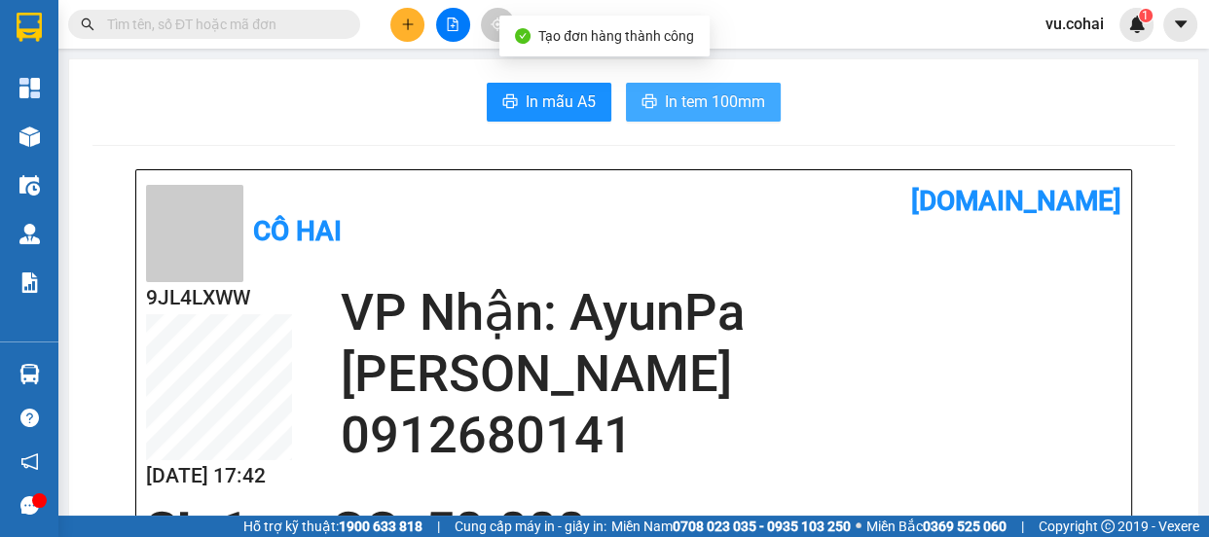
click at [708, 106] on span "In tem 100mm" at bounding box center [715, 102] width 100 height 24
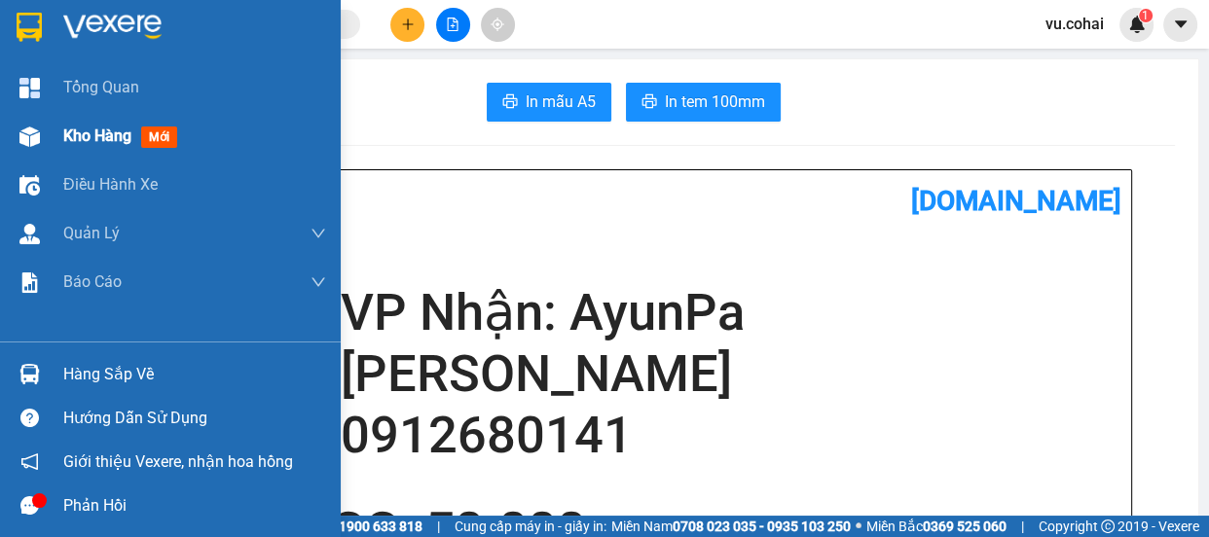
click at [75, 137] on span "Kho hàng" at bounding box center [97, 136] width 68 height 19
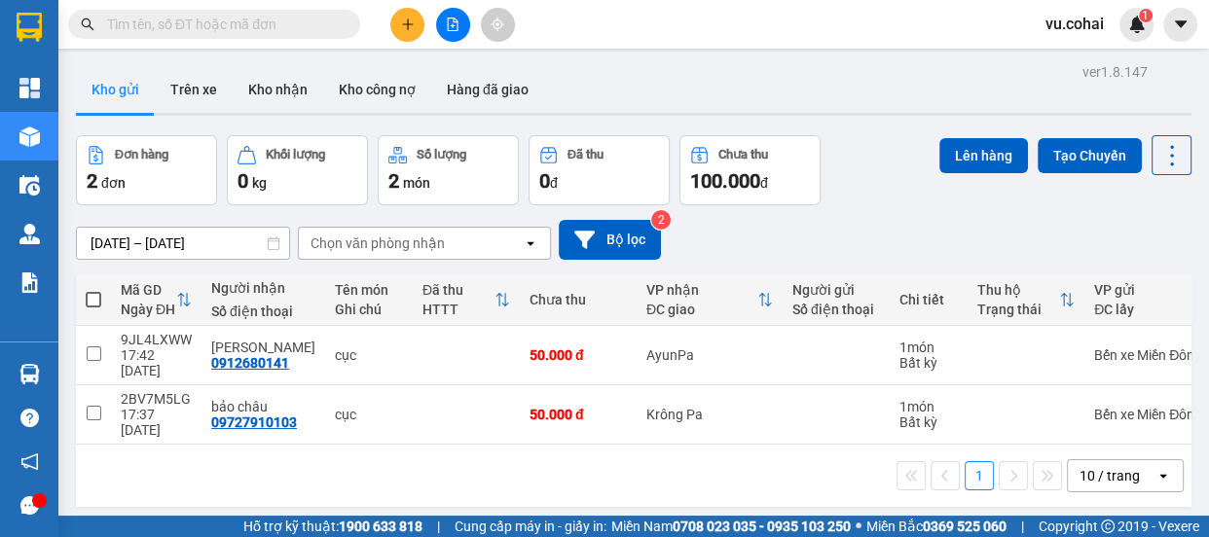
click at [90, 302] on span at bounding box center [94, 300] width 16 height 16
click at [93, 290] on input "checkbox" at bounding box center [93, 290] width 0 height 0
checkbox input "true"
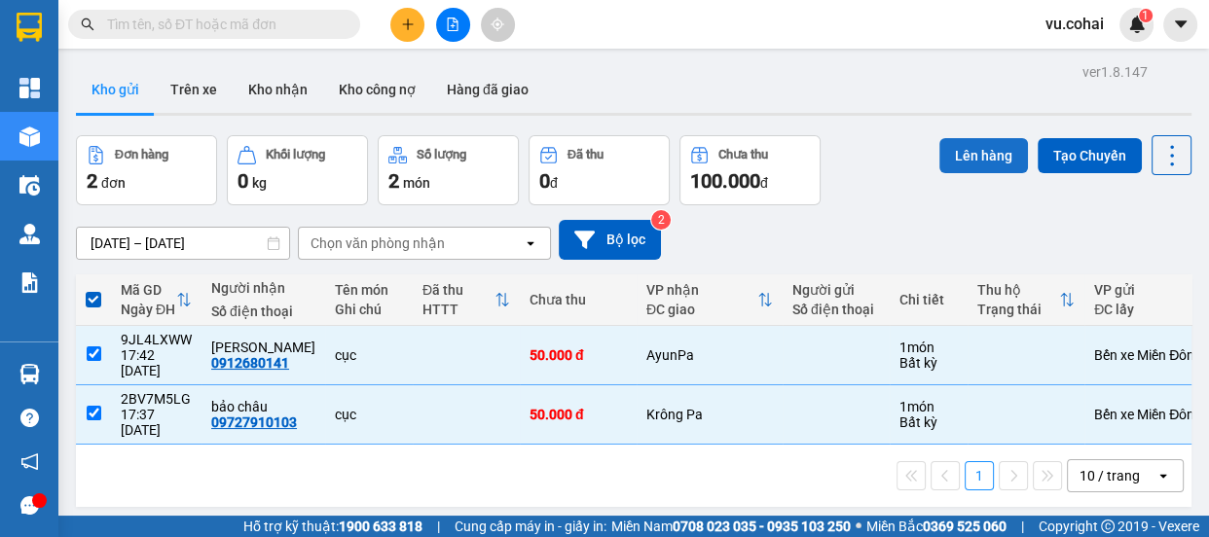
click at [964, 158] on button "Lên hàng" at bounding box center [984, 155] width 89 height 35
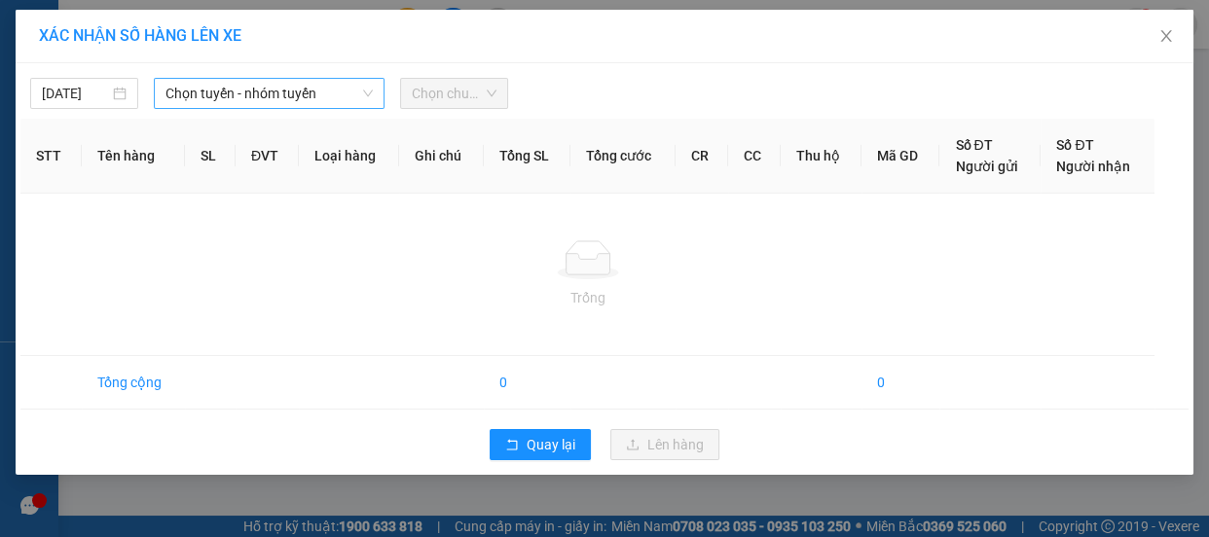
click at [197, 91] on span "Chọn tuyến - nhóm tuyến" at bounding box center [269, 93] width 207 height 29
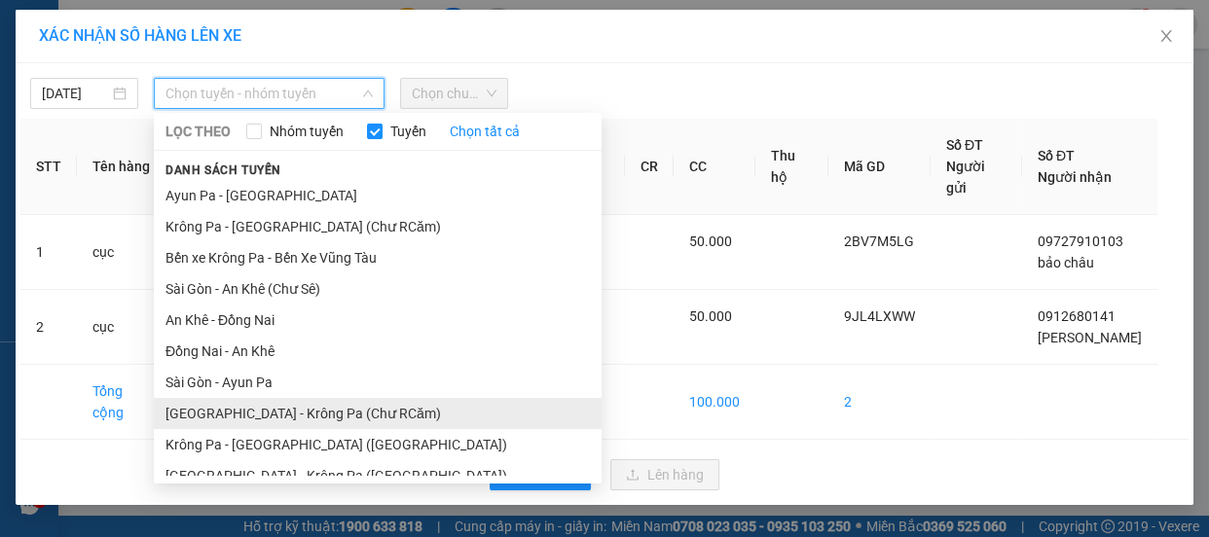
click at [346, 411] on li "[GEOGRAPHIC_DATA] - Krông Pa (Chư RCăm)" at bounding box center [378, 413] width 448 height 31
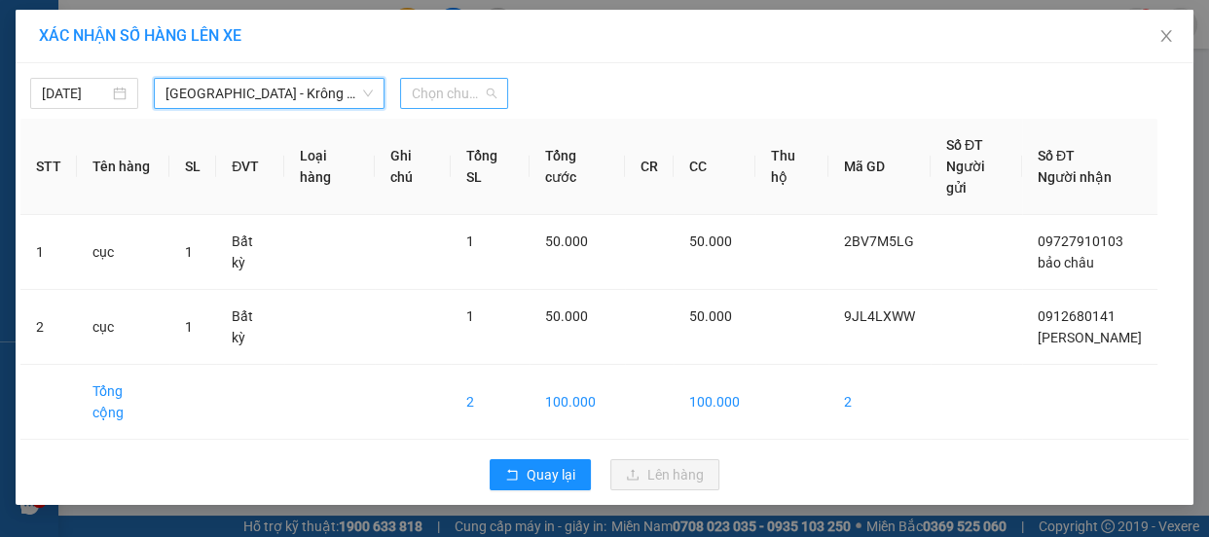
click at [453, 85] on span "Chọn chuyến" at bounding box center [454, 93] width 85 height 29
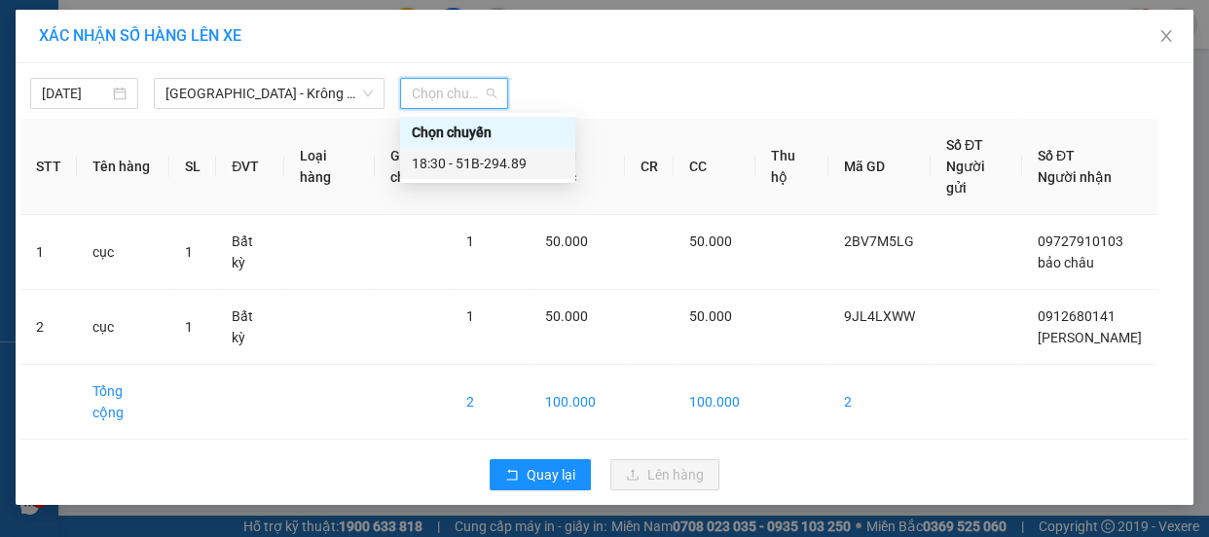
click at [484, 160] on div "18:30 - 51B-294.89" at bounding box center [488, 163] width 152 height 21
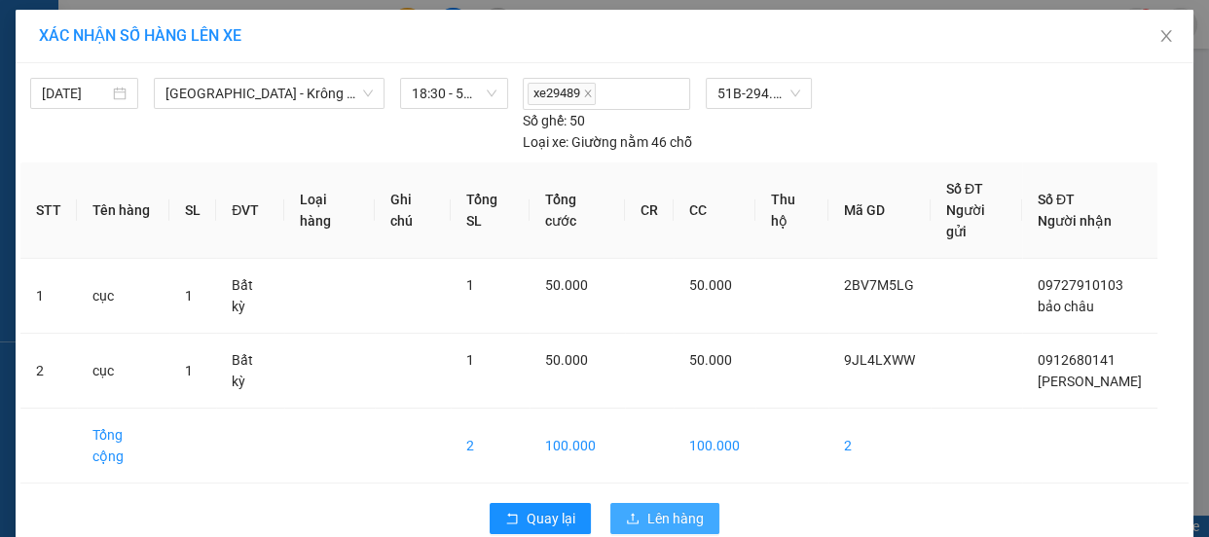
click at [683, 508] on span "Lên hàng" at bounding box center [676, 518] width 56 height 21
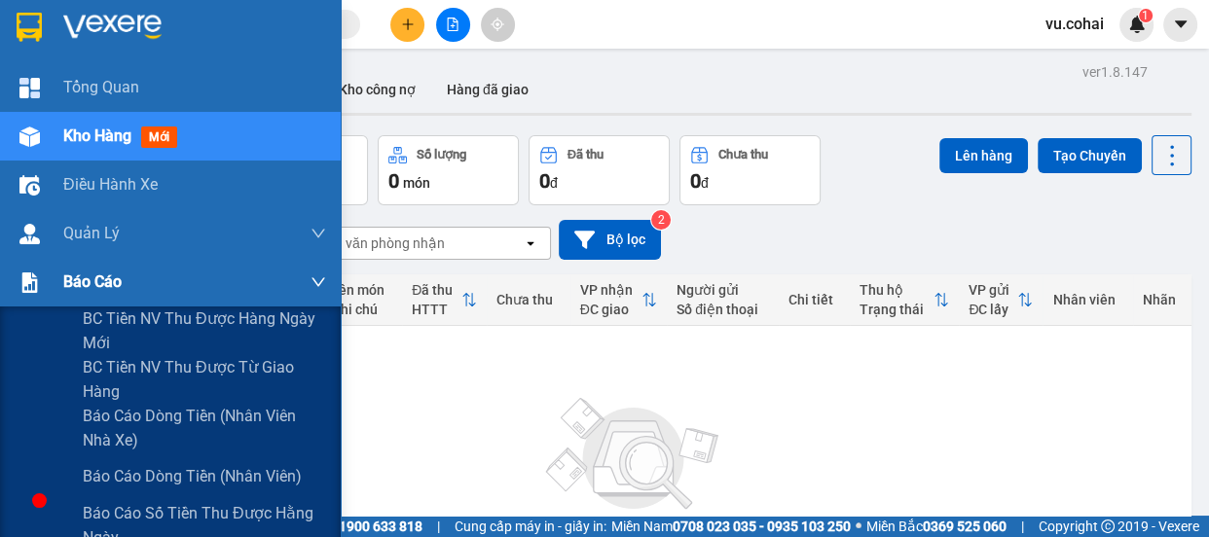
click at [82, 288] on span "Báo cáo" at bounding box center [92, 282] width 58 height 24
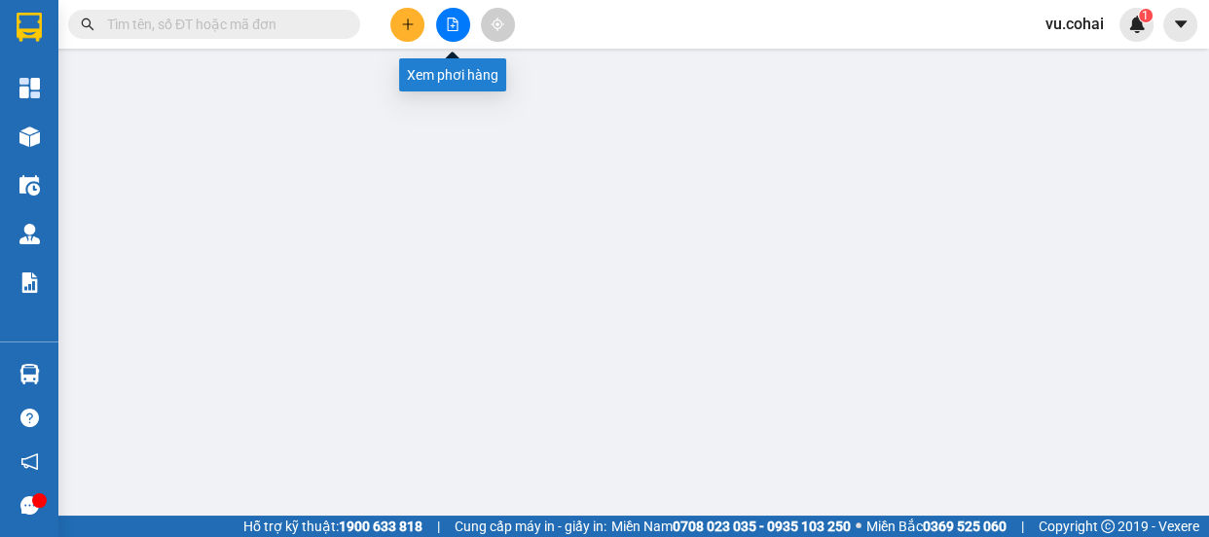
click at [442, 20] on button at bounding box center [453, 25] width 34 height 34
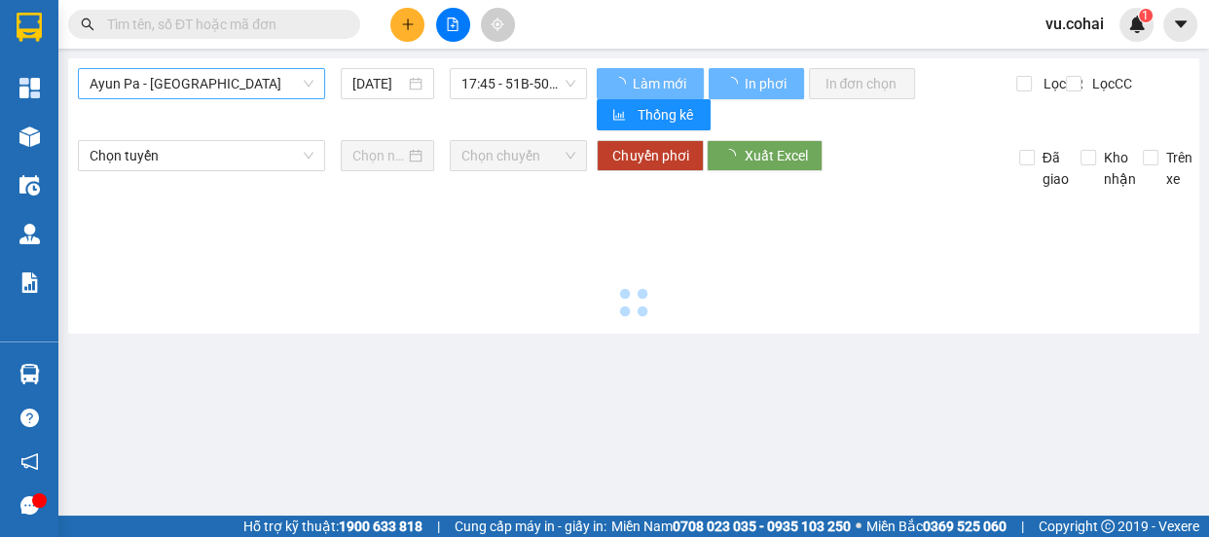
click at [217, 88] on span "Ayun Pa - [GEOGRAPHIC_DATA]" at bounding box center [202, 83] width 224 height 29
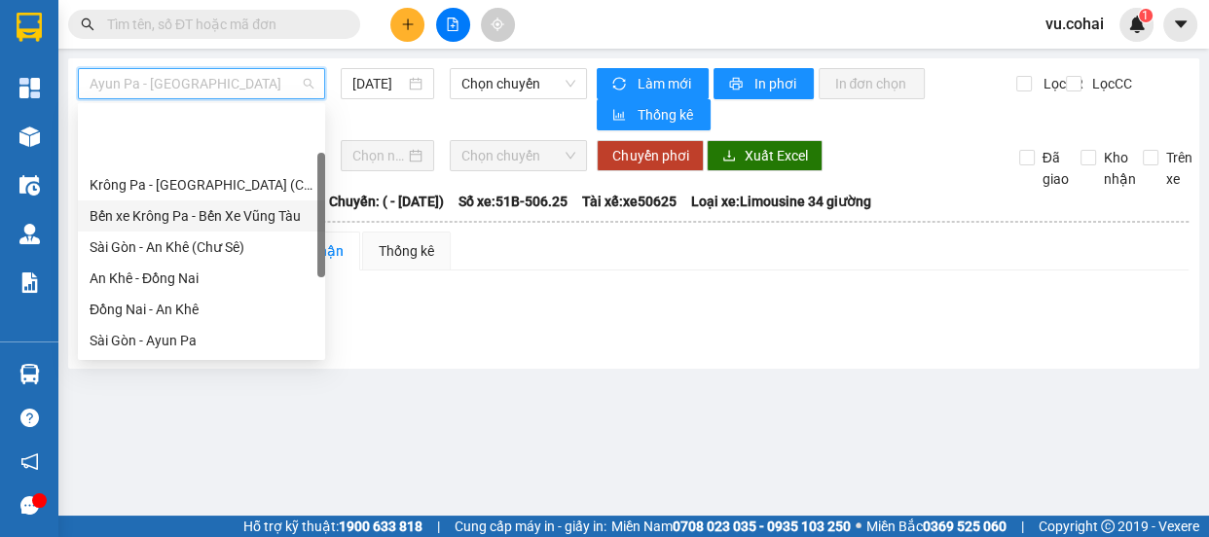
scroll to position [279, 0]
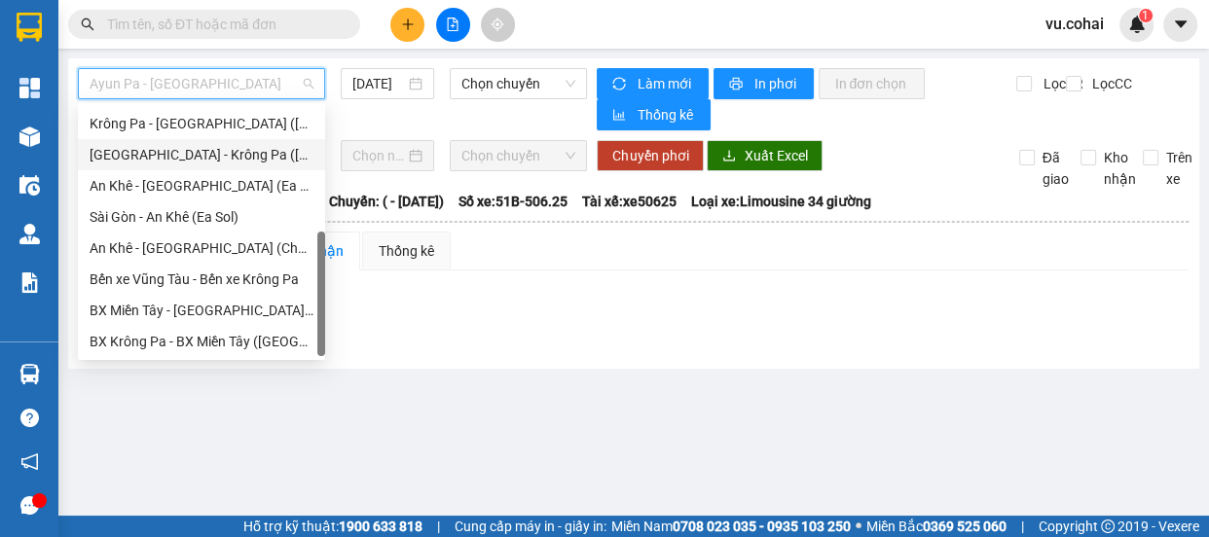
click at [219, 156] on div "[GEOGRAPHIC_DATA] - Krông Pa ([GEOGRAPHIC_DATA])" at bounding box center [202, 154] width 224 height 21
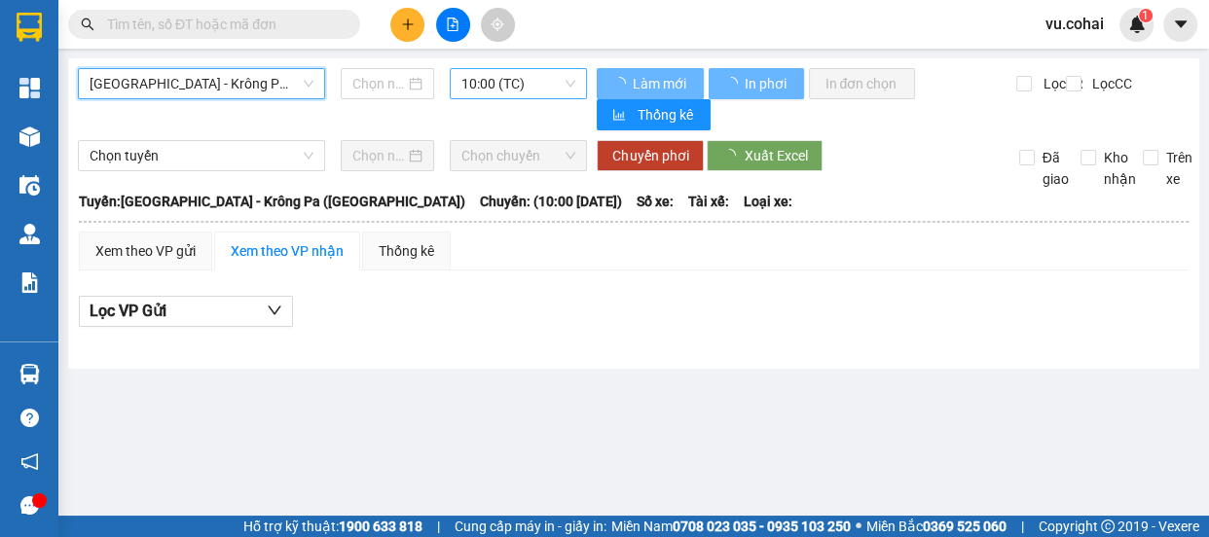
type input "[DATE]"
click at [223, 88] on span "[GEOGRAPHIC_DATA] - Krông Pa ([GEOGRAPHIC_DATA])" at bounding box center [202, 83] width 224 height 29
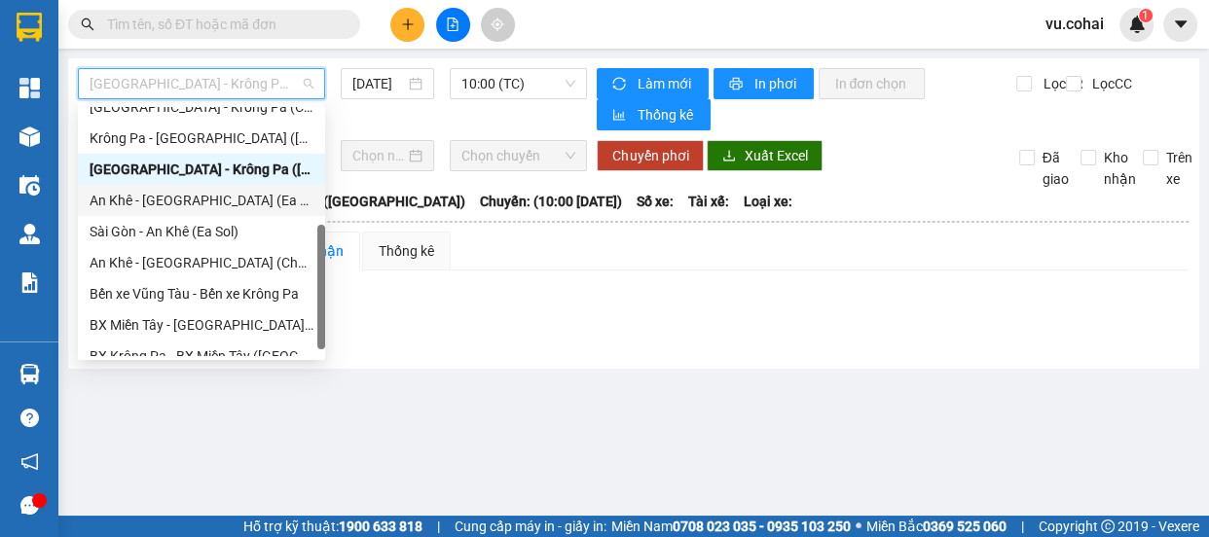
scroll to position [176, 0]
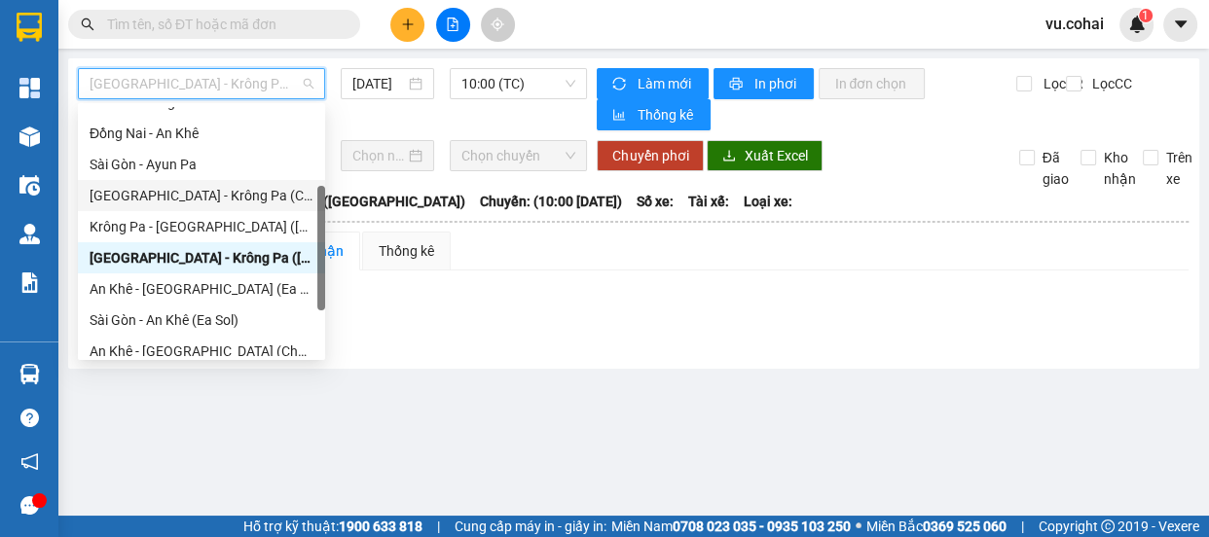
click at [247, 201] on div "[GEOGRAPHIC_DATA] - Krông Pa (Chư RCăm)" at bounding box center [202, 195] width 224 height 21
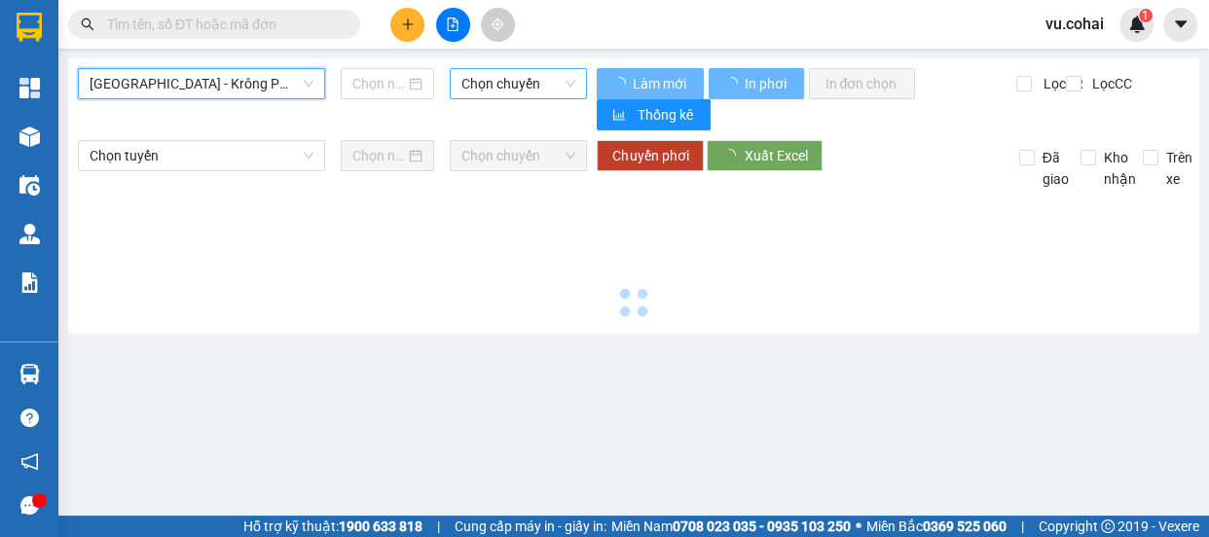
type input "[DATE]"
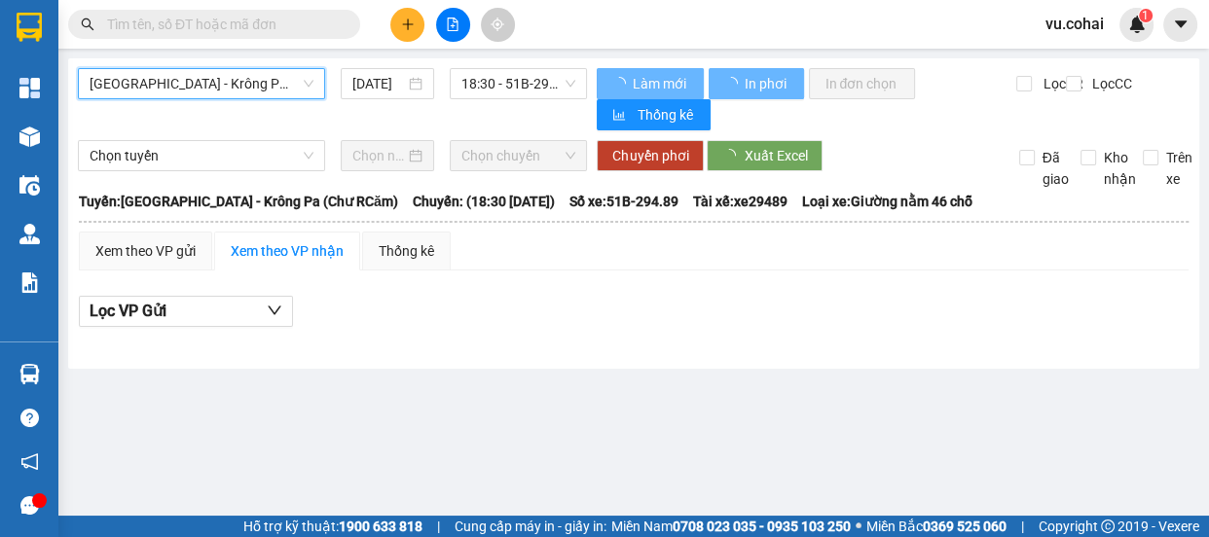
click at [519, 88] on span "18:30 - 51B-294.89" at bounding box center [519, 83] width 114 height 29
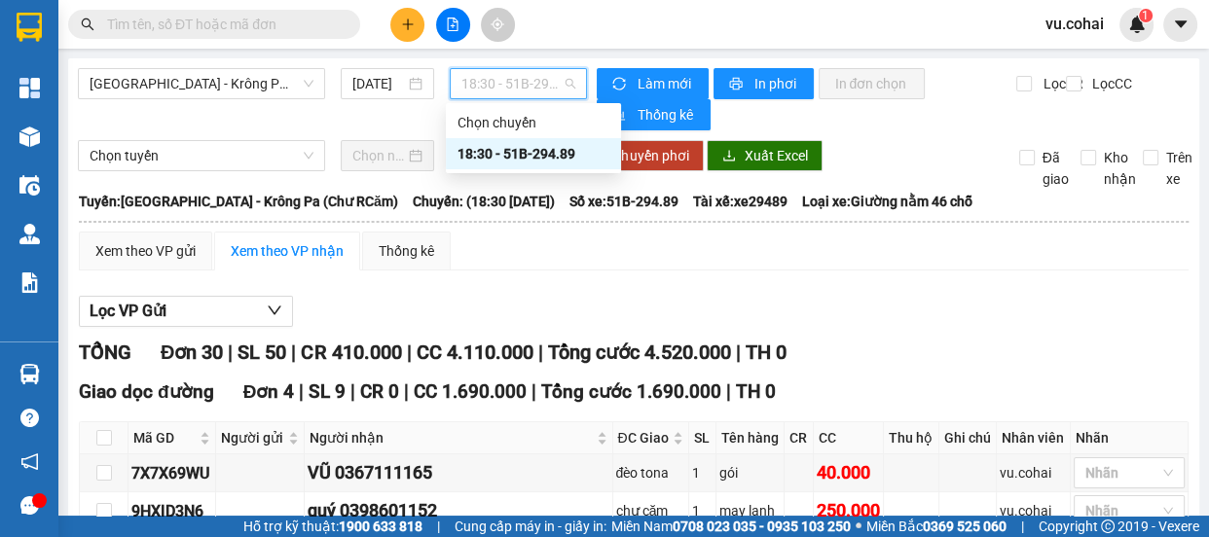
click at [545, 158] on div "18:30 - 51B-294.89" at bounding box center [534, 153] width 152 height 21
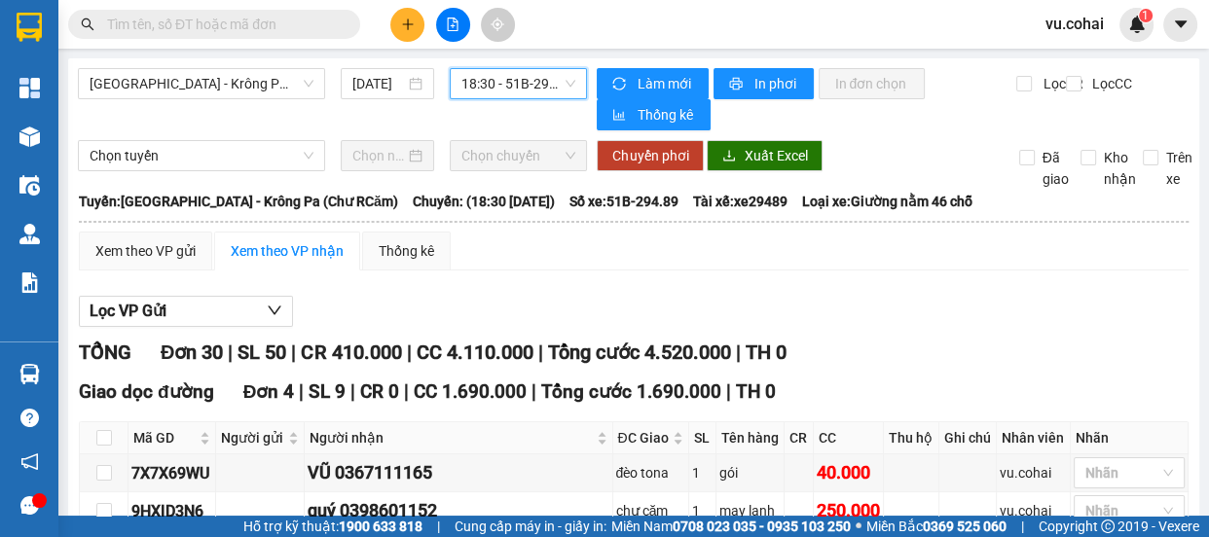
click at [505, 78] on span "18:30 - 51B-294.89" at bounding box center [519, 83] width 114 height 29
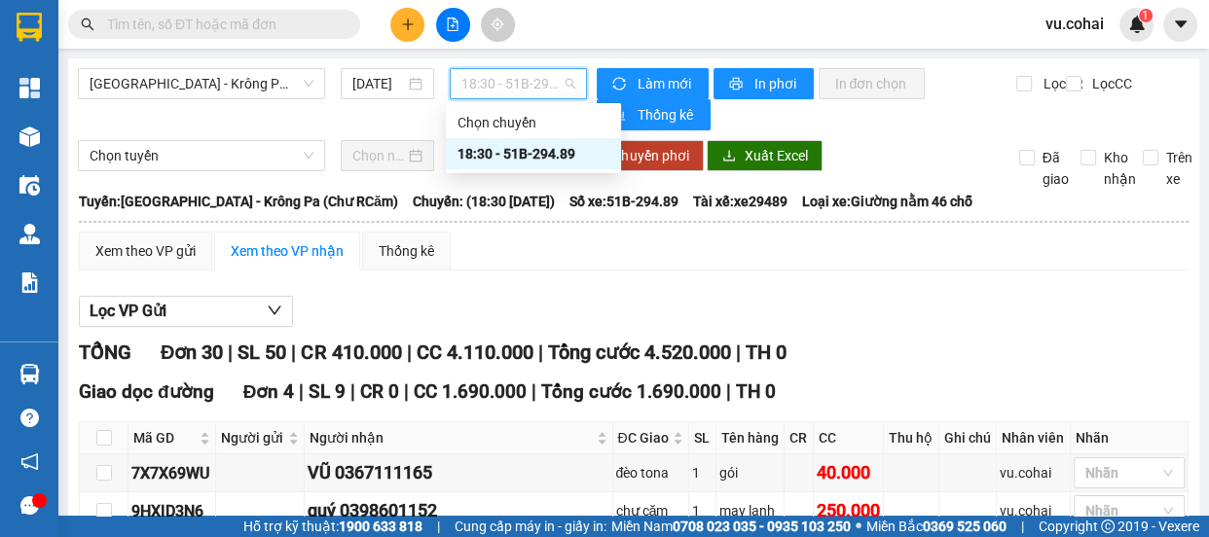
click at [552, 153] on div "18:30 - 51B-294.89" at bounding box center [534, 153] width 152 height 21
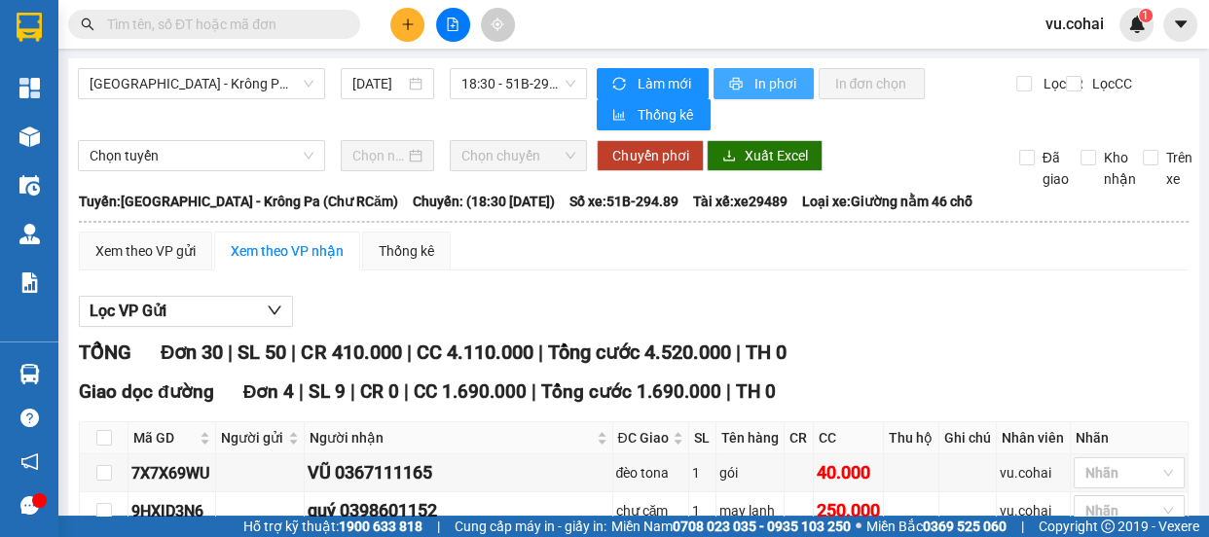
click at [769, 77] on span "In phơi" at bounding box center [776, 83] width 45 height 21
drag, startPoint x: 915, startPoint y: 483, endPoint x: 900, endPoint y: 481, distance: 15.7
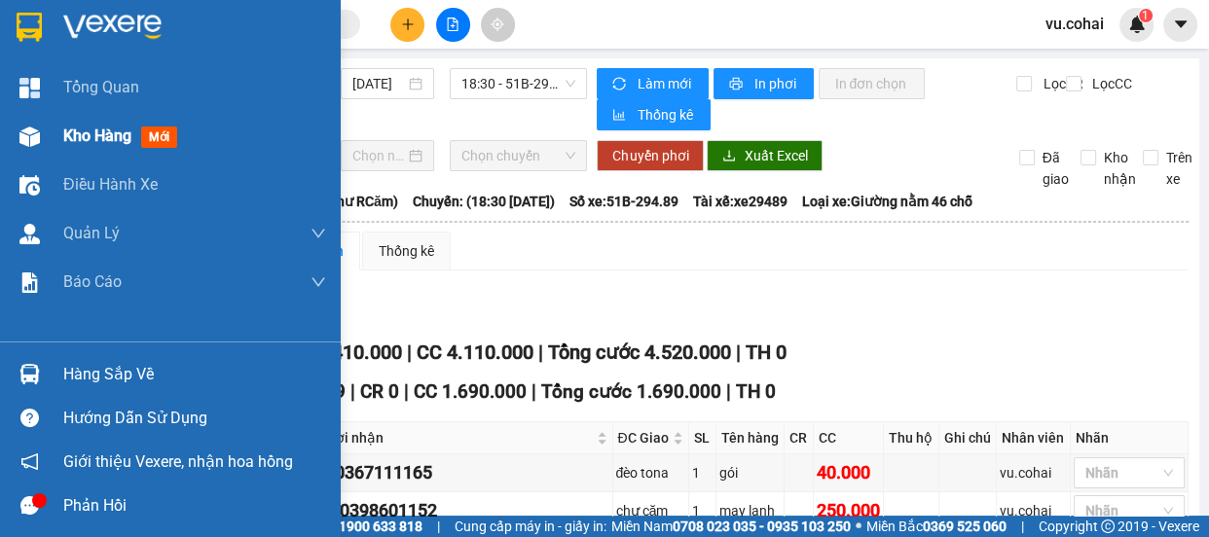
click at [74, 138] on span "Kho hàng" at bounding box center [97, 136] width 68 height 19
